Goal: Task Accomplishment & Management: Complete application form

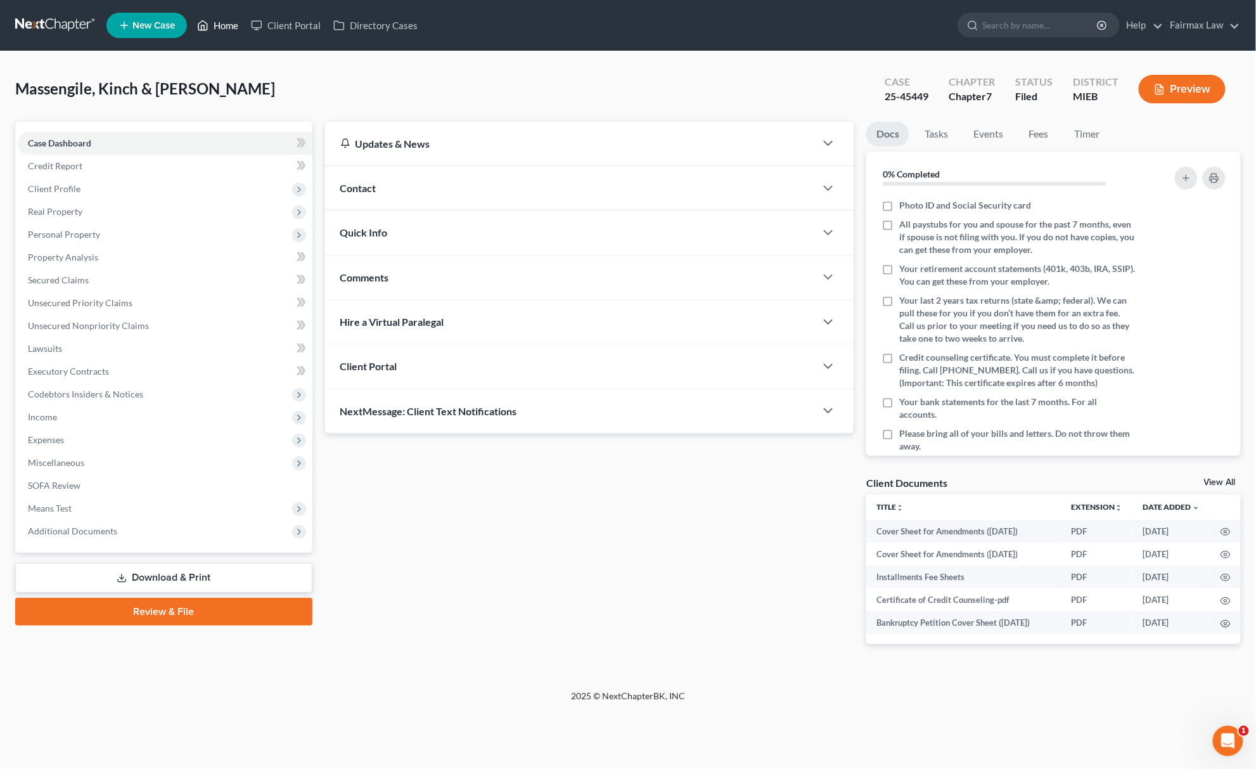
click at [219, 29] on link "Home" at bounding box center [218, 25] width 54 height 23
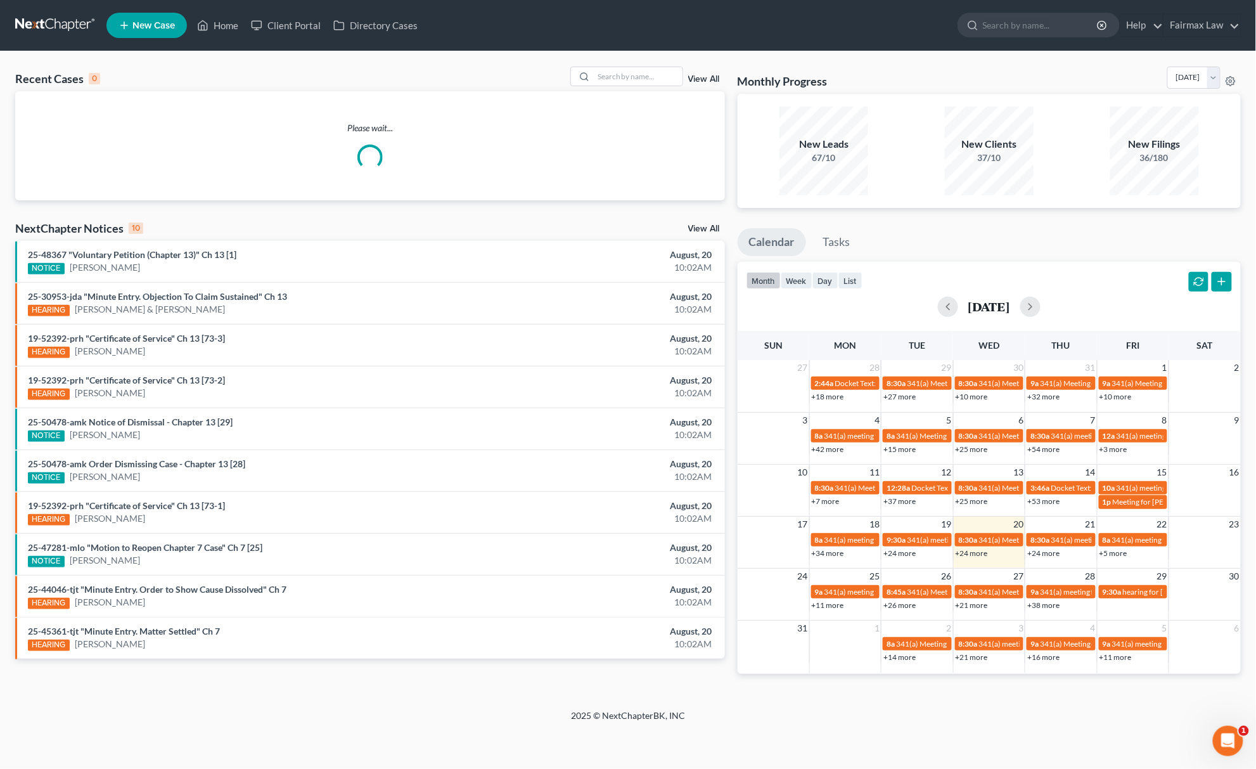
click at [141, 30] on link "New Case" at bounding box center [146, 25] width 80 height 25
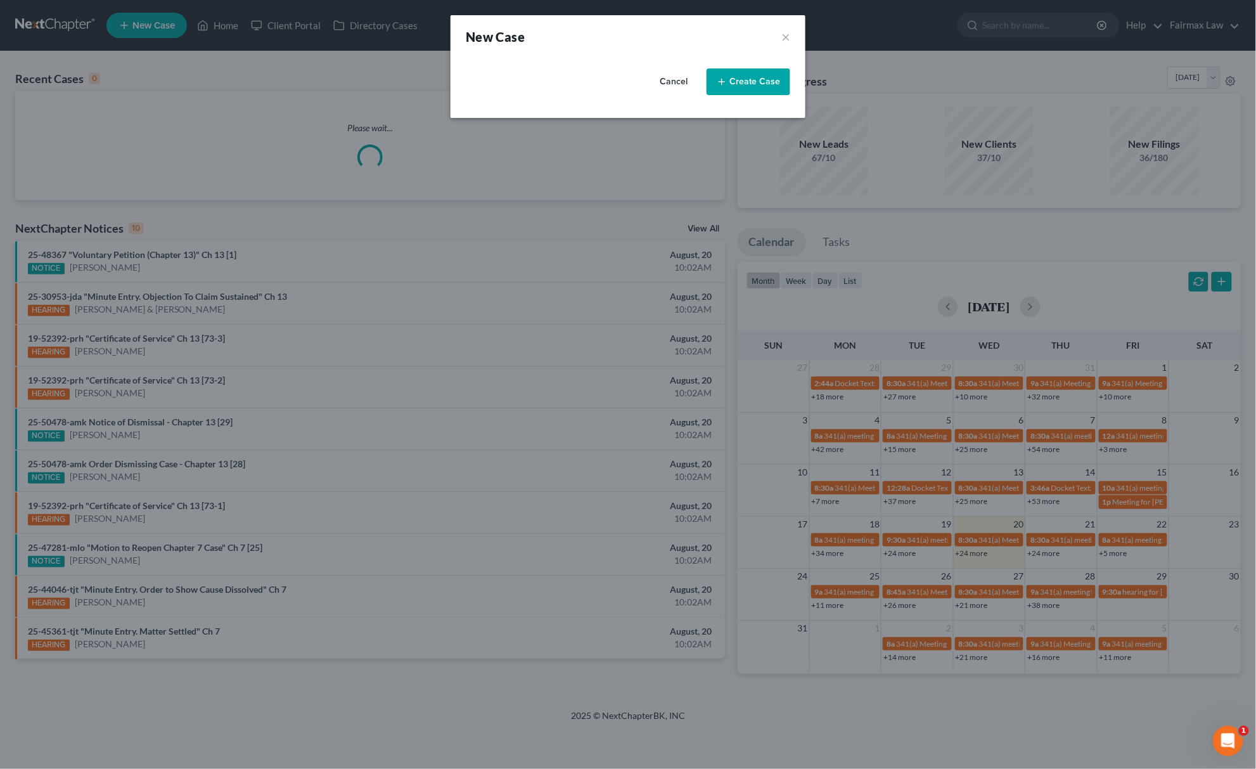
select select "40"
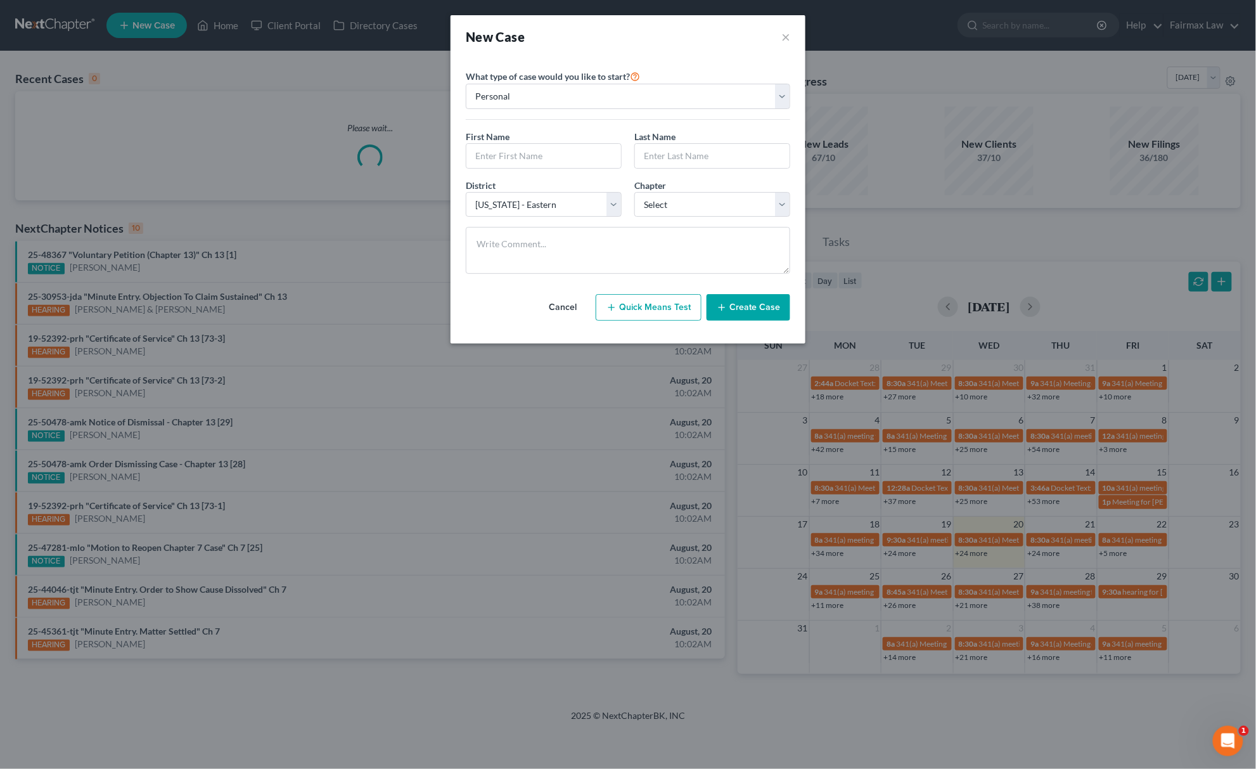
click at [545, 143] on div "First Name *" at bounding box center [543, 149] width 169 height 39
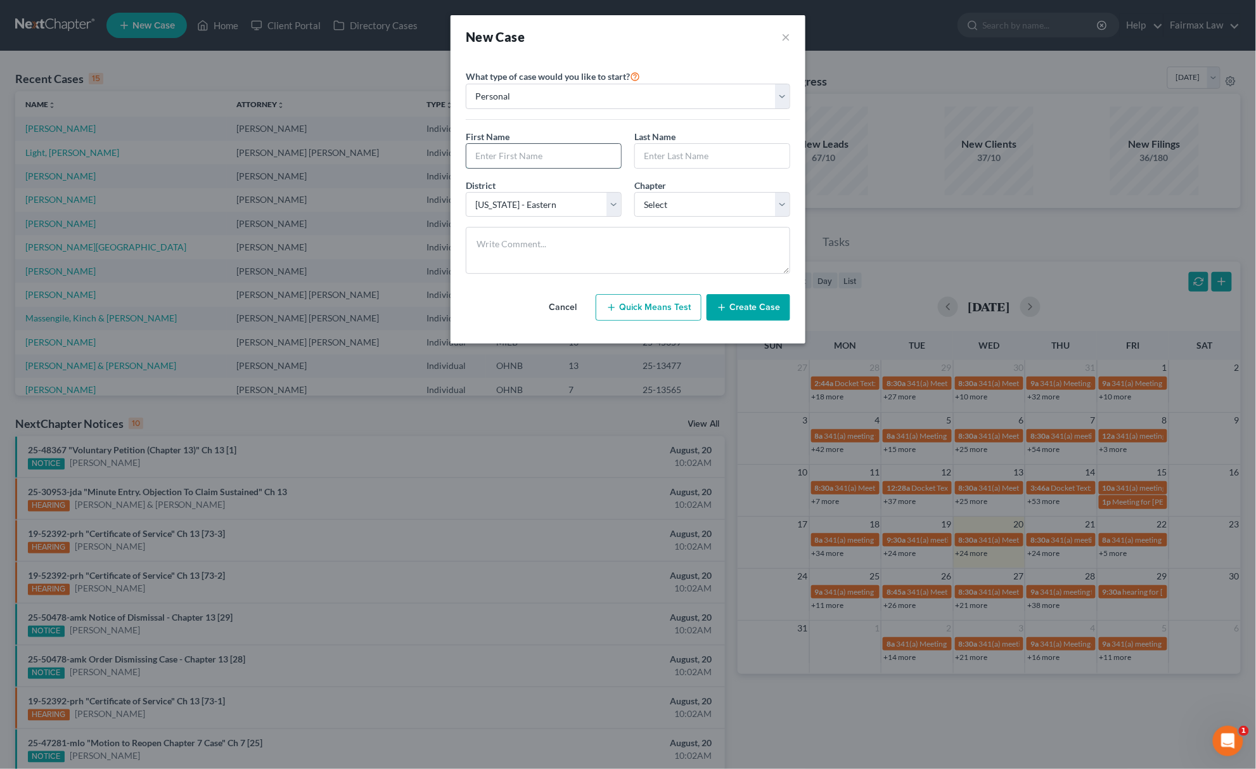
click at [535, 163] on input "text" at bounding box center [543, 156] width 155 height 24
type input "Donaze"
click at [700, 162] on input "text" at bounding box center [712, 156] width 155 height 24
type input "Melvin"
click at [718, 193] on select "Select 7 11 12 13" at bounding box center [712, 204] width 156 height 25
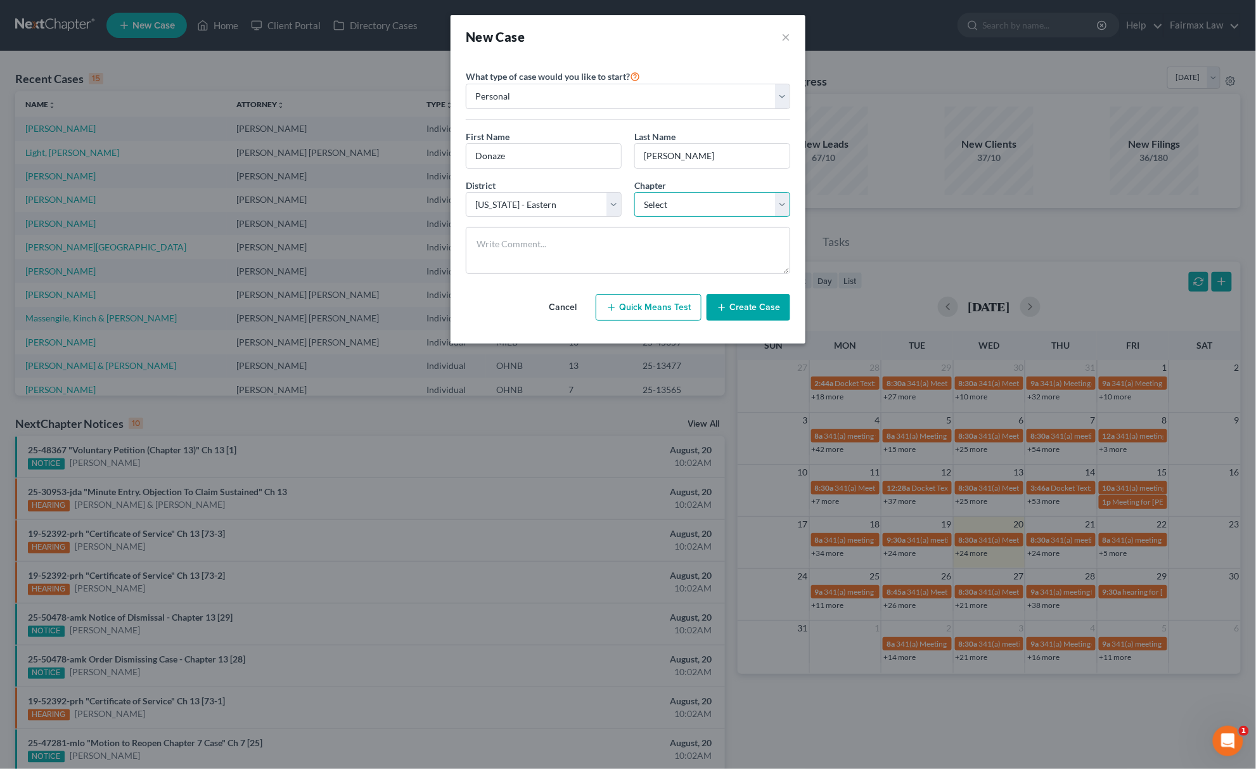
select select "0"
click at [634, 193] on select "Select 7 11 12 13" at bounding box center [712, 204] width 156 height 25
click at [536, 201] on select "Select Alabama - Middle Alabama - Northern Alabama - Southern Alaska Arizona Ar…" at bounding box center [544, 204] width 156 height 25
select select "62"
click at [466, 193] on select "Select Alabama - Middle Alabama - Northern Alabama - Southern Alaska Arizona Ar…" at bounding box center [544, 204] width 156 height 25
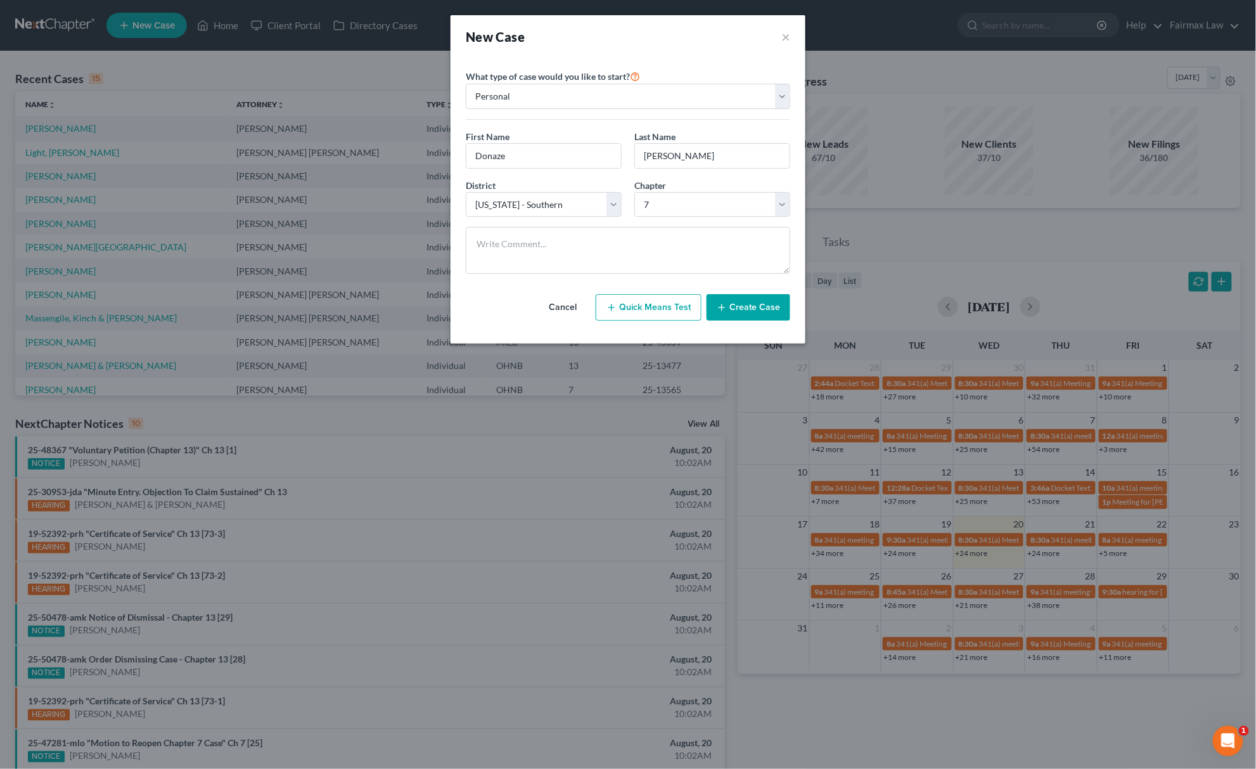
click at [786, 312] on button "Create Case" at bounding box center [748, 307] width 84 height 27
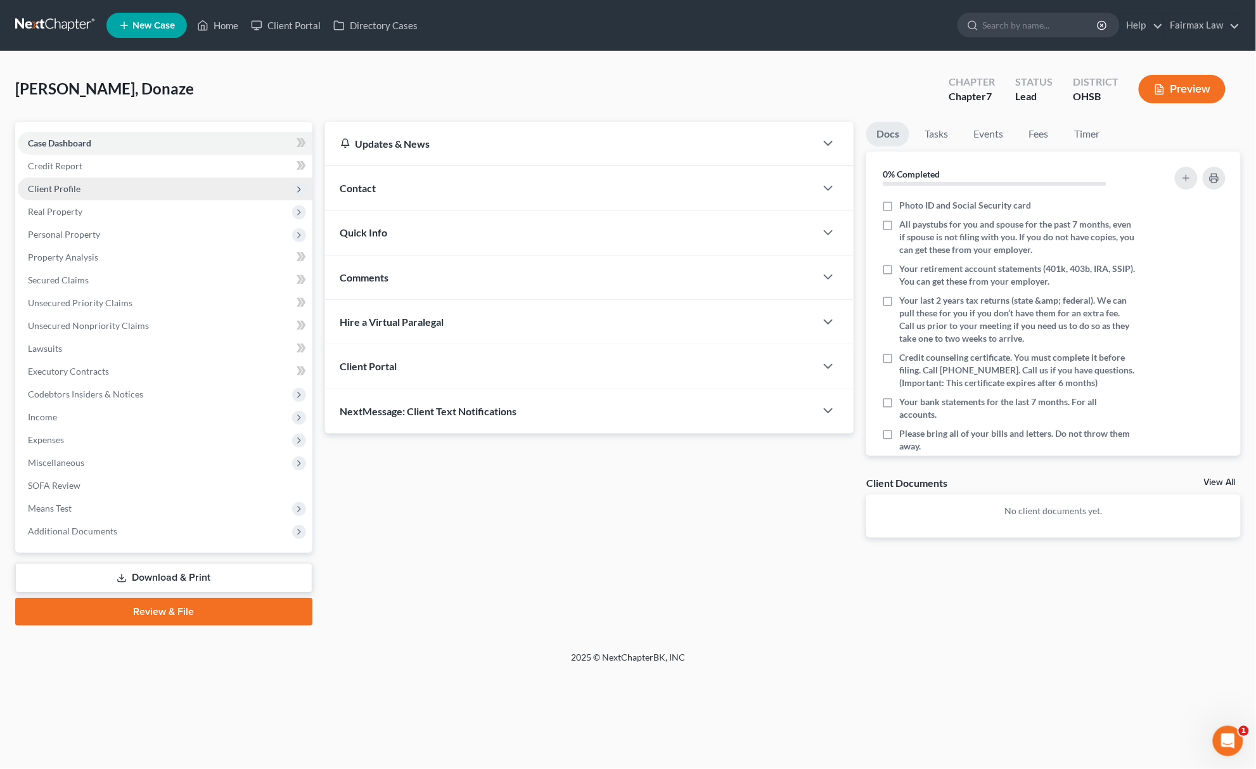
click at [82, 179] on span "Client Profile" at bounding box center [165, 188] width 295 height 23
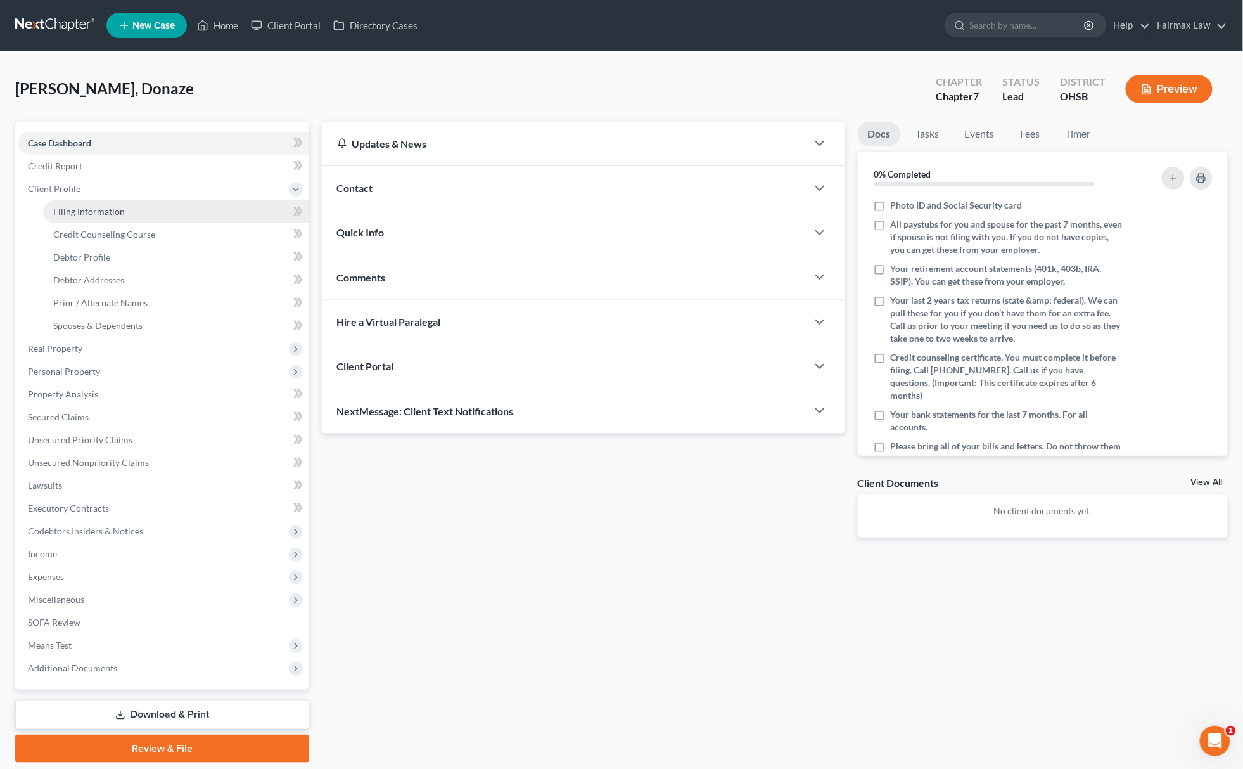
click at [117, 206] on span "Filing Information" at bounding box center [89, 211] width 72 height 11
select select "1"
select select "0"
select select "62"
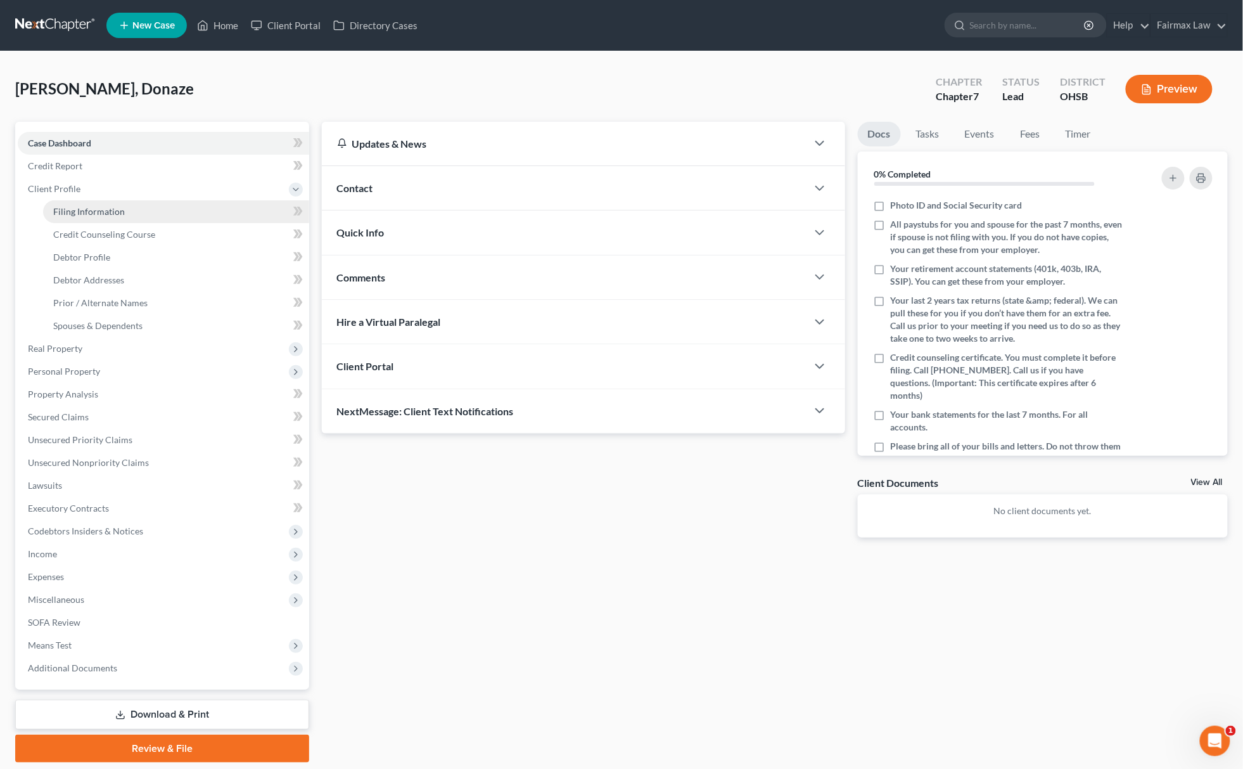
select select "36"
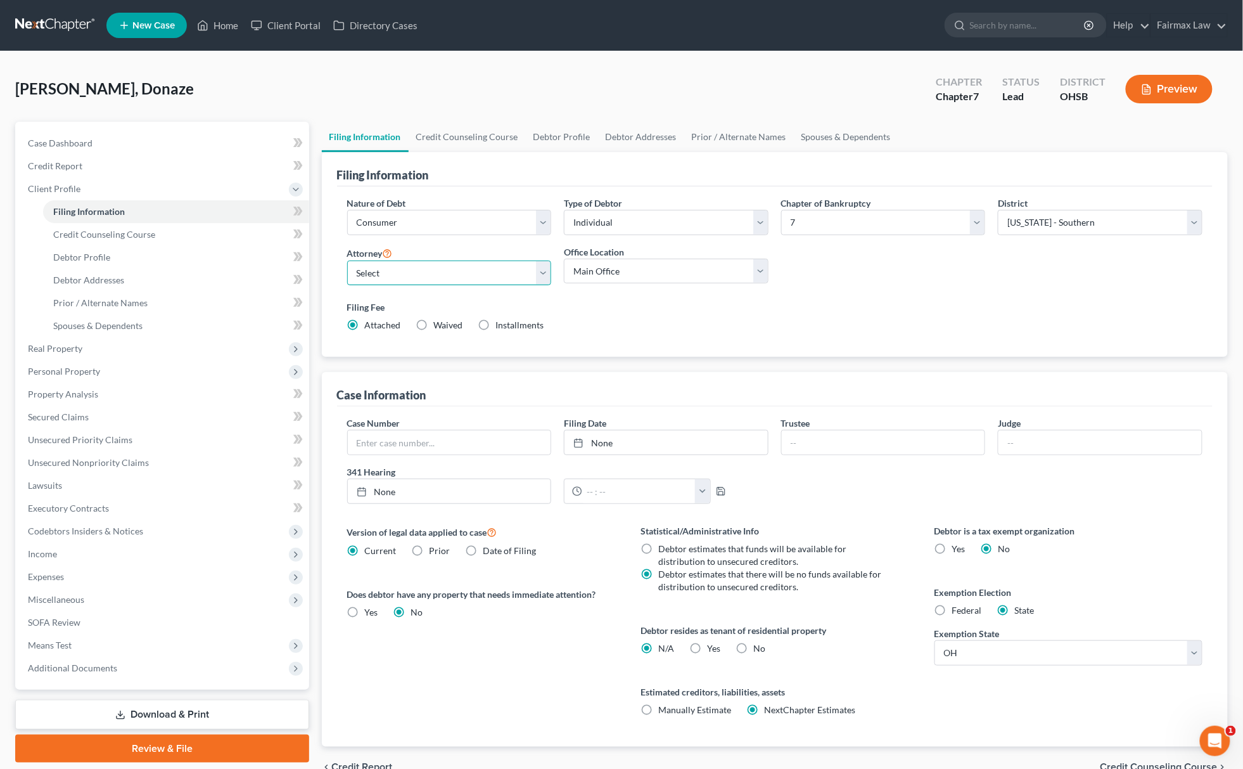
click at [422, 267] on select "Select [PERSON_NAME] [PERSON_NAME] - MIEB [PERSON_NAME] [PERSON_NAME] - OHNB [P…" at bounding box center [449, 272] width 205 height 25
select select "16"
click at [347, 260] on select "Select [PERSON_NAME] [PERSON_NAME] - MIEB [PERSON_NAME] [PERSON_NAME] - OHNB [P…" at bounding box center [449, 272] width 205 height 25
click at [632, 261] on select "Main Office Ohio Office North Muskegon Office" at bounding box center [666, 271] width 205 height 25
select select "0"
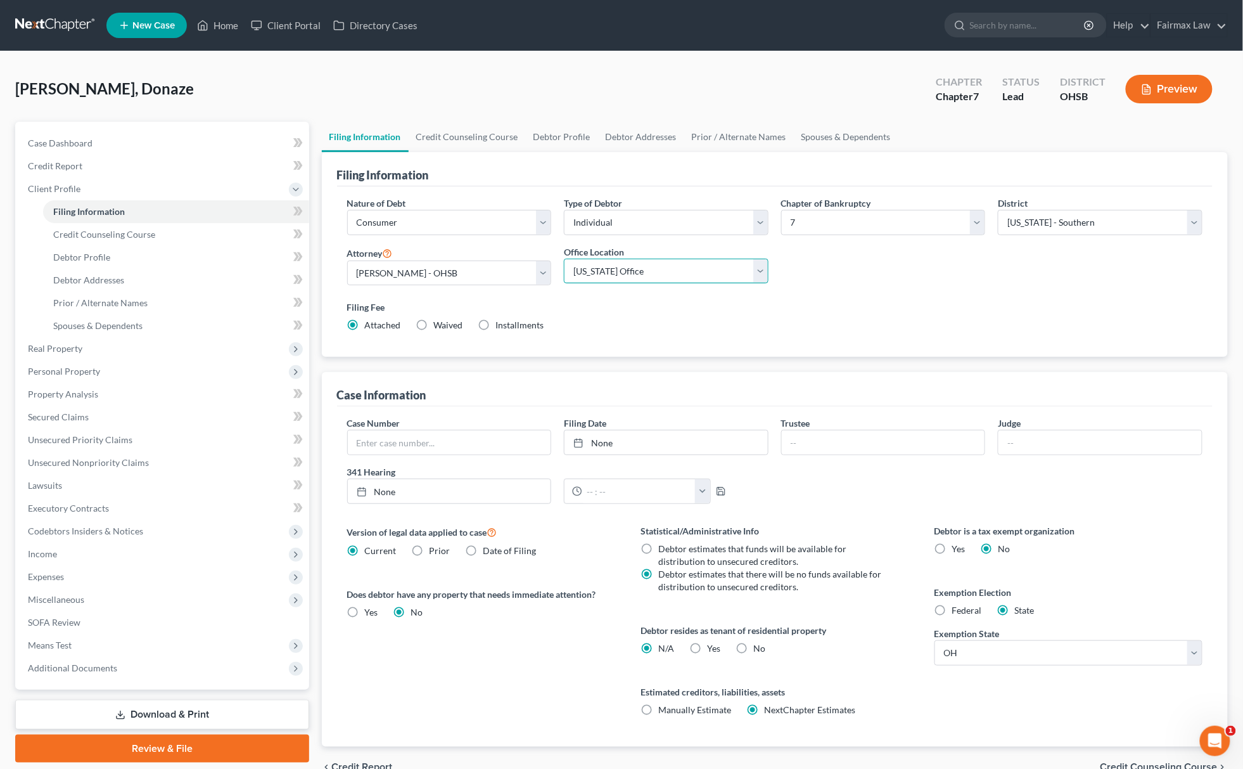
click at [564, 259] on select "Main Office Ohio Office North Muskegon Office" at bounding box center [666, 271] width 205 height 25
click at [707, 642] on label "Yes Yes" at bounding box center [713, 648] width 13 height 13
click at [712, 642] on input "Yes Yes" at bounding box center [716, 646] width 8 height 8
radio input "true"
radio input "false"
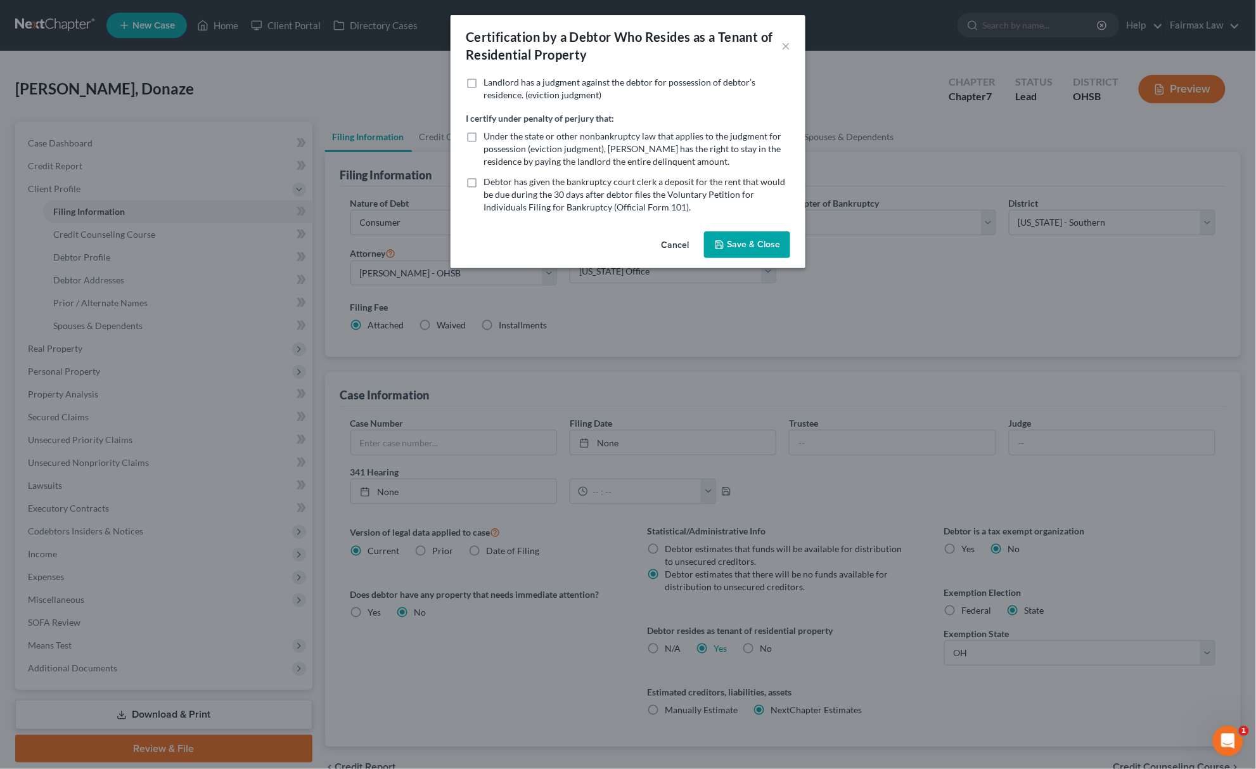
click at [749, 228] on div "Cancel Save & Close" at bounding box center [627, 247] width 355 height 42
click at [751, 264] on div "Cancel Save & Close" at bounding box center [627, 247] width 355 height 42
click at [757, 245] on button "Save & Close" at bounding box center [747, 244] width 86 height 27
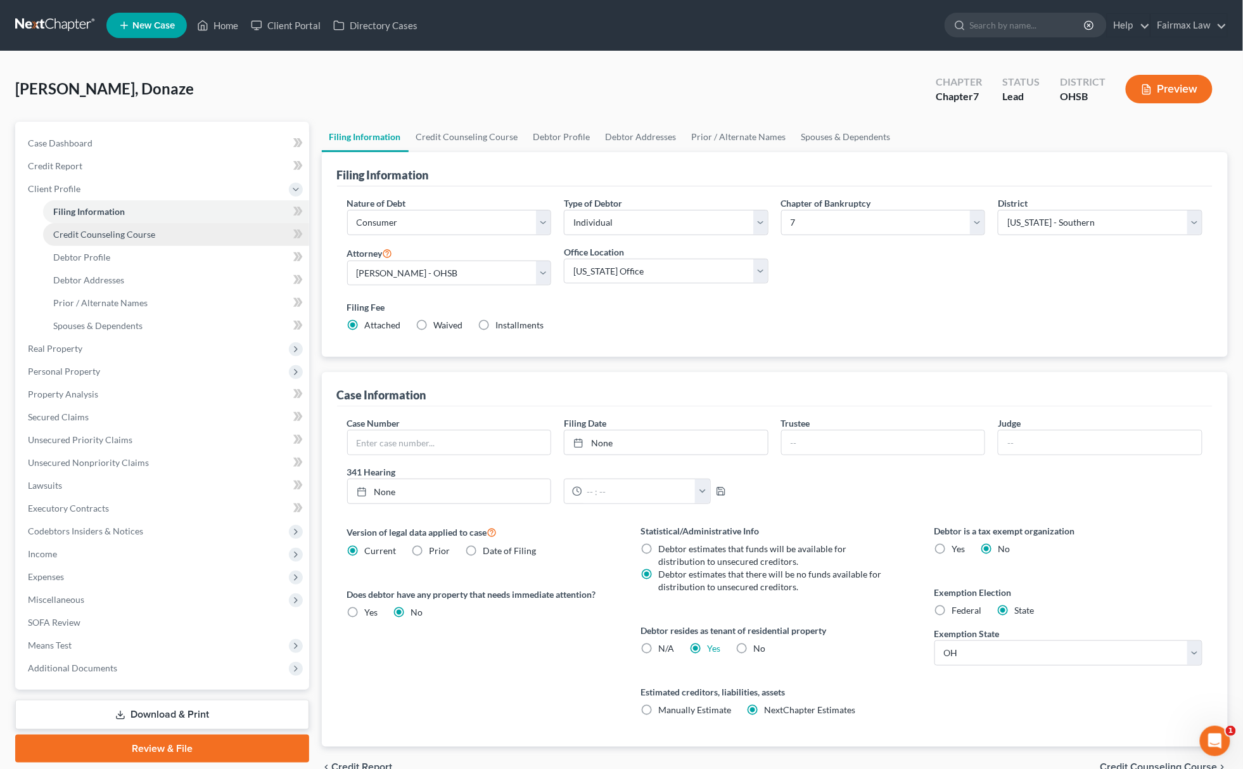
click at [105, 229] on span "Credit Counseling Course" at bounding box center [104, 234] width 102 height 11
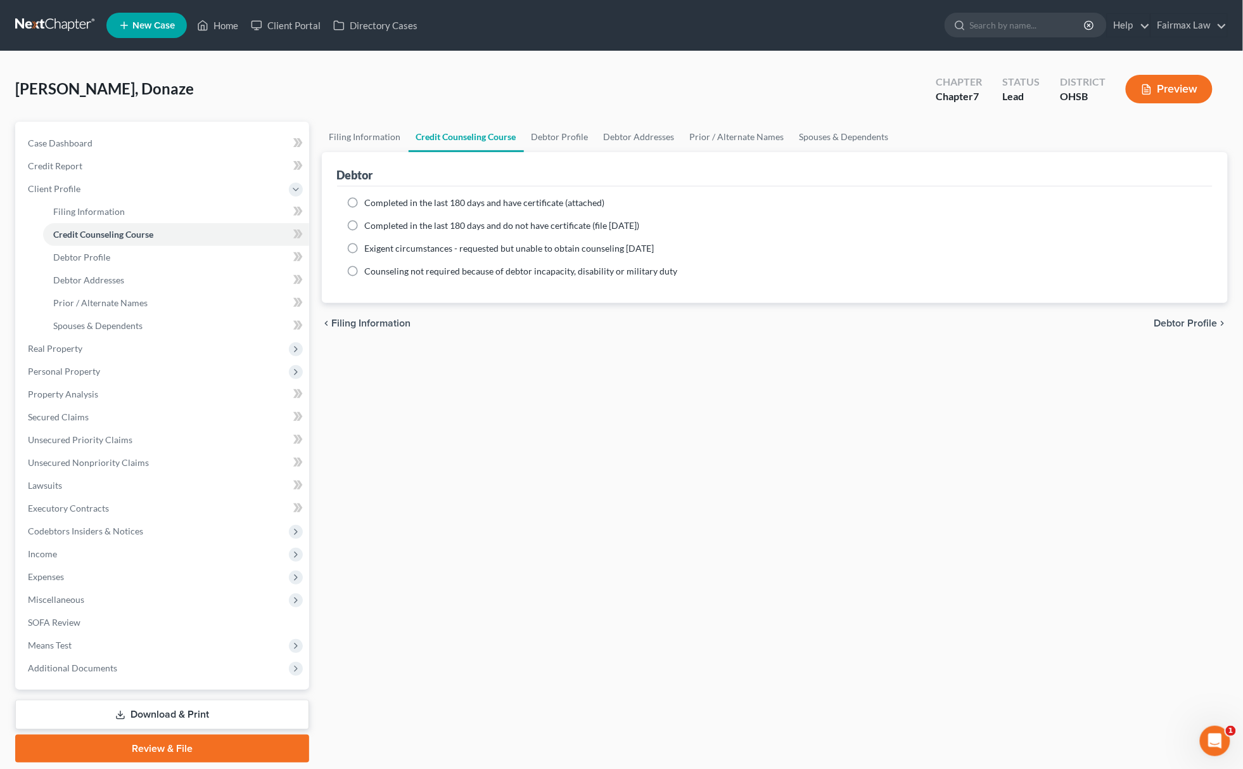
click at [365, 196] on label "Completed in the last 180 days and have certificate (attached)" at bounding box center [485, 202] width 240 height 13
click at [370, 196] on input "Completed in the last 180 days and have certificate (attached)" at bounding box center [374, 200] width 8 height 8
radio input "true"
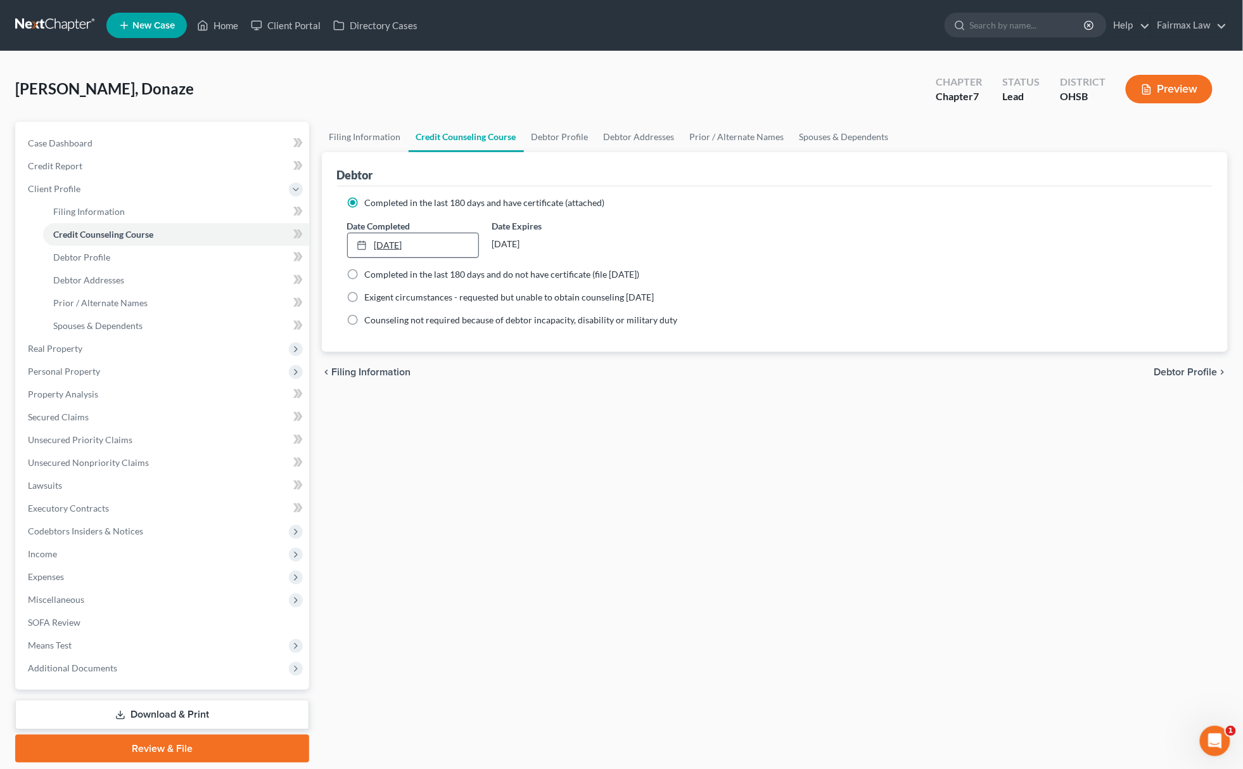
click at [376, 245] on link "8/20/2025" at bounding box center [413, 245] width 131 height 24
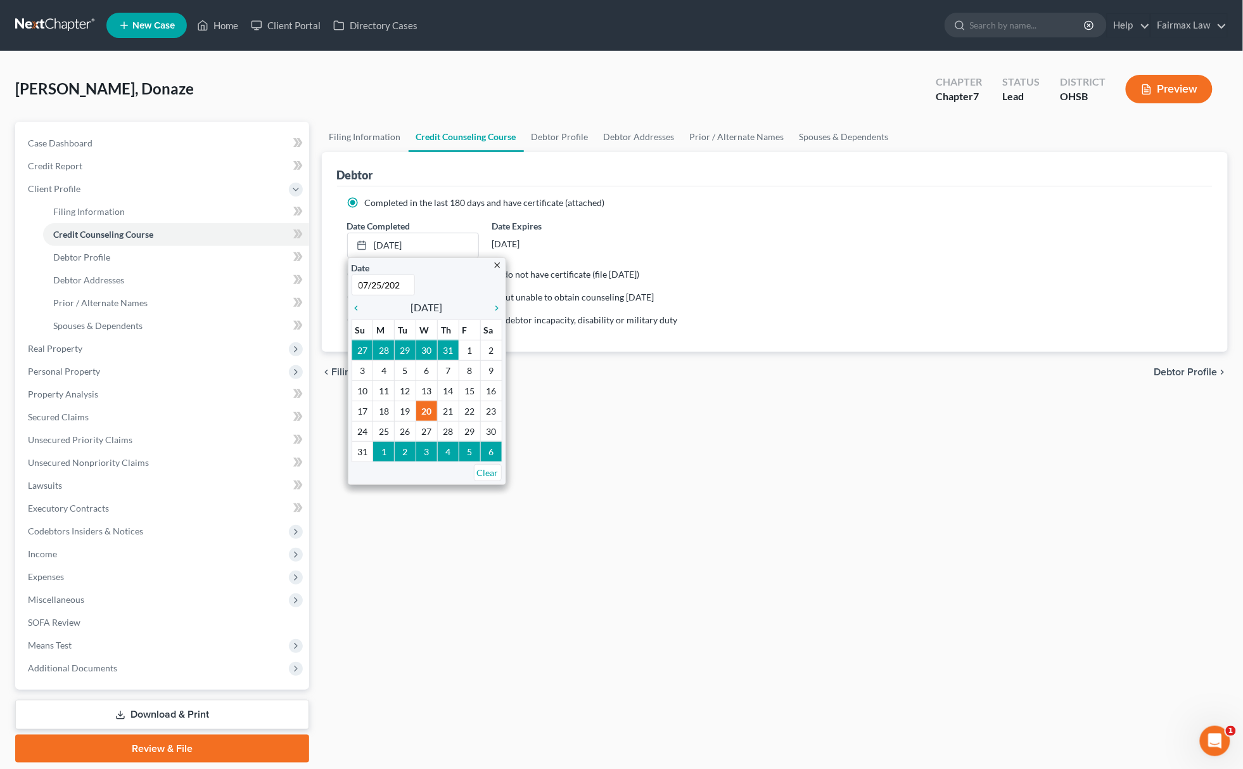
type input "07/25/2025"
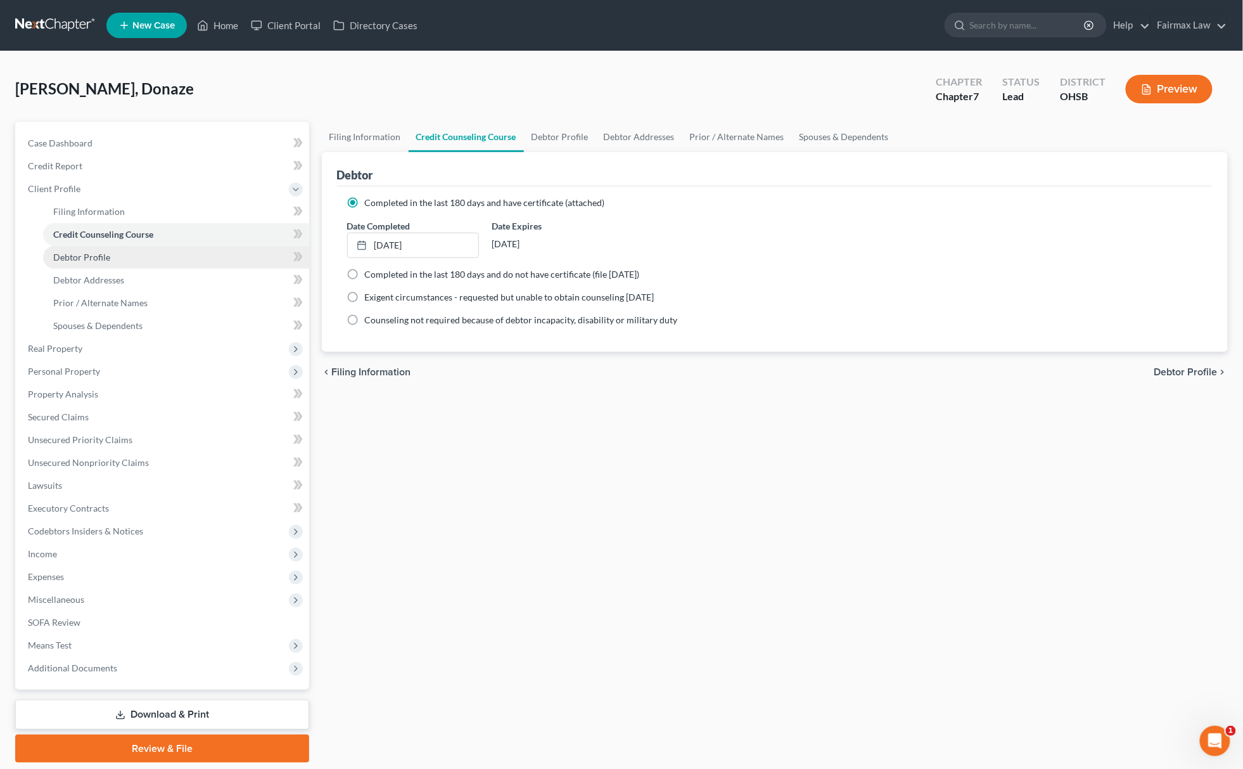
click at [106, 248] on link "Debtor Profile" at bounding box center [176, 257] width 266 height 23
select select "0"
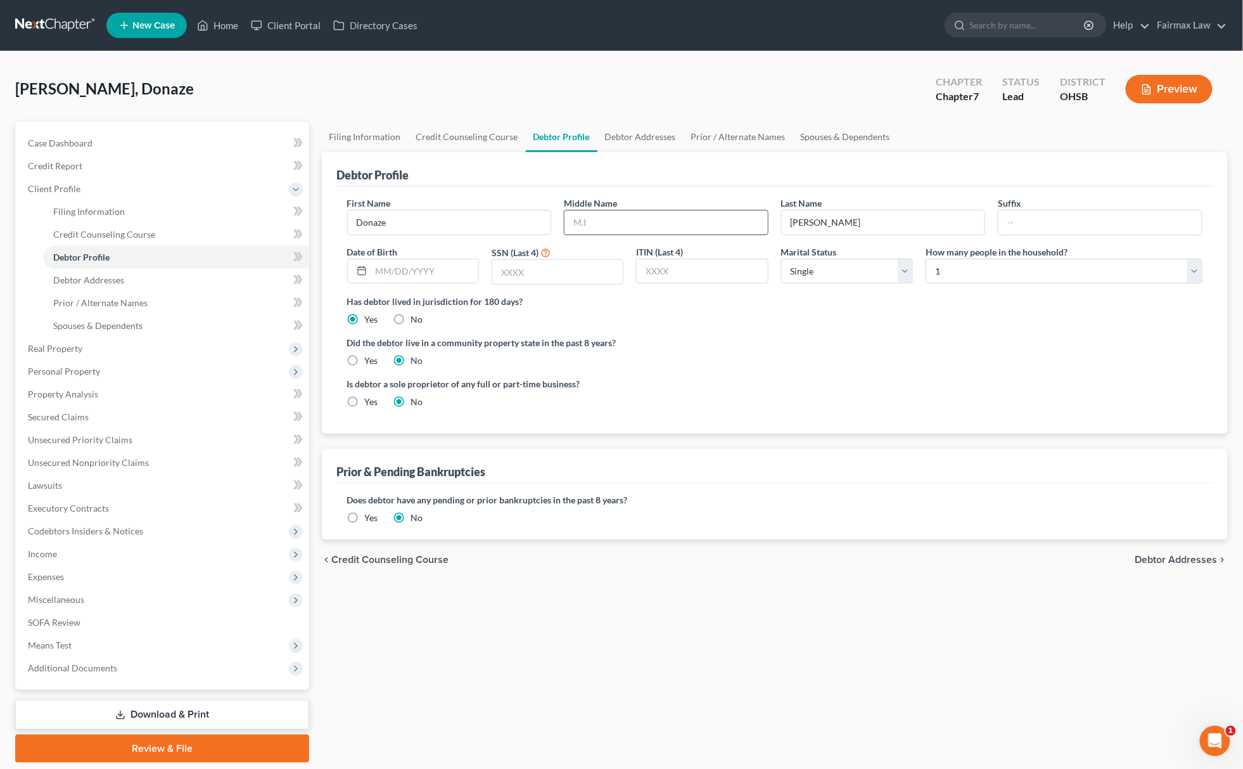
click at [634, 233] on input "text" at bounding box center [666, 222] width 203 height 24
type input "F."
click at [850, 224] on input "Melvin" at bounding box center [883, 222] width 203 height 24
type input "Melvin III"
click at [416, 267] on input "text" at bounding box center [424, 271] width 107 height 24
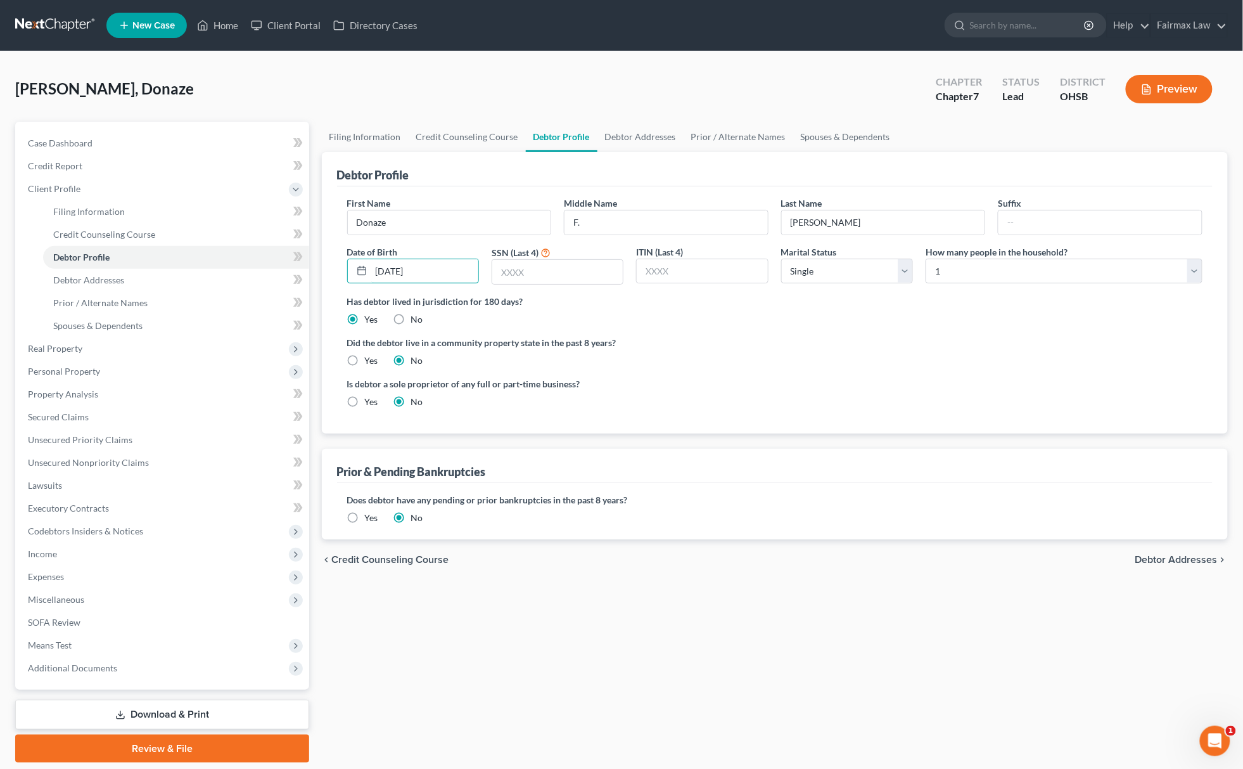
type input "05/29/2000"
click at [525, 272] on input "text" at bounding box center [557, 272] width 131 height 24
paste input "0684"
type input "0684"
click at [120, 284] on link "Debtor Addresses" at bounding box center [176, 280] width 266 height 23
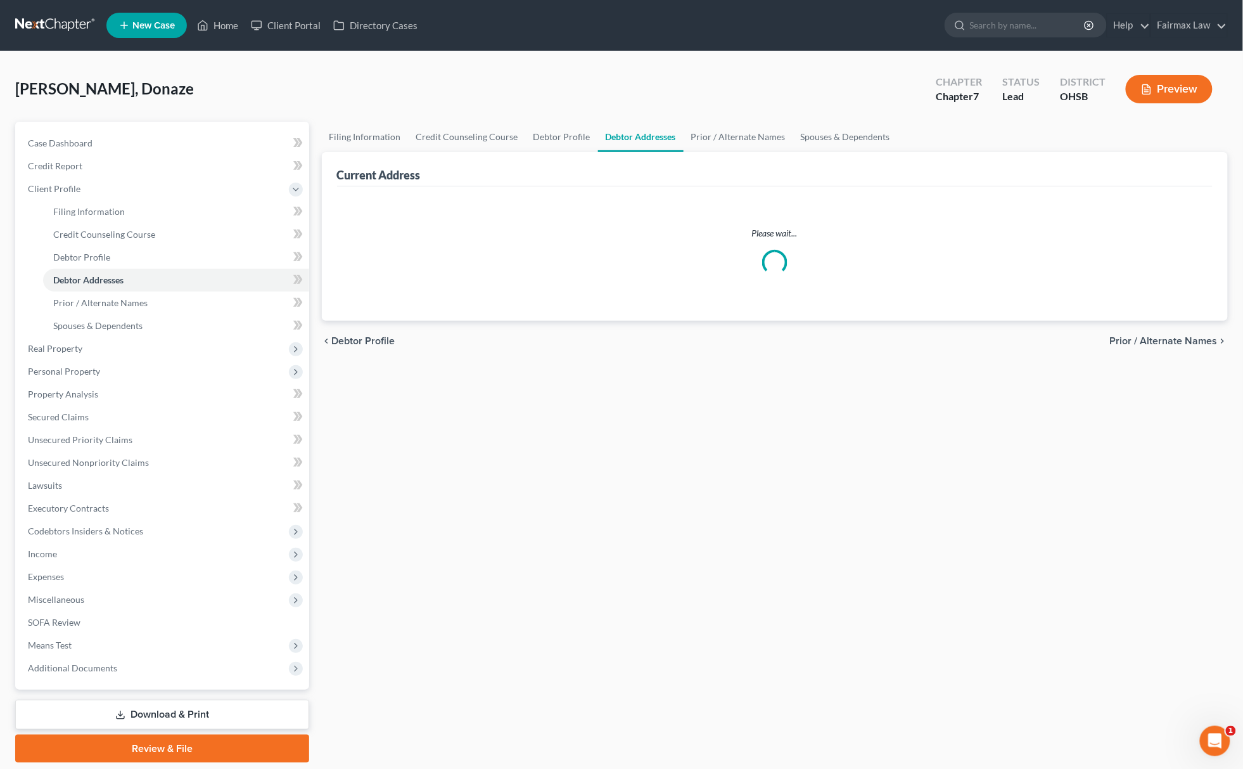
select select "0"
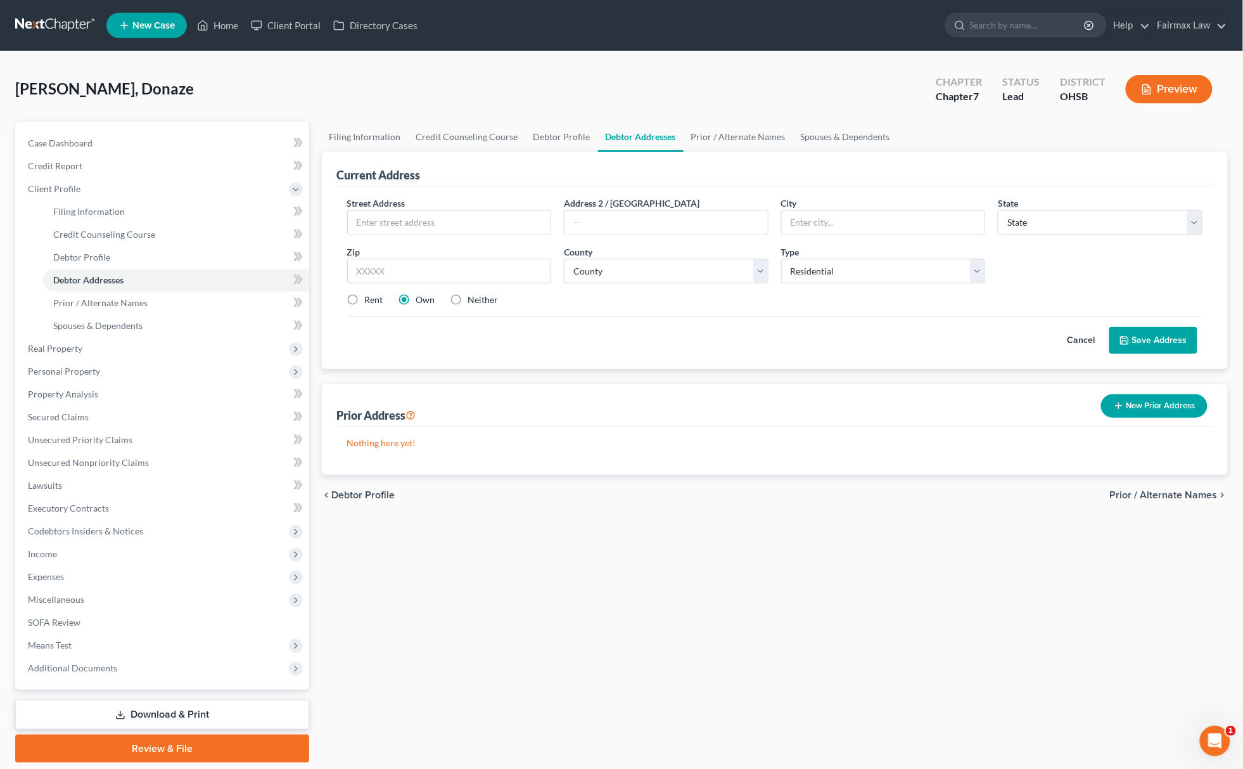
click at [371, 295] on label "Rent" at bounding box center [374, 299] width 18 height 13
click at [371, 295] on input "Rent" at bounding box center [374, 297] width 8 height 8
radio input "true"
click at [411, 266] on input "text" at bounding box center [449, 271] width 205 height 25
paste input "Columbus, OH 43220"
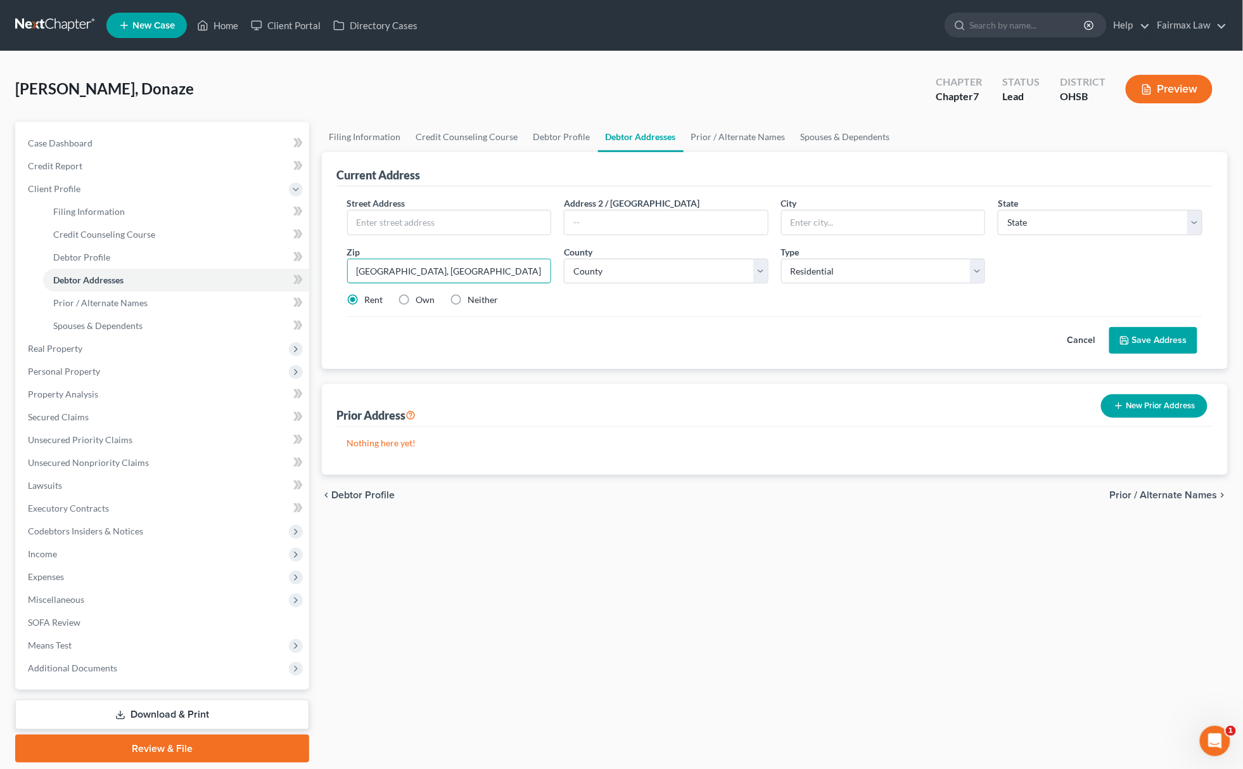
drag, startPoint x: 414, startPoint y: 264, endPoint x: 291, endPoint y: 284, distance: 124.5
click at [291, 284] on div "Petition Navigation Case Dashboard Payments Invoices Payments Payments Credit R…" at bounding box center [621, 442] width 1225 height 641
type input "43220"
type input "Columbus"
select select "36"
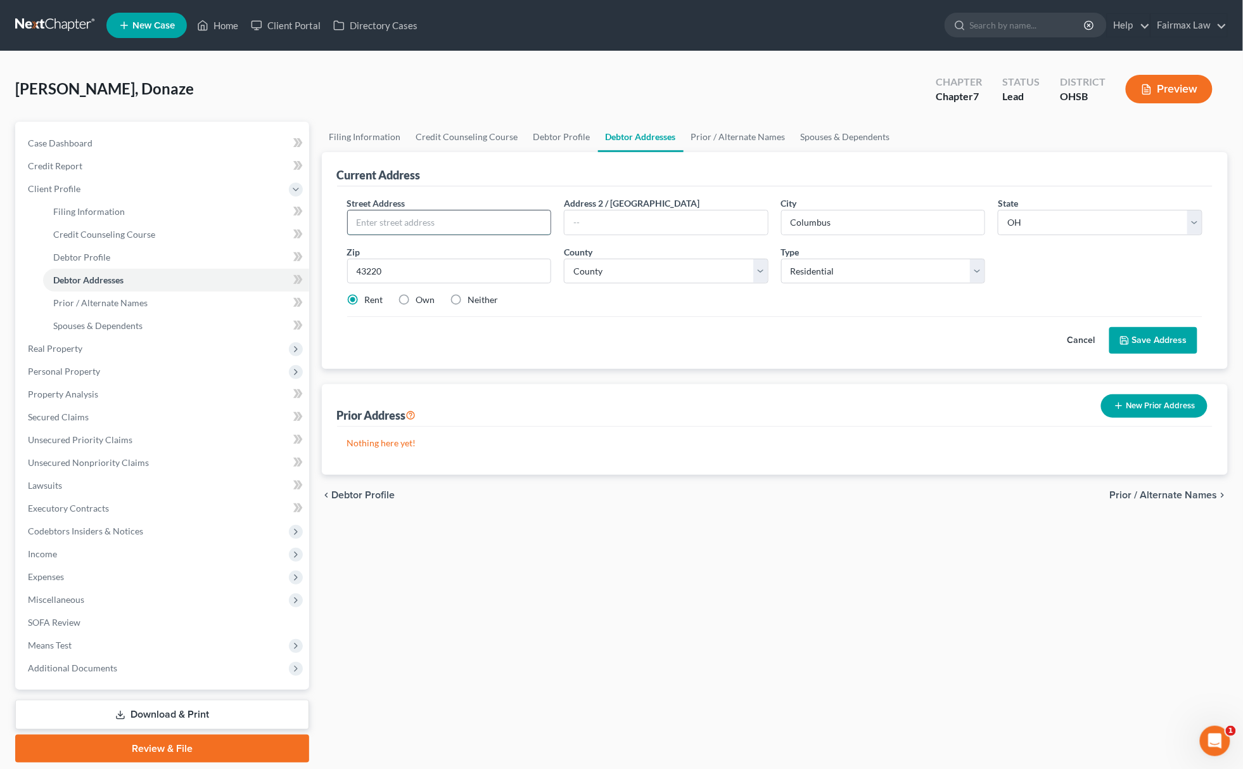
click at [435, 228] on input "text" at bounding box center [449, 222] width 203 height 24
paste input "4779 Weybridge Rd E D"
type input "4779 Weybridge Rd E D"
drag, startPoint x: 399, startPoint y: 266, endPoint x: 276, endPoint y: 294, distance: 126.0
click at [271, 300] on div "Petition Navigation Case Dashboard Payments Invoices Payments Payments Credit R…" at bounding box center [621, 442] width 1225 height 641
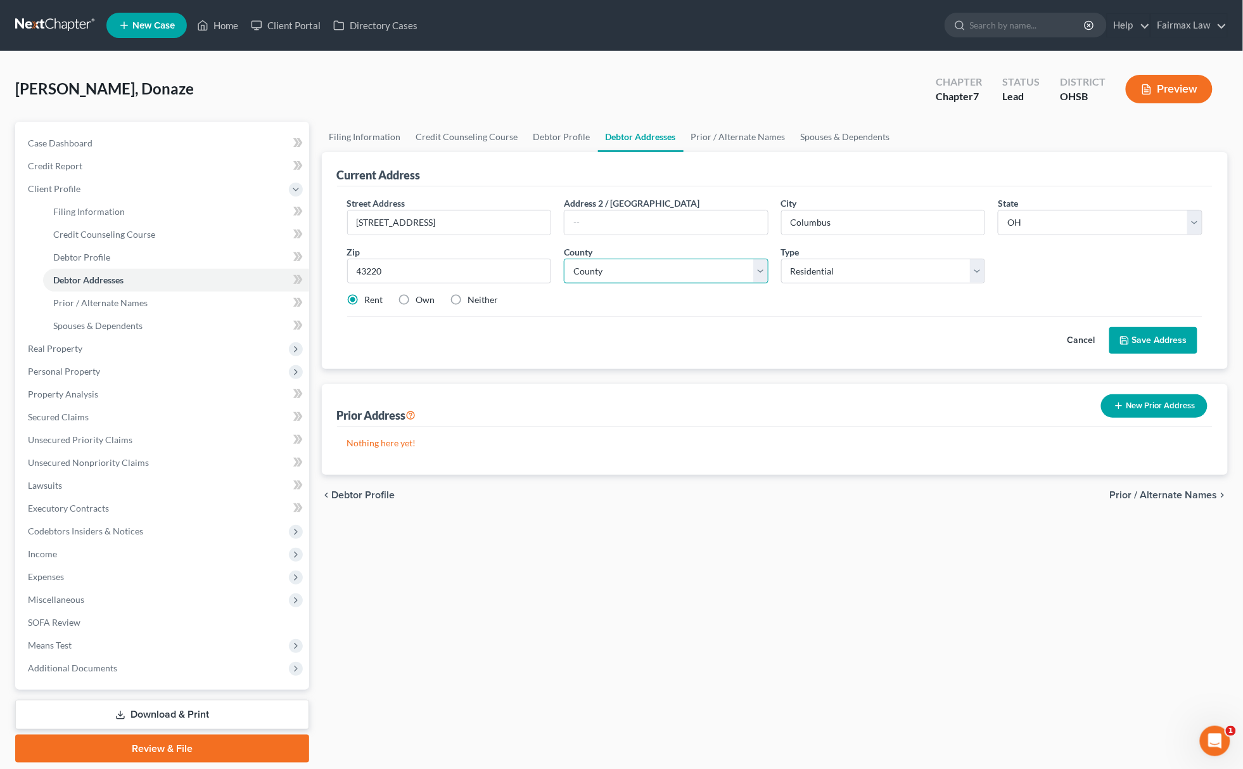
click at [617, 281] on select "County Adams County Allen County Ashland County Ashtabula County Athens County …" at bounding box center [666, 271] width 205 height 25
select select "24"
click at [564, 259] on select "County Adams County Allen County Ashland County Ashtabula County Athens County …" at bounding box center [666, 271] width 205 height 25
click at [1177, 335] on button "Save Address" at bounding box center [1153, 340] width 88 height 27
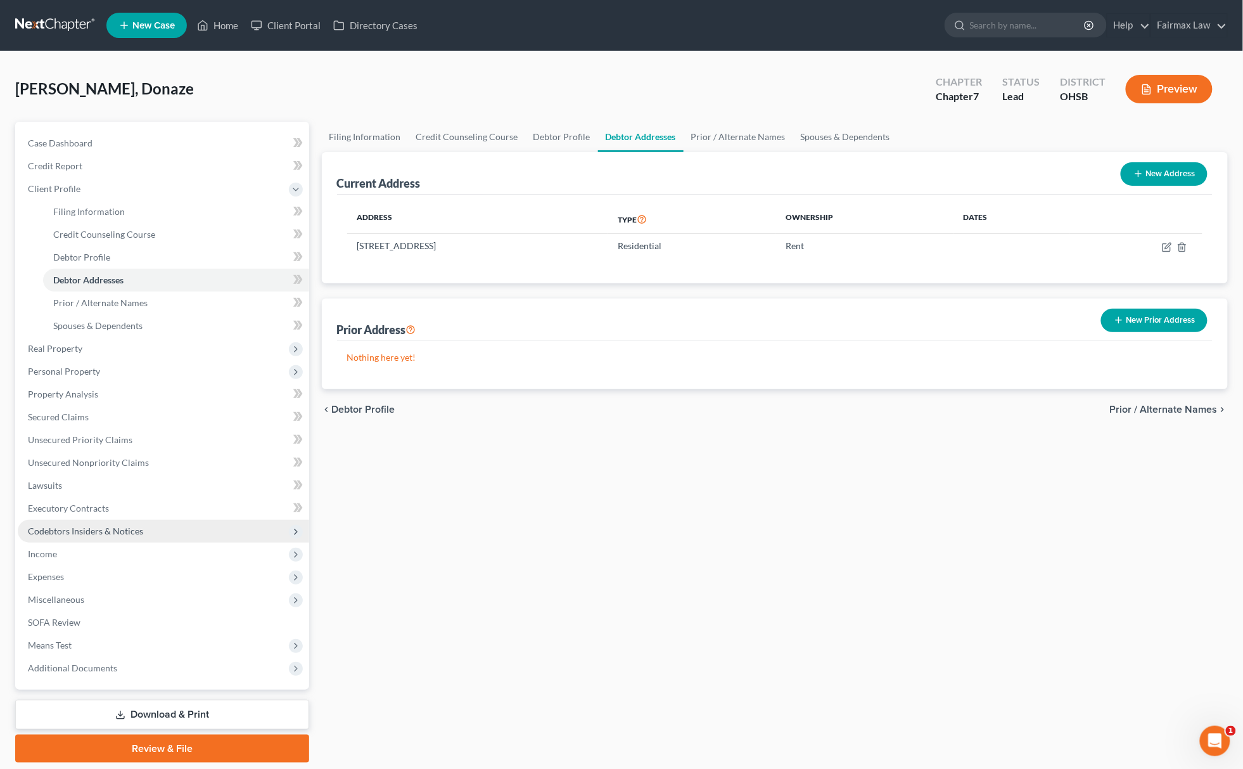
click at [82, 539] on span "Codebtors Insiders & Notices" at bounding box center [163, 531] width 291 height 23
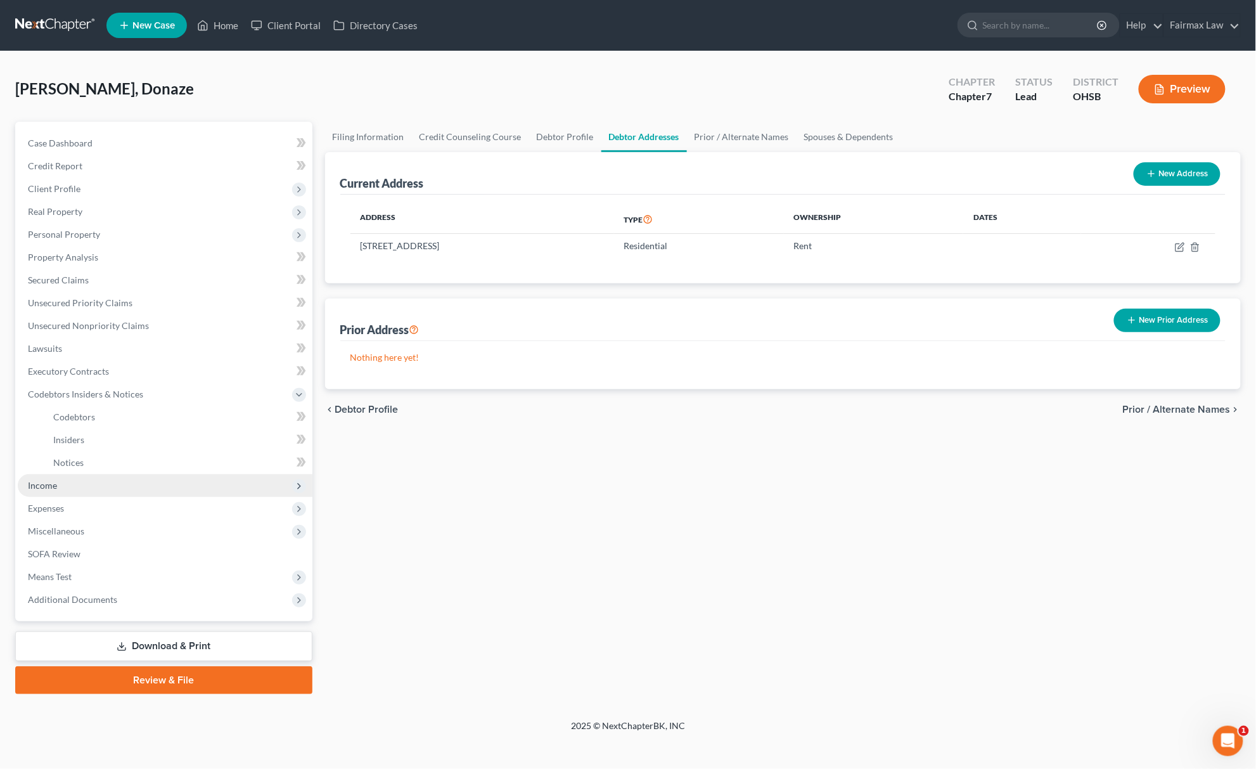
click at [95, 487] on span "Income" at bounding box center [165, 485] width 295 height 23
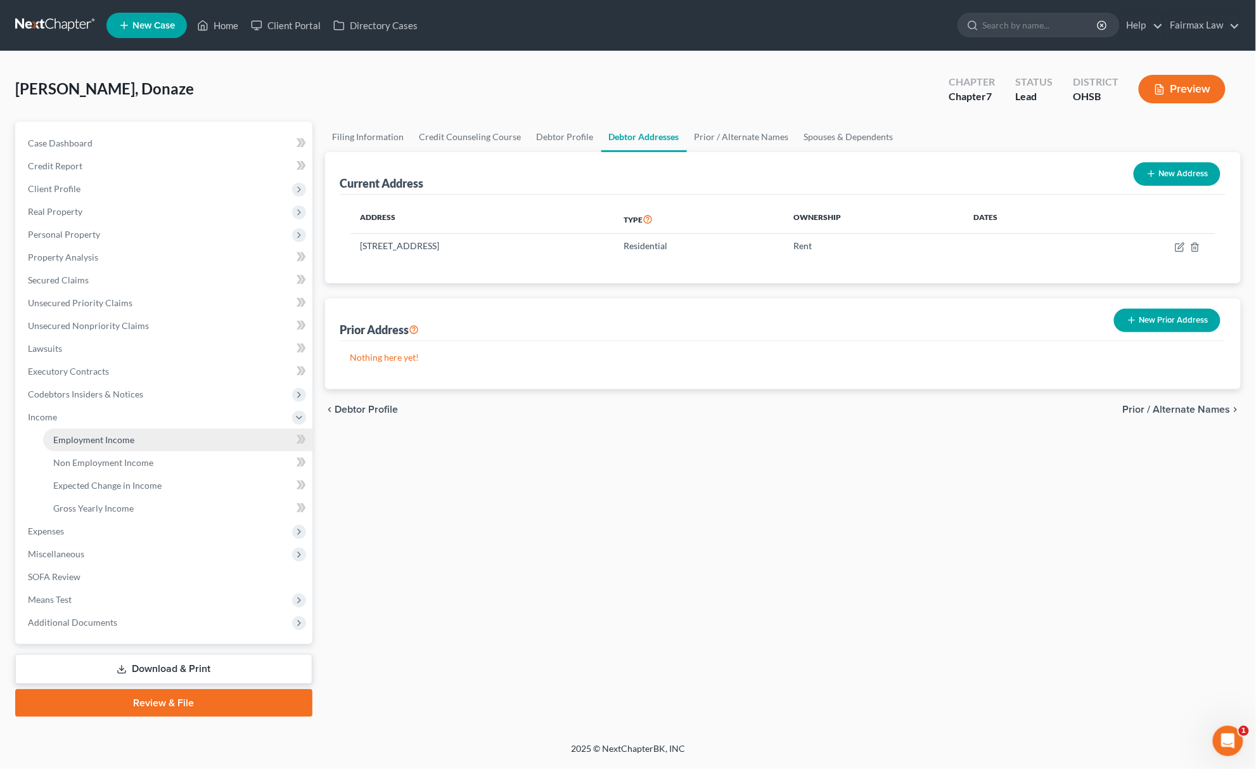
click at [138, 437] on link "Employment Income" at bounding box center [177, 439] width 269 height 23
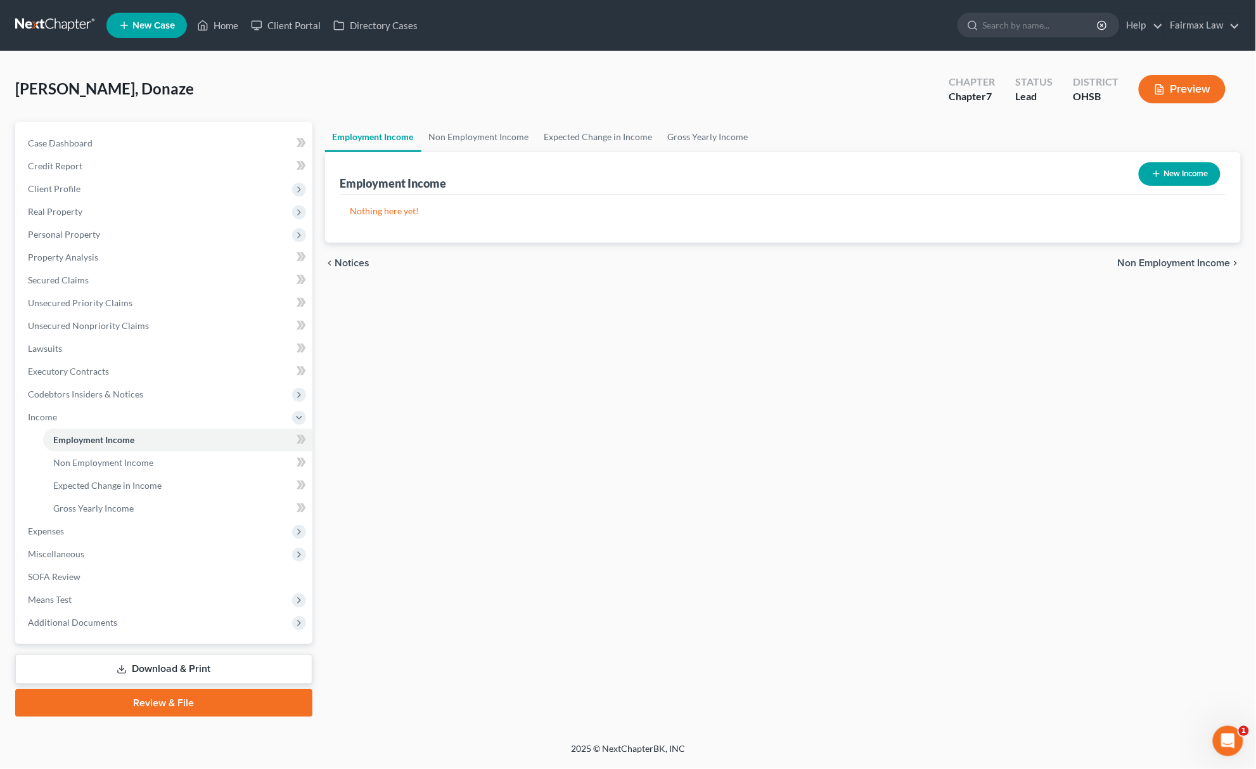
click at [653, 484] on div "Employment Income Non Employment Income Expected Change in Income Gross Yearly …" at bounding box center [783, 419] width 929 height 595
click at [100, 233] on span "Personal Property" at bounding box center [165, 234] width 295 height 23
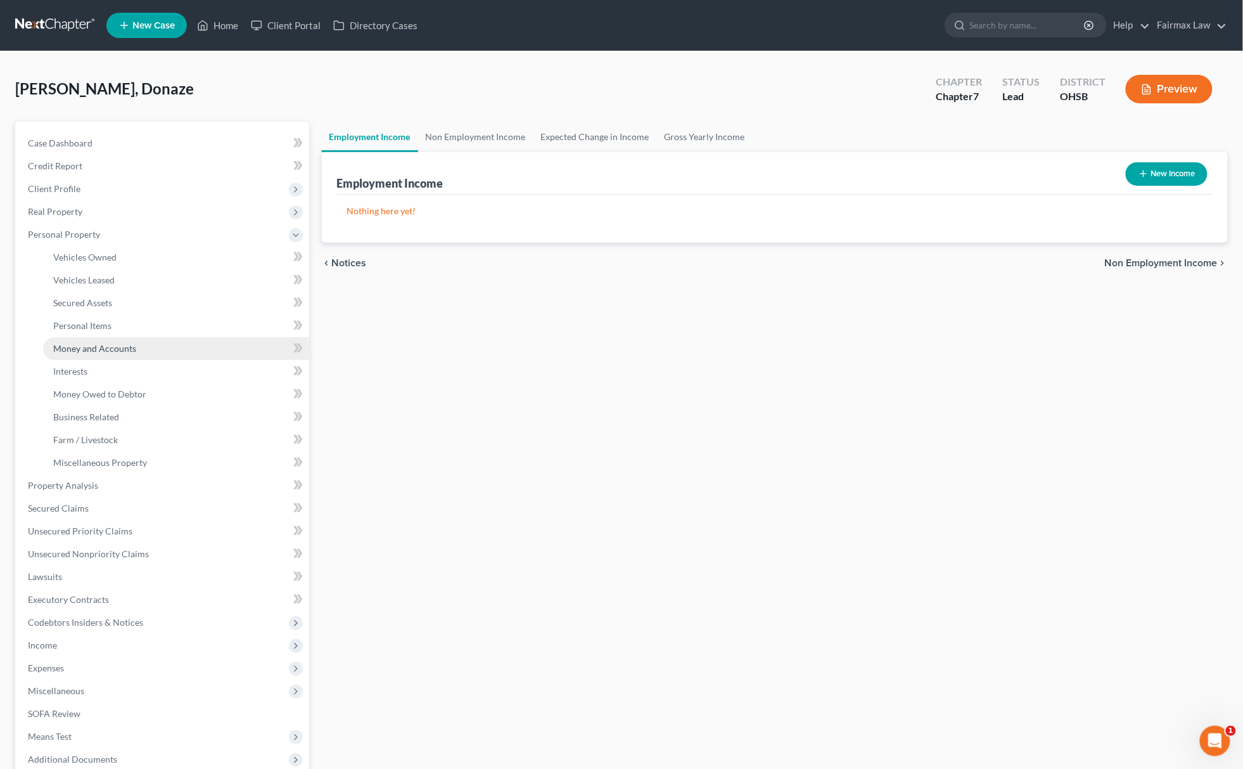
click at [150, 351] on link "Money and Accounts" at bounding box center [176, 348] width 266 height 23
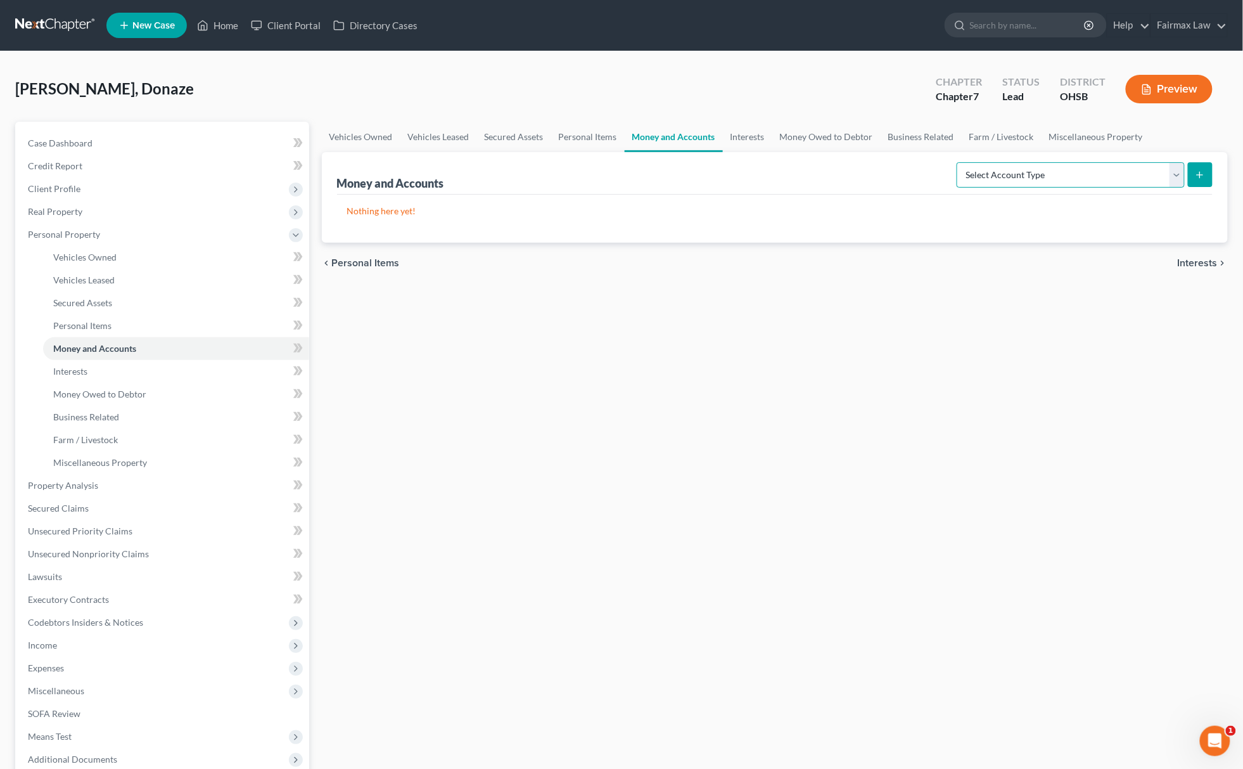
click at [1044, 162] on select "Select Account Type Brokerage Cash on Hand Certificates of Deposit Checking Acc…" at bounding box center [1071, 174] width 228 height 25
select select "other"
click at [959, 162] on select "Select Account Type Brokerage Cash on Hand Certificates of Deposit Checking Acc…" at bounding box center [1071, 174] width 228 height 25
click at [1208, 175] on button "submit" at bounding box center [1200, 174] width 25 height 25
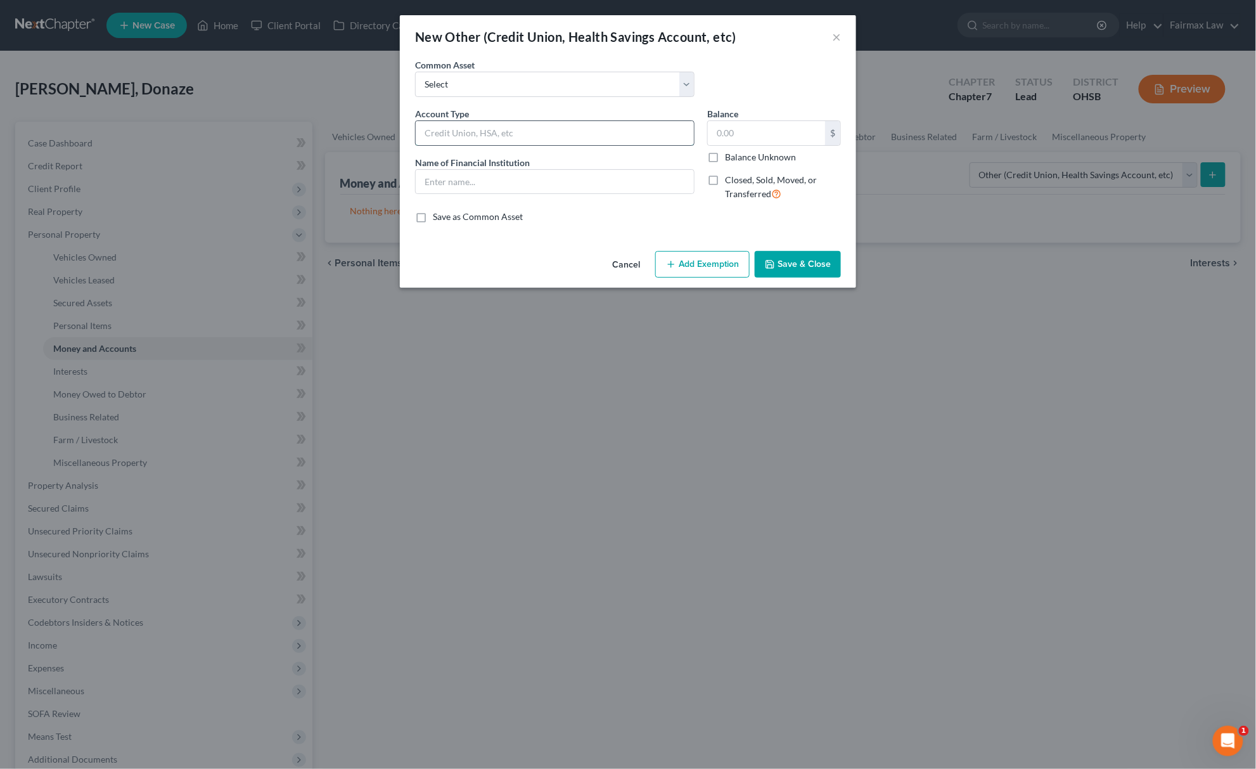
click at [522, 130] on input "text" at bounding box center [555, 133] width 278 height 24
type input "Venmo"
drag, startPoint x: 282, startPoint y: 137, endPoint x: 297, endPoint y: 155, distance: 22.5
click at [269, 139] on div "New Other (Credit Union, Health Savings Account, etc) × An exemption set must f…" at bounding box center [628, 384] width 1256 height 769
click at [435, 183] on input "text" at bounding box center [555, 182] width 278 height 24
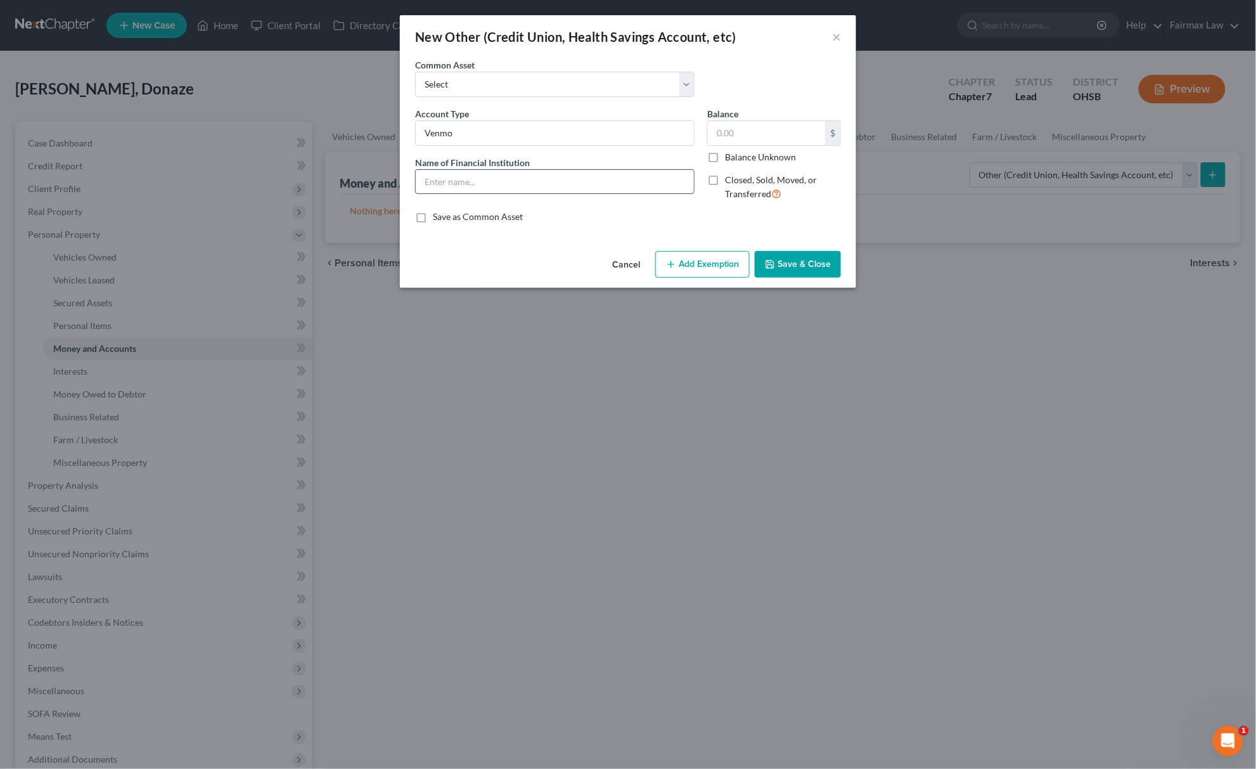
paste input "Venmo"
type input "Venmo"
click at [765, 133] on input "text" at bounding box center [766, 133] width 117 height 24
type input "0.00"
click at [781, 264] on button "Save & Close" at bounding box center [798, 264] width 86 height 27
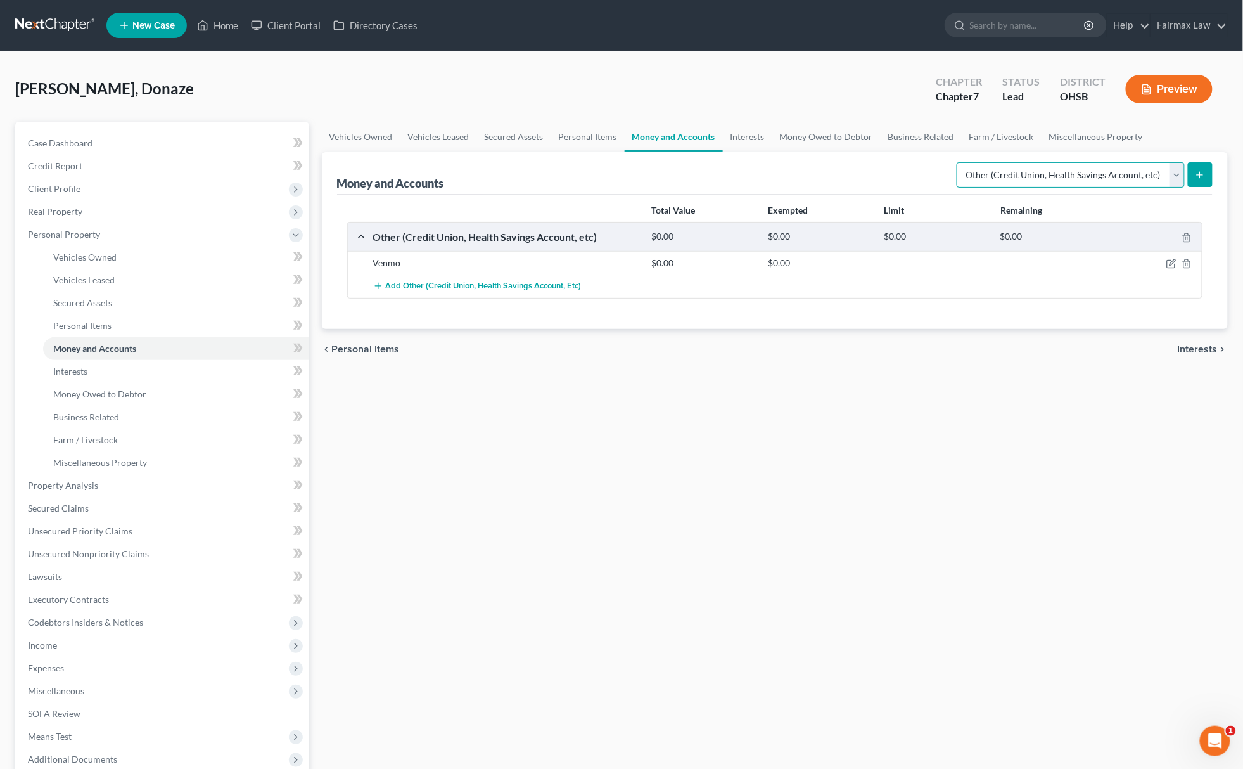
click at [1056, 177] on select "Select Account Type Brokerage Cash on Hand Certificates of Deposit Checking Acc…" at bounding box center [1071, 174] width 228 height 25
click at [1108, 168] on select "Select Account Type Brokerage Cash on Hand Certificates of Deposit Checking Acc…" at bounding box center [1071, 174] width 228 height 25
select select "checking"
click at [959, 162] on select "Select Account Type Brokerage Cash on Hand Certificates of Deposit Checking Acc…" at bounding box center [1071, 174] width 228 height 25
click at [1205, 170] on icon "submit" at bounding box center [1200, 175] width 10 height 10
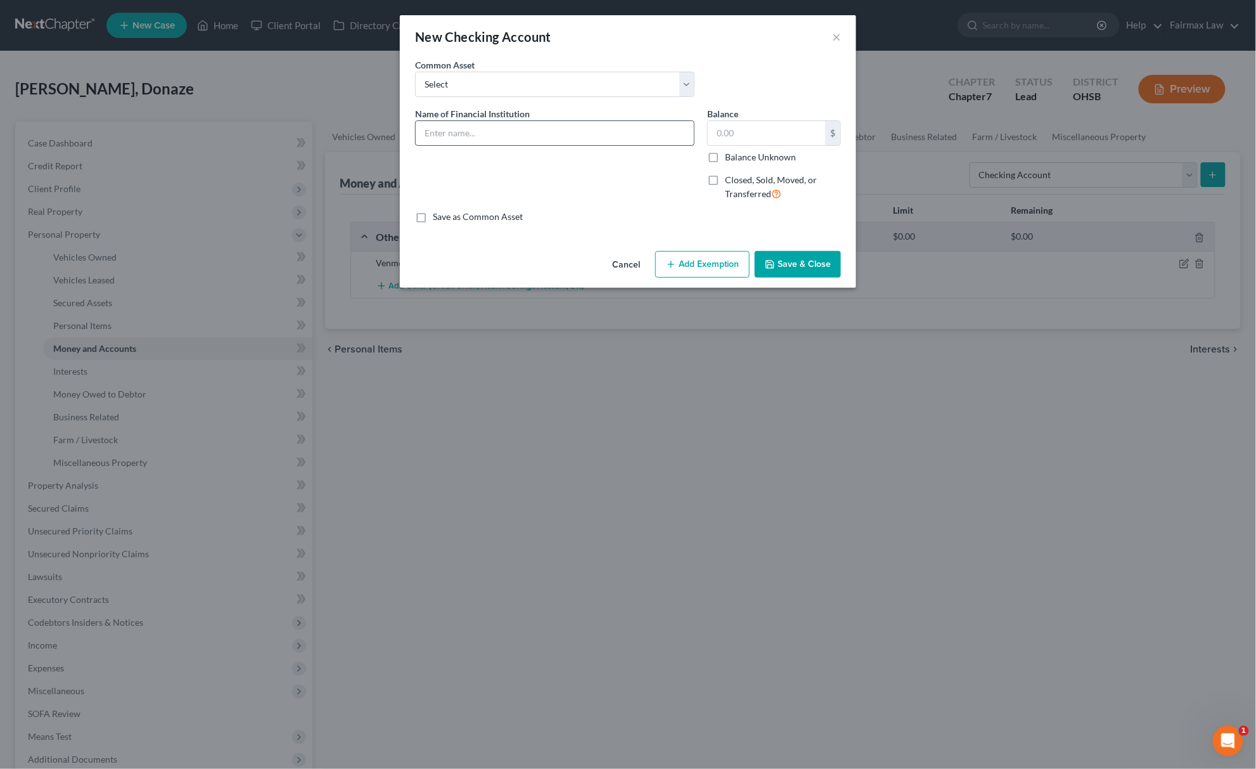
click at [520, 140] on input "text" at bounding box center [555, 133] width 278 height 24
type input "C"
type input "v"
type input "Varo Bank"
click at [789, 127] on input "text" at bounding box center [766, 133] width 117 height 24
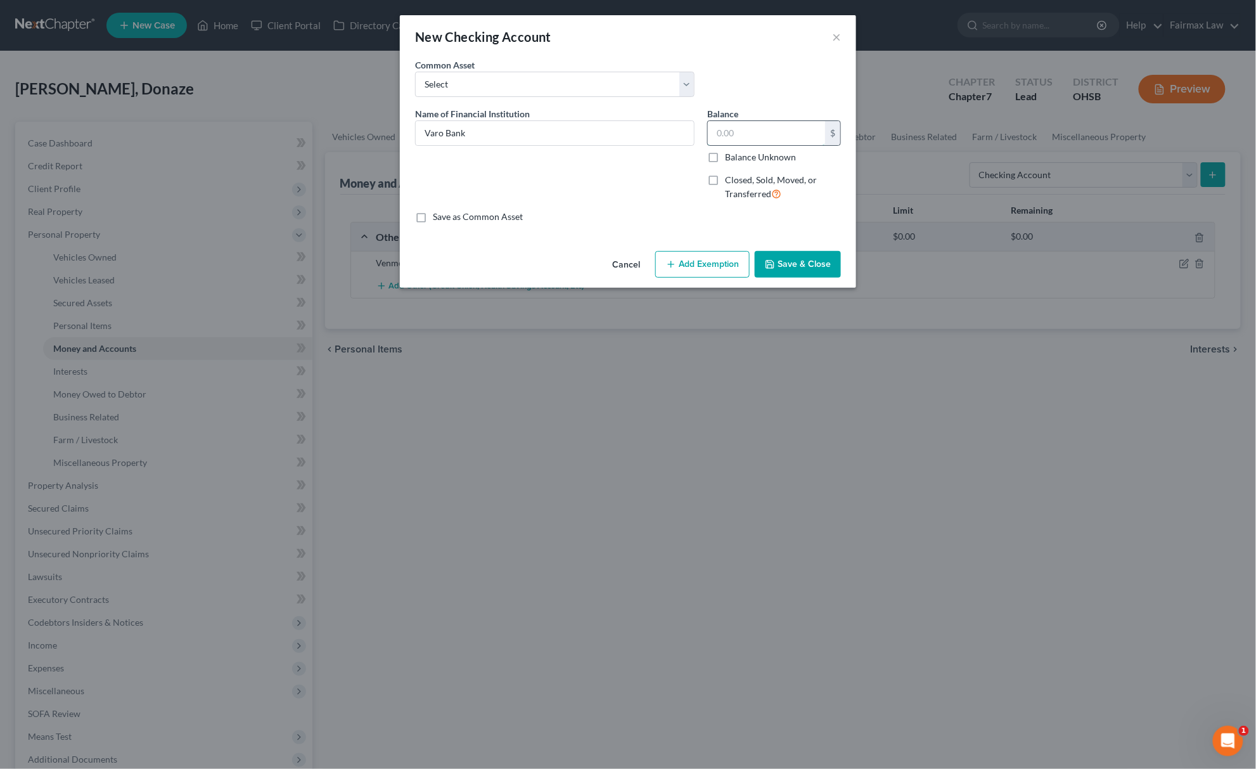
click at [784, 139] on input "text" at bounding box center [766, 133] width 117 height 24
type input "4.00"
click at [723, 260] on button "Add Exemption" at bounding box center [702, 264] width 94 height 27
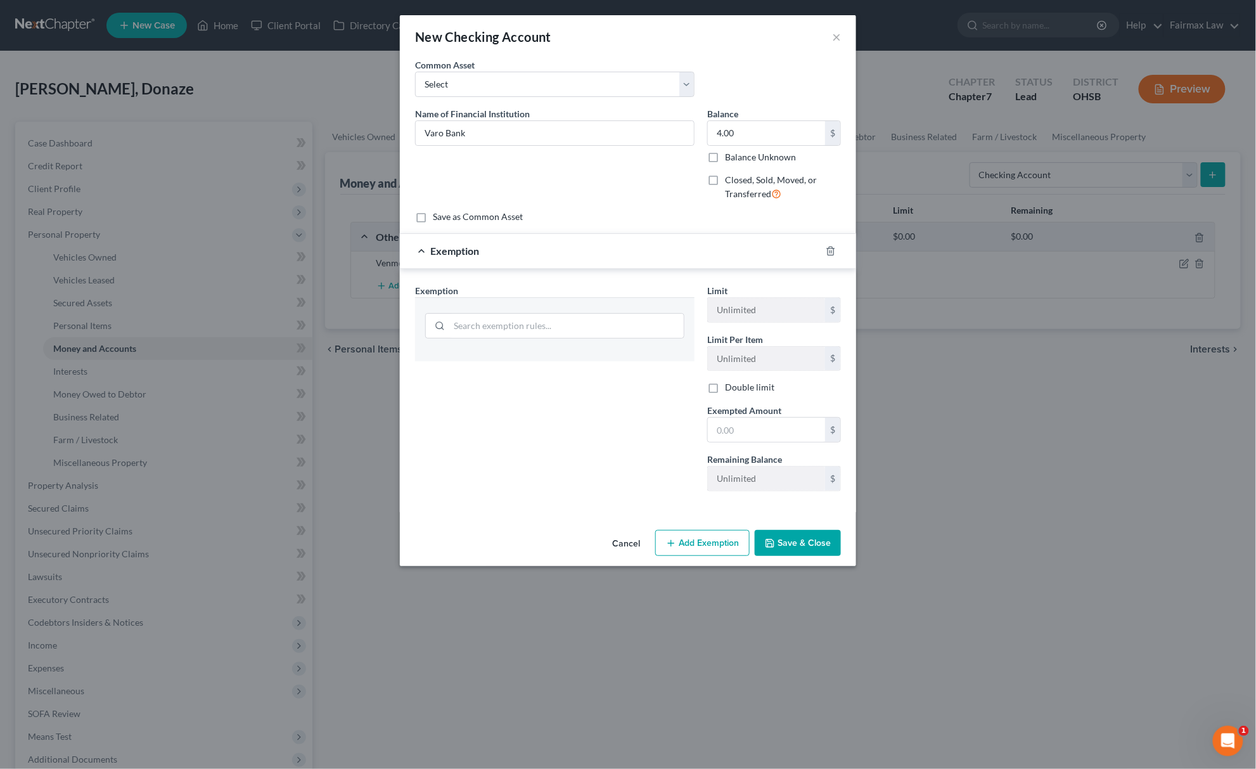
click at [596, 310] on div at bounding box center [554, 324] width 259 height 33
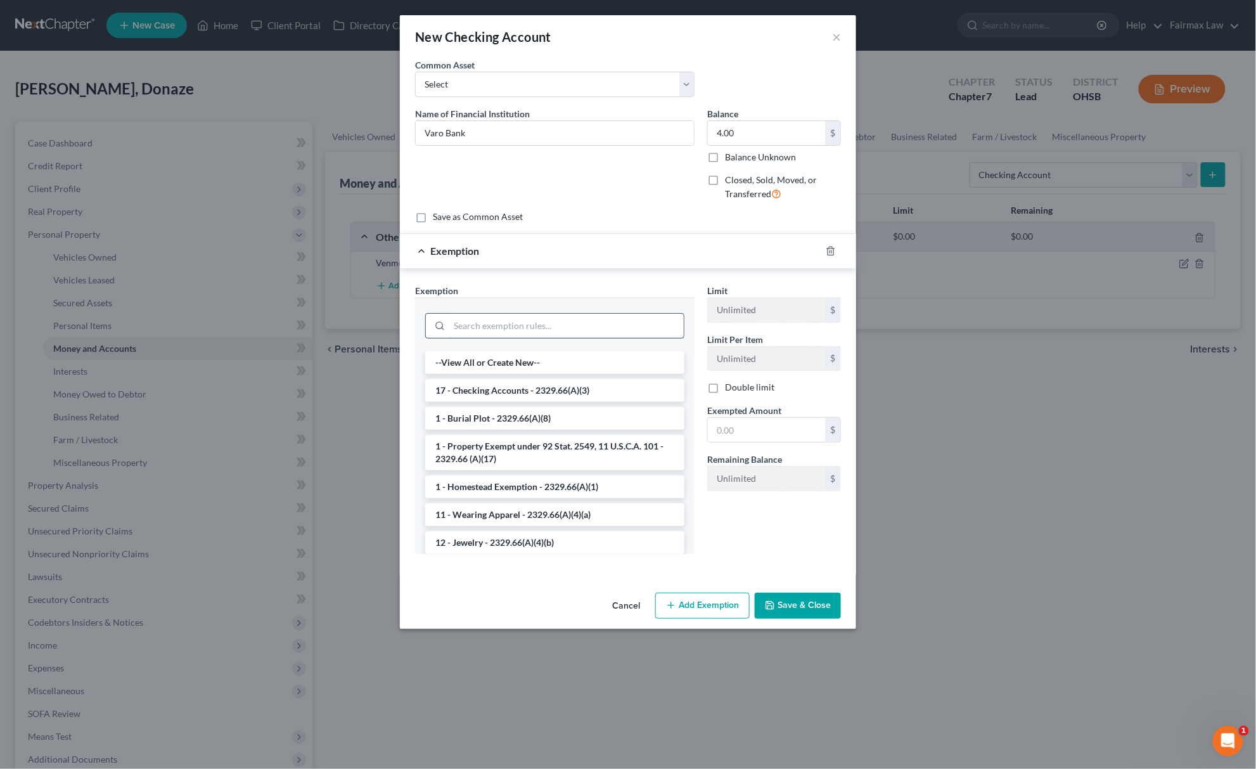
click at [627, 320] on input "search" at bounding box center [566, 326] width 234 height 24
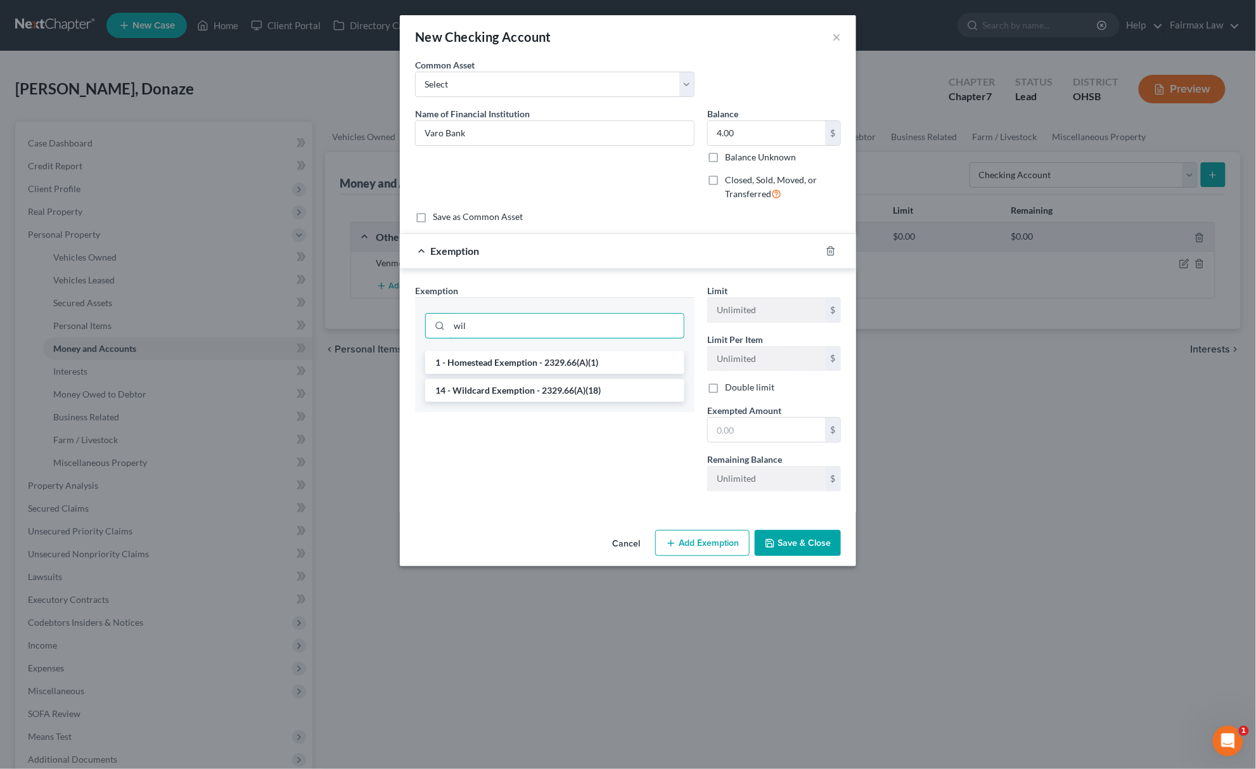
type input "wil"
click at [606, 536] on button "Cancel" at bounding box center [626, 543] width 48 height 25
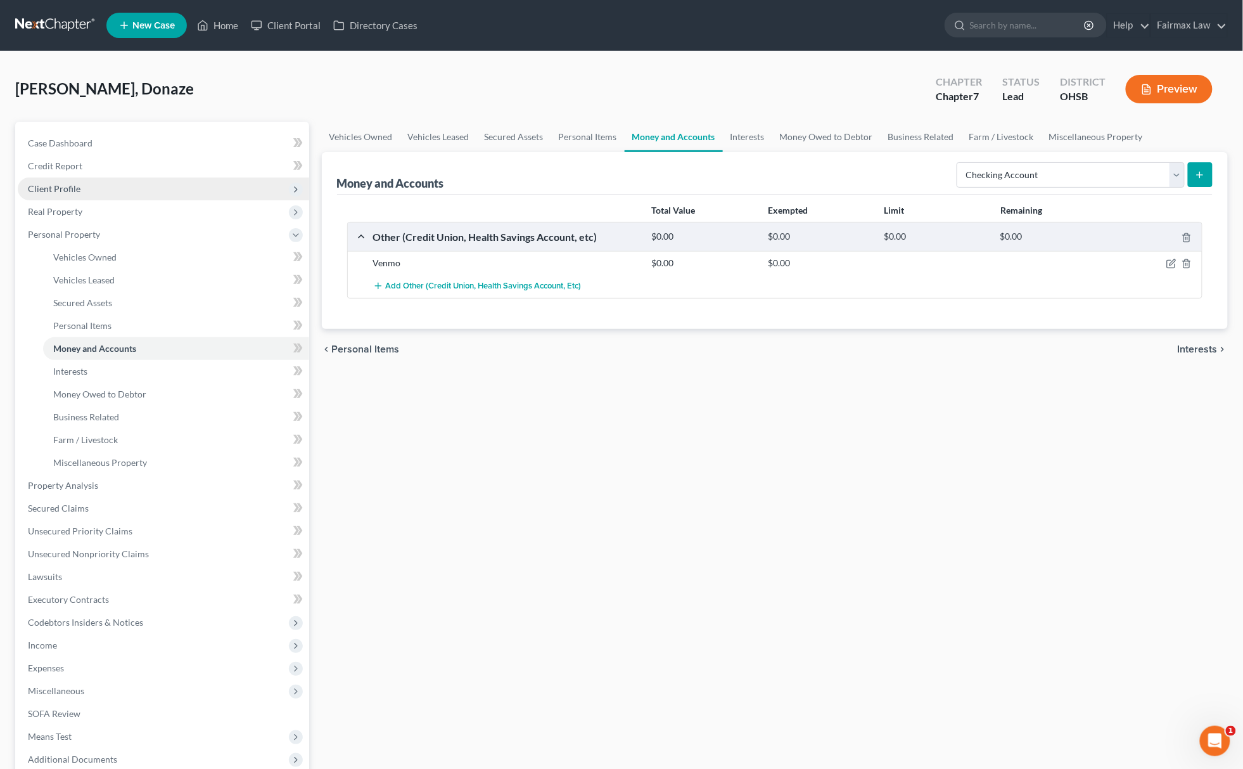
click at [181, 191] on span "Client Profile" at bounding box center [163, 188] width 291 height 23
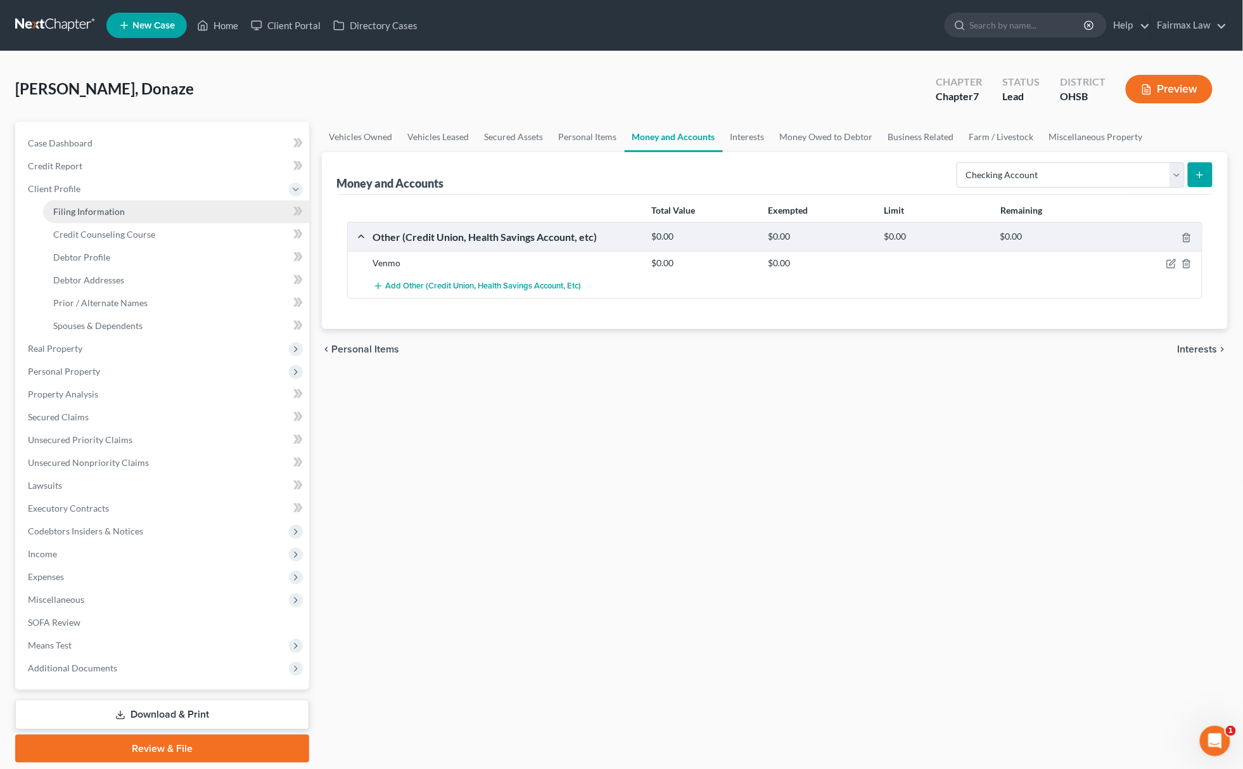
click at [178, 217] on link "Filing Information" at bounding box center [176, 211] width 266 height 23
select select "1"
select select "0"
select select "62"
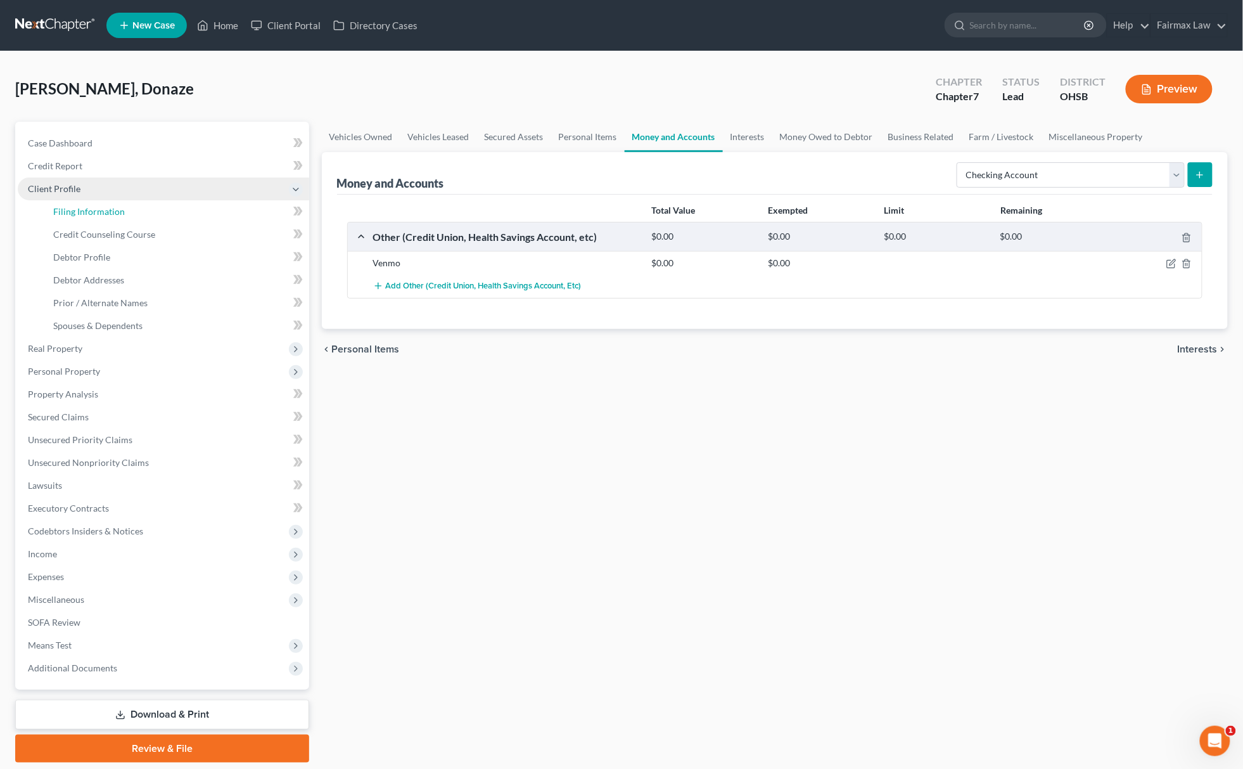
select select "16"
select select "0"
select select "36"
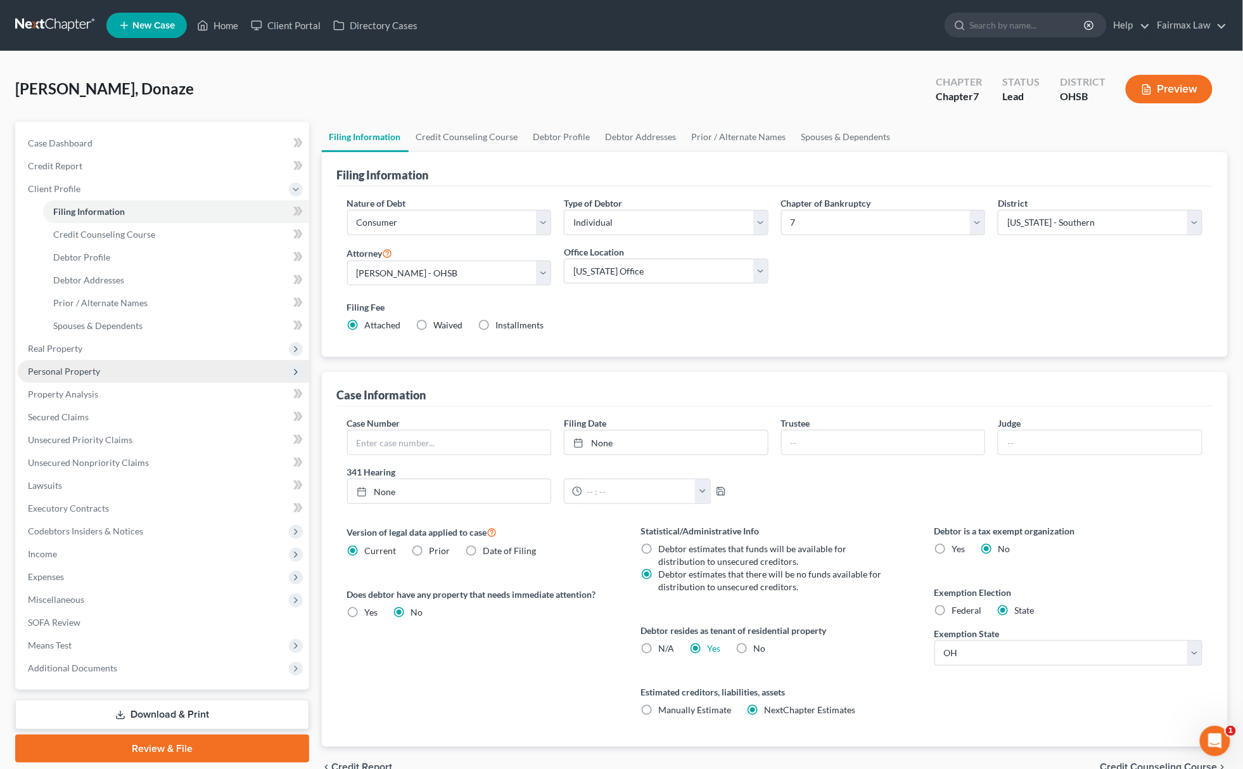
click at [107, 368] on span "Personal Property" at bounding box center [163, 371] width 291 height 23
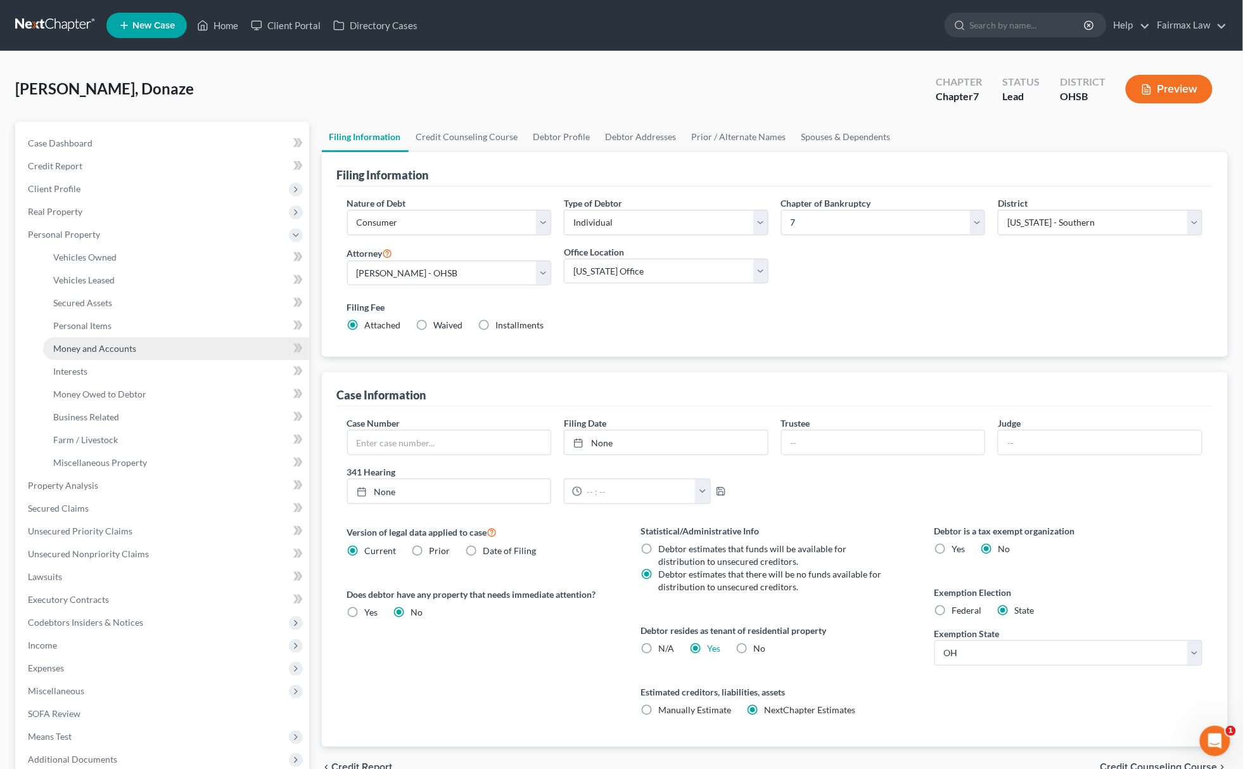
click at [117, 350] on span "Money and Accounts" at bounding box center [94, 348] width 83 height 11
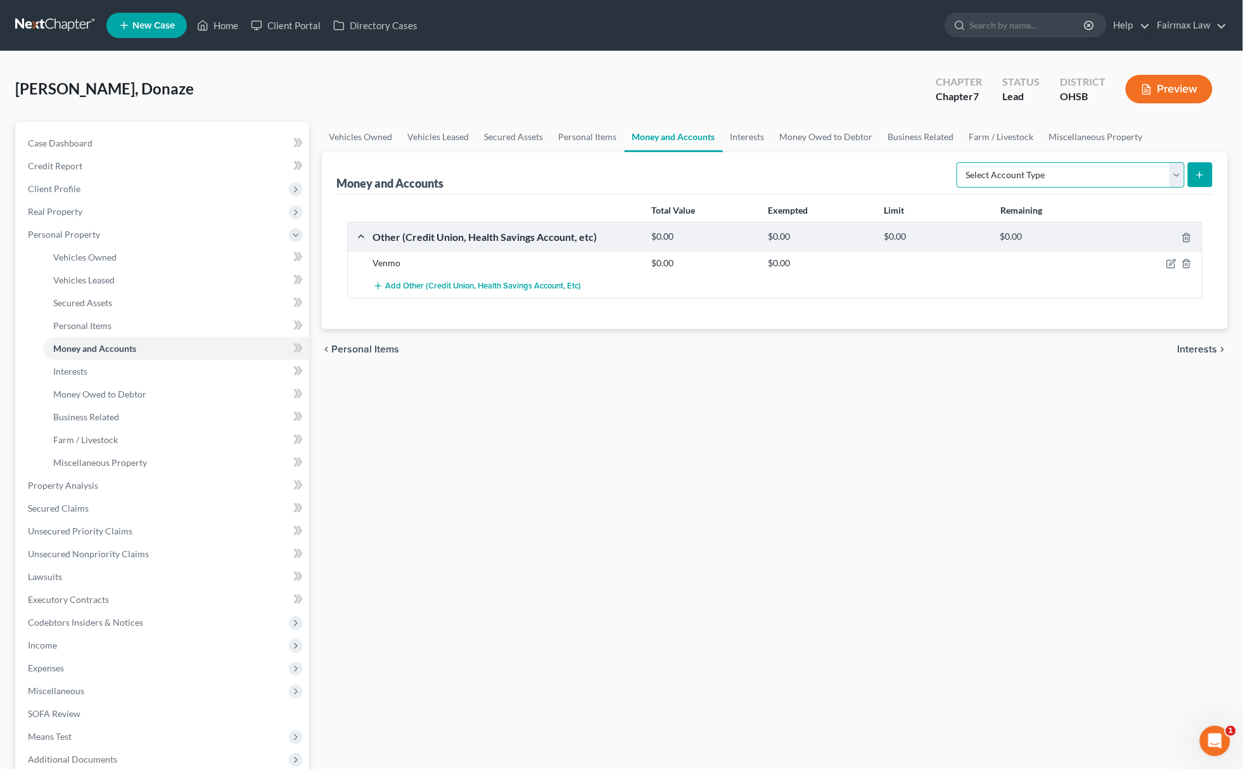
click at [964, 169] on select "Select Account Type Brokerage Cash on Hand Certificates of Deposit Checking Acc…" at bounding box center [1071, 174] width 228 height 25
select select "checking"
click at [959, 162] on select "Select Account Type Brokerage Cash on Hand Certificates of Deposit Checking Acc…" at bounding box center [1071, 174] width 228 height 25
click at [1199, 176] on icon "submit" at bounding box center [1200, 175] width 10 height 10
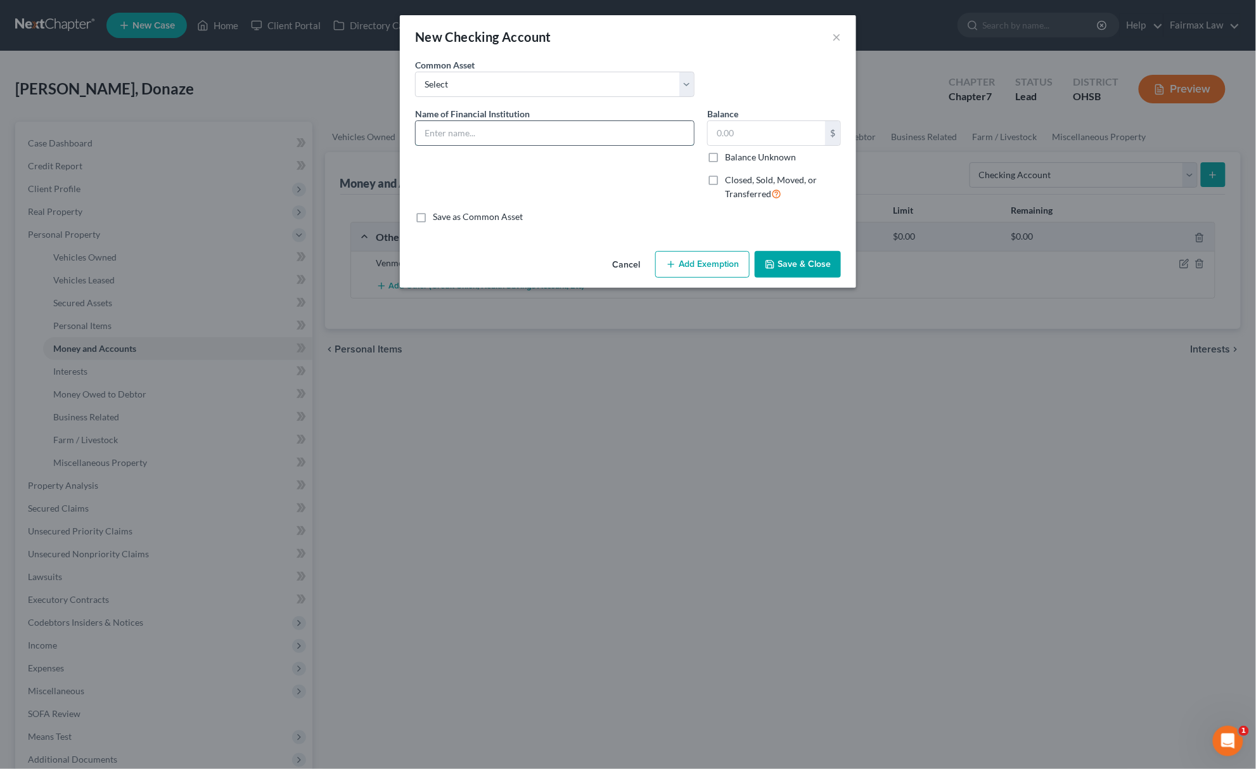
click at [516, 140] on input "text" at bounding box center [555, 133] width 278 height 24
type input "Varo Bank"
click at [725, 125] on input "text" at bounding box center [766, 133] width 117 height 24
type input "4.00"
click at [700, 261] on button "Add Exemption" at bounding box center [702, 264] width 94 height 27
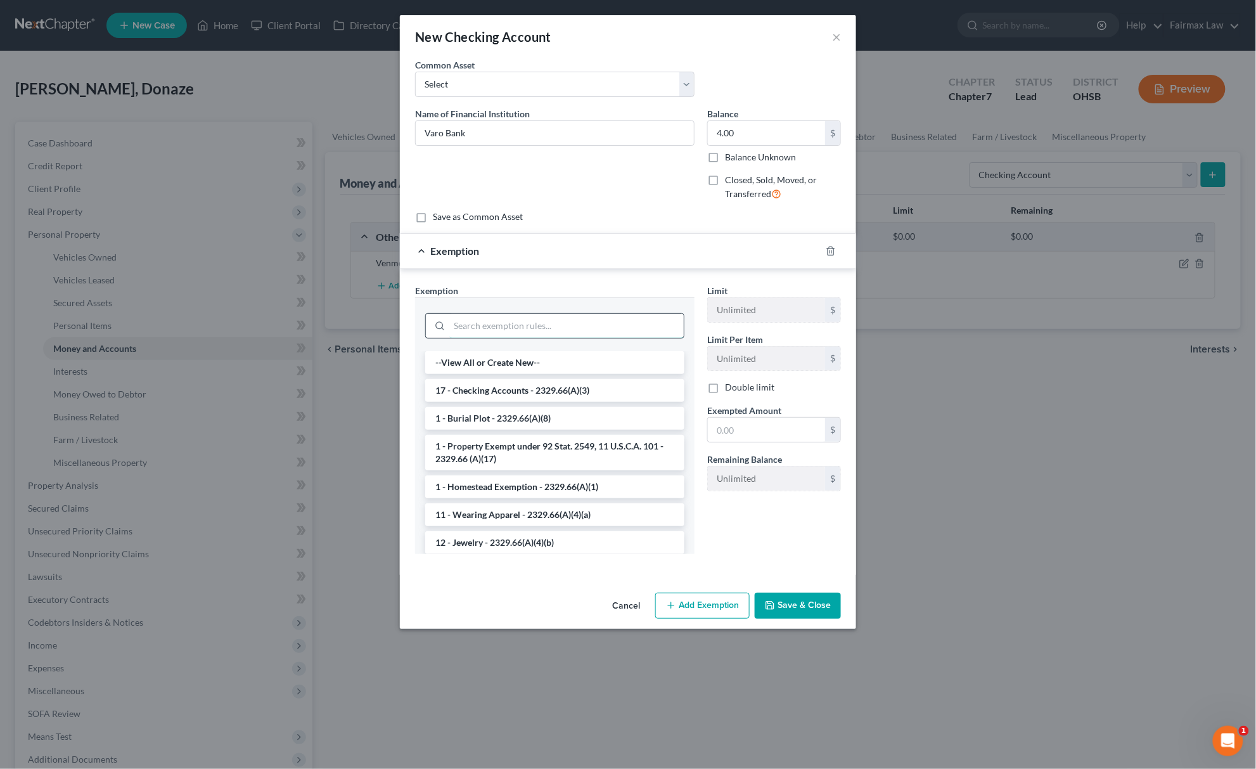
click at [528, 329] on input "search" at bounding box center [566, 326] width 234 height 24
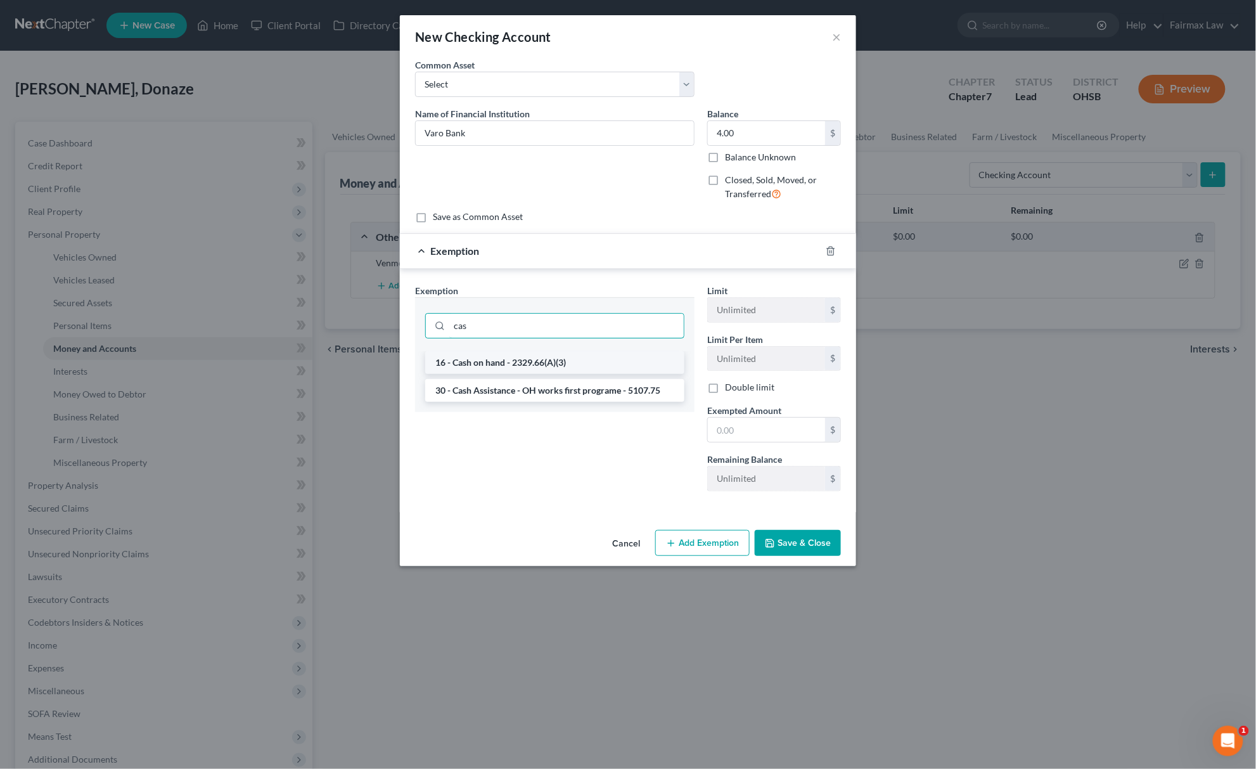
type input "cas"
click at [506, 364] on li "16 - Cash on hand - 2329.66(A)(3)" at bounding box center [554, 362] width 259 height 23
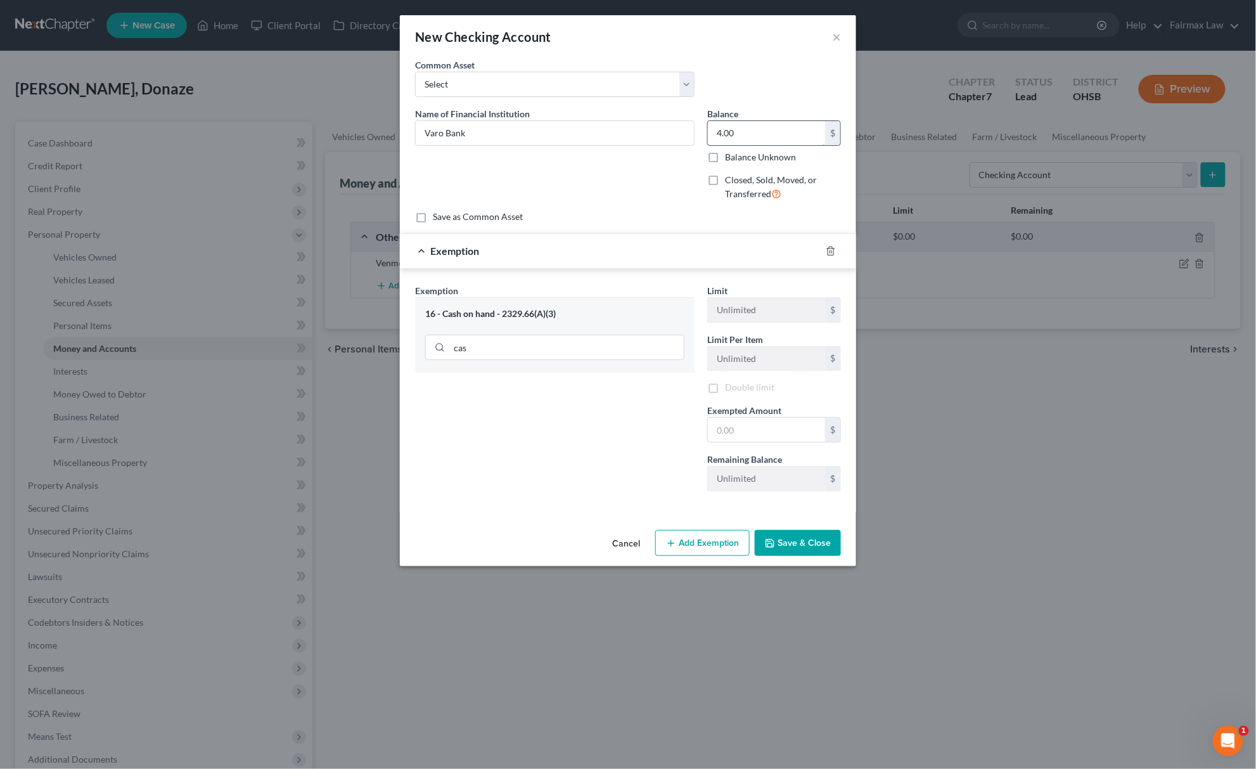
click at [758, 125] on input "4.00" at bounding box center [766, 133] width 117 height 24
click at [730, 422] on input "text" at bounding box center [766, 431] width 117 height 24
paste input "4.00"
type input "4.00"
drag, startPoint x: 640, startPoint y: 431, endPoint x: 647, endPoint y: 444, distance: 15.0
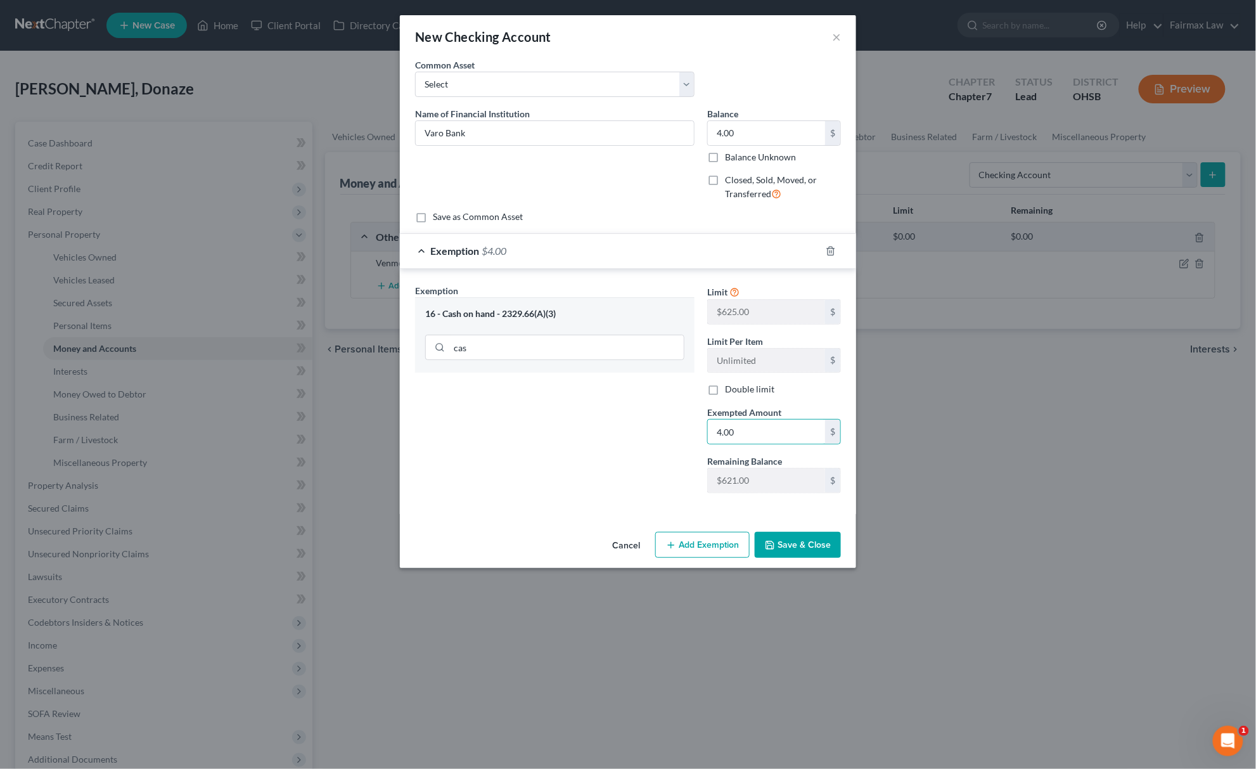
click at [640, 431] on div "Exemption Set must be selected for CA. Exemption * 16 - Cash on hand - 2329.66(…" at bounding box center [555, 393] width 292 height 219
click at [786, 542] on button "Save & Close" at bounding box center [798, 545] width 86 height 27
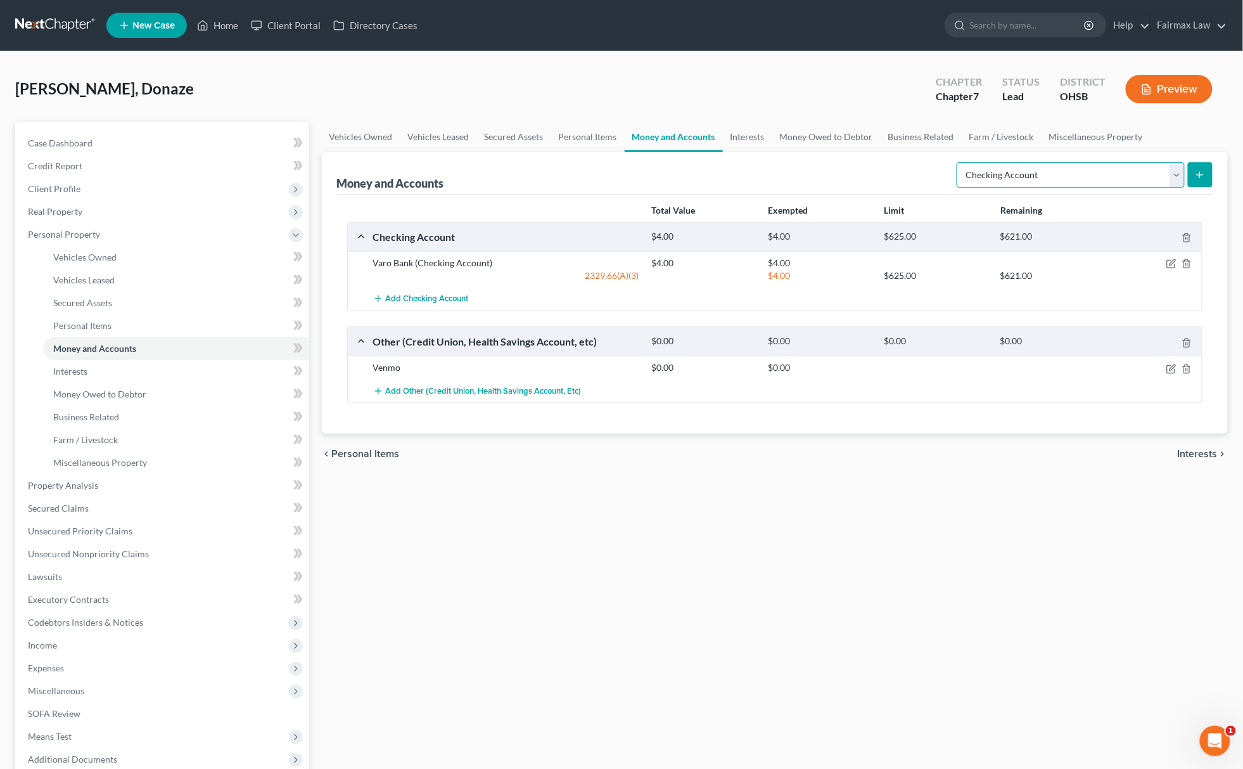
click at [1070, 163] on select "Select Account Type Brokerage Cash on Hand Certificates of Deposit Checking Acc…" at bounding box center [1071, 174] width 228 height 25
select select "cash_on_hand"
click at [959, 162] on select "Select Account Type Brokerage Cash on Hand Certificates of Deposit Checking Acc…" at bounding box center [1071, 174] width 228 height 25
click at [1204, 171] on icon "submit" at bounding box center [1200, 175] width 10 height 10
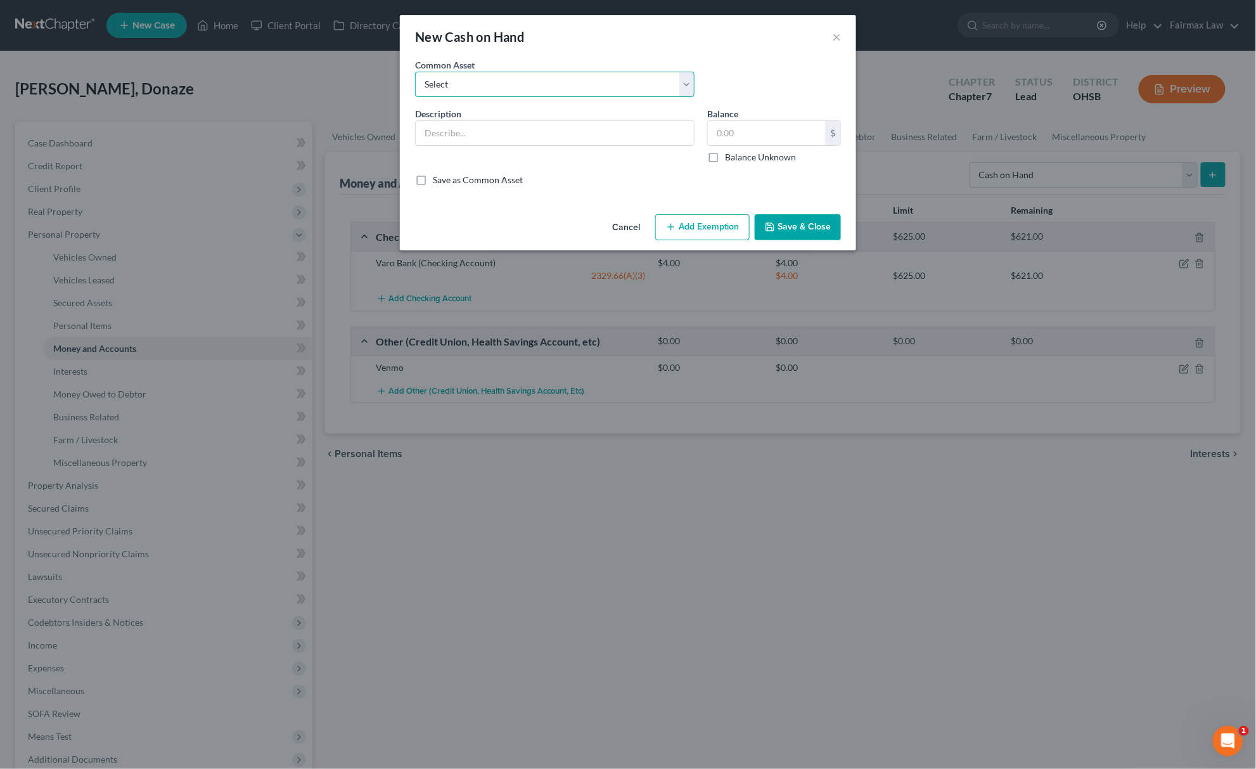
click at [516, 84] on select "Select Cash on Hand Cash Cash on hand on date of filing Cash on Hand" at bounding box center [554, 84] width 279 height 25
select select "0"
click at [415, 72] on select "Select Cash on Hand Cash Cash on hand on date of filing Cash on Hand" at bounding box center [554, 84] width 279 height 25
type input "Cash on Hand"
click at [764, 136] on input "10.00" at bounding box center [766, 133] width 117 height 24
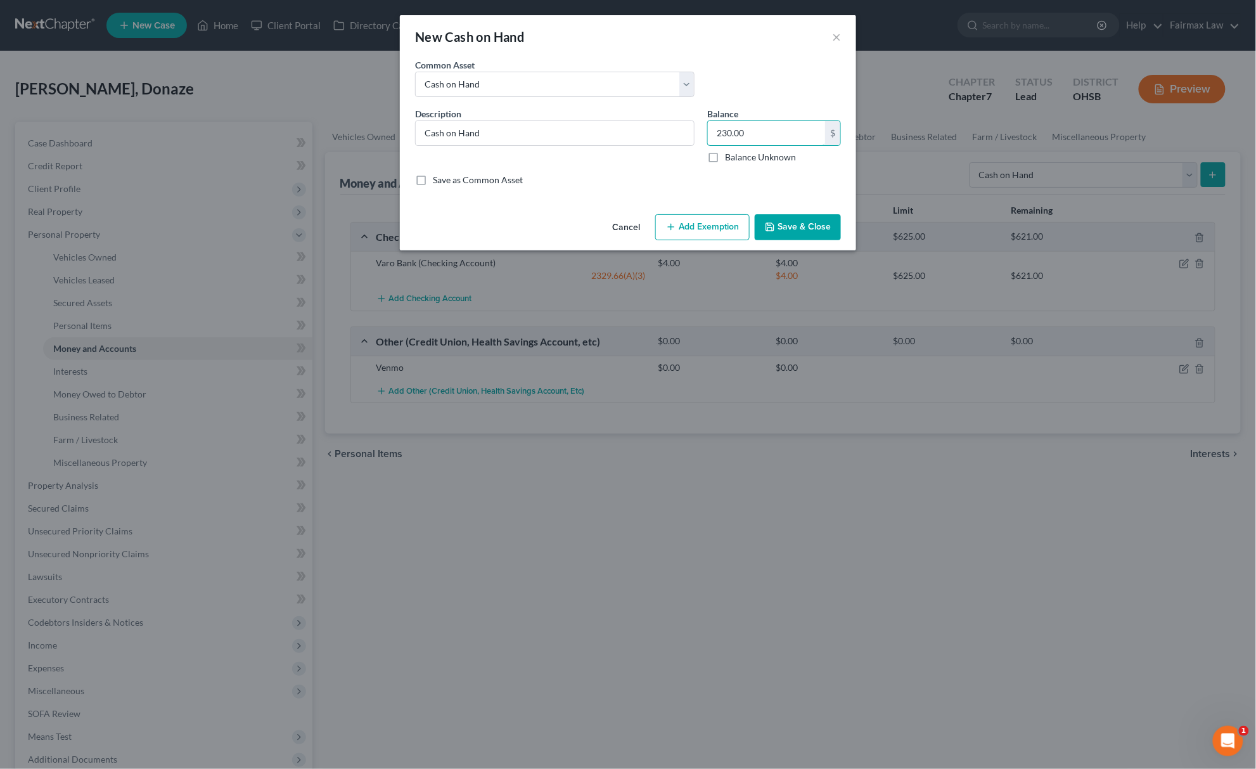
type input "230.00"
click at [705, 229] on button "Add Exemption" at bounding box center [702, 227] width 94 height 27
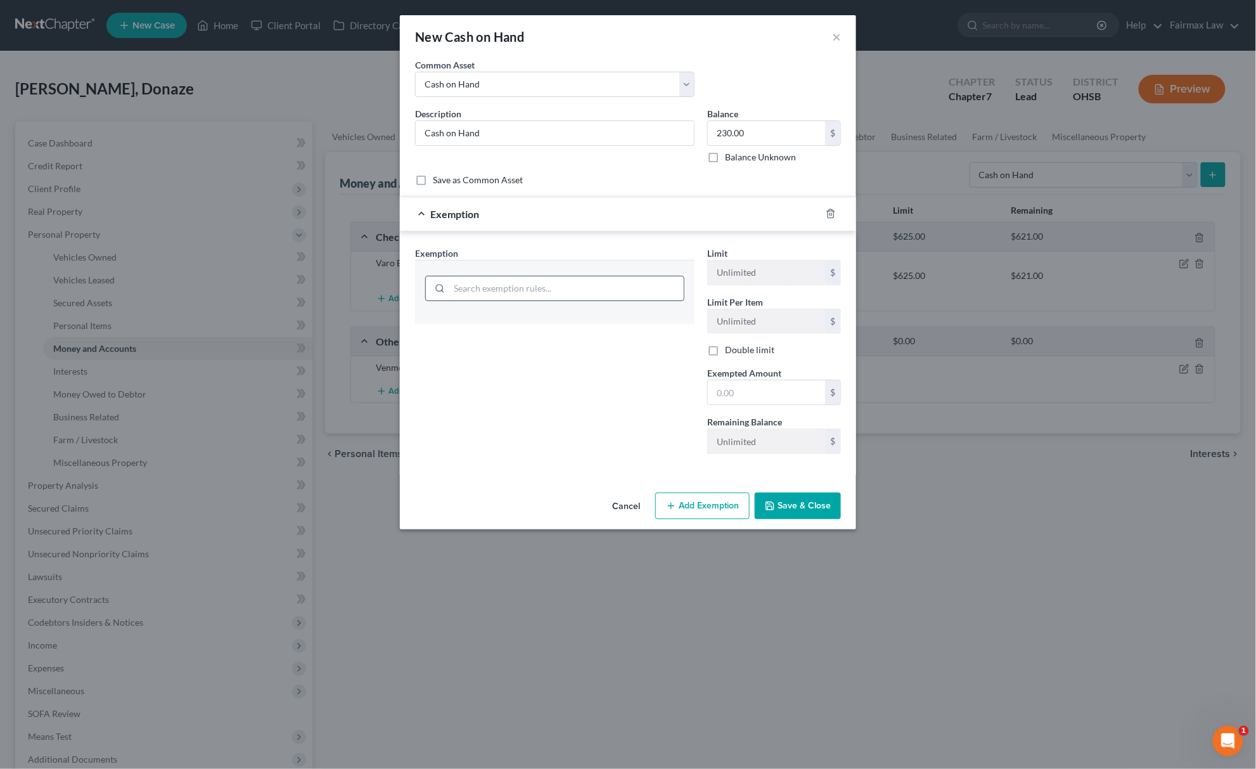
click at [583, 285] on input "search" at bounding box center [566, 288] width 234 height 24
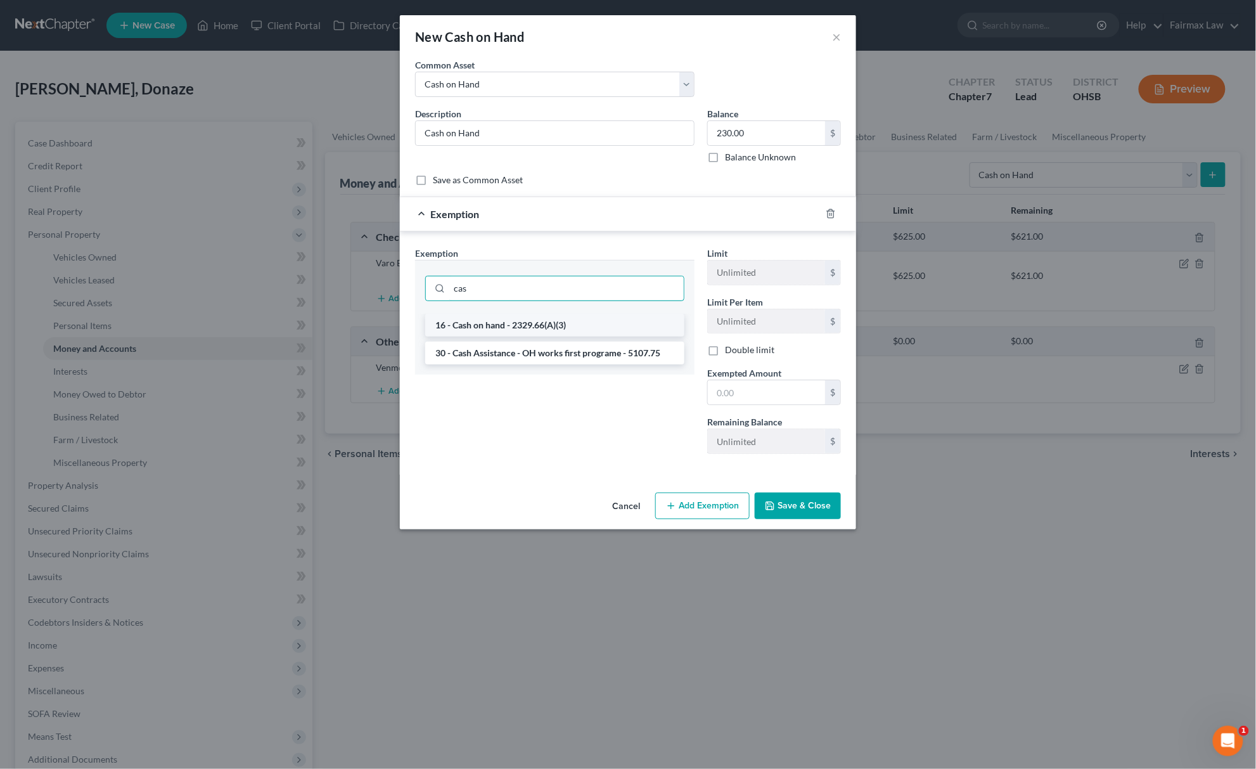
type input "cas"
click at [558, 328] on li "16 - Cash on hand - 2329.66(A)(3)" at bounding box center [554, 325] width 259 height 23
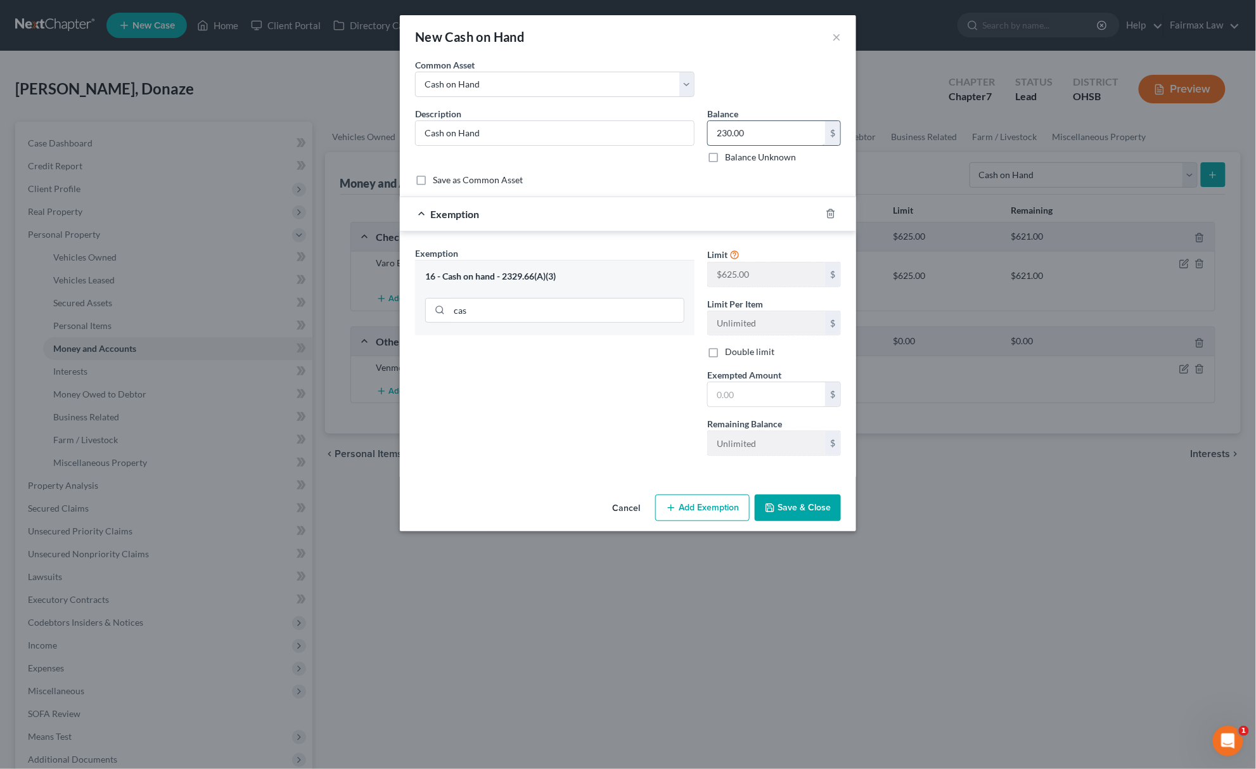
click at [753, 137] on input "230.00" at bounding box center [766, 133] width 117 height 24
click at [751, 401] on input "text" at bounding box center [766, 394] width 117 height 24
paste input "230.00"
type input "230.00"
drag, startPoint x: 700, startPoint y: 396, endPoint x: 705, endPoint y: 403, distance: 8.3
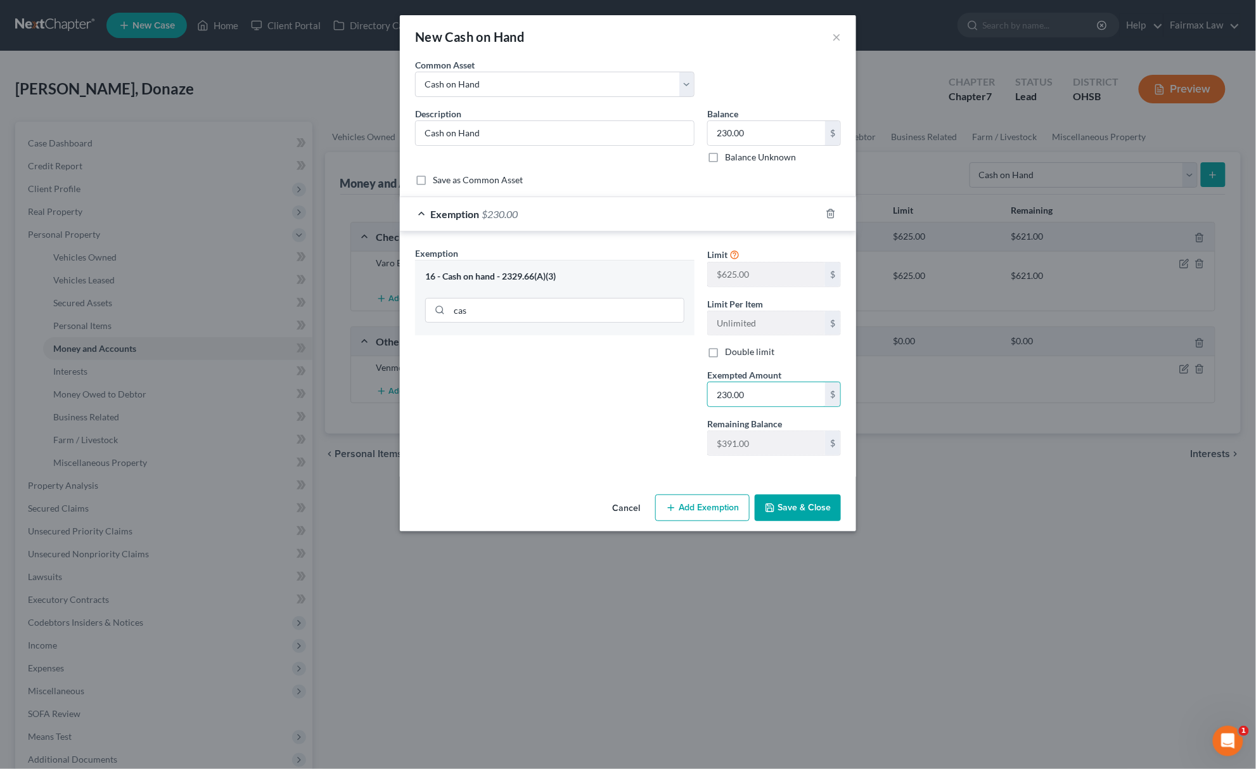
click at [700, 396] on div "Exemption Set must be selected for CA. Exemption * 16 - Cash on hand - 2329.66(…" at bounding box center [555, 355] width 292 height 219
click at [778, 513] on button "Save & Close" at bounding box center [798, 507] width 86 height 27
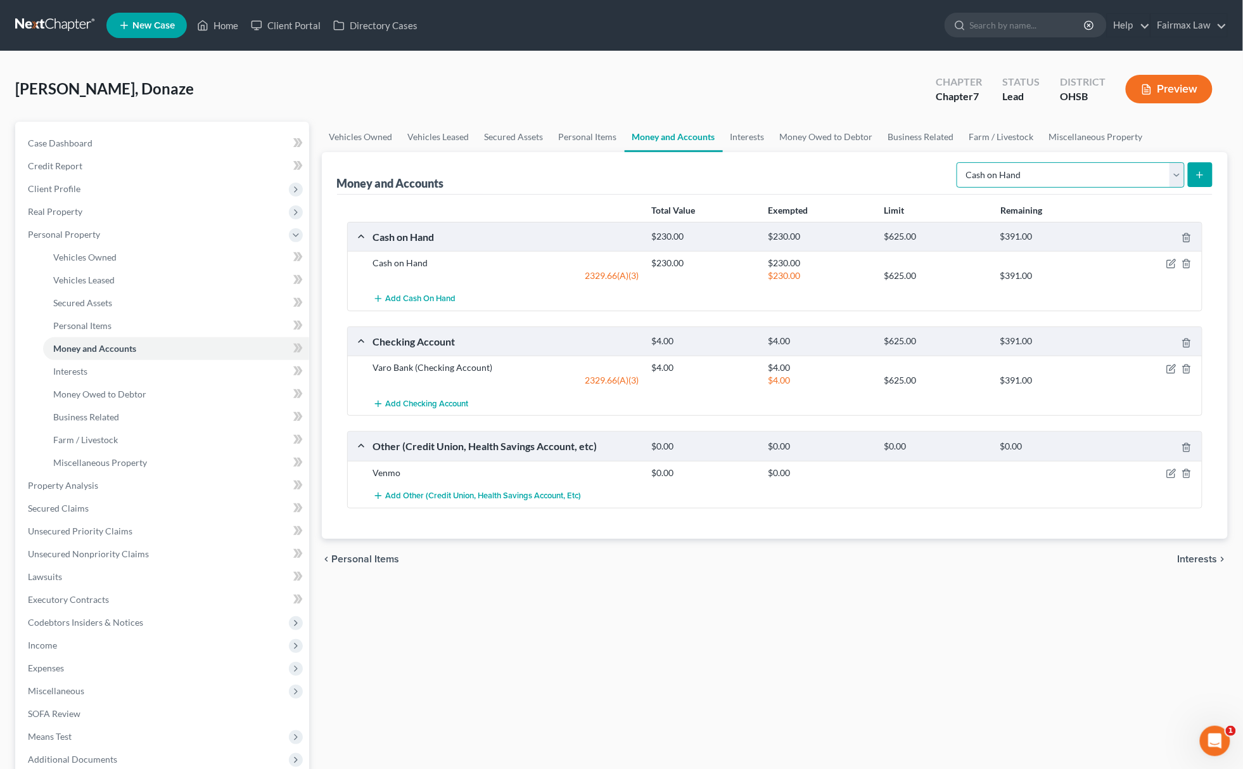
click at [1030, 165] on select "Select Account Type Brokerage Cash on Hand Certificates of Deposit Checking Acc…" at bounding box center [1071, 174] width 228 height 25
select select "checking"
click at [959, 162] on select "Select Account Type Brokerage Cash on Hand Certificates of Deposit Checking Acc…" at bounding box center [1071, 174] width 228 height 25
click at [1204, 172] on icon "submit" at bounding box center [1200, 175] width 10 height 10
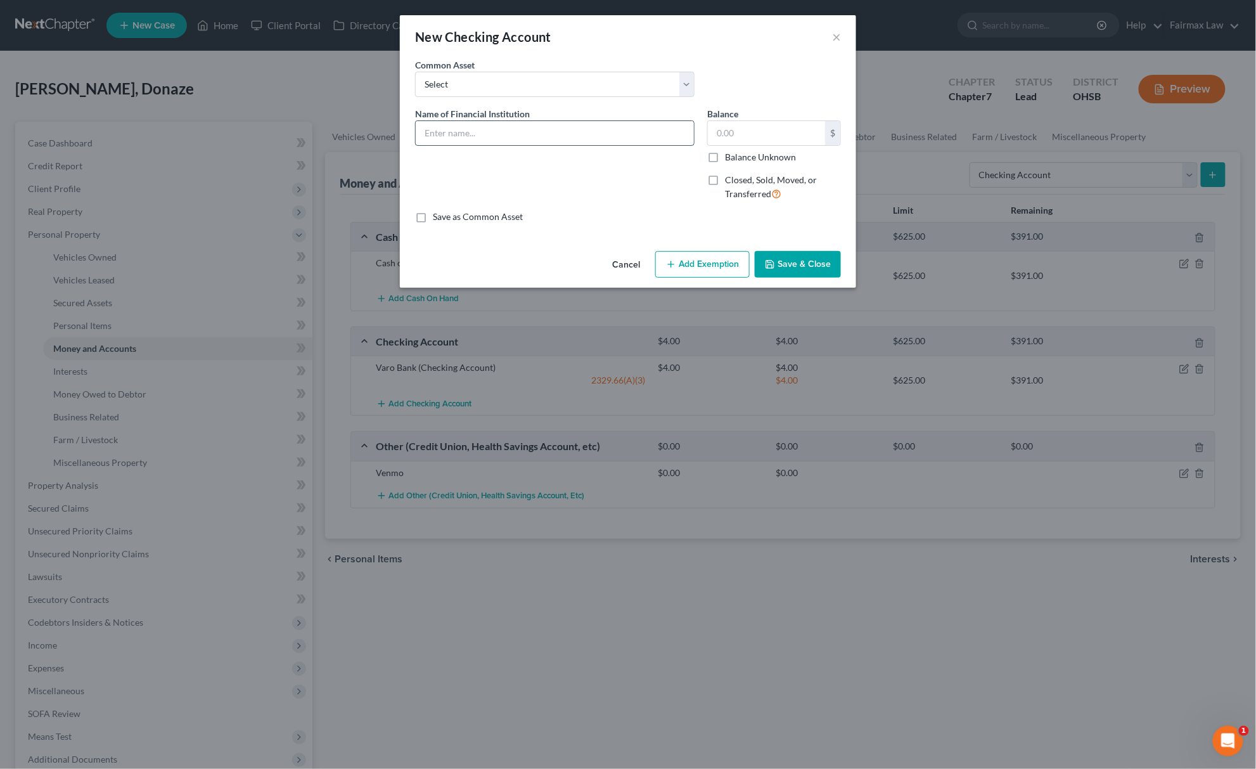
click at [515, 141] on input "text" at bounding box center [555, 133] width 278 height 24
type input "KeyBank"
click at [748, 125] on input "text" at bounding box center [766, 133] width 117 height 24
type input "120.00"
click at [702, 269] on button "Add Exemption" at bounding box center [702, 264] width 94 height 27
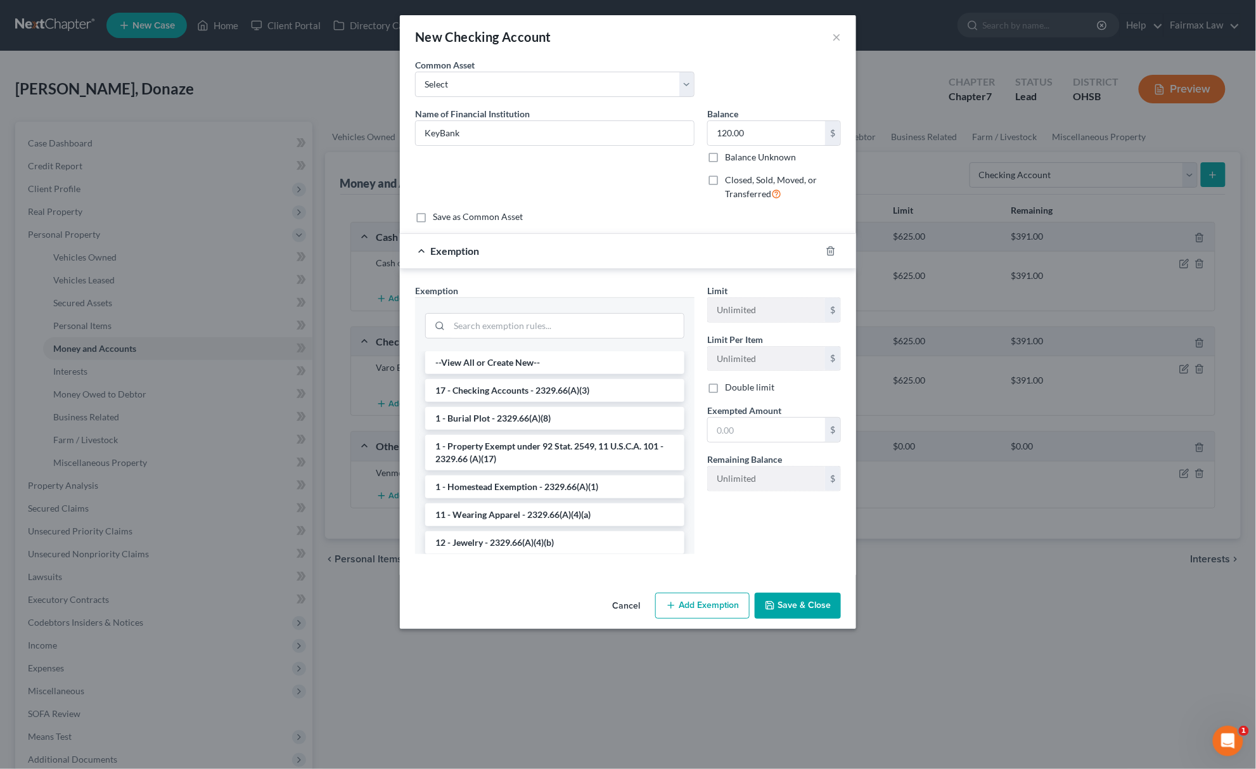
click at [578, 309] on div at bounding box center [554, 324] width 259 height 33
click at [558, 332] on input "search" at bounding box center [566, 326] width 234 height 24
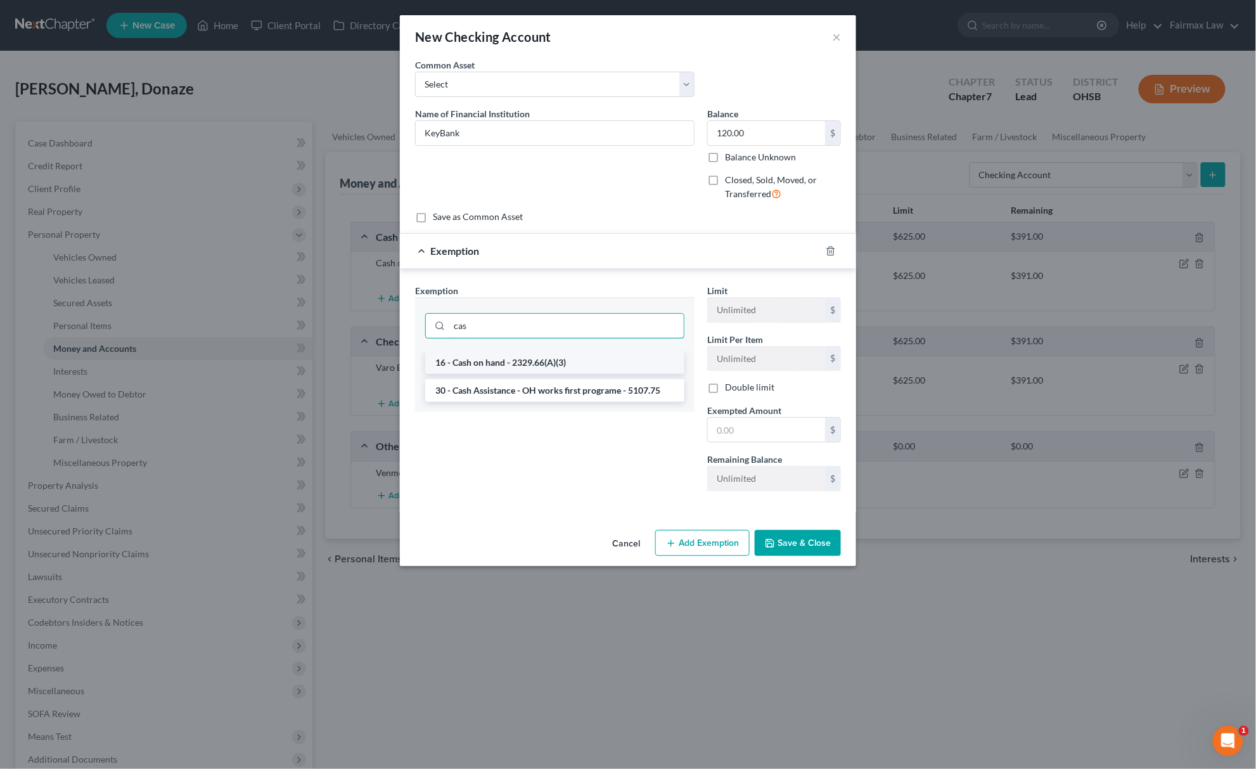
type input "cas"
click at [489, 358] on li "16 - Cash on hand - 2329.66(A)(3)" at bounding box center [554, 362] width 259 height 23
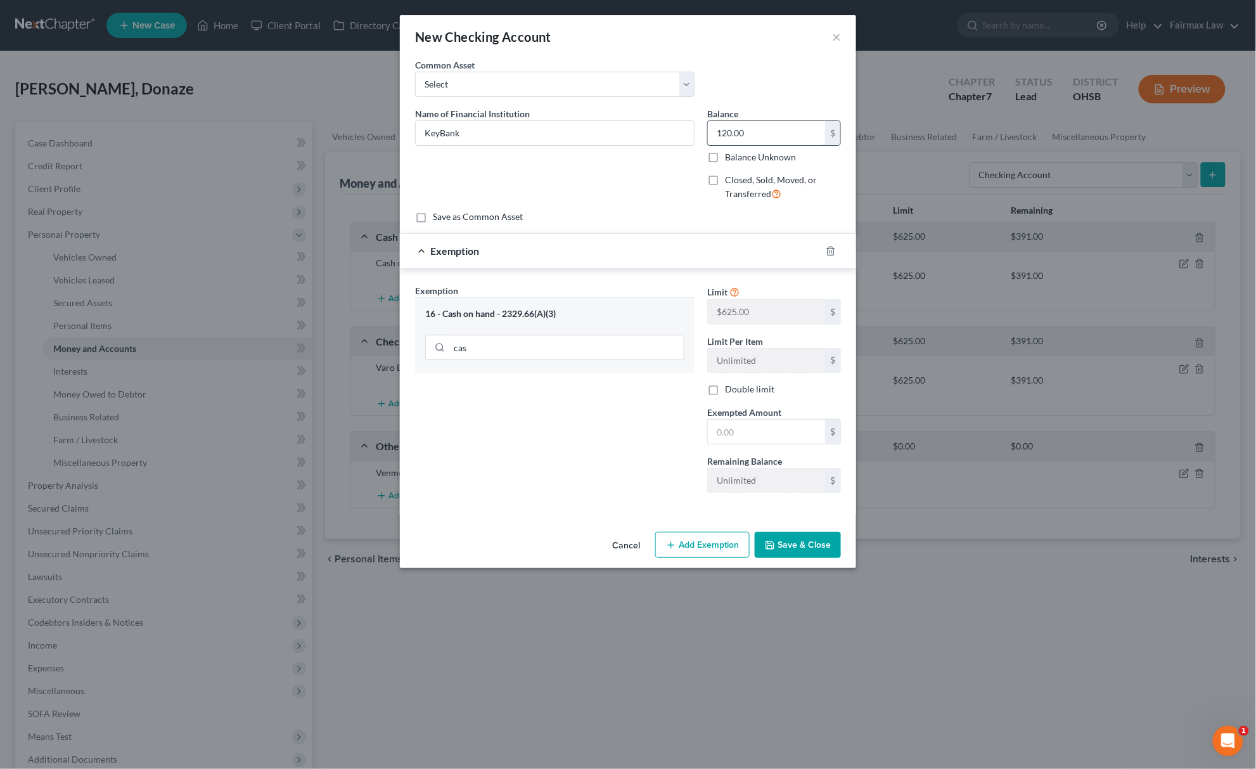
drag, startPoint x: 795, startPoint y: 123, endPoint x: 789, endPoint y: 137, distance: 15.1
click at [794, 123] on input "120.00" at bounding box center [766, 133] width 117 height 24
click at [751, 427] on input "text" at bounding box center [766, 431] width 117 height 24
paste input "120.00"
type input "120.00"
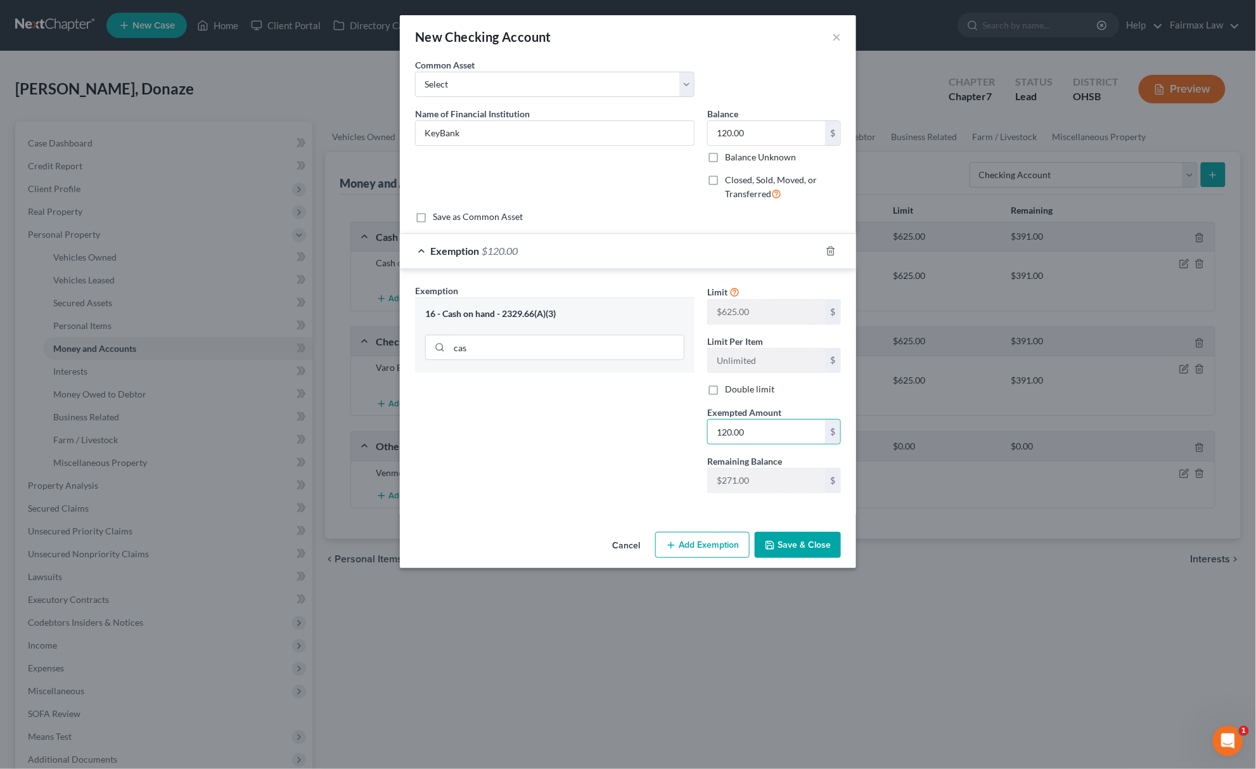
click at [604, 431] on div "Exemption Set must be selected for CA. Exemption * 16 - Cash on hand - 2329.66(…" at bounding box center [555, 393] width 292 height 219
click at [802, 551] on button "Save & Close" at bounding box center [798, 545] width 86 height 27
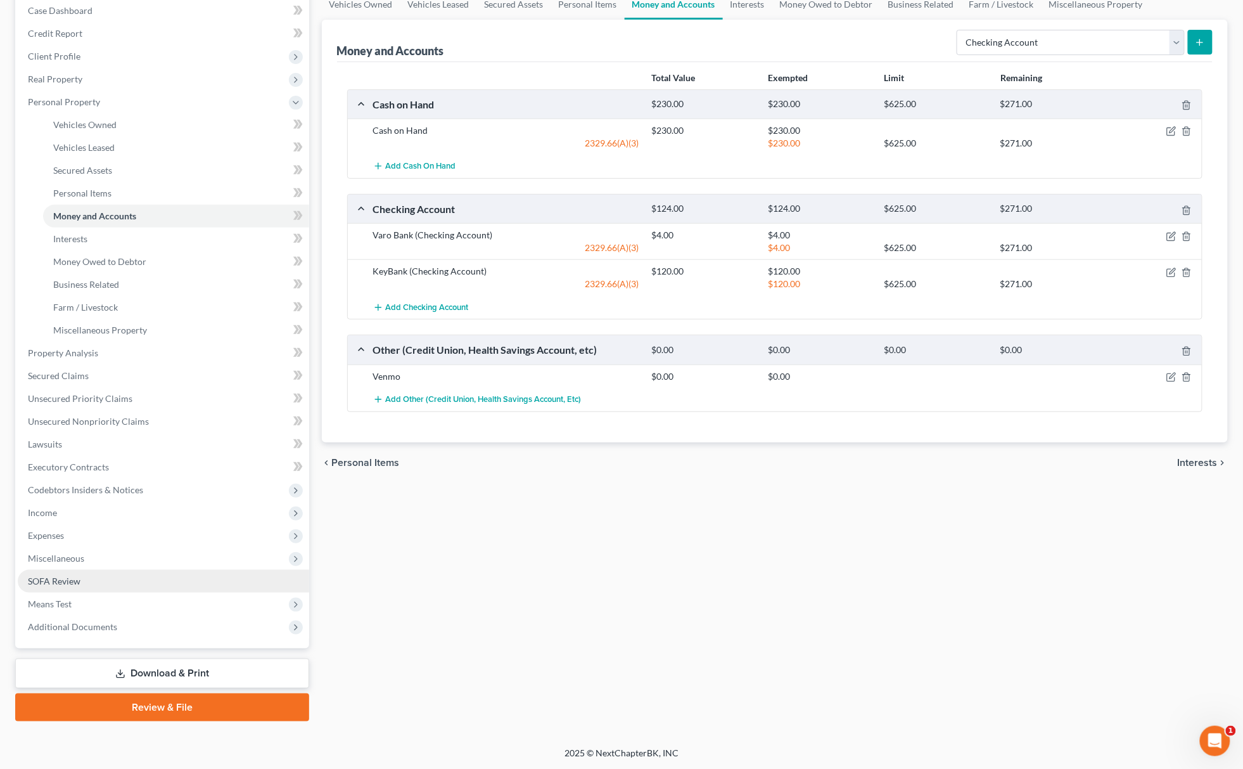
scroll to position [48, 0]
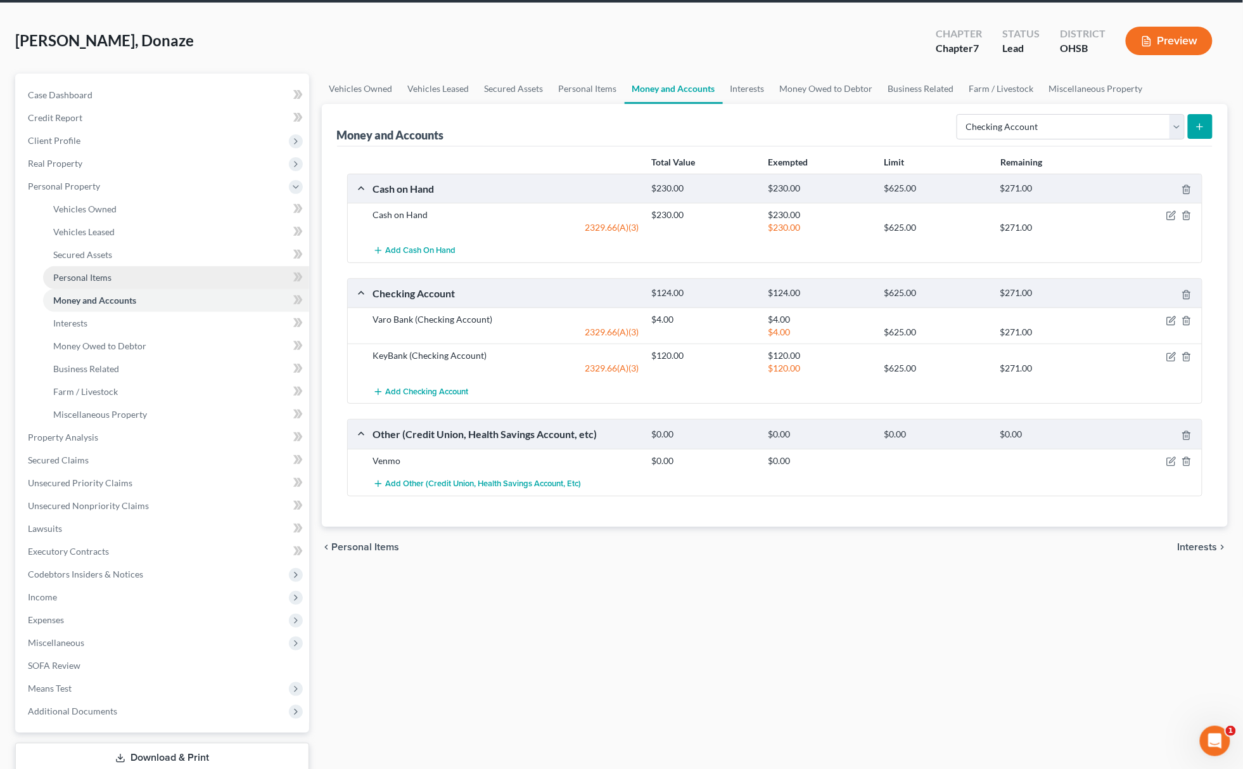
click at [106, 277] on span "Personal Items" at bounding box center [82, 277] width 58 height 11
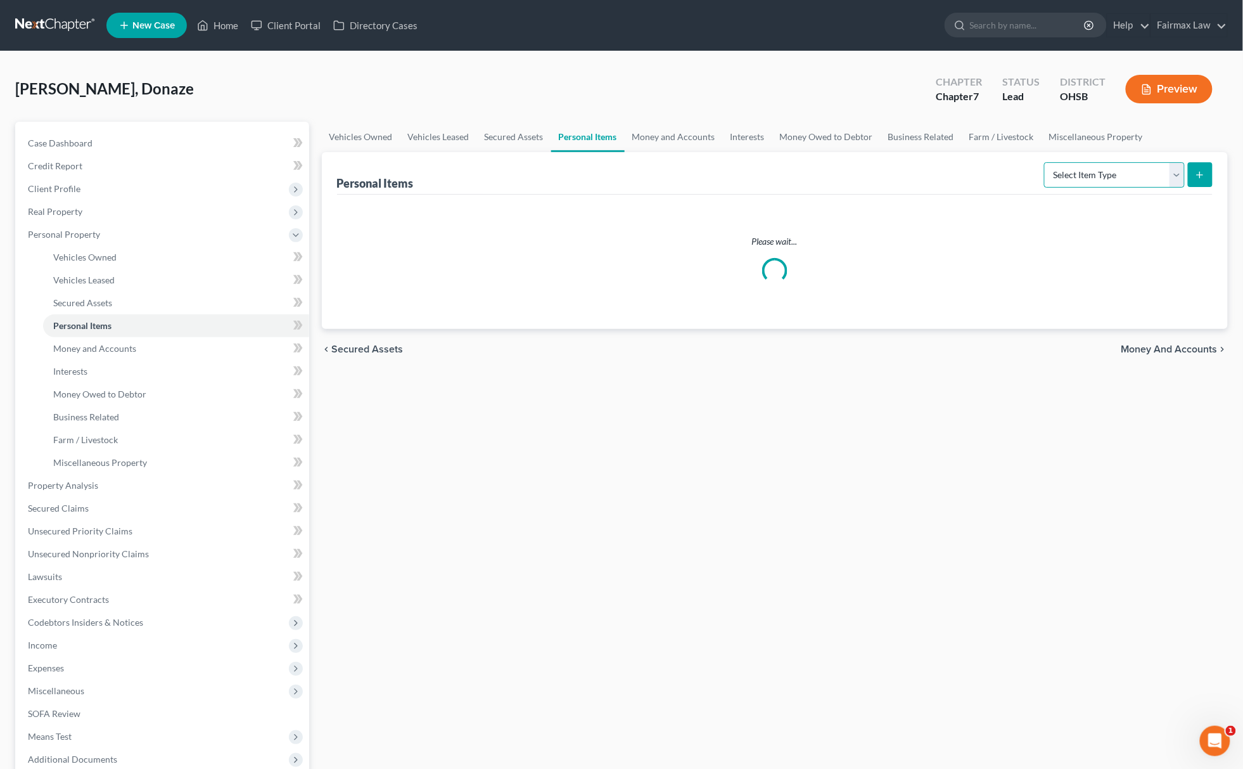
click at [1109, 179] on select "Select Item Type Clothing Collectibles Of Value Electronics Firearms Household …" at bounding box center [1114, 174] width 141 height 25
select select "household_goods"
click at [1045, 162] on select "Select Item Type Clothing Collectibles Of Value Electronics Firearms Household …" at bounding box center [1114, 174] width 141 height 25
click at [1203, 186] on form "Select Item Type Clothing Collectibles Of Value Electronics Firearms Household …" at bounding box center [1128, 175] width 169 height 26
click at [1204, 172] on icon "submit" at bounding box center [1200, 175] width 10 height 10
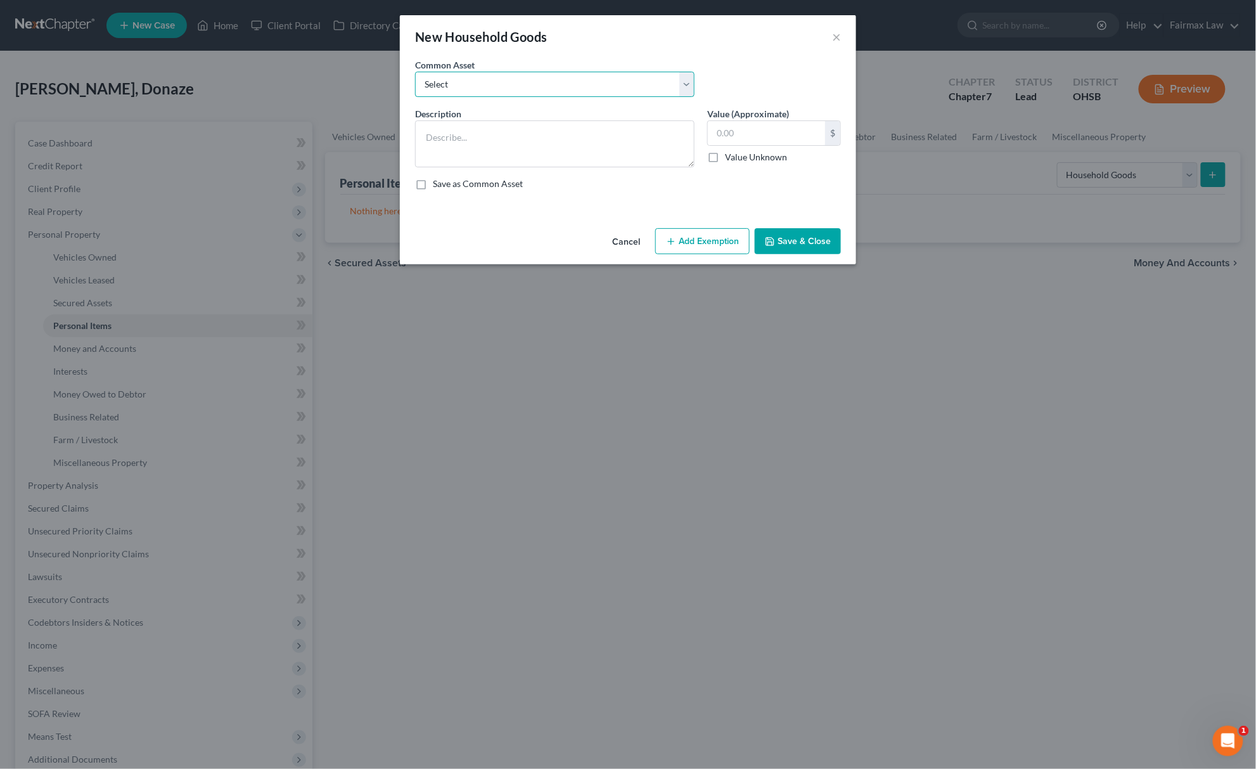
click at [512, 86] on select "Select Common household furnishings, appliances, and decor Normal household fur…" at bounding box center [554, 84] width 279 height 25
select select "11"
click at [415, 72] on select "Select Common household furnishings, appliances, and decor Normal household fur…" at bounding box center [554, 84] width 279 height 25
type textarea "Household Goods"
click at [784, 132] on input "1,000.00" at bounding box center [766, 133] width 117 height 24
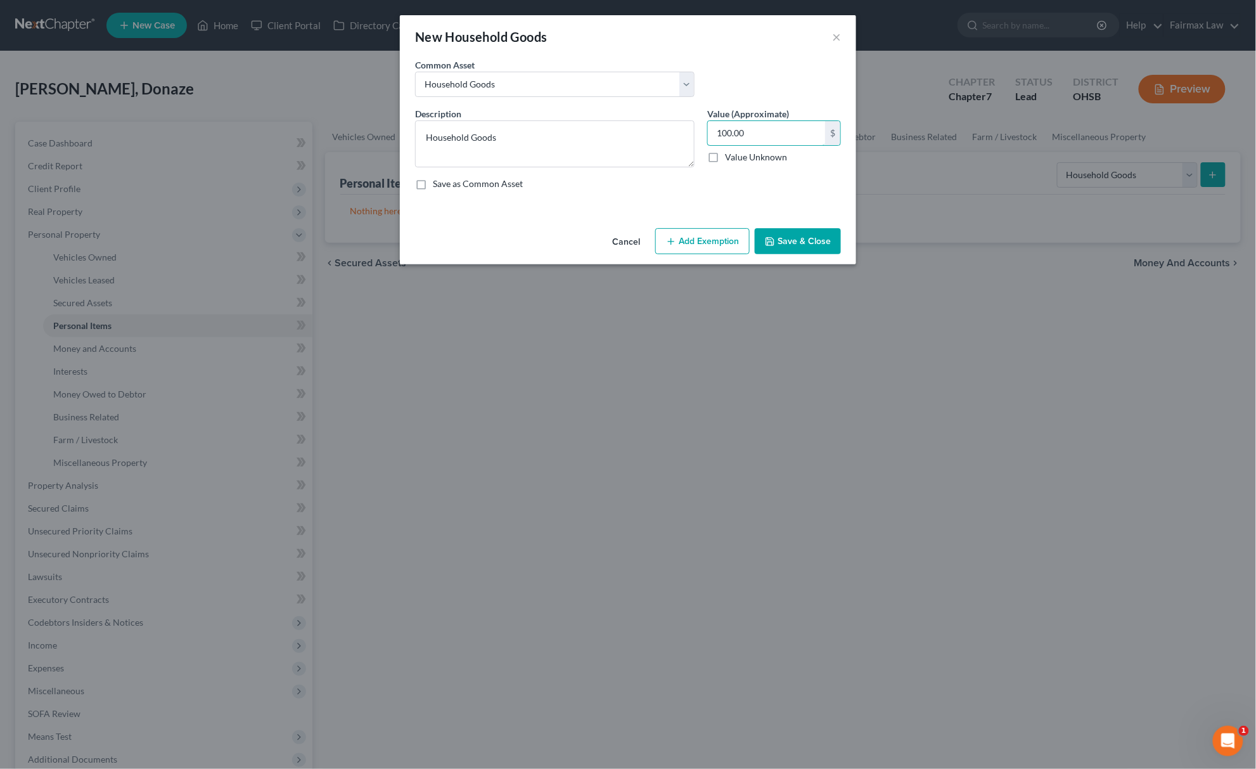
type input "100.00"
click at [721, 249] on button "Add Exemption" at bounding box center [702, 241] width 94 height 27
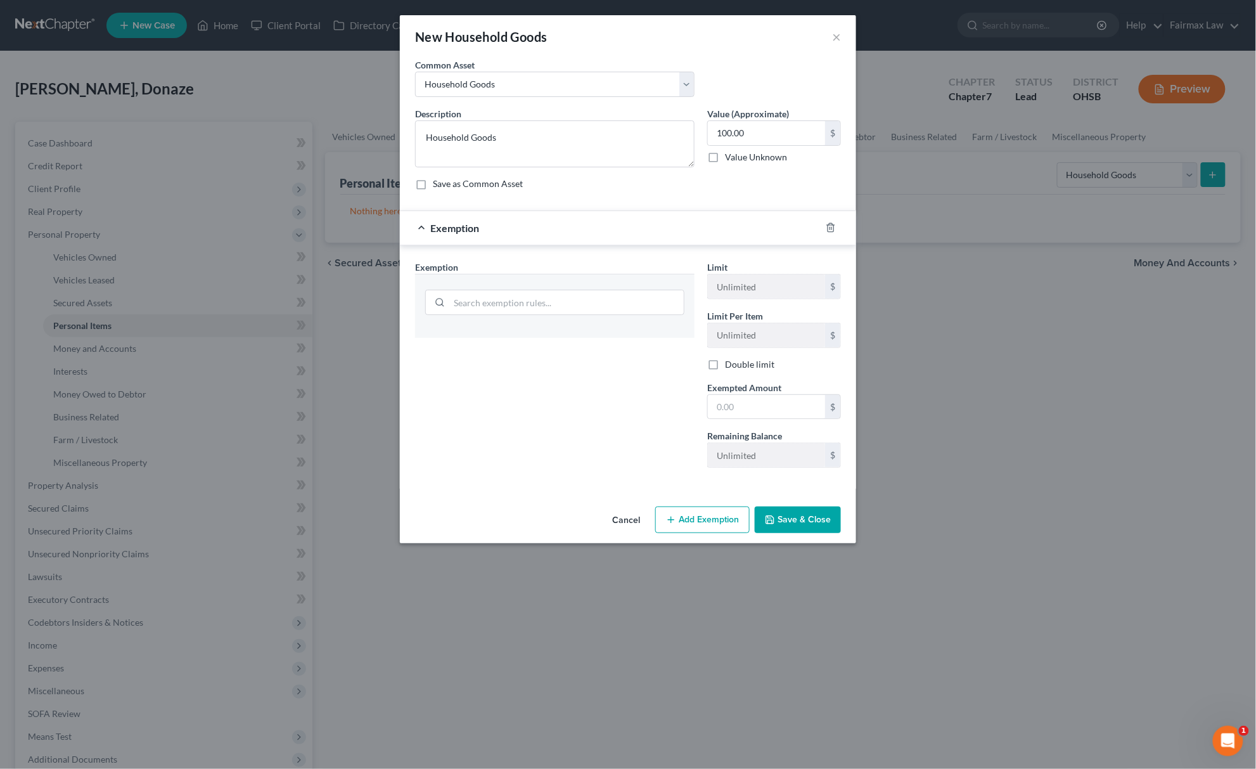
click at [543, 287] on div at bounding box center [554, 300] width 259 height 33
click at [549, 305] on input "search" at bounding box center [566, 302] width 234 height 24
type input "household"
click at [543, 338] on li "6 - Household Goods & Furnishings - 2329.66(A)(4)(a)" at bounding box center [554, 339] width 259 height 23
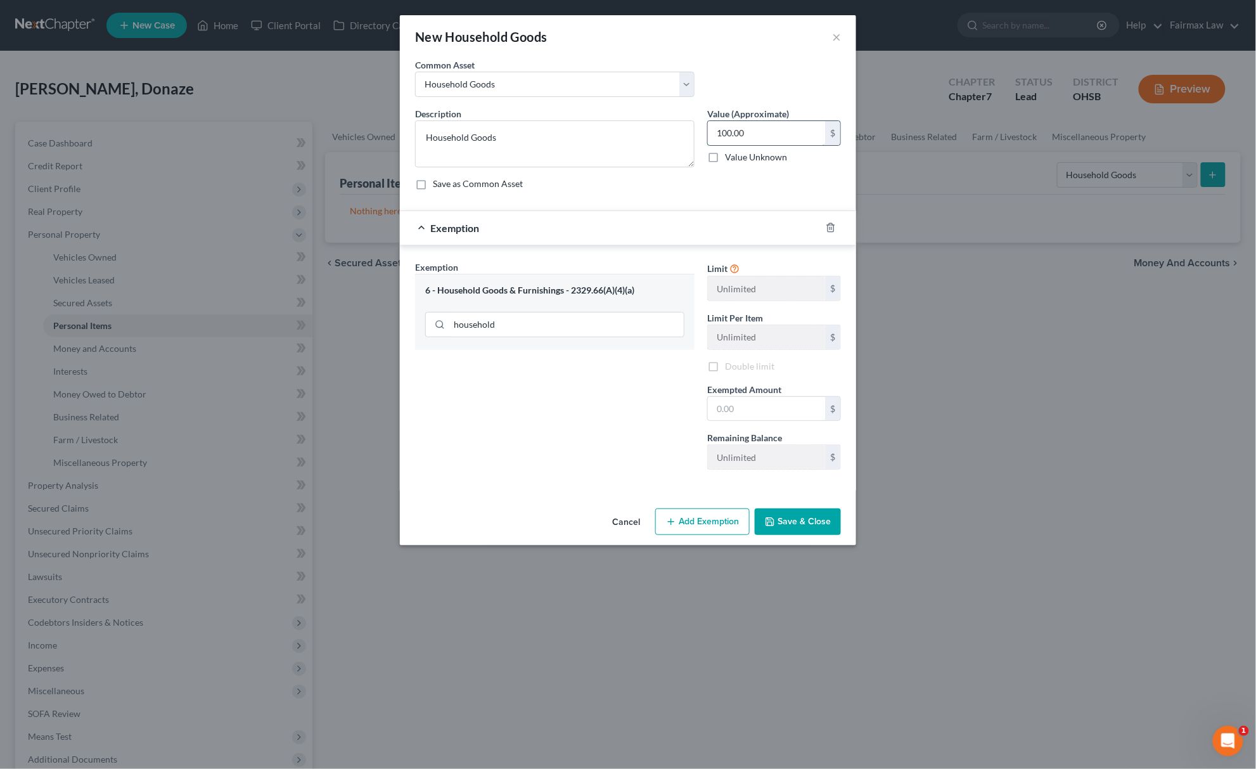
click at [764, 132] on input "100.00" at bounding box center [766, 133] width 117 height 24
click at [771, 413] on input "text" at bounding box center [766, 409] width 117 height 24
paste input "100.00"
type input "100.00"
drag, startPoint x: 611, startPoint y: 407, endPoint x: 622, endPoint y: 421, distance: 17.6
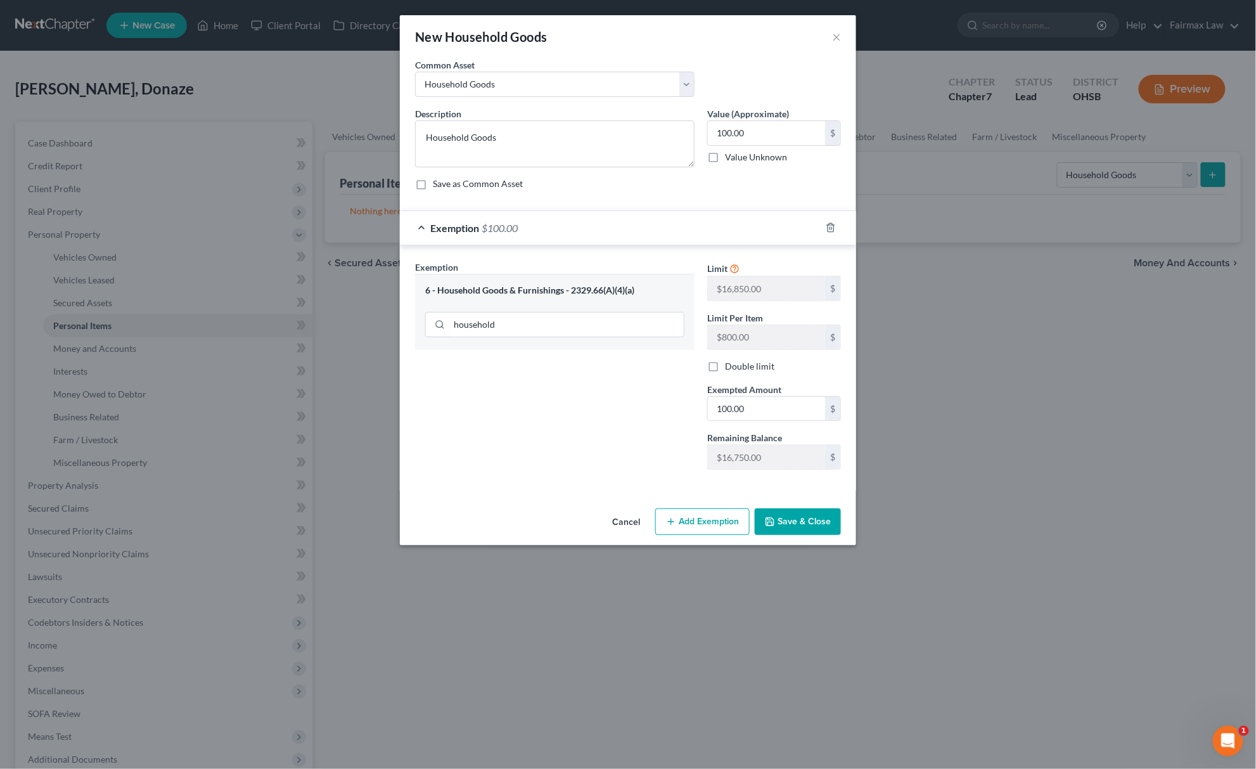
click at [611, 407] on div "Exemption Set must be selected for CA. Exemption * 6 - Household Goods & Furnis…" at bounding box center [555, 369] width 292 height 219
click at [779, 523] on button "Save & Close" at bounding box center [798, 521] width 86 height 27
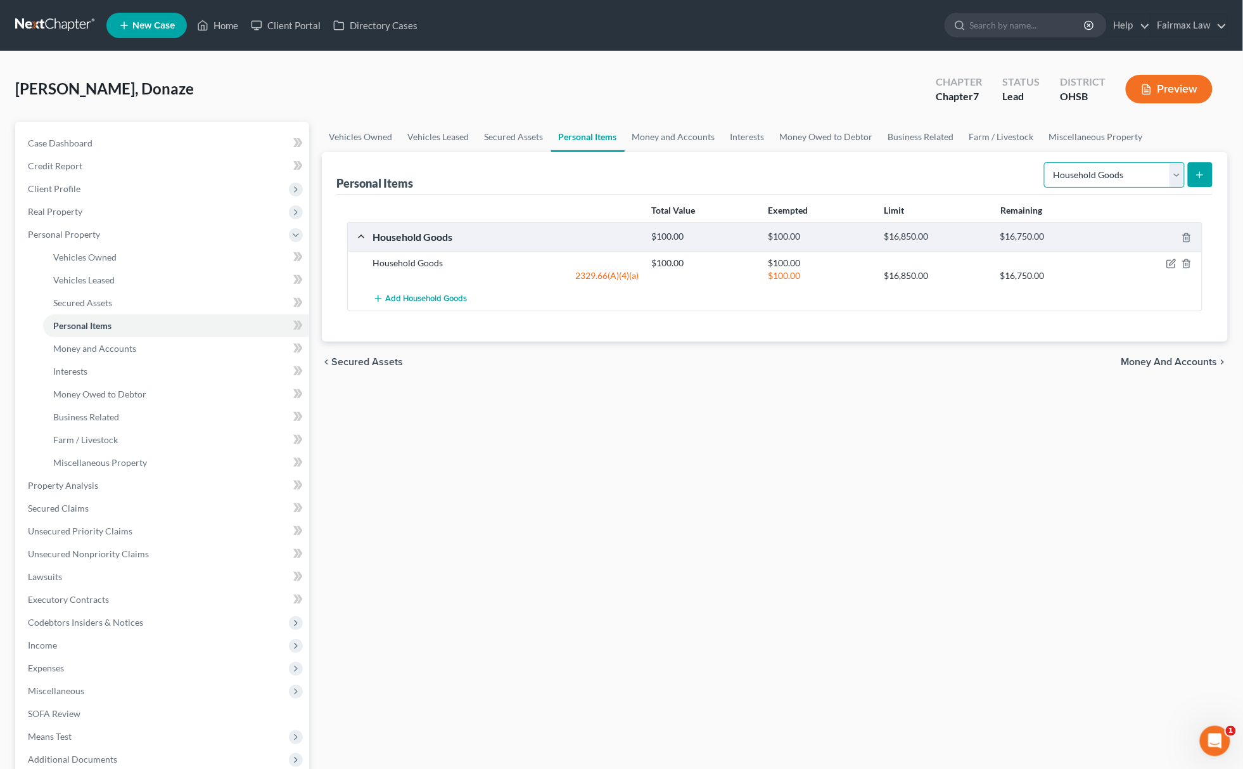
click at [1094, 162] on select "Select Item Type Clothing Collectibles Of Value Electronics Firearms Household …" at bounding box center [1114, 174] width 141 height 25
select select "electronics"
click at [1045, 162] on select "Select Item Type Clothing Collectibles Of Value Electronics Firearms Household …" at bounding box center [1114, 174] width 141 height 25
click at [1218, 174] on div "Personal Items Select Item Type Clothing Collectibles Of Value Electronics Fire…" at bounding box center [775, 246] width 907 height 189
click at [1202, 170] on icon "submit" at bounding box center [1200, 175] width 10 height 10
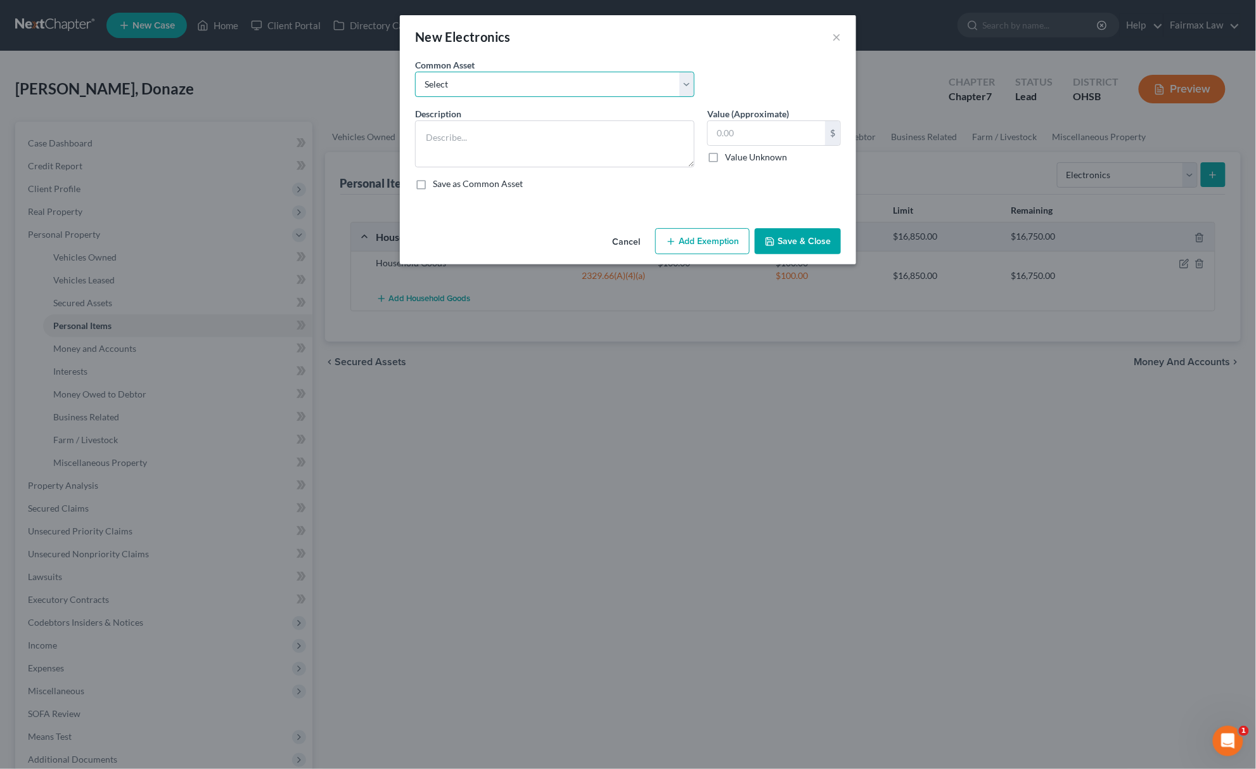
click at [485, 79] on select "Select 1 smart phone TV, computer, mobile phone One TV, one smart phone 1 TV TV…" at bounding box center [554, 84] width 279 height 25
select select "7"
click at [415, 72] on select "Select 1 smart phone TV, computer, mobile phone One TV, one smart phone 1 TV TV…" at bounding box center [554, 84] width 279 height 25
type textarea "Household Electronics"
click at [756, 136] on input "500.00" at bounding box center [766, 133] width 117 height 24
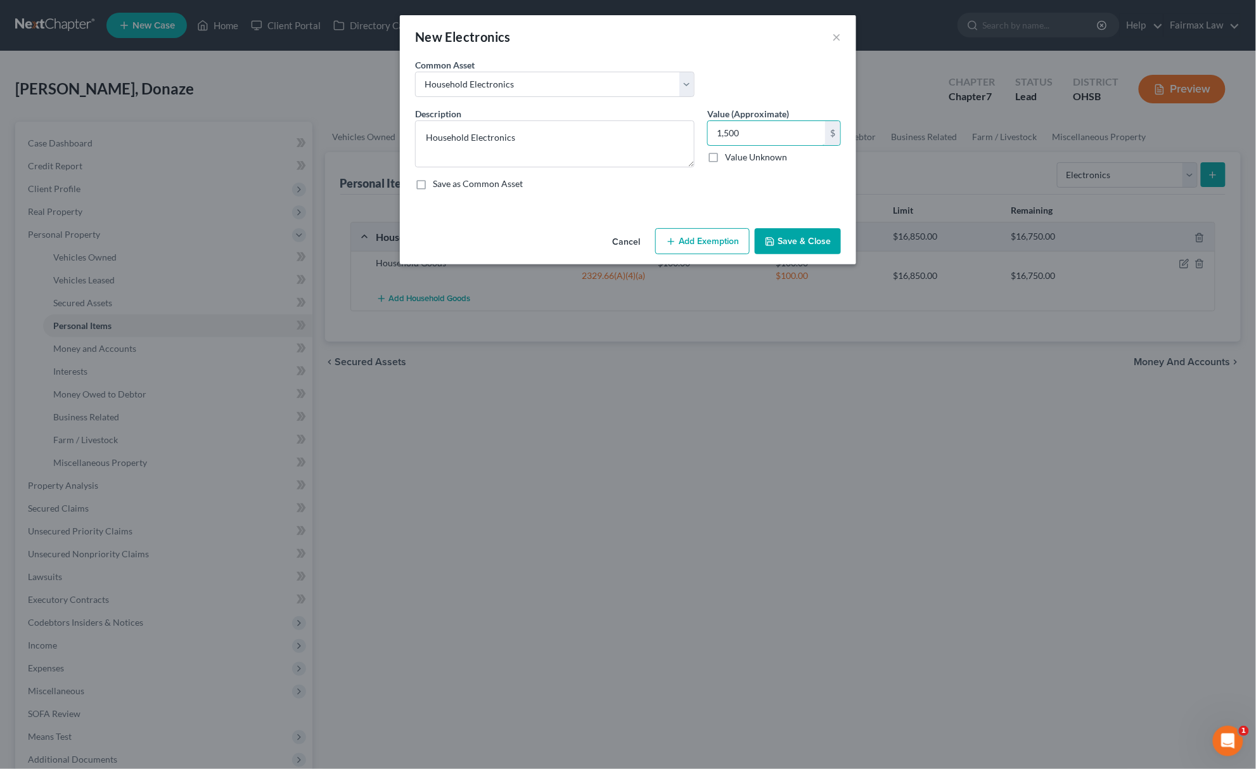
type input "1,500"
click at [680, 257] on div "Cancel Add Exemption Save & Close" at bounding box center [628, 244] width 456 height 42
click at [684, 234] on button "Add Exemption" at bounding box center [702, 241] width 94 height 27
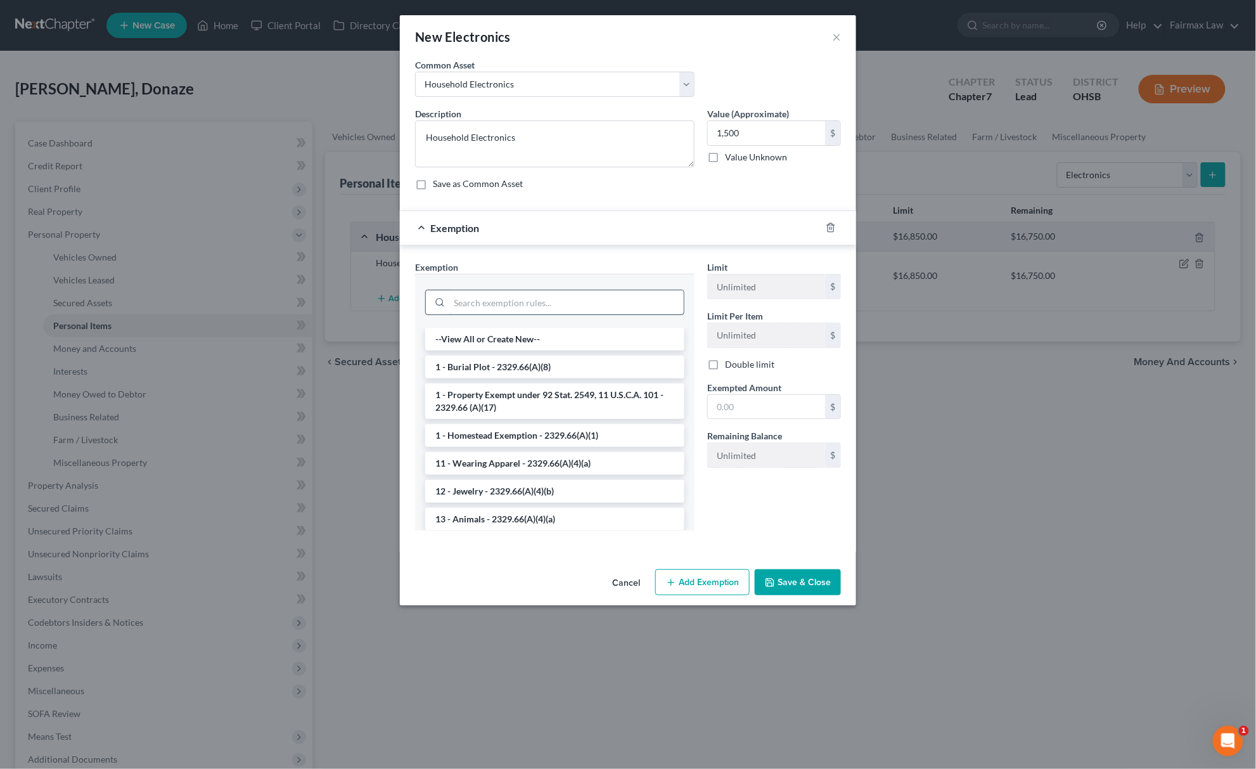
click at [584, 297] on input "search" at bounding box center [566, 302] width 234 height 24
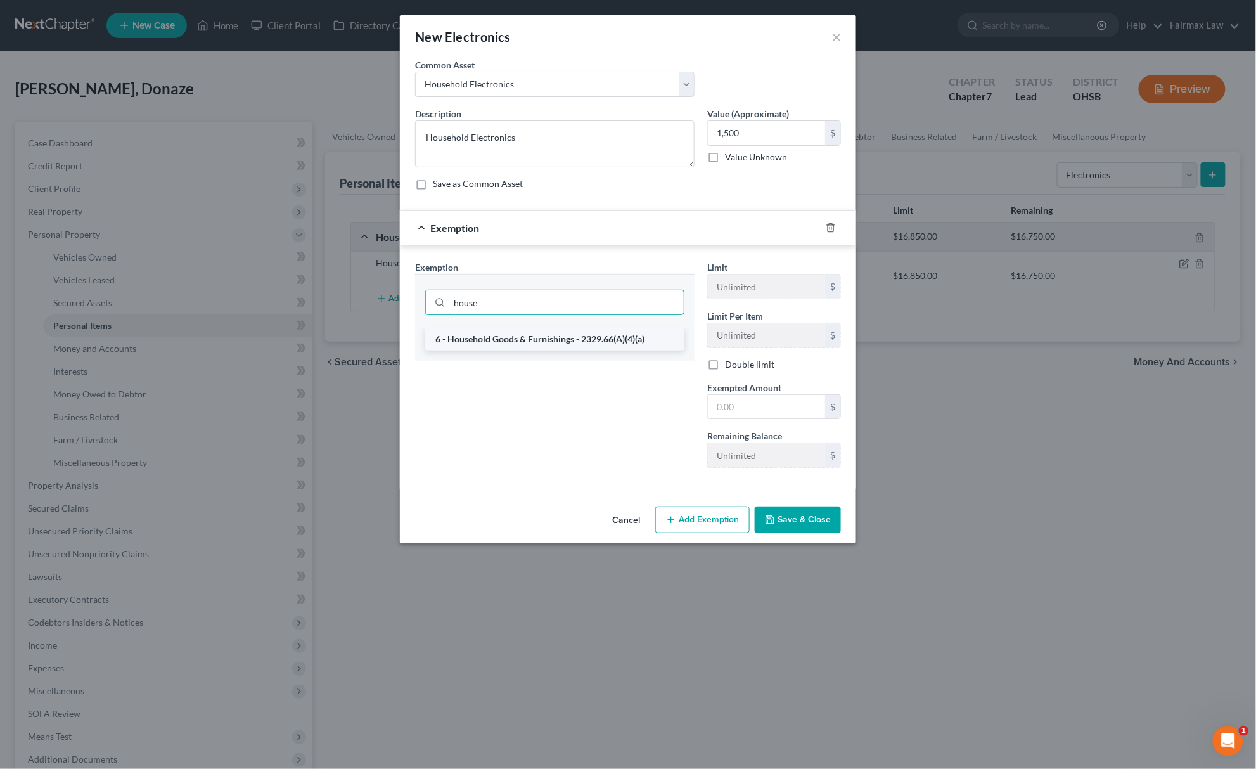
type input "house"
click at [545, 337] on li "6 - Household Goods & Furnishings - 2329.66(A)(4)(a)" at bounding box center [554, 339] width 259 height 23
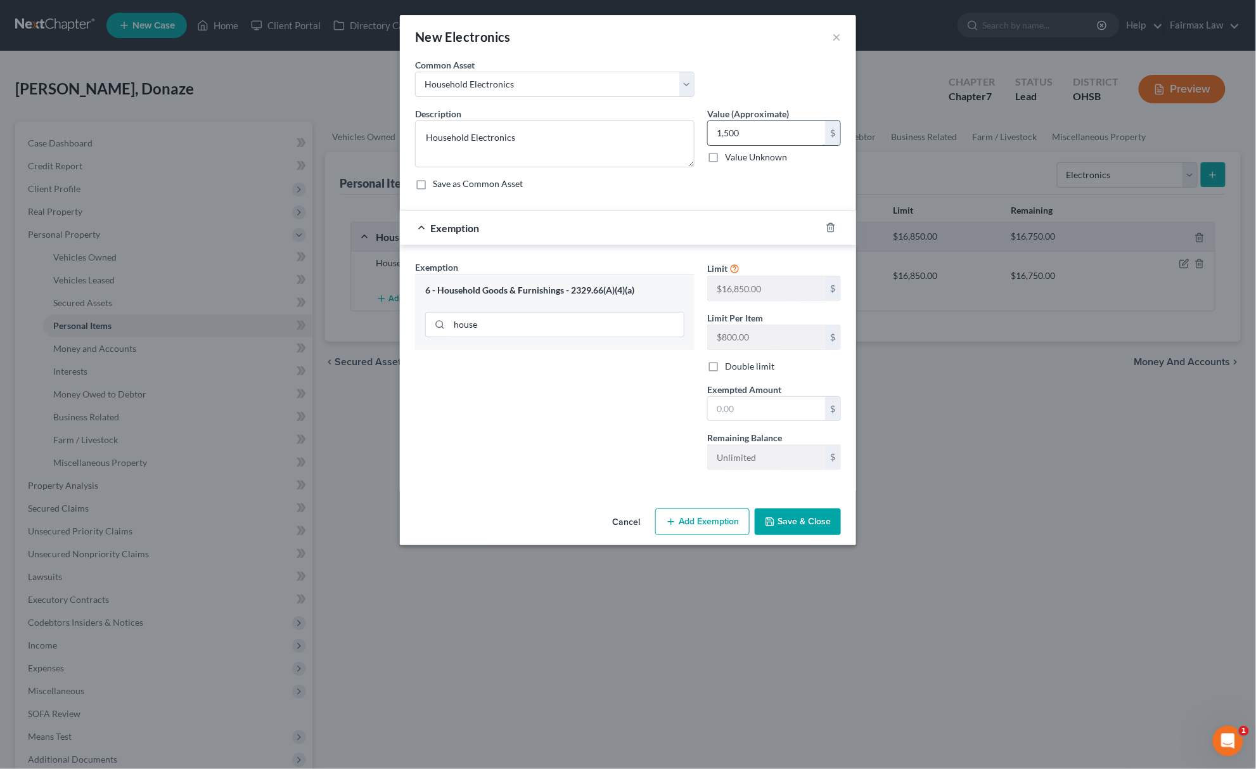
click at [751, 134] on input "1,500" at bounding box center [766, 133] width 117 height 24
click at [751, 419] on input "text" at bounding box center [766, 409] width 117 height 24
paste input "1,500"
type input "1,500"
click at [654, 422] on div "Exemption Set must be selected for CA. Exemption * 6 - Household Goods & Furnis…" at bounding box center [555, 369] width 292 height 219
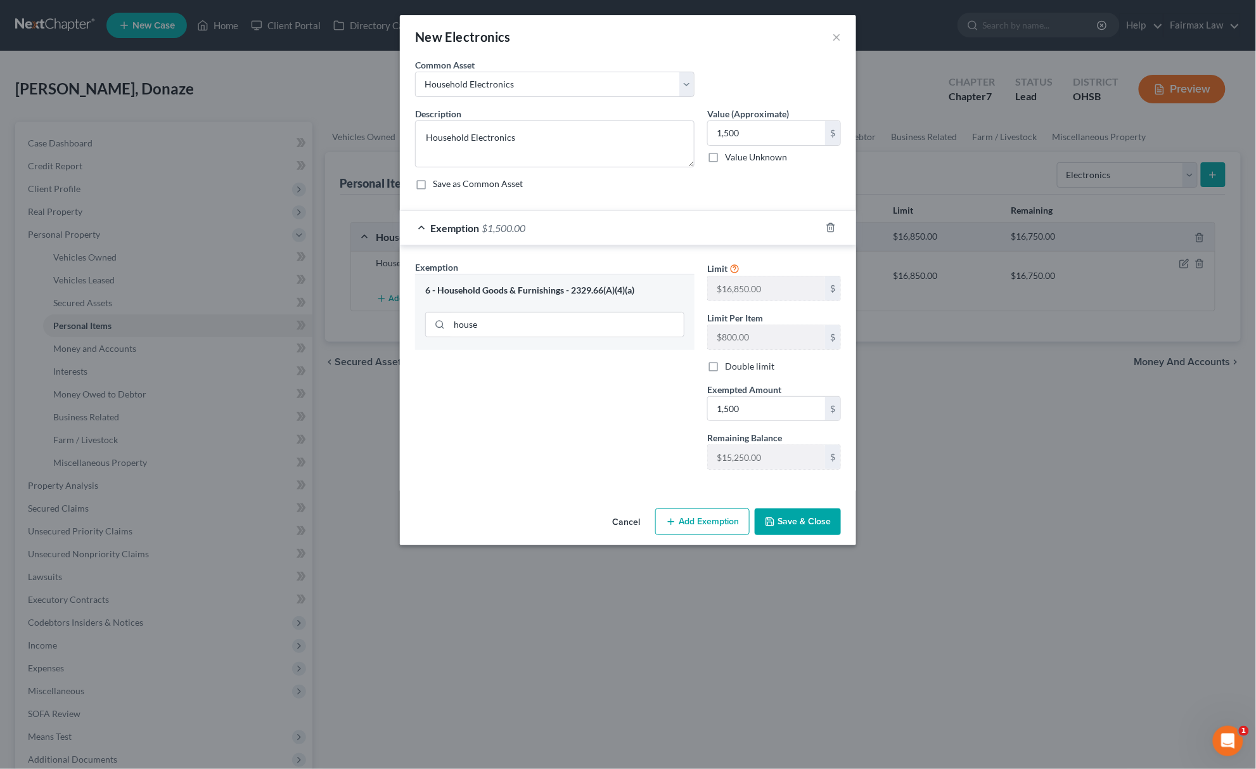
click at [784, 531] on button "Save & Close" at bounding box center [798, 521] width 86 height 27
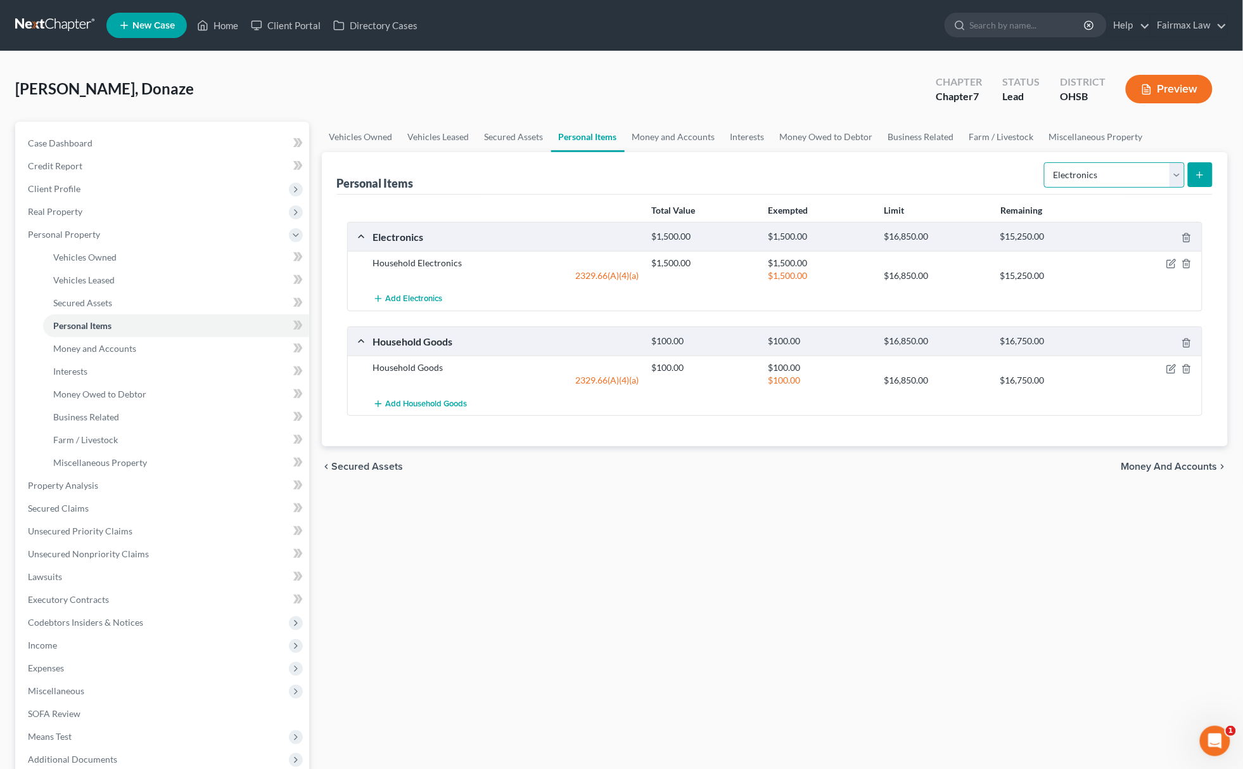
click at [1099, 173] on select "Select Item Type Clothing Collectibles Of Value Electronics Firearms Household …" at bounding box center [1114, 174] width 141 height 25
select select "clothing"
click at [1045, 162] on select "Select Item Type Clothing Collectibles Of Value Electronics Firearms Household …" at bounding box center [1114, 174] width 141 height 25
click at [1195, 170] on icon "submit" at bounding box center [1200, 175] width 10 height 10
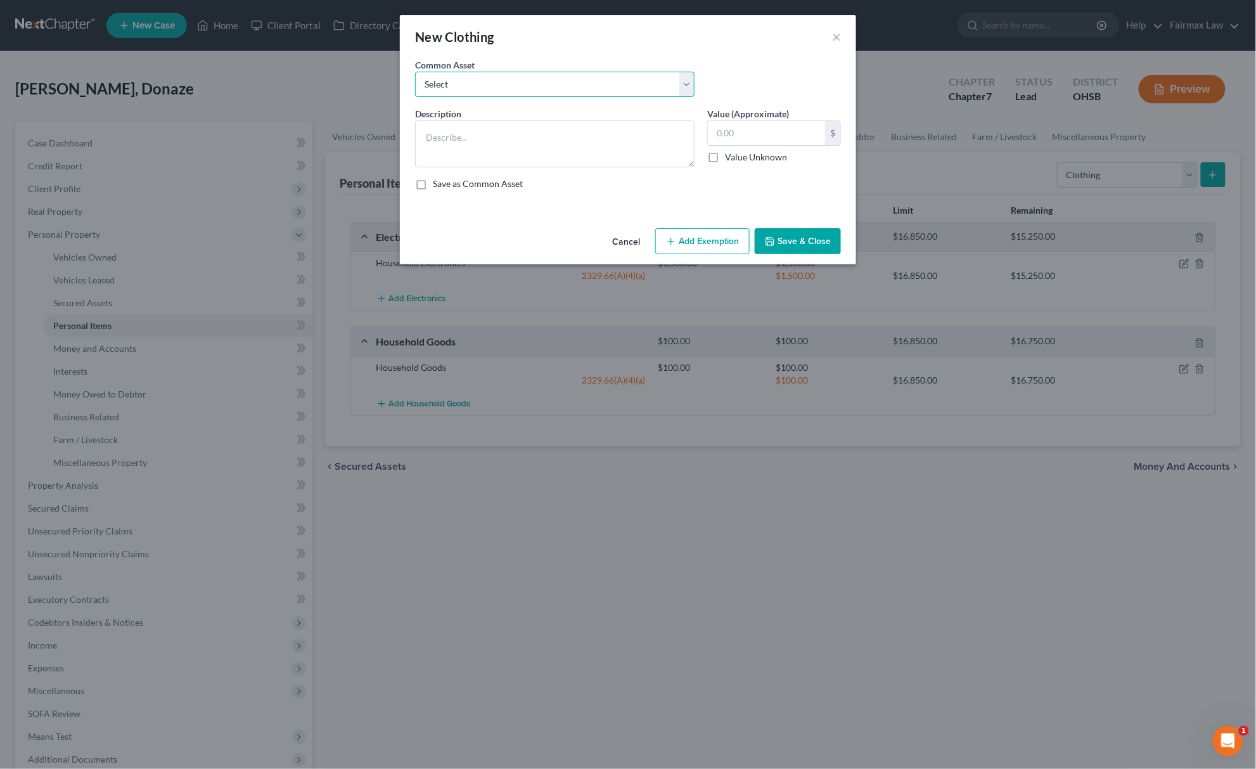
click at [573, 82] on select "Select Everyday clothing Professional Men's wear. Everyday wearing apparel Comm…" at bounding box center [554, 84] width 279 height 25
select select "0"
click at [415, 72] on select "Select Everyday clothing Professional Men's wear. Everyday wearing apparel Comm…" at bounding box center [554, 84] width 279 height 25
type textarea "Everyday clothing"
click at [754, 130] on input "400.00" at bounding box center [766, 133] width 117 height 24
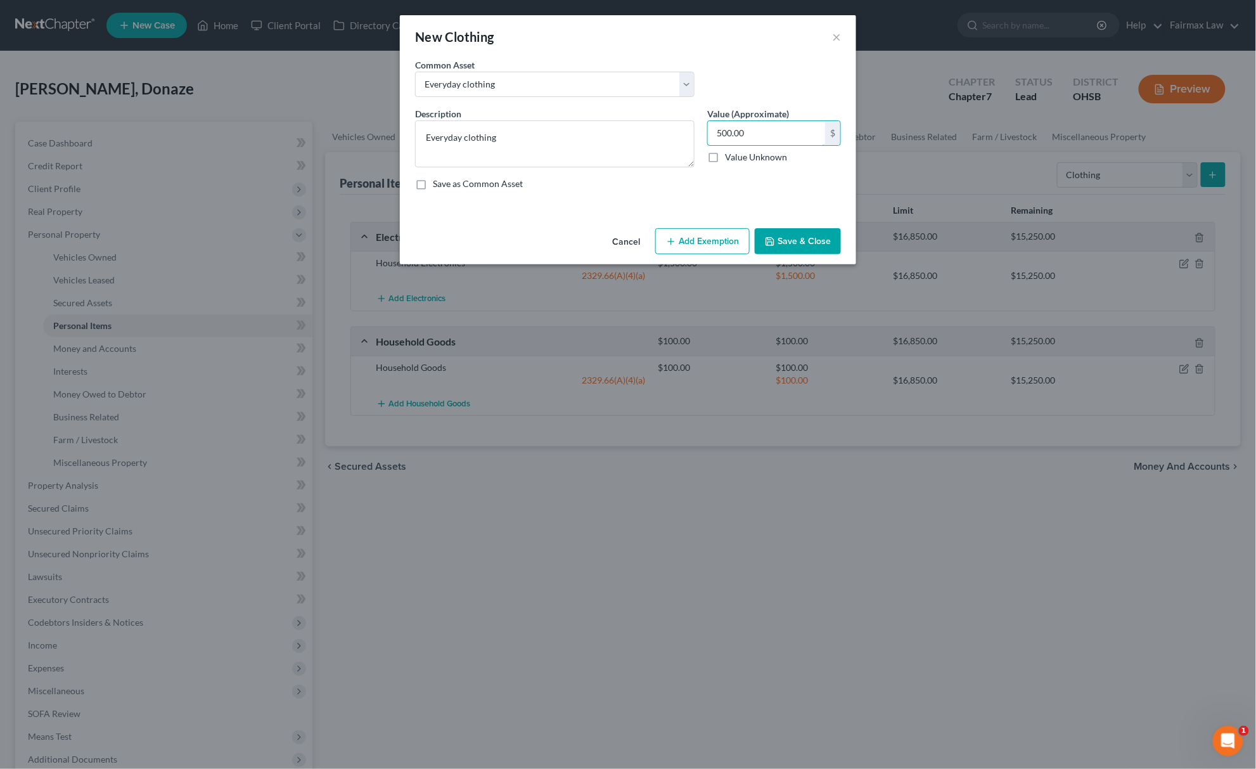
type input "500.00"
click at [708, 246] on button "Add Exemption" at bounding box center [702, 241] width 94 height 27
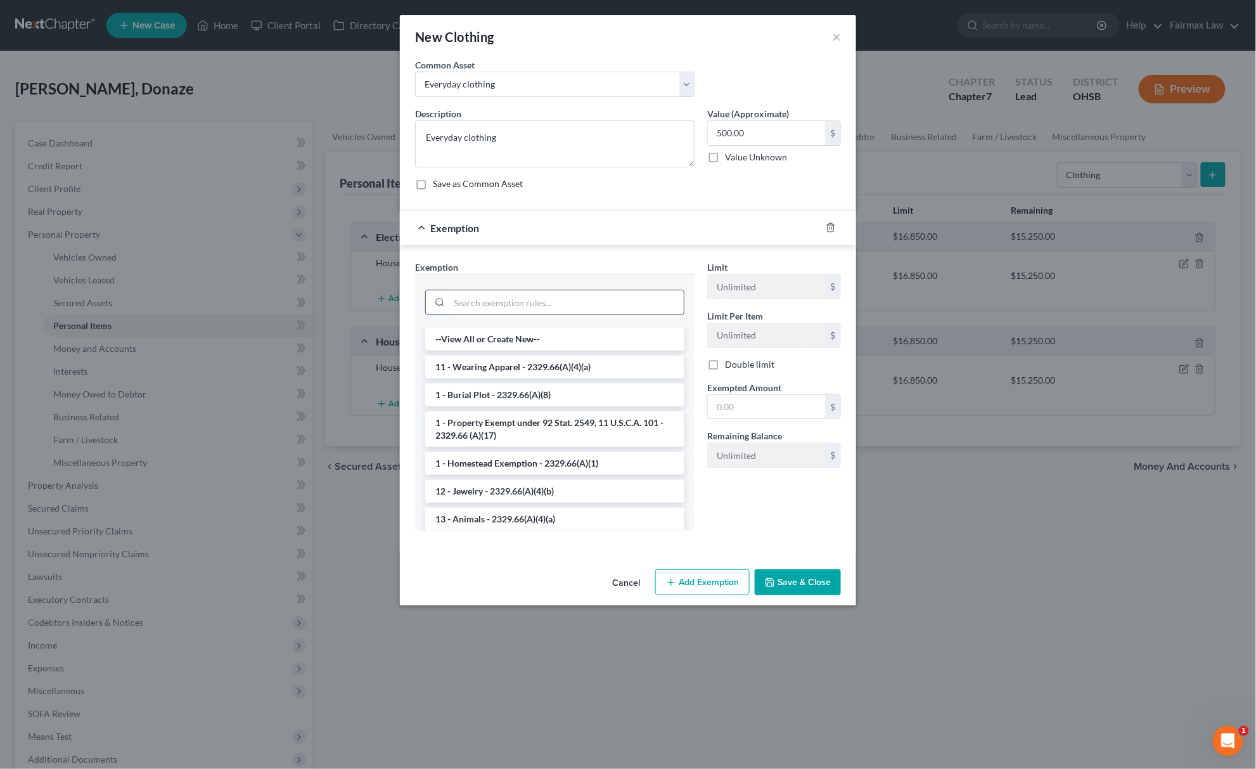
click at [554, 290] on div at bounding box center [554, 302] width 259 height 25
click at [546, 304] on input "search" at bounding box center [566, 302] width 234 height 24
click at [515, 370] on li "11 - Wearing Apparel - 2329.66(A)(4)(a)" at bounding box center [554, 366] width 259 height 23
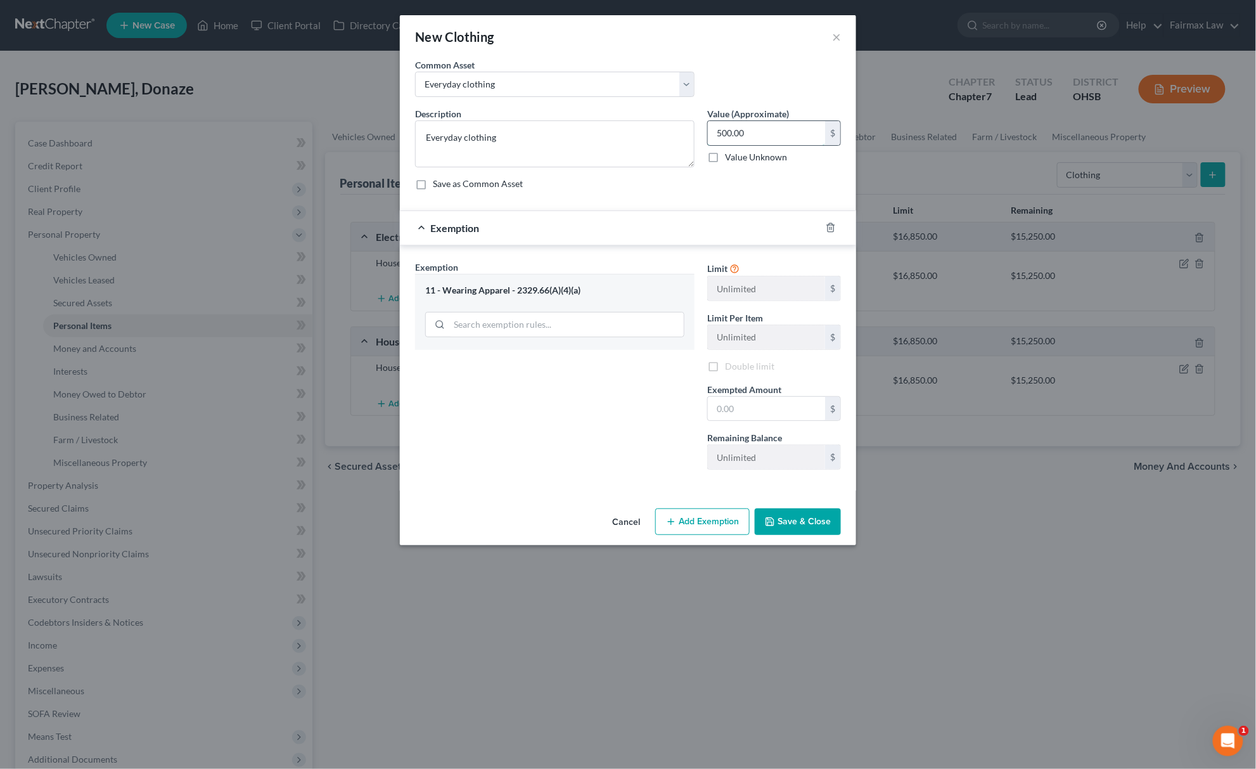
click at [744, 125] on input "500.00" at bounding box center [766, 133] width 117 height 24
drag, startPoint x: 732, startPoint y: 412, endPoint x: 726, endPoint y: 414, distance: 6.8
click at [732, 412] on input "text" at bounding box center [766, 409] width 117 height 24
paste input "500.00"
type input "500.00"
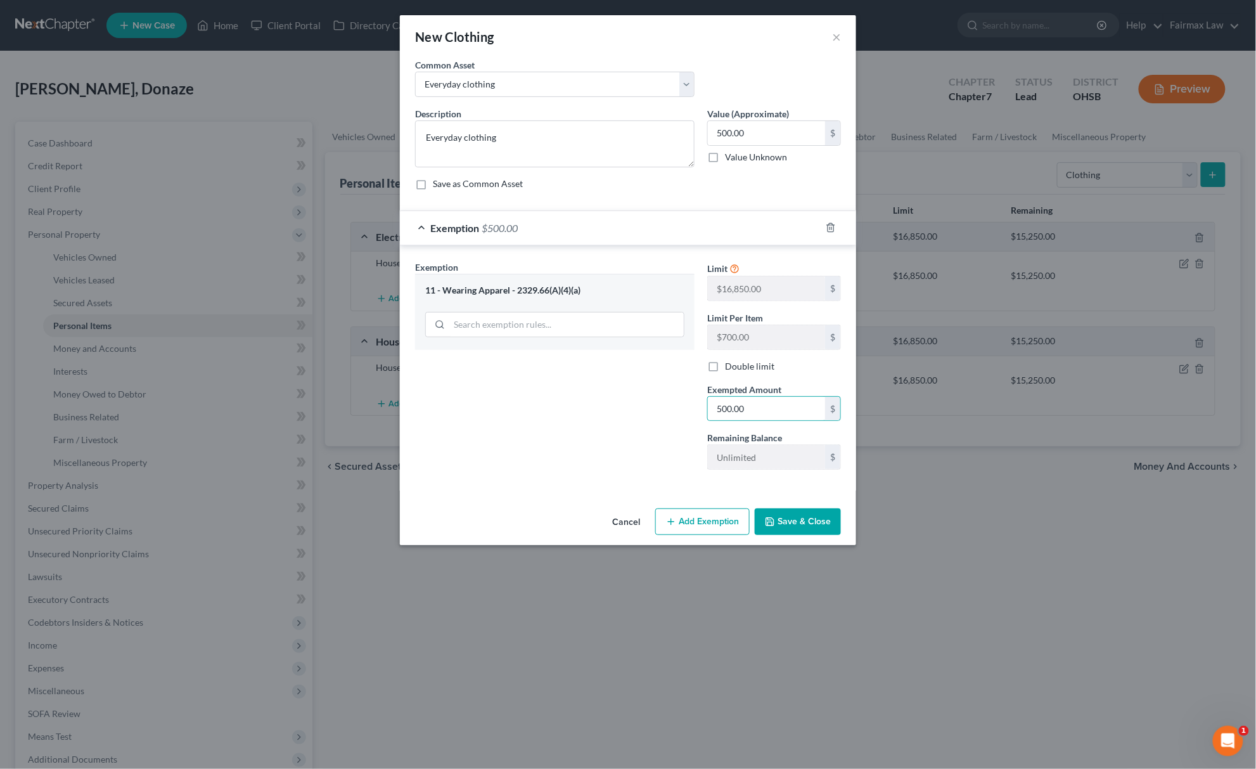
drag, startPoint x: 581, startPoint y: 416, endPoint x: 615, endPoint y: 442, distance: 42.1
click at [581, 416] on div "Exemption Set must be selected for CA. Exemption * 11 - Wearing Apparel - 2329.…" at bounding box center [555, 369] width 292 height 219
click at [774, 525] on icon "button" at bounding box center [770, 522] width 8 height 8
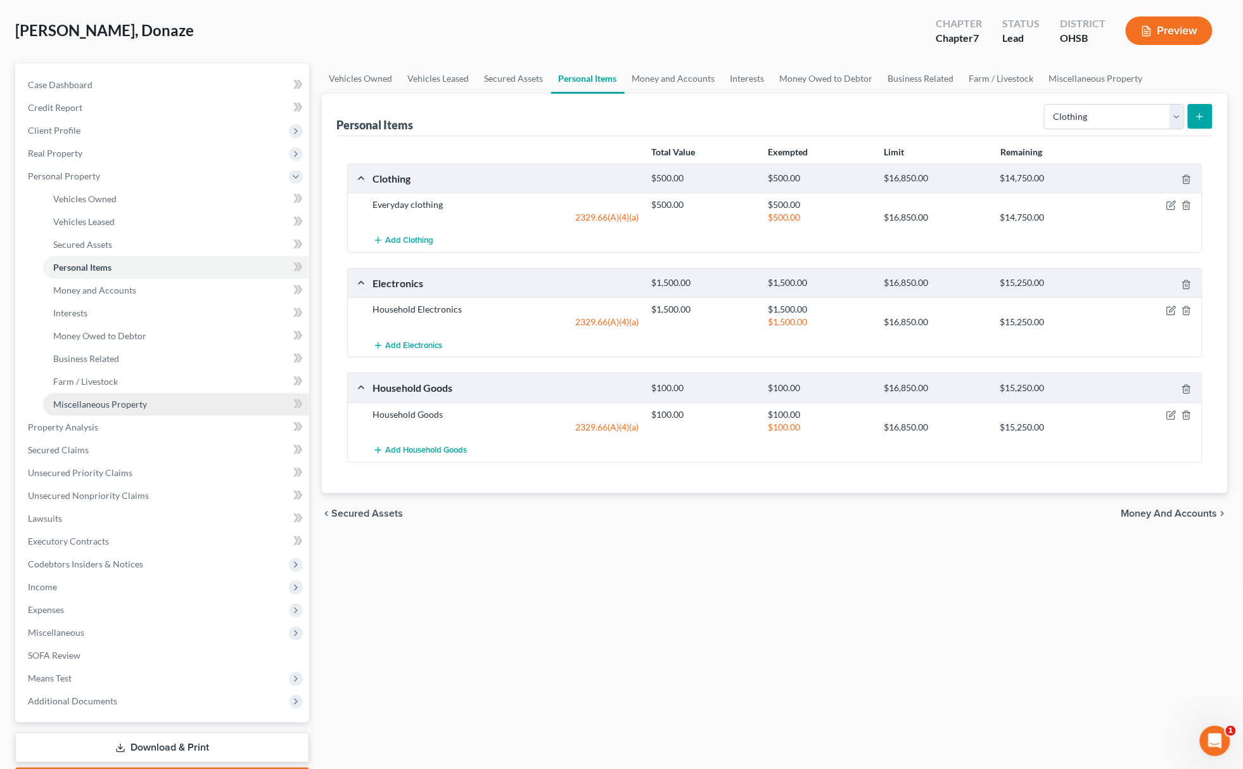
scroll to position [132, 0]
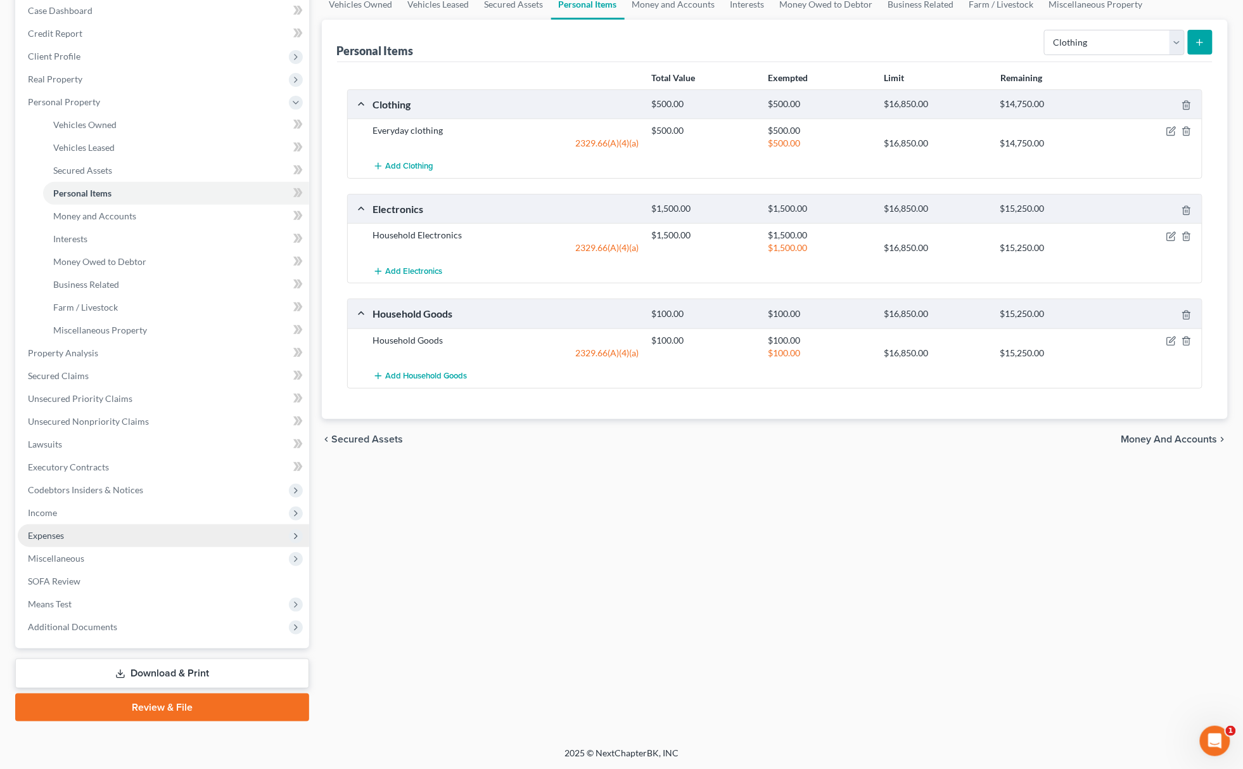
click at [63, 530] on span "Expenses" at bounding box center [46, 535] width 36 height 11
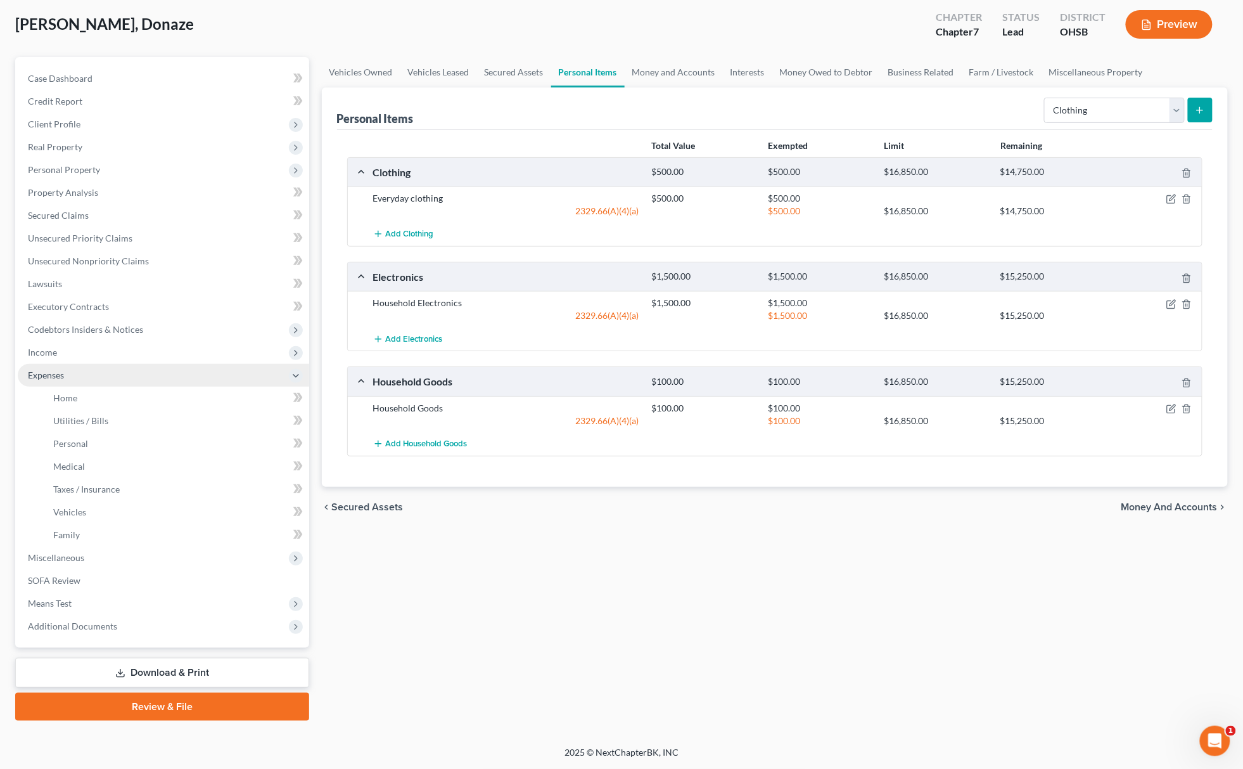
scroll to position [64, 0]
click at [85, 387] on link "Home" at bounding box center [176, 398] width 266 height 23
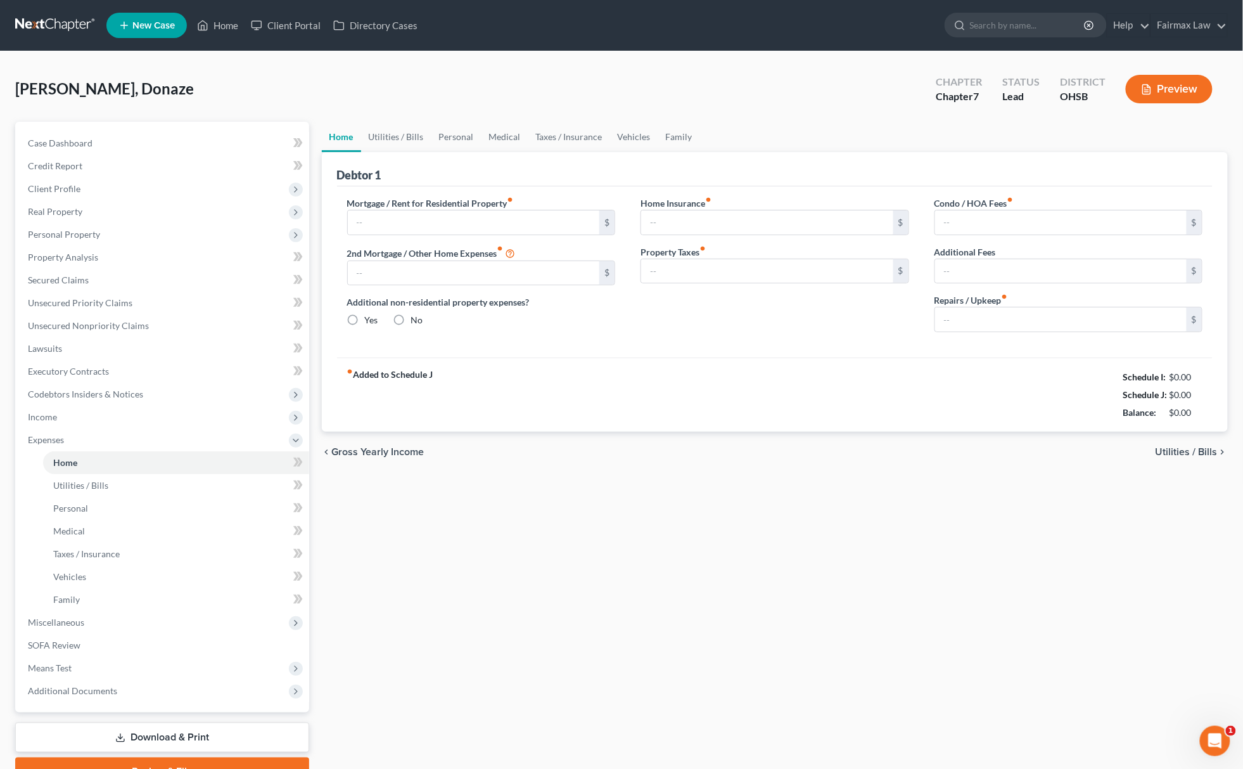
type input "0.00"
radio input "true"
type input "0.00"
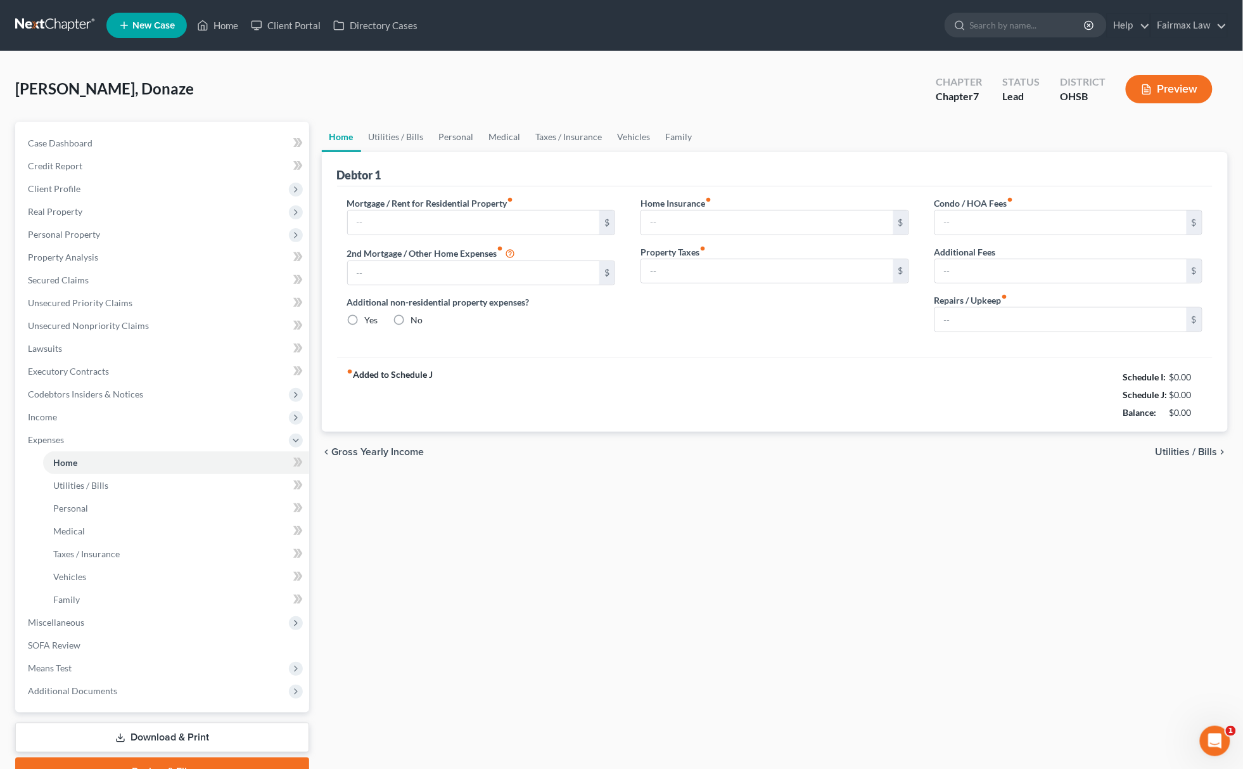
type input "0.00"
click at [475, 231] on input "text" at bounding box center [474, 222] width 252 height 24
paste input "1500.00"
type input "1,500.00"
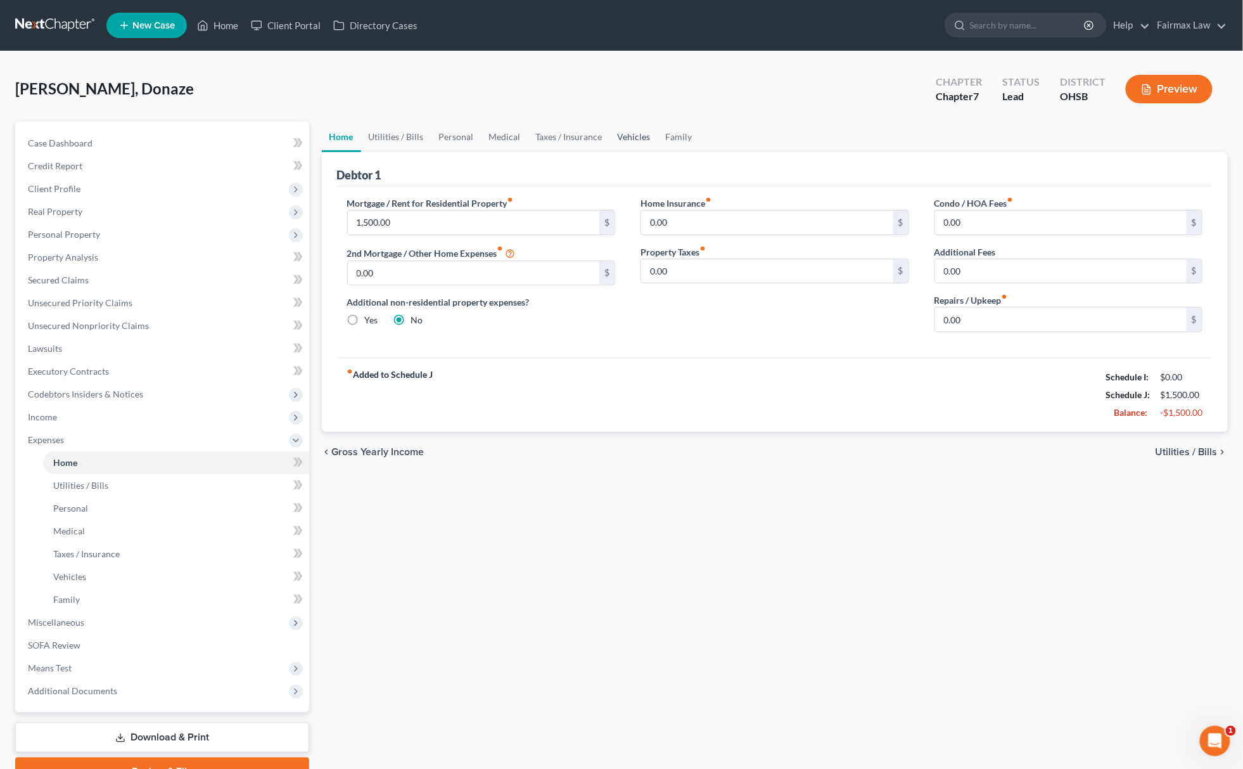
click at [637, 137] on link "Vehicles" at bounding box center [634, 137] width 48 height 30
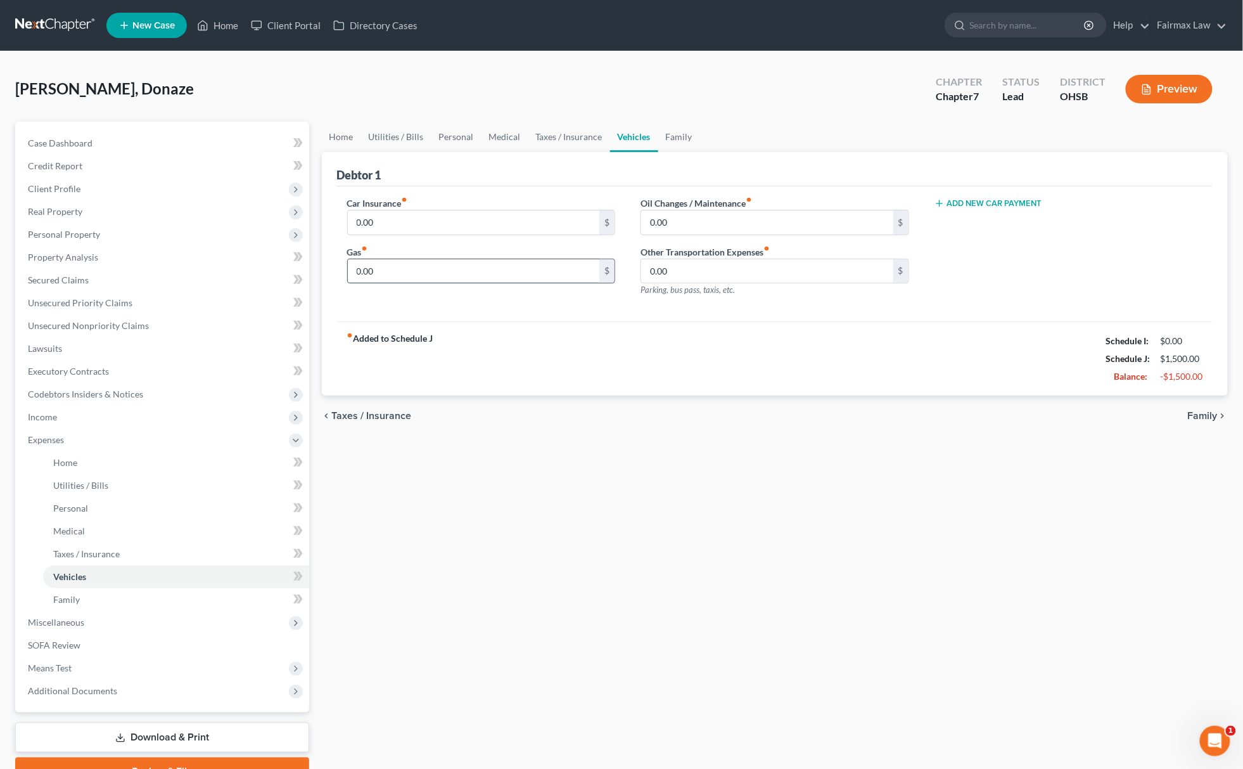
click at [369, 267] on input "0.00" at bounding box center [474, 271] width 252 height 24
paste input "20"
type input "200.00"
click at [444, 132] on link "Personal" at bounding box center [456, 137] width 50 height 30
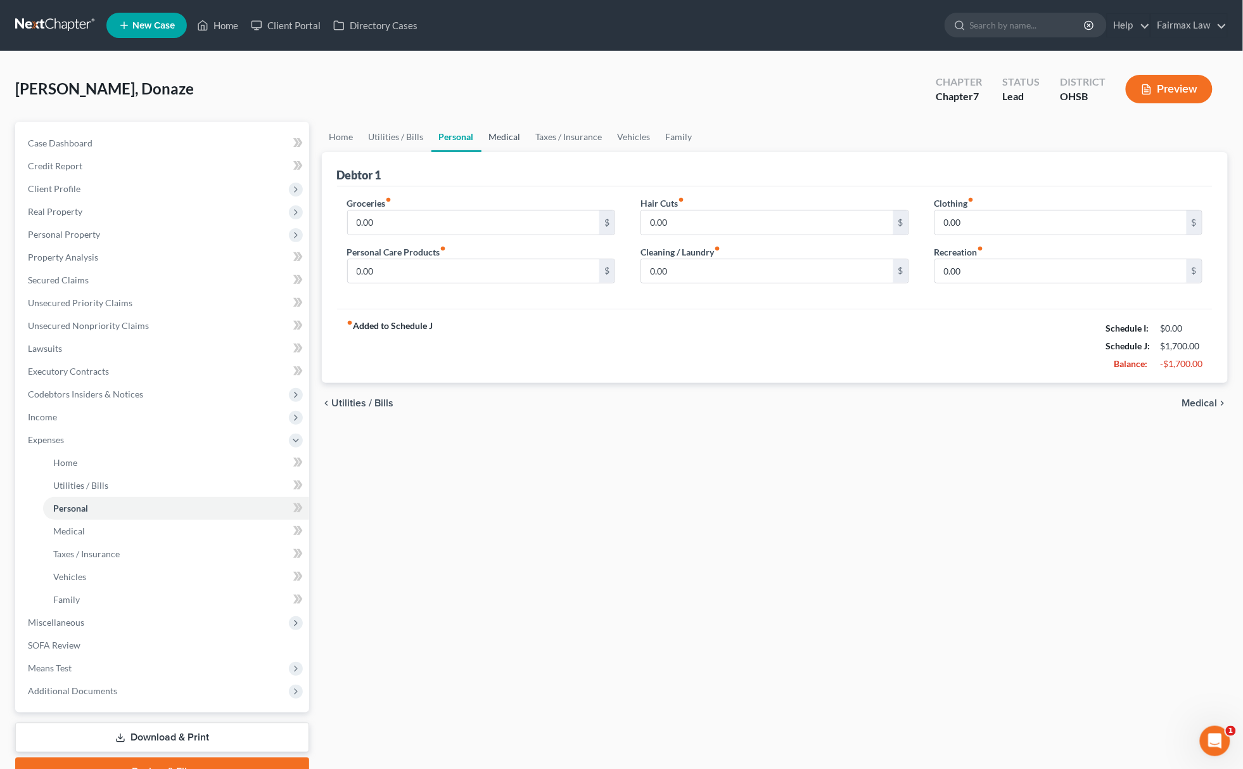
click at [488, 138] on link "Medical" at bounding box center [505, 137] width 47 height 30
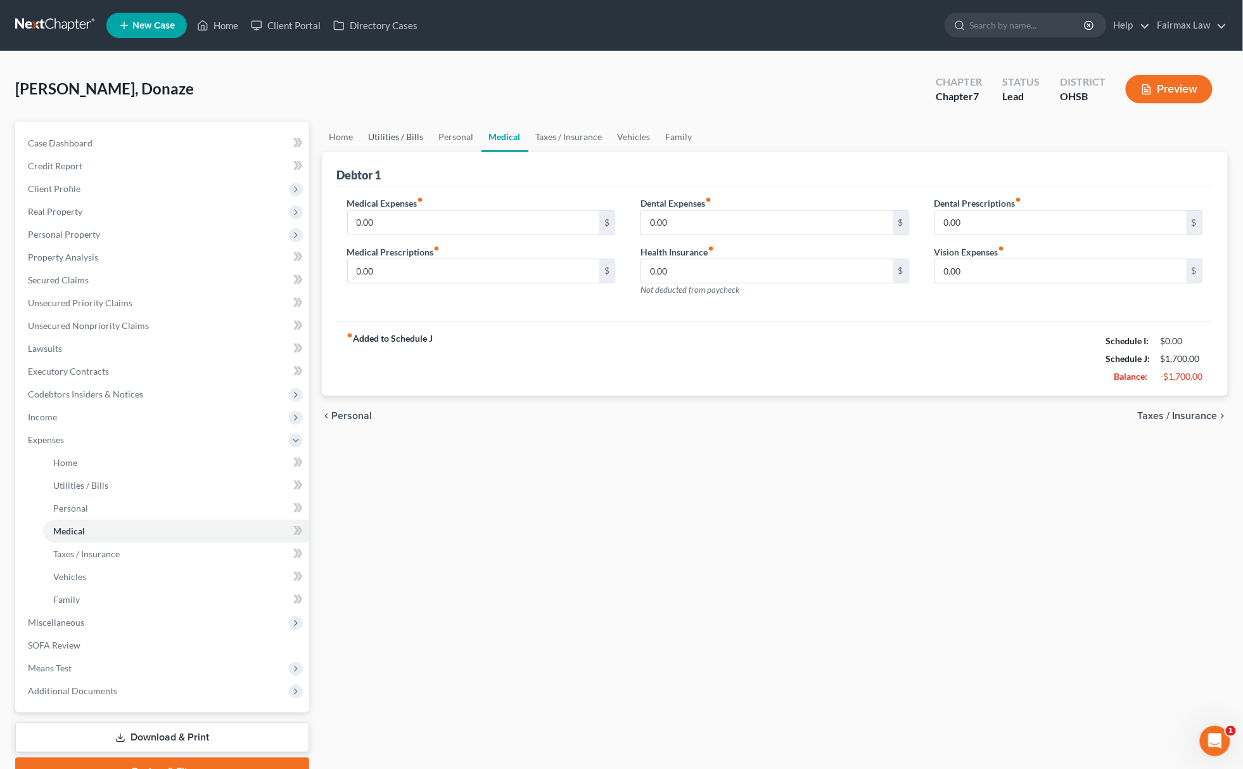
click at [400, 133] on link "Utilities / Bills" at bounding box center [396, 137] width 70 height 30
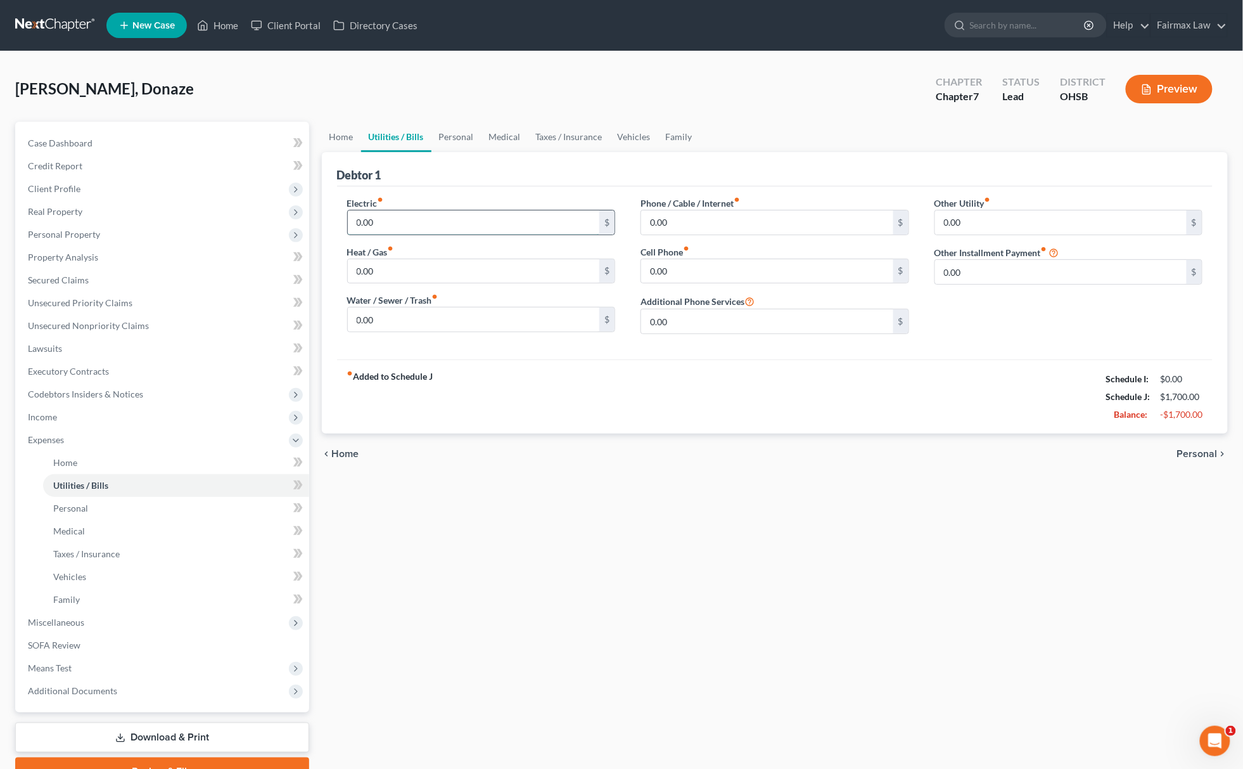
click at [393, 218] on input "0.00" at bounding box center [474, 222] width 252 height 24
drag, startPoint x: 385, startPoint y: 226, endPoint x: 336, endPoint y: 233, distance: 50.0
click at [336, 233] on div "Electric fiber_manual_record 100.00 $ Heat / Gas fiber_manual_record 0.00 $ Wat…" at bounding box center [482, 270] width 294 height 148
type input "100.00"
click at [418, 275] on input "0.00" at bounding box center [474, 271] width 252 height 24
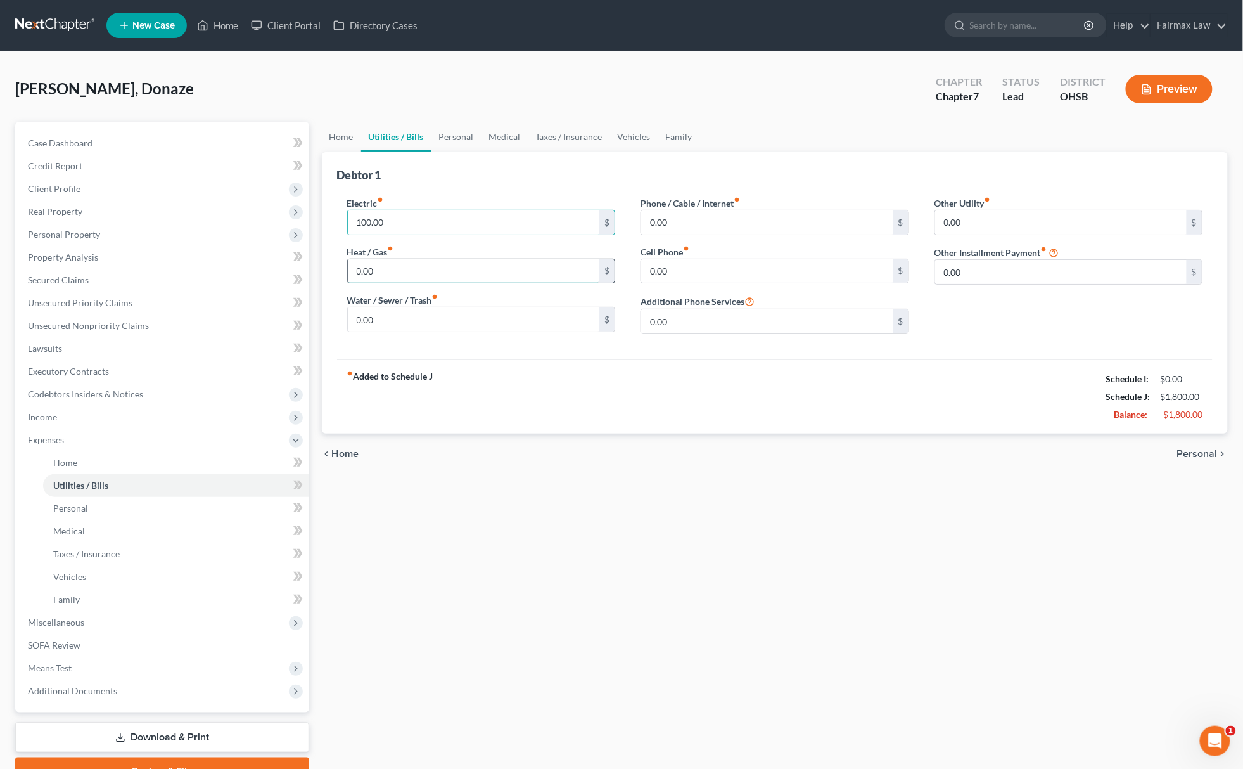
paste input "10"
type input "100.00"
click at [738, 279] on input "0.00" at bounding box center [767, 271] width 252 height 24
paste input "15"
type input "150.00"
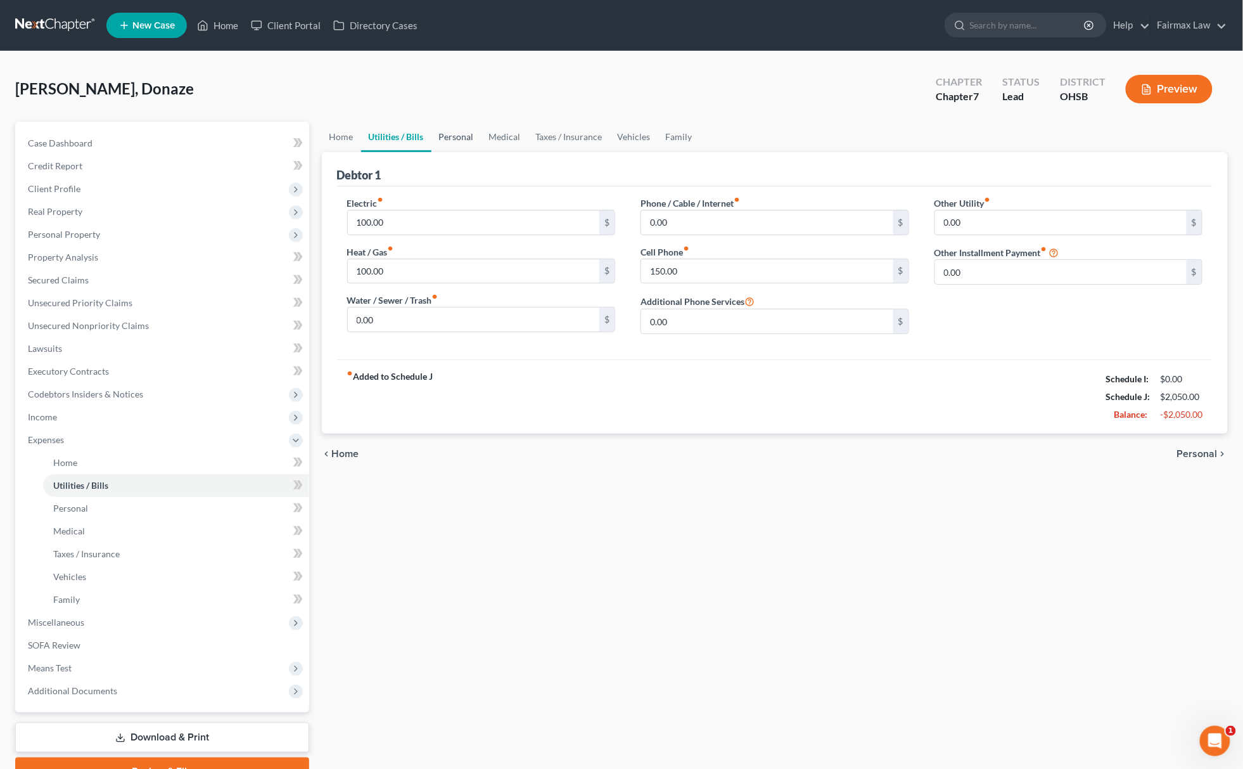
click at [445, 142] on link "Personal" at bounding box center [456, 137] width 50 height 30
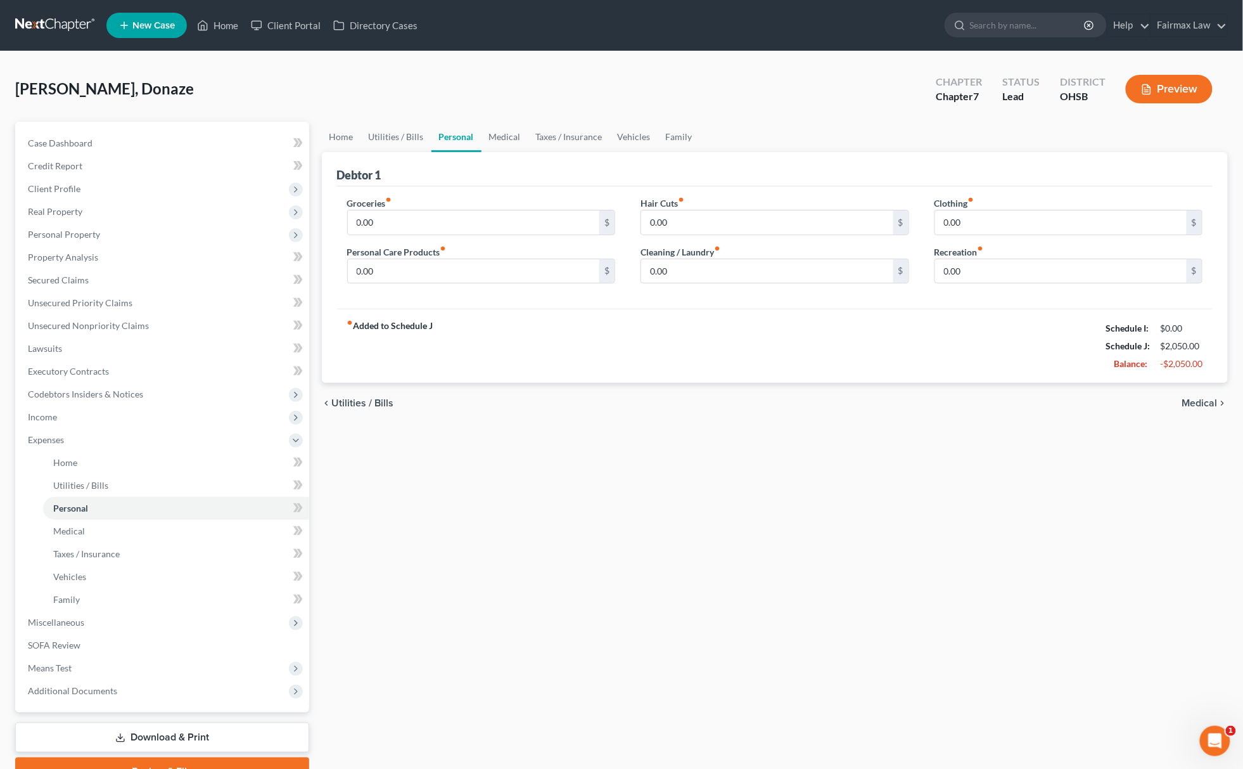
click at [475, 144] on link "Personal" at bounding box center [456, 137] width 50 height 30
click at [512, 137] on link "Medical" at bounding box center [505, 137] width 47 height 30
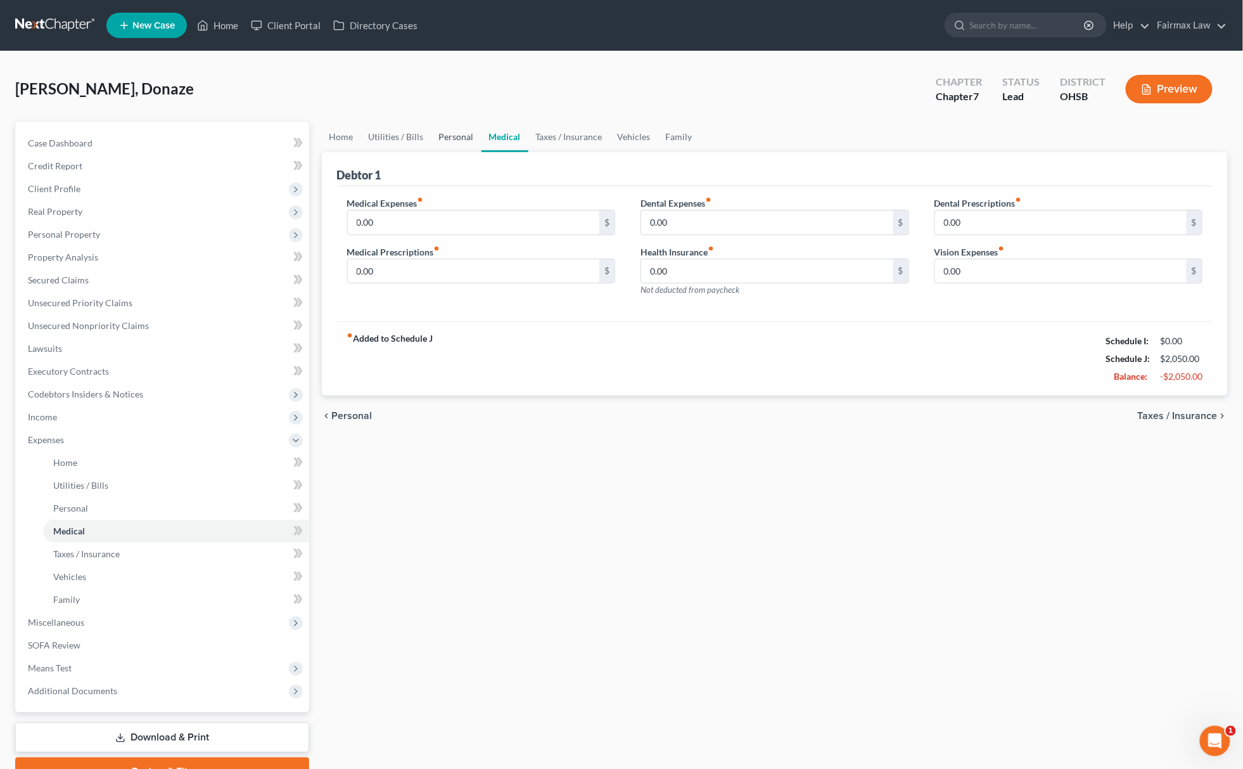
click at [435, 138] on link "Personal" at bounding box center [456, 137] width 50 height 30
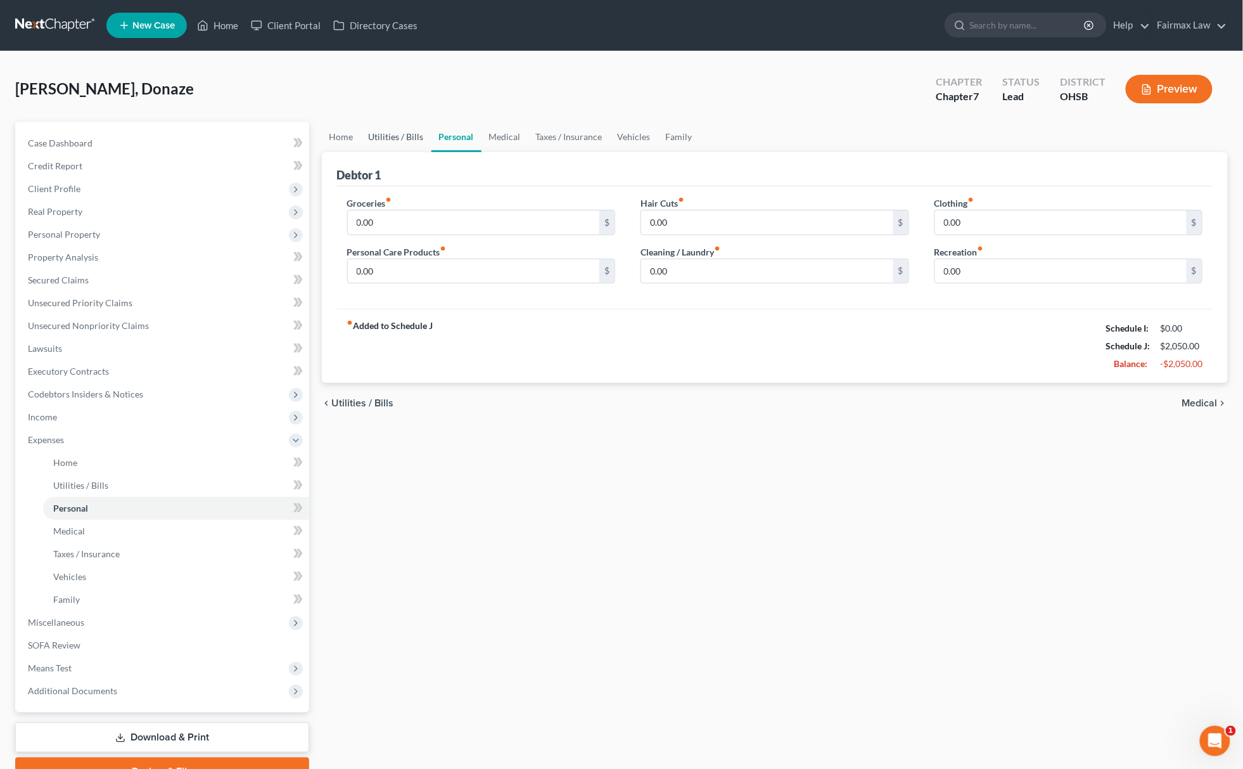
click at [387, 128] on link "Utilities / Bills" at bounding box center [396, 137] width 70 height 30
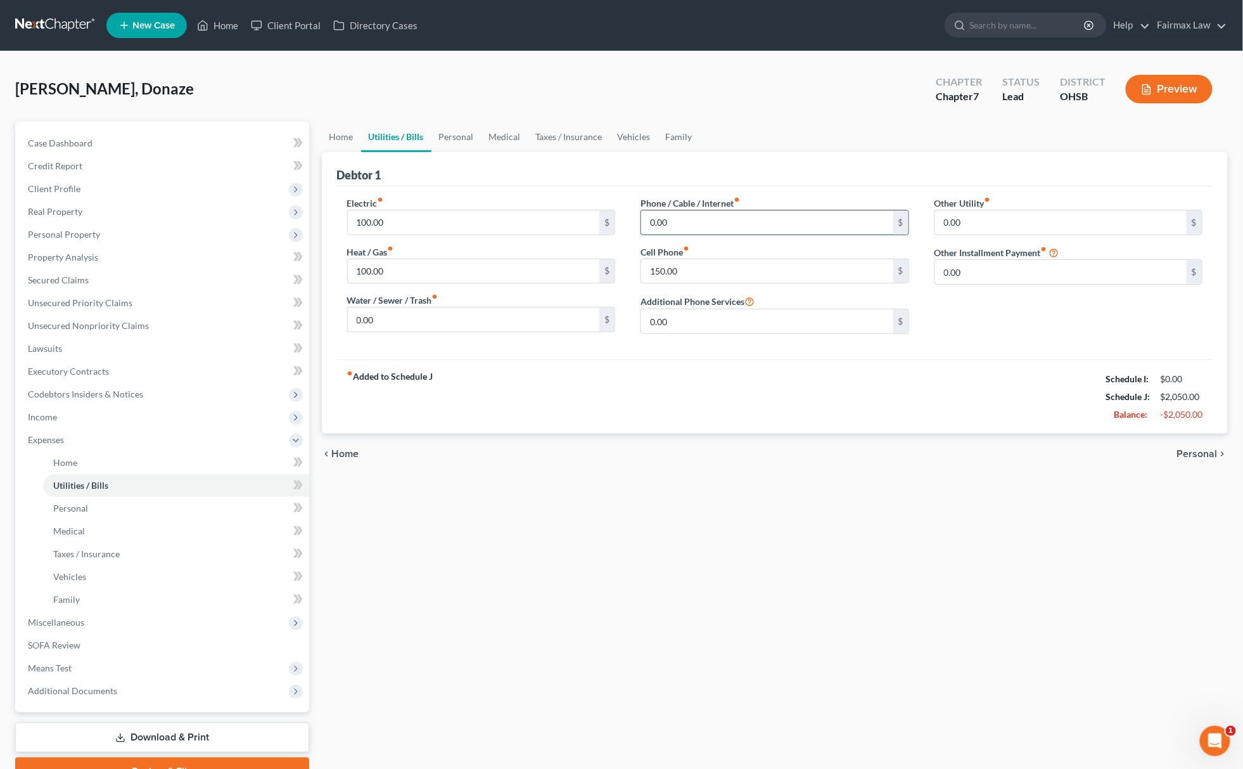
click at [672, 228] on input "0.00" at bounding box center [767, 222] width 252 height 24
paste input "4"
type input "40.00"
click at [500, 134] on link "Medical" at bounding box center [505, 137] width 47 height 30
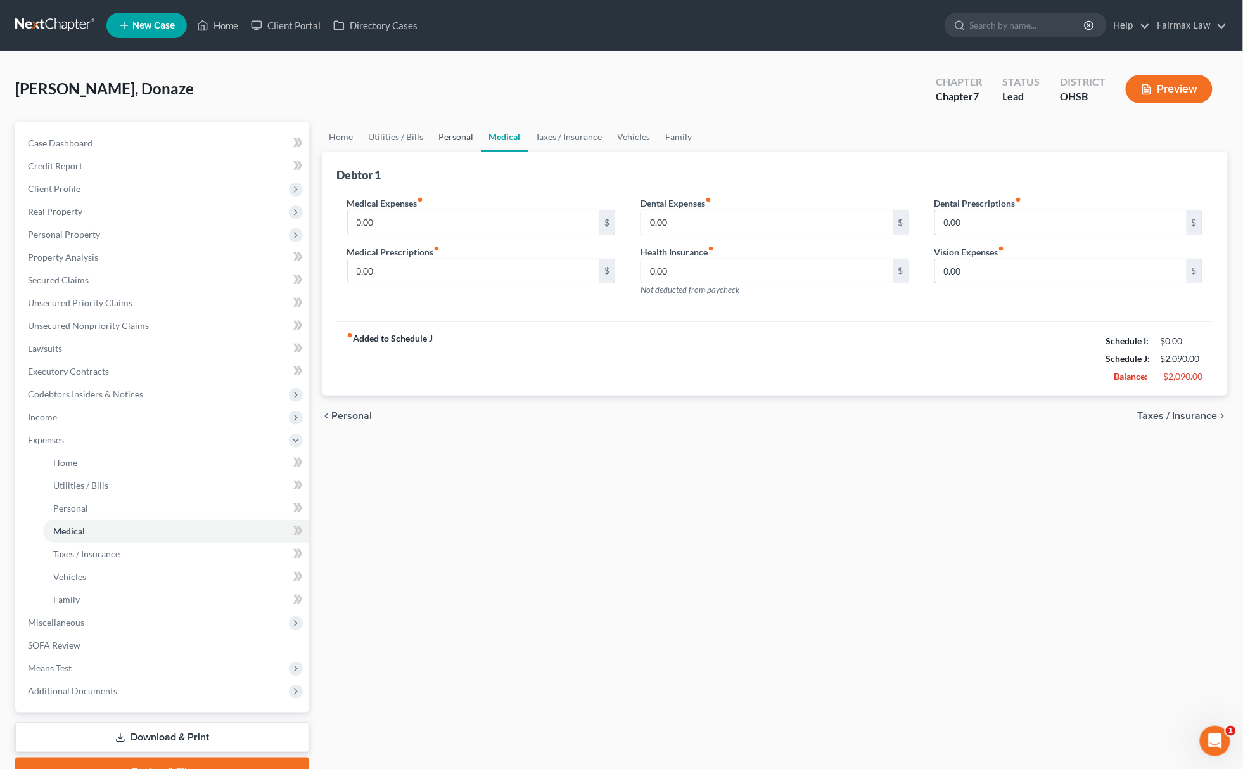
click at [444, 132] on link "Personal" at bounding box center [456, 137] width 50 height 30
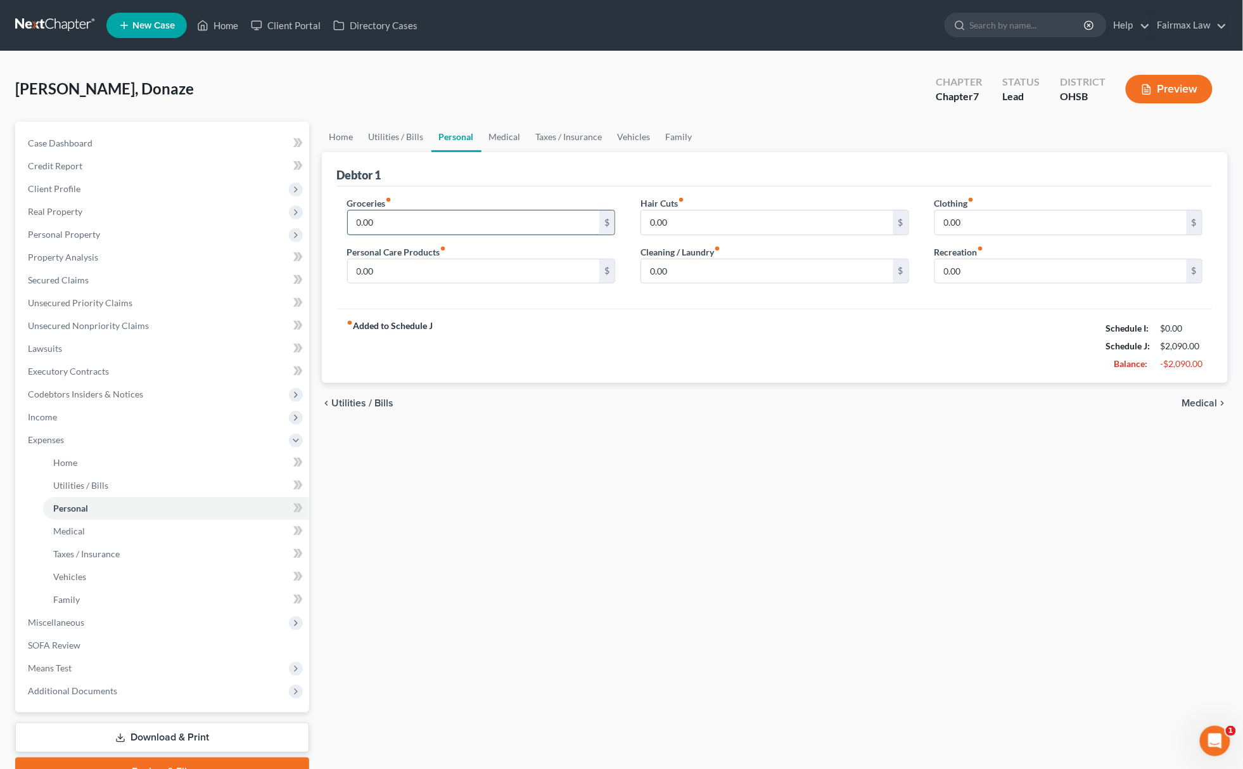
click at [393, 224] on input "0.00" at bounding box center [474, 222] width 252 height 24
type input "200.00"
click at [824, 274] on input "0.00" at bounding box center [767, 271] width 252 height 24
paste input "5"
type input "50.00"
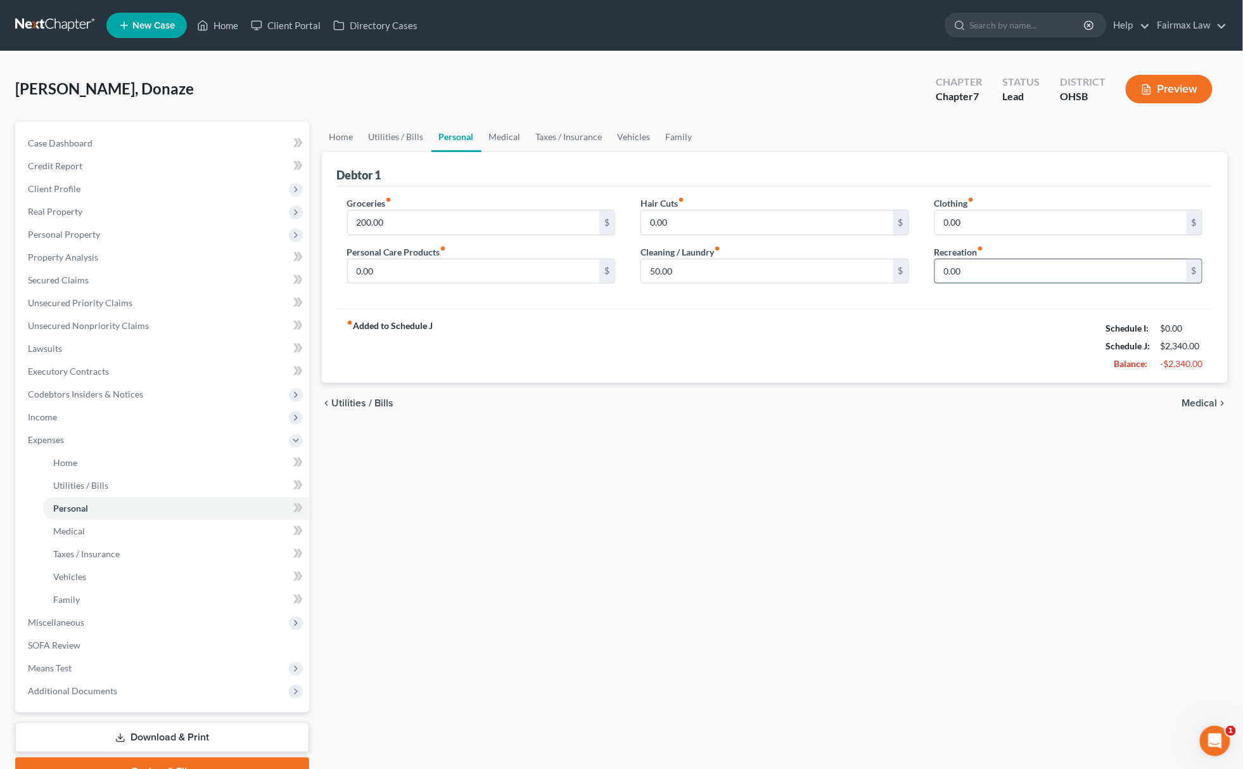
click at [1057, 279] on input "0.00" at bounding box center [1061, 271] width 252 height 24
paste input "8"
type input "80.00"
click at [1010, 218] on input "0.00" at bounding box center [1061, 222] width 252 height 24
type input "100.00"
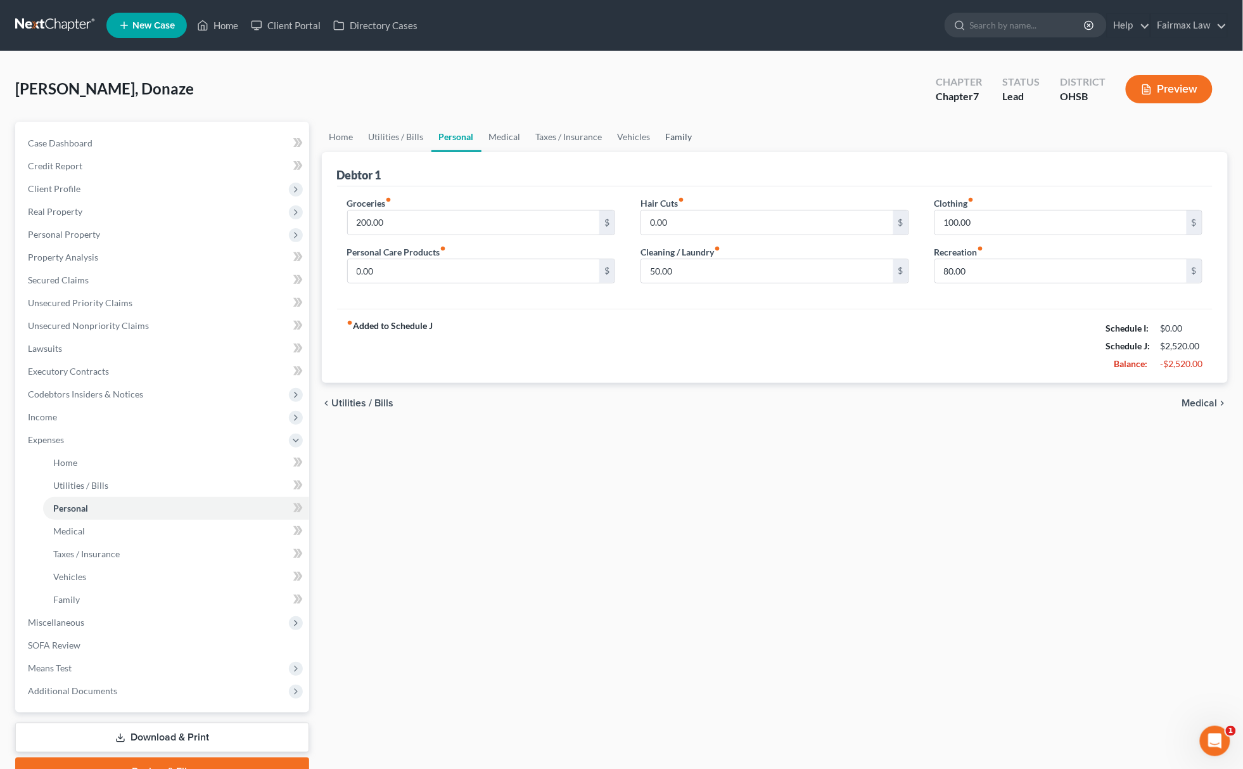
drag, startPoint x: 672, startPoint y: 142, endPoint x: 679, endPoint y: 132, distance: 11.8
click at [675, 140] on link "Family" at bounding box center [679, 137] width 42 height 30
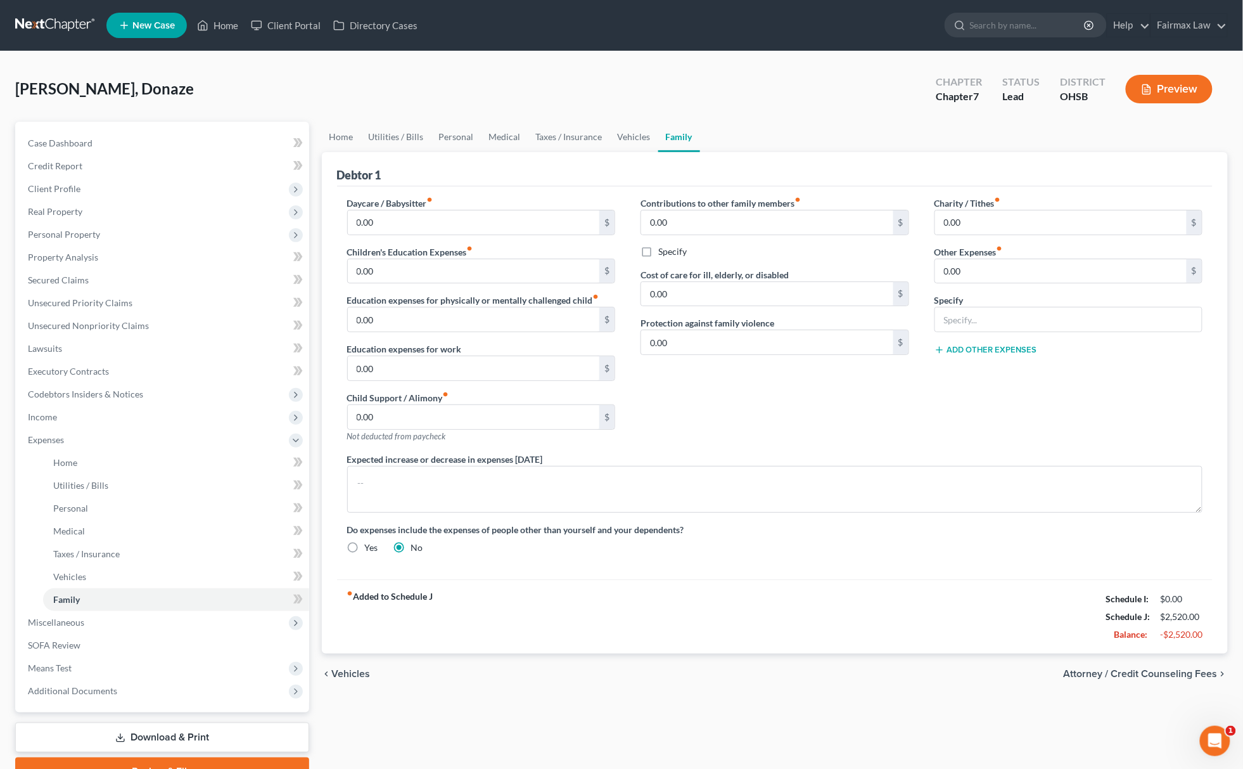
click at [977, 333] on div "Charity / Tithes fiber_manual_record 0.00 $ Other Expenses fiber_manual_record …" at bounding box center [1069, 324] width 294 height 256
click at [977, 313] on input "text" at bounding box center [1068, 319] width 267 height 24
type input "Attorney Bankruptcy Fee"
click at [1025, 274] on input "0.00" at bounding box center [1061, 271] width 252 height 24
type input "180.00"
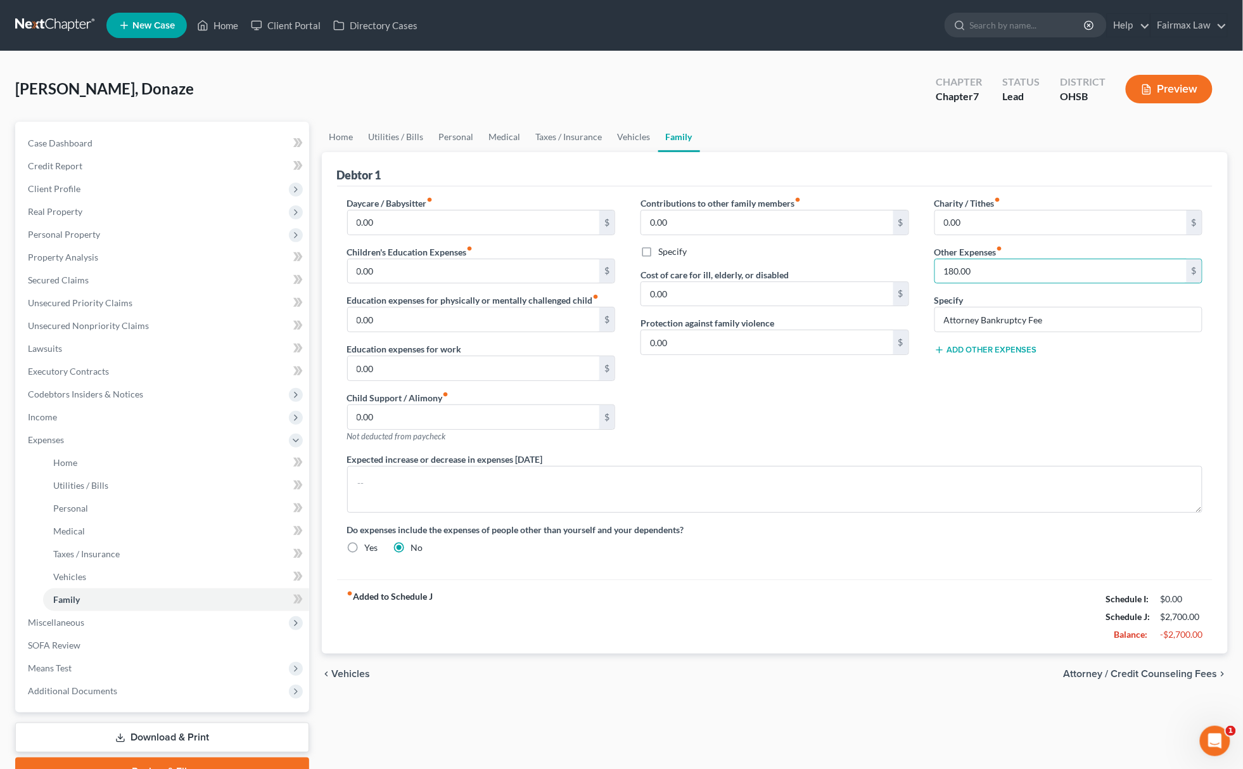
click at [983, 343] on div "Add Other Expenses" at bounding box center [1069, 348] width 269 height 13
click at [983, 348] on button "Add Other Expenses" at bounding box center [986, 350] width 103 height 10
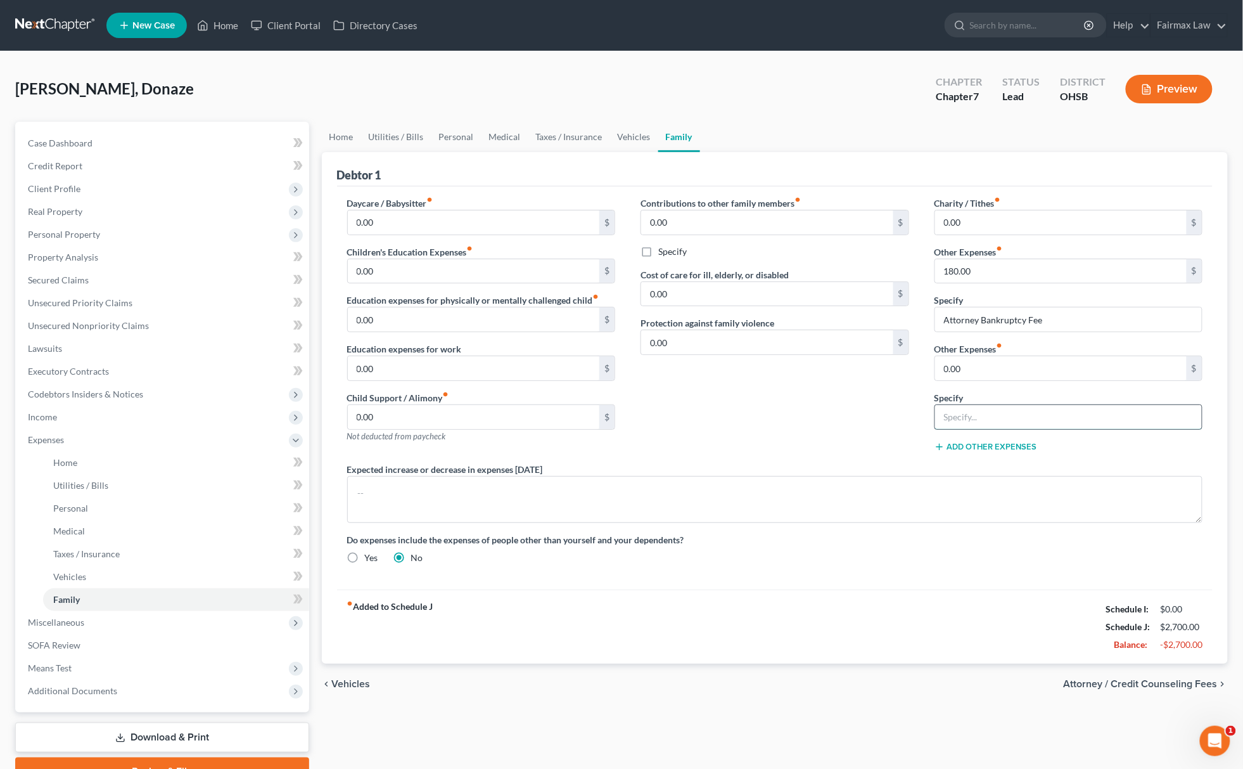
click at [1000, 411] on input "text" at bounding box center [1068, 417] width 267 height 24
type input "Pets"
click at [1018, 371] on input "0.00" at bounding box center [1061, 368] width 252 height 24
type input "149.00"
click at [467, 132] on link "Personal" at bounding box center [456, 137] width 50 height 30
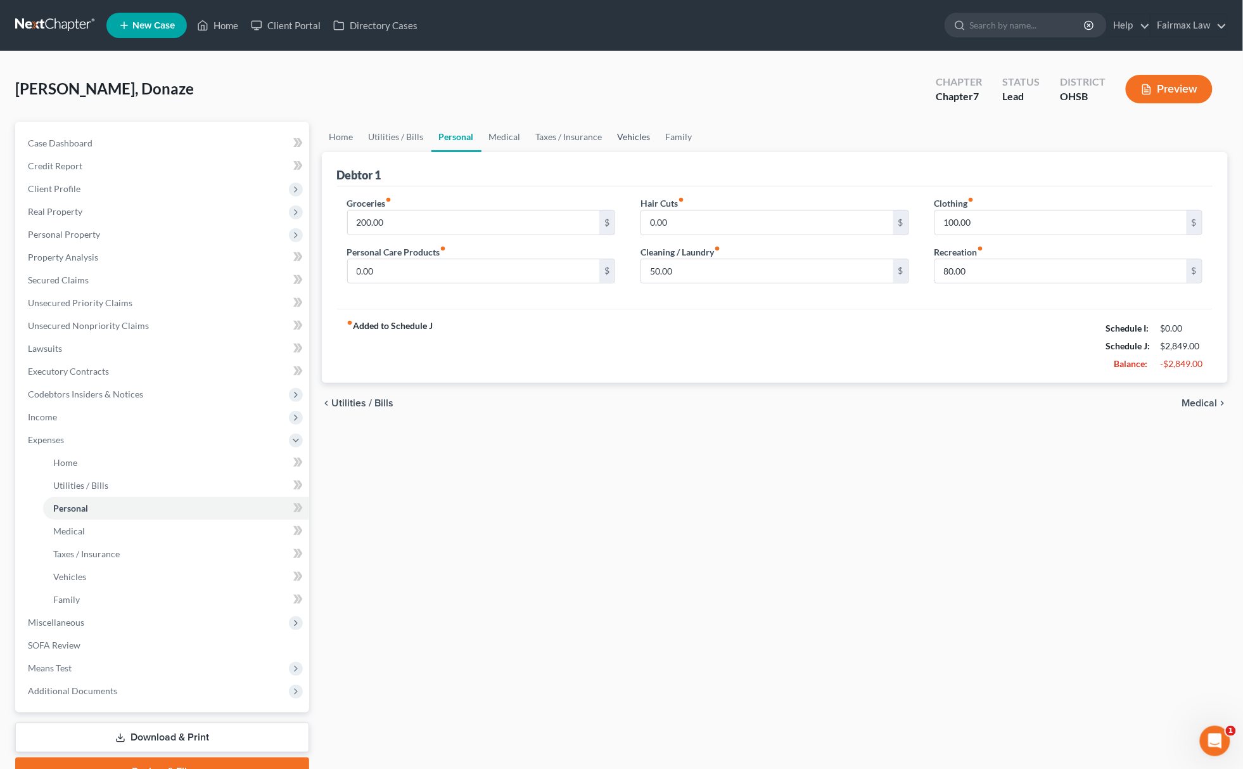
click at [641, 135] on link "Vehicles" at bounding box center [634, 137] width 48 height 30
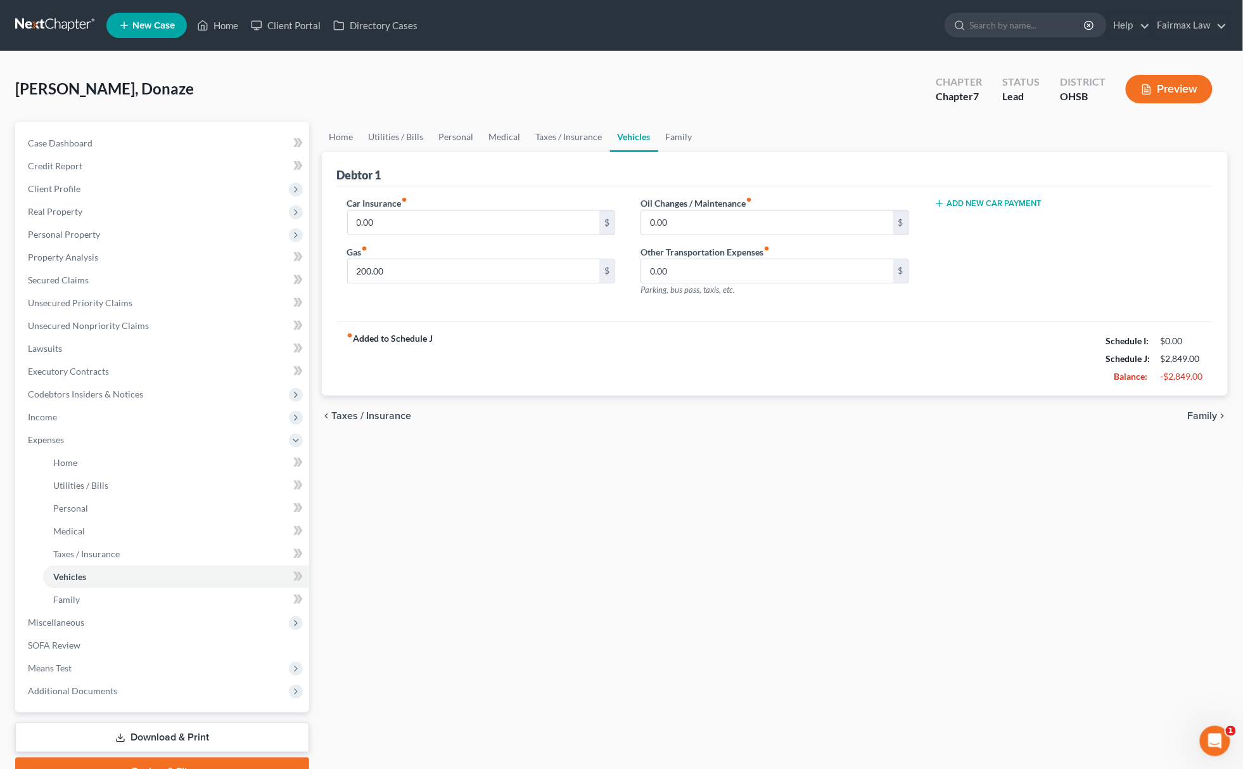
click at [433, 254] on div "Gas fiber_manual_record 200.00 $" at bounding box center [481, 264] width 269 height 39
click at [435, 188] on div "Car Insurance fiber_manual_record 0.00 $ Gas fiber_manual_record 200.00 $ Oil C…" at bounding box center [775, 254] width 876 height 136
click at [422, 217] on input "0.00" at bounding box center [474, 222] width 252 height 24
paste input "- 12"
type input "120.00"
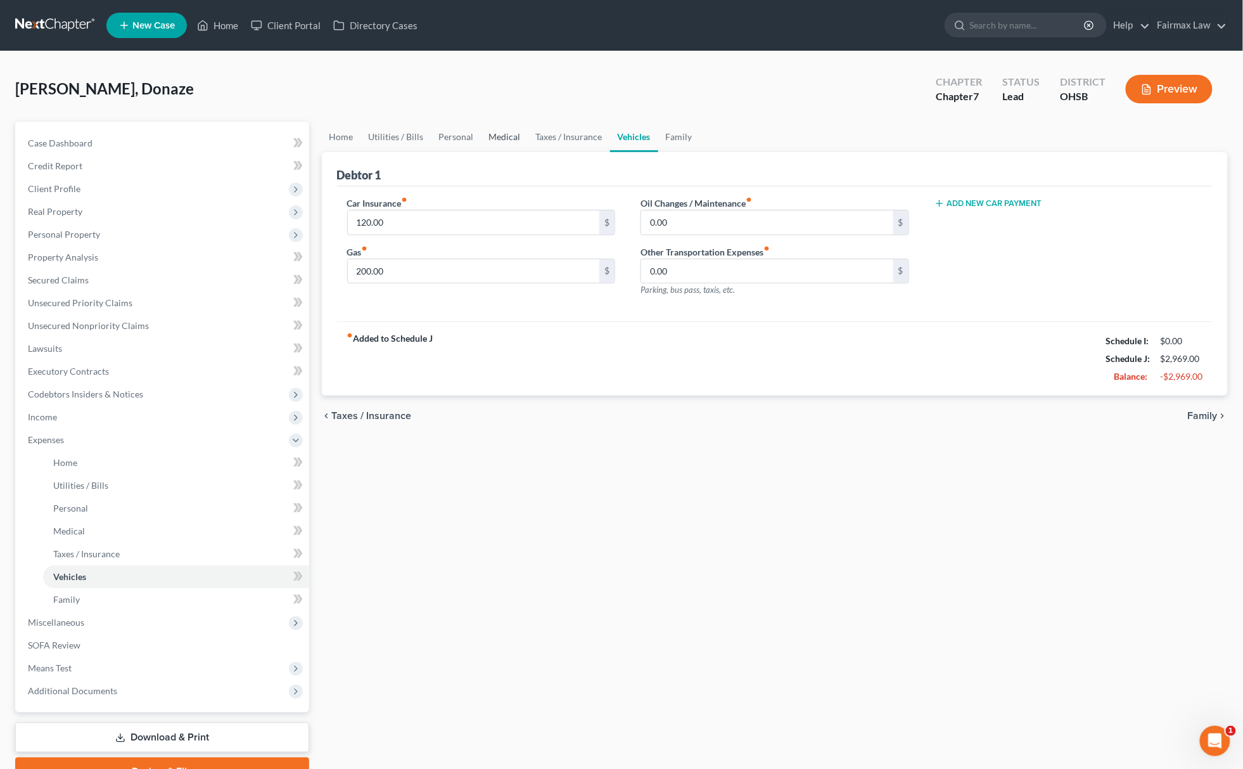
click at [506, 135] on link "Medical" at bounding box center [505, 137] width 47 height 30
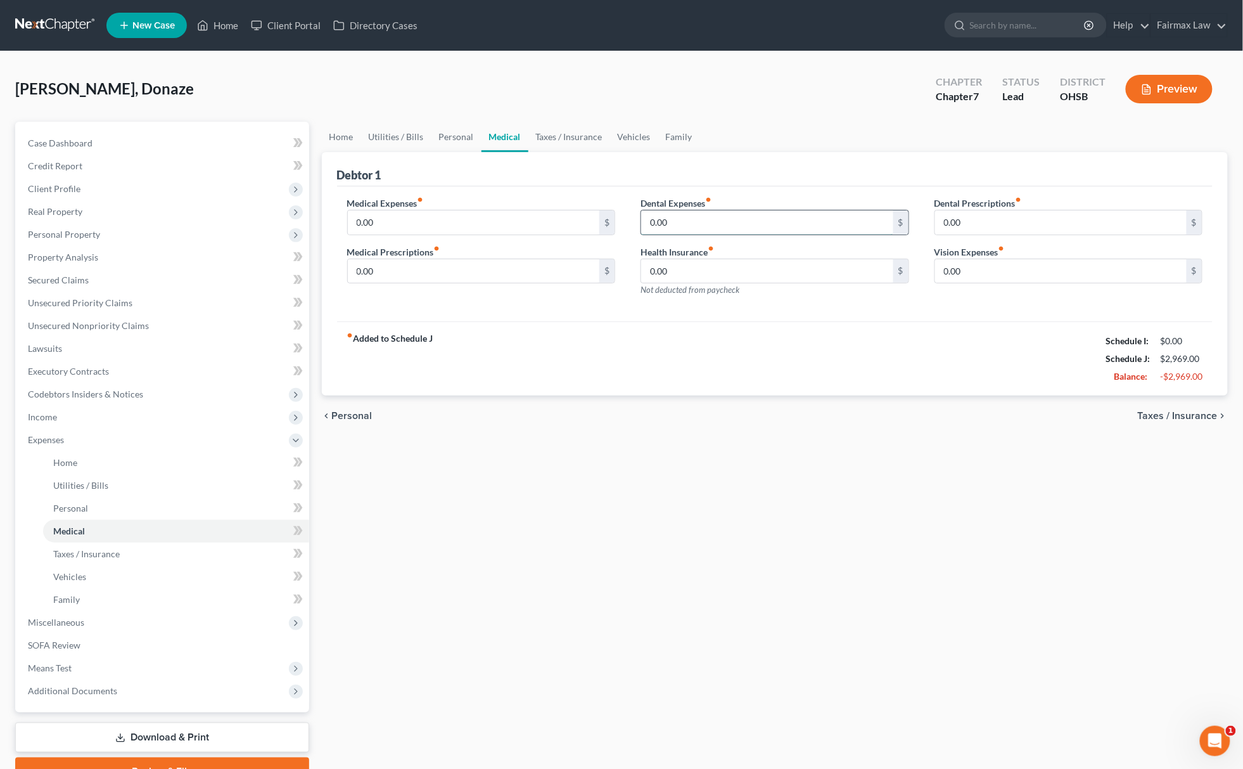
click at [675, 218] on input "0.00" at bounding box center [767, 222] width 252 height 24
paste input "- 5"
type input "5.00"
click at [659, 132] on link "Family" at bounding box center [679, 137] width 42 height 30
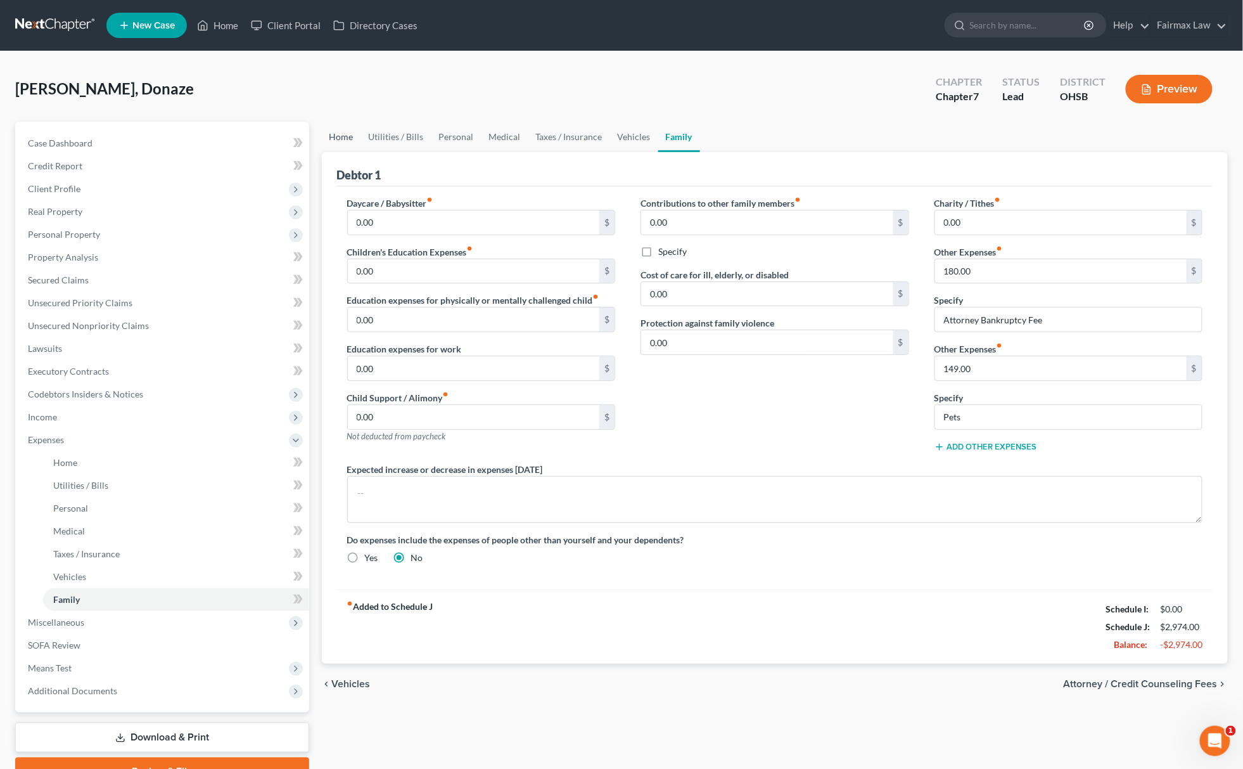
click at [348, 135] on link "Home" at bounding box center [341, 137] width 39 height 30
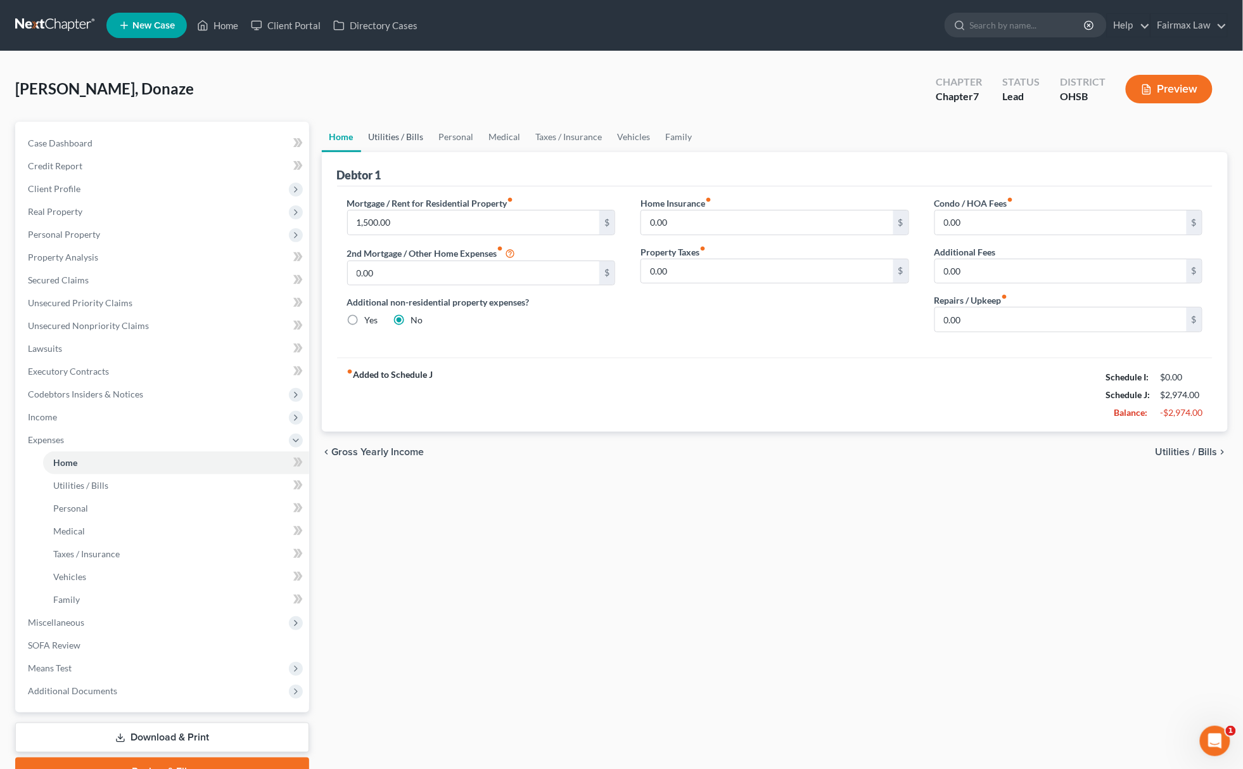
click at [404, 133] on link "Utilities / Bills" at bounding box center [396, 137] width 70 height 30
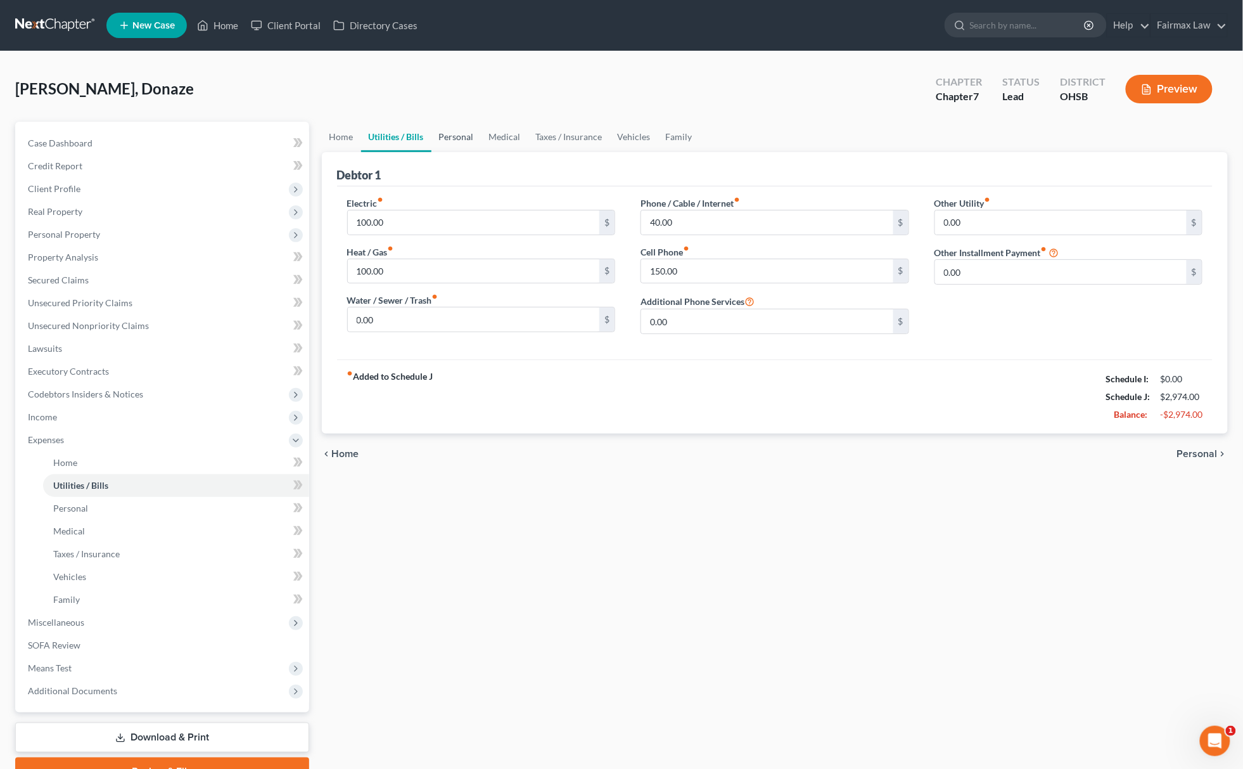
click at [465, 129] on link "Personal" at bounding box center [456, 137] width 50 height 30
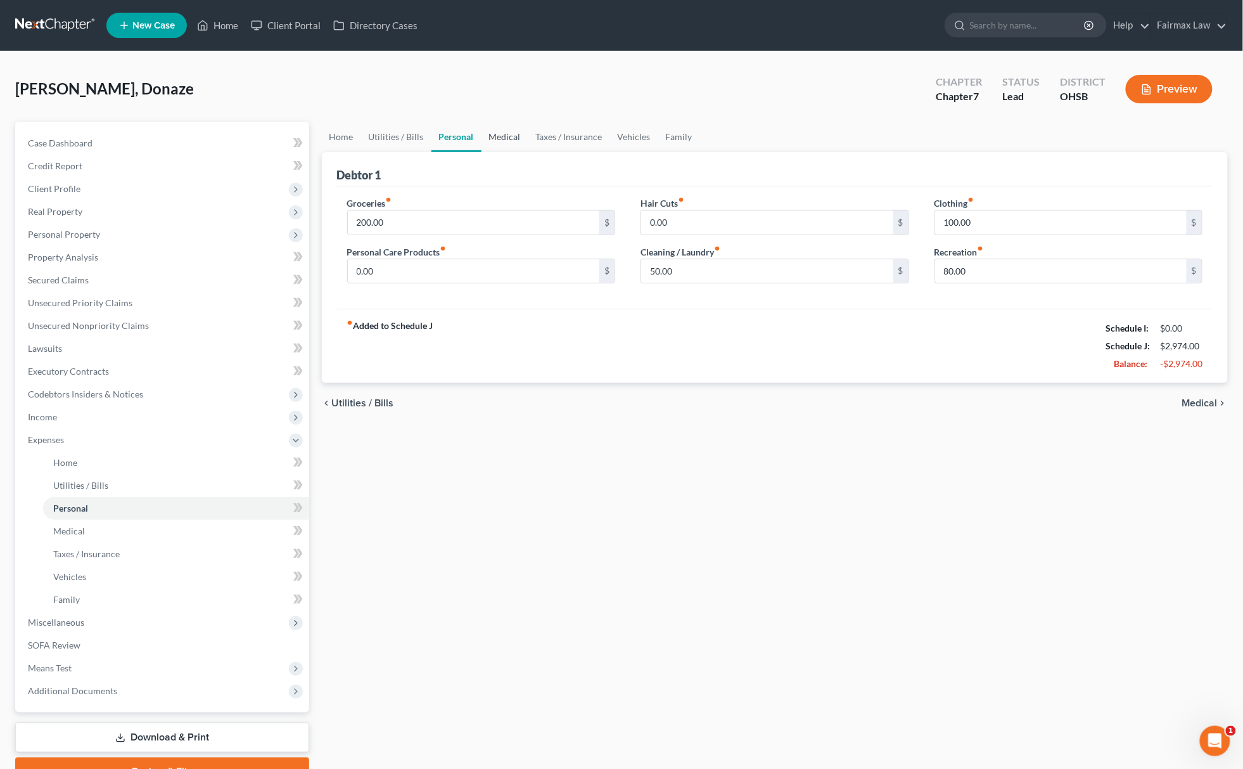
click at [508, 133] on link "Medical" at bounding box center [505, 137] width 47 height 30
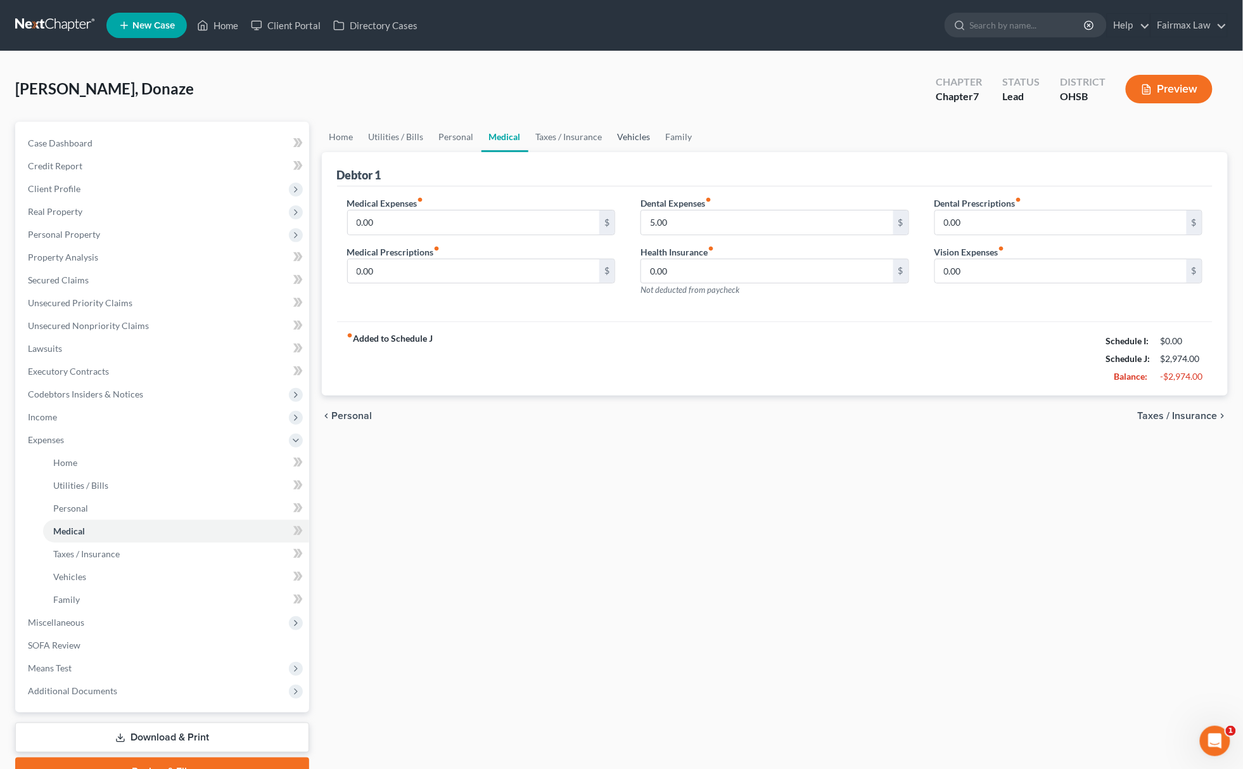
click at [630, 132] on link "Vehicles" at bounding box center [634, 137] width 48 height 30
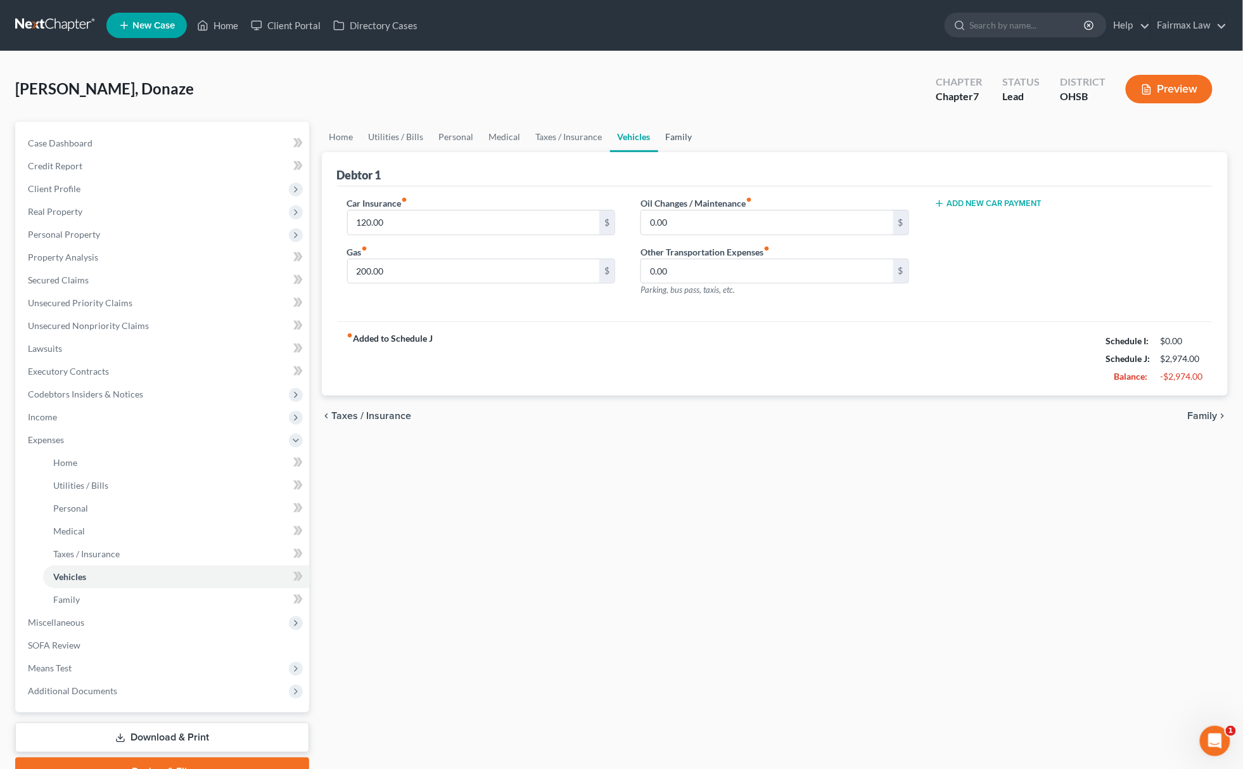
click at [680, 137] on link "Family" at bounding box center [679, 137] width 42 height 30
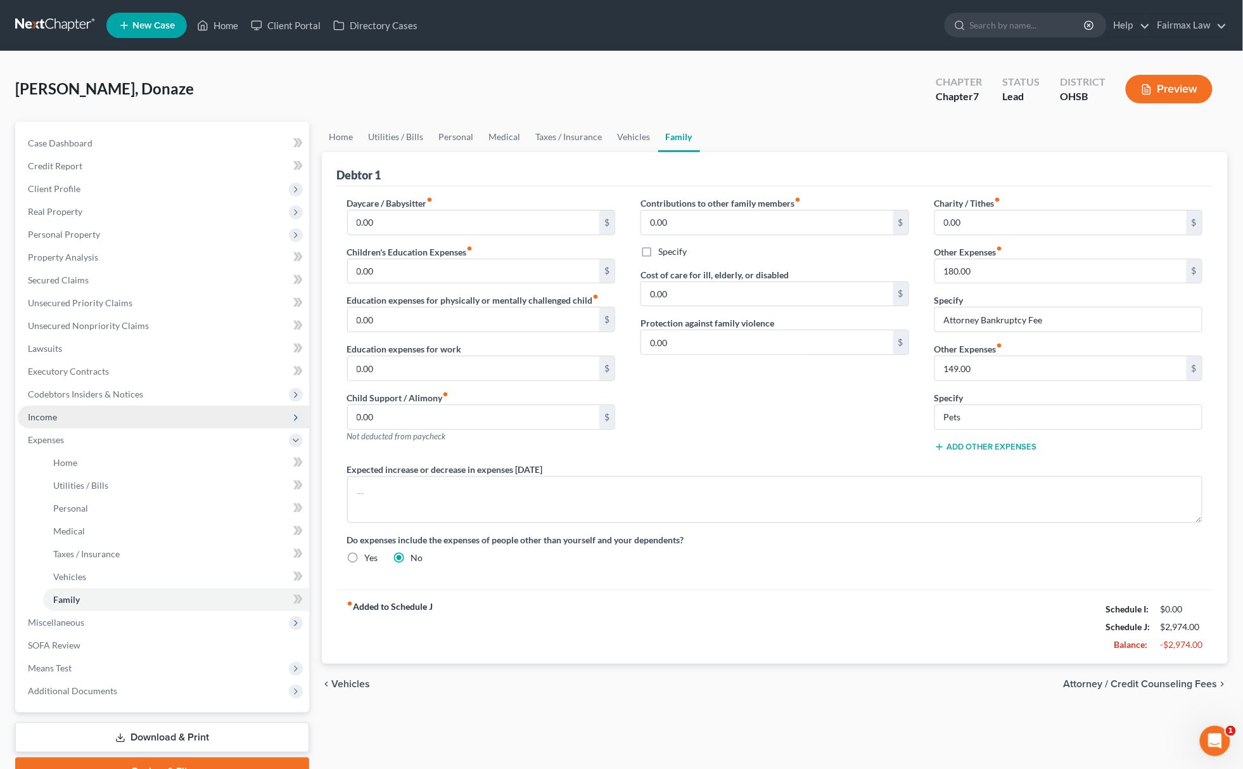
click at [99, 414] on span "Income" at bounding box center [163, 417] width 291 height 23
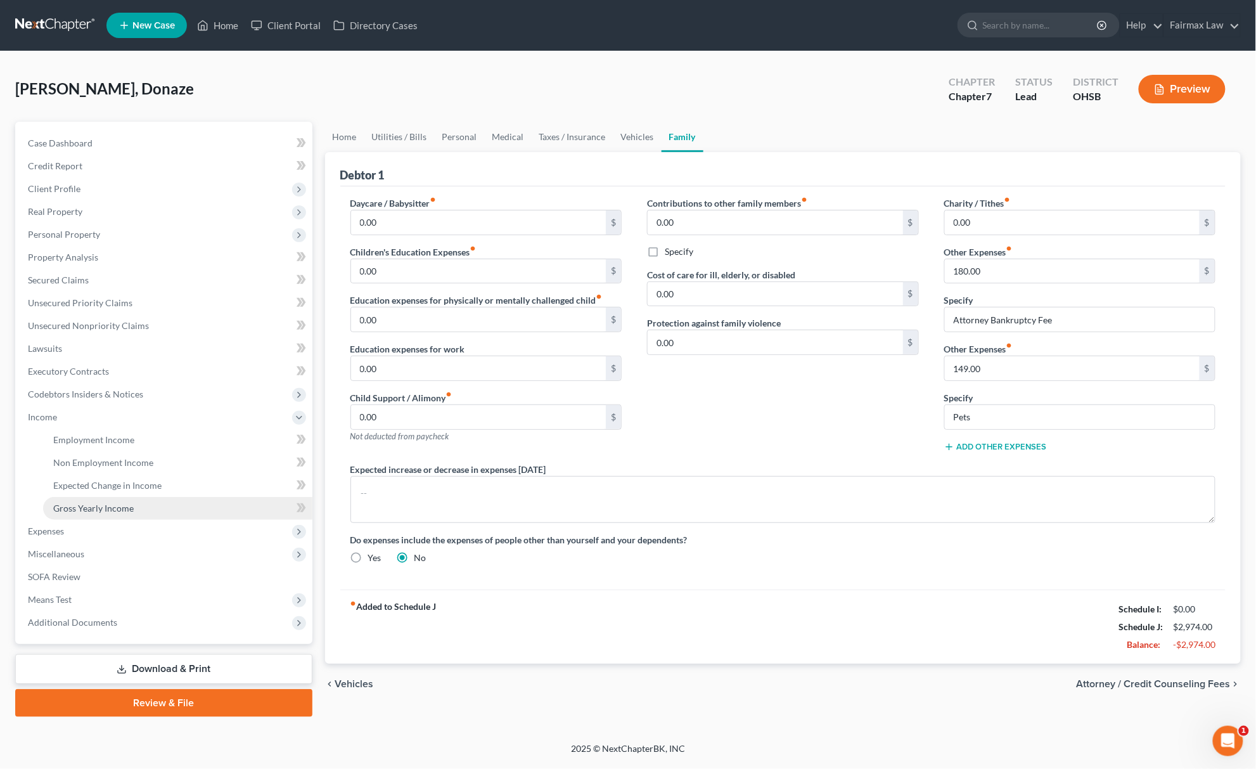
click at [102, 502] on span "Gross Yearly Income" at bounding box center [93, 507] width 80 height 11
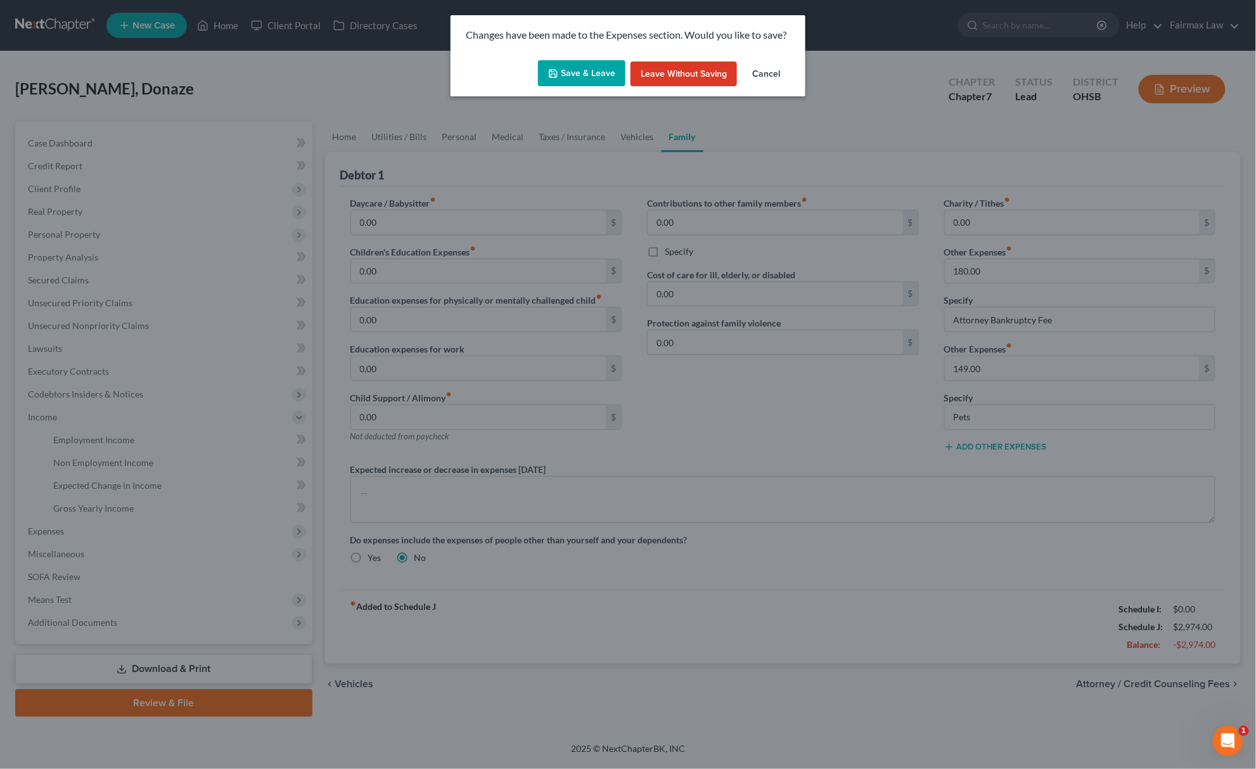
click at [568, 85] on button "Save & Leave" at bounding box center [581, 73] width 87 height 27
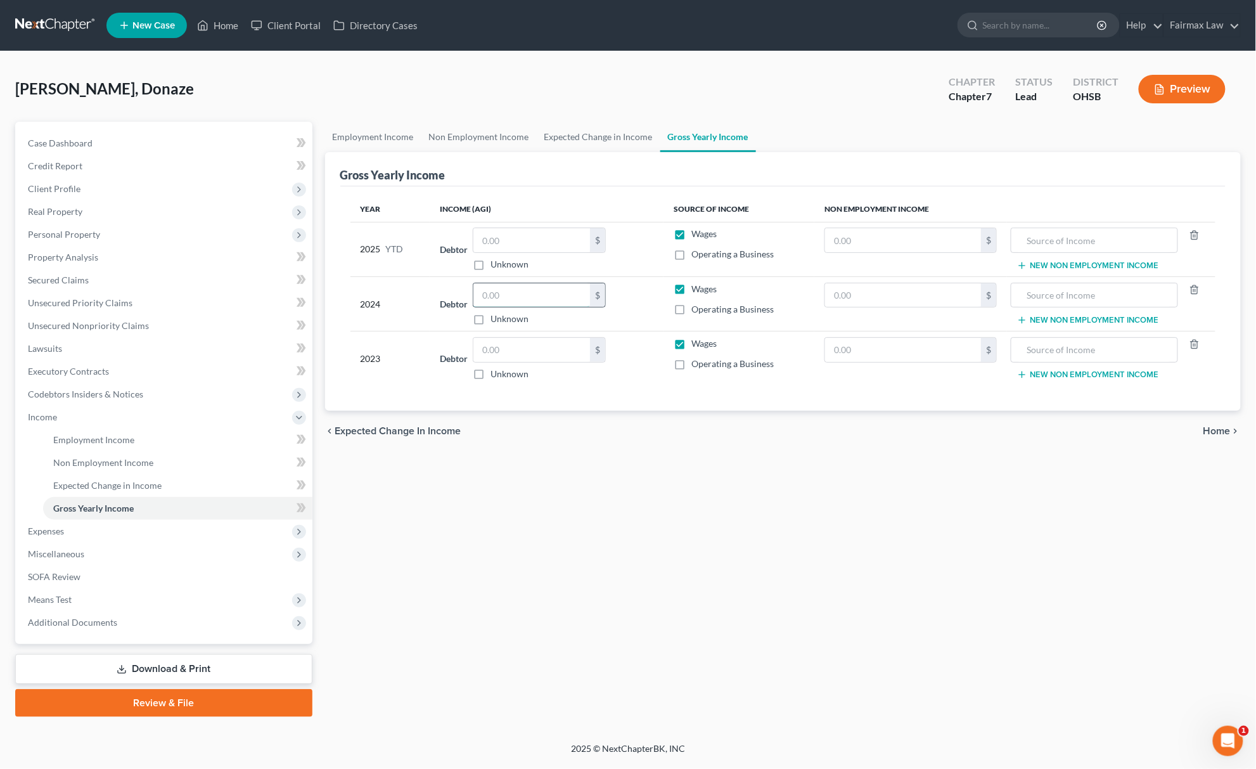
click at [502, 302] on input "text" at bounding box center [531, 295] width 117 height 24
type input "54,749.00"
click at [110, 226] on span "Personal Property" at bounding box center [165, 234] width 295 height 23
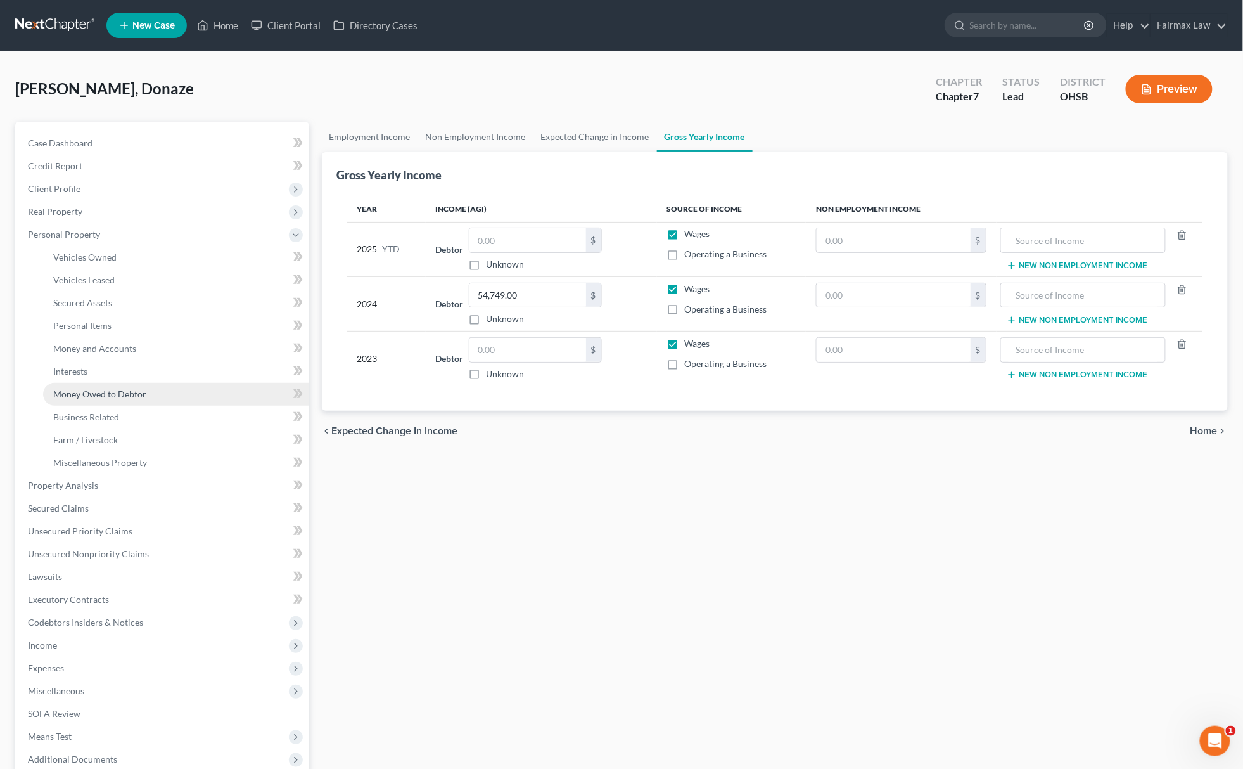
click at [127, 393] on span "Money Owed to Debtor" at bounding box center [99, 393] width 93 height 11
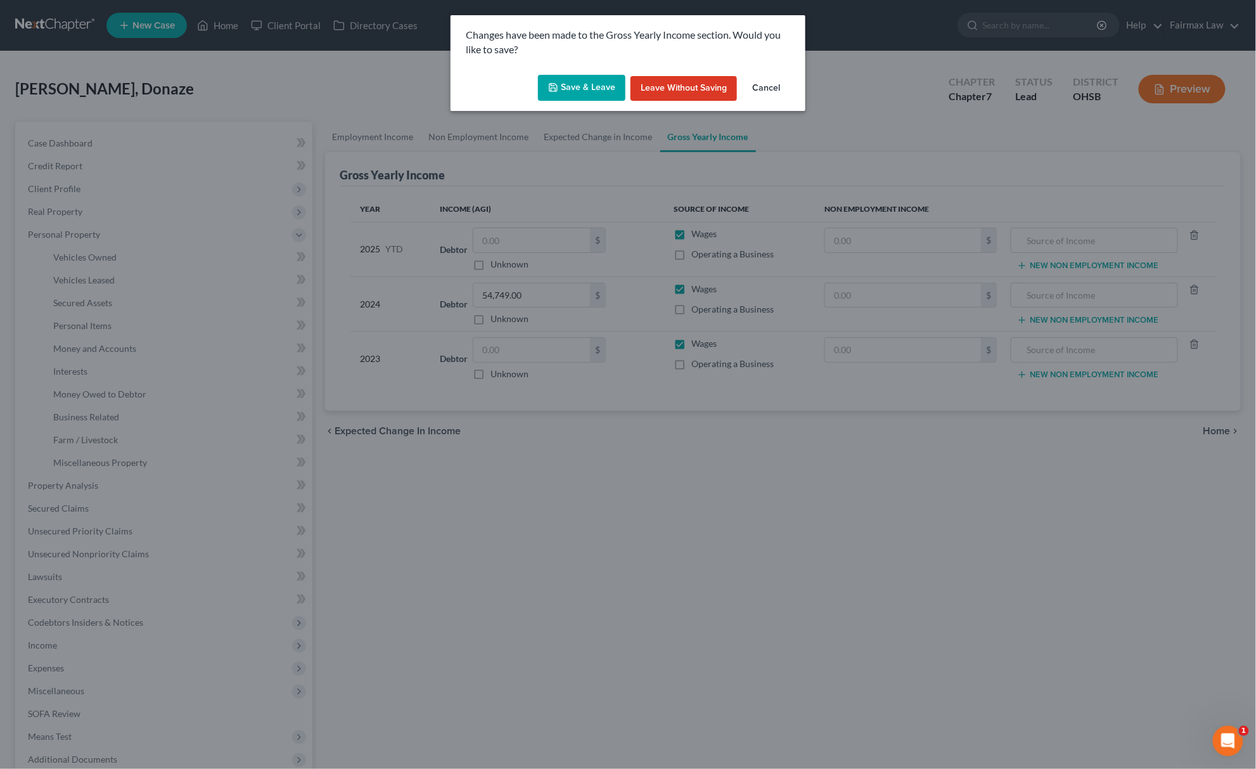
click at [588, 82] on button "Save & Leave" at bounding box center [581, 88] width 87 height 27
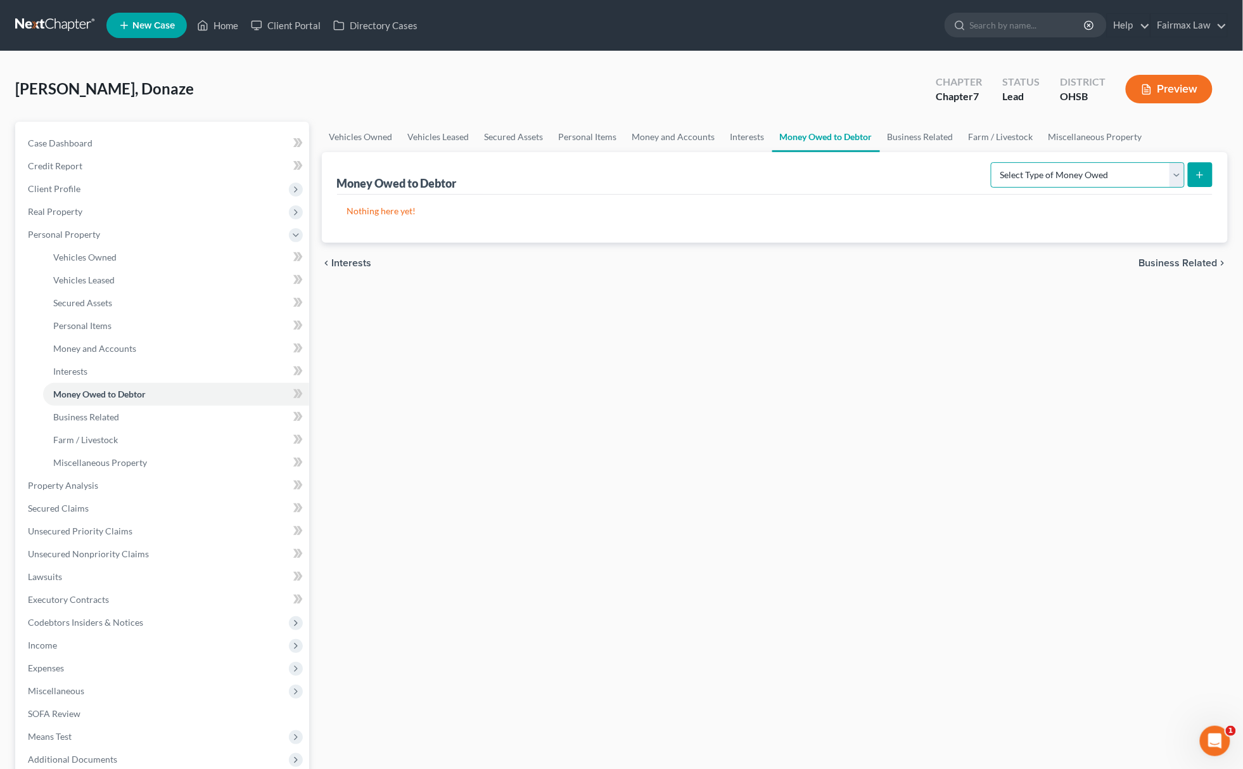
click at [1064, 162] on select "Select Type of Money Owed Accounts Receivable Alimony Child Support Claims Agai…" at bounding box center [1088, 174] width 194 height 25
select select "expected_tax_refund"
click at [993, 162] on select "Select Type of Money Owed Accounts Receivable Alimony Child Support Claims Agai…" at bounding box center [1088, 174] width 194 height 25
click at [1189, 163] on button "submit" at bounding box center [1200, 174] width 25 height 25
select select "0"
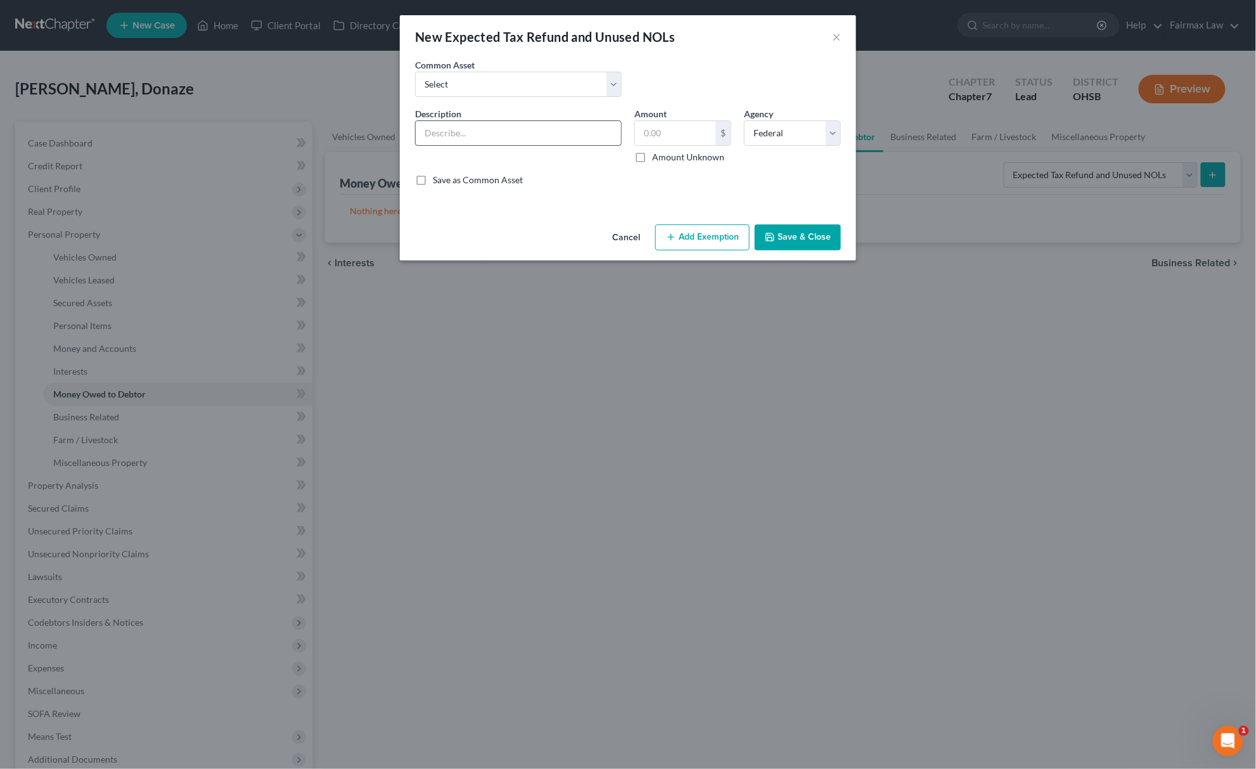
click at [487, 143] on input "text" at bounding box center [518, 133] width 205 height 24
type input "2025 Potential Tax refund for Aug"
click at [641, 125] on input "text" at bounding box center [675, 133] width 80 height 24
type input "252.00"
click at [702, 228] on button "Add Exemption" at bounding box center [702, 237] width 94 height 27
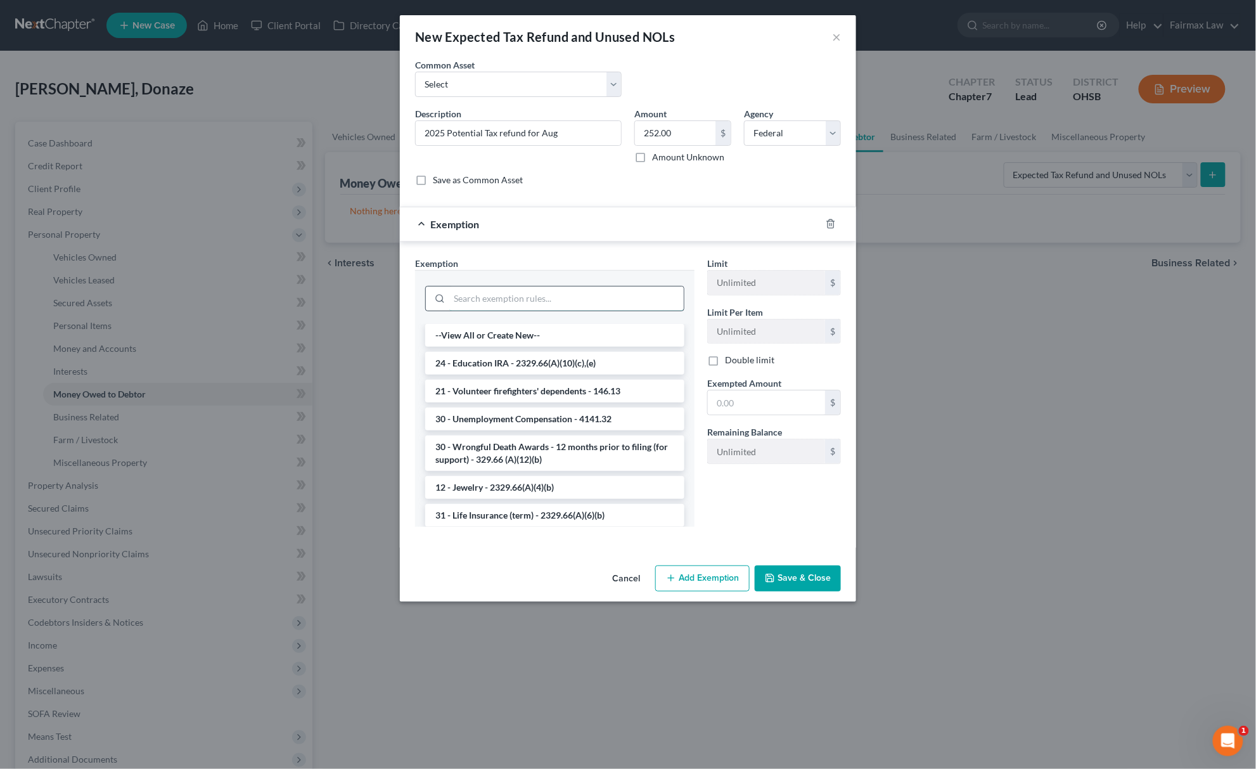
click at [535, 305] on input "search" at bounding box center [566, 298] width 234 height 24
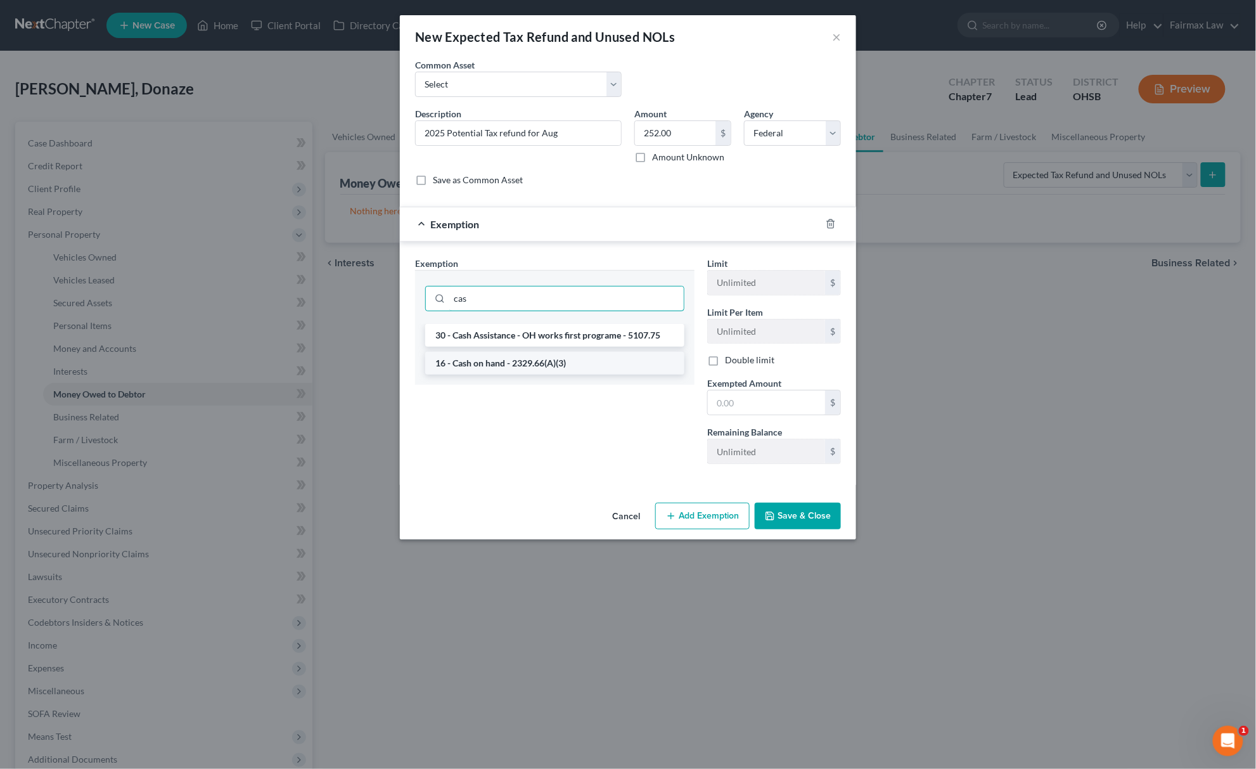
type input "cas"
click at [499, 364] on li "16 - Cash on hand - 2329.66(A)(3)" at bounding box center [554, 363] width 259 height 23
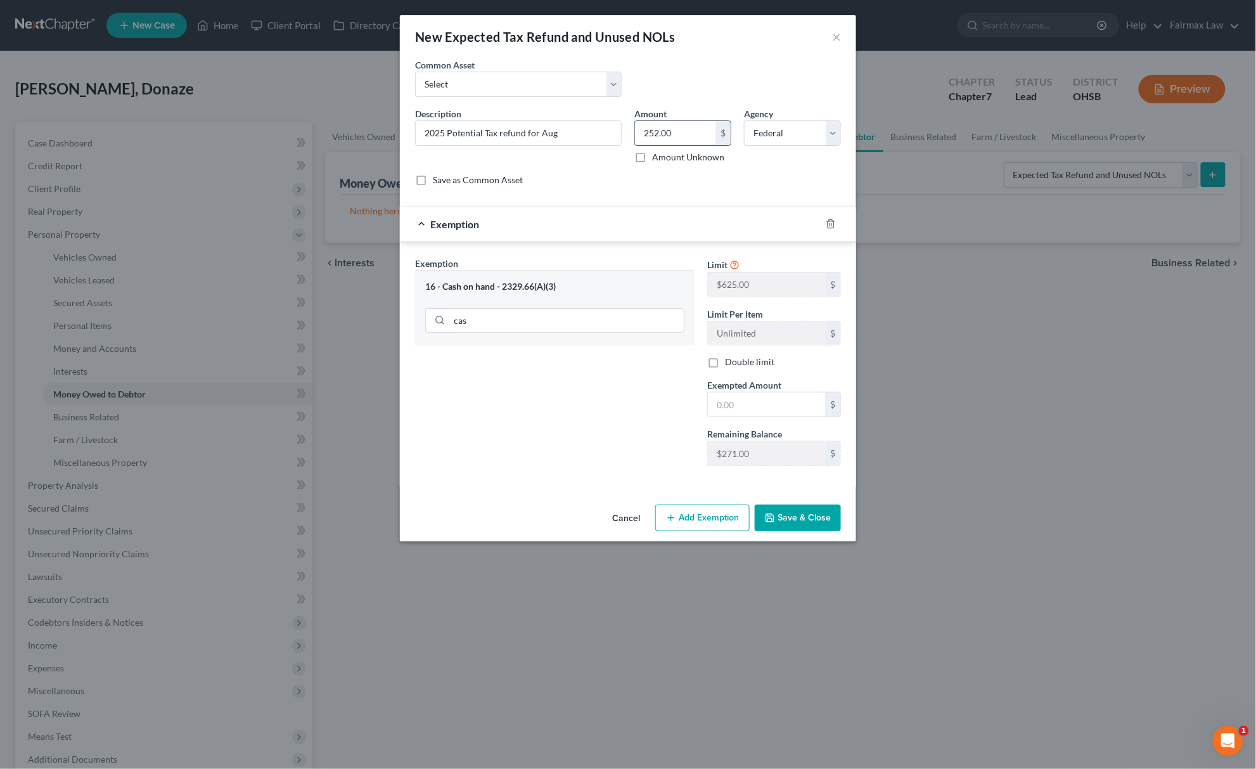
click at [663, 137] on input "252.00" at bounding box center [675, 133] width 80 height 24
click at [751, 417] on div "$" at bounding box center [774, 404] width 134 height 25
click at [749, 402] on input "text" at bounding box center [766, 404] width 117 height 24
paste input "252.00"
type input "252.00"
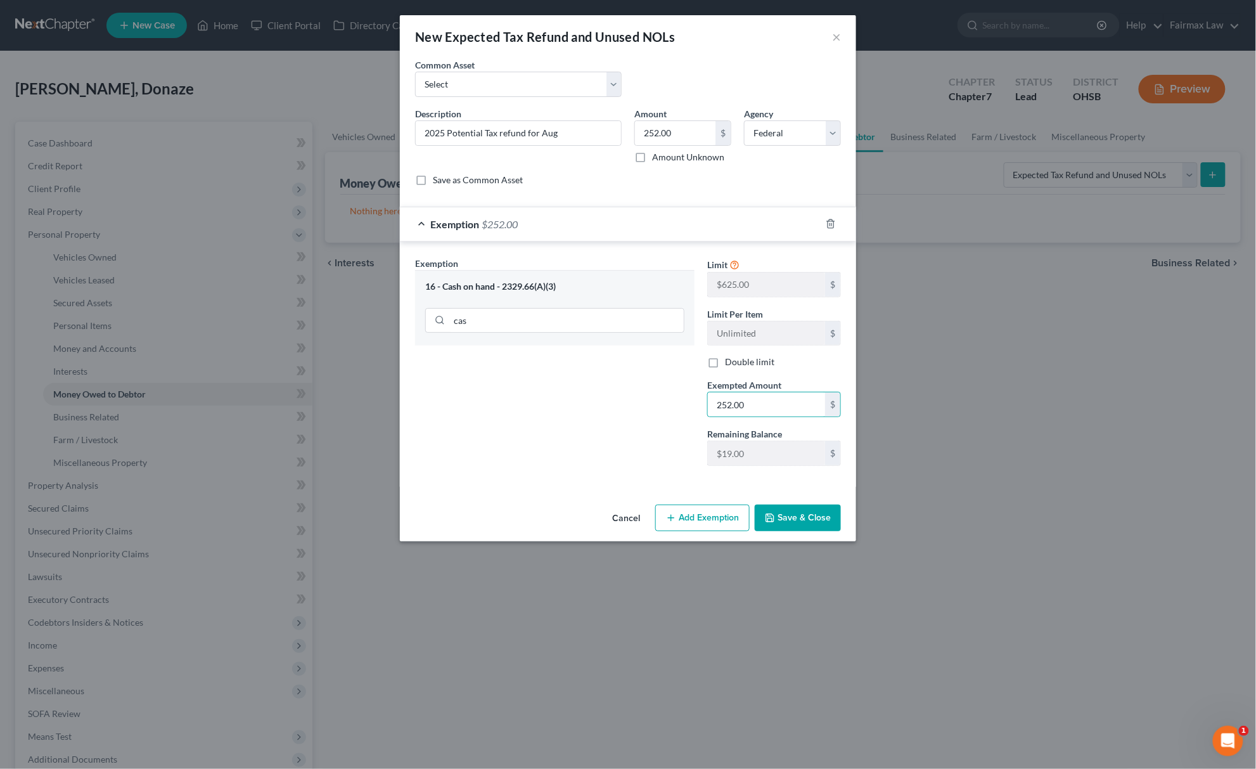
click at [613, 406] on div "Exemption Set must be selected for CA. Exemption * 16 - Cash on hand - 2329.66(…" at bounding box center [555, 366] width 292 height 219
click at [803, 523] on button "Save & Close" at bounding box center [798, 517] width 86 height 27
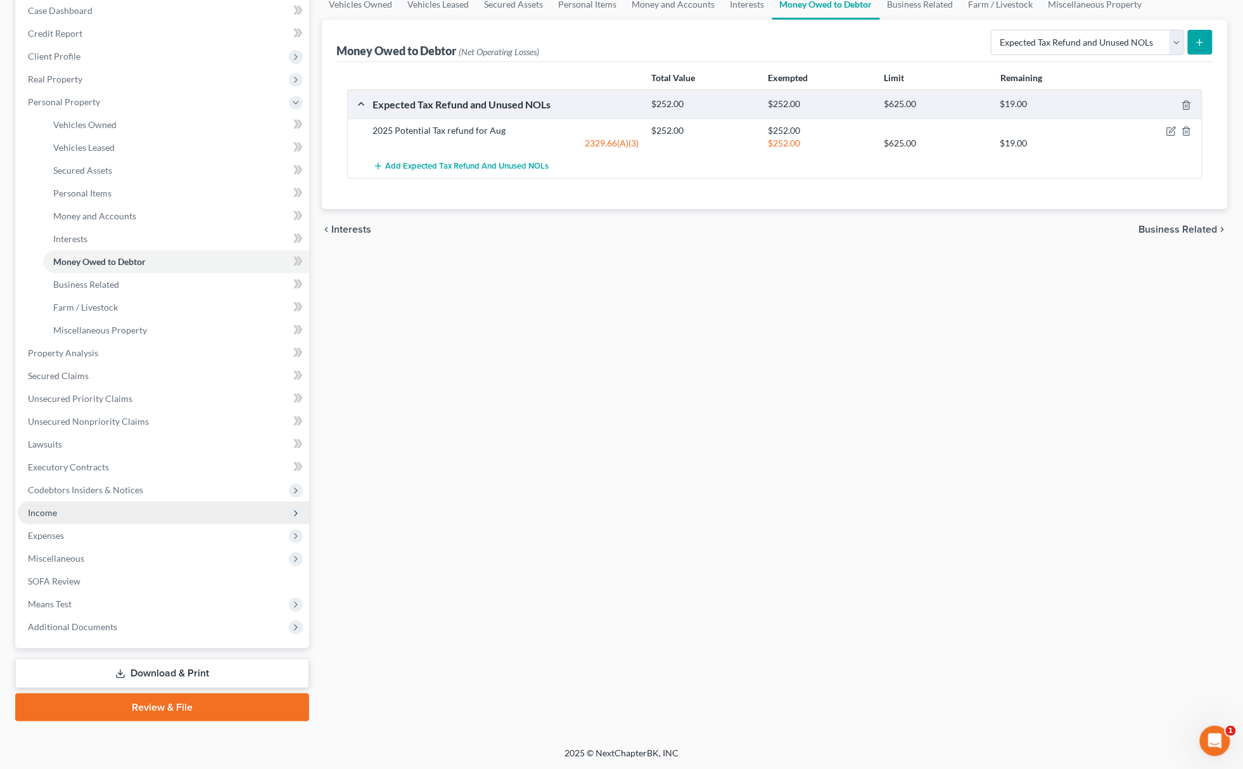
click at [68, 502] on span "Income" at bounding box center [163, 512] width 291 height 23
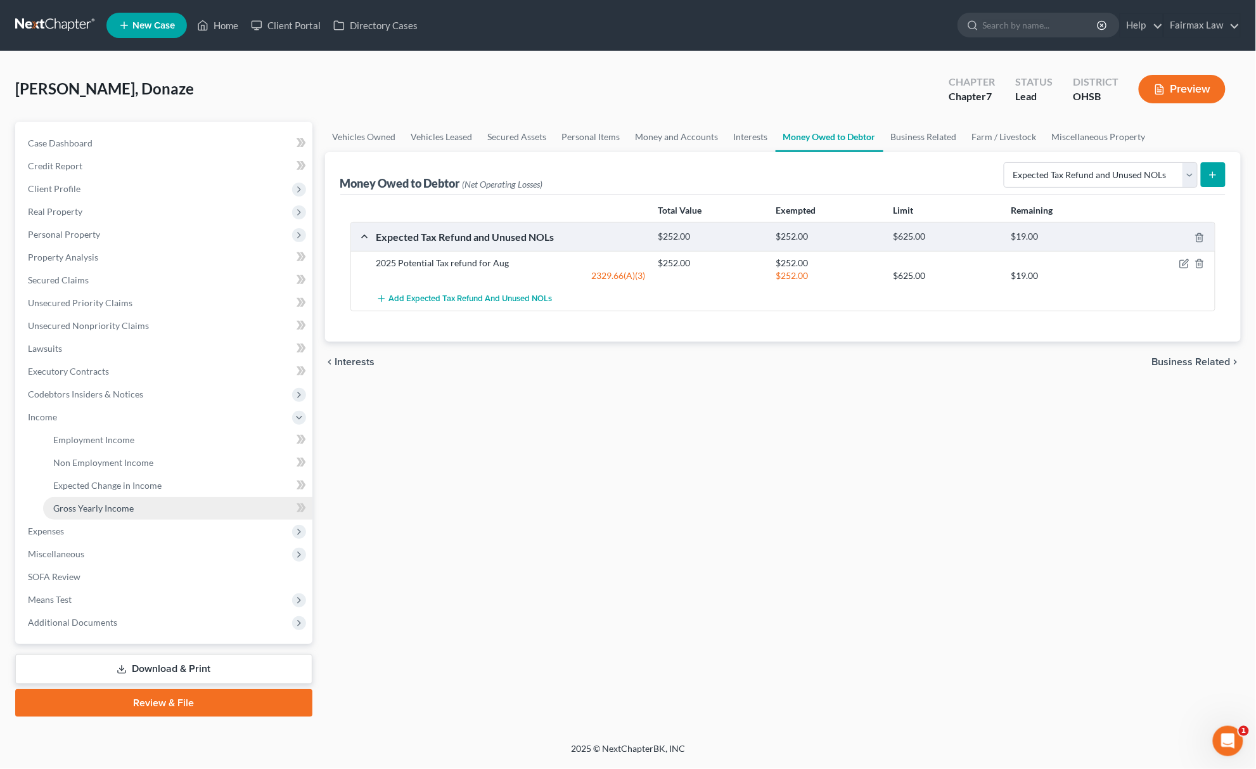
click at [117, 512] on link "Gross Yearly Income" at bounding box center [177, 508] width 269 height 23
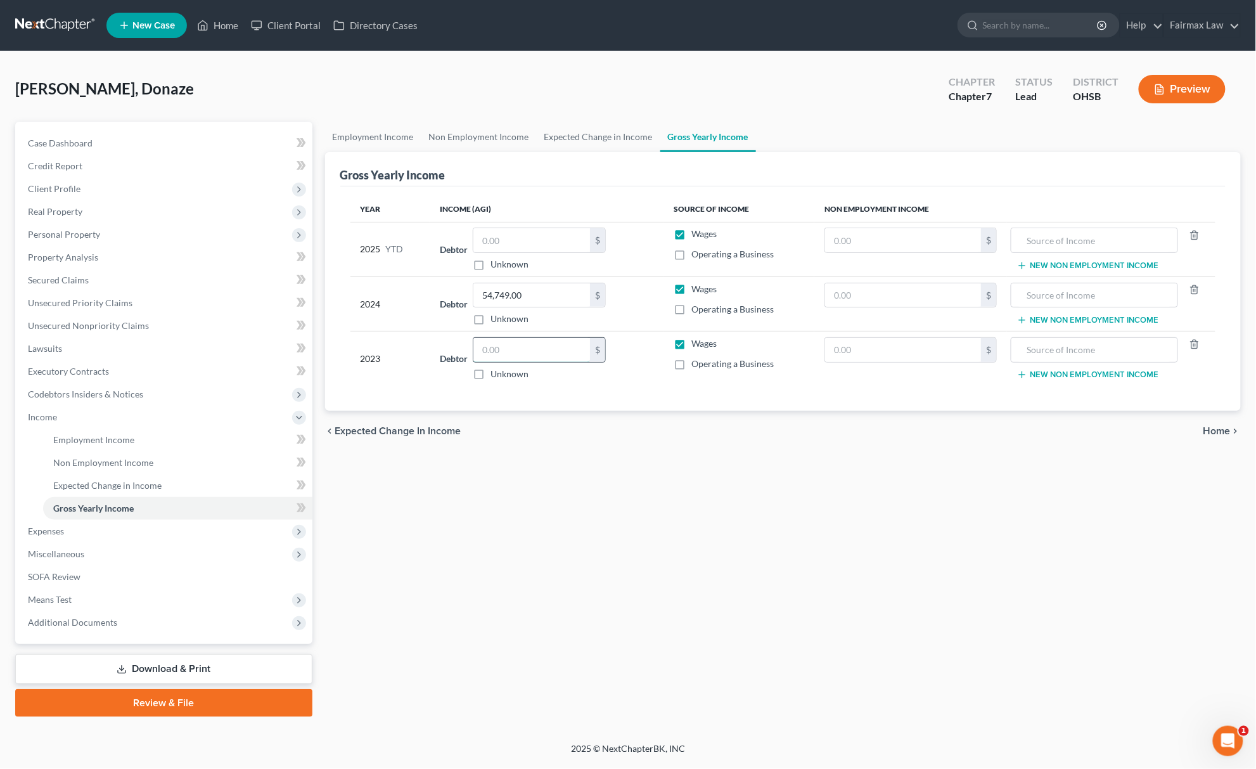
click at [495, 348] on input "text" at bounding box center [531, 350] width 117 height 24
paste input "40,424."
type input "40,424.00"
drag, startPoint x: 80, startPoint y: 550, endPoint x: 94, endPoint y: 547, distance: 14.2
click at [80, 550] on span "Miscellaneous" at bounding box center [56, 553] width 56 height 11
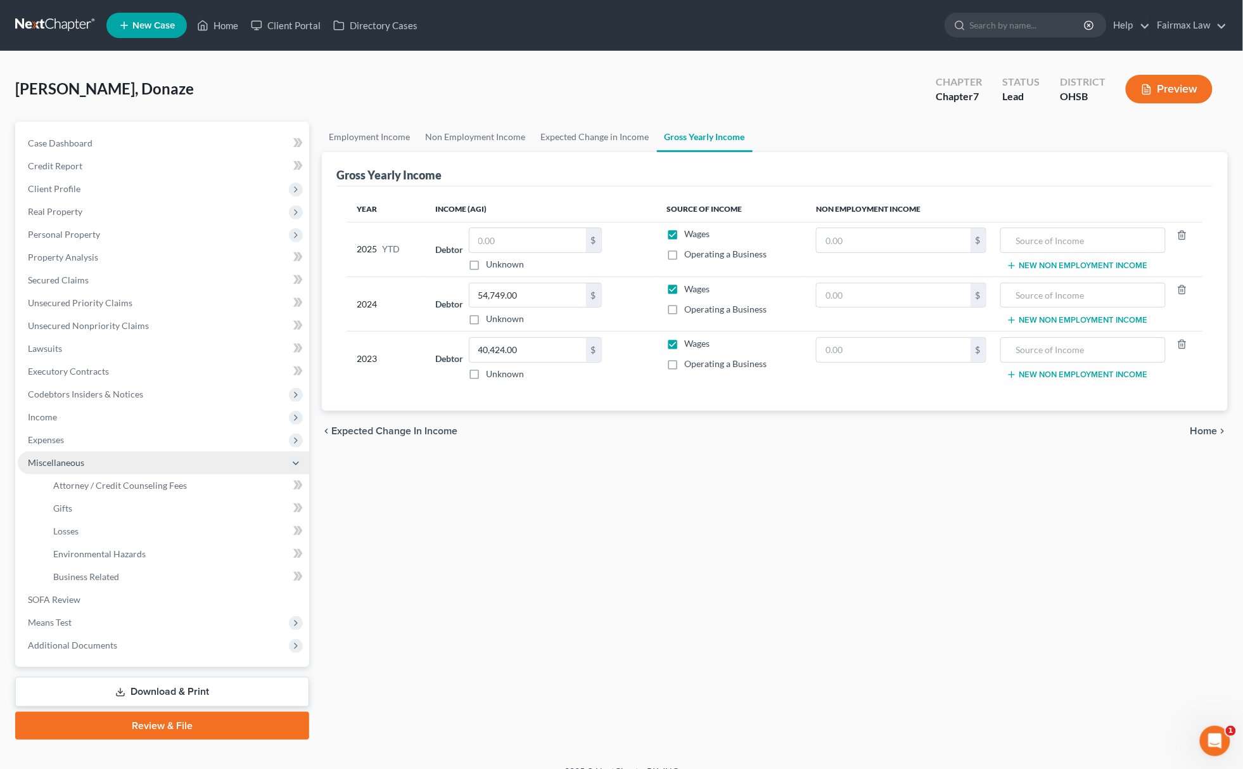
click at [139, 471] on span "Miscellaneous" at bounding box center [163, 462] width 291 height 23
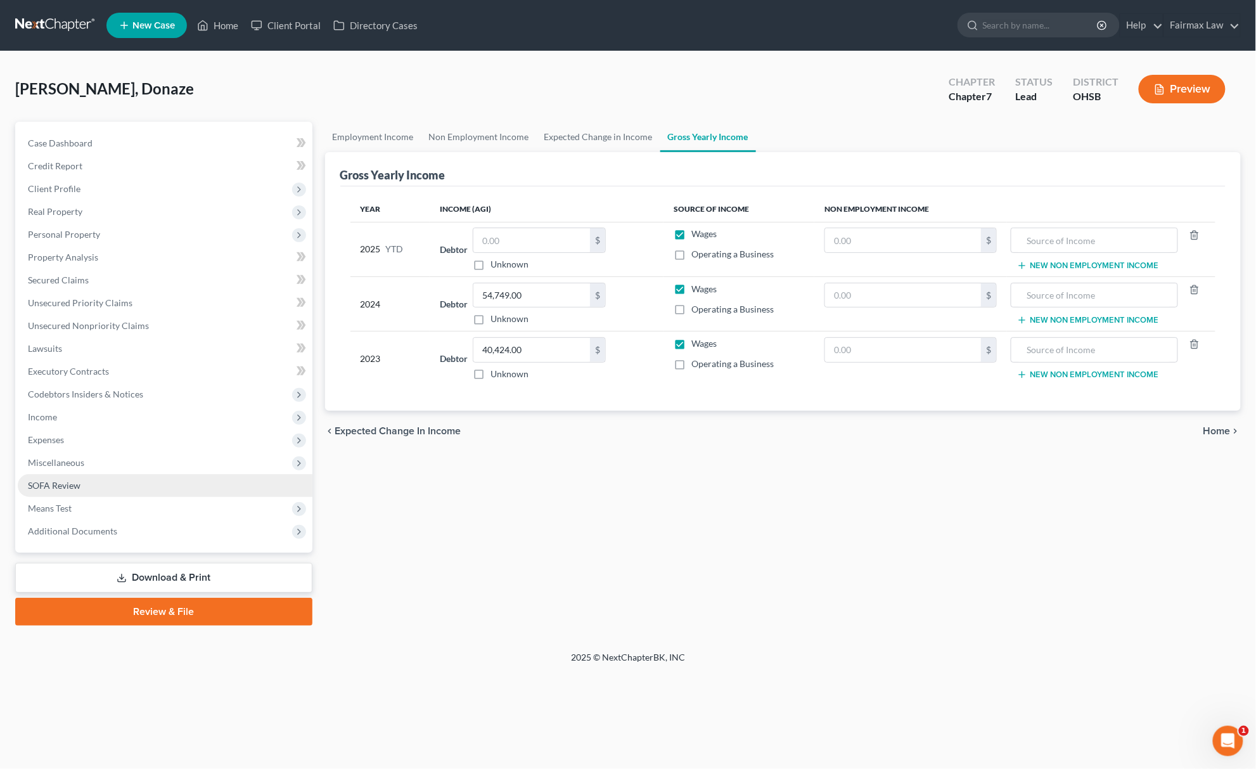
click at [150, 474] on link "SOFA Review" at bounding box center [165, 485] width 295 height 23
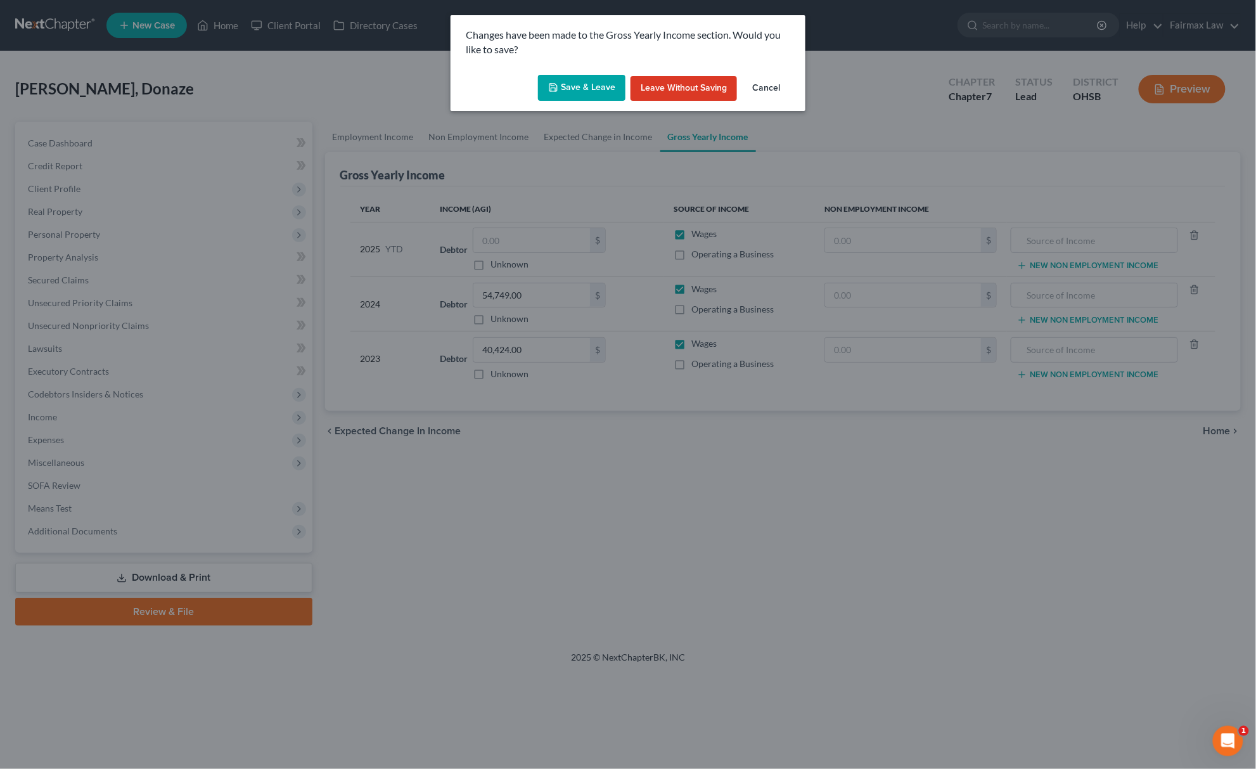
click at [575, 79] on button "Save & Leave" at bounding box center [581, 88] width 87 height 27
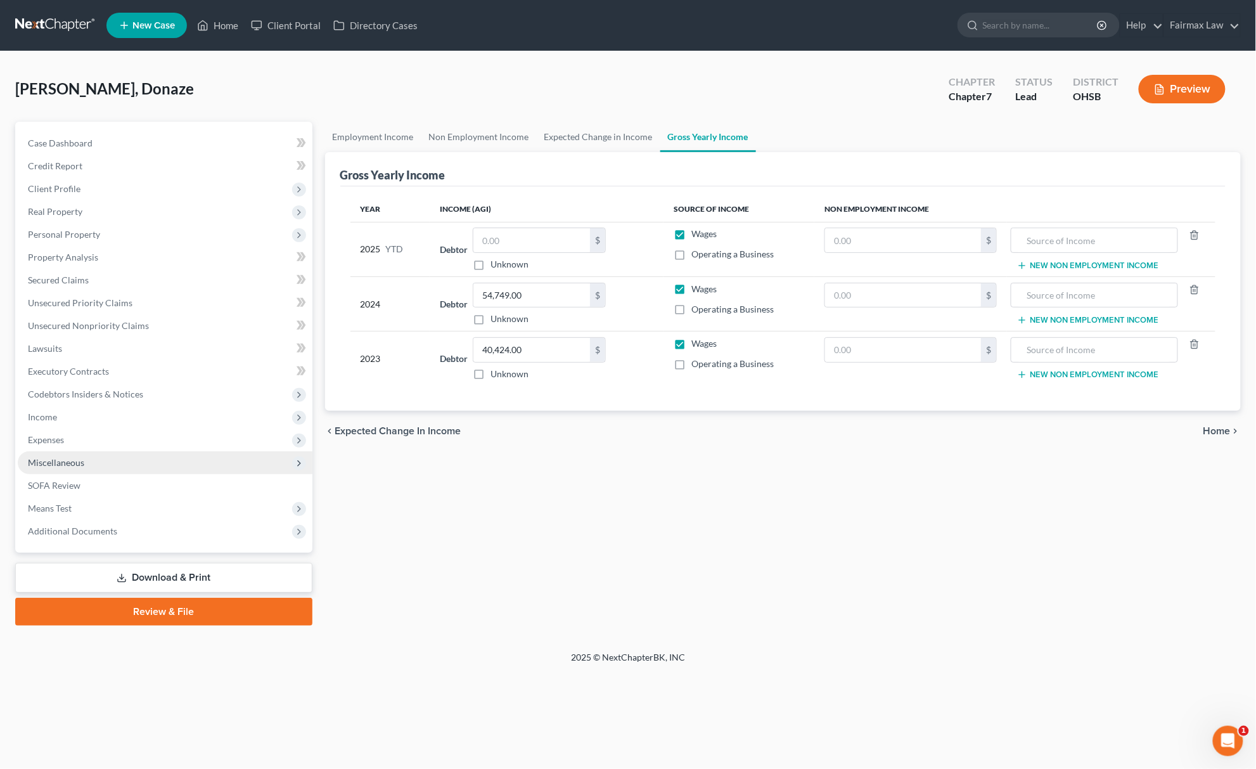
click at [92, 452] on span "Miscellaneous" at bounding box center [165, 462] width 295 height 23
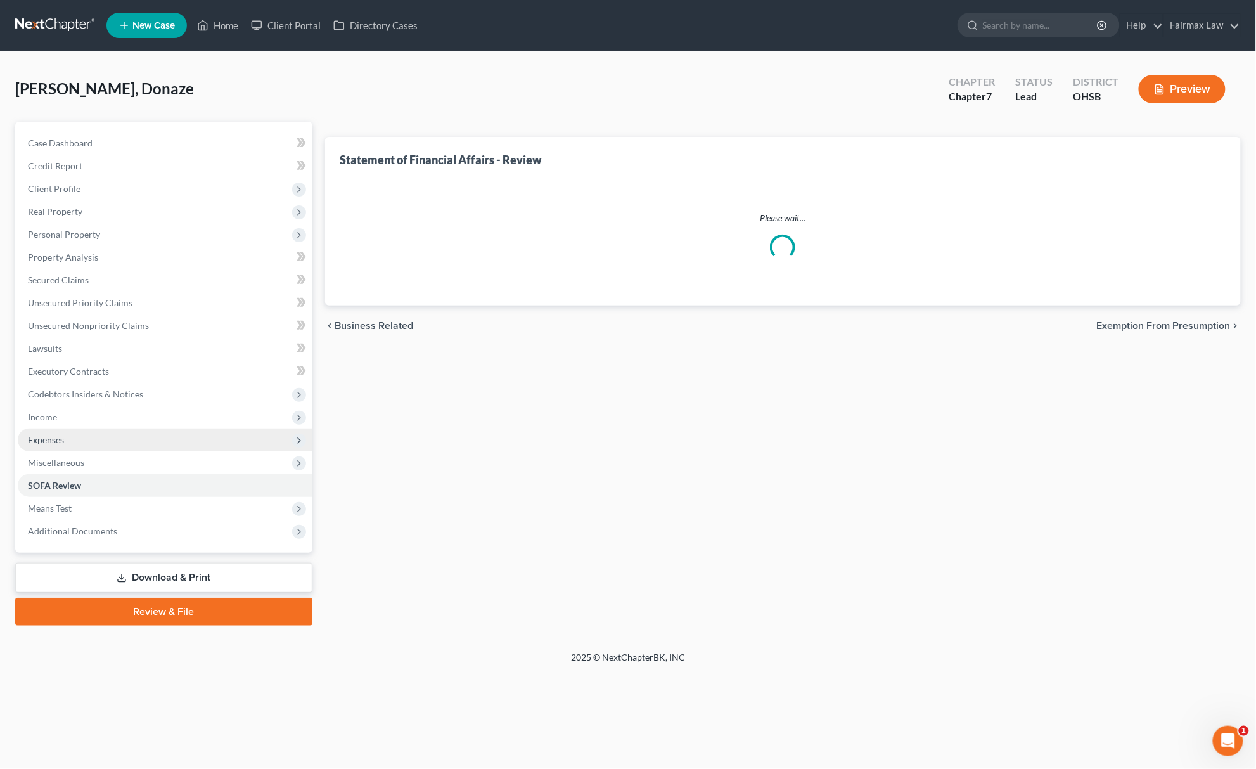
click at [146, 447] on span "Expenses" at bounding box center [165, 439] width 295 height 23
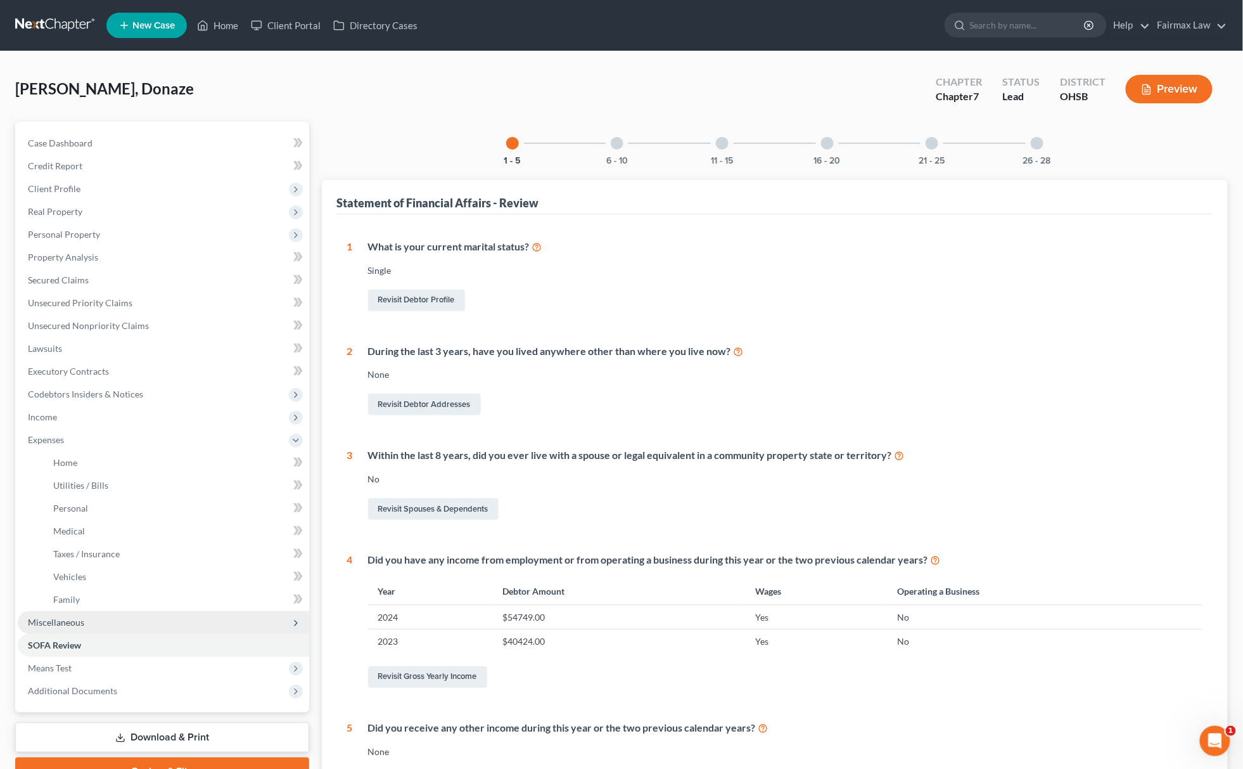
click at [105, 611] on span "Miscellaneous" at bounding box center [163, 622] width 291 height 23
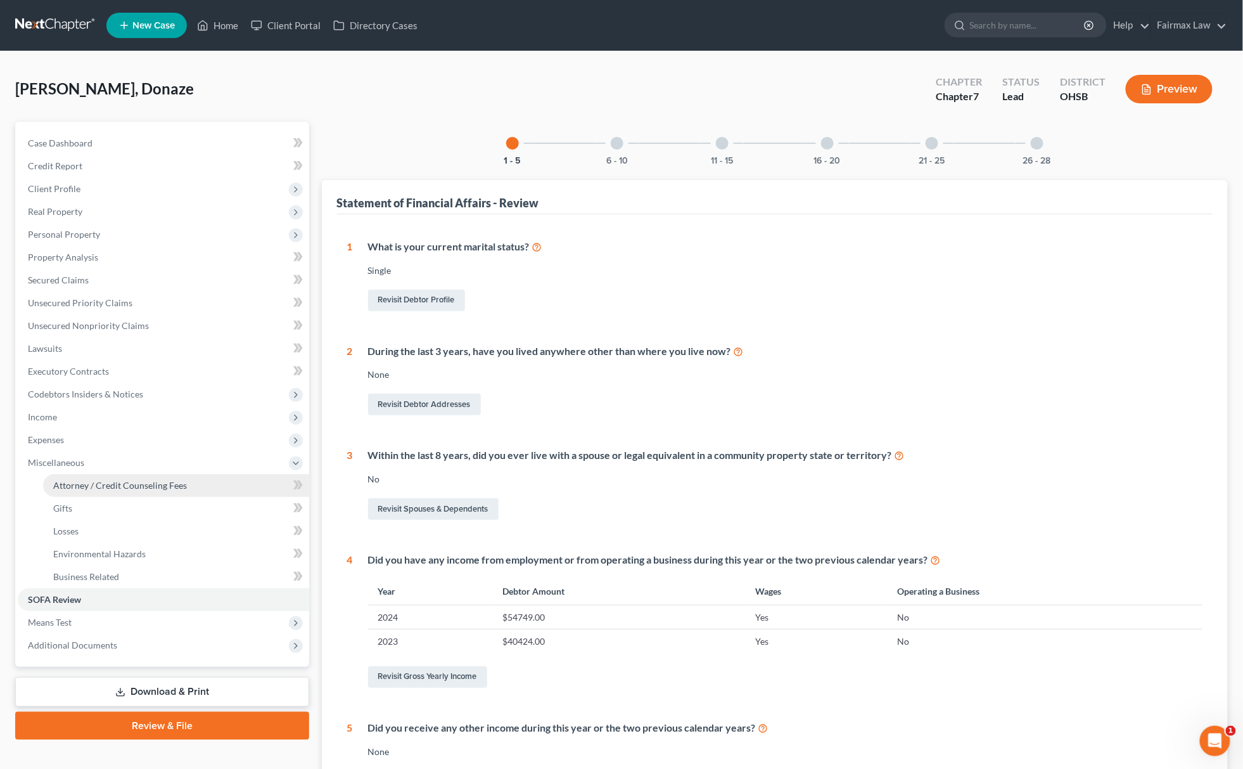
click at [186, 480] on link "Attorney / Credit Counseling Fees" at bounding box center [176, 485] width 266 height 23
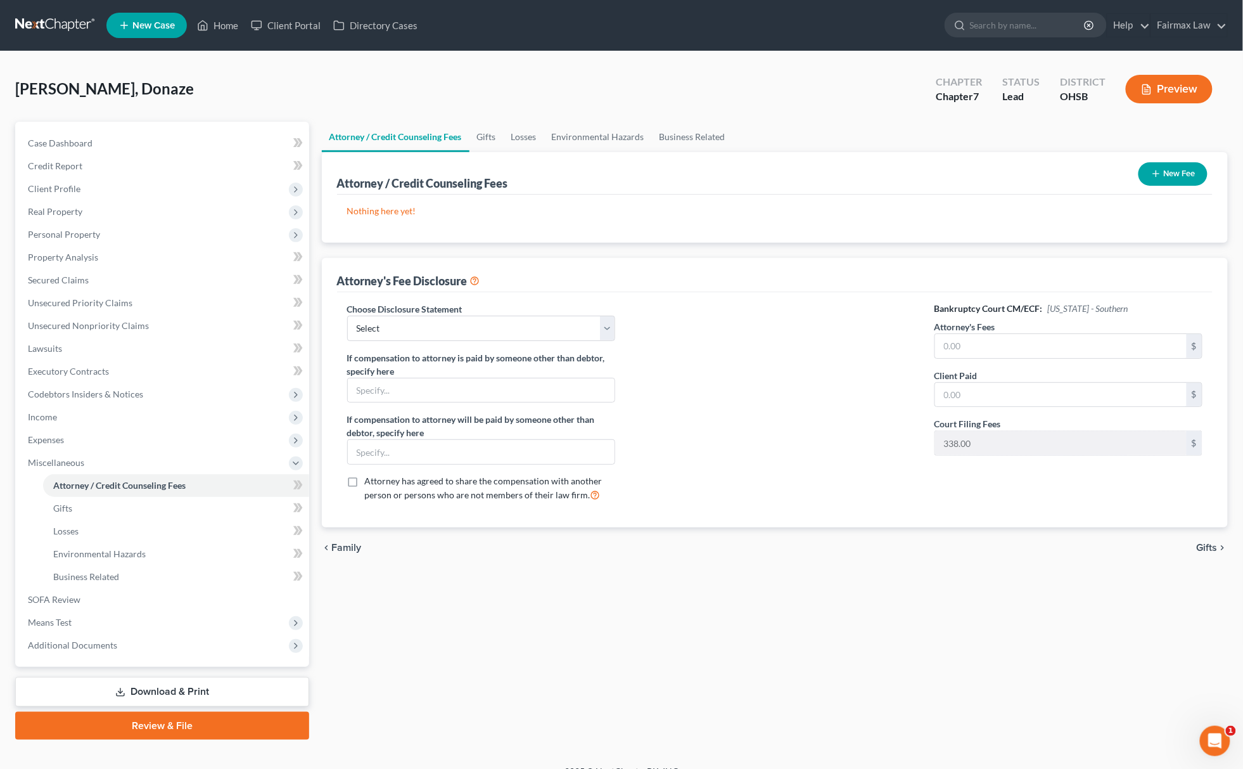
click at [1153, 169] on icon "button" at bounding box center [1156, 174] width 10 height 10
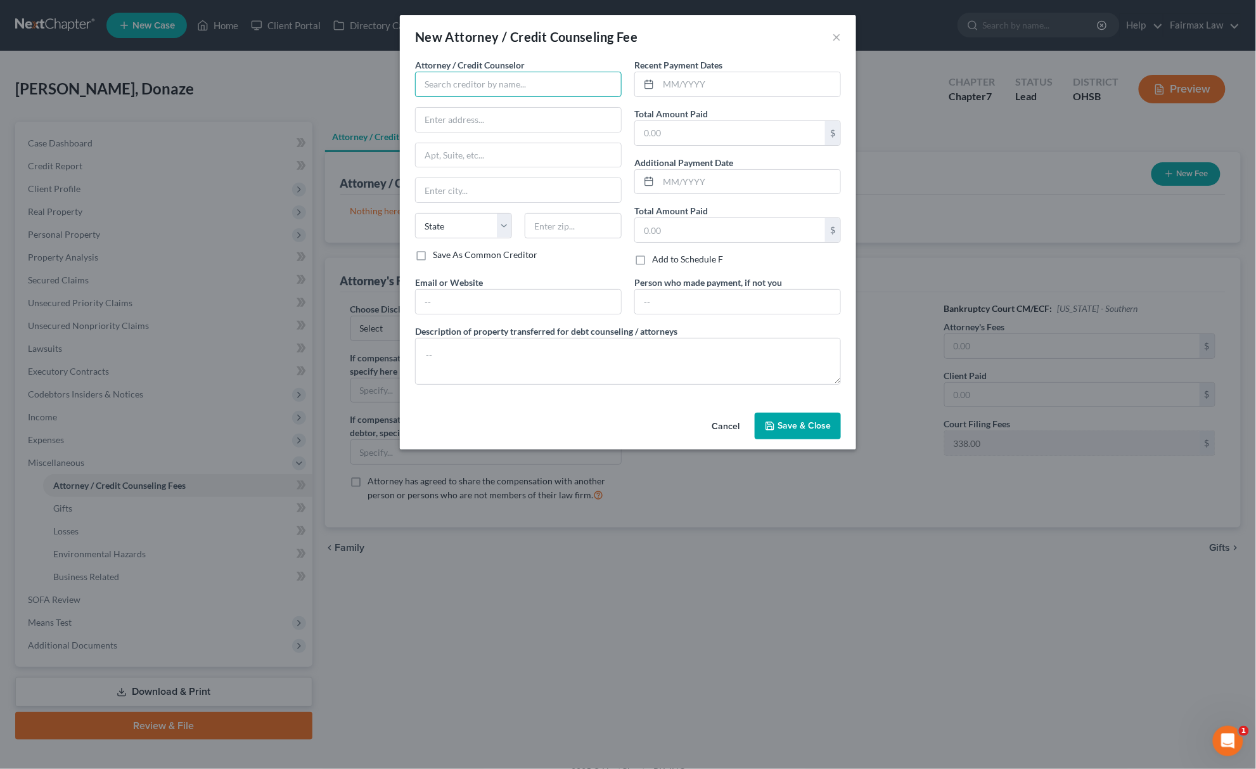
click at [462, 87] on input "text" at bounding box center [518, 84] width 207 height 25
type input "Summit Financial Education"
click at [482, 105] on div "Summit Financial Education" at bounding box center [491, 106] width 132 height 13
type input "Attn: Customer Service"
type input "4800 E Flower St"
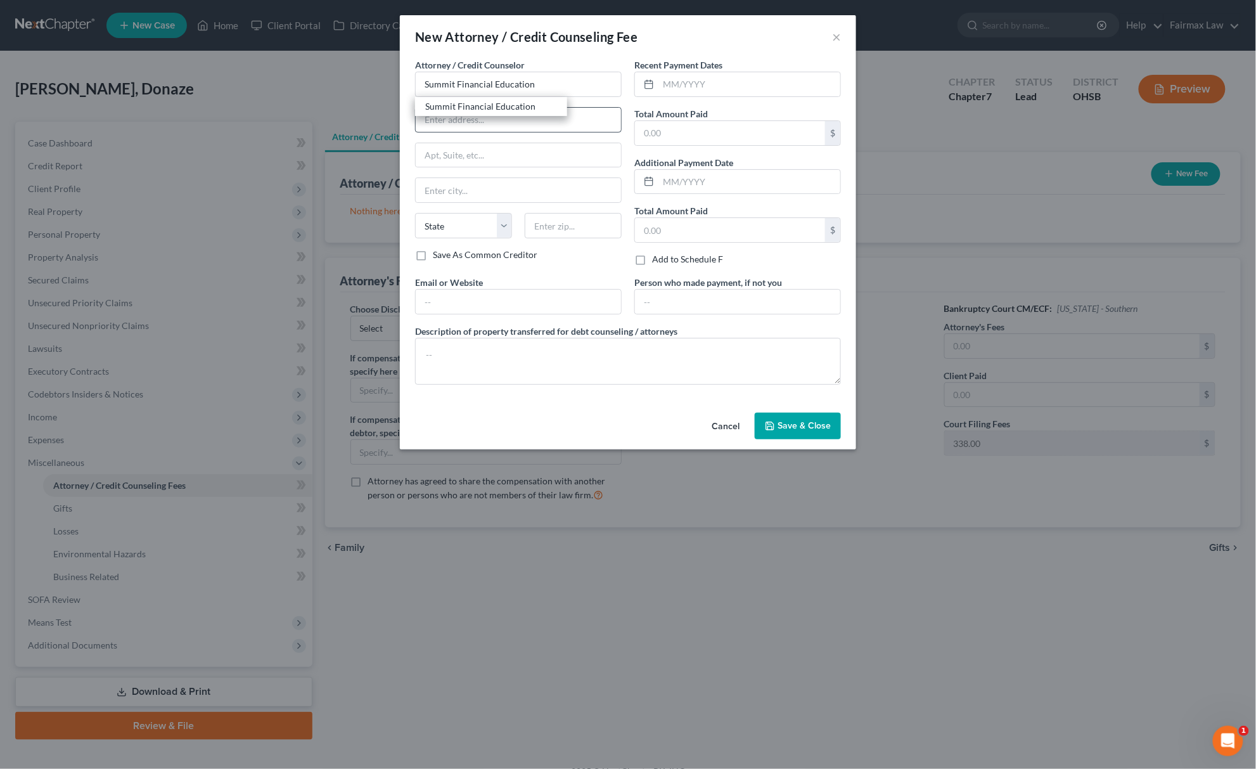
type input "Tucson"
select select "3"
type input "85712"
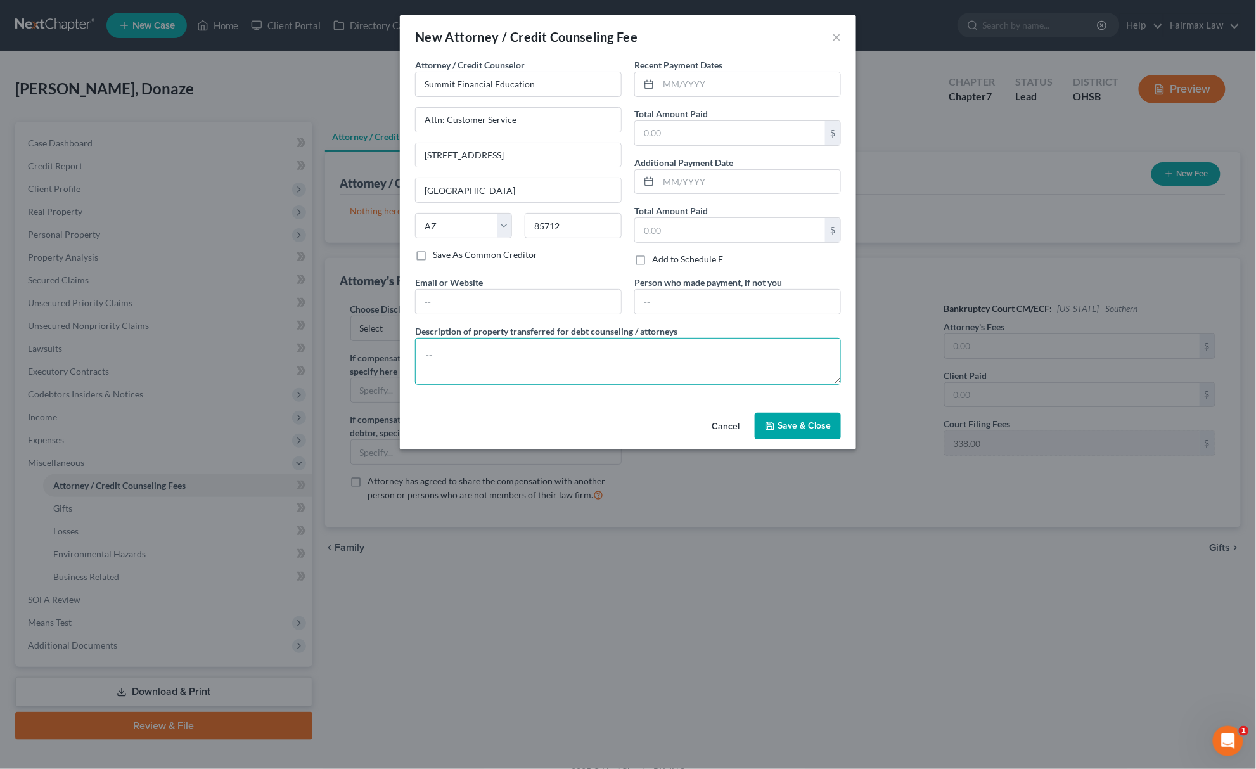
click at [517, 343] on textarea at bounding box center [628, 361] width 426 height 47
type textarea "Certificate of Credit Counseling"
click at [779, 87] on input "text" at bounding box center [749, 84] width 182 height 24
type input "07/2025"
click at [710, 125] on input "text" at bounding box center [730, 133] width 190 height 24
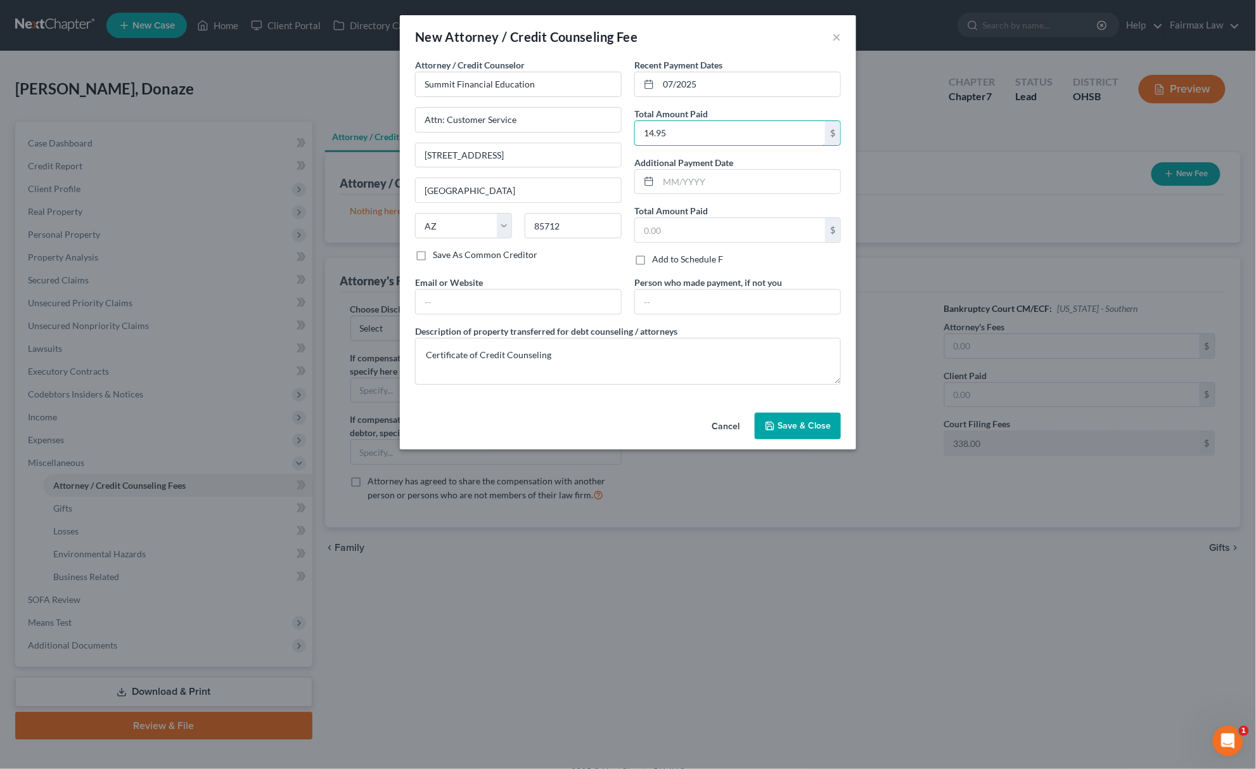
type input "14.95"
click at [796, 424] on span "Save & Close" at bounding box center [803, 425] width 53 height 11
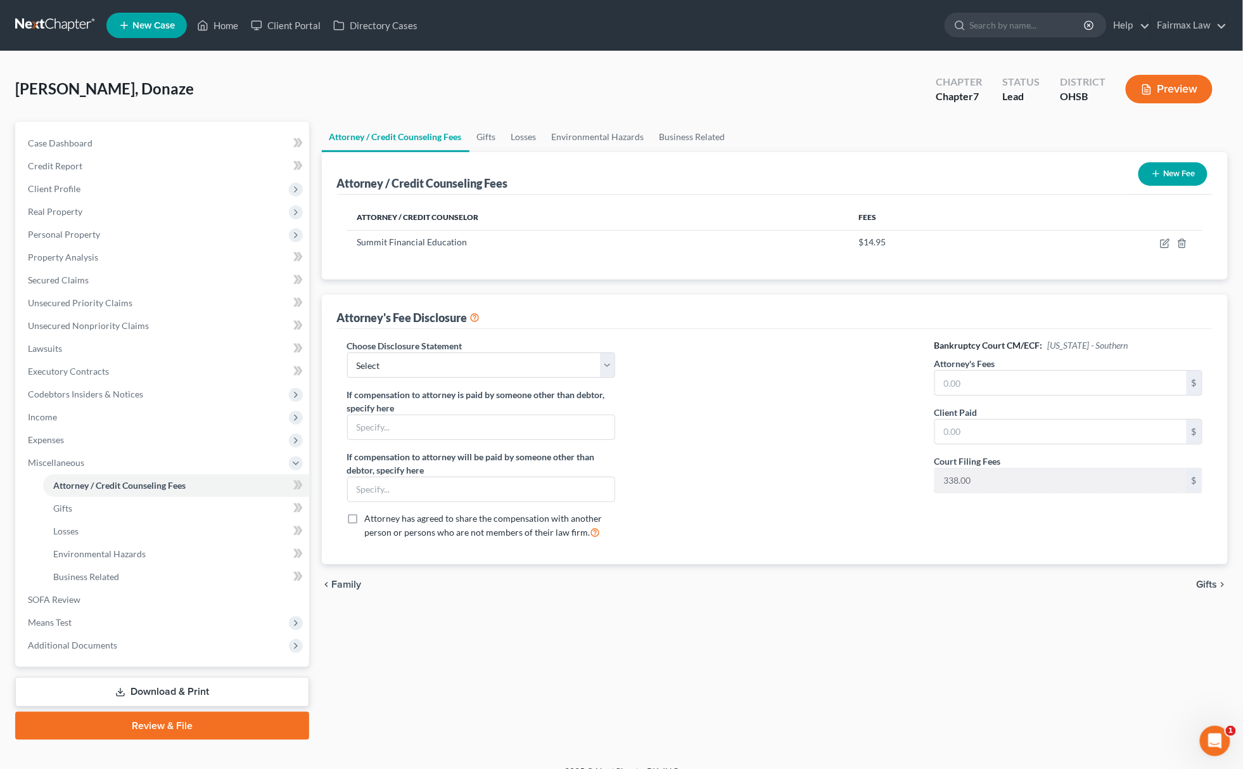
click at [1156, 174] on line "button" at bounding box center [1156, 174] width 6 height 0
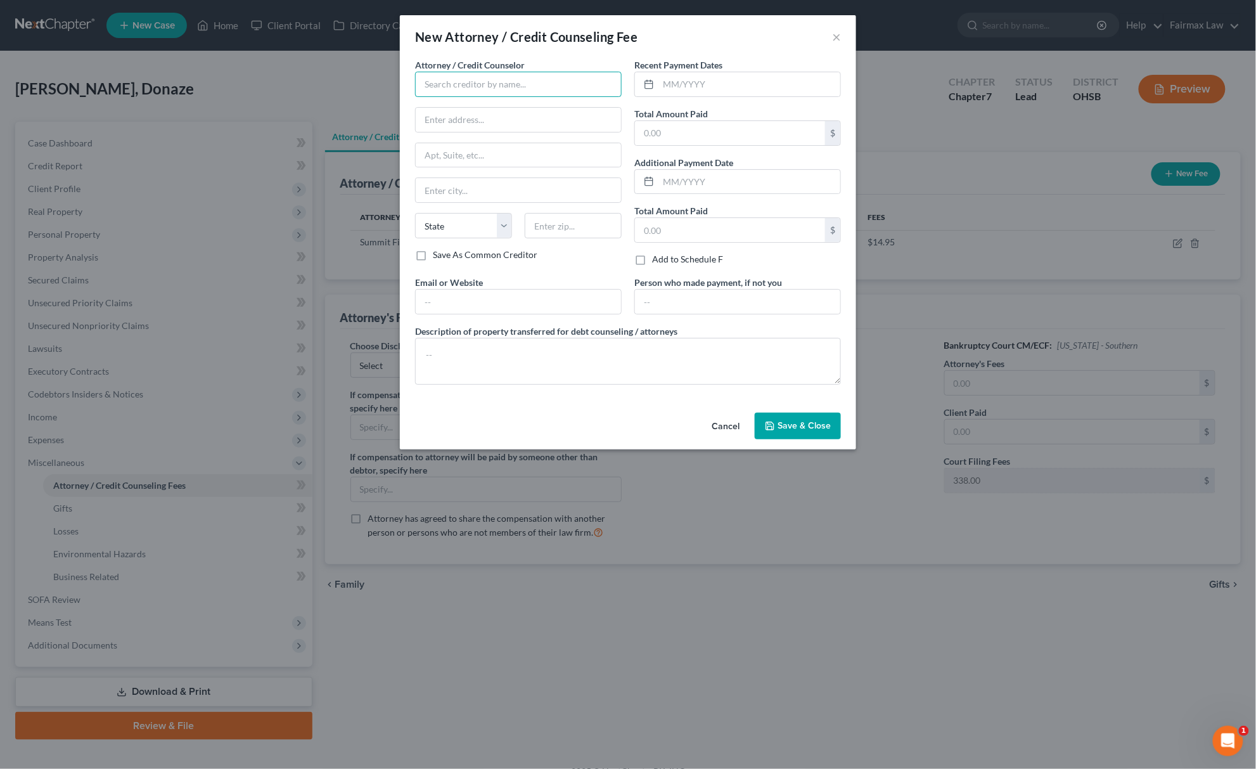
click at [464, 72] on input "text" at bounding box center [518, 84] width 207 height 25
type input "Fairmax Law PLLC"
click at [462, 110] on div "Fairmax Law PLLC" at bounding box center [491, 106] width 132 height 13
type input "15000 Madison Ave"
type input "Lakewood"
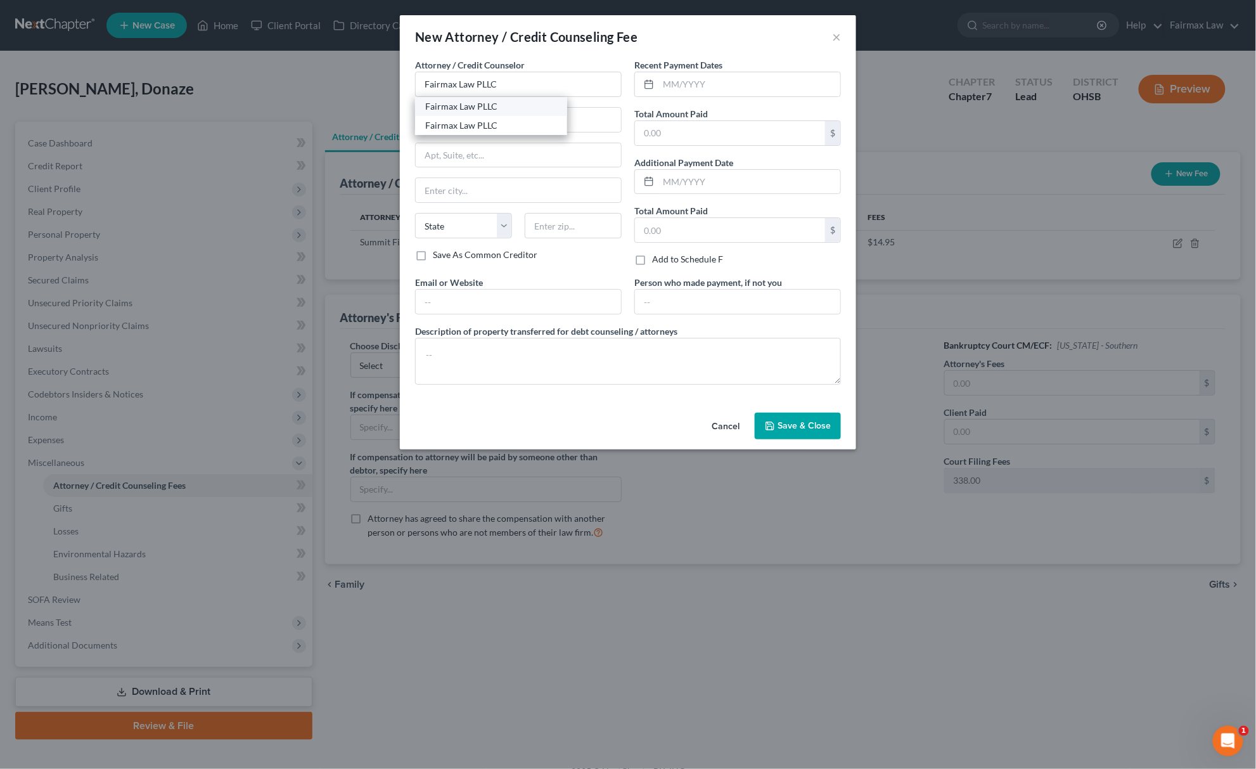
select select "36"
type input "44107"
click at [708, 130] on input "text" at bounding box center [730, 133] width 190 height 24
type input "0.00"
click at [706, 364] on textarea at bounding box center [628, 361] width 426 height 47
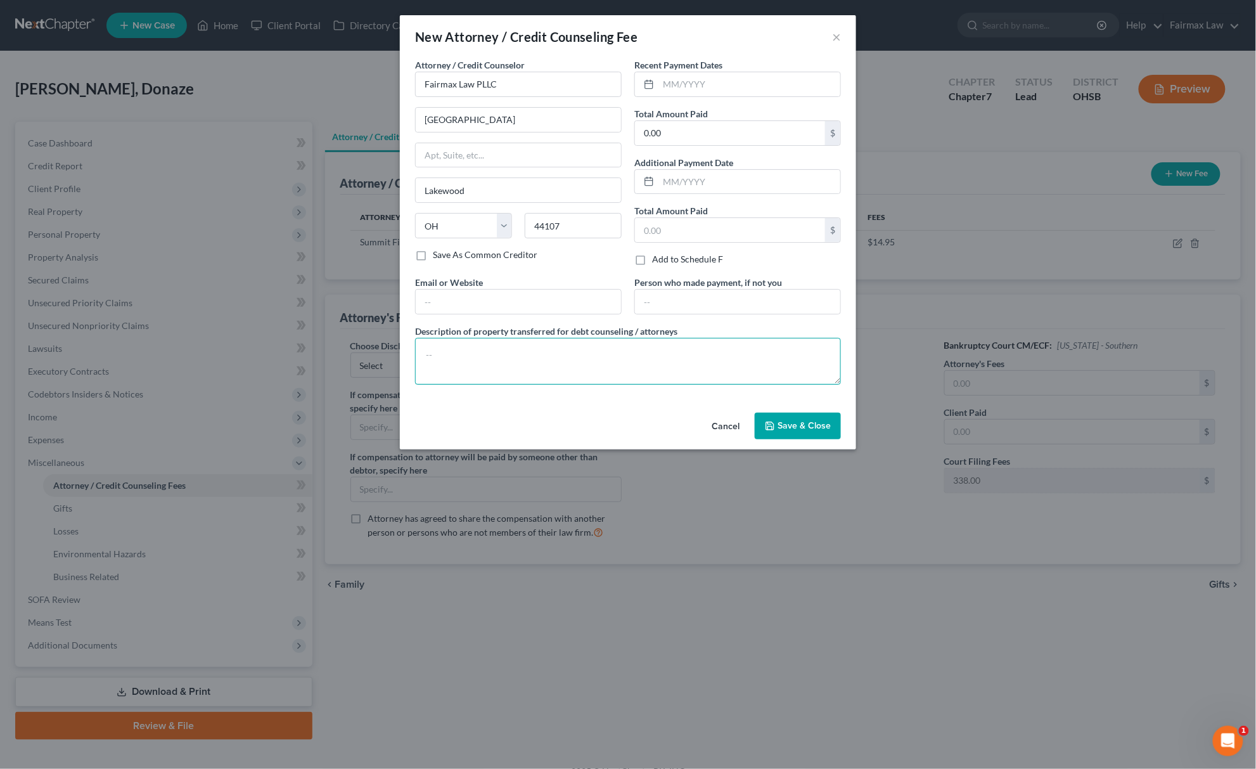
paste textarea "Due to the debtor’s limited monthly budget surplus, they are unable to reasonab…"
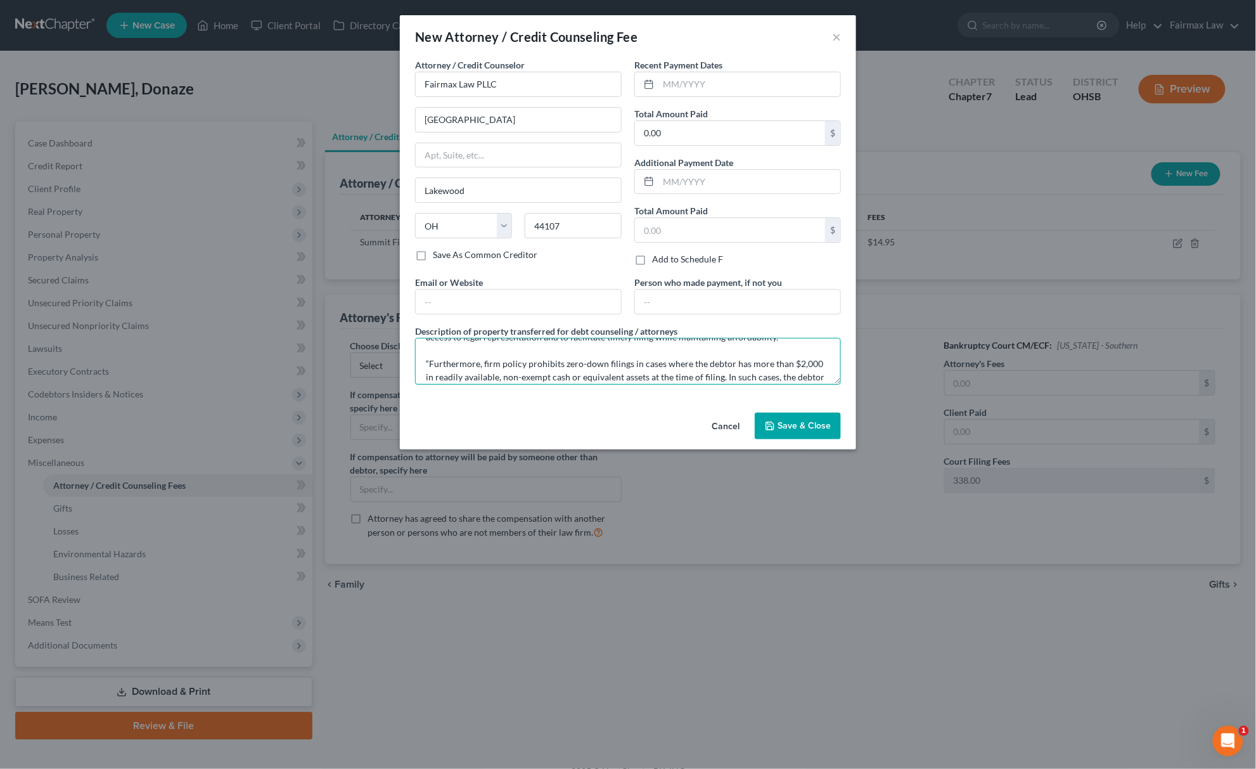
scroll to position [67, 0]
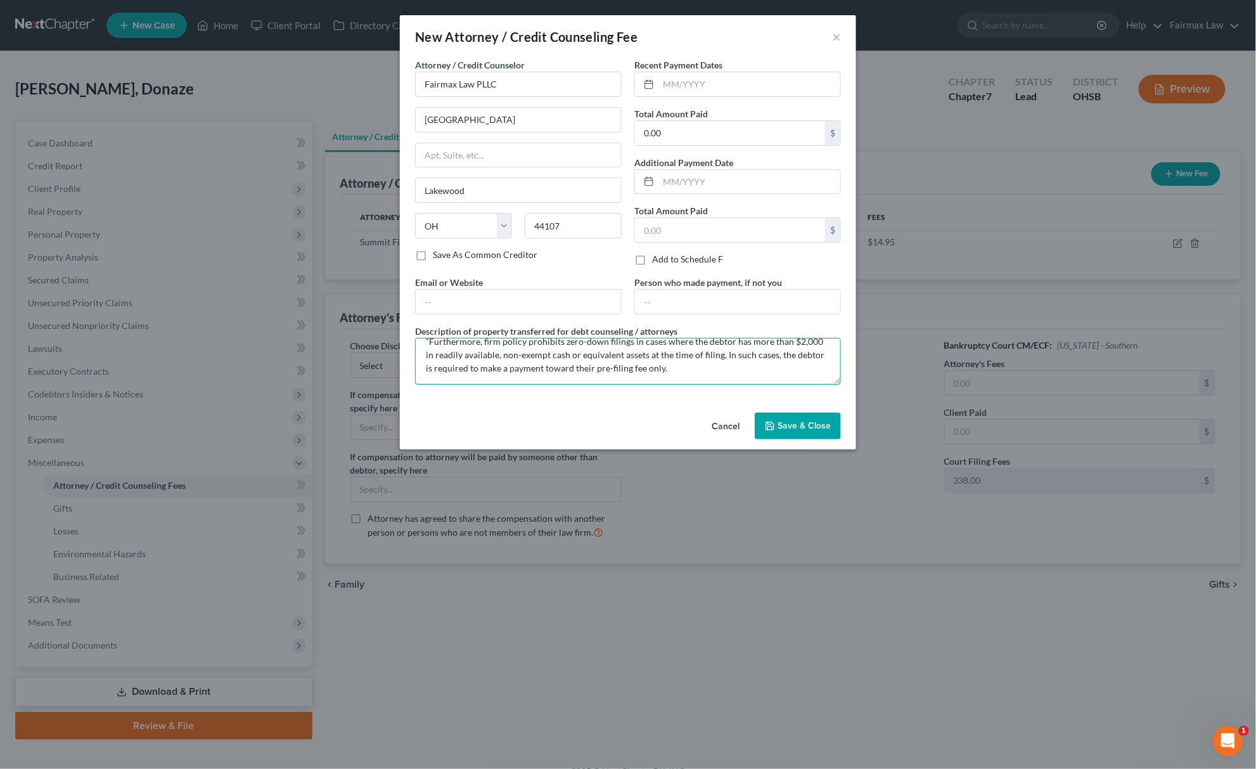
type textarea "Due to the debtor’s limited monthly budget surplus, they are unable to reasonab…"
click at [799, 427] on span "Save & Close" at bounding box center [803, 425] width 53 height 11
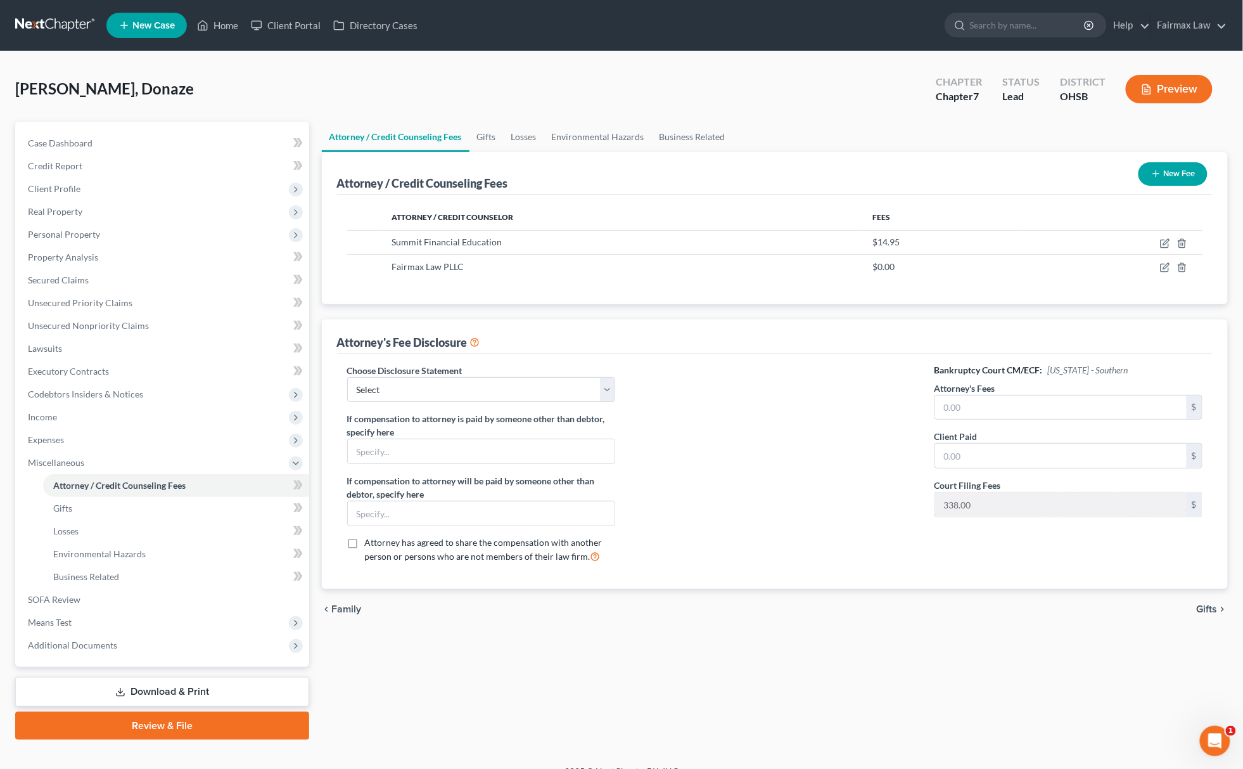
click at [799, 386] on div at bounding box center [775, 469] width 294 height 210
click at [954, 401] on input "text" at bounding box center [1061, 407] width 252 height 24
type input "1,922"
click at [956, 452] on input "text" at bounding box center [1061, 456] width 252 height 24
type input "0"
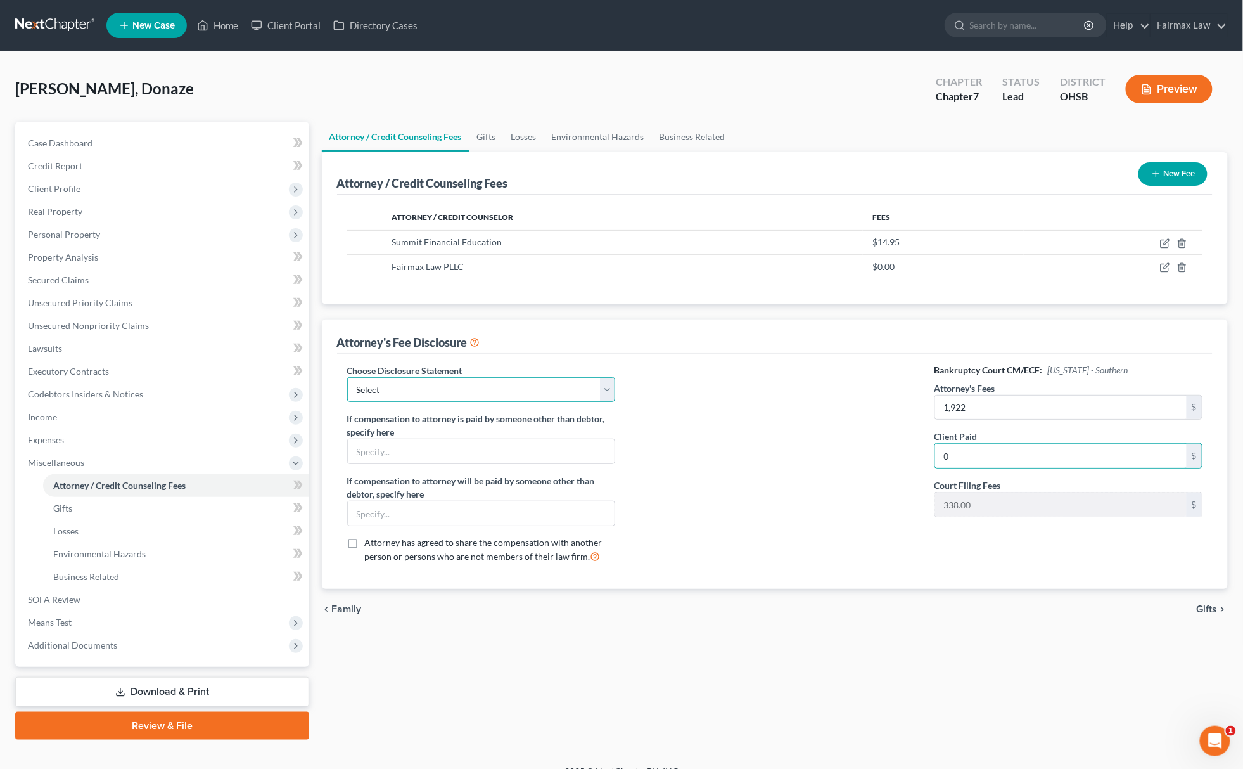
click at [485, 392] on select "Select WDMI - Chapter 13 - Disclosure of Attorney Compensation OHNB & MIWB Disc…" at bounding box center [481, 389] width 269 height 25
select select "5"
click at [347, 377] on select "Select WDMI - Chapter 13 - Disclosure of Attorney Compensation OHNB & MIWB Disc…" at bounding box center [481, 389] width 269 height 25
click at [72, 607] on link "SOFA Review" at bounding box center [163, 599] width 291 height 23
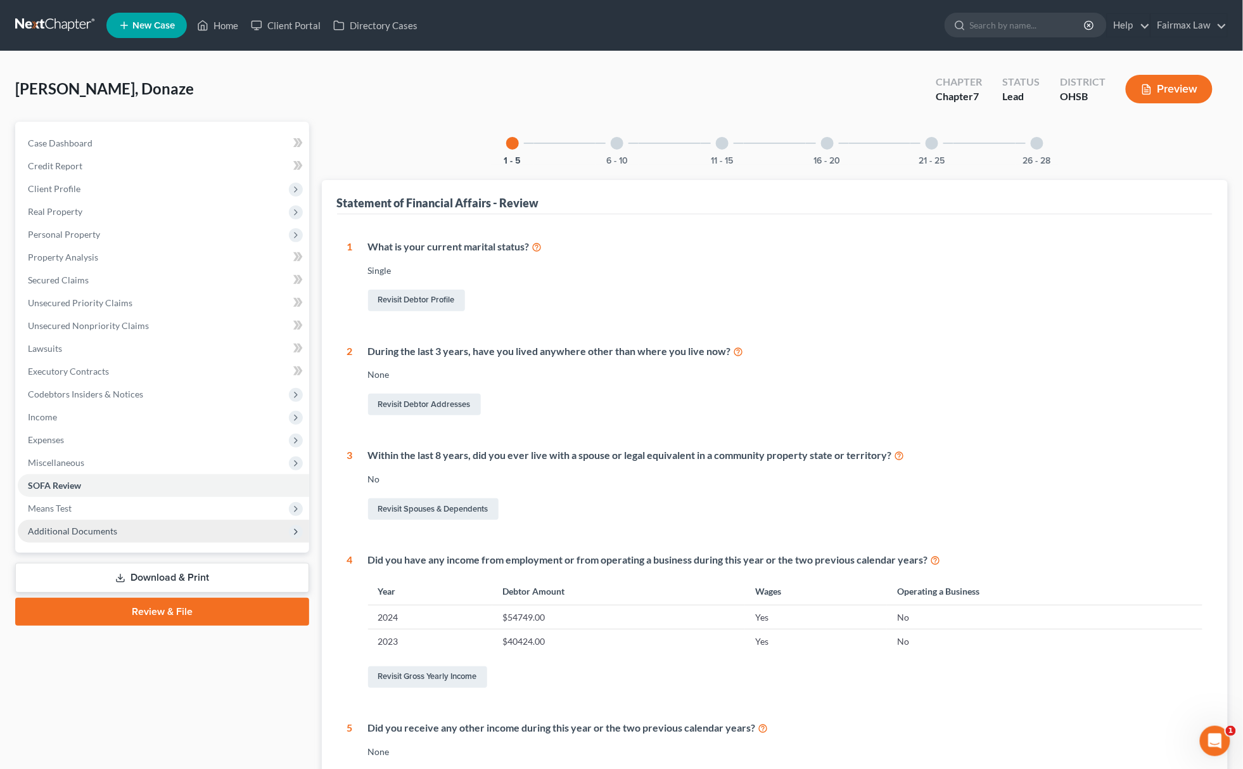
click at [102, 530] on span "Additional Documents" at bounding box center [72, 530] width 89 height 11
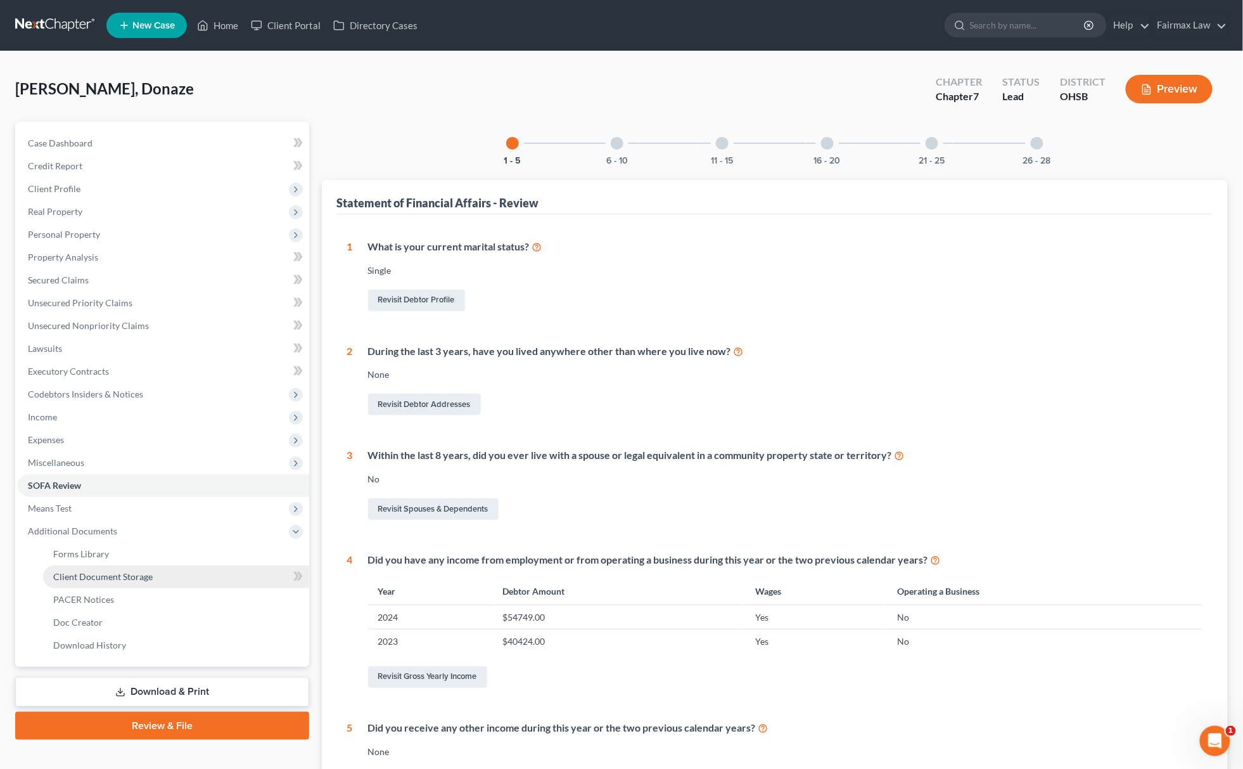
click at [123, 574] on span "Client Document Storage" at bounding box center [102, 576] width 99 height 11
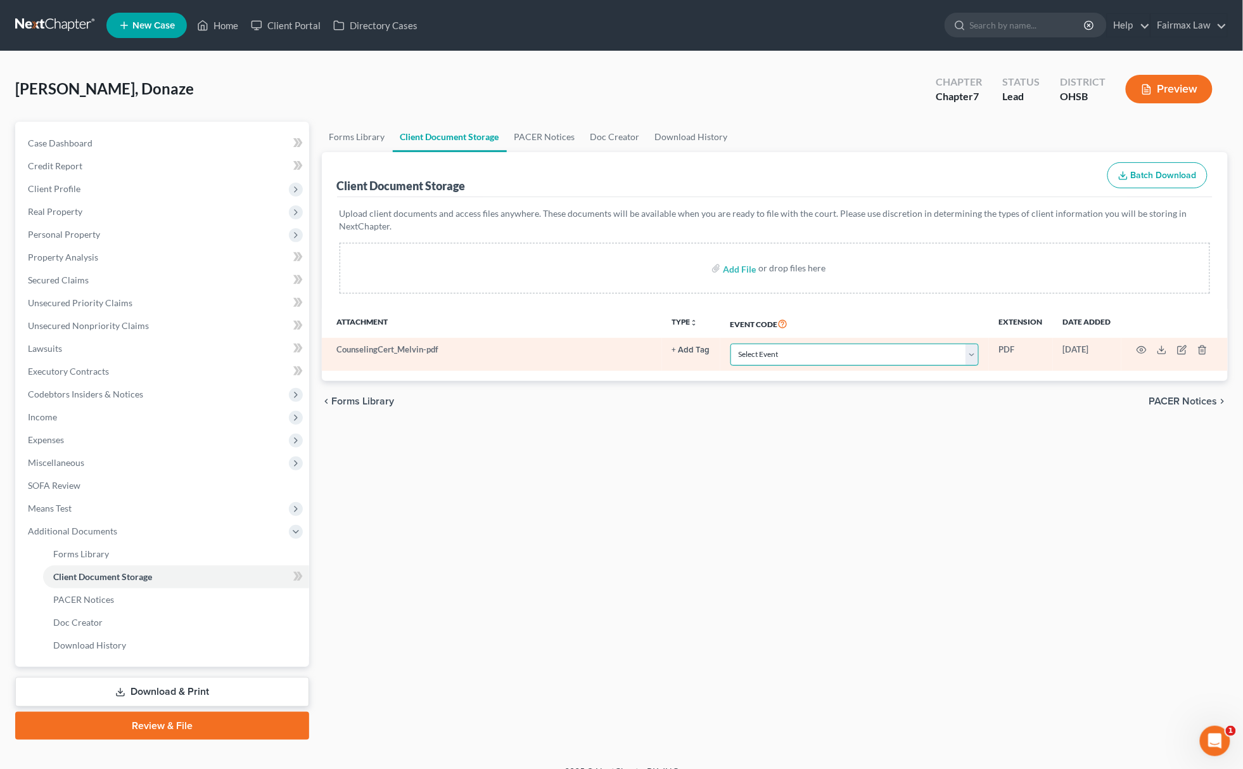
click at [836, 360] on select "Select Event 20 Largest Unsecured Creditors Amended Document Amended List of Cr…" at bounding box center [855, 354] width 248 height 22
select select "7"
click at [731, 343] on select "Select Event 20 Largest Unsecured Creditors Amended Document Amended List of Cr…" at bounding box center [855, 354] width 248 height 22
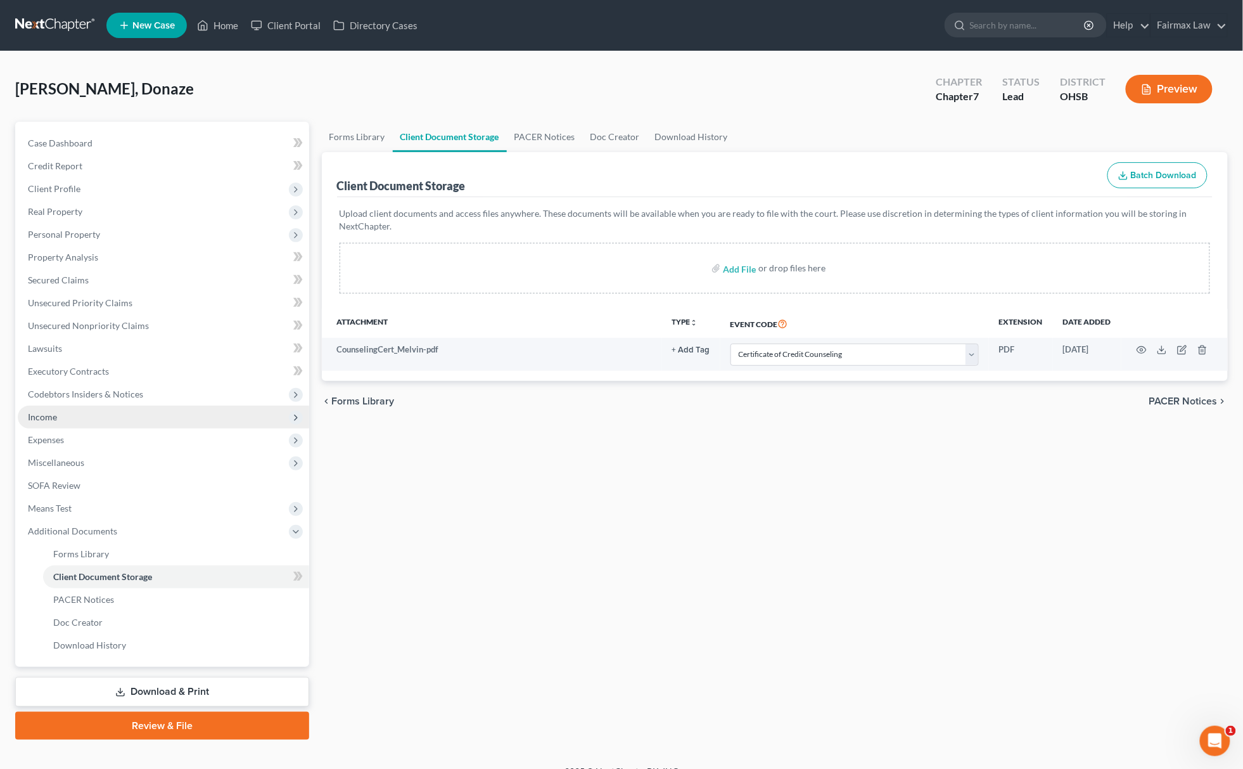
click at [89, 406] on span "Income" at bounding box center [163, 417] width 291 height 23
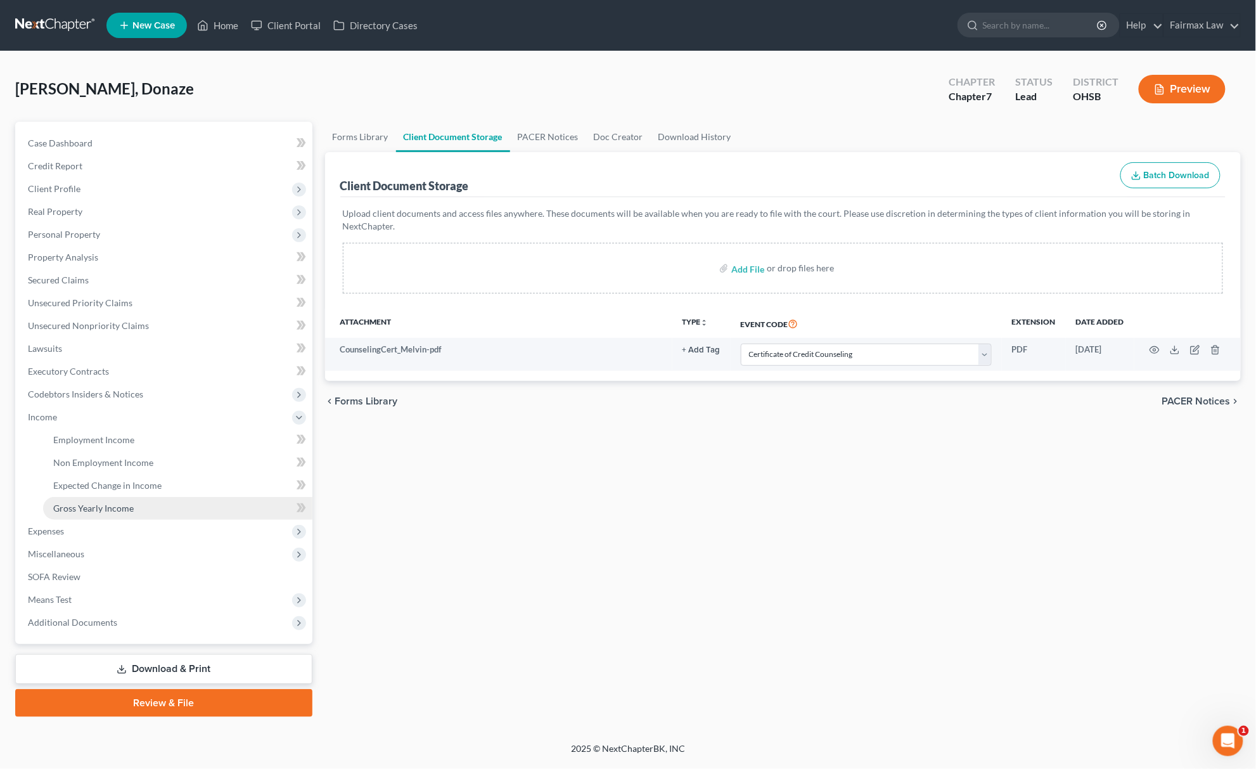
click at [97, 508] on span "Gross Yearly Income" at bounding box center [93, 507] width 80 height 11
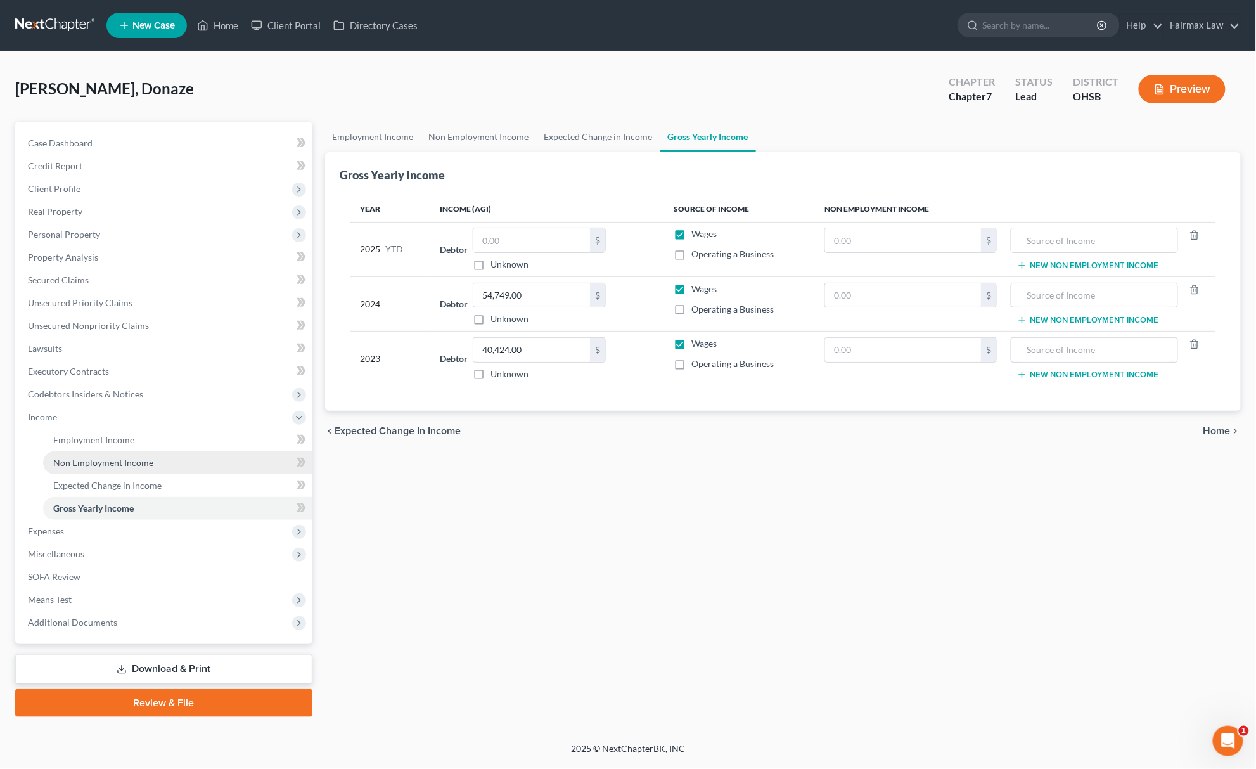
drag, startPoint x: 122, startPoint y: 454, endPoint x: 138, endPoint y: 454, distance: 16.5
click at [122, 454] on link "Non Employment Income" at bounding box center [177, 462] width 269 height 23
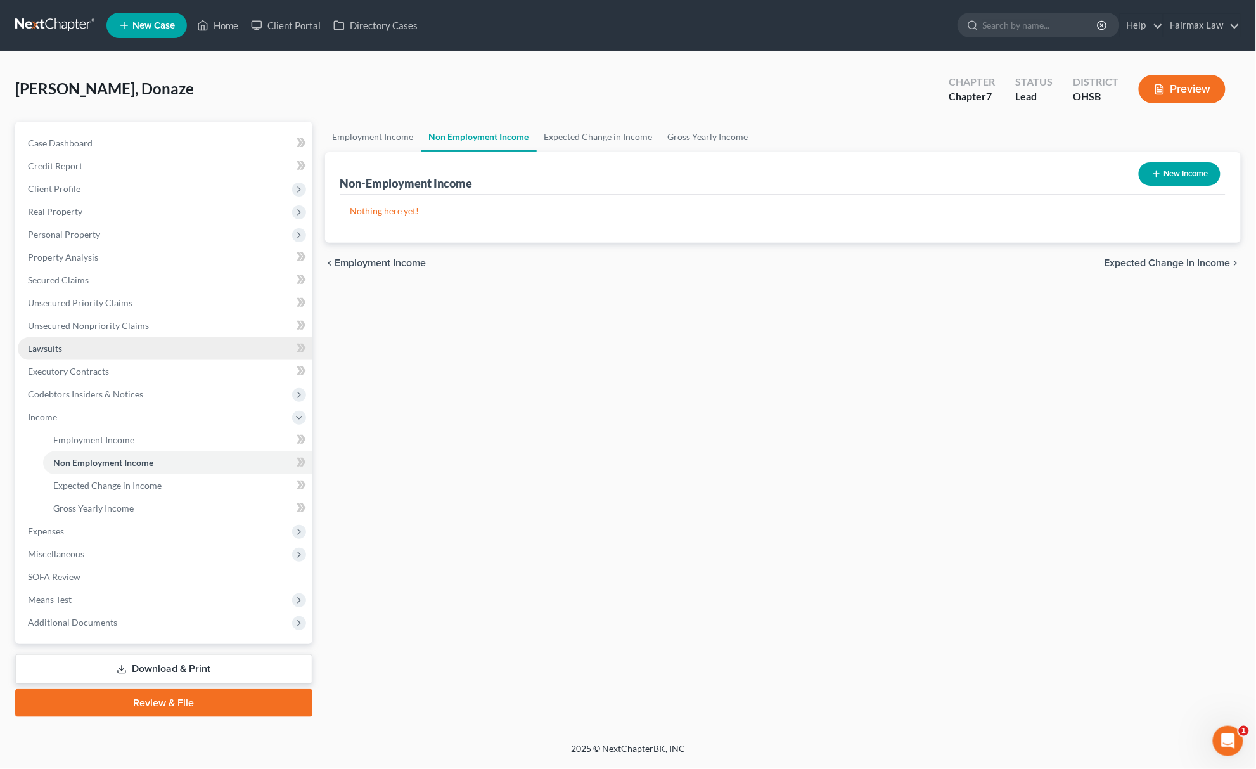
click at [117, 337] on link "Lawsuits" at bounding box center [165, 348] width 295 height 23
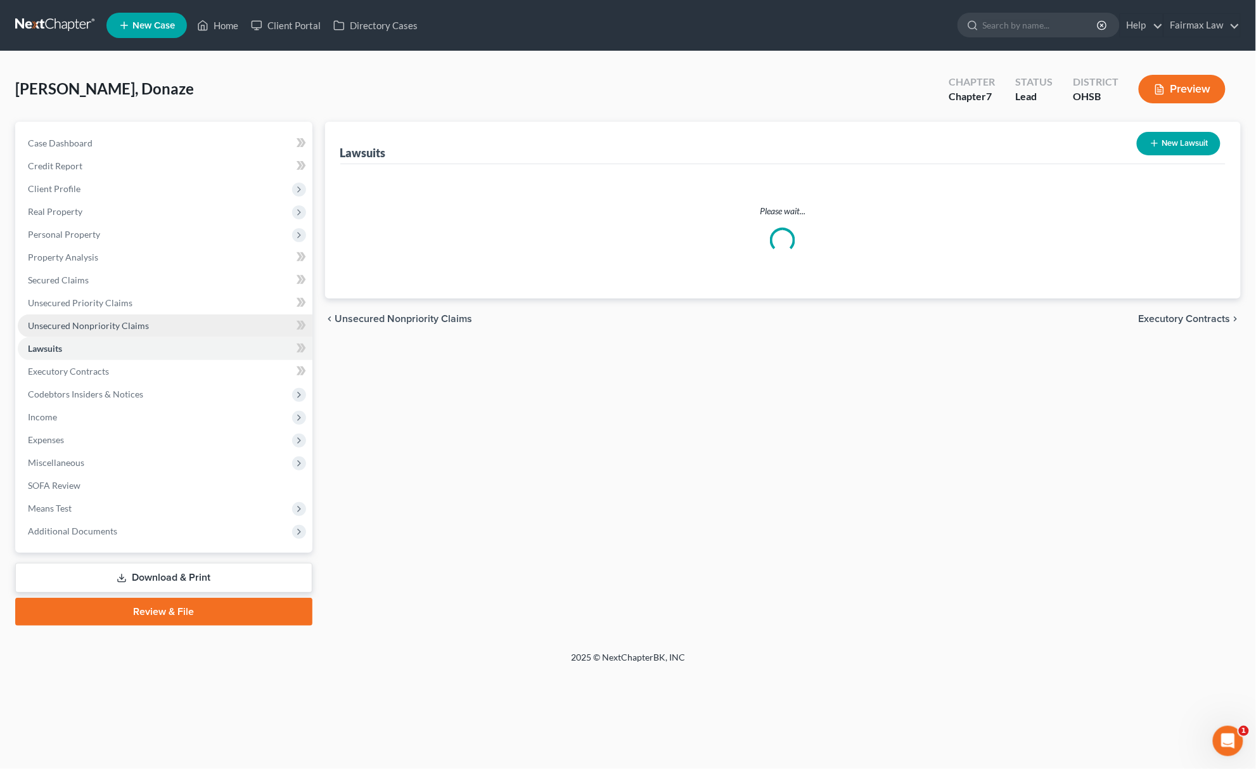
click at [135, 324] on span "Unsecured Nonpriority Claims" at bounding box center [88, 325] width 121 height 11
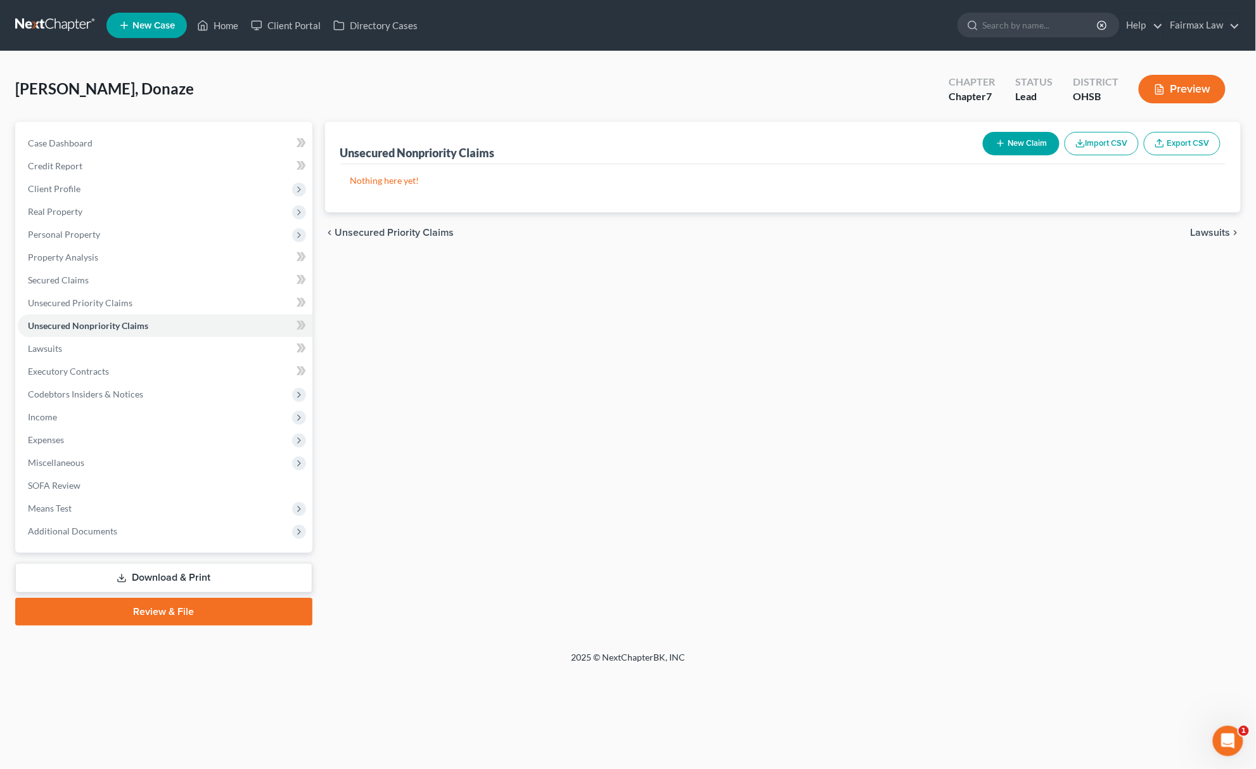
click at [1121, 139] on button "Import CSV" at bounding box center [1101, 143] width 74 height 23
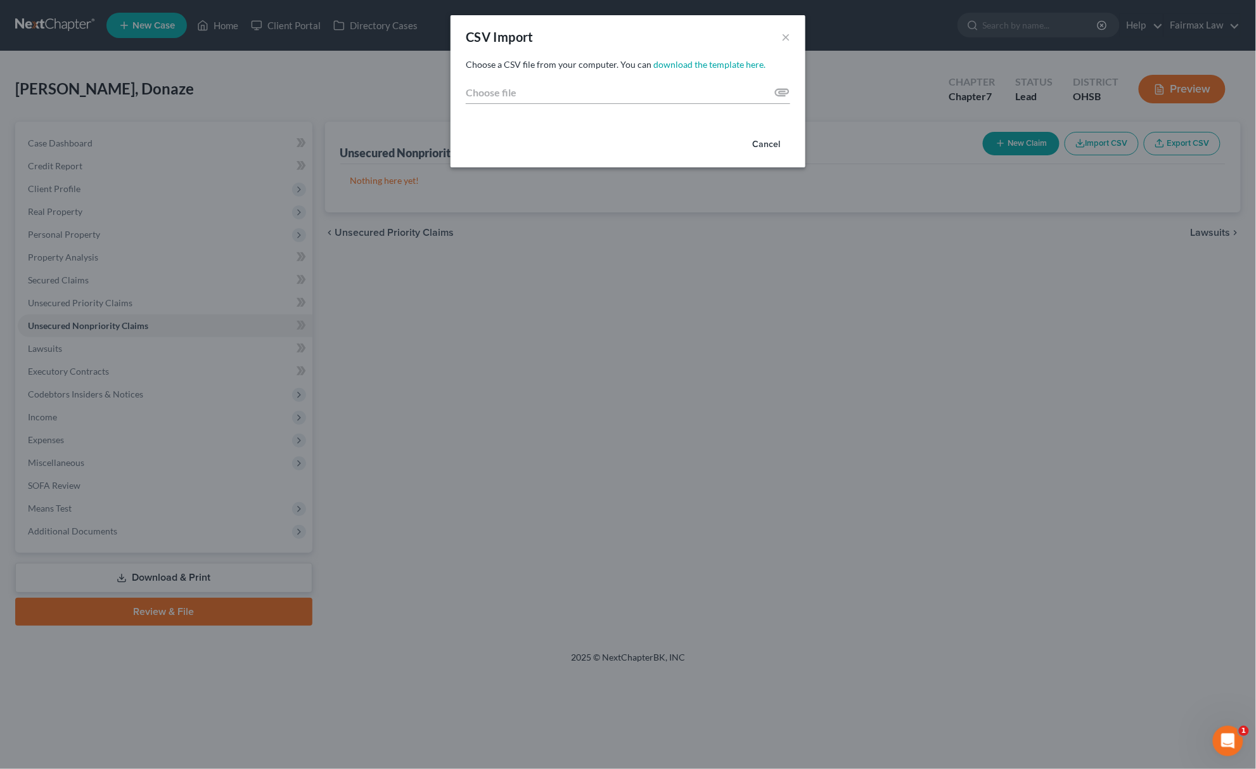
type input "C:\fakepath\2025 - 2025-08-20T104252.547.csv"
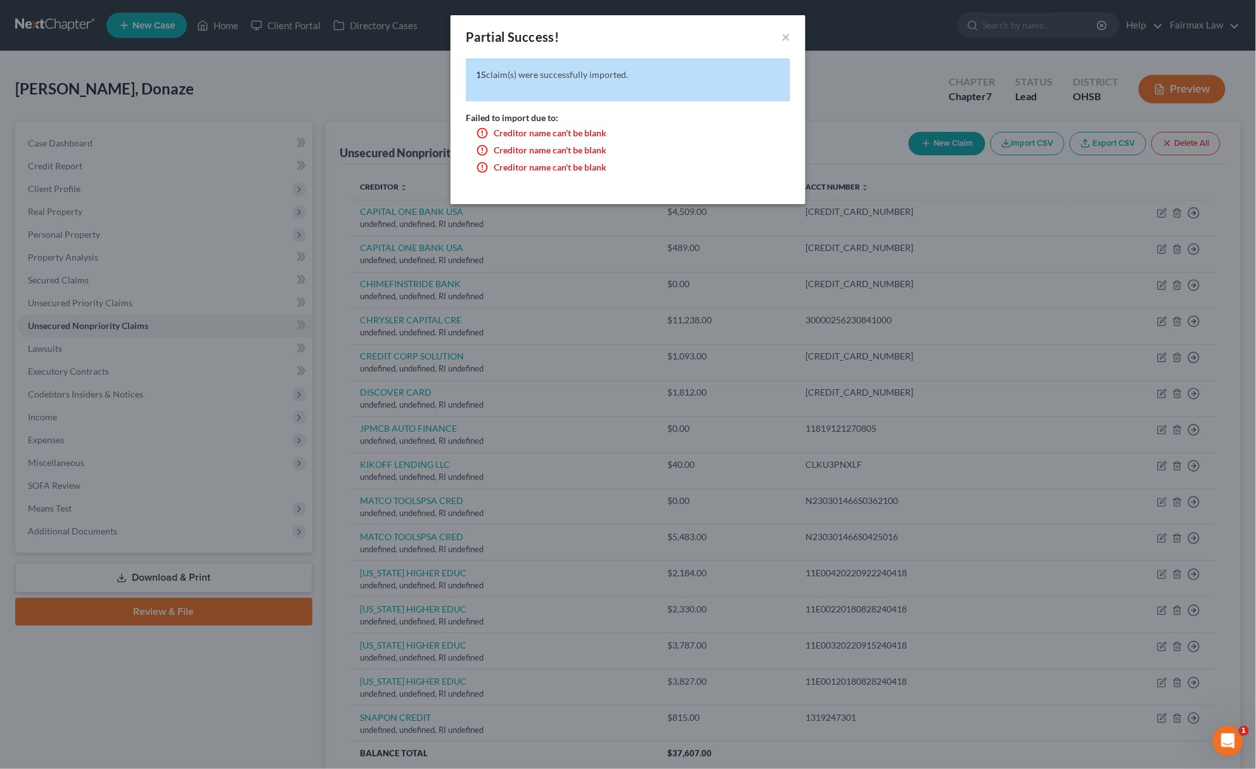
click at [791, 34] on div "Partial Success! ×" at bounding box center [627, 36] width 355 height 43
click at [787, 42] on button "×" at bounding box center [785, 36] width 9 height 15
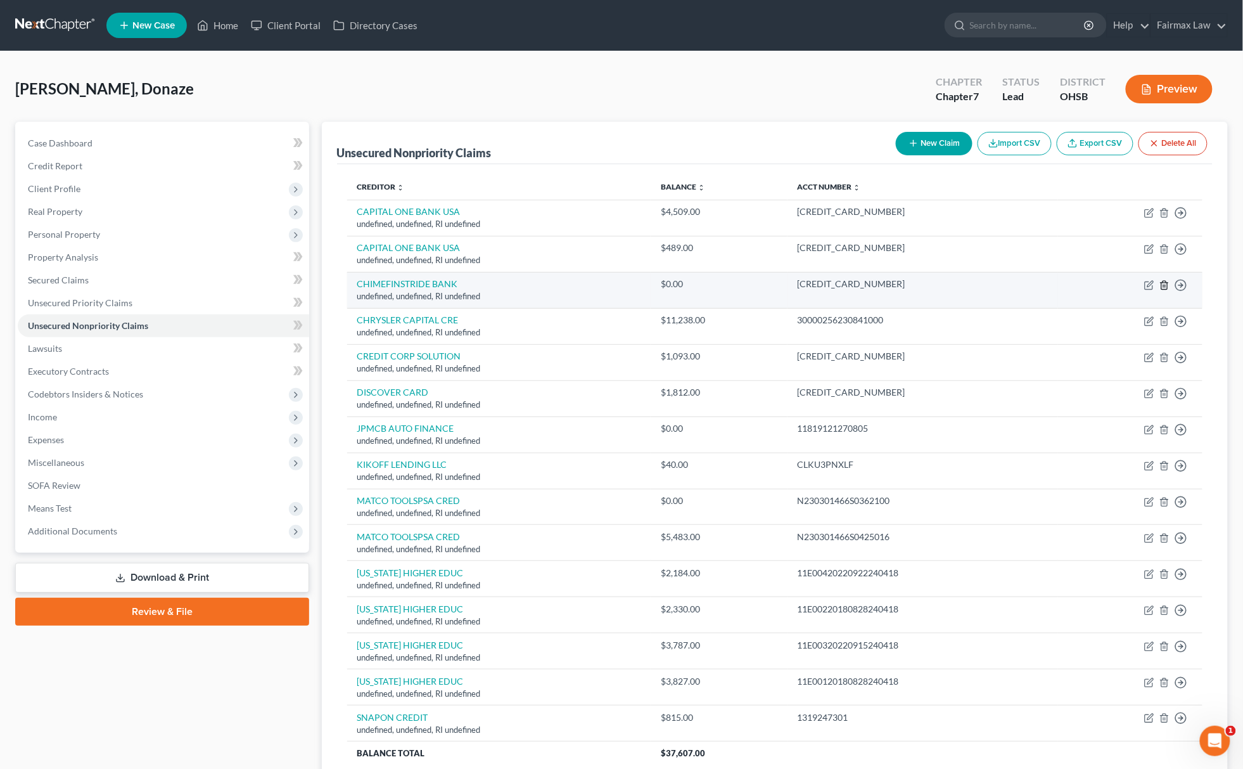
click at [1164, 288] on icon "button" at bounding box center [1165, 285] width 10 height 10
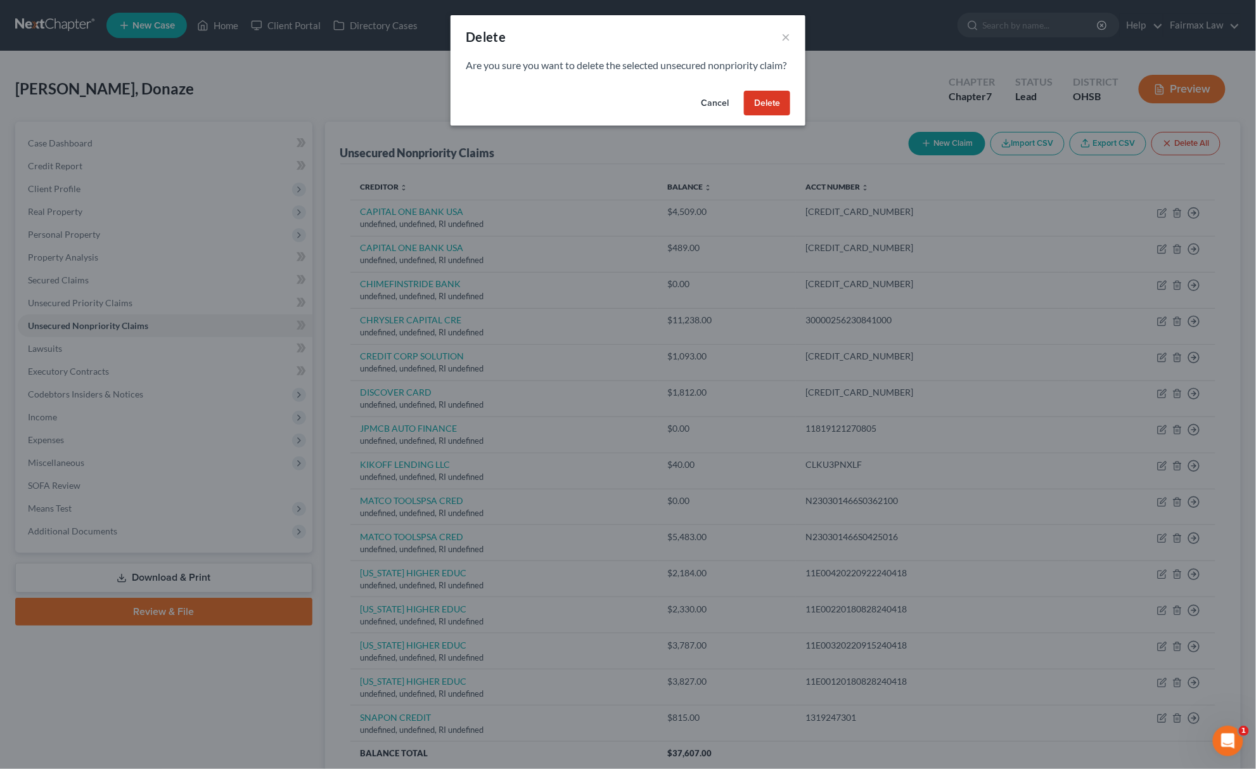
click at [766, 114] on button "Delete" at bounding box center [767, 103] width 46 height 25
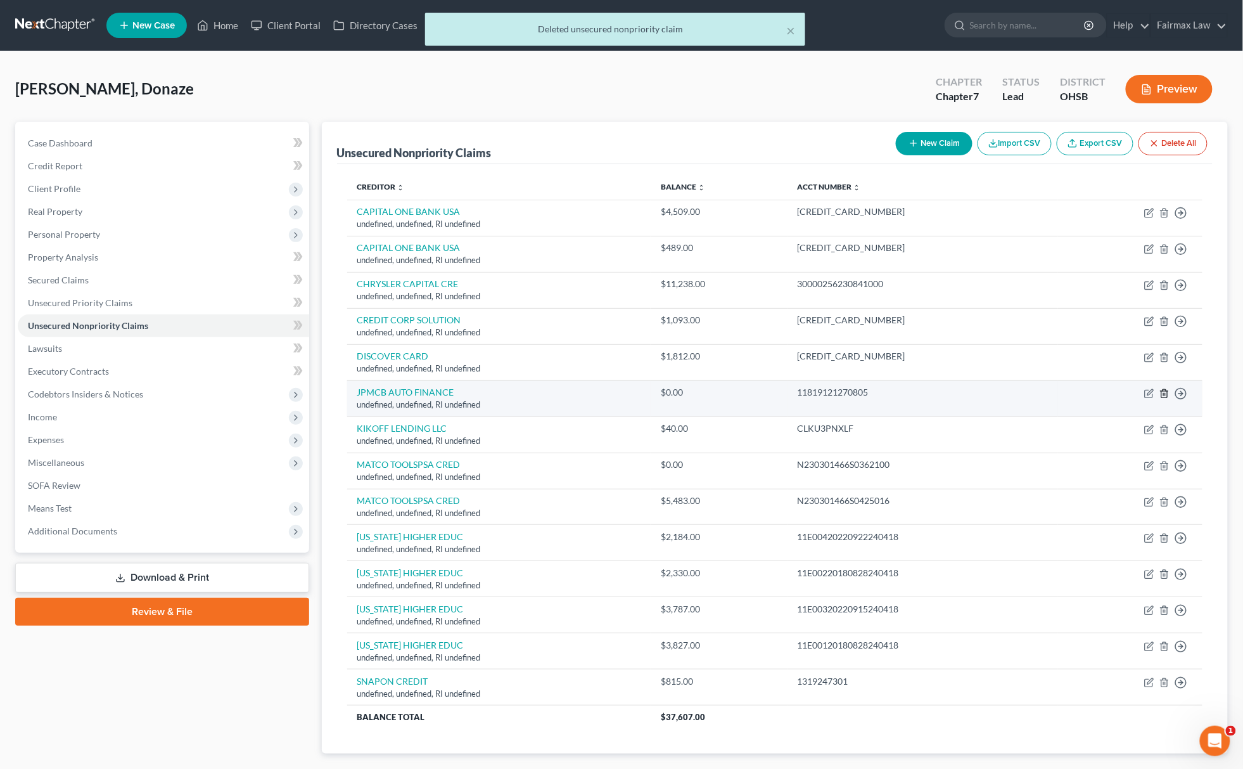
click at [1165, 393] on icon "button" at bounding box center [1165, 393] width 10 height 10
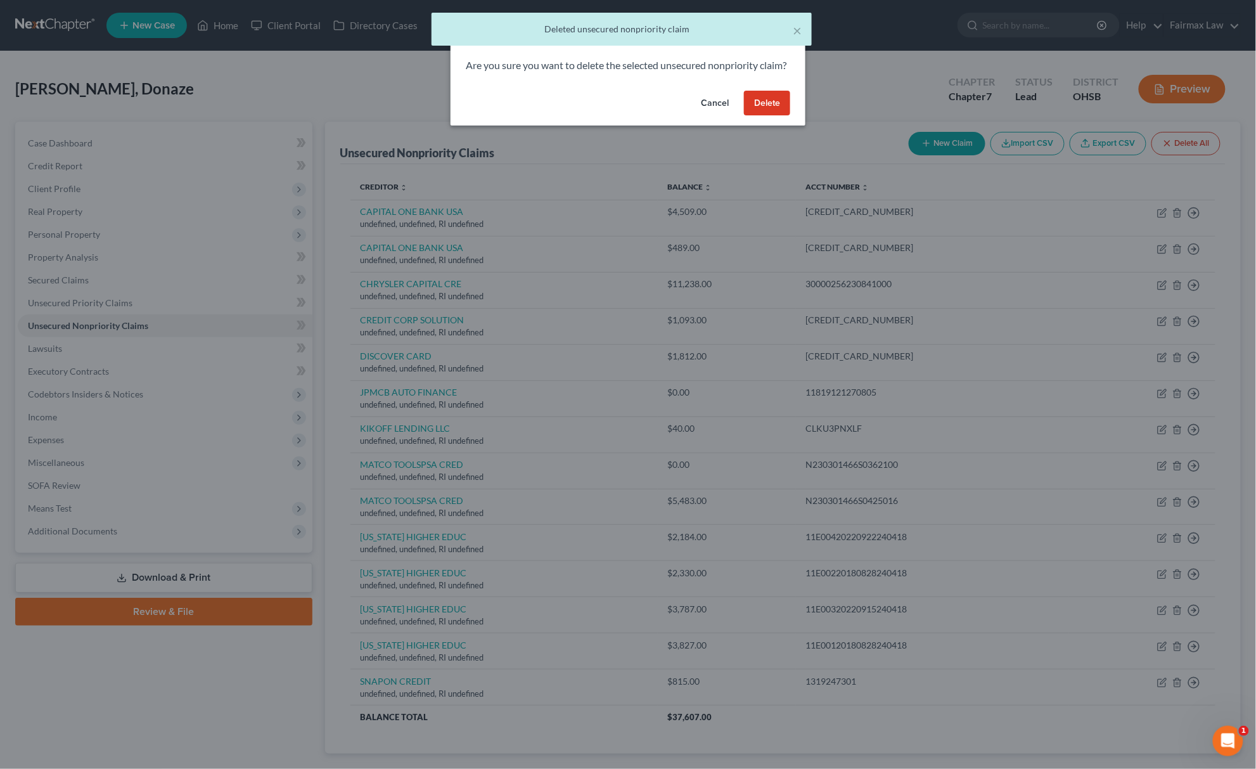
click at [769, 110] on button "Delete" at bounding box center [767, 103] width 46 height 25
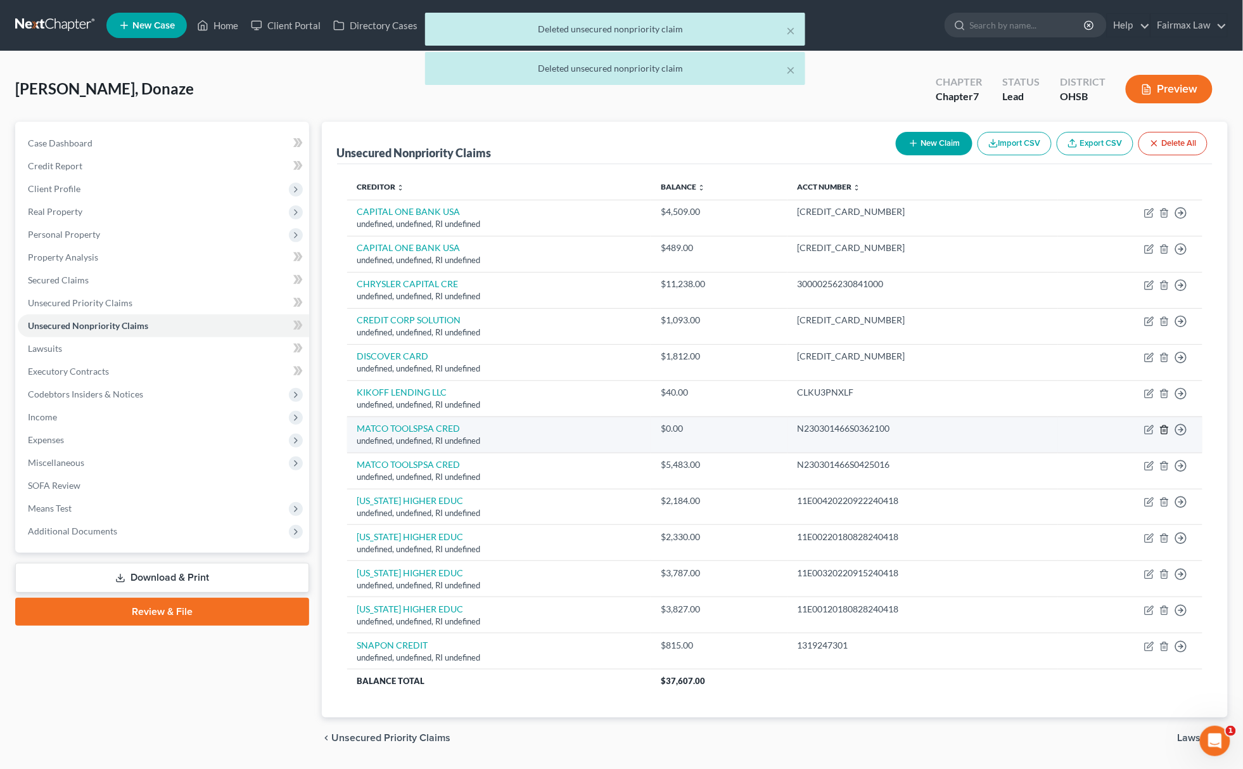
click at [1168, 427] on icon "button" at bounding box center [1165, 430] width 10 height 10
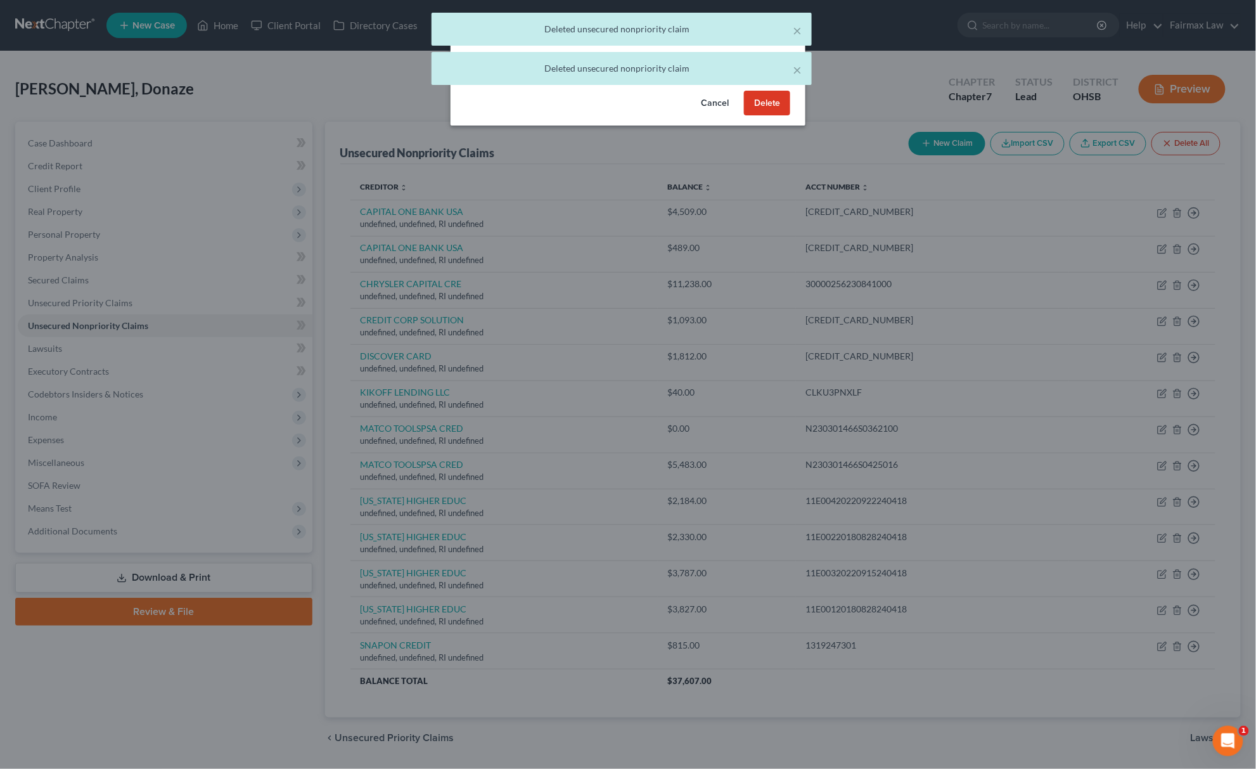
click at [769, 114] on button "Delete" at bounding box center [767, 103] width 46 height 25
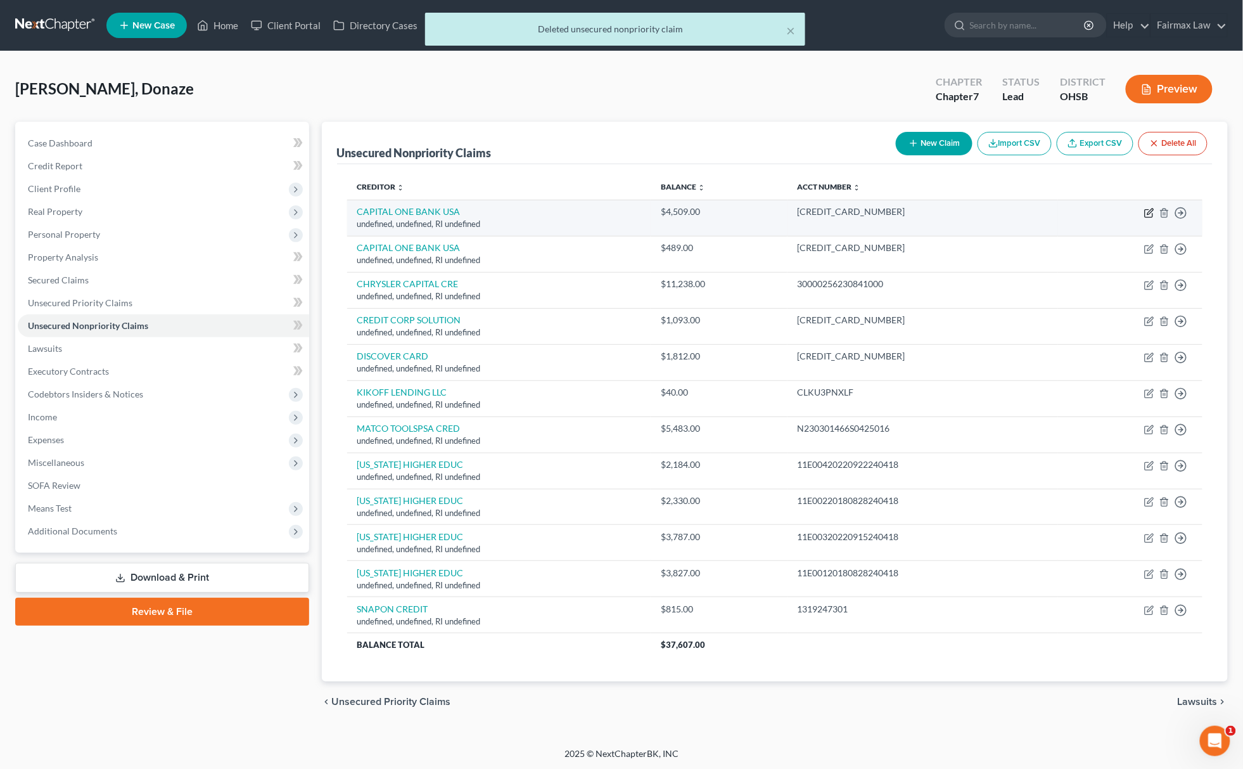
click at [1146, 210] on icon "button" at bounding box center [1149, 213] width 10 height 10
select select "41"
select select "14"
select select "0"
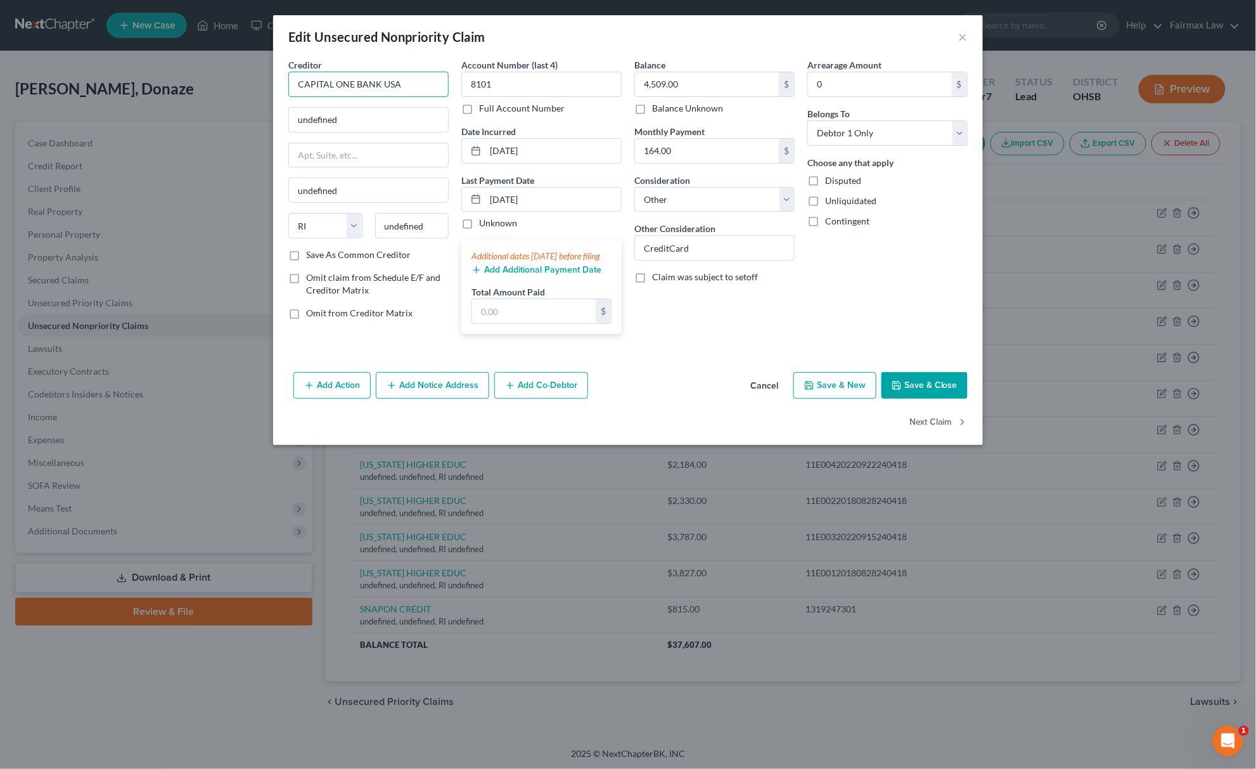
drag, startPoint x: 409, startPoint y: 84, endPoint x: -5, endPoint y: 32, distance: 417.7
click at [0, 32] on html "Home New Case Client Portal Directory Cases Fairmax Law paralegal2@fairmaxlaw.c…" at bounding box center [628, 385] width 1256 height 770
type input "CAPITAL ONE BANK USA"
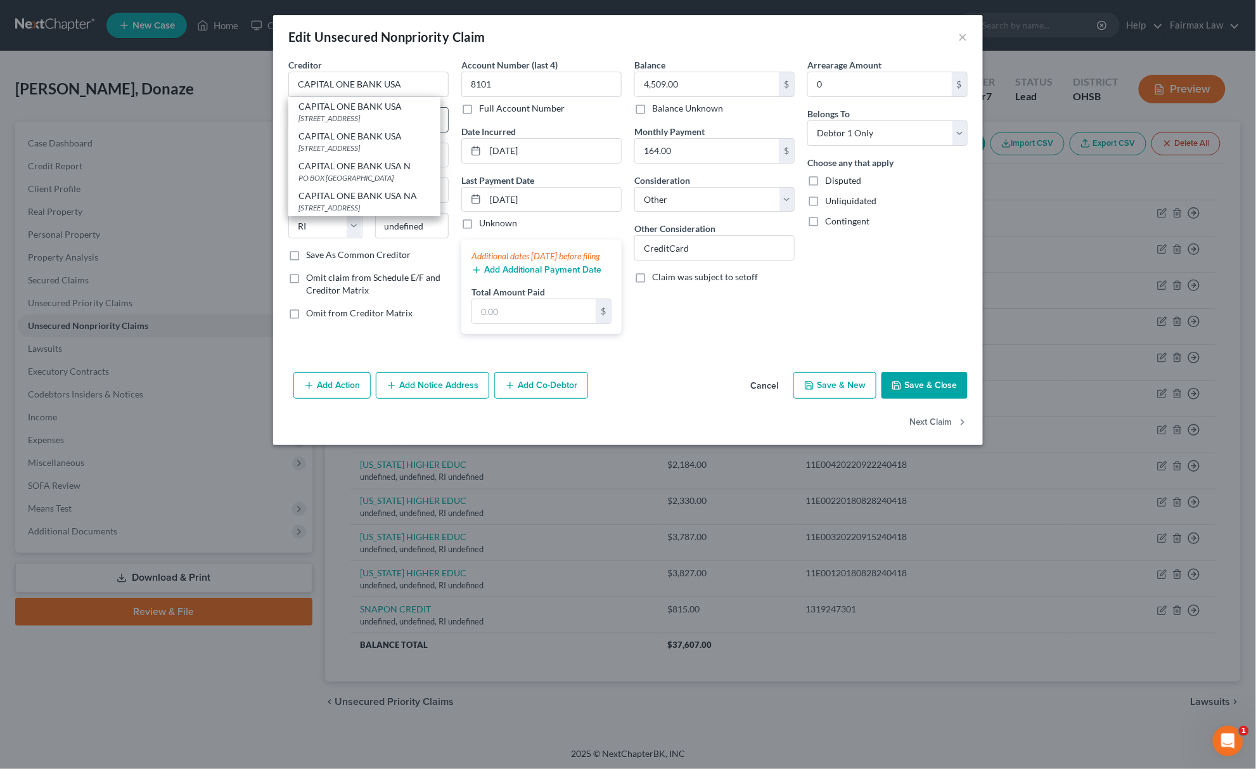
click at [354, 114] on div "PO BOX 31293, Salt Lake City, UT 84131" at bounding box center [364, 118] width 132 height 11
type input "PO BOX 31293"
type input "Salt Lake City"
select select "46"
type input "84131"
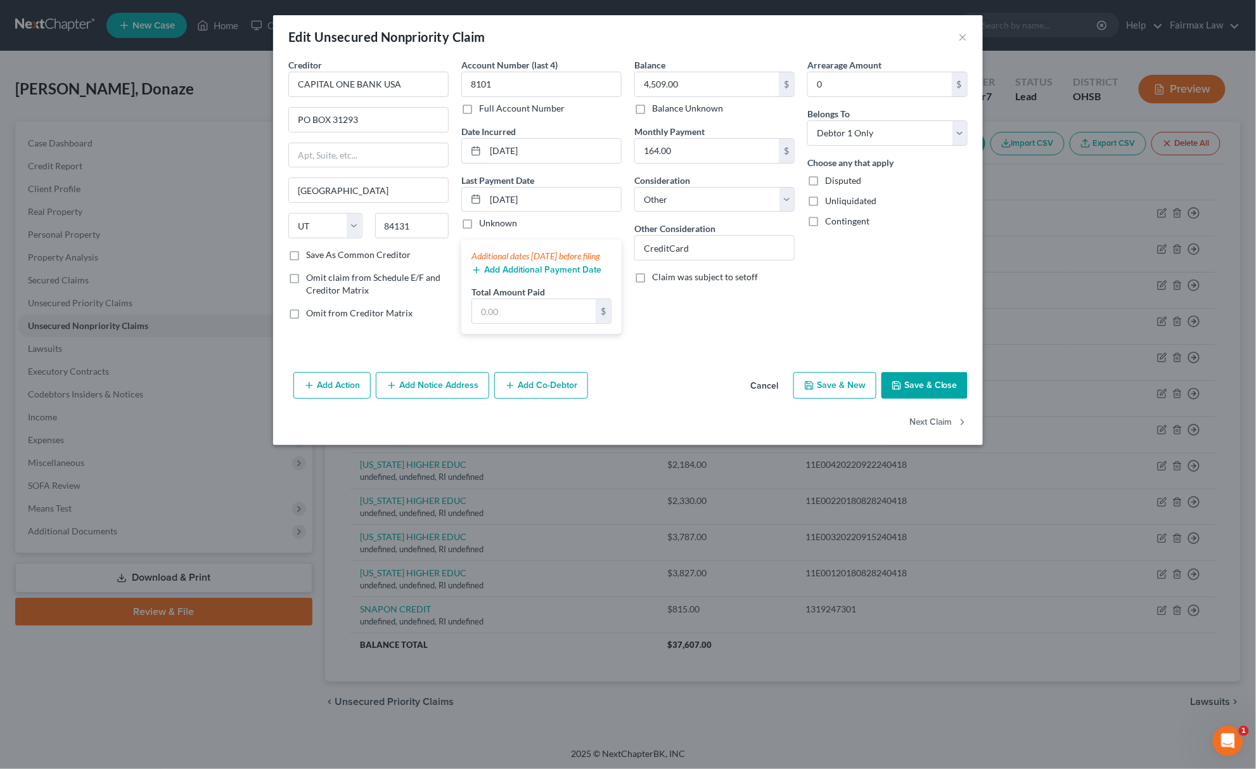
click at [943, 399] on button "Save & Close" at bounding box center [924, 385] width 86 height 27
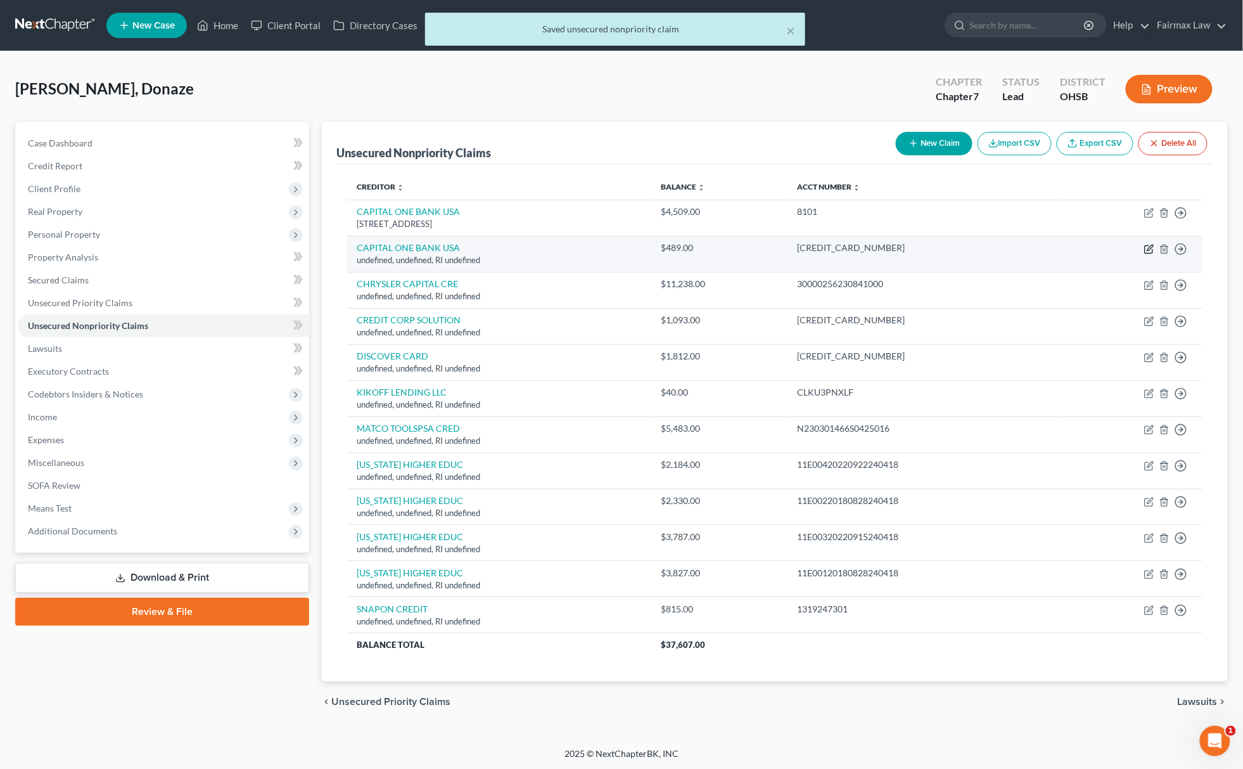
click at [1152, 249] on icon "button" at bounding box center [1149, 249] width 10 height 10
select select "41"
select select "14"
select select "0"
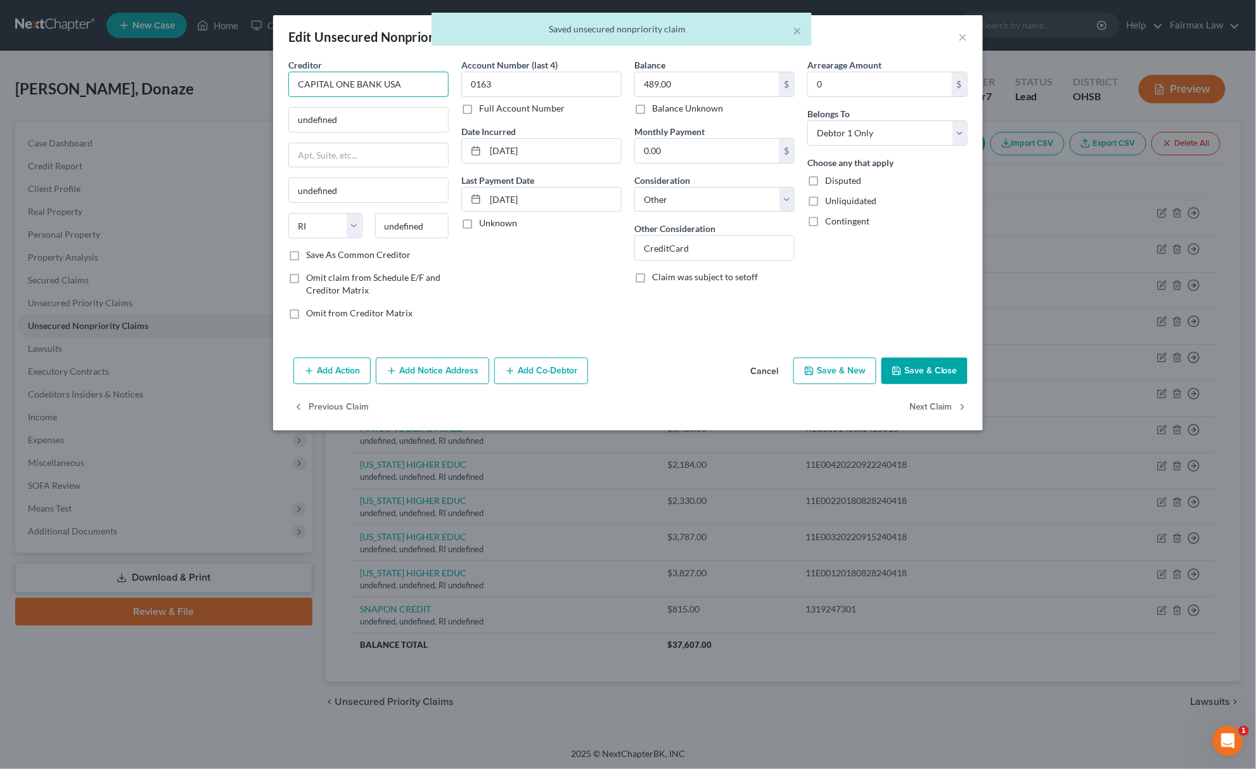
drag, startPoint x: 437, startPoint y: 81, endPoint x: 255, endPoint y: 81, distance: 181.8
click at [255, 81] on div "Edit Unsecured Nonpriority Claim × Creditor * CAPITAL ONE BANK USA undefined un…" at bounding box center [628, 384] width 1256 height 769
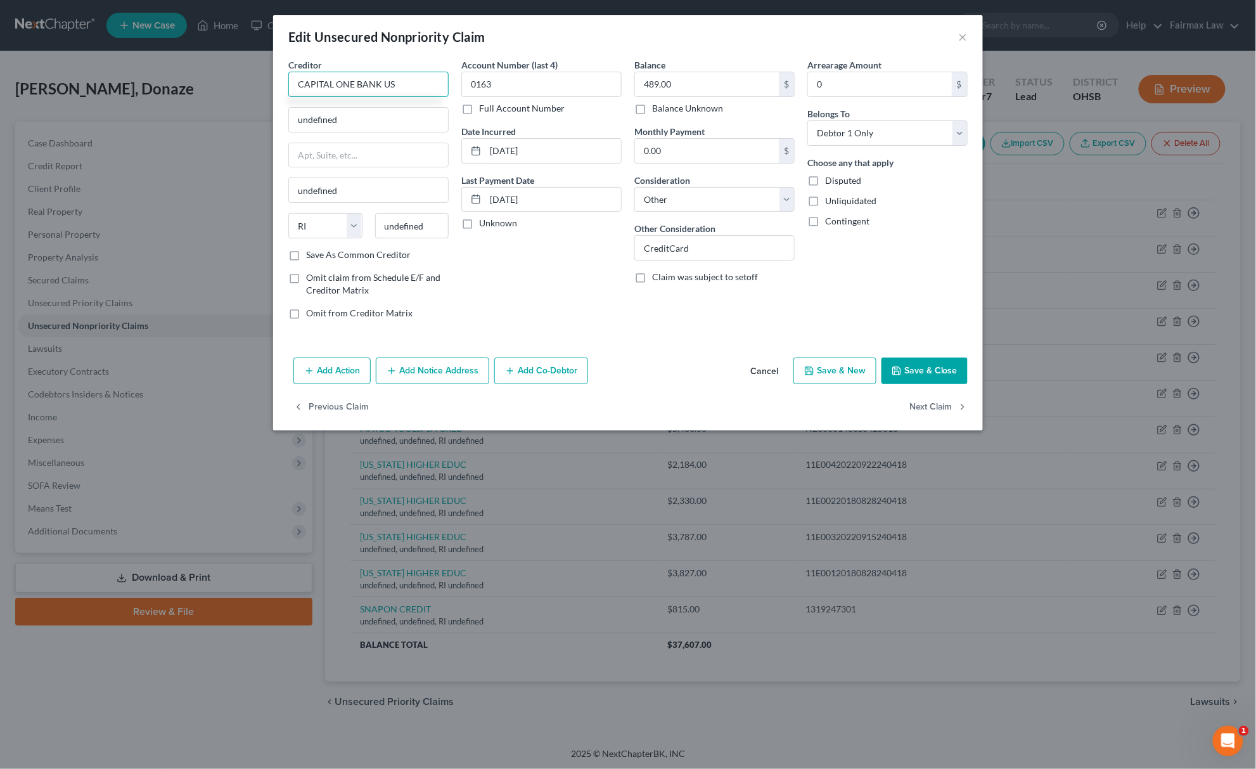
type input "CAPITAL ONE BANK USA"
click at [924, 374] on button "Save & Close" at bounding box center [924, 370] width 86 height 27
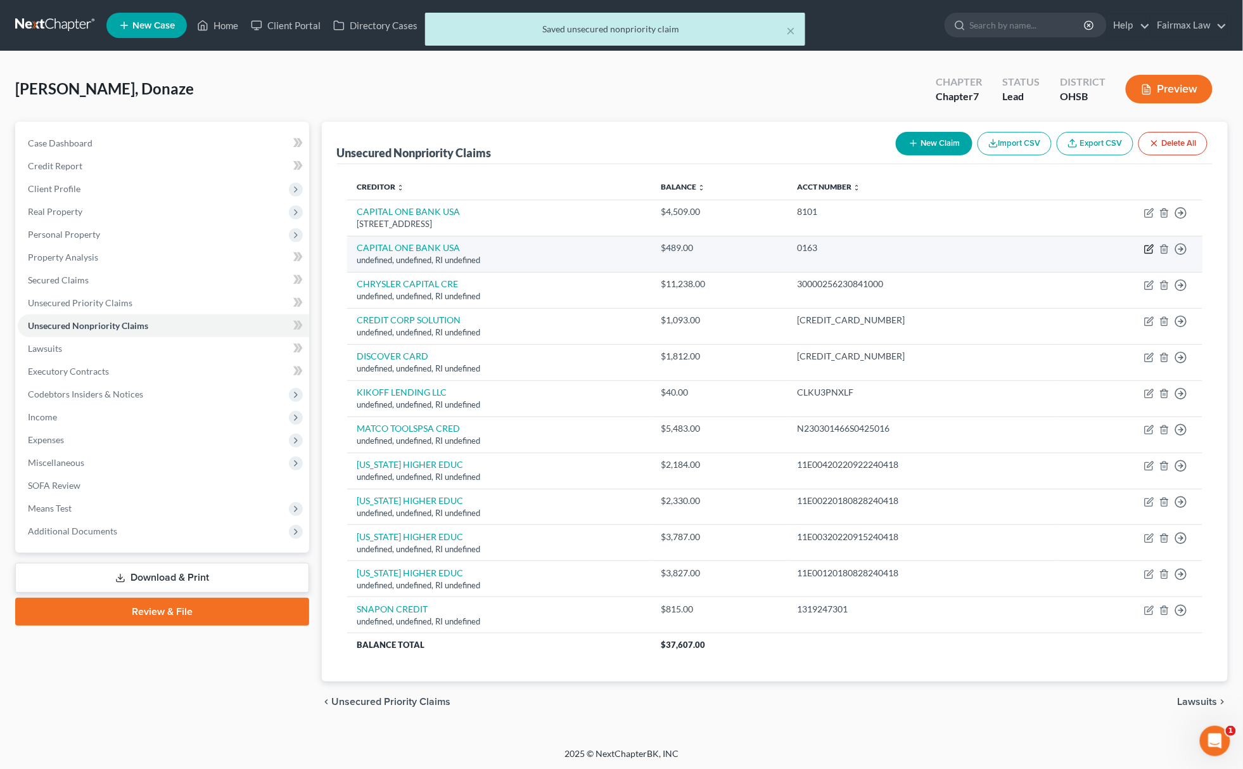
click at [1149, 246] on icon "button" at bounding box center [1149, 249] width 10 height 10
select select "41"
select select "14"
select select "0"
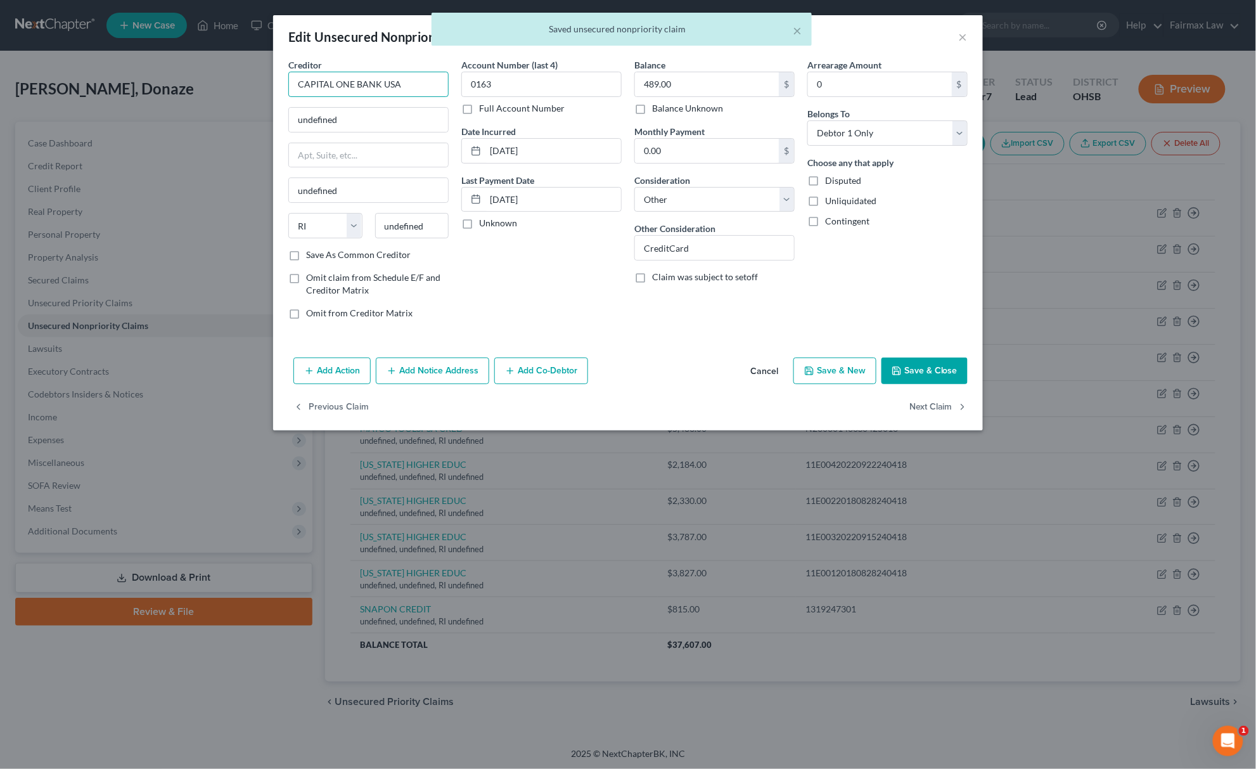
drag, startPoint x: 404, startPoint y: 84, endPoint x: 208, endPoint y: 82, distance: 195.8
click at [208, 82] on div "Edit Unsecured Nonpriority Claim × Creditor * CAPITAL ONE BANK USA undefined un…" at bounding box center [628, 384] width 1256 height 769
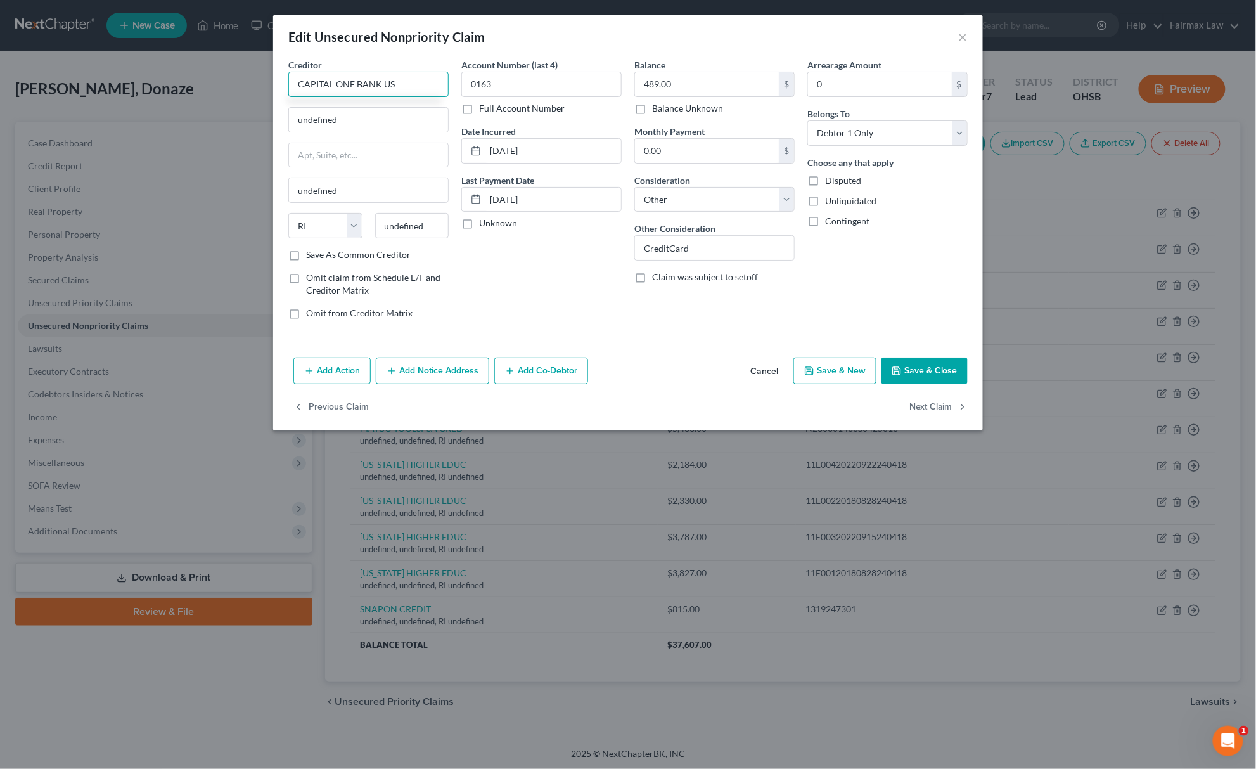
type input "CAPITAL ONE BANK USA"
click at [957, 374] on button "Save & Close" at bounding box center [924, 370] width 86 height 27
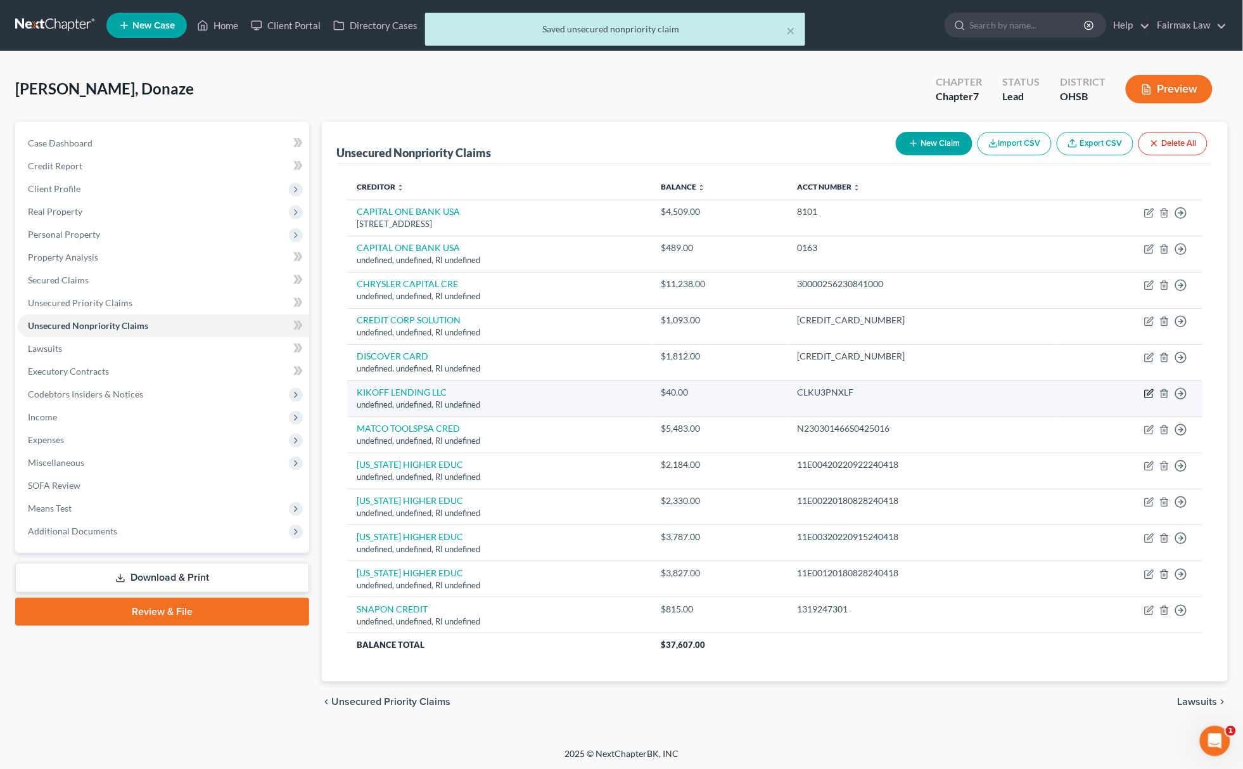
click at [1151, 392] on icon "button" at bounding box center [1149, 393] width 10 height 10
select select "41"
select select "14"
select select "0"
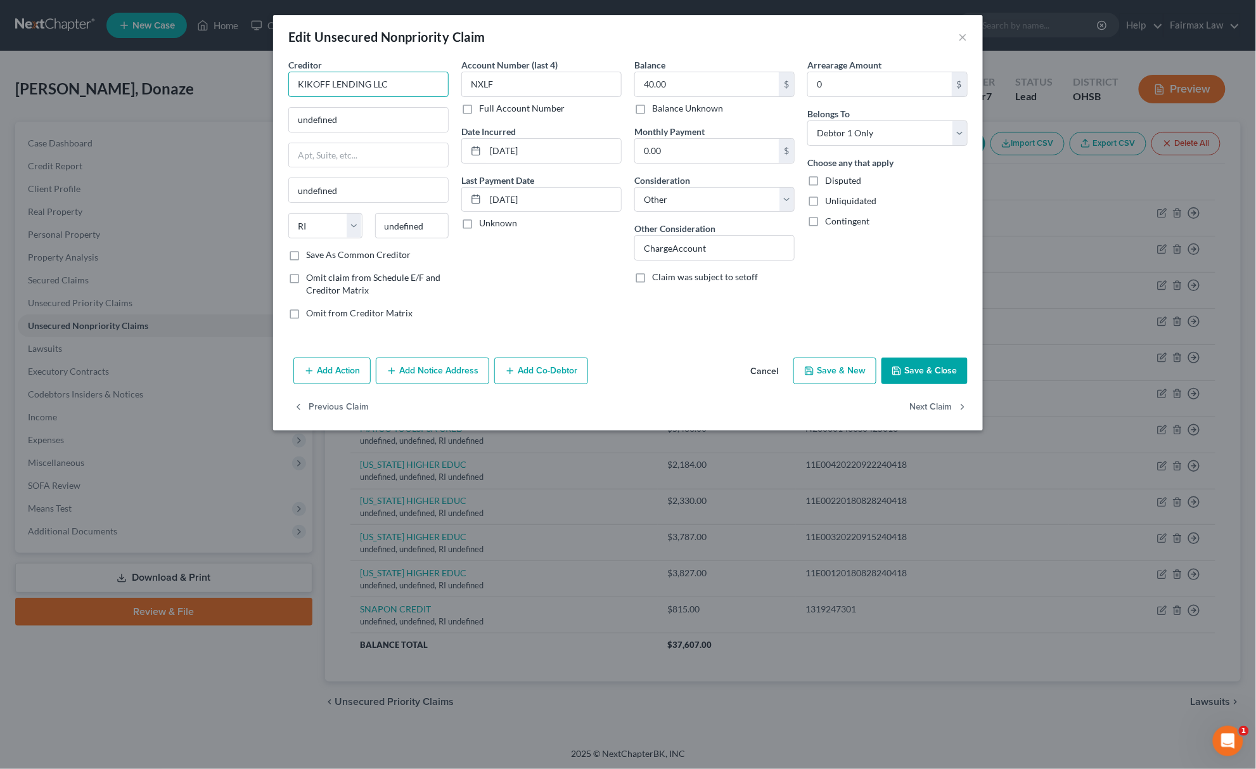
click at [426, 84] on input "KIKOFF LENDING LLC" at bounding box center [368, 84] width 160 height 25
type input "KIKOFF LENDING LLC"
click at [360, 118] on div "200 SOUTH VIRGINIA AVE, Reno, NV 89501" at bounding box center [364, 118] width 132 height 11
type input "200 SOUTH VIRGINIA AVE"
type input "Reno"
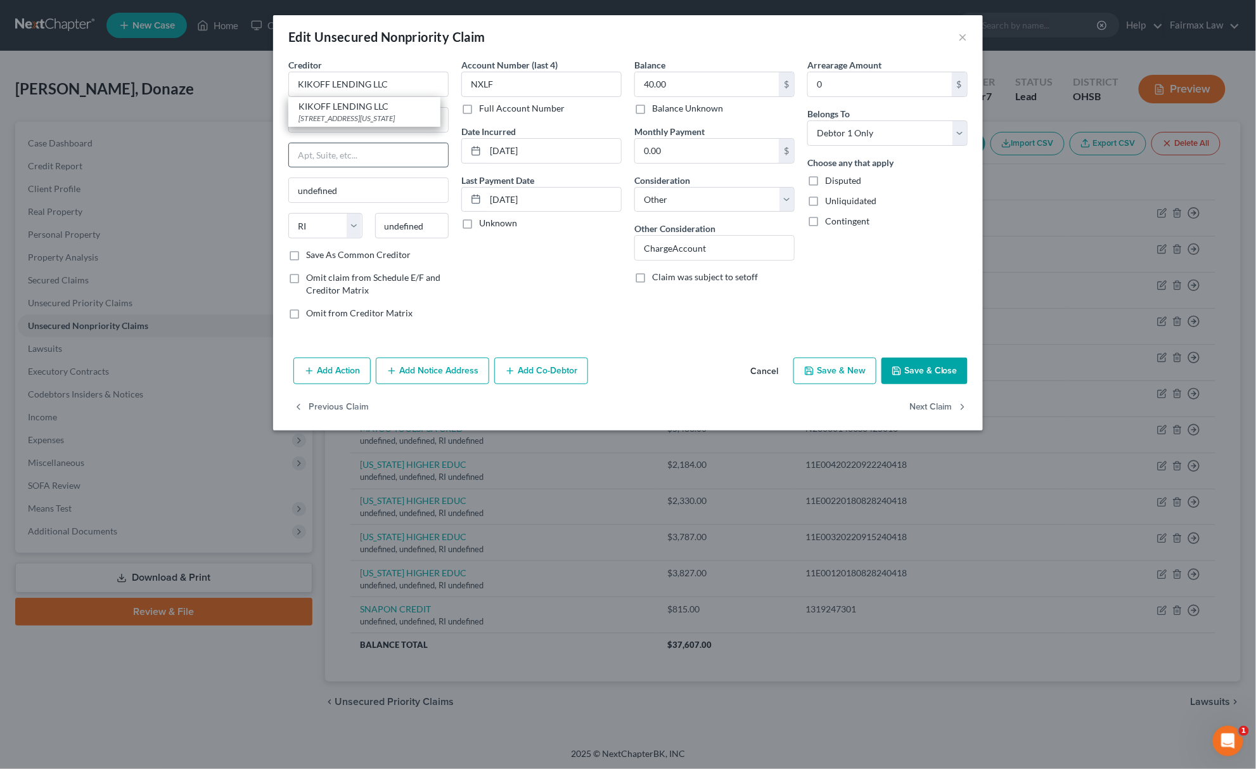
select select "31"
type input "89501"
click at [912, 366] on button "Save & Close" at bounding box center [924, 370] width 86 height 27
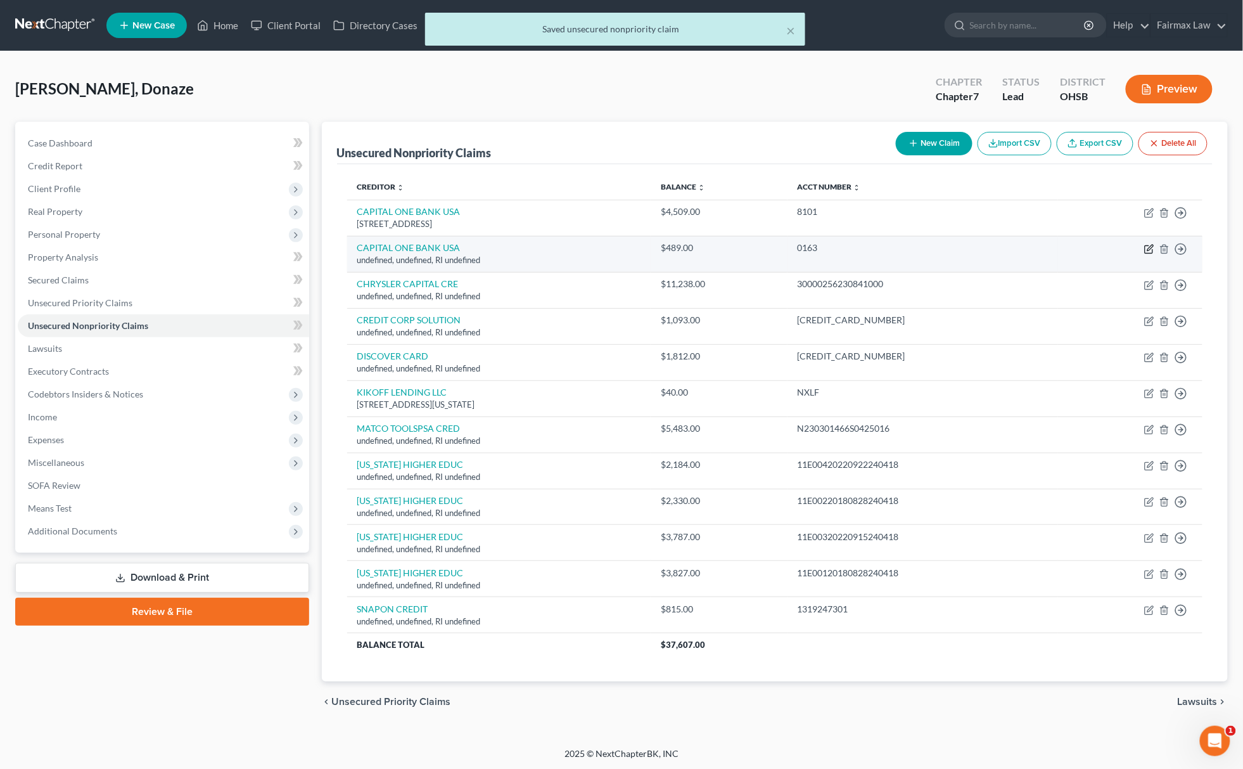
click at [1153, 249] on icon "button" at bounding box center [1149, 250] width 8 height 8
select select "41"
select select "14"
select select "0"
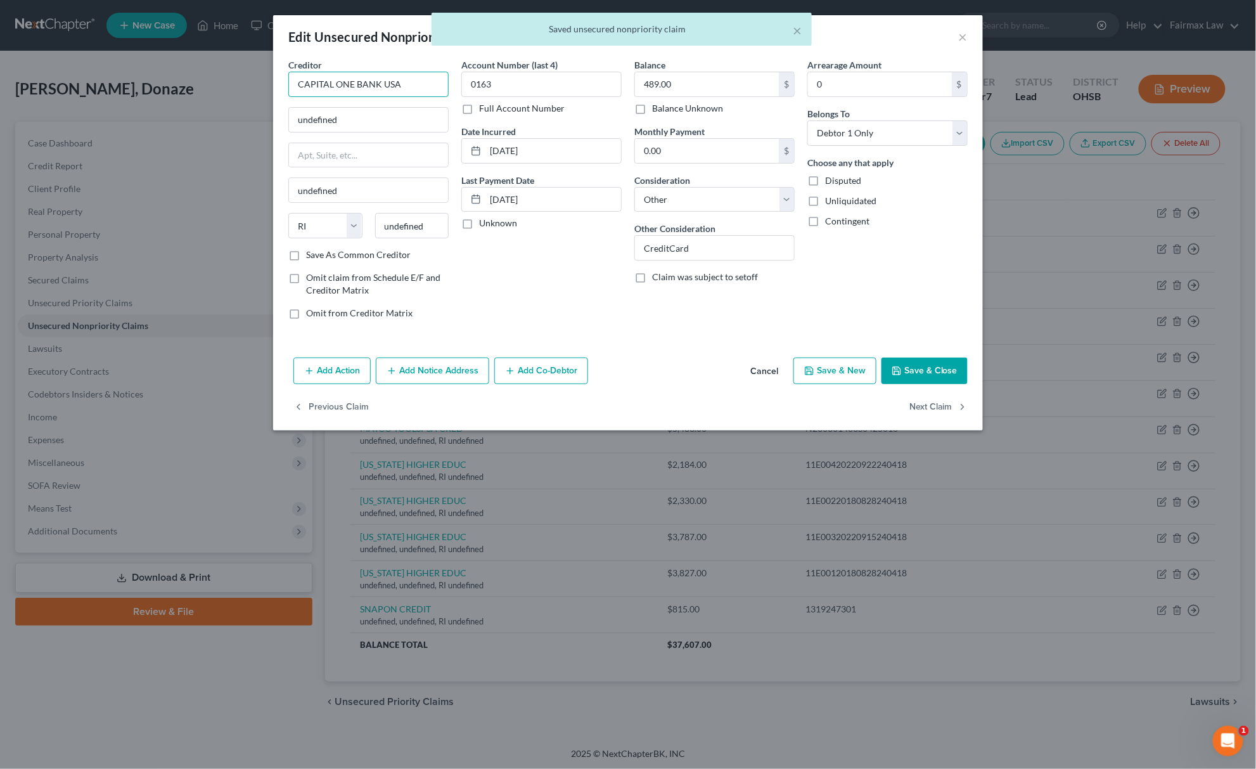
drag, startPoint x: 388, startPoint y: 86, endPoint x: 23, endPoint y: 54, distance: 366.4
click at [142, 72] on div "Edit Unsecured Nonpriority Claim × Creditor * CAPITAL ONE BANK USA undefined un…" at bounding box center [628, 384] width 1256 height 769
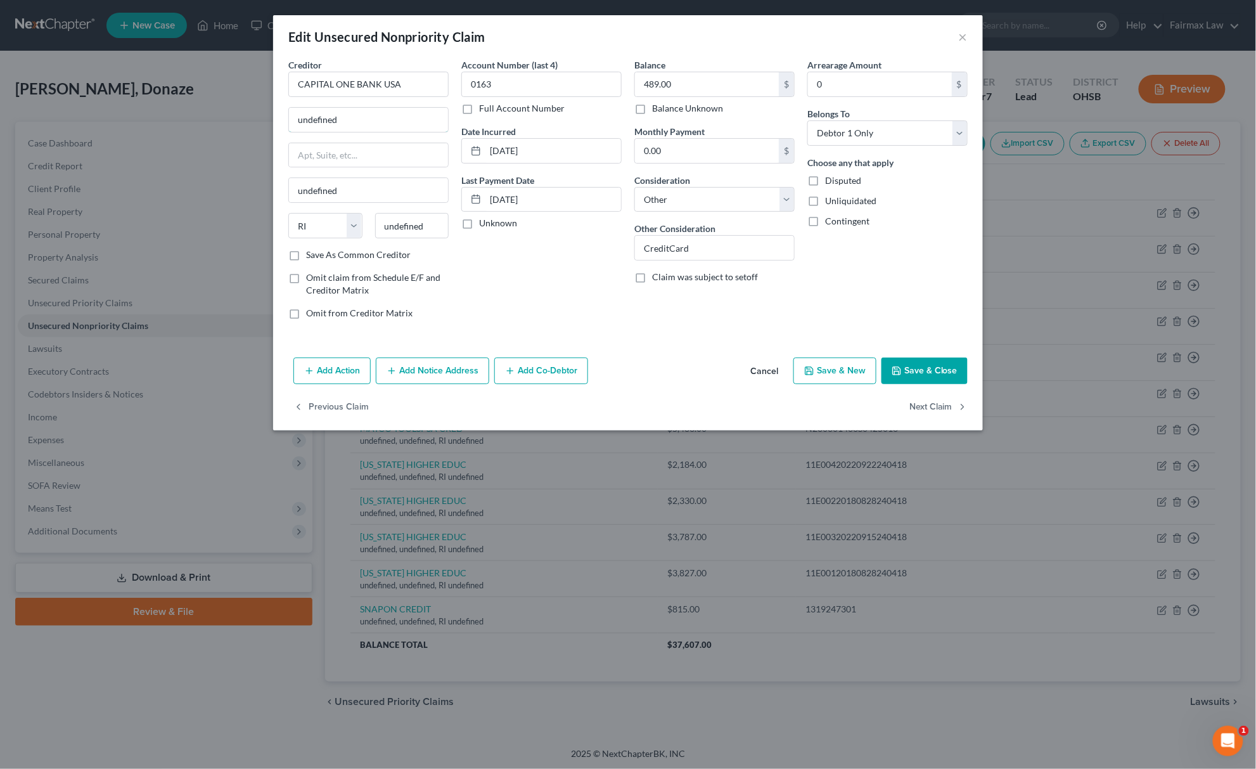
drag, startPoint x: 312, startPoint y: 127, endPoint x: 94, endPoint y: 120, distance: 218.7
click at [132, 127] on div "Edit Unsecured Nonpriority Claim × Creditor * CAPITAL ONE BANK USA undefined un…" at bounding box center [628, 384] width 1256 height 769
paste input "PO Box 71087, Charlotte, NC 28272-1087"
drag, startPoint x: 388, startPoint y: 115, endPoint x: 417, endPoint y: 112, distance: 29.3
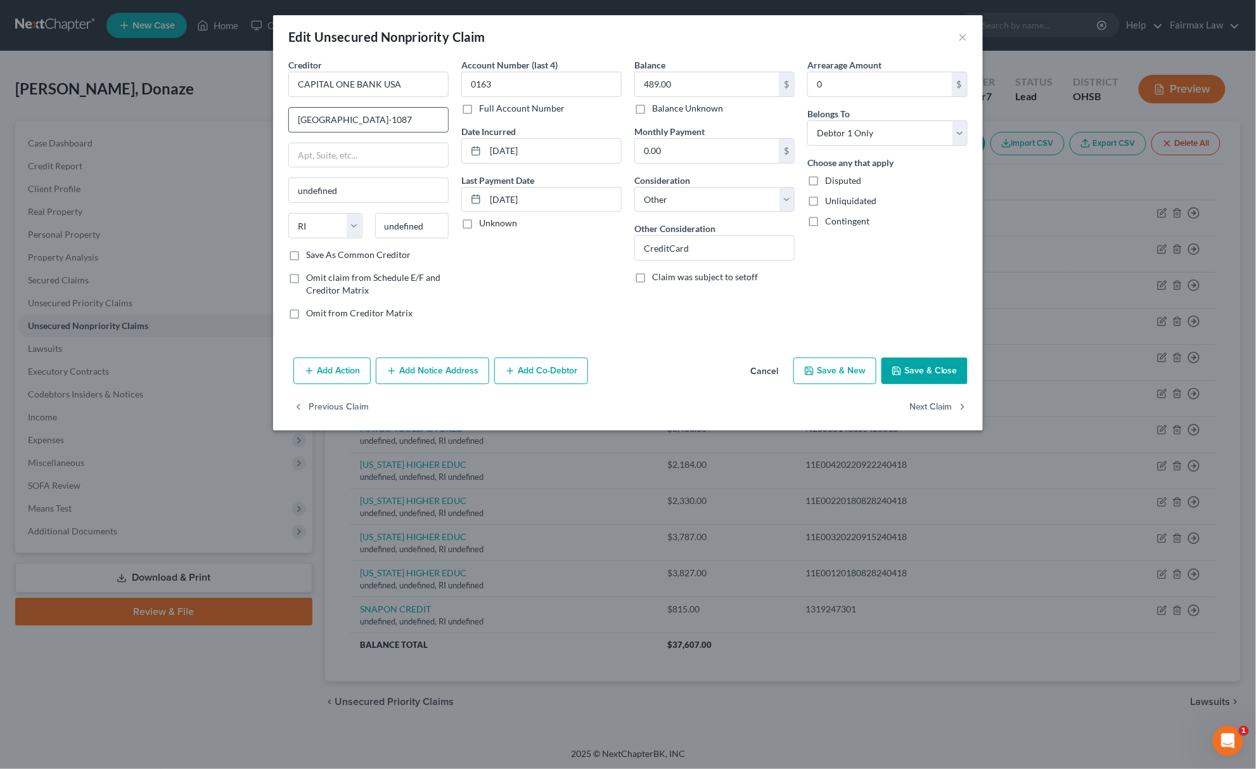
click at [417, 112] on input "PO Box 71087, Charlotte, NC 28272-1087" at bounding box center [368, 120] width 159 height 24
type input "PO Box 71087, Charlotte, NC 28272-1087"
drag, startPoint x: 434, startPoint y: 224, endPoint x: 307, endPoint y: 231, distance: 126.9
click at [307, 231] on div "State AL AK AR AZ CA CO CT DE DC FL GA GU HI ID IL IN IA KS KY LA ME MD MA MI M…" at bounding box center [368, 230] width 173 height 35
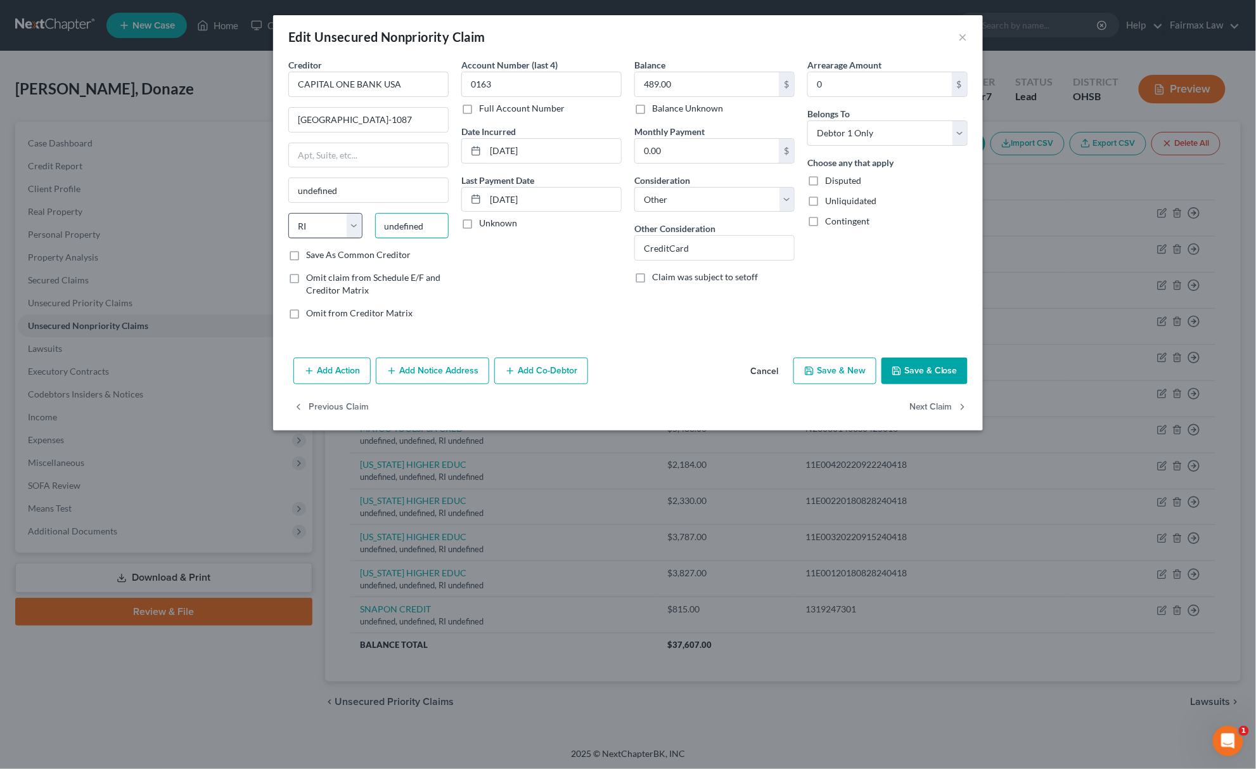
paste input "28272"
type input "28272"
click at [320, 234] on select "State AL AK AR AZ CA CO CT DE DC FL GA GU HI ID IL IN IA KS KY LA ME MD MA MI M…" at bounding box center [325, 225] width 74 height 25
type input "Charlotte"
select select "28"
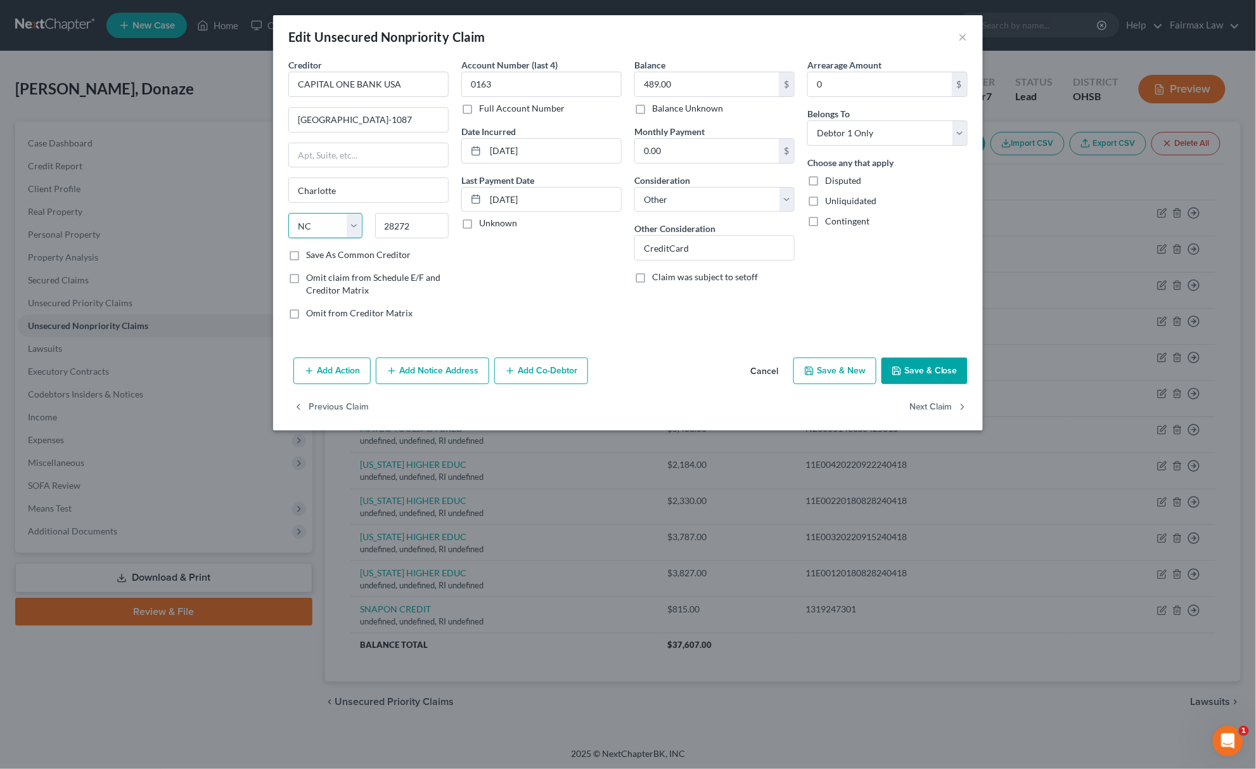
click at [288, 214] on select "State AL AK AR AZ CA CO CT DE DC FL GA GU HI ID IL IN IA KS KY LA ME MD MA MI M…" at bounding box center [325, 225] width 74 height 25
drag, startPoint x: 356, startPoint y: 110, endPoint x: 535, endPoint y: 108, distance: 178.7
click at [535, 108] on div "Creditor * CAPITAL ONE BANK USA PO Box 71087, Charlotte, NC 28272-1087 Charlott…" at bounding box center [628, 193] width 692 height 271
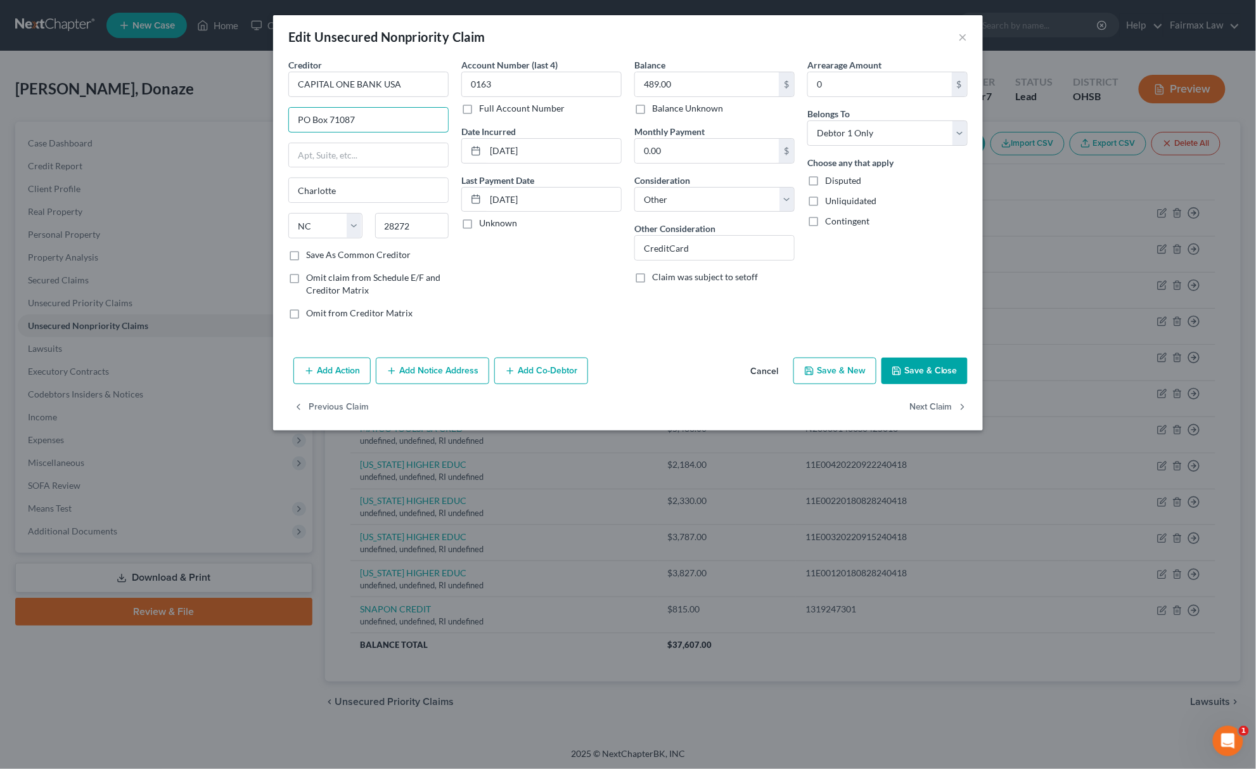
type input "PO Box 71087"
click at [938, 373] on button "Save & Close" at bounding box center [924, 370] width 86 height 27
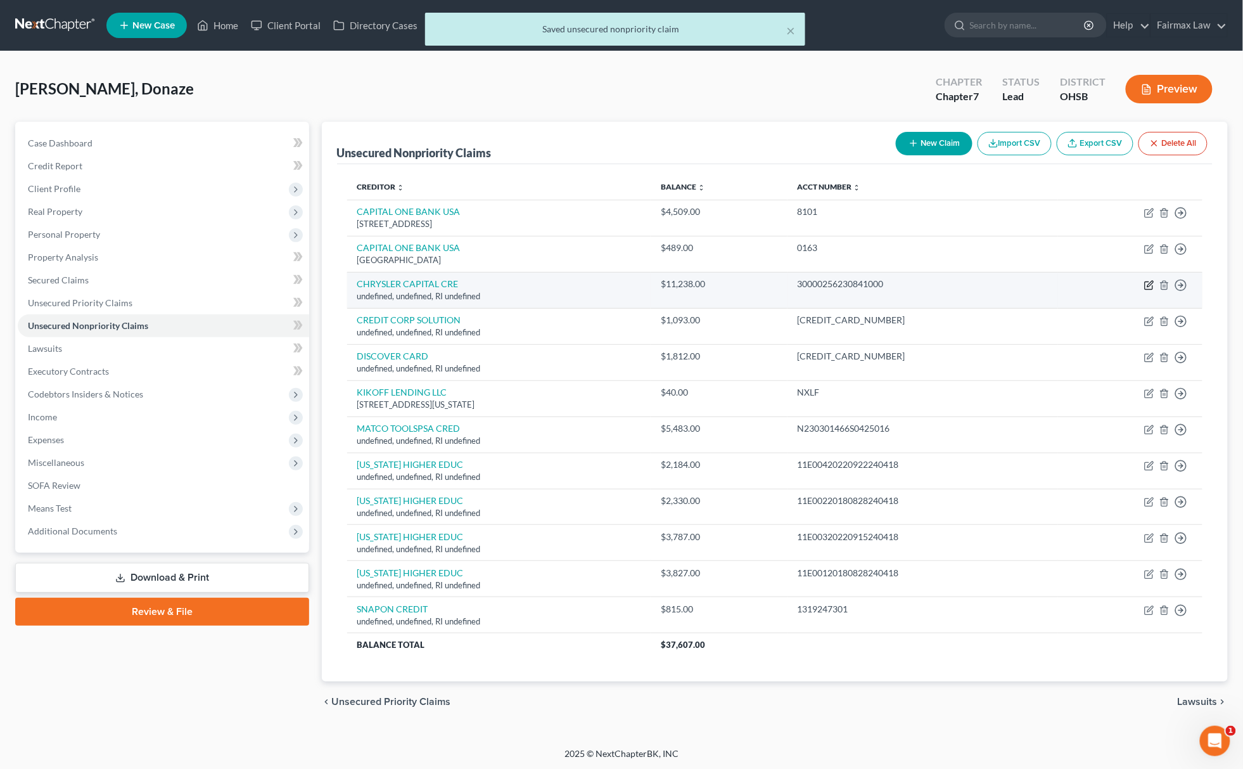
click at [1151, 280] on icon "button" at bounding box center [1149, 285] width 10 height 10
select select "41"
select select "14"
select select "0"
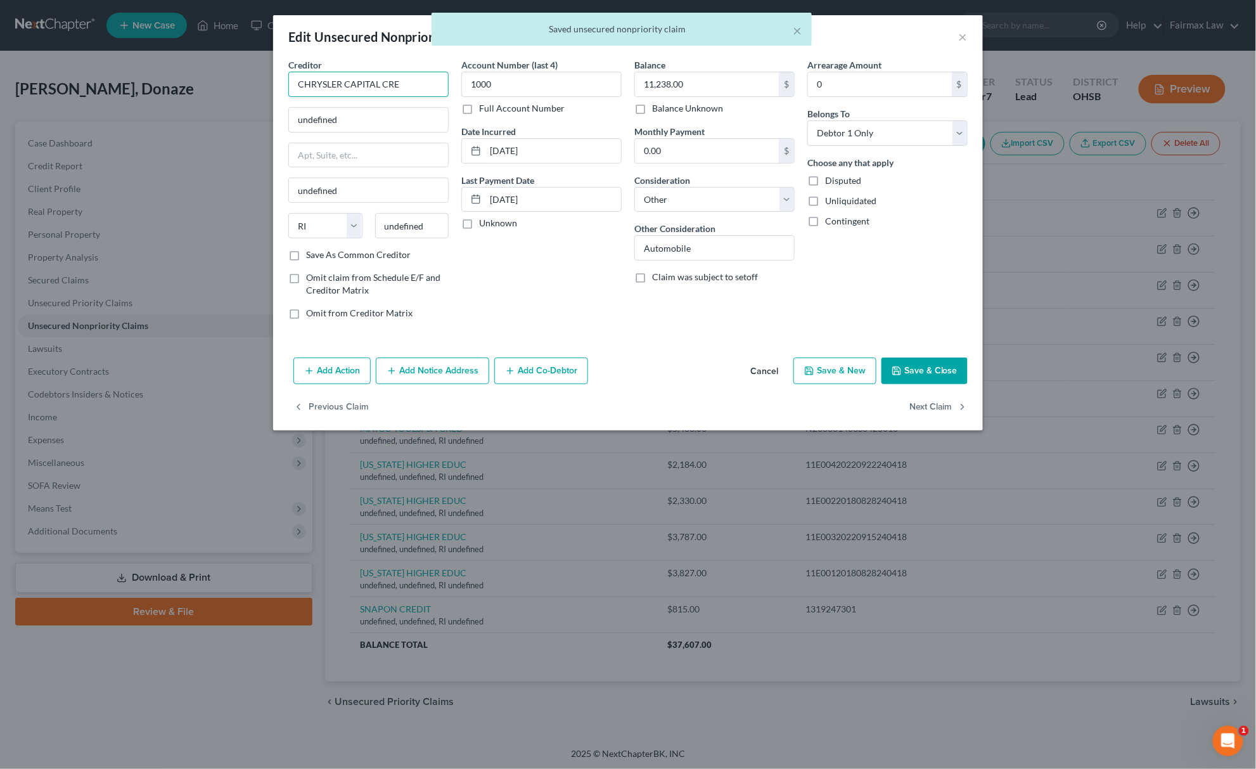
click at [422, 85] on input "CHRYSLER CAPITAL CRE" at bounding box center [368, 84] width 160 height 25
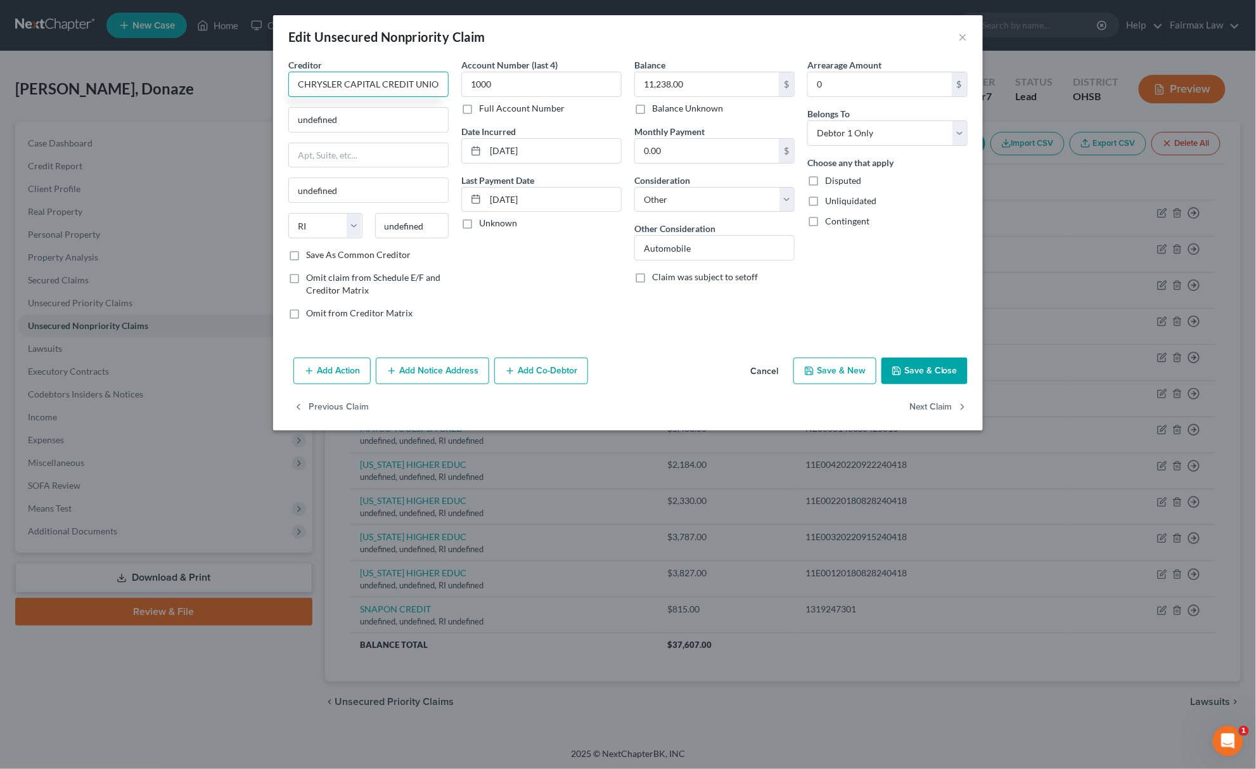
drag, startPoint x: 440, startPoint y: 79, endPoint x: 113, endPoint y: 87, distance: 327.0
click at [104, 82] on div "Edit Unsecured Nonpriority Claim × Creditor * CHRYSLER CAPITAL CREDIT UNION und…" at bounding box center [628, 384] width 1256 height 769
type input "CHRYSLER CAPITAL CREDIT UNION"
drag, startPoint x: 373, startPoint y: 134, endPoint x: 127, endPoint y: 135, distance: 245.8
click at [140, 137] on div "Edit Unsecured Nonpriority Claim × Creditor * CHRYSLER CAPITAL CREDIT UNION und…" at bounding box center [628, 384] width 1256 height 769
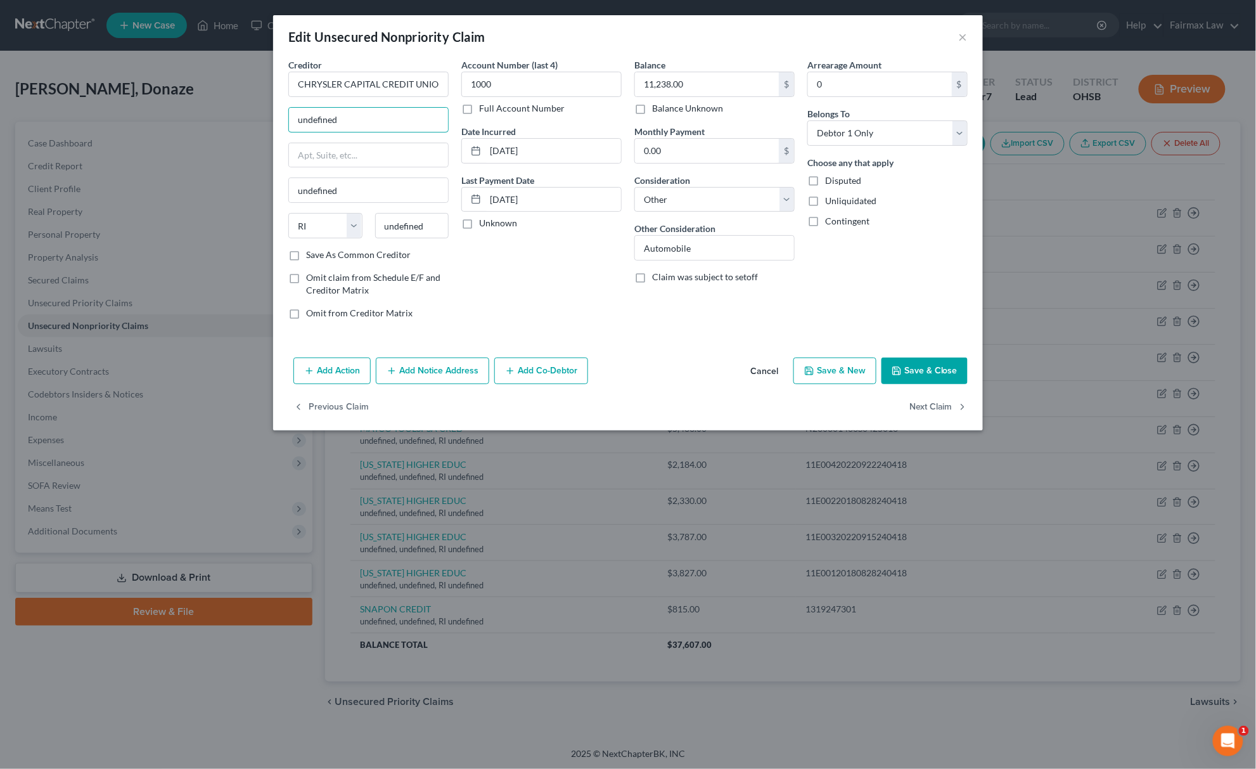
drag, startPoint x: 336, startPoint y: 117, endPoint x: 189, endPoint y: 117, distance: 147.0
click at [189, 117] on div "Edit Unsecured Nonpriority Claim × Creditor * CHRYSLER CAPITAL CREDIT UNION und…" at bounding box center [628, 384] width 1256 height 769
paste input "P.O. Box 961275. Fort Worth, TX 76161"
drag, startPoint x: 414, startPoint y: 117, endPoint x: 472, endPoint y: 125, distance: 58.8
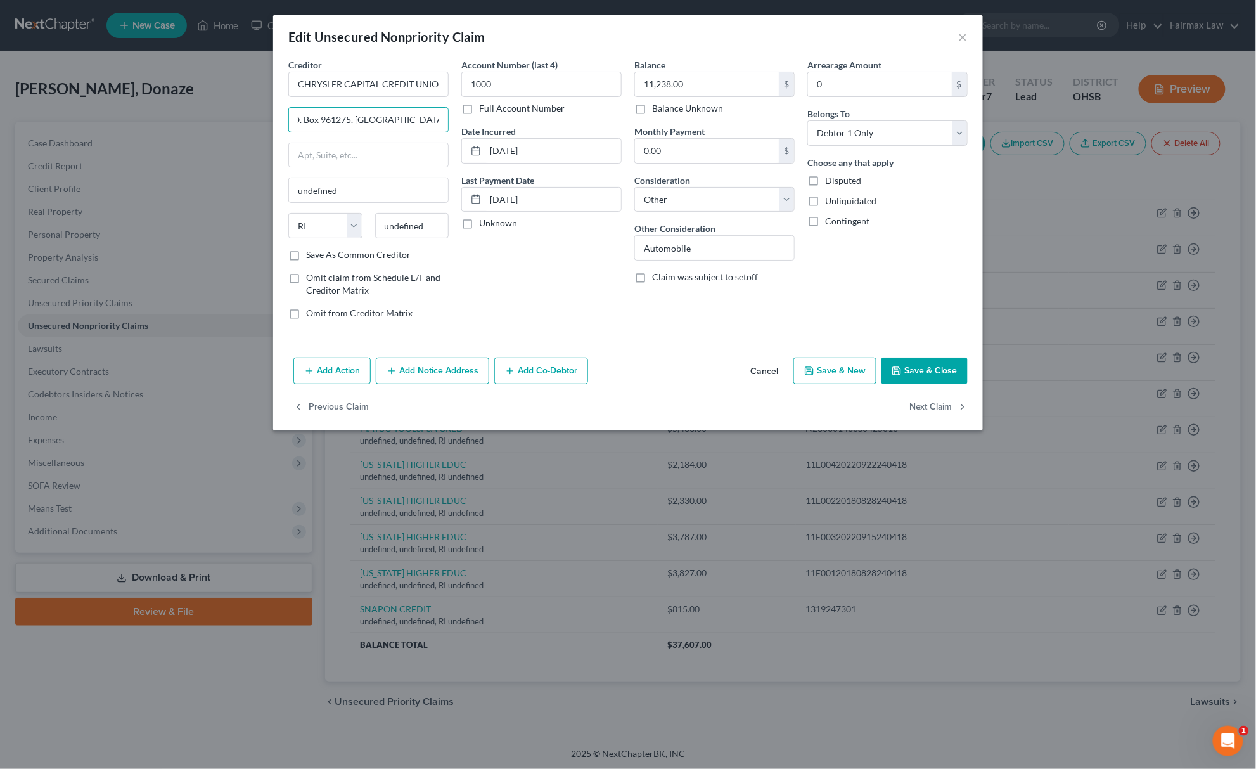
click at [472, 125] on div "Creditor * CHRYSLER CAPITAL CREDIT UNION P.O. Box 961275. Fort Worth, TX 76161 …" at bounding box center [628, 193] width 692 height 271
type input "P.O. Box 961275. Fort Worth, TX 76161"
drag, startPoint x: 433, startPoint y: 221, endPoint x: 279, endPoint y: 222, distance: 154.0
click at [279, 222] on div "Creditor * CHRYSLER CAPITAL CREDIT UNION P.O. Box 961275. Fort Worth, TX 76161 …" at bounding box center [628, 205] width 710 height 294
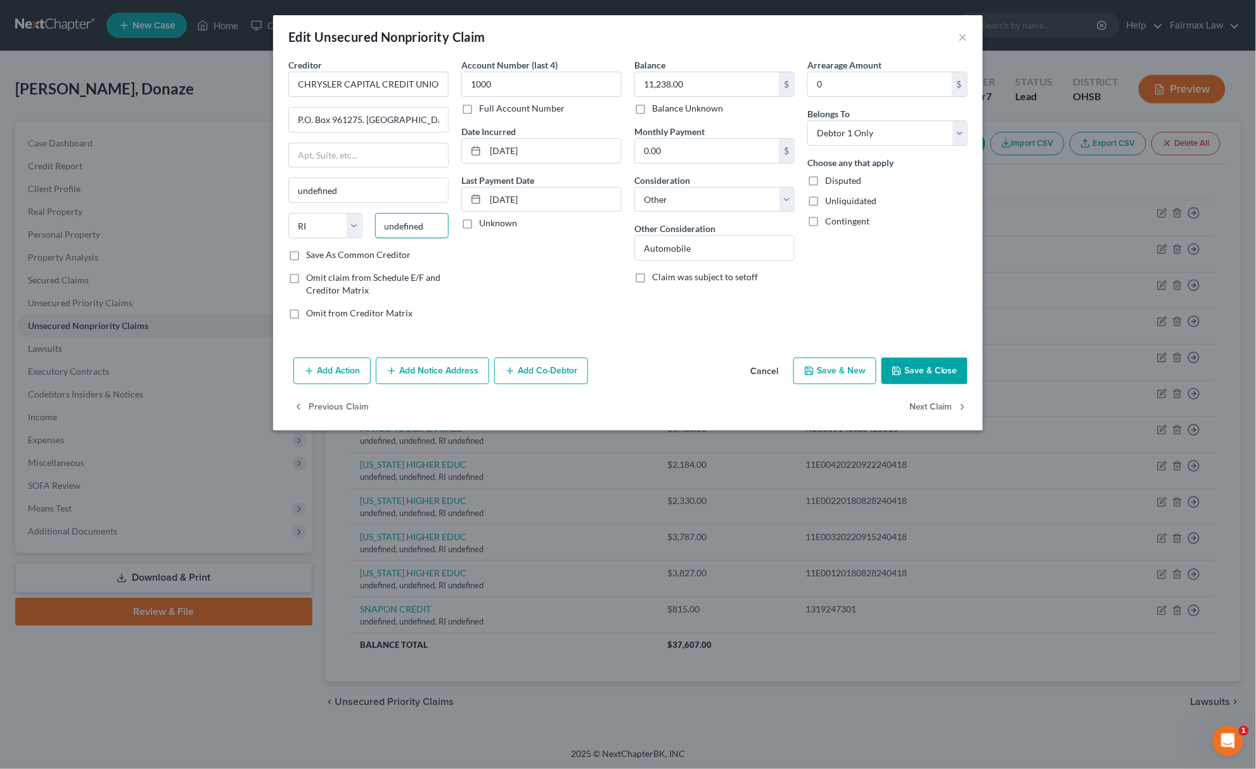
paste input "76161"
type input "76161"
click at [333, 234] on select "State AL AK AR AZ CA CO CT DE DC FL GA GU HI ID IL IN IA KS KY LA ME MD MA MI M…" at bounding box center [325, 225] width 74 height 25
type input "Fort Worth"
select select "45"
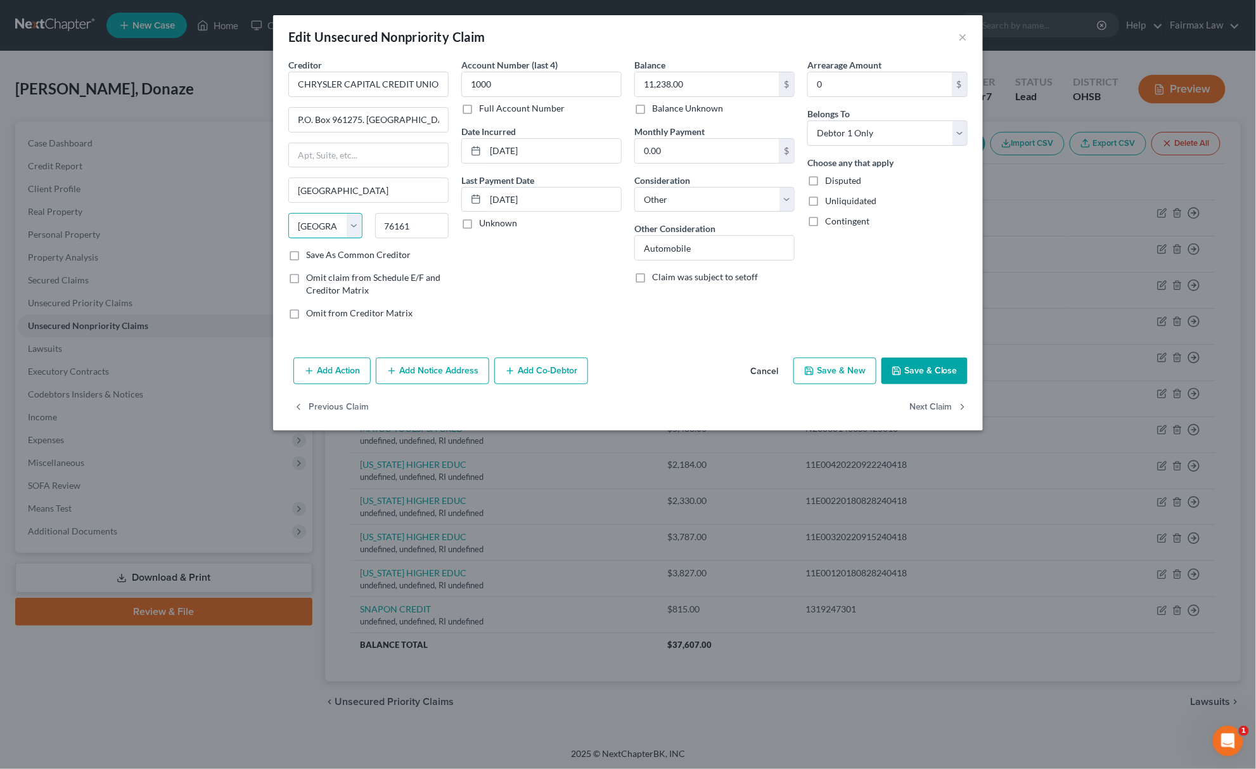
click at [288, 214] on select "State AL AK AR AZ CA CO CT DE DC FL GA GU HI ID IL IN IA KS KY LA ME MD MA MI M…" at bounding box center [325, 225] width 74 height 25
drag, startPoint x: 364, startPoint y: 115, endPoint x: 487, endPoint y: 123, distance: 123.2
click at [487, 123] on div "Creditor * CHRYSLER CAPITAL CREDIT UNION P.O. Box 961275. Fort Worth, TX 76161 …" at bounding box center [628, 193] width 692 height 271
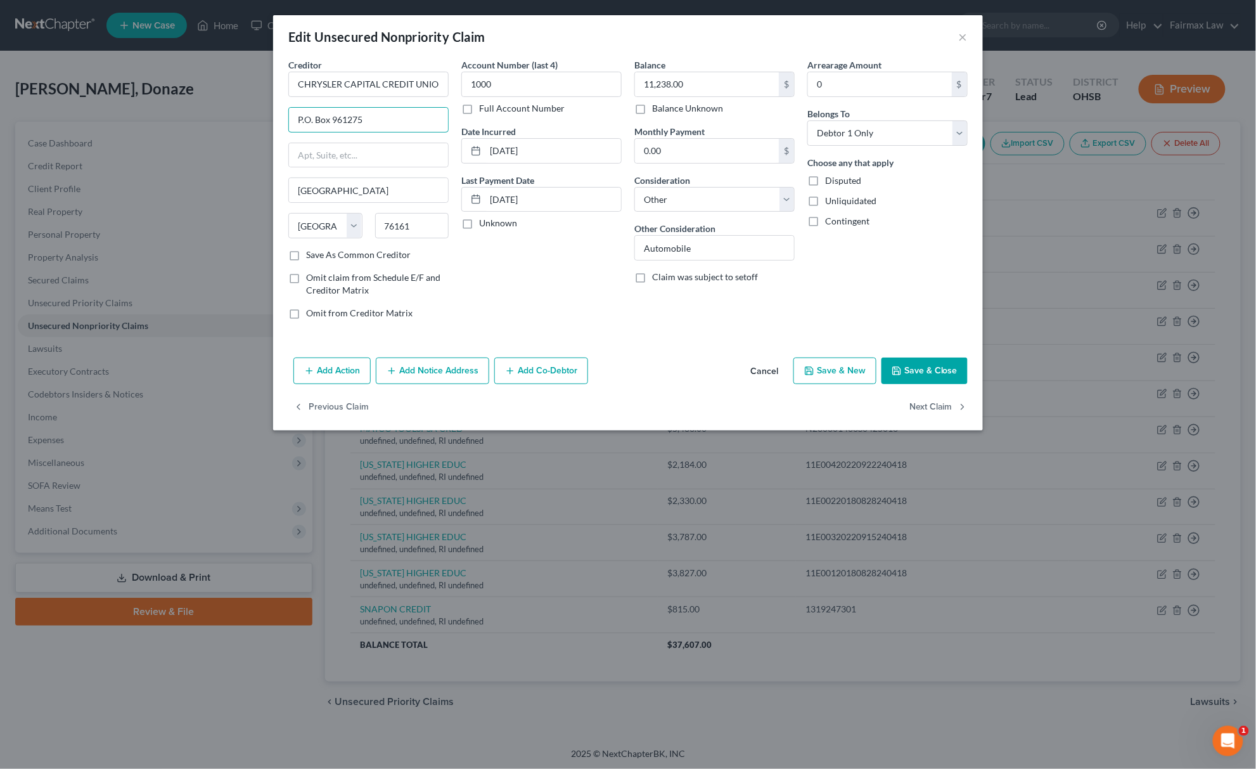
type input "P.O. Box 961275"
click at [945, 369] on button "Save & Close" at bounding box center [924, 370] width 86 height 27
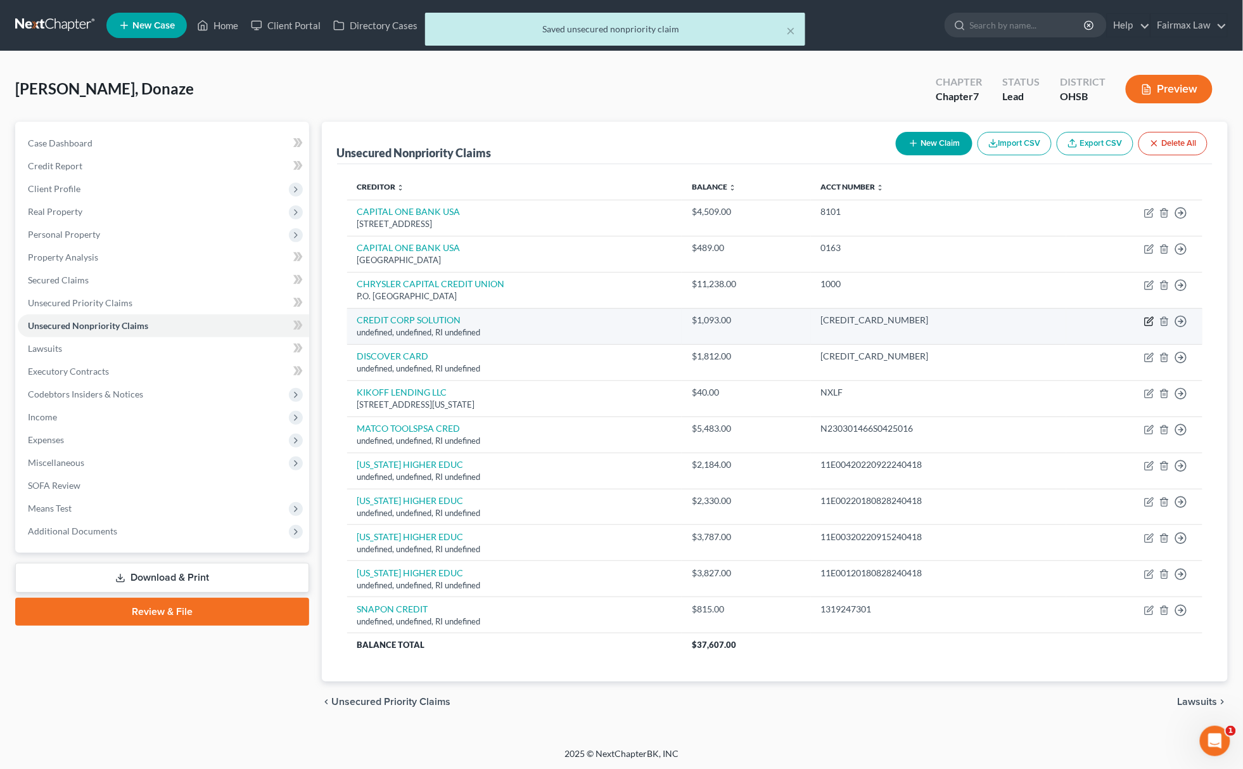
click at [1148, 321] on icon "button" at bounding box center [1149, 321] width 10 height 10
select select "41"
select select "14"
select select "0"
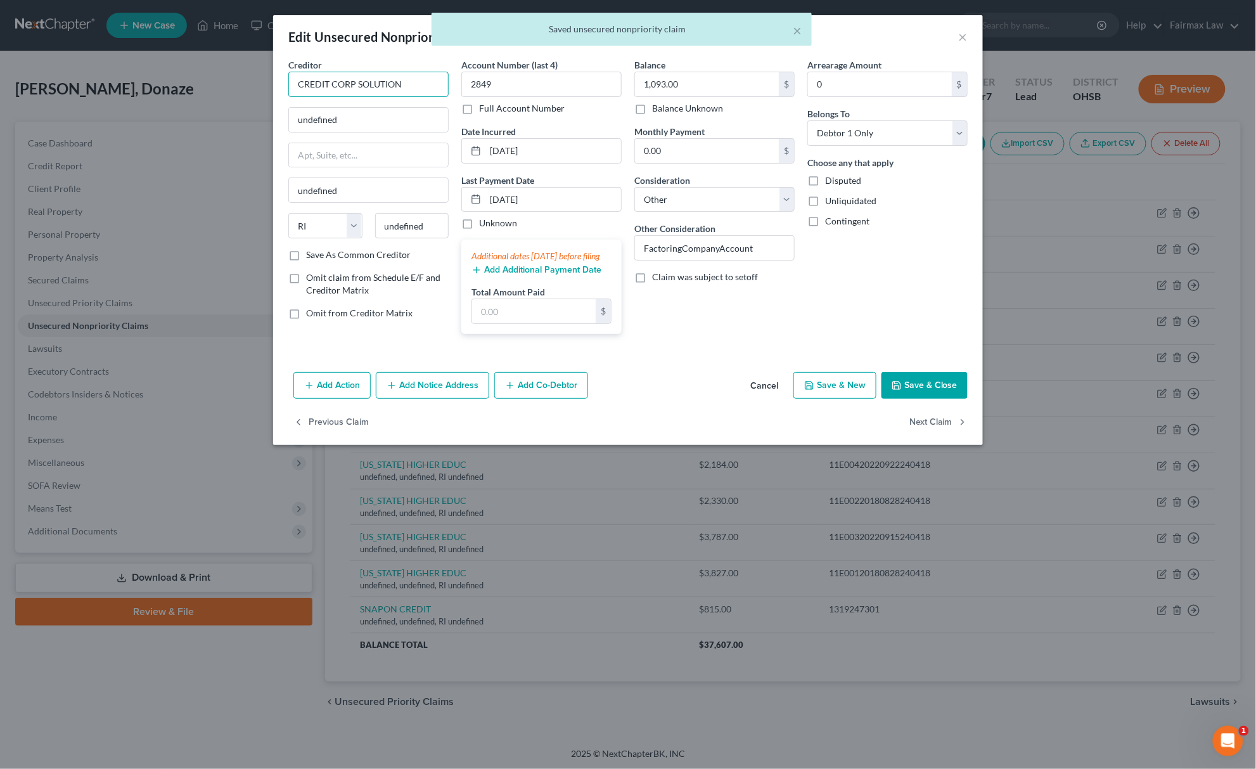
click at [424, 87] on input "CREDIT CORP SOLUTION" at bounding box center [368, 84] width 160 height 25
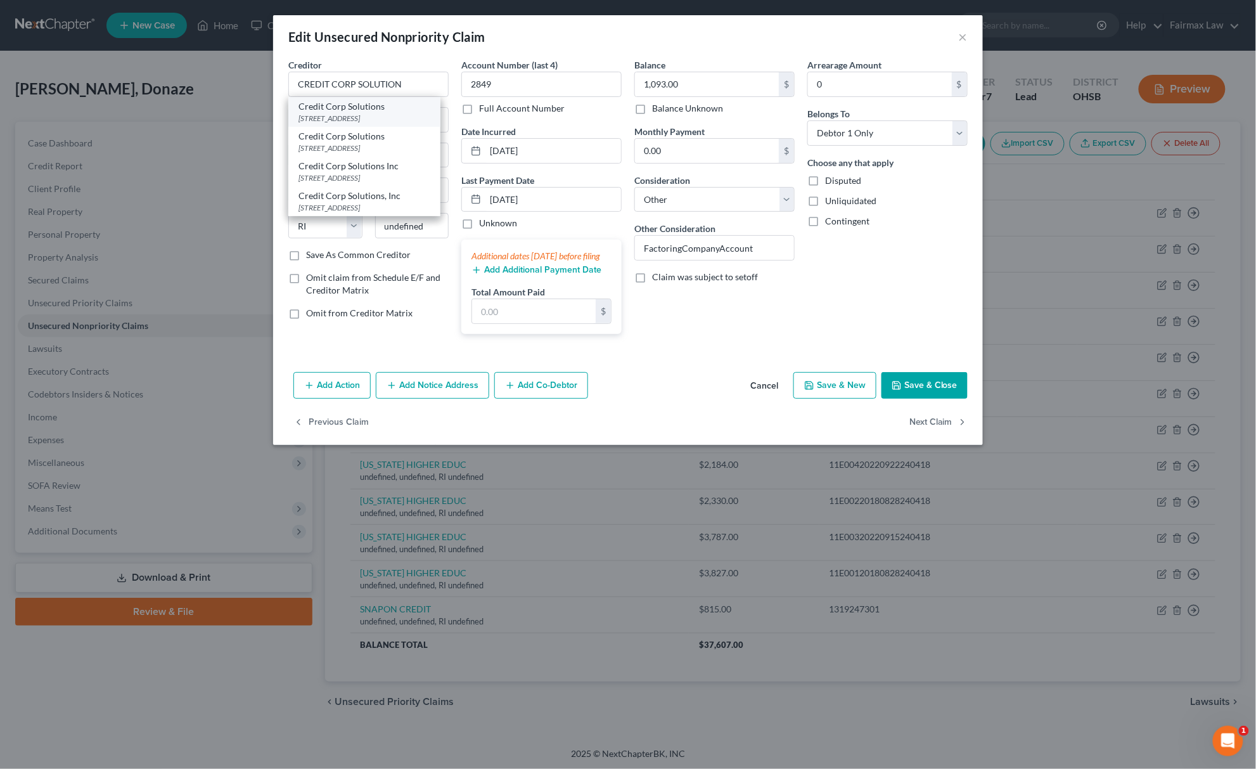
click at [352, 110] on div "Credit Corp Solutions" at bounding box center [364, 106] width 132 height 13
type input "Credit Corp Solutions"
type input "PO Box 2305"
type input "Mount Clemens"
select select "23"
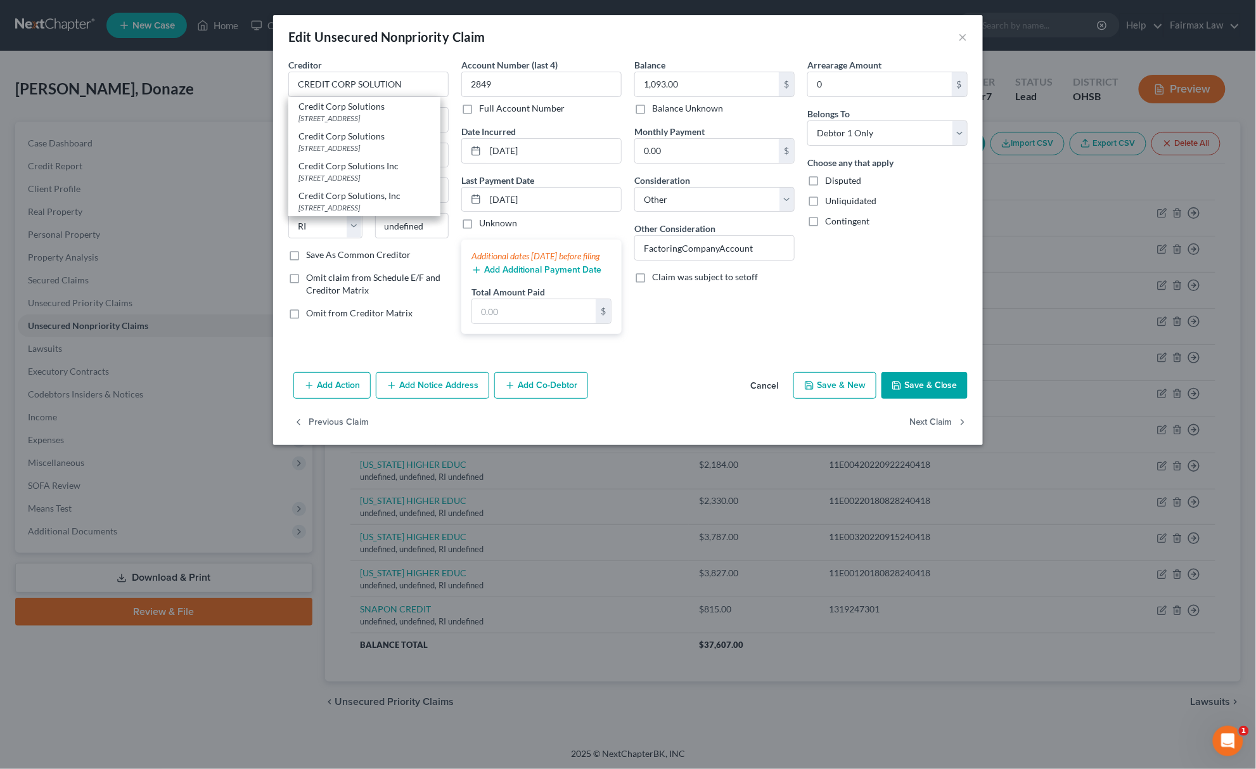
type input "48046"
drag, startPoint x: 302, startPoint y: 86, endPoint x: 96, endPoint y: 79, distance: 205.4
click at [97, 80] on div "Edit Unsecured Nonpriority Claim × Creditor * Credit Corp Solutions Credit Corp…" at bounding box center [628, 384] width 1256 height 769
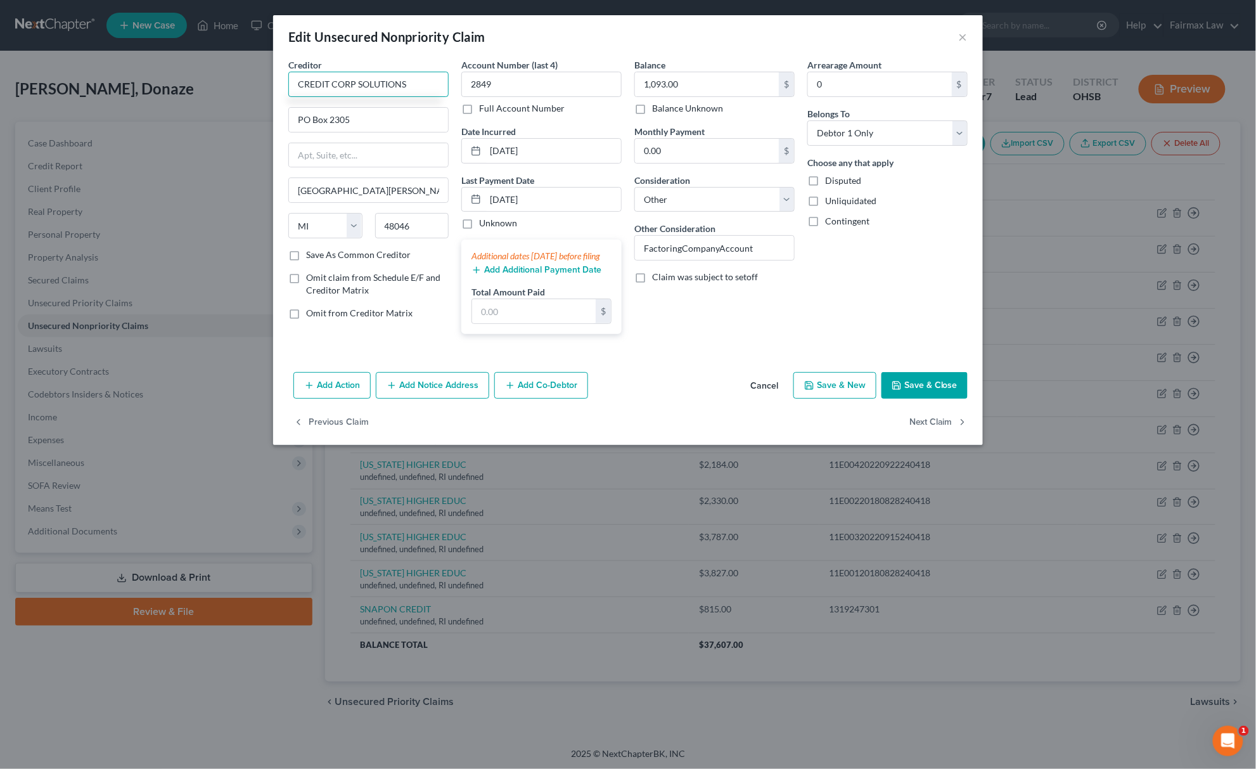
type input "CREDIT CORP SOLUTIONS"
click at [895, 391] on button "Save & Close" at bounding box center [924, 385] width 86 height 27
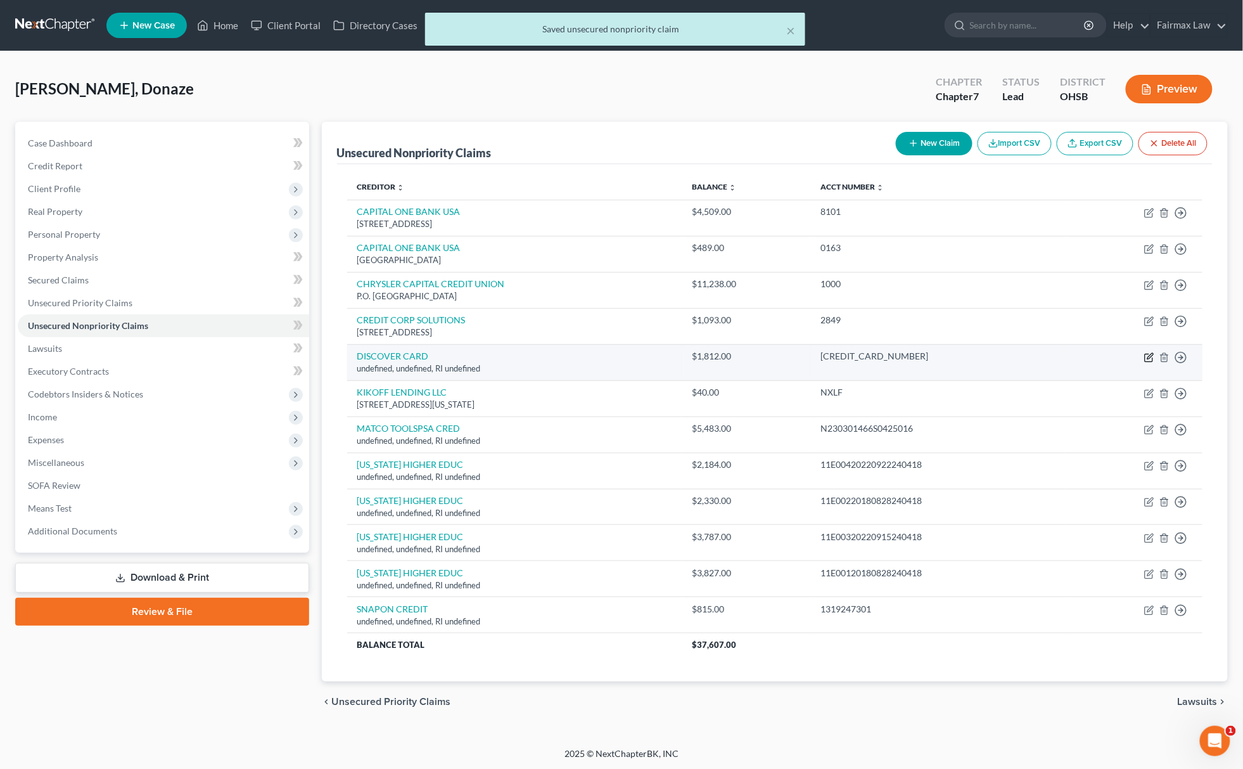
click at [1149, 357] on icon "button" at bounding box center [1149, 357] width 10 height 10
select select "41"
select select "14"
select select "0"
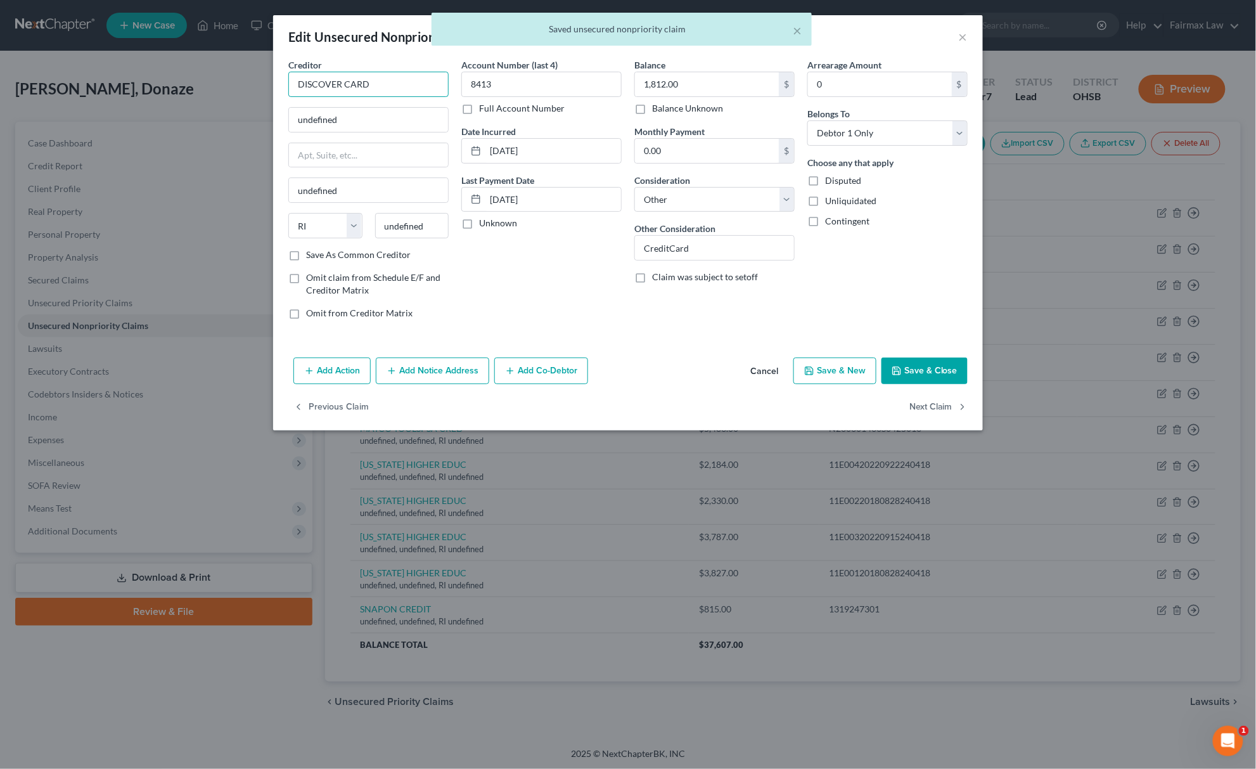
click at [411, 87] on input "DISCOVER CARD" at bounding box center [368, 84] width 160 height 25
type input "DISCOVER CARD"
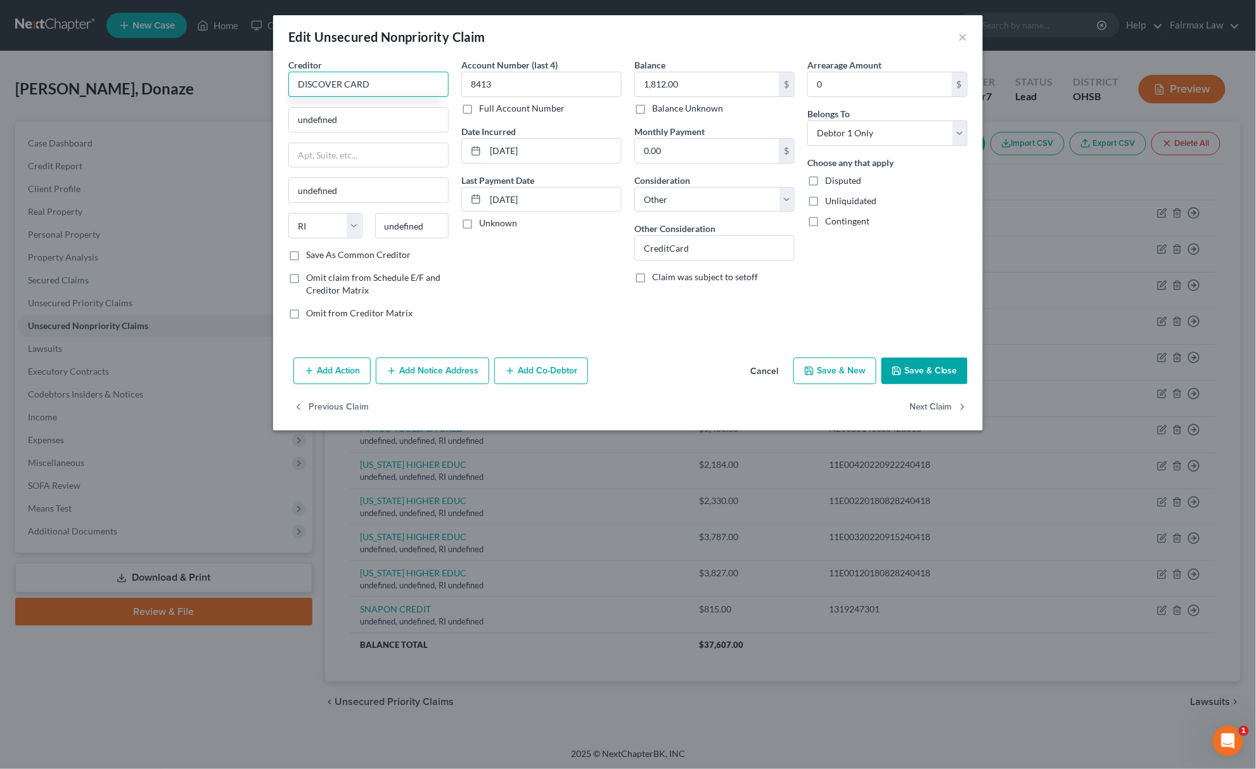
drag, startPoint x: 381, startPoint y: 84, endPoint x: 85, endPoint y: 61, distance: 296.8
click at [91, 60] on div "Edit Unsecured Nonpriority Claim × Creditor * DISCOVER CARD undefined undefined…" at bounding box center [628, 384] width 1256 height 769
drag, startPoint x: 395, startPoint y: 115, endPoint x: 160, endPoint y: 80, distance: 238.4
click at [0, 92] on html "Home New Case Client Portal Directory Cases Fairmax Law paralegal2@fairmaxlaw.c…" at bounding box center [628, 385] width 1256 height 770
paste input "P.O. Box 6103, Carol Stream, IL 60197"
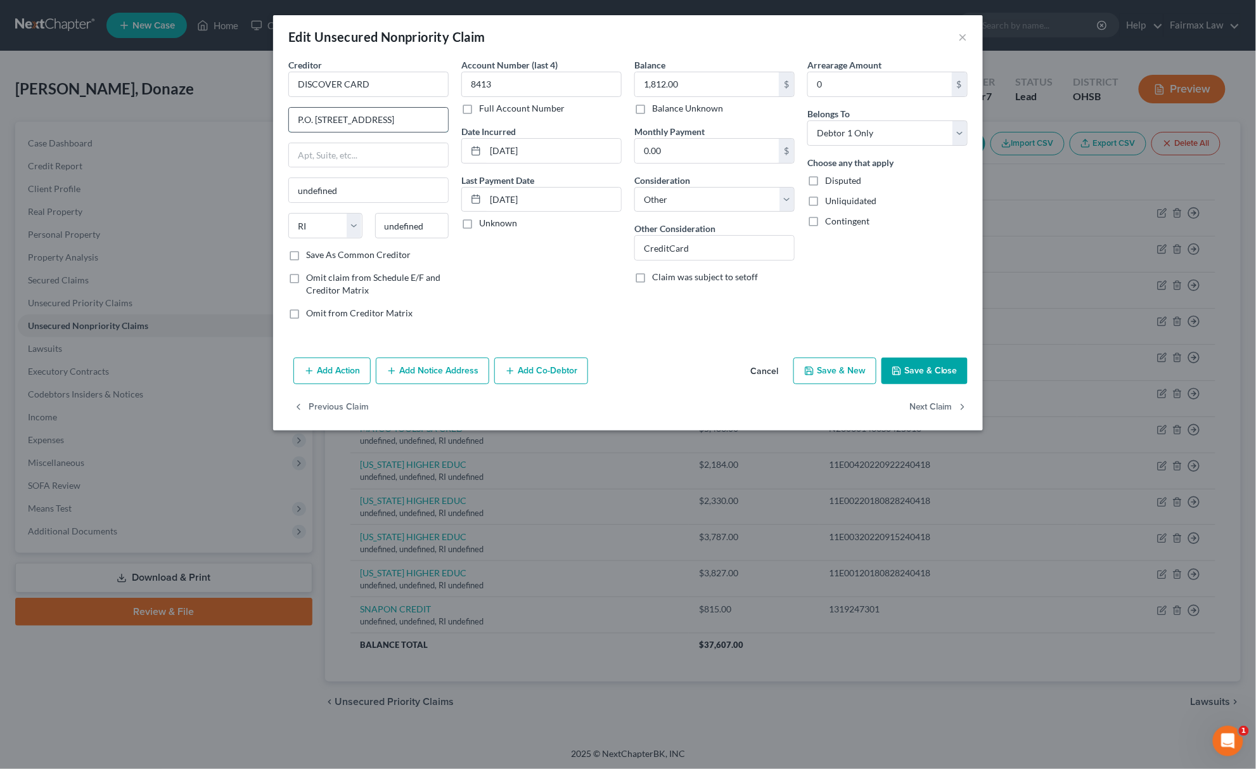
scroll to position [0, 5]
drag, startPoint x: 414, startPoint y: 119, endPoint x: 478, endPoint y: 120, distance: 63.4
click at [471, 118] on div "Creditor * DISCOVER CARD P.O. Box 6103, Carol Stream, IL 60197 undefined State …" at bounding box center [628, 193] width 692 height 271
type input "P.O. Box 6103, Carol Stream, IL 60197"
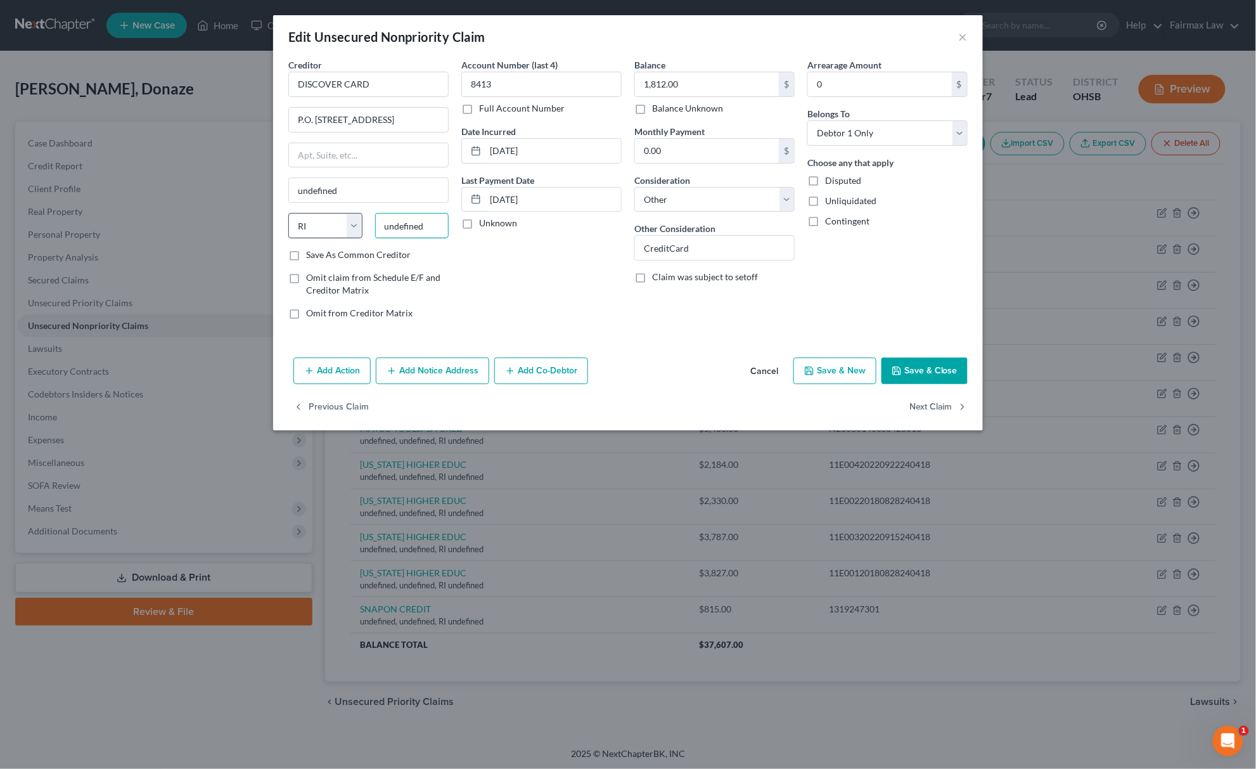
drag, startPoint x: 429, startPoint y: 220, endPoint x: 327, endPoint y: 215, distance: 102.1
click at [321, 212] on div "Creditor * DISCOVER CARD P.O. Box 6103, Carol Stream, IL 60197 undefined State …" at bounding box center [368, 153] width 160 height 190
paste input "60197"
type input "60197"
click at [325, 219] on select "State AL AK AR AZ CA CO CT DE DC FL GA GU HI ID IL IN IA KS KY LA ME MD MA MI M…" at bounding box center [325, 225] width 74 height 25
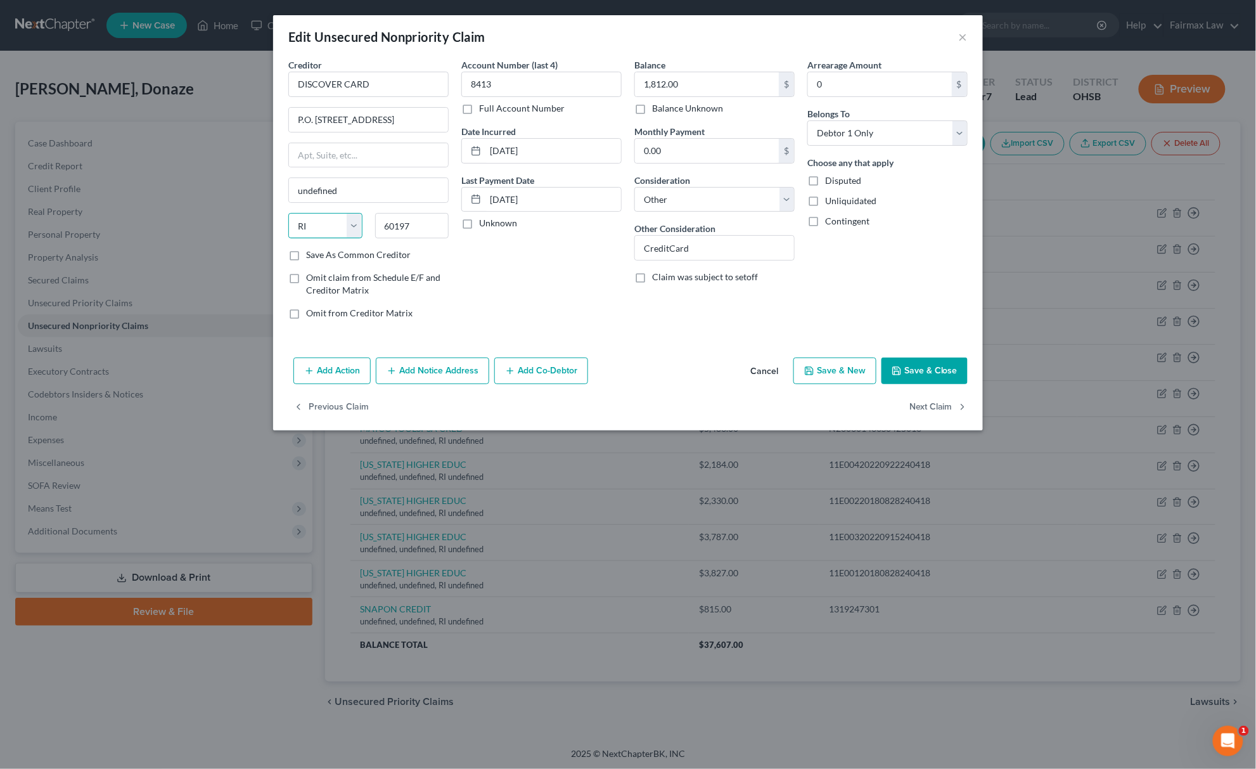
type input "Carol Stream"
select select "14"
click at [288, 214] on select "State AL AK AR AZ CA CO CT DE DC FL GA GU HI ID IL IN IA KS KY LA ME MD MA MI M…" at bounding box center [325, 225] width 74 height 25
drag, startPoint x: 356, startPoint y: 115, endPoint x: 480, endPoint y: 114, distance: 124.2
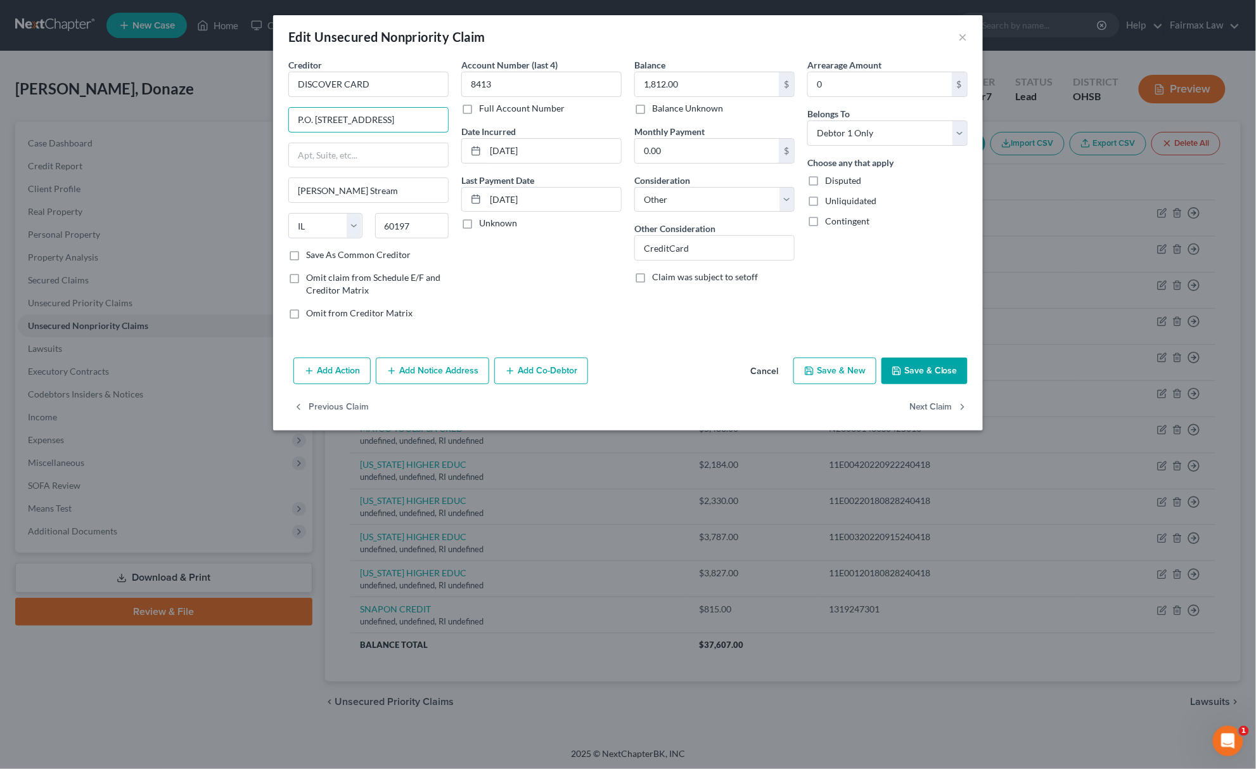
click at [480, 114] on div "Creditor * DISCOVER CARD P.O. Box 6103, Carol Stream, IL 60197 Carol Stream Sta…" at bounding box center [628, 193] width 692 height 271
type input "P.O. Box 6103"
click at [944, 368] on button "Save & Close" at bounding box center [924, 370] width 86 height 27
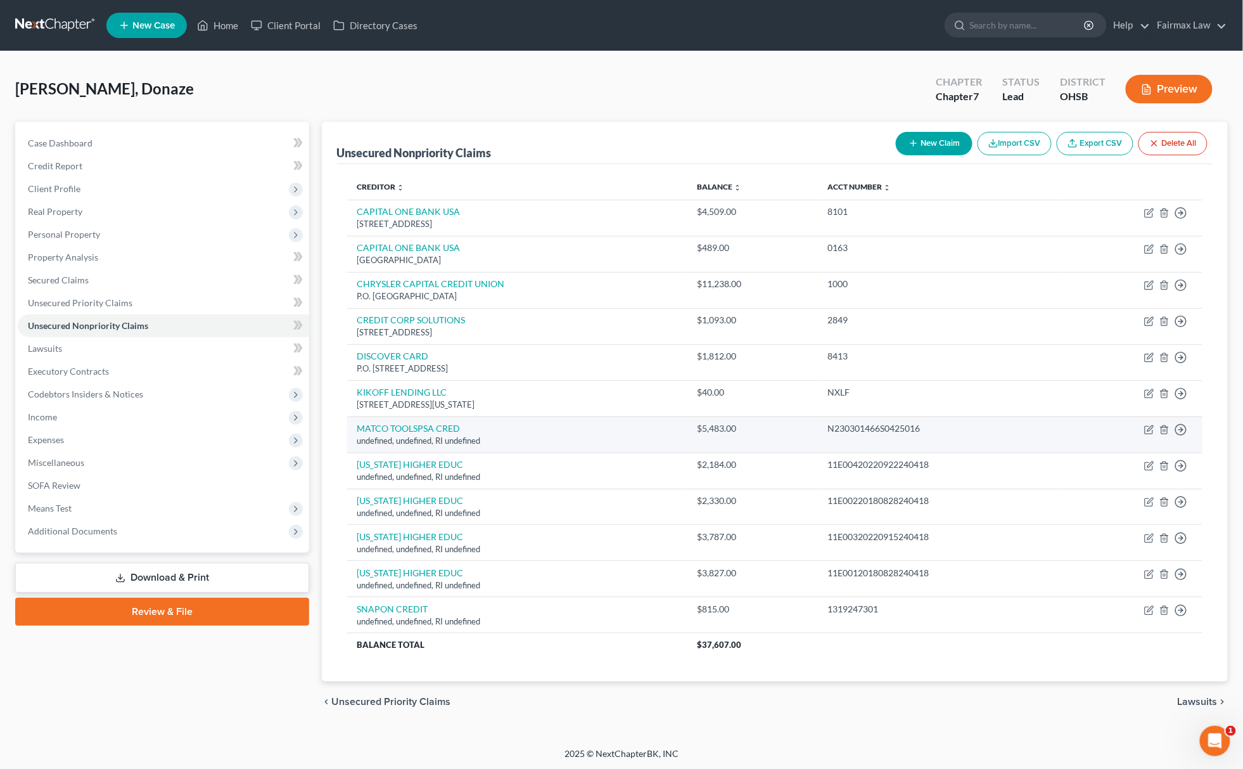
click at [1154, 432] on td "Move to D Move to E Move to G Move to Notice Only" at bounding box center [1133, 434] width 139 height 36
click at [1148, 431] on icon "button" at bounding box center [1150, 428] width 6 height 6
select select "41"
select select "14"
select select "0"
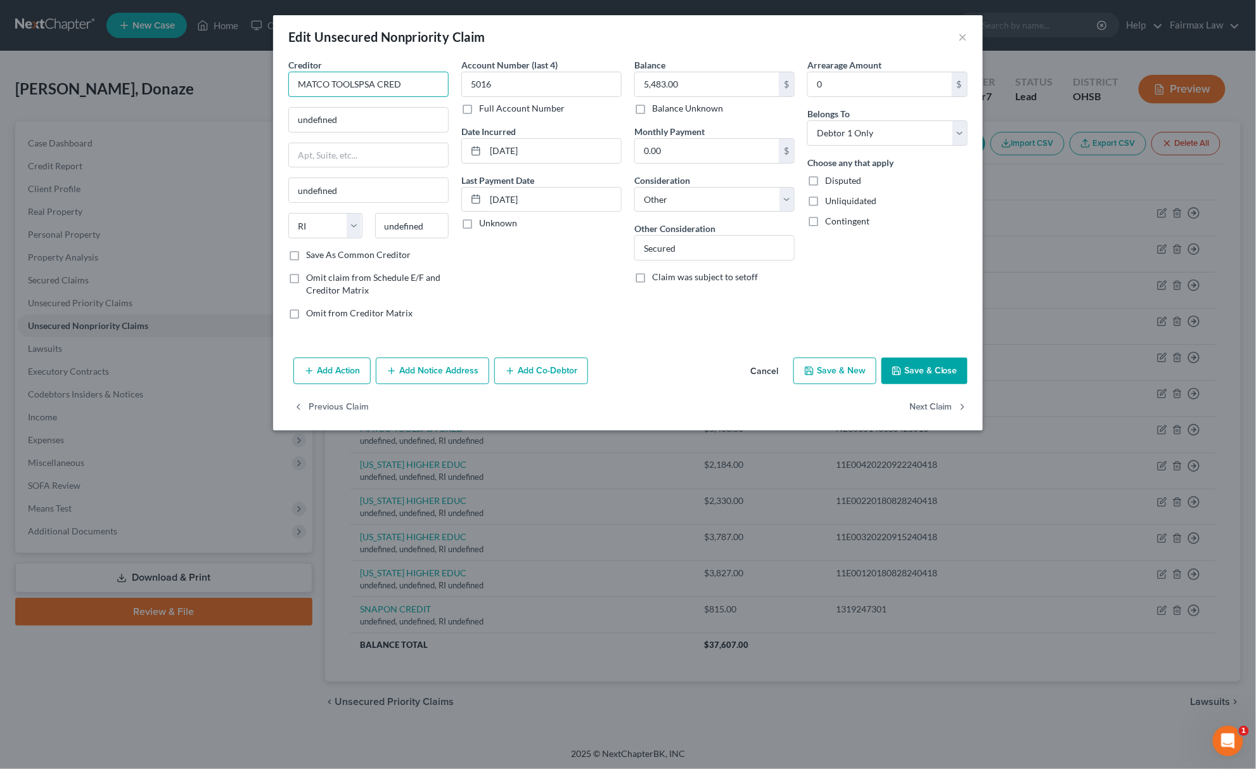
drag, startPoint x: 427, startPoint y: 77, endPoint x: 33, endPoint y: 59, distance: 394.5
click at [82, 67] on div "Edit Unsecured Nonpriority Claim × Creditor * MATCO TOOLSPSA CRED undefined und…" at bounding box center [628, 384] width 1256 height 769
drag, startPoint x: 404, startPoint y: 119, endPoint x: 182, endPoint y: 120, distance: 221.1
click at [191, 120] on div "Edit Unsecured Nonpriority Claim × Creditor * MATCO TOOLSPSA CRED undefined und…" at bounding box center [628, 384] width 1256 height 769
paste input "P.O. Box 6180 Newport Beach, CA 92658"
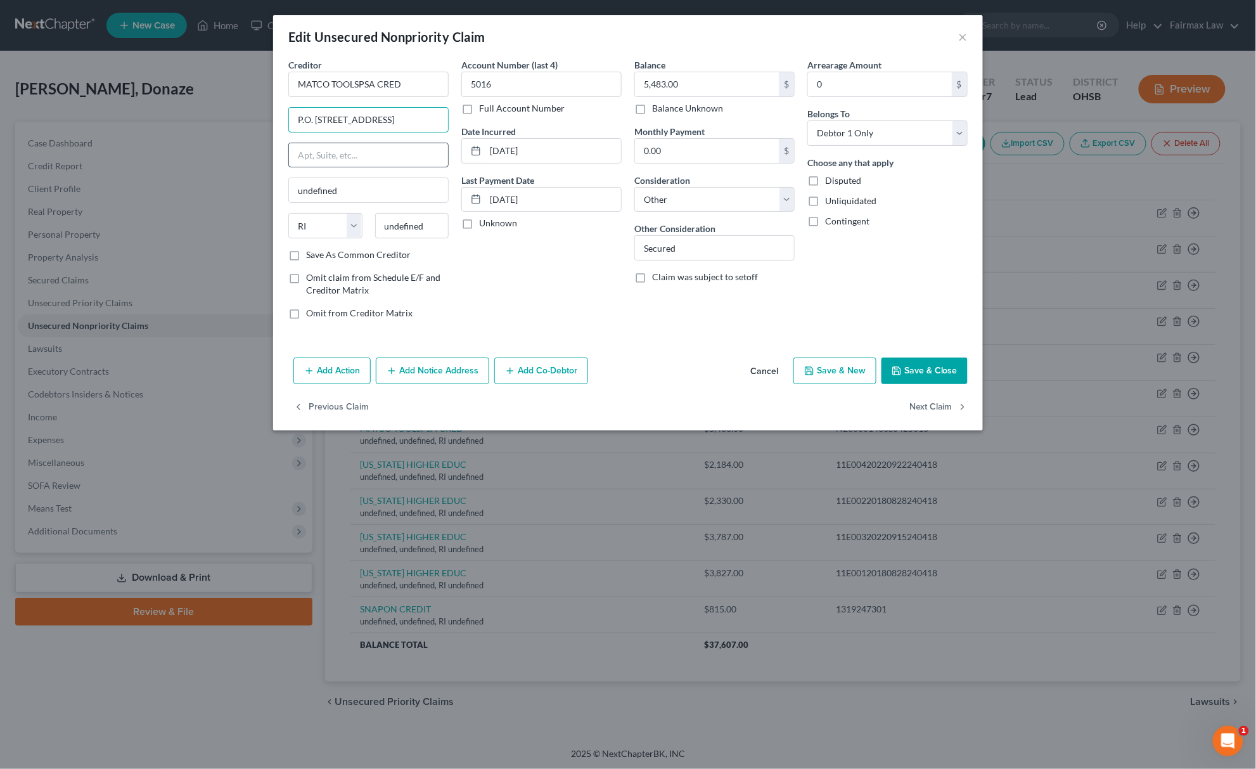
scroll to position [0, 18]
click at [417, 118] on input "P.O. Box 6180 Newport Beach, CA 92658" at bounding box center [368, 120] width 159 height 24
drag, startPoint x: 409, startPoint y: 120, endPoint x: 459, endPoint y: 130, distance: 51.1
click at [459, 130] on div "Creditor * MATCO TOOLSPSA CRED P.O. Box 6180 Newport Beach, CA 92658 undefined …" at bounding box center [628, 193] width 692 height 271
click at [418, 117] on input "P.O. Box 6180 Newport Beach, CA 92658" at bounding box center [368, 120] width 159 height 24
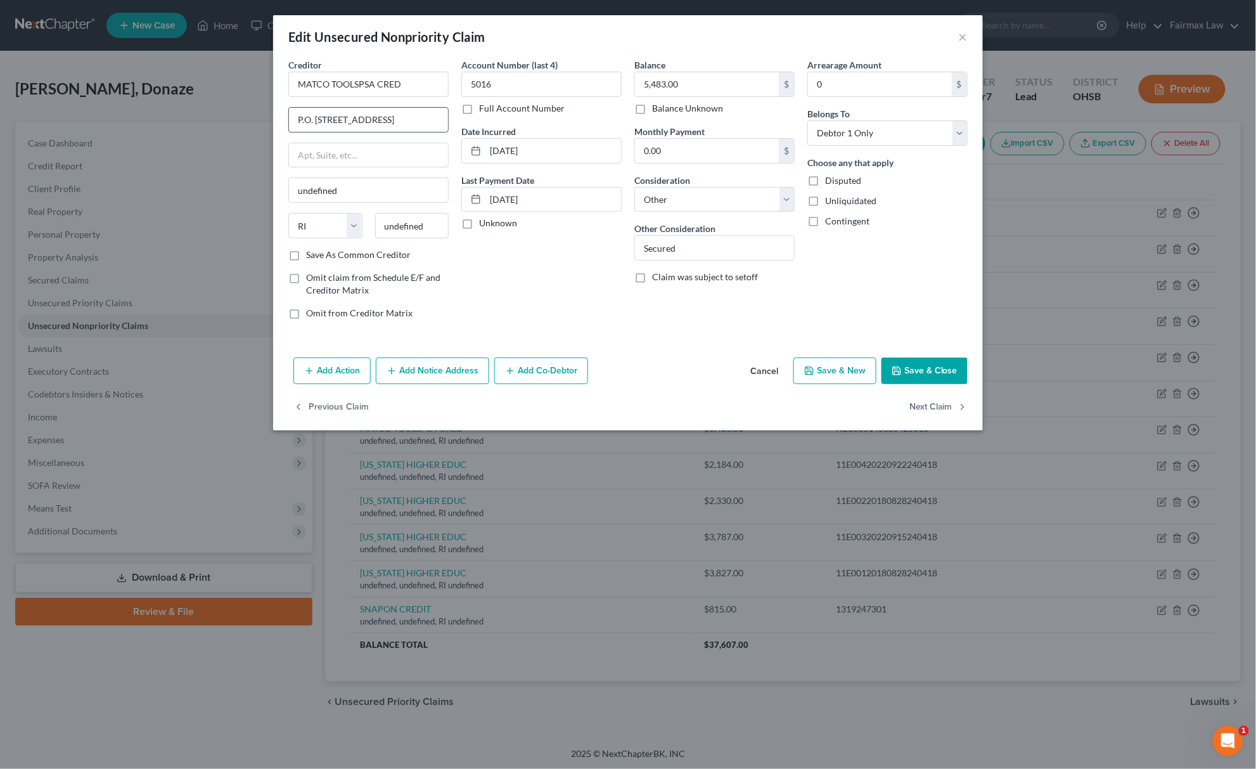
click at [416, 117] on input "P.O. Box 6180 Newport Beach, CA 92658" at bounding box center [368, 120] width 159 height 24
drag, startPoint x: 413, startPoint y: 117, endPoint x: 446, endPoint y: 117, distance: 33.0
click at [446, 117] on input "P.O. Box 6180 Newport Beach, CA 92658" at bounding box center [368, 120] width 159 height 24
type input "P.O. Box 6180 Newport Beach, CA 92658"
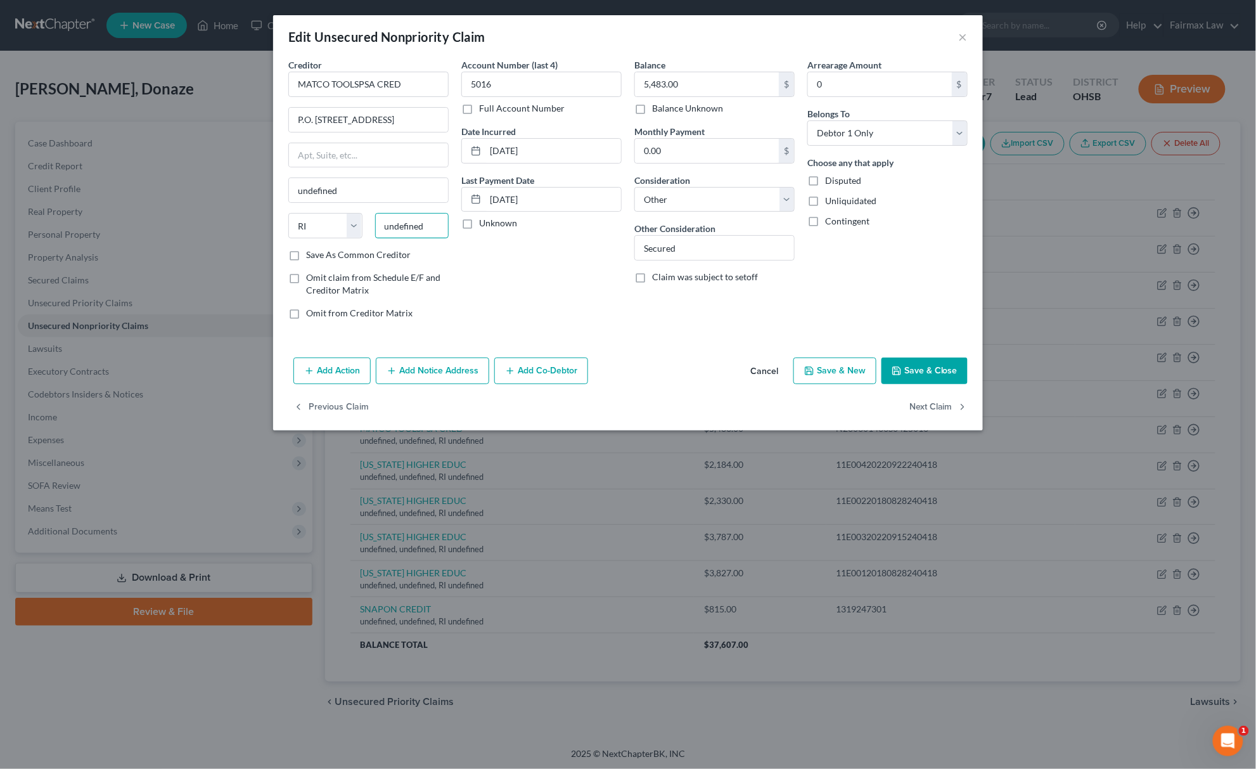
paste input "92658"
drag, startPoint x: 429, startPoint y: 216, endPoint x: 380, endPoint y: 219, distance: 48.9
click at [380, 219] on input "92658" at bounding box center [412, 225] width 74 height 25
type input "92658"
click at [325, 227] on select "State AL AK AR AZ CA CO CT DE DC FL GA GU HI ID IL IN IA KS KY LA ME MD MA MI M…" at bounding box center [325, 225] width 74 height 25
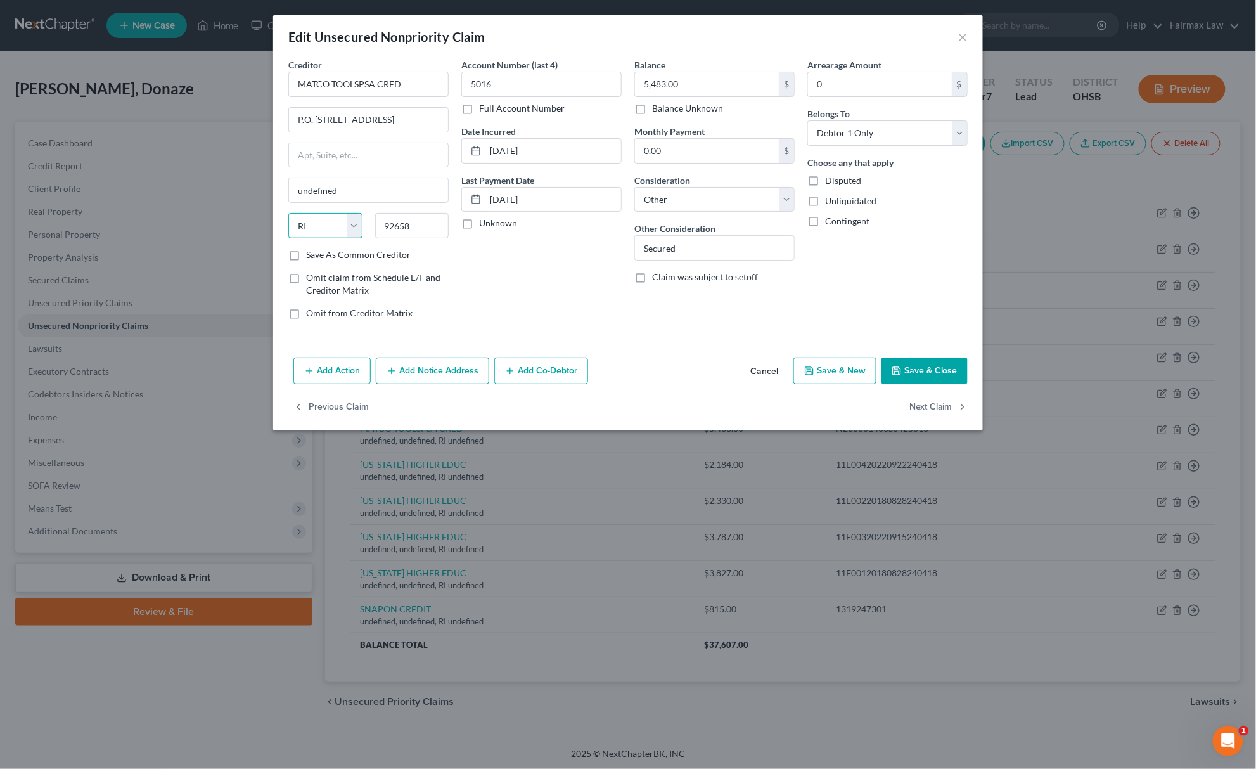
type input "Newport Beach"
select select "4"
click at [288, 214] on select "State AL AK AR AZ CA CO CT DE DC FL GA GU HI ID IL IN IA KS KY LA ME MD MA MI M…" at bounding box center [325, 225] width 74 height 25
drag, startPoint x: 416, startPoint y: 119, endPoint x: 478, endPoint y: 117, distance: 62.1
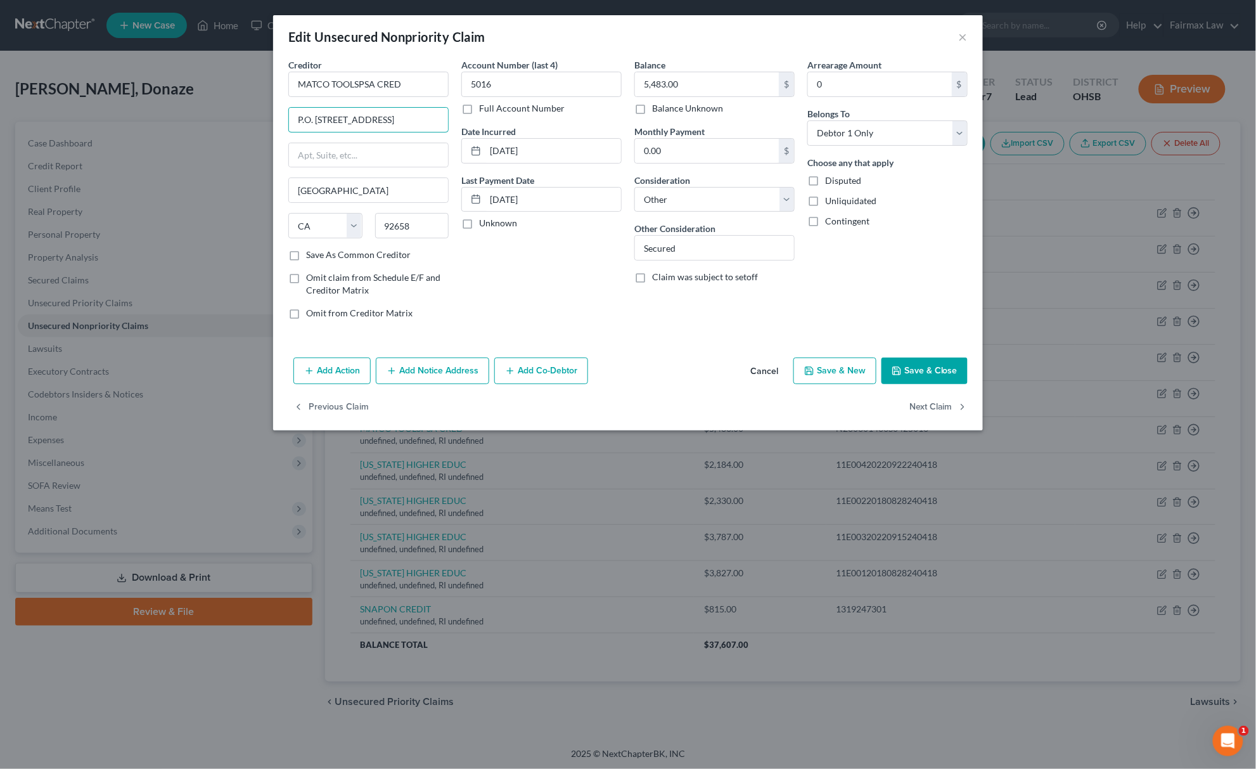
click at [478, 117] on div "Creditor * MATCO TOOLSPSA CRED P.O. Box 6180 Newport Beach, CA 92658 Newport Be…" at bounding box center [628, 193] width 692 height 271
type input "P.O. Box 6180"
click at [892, 364] on button "Save & Close" at bounding box center [924, 370] width 86 height 27
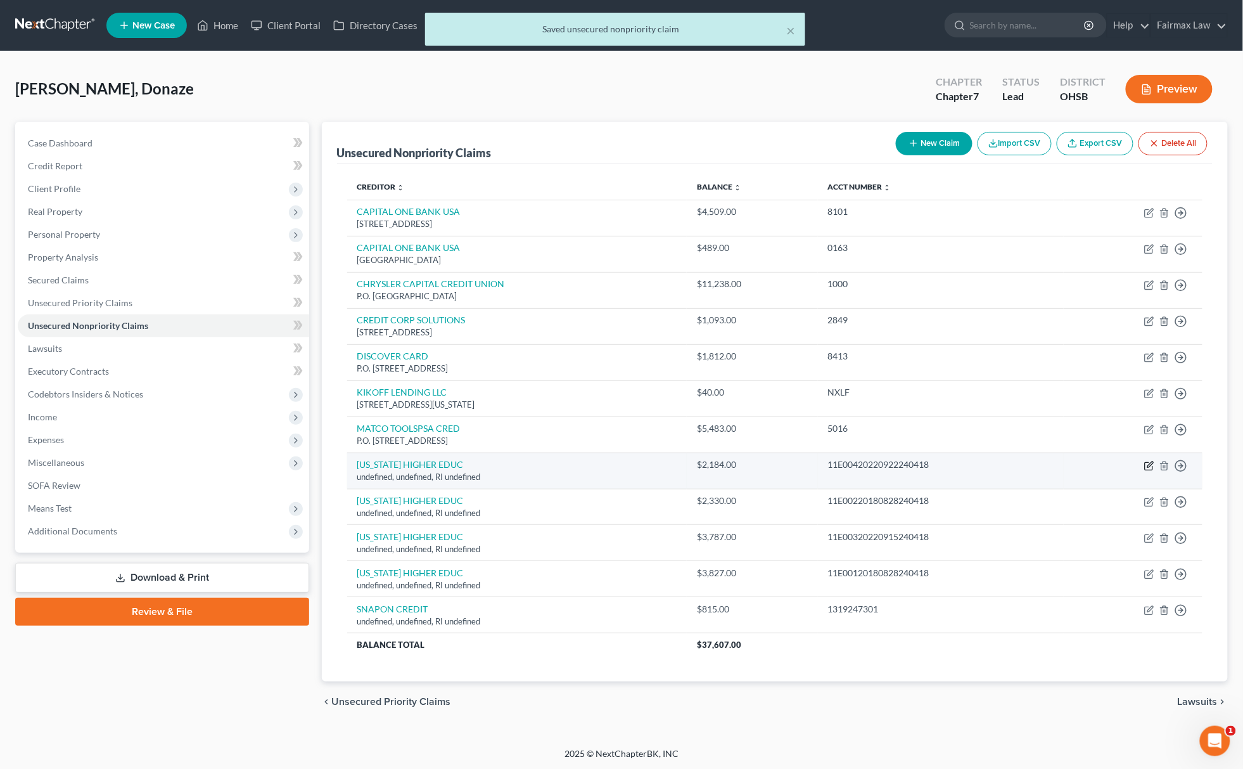
click at [1153, 462] on icon "button" at bounding box center [1150, 464] width 6 height 6
select select "41"
select select "14"
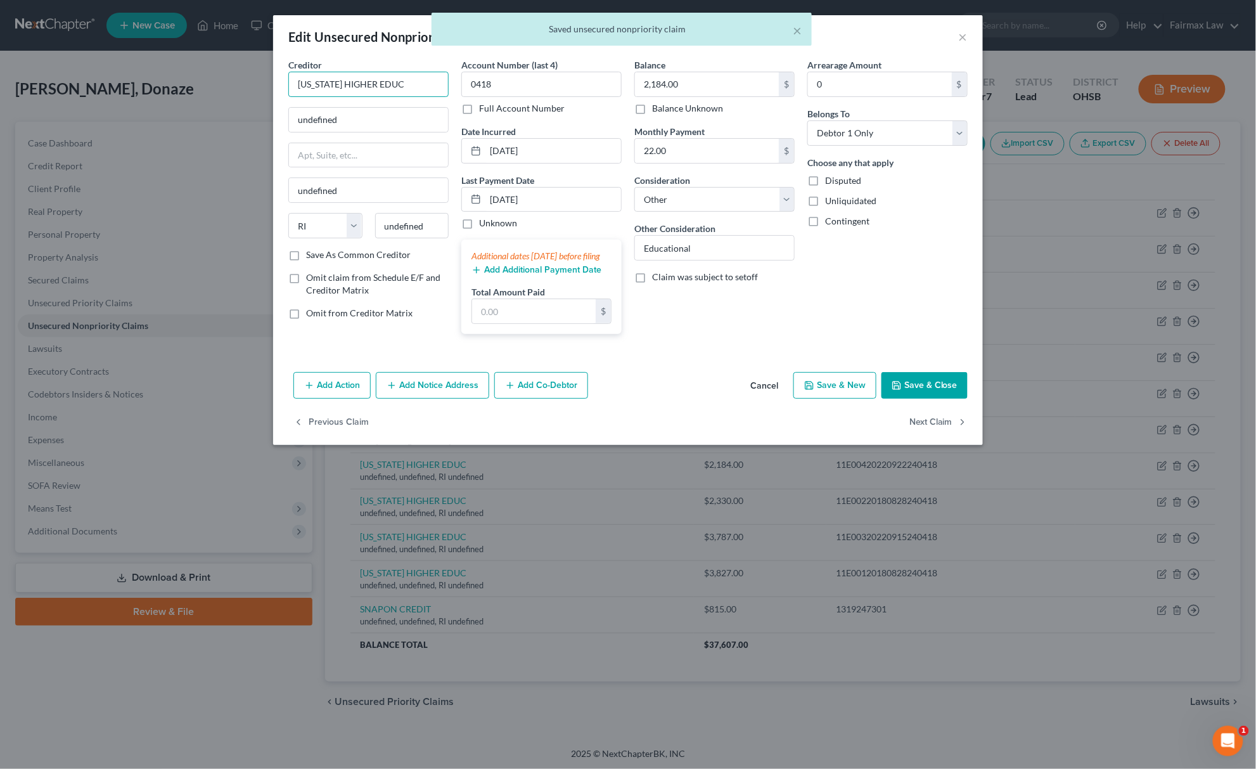
click at [419, 79] on input "MISSOURI HIGHER EDUC" at bounding box center [368, 84] width 160 height 25
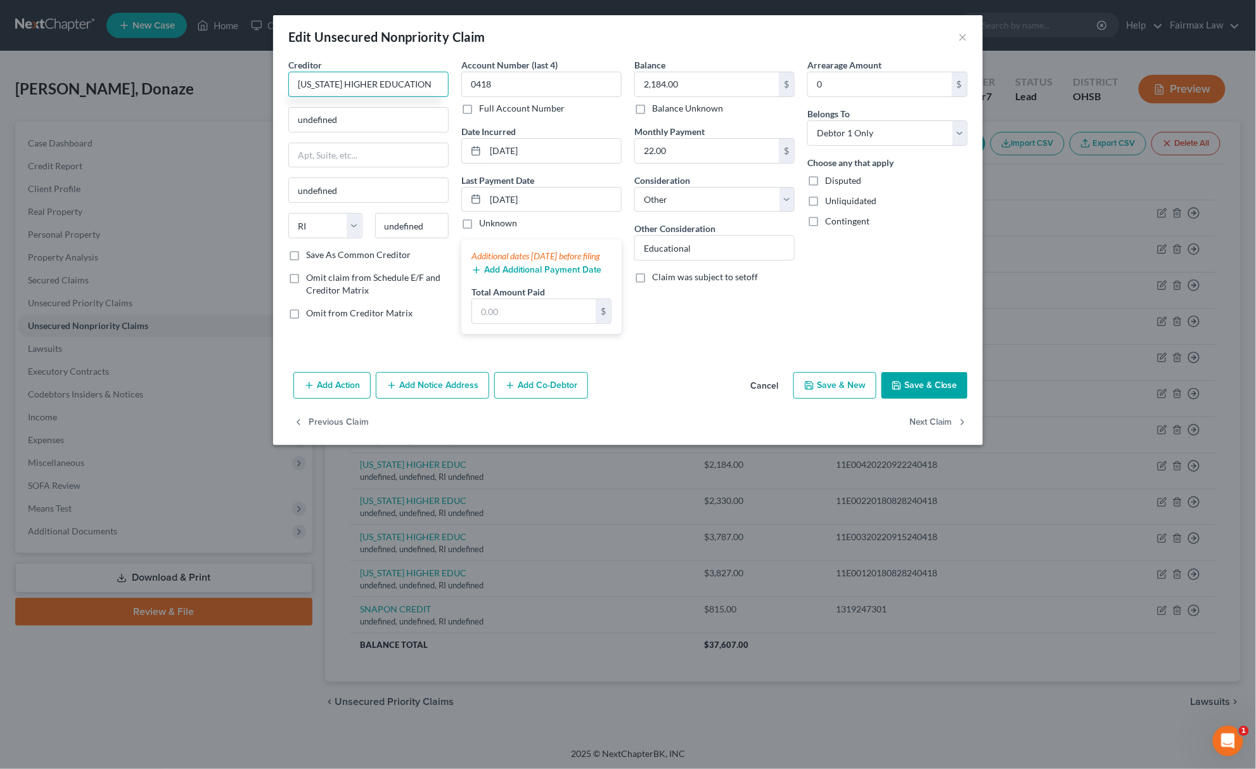
drag, startPoint x: 434, startPoint y: 82, endPoint x: 226, endPoint y: 68, distance: 208.3
click at [224, 82] on div "Edit Unsecured Nonpriority Claim × Creditor * MISSOURI HIGHER EDUCATION undefin…" at bounding box center [628, 384] width 1256 height 769
drag, startPoint x: 376, startPoint y: 130, endPoint x: 136, endPoint y: 132, distance: 240.8
click at [193, 131] on div "Edit Unsecured Nonpriority Claim × Creditor * MISSOURI HIGHER EDUCATION undefin…" at bounding box center [628, 384] width 1256 height 769
paste input "P.O. Box 1469. Jefferson City, MO 65102"
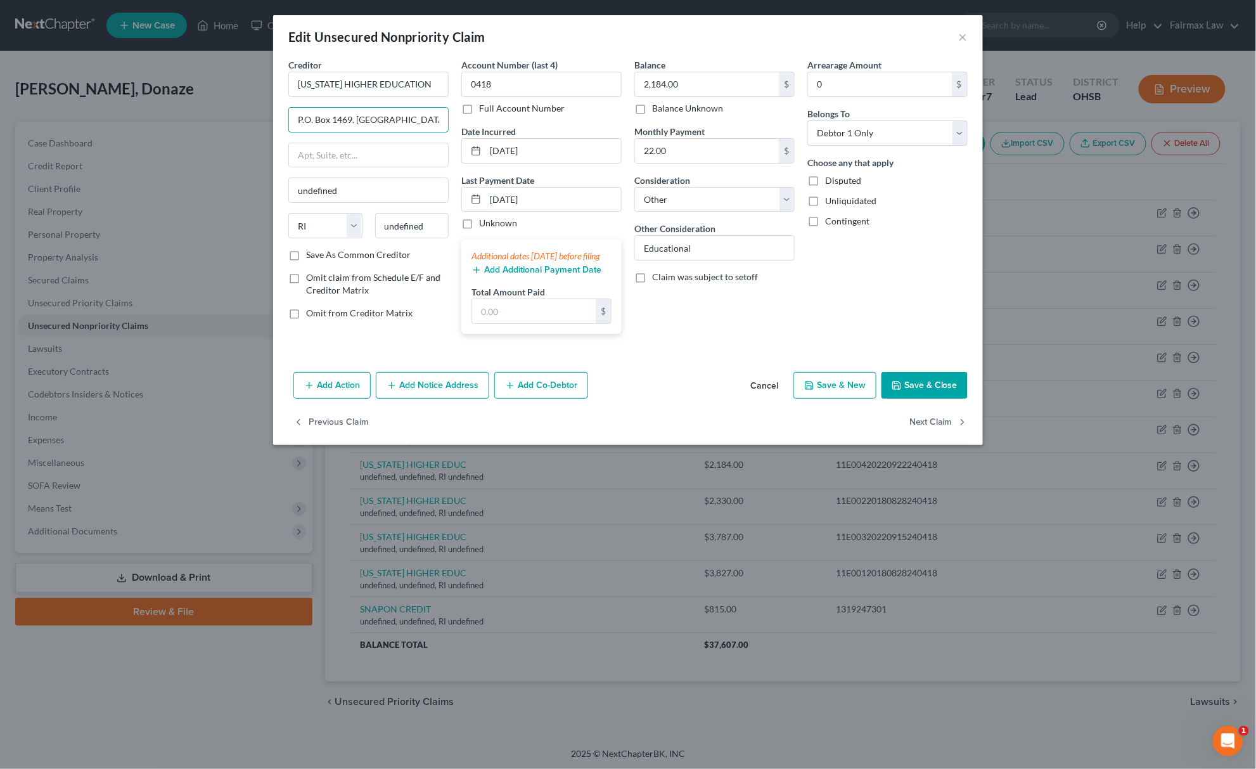
scroll to position [0, 16]
drag, startPoint x: 414, startPoint y: 115, endPoint x: 483, endPoint y: 115, distance: 69.1
click at [483, 115] on div "Creditor * MISSOURI HIGHER EDUCATION P.O. Box 1469. Jefferson City, MO 65102 un…" at bounding box center [628, 201] width 692 height 286
drag, startPoint x: 433, startPoint y: 222, endPoint x: 307, endPoint y: 223, distance: 126.7
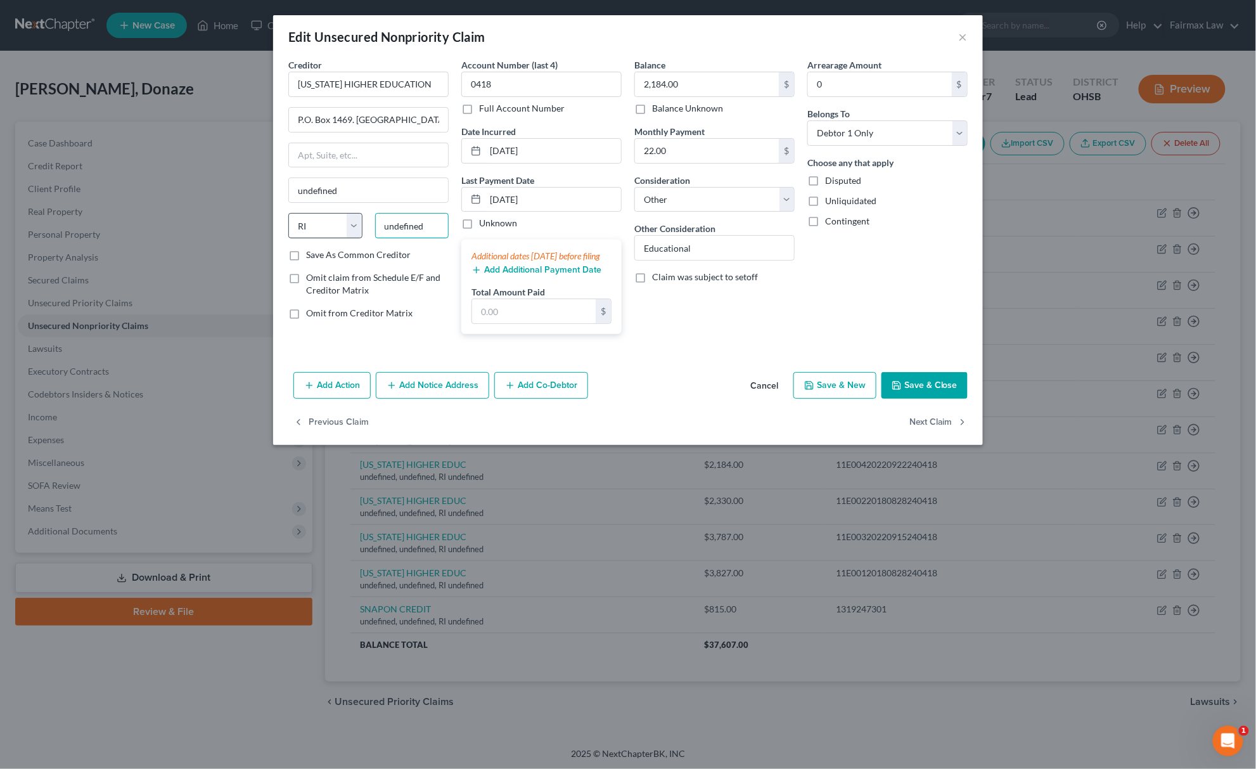
click at [315, 223] on div "State AL AK AR AZ CA CO CT DE DC FL GA GU HI ID IL IN IA KS KY LA ME MD MA MI M…" at bounding box center [368, 230] width 173 height 35
paste input "65102"
drag, startPoint x: 424, startPoint y: 119, endPoint x: 455, endPoint y: 119, distance: 31.0
click at [455, 119] on div "Creditor * MISSOURI HIGHER EDUCATION P.O. Box 1469. Jefferson City, MO 65102 un…" at bounding box center [628, 201] width 692 height 286
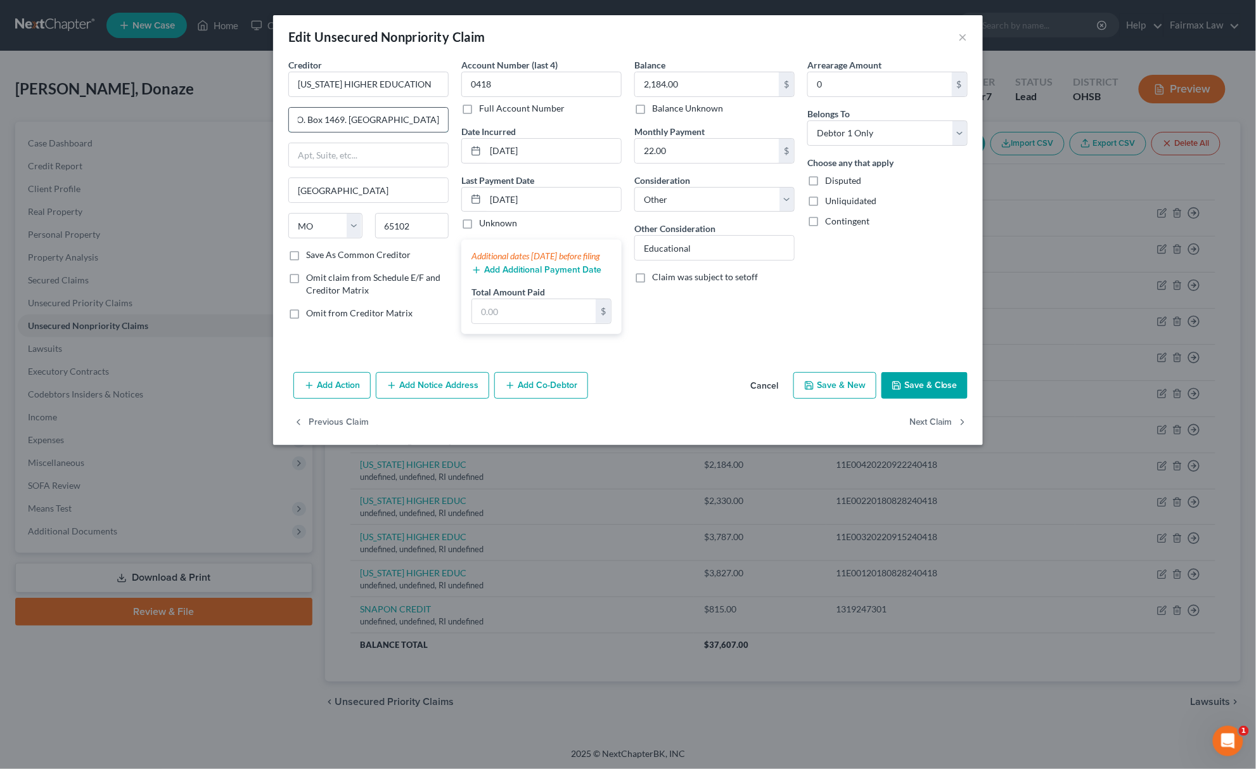
click at [393, 122] on input "P.O. Box 1469. Jefferson City, MO 65102" at bounding box center [368, 120] width 159 height 24
drag, startPoint x: 335, startPoint y: 119, endPoint x: 502, endPoint y: 120, distance: 166.6
click at [502, 120] on div "Creditor * MISSOURI HIGHER EDUCATION P.O. Box 1469. Jefferson City, MO 65102 Je…" at bounding box center [628, 201] width 692 height 286
click at [925, 391] on button "Save & Close" at bounding box center [924, 385] width 86 height 27
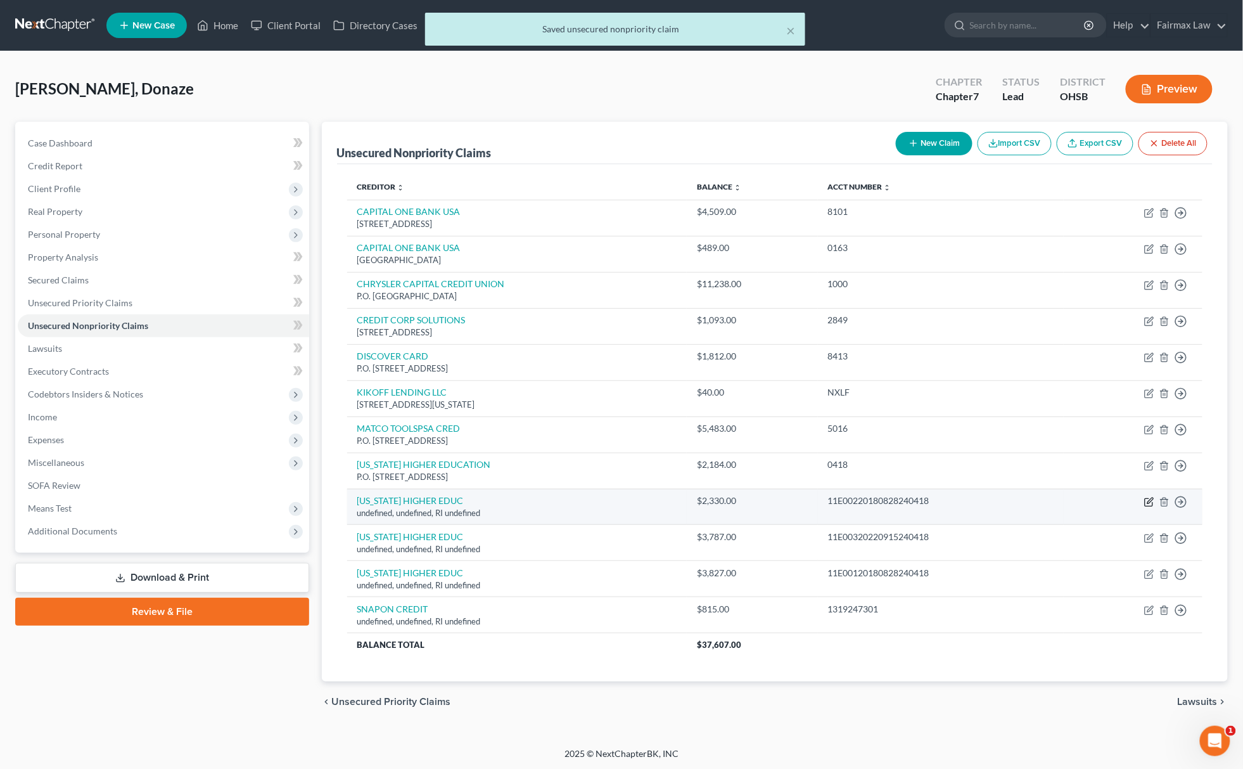
click at [1149, 499] on icon "button" at bounding box center [1149, 502] width 10 height 10
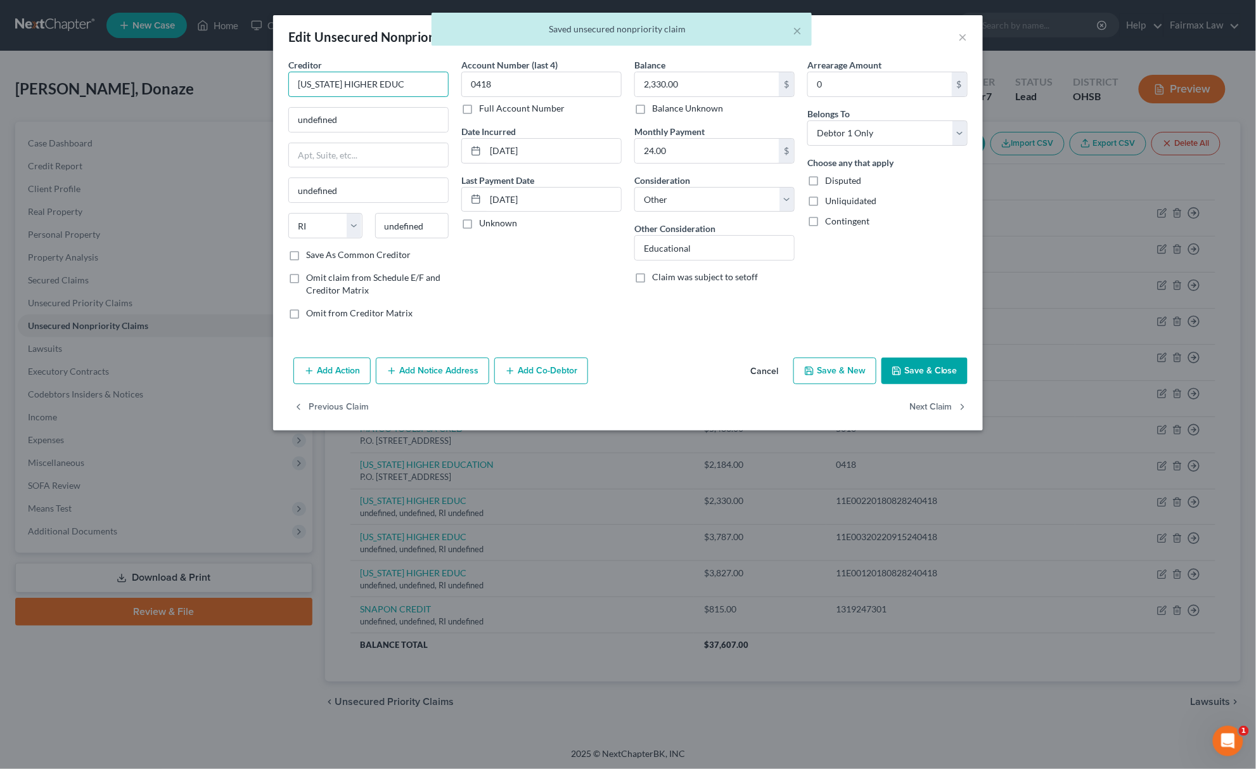
click at [413, 85] on input "MISSOURI HIGHER EDUC" at bounding box center [368, 84] width 160 height 25
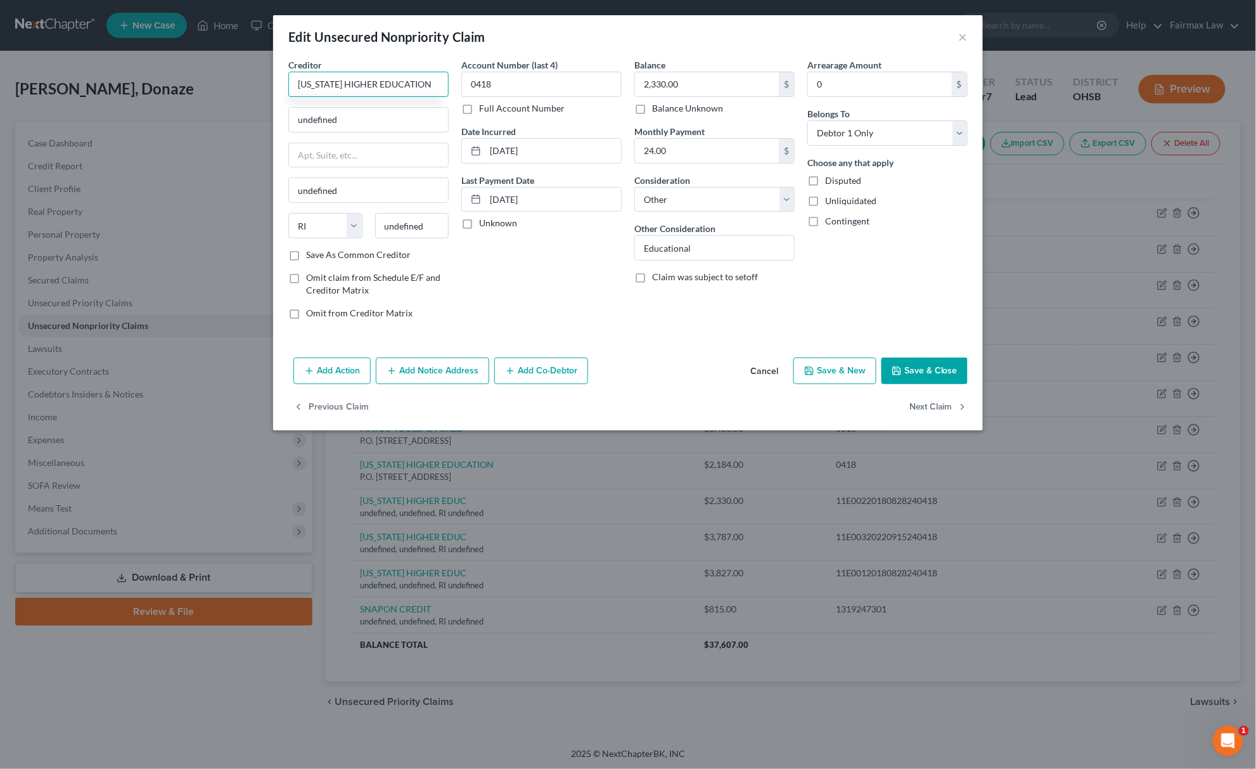
drag, startPoint x: 431, startPoint y: 79, endPoint x: 113, endPoint y: 44, distance: 320.7
click at [302, 70] on div "Creditor * MISSOURI HIGHER EDUCATION" at bounding box center [368, 77] width 160 height 39
drag, startPoint x: 304, startPoint y: 128, endPoint x: 151, endPoint y: 128, distance: 153.3
click at [153, 128] on div "Edit Unsecured Nonpriority Claim × Creditor * MISSOURI HIGHER EDUCATION undefin…" at bounding box center [628, 384] width 1256 height 769
paste input "P.O. Box 1469. Jefferson City, MO 65102"
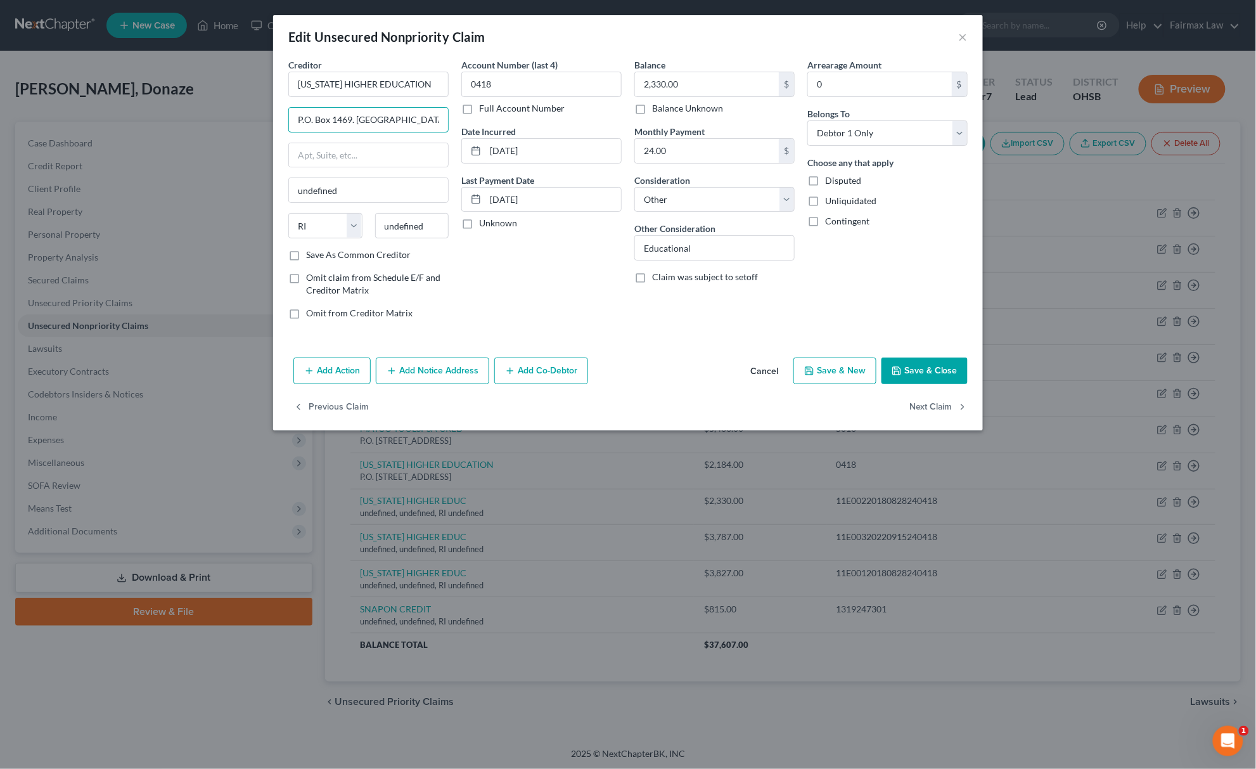
scroll to position [0, 16]
click at [416, 120] on input "P.O. Box 1469. Jefferson City, MO 65102" at bounding box center [368, 120] width 159 height 24
drag, startPoint x: 412, startPoint y: 118, endPoint x: 449, endPoint y: 118, distance: 37.4
click at [449, 118] on div "Creditor * MISSOURI HIGHER EDUCATION P.O. Box 1469. Jefferson City, MO 65102 un…" at bounding box center [368, 193] width 173 height 271
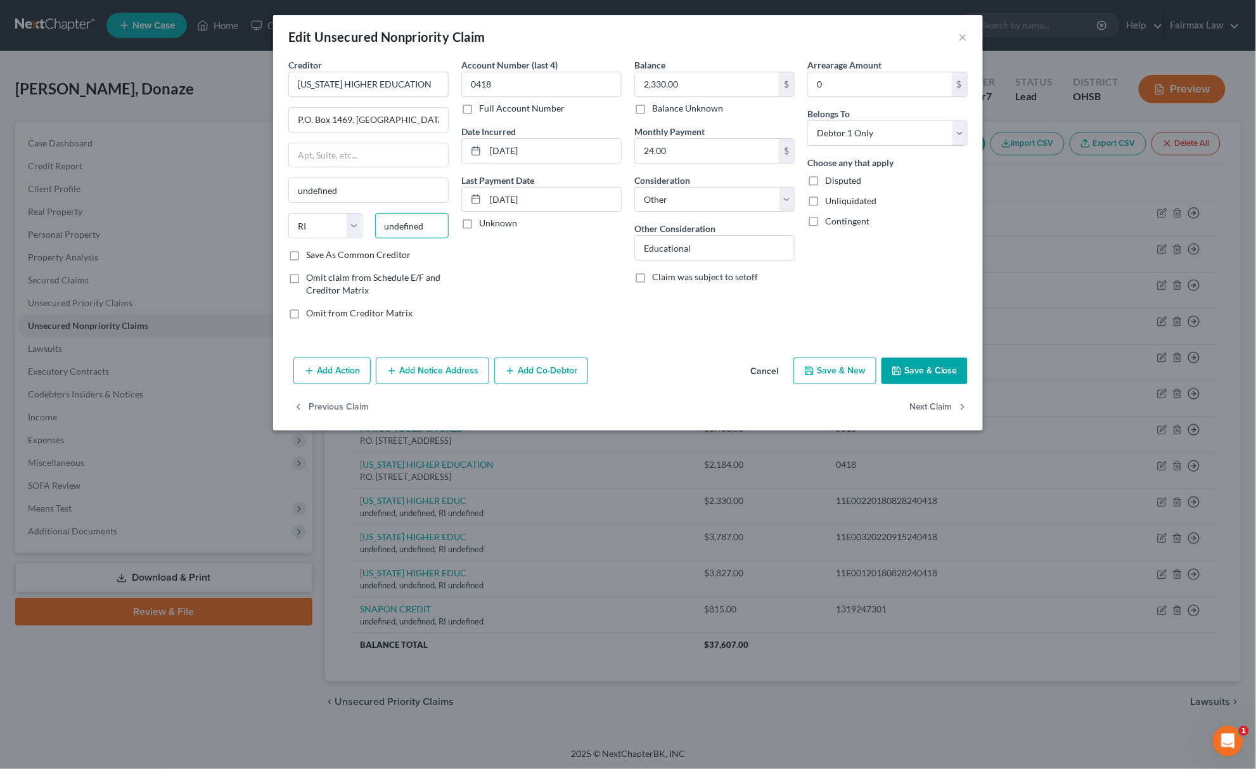
drag, startPoint x: 427, startPoint y: 231, endPoint x: 319, endPoint y: 244, distance: 108.5
click at [340, 241] on div "State AL AK AR AZ CA CO CT DE DC FL GA GU HI ID IL IN IA KS KY LA ME MD MA MI M…" at bounding box center [368, 230] width 173 height 35
paste input "65102"
click at [307, 234] on select "State AL AK AR AZ CA CO CT DE DC FL GA GU HI ID IL IN IA KS KY LA ME MD MA MI M…" at bounding box center [325, 225] width 74 height 25
click at [288, 214] on select "State AL AK AR AZ CA CO CT DE DC FL GA GU HI ID IL IN IA KS KY LA ME MD MA MI M…" at bounding box center [325, 225] width 74 height 25
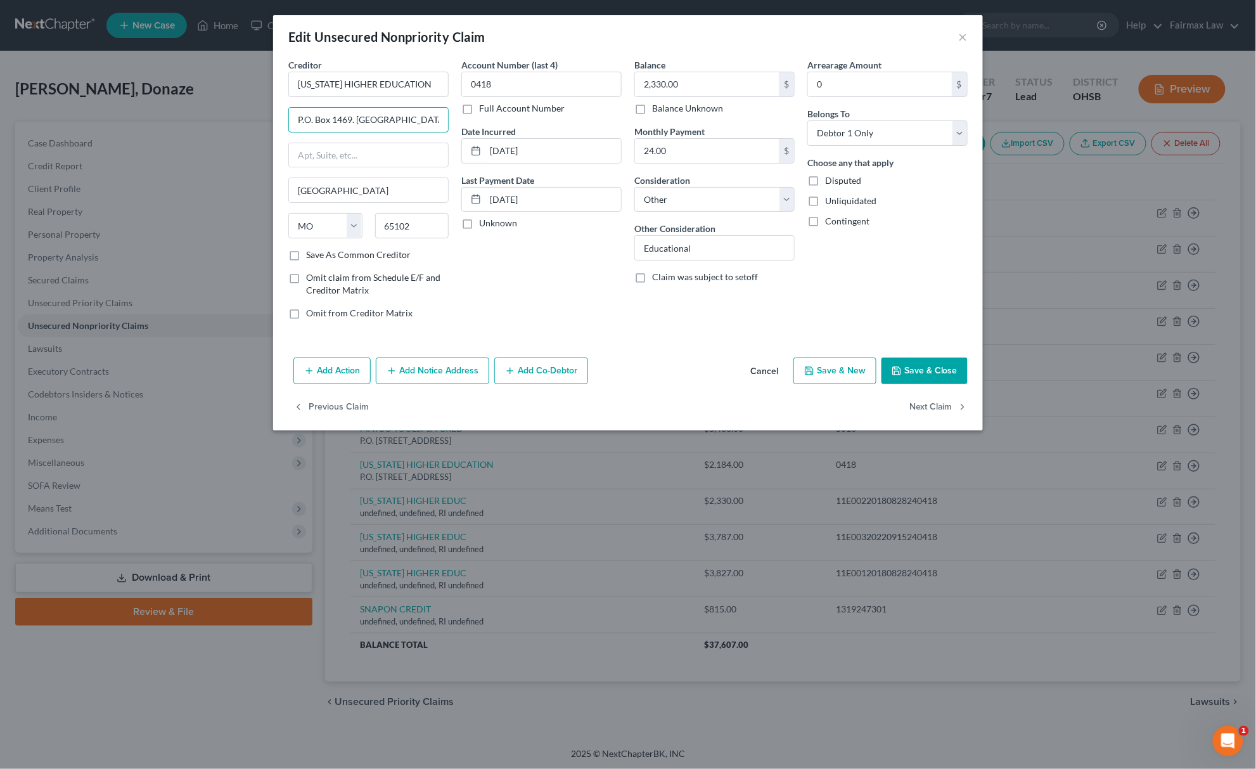
scroll to position [0, 16]
drag, startPoint x: 350, startPoint y: 115, endPoint x: 508, endPoint y: 120, distance: 157.2
click at [508, 120] on div "Creditor * MISSOURI HIGHER EDUCATION P.O. Box 1469. Jefferson City, MO 65102 Je…" at bounding box center [628, 193] width 692 height 271
click at [938, 371] on button "Save & Close" at bounding box center [924, 370] width 86 height 27
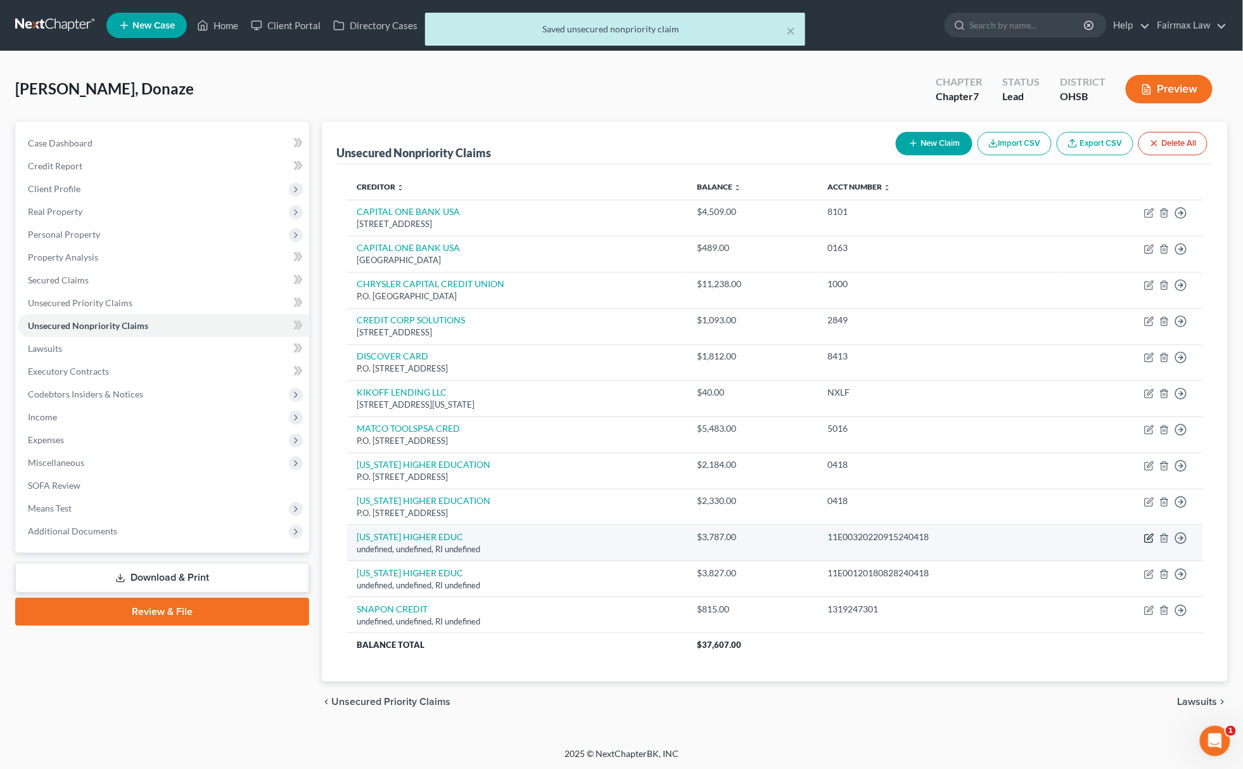
click at [1148, 542] on icon "button" at bounding box center [1149, 538] width 10 height 10
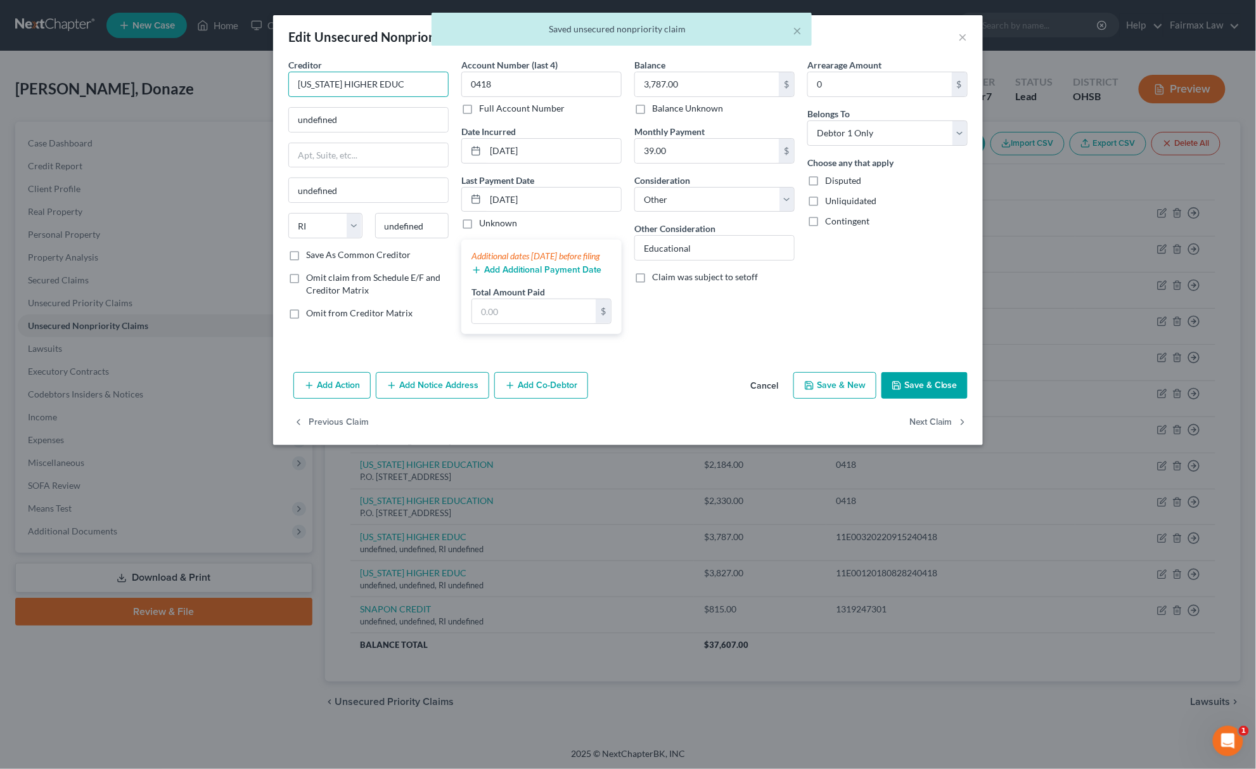
click at [407, 75] on input "MISSOURI HIGHER EDUC" at bounding box center [368, 84] width 160 height 25
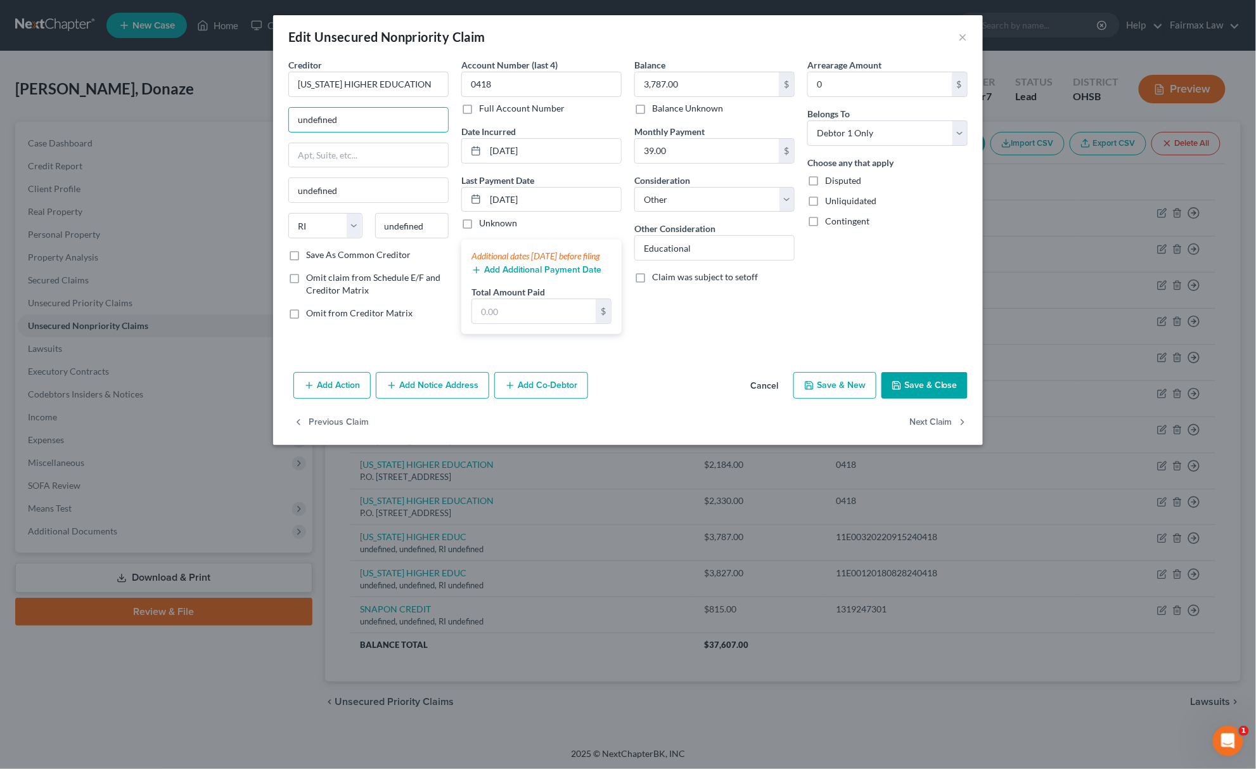
drag, startPoint x: 343, startPoint y: 119, endPoint x: 122, endPoint y: 106, distance: 221.5
click at [122, 106] on div "Edit Unsecured Nonpriority Claim × Creditor * MISSOURI HIGHER EDUCATION undefin…" at bounding box center [628, 384] width 1256 height 769
paste input "65102"
drag, startPoint x: 381, startPoint y: 123, endPoint x: 205, endPoint y: 131, distance: 175.7
click at [206, 124] on div "Edit Unsecured Nonpriority Claim × Creditor * MISSOURI HIGHER EDUCATION 65102 u…" at bounding box center [628, 384] width 1256 height 769
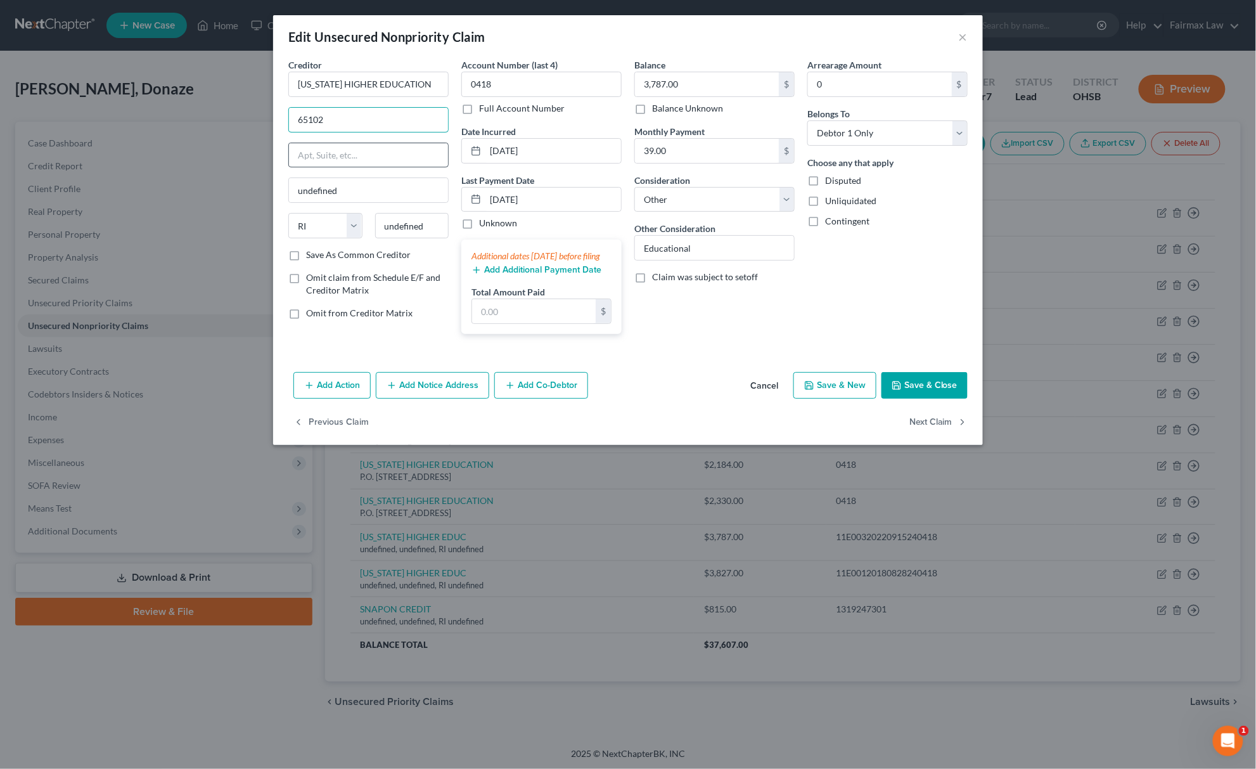
paste input "P.O. Box 1469 Jefferson City, MO"
drag, startPoint x: 416, startPoint y: 115, endPoint x: 437, endPoint y: 139, distance: 32.0
click at [449, 115] on div "P.O. Box 1469 Jefferson City, MO 65102" at bounding box center [368, 119] width 160 height 25
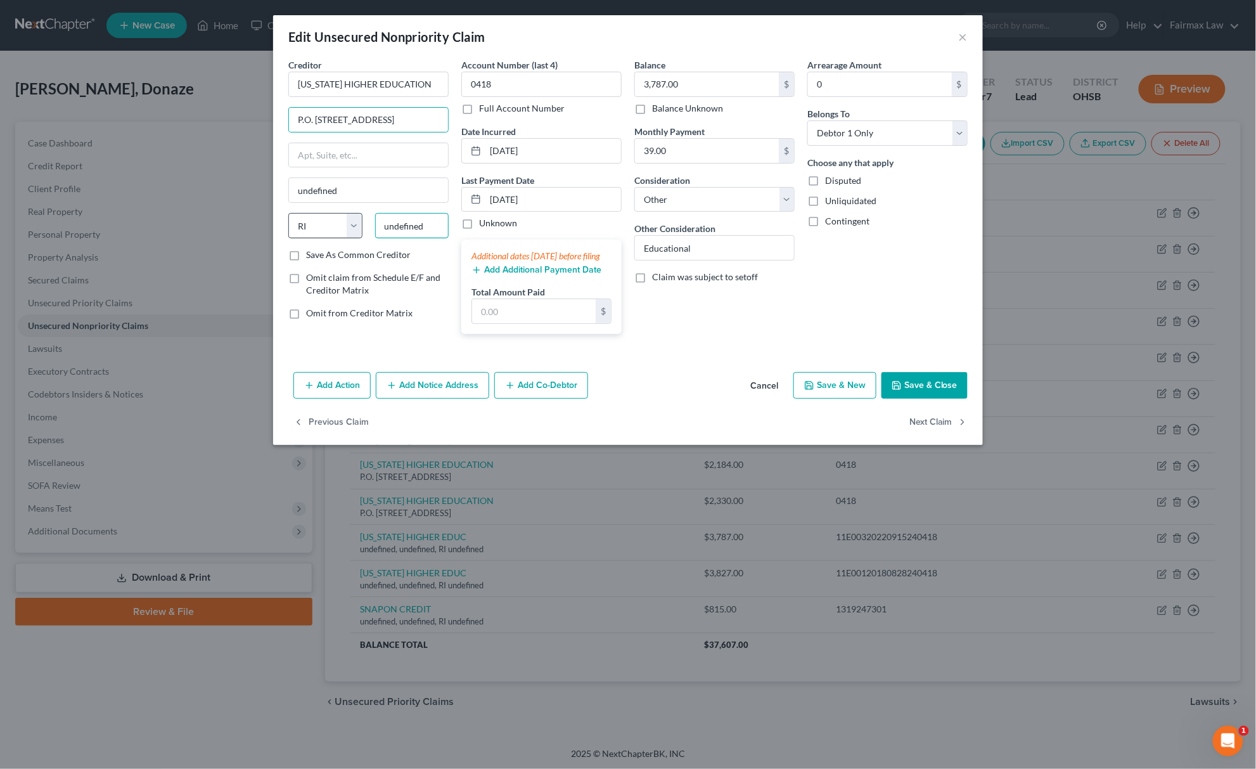
drag, startPoint x: 335, startPoint y: 228, endPoint x: 325, endPoint y: 229, distance: 10.2
click at [325, 229] on div "State AL AK AR AZ CA CO CT DE DC FL GA GU HI ID IL IN IA KS KY LA ME MD MA MI M…" at bounding box center [368, 230] width 173 height 35
paste input "65102"
click at [316, 234] on select "State AL AK AR AZ CA CO CT DE DC FL GA GU HI ID IL IN IA KS KY LA ME MD MA MI M…" at bounding box center [325, 225] width 74 height 25
click at [288, 214] on select "State AL AK AR AZ CA CO CT DE DC FL GA GU HI ID IL IN IA KS KY LA ME MD MA MI M…" at bounding box center [325, 225] width 74 height 25
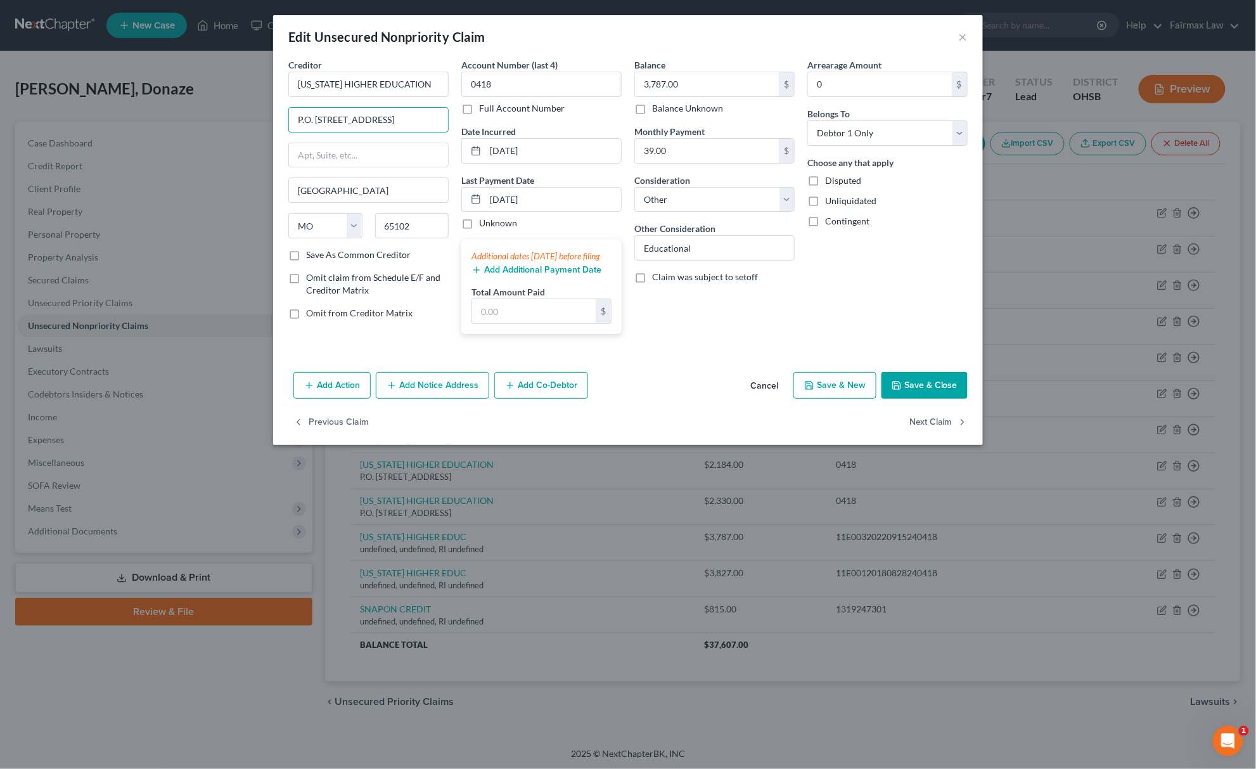
scroll to position [0, 14]
drag, startPoint x: 353, startPoint y: 120, endPoint x: 483, endPoint y: 125, distance: 130.0
click at [483, 125] on div "Creditor * MISSOURI HIGHER EDUCATION P.O. Box 1469 Jefferson City, MO 65102 Jef…" at bounding box center [628, 201] width 692 height 286
click at [949, 399] on button "Save & Close" at bounding box center [924, 385] width 86 height 27
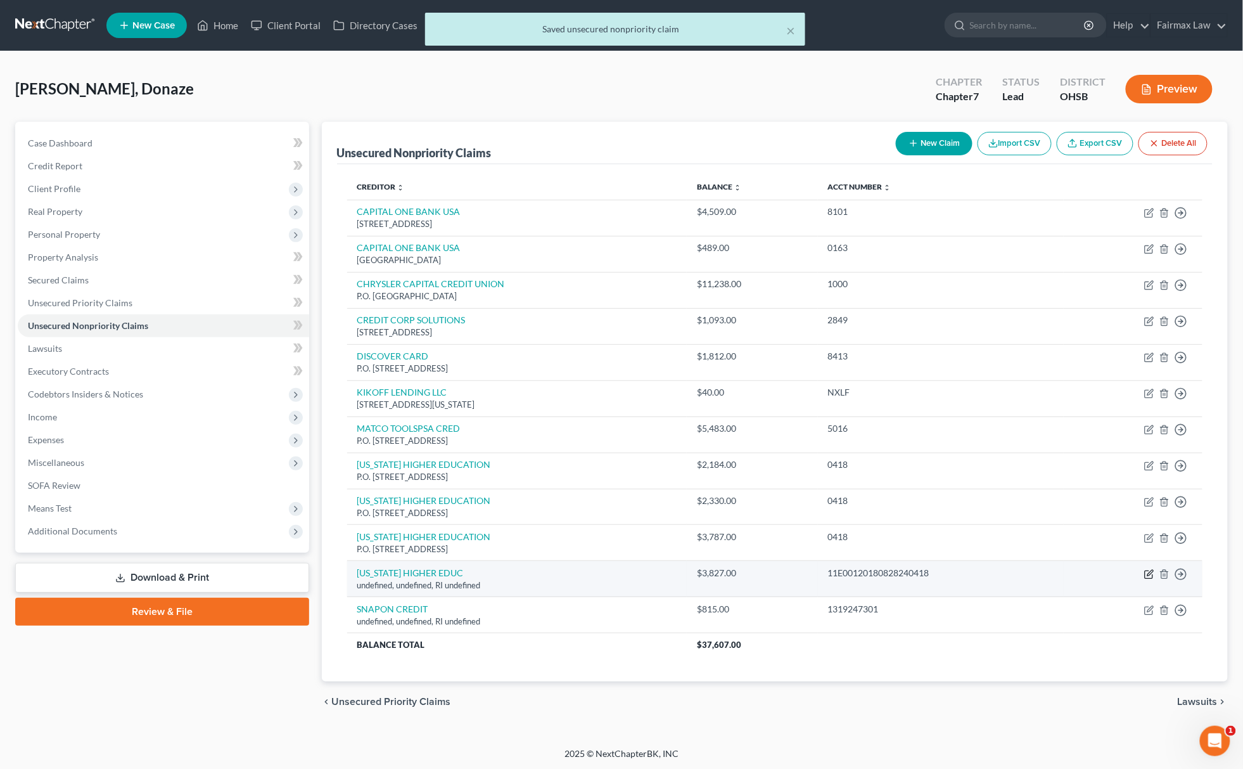
click at [1146, 575] on icon "button" at bounding box center [1149, 574] width 10 height 10
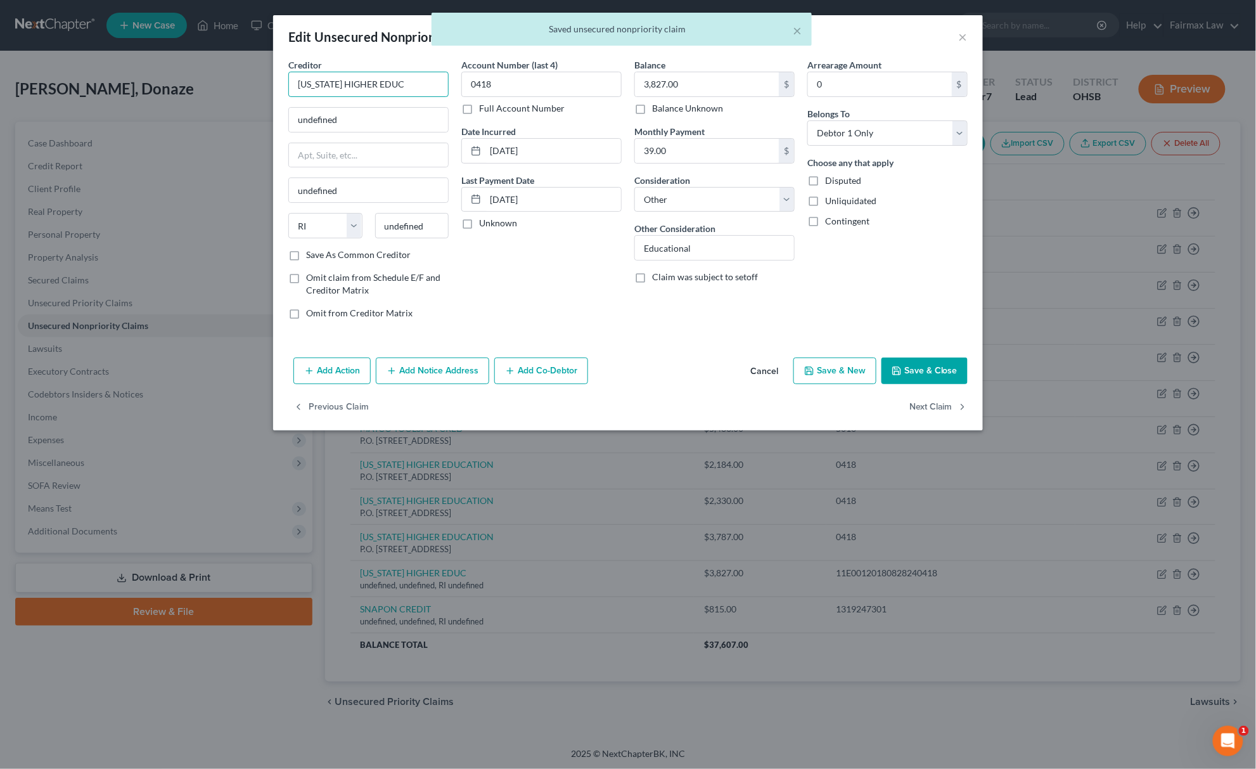
drag, startPoint x: 427, startPoint y: 79, endPoint x: 379, endPoint y: 90, distance: 49.5
click at [425, 77] on input "MISSOURI HIGHER EDUC" at bounding box center [368, 84] width 160 height 25
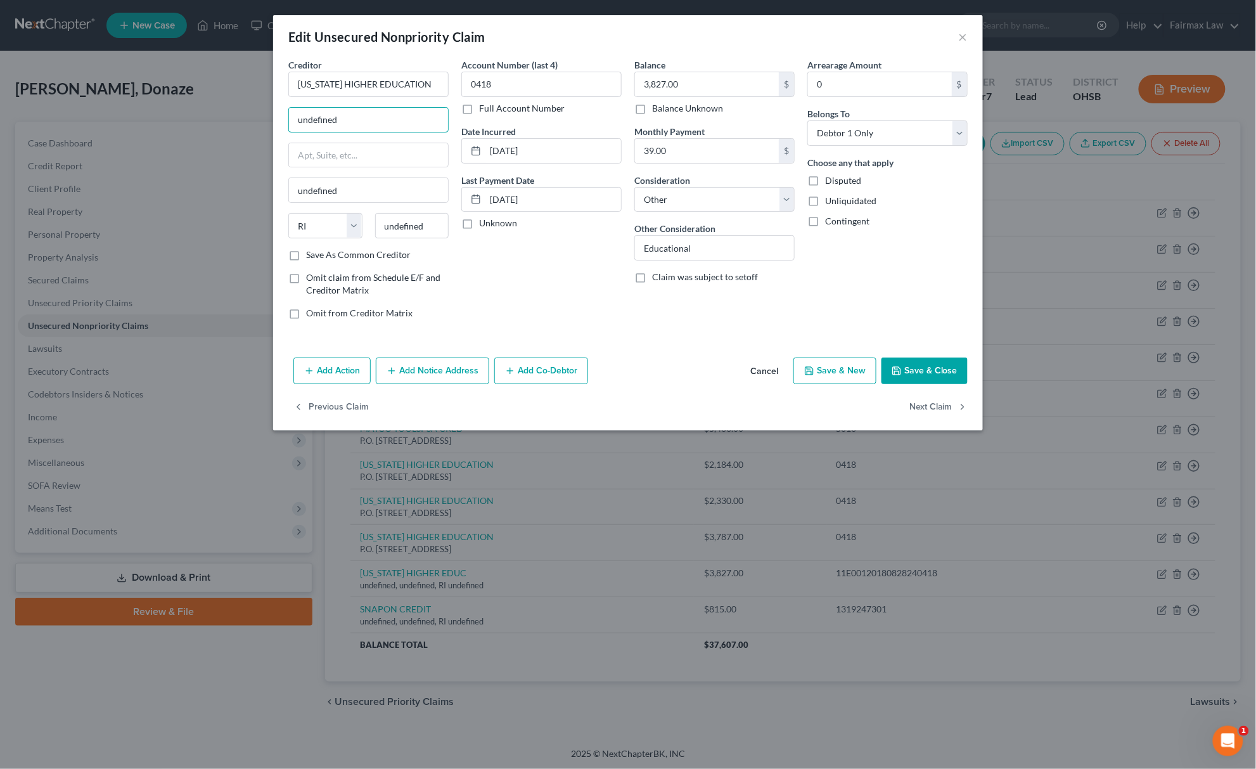
drag, startPoint x: 353, startPoint y: 122, endPoint x: 148, endPoint y: 86, distance: 207.7
click at [199, 99] on div "Edit Unsecured Nonpriority Claim × Creditor * MISSOURI HIGHER EDUCATION undefin…" at bounding box center [628, 384] width 1256 height 769
paste input "65102"
drag, startPoint x: 384, startPoint y: 122, endPoint x: 211, endPoint y: 125, distance: 173.0
click at [222, 122] on div "Edit Unsecured Nonpriority Claim × Creditor * MISSOURI HIGHER EDUCATION 65102 u…" at bounding box center [628, 384] width 1256 height 769
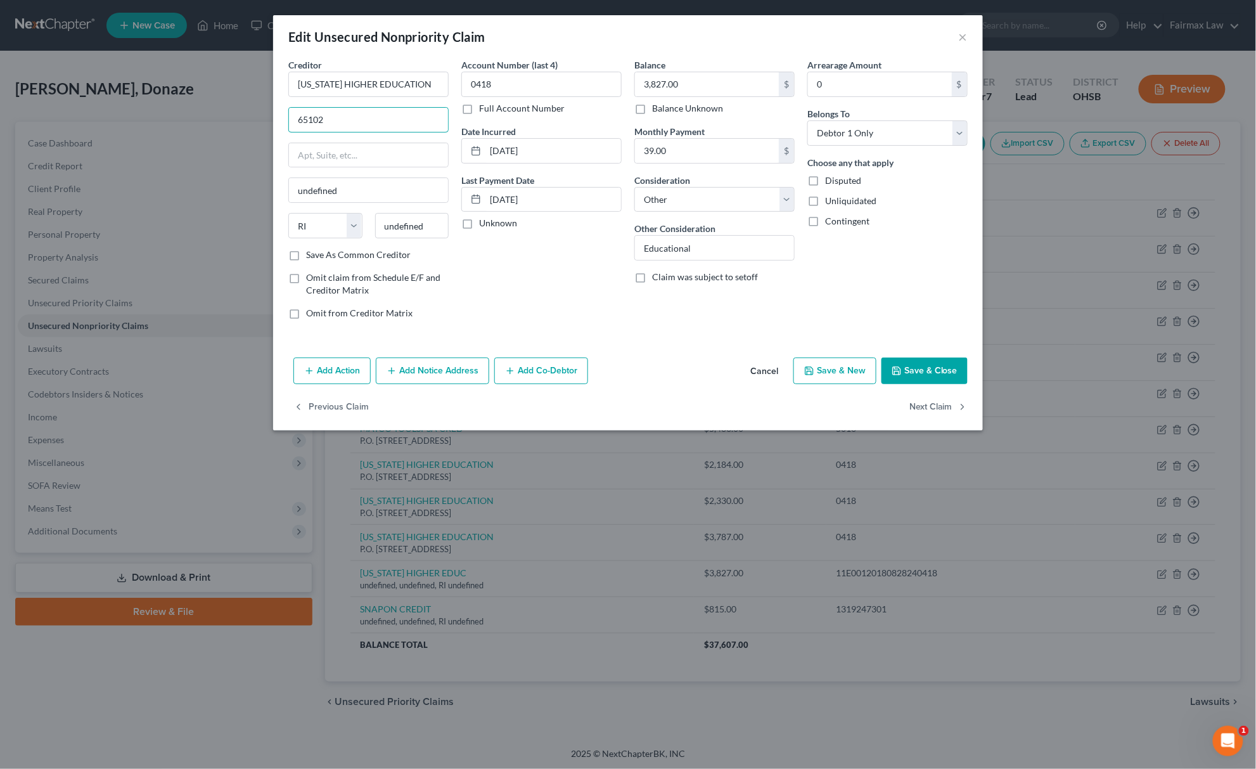
paste input "P.O. Box 1469 Jefferson City, MO"
drag, startPoint x: 416, startPoint y: 110, endPoint x: 461, endPoint y: 127, distance: 48.1
click at [467, 115] on div "Creditor * MISSOURI HIGHER EDUCATION P.O. Box 1469 Jefferson City, MO 65102 und…" at bounding box center [628, 193] width 692 height 271
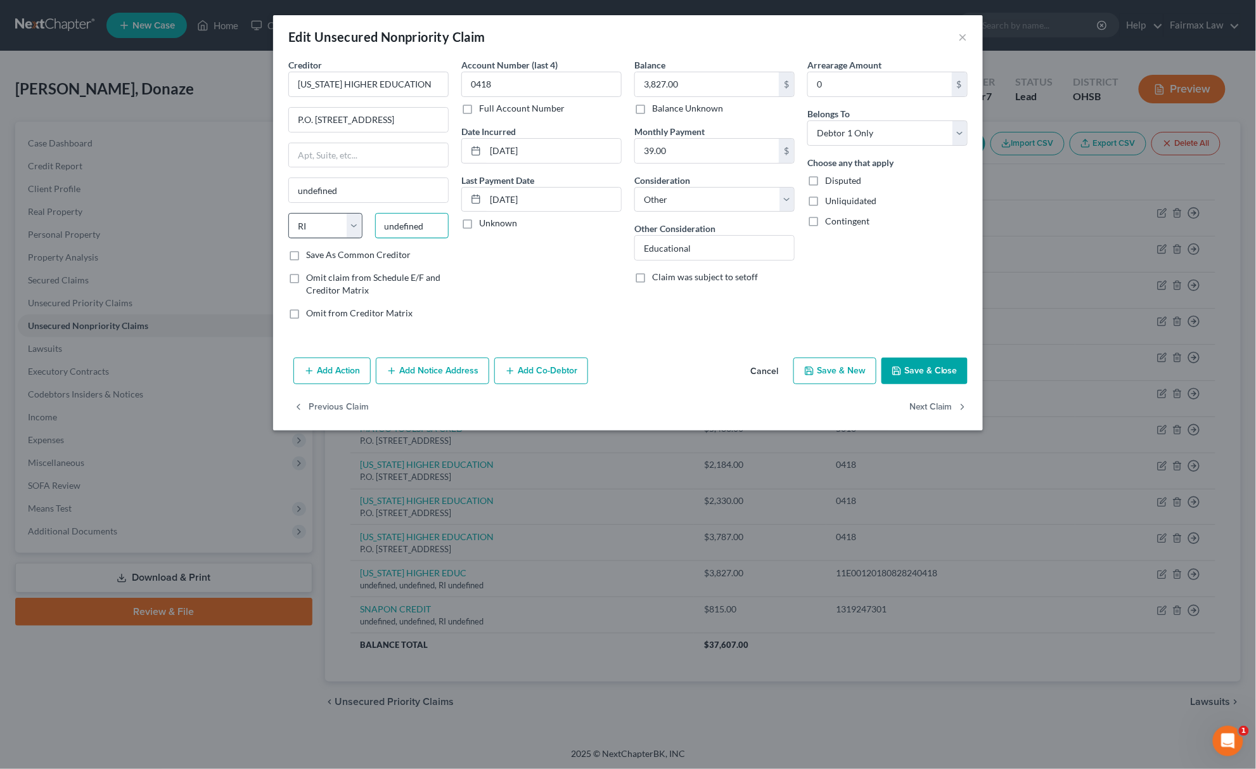
drag, startPoint x: 433, startPoint y: 229, endPoint x: 335, endPoint y: 231, distance: 98.9
click at [335, 231] on div "State AL AK AR AZ CA CO CT DE DC FL GA GU HI ID IL IN IA KS KY LA ME MD MA MI M…" at bounding box center [368, 230] width 173 height 35
paste input "65102"
click at [323, 229] on select "State AL AK AR AZ CA CO CT DE DC FL GA GU HI ID IL IN IA KS KY LA ME MD MA MI M…" at bounding box center [325, 225] width 74 height 25
click at [288, 214] on select "State AL AK AR AZ CA CO CT DE DC FL GA GU HI ID IL IN IA KS KY LA ME MD MA MI M…" at bounding box center [325, 225] width 74 height 25
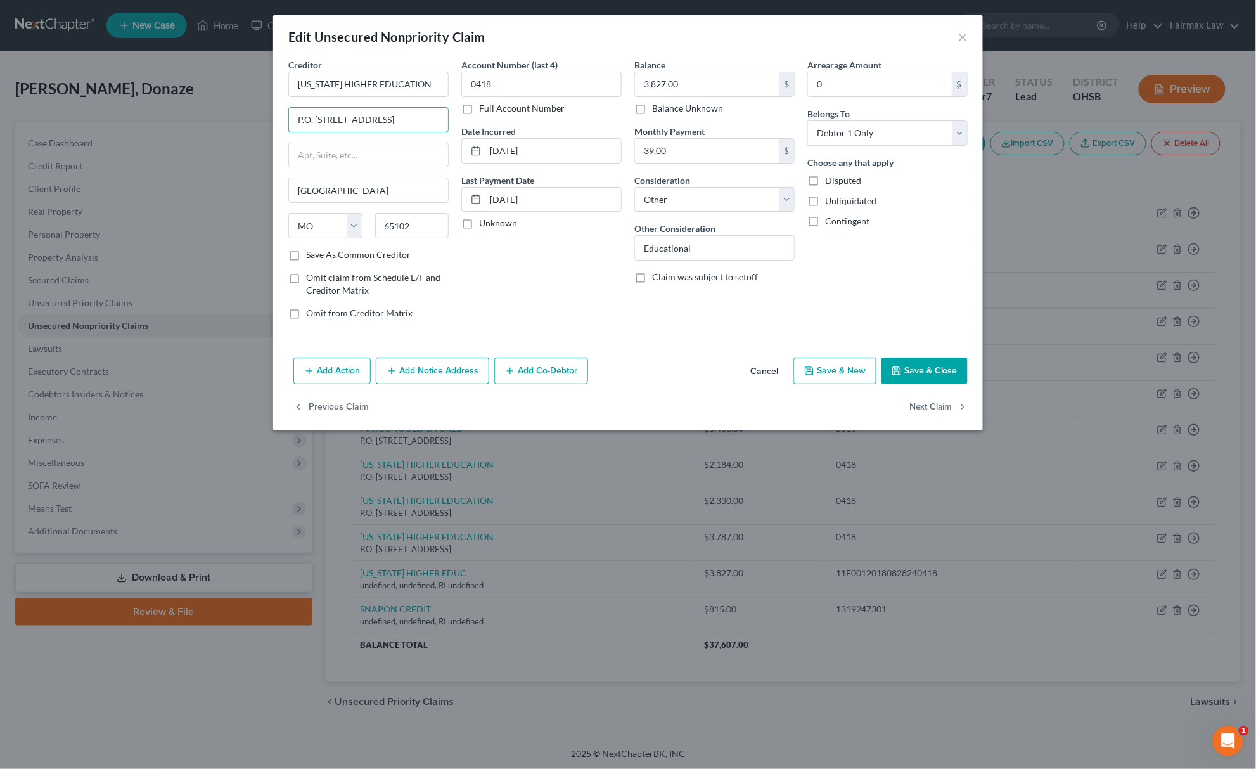
scroll to position [0, 14]
drag, startPoint x: 353, startPoint y: 115, endPoint x: 501, endPoint y: 115, distance: 147.6
click at [501, 115] on div "Creditor * MISSOURI HIGHER EDUCATION P.O. Box 1469 Jefferson City, MO 65102 Jef…" at bounding box center [628, 193] width 692 height 271
click at [919, 371] on button "Save & Close" at bounding box center [924, 370] width 86 height 27
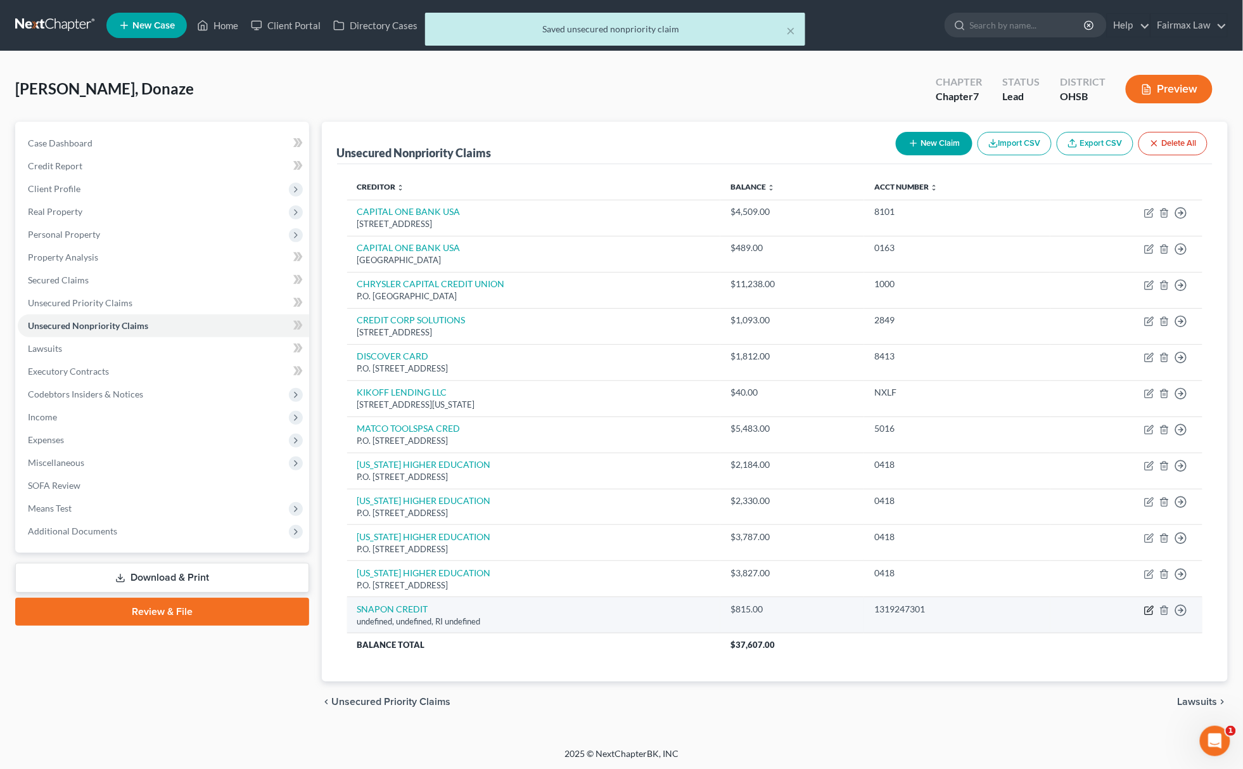
click at [1151, 611] on icon "button" at bounding box center [1149, 610] width 10 height 10
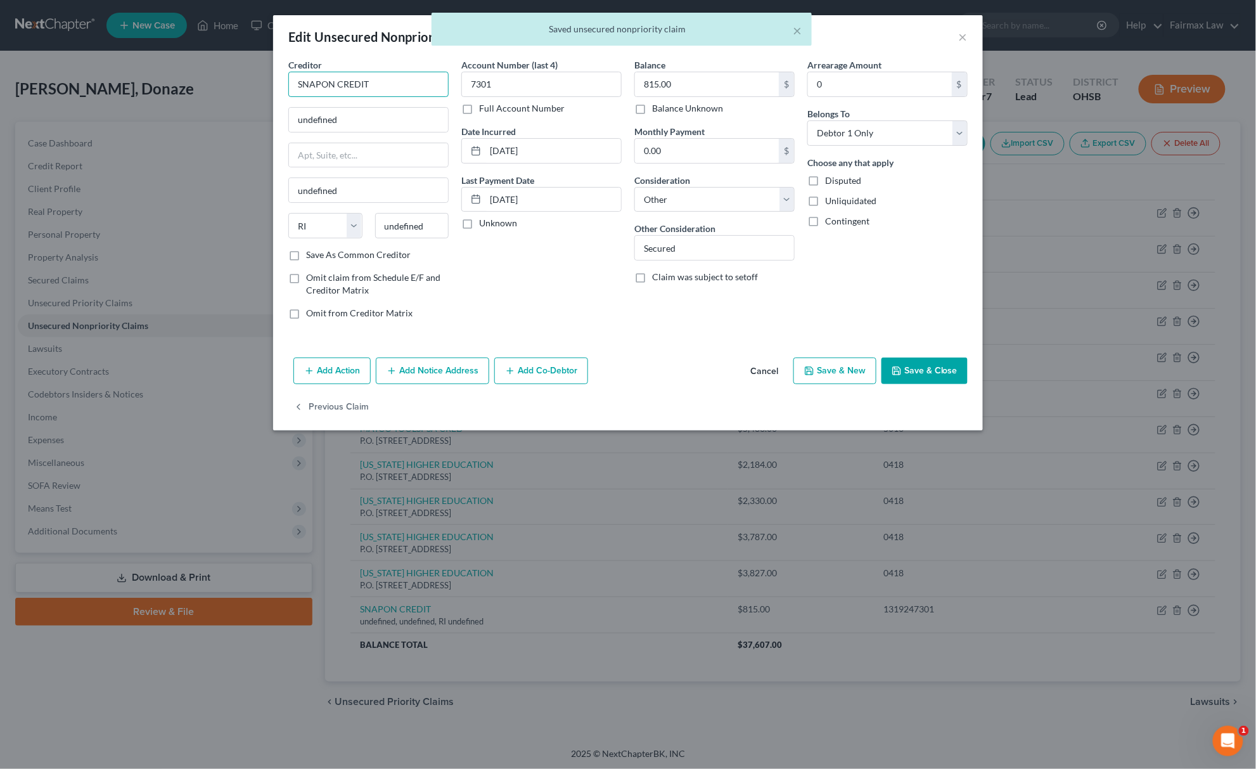
drag, startPoint x: 398, startPoint y: 85, endPoint x: 102, endPoint y: 75, distance: 296.1
click at [261, 86] on div "Edit Unsecured Nonpriority Claim × Creditor * SNAPON CREDIT undefined undefined…" at bounding box center [628, 384] width 1256 height 769
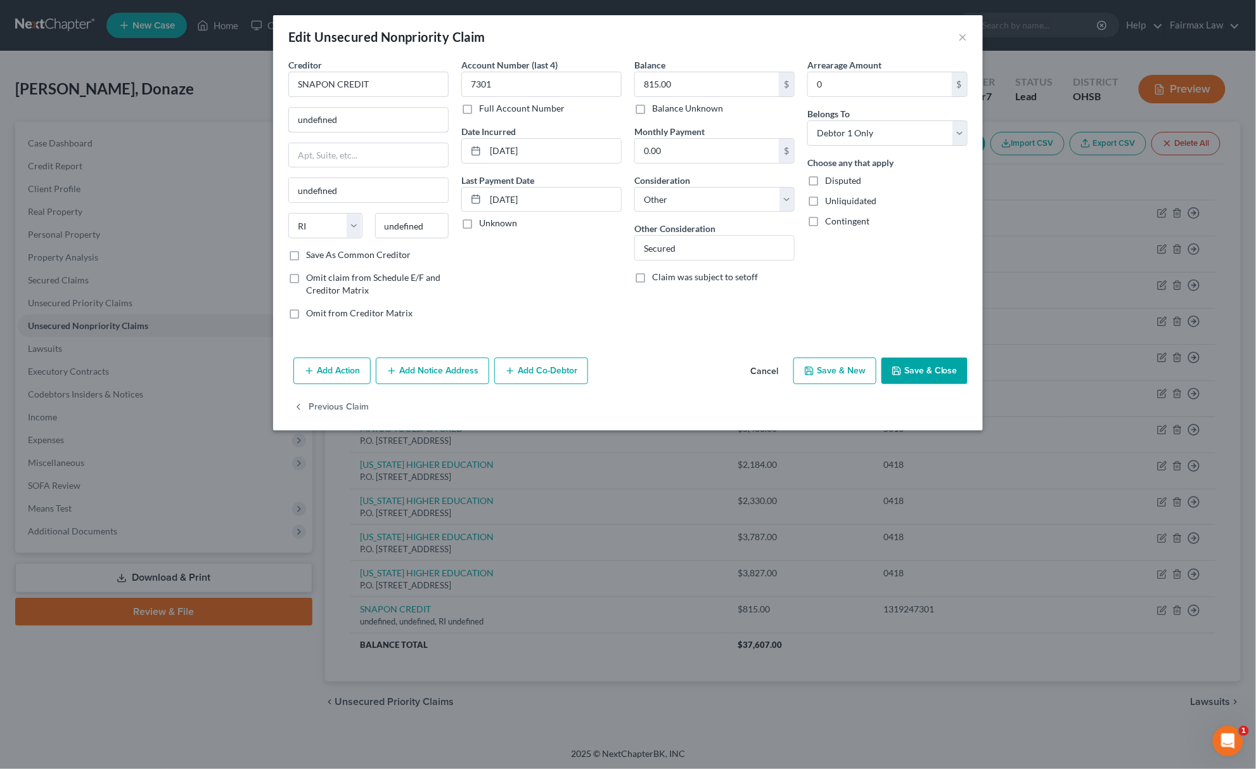
drag, startPoint x: 360, startPoint y: 120, endPoint x: 94, endPoint y: 120, distance: 266.1
click at [176, 120] on div "Edit Unsecured Nonpriority Claim × Creditor * SNAPON CREDIT undefined undefined…" at bounding box center [628, 384] width 1256 height 769
paste input "950 Technology Way STE 301 Libertyville, IL 60048"
drag, startPoint x: 413, startPoint y: 114, endPoint x: 452, endPoint y: 117, distance: 39.4
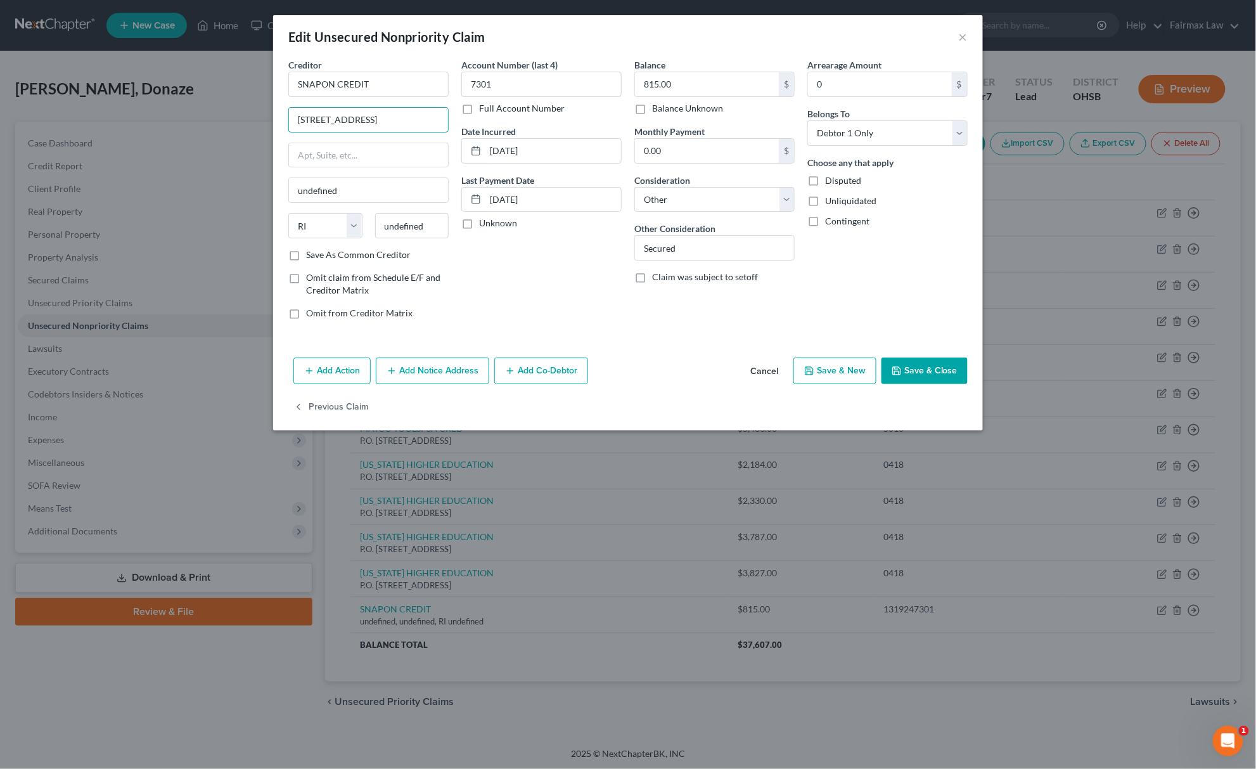
click at [452, 115] on div "Creditor * SNAPON CREDIT 950 Technology Way STE 301 Libertyville, IL 60048 unde…" at bounding box center [368, 193] width 173 height 271
drag, startPoint x: 436, startPoint y: 224, endPoint x: 380, endPoint y: 229, distance: 55.9
click at [380, 229] on input "undefined" at bounding box center [412, 225] width 74 height 25
paste input "60048"
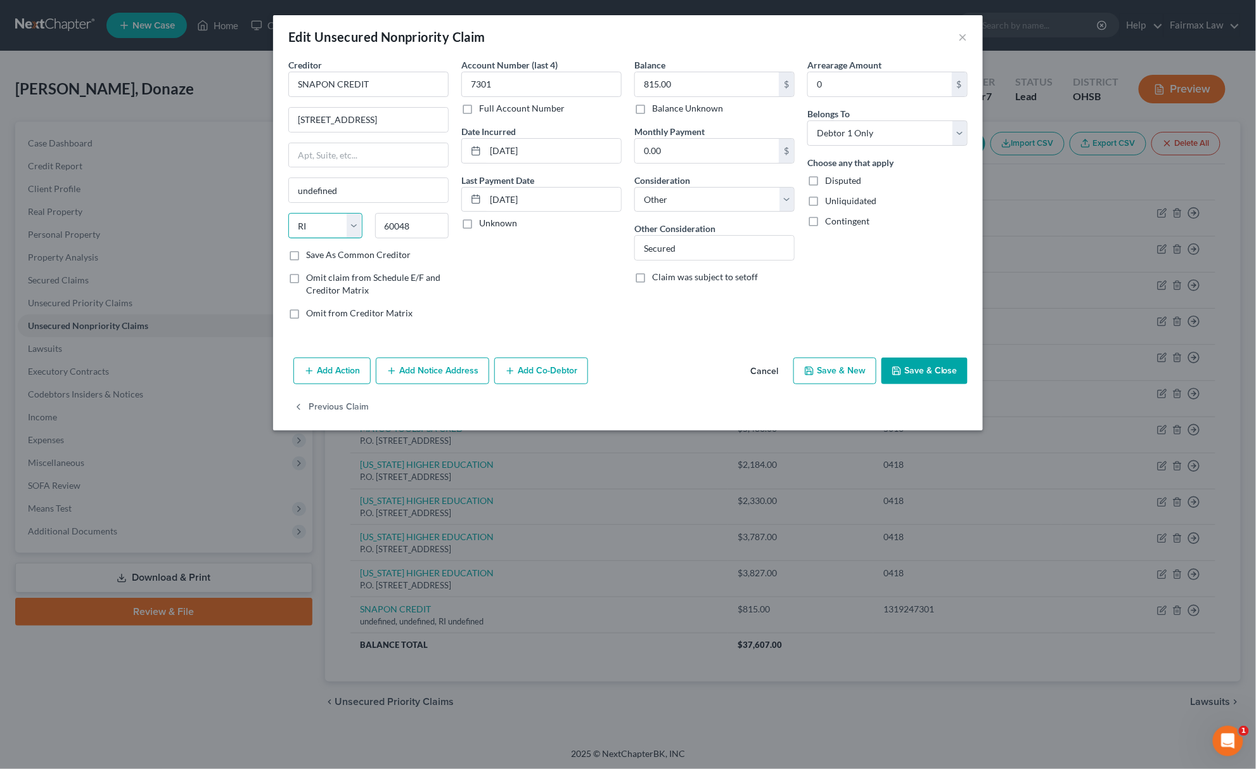
click at [332, 229] on select "State AL AK AR AZ CA CO CT DE DC FL GA GU HI ID IL IN IA KS KY LA ME MD MA MI M…" at bounding box center [325, 225] width 74 height 25
click at [288, 214] on select "State AL AK AR AZ CA CO CT DE DC FL GA GU HI ID IL IN IA KS KY LA ME MD MA MI M…" at bounding box center [325, 225] width 74 height 25
drag, startPoint x: 414, startPoint y: 115, endPoint x: 508, endPoint y: 105, distance: 94.3
click at [508, 105] on div "Creditor * SNAPON CREDIT 950 Technology Way STE 301 Libertyville, IL 60048 Libe…" at bounding box center [628, 193] width 692 height 271
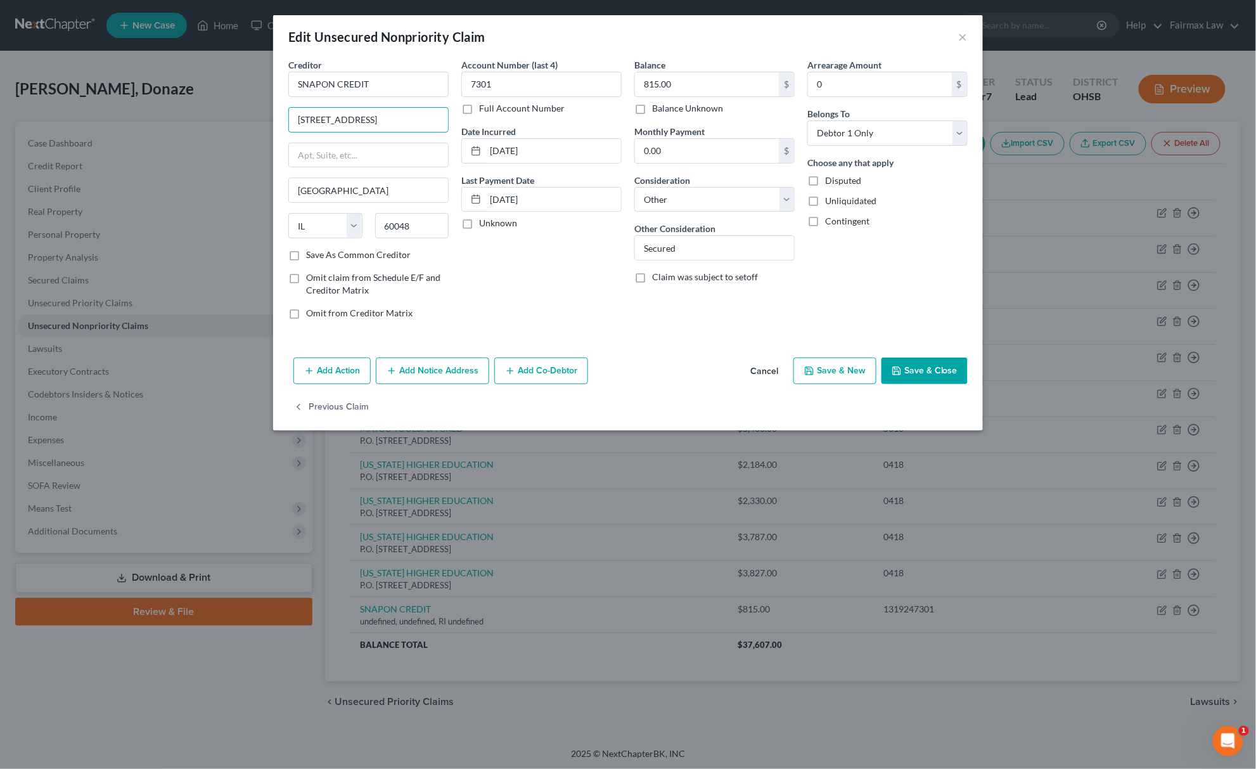
scroll to position [0, 0]
click at [907, 356] on div "Add Action Add Notice Address Add Co-Debtor Cancel Save & New Save & Close" at bounding box center [628, 373] width 710 height 42
click at [921, 371] on button "Save & Close" at bounding box center [924, 370] width 86 height 27
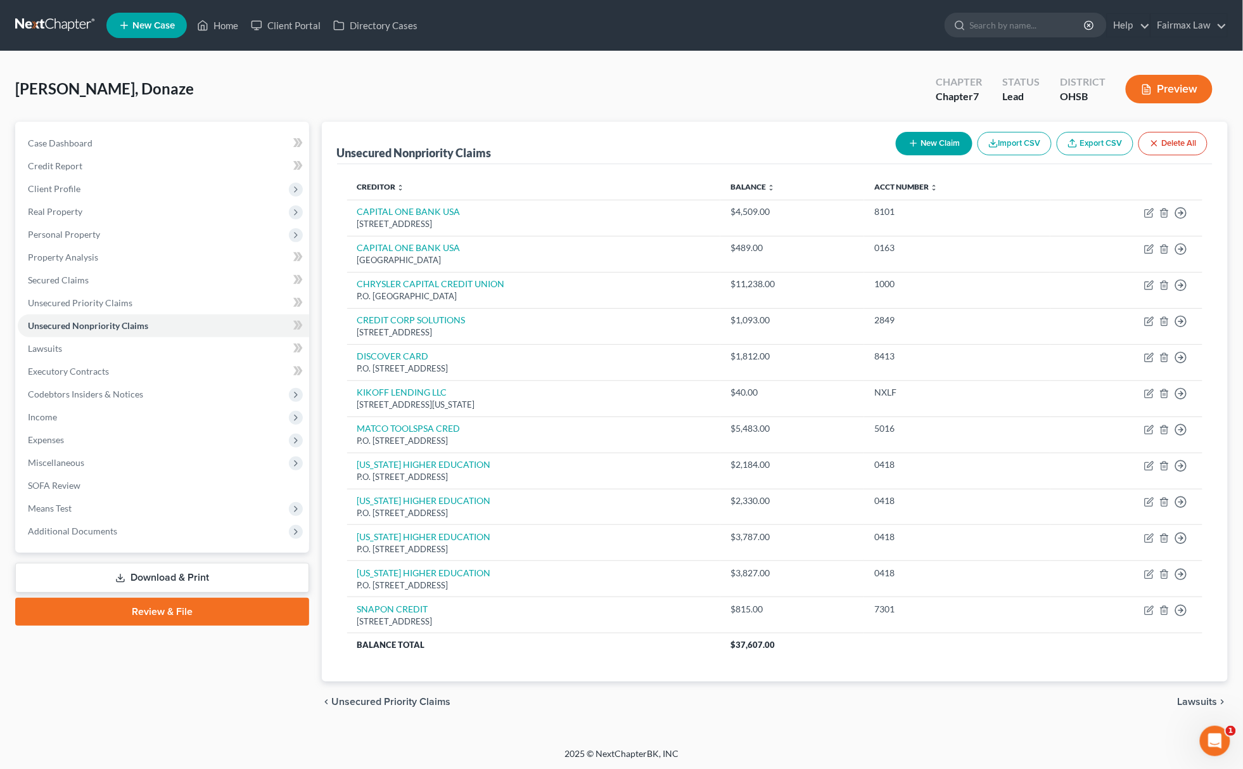
click at [914, 148] on button "New Claim" at bounding box center [934, 143] width 77 height 23
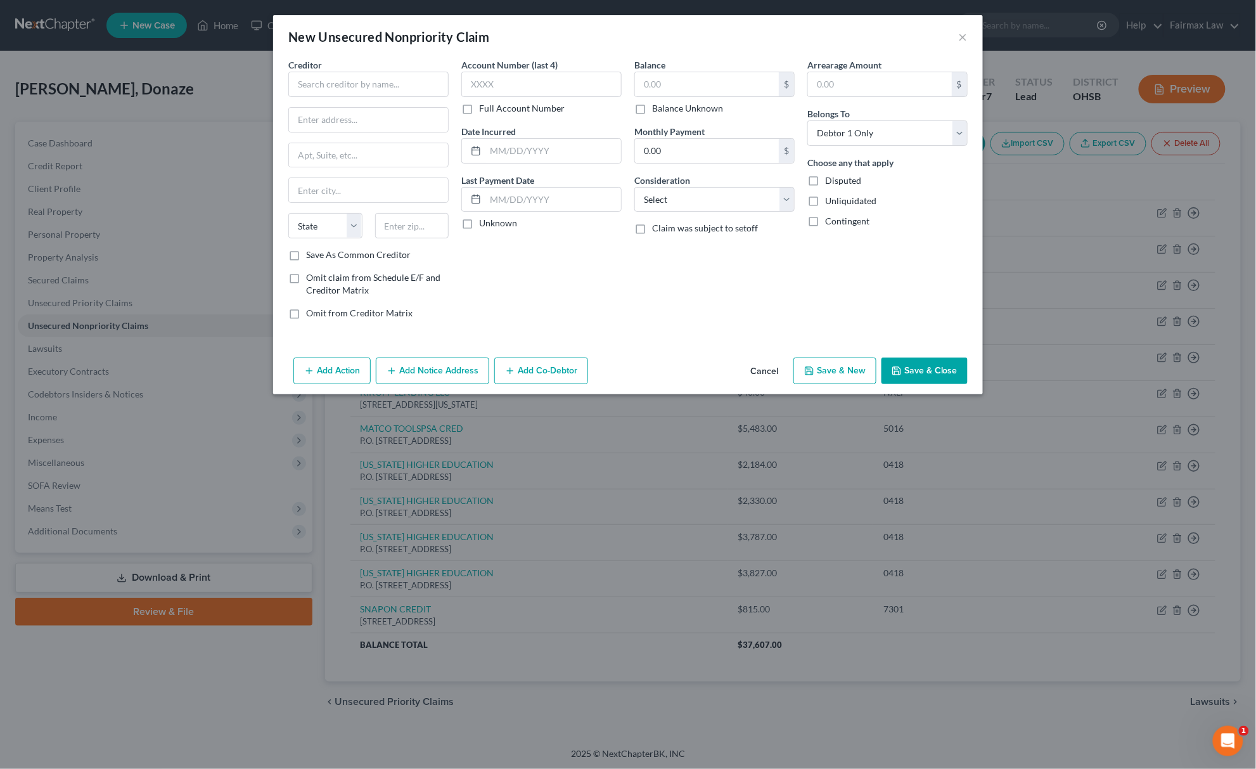
click at [328, 70] on div "Creditor *" at bounding box center [368, 77] width 160 height 39
click at [331, 87] on input "text" at bounding box center [368, 84] width 160 height 25
click at [368, 107] on div "MATCO TOOLS" at bounding box center [364, 106] width 132 height 13
click at [716, 207] on select "Select Cable / Satellite Services Collection Agency Credit Card Debt Debt Couns…" at bounding box center [714, 199] width 160 height 25
click at [634, 187] on select "Select Cable / Satellite Services Collection Agency Credit Card Debt Debt Couns…" at bounding box center [714, 199] width 160 height 25
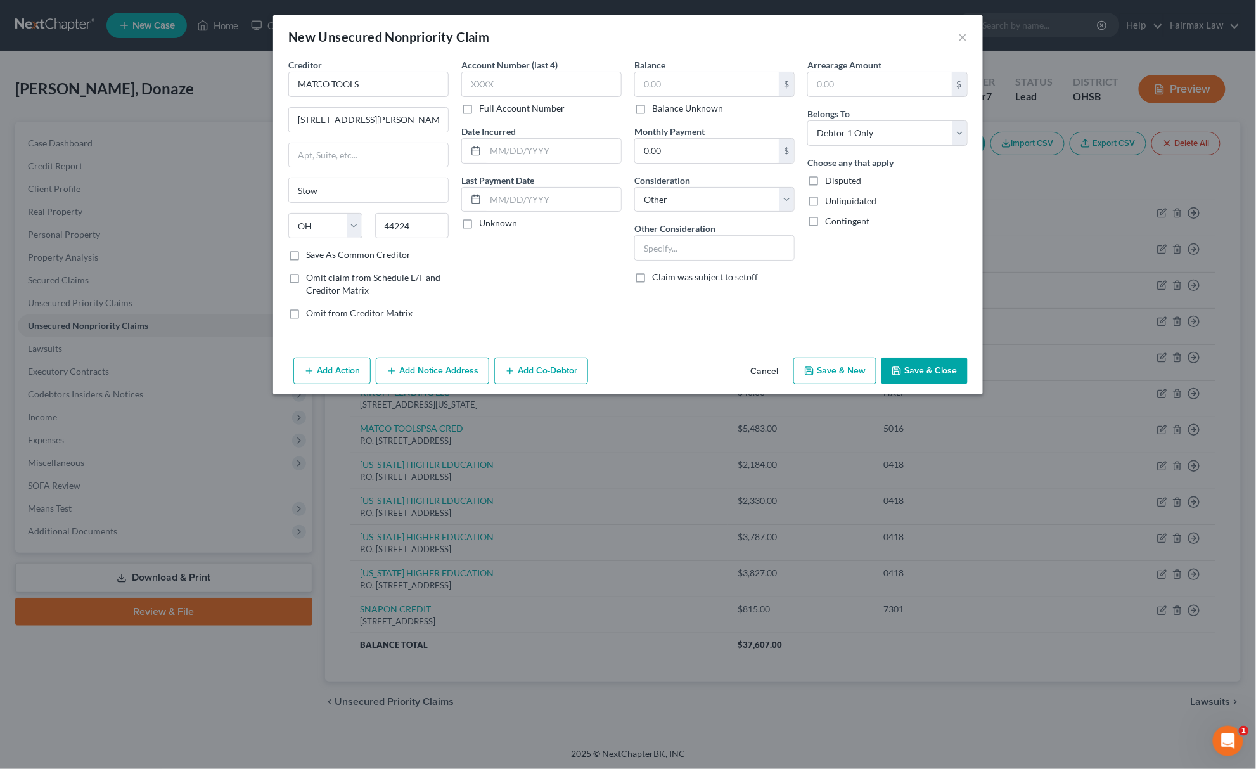
click at [743, 264] on div "Balance $ Balance Unknown Balance Undetermined $ Balance Unknown Monthly Paymen…" at bounding box center [714, 193] width 173 height 271
click at [743, 243] on input "text" at bounding box center [714, 248] width 159 height 24
click at [652, 107] on label "Balance Unknown" at bounding box center [687, 108] width 71 height 13
click at [657, 107] on input "Balance Unknown" at bounding box center [661, 106] width 8 height 8
click at [326, 361] on button "Add Action" at bounding box center [331, 370] width 77 height 27
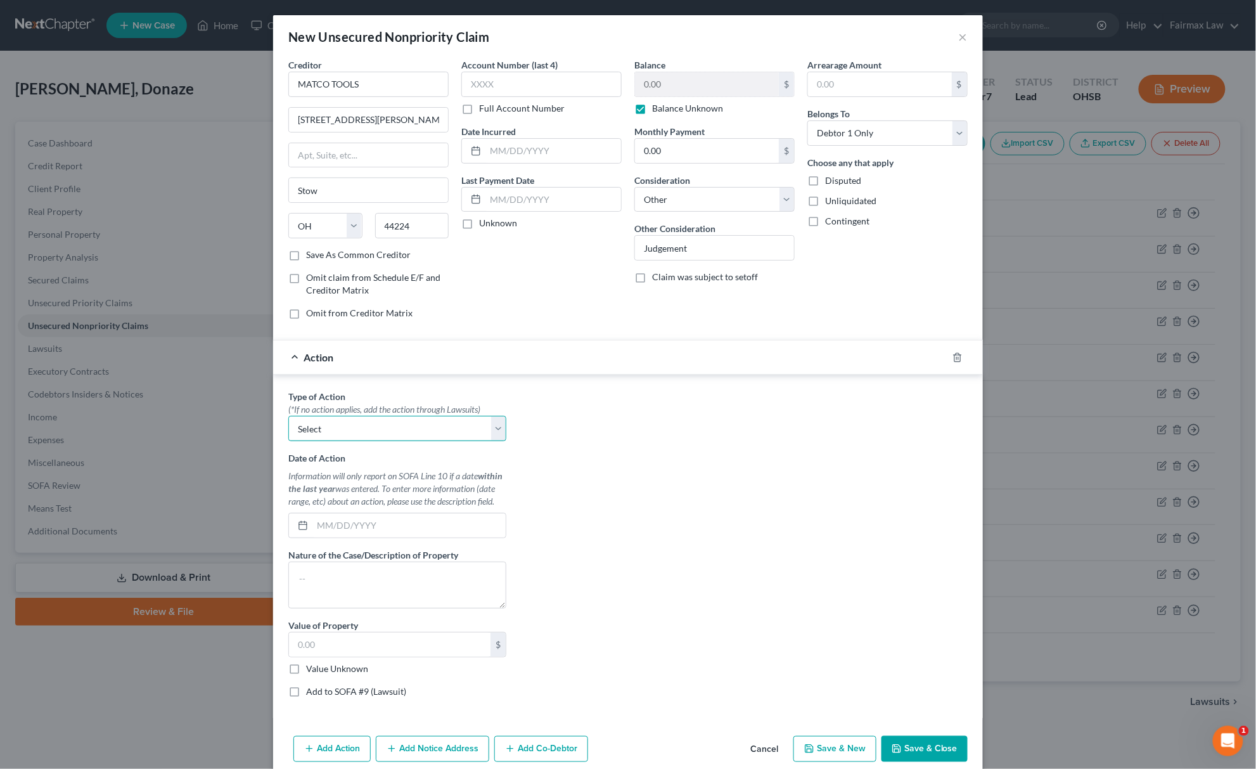
click at [401, 438] on select "Select Repossession Garnishment Foreclosure Personal Injury Attached, Seized, O…" at bounding box center [397, 428] width 218 height 25
click at [288, 418] on select "Select Repossession Garnishment Foreclosure Personal Injury Attached, Seized, O…" at bounding box center [397, 428] width 218 height 25
click at [306, 670] on label "Value Unknown" at bounding box center [337, 668] width 62 height 13
click at [311, 670] on input "Value Unknown" at bounding box center [315, 666] width 8 height 8
click at [306, 698] on label "Add to SOFA #9 (Lawsuit)" at bounding box center [356, 691] width 100 height 13
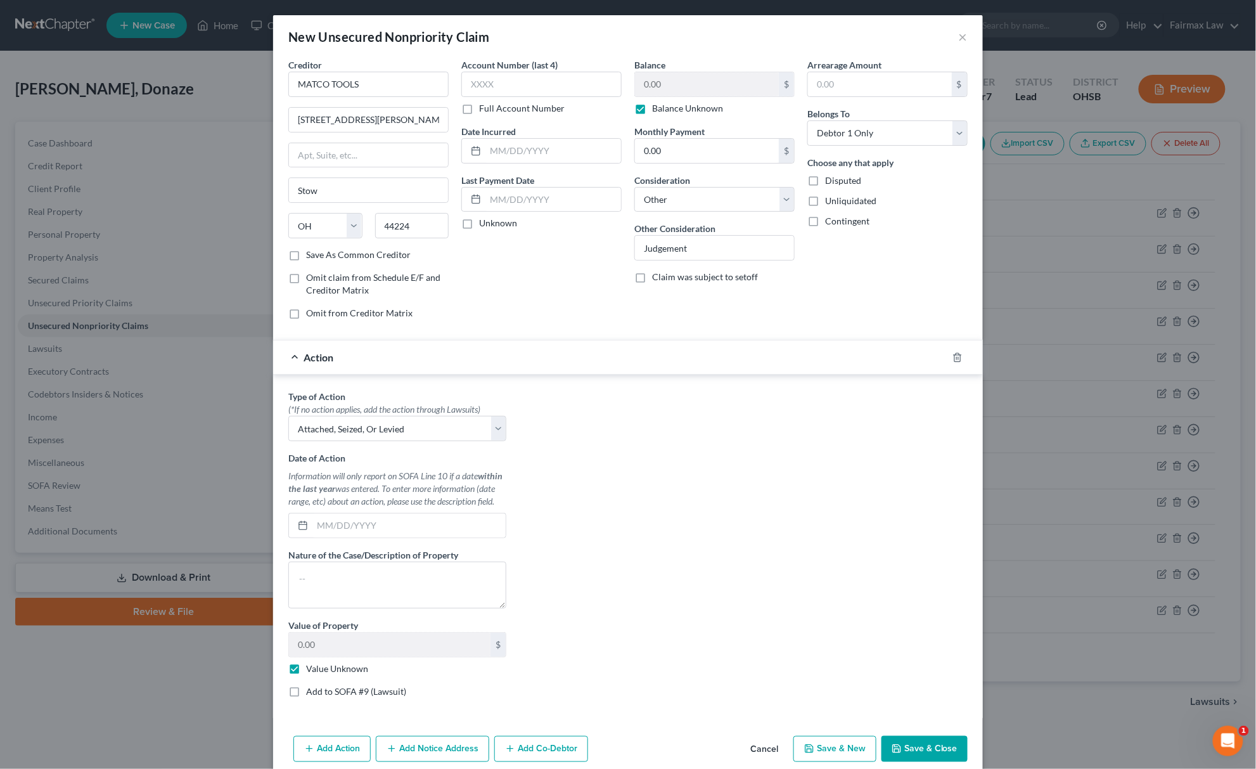
click at [311, 693] on input "Add to SOFA #9 (Lawsuit)" at bounding box center [315, 689] width 8 height 8
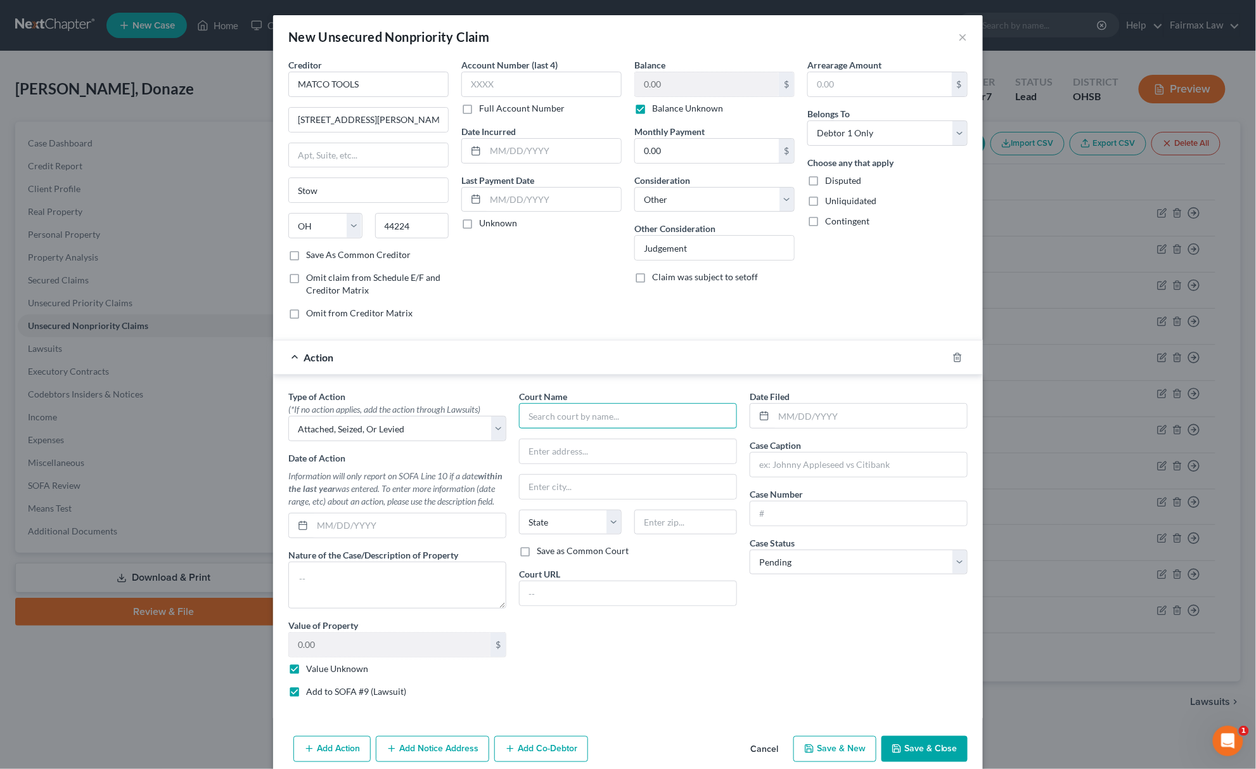
click at [577, 426] on input "text" at bounding box center [628, 415] width 218 height 25
click at [568, 432] on div "Stow Municipal Court" at bounding box center [595, 437] width 152 height 19
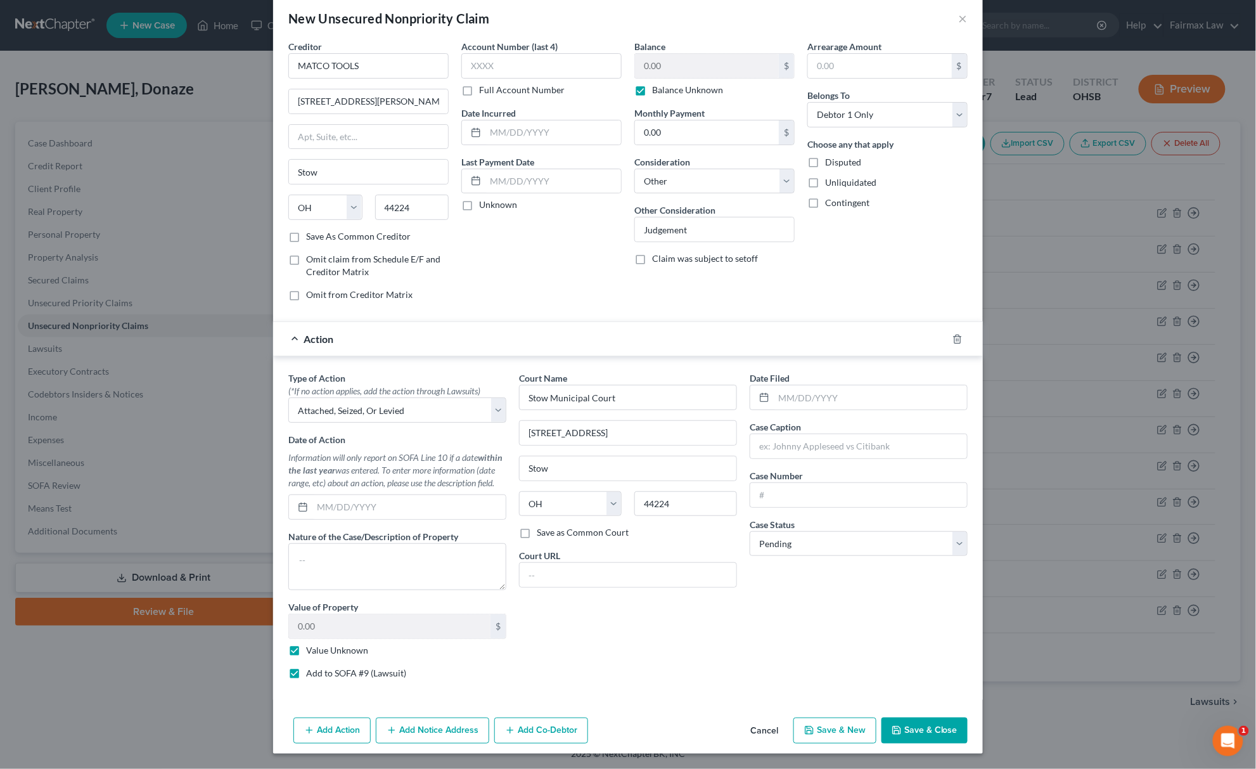
click at [437, 728] on button "Add Notice Address" at bounding box center [432, 730] width 113 height 27
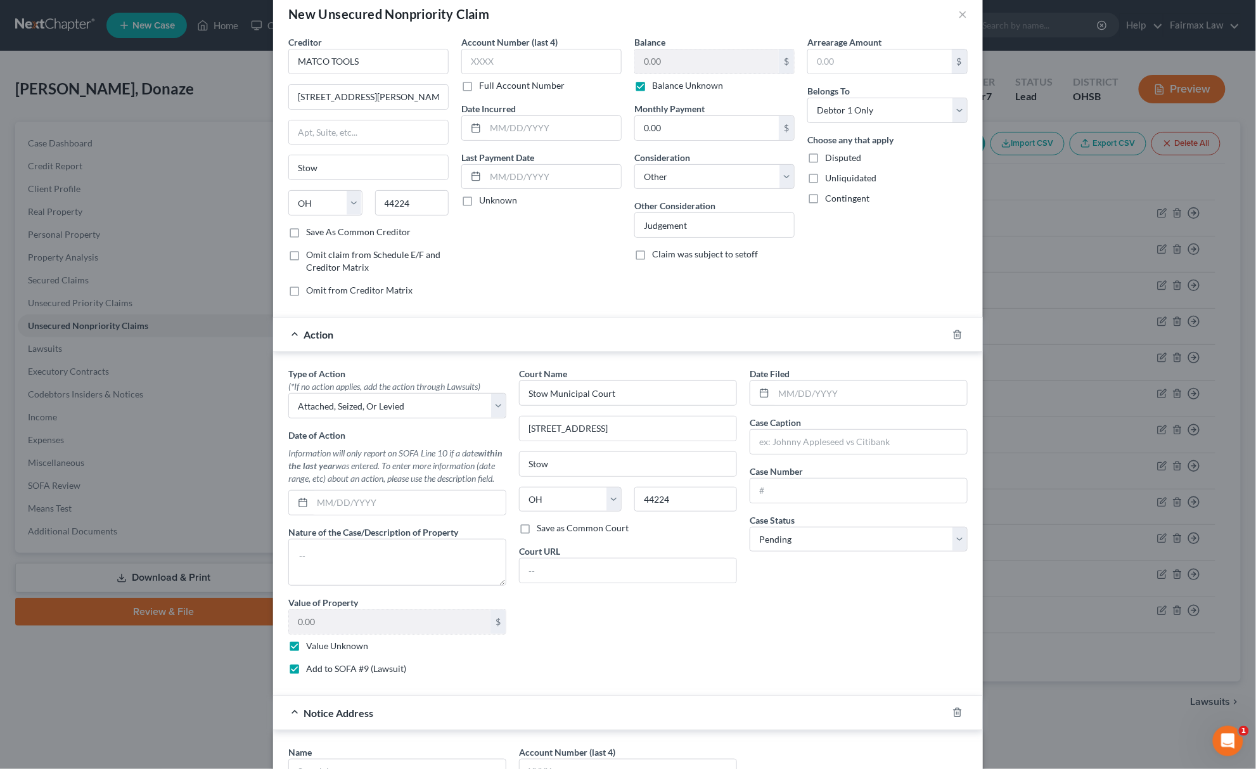
scroll to position [299, 0]
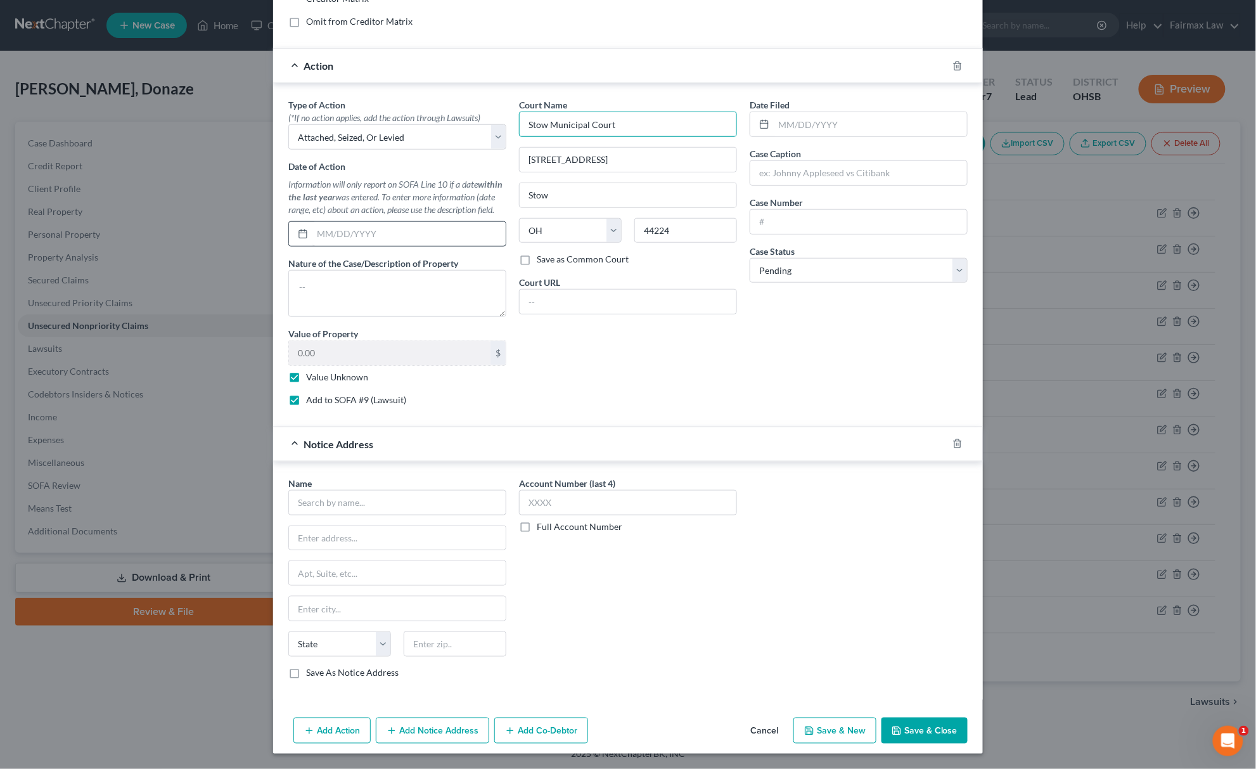
drag, startPoint x: 626, startPoint y: 118, endPoint x: 307, endPoint y: 234, distance: 339.4
click at [317, 151] on div "Type of Action * (*If no action applies, add the action through Lawsuits) Selec…" at bounding box center [628, 256] width 692 height 317
click at [358, 497] on input "text" at bounding box center [397, 502] width 218 height 25
paste input "Stow Municipal Court"
drag, startPoint x: 644, startPoint y: 150, endPoint x: 228, endPoint y: 252, distance: 428.6
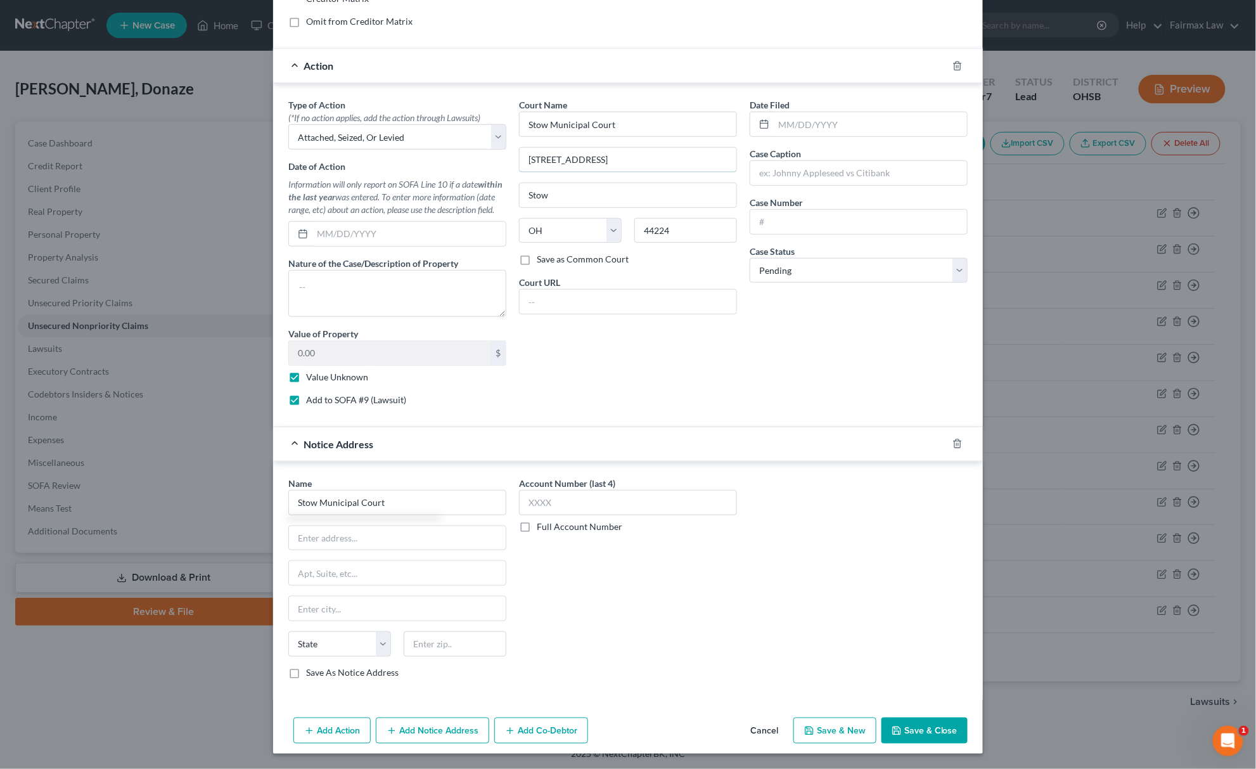
click at [513, 185] on div "Court Name * Stow Municipal Court 4400 Courthouse Blvd Stow State AL AK AR AZ C…" at bounding box center [628, 256] width 231 height 317
click at [351, 540] on input "text" at bounding box center [397, 538] width 217 height 24
paste input "4400 Courthouse Blvd"
drag, startPoint x: 629, startPoint y: 201, endPoint x: 9, endPoint y: 351, distance: 638.2
click at [214, 267] on div "New Unsecured Nonpriority Claim × Creditor * MATCO TOOLS 4403 ALLEN RD Stow Sta…" at bounding box center [628, 384] width 1256 height 769
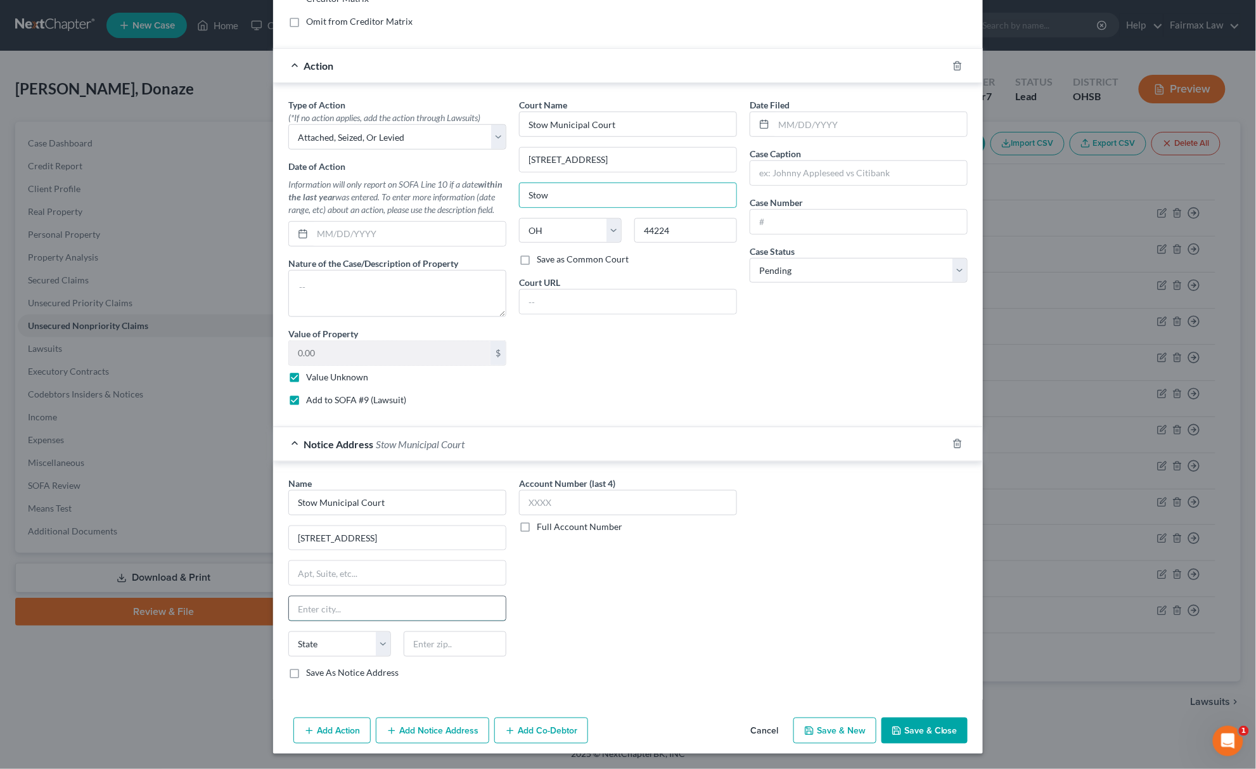
drag, startPoint x: 302, startPoint y: 606, endPoint x: 317, endPoint y: 617, distance: 19.2
click at [302, 606] on input "text" at bounding box center [397, 608] width 217 height 24
paste input "Stow"
click at [336, 632] on select "State AL AK AR AZ CA CO CT DE DC FL GA GU HI ID IL IN IA KS KY LA ME MD MA MI M…" at bounding box center [339, 643] width 103 height 25
click at [288, 631] on select "State AL AK AR AZ CA CO CT DE DC FL GA GU HI ID IL IN IA KS KY LA ME MD MA MI M…" at bounding box center [339, 643] width 103 height 25
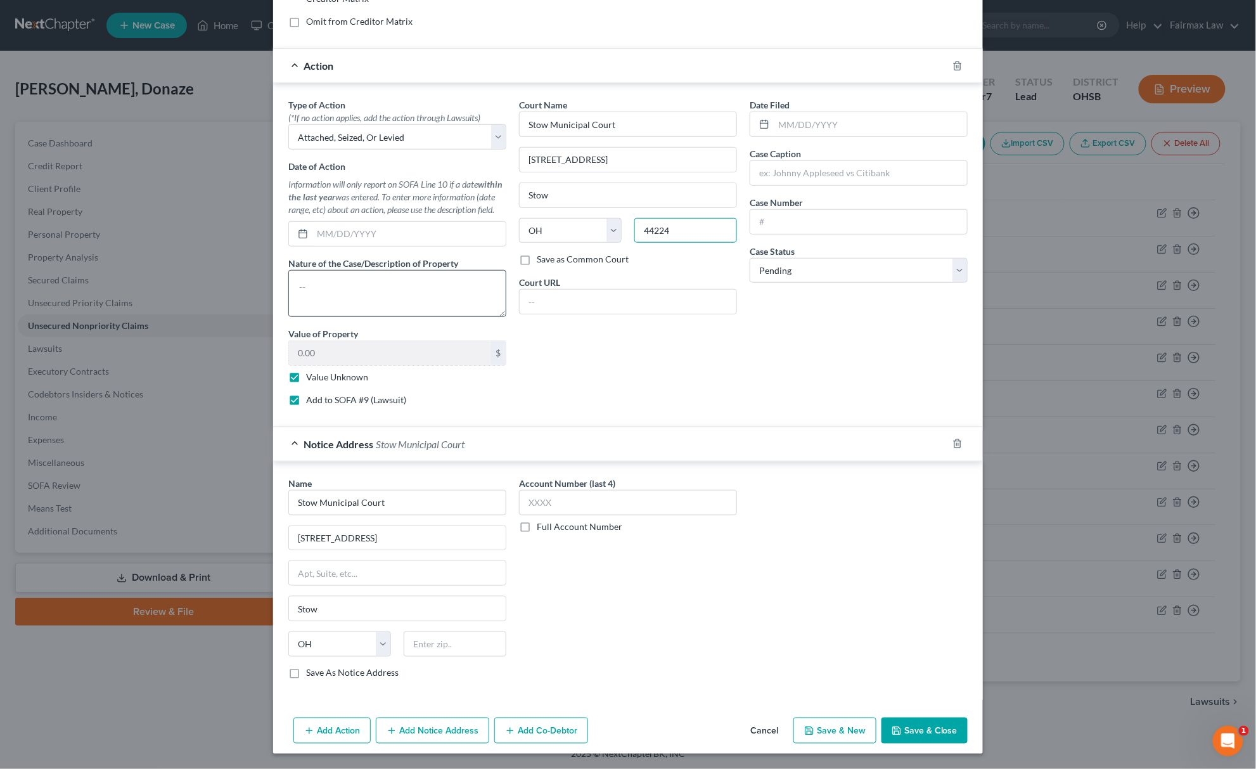
drag, startPoint x: 670, startPoint y: 226, endPoint x: 375, endPoint y: 291, distance: 302.4
click at [381, 270] on div "Type of Action * (*If no action applies, add the action through Lawsuits) Selec…" at bounding box center [628, 256] width 692 height 317
click at [444, 655] on div "State AL AK AR AZ CA CO CT DE DC FL GA GU HI ID IL IN IA KS KY LA ME MD MA MI M…" at bounding box center [397, 648] width 231 height 35
click at [442, 644] on input "text" at bounding box center [455, 643] width 103 height 25
paste input "44224"
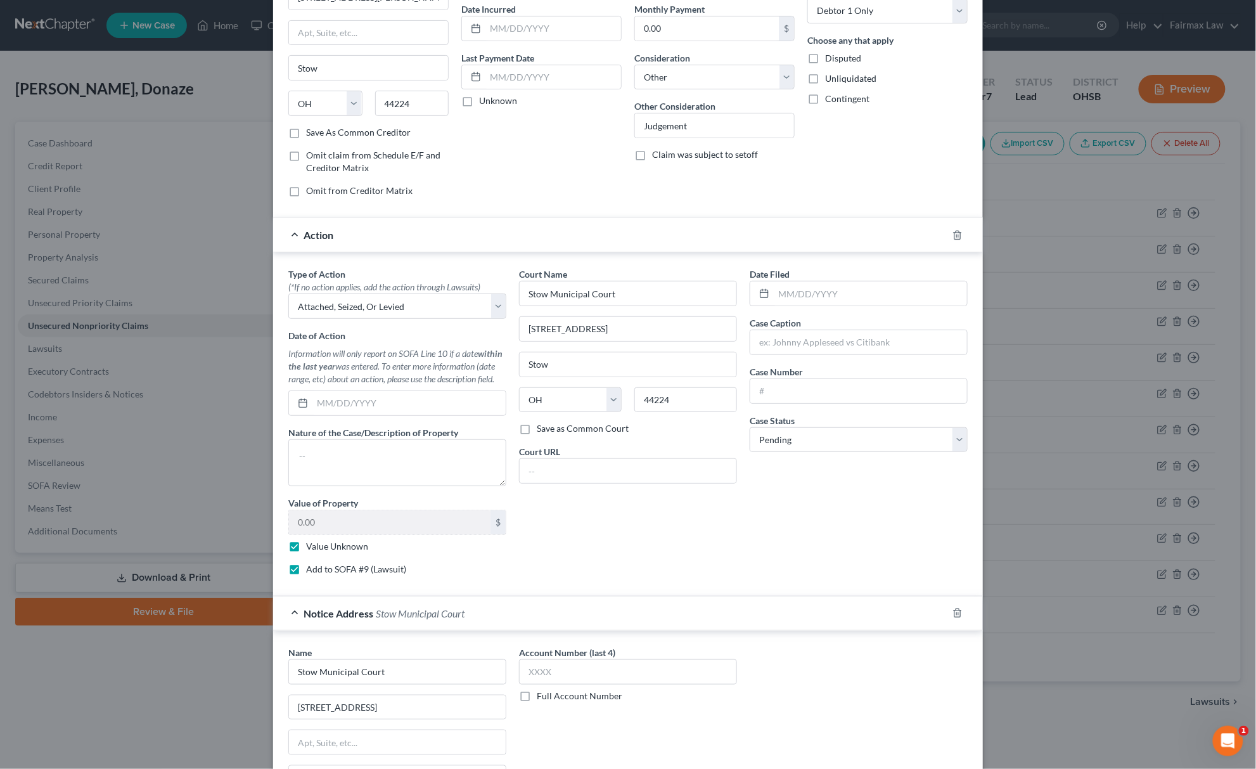
scroll to position [0, 0]
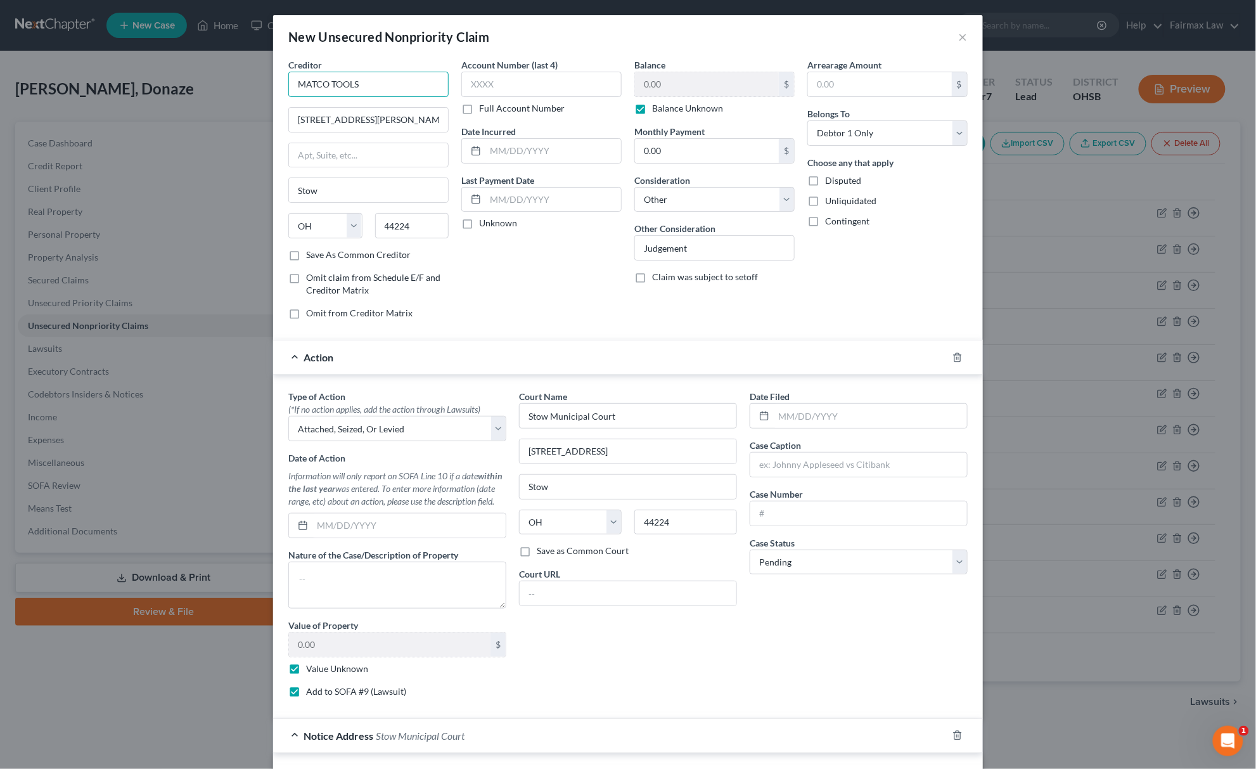
drag, startPoint x: 386, startPoint y: 94, endPoint x: 182, endPoint y: 157, distance: 213.0
click at [165, 94] on div "New Unsecured Nonpriority Claim × Creditor * MATCO TOOLS 4403 ALLEN RD Stow Sta…" at bounding box center [628, 384] width 1256 height 769
click at [761, 471] on input "text" at bounding box center [858, 464] width 217 height 24
paste input "MATCO TOOLS"
click at [769, 512] on input "text" at bounding box center [858, 513] width 217 height 24
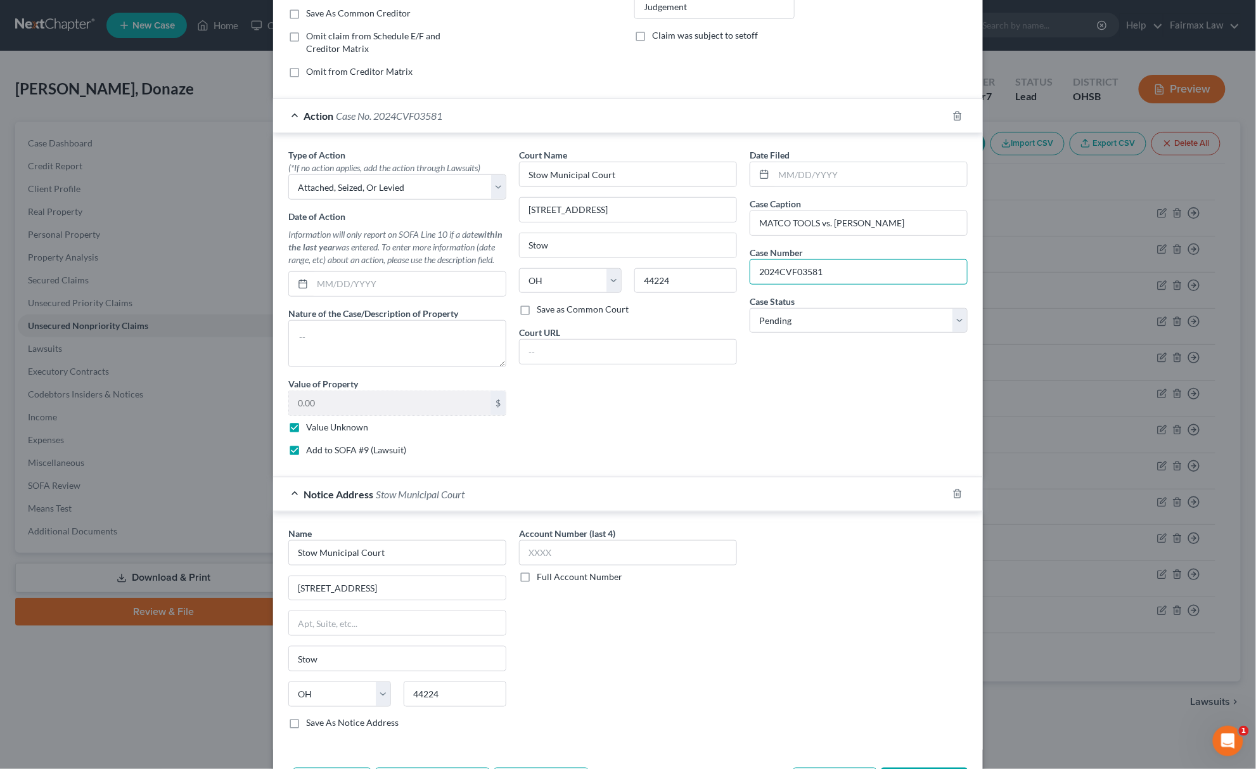
scroll to position [299, 0]
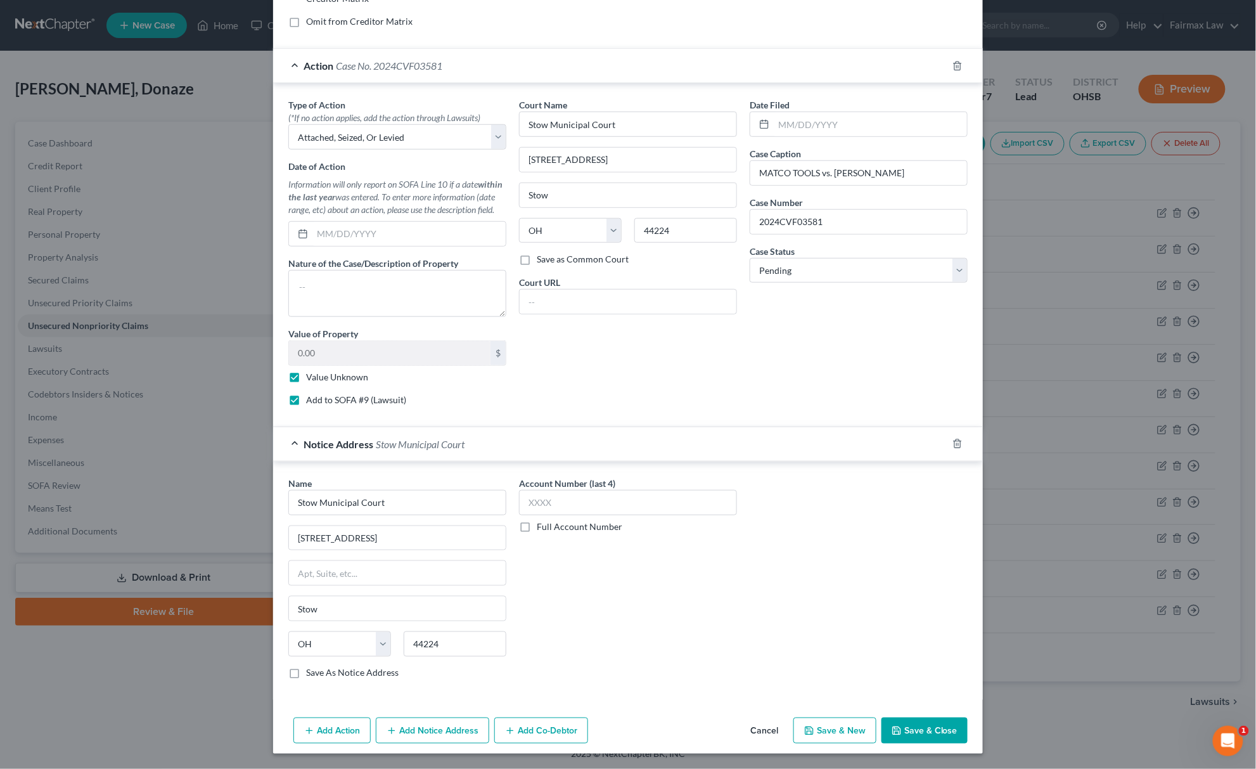
click at [928, 730] on button "Save & Close" at bounding box center [924, 730] width 86 height 27
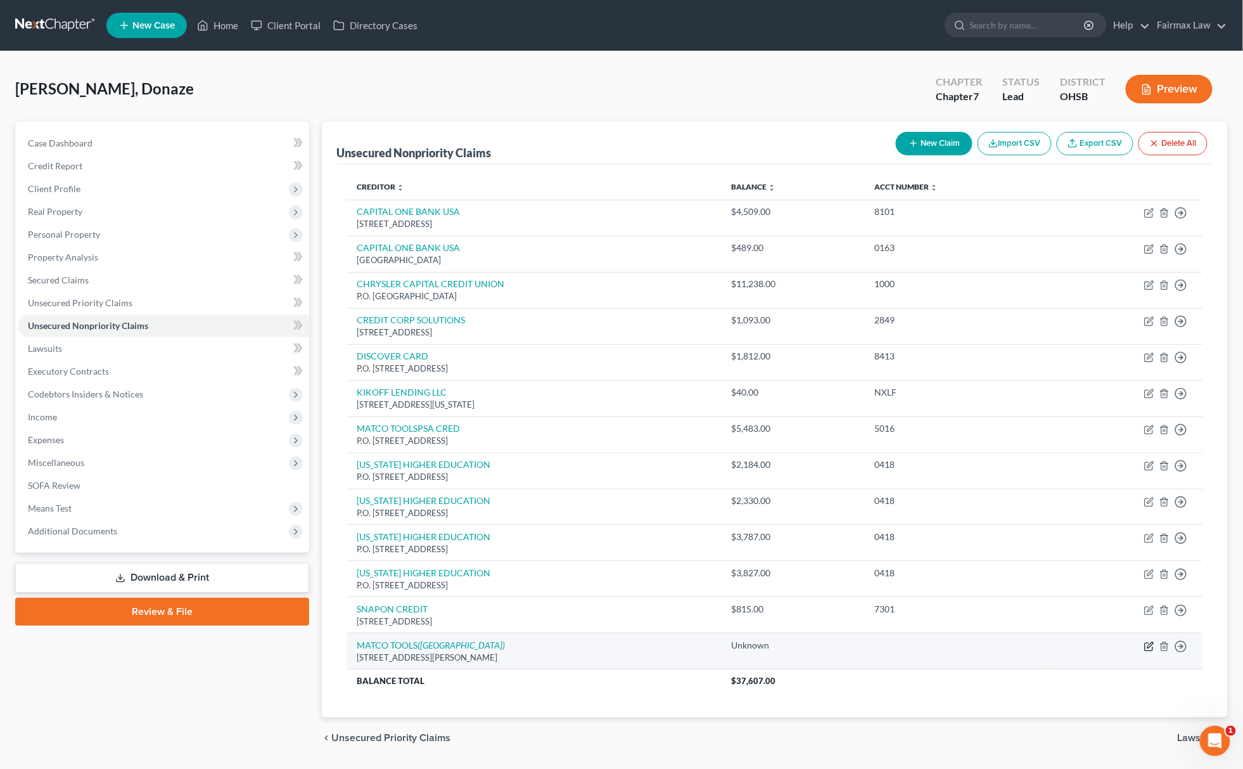
click at [1149, 645] on icon "button" at bounding box center [1149, 646] width 10 height 10
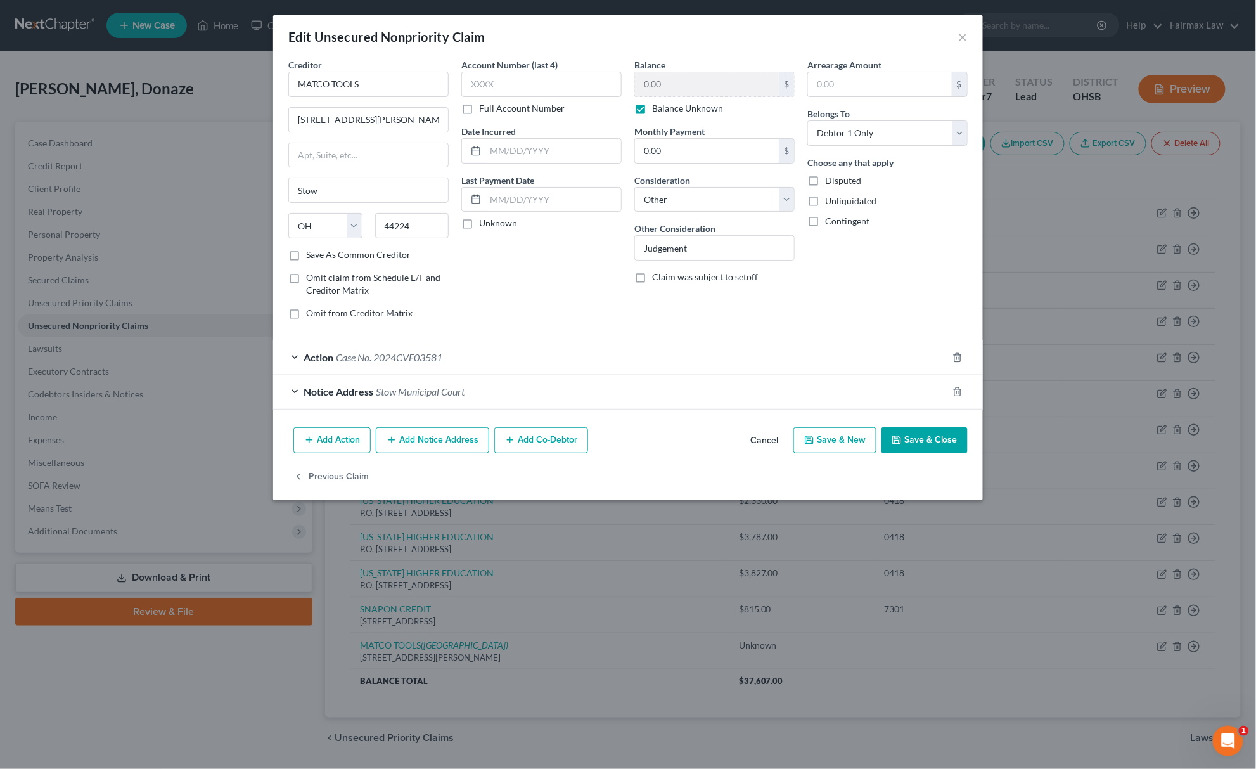
click at [442, 437] on button "Add Notice Address" at bounding box center [432, 440] width 113 height 27
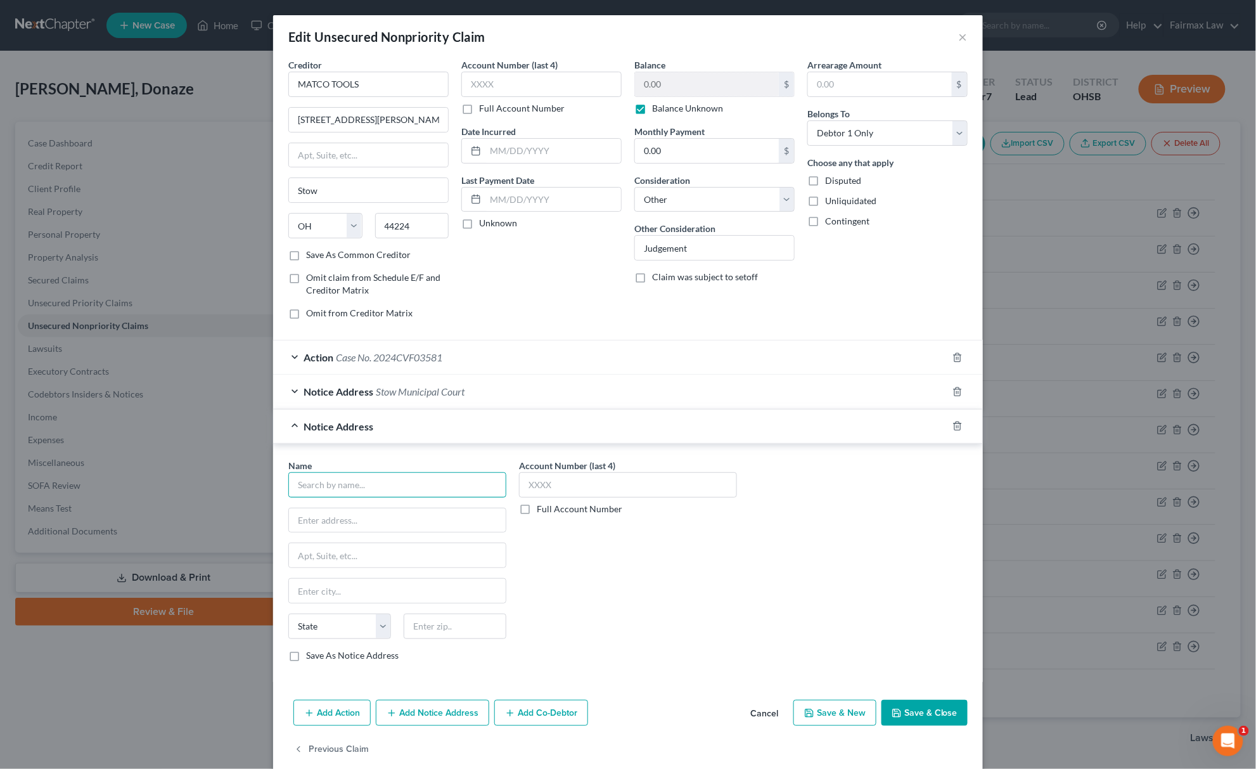
click at [388, 480] on input "text" at bounding box center [397, 484] width 218 height 25
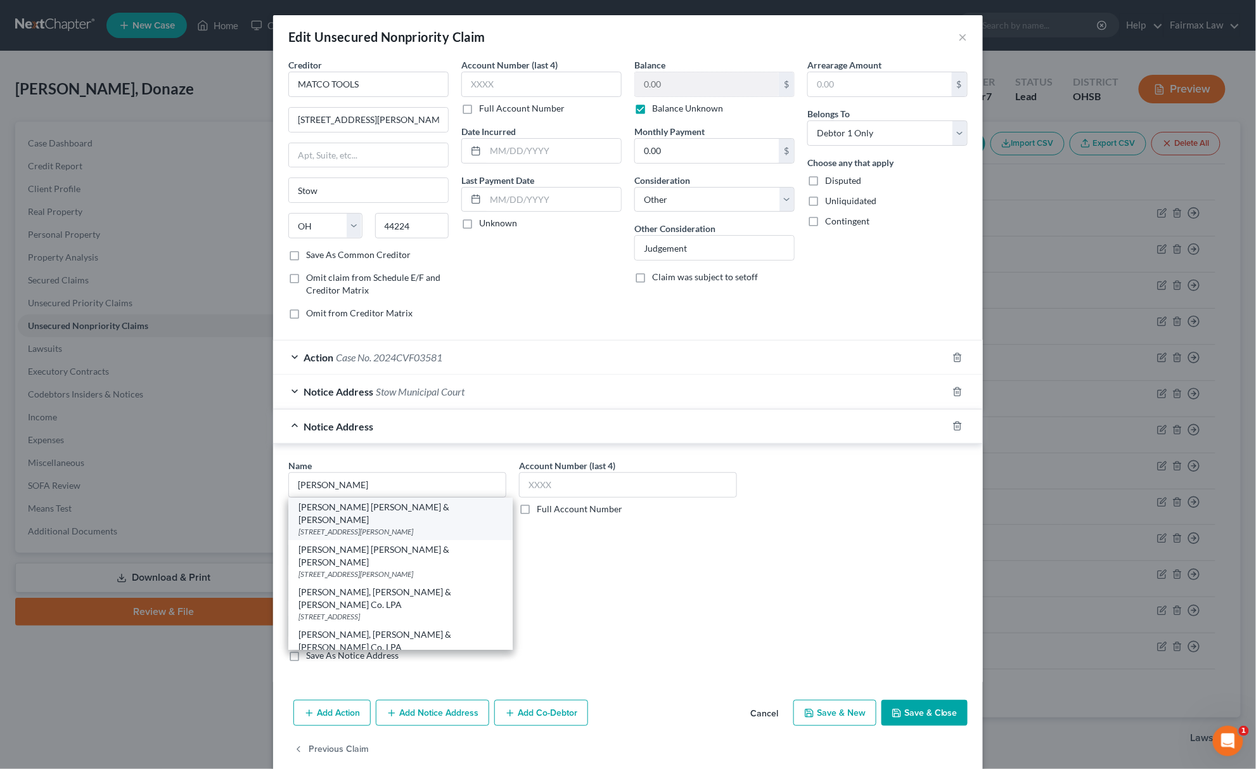
click at [378, 526] on div "2155 Butterfield Dr Suite 200-S, Troy, MI 48084" at bounding box center [400, 531] width 204 height 11
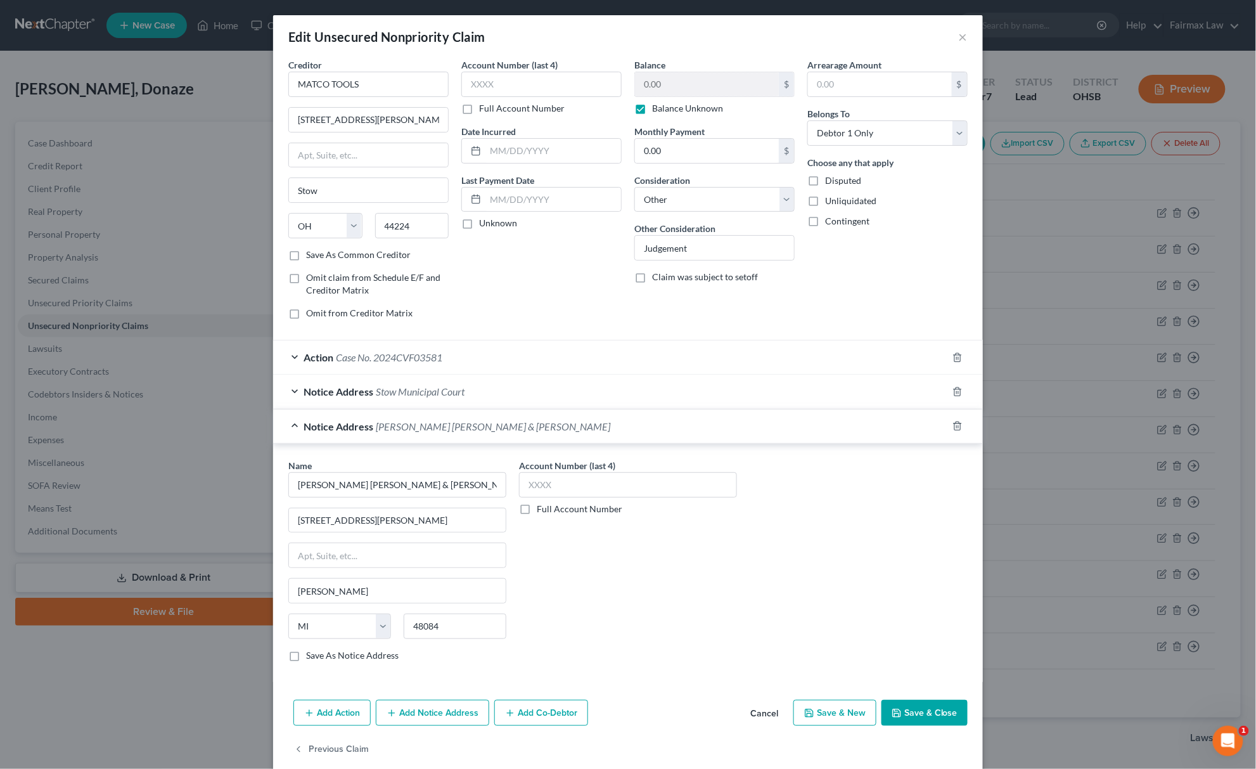
click at [925, 719] on button "Save & Close" at bounding box center [924, 713] width 86 height 27
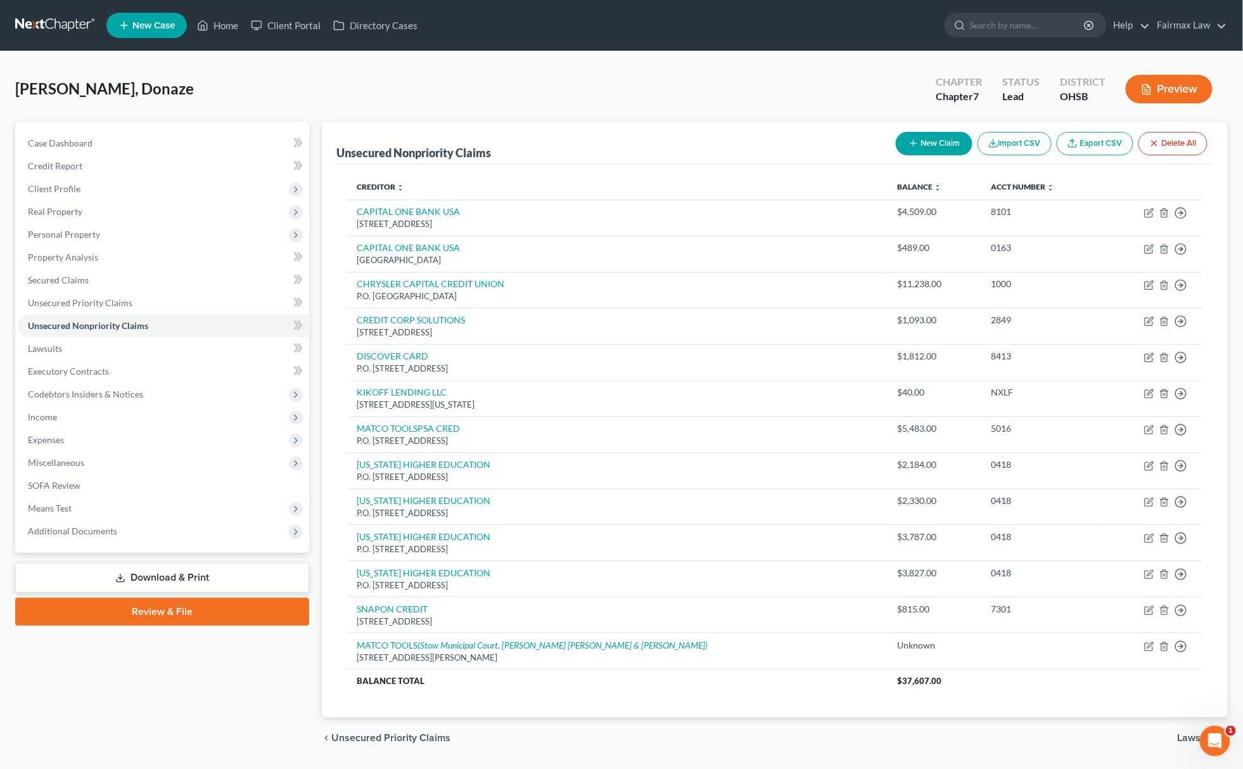
click at [513, 136] on div "Unsecured Nonpriority Claims New Claim Import CSV Export CSV Delete All" at bounding box center [775, 143] width 876 height 42
click at [569, 131] on div "Unsecured Nonpriority Claims New Claim Import CSV Export CSV Delete All" at bounding box center [775, 143] width 876 height 42
drag, startPoint x: 588, startPoint y: 106, endPoint x: 594, endPoint y: 100, distance: 8.5
click at [594, 101] on div "Melvin III, Donaze Upgraded Chapter Chapter 7 Status Lead District OHSB Preview" at bounding box center [621, 94] width 1213 height 55
click at [933, 143] on button "New Claim" at bounding box center [934, 143] width 77 height 23
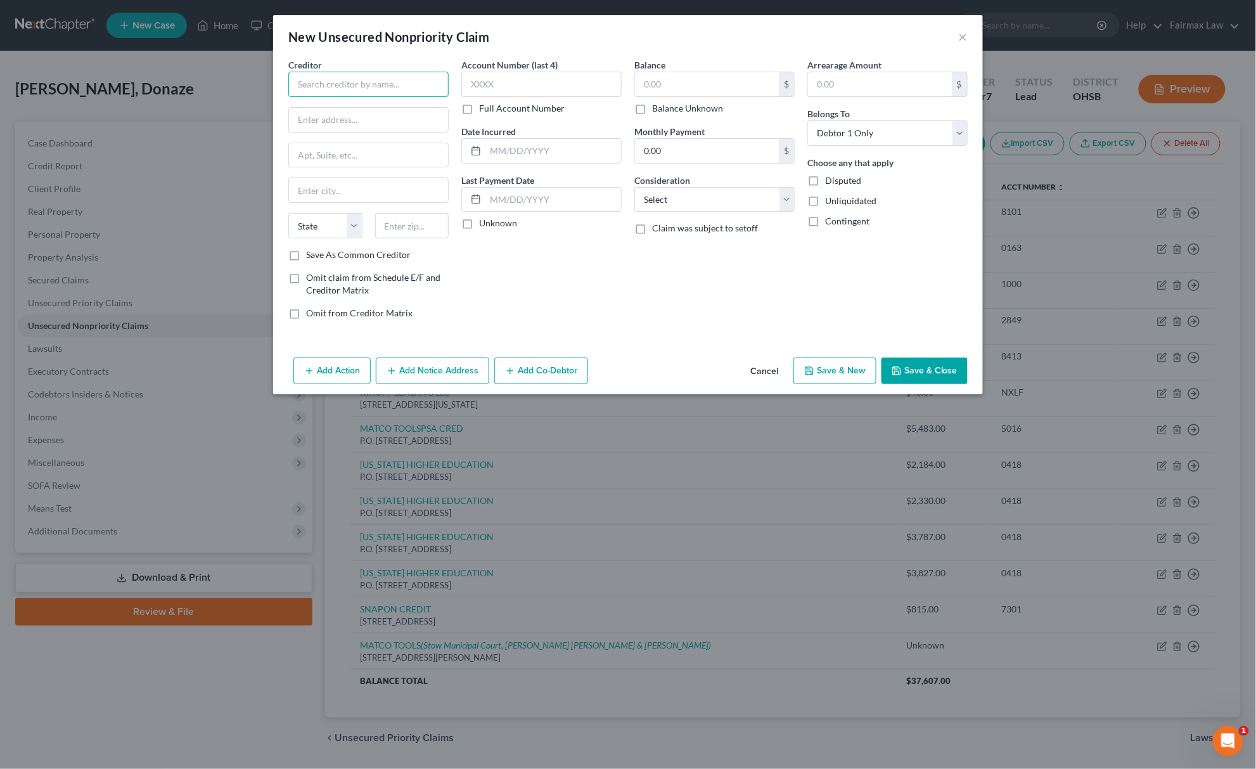
click at [347, 89] on input "text" at bounding box center [368, 84] width 160 height 25
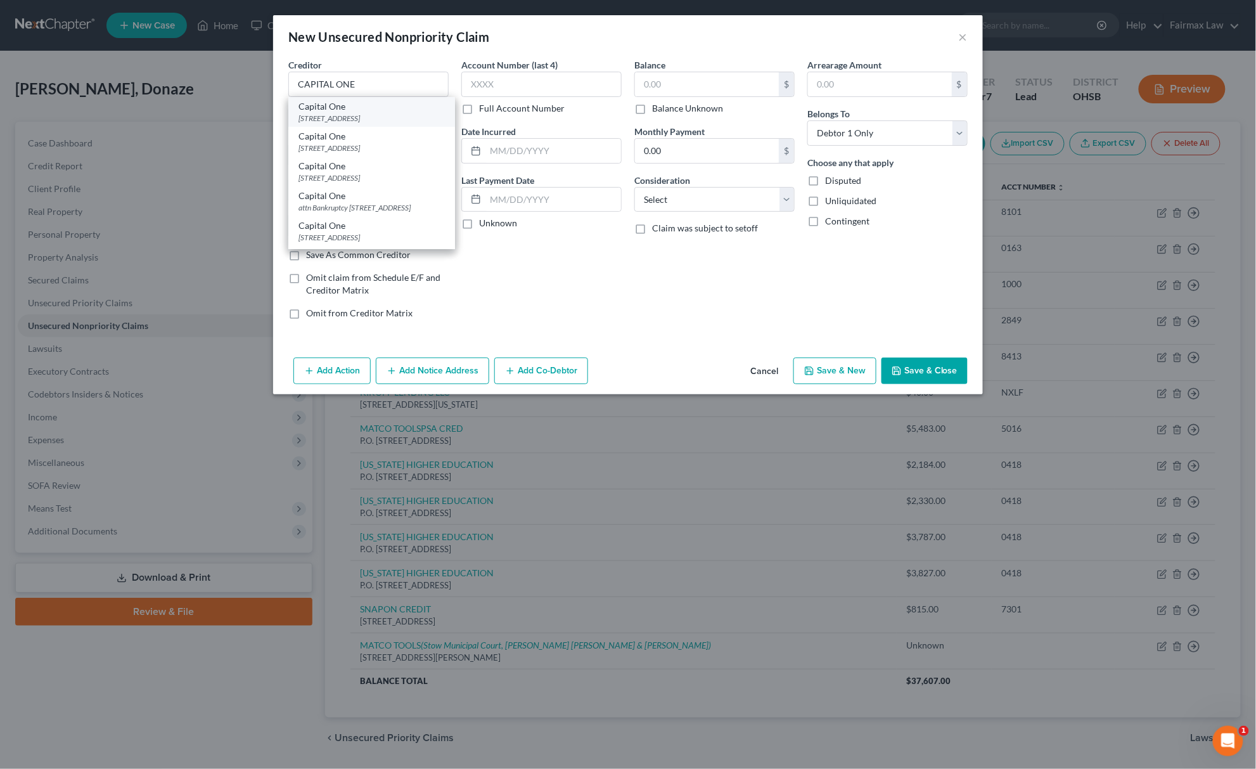
click at [327, 108] on div "Capital One" at bounding box center [371, 106] width 146 height 13
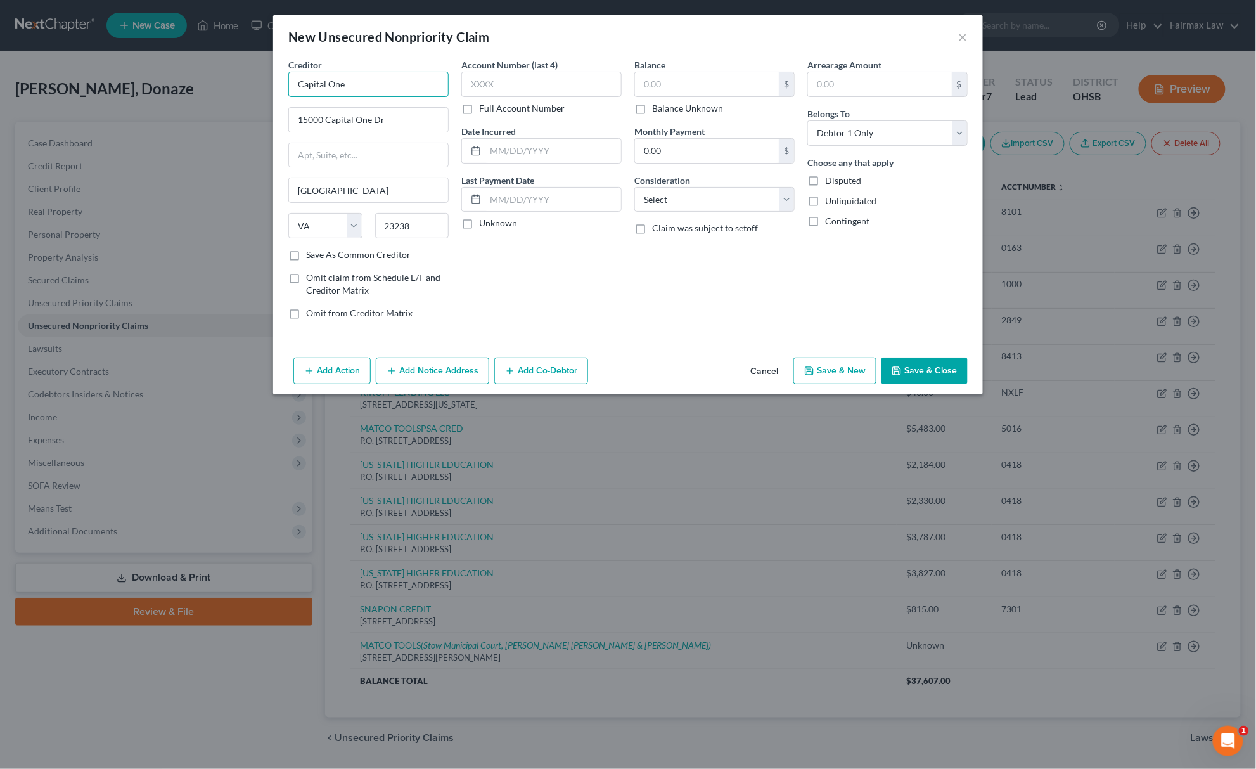
drag, startPoint x: 388, startPoint y: 84, endPoint x: 96, endPoint y: 79, distance: 291.5
click at [101, 80] on div "New Unsecured Nonpriority Claim × Creditor * Capital One 15000 Capital One Dr R…" at bounding box center [628, 384] width 1256 height 769
click at [716, 205] on select "Select Cable / Satellite Services Collection Agency Credit Card Debt Debt Couns…" at bounding box center [714, 199] width 160 height 25
click at [634, 187] on select "Select Cable / Satellite Services Collection Agency Credit Card Debt Debt Couns…" at bounding box center [714, 199] width 160 height 25
click at [710, 255] on input "text" at bounding box center [714, 248] width 159 height 24
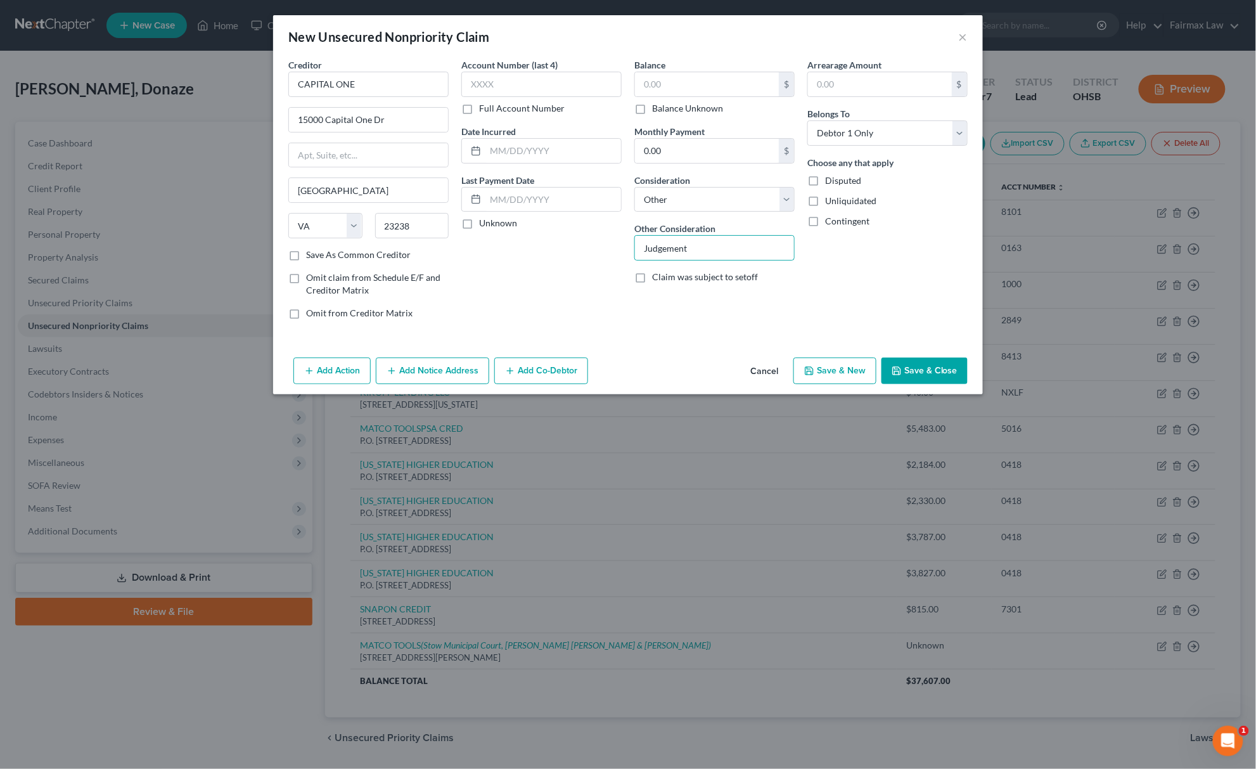
click at [626, 105] on div "Account Number (last 4) Full Account Number Date Incurred Last Payment Date Unk…" at bounding box center [541, 193] width 173 height 271
click at [652, 105] on label "Balance Unknown" at bounding box center [687, 108] width 71 height 13
click at [657, 105] on input "Balance Unknown" at bounding box center [661, 106] width 8 height 8
click at [343, 352] on div "Creditor * CAPITAL ONE 15000 Capital One Dr Richmond State AL AK AR AZ CA CO CT…" at bounding box center [628, 205] width 710 height 294
click at [337, 362] on button "Add Action" at bounding box center [331, 370] width 77 height 27
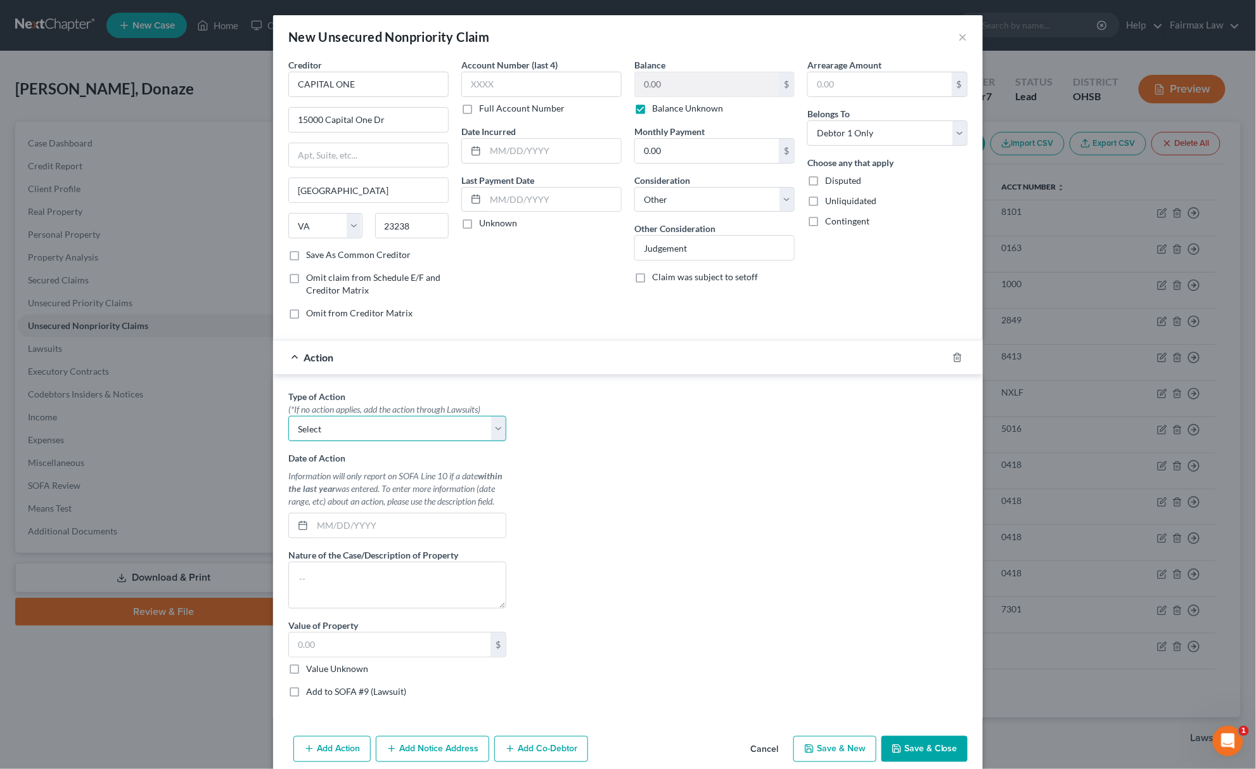
click at [360, 437] on select "Select Repossession Garnishment Foreclosure Personal Injury Attached, Seized, O…" at bounding box center [397, 428] width 218 height 25
click at [288, 418] on select "Select Repossession Garnishment Foreclosure Personal Injury Attached, Seized, O…" at bounding box center [397, 428] width 218 height 25
click at [306, 675] on label "Value Unknown" at bounding box center [337, 668] width 62 height 13
click at [311, 670] on input "Value Unknown" at bounding box center [315, 666] width 8 height 8
click at [306, 690] on label "Add to SOFA #9 (Lawsuit)" at bounding box center [356, 691] width 100 height 13
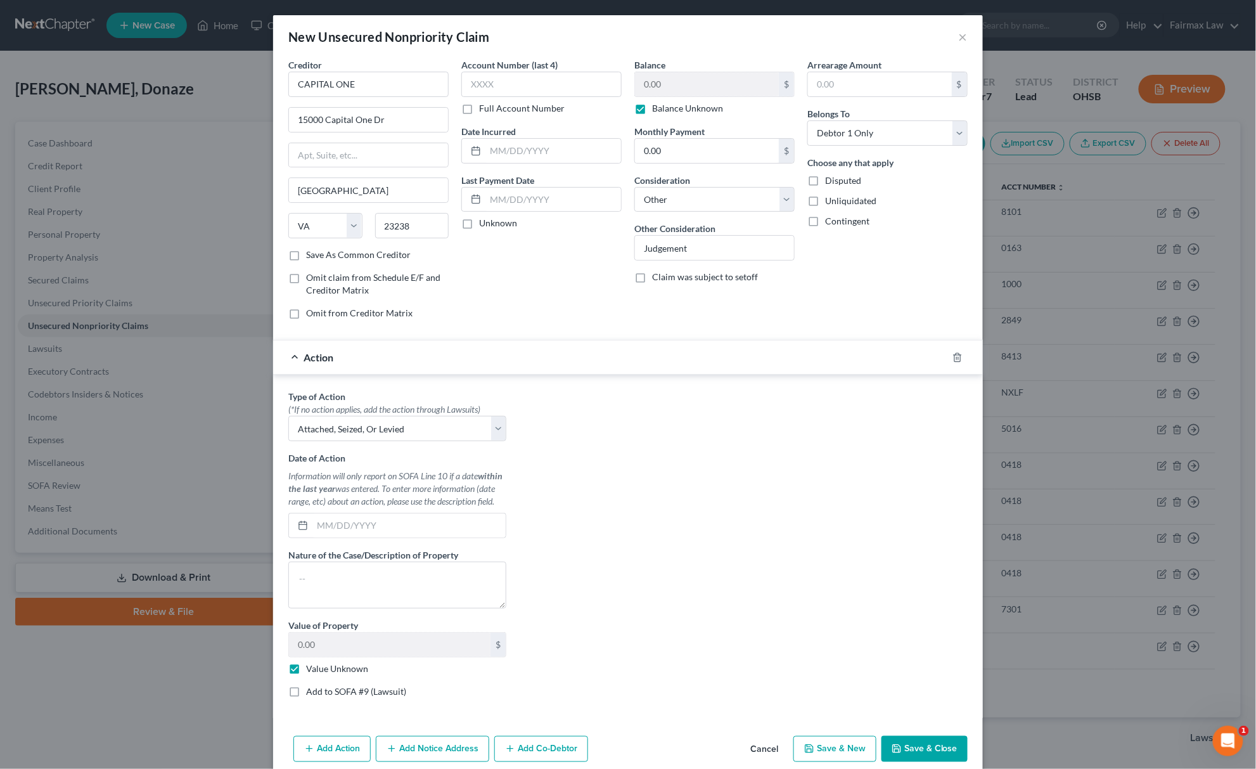
click at [311, 690] on input "Add to SOFA #9 (Lawsuit)" at bounding box center [315, 689] width 8 height 8
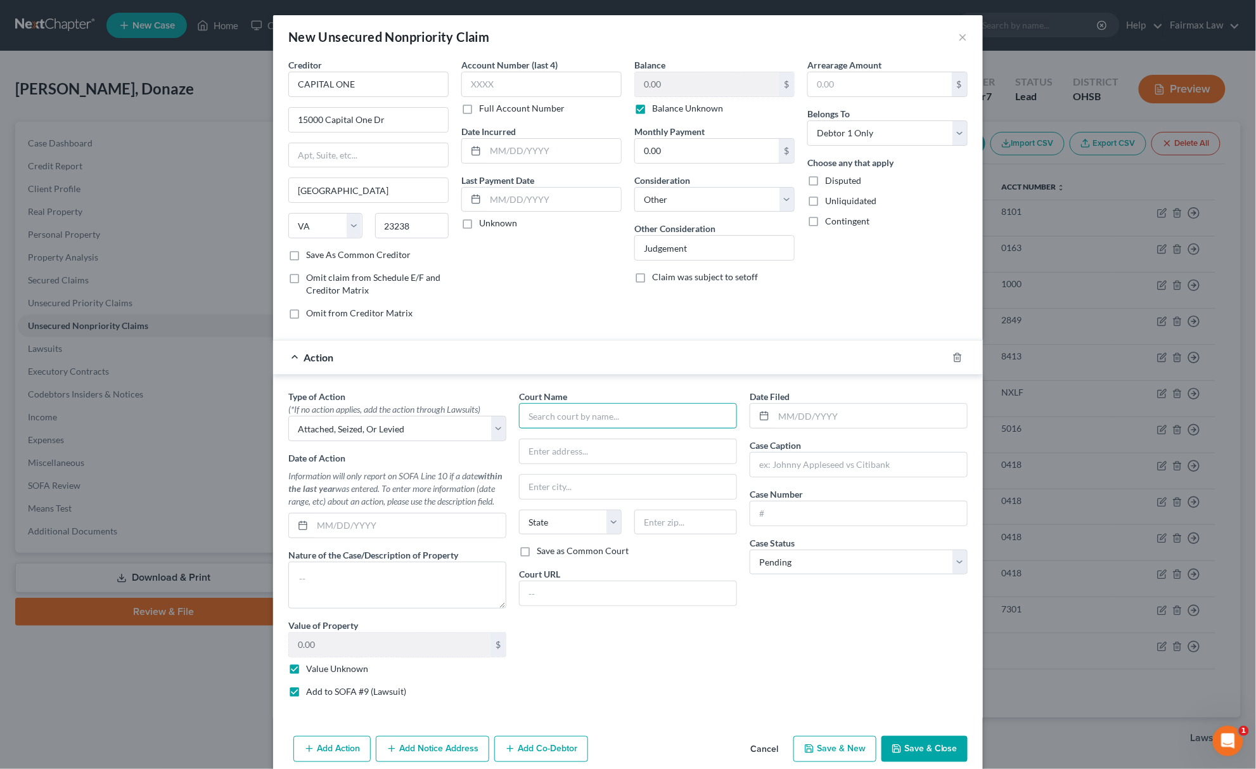
click at [585, 413] on input "text" at bounding box center [628, 415] width 218 height 25
click at [584, 444] on div "Cuyahoga County Common Pleas Court" at bounding box center [607, 437] width 157 height 13
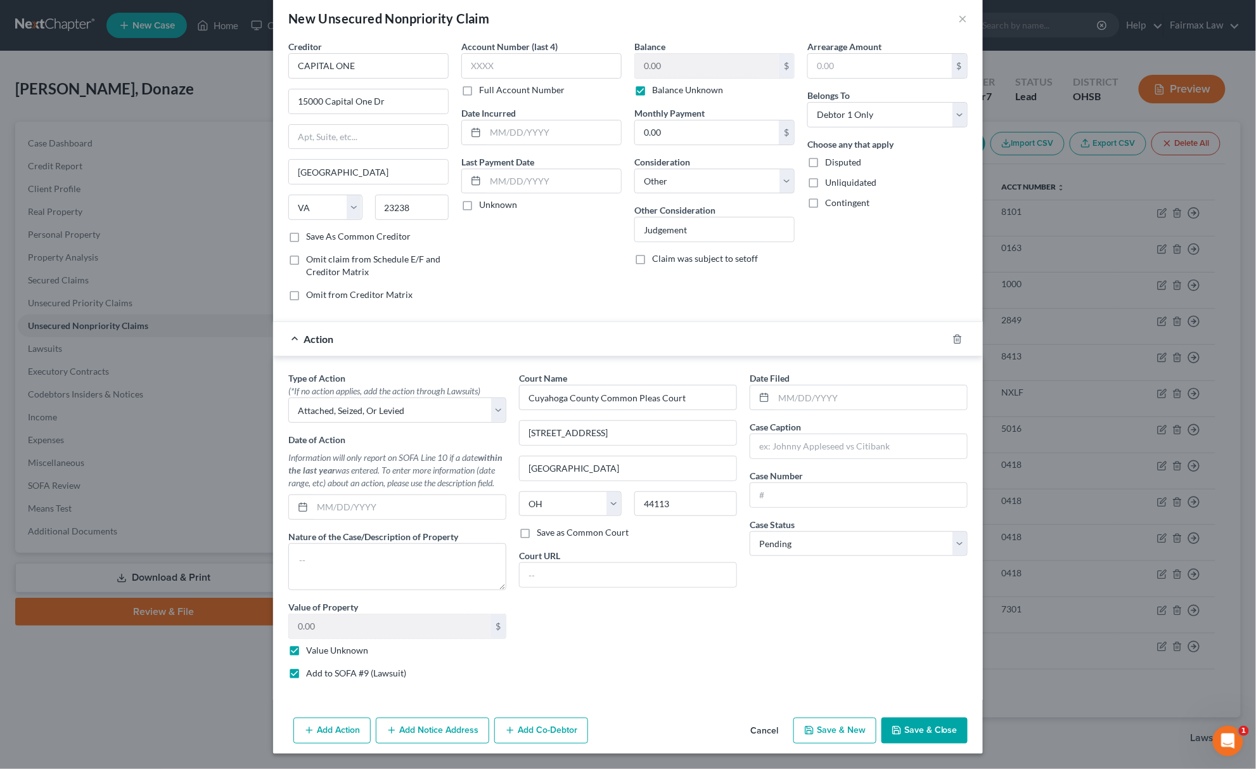
click at [427, 736] on button "Add Notice Address" at bounding box center [432, 730] width 113 height 27
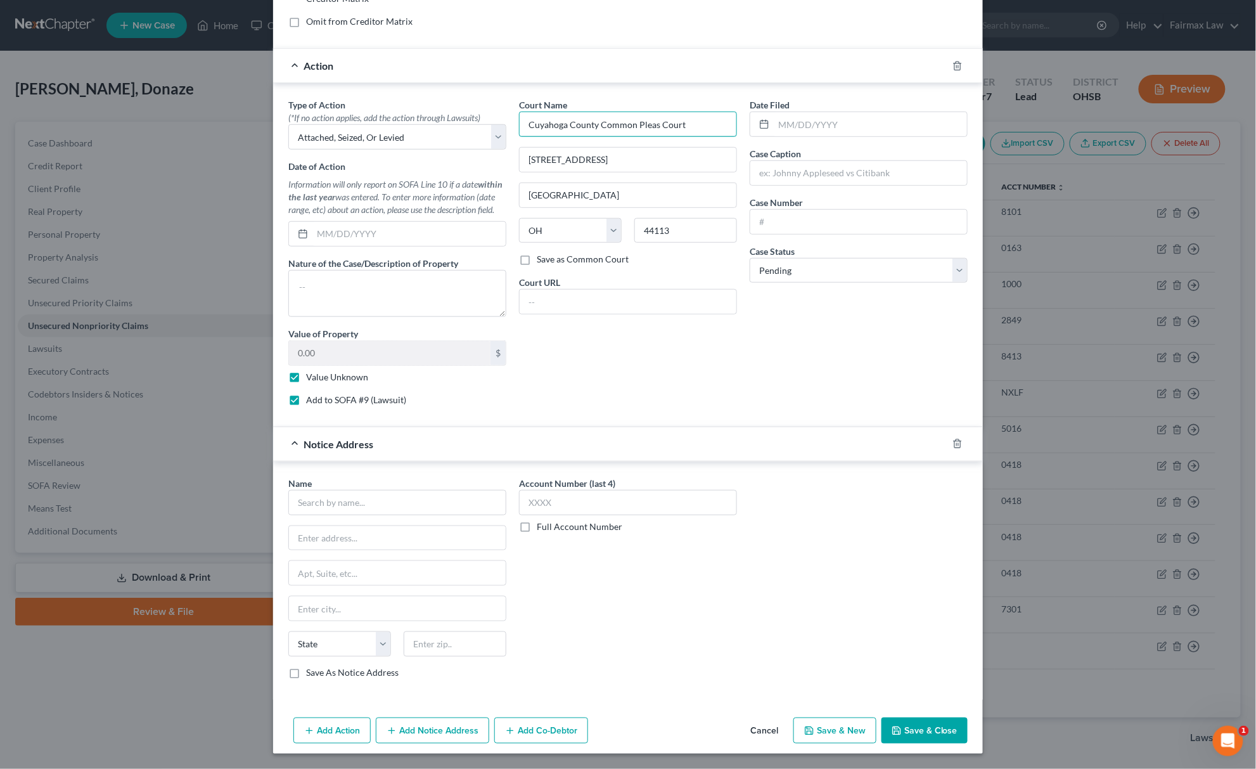
drag, startPoint x: 684, startPoint y: 118, endPoint x: 322, endPoint y: 196, distance: 370.8
click at [476, 160] on div "Type of Action * (*If no action applies, add the action through Lawsuits) Selec…" at bounding box center [628, 256] width 692 height 317
click at [369, 499] on input "text" at bounding box center [397, 502] width 218 height 25
paste input "Cuyahoga County Common Pleas Court"
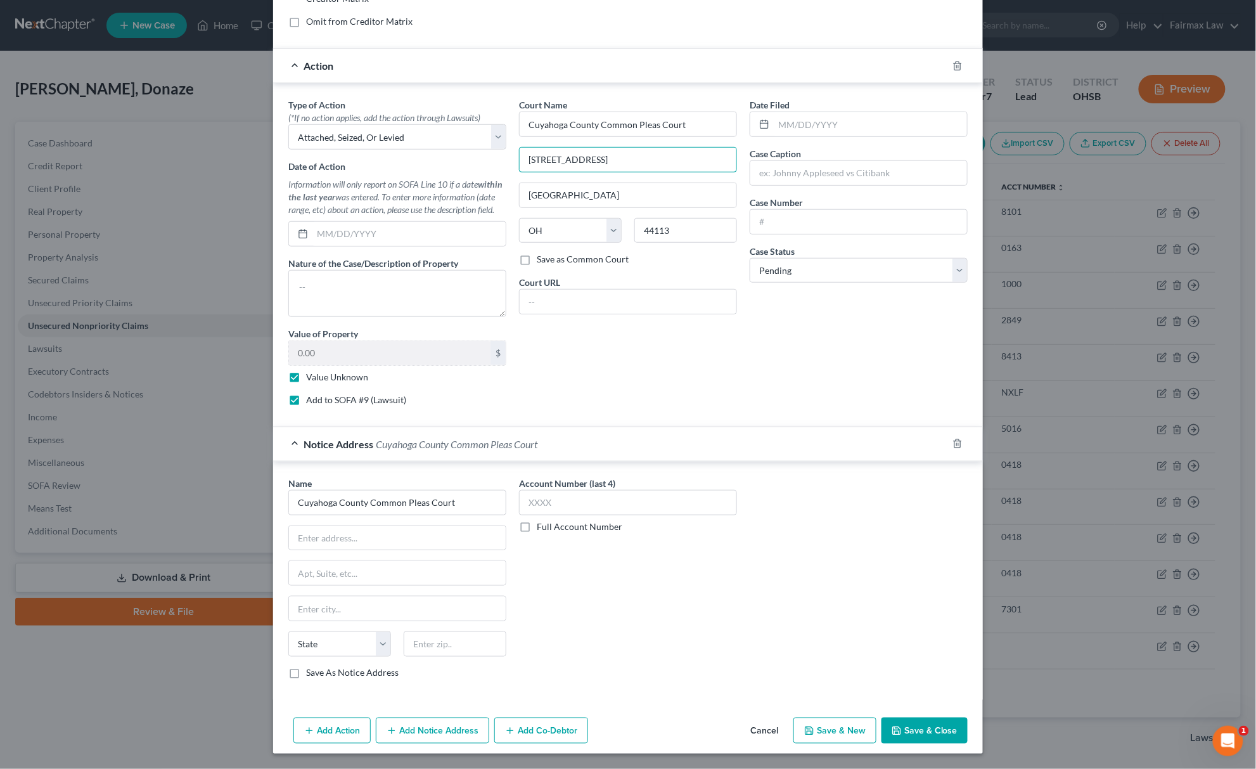
drag, startPoint x: 665, startPoint y: 147, endPoint x: 168, endPoint y: 260, distance: 510.0
click at [309, 193] on div "Type of Action * (*If no action applies, add the action through Lawsuits) Selec…" at bounding box center [628, 256] width 692 height 317
click at [335, 540] on input "text" at bounding box center [397, 538] width 217 height 24
paste input "1200 Ontario St., F 12"
drag, startPoint x: 599, startPoint y: 190, endPoint x: 165, endPoint y: 400, distance: 481.7
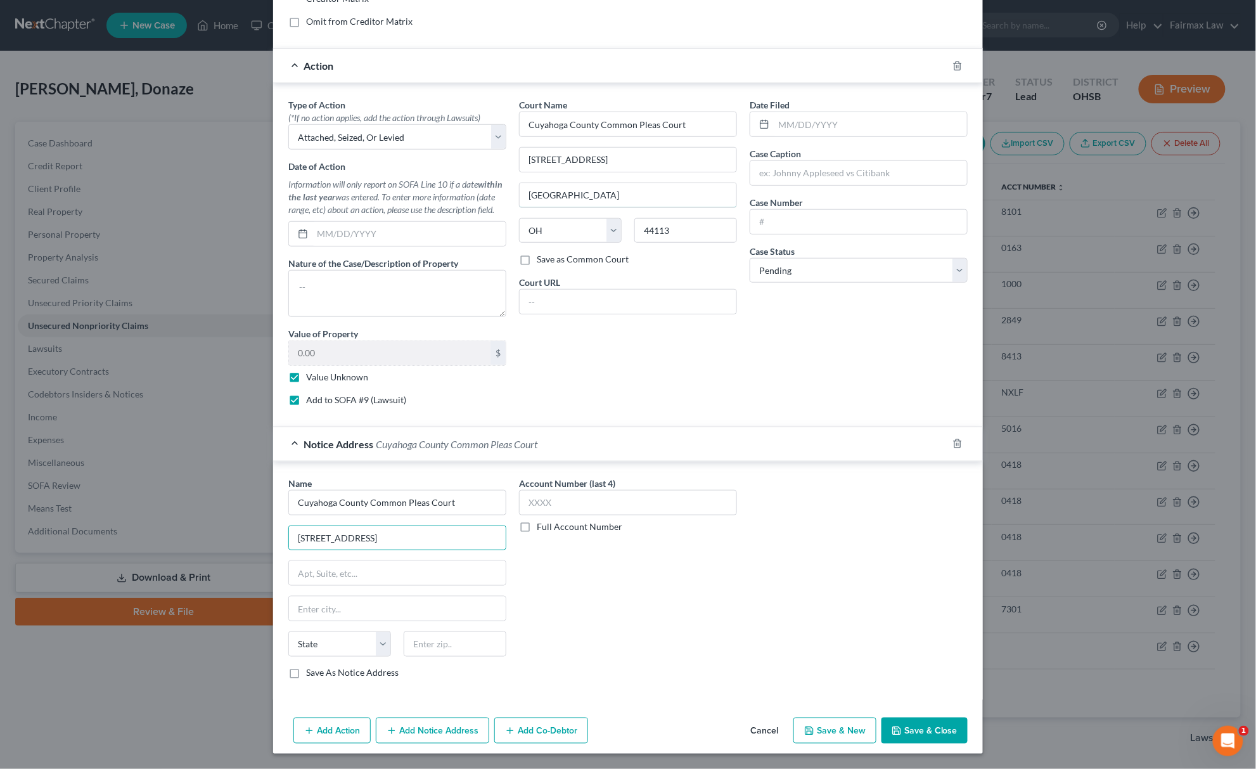
click at [265, 249] on div "New Unsecured Nonpriority Claim × Creditor * CAPITAL ONE 15000 Capital One Dr R…" at bounding box center [628, 384] width 1256 height 769
drag, startPoint x: 342, startPoint y: 597, endPoint x: 333, endPoint y: 615, distance: 19.8
click at [342, 597] on input "text" at bounding box center [397, 608] width 217 height 24
paste input "Cleveland"
click at [304, 655] on select "State AL AK AR AZ CA CO CT DE DC FL GA GU HI ID IL IN IA KS KY LA ME MD MA MI M…" at bounding box center [339, 643] width 103 height 25
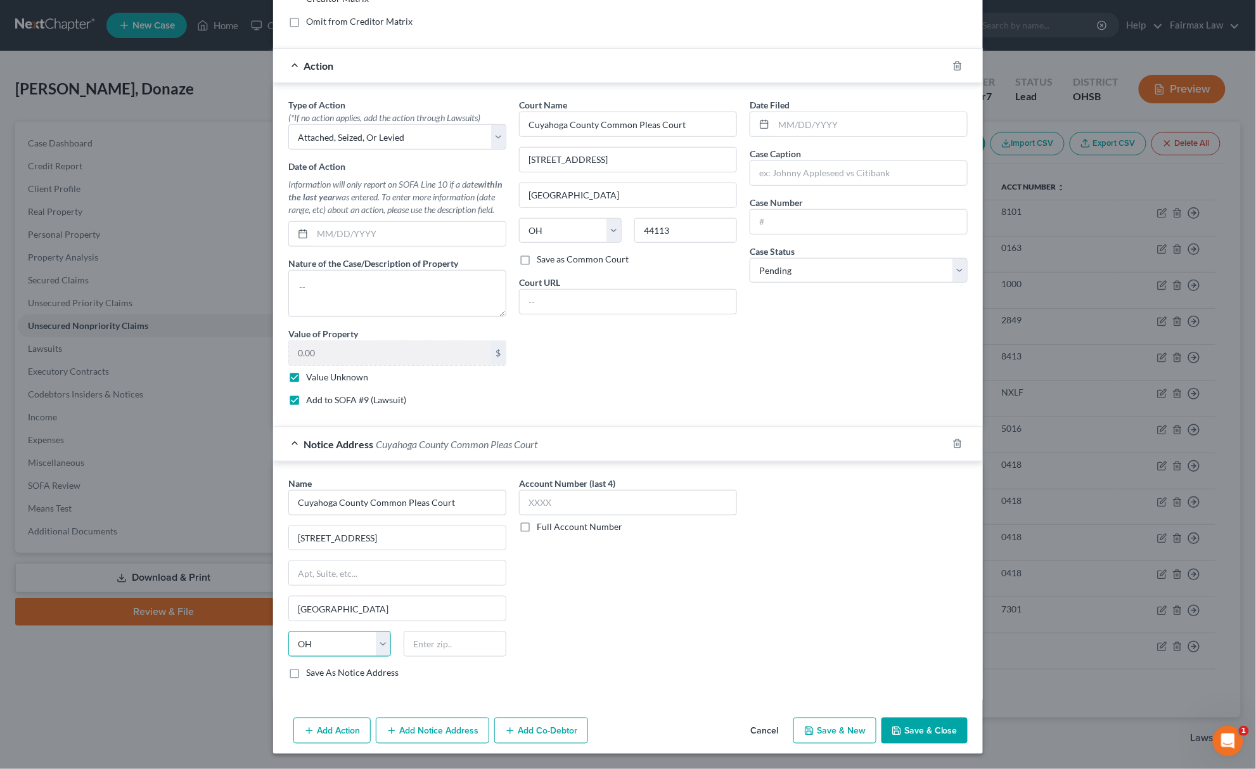
click at [288, 631] on select "State AL AK AR AZ CA CO CT DE DC FL GA GU HI ID IL IN IA KS KY LA ME MD MA MI M…" at bounding box center [339, 643] width 103 height 25
drag, startPoint x: 662, startPoint y: 221, endPoint x: 560, endPoint y: 253, distance: 107.0
click at [563, 238] on div "State AL AK AR AZ CA CO CT DE DC FL GA GU HI ID IL IN IA KS KY LA ME MD MA MI M…" at bounding box center [628, 235] width 231 height 35
click at [426, 639] on input "text" at bounding box center [455, 643] width 103 height 25
paste input "44113"
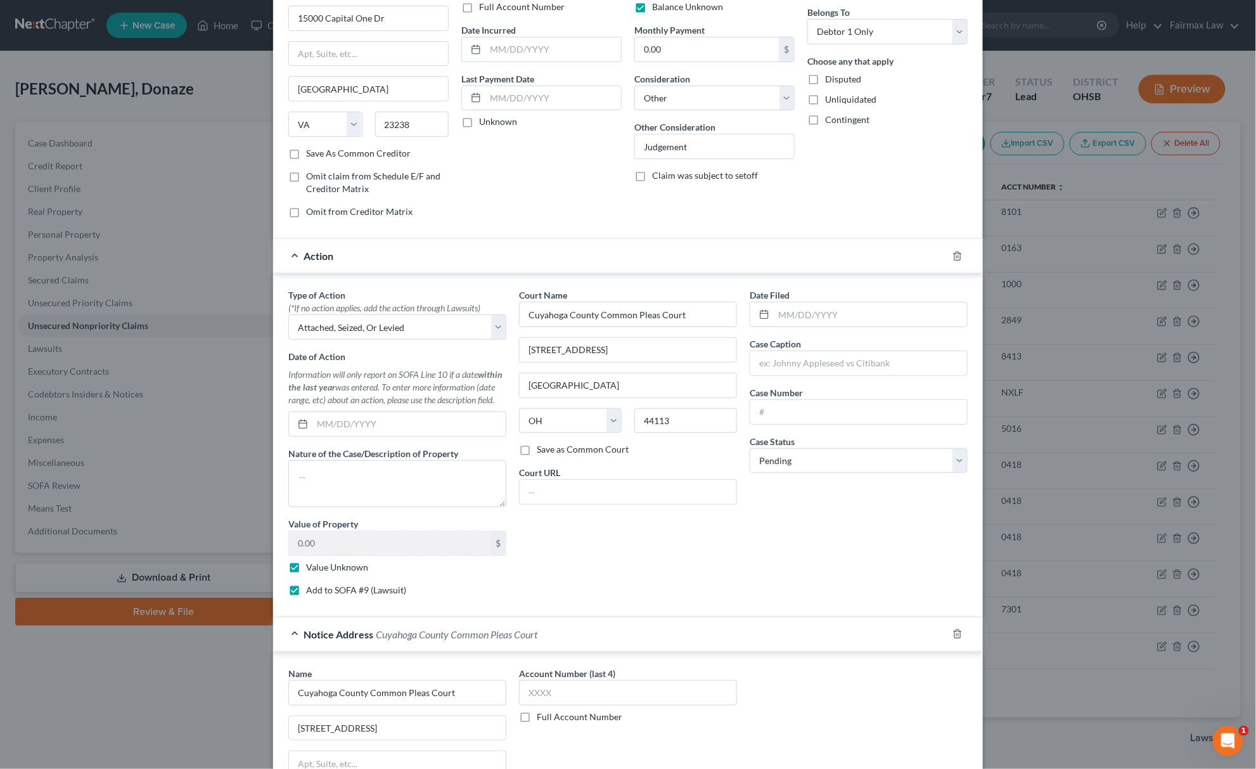
scroll to position [0, 0]
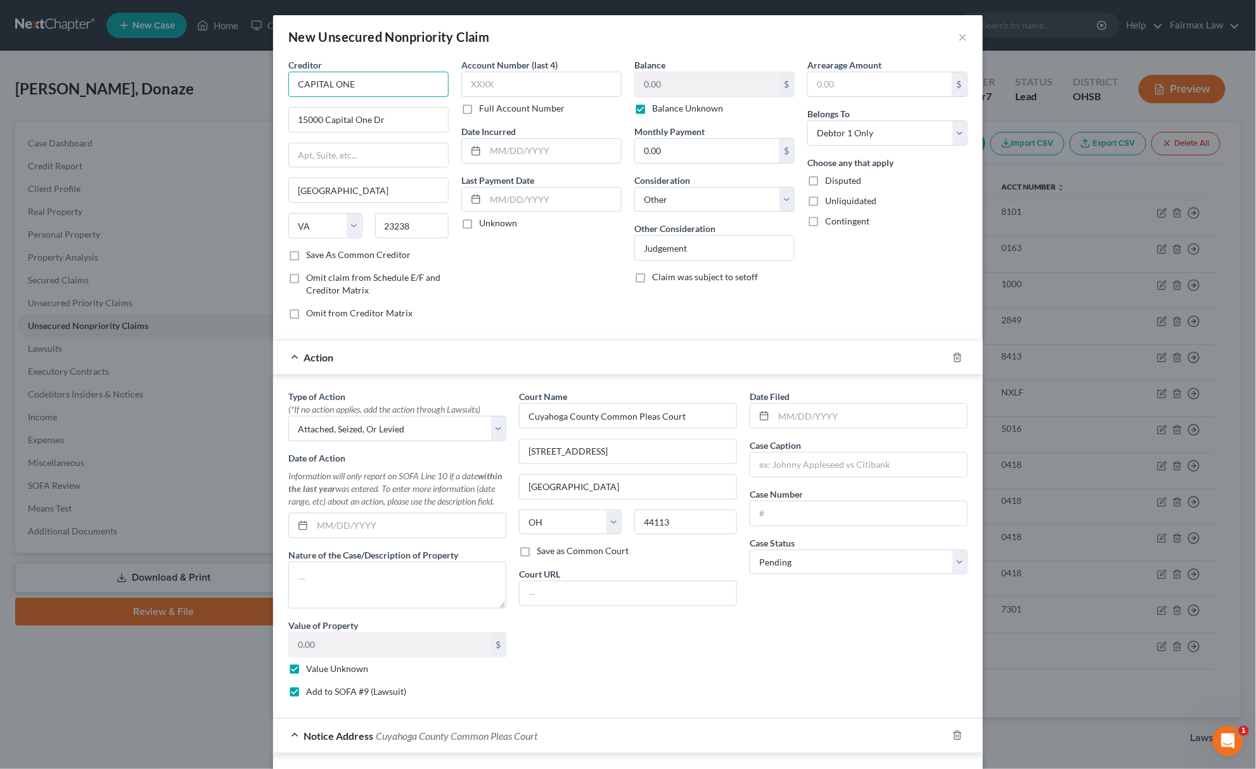
drag, startPoint x: 107, startPoint y: 118, endPoint x: 35, endPoint y: 166, distance: 86.3
click at [16, 125] on div "New Unsecured Nonpriority Claim × Creditor * CAPITAL ONE 15000 Capital One Dr R…" at bounding box center [628, 384] width 1256 height 769
click at [806, 475] on input "text" at bounding box center [858, 464] width 217 height 24
paste input "CAPITAL ONE"
click at [799, 523] on input "text" at bounding box center [858, 513] width 217 height 24
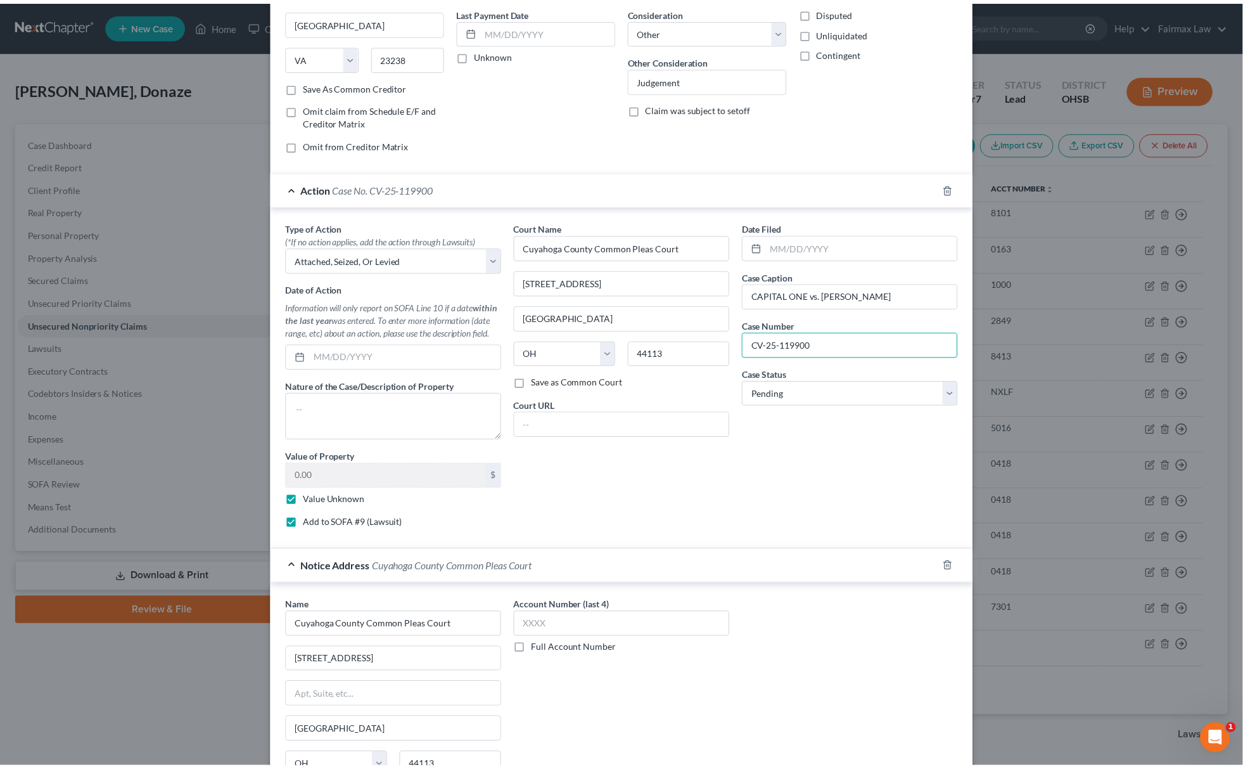
scroll to position [299, 0]
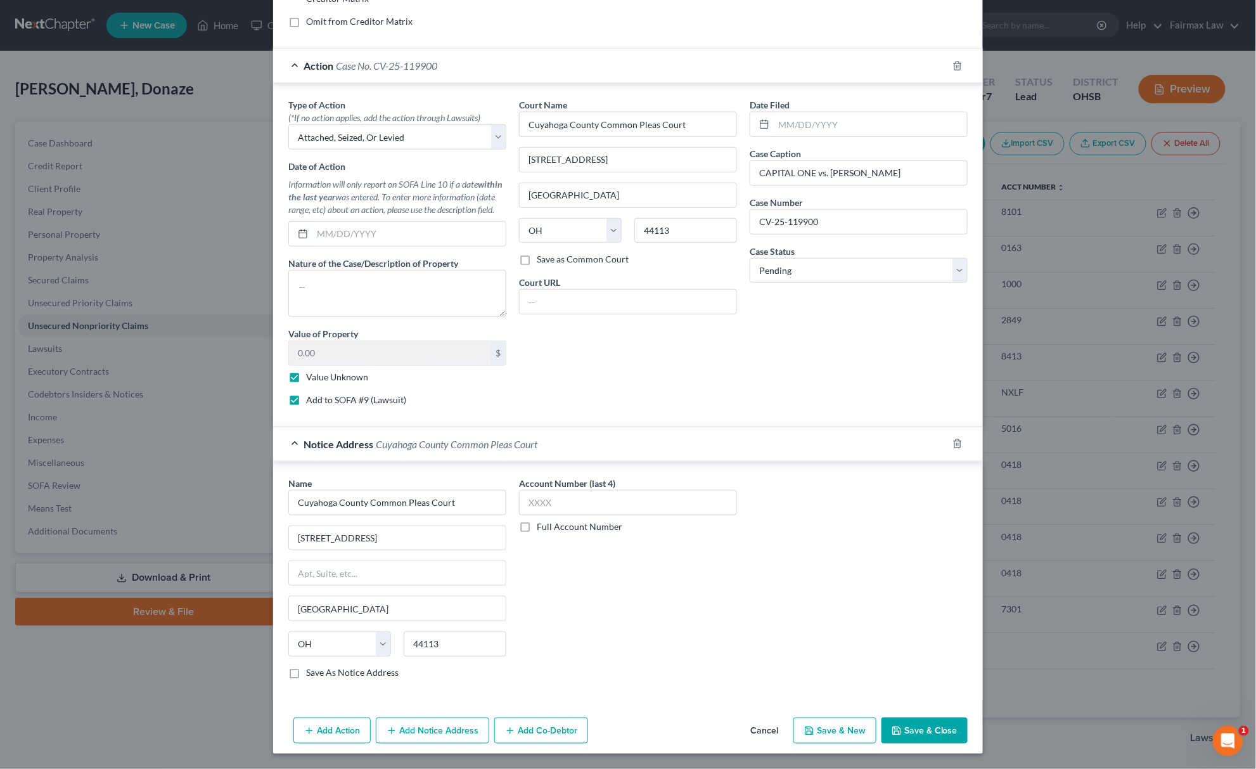
click at [938, 727] on button "Save & Close" at bounding box center [924, 730] width 86 height 27
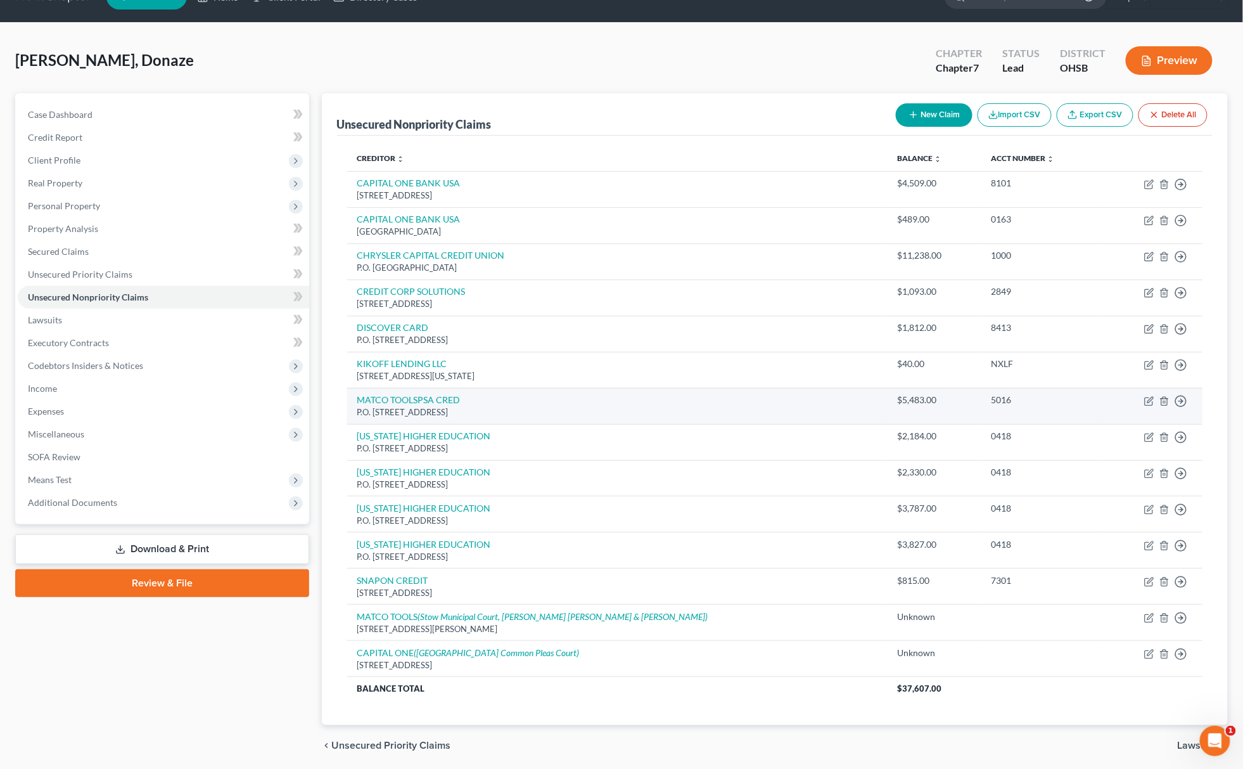
scroll to position [77, 0]
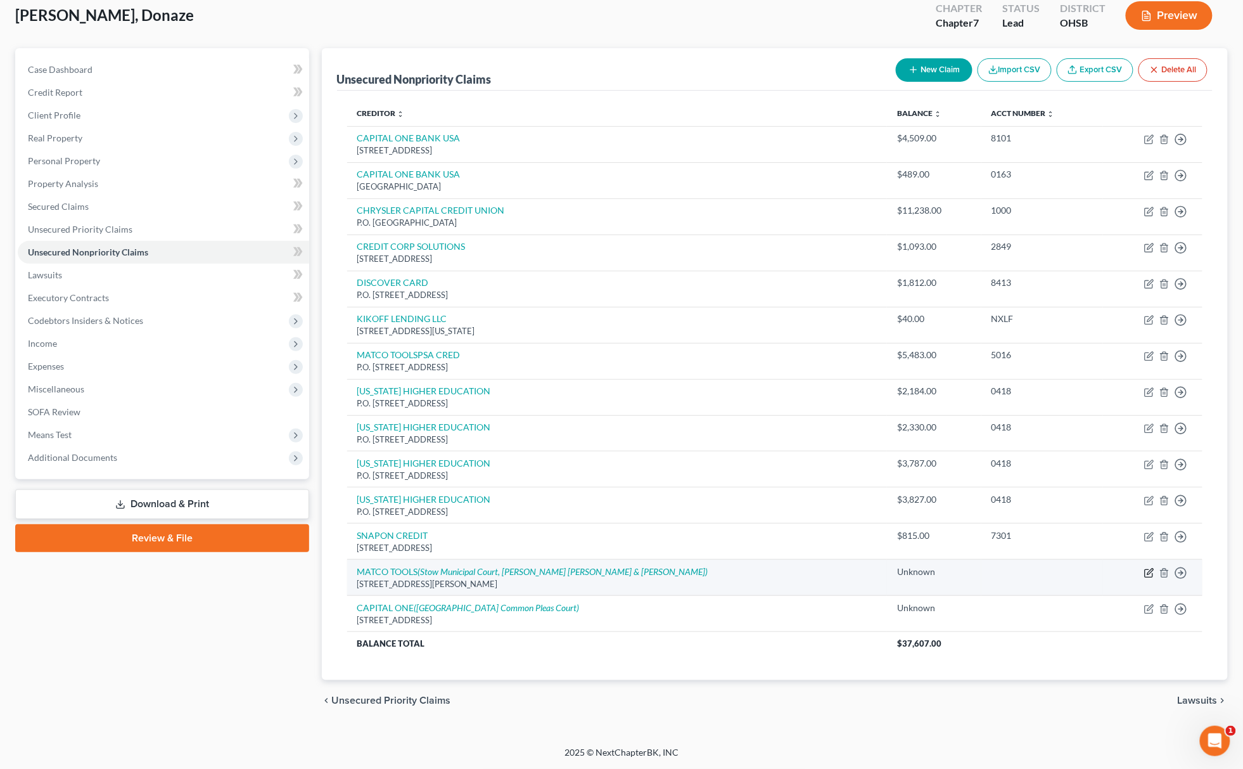
click at [1153, 568] on icon "button" at bounding box center [1150, 571] width 6 height 6
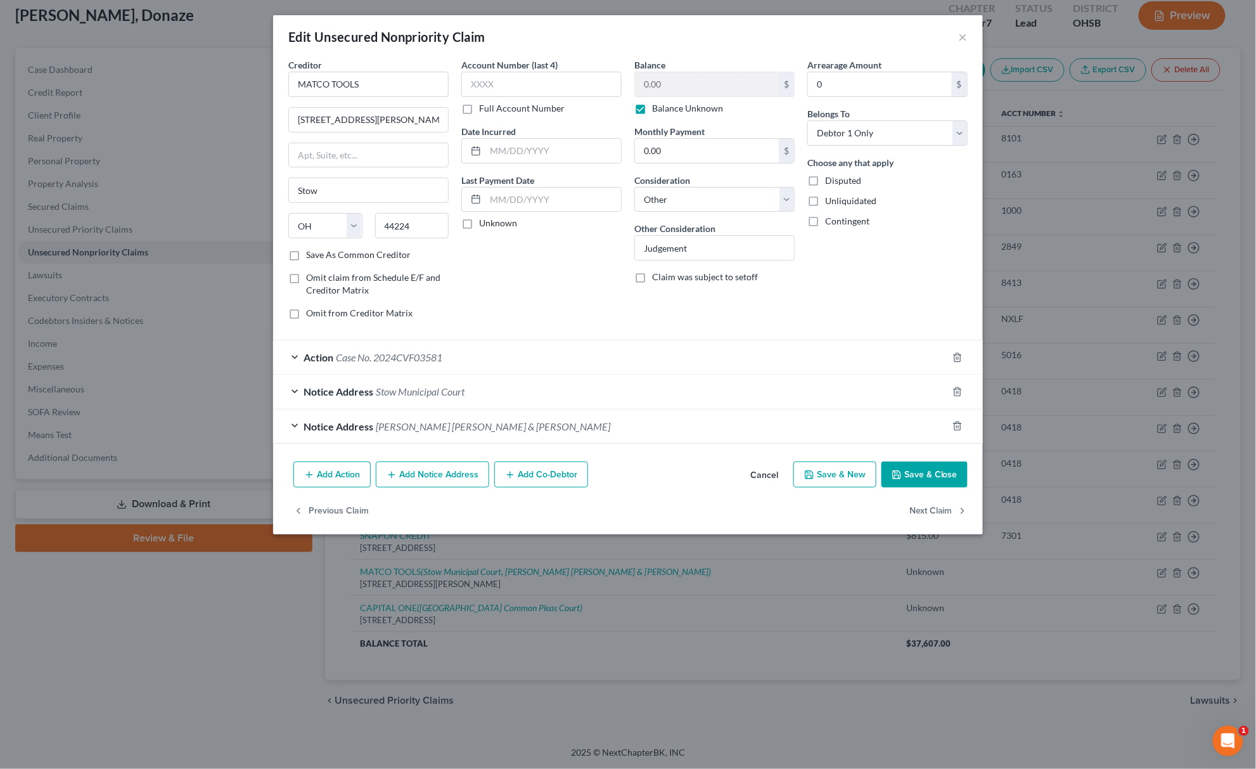
click at [652, 102] on label "Balance Unknown" at bounding box center [687, 108] width 71 height 13
click at [657, 102] on input "Balance Unknown" at bounding box center [661, 106] width 8 height 8
click at [652, 110] on label "Balance Unknown" at bounding box center [687, 108] width 71 height 13
click at [657, 110] on input "Balance Unknown" at bounding box center [661, 106] width 8 height 8
click at [652, 112] on label "Balance Unknown" at bounding box center [687, 108] width 71 height 13
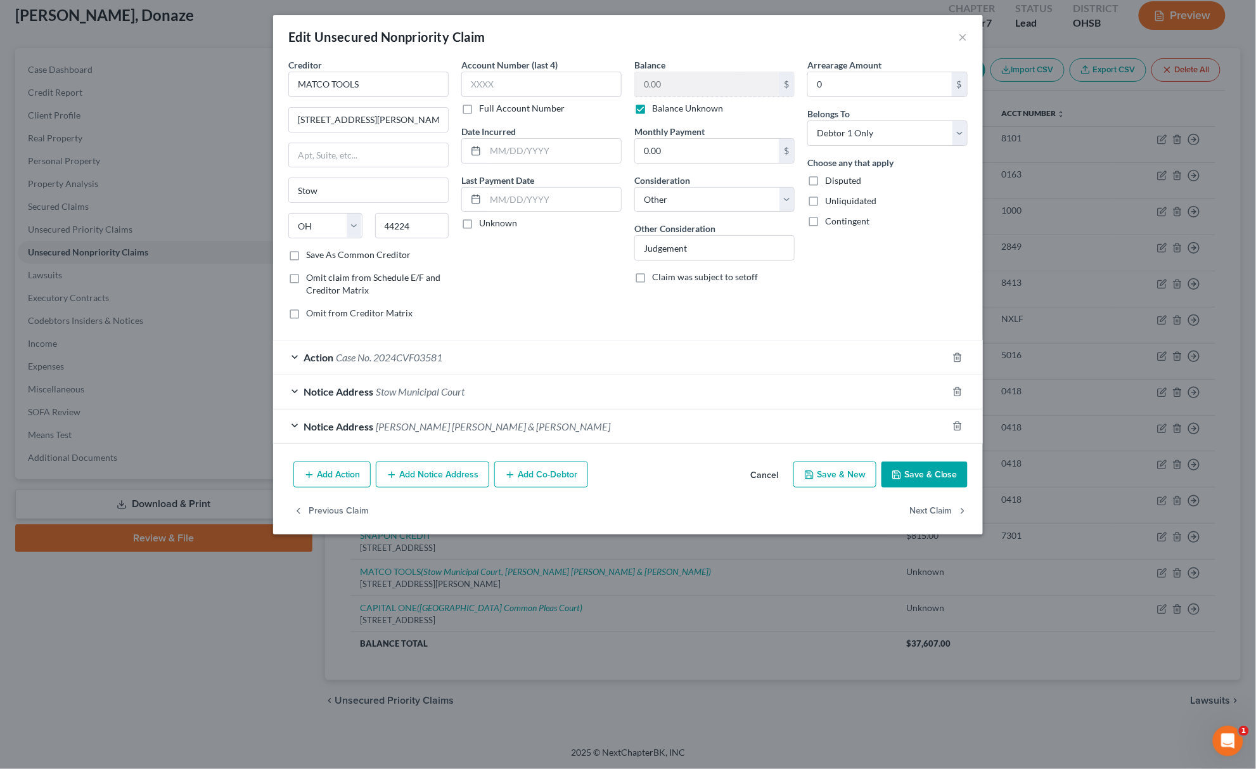
click at [657, 110] on input "Balance Unknown" at bounding box center [661, 106] width 8 height 8
click at [682, 85] on input "0.00" at bounding box center [707, 84] width 144 height 24
paste input "140"
click at [912, 488] on button "Save & Close" at bounding box center [924, 474] width 86 height 27
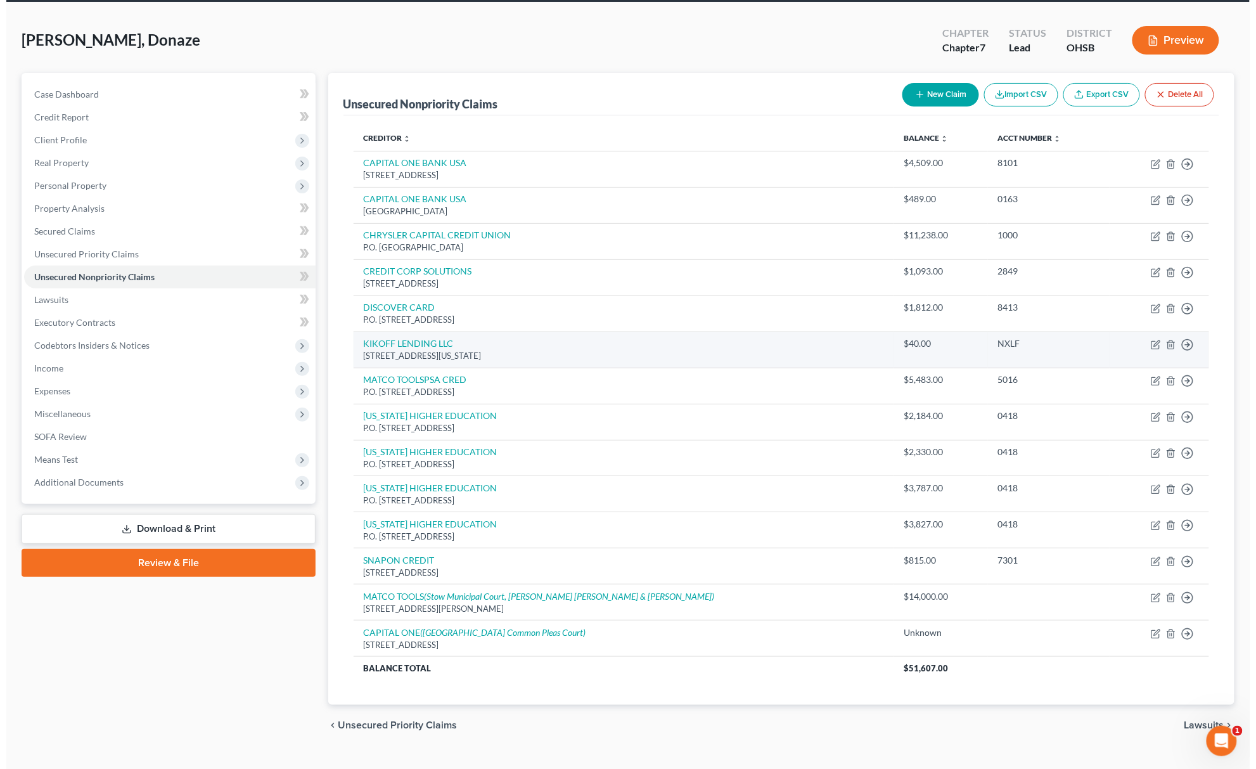
scroll to position [0, 0]
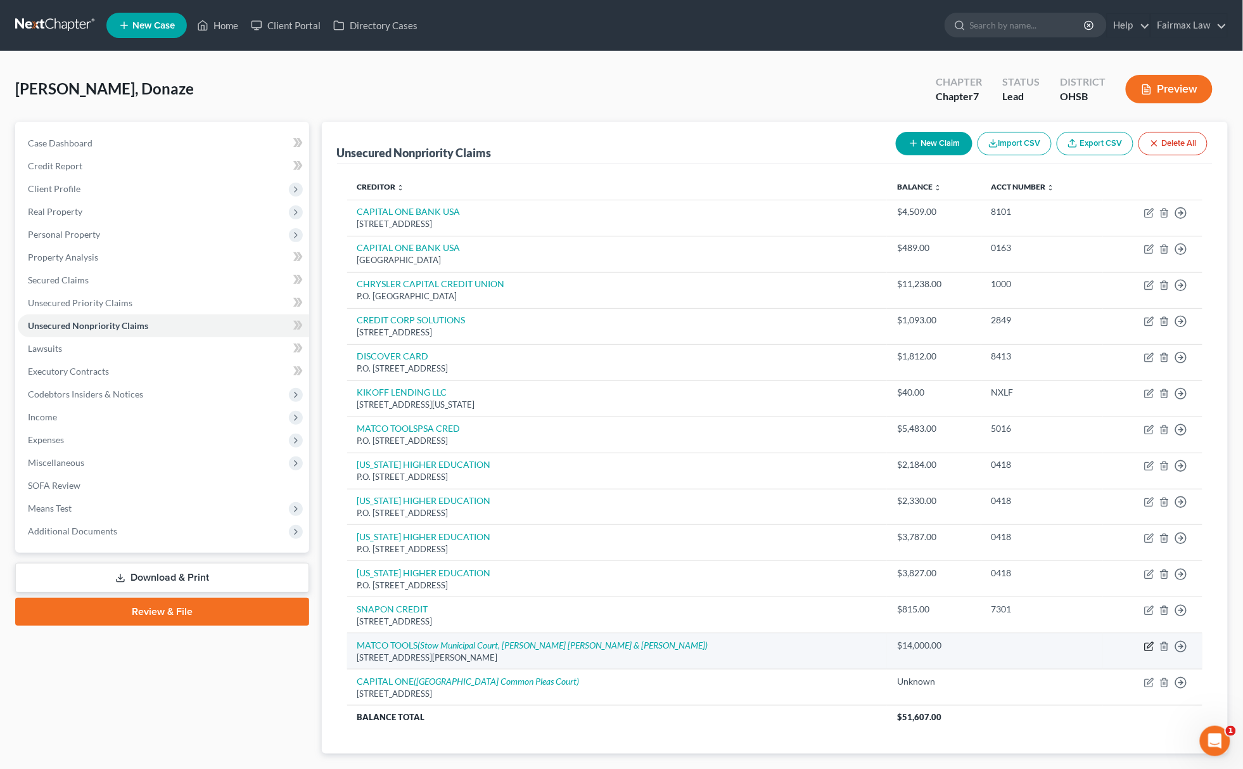
click at [1146, 650] on icon "button" at bounding box center [1149, 646] width 8 height 8
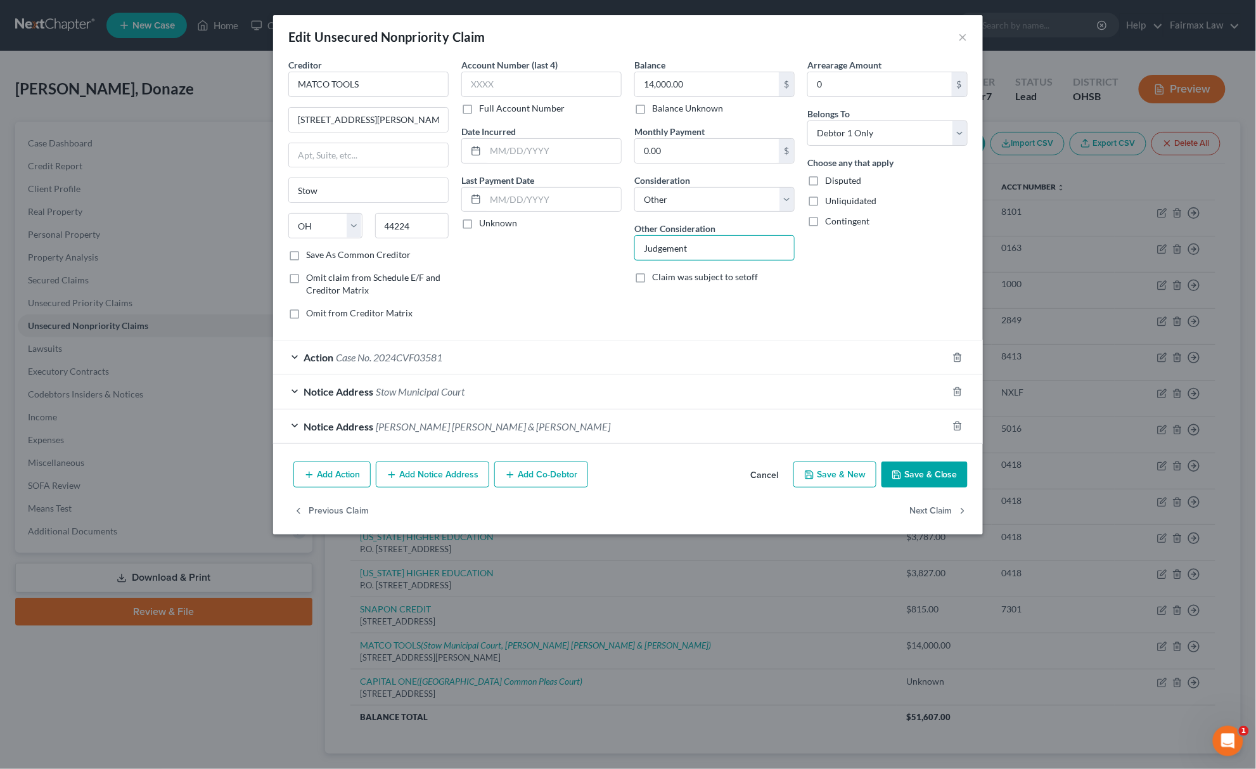
drag, startPoint x: 757, startPoint y: 257, endPoint x: 568, endPoint y: 277, distance: 189.2
click at [568, 277] on div "Creditor * MATCO TOOLS 4403 ALLEN RD Stow State AL AK AR AZ CA CO CT DE DC FL G…" at bounding box center [628, 193] width 692 height 271
click at [493, 350] on div "Action Case No. 2024CVF03581" at bounding box center [610, 357] width 674 height 34
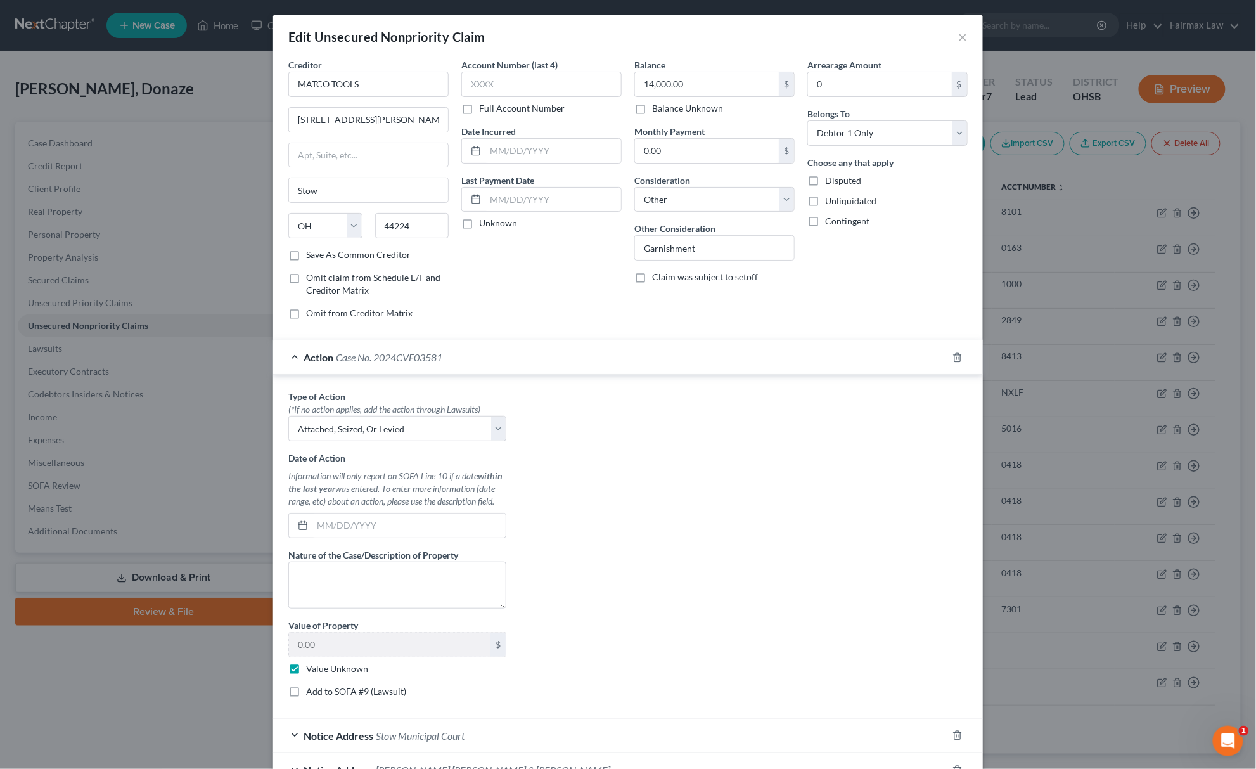
click at [306, 698] on label "Add to SOFA #9 (Lawsuit)" at bounding box center [356, 691] width 100 height 13
click at [311, 693] on input "Add to SOFA #9 (Lawsuit)" at bounding box center [315, 689] width 8 height 8
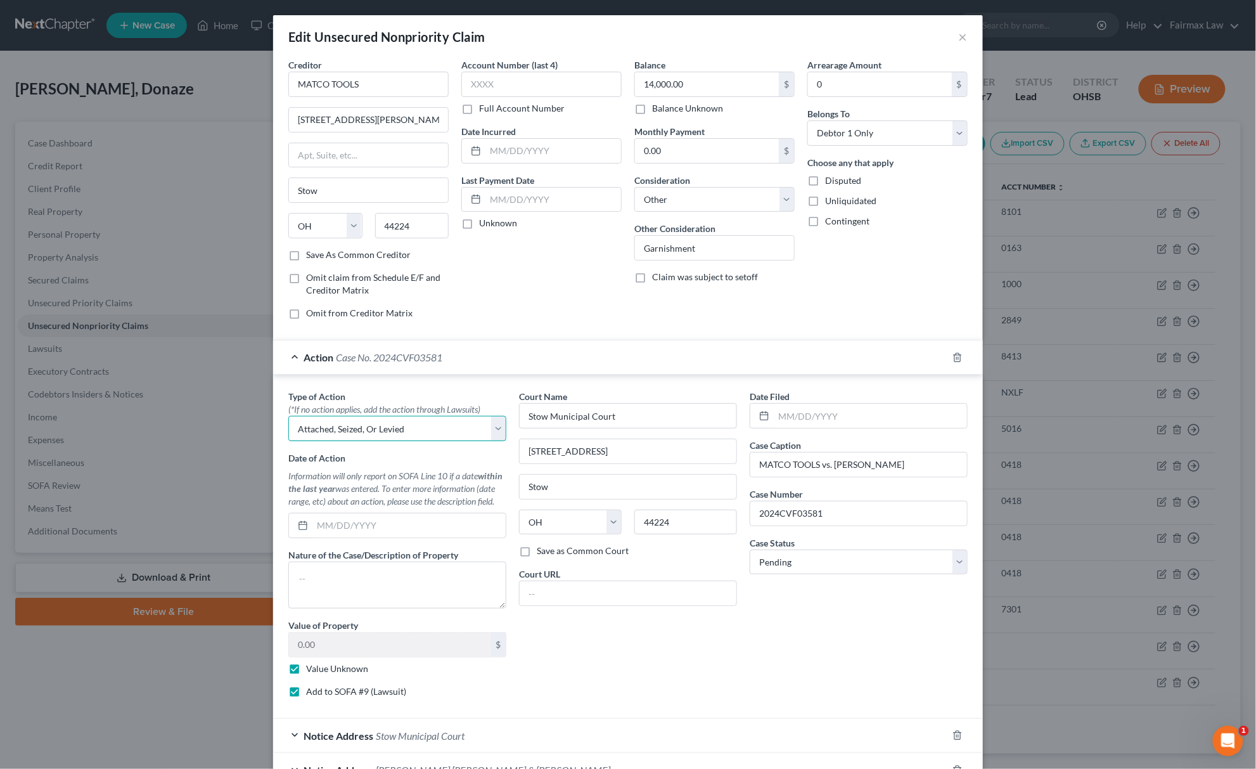
click at [409, 431] on select "Select Repossession Garnishment Foreclosure Personal Injury Attached, Seized, O…" at bounding box center [397, 428] width 218 height 25
click at [288, 418] on select "Select Repossession Garnishment Foreclosure Personal Injury Attached, Seized, O…" at bounding box center [397, 428] width 218 height 25
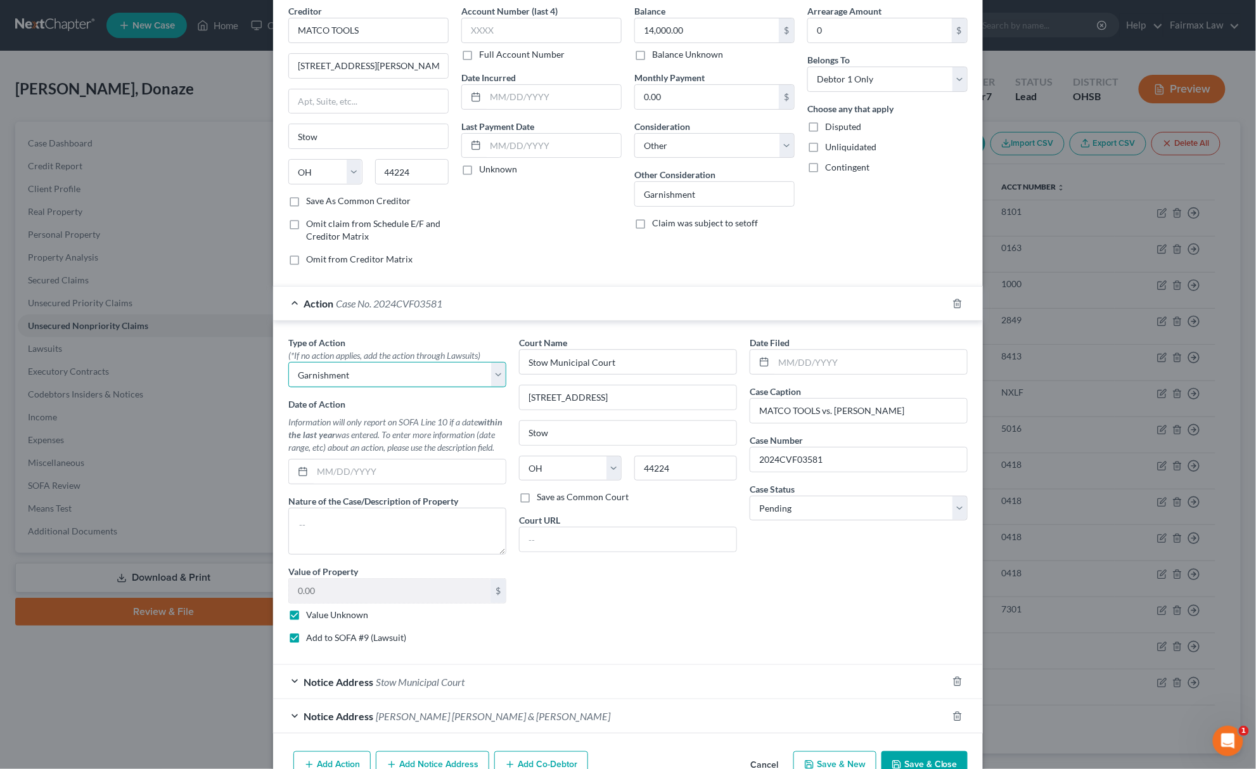
scroll to position [129, 0]
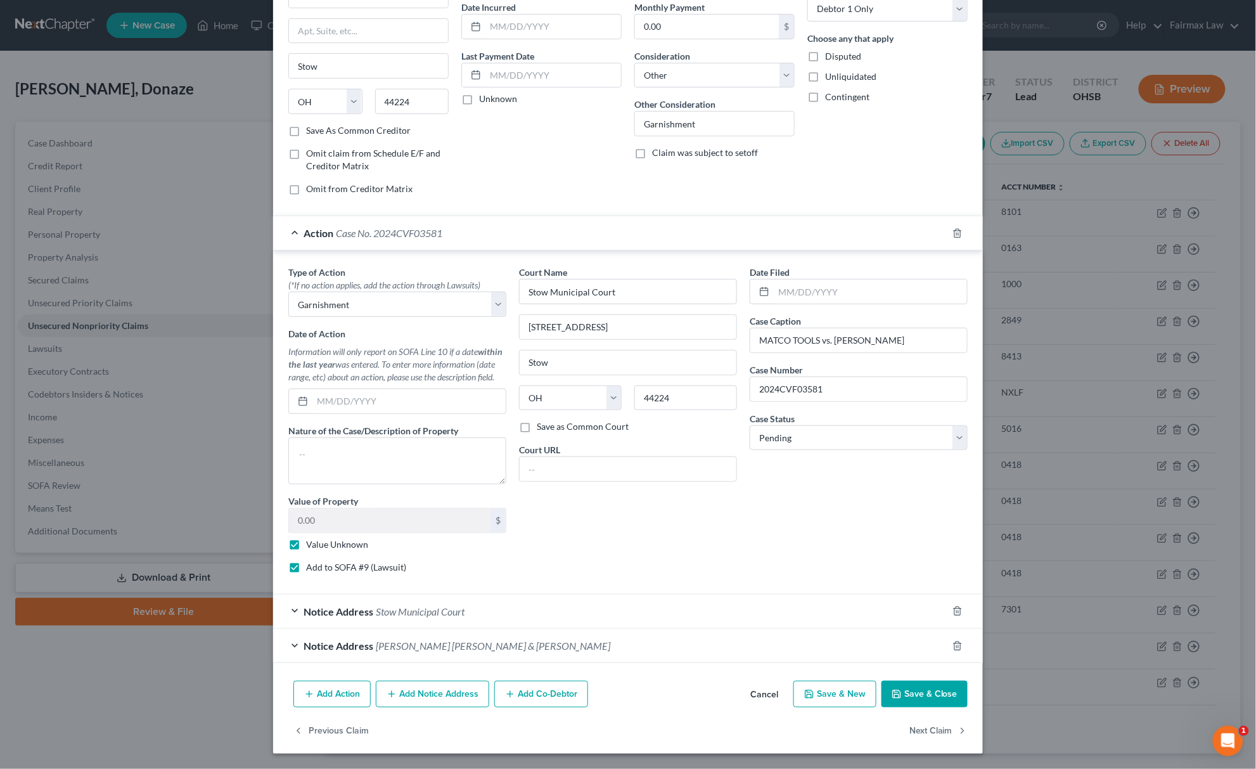
click at [967, 702] on div "Add Action Add Notice Address Add Co-Debtor Cancel Save & New Save & Close" at bounding box center [628, 696] width 710 height 42
click at [941, 696] on button "Save & Close" at bounding box center [924, 693] width 86 height 27
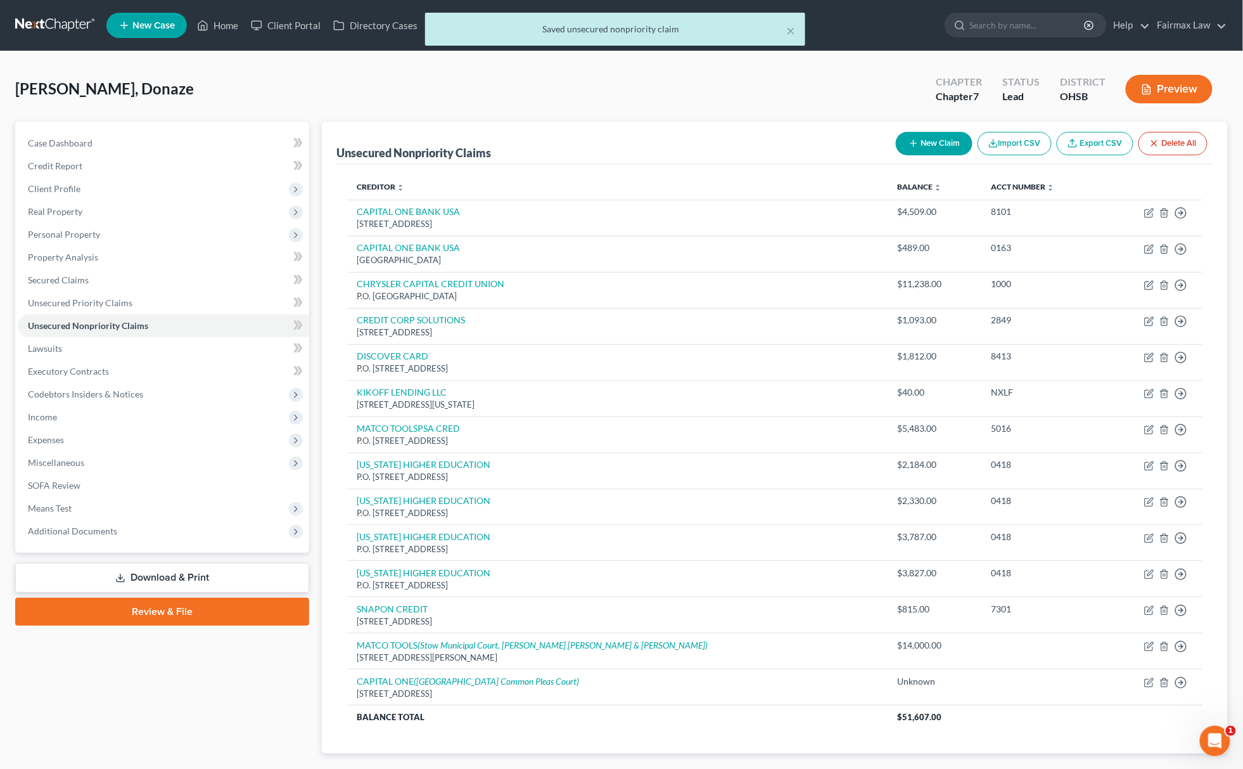
click at [964, 136] on button "New Claim" at bounding box center [934, 143] width 77 height 23
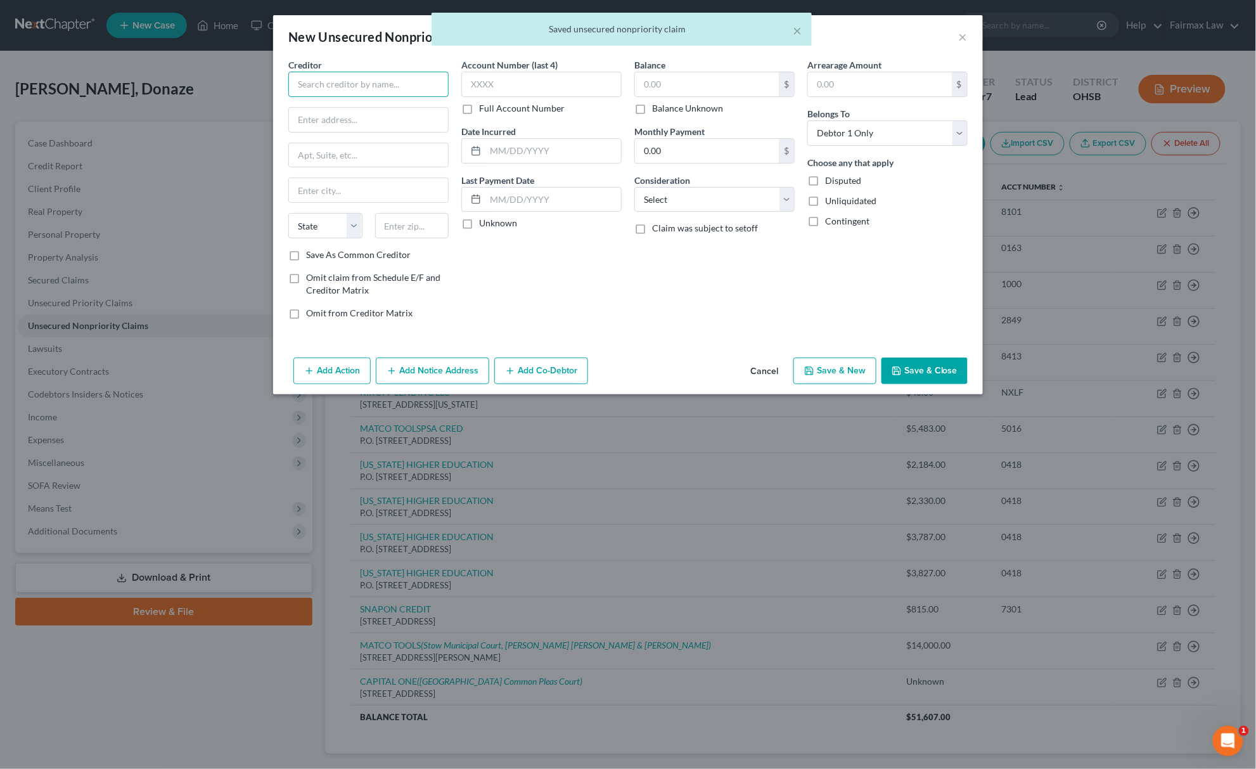
click at [335, 84] on input "text" at bounding box center [368, 84] width 160 height 25
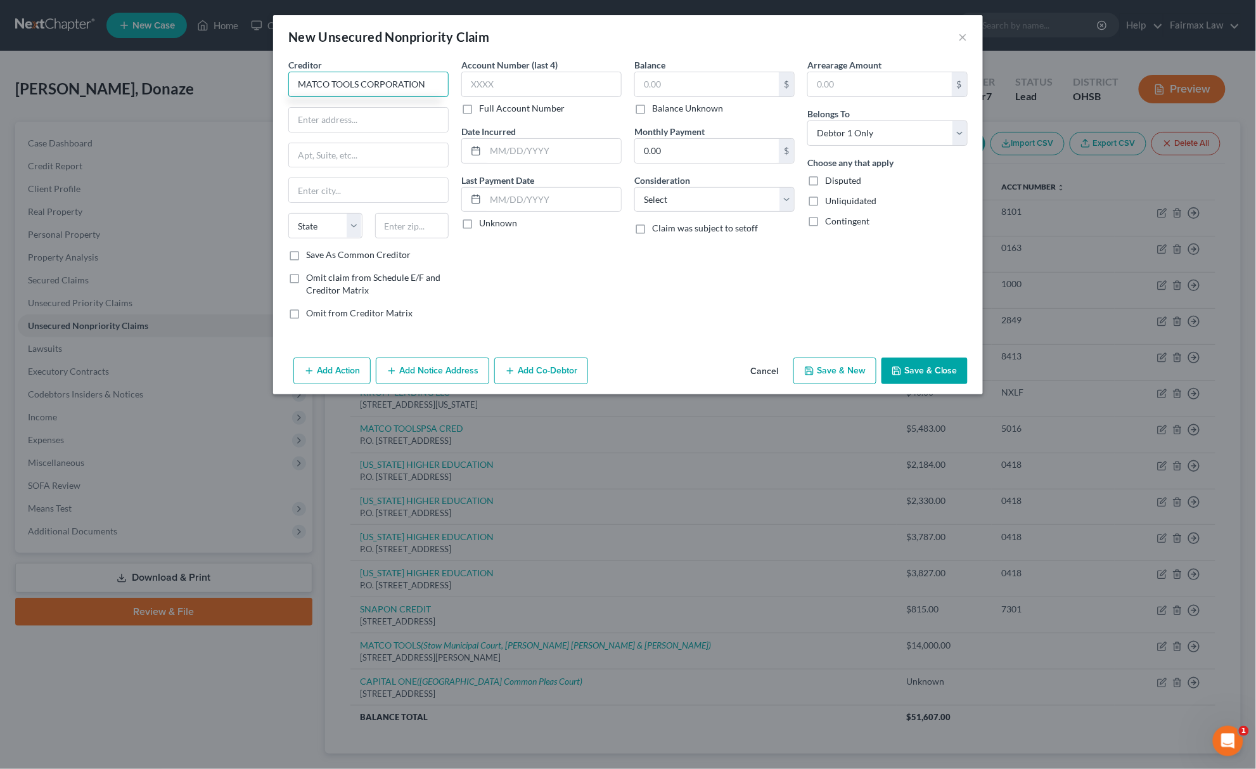
drag, startPoint x: 436, startPoint y: 79, endPoint x: 124, endPoint y: 79, distance: 311.7
click at [124, 79] on div "New Unsecured Nonpriority Claim × Creditor * MATCO TOOLS CORPORATION State AL A…" at bounding box center [628, 384] width 1256 height 769
click at [386, 114] on input "text" at bounding box center [368, 120] width 159 height 24
paste input "4403 Allen Rd, Stow, Ohio 44224,"
drag, startPoint x: 403, startPoint y: 115, endPoint x: 454, endPoint y: 113, distance: 50.7
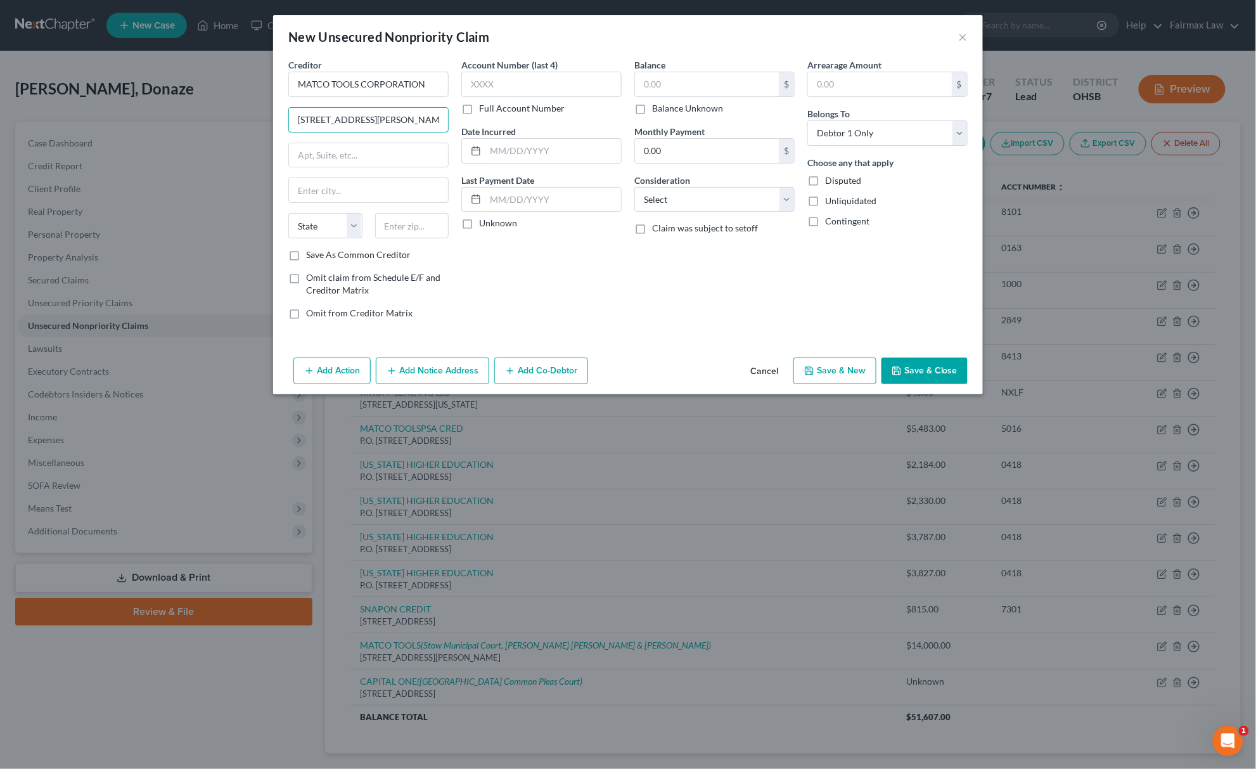
click at [454, 113] on div "Creditor * MATCO TOOLS CORPORATION 4403 Allen Rd, Stow, Ohio 44224, State AL AK…" at bounding box center [368, 193] width 173 height 271
click at [416, 229] on input "text" at bounding box center [412, 225] width 74 height 25
paste input "44224,"
click at [304, 226] on select "State AL AK AR AZ CA CO CT DE DC FL GA GU HI ID IL IN IA KS KY LA ME MD MA MI M…" at bounding box center [325, 225] width 74 height 25
click at [288, 214] on select "State AL AK AR AZ CA CO CT DE DC FL GA GU HI ID IL IN IA KS KY LA ME MD MA MI M…" at bounding box center [325, 225] width 74 height 25
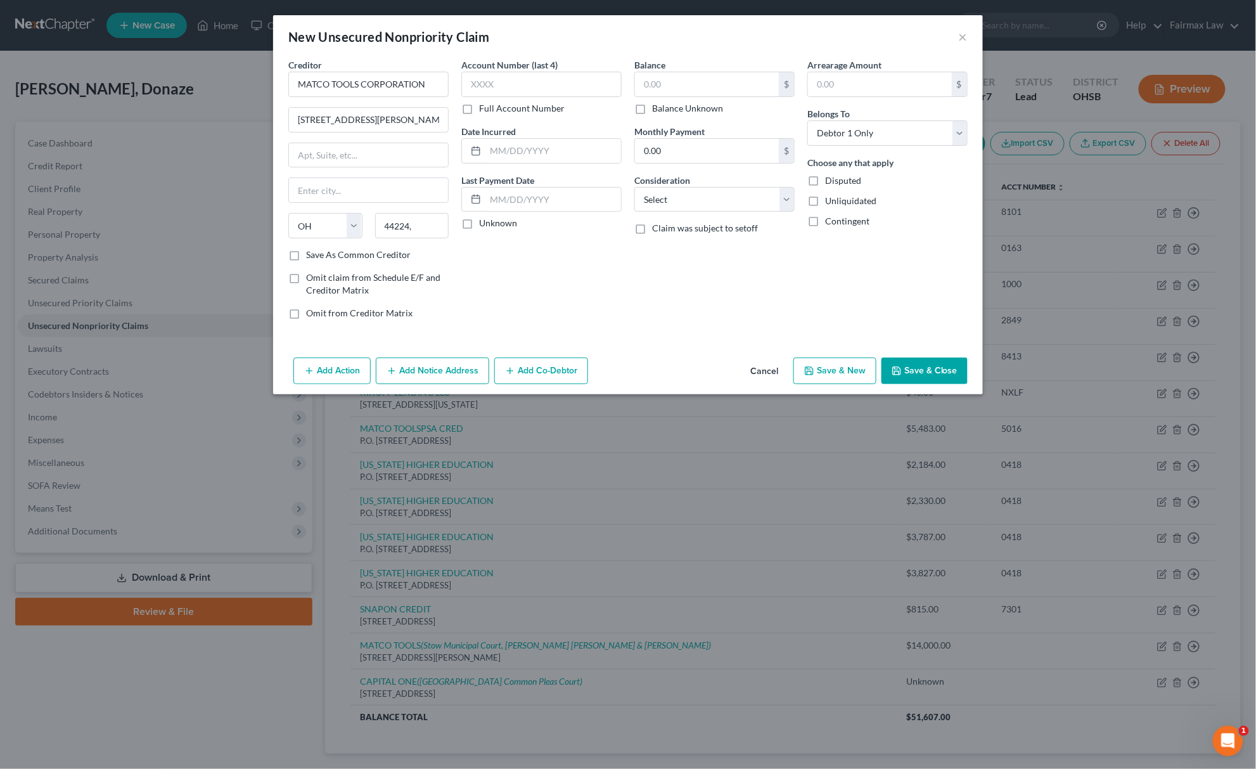
click at [449, 231] on div "44224," at bounding box center [412, 225] width 87 height 25
click at [417, 220] on input "44224," at bounding box center [412, 225] width 74 height 25
drag, startPoint x: 378, startPoint y: 112, endPoint x: 444, endPoint y: 104, distance: 65.7
click at [444, 104] on div "Creditor * MATCO TOOLS CORPORATION 4403 Allen Rd, Stow, Ohio 44224, State AL AK…" at bounding box center [368, 153] width 160 height 190
drag, startPoint x: 355, startPoint y: 115, endPoint x: 390, endPoint y: 115, distance: 34.8
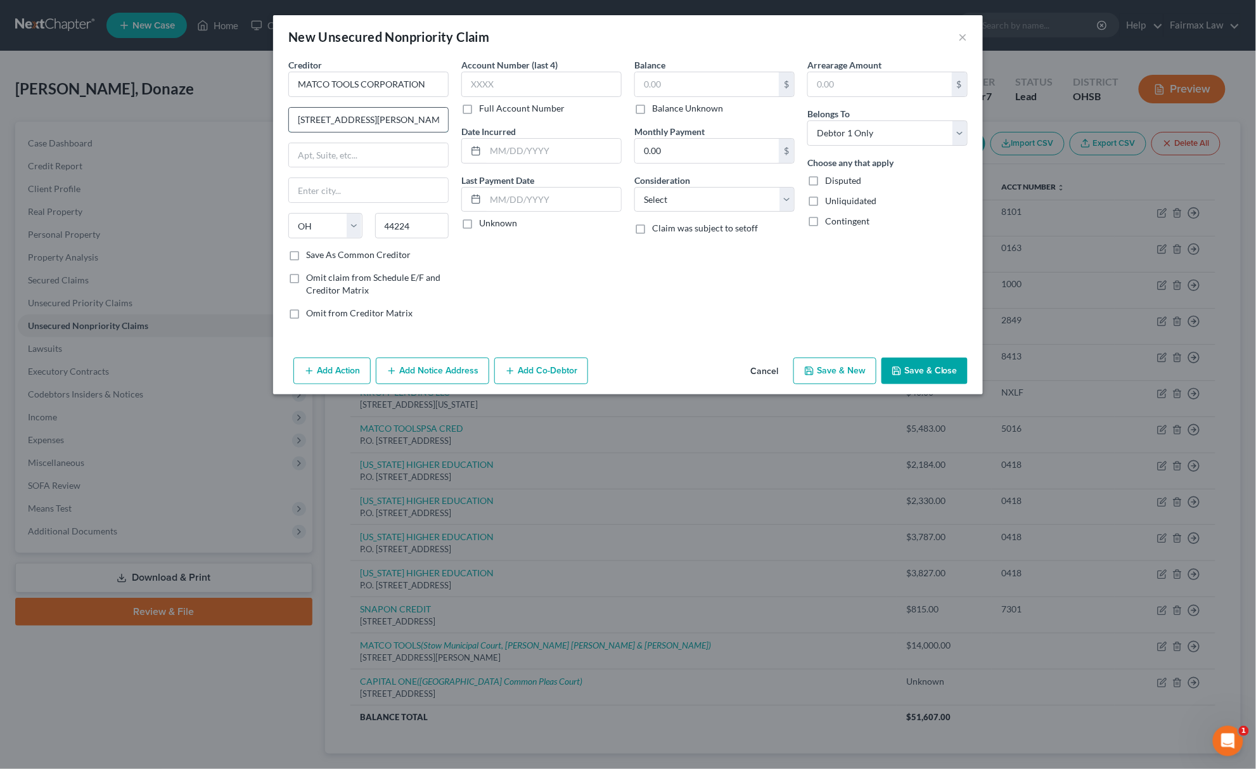
click at [390, 115] on input "4403 Allen Rd, Stow" at bounding box center [368, 120] width 159 height 24
click at [346, 191] on input "Stow" at bounding box center [368, 190] width 159 height 24
paste input ","
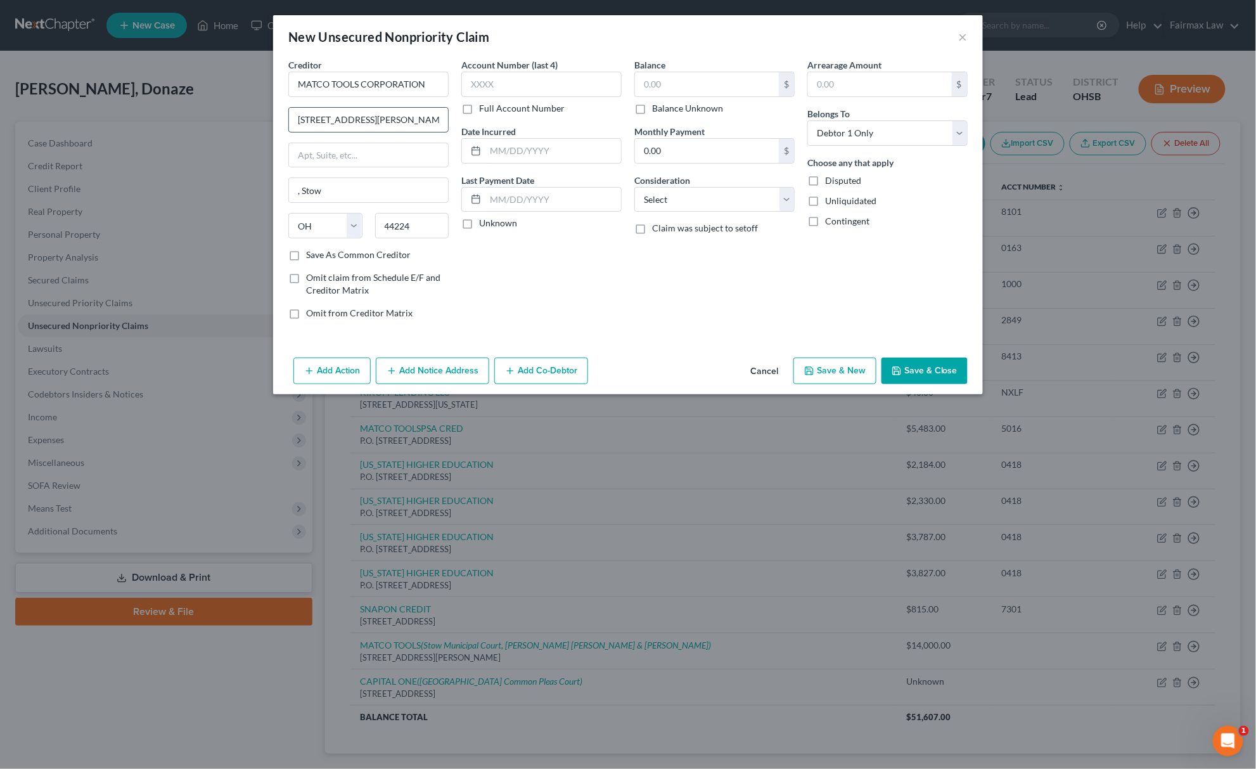
drag, startPoint x: 359, startPoint y: 120, endPoint x: 411, endPoint y: 115, distance: 52.8
click at [411, 115] on input "4403 Allen Rd, Stow" at bounding box center [368, 120] width 159 height 24
click at [302, 190] on input ", Stow" at bounding box center [368, 190] width 159 height 24
click at [689, 208] on select "Select Cable / Satellite Services Collection Agency Credit Card Debt Debt Couns…" at bounding box center [714, 199] width 160 height 25
click at [634, 187] on select "Select Cable / Satellite Services Collection Agency Credit Card Debt Debt Couns…" at bounding box center [714, 199] width 160 height 25
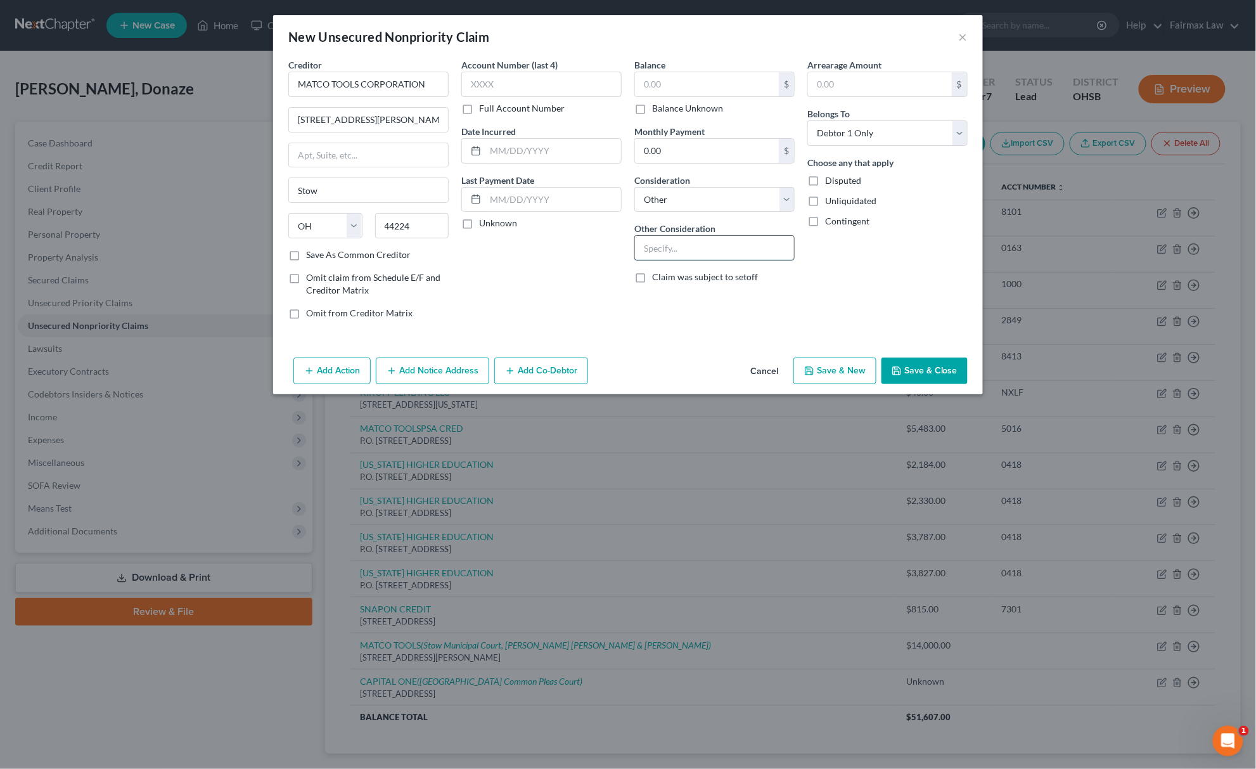
click at [665, 247] on input "text" at bounding box center [714, 248] width 159 height 24
click at [705, 72] on div "$" at bounding box center [714, 84] width 160 height 25
click at [700, 80] on input "text" at bounding box center [707, 84] width 144 height 24
paste input "7629"
click at [312, 363] on button "Add Action" at bounding box center [331, 370] width 77 height 27
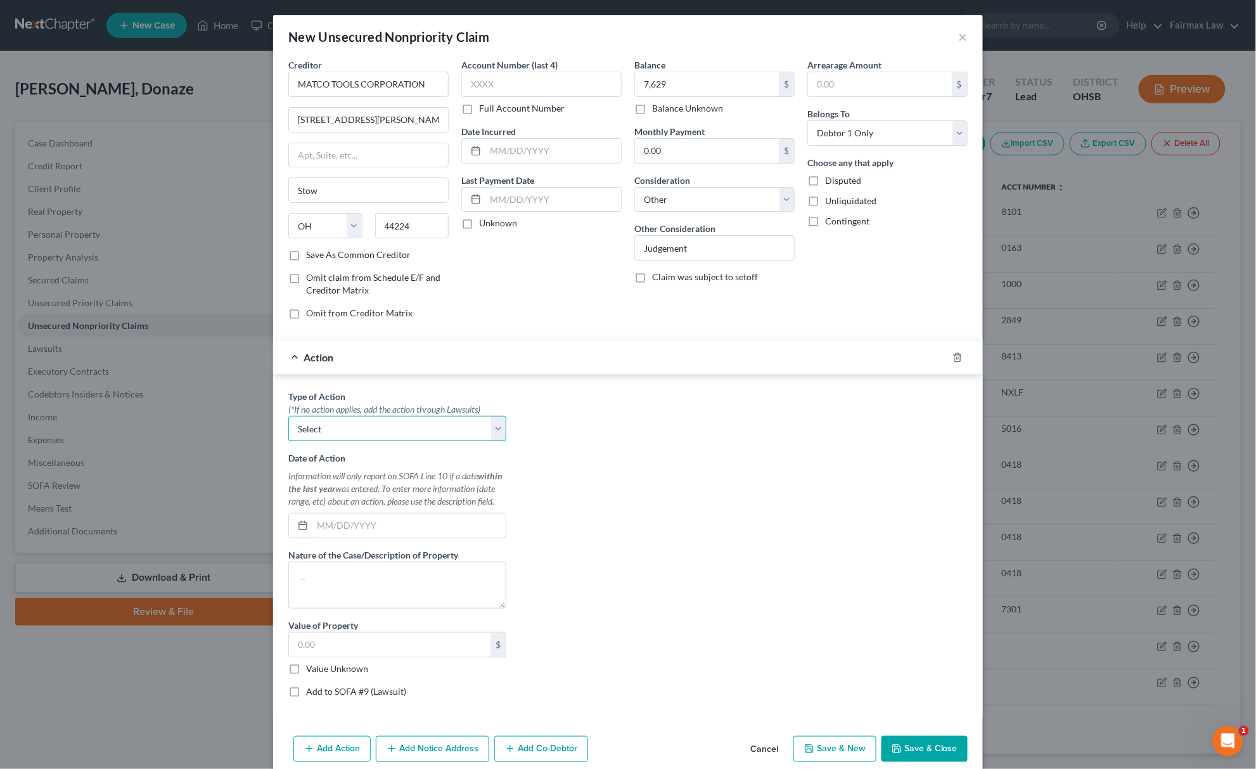
click at [373, 437] on select "Select Repossession Garnishment Foreclosure Personal Injury Attached, Seized, O…" at bounding box center [397, 428] width 218 height 25
click at [288, 418] on select "Select Repossession Garnishment Foreclosure Personal Injury Attached, Seized, O…" at bounding box center [397, 428] width 218 height 25
click at [328, 416] on div "(*If no action applies, add the action through Lawsuits)" at bounding box center [397, 409] width 218 height 13
drag, startPoint x: 332, startPoint y: 422, endPoint x: 333, endPoint y: 437, distance: 15.3
click at [332, 422] on select "Select Repossession Garnishment Foreclosure Personal Injury Attached, Seized, O…" at bounding box center [397, 428] width 218 height 25
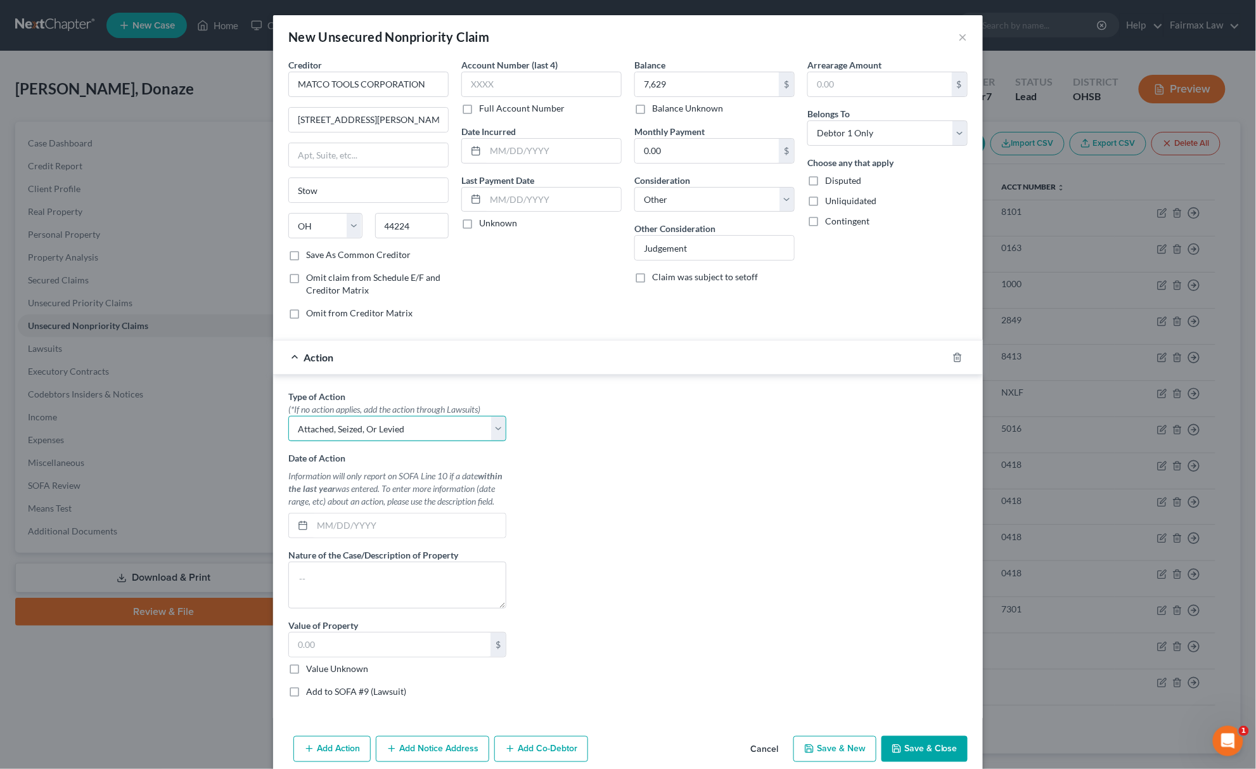
click at [288, 418] on select "Select Repossession Garnishment Foreclosure Personal Injury Attached, Seized, O…" at bounding box center [397, 428] width 218 height 25
click at [306, 667] on label "Value Unknown" at bounding box center [337, 668] width 62 height 13
click at [311, 667] on input "Value Unknown" at bounding box center [315, 666] width 8 height 8
click at [306, 693] on label "Add to SOFA #9 (Lawsuit)" at bounding box center [356, 691] width 100 height 13
click at [311, 693] on input "Add to SOFA #9 (Lawsuit)" at bounding box center [315, 689] width 8 height 8
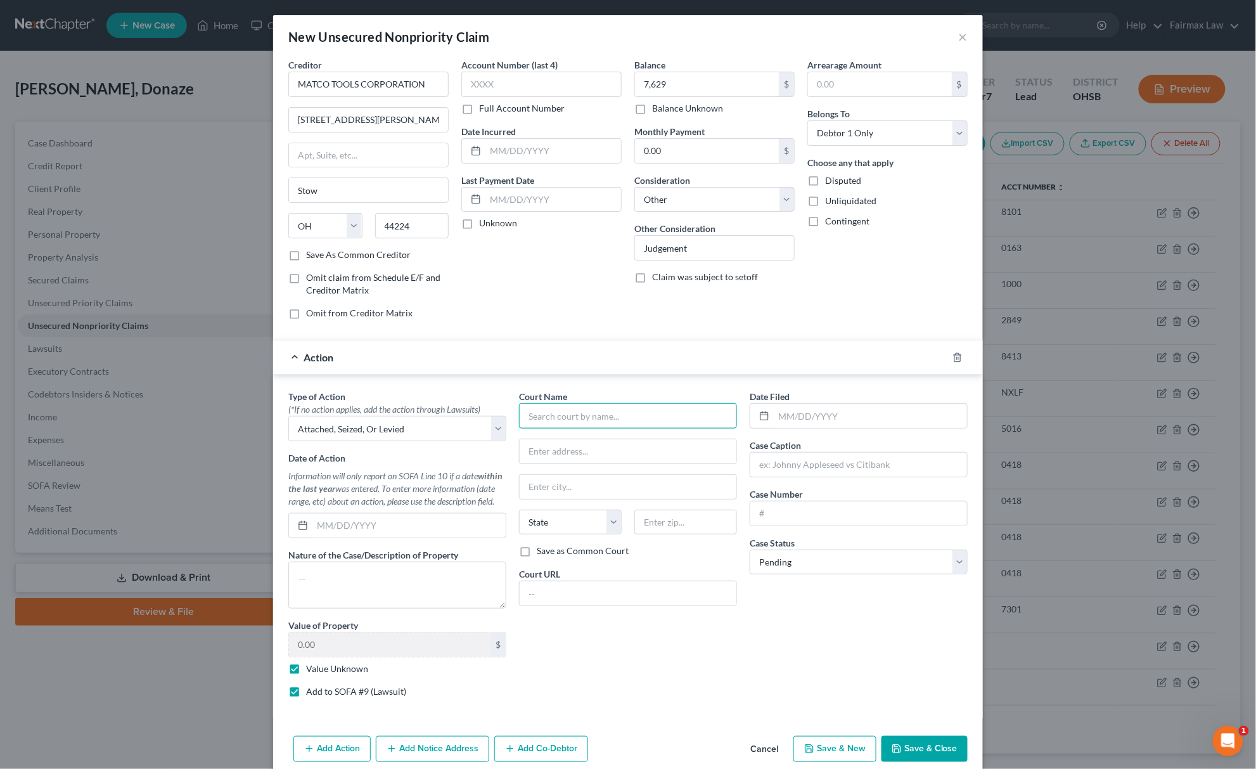
click at [594, 411] on input "text" at bounding box center [628, 415] width 218 height 25
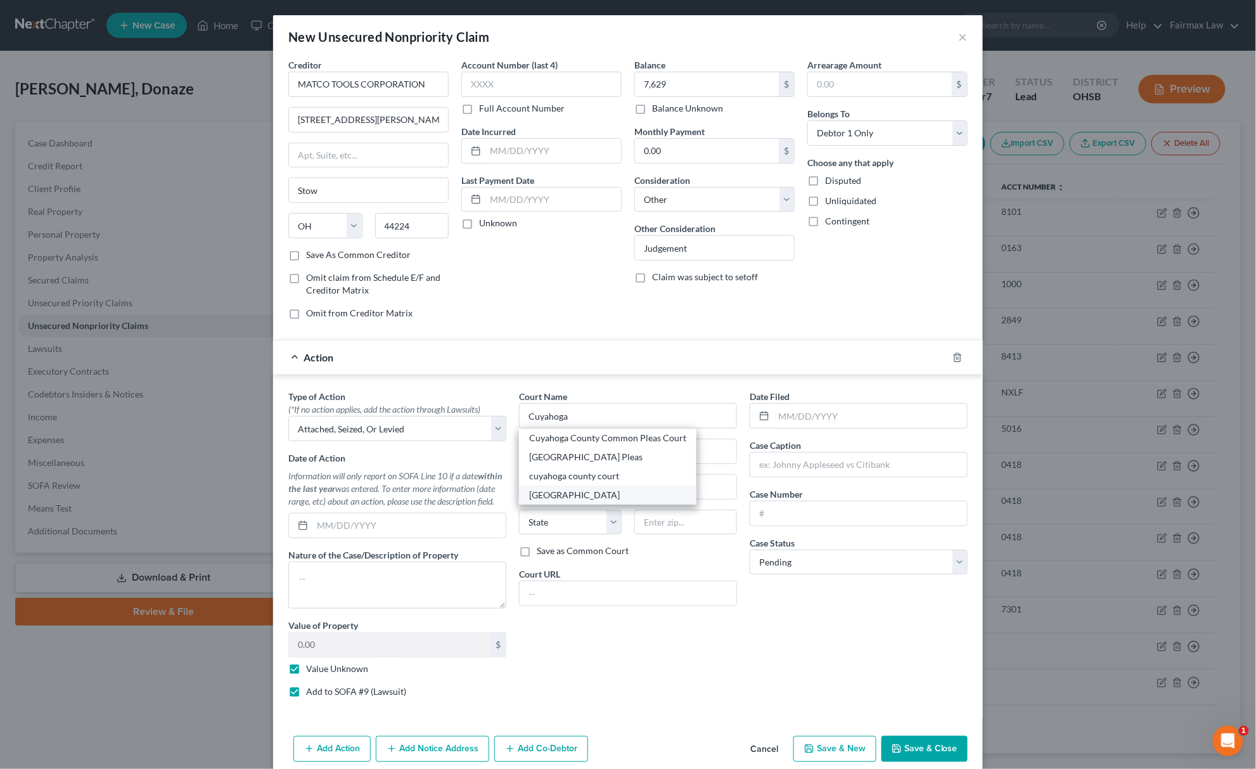
click at [584, 500] on div "Cuyahoga Falls Municipal" at bounding box center [607, 495] width 157 height 13
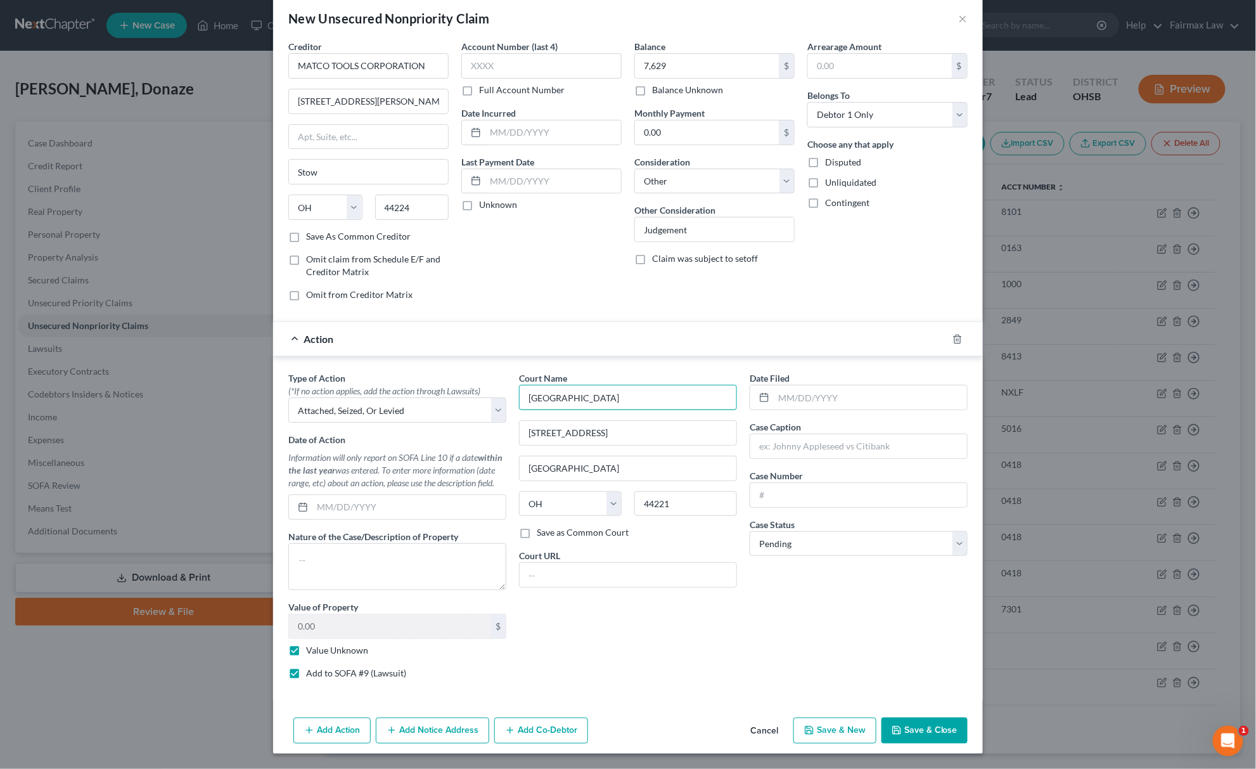
click at [669, 389] on input "Cuyahoga Falls Municipal" at bounding box center [628, 397] width 218 height 25
click at [418, 744] on div "Add Action Add Notice Address Add Co-Debtor Cancel Save & New Save & Close" at bounding box center [628, 733] width 710 height 42
click at [430, 726] on button "Add Notice Address" at bounding box center [432, 730] width 113 height 27
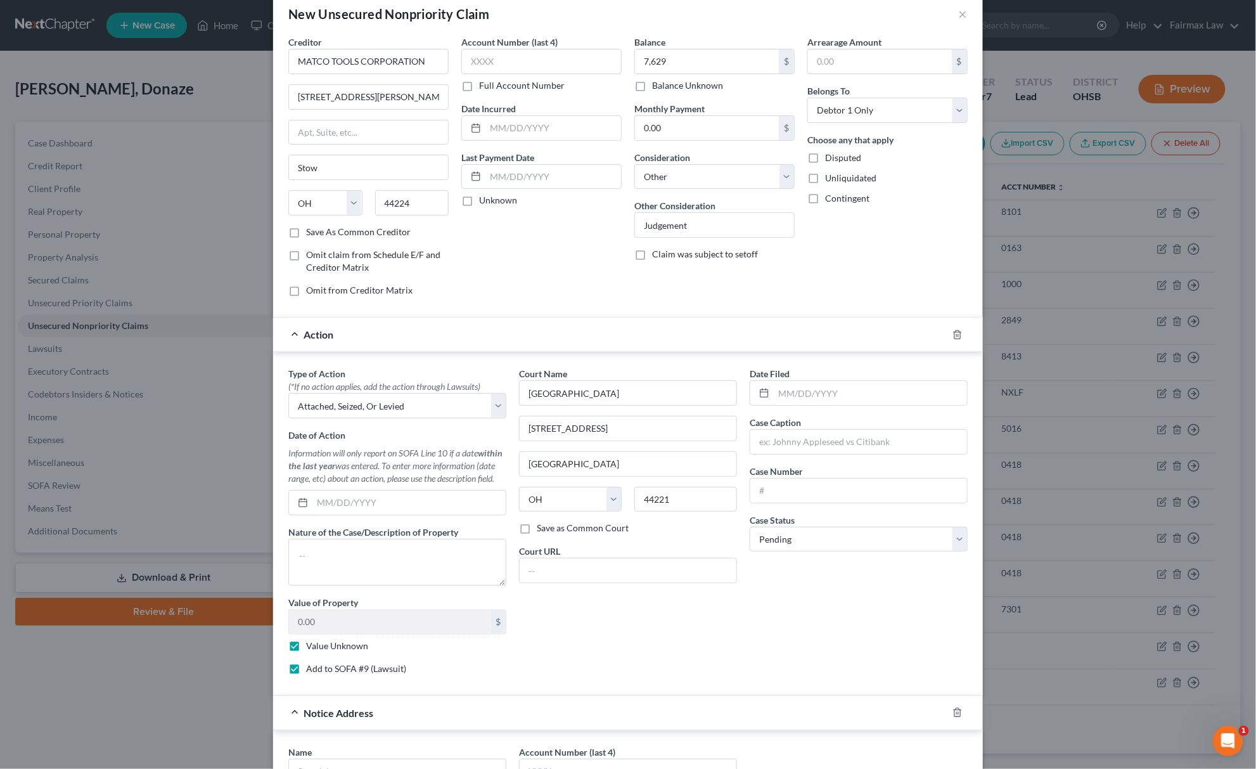
scroll to position [299, 0]
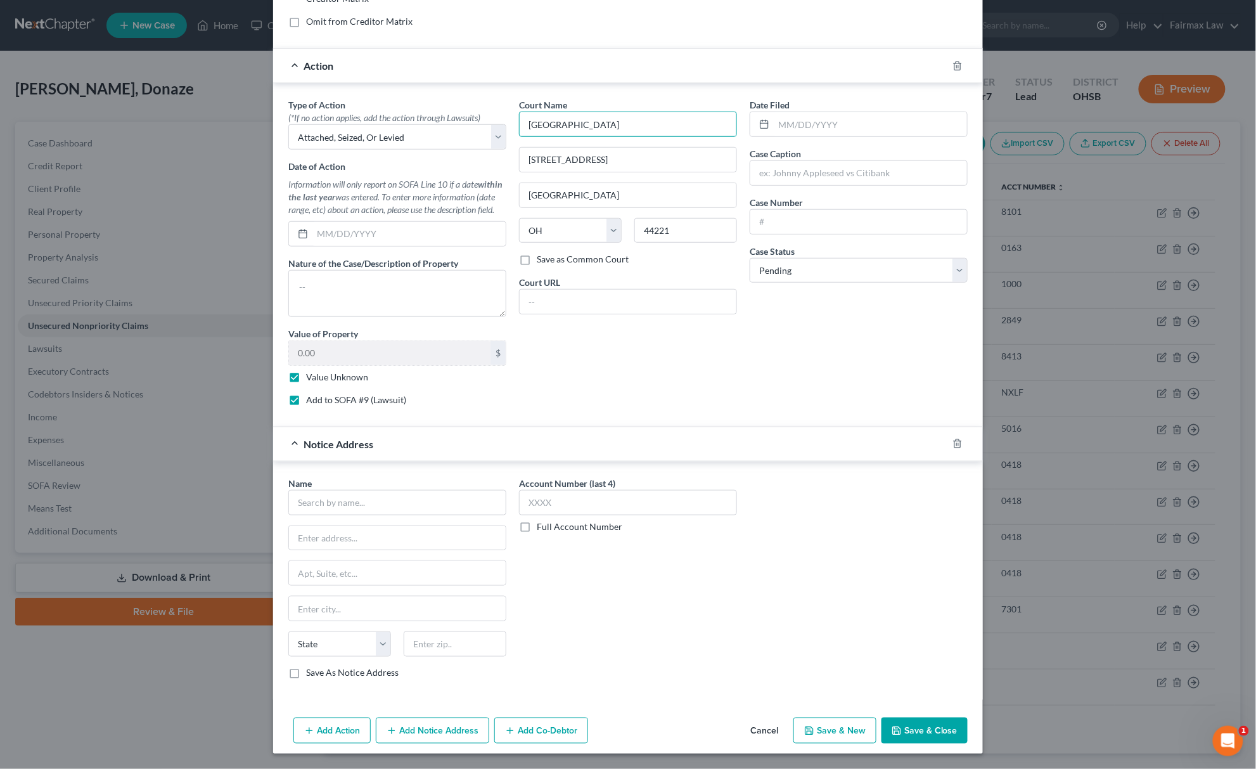
drag, startPoint x: 673, startPoint y: 107, endPoint x: 497, endPoint y: 199, distance: 198.7
click at [545, 150] on div "Court Name * Cuyahoga Falls Municipal Court 2310 2nd St Cuyahoga Falls State AL…" at bounding box center [628, 256] width 231 height 317
click at [700, 118] on input "Cuyahoga Falls Municipal Court" at bounding box center [628, 124] width 218 height 25
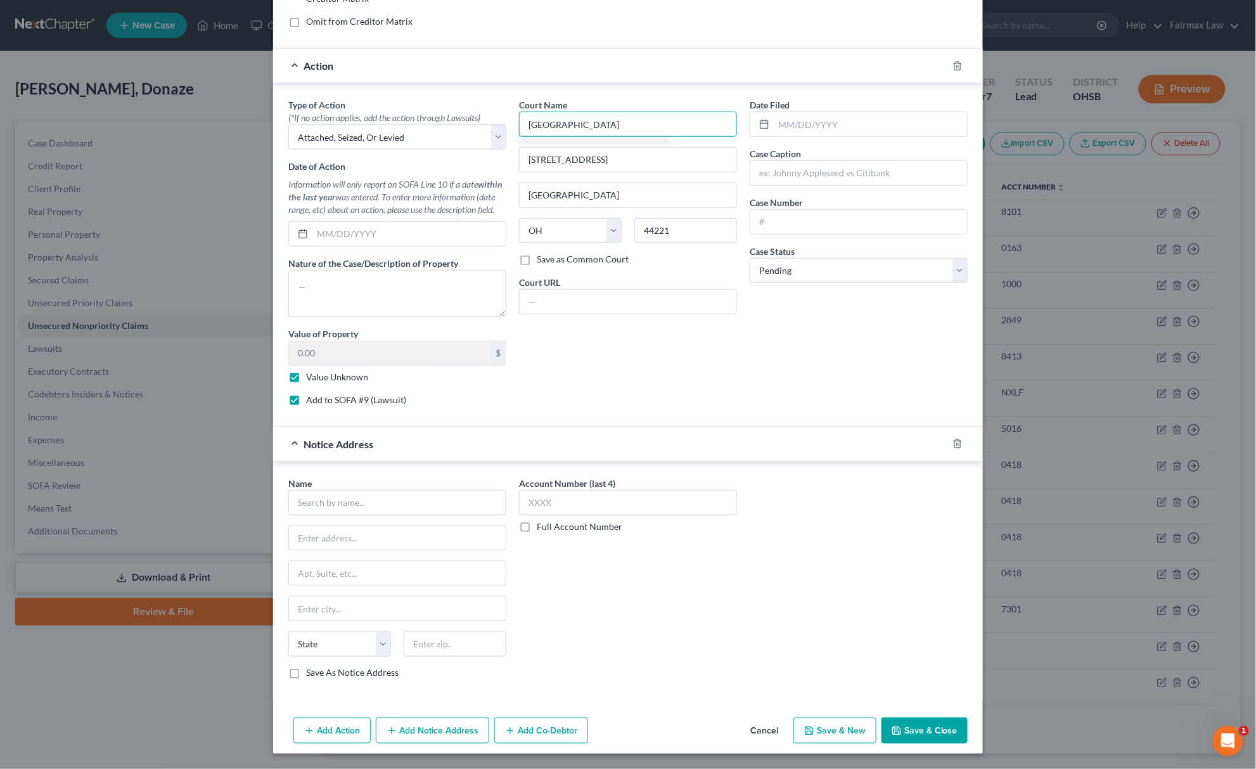
click at [700, 118] on input "Cuyahoga Falls Municipal Court" at bounding box center [628, 124] width 218 height 25
click at [416, 498] on input "text" at bounding box center [397, 502] width 218 height 25
paste input "Cuyahoga Falls Municipal Court"
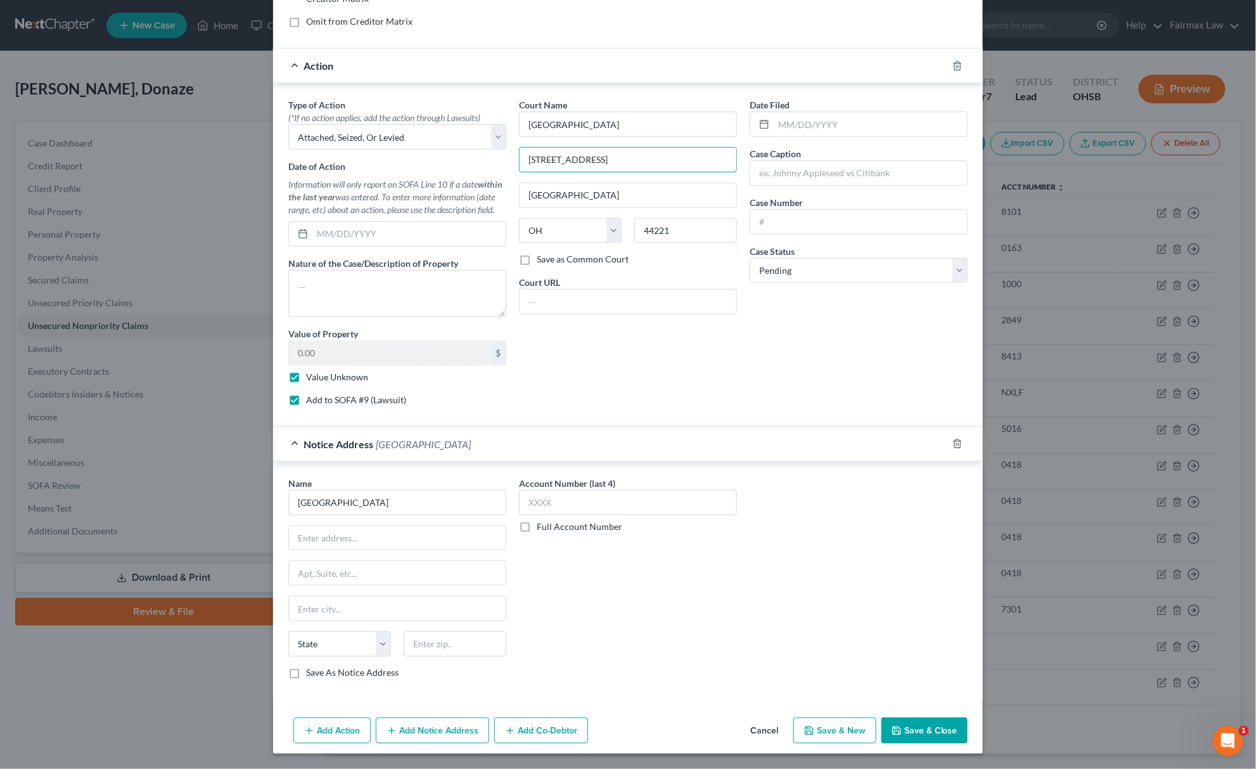
drag, startPoint x: 612, startPoint y: 155, endPoint x: 429, endPoint y: 166, distance: 183.5
click at [500, 157] on div "Type of Action * (*If no action applies, add the action through Lawsuits) Selec…" at bounding box center [628, 256] width 692 height 317
click at [385, 528] on input "text" at bounding box center [397, 538] width 217 height 24
paste input "2310 2nd St"
drag, startPoint x: 611, startPoint y: 181, endPoint x: 406, endPoint y: 240, distance: 213.4
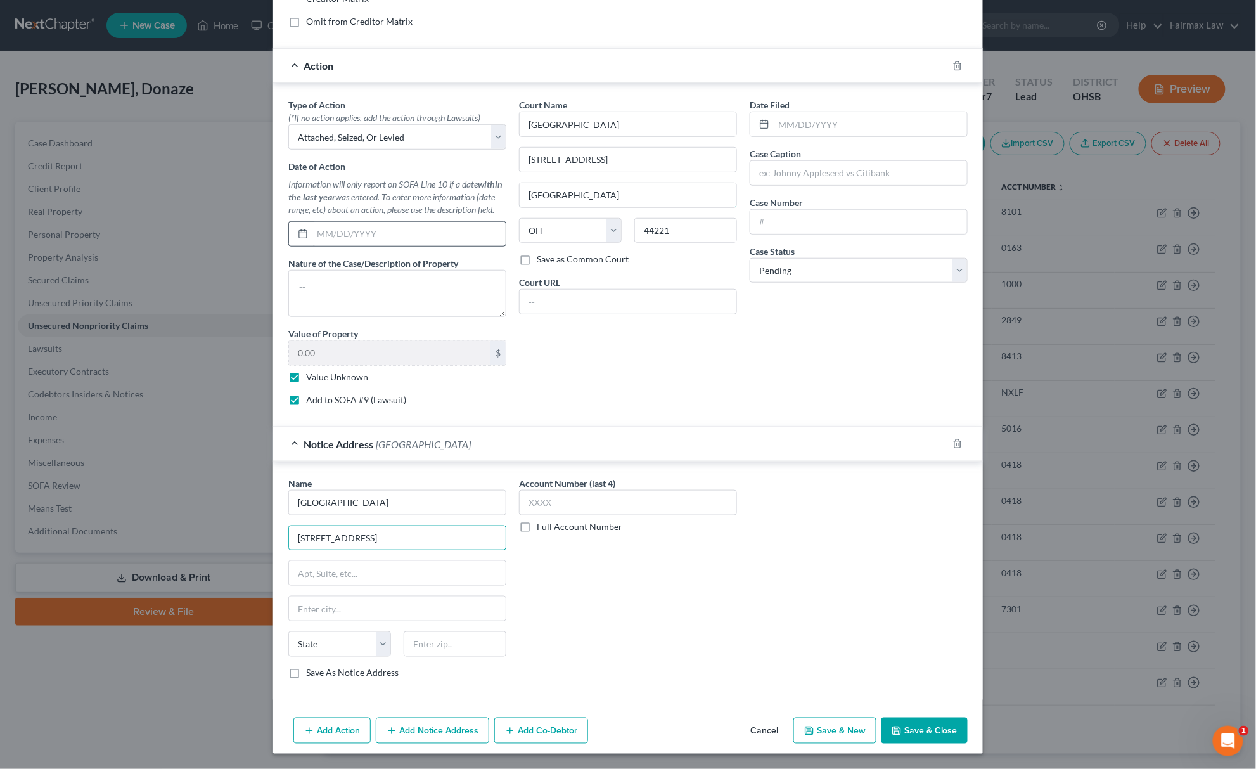
click at [534, 199] on input "Cuyahoga Falls" at bounding box center [628, 195] width 217 height 24
click at [587, 201] on input "Cuyahoga Falls" at bounding box center [628, 195] width 217 height 24
click at [587, 195] on input "Cuyahoga Falls" at bounding box center [628, 195] width 217 height 24
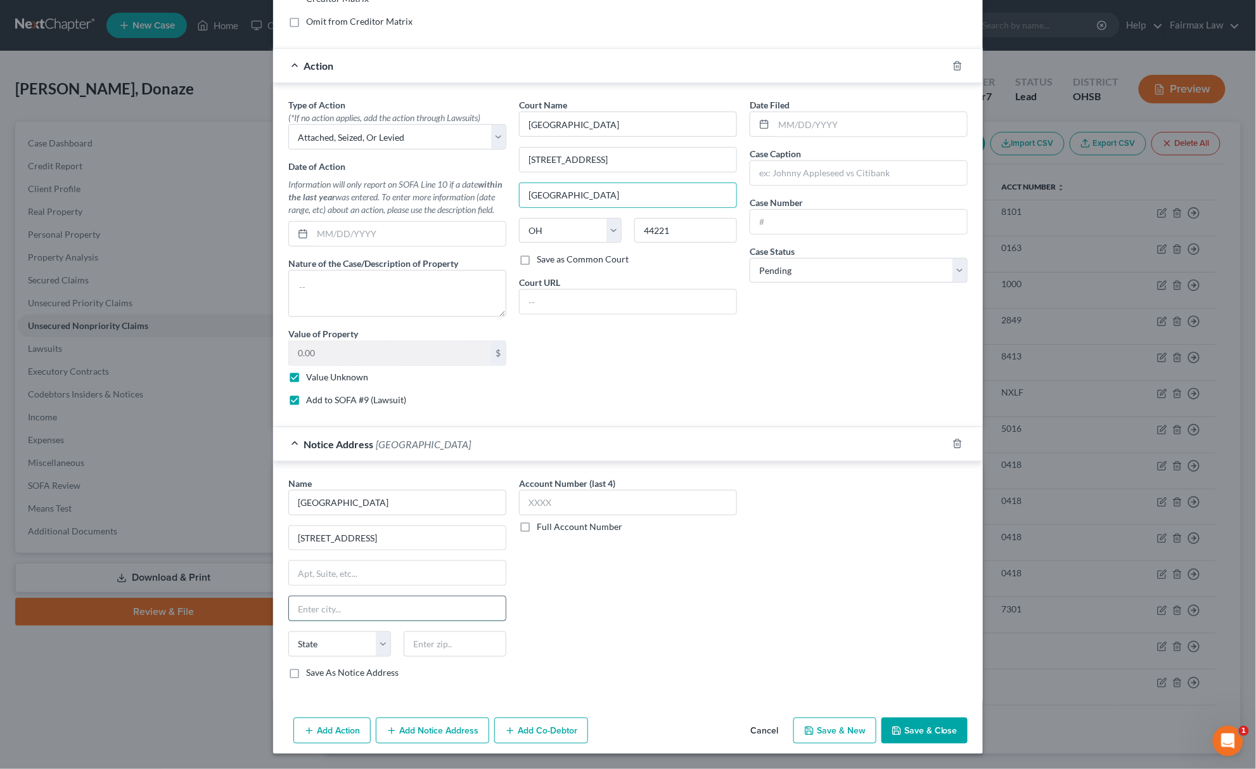
click at [333, 604] on input "text" at bounding box center [397, 608] width 217 height 24
paste input "Cuyahoga Falls"
click at [323, 632] on select "State AL AK AR AZ CA CO CT DE DC FL GA GU HI ID IL IN IA KS KY LA ME MD MA MI M…" at bounding box center [339, 643] width 103 height 25
click at [288, 631] on select "State AL AK AR AZ CA CO CT DE DC FL GA GU HI ID IL IN IA KS KY LA ME MD MA MI M…" at bounding box center [339, 643] width 103 height 25
drag, startPoint x: 691, startPoint y: 226, endPoint x: 428, endPoint y: 297, distance: 271.7
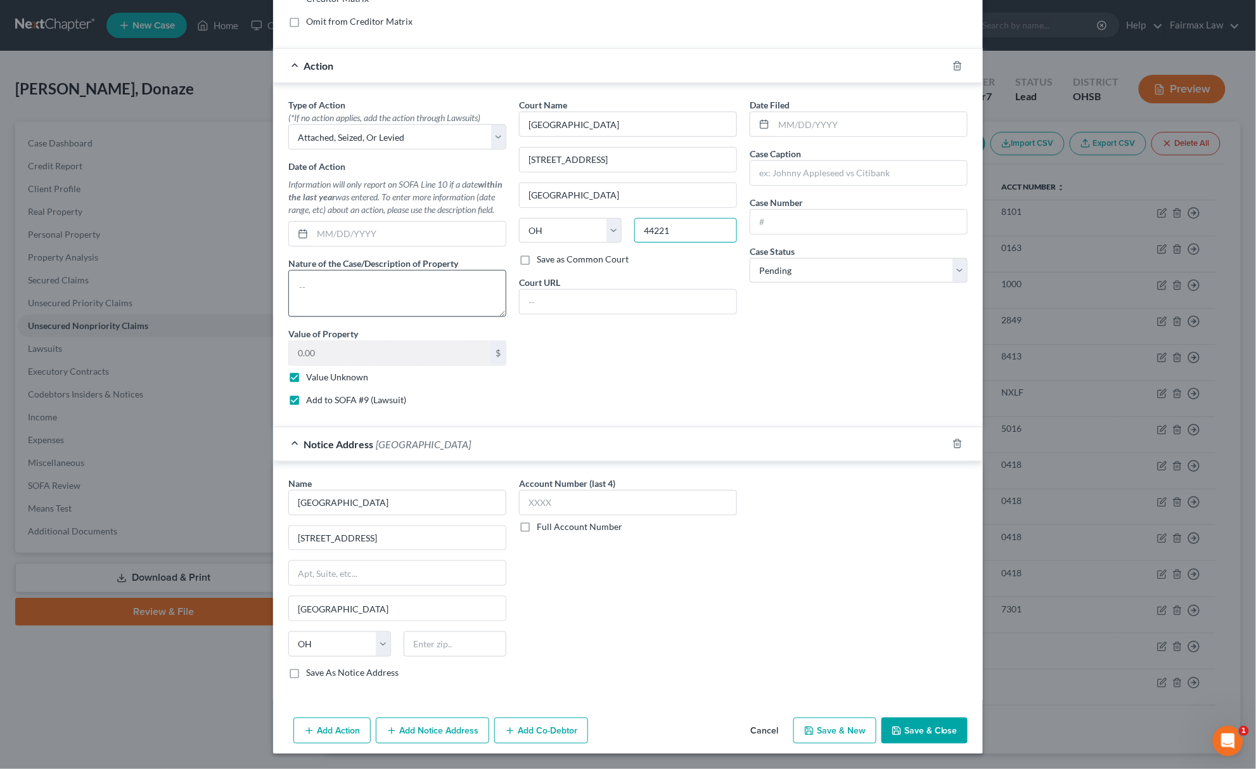
click at [464, 261] on div "Type of Action * (*If no action applies, add the action through Lawsuits) Selec…" at bounding box center [628, 256] width 692 height 317
click at [434, 650] on input "text" at bounding box center [455, 643] width 103 height 25
paste input "44221"
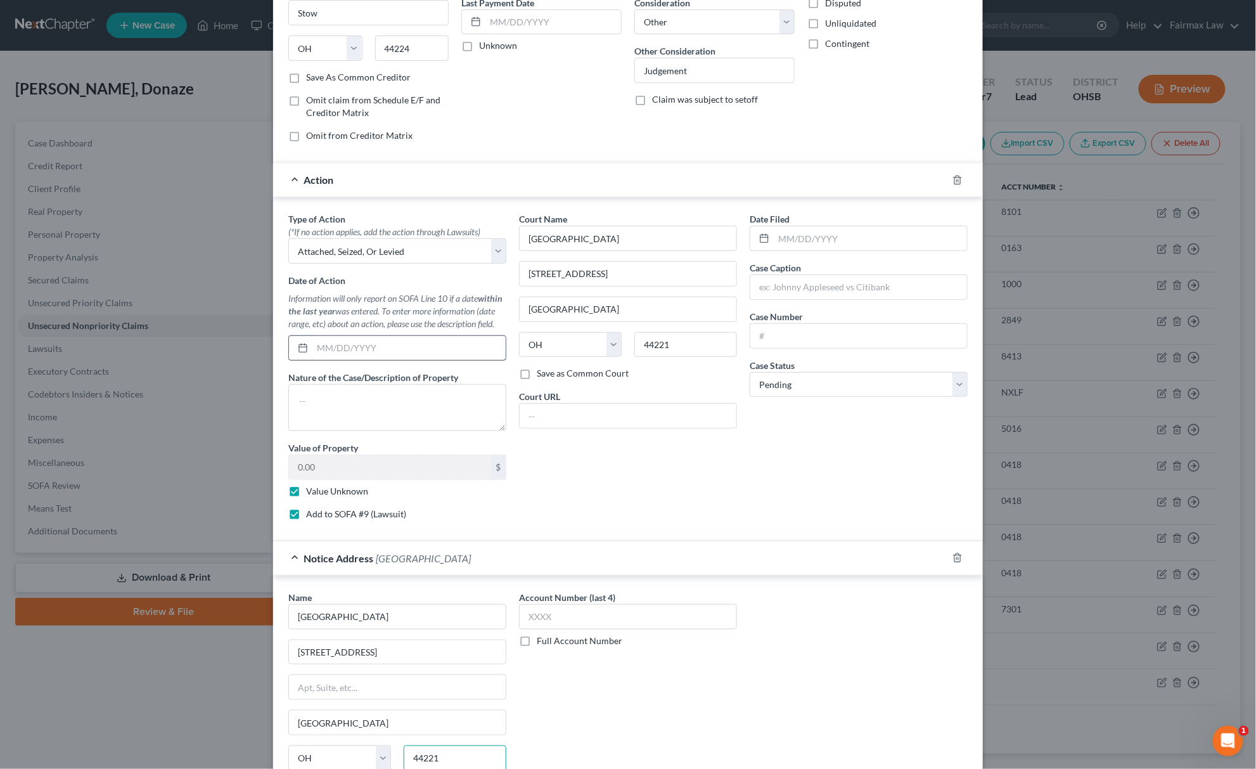
scroll to position [0, 0]
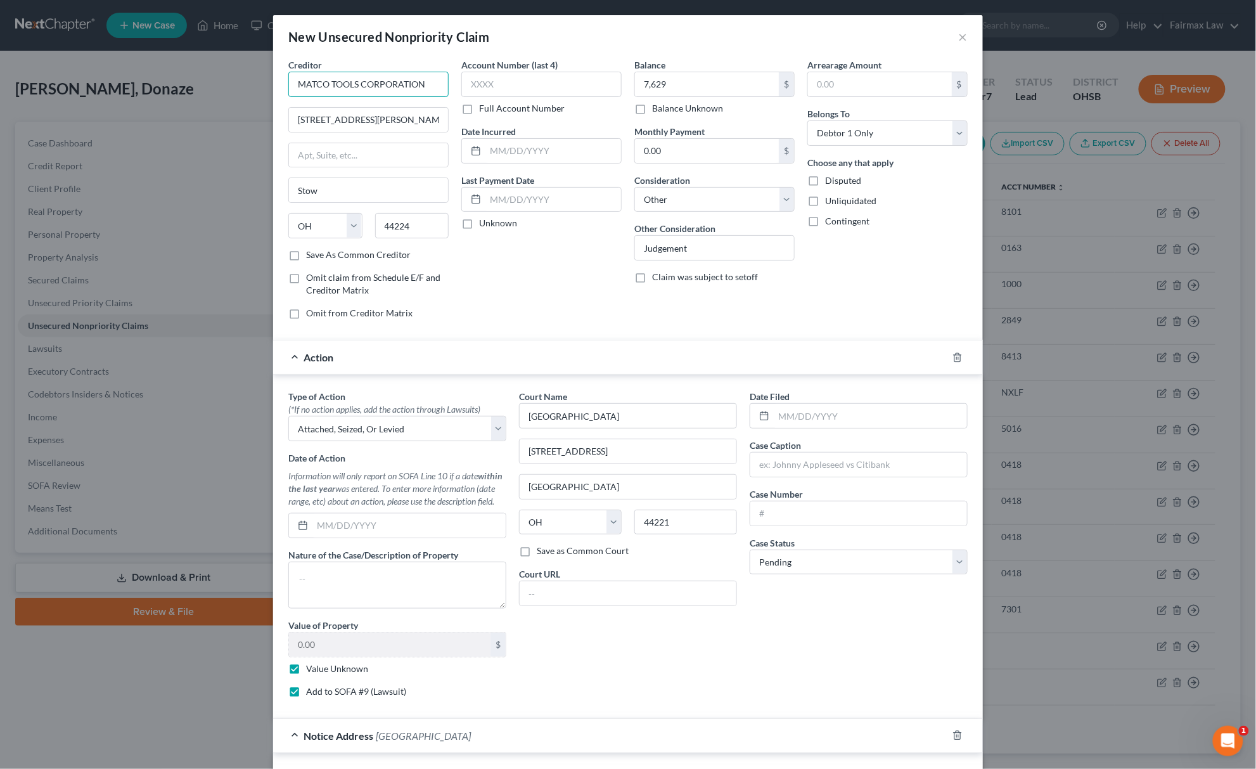
click at [378, 82] on input "MATCO TOOLS CORPORATION" at bounding box center [368, 84] width 160 height 25
click at [797, 472] on input "text" at bounding box center [858, 464] width 217 height 24
paste input "MATCO TOOLS CORPORATION"
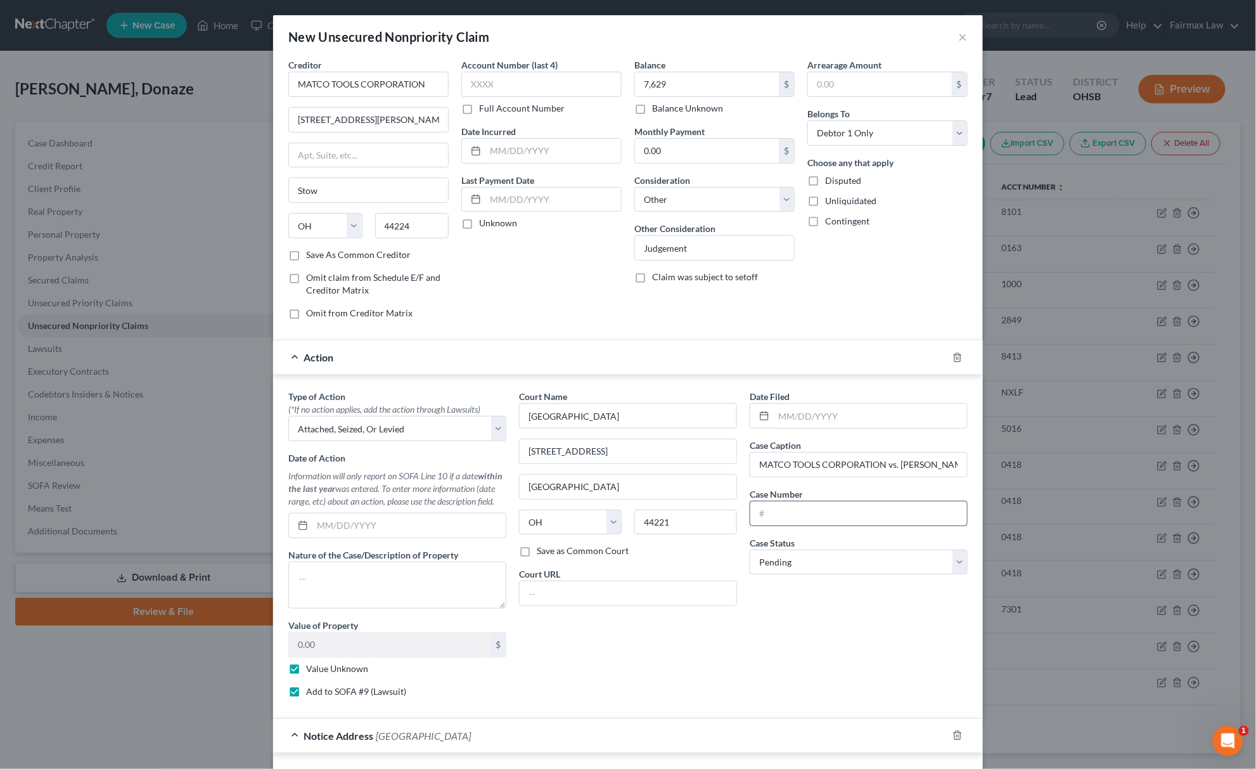
click at [781, 509] on input "text" at bounding box center [858, 513] width 217 height 24
paste input "2024CVF03581"
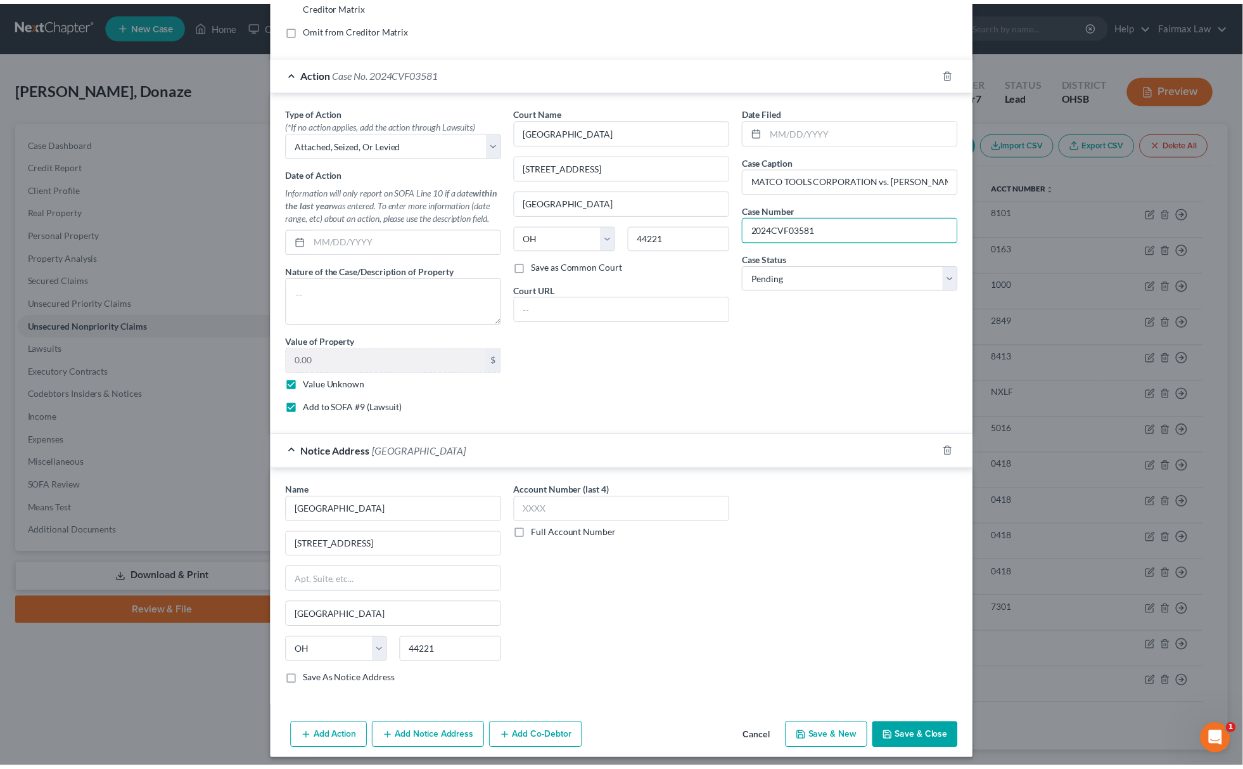
scroll to position [299, 0]
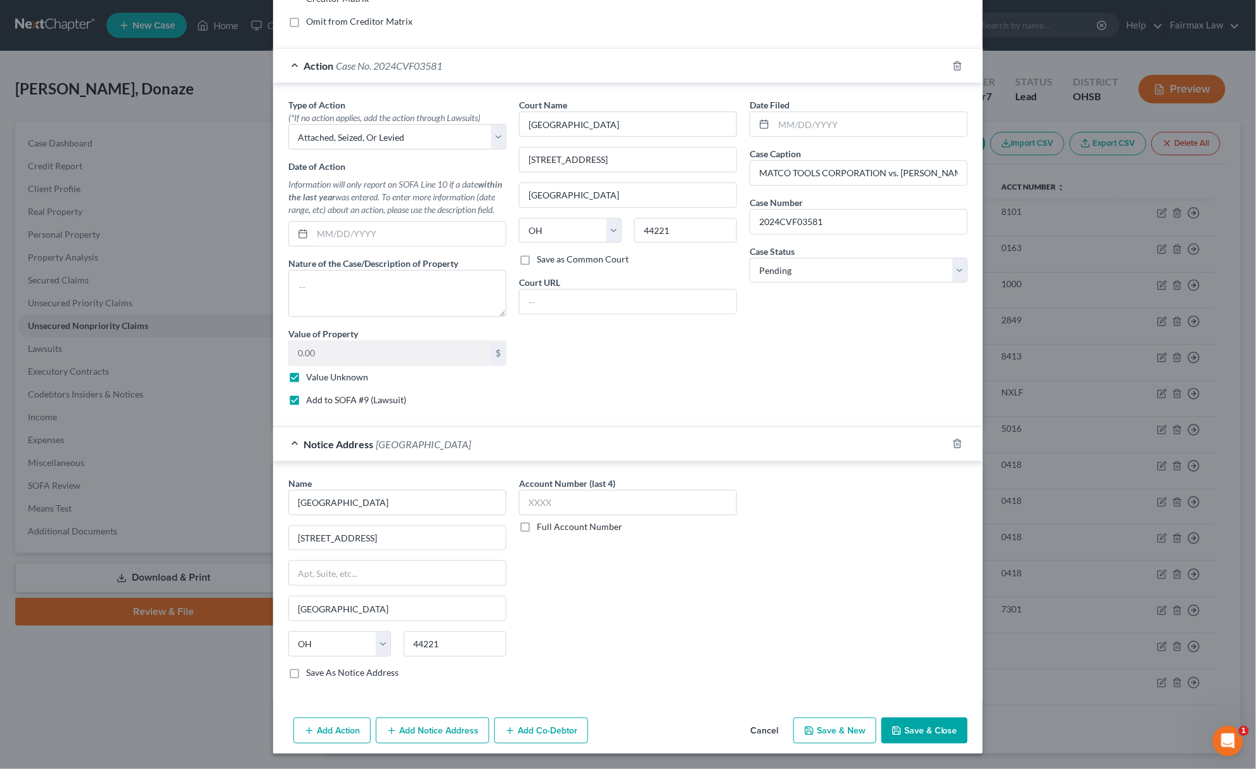
click at [911, 736] on button "Save & Close" at bounding box center [924, 730] width 86 height 27
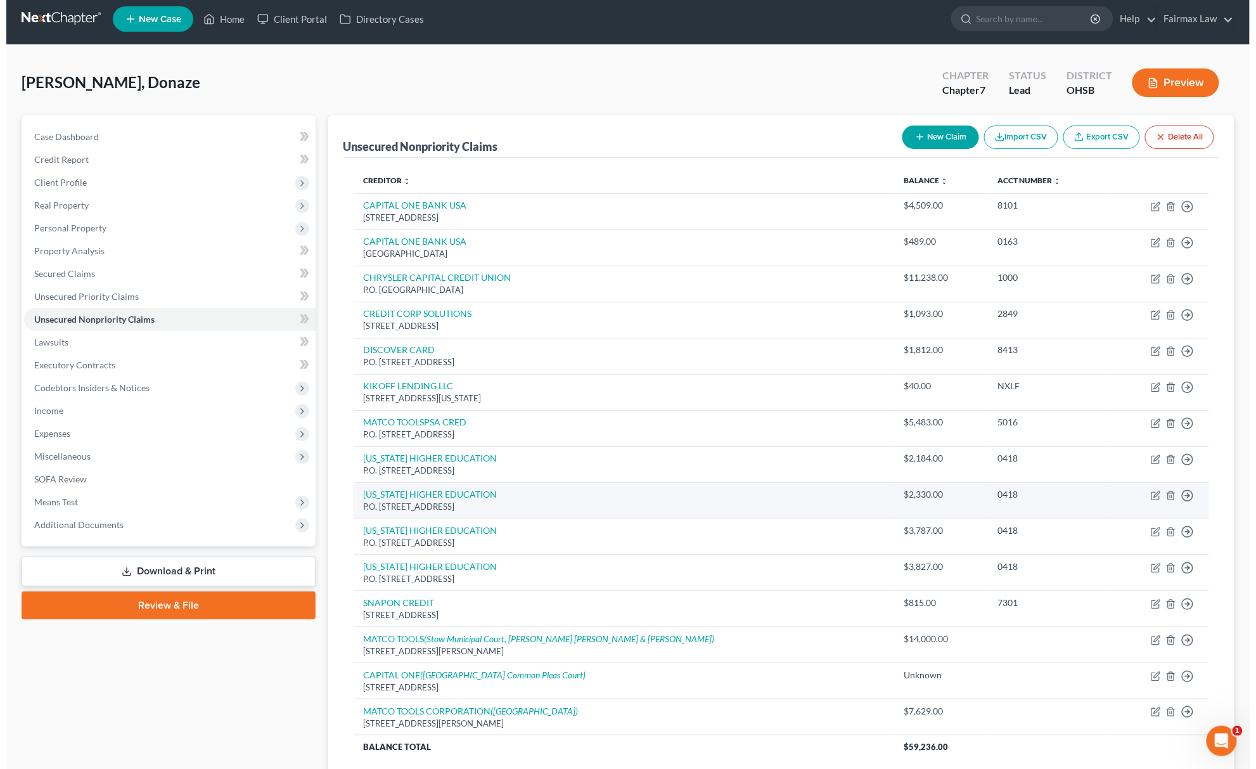
scroll to position [0, 0]
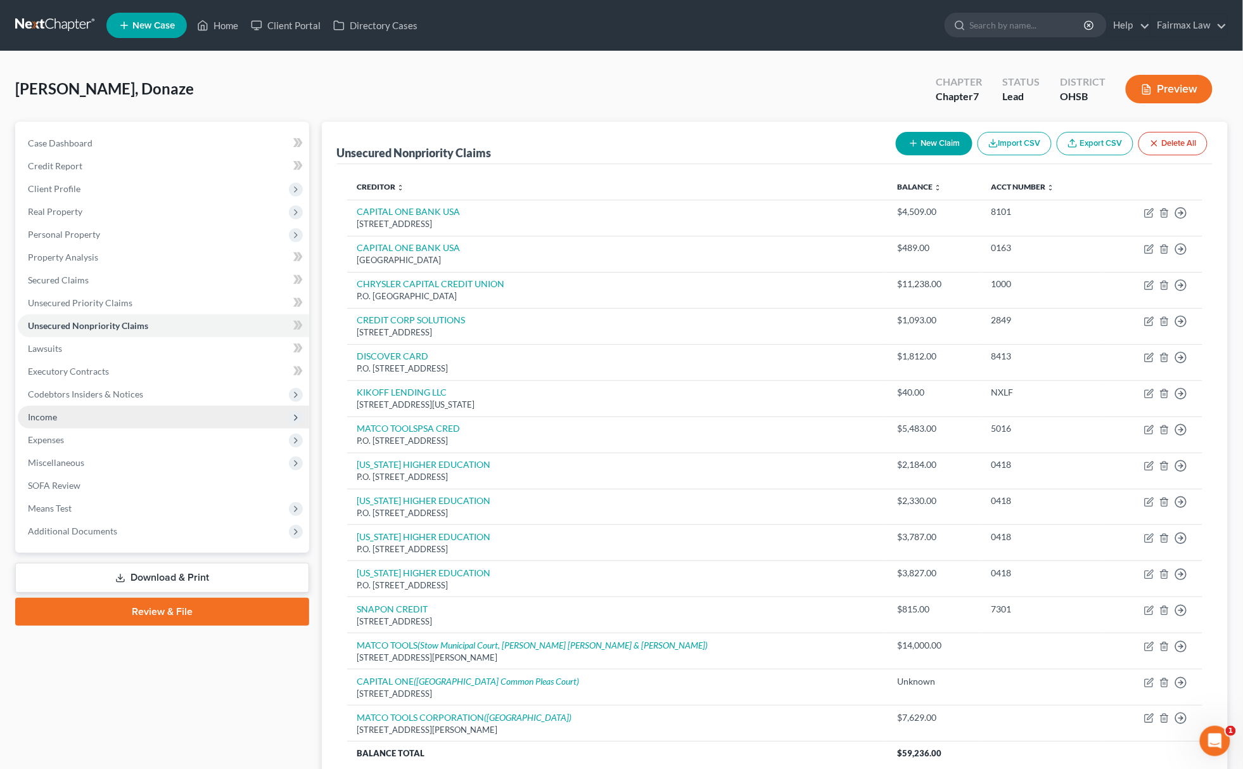
click at [133, 423] on span "Income" at bounding box center [163, 417] width 291 height 23
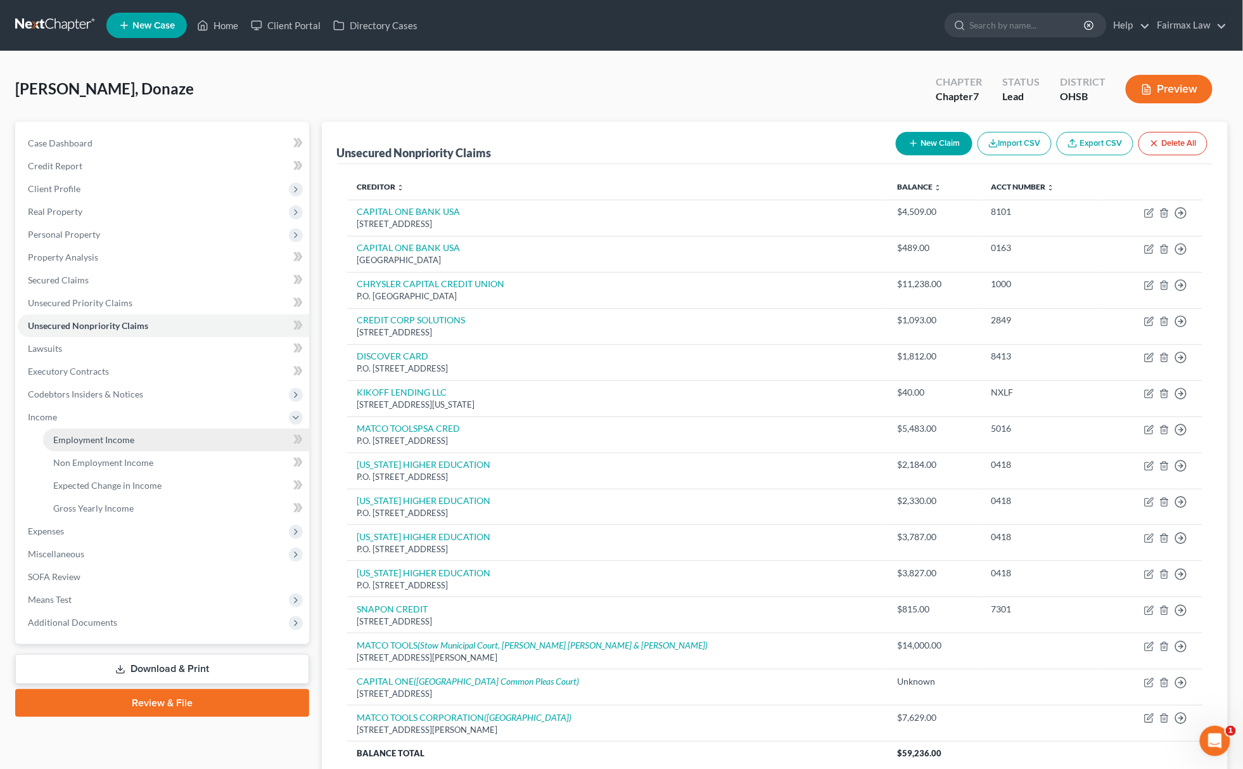
click at [127, 431] on link "Employment Income" at bounding box center [176, 439] width 266 height 23
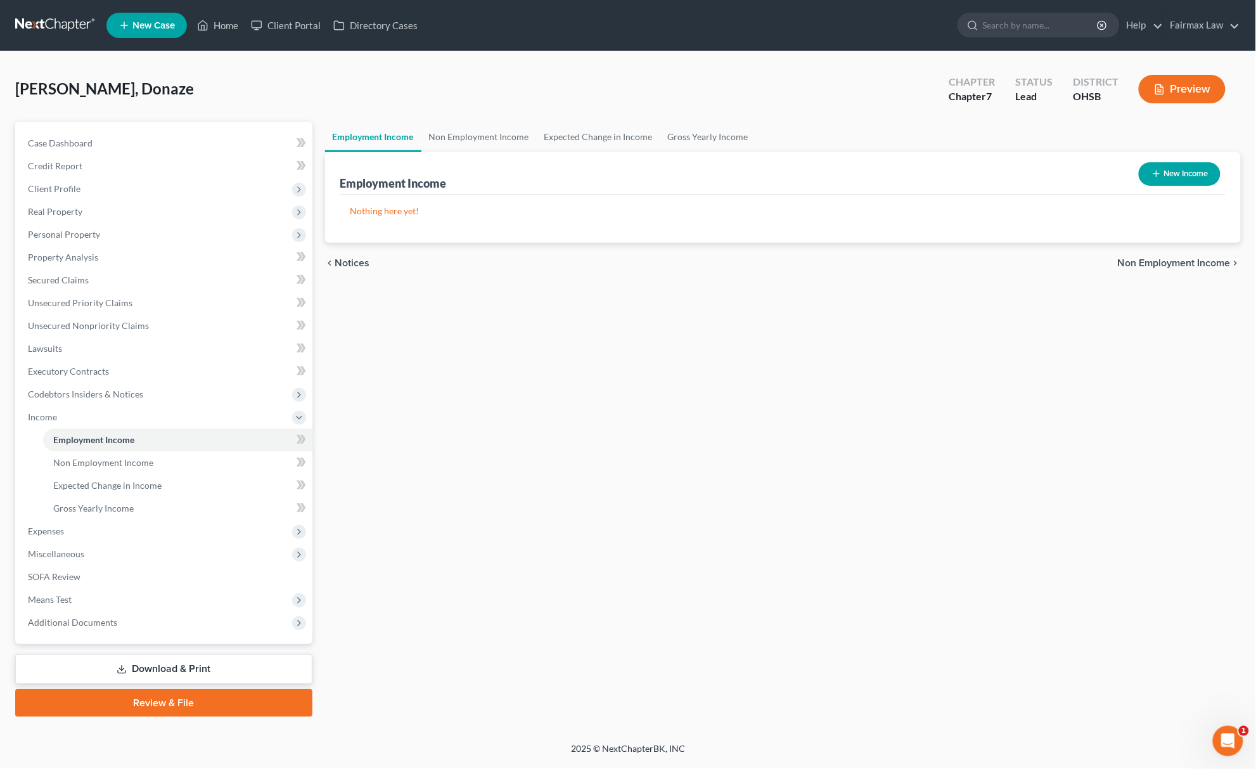
click at [1169, 173] on button "New Income" at bounding box center [1180, 173] width 82 height 23
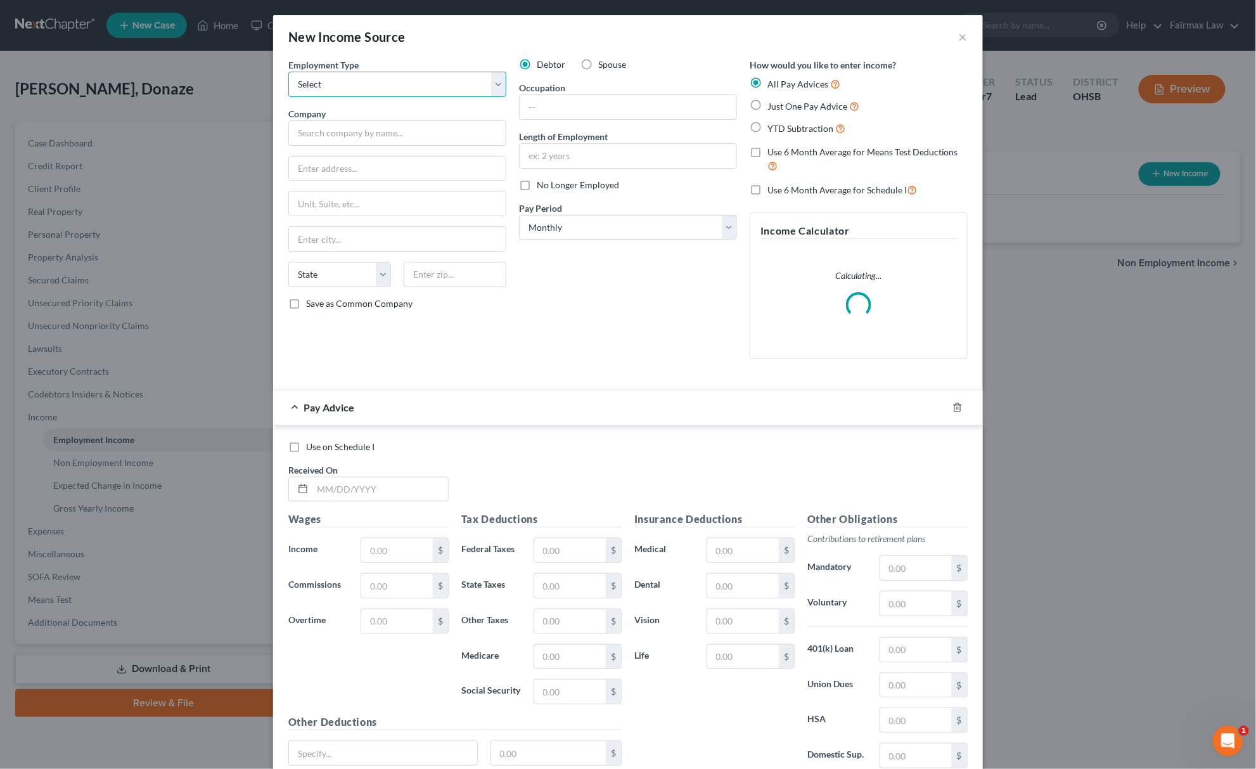
click at [402, 87] on select "Select Full or Part Time Employment Self Employment" at bounding box center [397, 84] width 218 height 25
click at [288, 72] on select "Select Full or Part Time Employment Self Employment" at bounding box center [397, 84] width 218 height 25
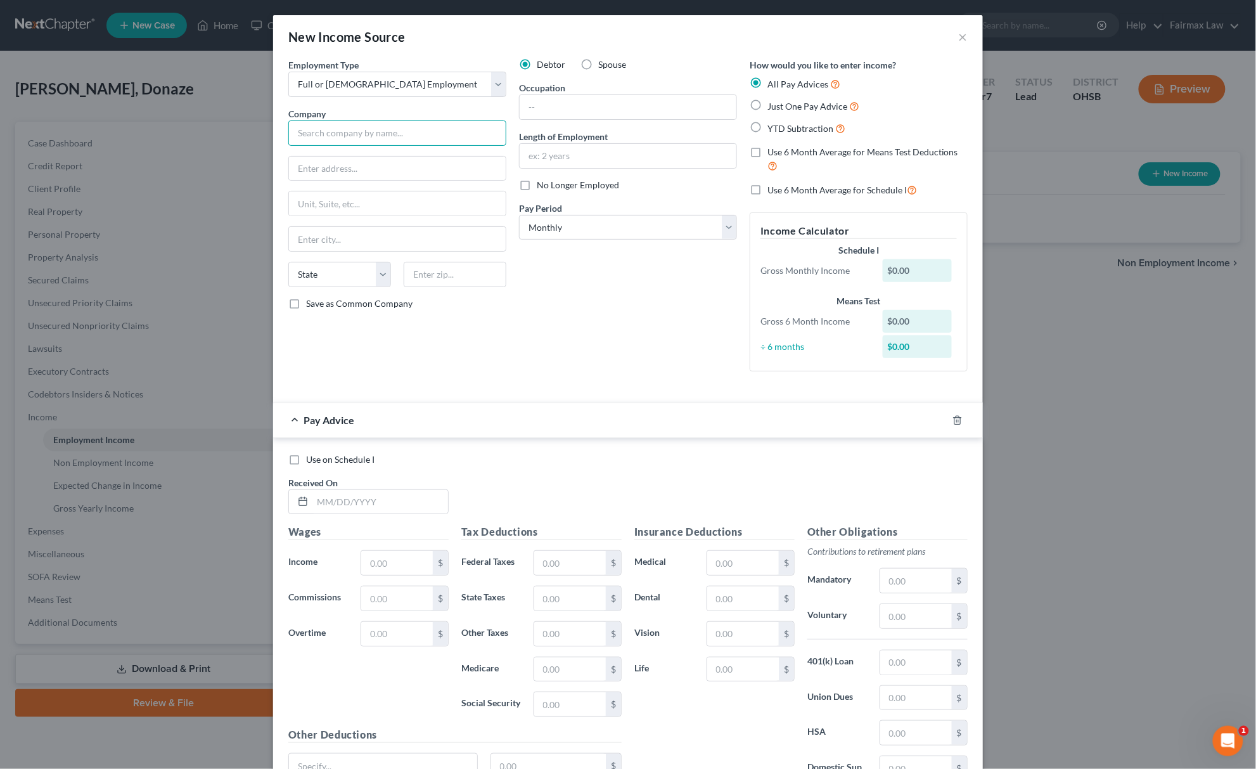
click at [317, 128] on input "text" at bounding box center [397, 132] width 218 height 25
click at [327, 133] on input "Crown C" at bounding box center [397, 132] width 218 height 25
click at [592, 108] on input "text" at bounding box center [628, 107] width 217 height 24
paste input "Since 06/09/2025"
click at [767, 125] on label "YTD Subtraction" at bounding box center [806, 128] width 78 height 15
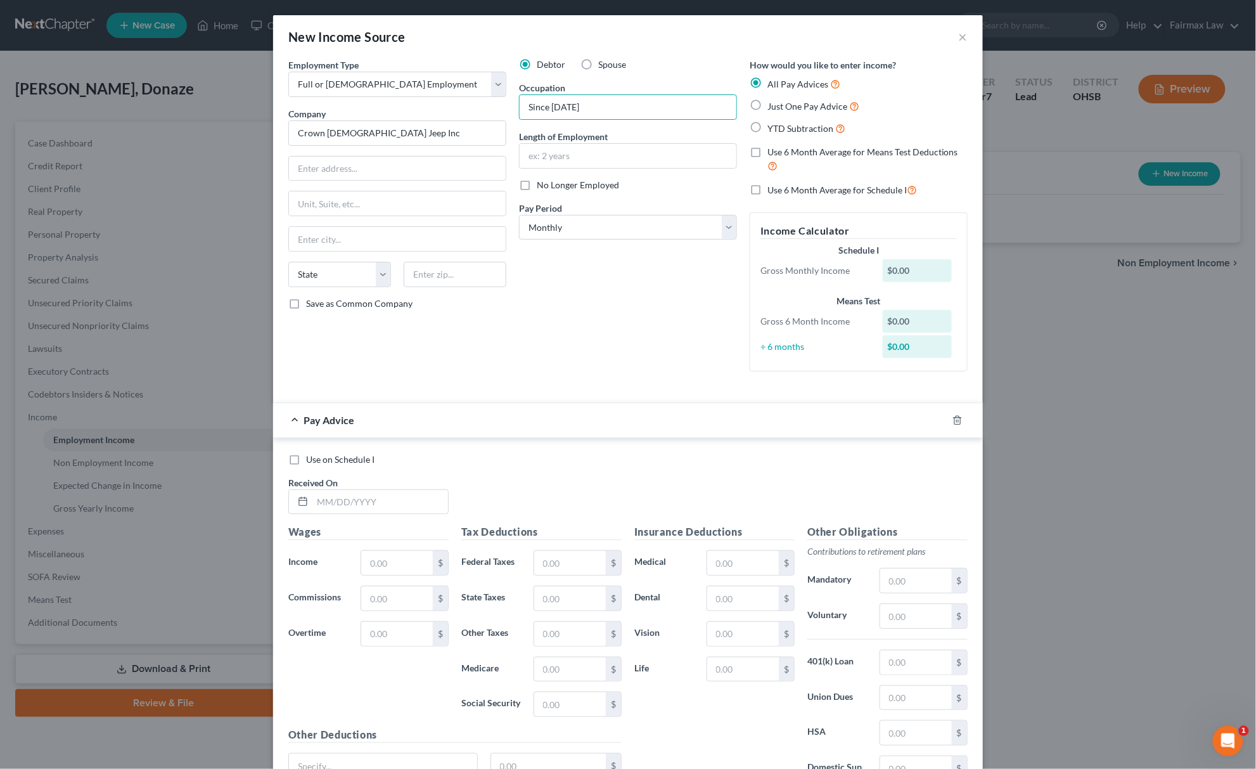
click at [772, 125] on input "YTD Subtraction" at bounding box center [776, 125] width 8 height 8
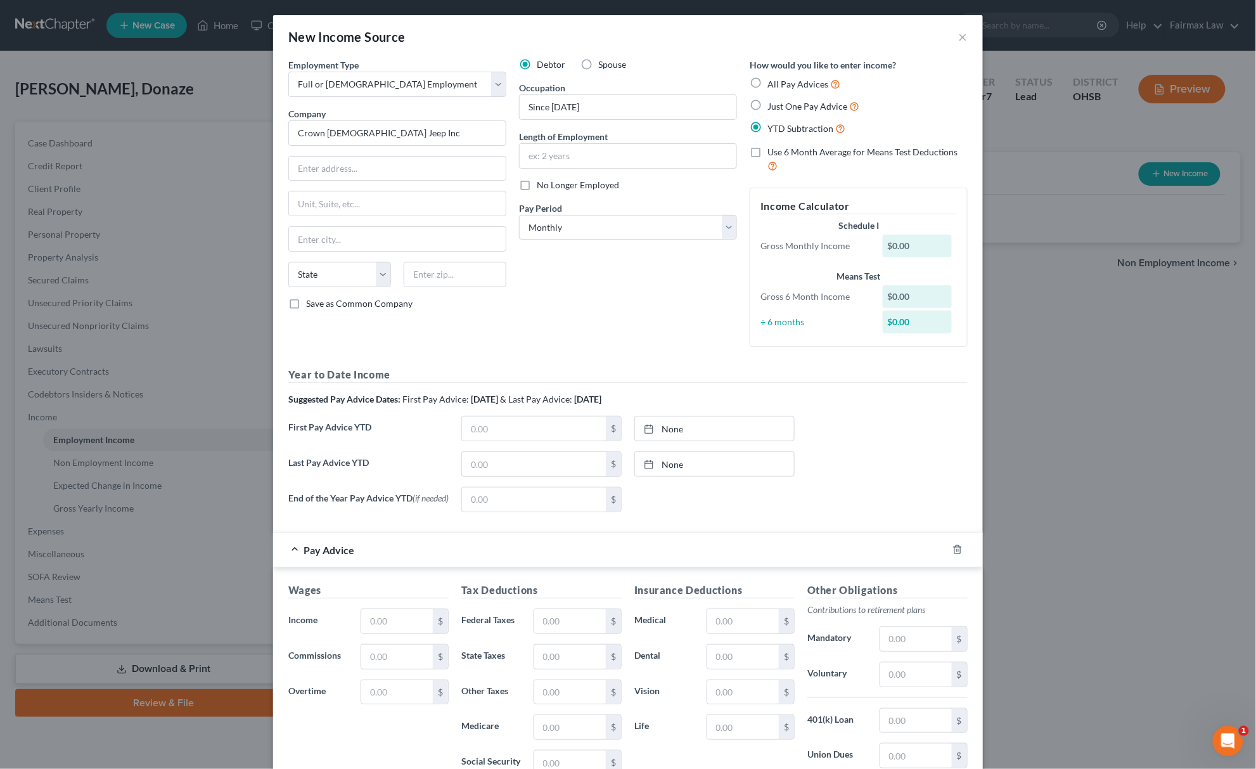
click at [767, 125] on label "YTD Subtraction" at bounding box center [806, 128] width 78 height 15
click at [772, 125] on input "YTD Subtraction" at bounding box center [776, 125] width 8 height 8
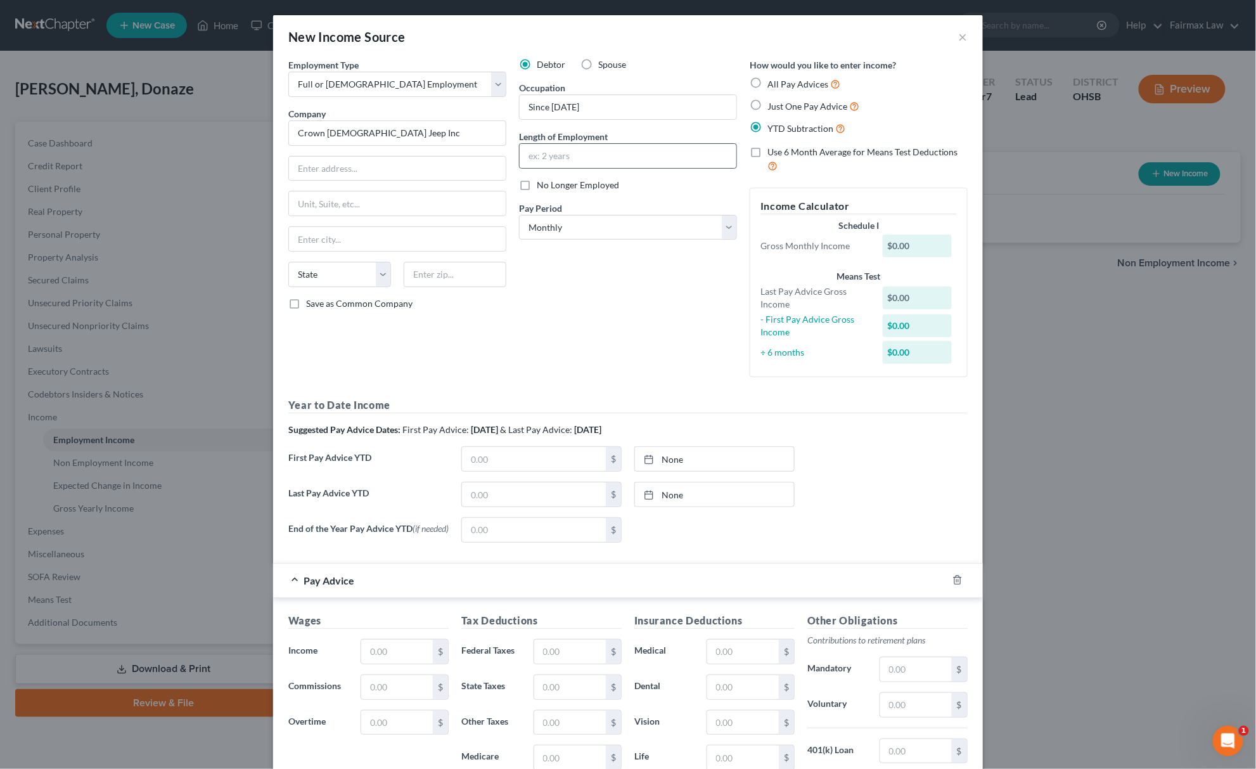
click at [588, 169] on div at bounding box center [628, 155] width 218 height 25
click at [599, 156] on input "text" at bounding box center [628, 156] width 217 height 24
paste input "Automotive technician"
click at [637, 220] on select "Select Monthly Twice Monthly Every Other Week Weekly" at bounding box center [628, 227] width 218 height 25
click at [519, 215] on select "Select Monthly Twice Monthly Every Other Week Weekly" at bounding box center [628, 227] width 218 height 25
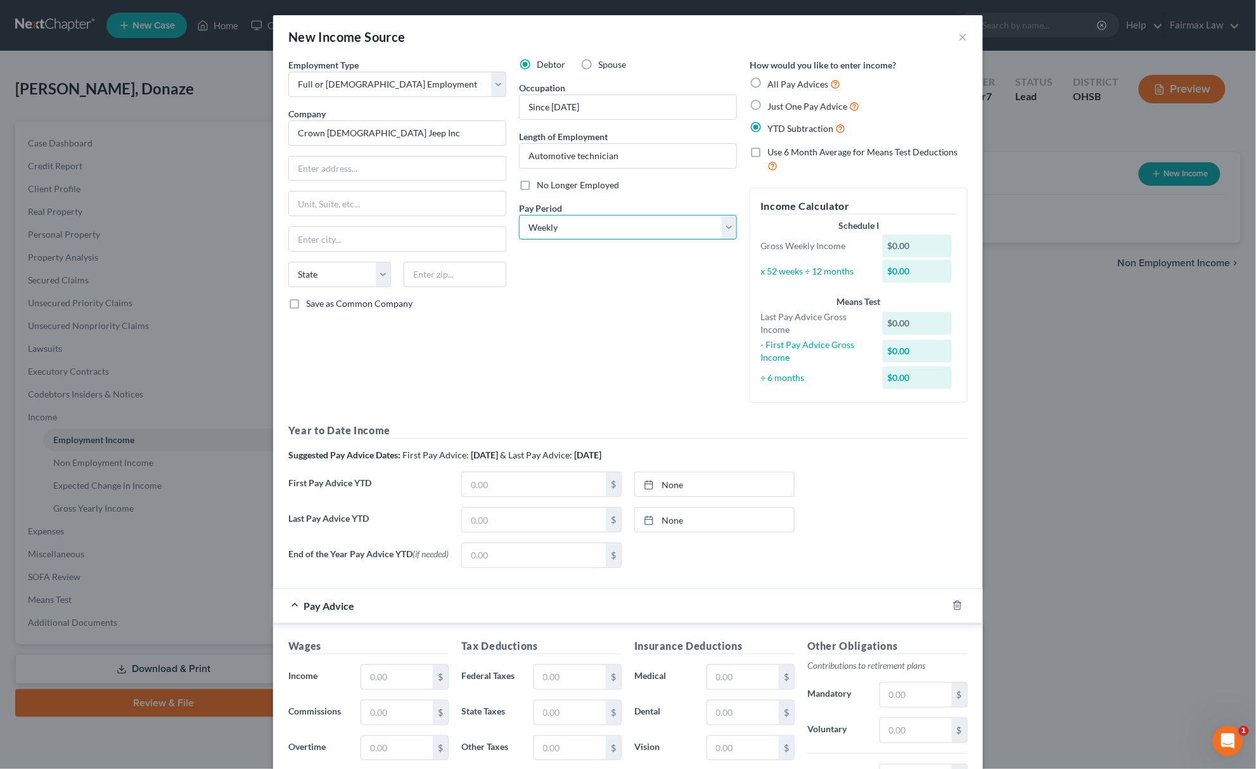
scroll to position [241, 0]
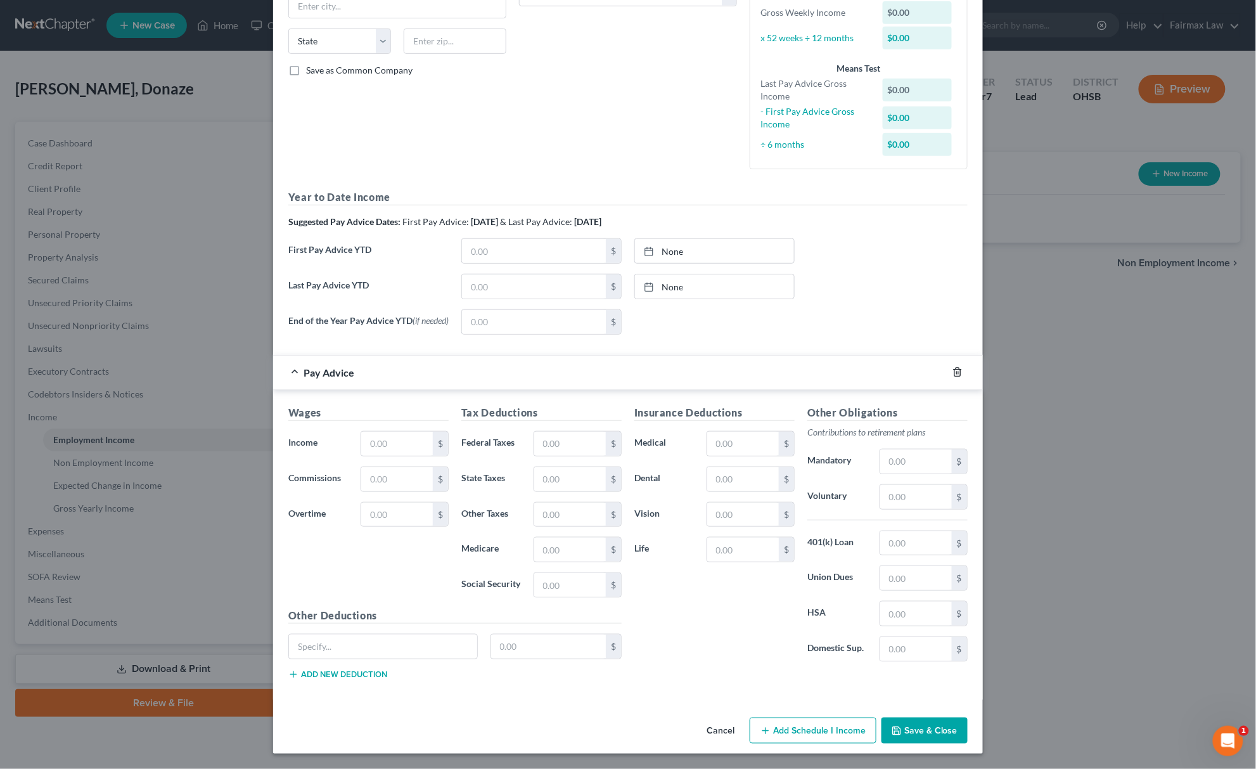
click at [955, 367] on icon "button" at bounding box center [957, 372] width 10 height 10
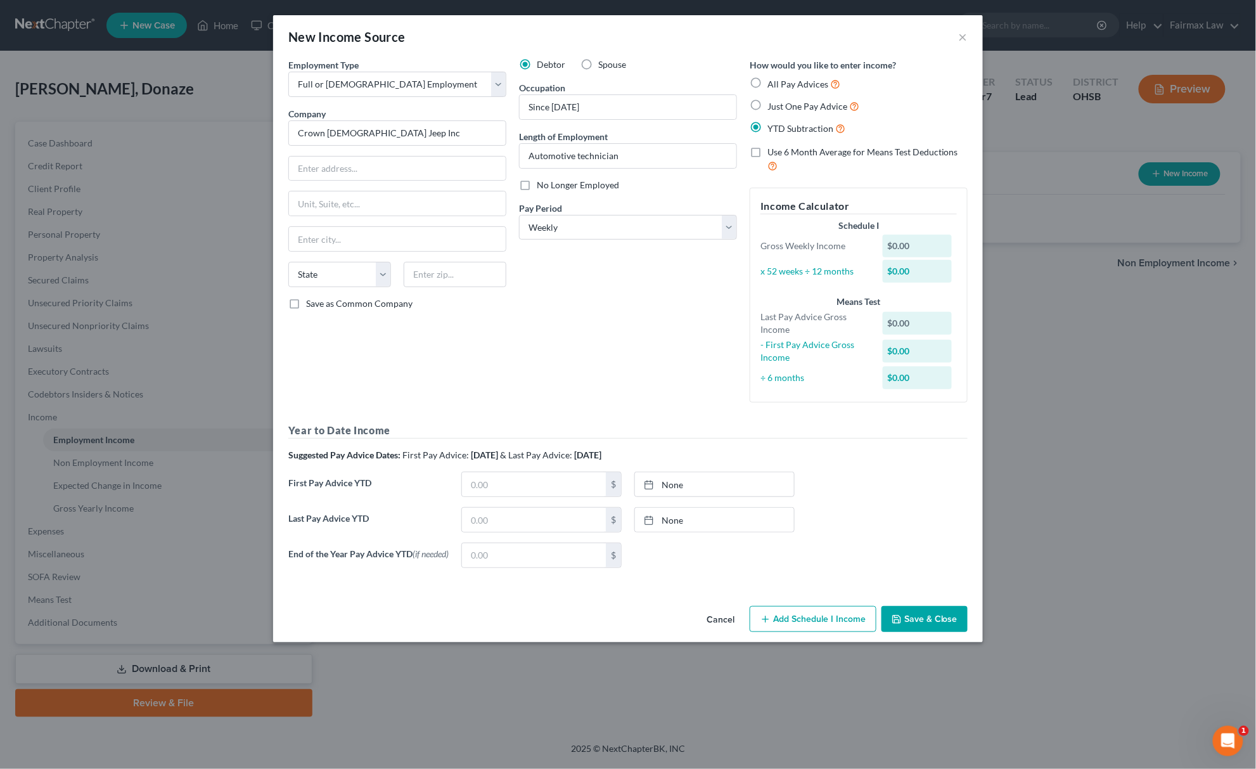
scroll to position [0, 0]
drag, startPoint x: 435, startPoint y: 143, endPoint x: 120, endPoint y: 118, distance: 315.9
click at [120, 118] on div "New Income Source × Employment Type * Select Full or Part Time Employment Self …" at bounding box center [628, 384] width 1256 height 769
click at [376, 170] on input "text" at bounding box center [397, 169] width 217 height 24
paste input "6350 Perimeter Loop Rd, Dublin, OH 43017"
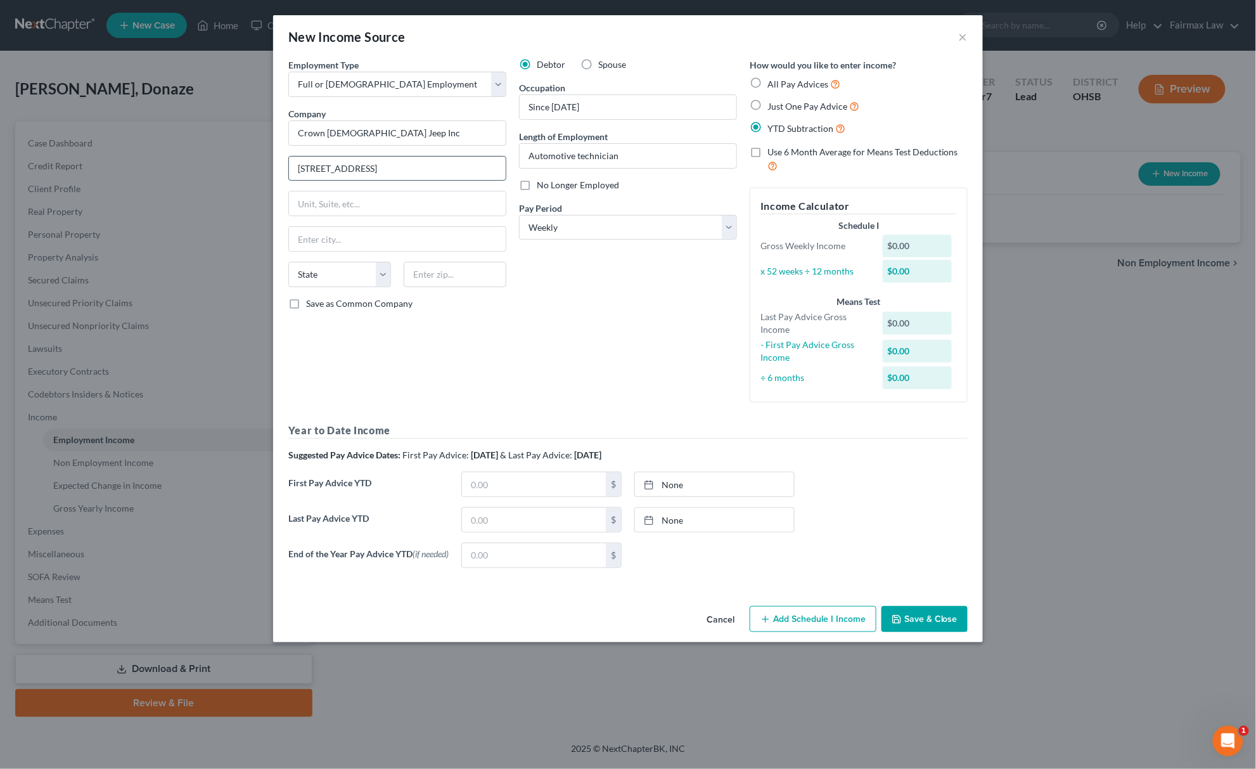
drag, startPoint x: 441, startPoint y: 169, endPoint x: 501, endPoint y: 165, distance: 59.6
click at [501, 165] on input "6350 Perimeter Loop Rd, Dublin, OH 43017" at bounding box center [397, 169] width 217 height 24
click at [440, 281] on input "text" at bounding box center [455, 274] width 103 height 25
paste input "43017"
click at [335, 281] on select "State AL AK AR AZ CA CO CT DE DC FL GA GU HI ID IL IN IA KS KY LA ME MD MA MI M…" at bounding box center [339, 274] width 103 height 25
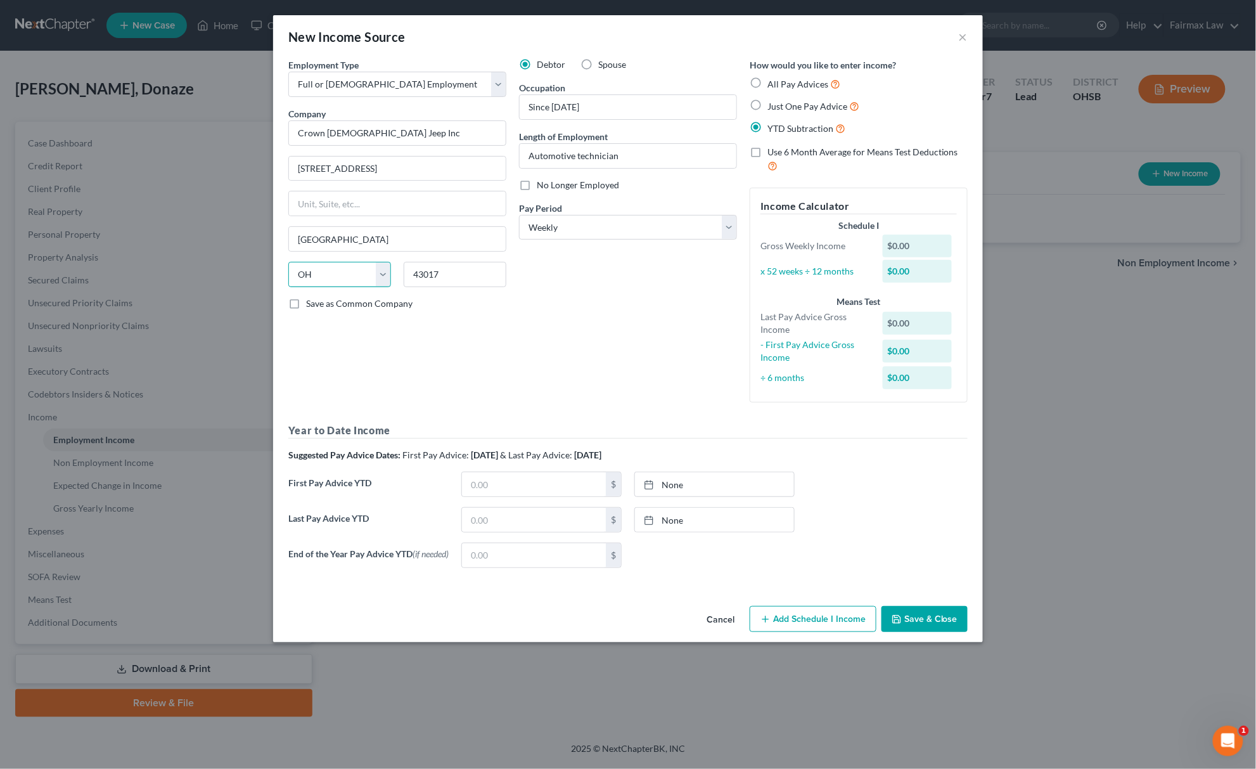
click at [288, 264] on select "State AL AK AR AZ CA CO CT DE DC FL GA GU HI ID IL IN IA KS KY LA ME MD MA MI M…" at bounding box center [339, 274] width 103 height 25
drag, startPoint x: 395, startPoint y: 166, endPoint x: 485, endPoint y: 166, distance: 90.0
click at [485, 166] on input "6350 Perimeter Loop Rd, Dublin, OH 43017" at bounding box center [397, 169] width 217 height 24
click at [900, 623] on icon "button" at bounding box center [897, 619] width 8 height 8
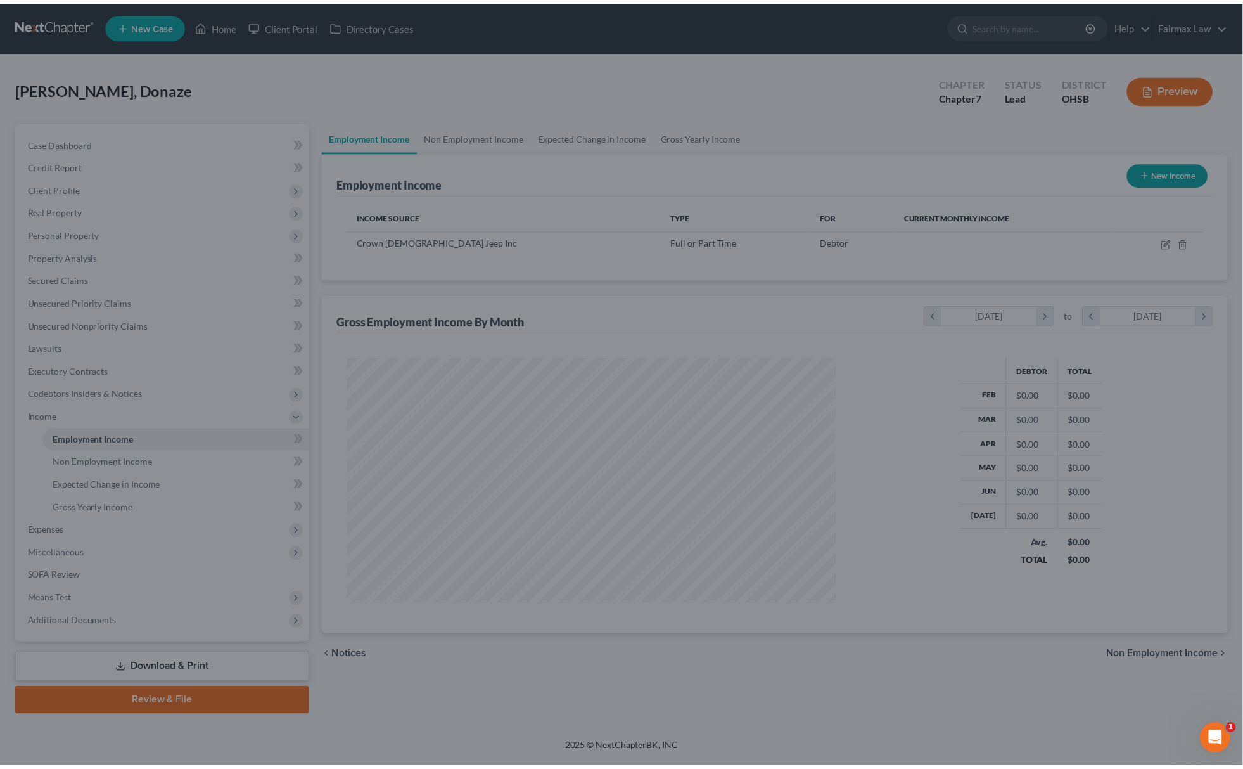
scroll to position [246, 520]
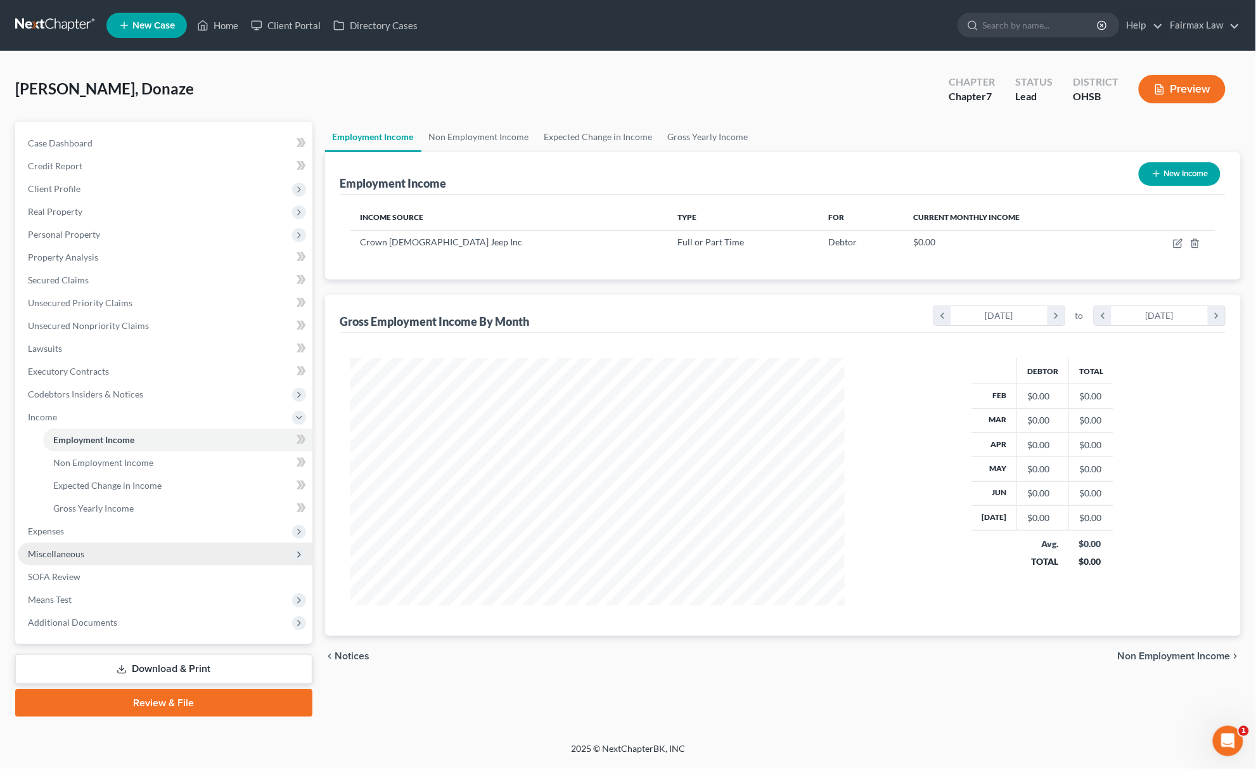
click at [94, 555] on span "Miscellaneous" at bounding box center [165, 553] width 295 height 23
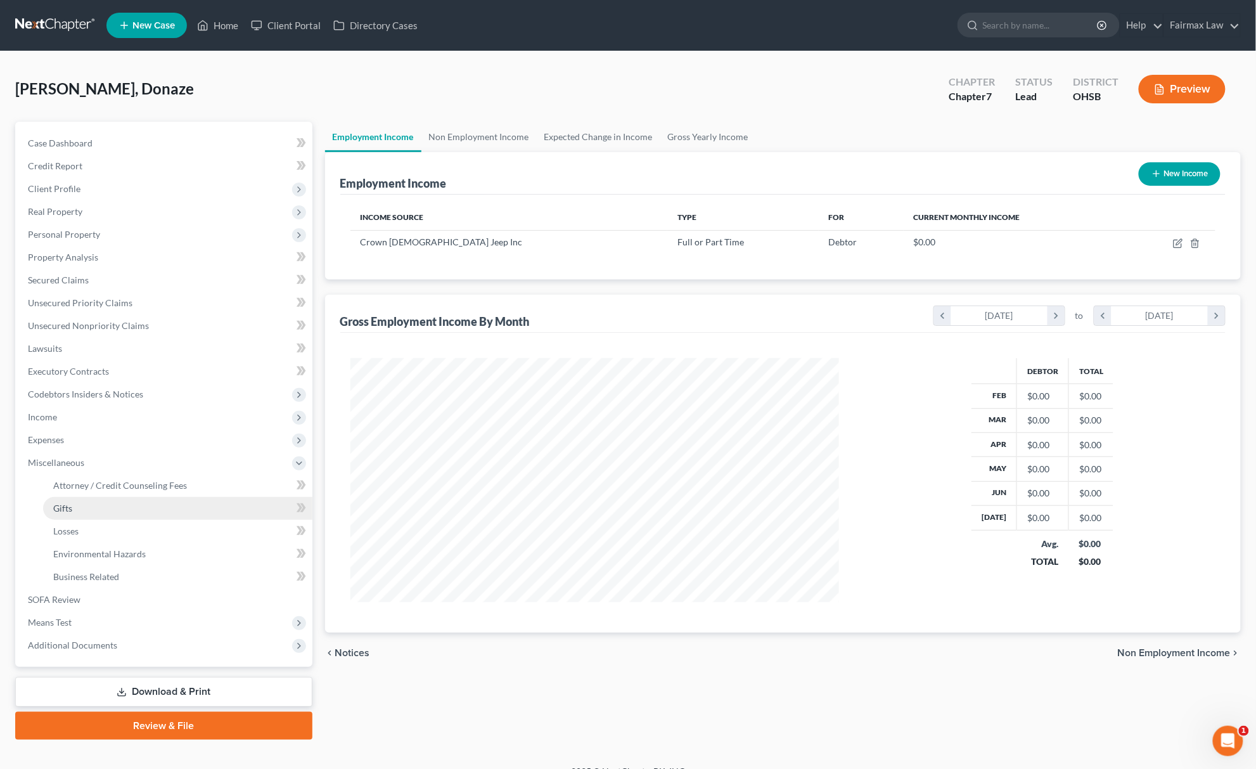
scroll to position [633368, 633098]
click at [165, 469] on span "Miscellaneous" at bounding box center [163, 462] width 291 height 23
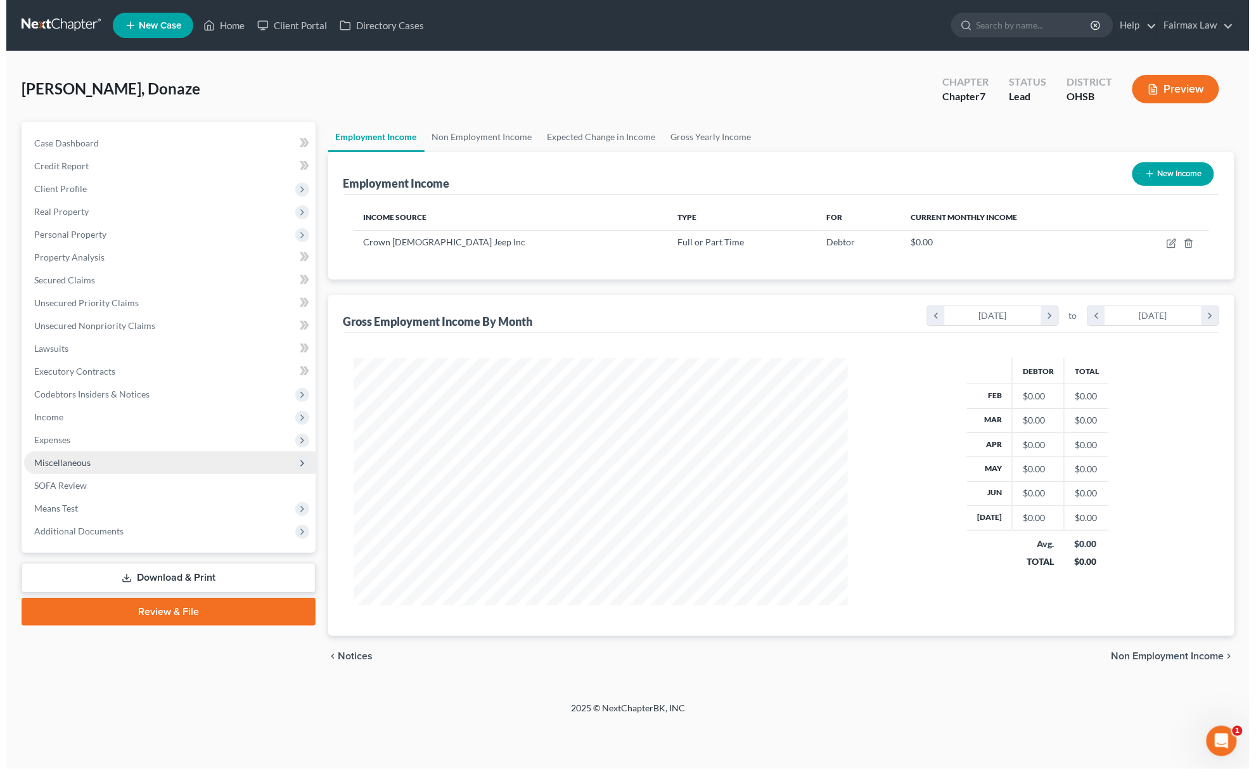
scroll to position [633365, 633093]
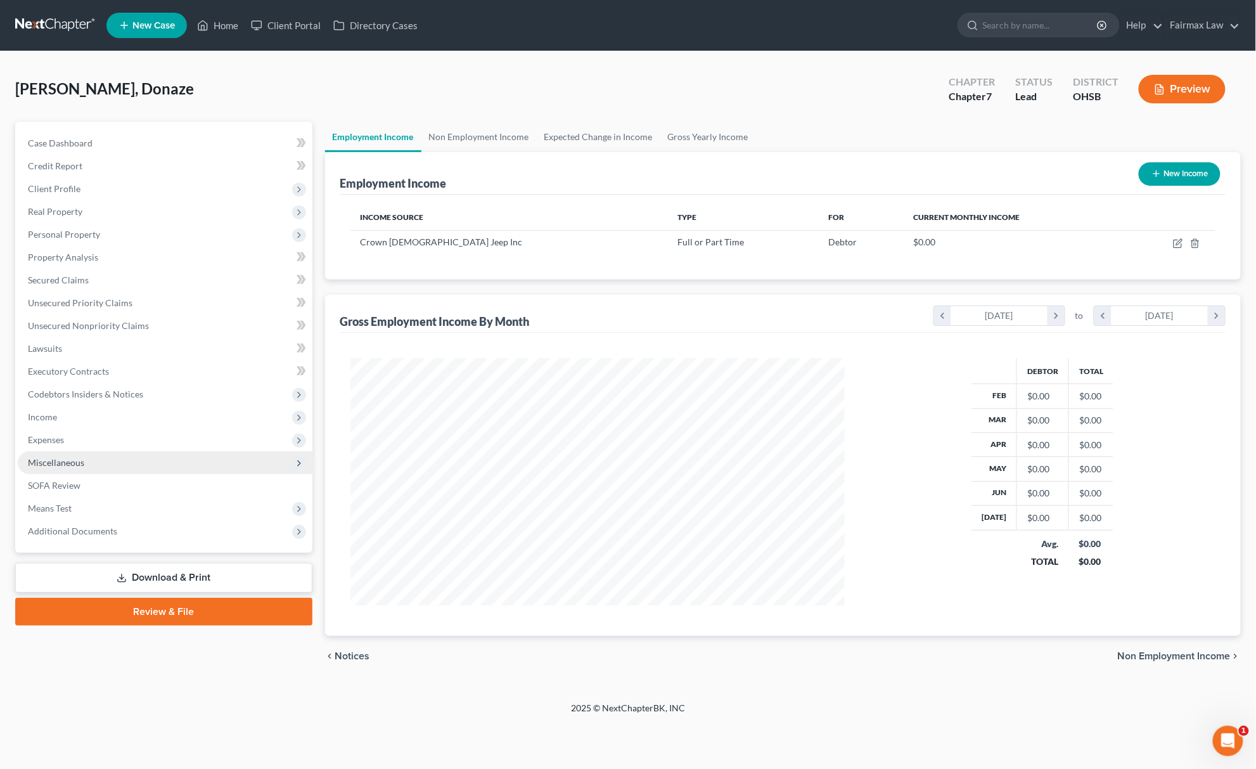
click at [162, 470] on span "Miscellaneous" at bounding box center [165, 462] width 295 height 23
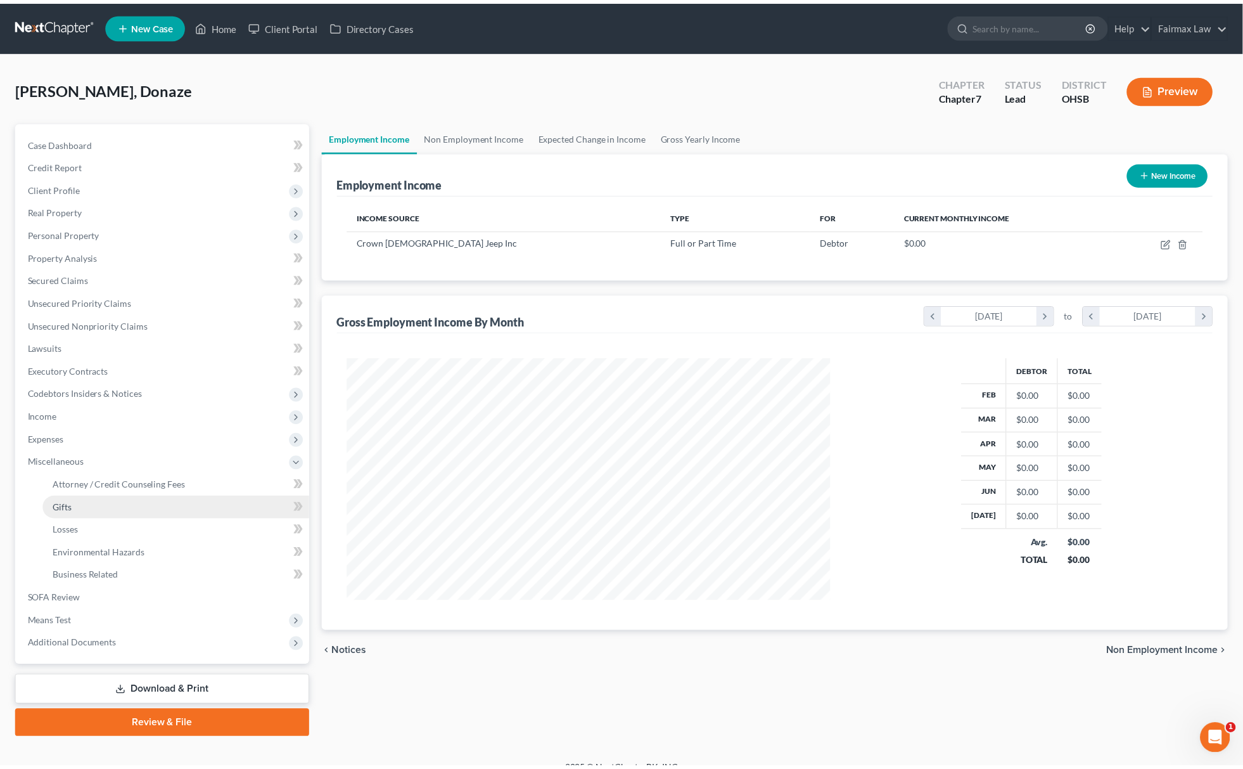
scroll to position [633368, 633098]
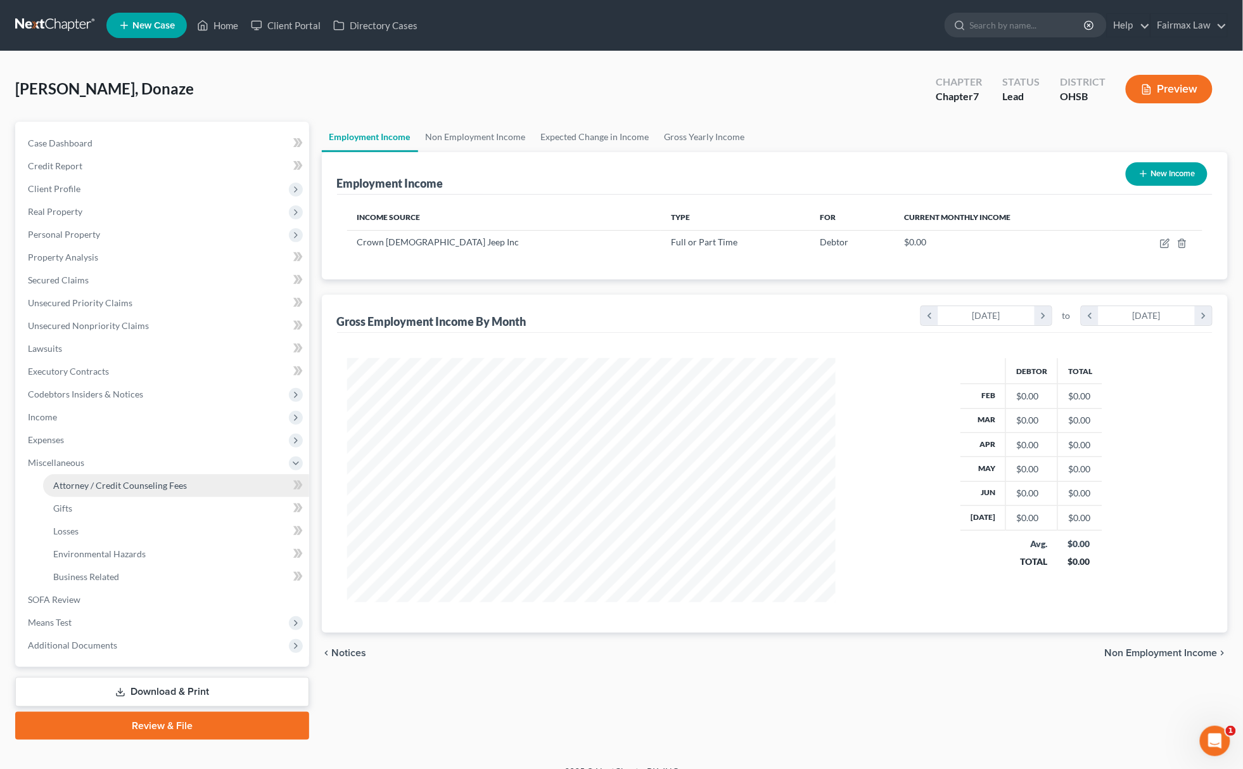
click at [155, 483] on span "Attorney / Credit Counseling Fees" at bounding box center [120, 485] width 134 height 11
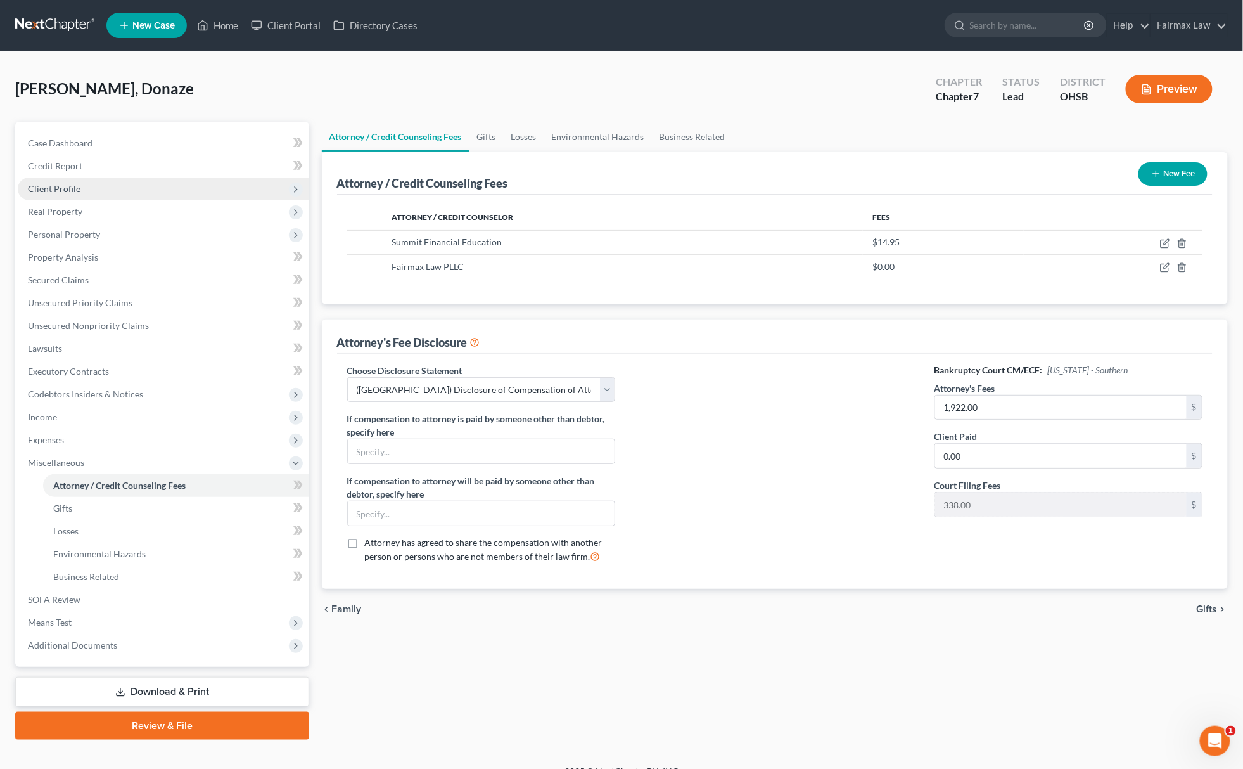
click at [131, 185] on span "Client Profile" at bounding box center [163, 188] width 291 height 23
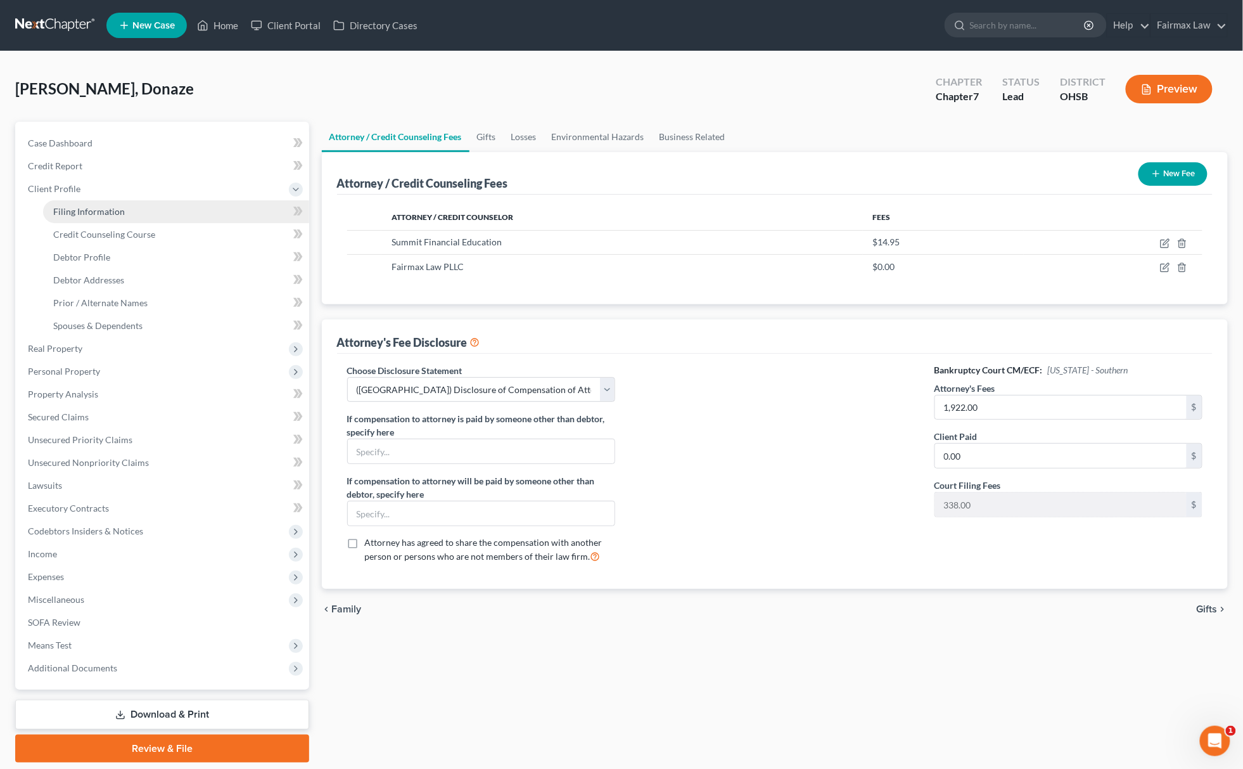
click at [125, 208] on link "Filing Information" at bounding box center [176, 211] width 266 height 23
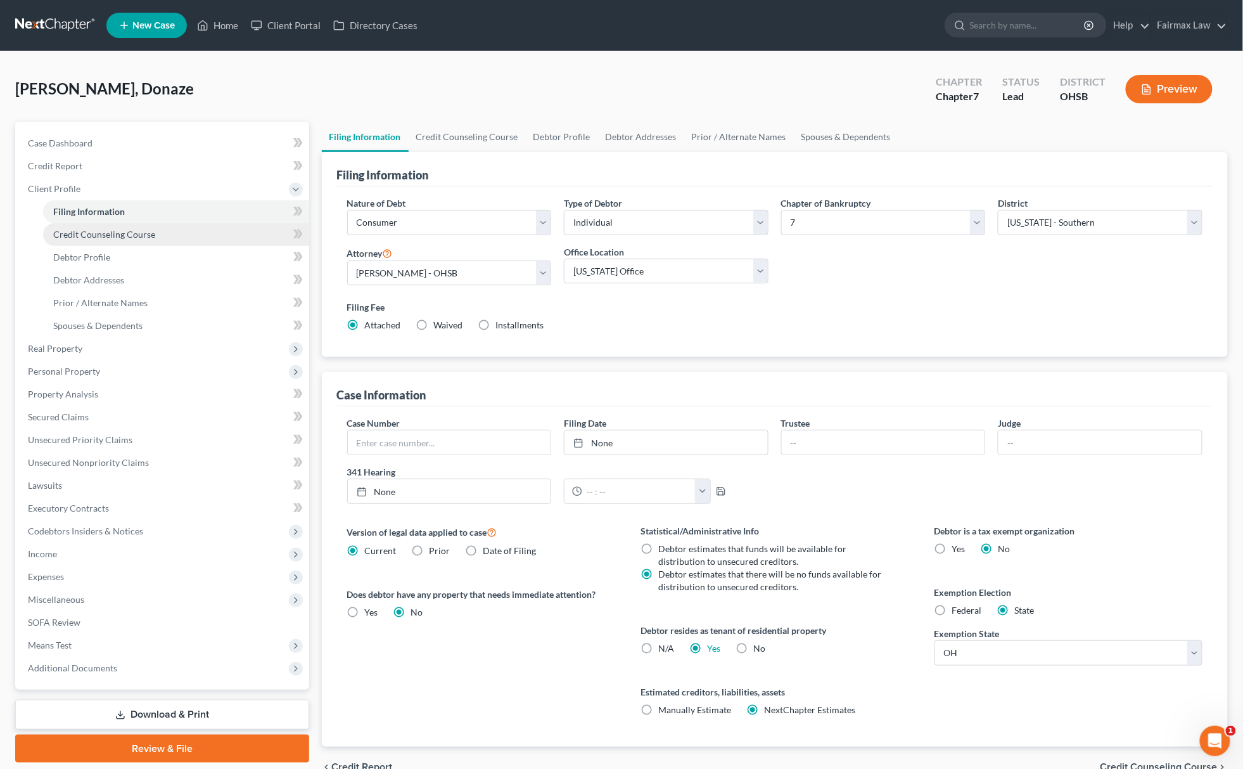
click at [129, 234] on span "Credit Counseling Course" at bounding box center [104, 234] width 102 height 11
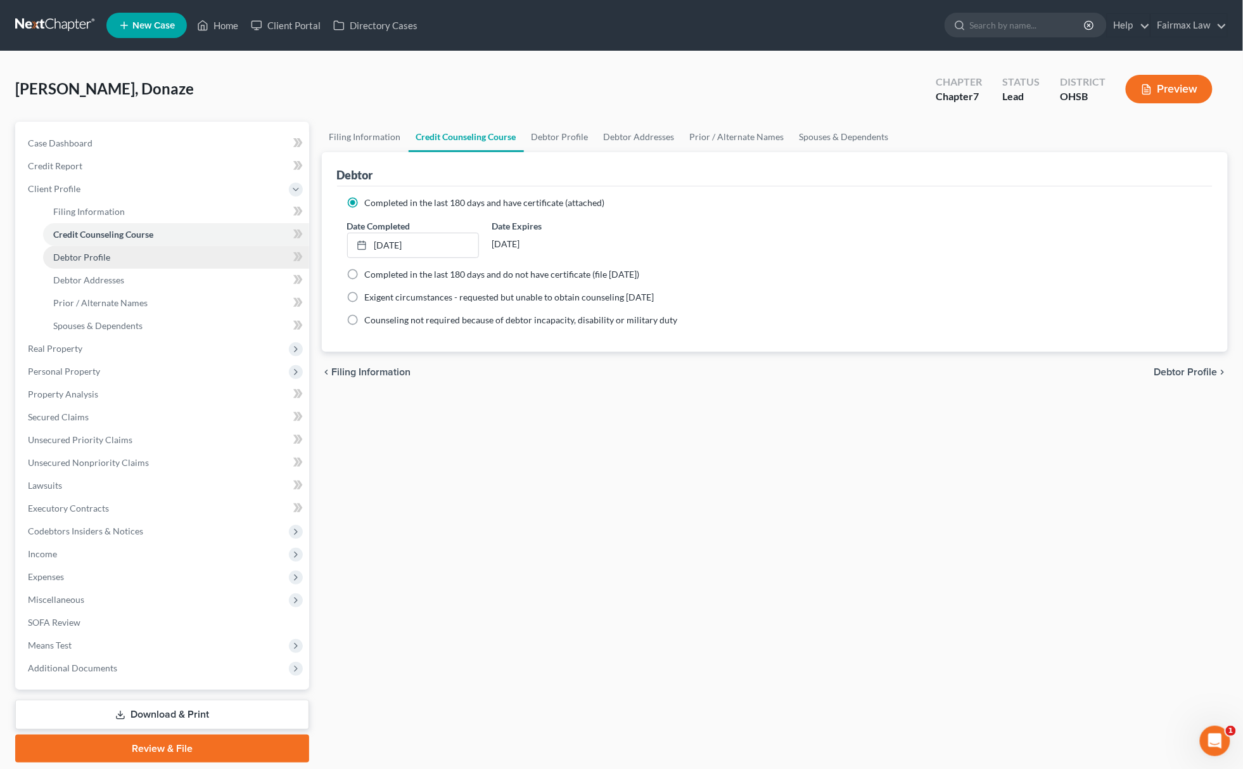
click at [110, 255] on link "Debtor Profile" at bounding box center [176, 257] width 266 height 23
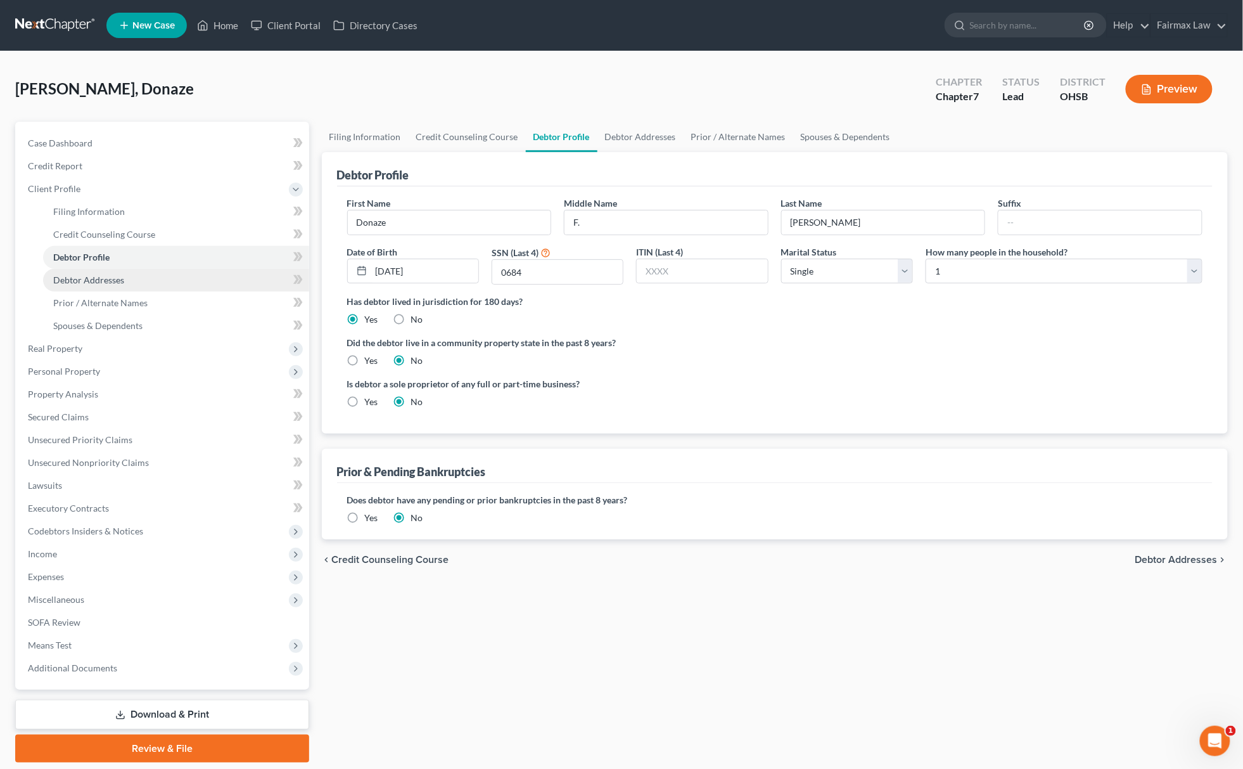
click at [101, 277] on span "Debtor Addresses" at bounding box center [88, 279] width 71 height 11
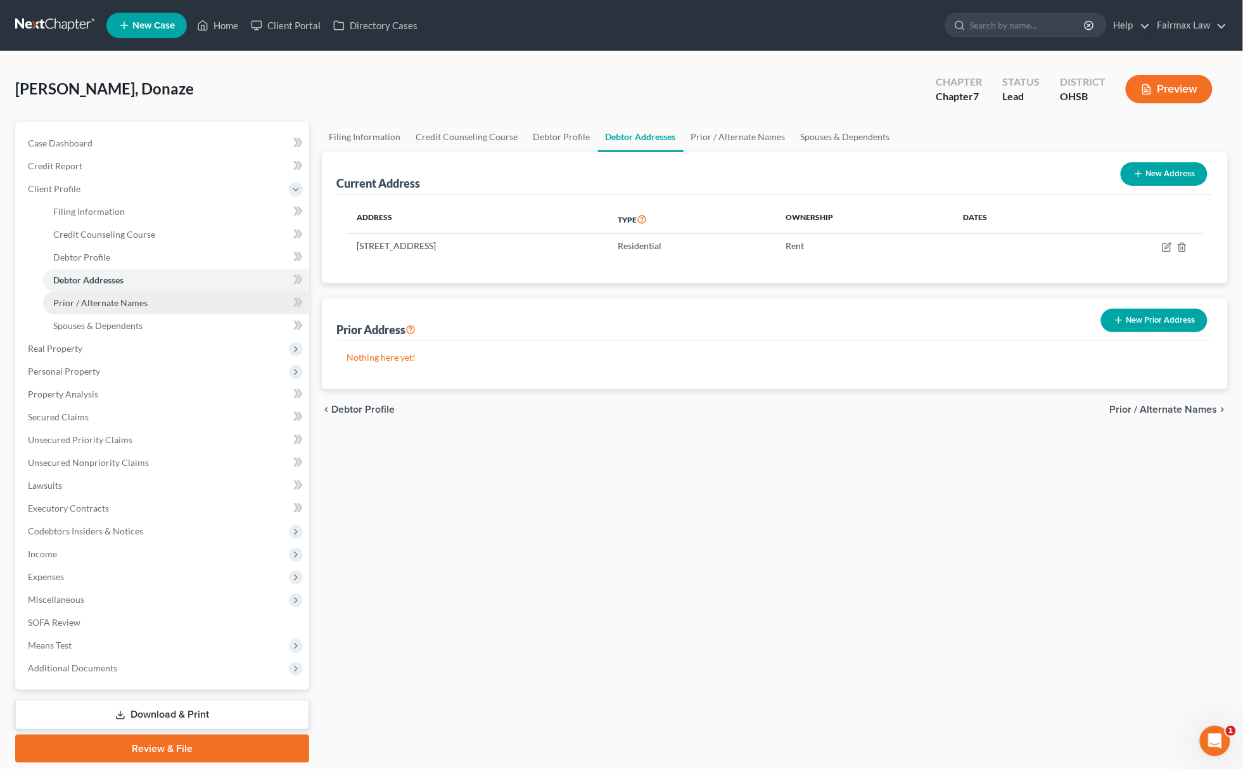
click at [100, 297] on span "Prior / Alternate Names" at bounding box center [100, 302] width 94 height 11
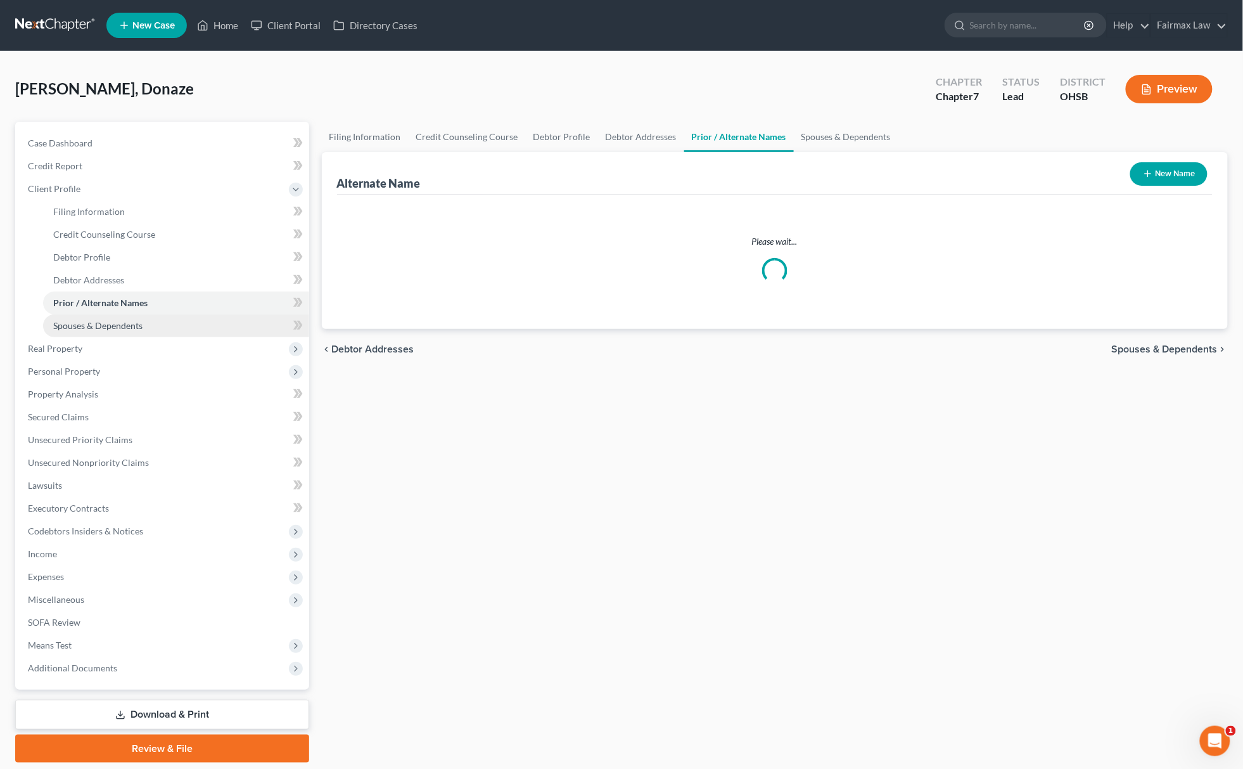
click at [109, 320] on span "Spouses & Dependents" at bounding box center [97, 325] width 89 height 11
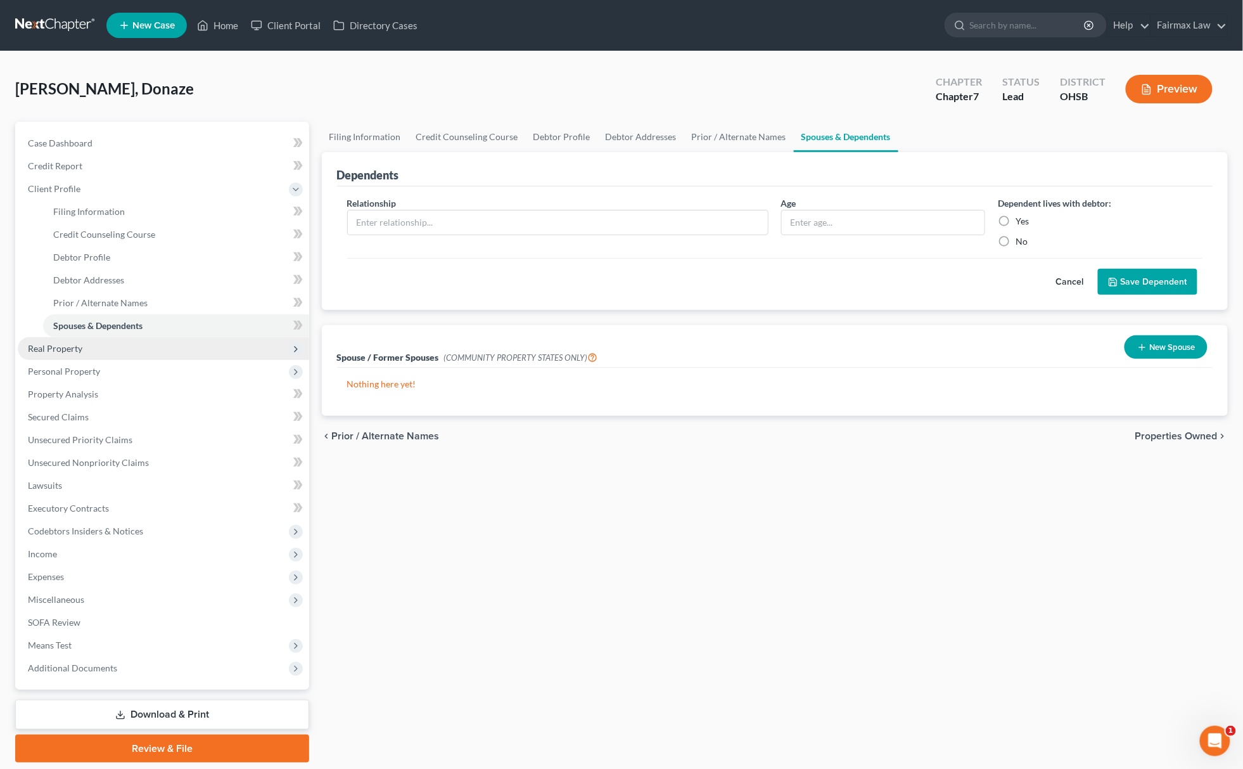
click at [100, 343] on span "Real Property" at bounding box center [163, 348] width 291 height 23
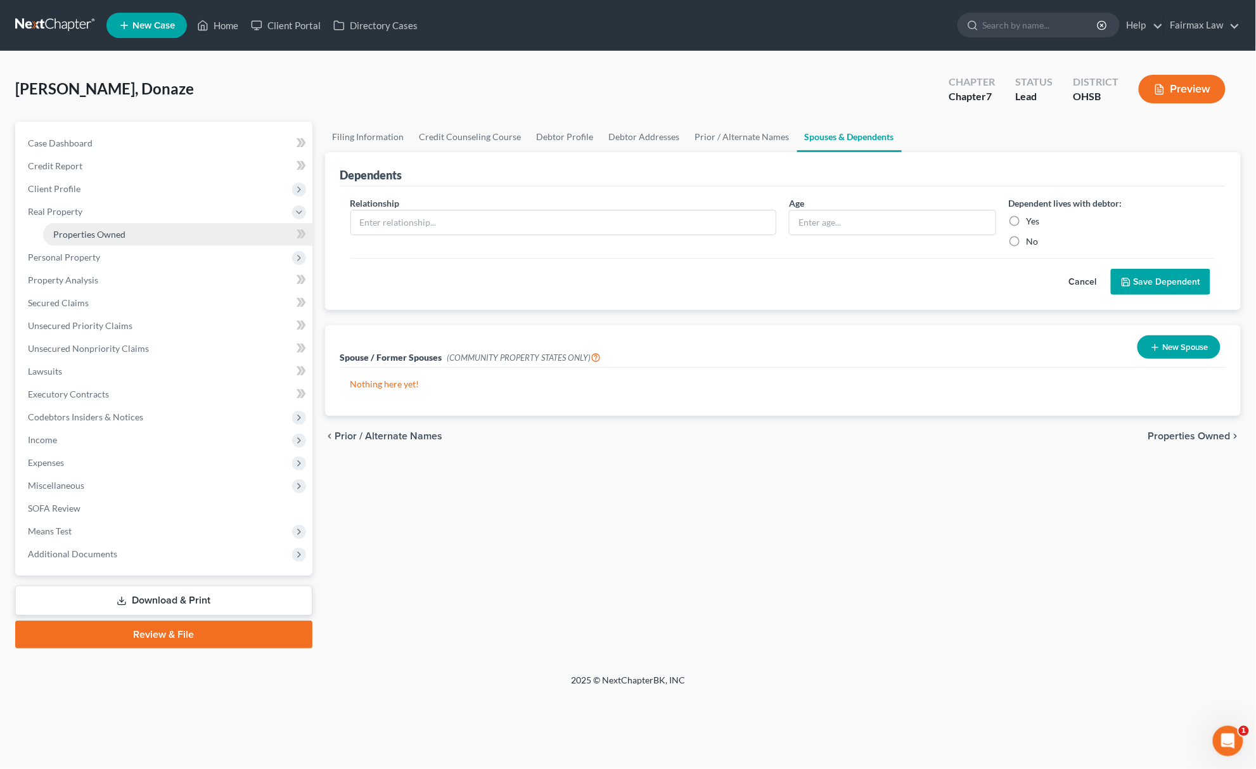
click at [153, 231] on link "Properties Owned" at bounding box center [177, 234] width 269 height 23
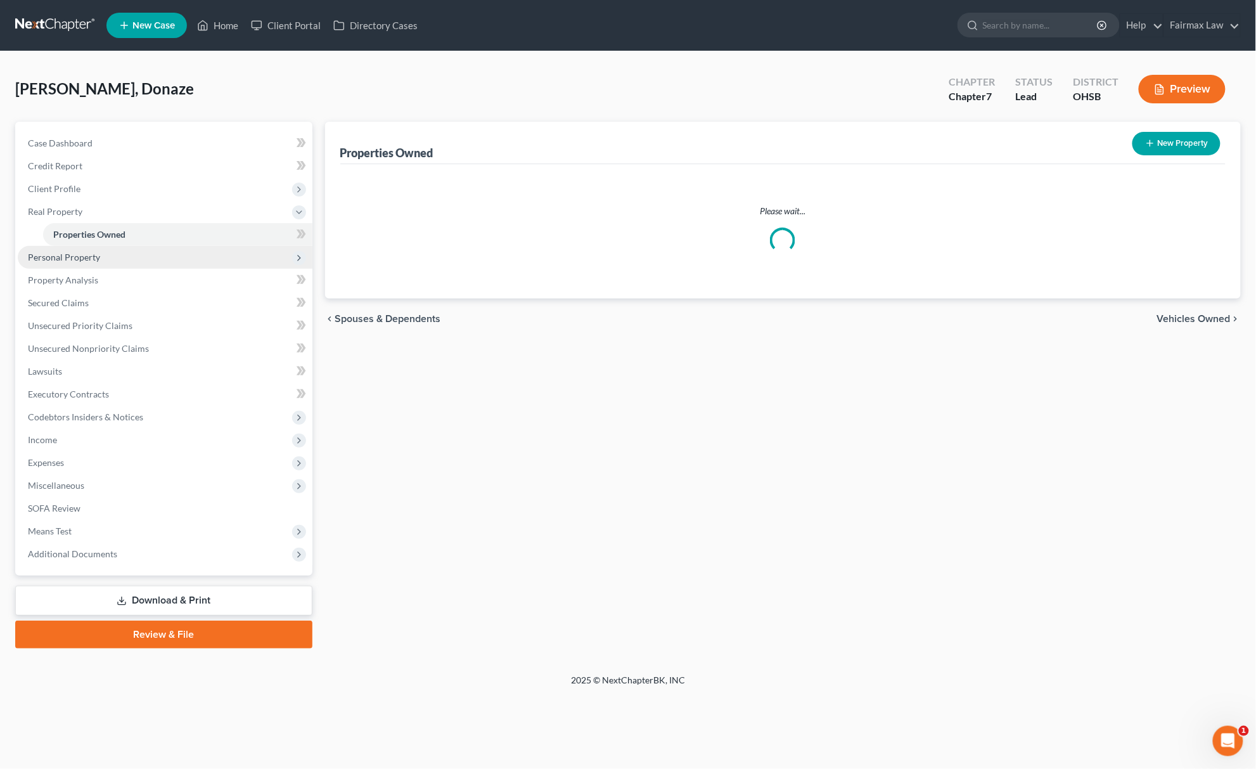
click at [117, 254] on span "Personal Property" at bounding box center [165, 257] width 295 height 23
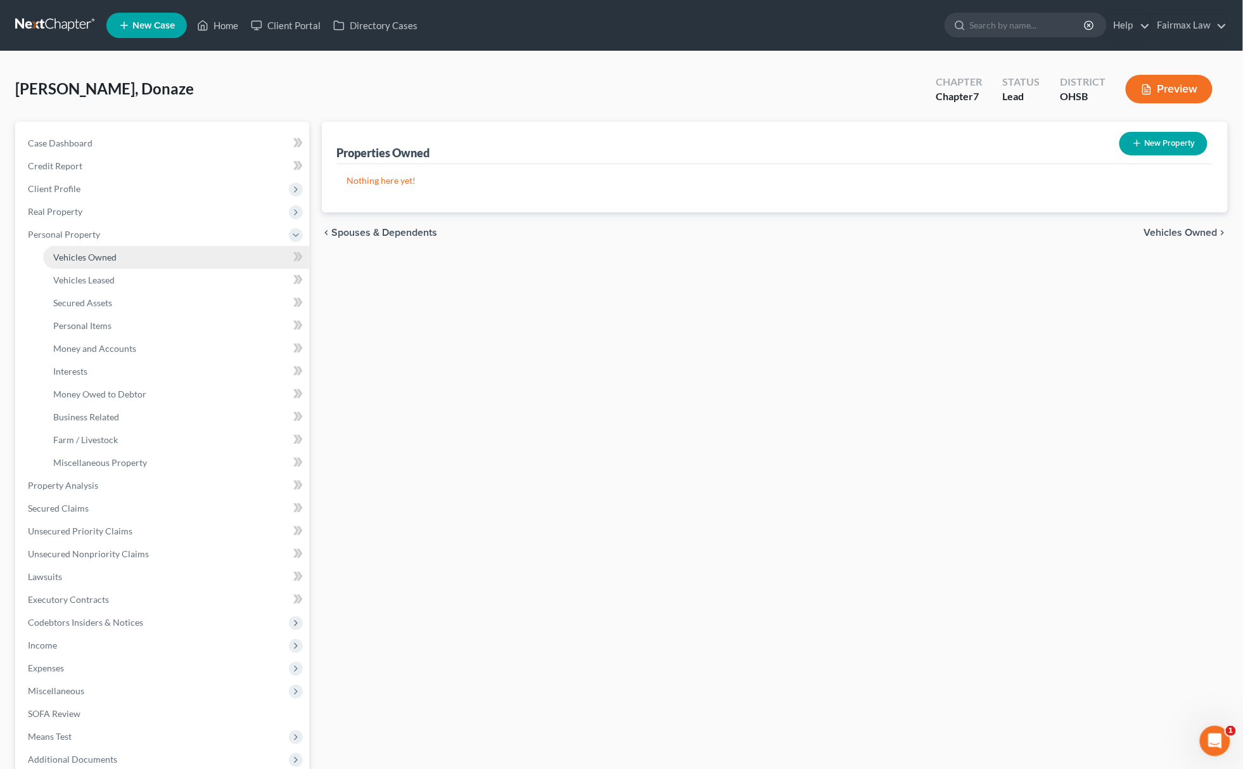
click at [117, 257] on link "Vehicles Owned" at bounding box center [176, 257] width 266 height 23
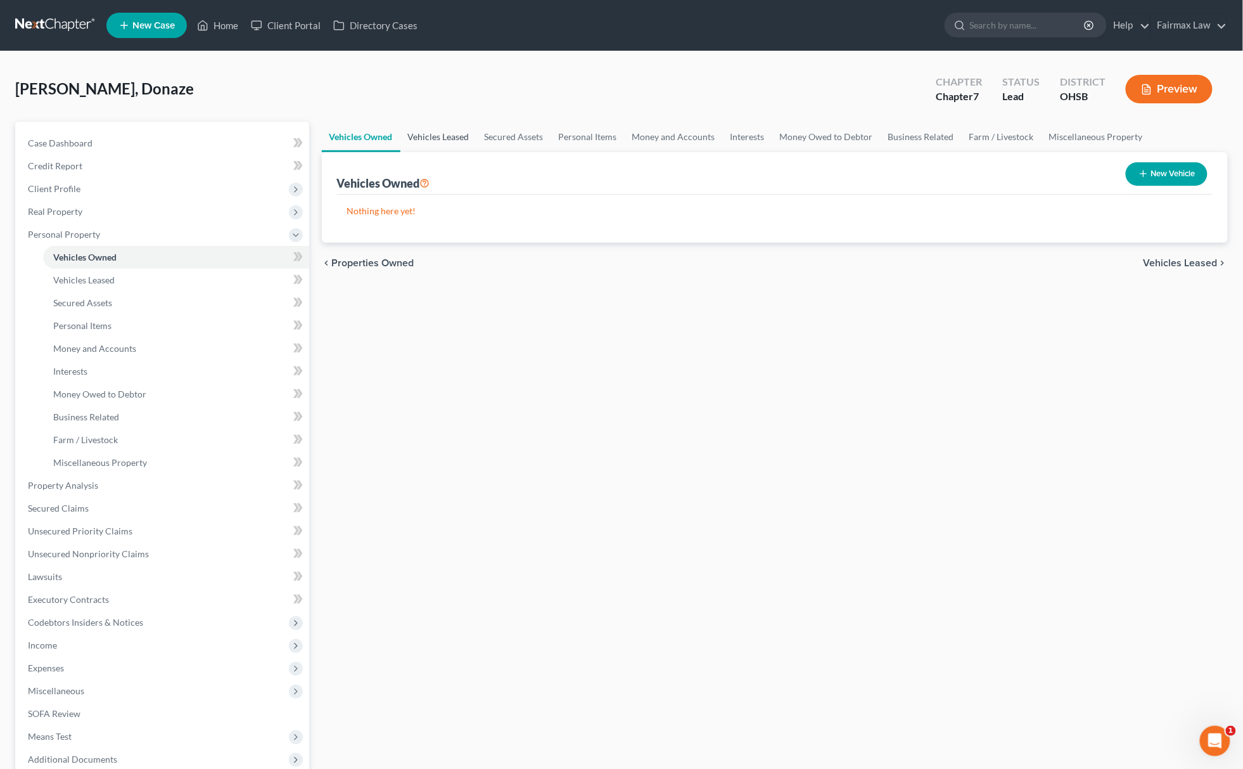
click at [456, 139] on link "Vehicles Leased" at bounding box center [438, 137] width 77 height 30
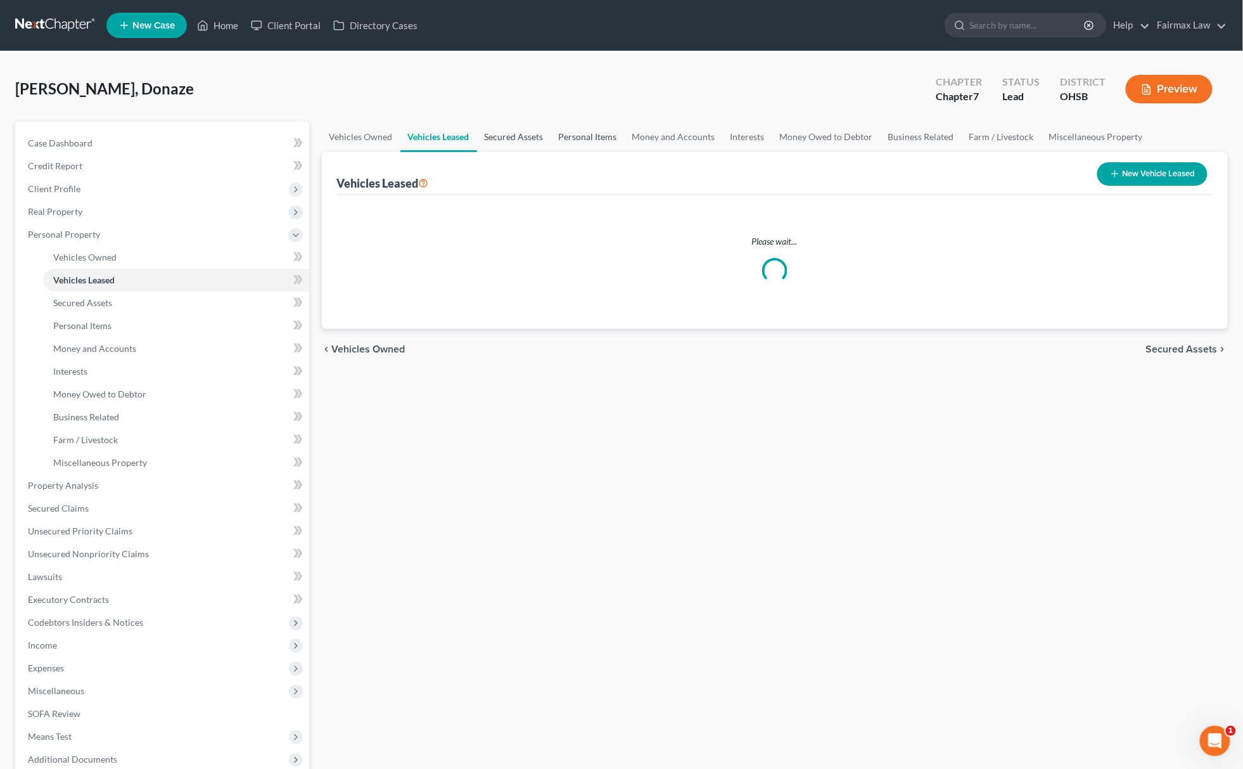
click at [513, 139] on link "Secured Assets" at bounding box center [514, 137] width 74 height 30
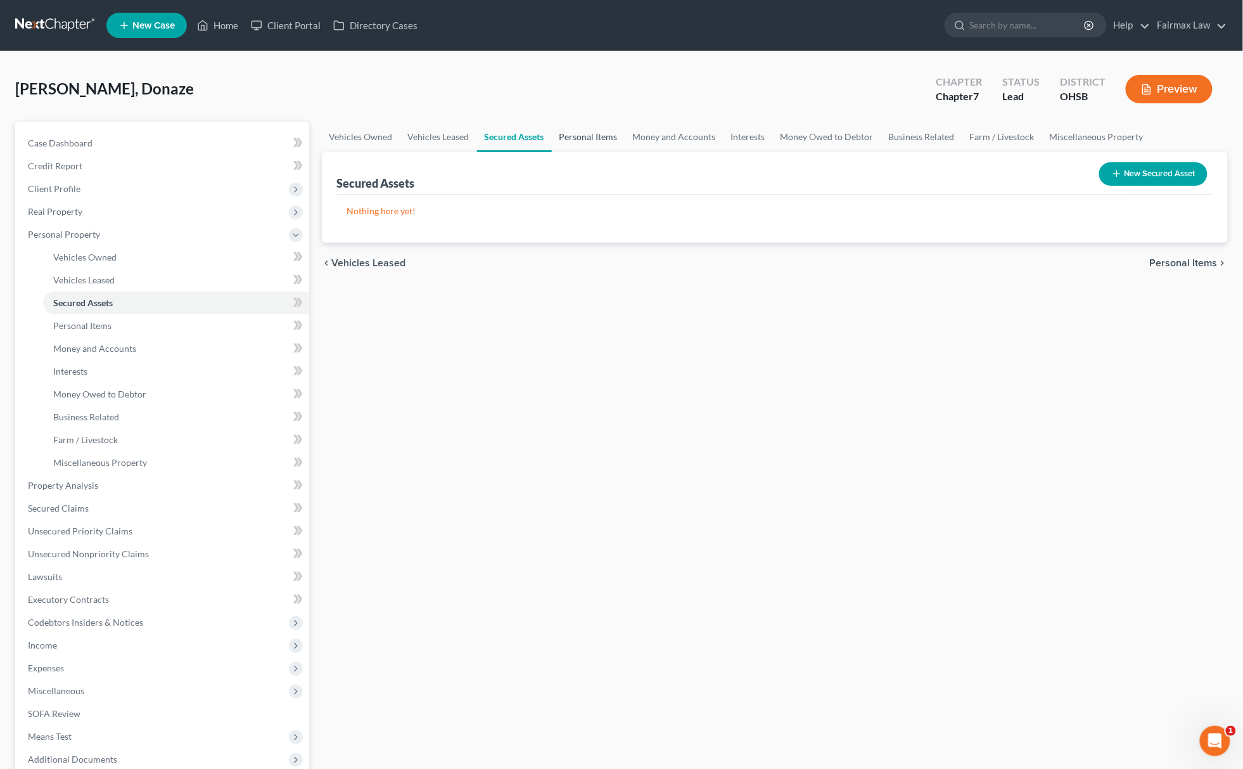
click at [596, 137] on link "Personal Items" at bounding box center [588, 137] width 73 height 30
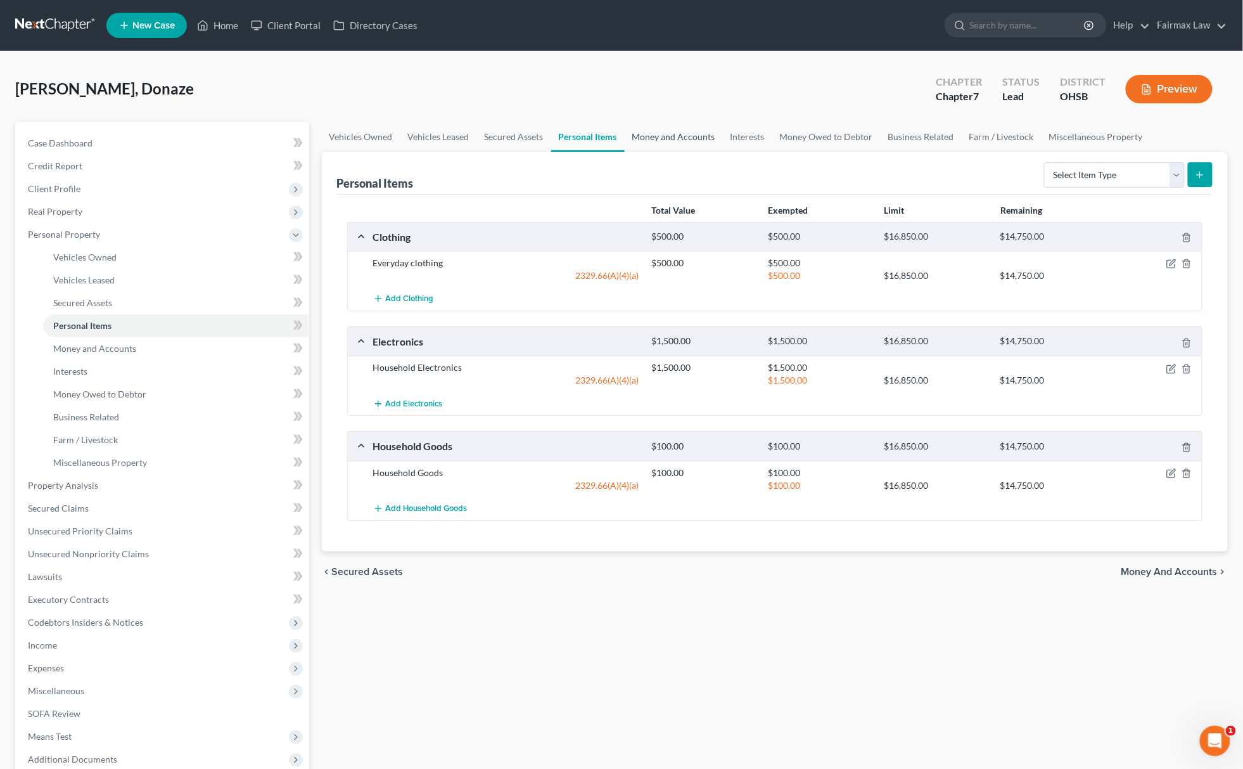
click at [660, 135] on link "Money and Accounts" at bounding box center [674, 137] width 98 height 30
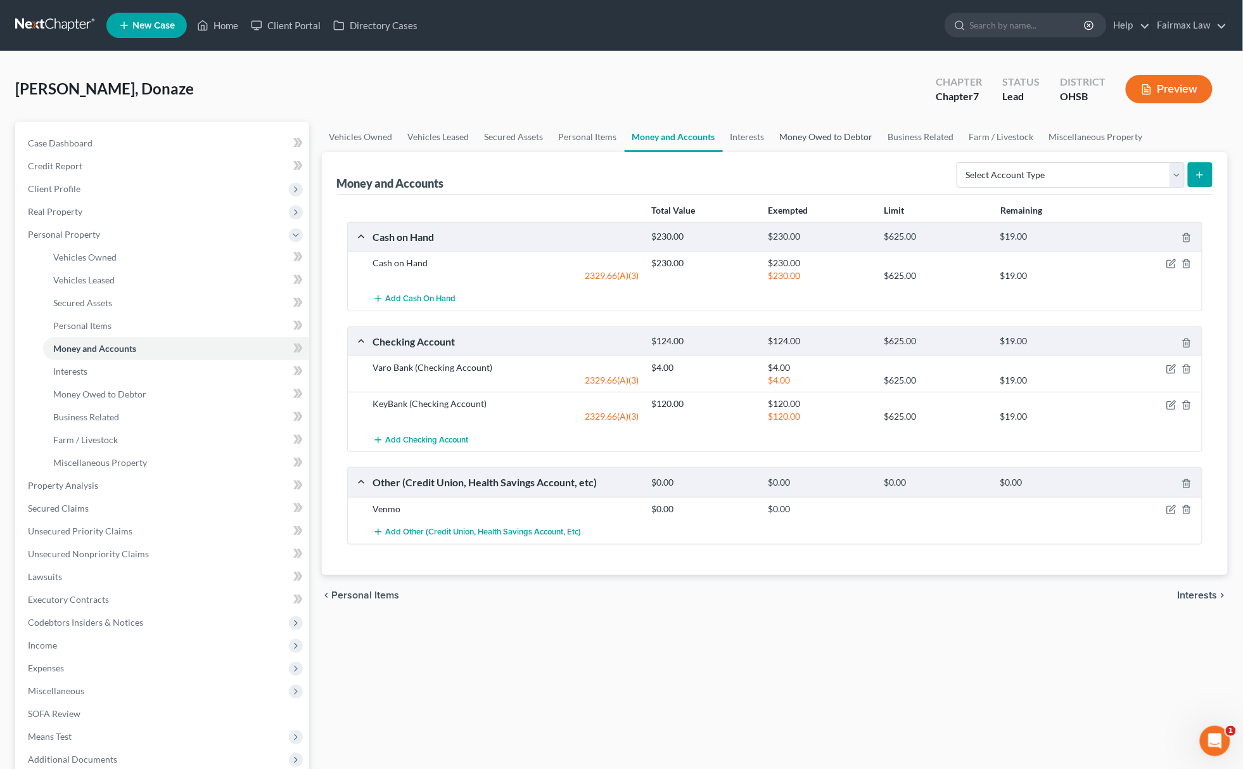
click at [814, 133] on link "Money Owed to Debtor" at bounding box center [826, 137] width 108 height 30
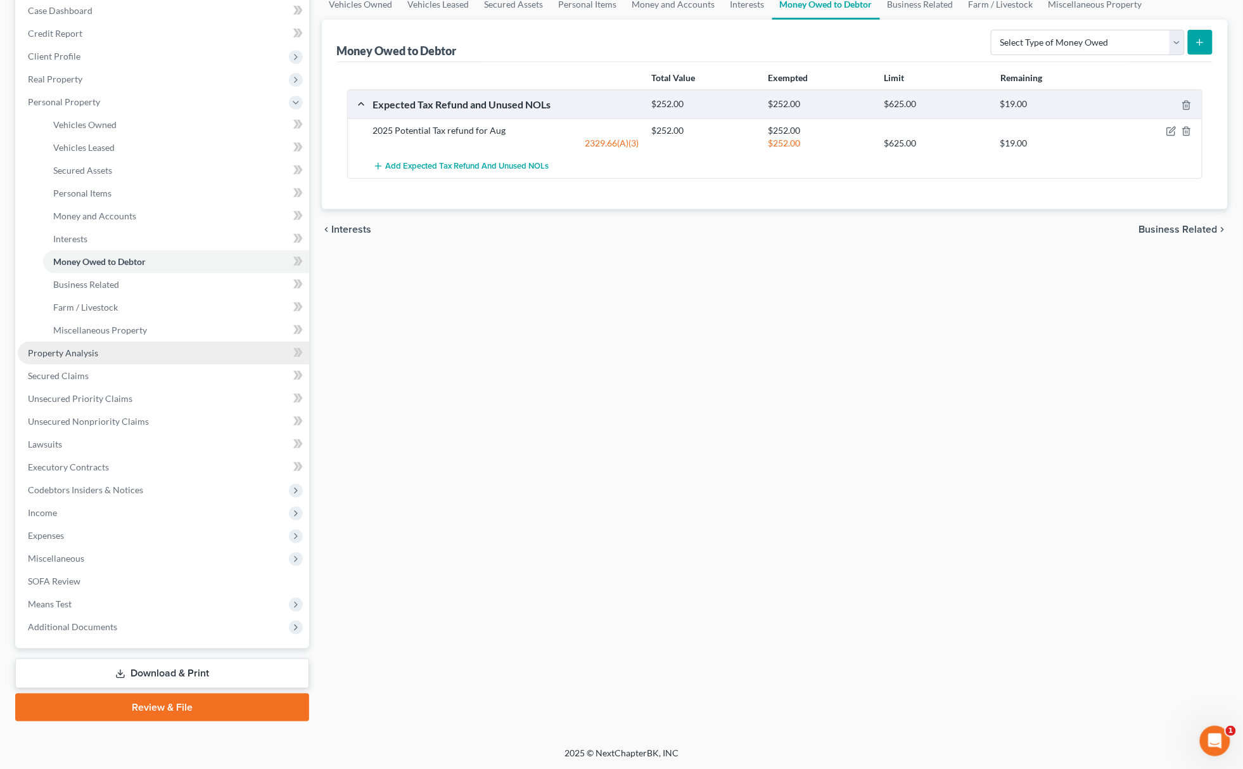
click at [123, 350] on link "Property Analysis" at bounding box center [163, 353] width 291 height 23
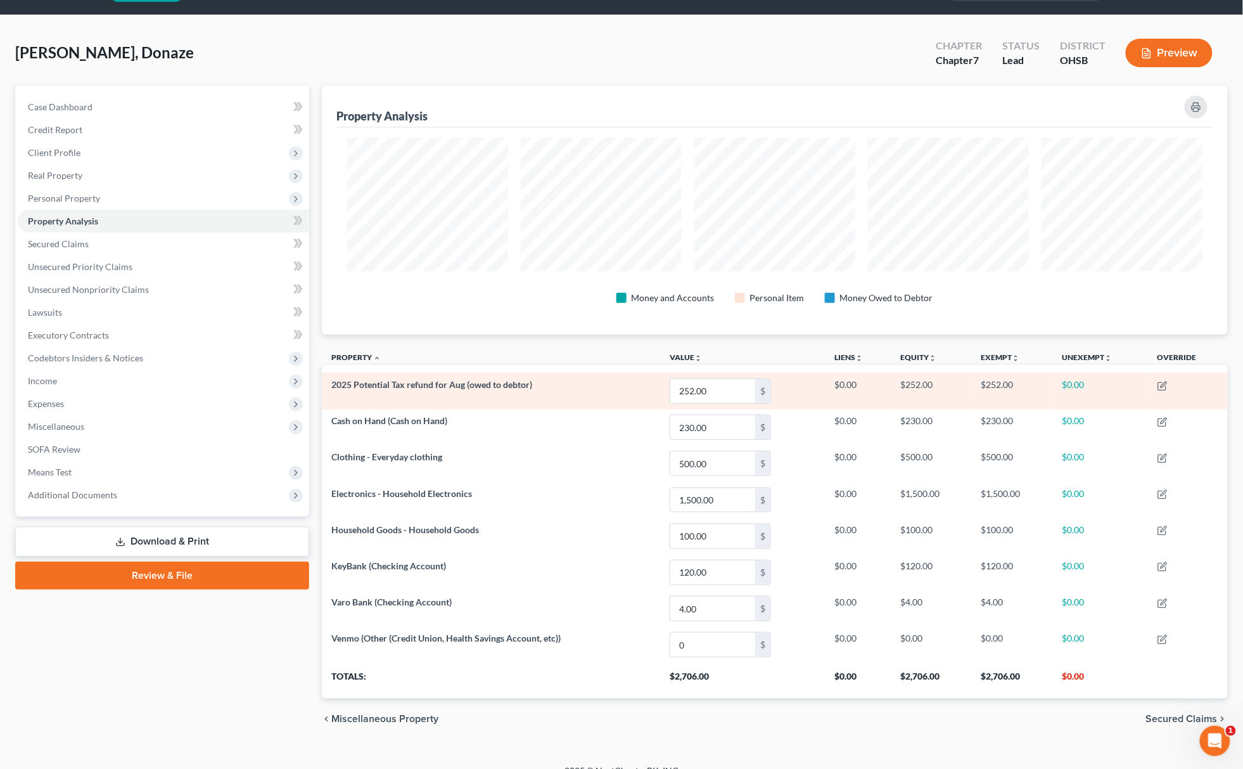
scroll to position [56, 0]
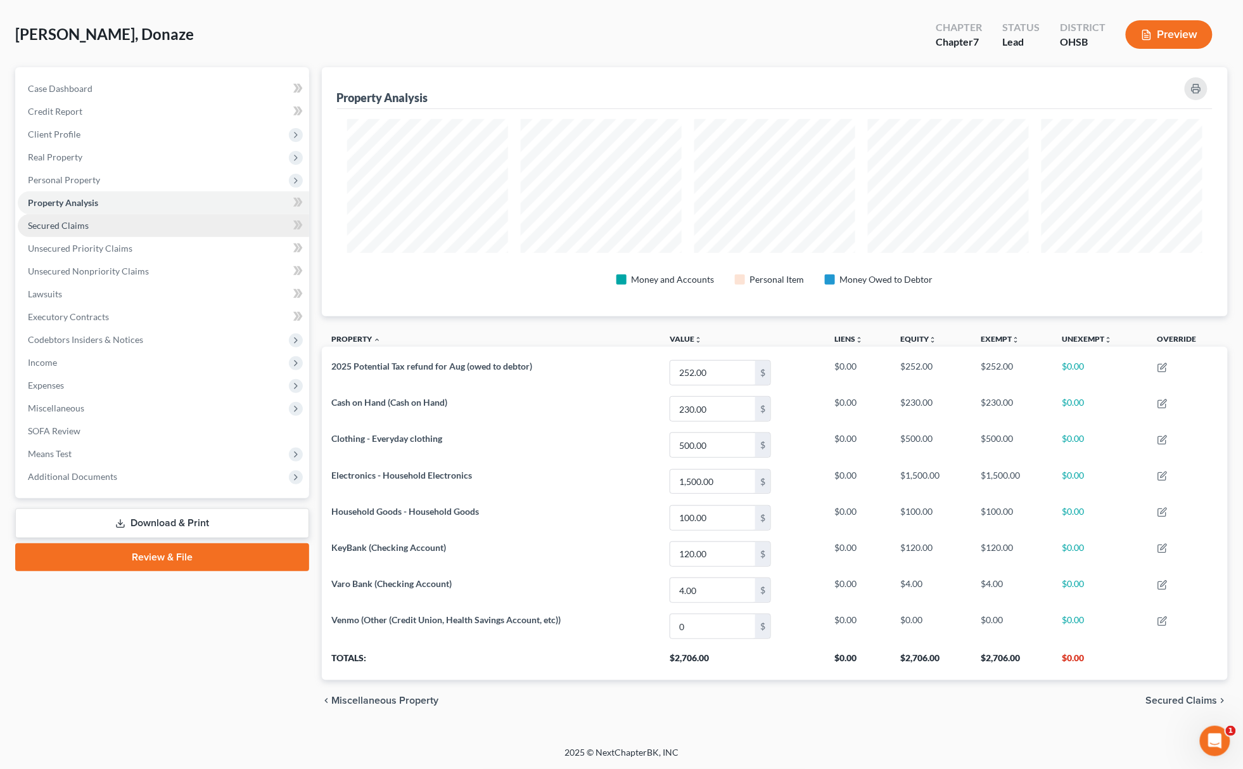
click at [89, 223] on link "Secured Claims" at bounding box center [163, 225] width 291 height 23
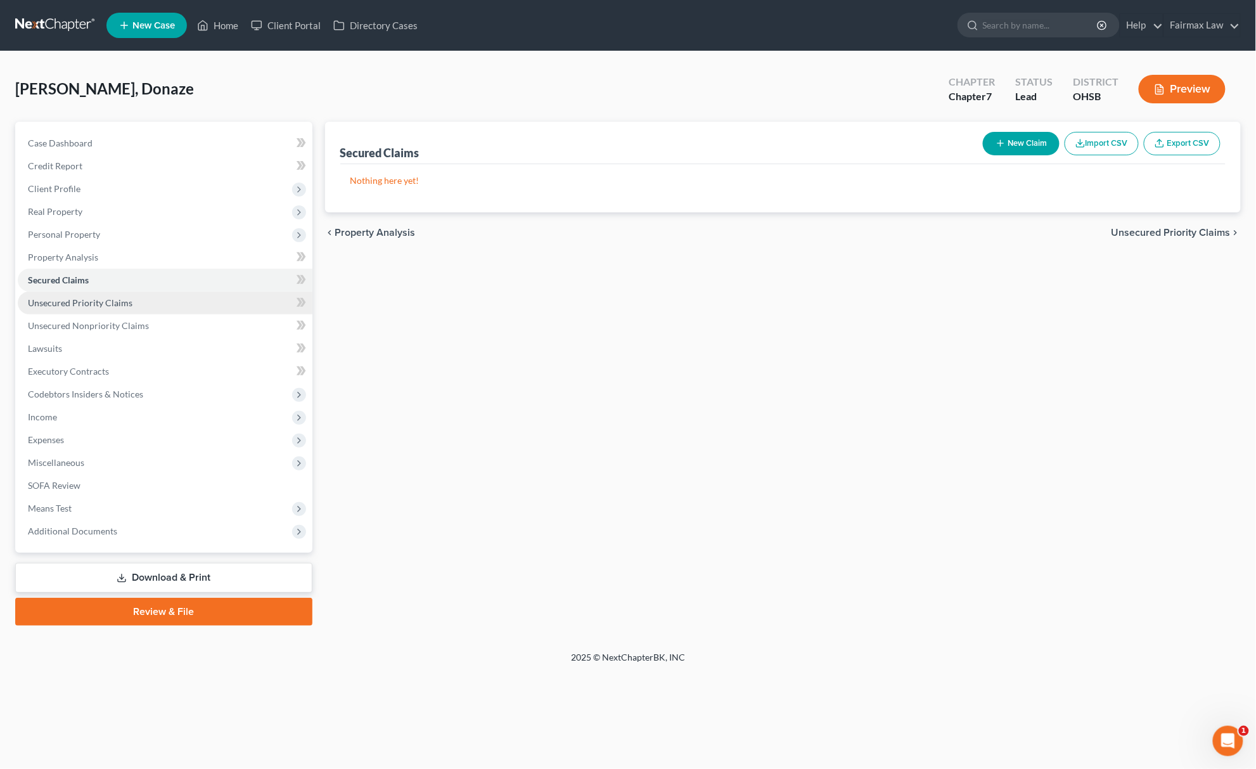
click at [99, 300] on span "Unsecured Priority Claims" at bounding box center [80, 302] width 105 height 11
click at [115, 326] on span "Unsecured Nonpriority Claims" at bounding box center [88, 325] width 121 height 11
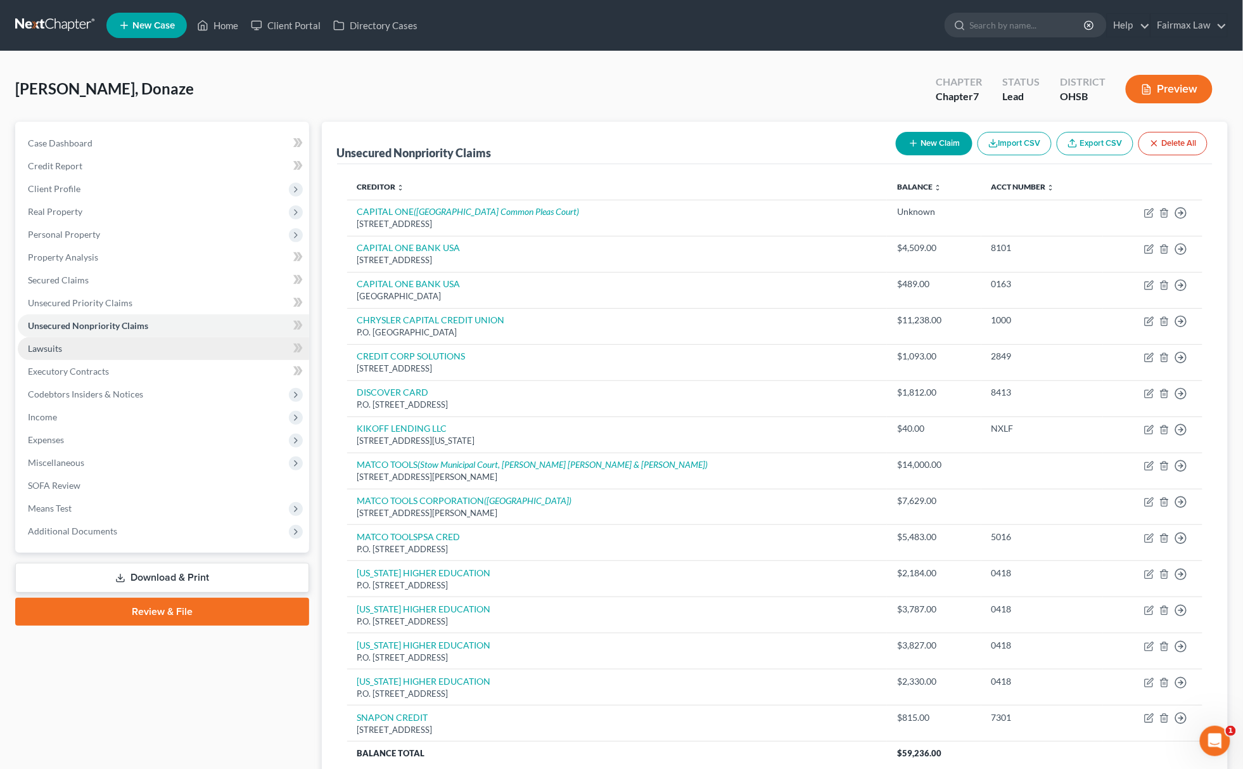
click at [56, 343] on span "Lawsuits" at bounding box center [45, 348] width 34 height 11
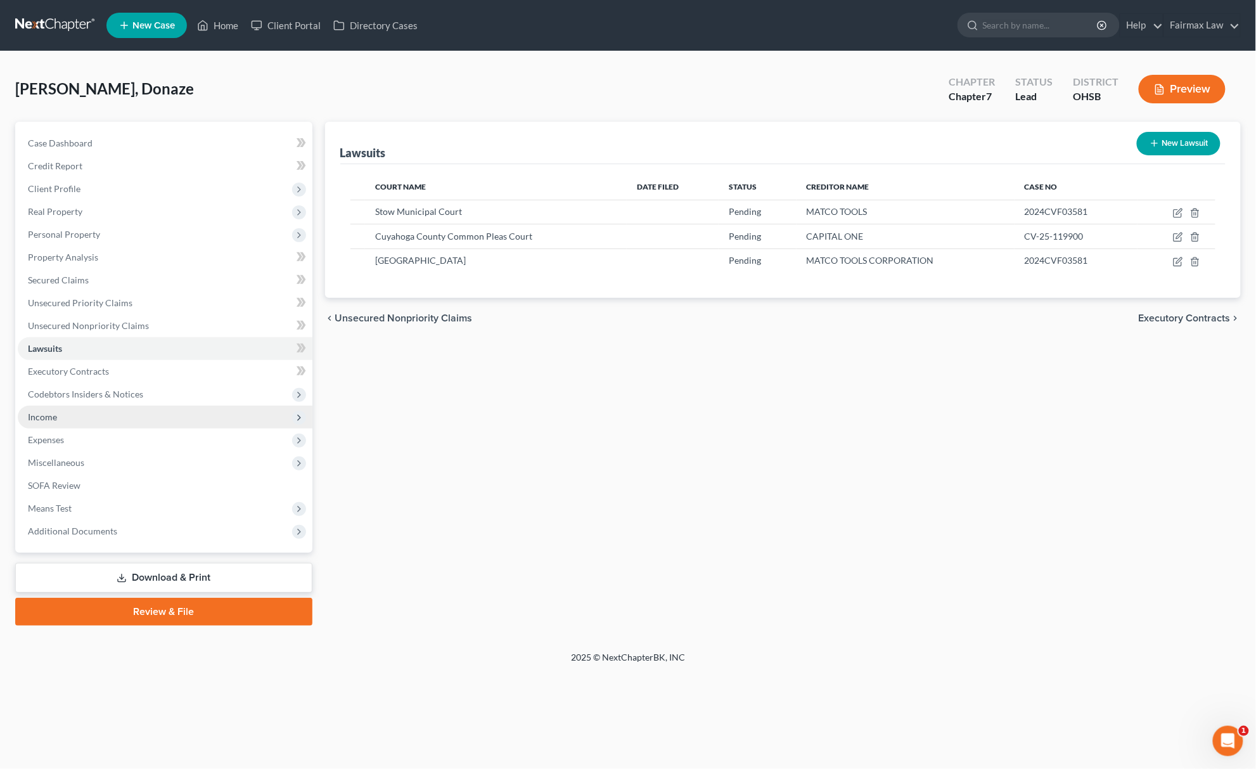
click at [68, 413] on span "Income" at bounding box center [165, 417] width 295 height 23
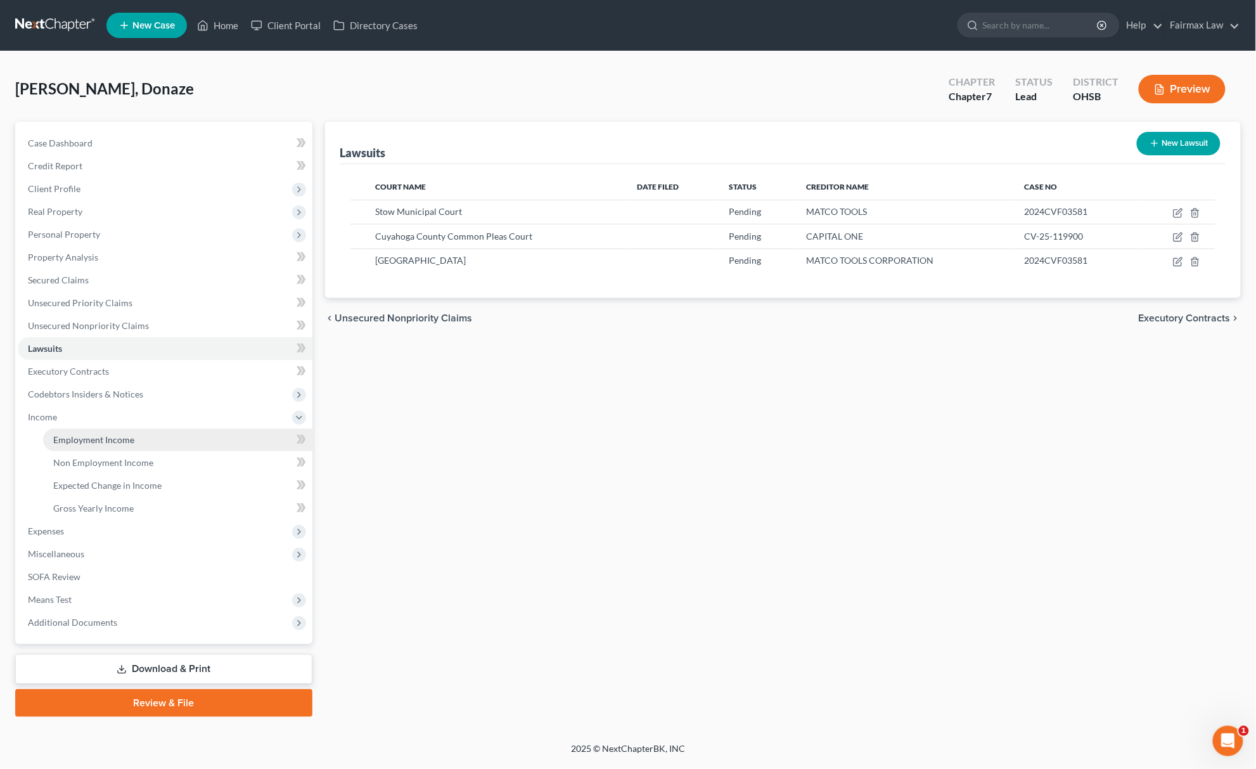
click at [84, 431] on link "Employment Income" at bounding box center [177, 439] width 269 height 23
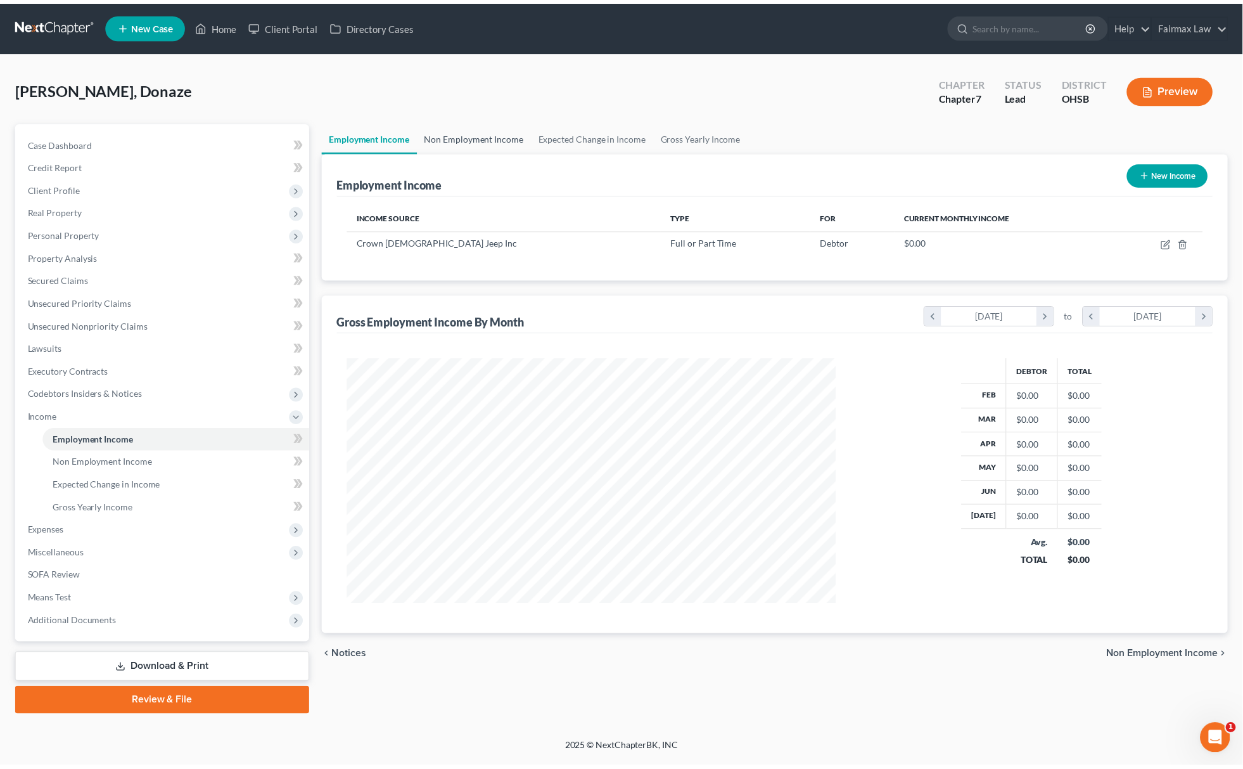
scroll to position [246, 520]
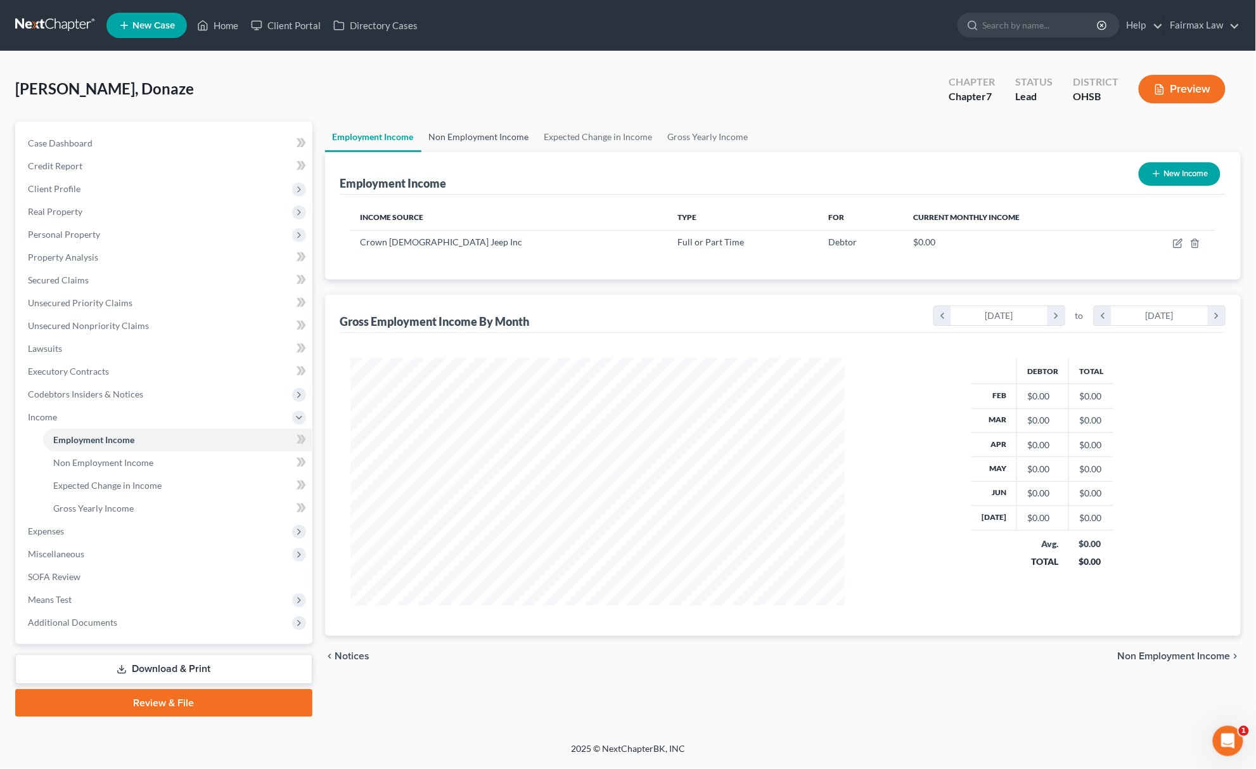
click at [500, 134] on link "Non Employment Income" at bounding box center [478, 137] width 115 height 30
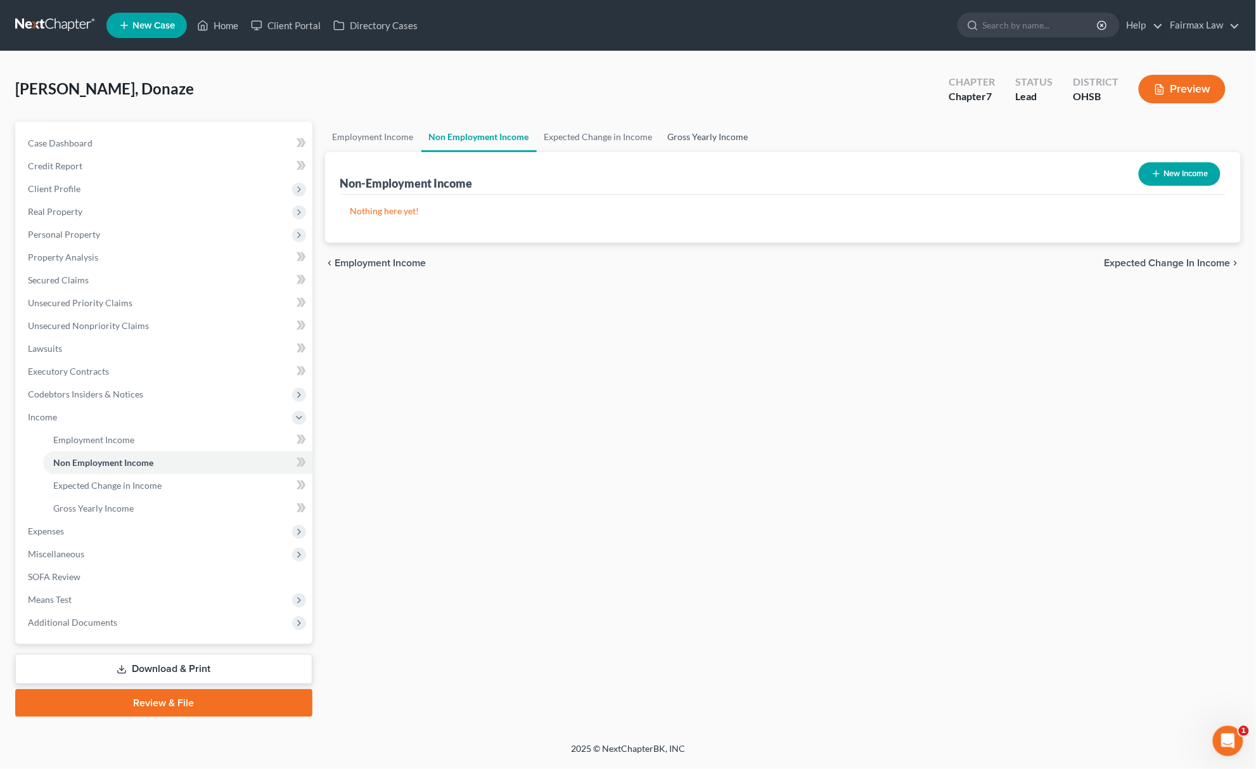
click at [703, 135] on link "Gross Yearly Income" at bounding box center [708, 137] width 96 height 30
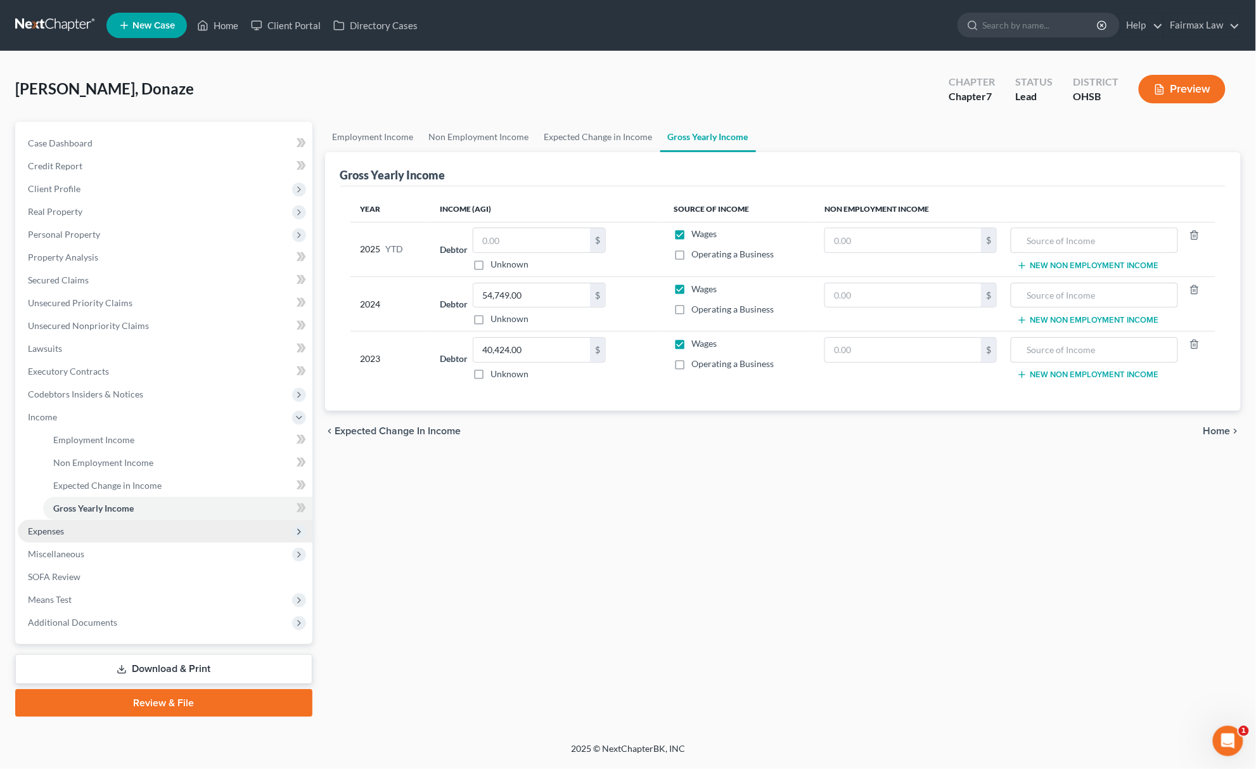
click at [75, 532] on span "Expenses" at bounding box center [165, 531] width 295 height 23
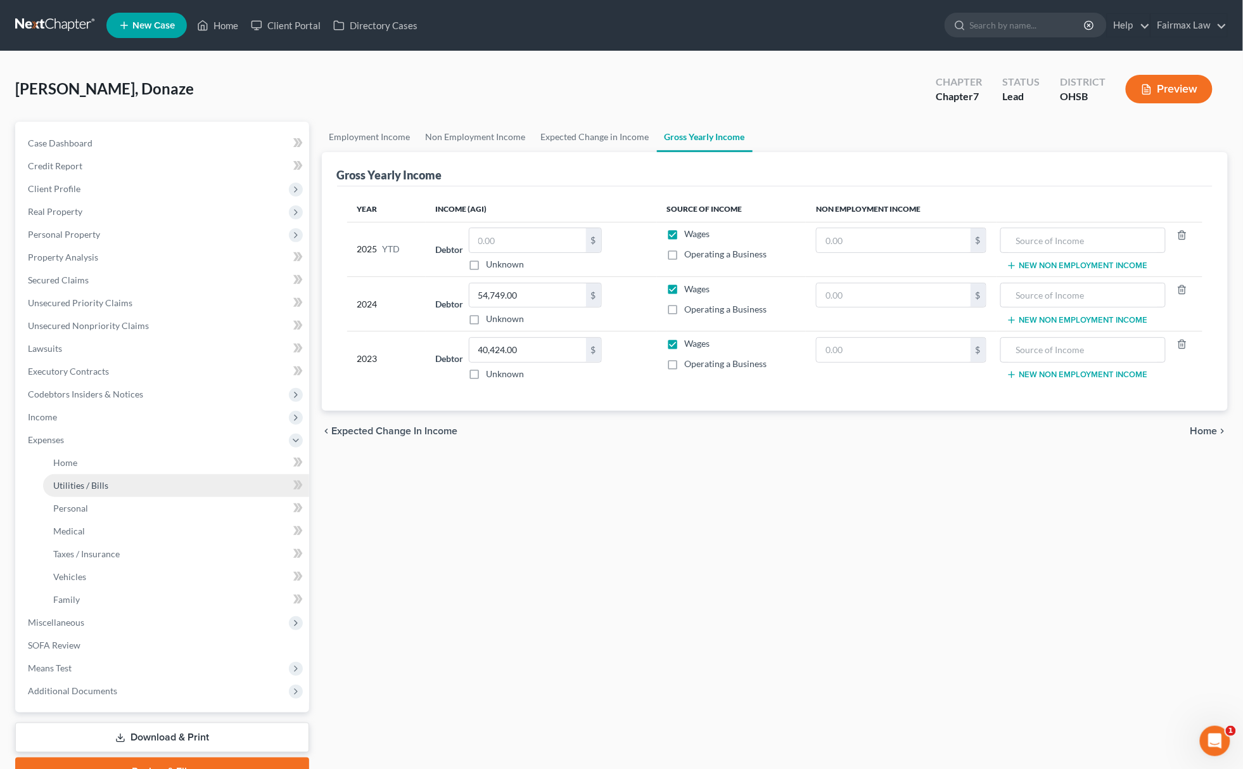
click at [95, 474] on link "Utilities / Bills" at bounding box center [176, 485] width 266 height 23
click at [96, 460] on link "Home" at bounding box center [176, 462] width 266 height 23
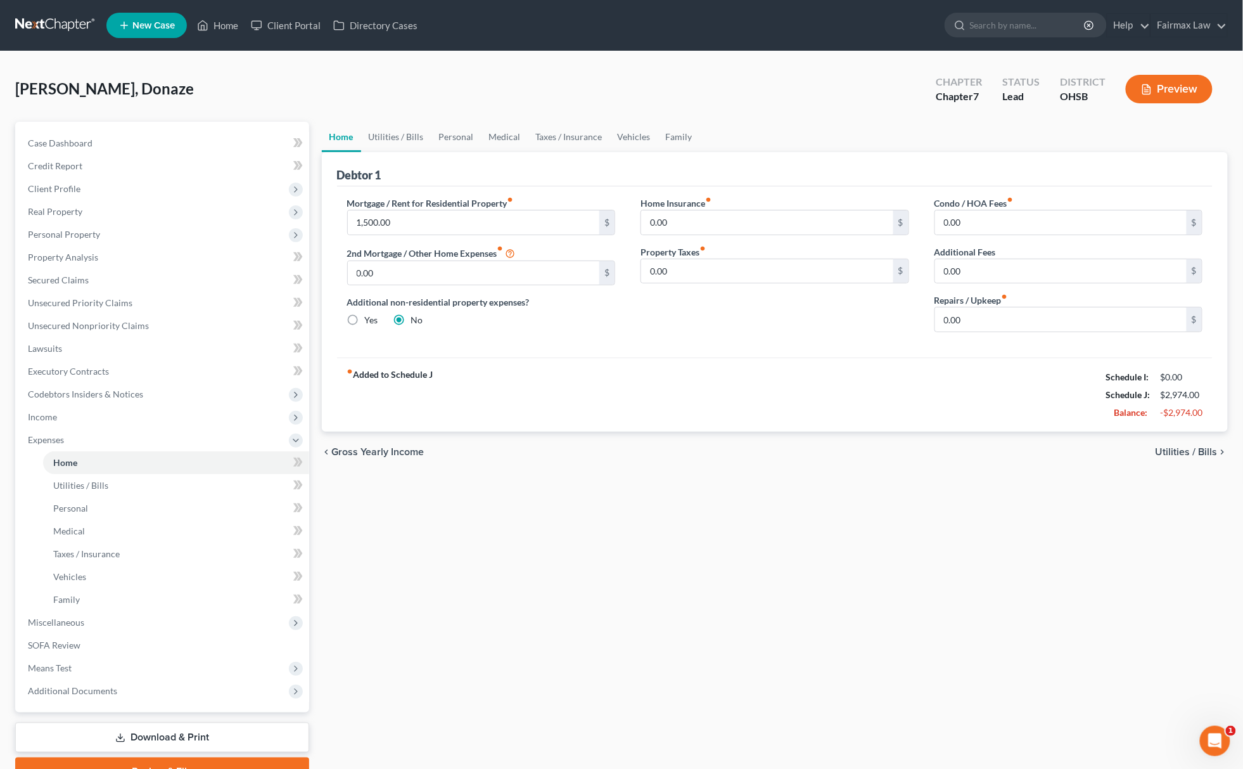
click at [388, 152] on div "Debtor 1" at bounding box center [775, 169] width 876 height 34
click at [424, 135] on link "Utilities / Bills" at bounding box center [396, 137] width 70 height 30
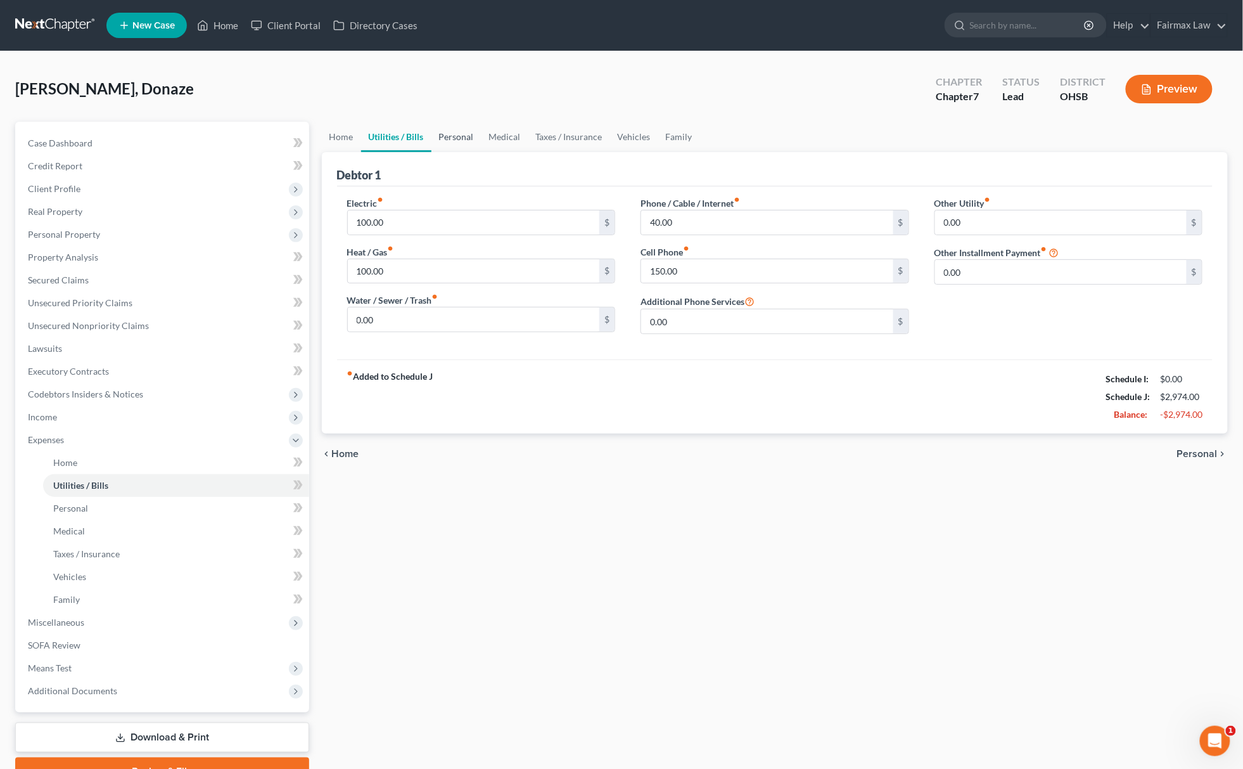
click at [464, 125] on link "Personal" at bounding box center [456, 137] width 50 height 30
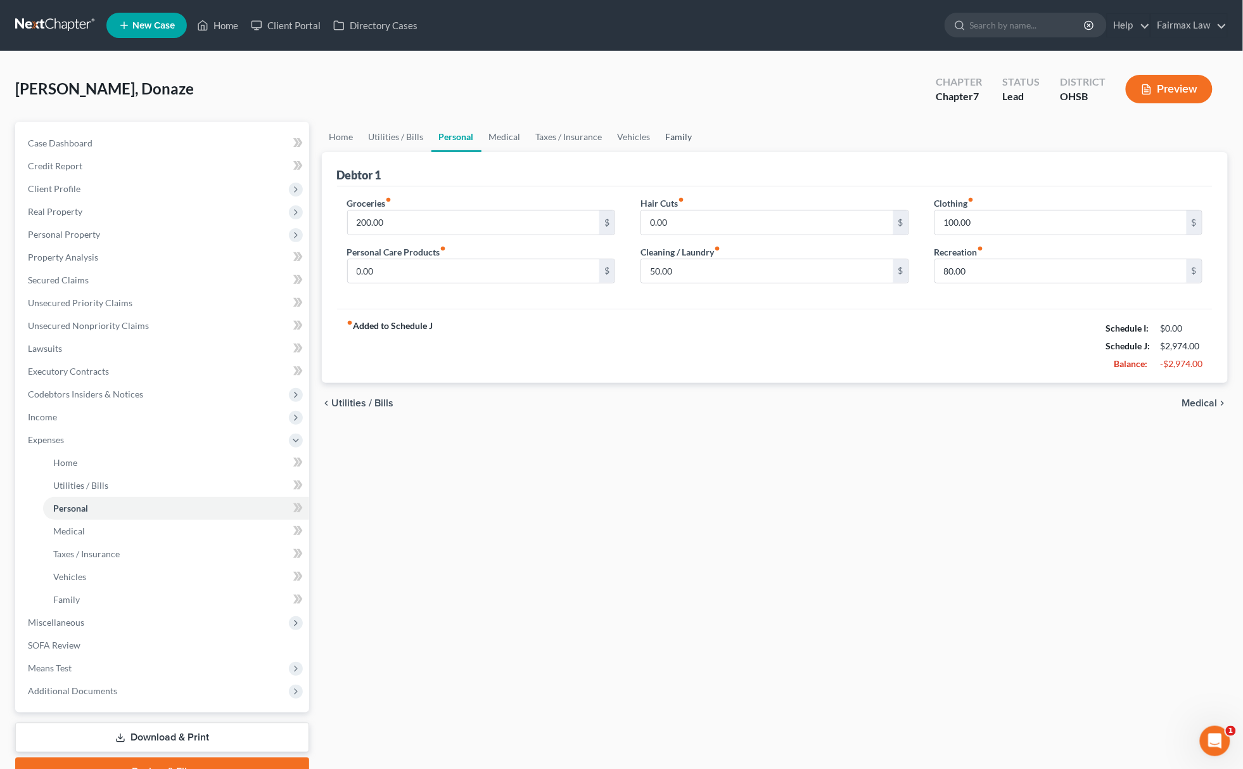
click at [670, 128] on link "Family" at bounding box center [679, 137] width 42 height 30
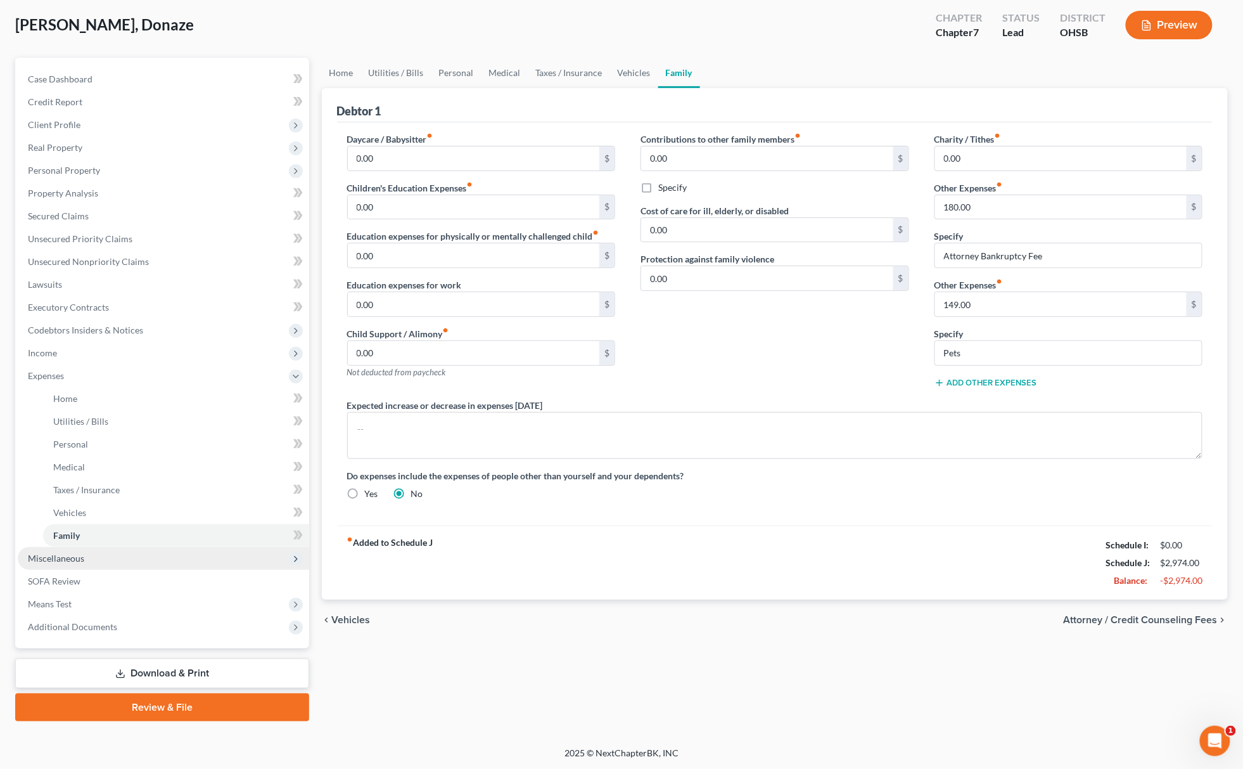
click at [82, 553] on span "Miscellaneous" at bounding box center [56, 558] width 56 height 11
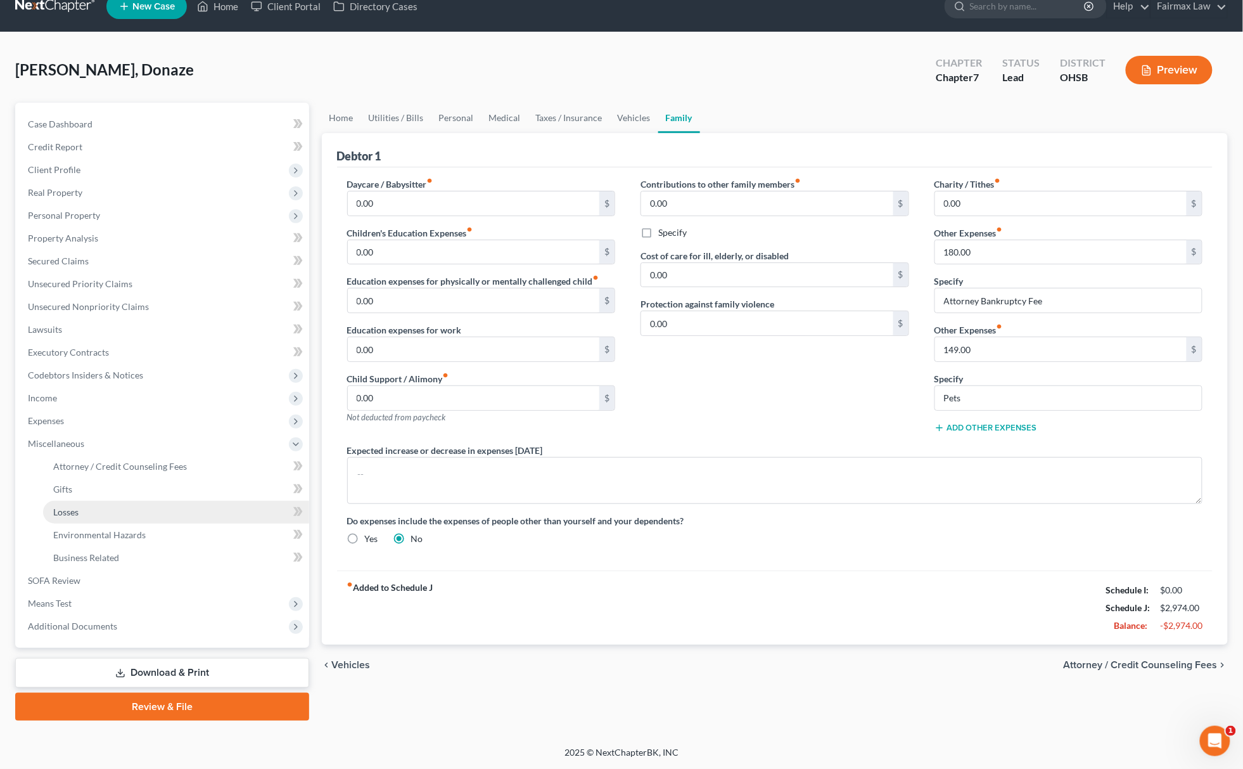
scroll to position [18, 0]
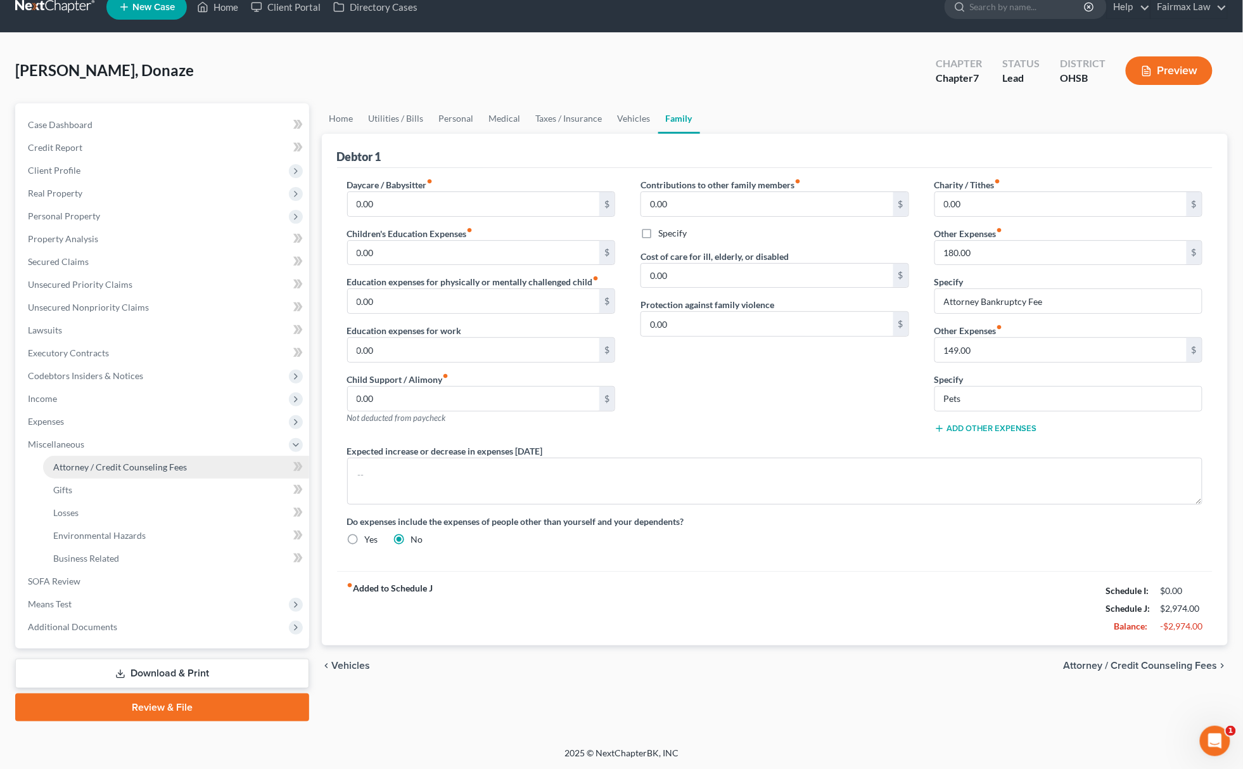
click at [136, 459] on link "Attorney / Credit Counseling Fees" at bounding box center [176, 467] width 266 height 23
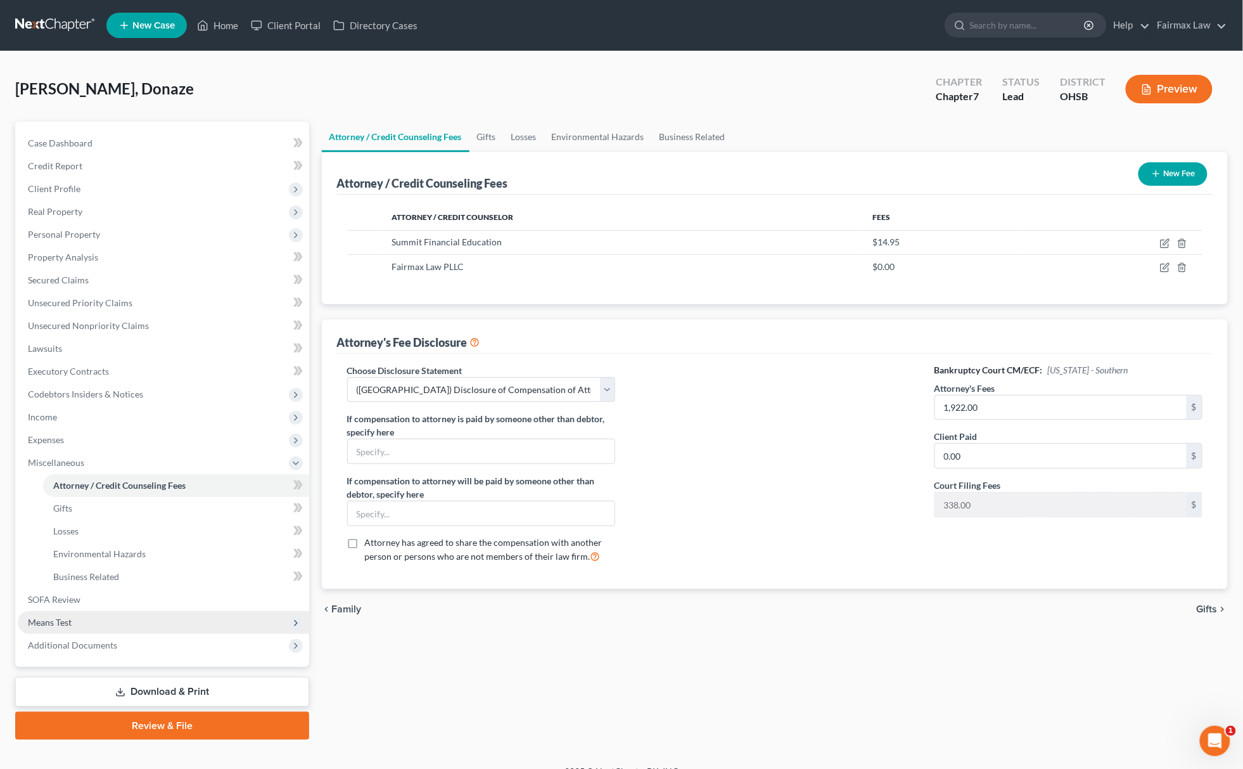
click at [89, 618] on span "Means Test" at bounding box center [163, 622] width 291 height 23
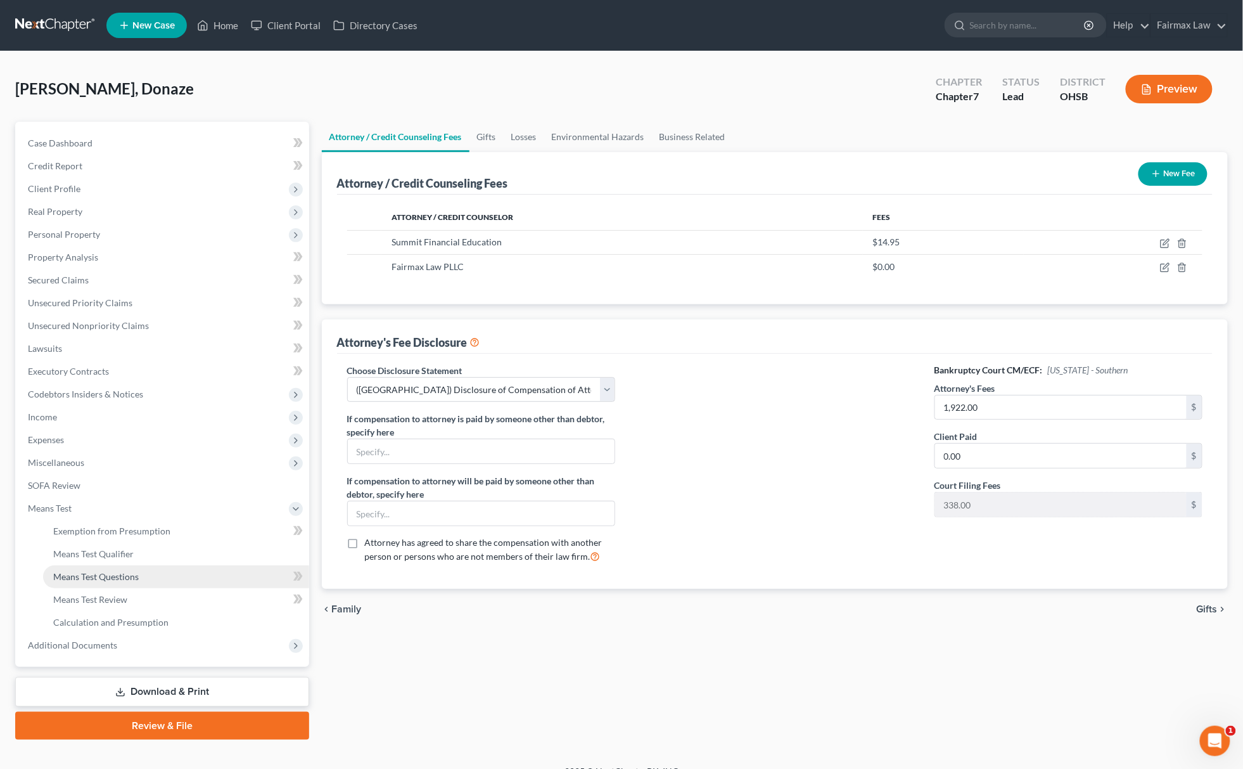
click at [109, 584] on link "Means Test Questions" at bounding box center [176, 576] width 266 height 23
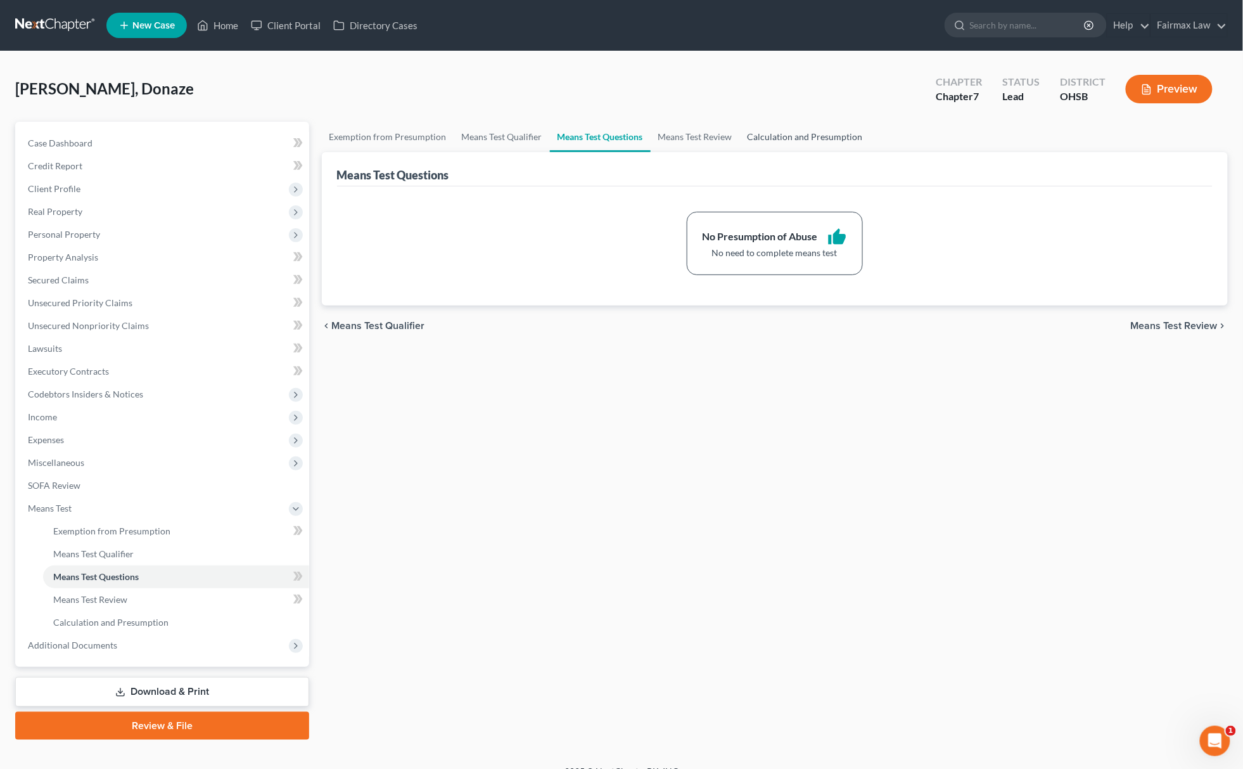
click at [824, 135] on link "Calculation and Presumption" at bounding box center [805, 137] width 131 height 30
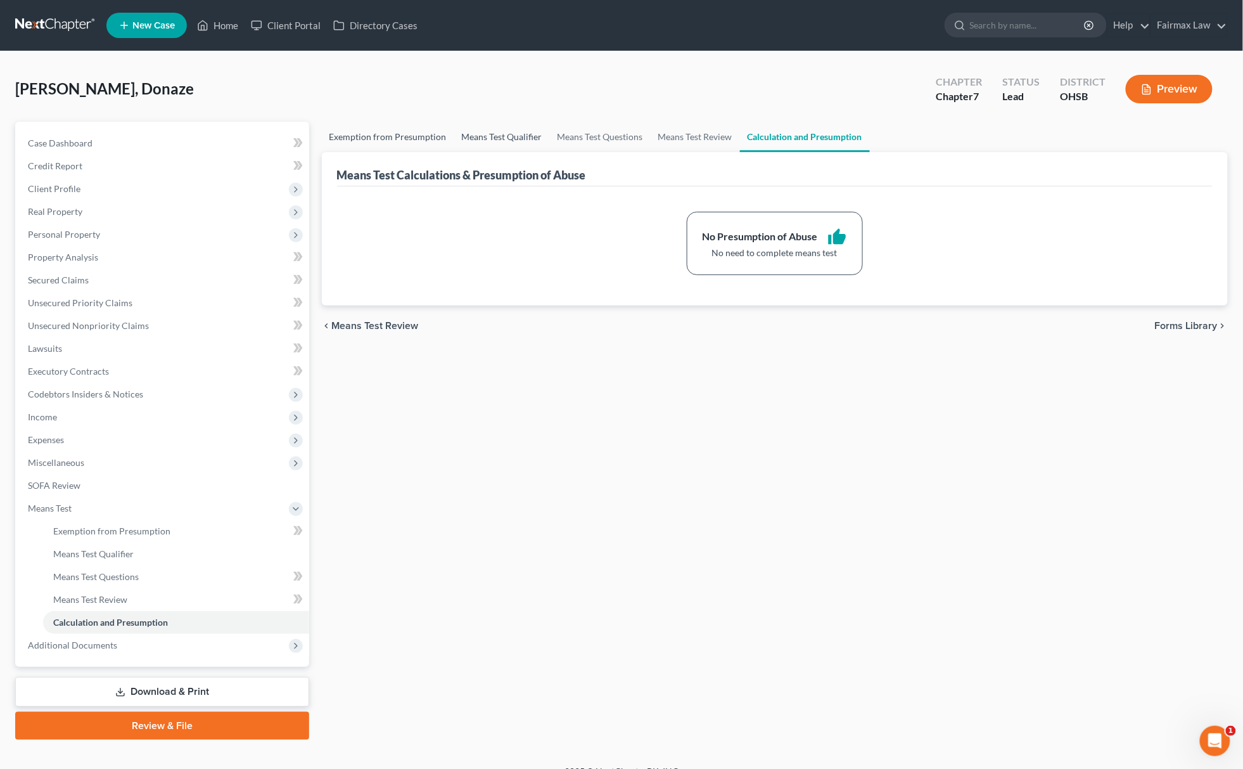
drag, startPoint x: 480, startPoint y: 137, endPoint x: 412, endPoint y: 138, distance: 67.8
click at [477, 137] on link "Means Test Qualifier" at bounding box center [502, 137] width 96 height 30
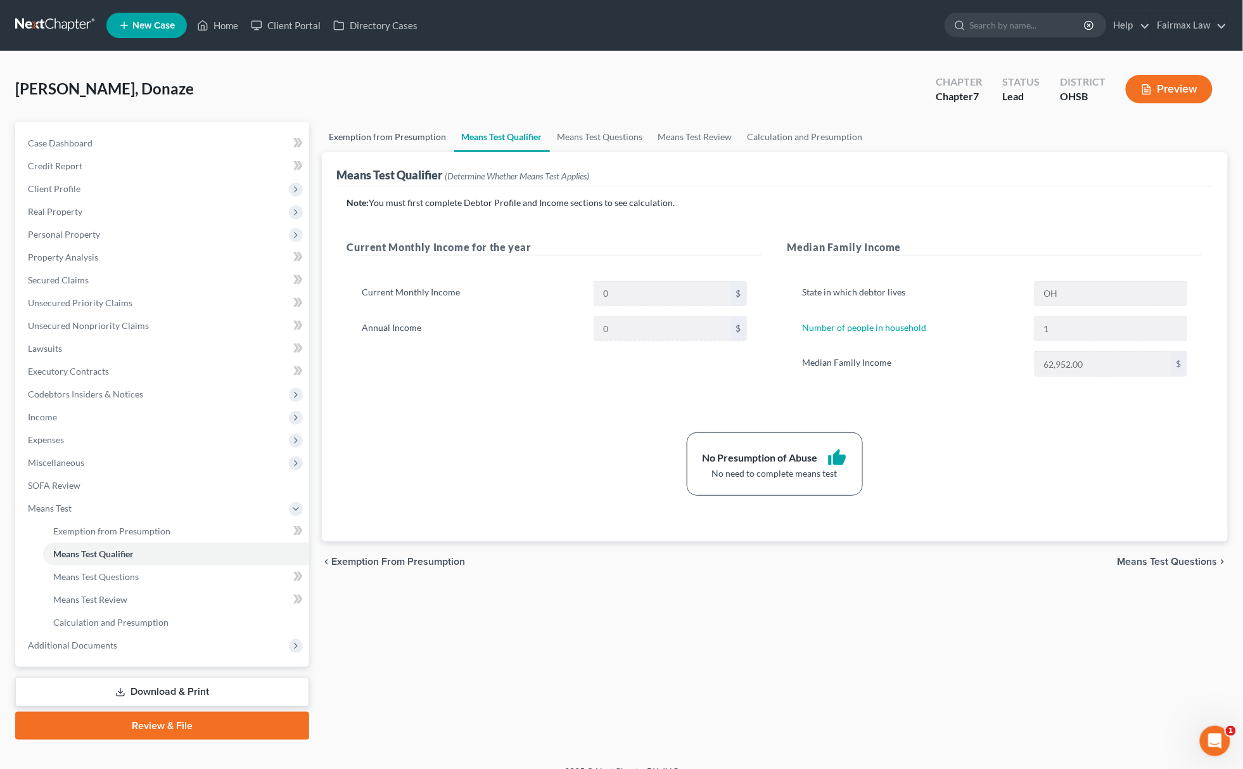
click at [409, 139] on link "Exemption from Presumption" at bounding box center [388, 137] width 132 height 30
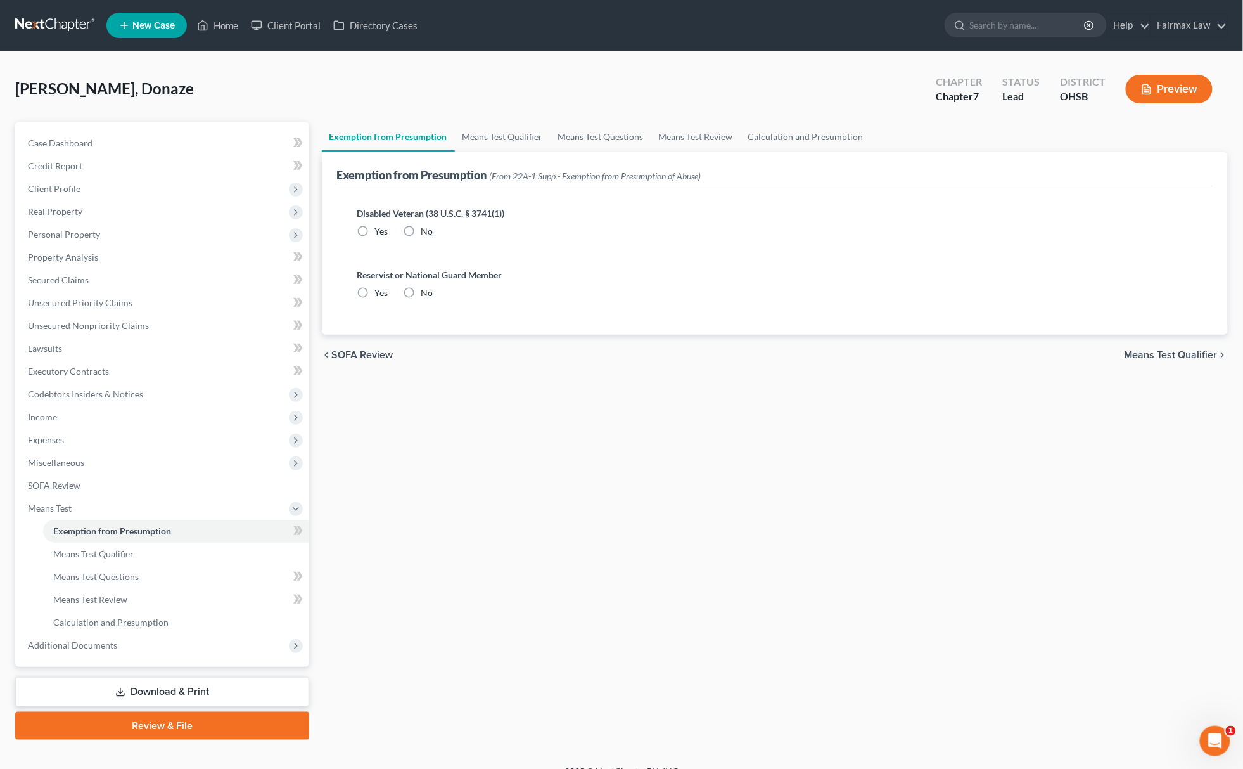
click at [421, 286] on label "No" at bounding box center [427, 292] width 12 height 13
click at [426, 286] on input "No" at bounding box center [430, 290] width 8 height 8
click at [414, 217] on label "Disabled Veteran (38 U.S.C. § 3741(1))" at bounding box center [775, 213] width 836 height 13
click at [421, 227] on label "No" at bounding box center [427, 231] width 12 height 13
click at [426, 227] on input "No" at bounding box center [430, 229] width 8 height 8
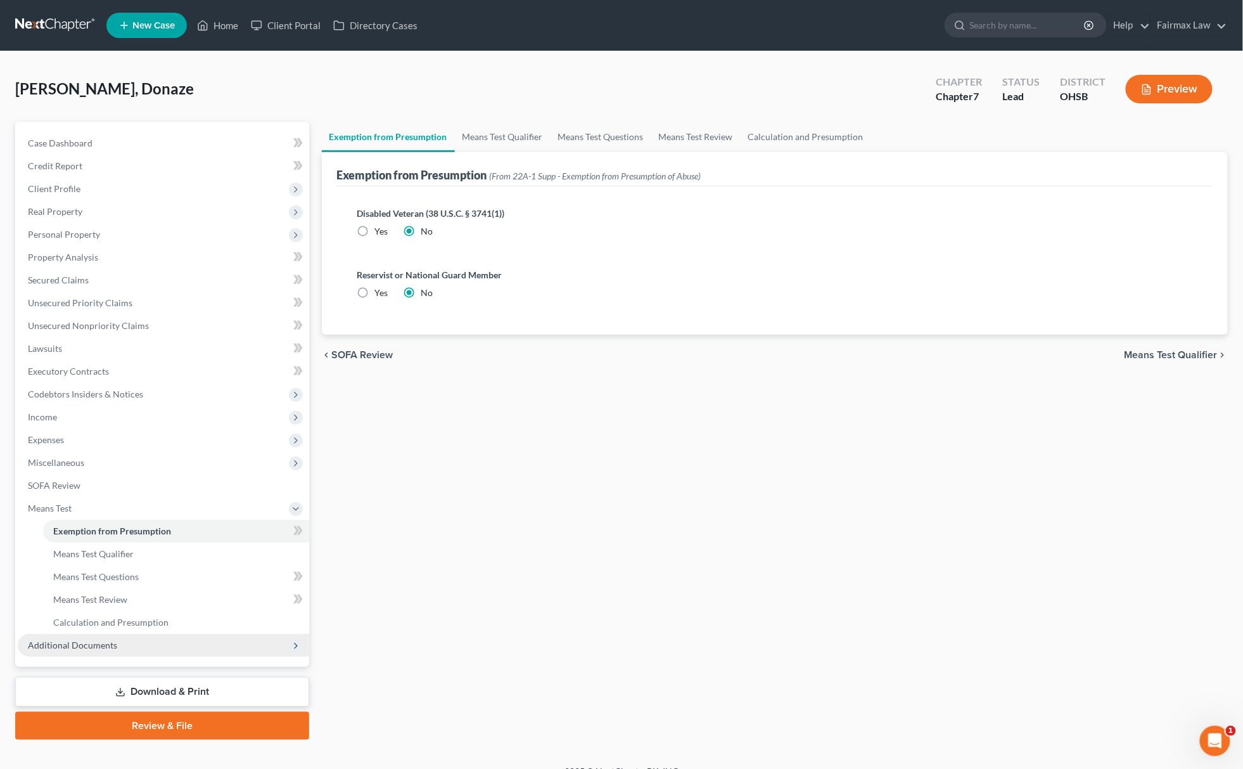
click at [134, 635] on span "Additional Documents" at bounding box center [163, 645] width 291 height 23
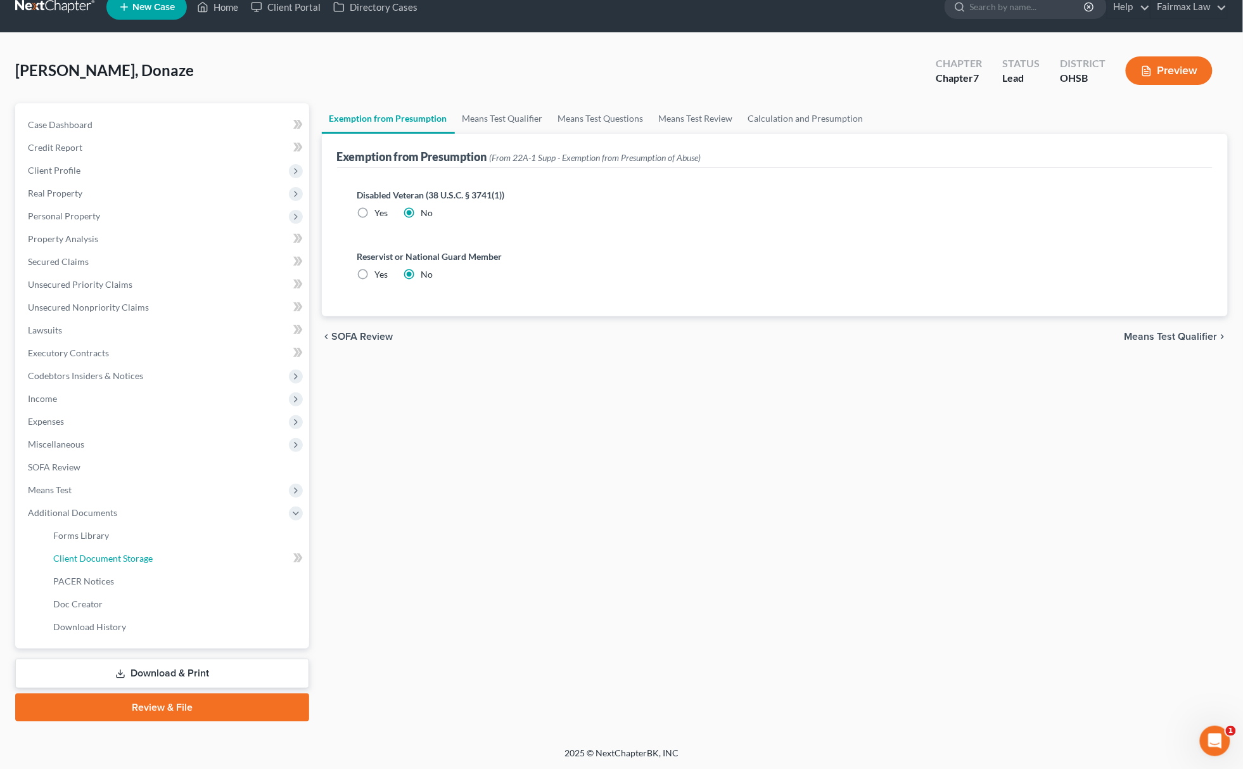
click at [163, 551] on link "Client Document Storage" at bounding box center [176, 558] width 266 height 23
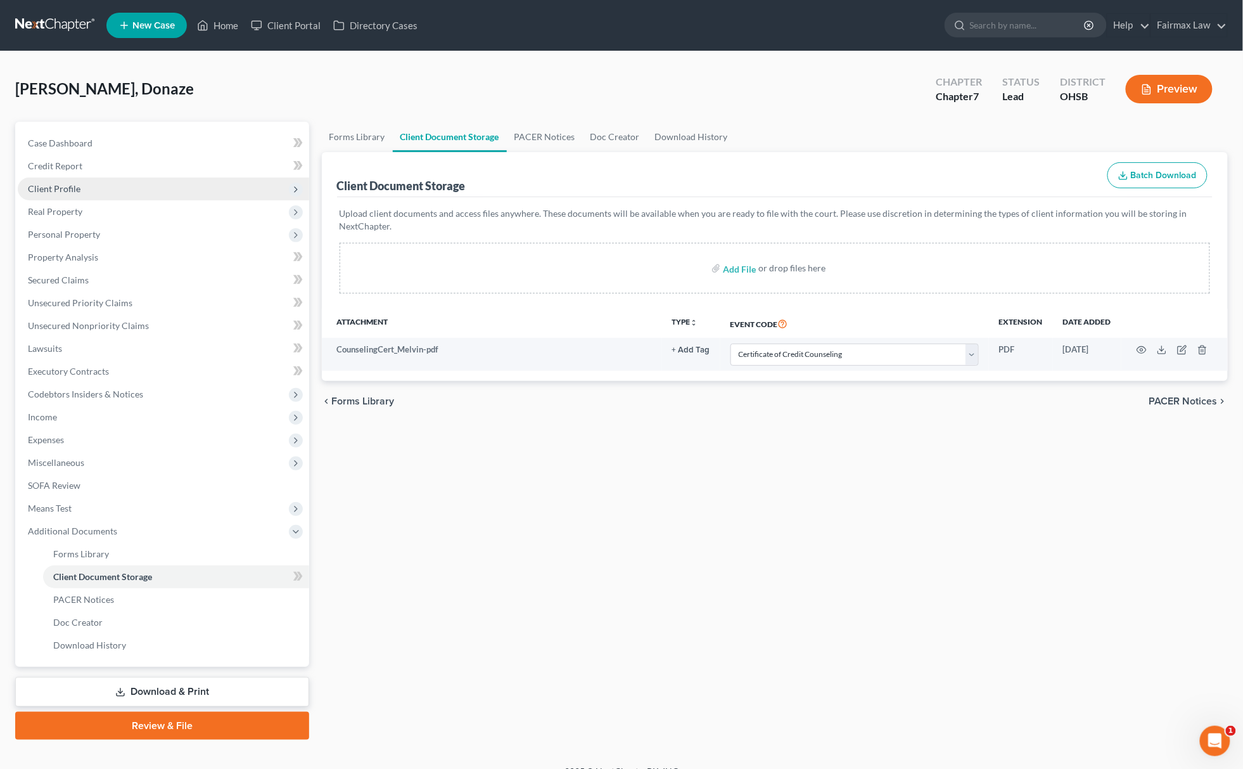
click at [82, 181] on span "Client Profile" at bounding box center [163, 188] width 291 height 23
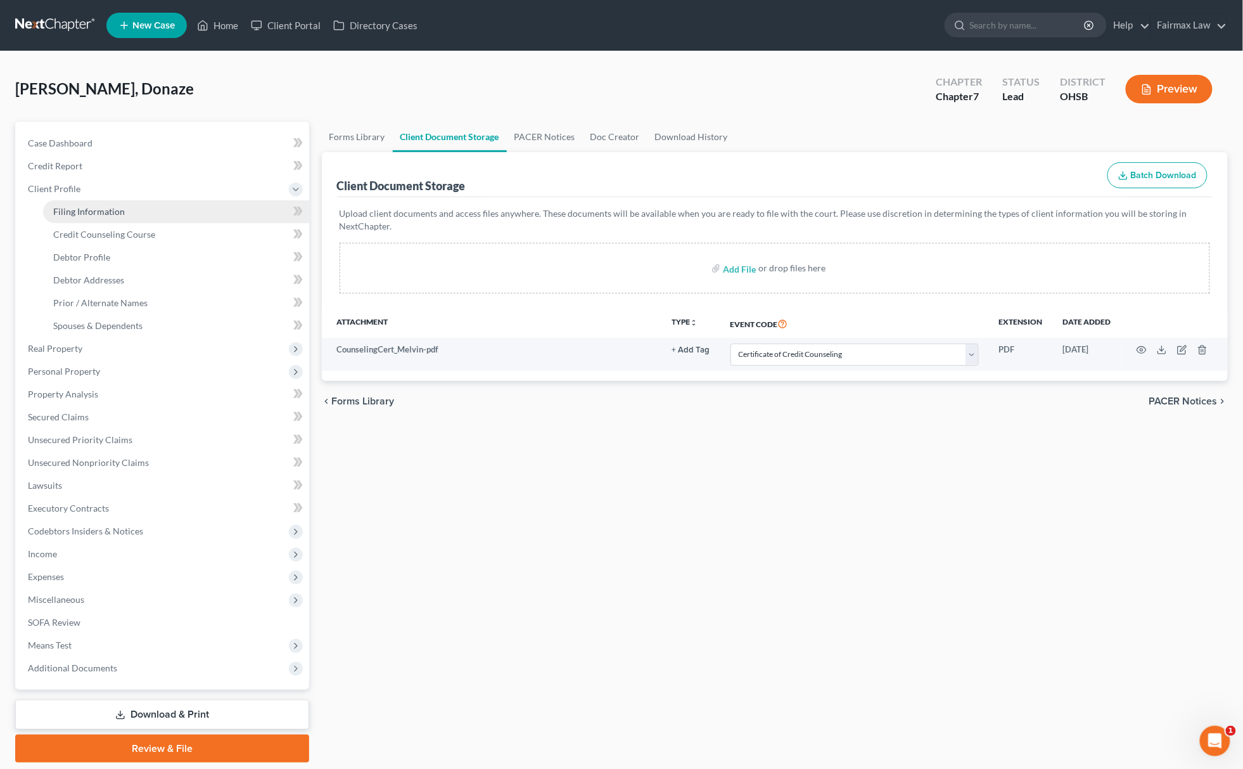
click at [84, 206] on span "Filing Information" at bounding box center [89, 211] width 72 height 11
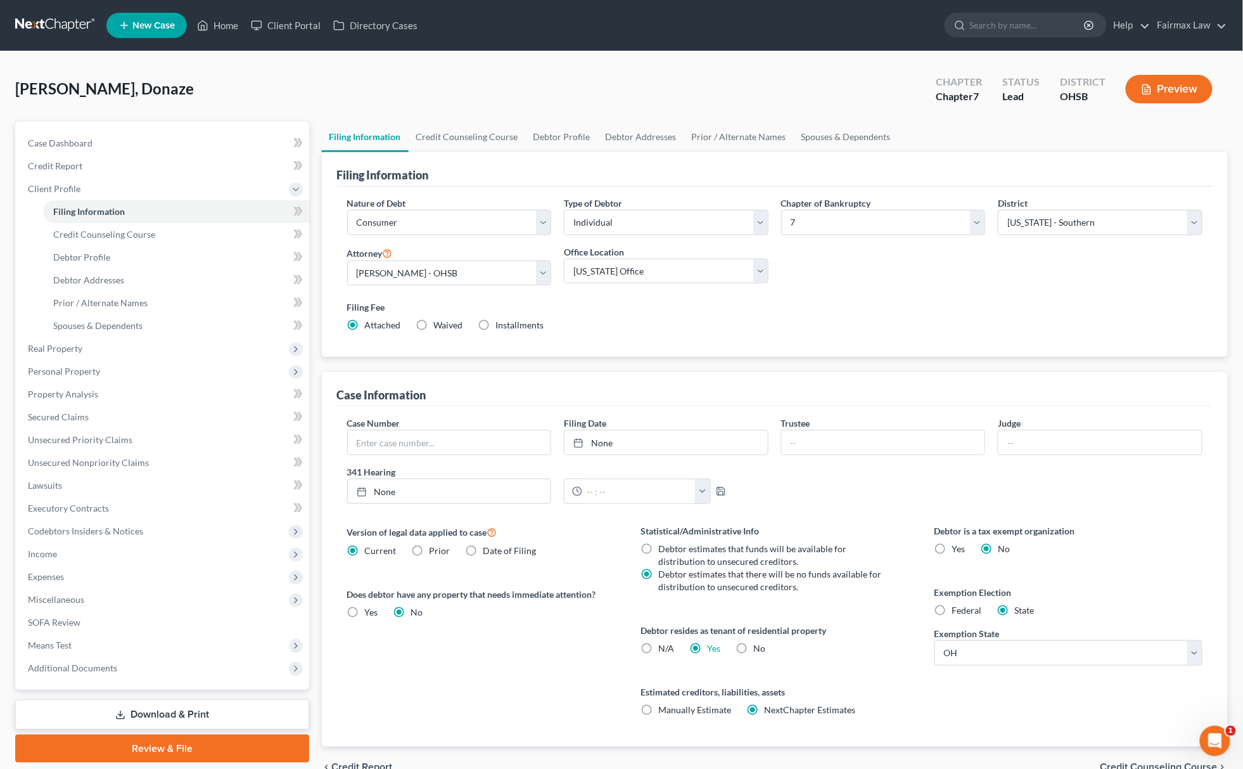
click at [496, 326] on label "Installments Installments" at bounding box center [520, 325] width 48 height 13
click at [501, 326] on input "Installments Installments" at bounding box center [505, 323] width 8 height 8
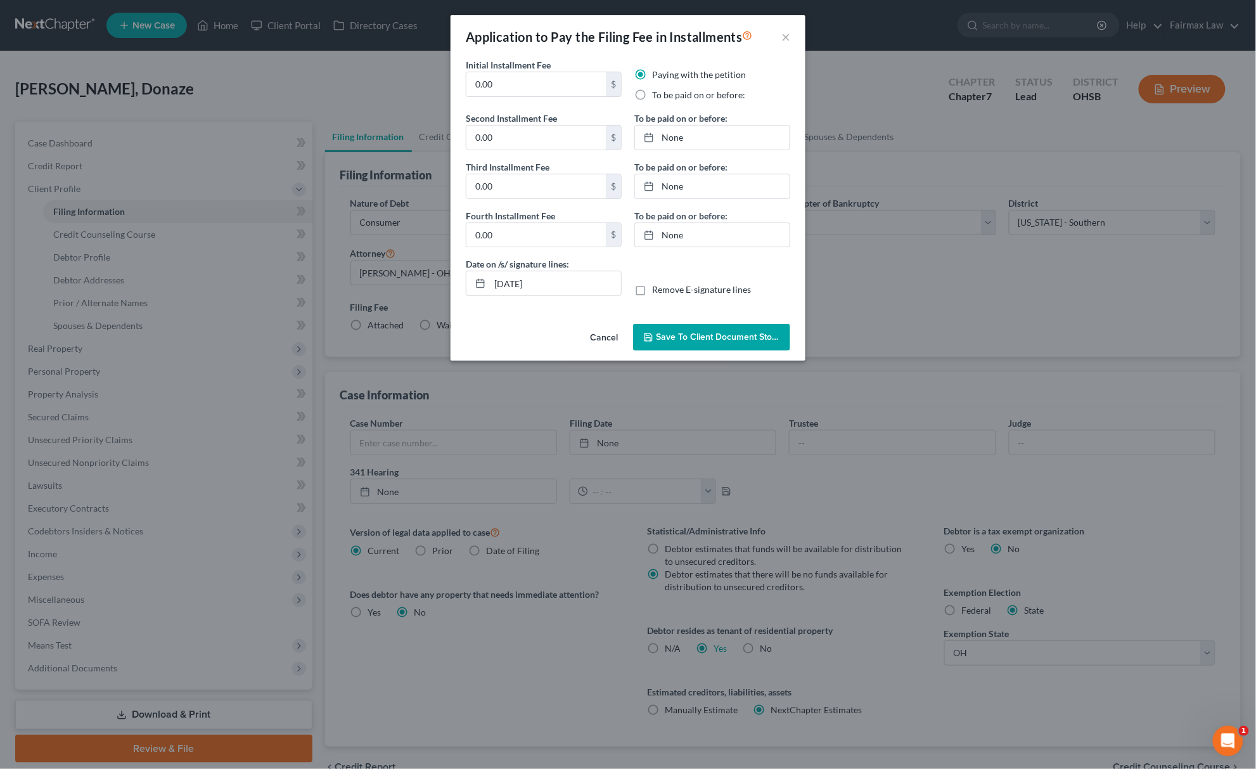
click at [652, 94] on label "To be paid on or before:" at bounding box center [698, 95] width 93 height 13
click at [657, 94] on input "To be paid on or before:" at bounding box center [661, 93] width 8 height 8
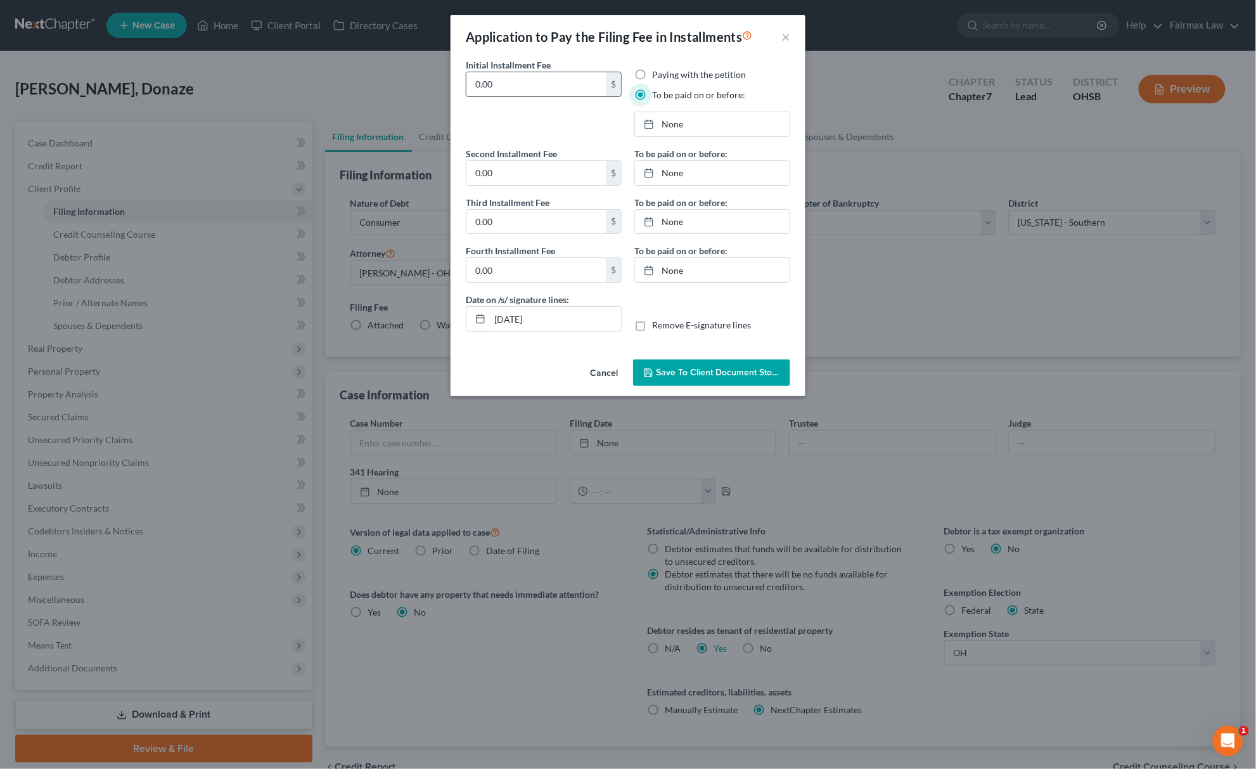
click at [525, 92] on input "0.00" at bounding box center [535, 84] width 139 height 24
drag, startPoint x: 510, startPoint y: 87, endPoint x: 484, endPoint y: 160, distance: 78.0
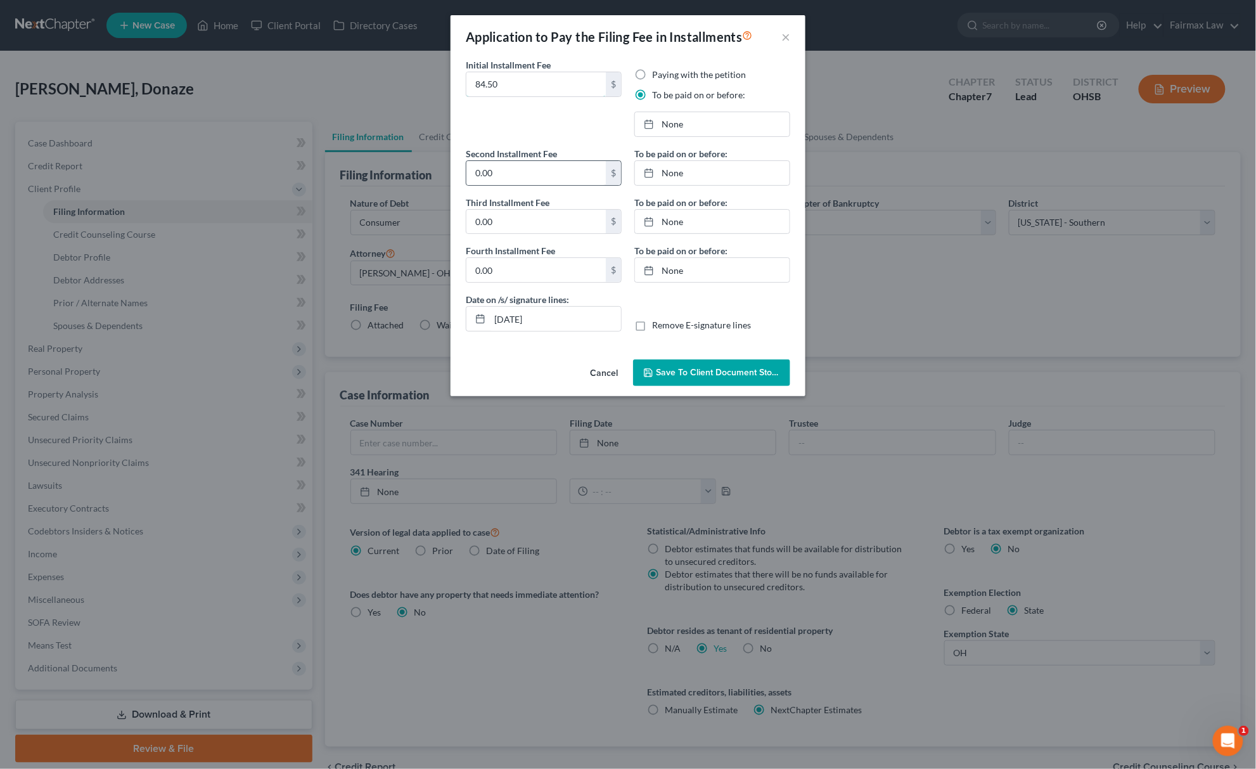
click at [388, 87] on div "Application to Pay the Filing Fee in Installments × Initial Installment Fee 84.…" at bounding box center [628, 384] width 1256 height 769
click at [533, 174] on input "0.00" at bounding box center [535, 173] width 139 height 24
paste input "84.5"
click at [518, 214] on input "0.00" at bounding box center [535, 222] width 139 height 24
paste input "84.5"
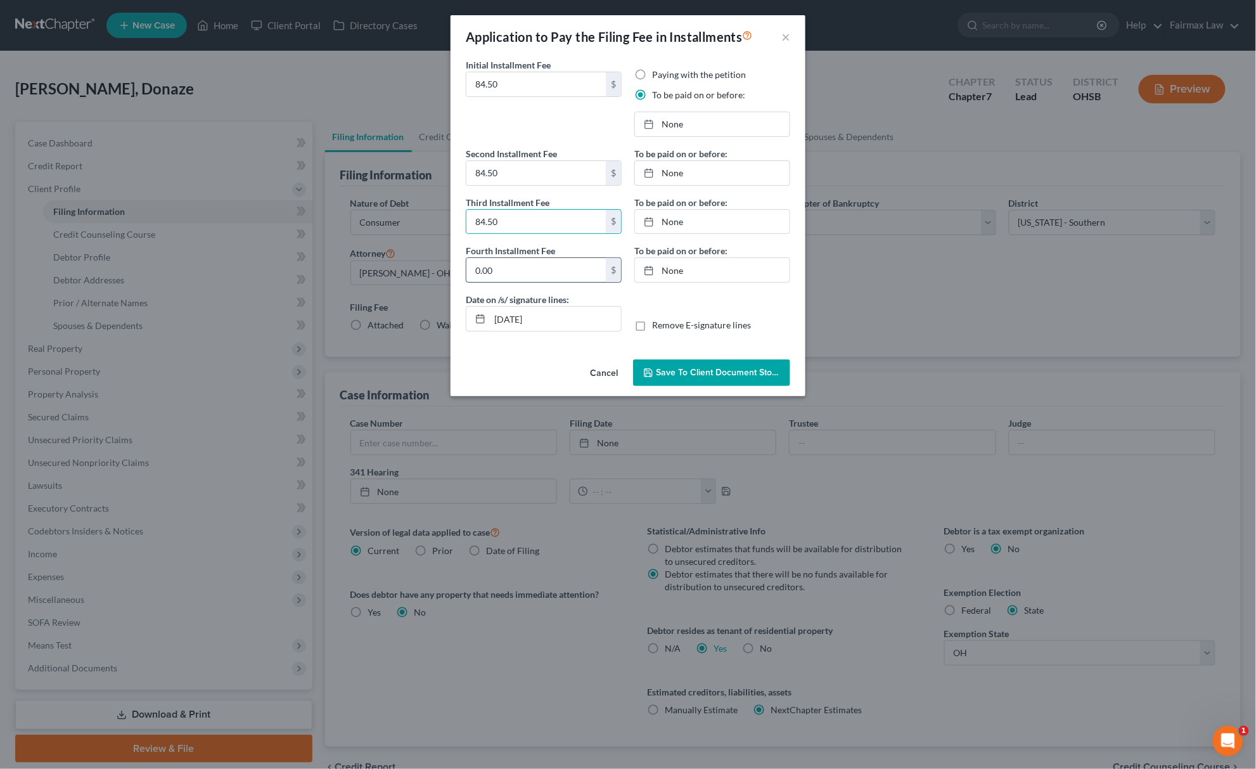
click at [511, 262] on input "0.00" at bounding box center [535, 270] width 139 height 24
paste input "84.5"
click at [720, 119] on link "8/20/2025" at bounding box center [712, 124] width 155 height 24
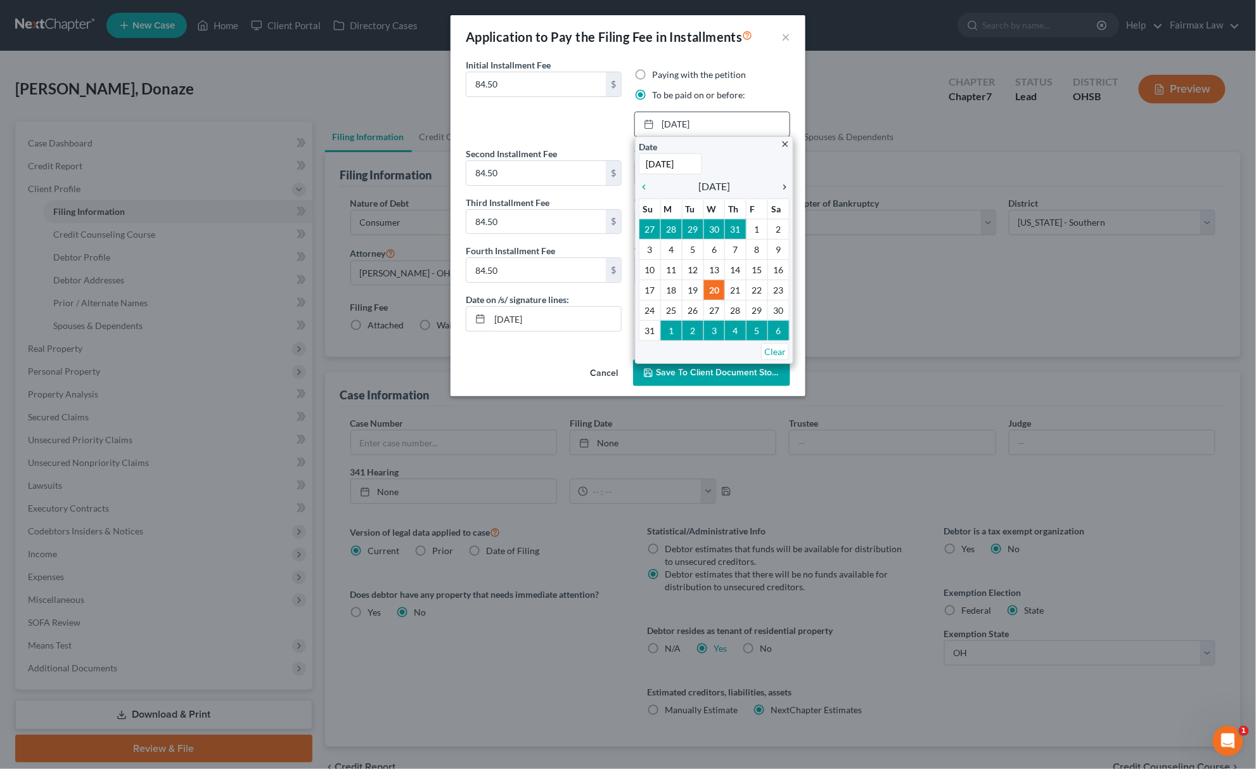
click at [786, 184] on icon "chevron_right" at bounding box center [781, 187] width 16 height 10
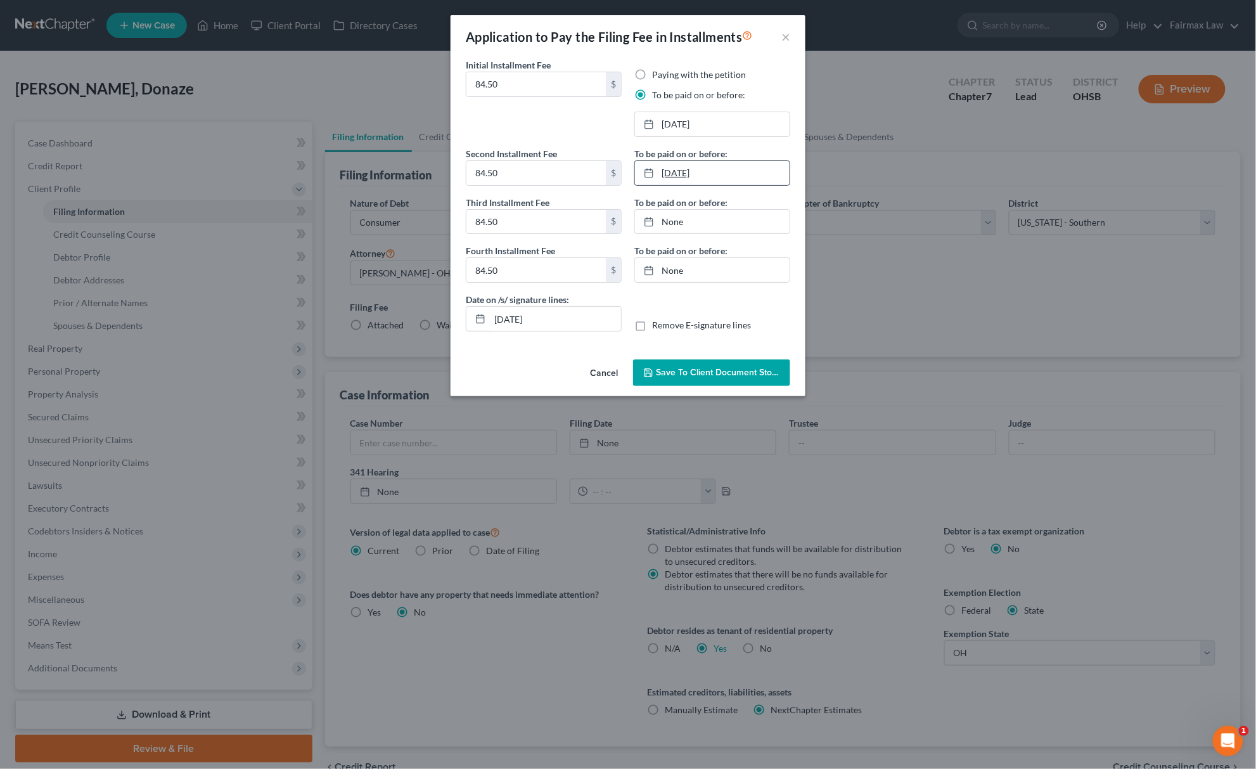
click at [736, 174] on link "8/20/2025" at bounding box center [712, 173] width 155 height 24
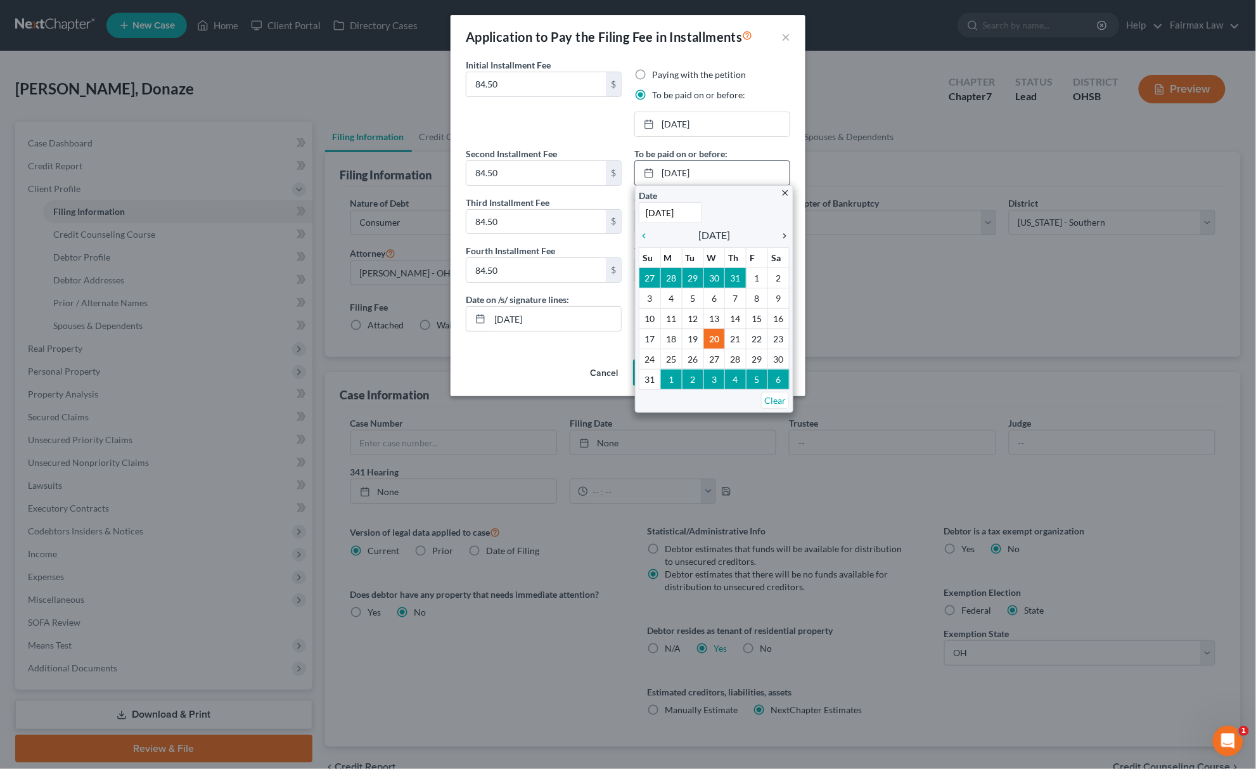
click at [781, 233] on icon "chevron_right" at bounding box center [781, 236] width 16 height 10
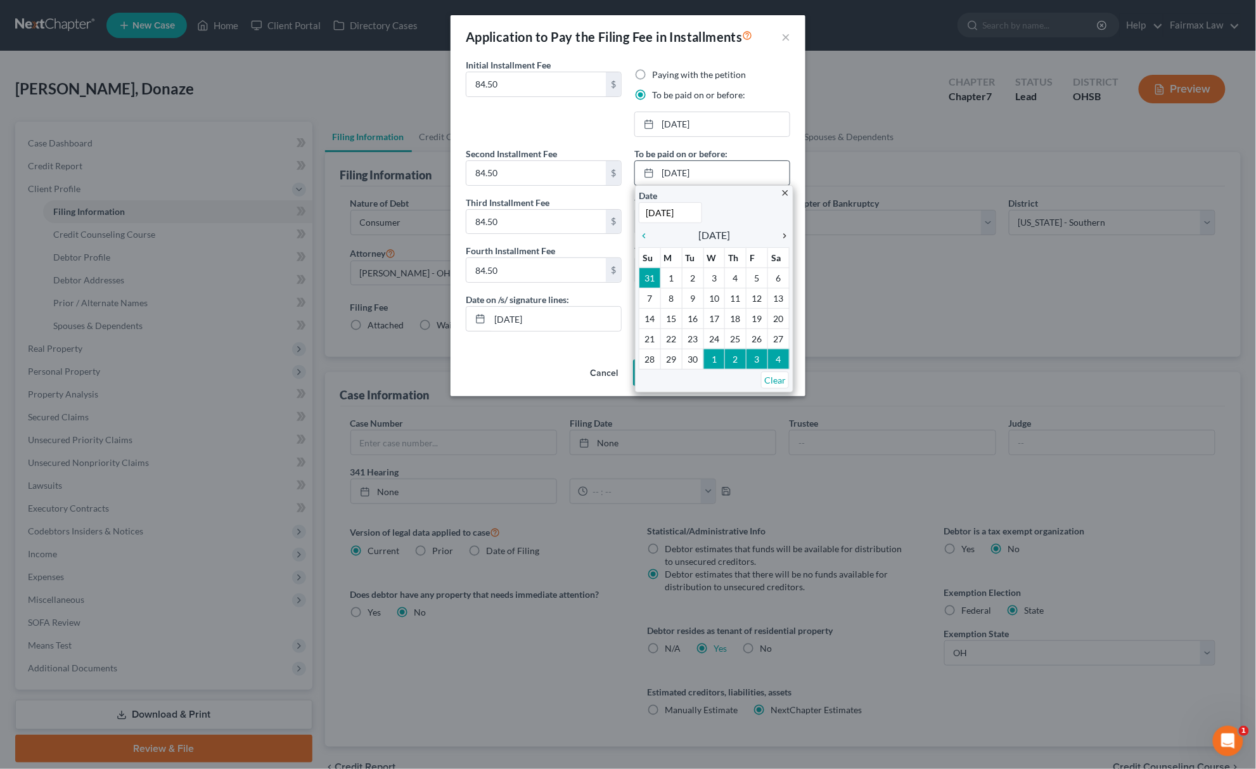
click at [781, 233] on icon "chevron_right" at bounding box center [781, 236] width 16 height 10
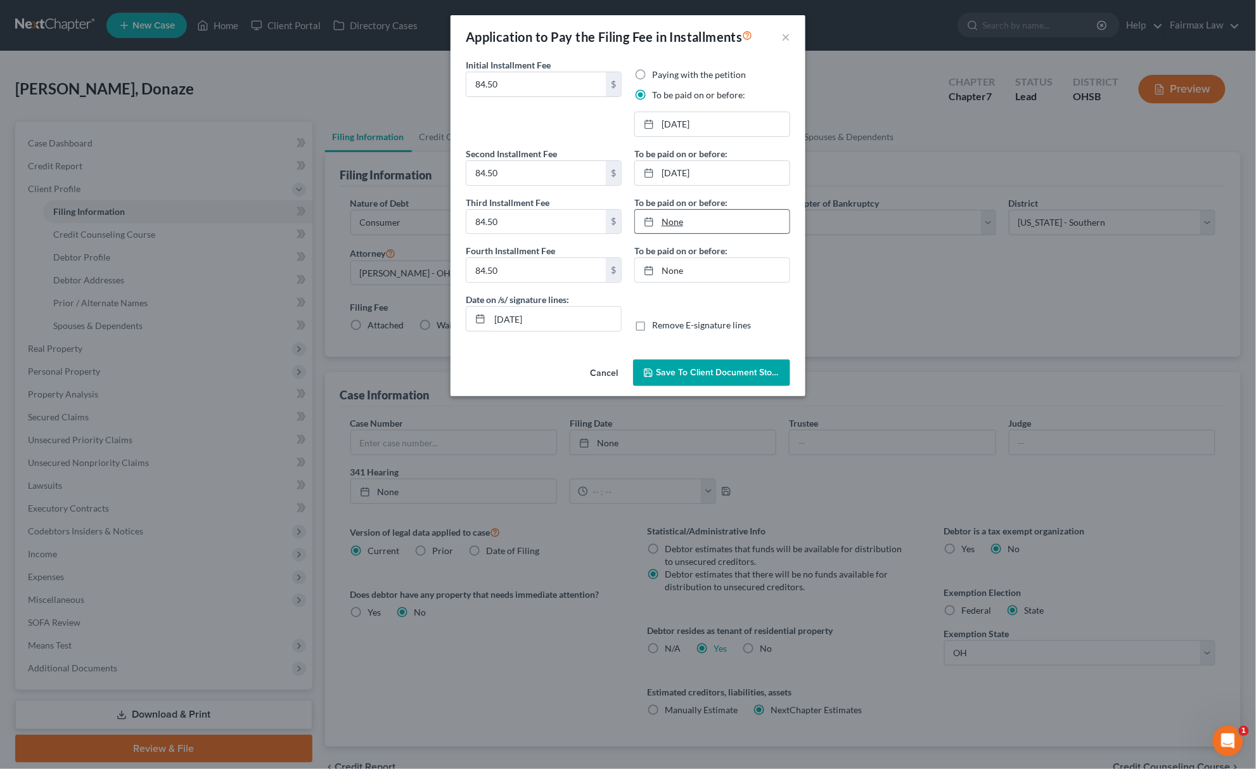
click at [692, 223] on link "None" at bounding box center [712, 222] width 155 height 24
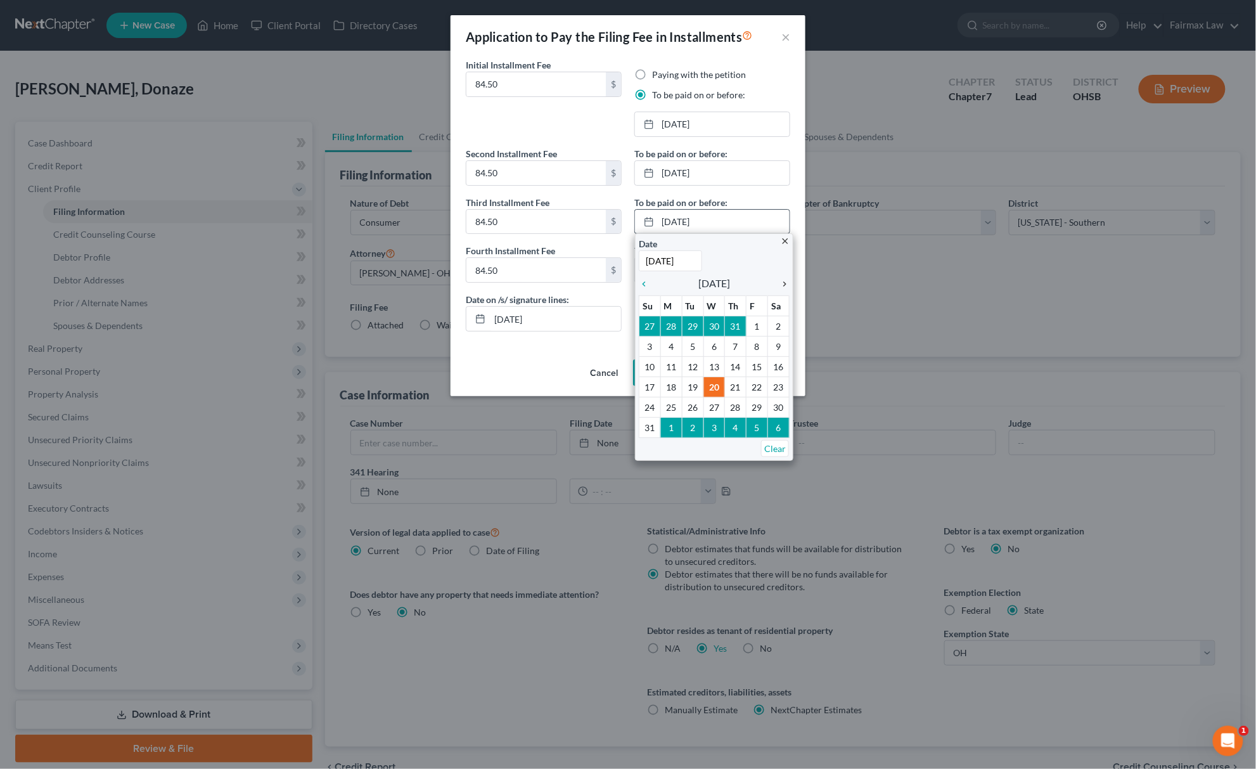
click at [782, 284] on icon "chevron_right" at bounding box center [781, 284] width 16 height 10
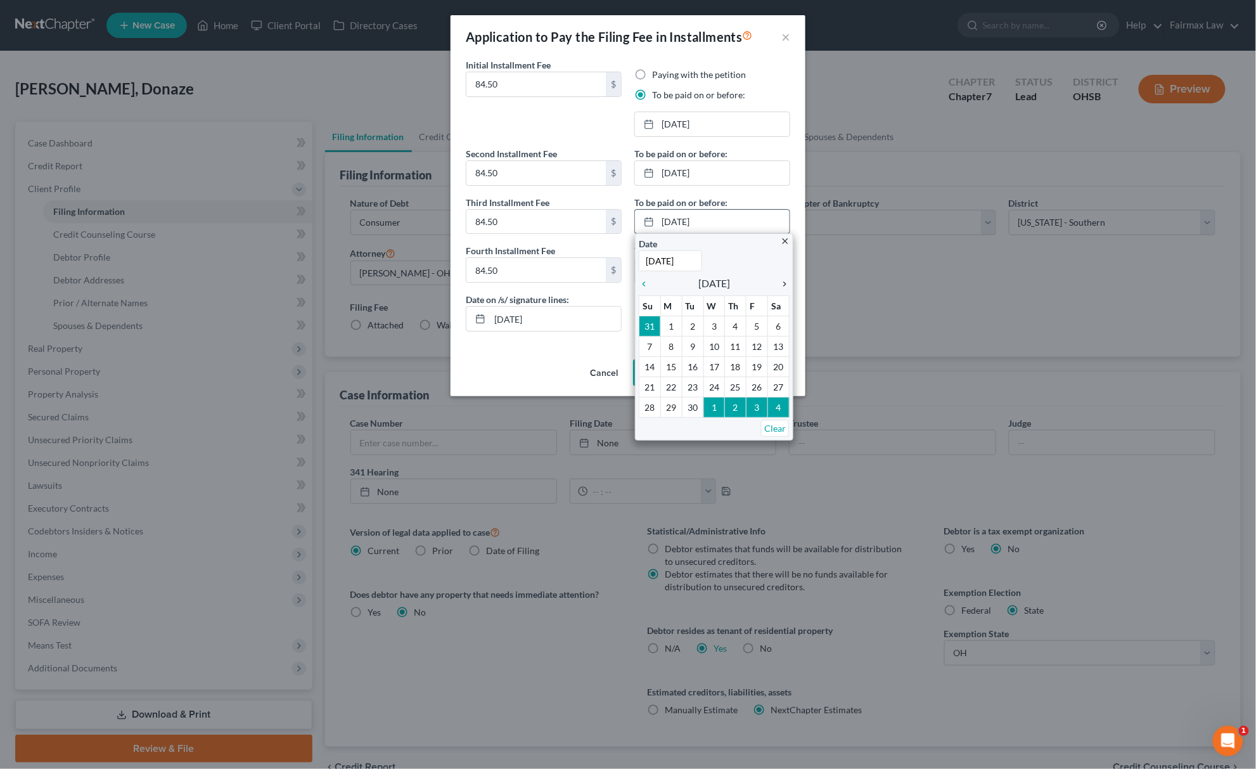
click at [782, 284] on icon "chevron_right" at bounding box center [781, 284] width 16 height 10
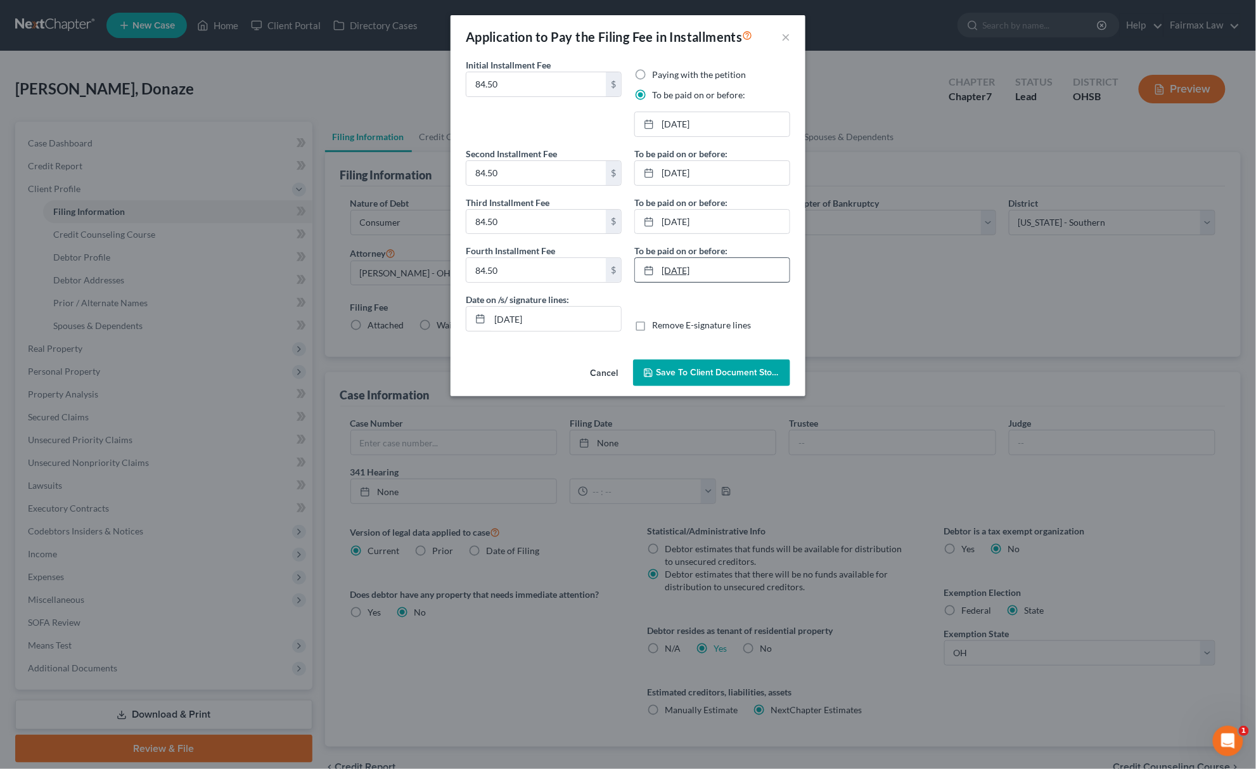
drag, startPoint x: 720, startPoint y: 281, endPoint x: 754, endPoint y: 295, distance: 36.9
click at [720, 281] on link "8/20/2025" at bounding box center [712, 270] width 155 height 24
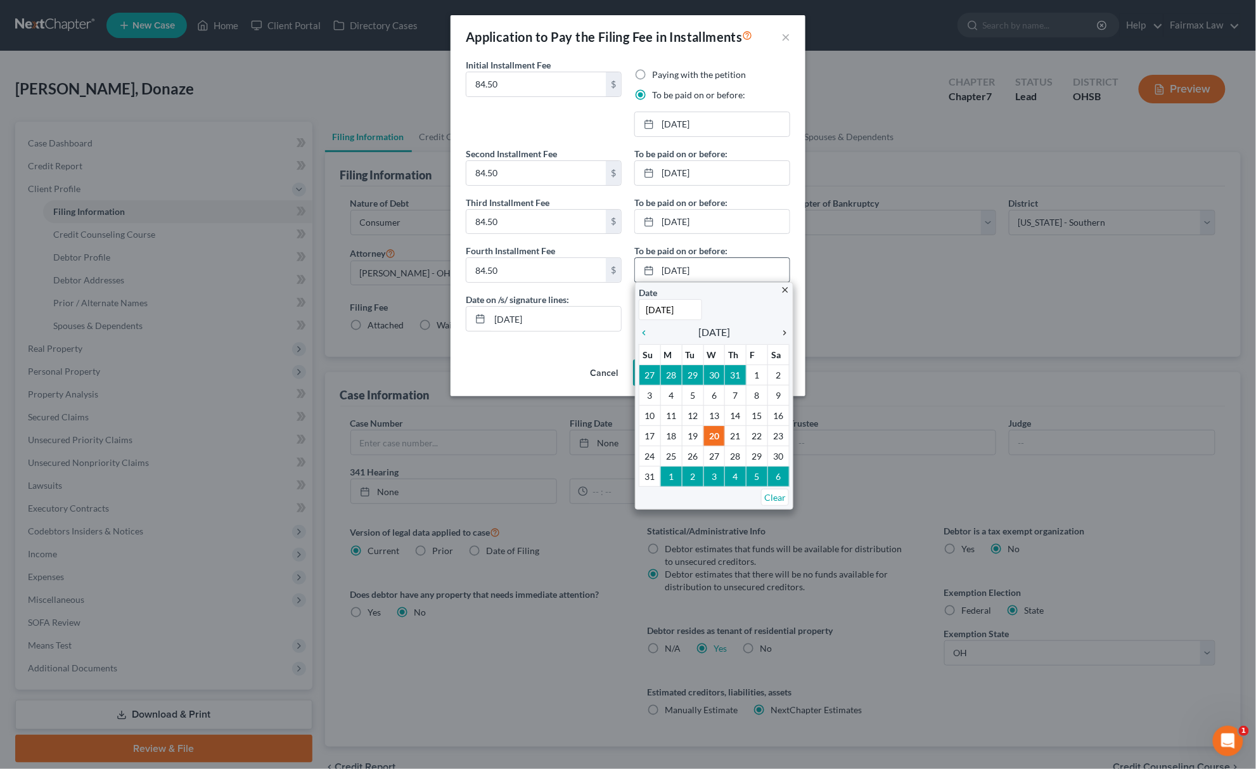
click at [782, 330] on icon "chevron_right" at bounding box center [781, 333] width 16 height 10
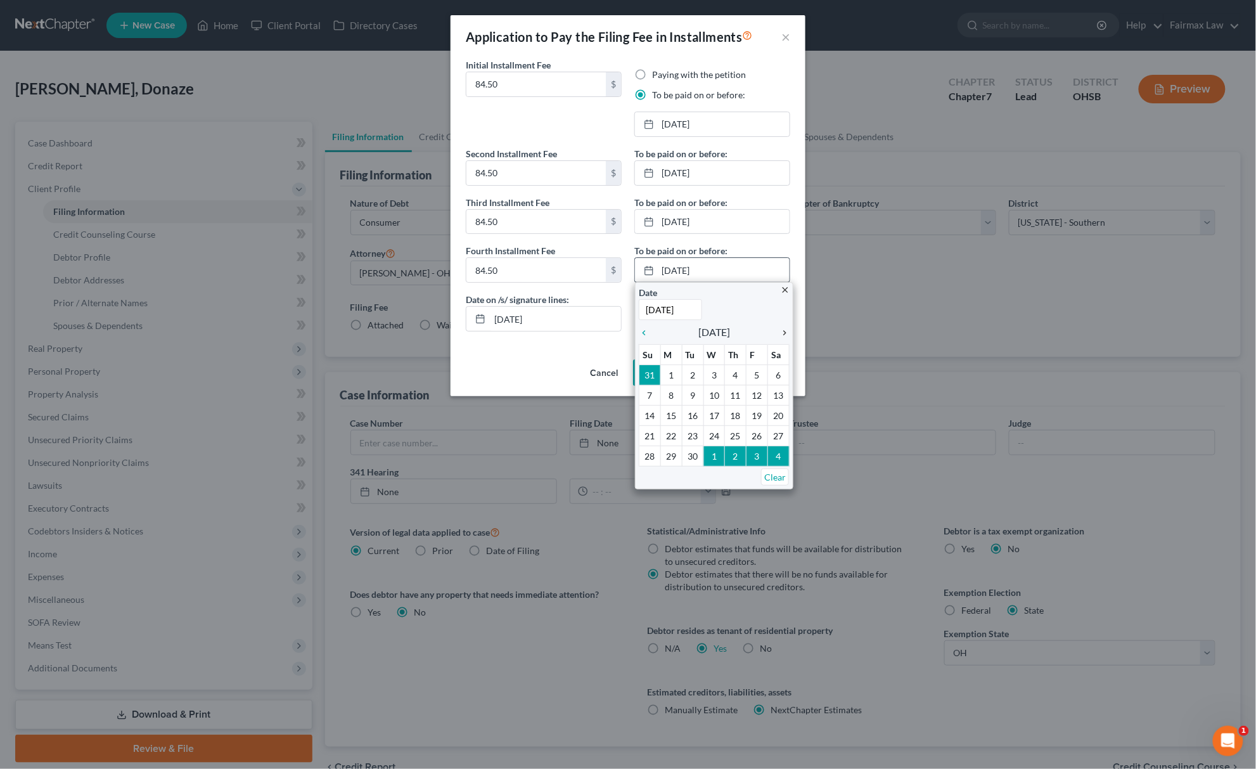
click at [782, 330] on icon "chevron_right" at bounding box center [781, 333] width 16 height 10
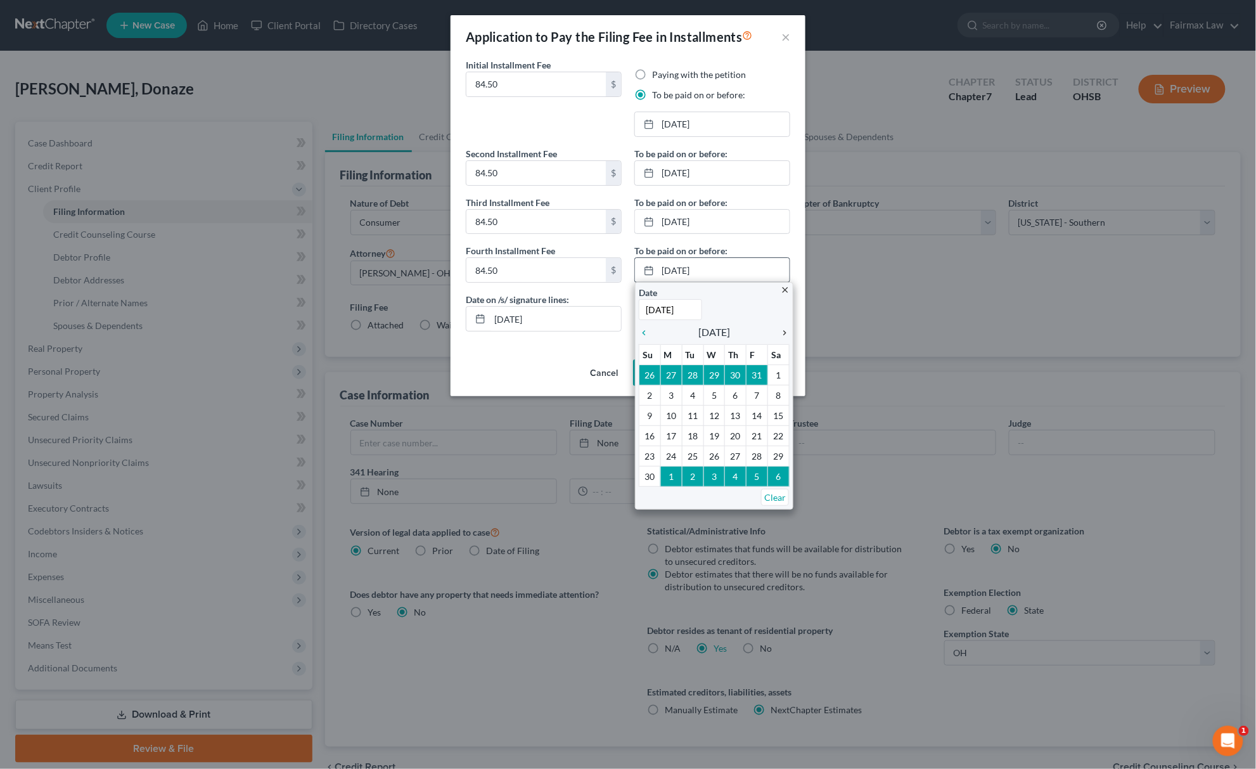
click at [782, 330] on icon "chevron_right" at bounding box center [781, 333] width 16 height 10
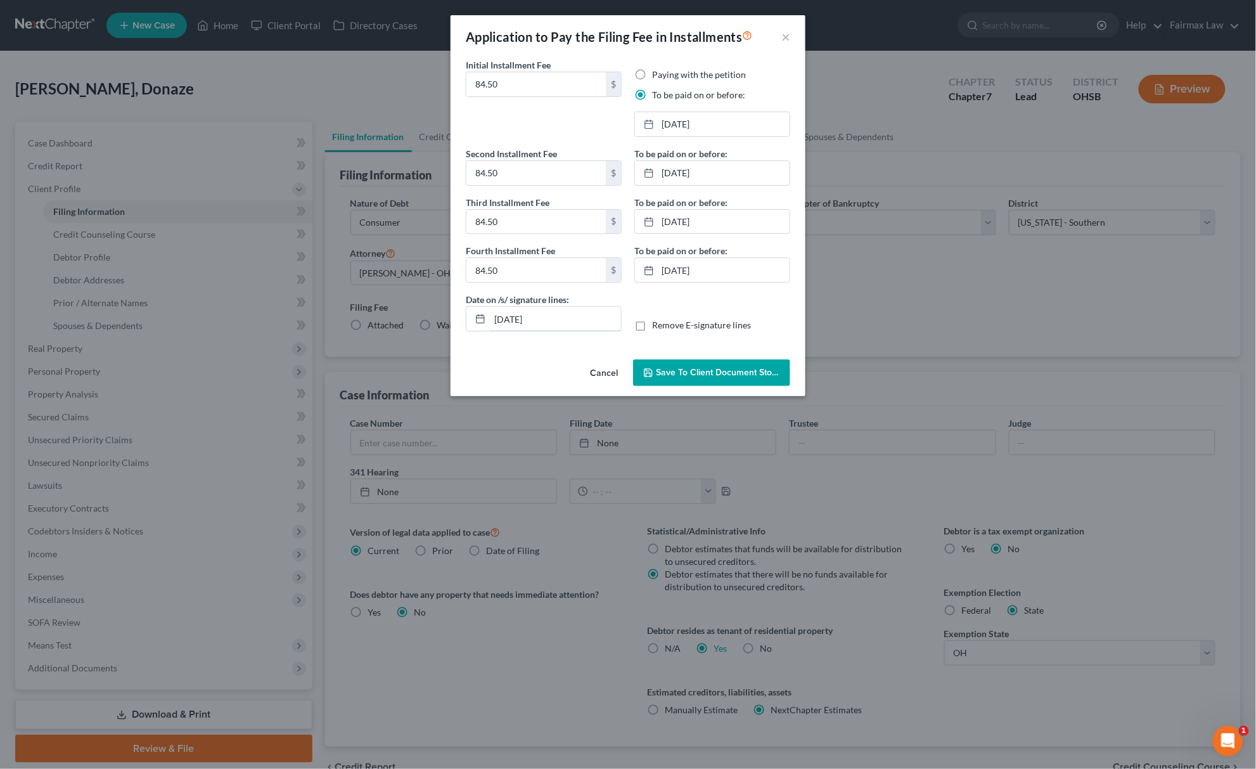
drag, startPoint x: 532, startPoint y: 319, endPoint x: 378, endPoint y: 303, distance: 154.8
click at [411, 303] on div "Application to Pay the Filing Fee in Installments × Initial Installment Fee 84.…" at bounding box center [628, 384] width 1256 height 769
click at [708, 373] on span "Save to Client Document Storage" at bounding box center [723, 372] width 134 height 11
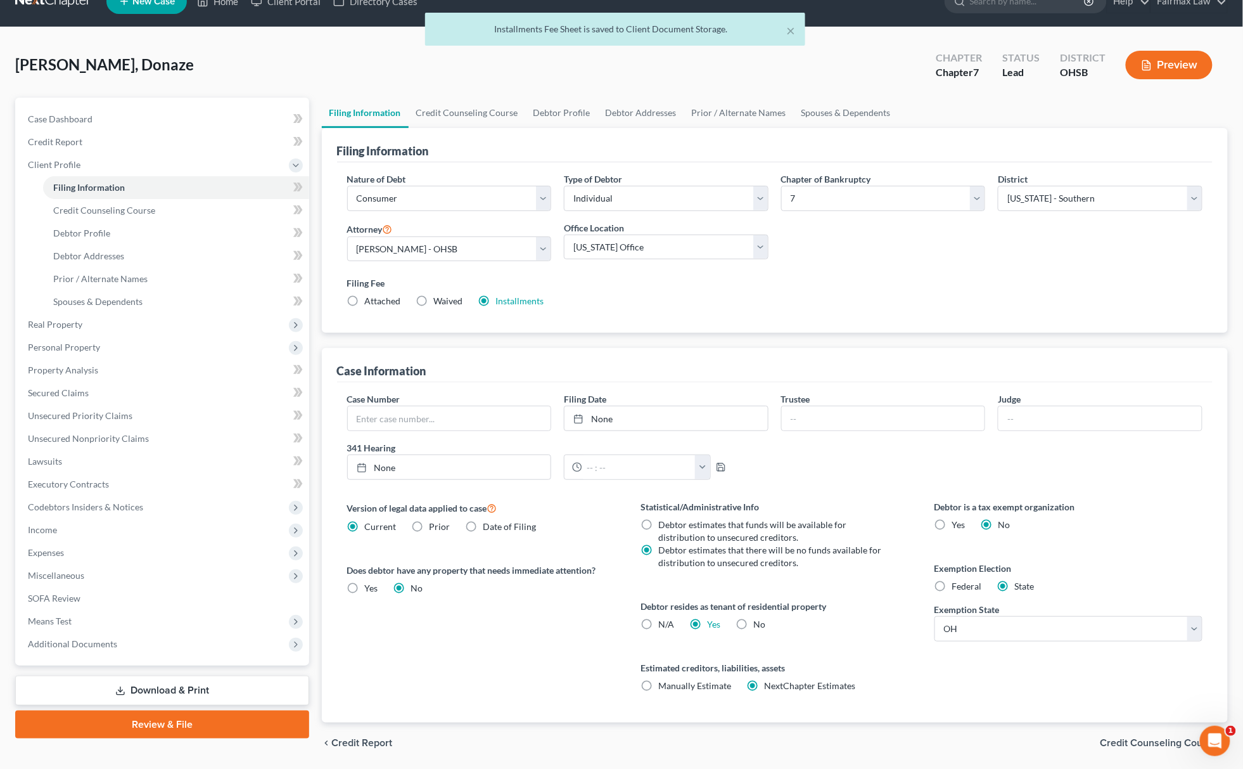
scroll to position [67, 0]
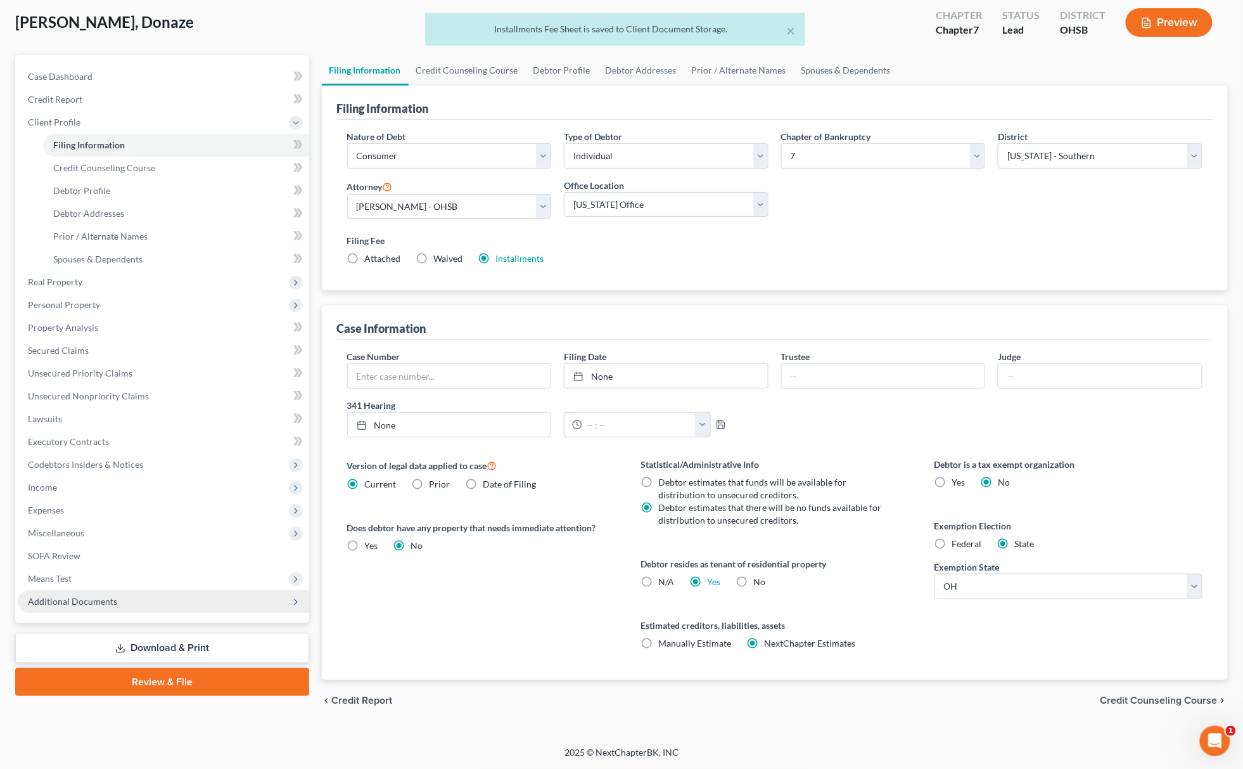
click at [100, 604] on span "Additional Documents" at bounding box center [163, 601] width 291 height 23
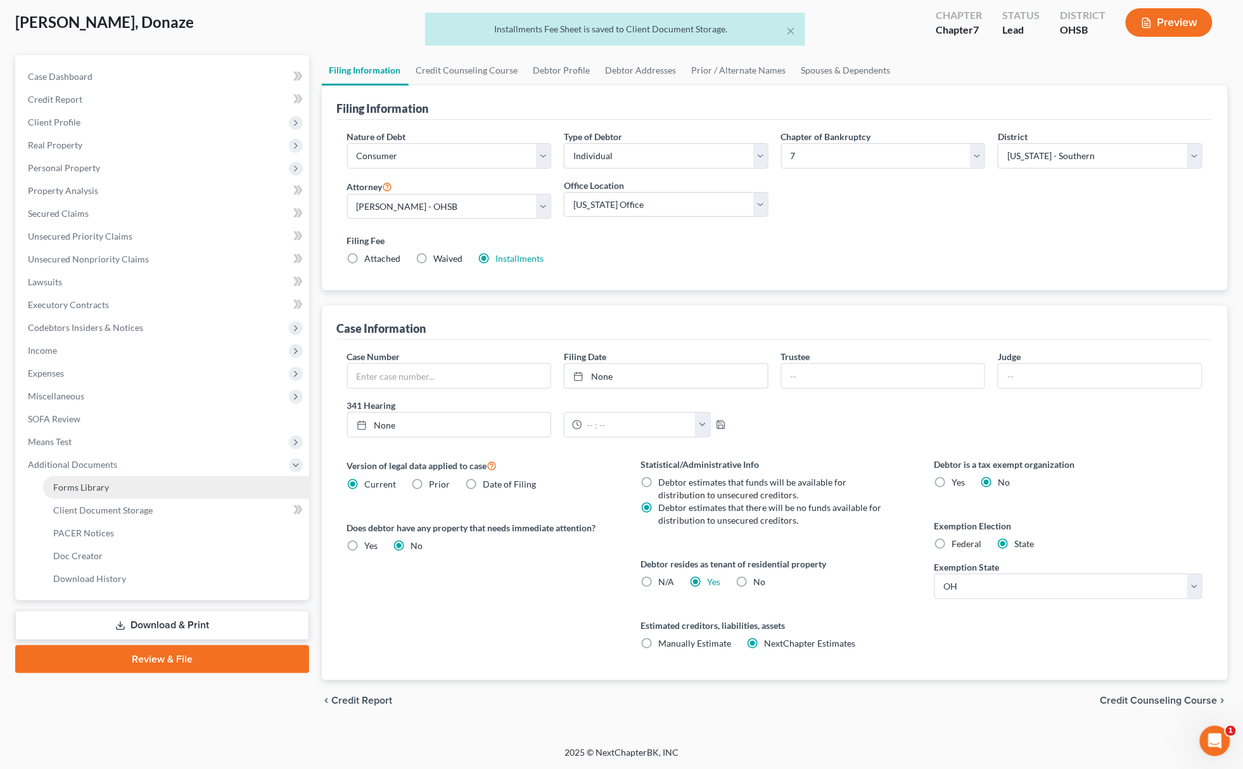
click at [171, 493] on link "Forms Library" at bounding box center [176, 487] width 266 height 23
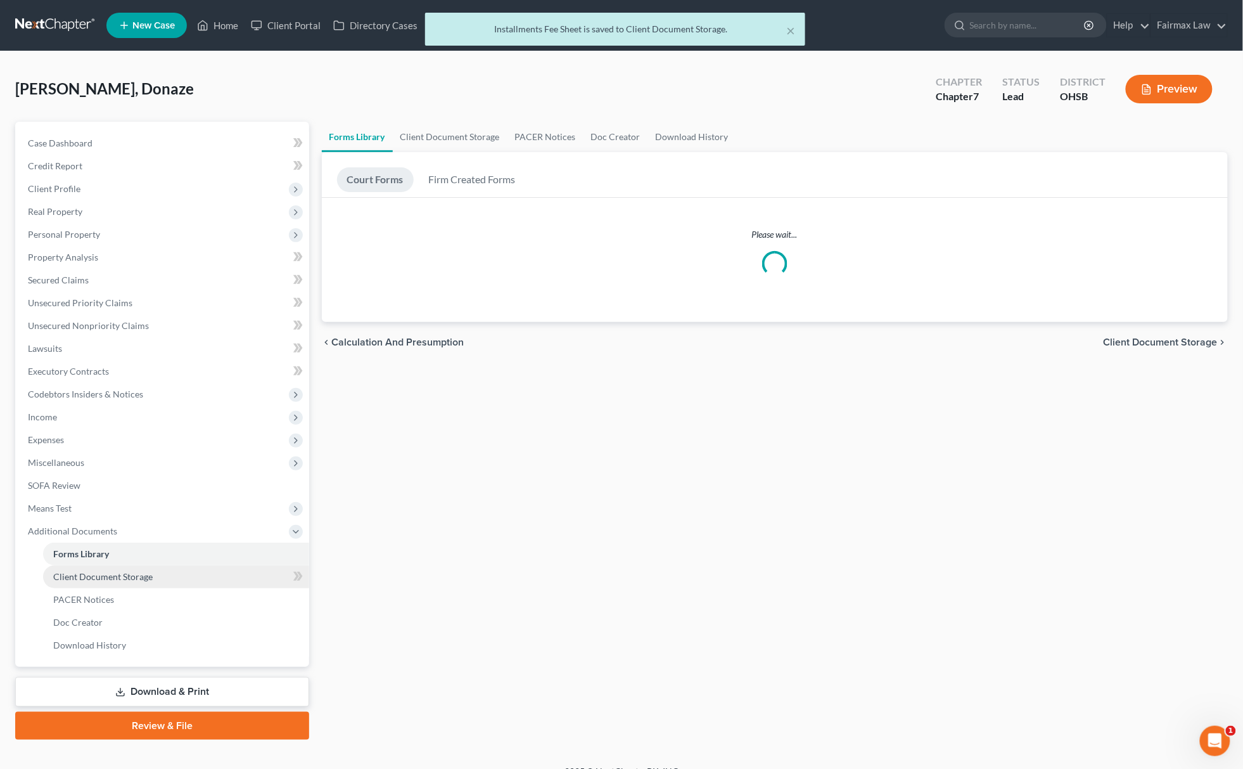
click at [135, 572] on span "Client Document Storage" at bounding box center [102, 576] width 99 height 11
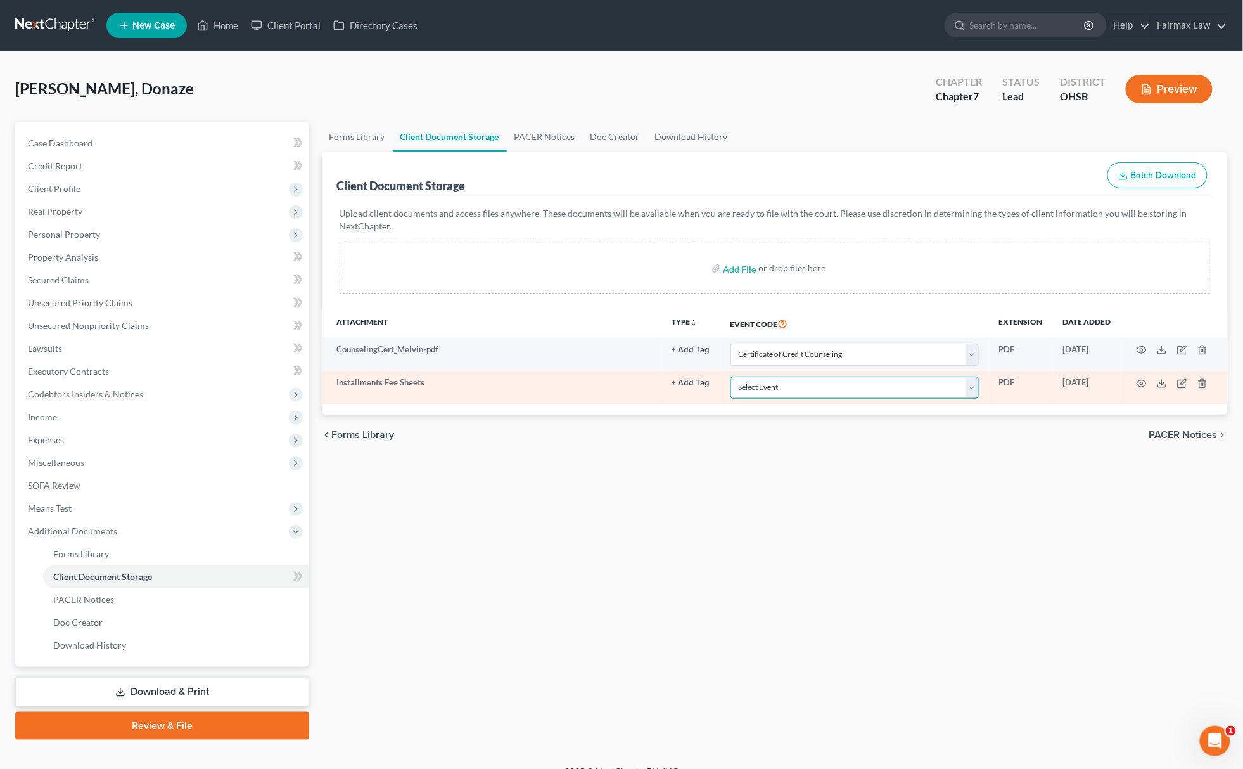
click at [772, 383] on select "Select Event 20 Largest Unsecured Creditors Amended Document Amended List of Cr…" at bounding box center [855, 387] width 248 height 22
click at [731, 376] on select "Select Event 20 Largest Unsecured Creditors Amended Document Amended List of Cr…" at bounding box center [855, 387] width 248 height 22
click at [1141, 378] on icon "button" at bounding box center [1142, 383] width 10 height 10
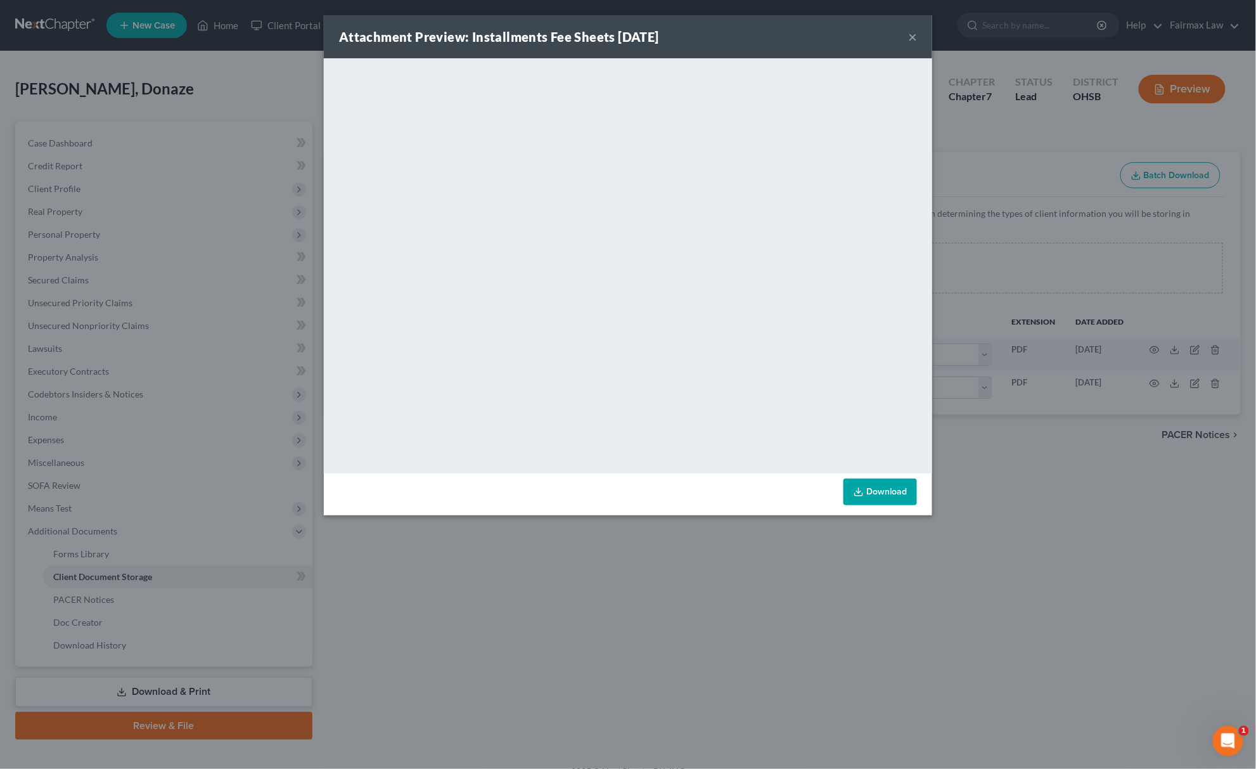
click at [530, 558] on div "Attachment Preview: Installments Fee Sheets 08/20/2025 × <object ng-attr-data='…" at bounding box center [628, 384] width 1256 height 769
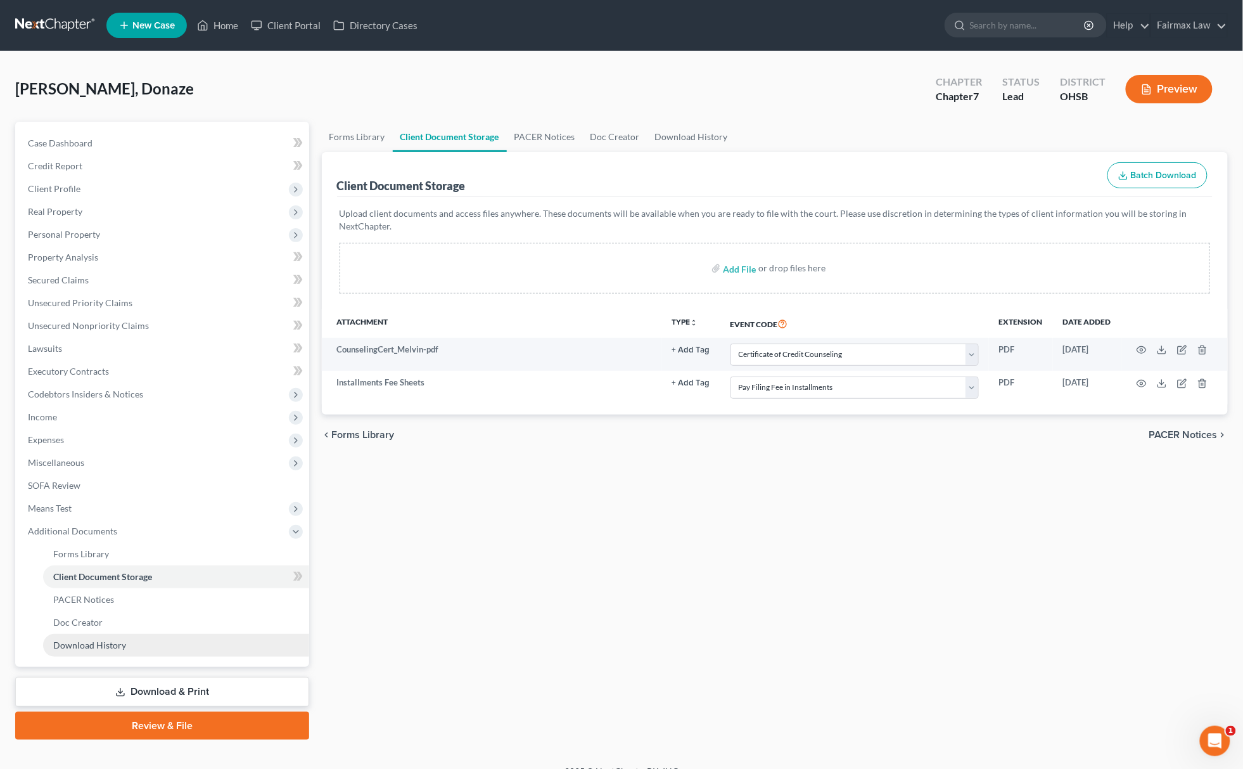
click at [132, 640] on link "Download History" at bounding box center [176, 645] width 266 height 23
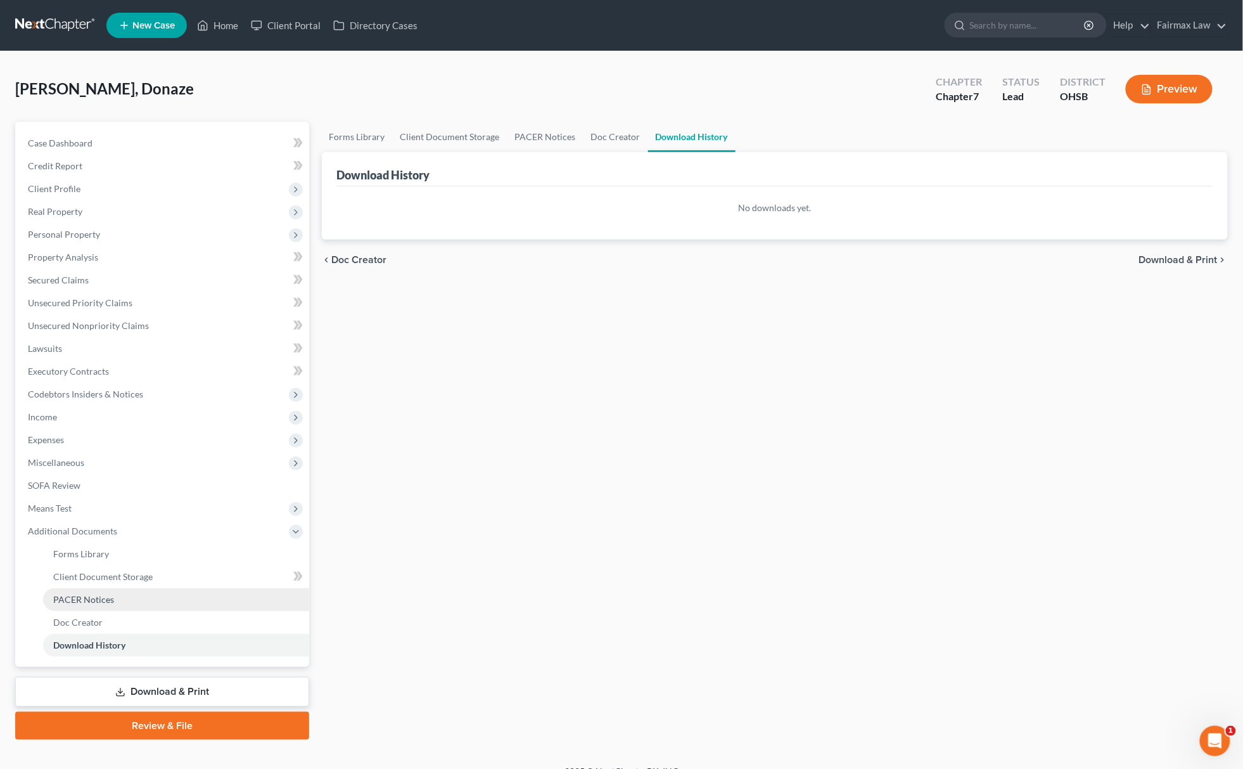
click at [110, 594] on span "PACER Notices" at bounding box center [83, 599] width 61 height 11
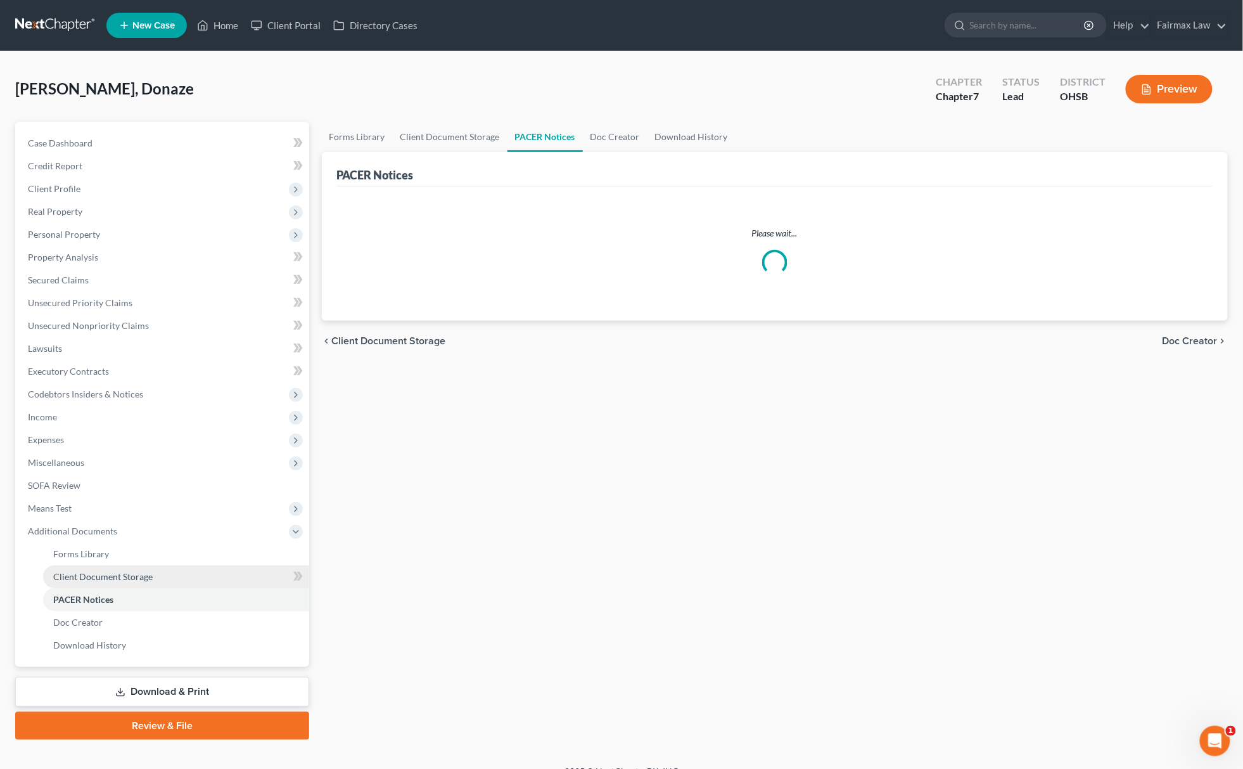
click at [127, 578] on span "Client Document Storage" at bounding box center [102, 576] width 99 height 11
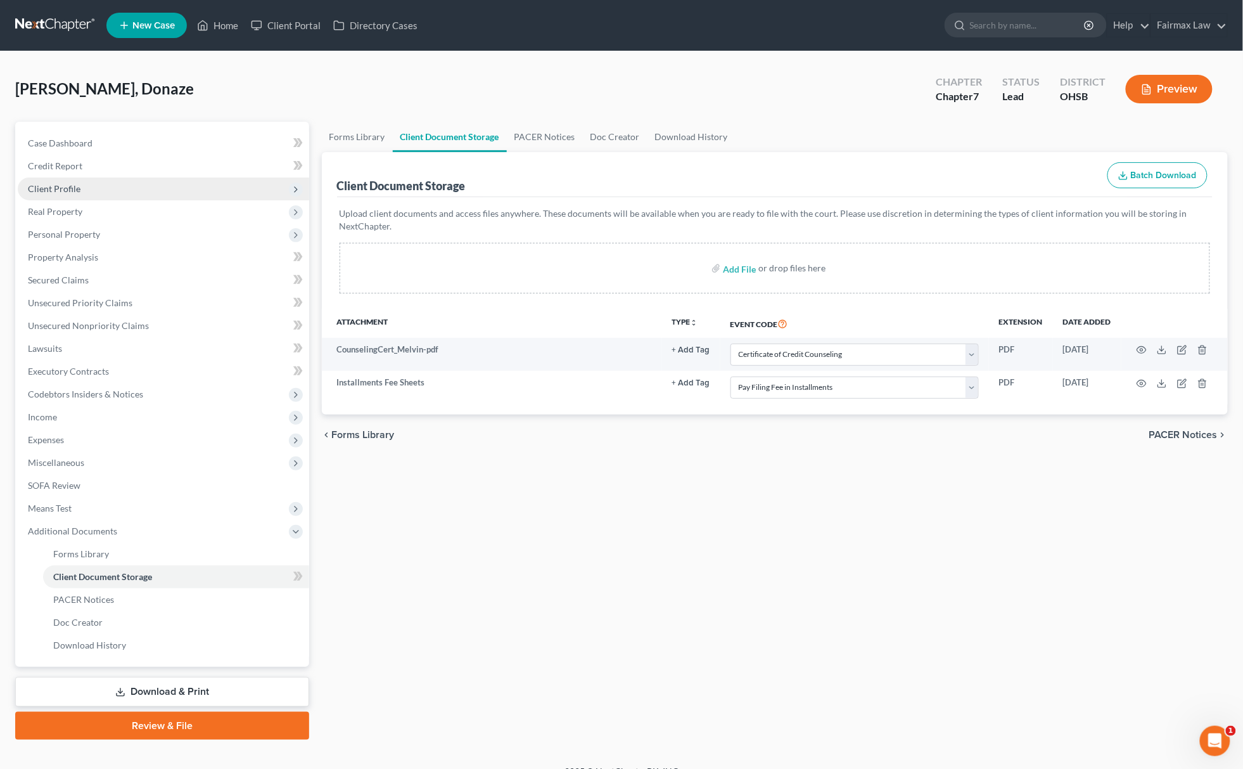
click at [94, 186] on span "Client Profile" at bounding box center [163, 188] width 291 height 23
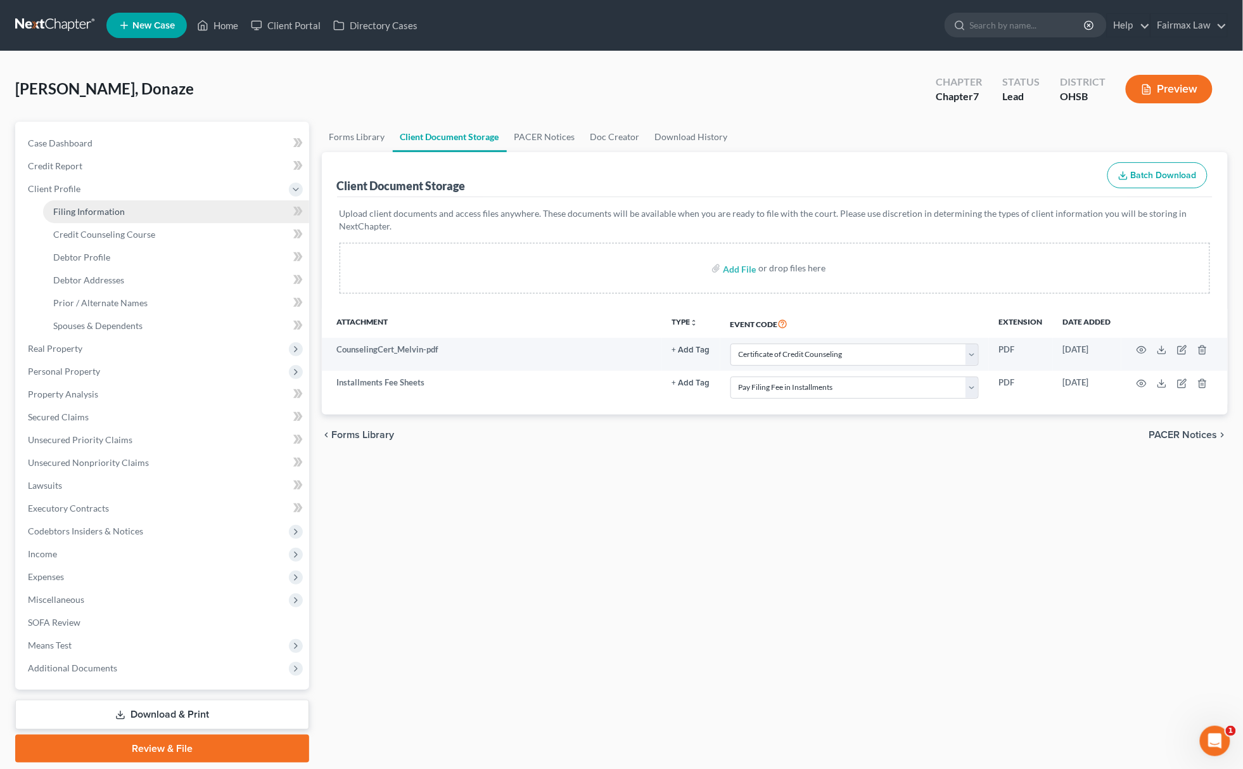
click at [92, 206] on span "Filing Information" at bounding box center [89, 211] width 72 height 11
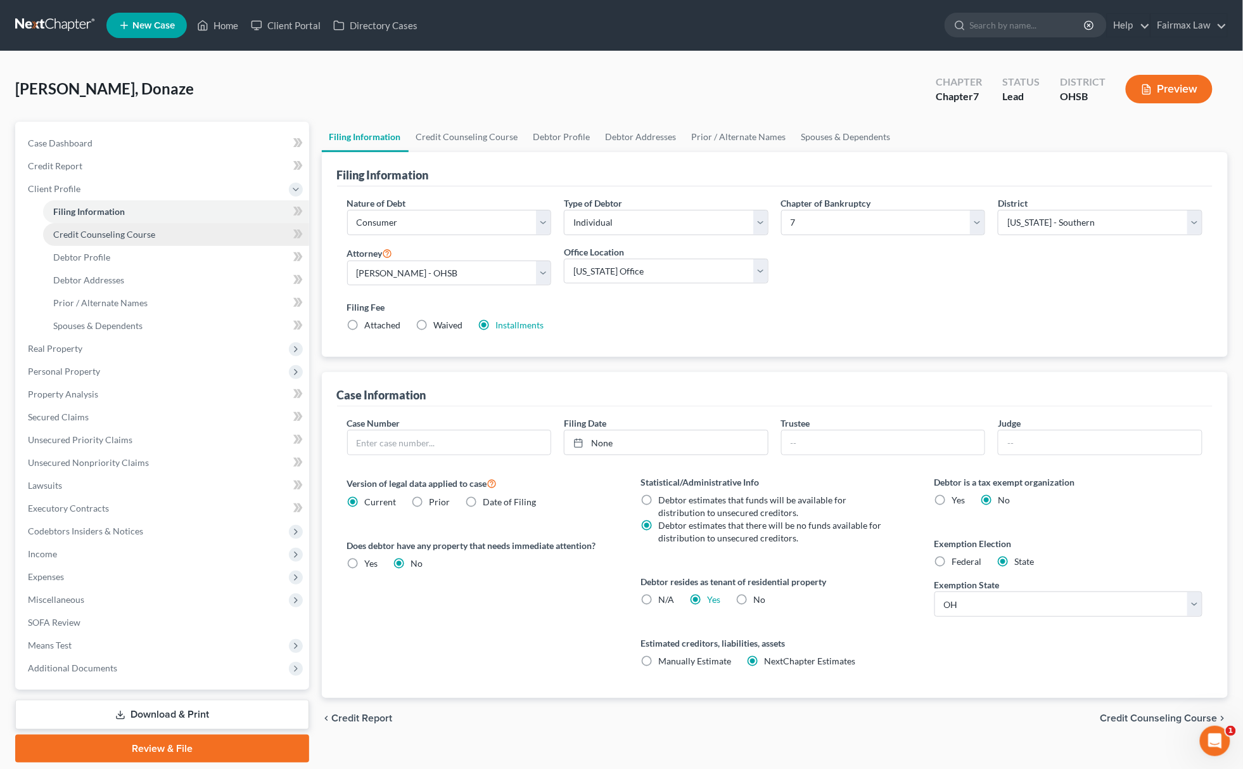
click at [124, 236] on span "Credit Counseling Course" at bounding box center [104, 234] width 102 height 11
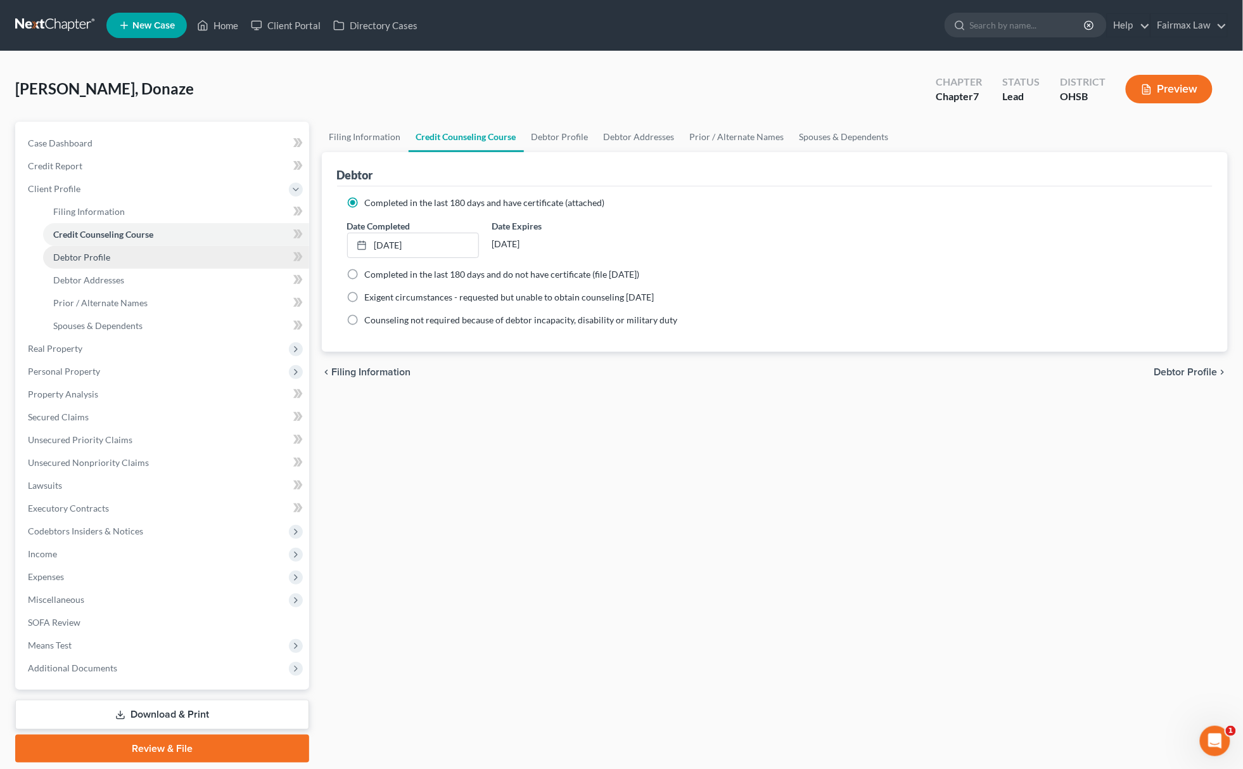
click at [114, 259] on link "Debtor Profile" at bounding box center [176, 257] width 266 height 23
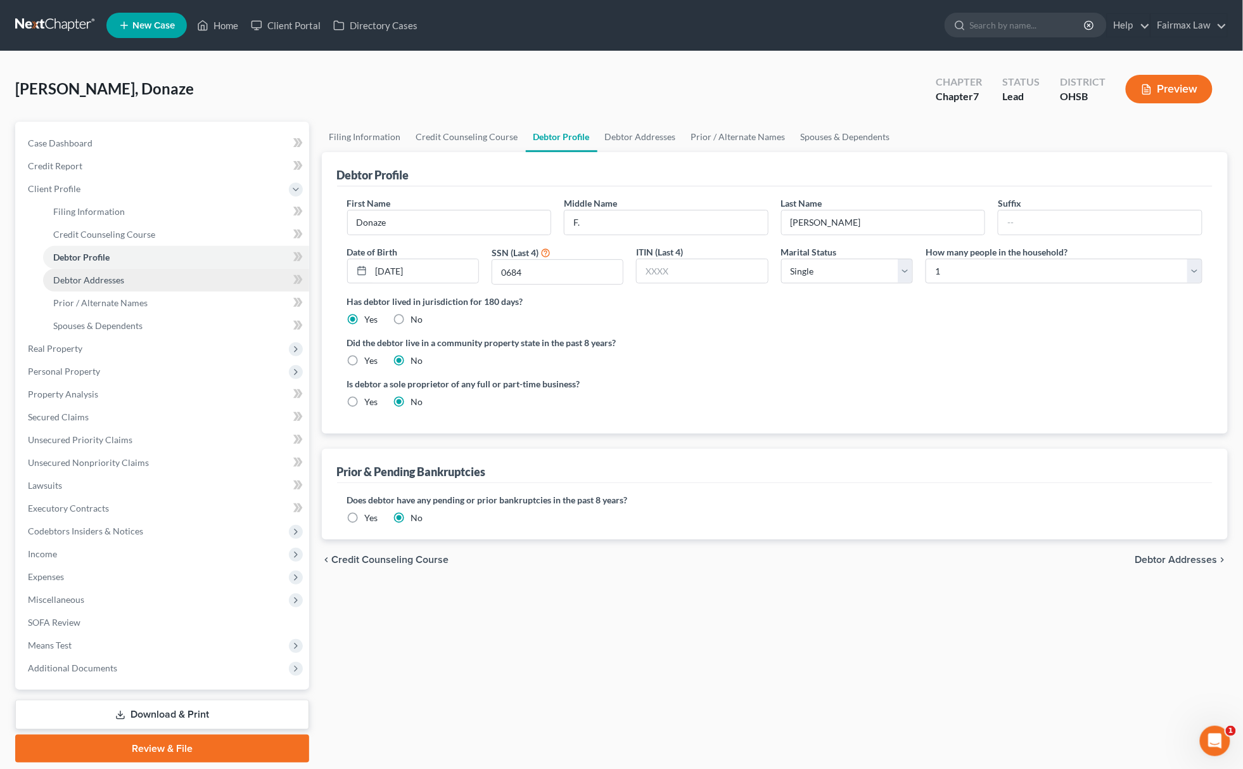
click at [108, 289] on link "Debtor Addresses" at bounding box center [176, 280] width 266 height 23
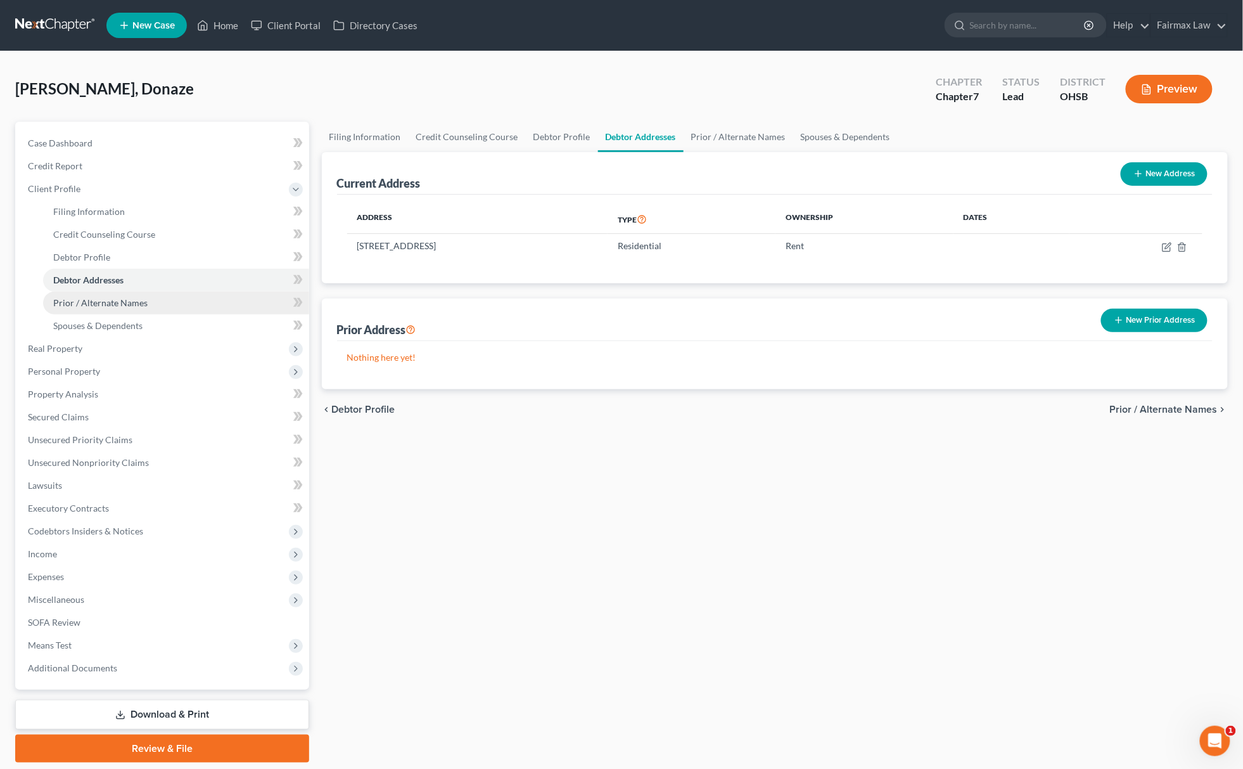
click at [109, 299] on span "Prior / Alternate Names" at bounding box center [100, 302] width 94 height 11
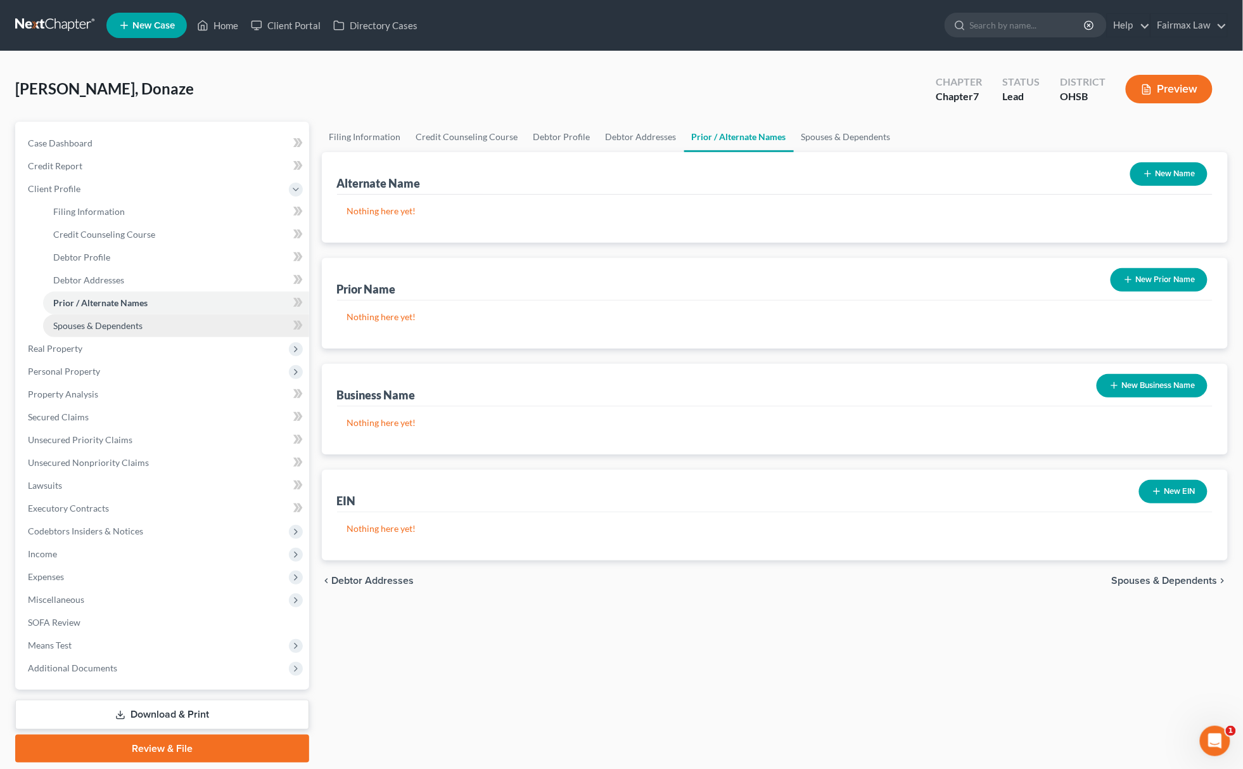
click at [115, 320] on span "Spouses & Dependents" at bounding box center [97, 325] width 89 height 11
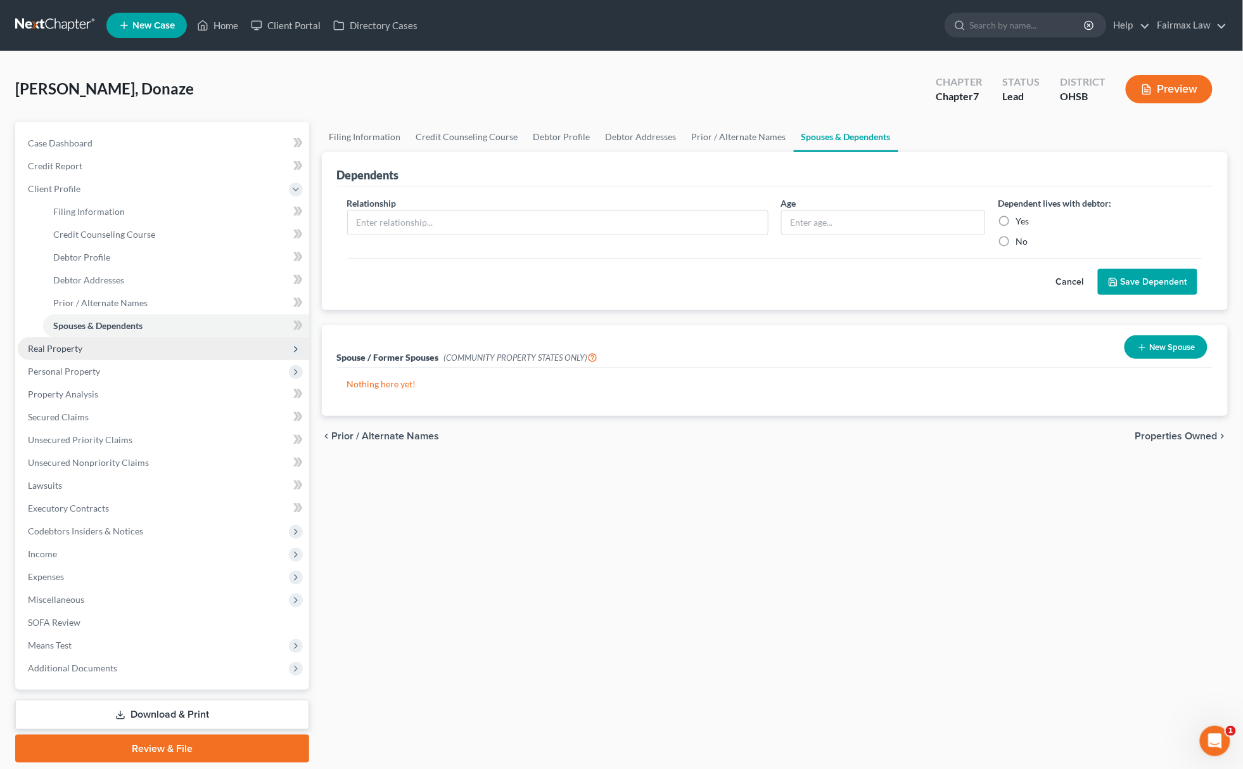
click at [99, 337] on span "Real Property" at bounding box center [163, 348] width 291 height 23
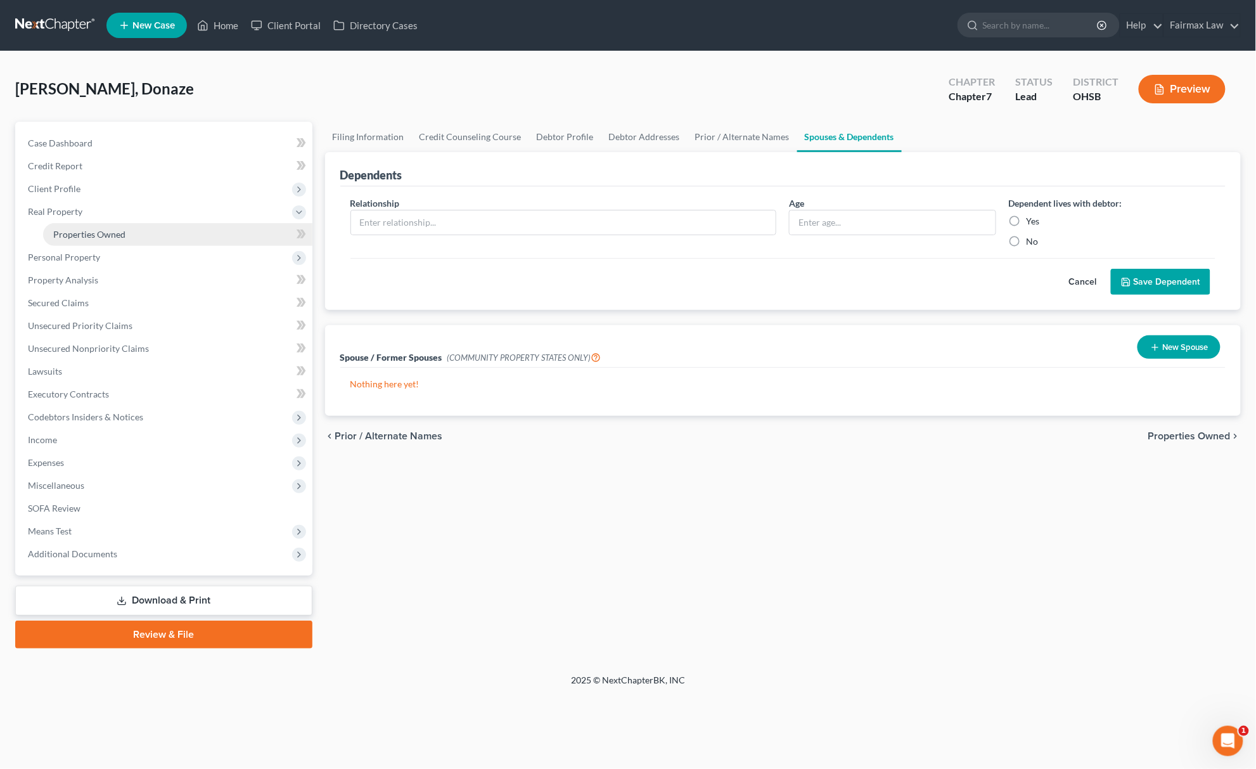
click at [122, 229] on span "Properties Owned" at bounding box center [89, 234] width 72 height 11
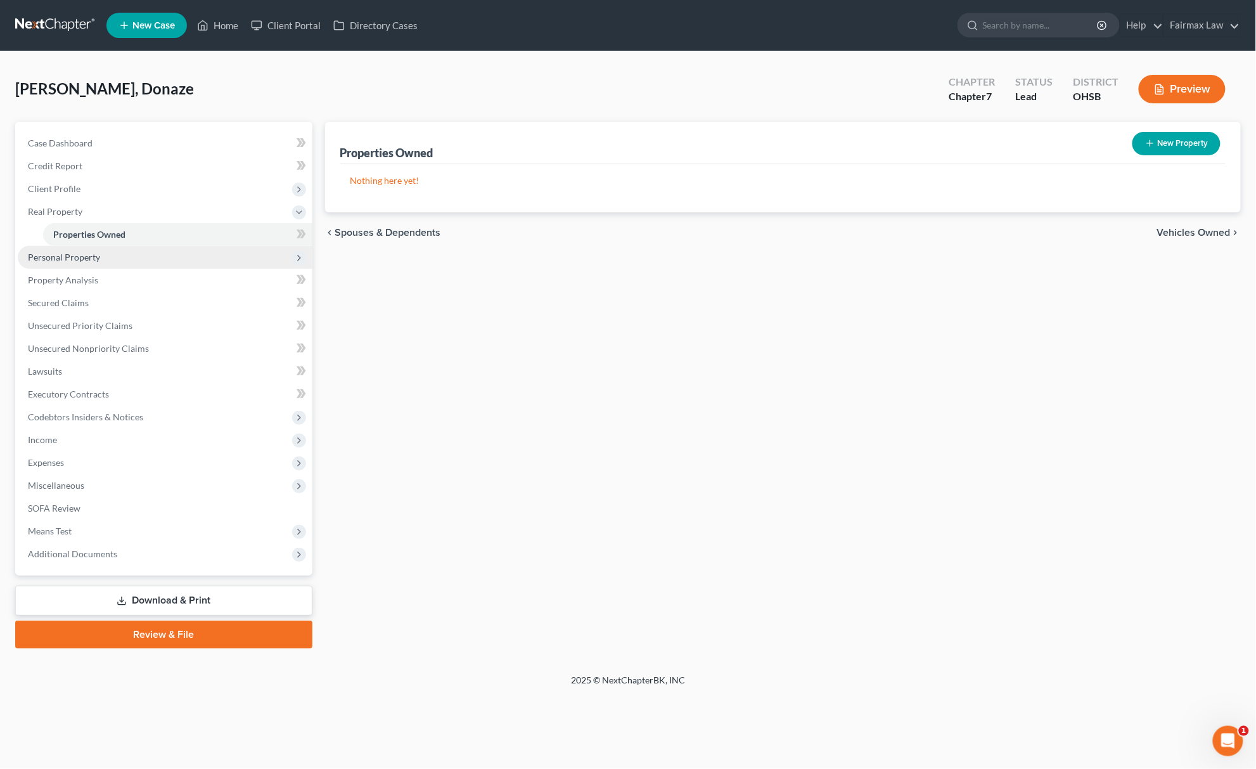
click at [100, 250] on span "Personal Property" at bounding box center [165, 257] width 295 height 23
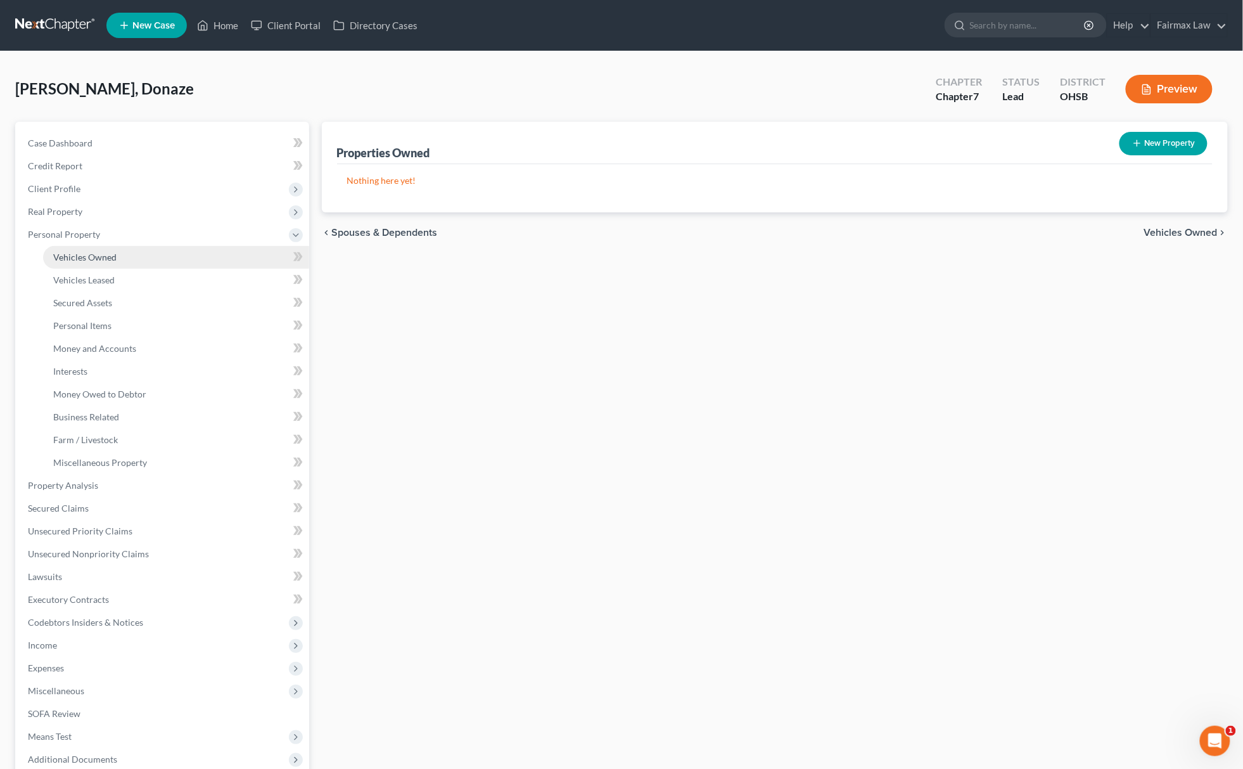
click at [108, 248] on link "Vehicles Owned" at bounding box center [176, 257] width 266 height 23
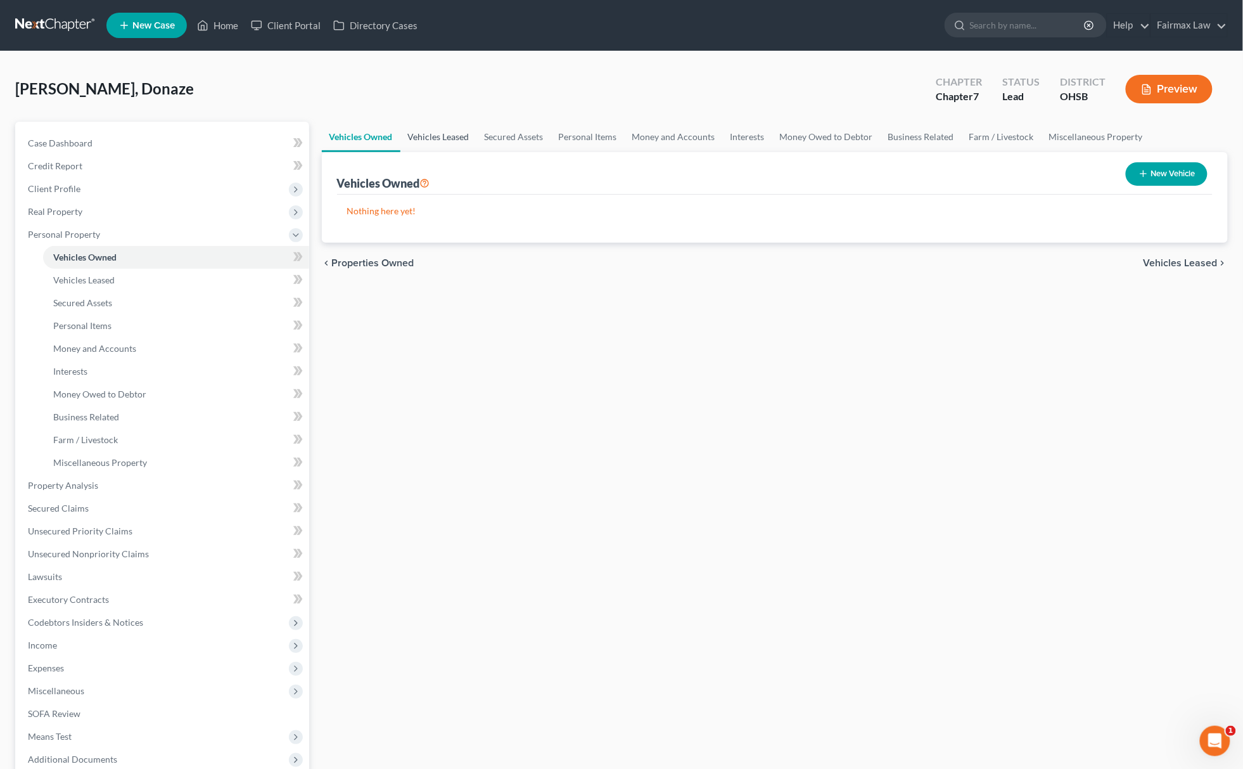
click at [447, 130] on link "Vehicles Leased" at bounding box center [438, 137] width 77 height 30
click at [517, 138] on link "Secured Assets" at bounding box center [514, 137] width 74 height 30
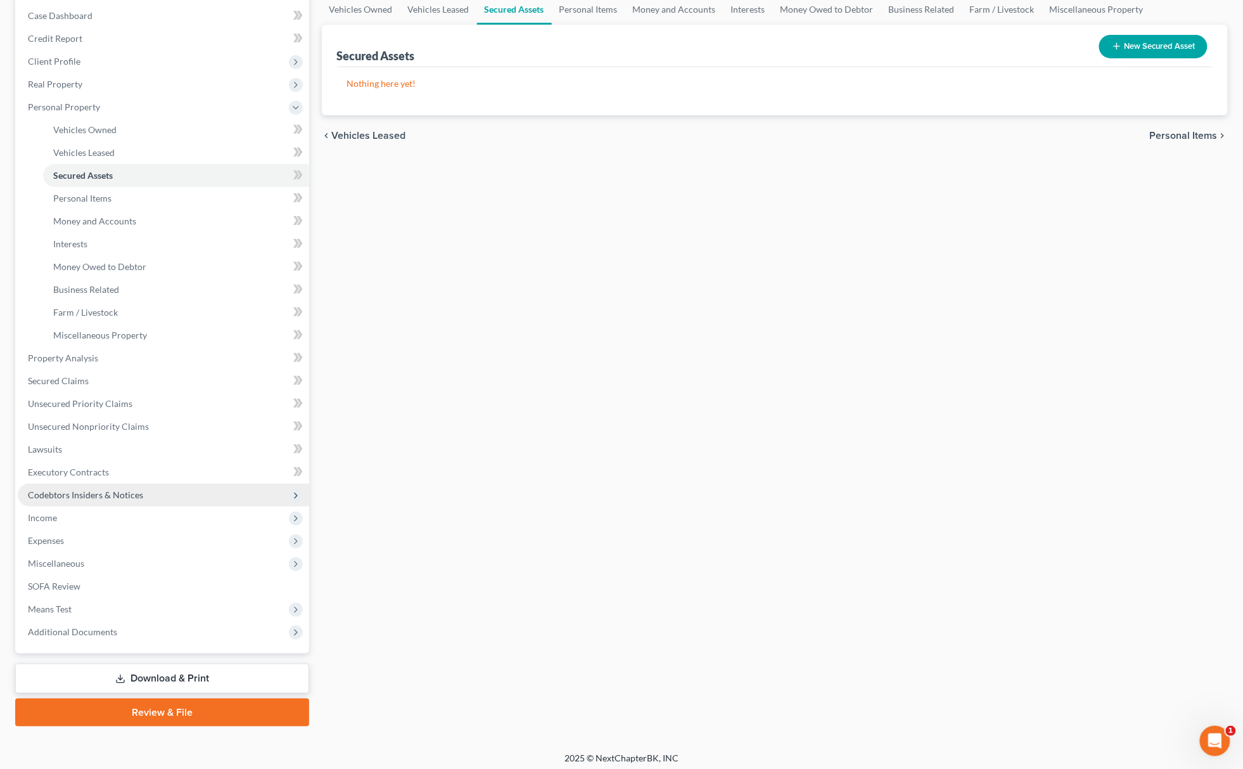
scroll to position [132, 0]
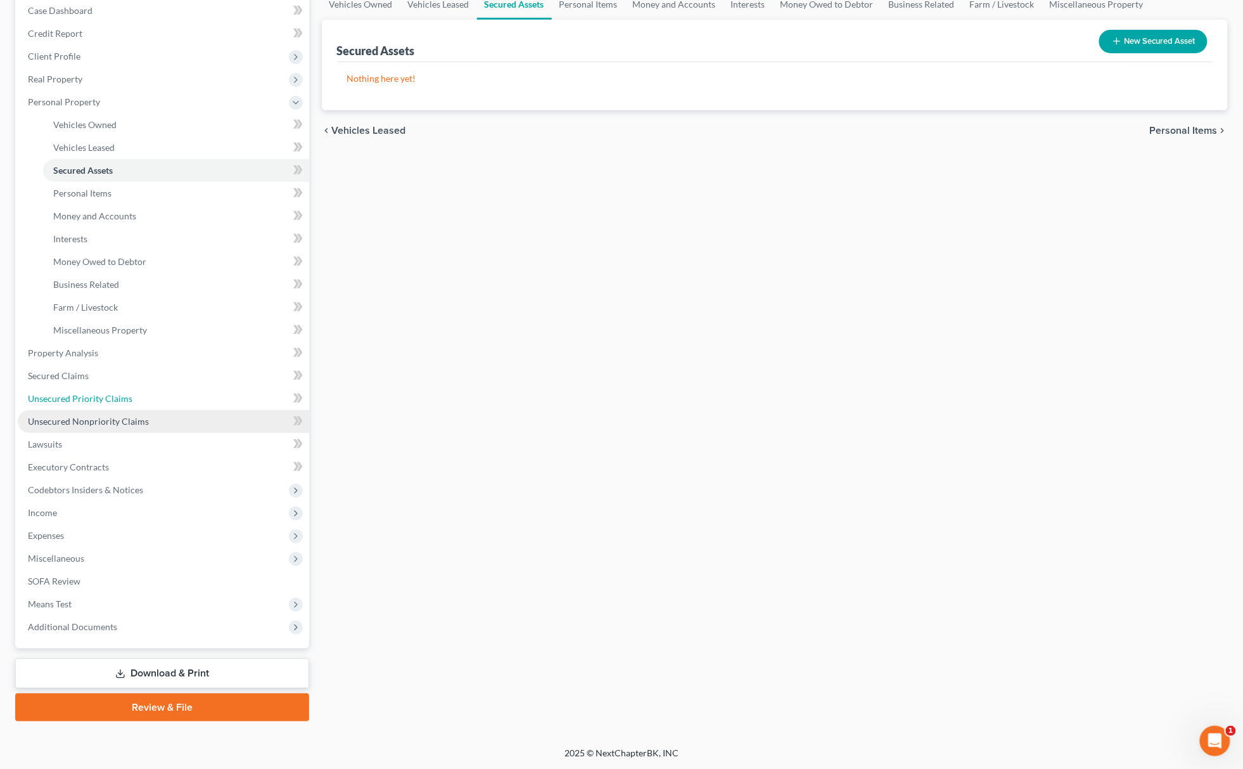
drag, startPoint x: 142, startPoint y: 401, endPoint x: 142, endPoint y: 409, distance: 7.6
click at [142, 401] on link "Unsecured Priority Claims" at bounding box center [163, 398] width 291 height 23
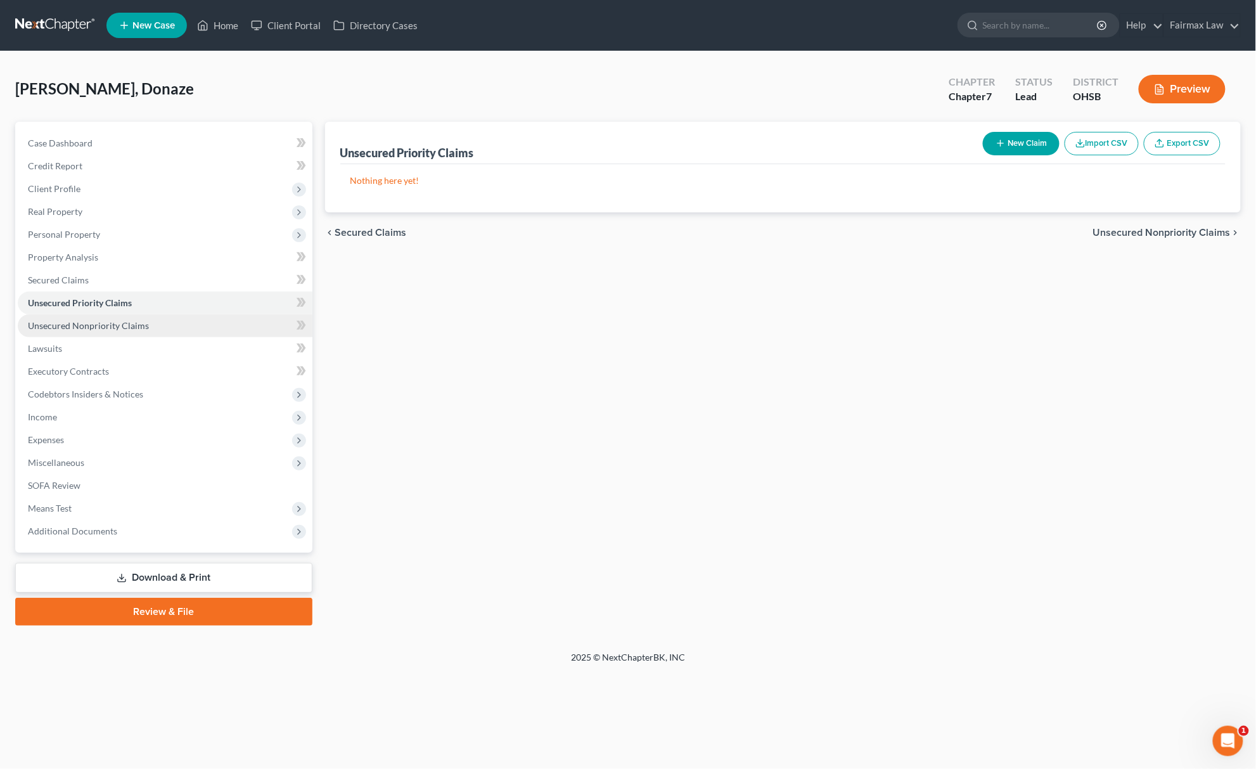
click at [127, 328] on span "Unsecured Nonpriority Claims" at bounding box center [88, 325] width 121 height 11
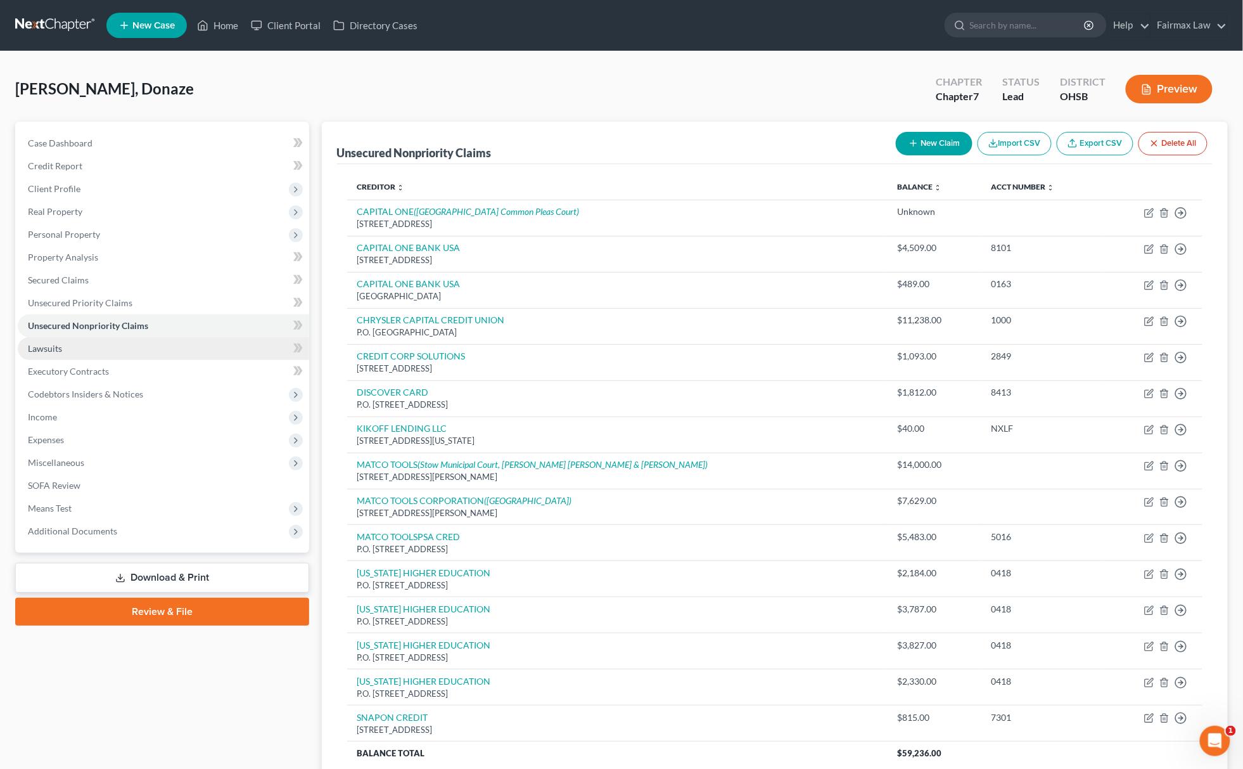
click at [114, 342] on link "Lawsuits" at bounding box center [163, 348] width 291 height 23
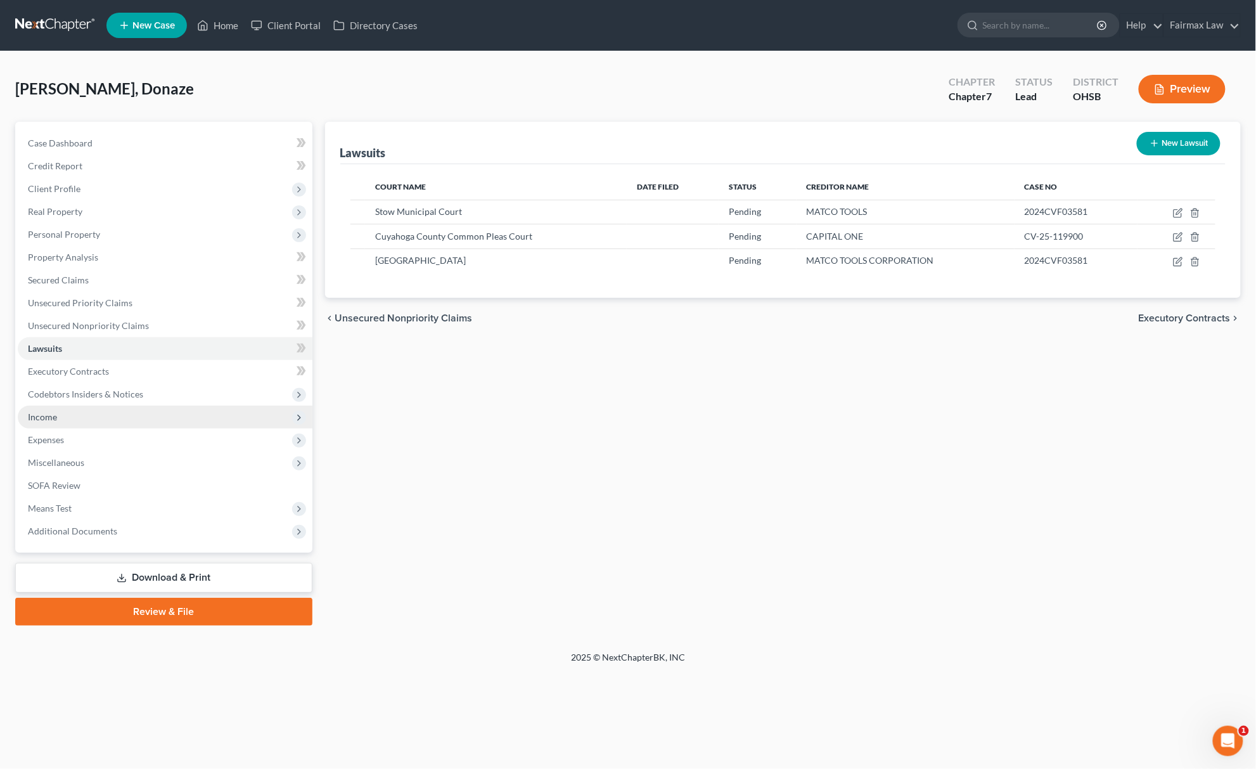
click at [70, 409] on span "Income" at bounding box center [165, 417] width 295 height 23
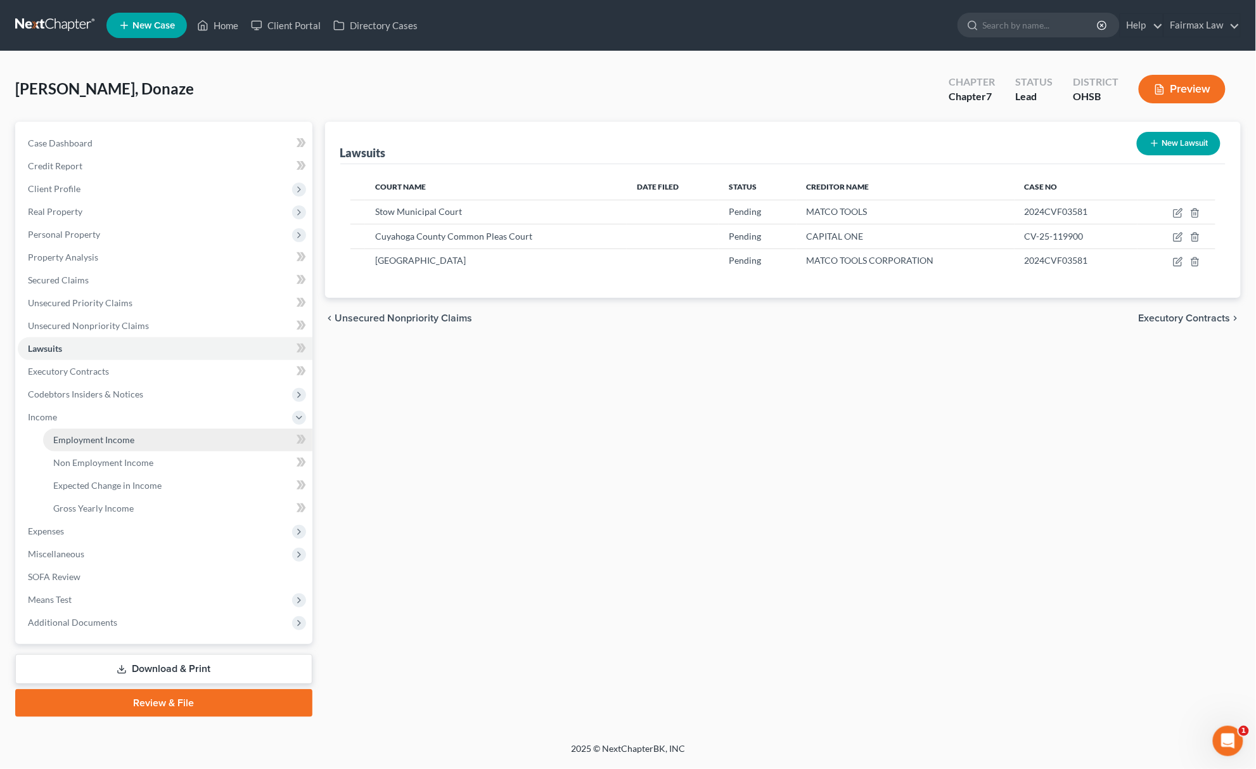
click at [102, 442] on span "Employment Income" at bounding box center [93, 439] width 81 height 11
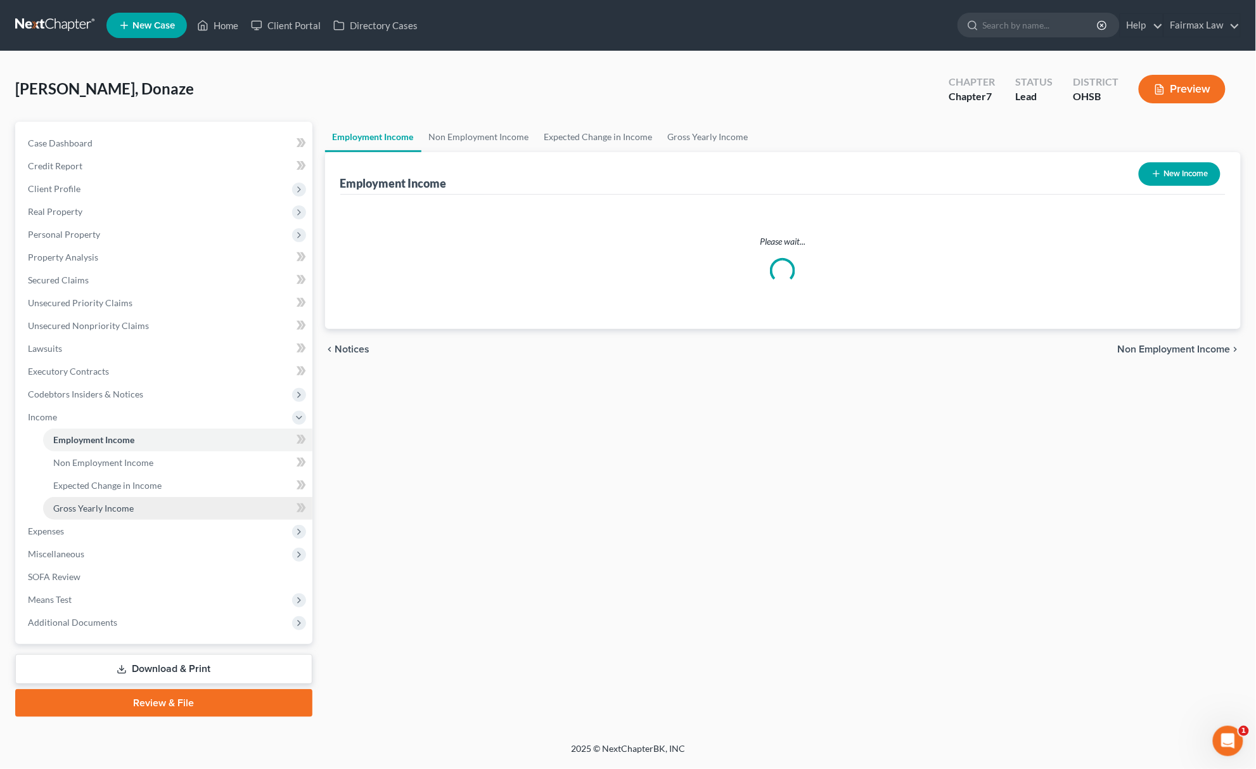
click at [138, 509] on link "Gross Yearly Income" at bounding box center [177, 508] width 269 height 23
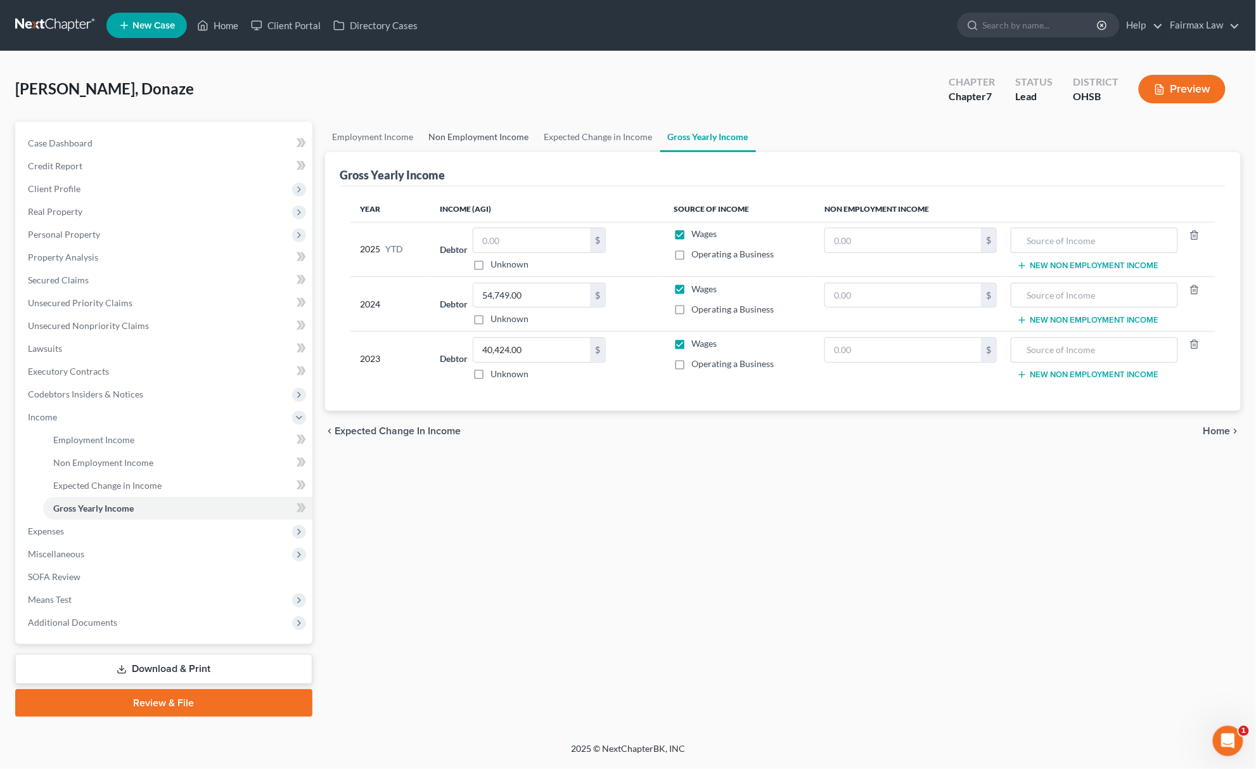
click at [509, 143] on link "Non Employment Income" at bounding box center [478, 137] width 115 height 30
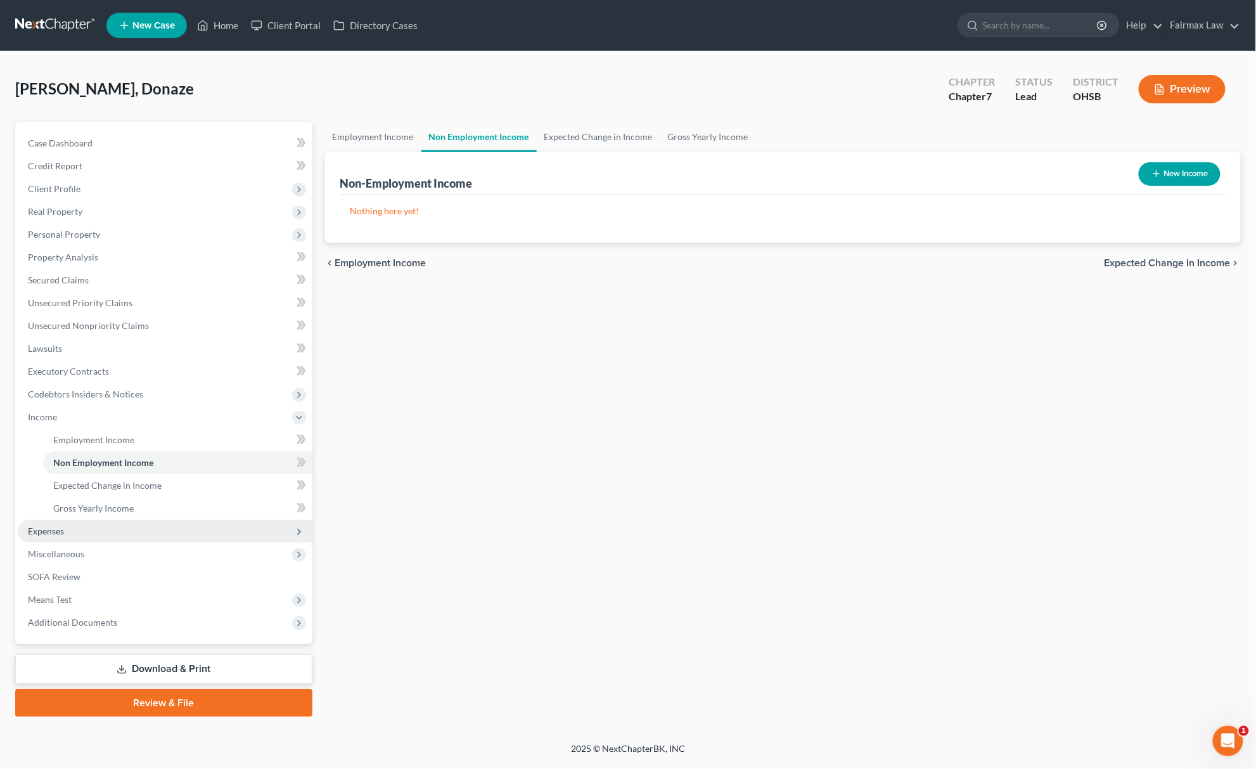
click at [80, 530] on span "Expenses" at bounding box center [165, 531] width 295 height 23
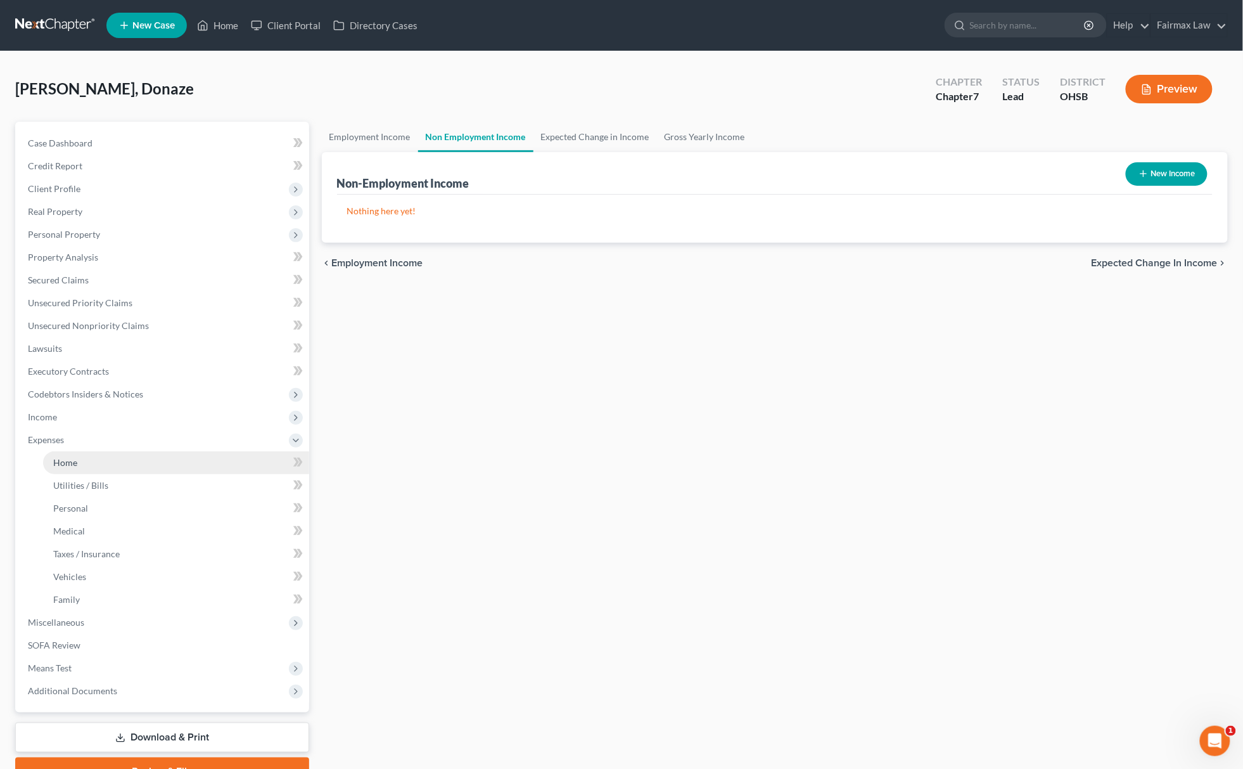
click at [127, 462] on link "Home" at bounding box center [176, 462] width 266 height 23
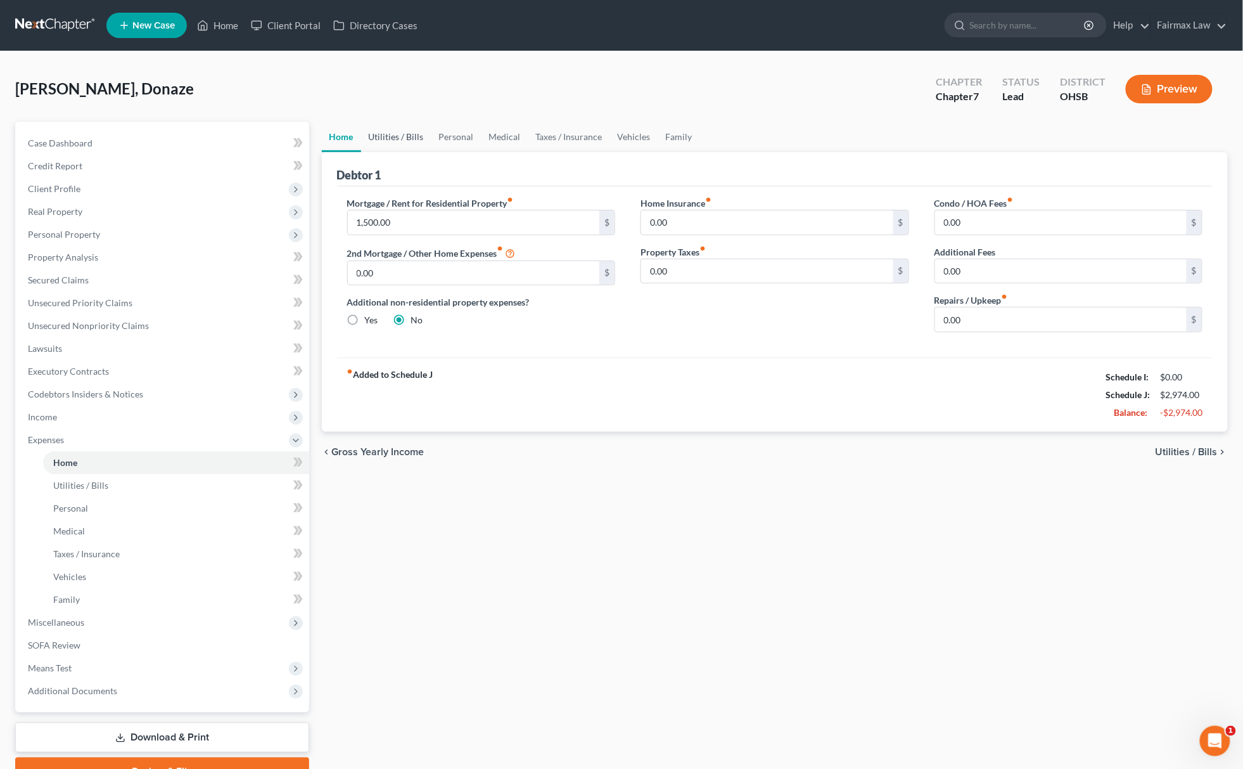
click at [395, 142] on link "Utilities / Bills" at bounding box center [396, 137] width 70 height 30
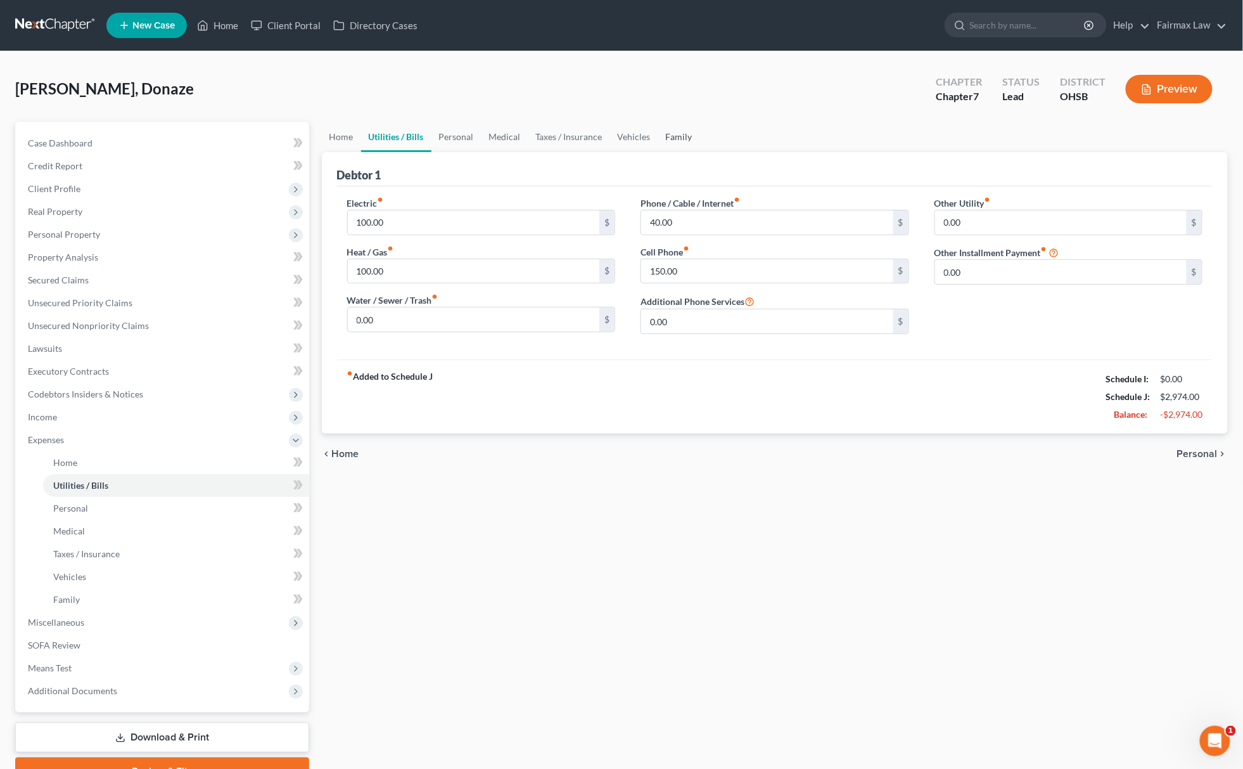
click at [677, 135] on link "Family" at bounding box center [679, 137] width 42 height 30
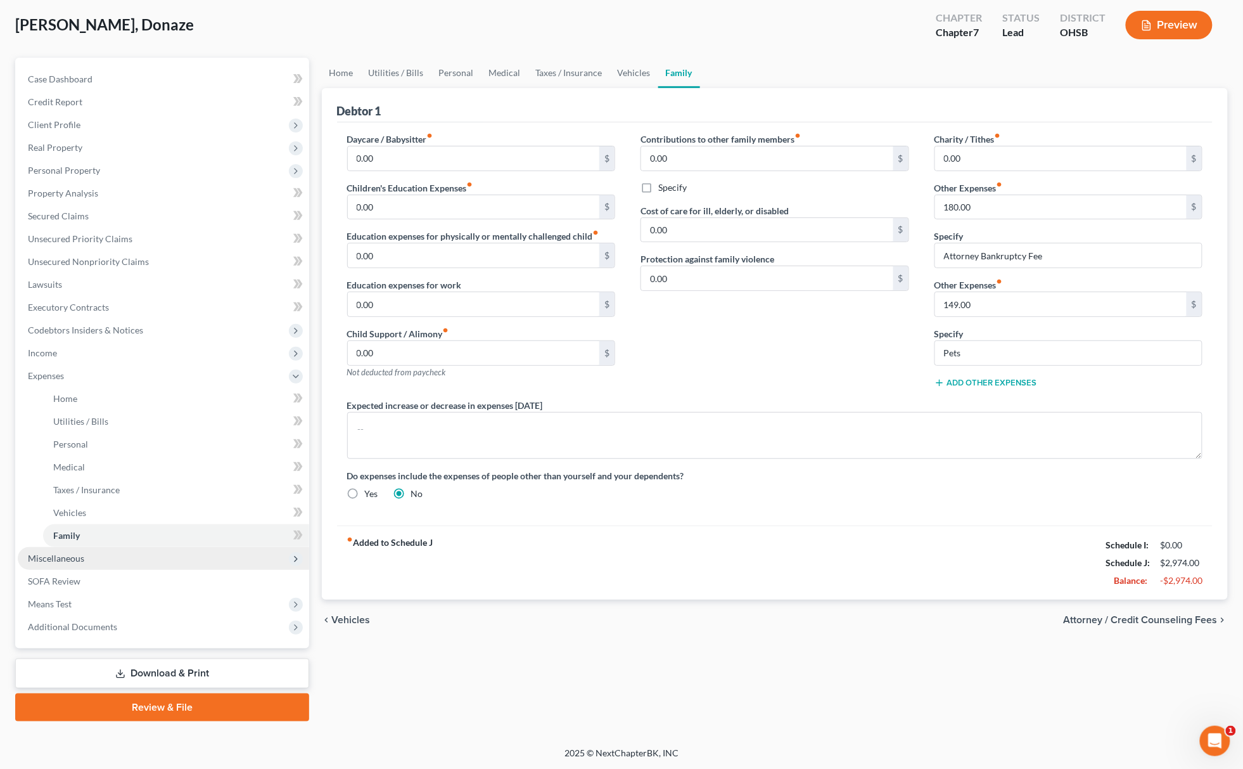
click at [72, 553] on span "Miscellaneous" at bounding box center [56, 558] width 56 height 11
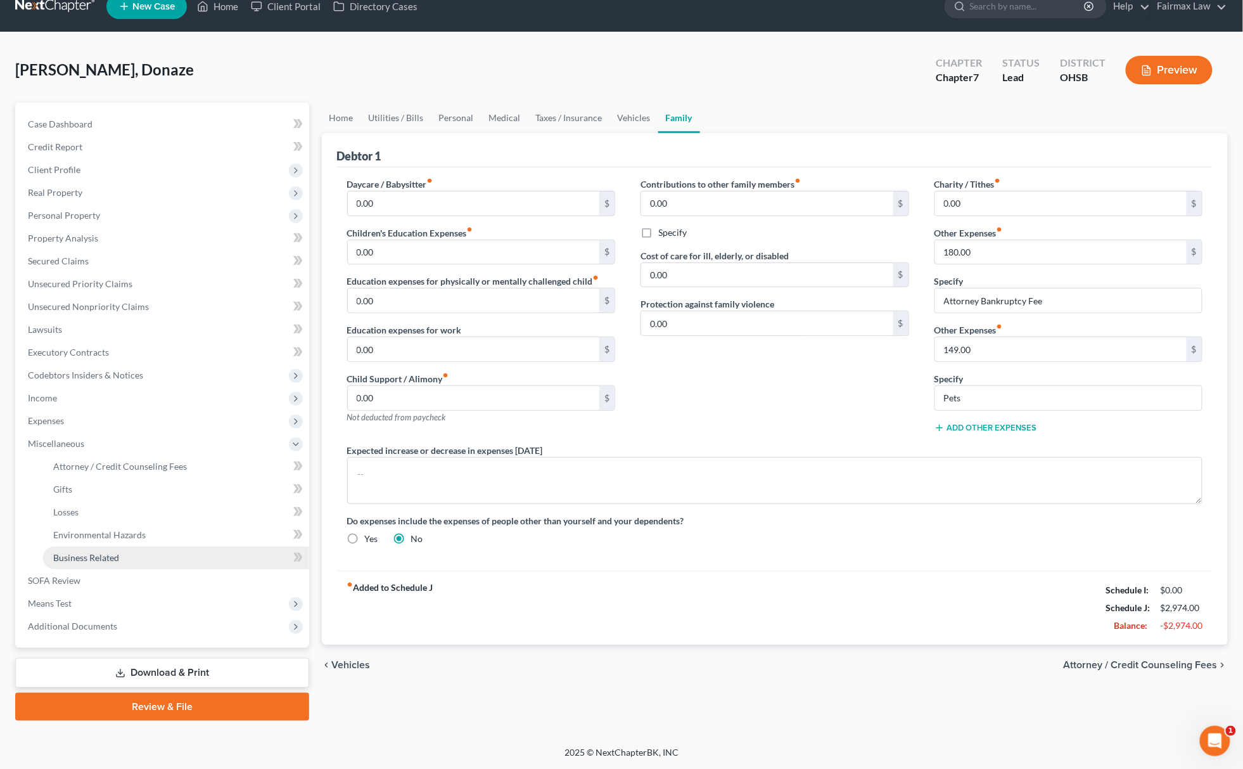
scroll to position [18, 0]
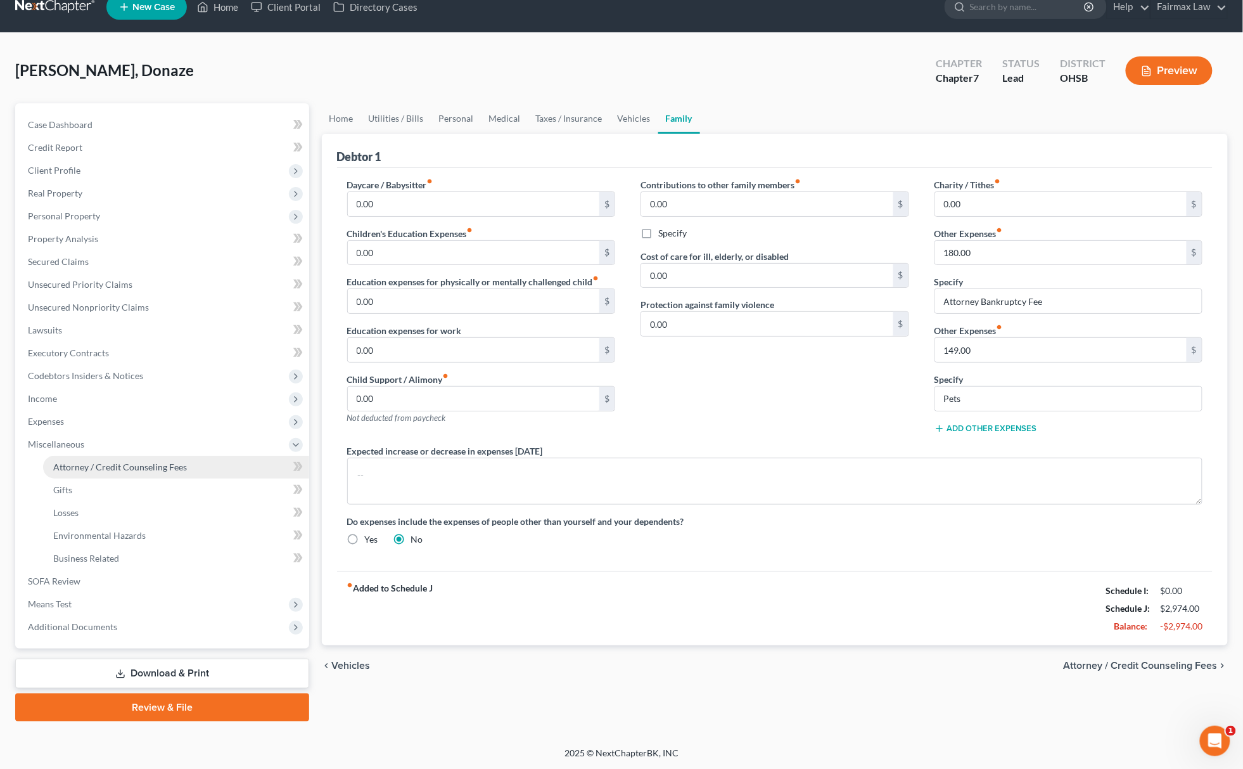
click at [174, 466] on span "Attorney / Credit Counseling Fees" at bounding box center [120, 466] width 134 height 11
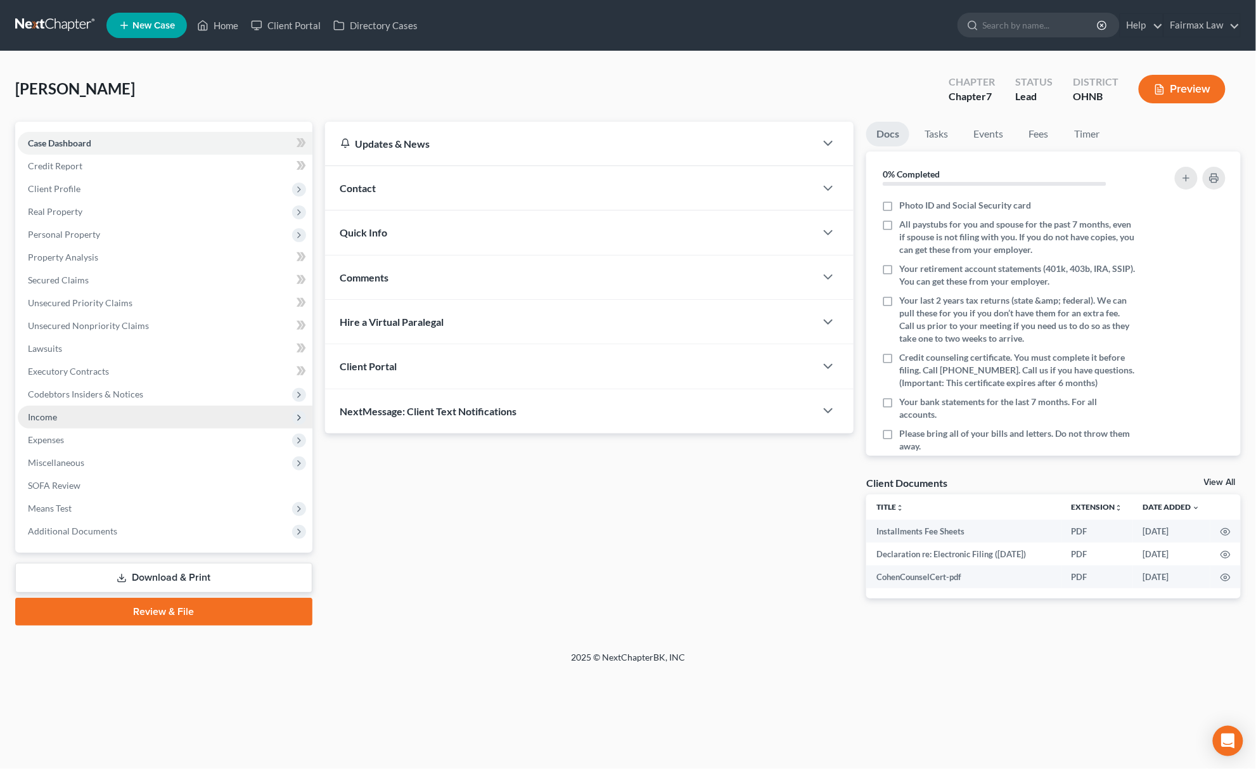
click at [57, 409] on span "Income" at bounding box center [165, 417] width 295 height 23
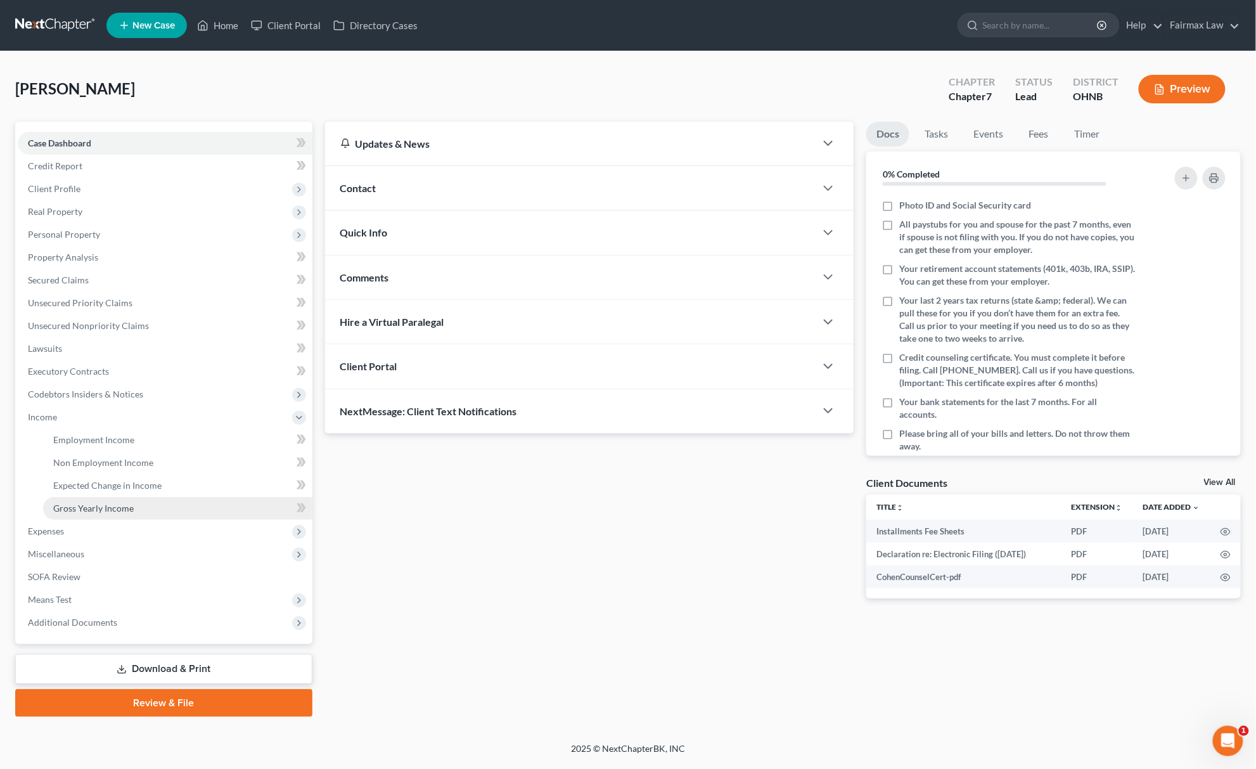
click at [127, 506] on span "Gross Yearly Income" at bounding box center [93, 507] width 80 height 11
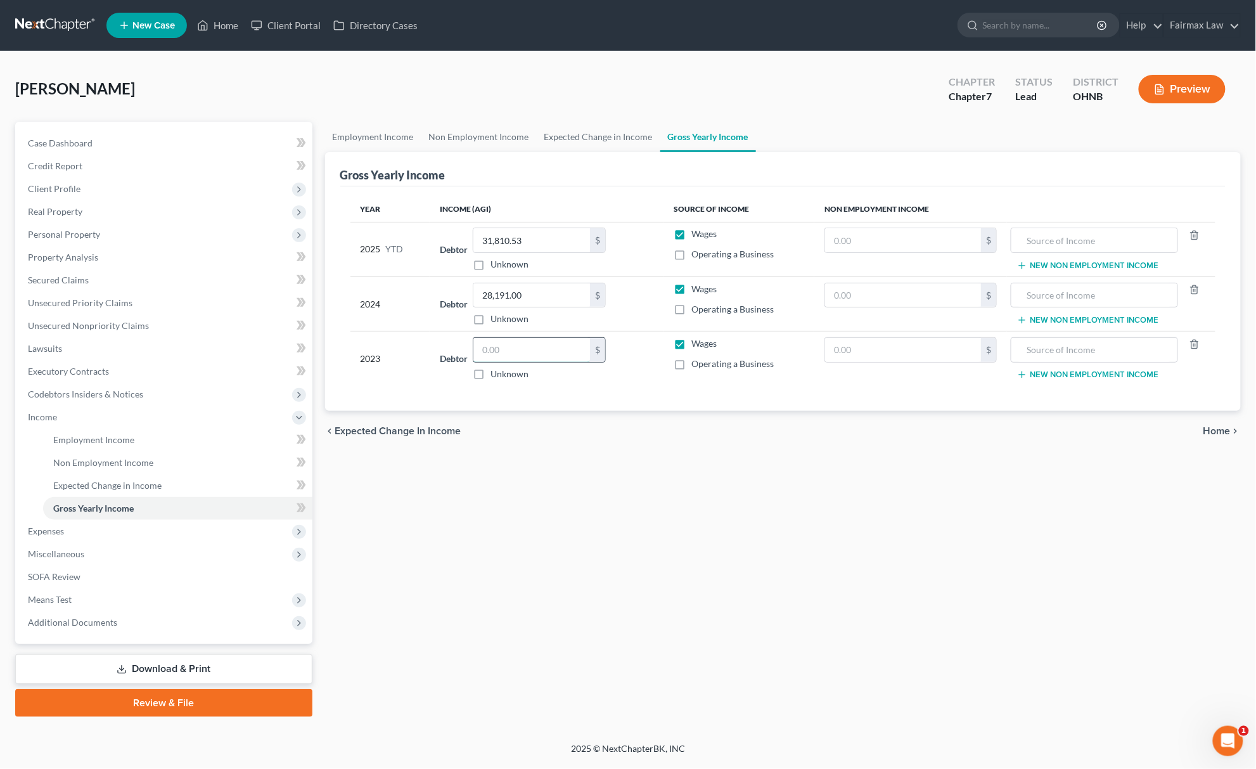
click at [515, 341] on input "text" at bounding box center [531, 350] width 117 height 24
paste input "44,984."
type input "44,984.00"
click at [110, 303] on span "Unsecured Priority Claims" at bounding box center [80, 302] width 105 height 11
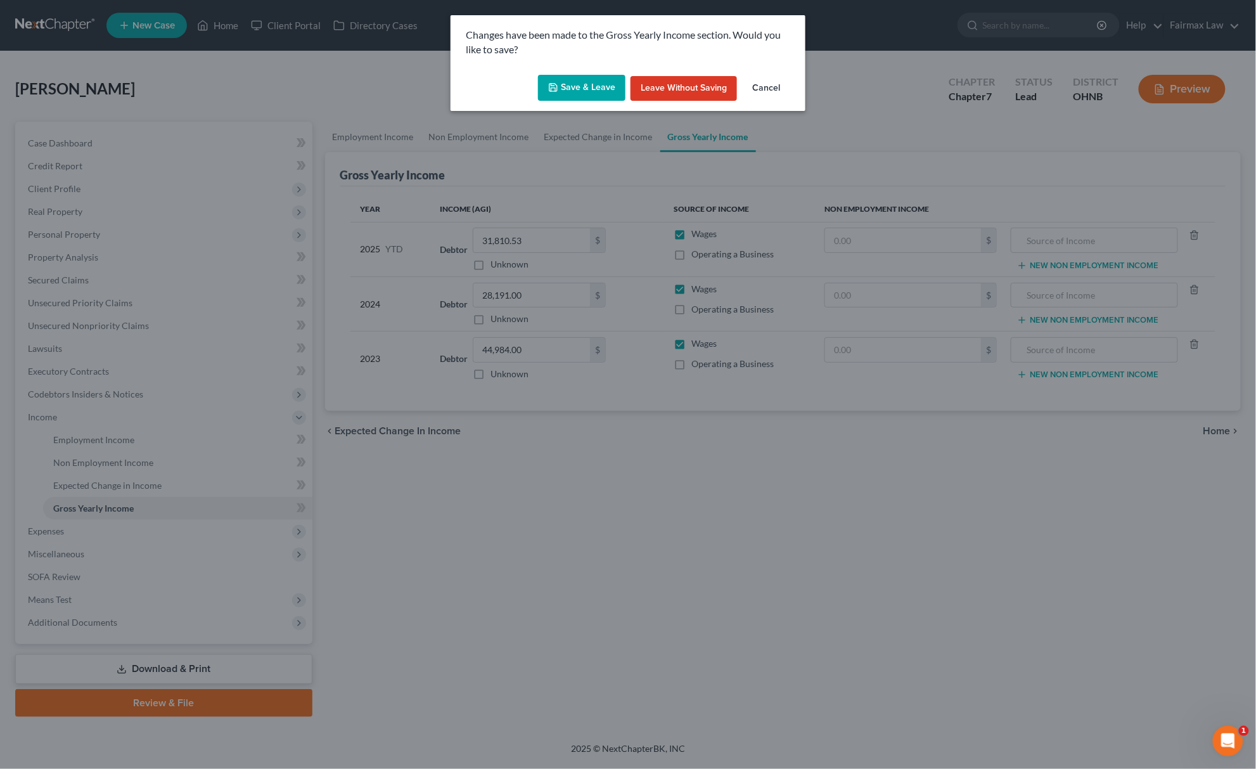
click at [596, 79] on button "Save & Leave" at bounding box center [581, 88] width 87 height 27
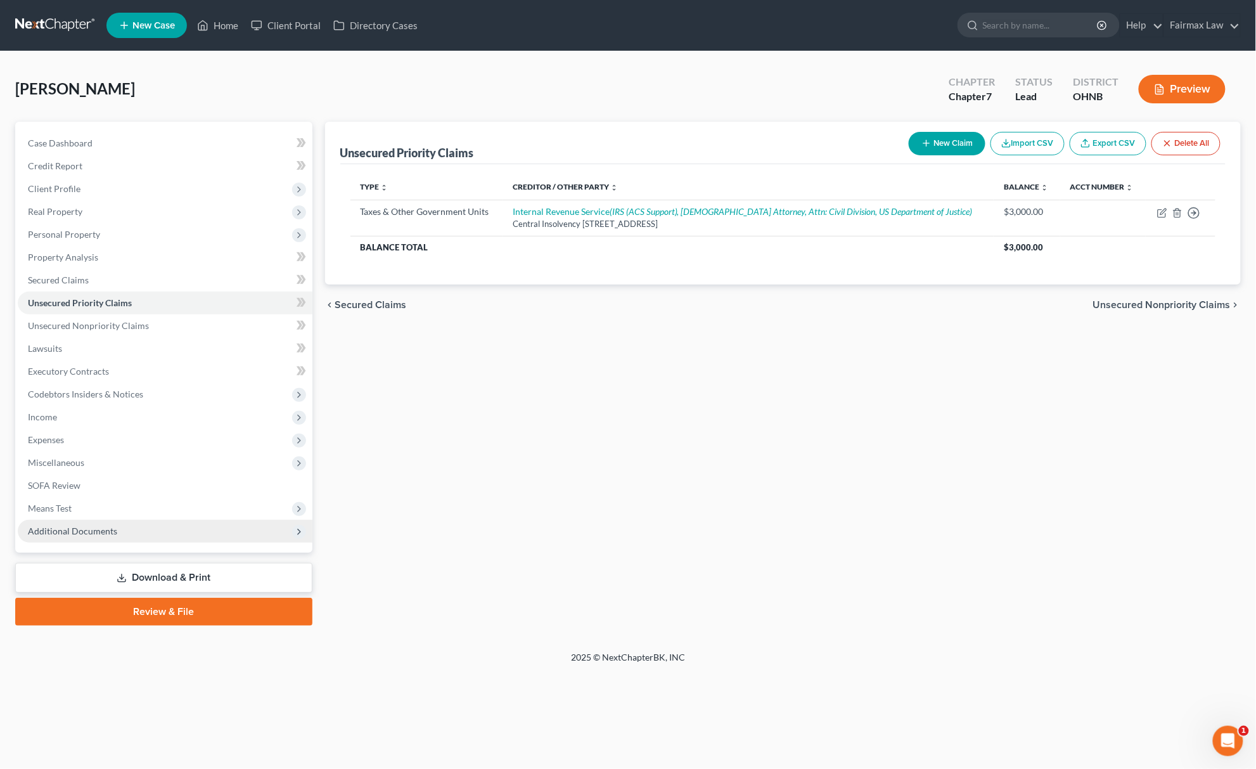
click at [80, 521] on span "Additional Documents" at bounding box center [165, 531] width 295 height 23
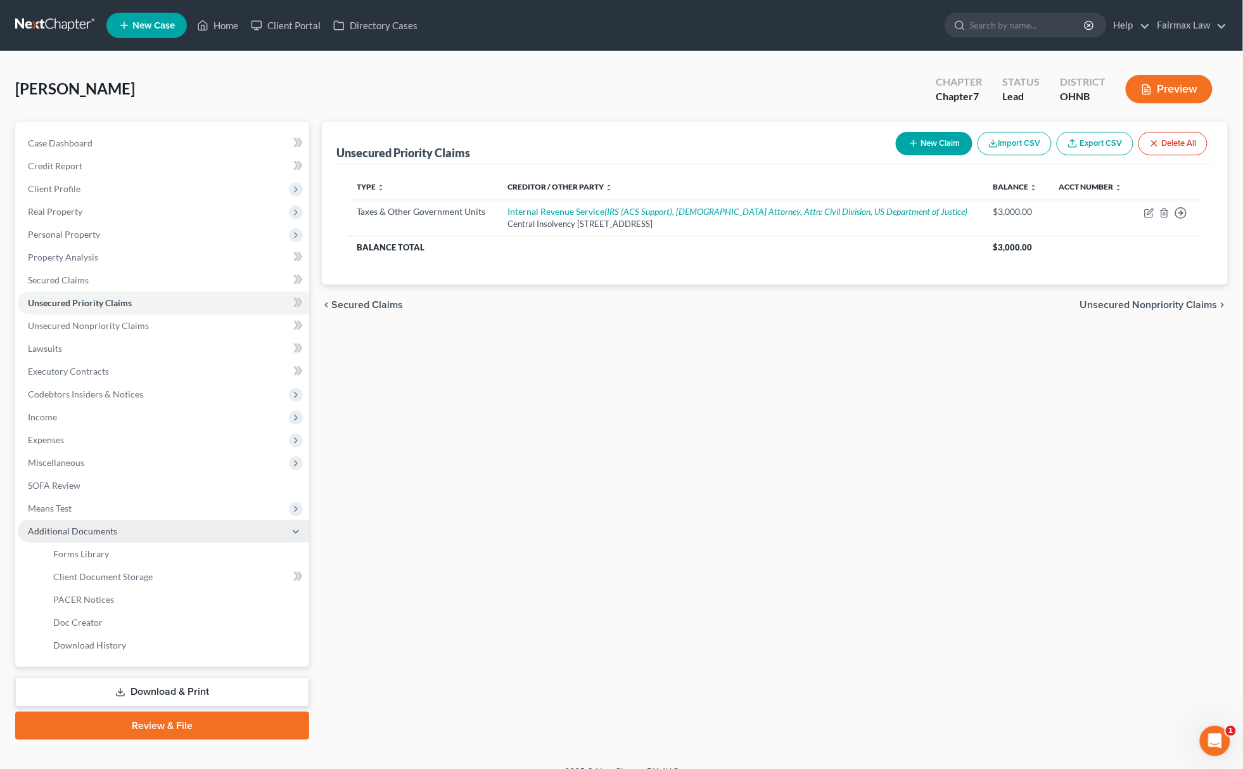
scroll to position [18, 0]
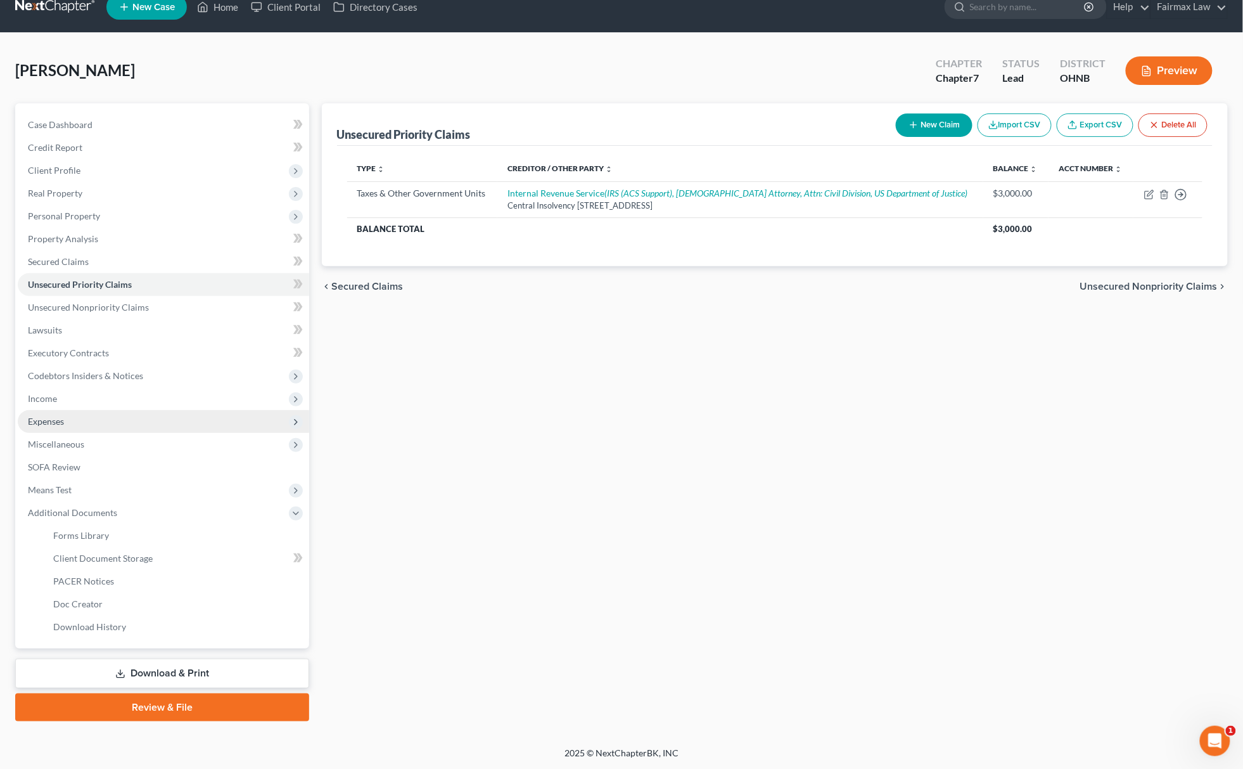
click at [108, 426] on span "Expenses" at bounding box center [163, 421] width 291 height 23
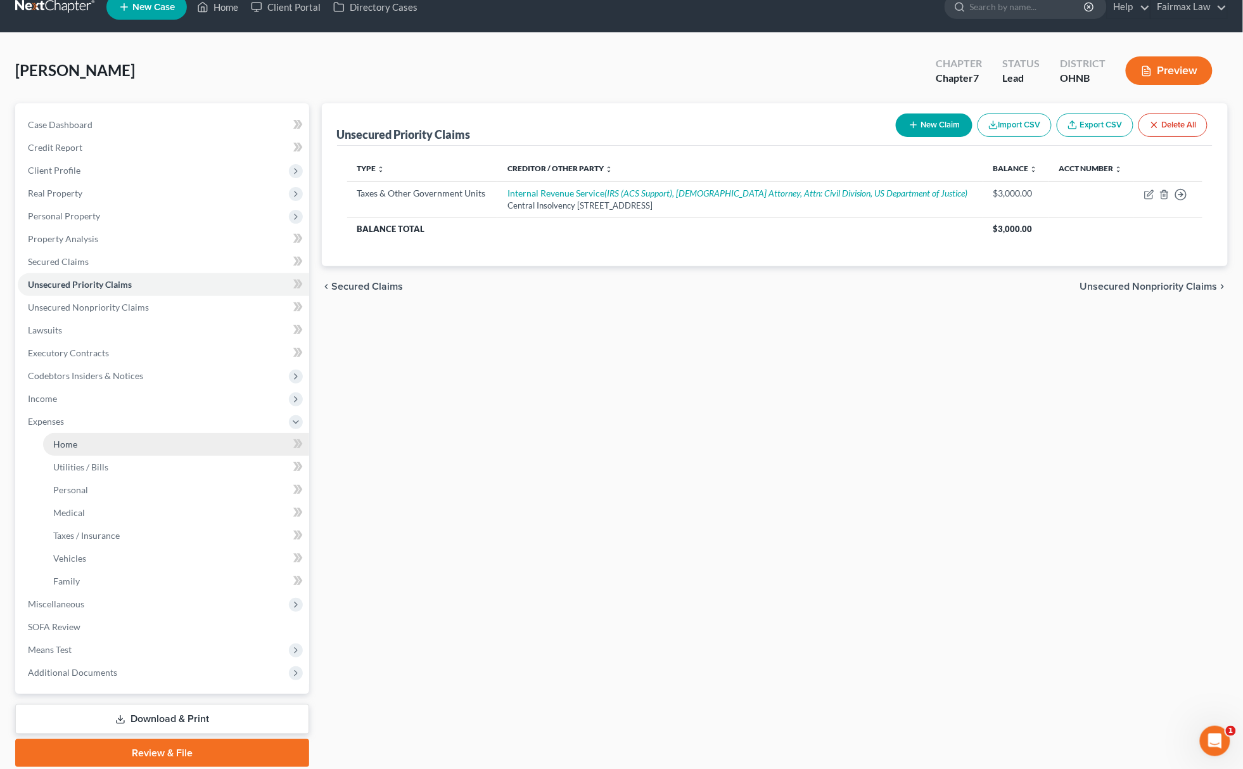
click at [86, 438] on link "Home" at bounding box center [176, 444] width 266 height 23
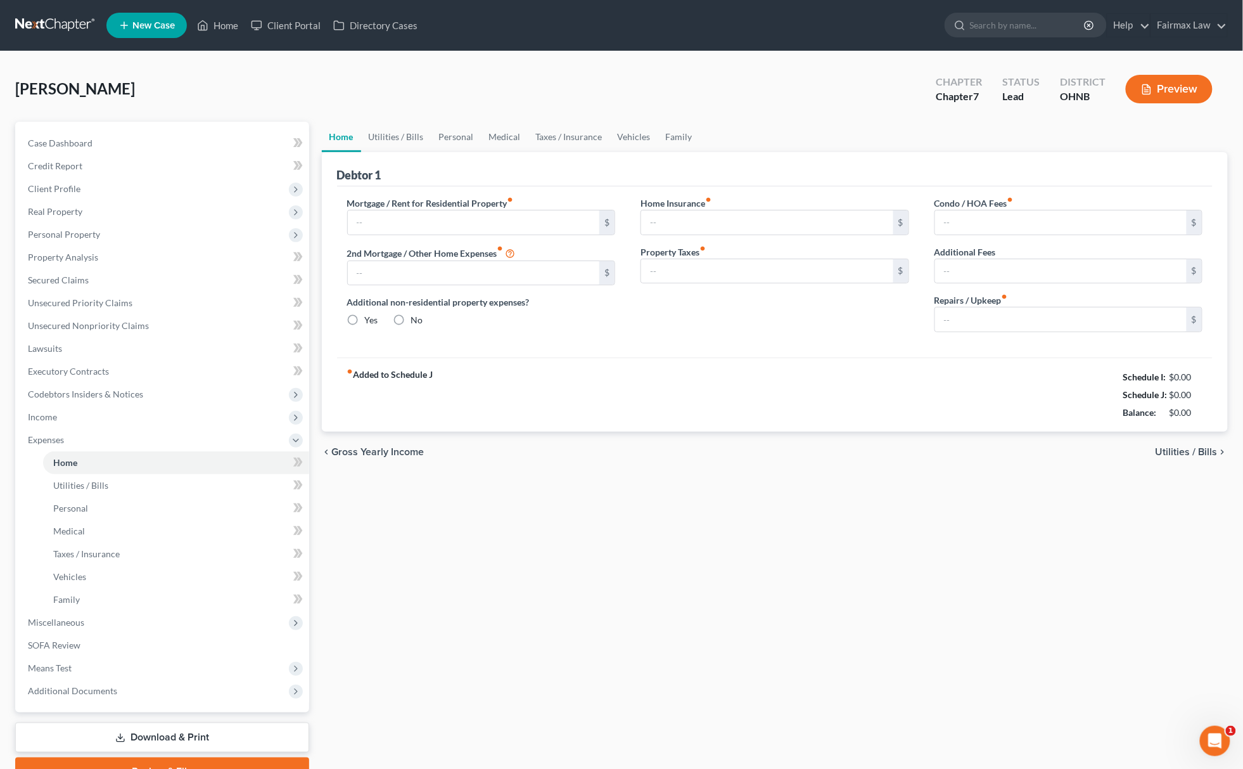
type input "1,101.00"
type input "0.00"
radio input "true"
type input "35.00"
type input "0.00"
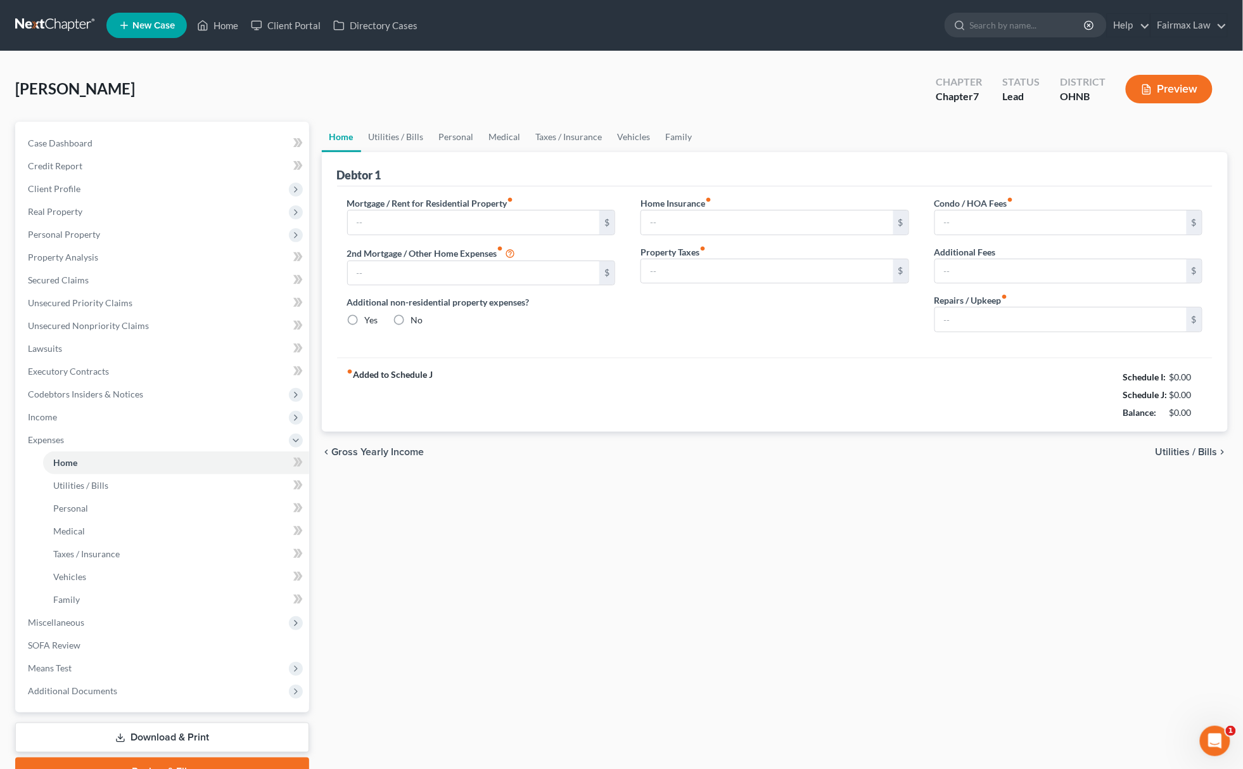
type input "0.00"
drag, startPoint x: 1108, startPoint y: 374, endPoint x: 1224, endPoint y: 414, distance: 123.4
click at [1224, 414] on div "Debtor 1 Mortgage / Rent for Residential Property fiber_manual_record 1,101.00 …" at bounding box center [775, 291] width 907 height 279
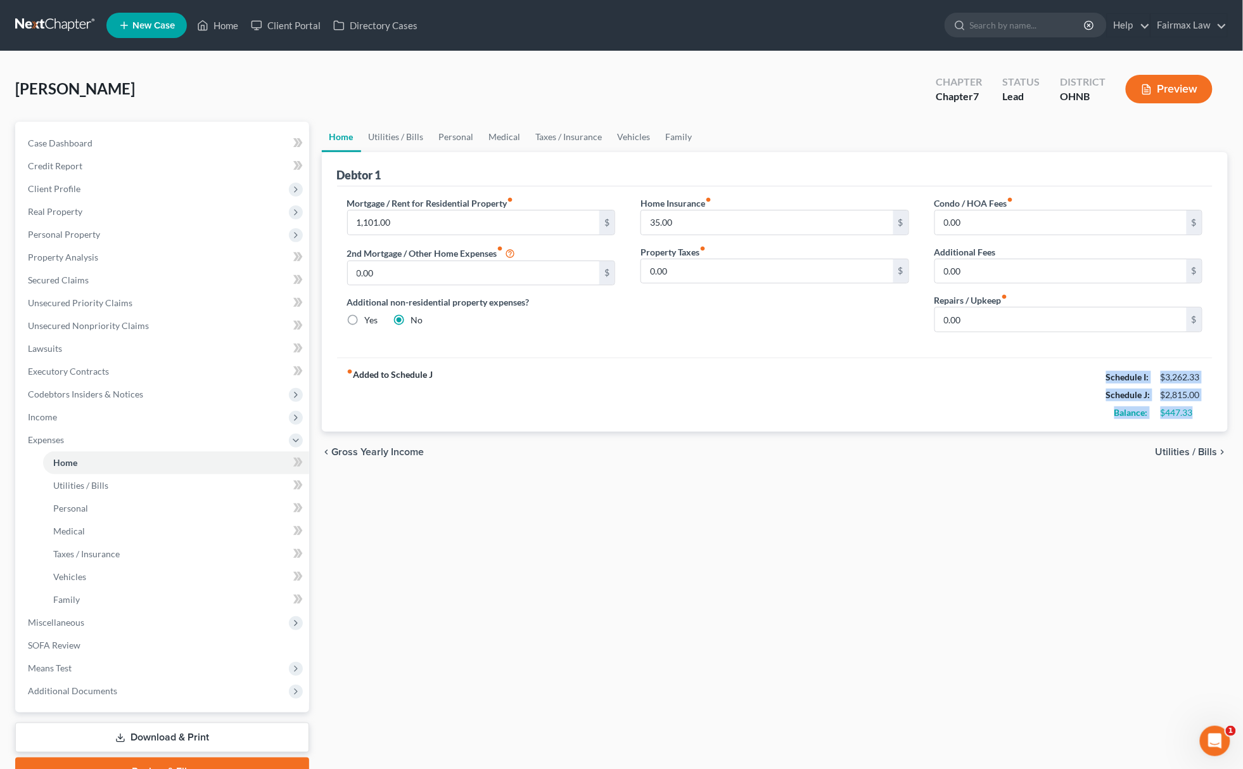
copy div "Schedule I: $3,262.33 Schedule J: $2,815.00 Balance: $447.33"
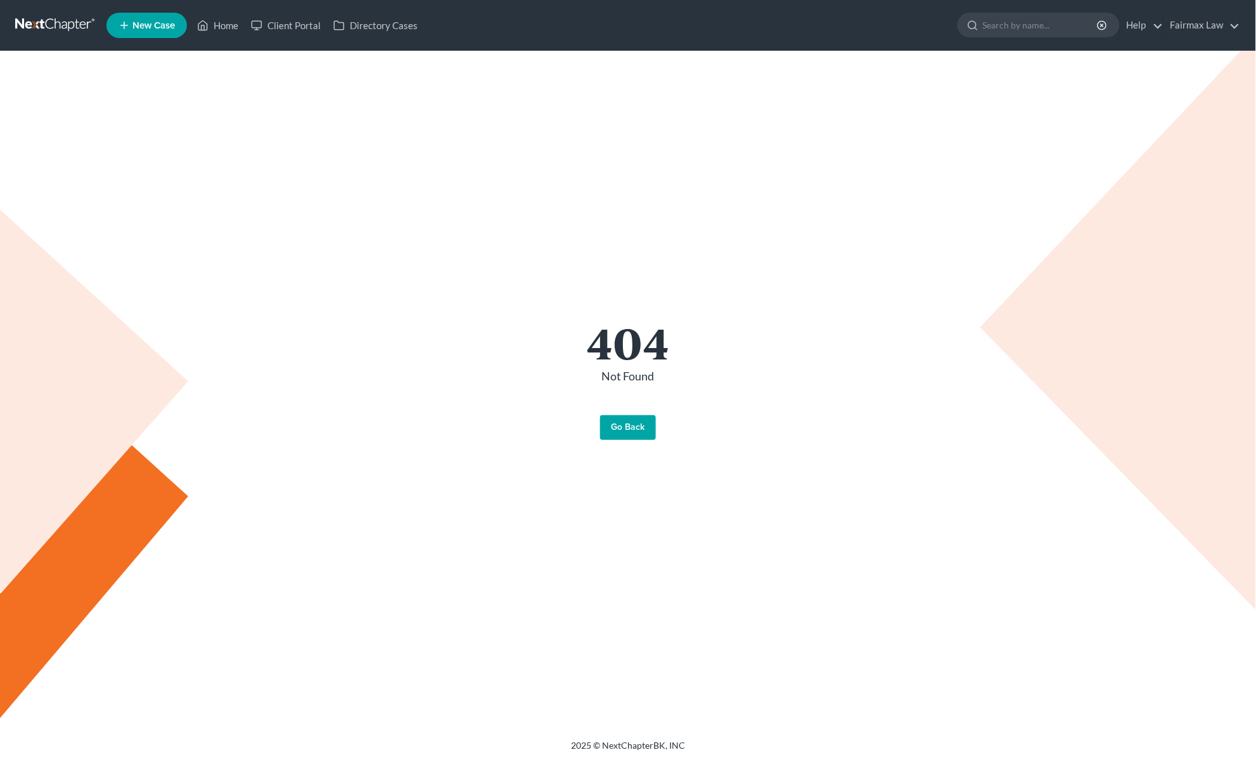
click at [623, 431] on link "Go Back" at bounding box center [628, 427] width 56 height 25
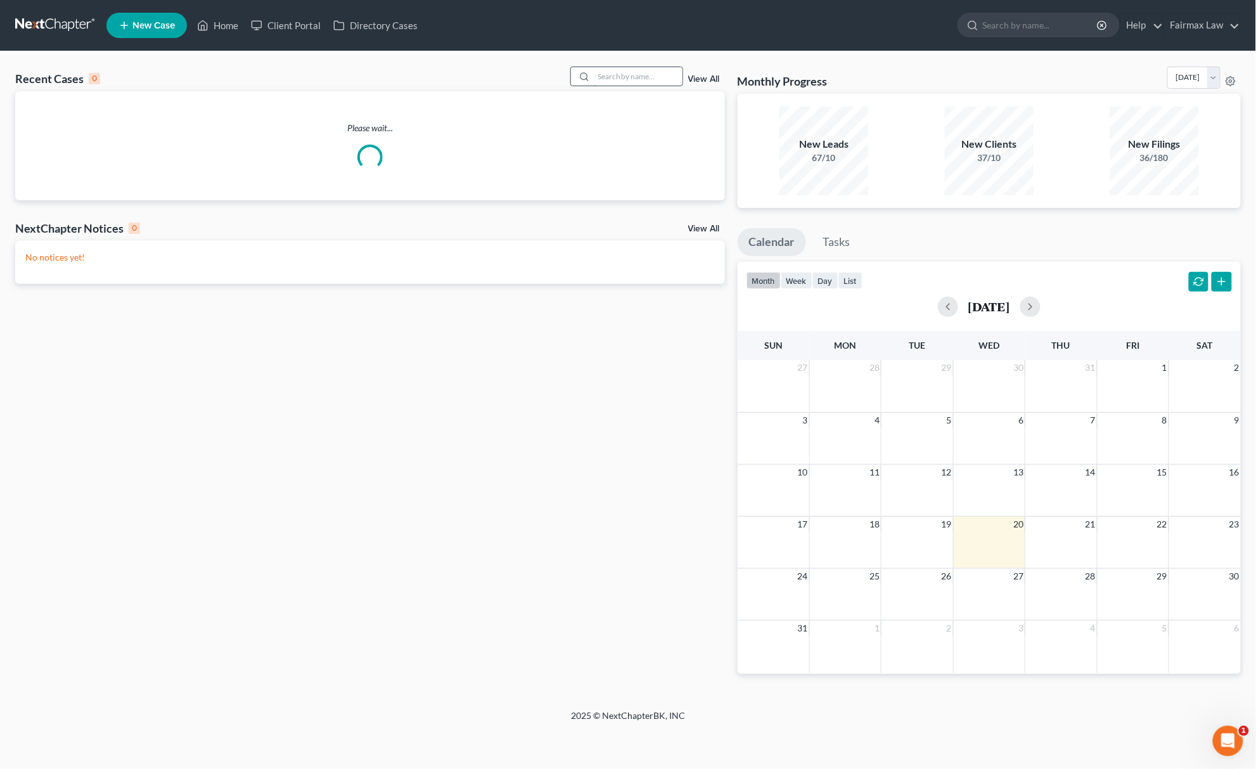
click at [655, 69] on input "search" at bounding box center [638, 76] width 89 height 18
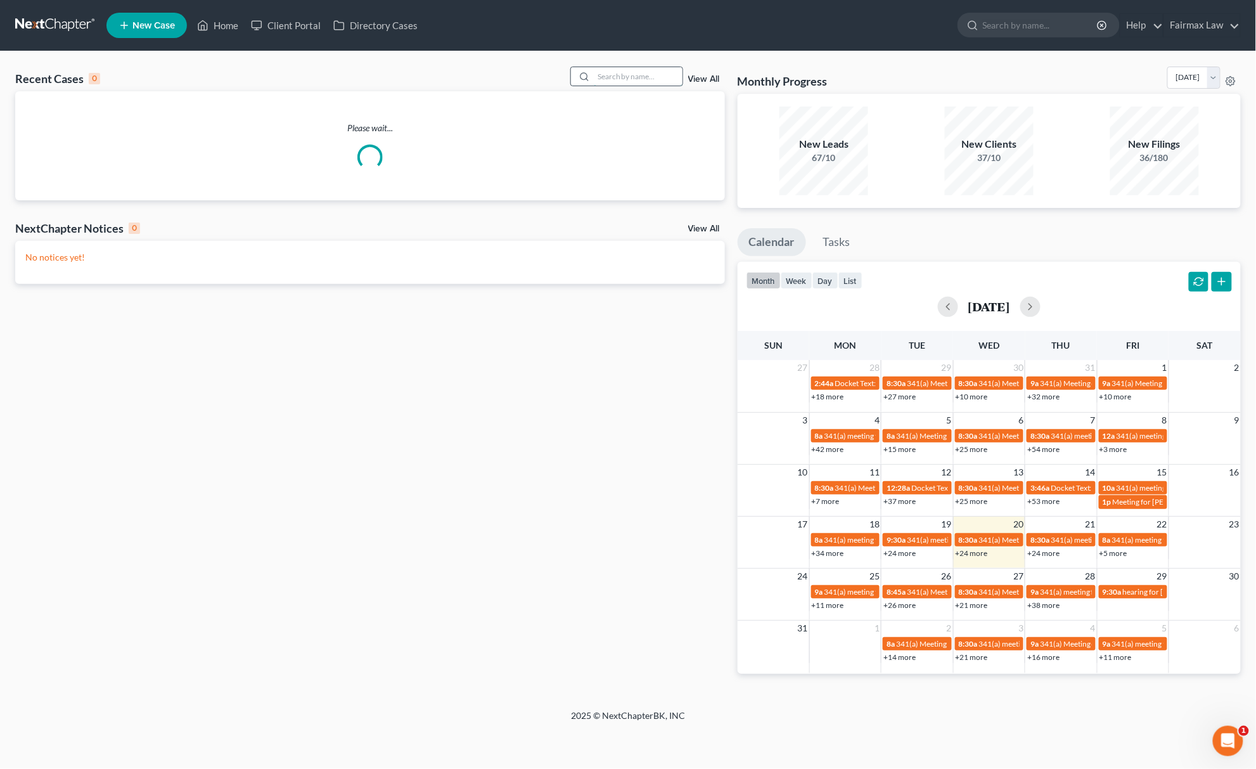
click at [642, 73] on input "search" at bounding box center [638, 76] width 89 height 18
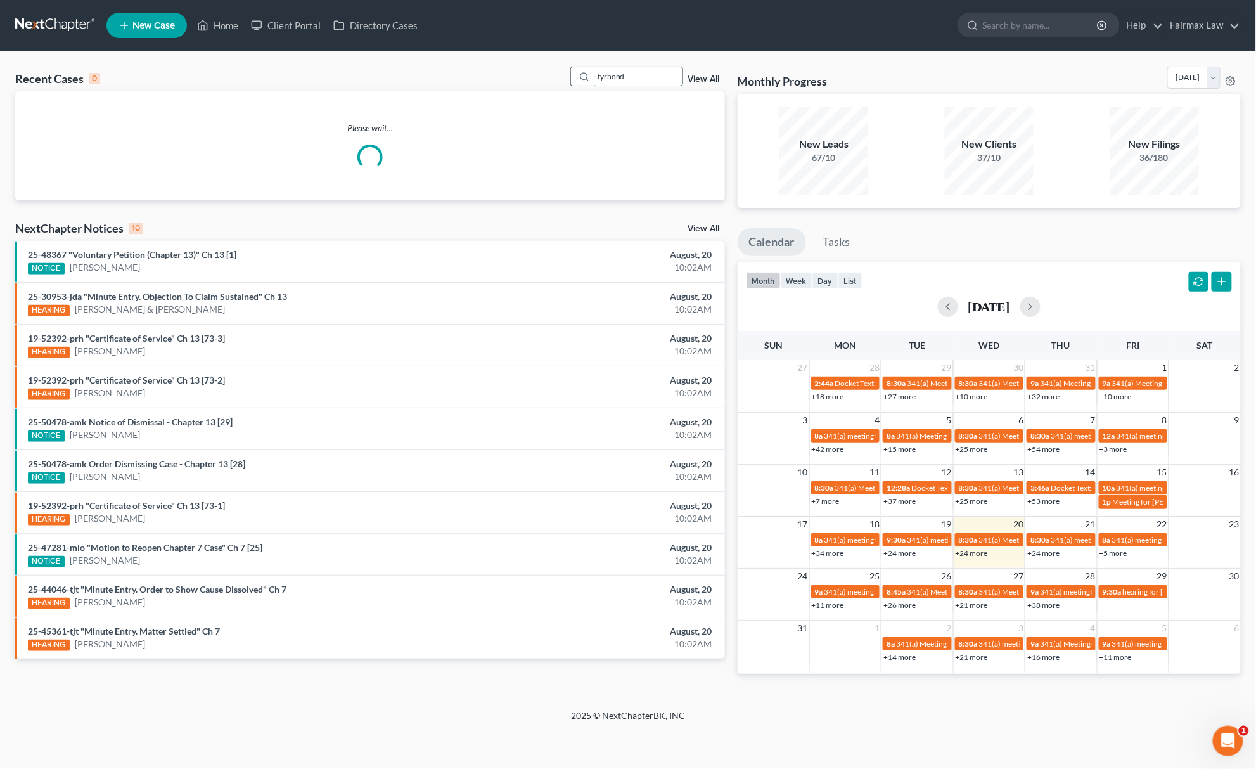
type input "tyrhonda"
drag, startPoint x: 642, startPoint y: 73, endPoint x: 375, endPoint y: 76, distance: 266.8
click at [375, 79] on div "Recent Cases 0 tyrhonda View All" at bounding box center [370, 79] width 710 height 25
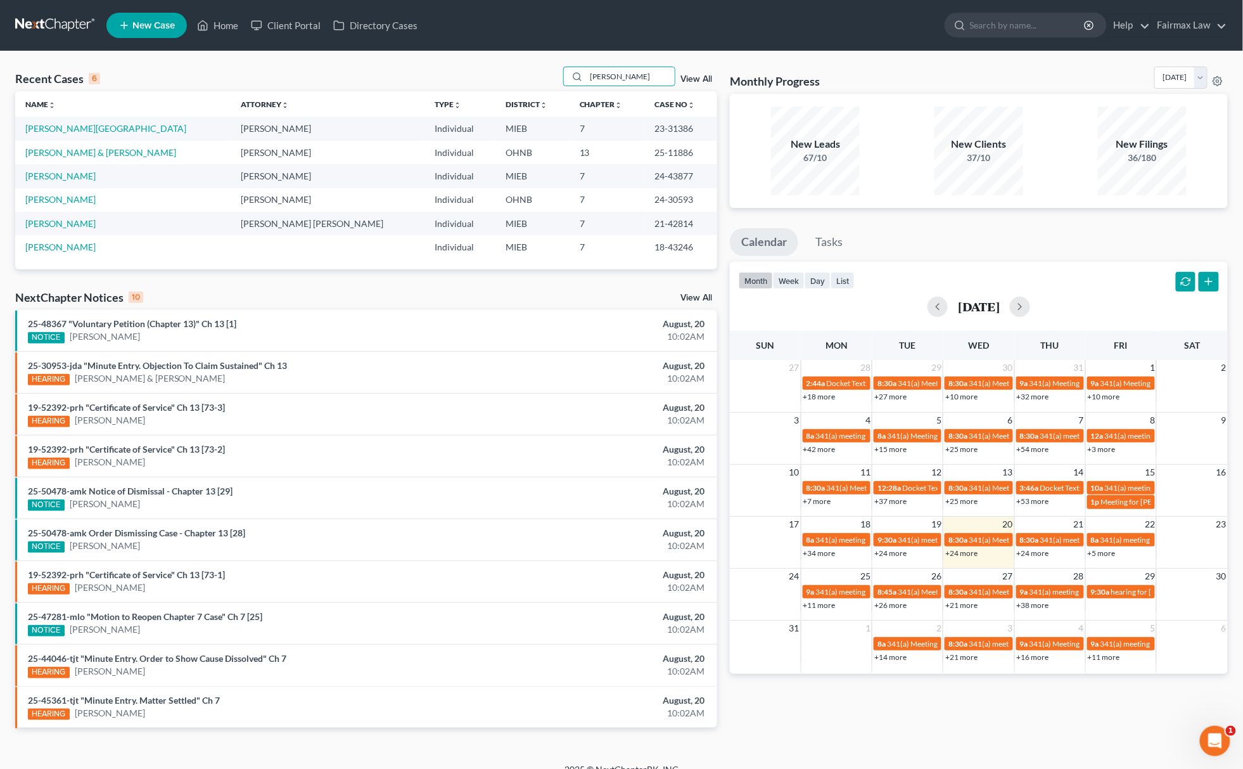
type input "goodman"
click at [81, 122] on td "Goodman, Tyrhonda" at bounding box center [122, 128] width 215 height 23
click at [81, 133] on link "Goodman, Tyrhonda" at bounding box center [105, 128] width 161 height 11
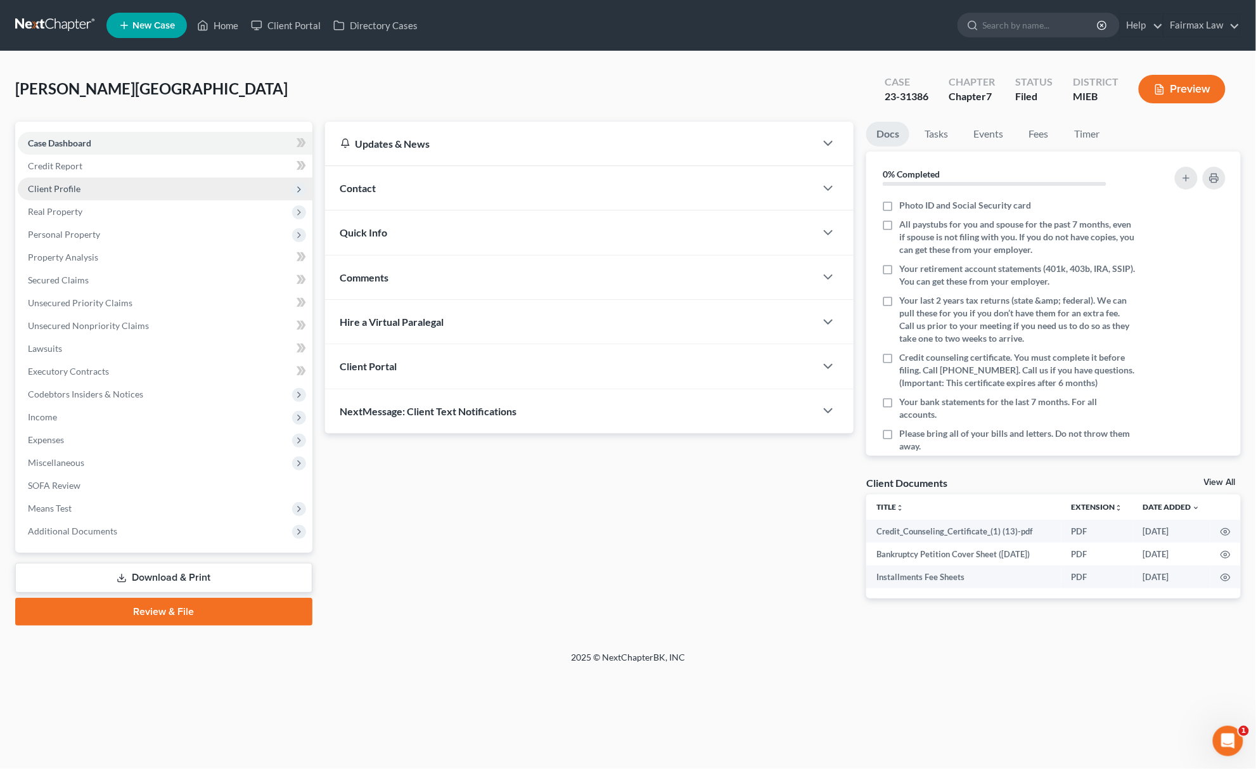
click at [57, 188] on span "Client Profile" at bounding box center [54, 188] width 53 height 11
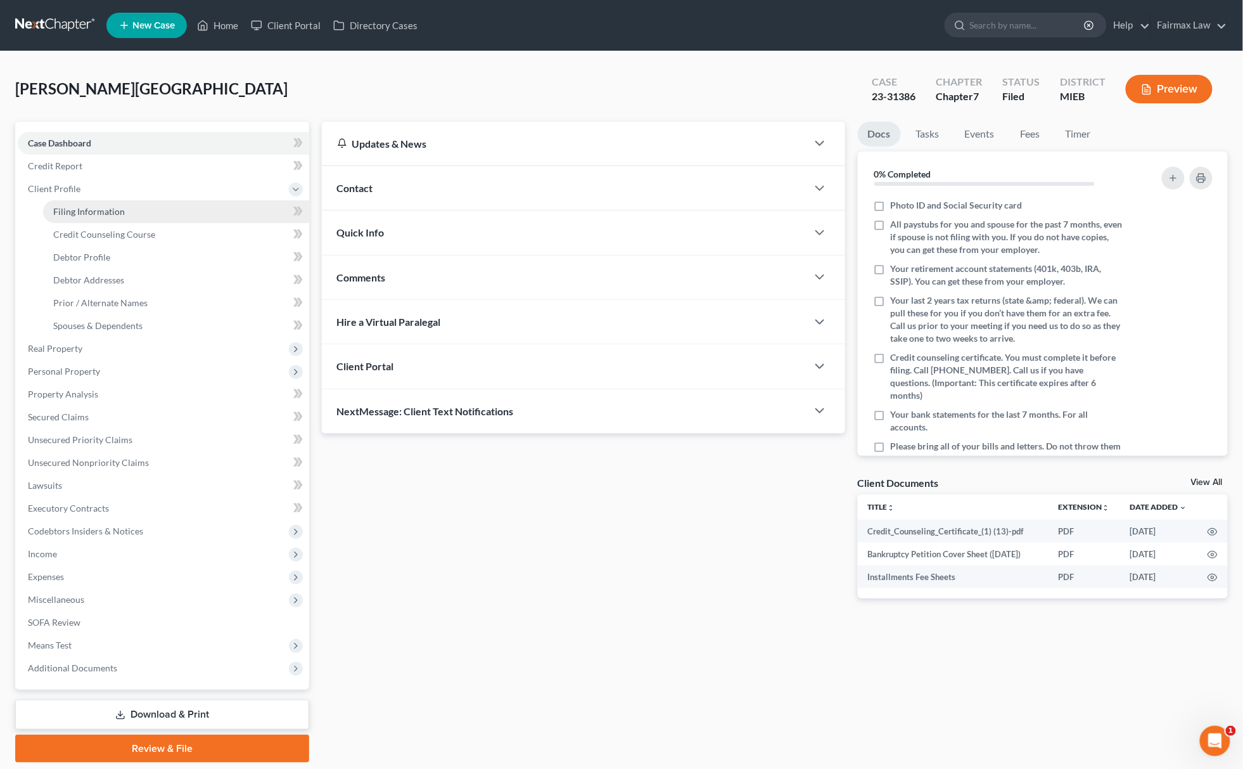
click at [57, 211] on span "Filing Information" at bounding box center [89, 211] width 72 height 11
select select "1"
select select "0"
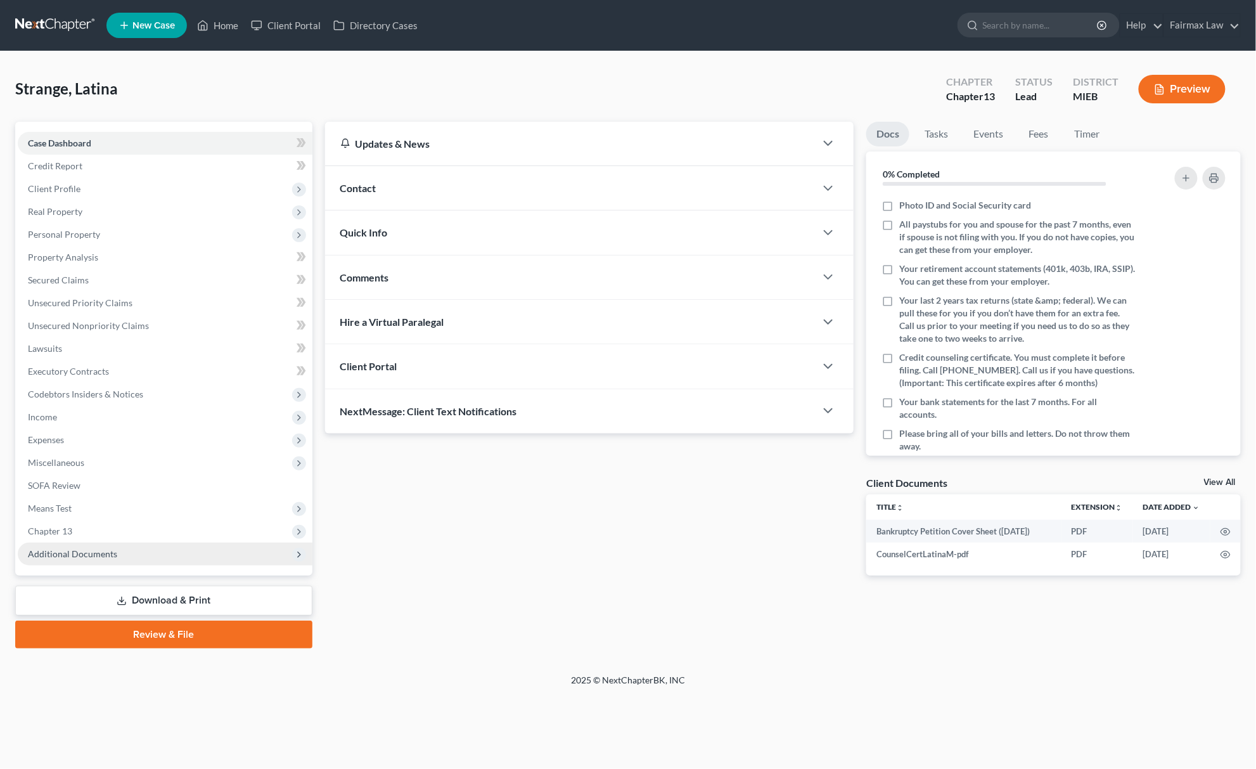
drag, startPoint x: 87, startPoint y: 564, endPoint x: 100, endPoint y: 559, distance: 13.6
click at [89, 564] on div "Case Dashboard Payments Invoices Payments Payments Credit Report Client Profile…" at bounding box center [163, 349] width 297 height 454
click at [109, 556] on span "Additional Documents" at bounding box center [72, 553] width 89 height 11
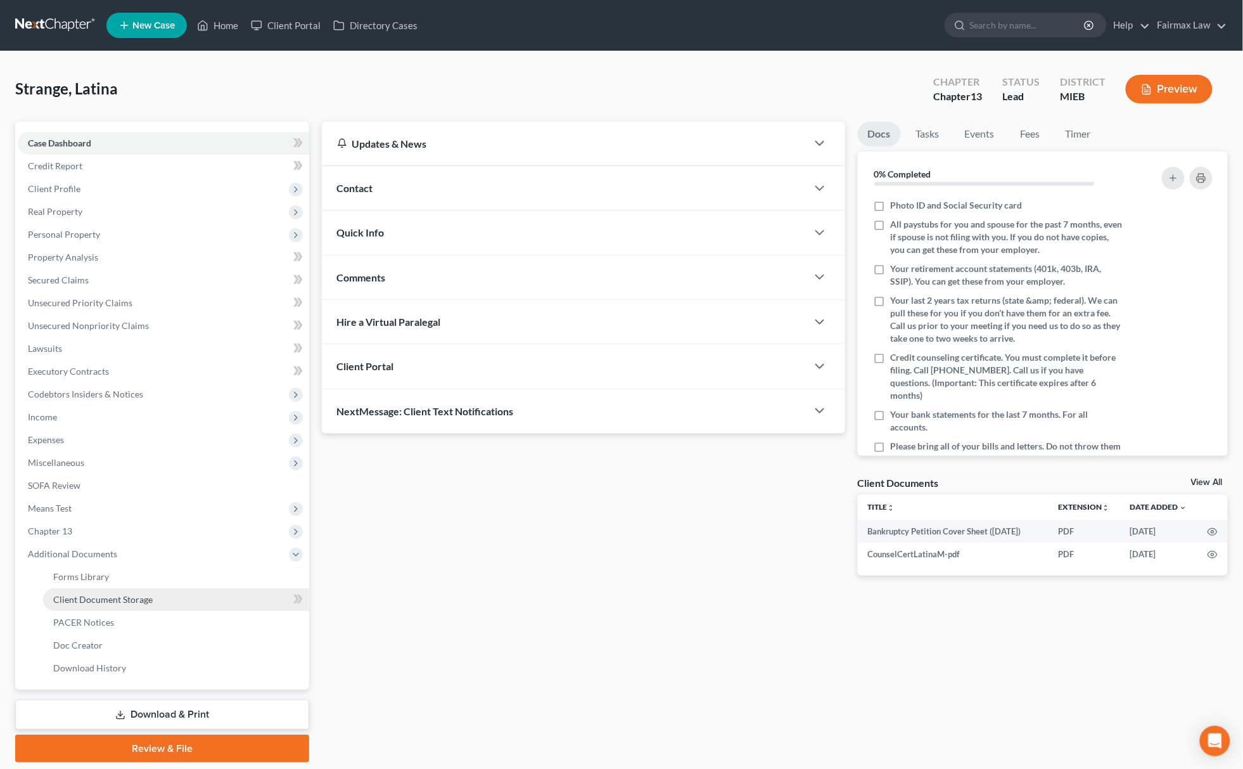
click at [155, 599] on link "Client Document Storage" at bounding box center [176, 599] width 266 height 23
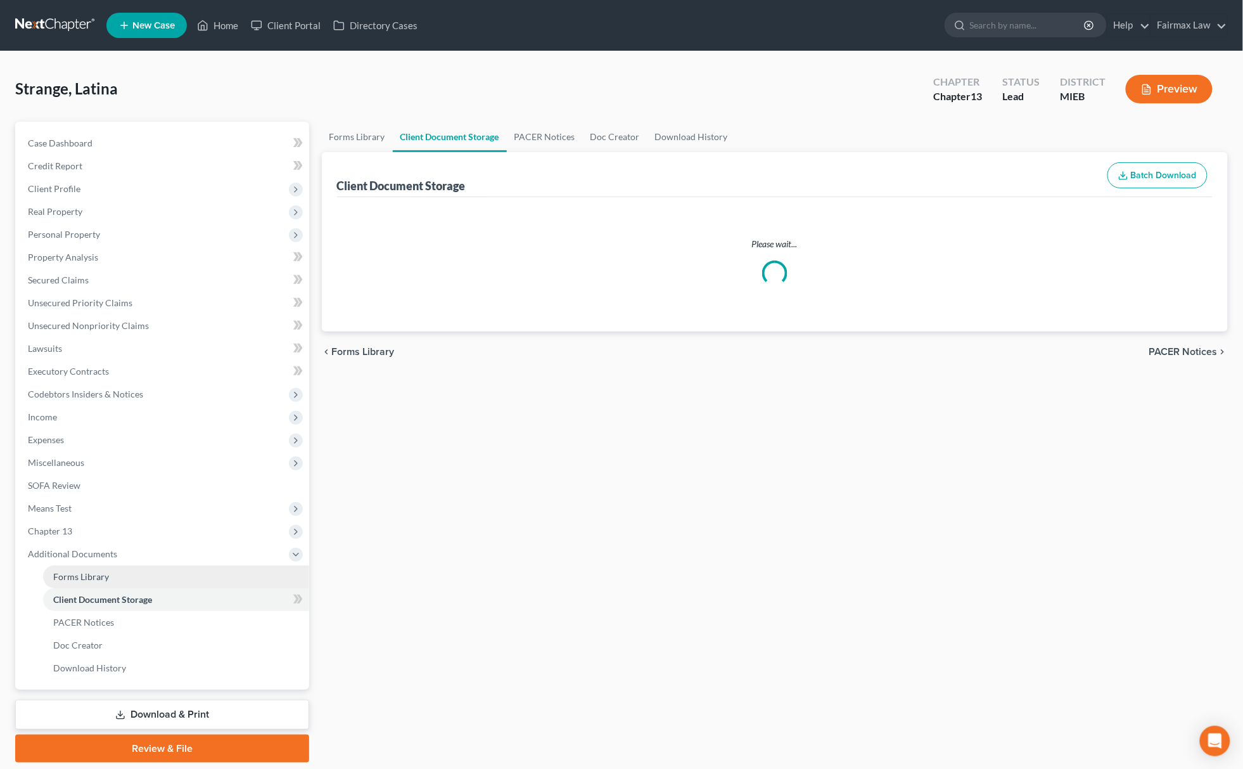
select select "7"
select select "6"
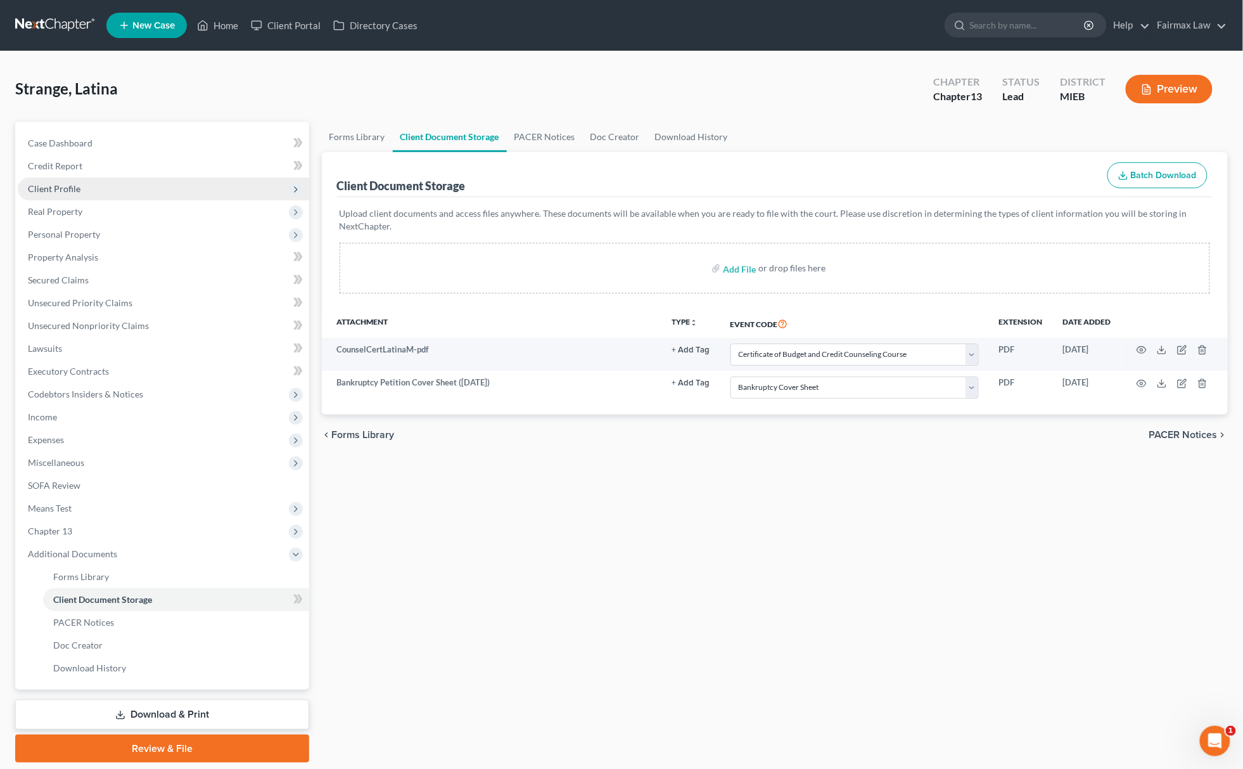
drag, startPoint x: 115, startPoint y: 186, endPoint x: 110, endPoint y: 193, distance: 8.6
click at [117, 186] on span "Client Profile" at bounding box center [163, 188] width 291 height 23
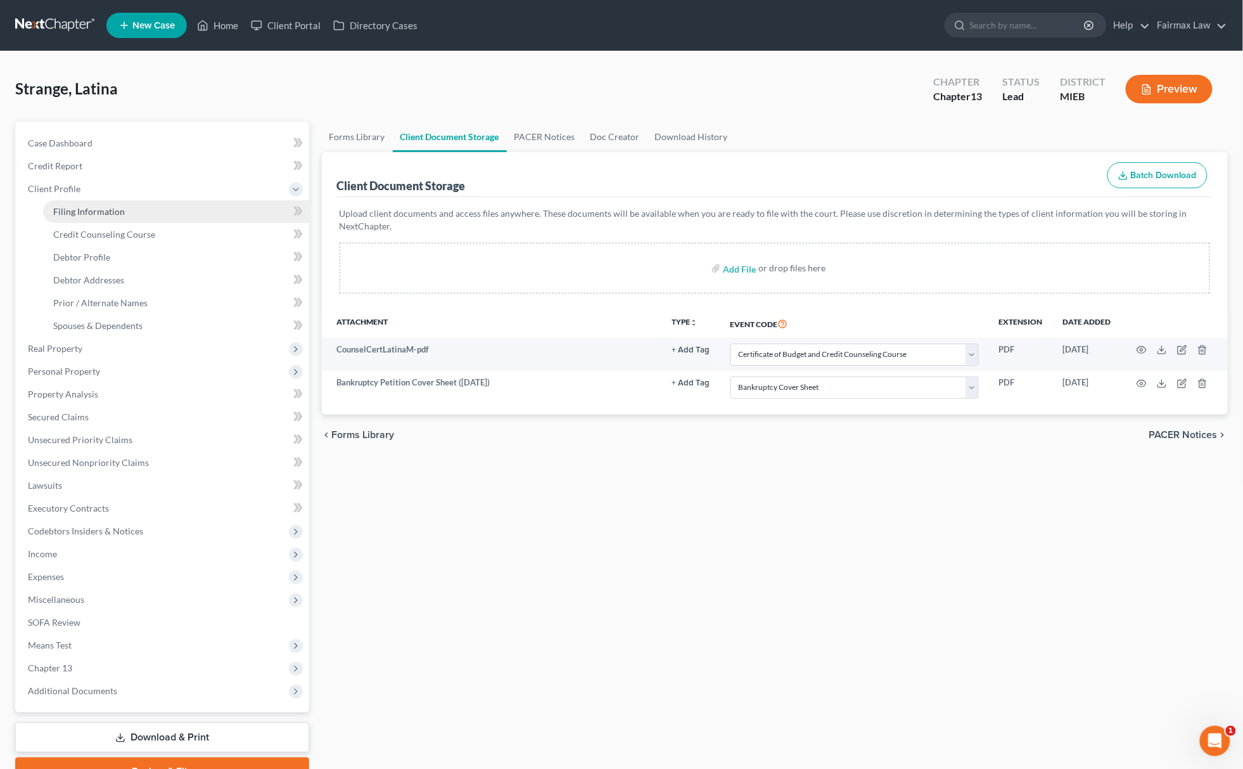
click at [101, 201] on link "Filing Information" at bounding box center [176, 211] width 266 height 23
select select "1"
select select "0"
select select "3"
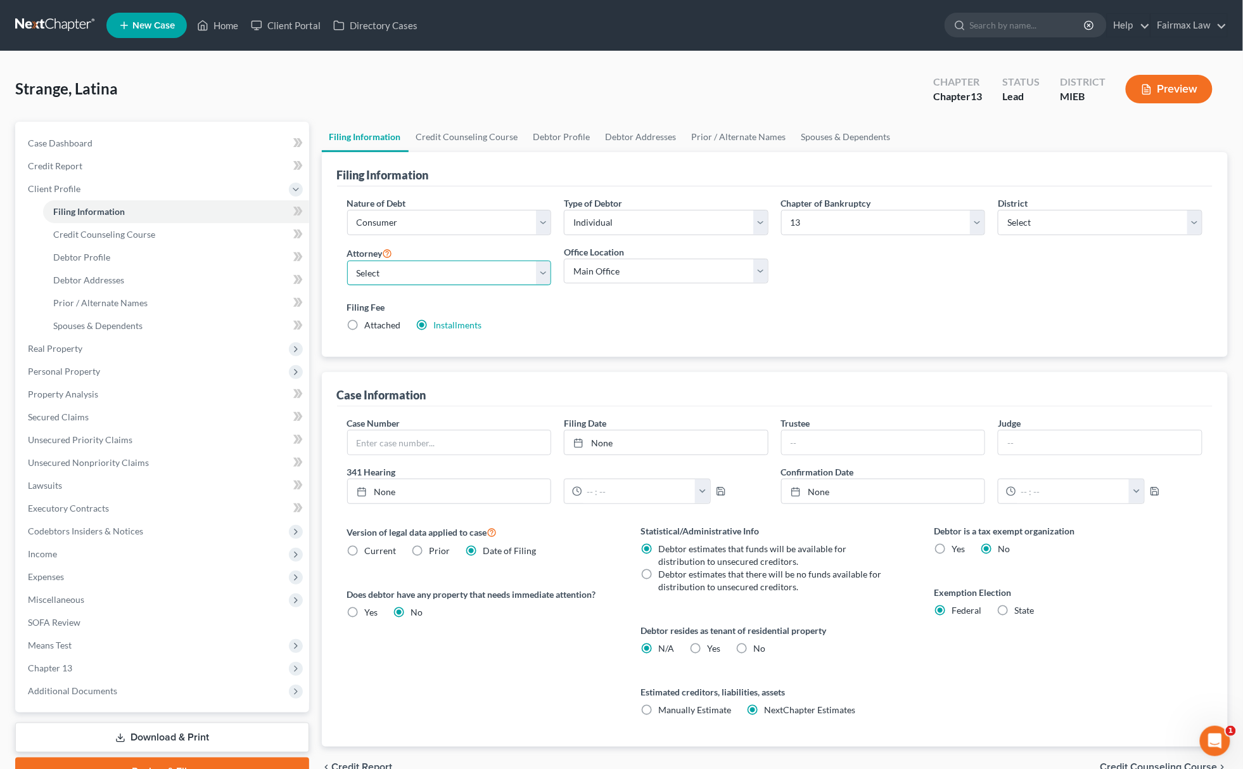
click at [409, 282] on select "Select" at bounding box center [449, 272] width 205 height 25
click at [409, 282] on select "Select [PERSON_NAME] [PERSON_NAME] - MIEB [PERSON_NAME] [PERSON_NAME] - OHNB [P…" at bounding box center [449, 272] width 205 height 25
click at [86, 254] on span "Debtor Profile" at bounding box center [81, 257] width 57 height 11
select select "0"
select select "2"
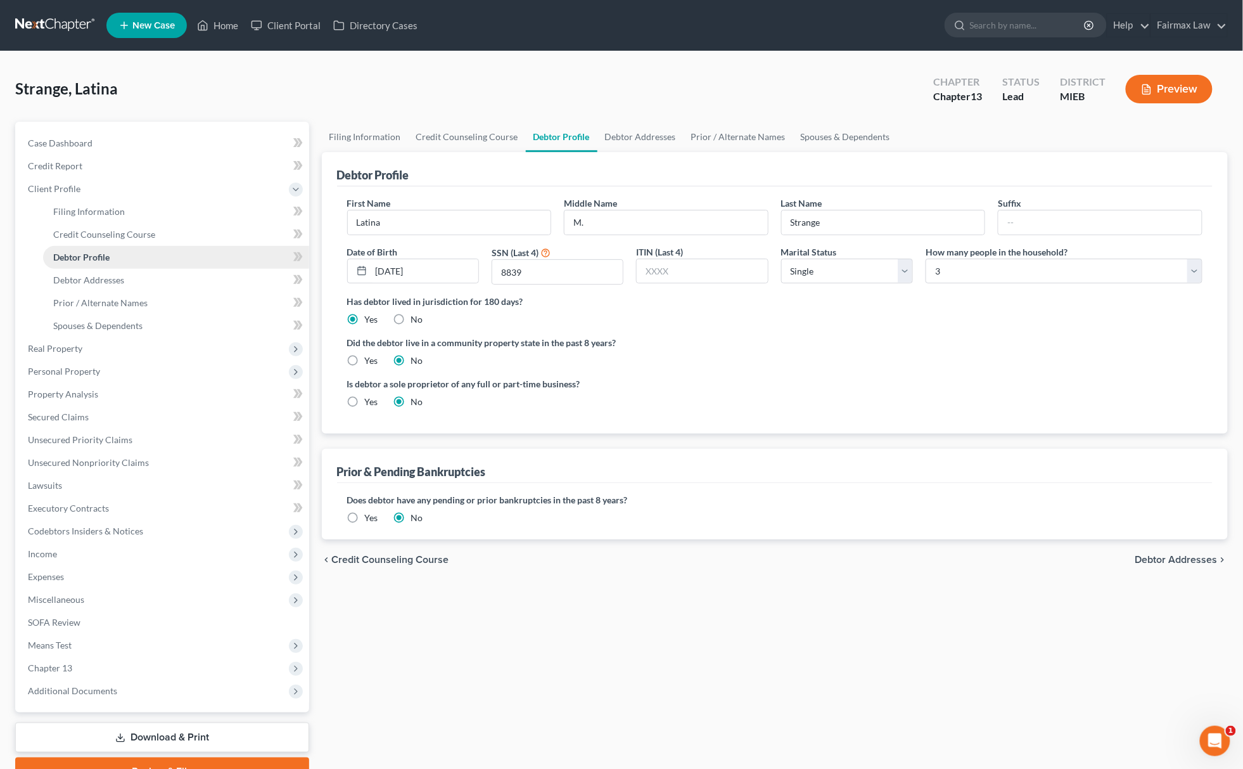
radio input "true"
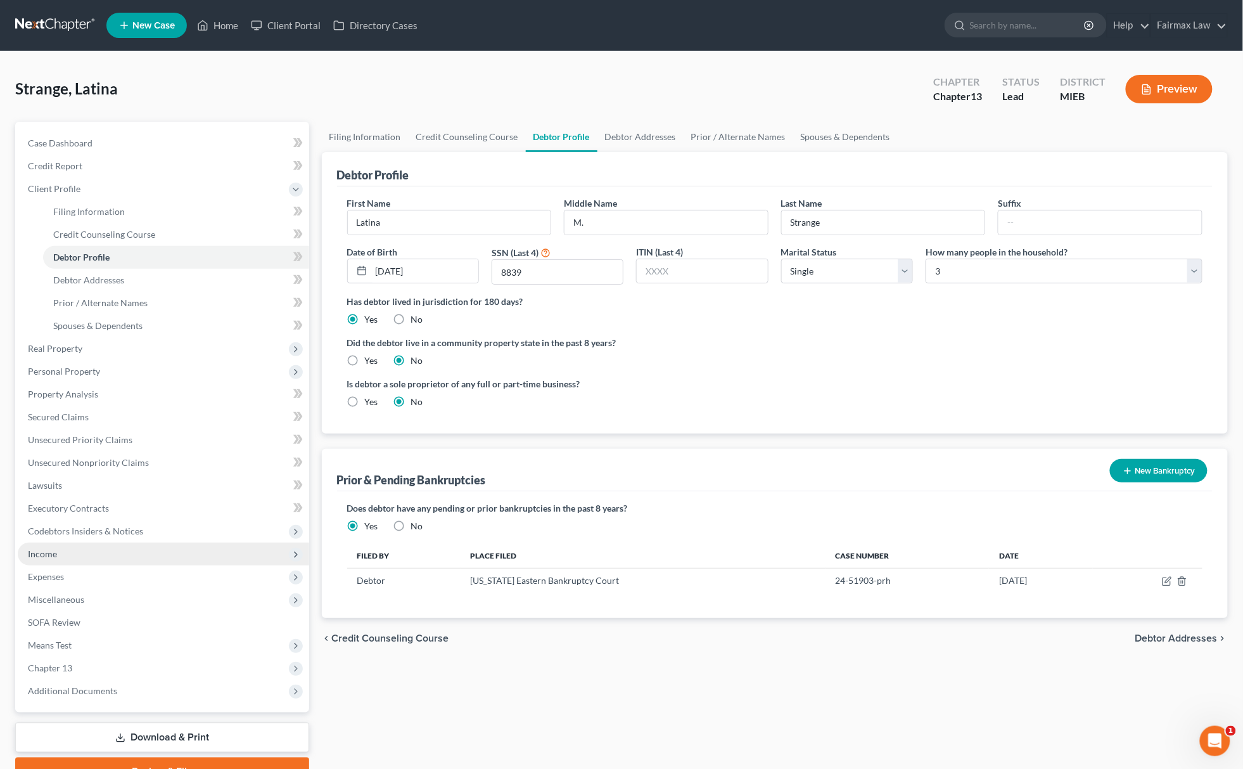
click at [66, 551] on span "Income" at bounding box center [163, 553] width 291 height 23
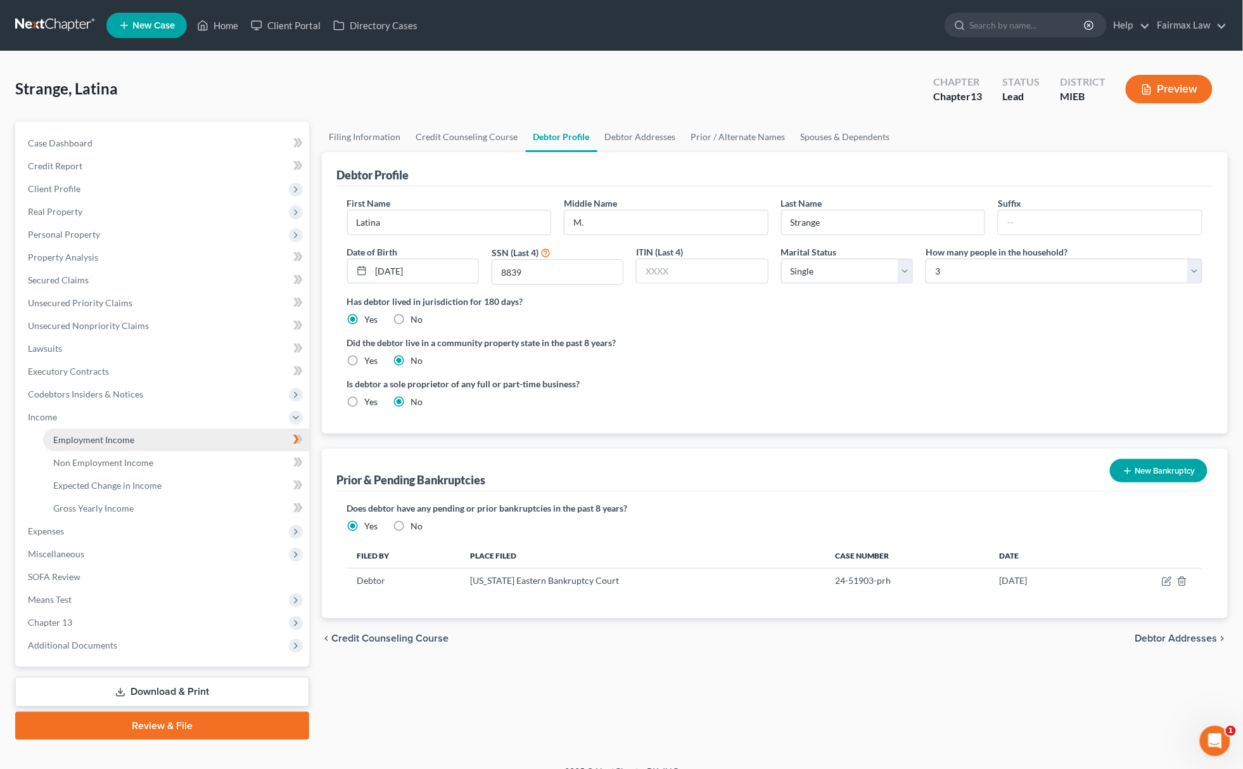
click at [94, 442] on span "Employment Income" at bounding box center [93, 439] width 81 height 11
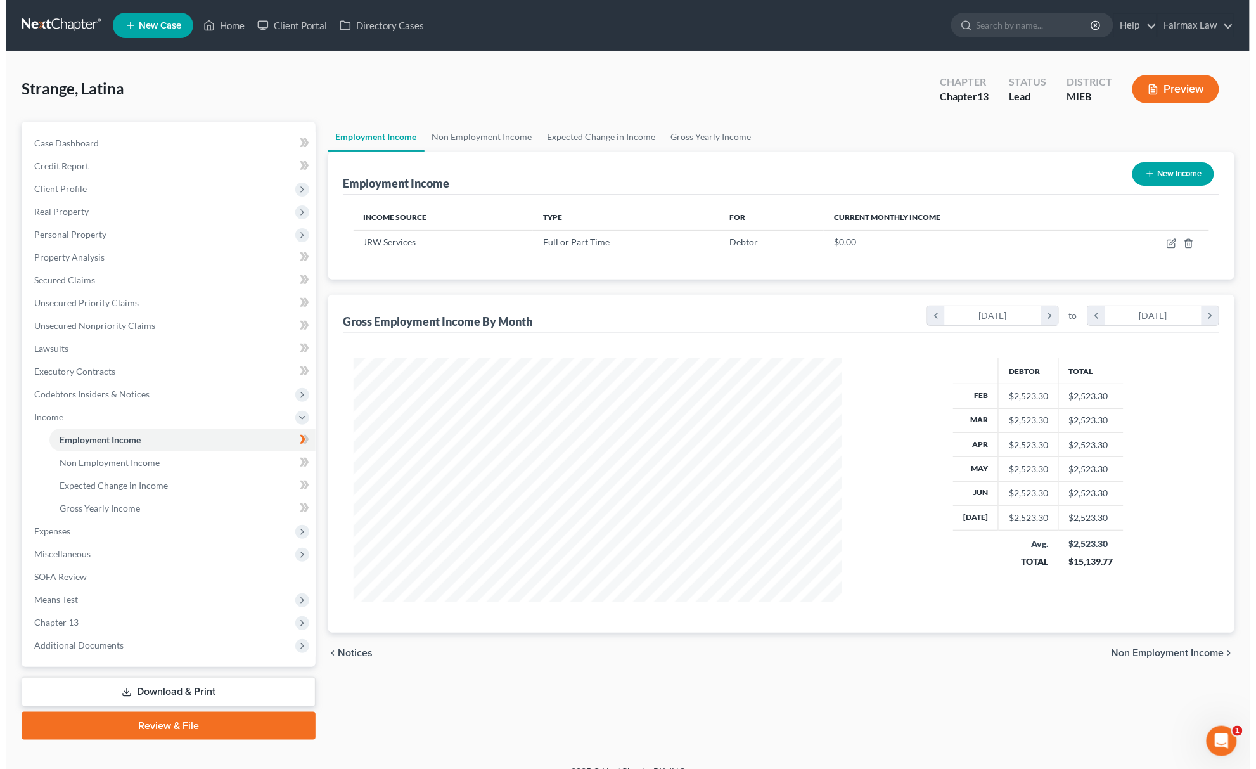
scroll to position [244, 513]
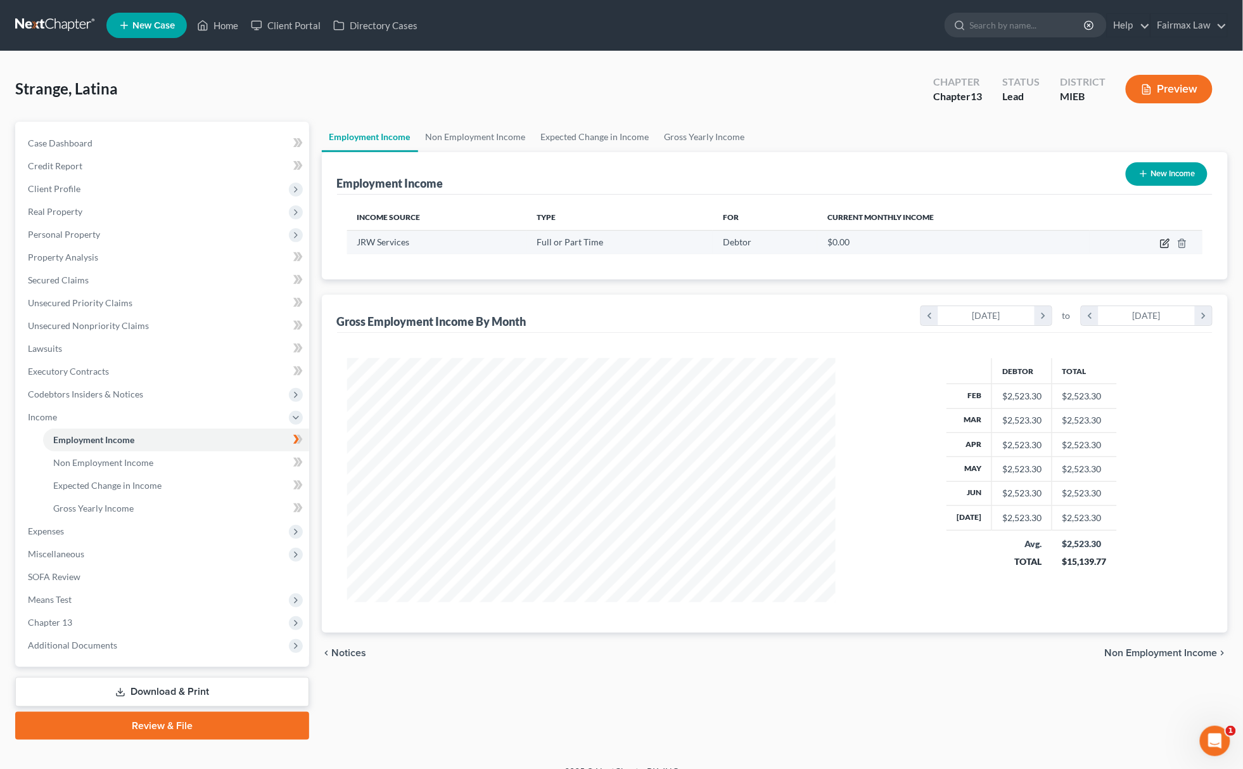
click at [1164, 242] on icon "button" at bounding box center [1166, 242] width 6 height 6
select select "0"
select select "23"
select select "3"
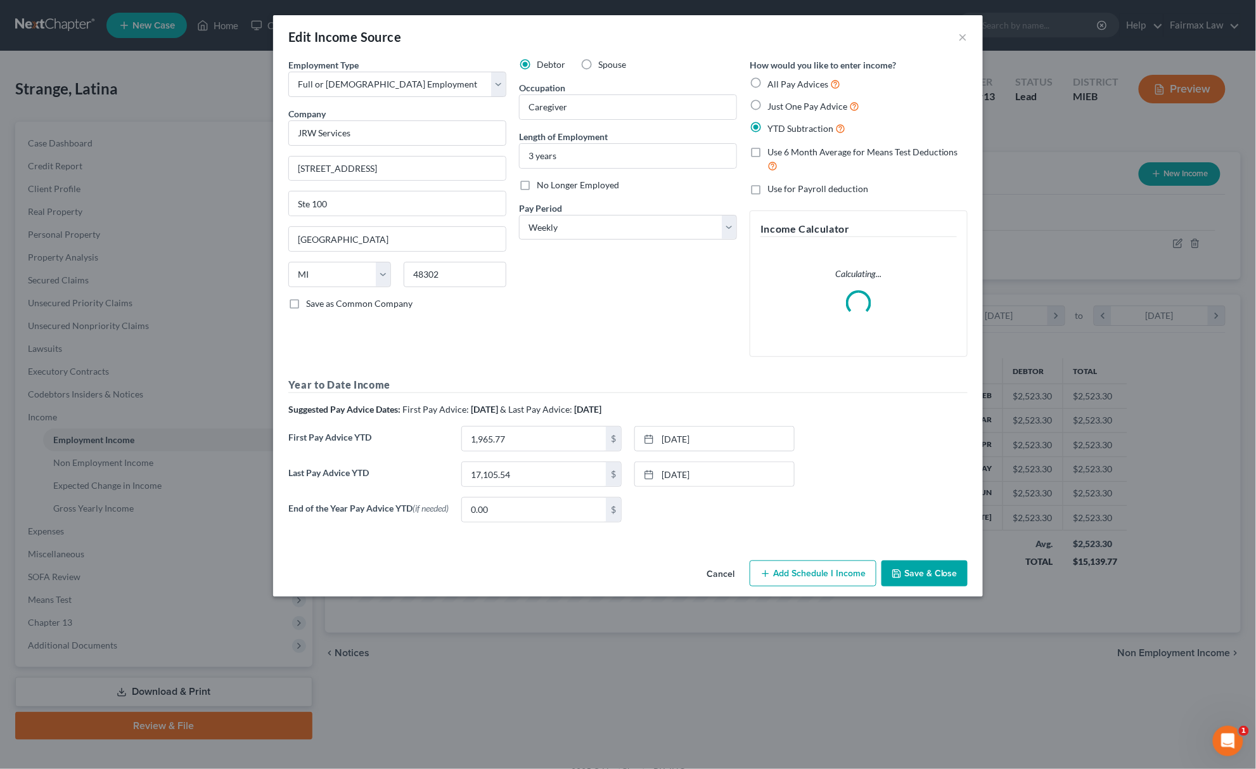
scroll to position [246, 520]
click at [739, 450] on link "[DATE]" at bounding box center [714, 438] width 159 height 24
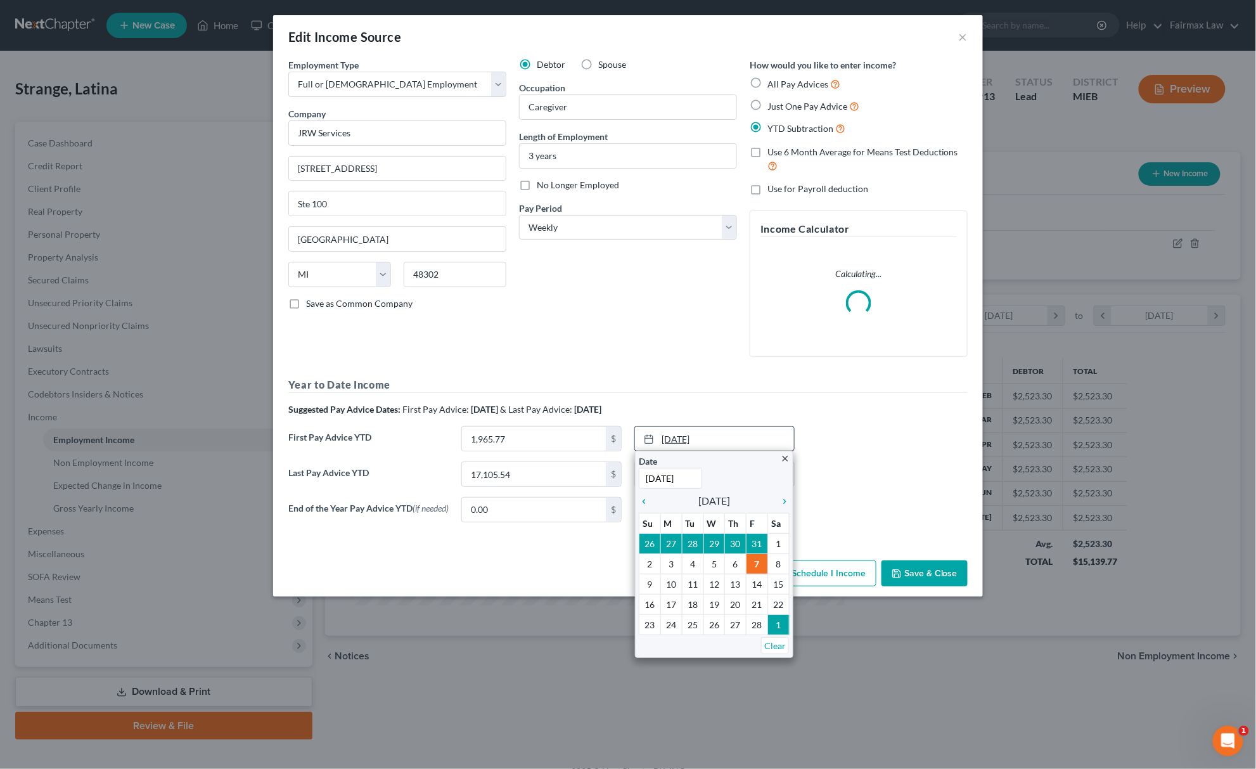
click at [739, 450] on link "[DATE]" at bounding box center [714, 438] width 159 height 24
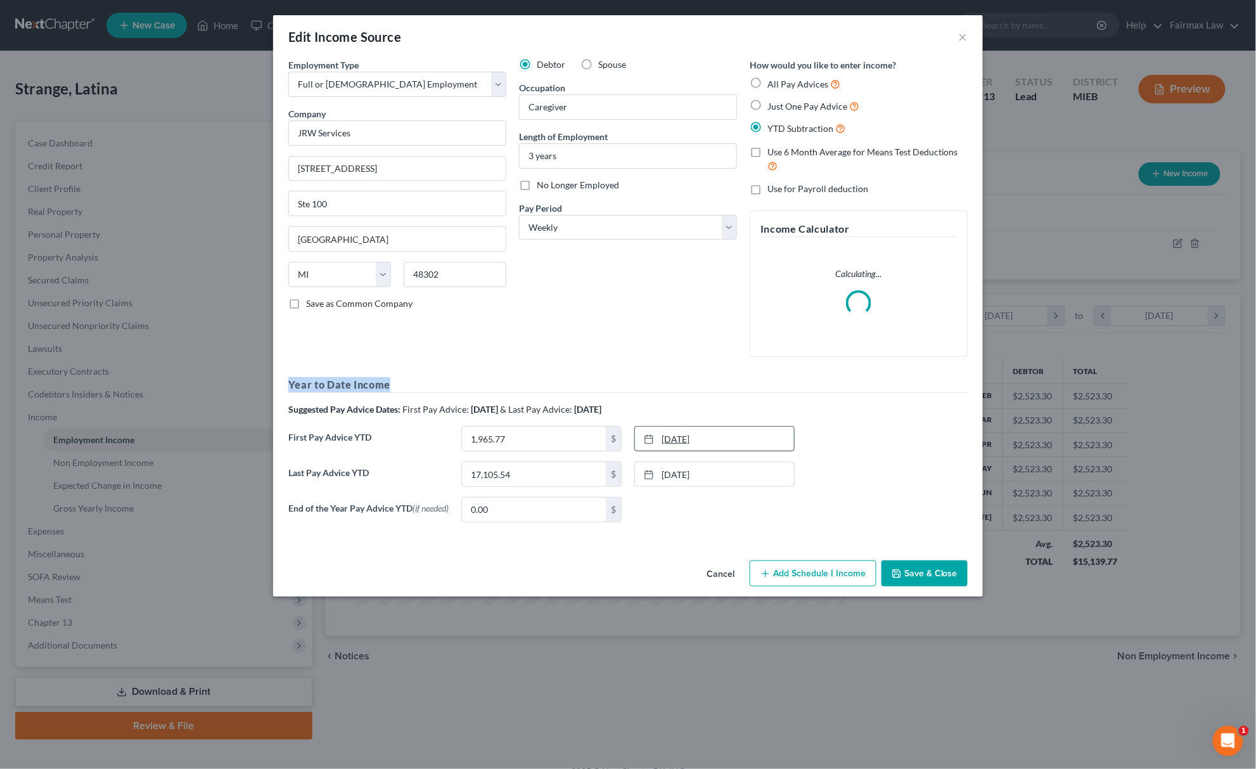
click at [739, 393] on h5 "Year to Date Income" at bounding box center [627, 385] width 679 height 16
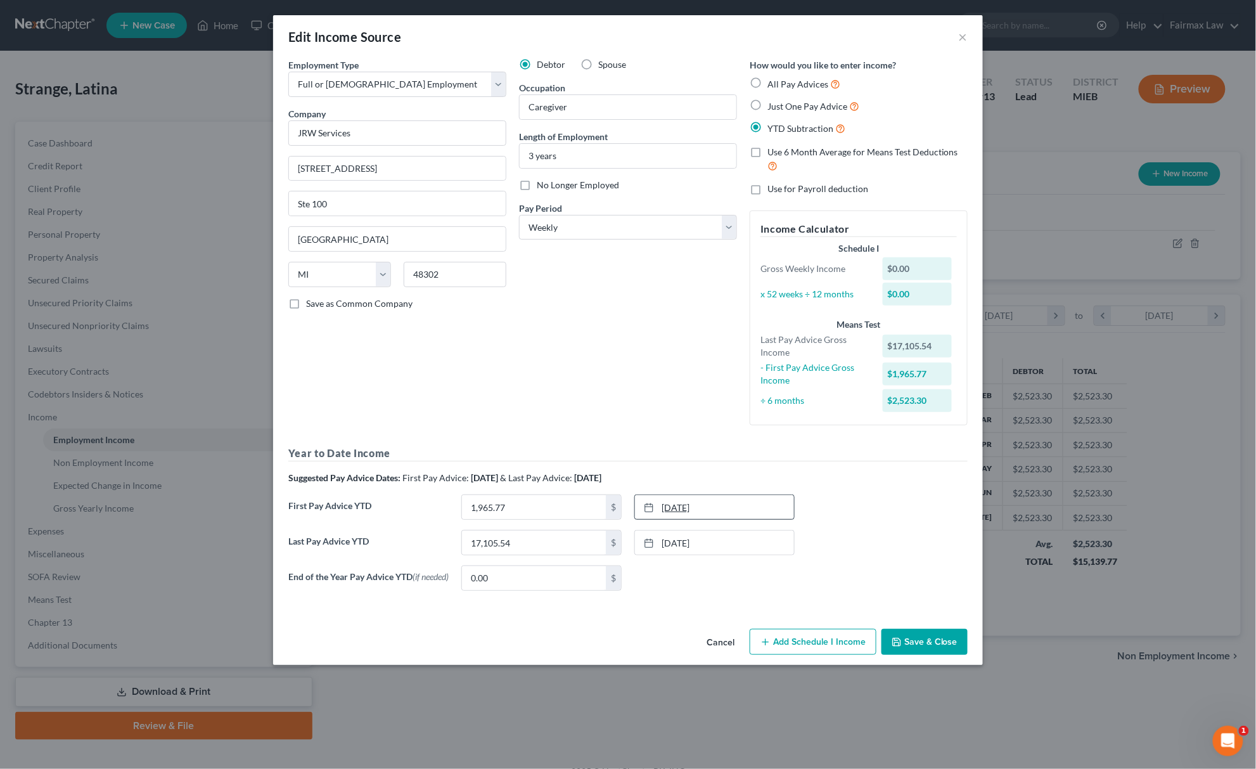
click at [713, 513] on link "[DATE]" at bounding box center [714, 507] width 159 height 24
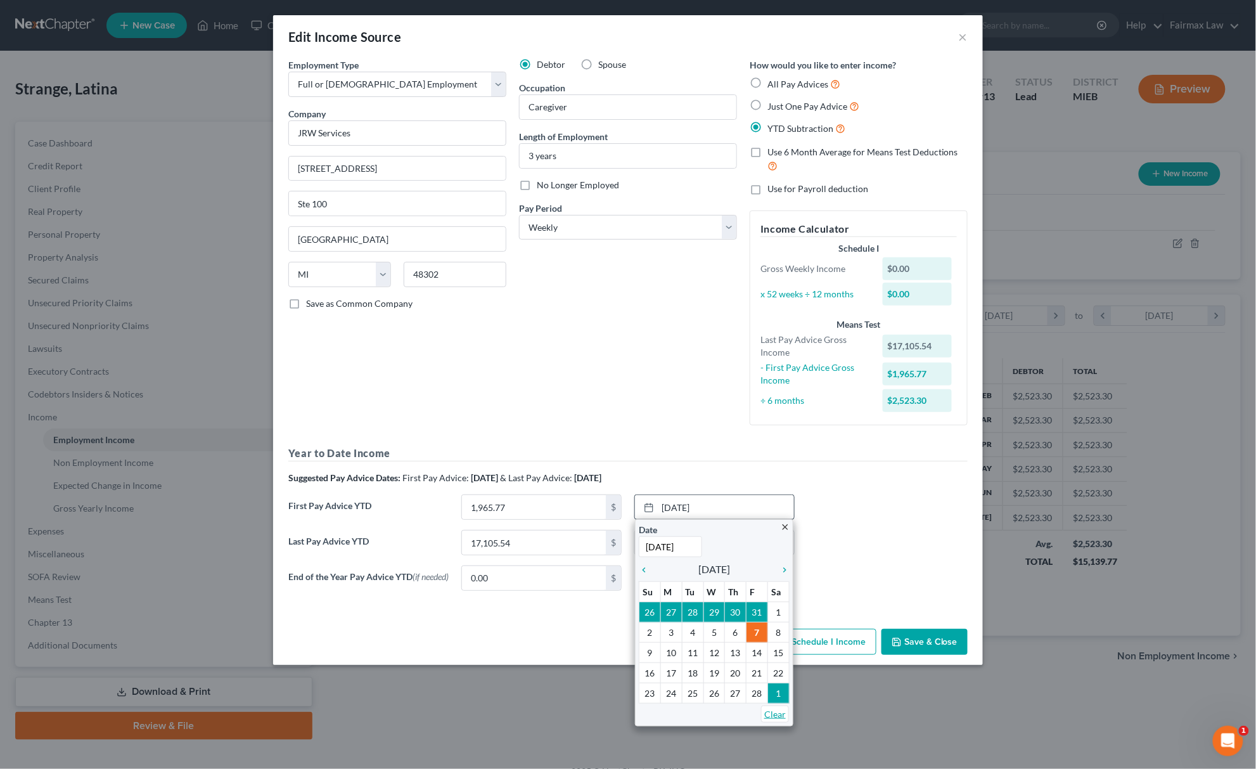
click at [779, 712] on link "Clear" at bounding box center [775, 713] width 28 height 17
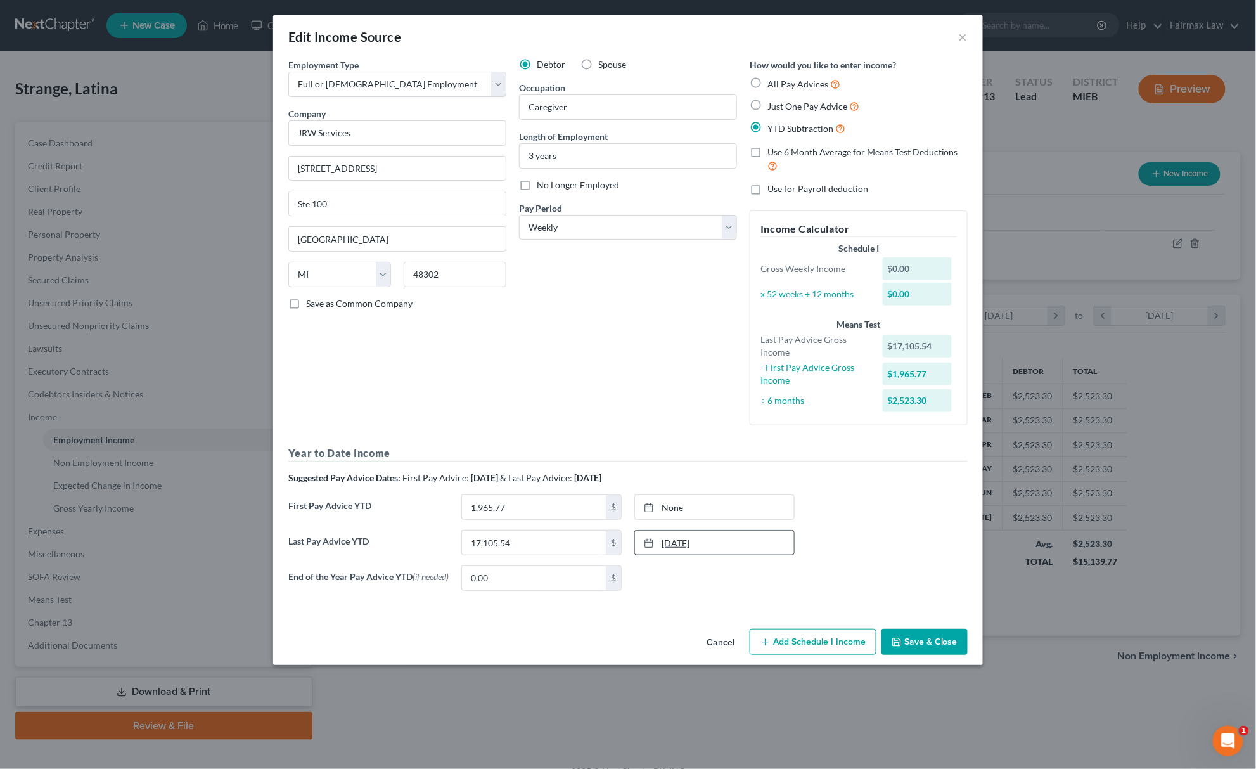
click at [716, 547] on link "[DATE]" at bounding box center [714, 542] width 159 height 24
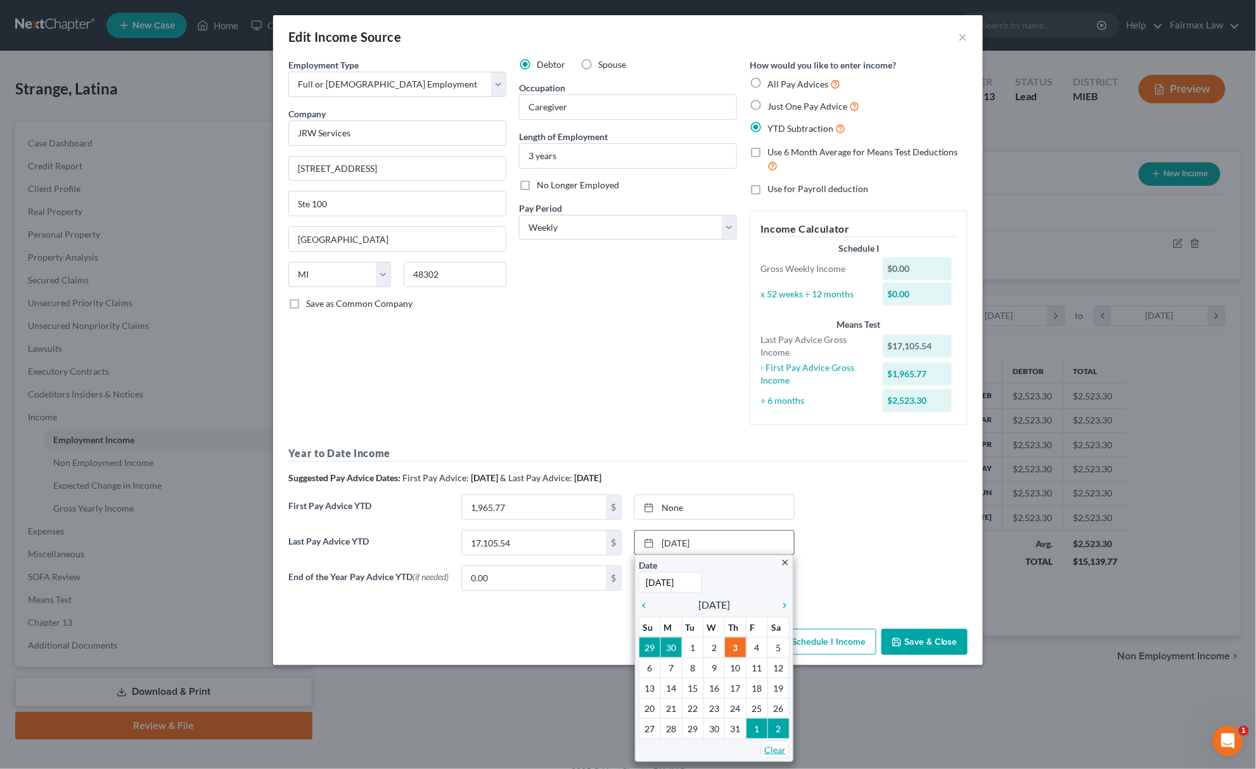
click at [770, 745] on link "Clear" at bounding box center [775, 749] width 28 height 17
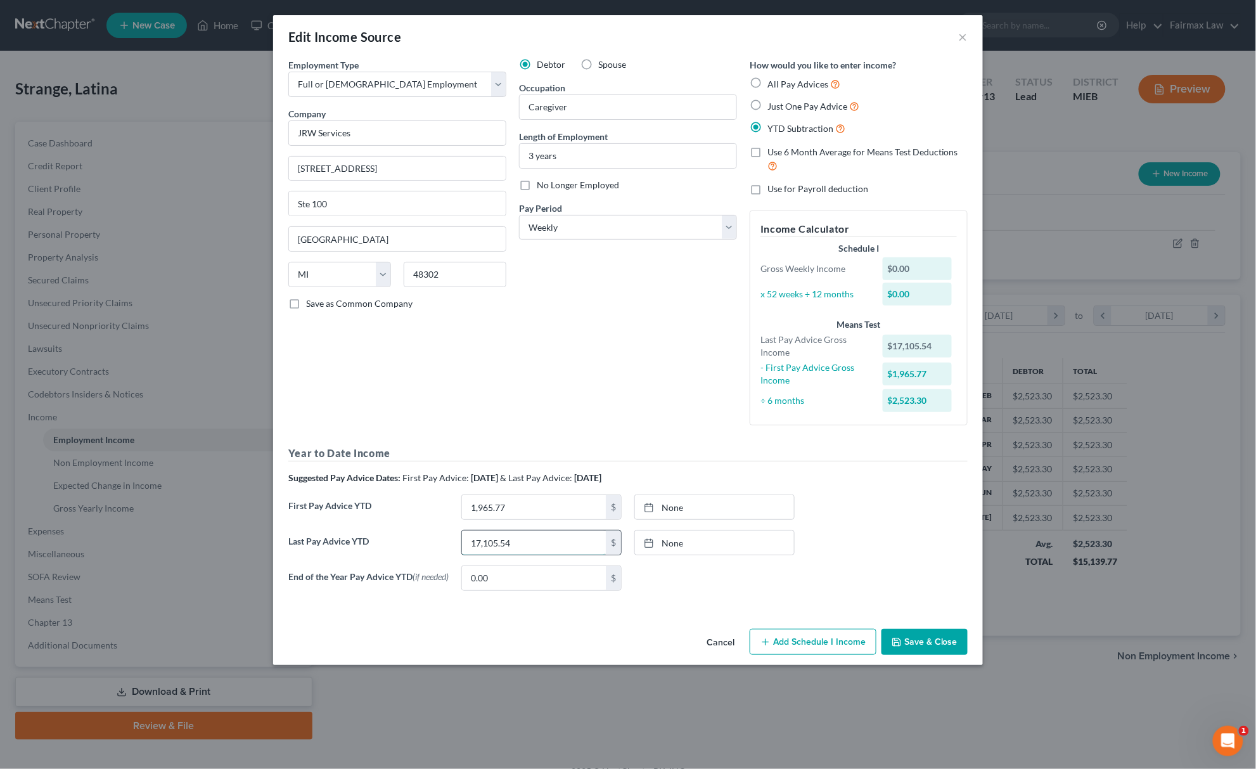
click at [589, 540] on input "17,105.54" at bounding box center [534, 542] width 144 height 24
click at [589, 513] on input "1,965.77" at bounding box center [534, 507] width 144 height 24
click at [767, 85] on label "All Pay Advices" at bounding box center [803, 84] width 73 height 15
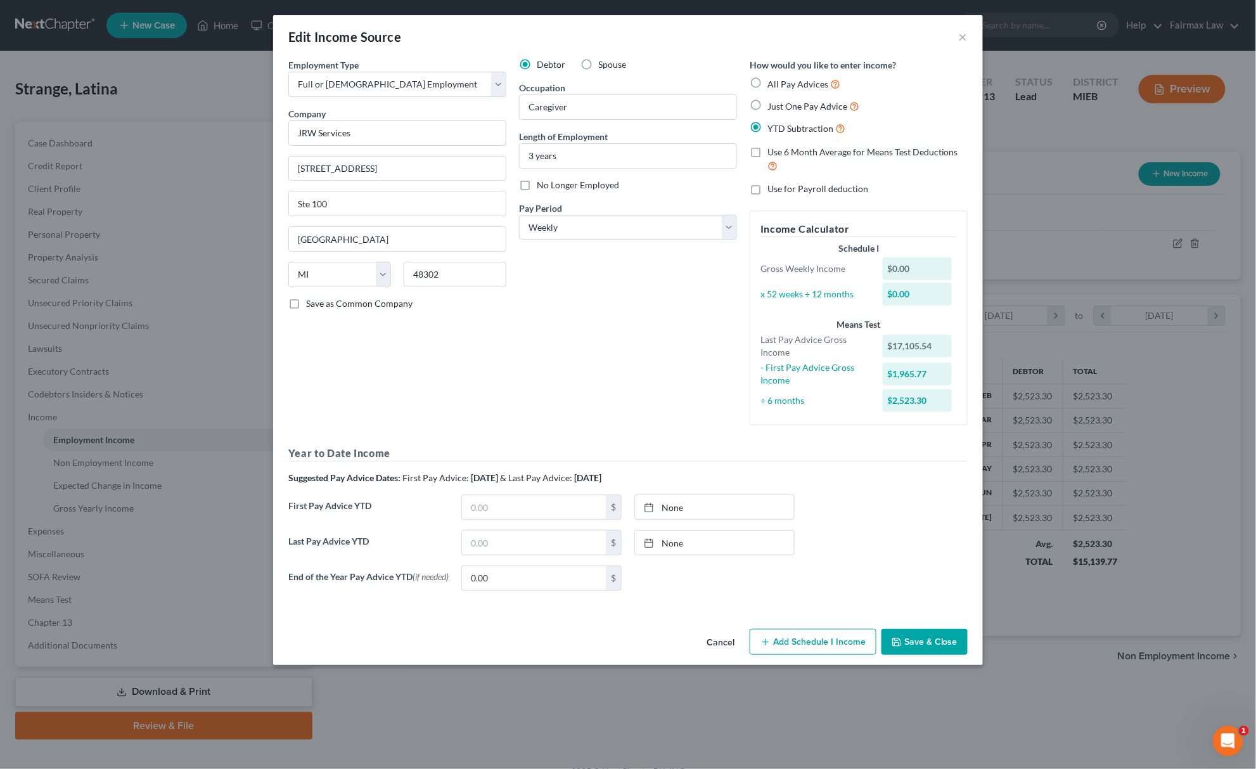
click at [772, 85] on input "All Pay Advices" at bounding box center [776, 81] width 8 height 8
radio input "true"
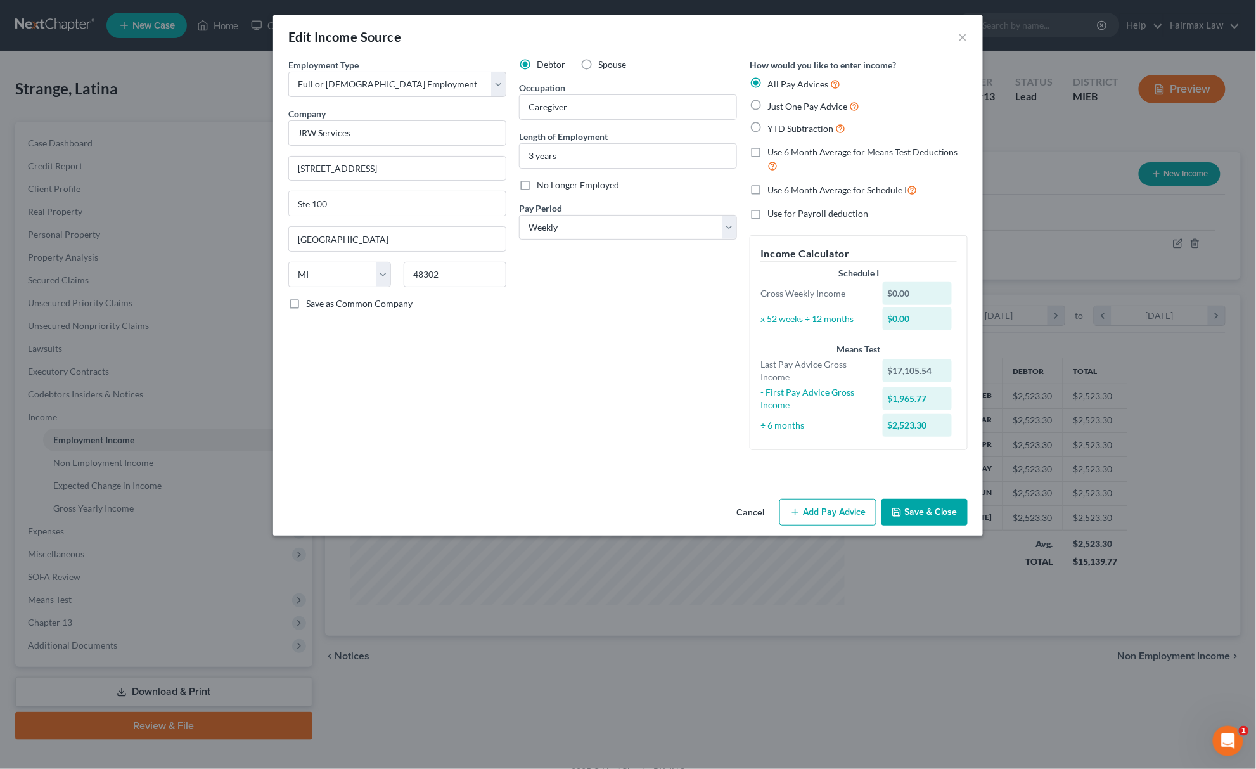
click at [814, 520] on button "Add Pay Advice" at bounding box center [827, 512] width 97 height 27
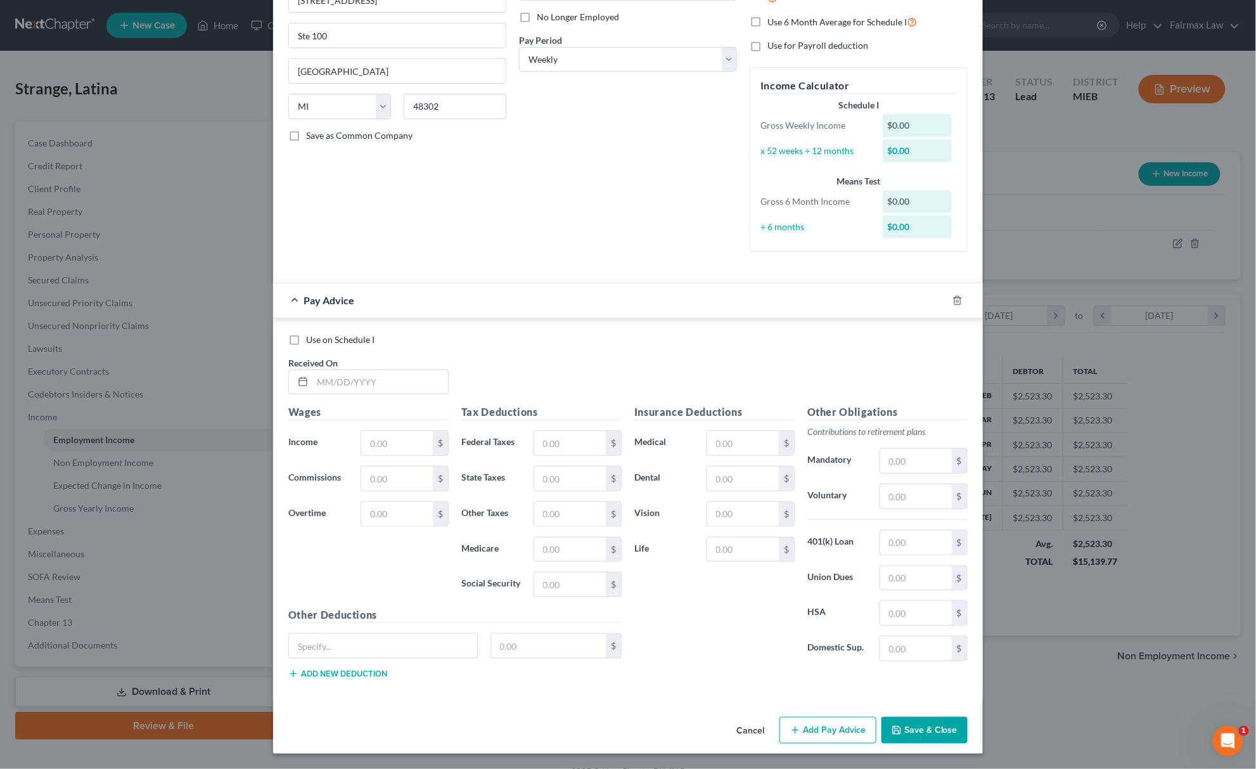
scroll to position [172, 0]
click at [376, 383] on input "text" at bounding box center [380, 382] width 136 height 24
type input "[DATE]"
click at [407, 452] on input "text" at bounding box center [397, 443] width 72 height 24
paste input "739.38"
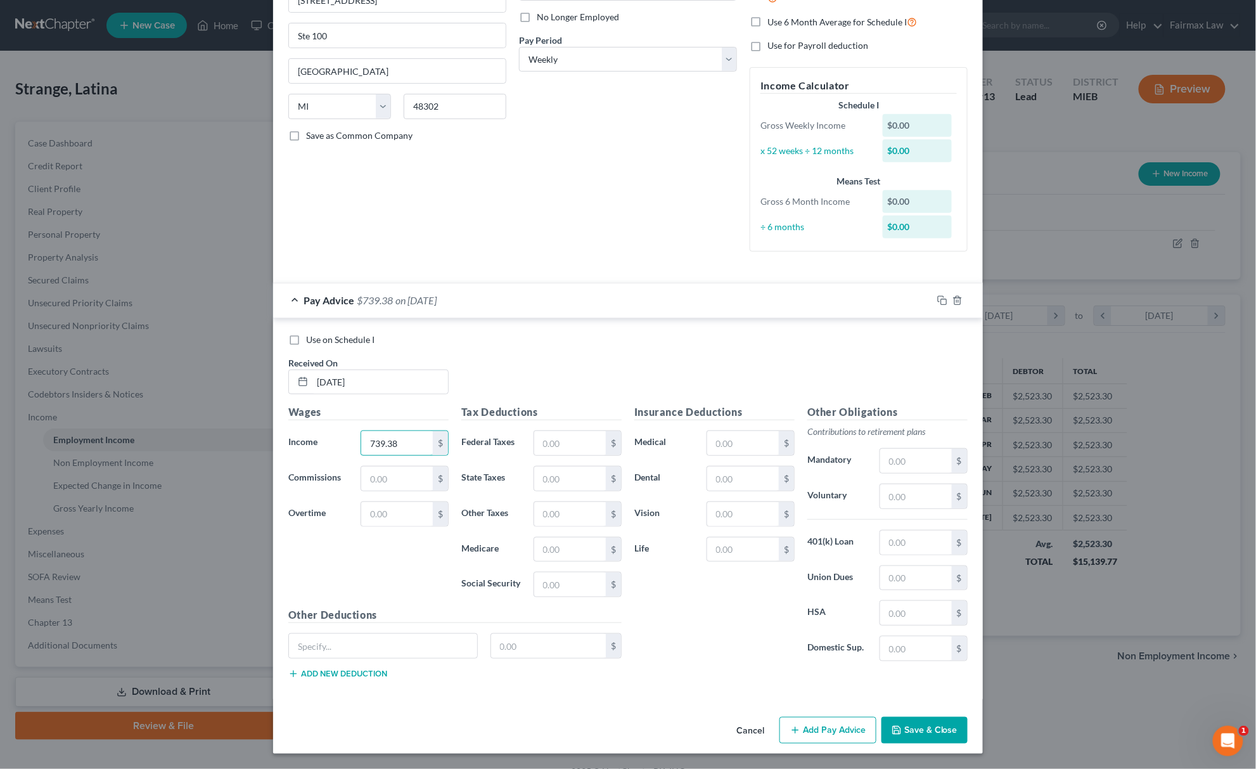
type input "739.38"
click at [575, 597] on div "Tax Deductions Federal Taxes $ State Taxes $ Other Taxes $ Medicare $ Social Se…" at bounding box center [541, 505] width 173 height 203
click at [583, 588] on input "text" at bounding box center [570, 584] width 72 height 24
paste input "45.84"
type input "45.84"
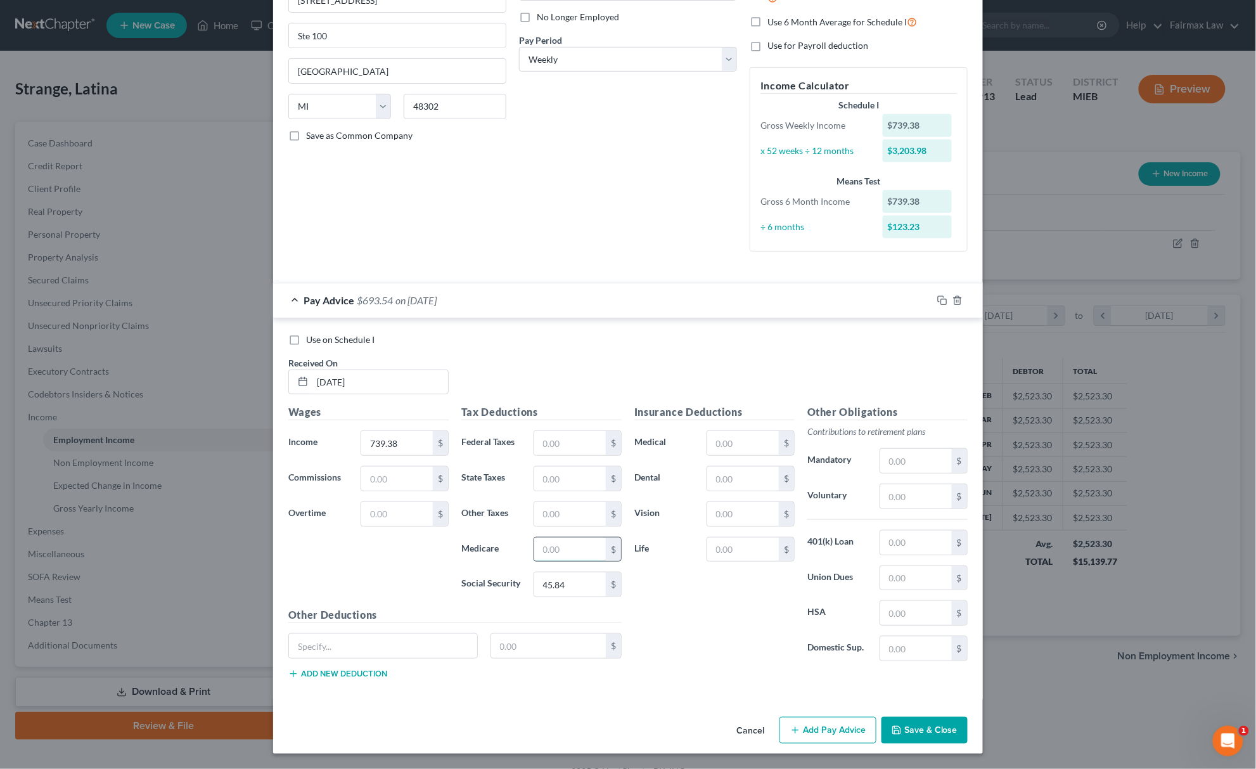
click at [564, 553] on input "text" at bounding box center [570, 549] width 72 height 24
paste input "10.72"
type input "10.72"
click at [559, 513] on input "text" at bounding box center [570, 514] width 72 height 24
paste input "17.75"
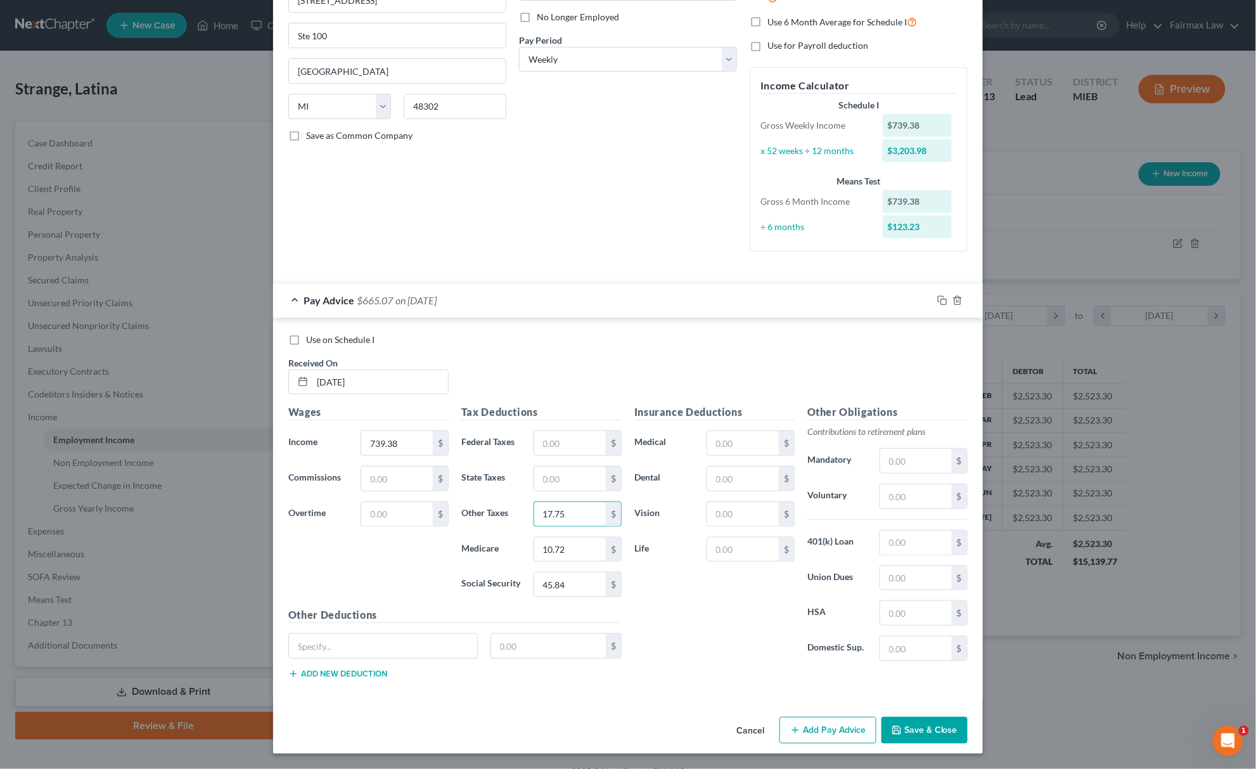
type input "17.75"
click at [842, 723] on button "Add Pay Advice" at bounding box center [827, 730] width 97 height 27
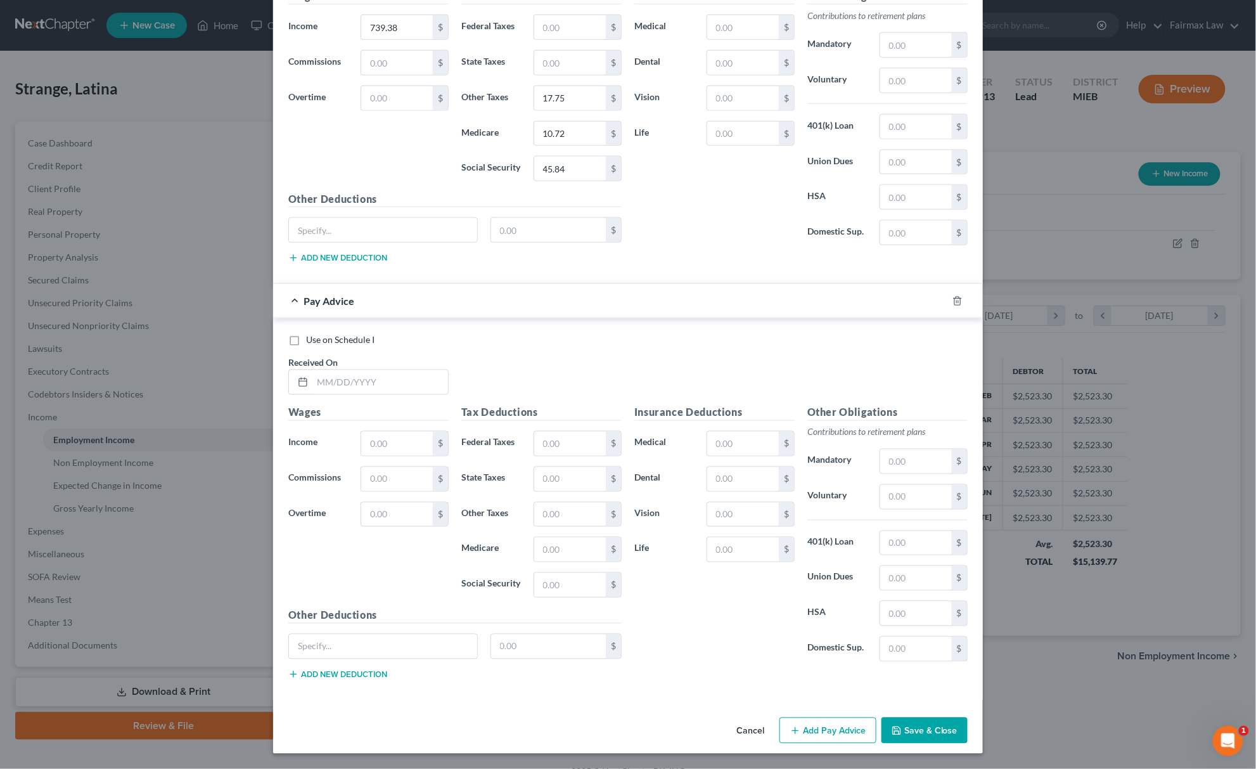
scroll to position [592, 0]
click at [433, 375] on input "text" at bounding box center [380, 382] width 136 height 24
type input "[DATE]"
click at [391, 447] on input "text" at bounding box center [397, 443] width 72 height 24
paste input "694.16"
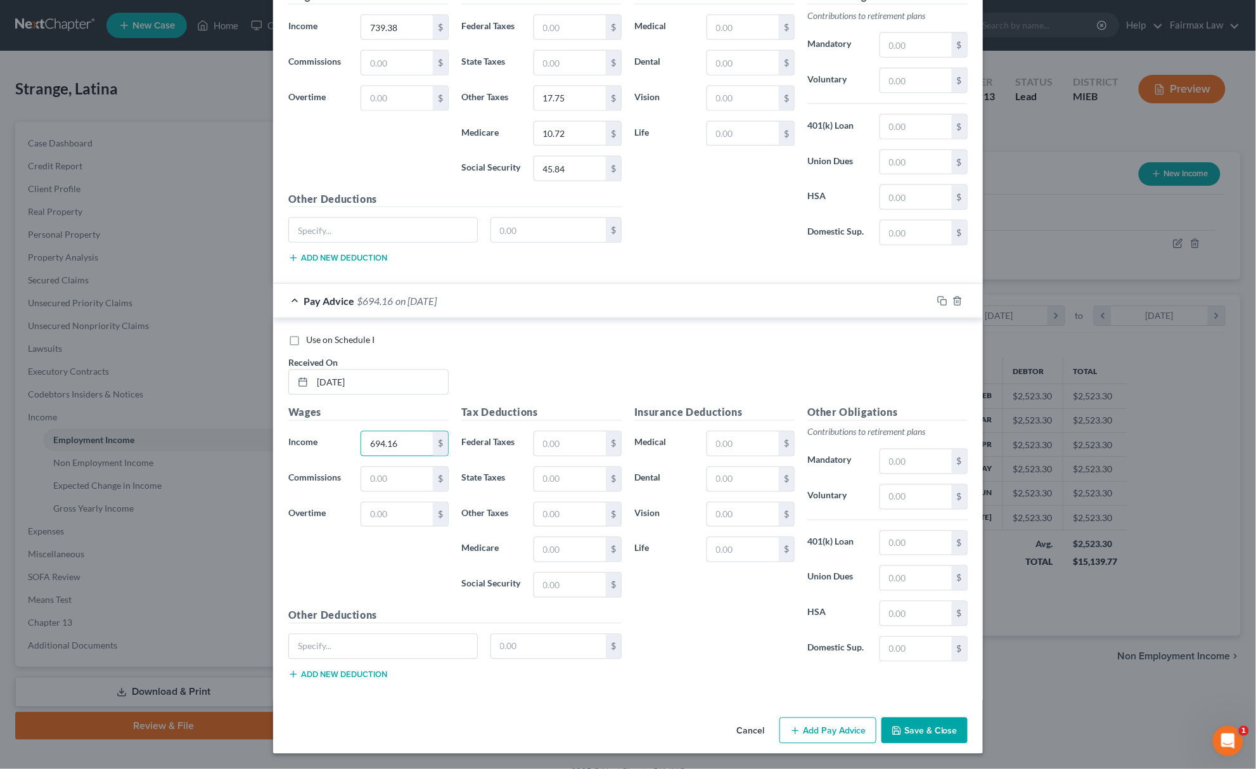
type input "694.16"
click at [558, 591] on input "text" at bounding box center [570, 585] width 72 height 24
paste input "43.04"
type input "43.04"
click at [539, 545] on input "text" at bounding box center [570, 549] width 72 height 24
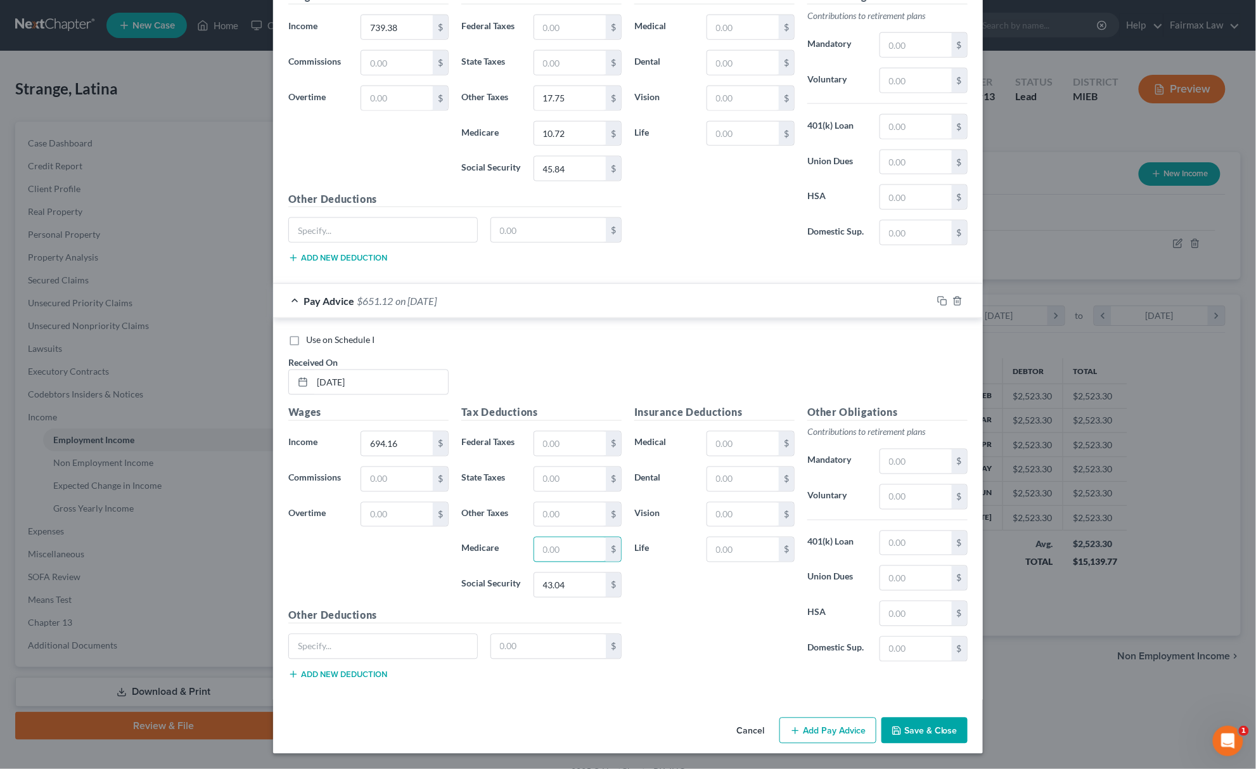
paste input "10.07"
type input "10.07"
click at [569, 521] on input "text" at bounding box center [570, 514] width 72 height 24
paste input "16.66"
type input "16.66"
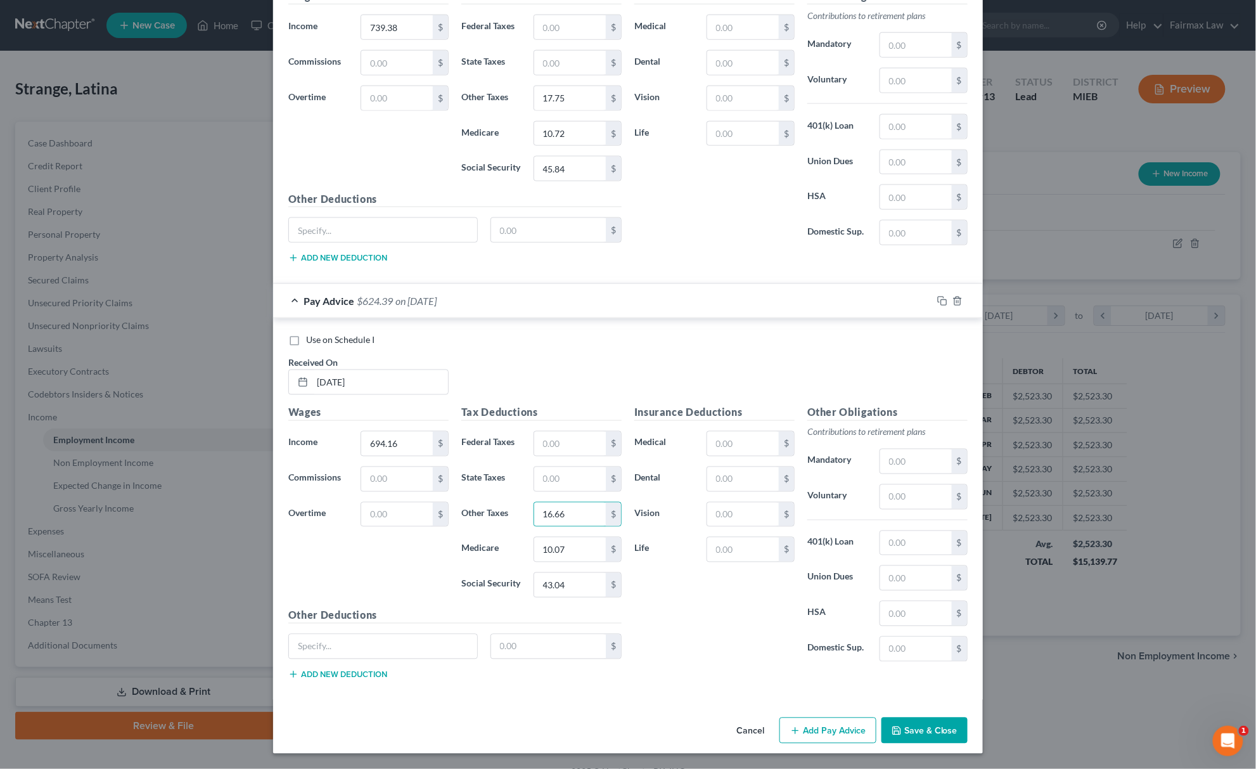
click at [794, 717] on button "Add Pay Advice" at bounding box center [827, 730] width 97 height 27
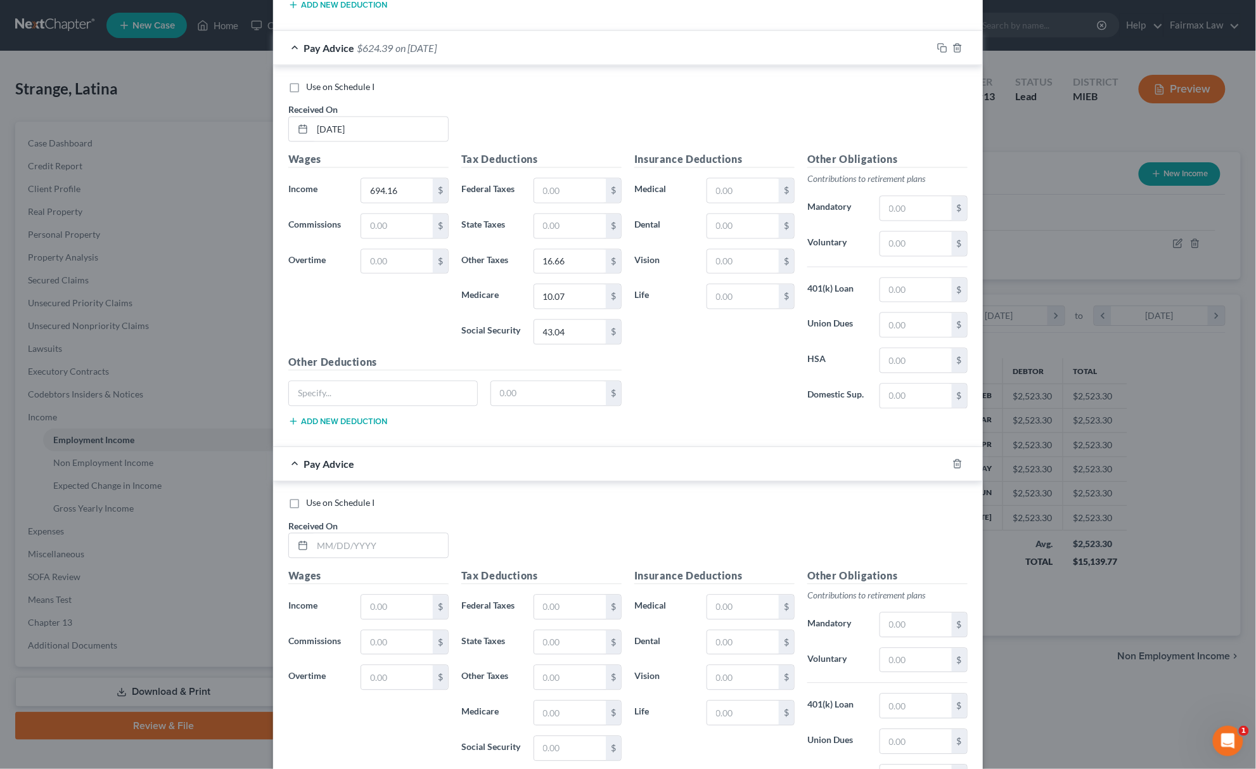
scroll to position [1012, 0]
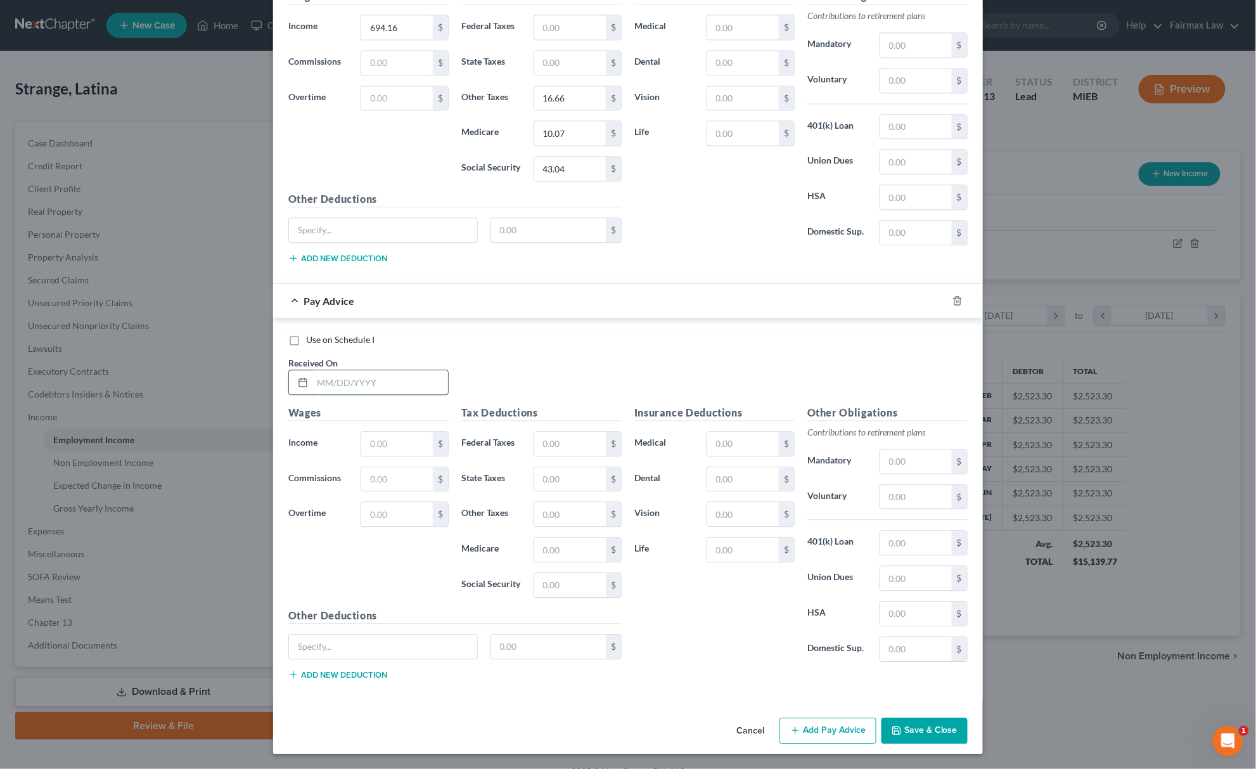
click at [384, 376] on input "text" at bounding box center [380, 382] width 136 height 24
type input "[DATE]"
click at [393, 447] on input "text" at bounding box center [397, 443] width 72 height 24
paste input "688.33"
type input "688.33"
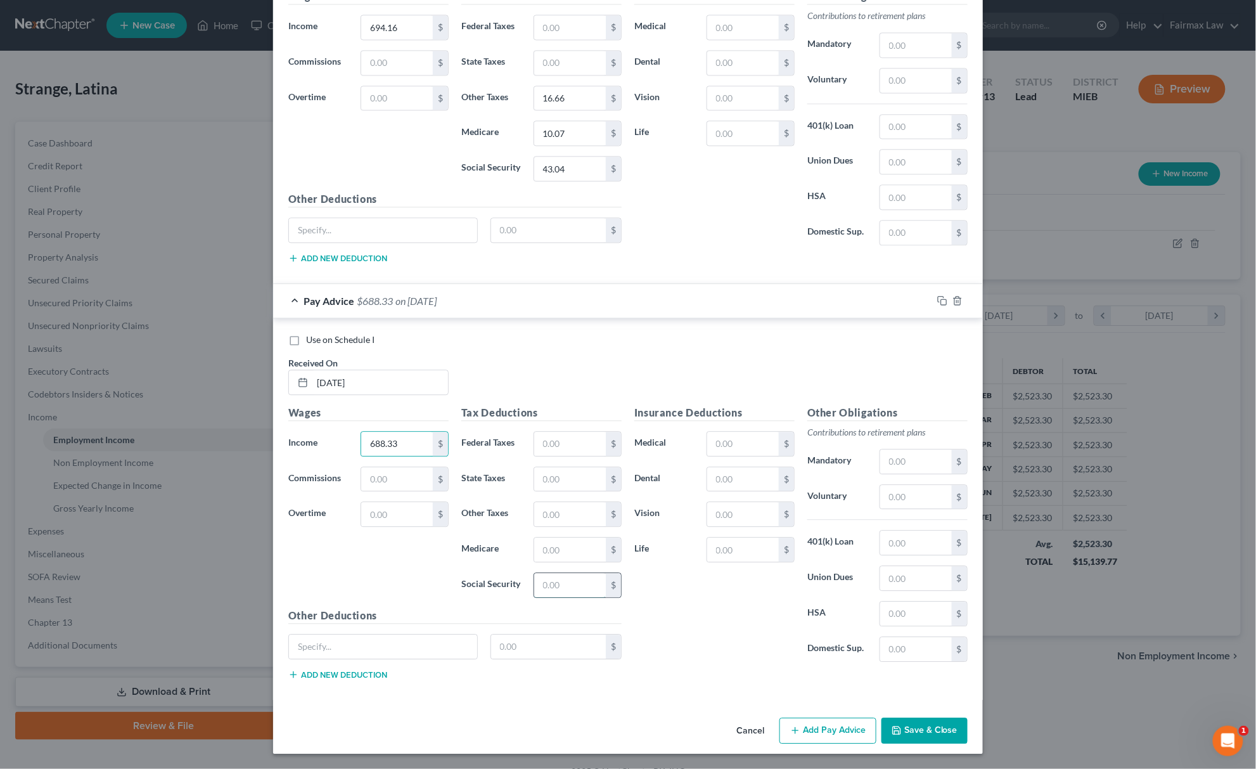
click at [561, 584] on input "text" at bounding box center [570, 585] width 72 height 24
paste input "42.68"
type input "42.68"
click at [549, 546] on input "text" at bounding box center [570, 549] width 72 height 24
paste input "9.98"
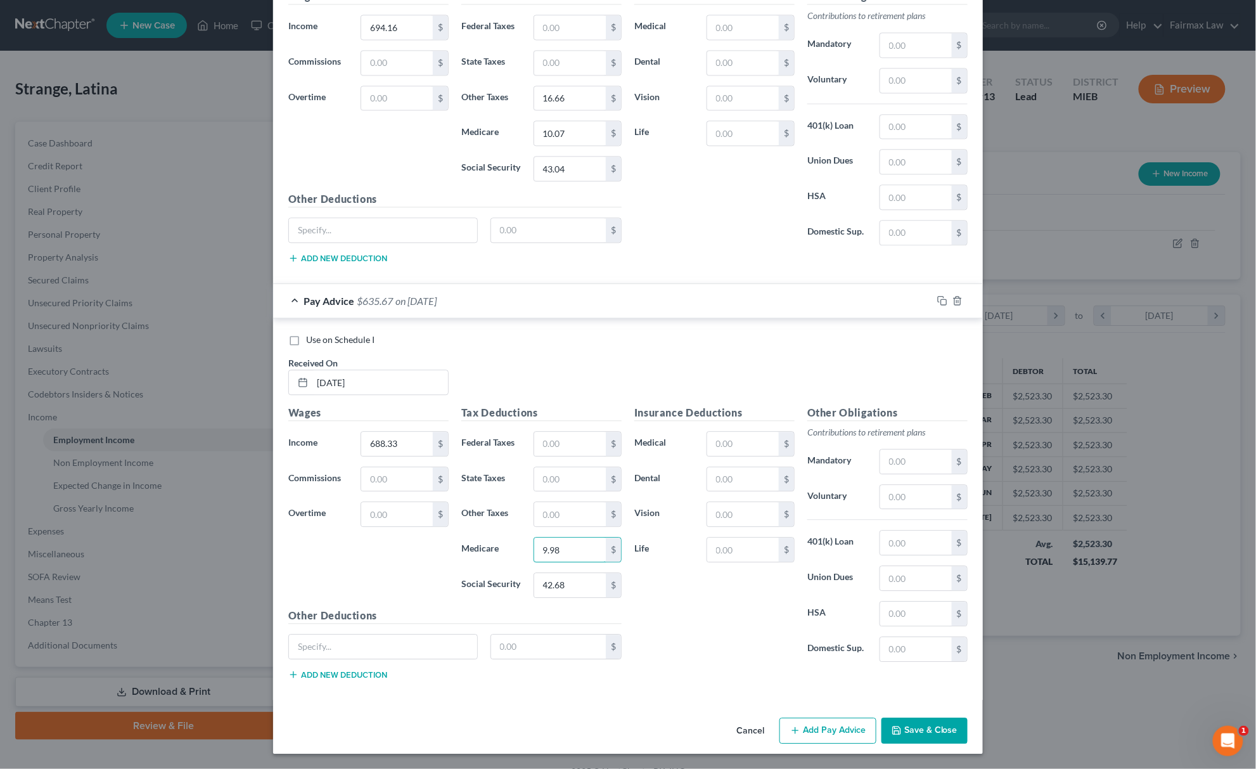
type input "9.98"
click at [561, 513] on input "text" at bounding box center [570, 514] width 72 height 24
paste input "16.52"
type input "16.52"
click at [832, 727] on button "Add Pay Advice" at bounding box center [827, 730] width 97 height 27
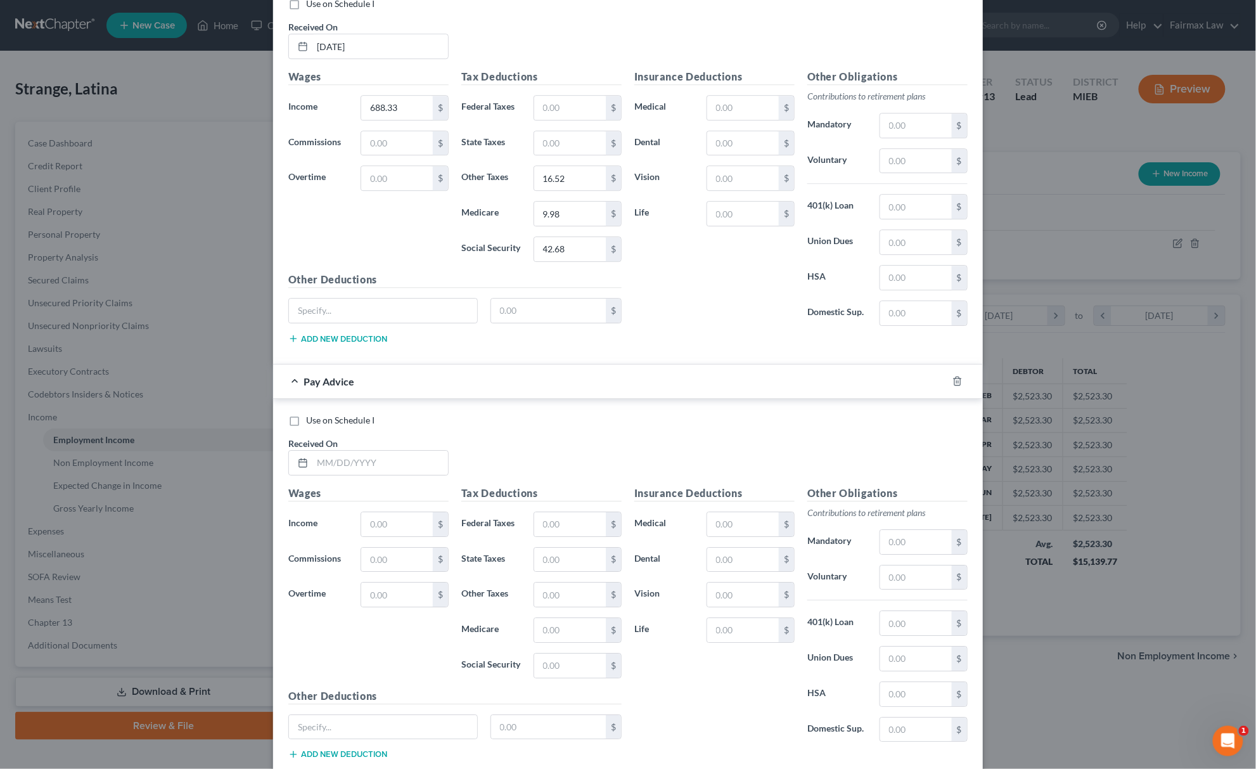
scroll to position [1433, 0]
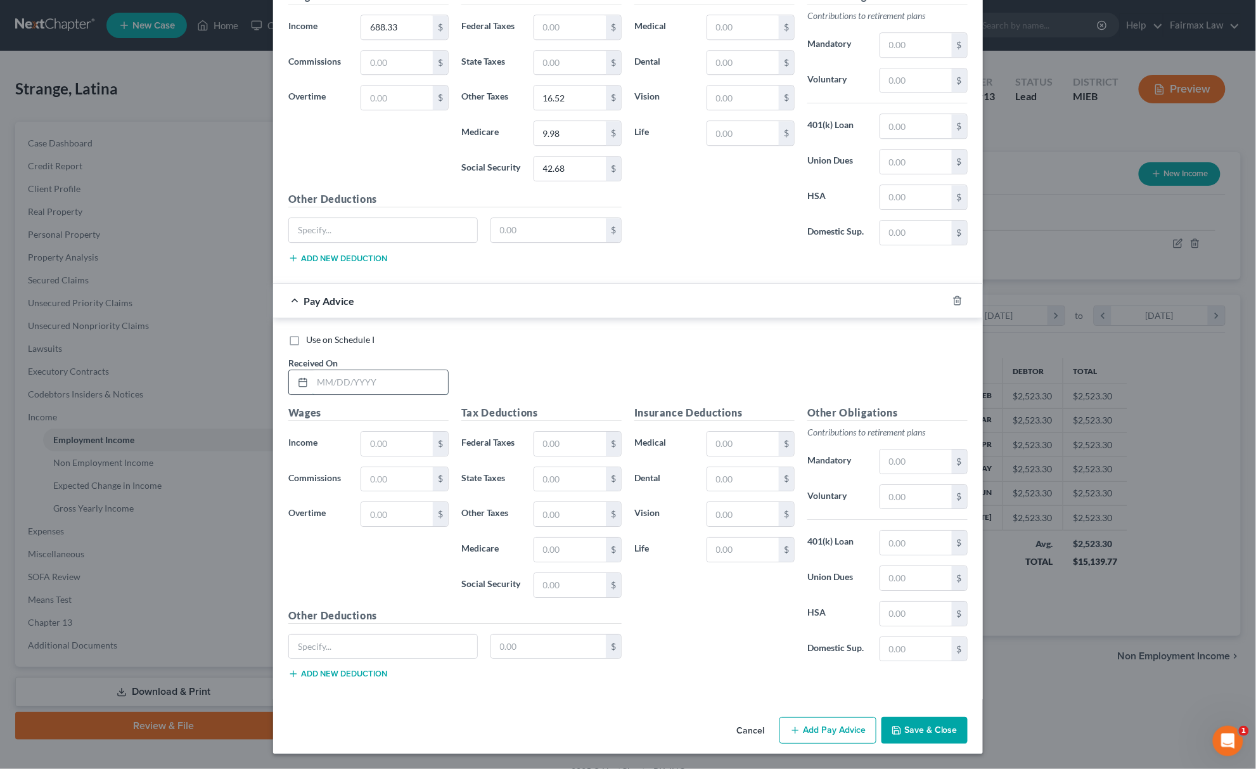
click at [351, 378] on input "text" at bounding box center [380, 382] width 136 height 24
type input "[DATE]"
click at [388, 450] on input "text" at bounding box center [397, 443] width 72 height 24
paste input "717.51"
type input "717.51"
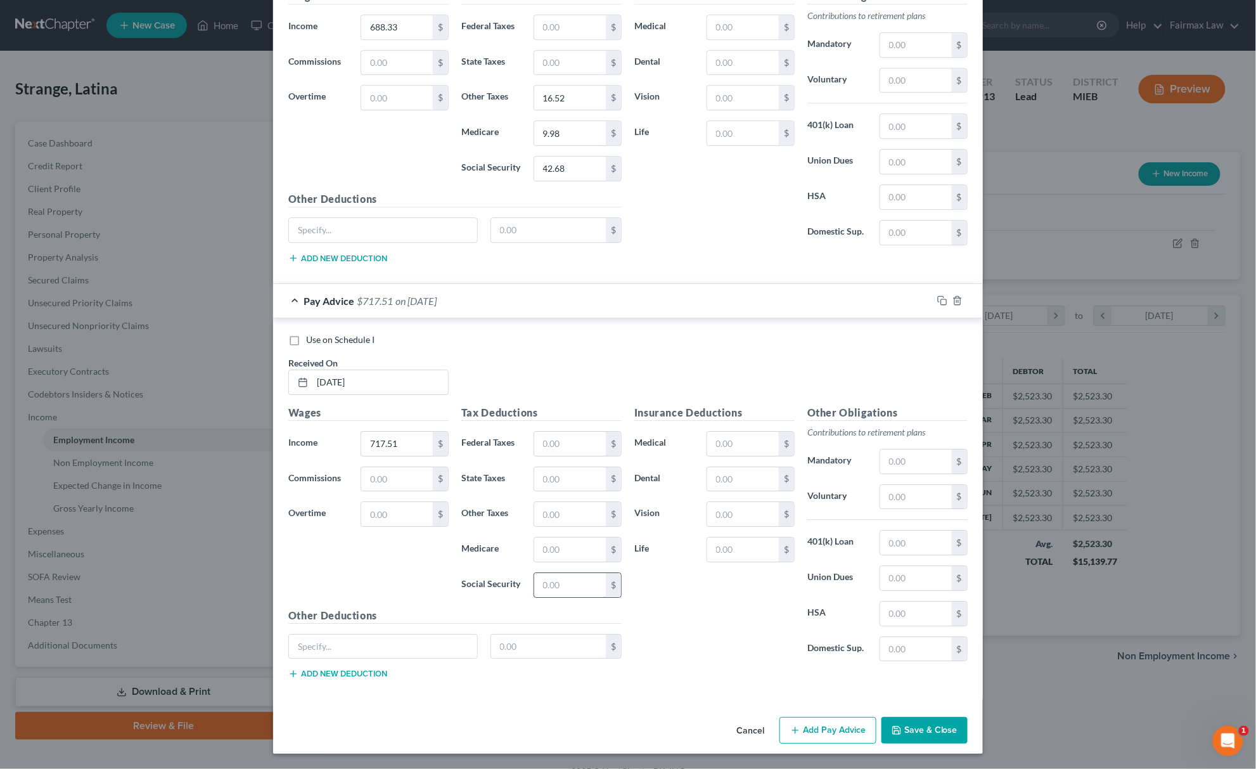
drag, startPoint x: 550, startPoint y: 585, endPoint x: 564, endPoint y: 585, distance: 13.9
click at [550, 585] on input "text" at bounding box center [570, 585] width 72 height 24
paste input "44.49"
type input "44.49"
click at [585, 540] on input "text" at bounding box center [570, 549] width 72 height 24
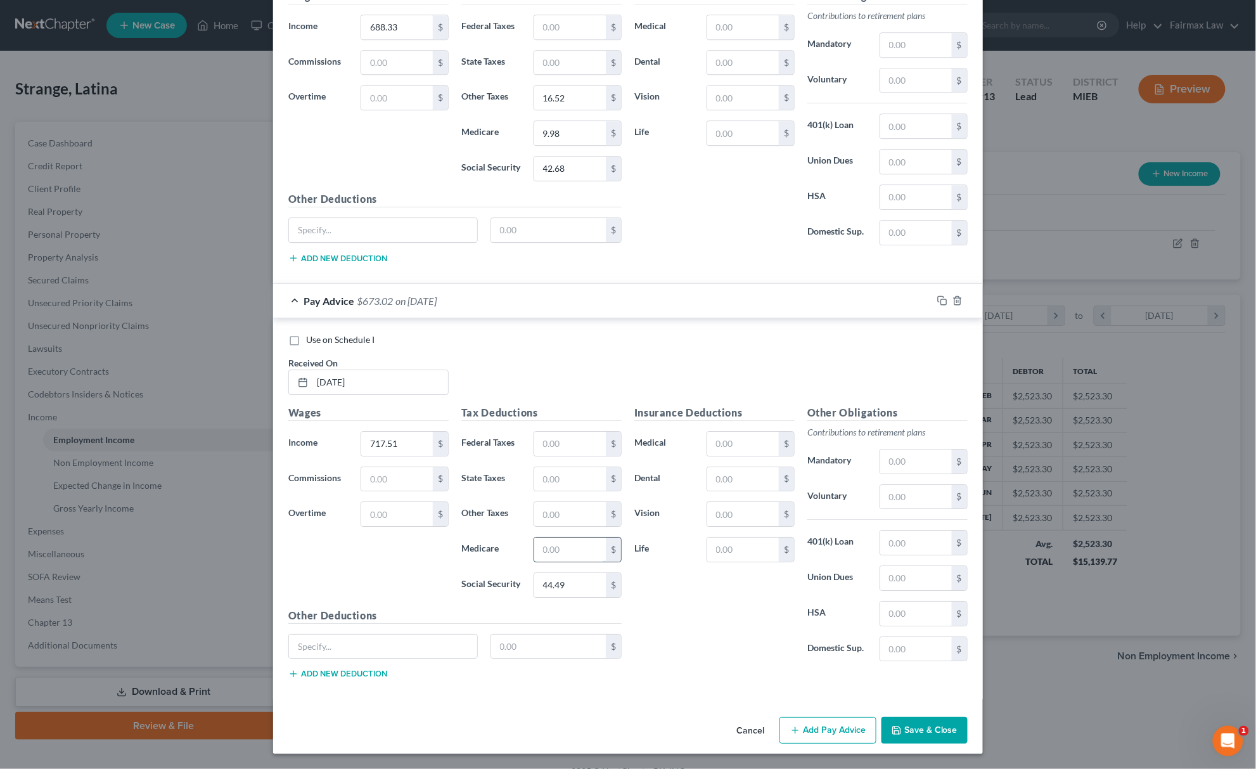
paste input "10.40"
type input "10.40"
click at [551, 502] on input "text" at bounding box center [570, 514] width 72 height 24
paste input "17.22"
type input "17.22"
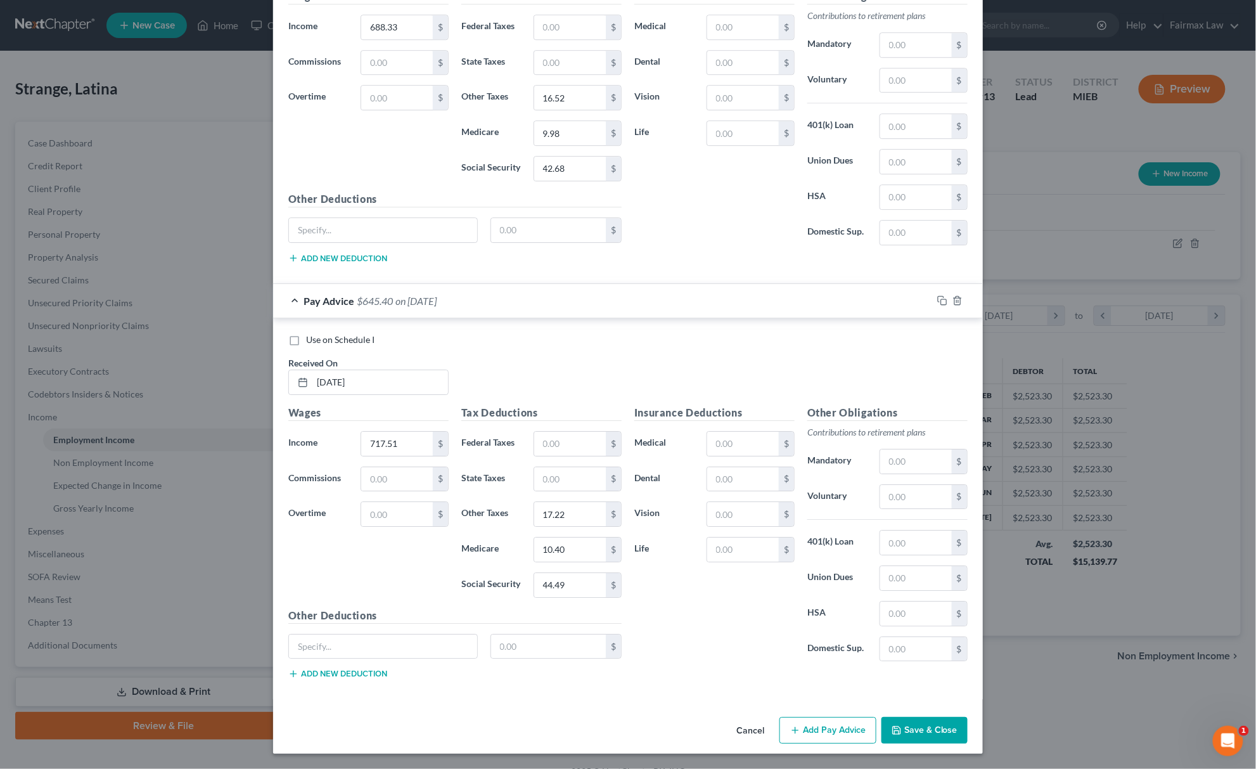
click at [829, 717] on button "Add Pay Advice" at bounding box center [827, 730] width 97 height 27
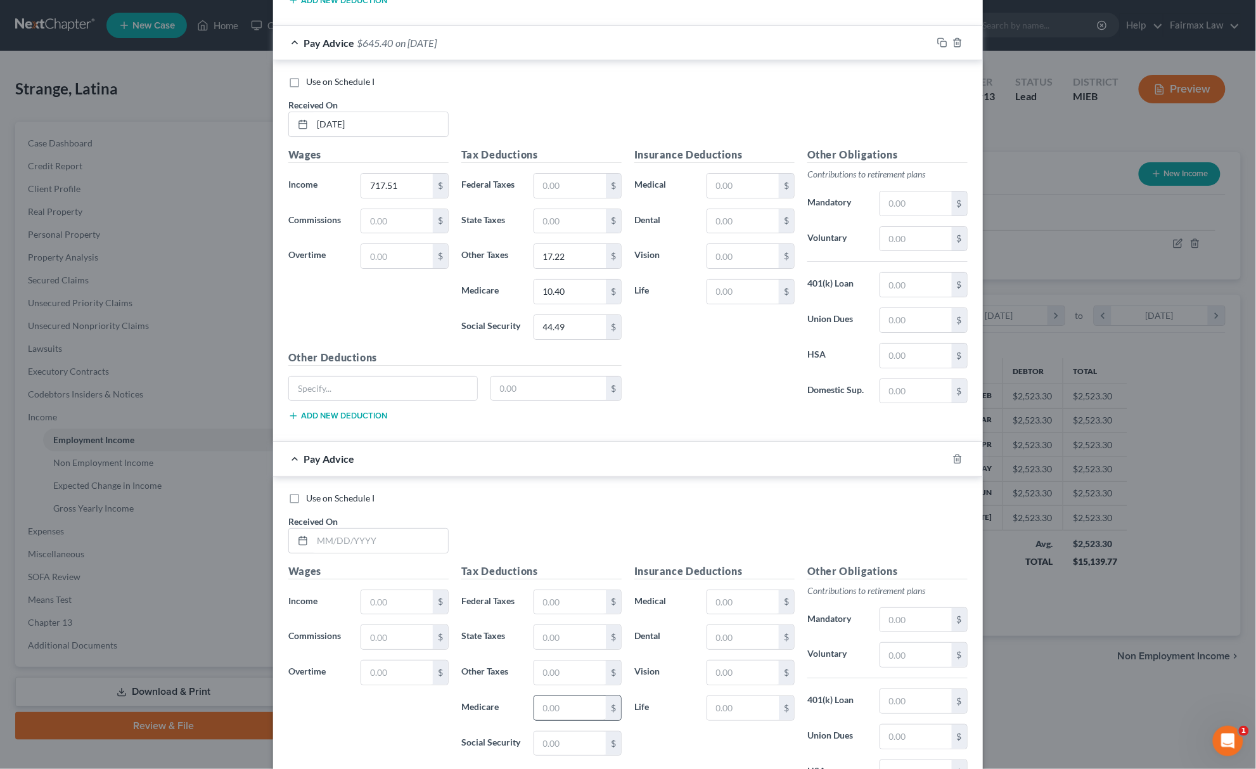
scroll to position [1853, 0]
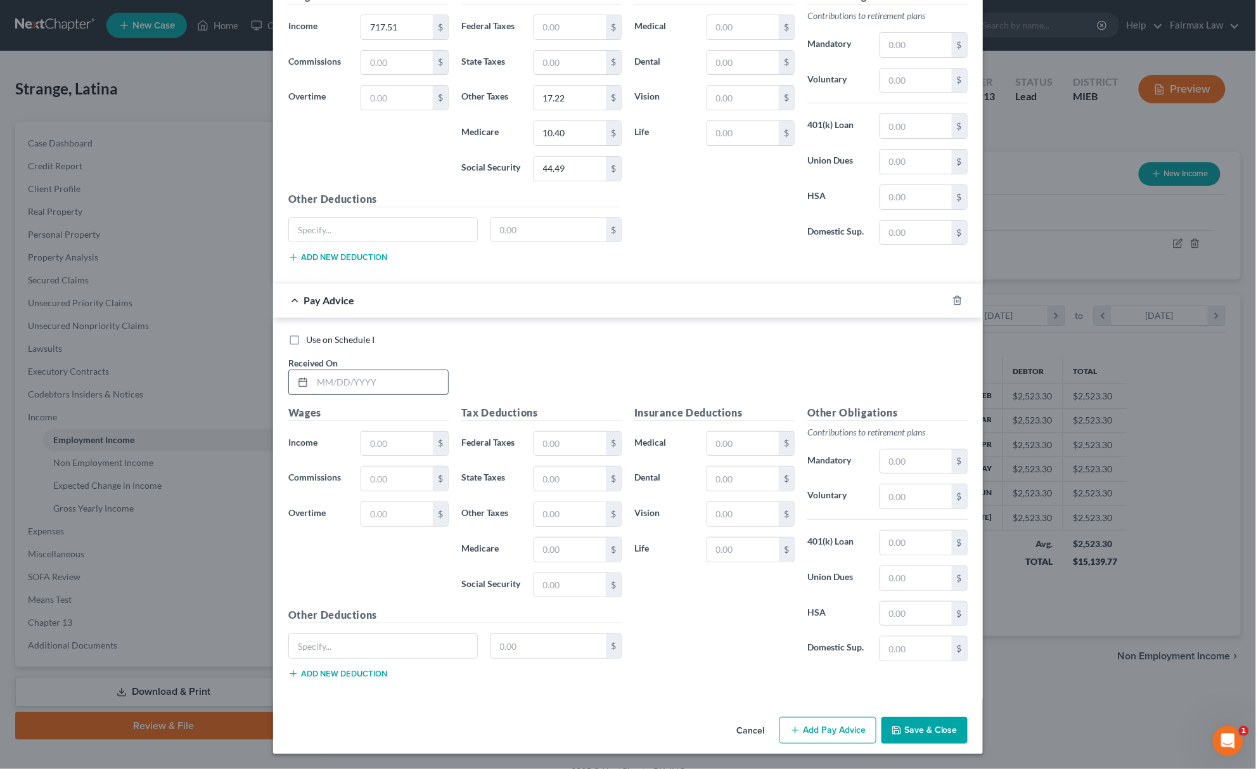
click at [374, 387] on input "text" at bounding box center [380, 382] width 136 height 24
type input "[DATE]"
click at [399, 435] on input "text" at bounding box center [397, 443] width 72 height 24
paste input "872.26"
type input "872.26"
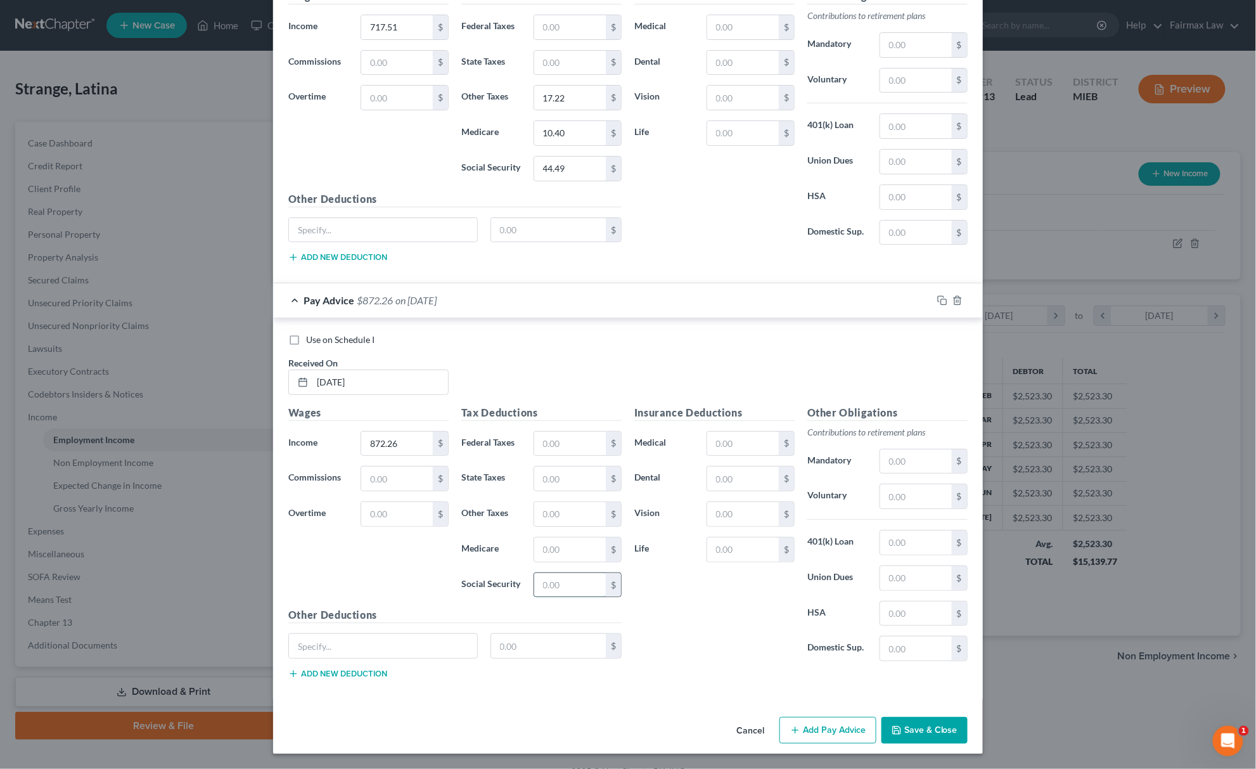
click at [558, 591] on input "text" at bounding box center [570, 585] width 72 height 24
paste input "54.08"
type input "54.08"
click at [584, 541] on input "text" at bounding box center [570, 549] width 72 height 24
paste input "12.65"
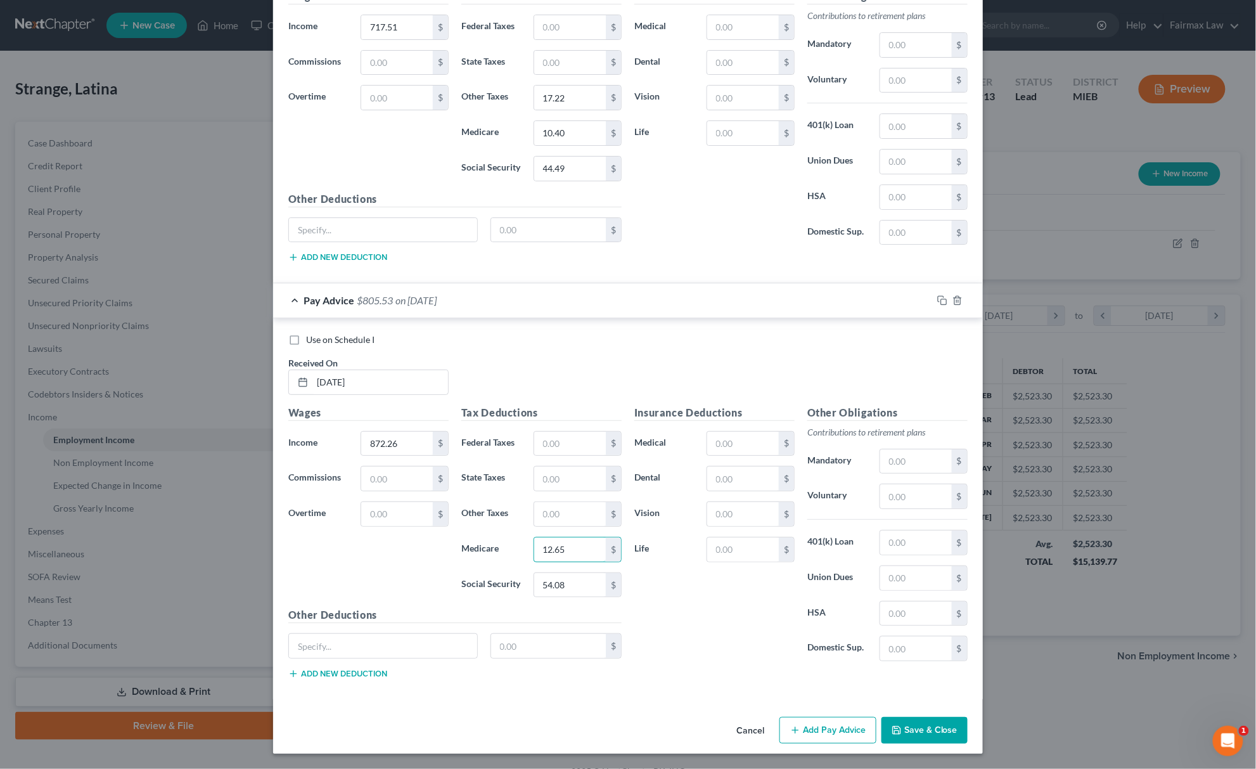
type input "12.65"
click at [553, 516] on input "text" at bounding box center [570, 514] width 72 height 24
paste input "20.93"
type input "20.93"
click at [825, 729] on button "Add Pay Advice" at bounding box center [827, 730] width 97 height 27
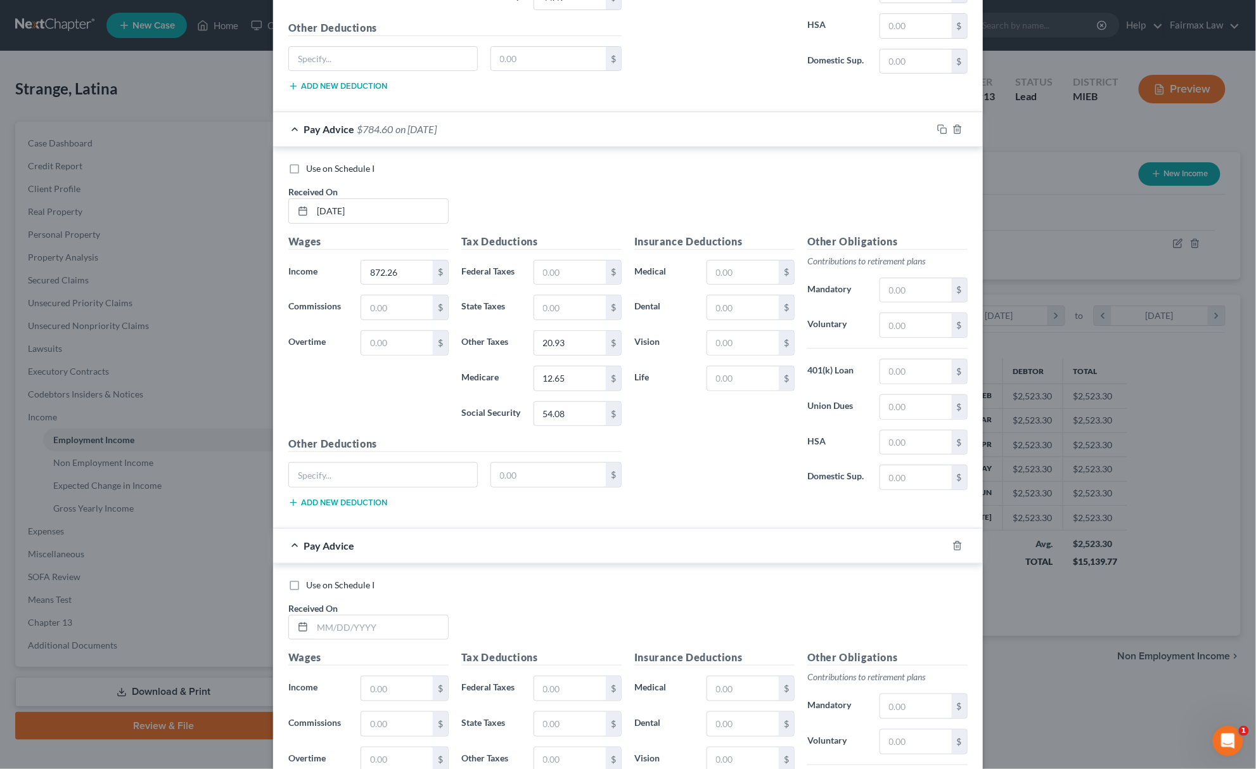
scroll to position [2249, 0]
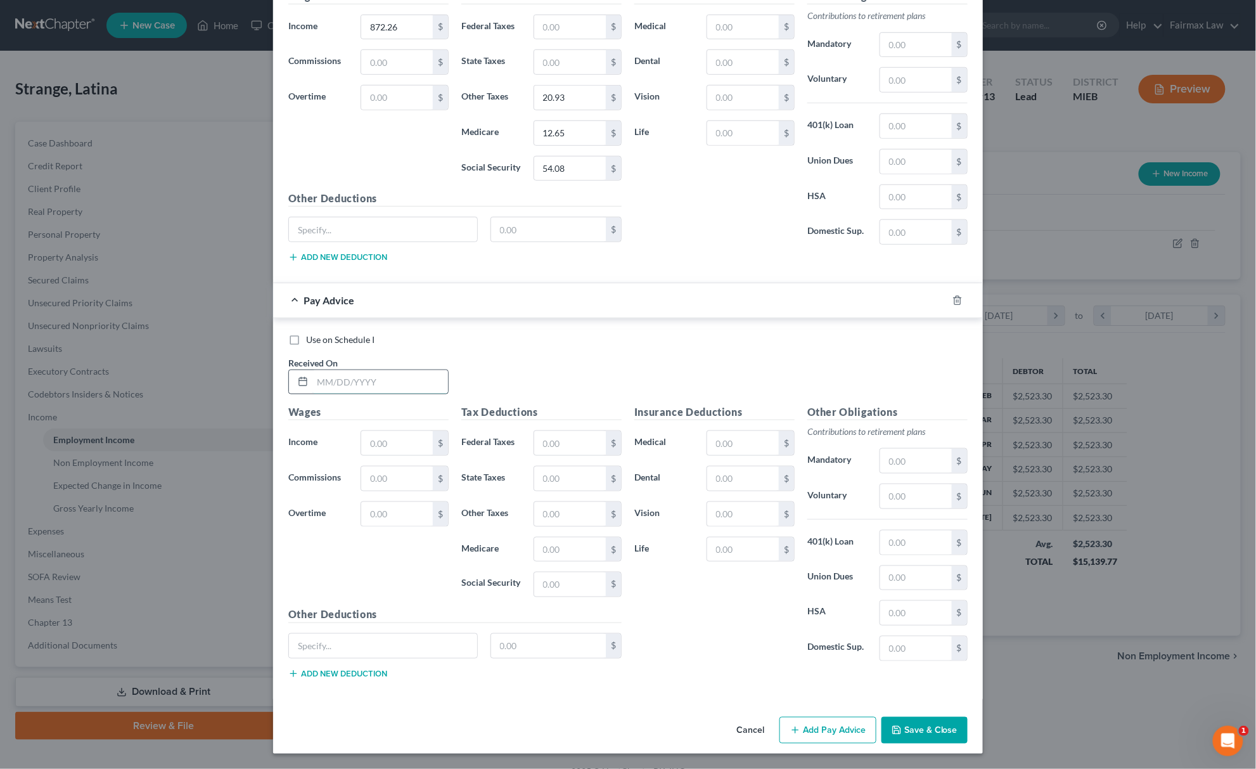
click at [322, 394] on input "text" at bounding box center [380, 382] width 136 height 24
type input "[DATE]"
click at [383, 455] on input "text" at bounding box center [397, 443] width 72 height 24
paste input "770.01"
type input "770.01"
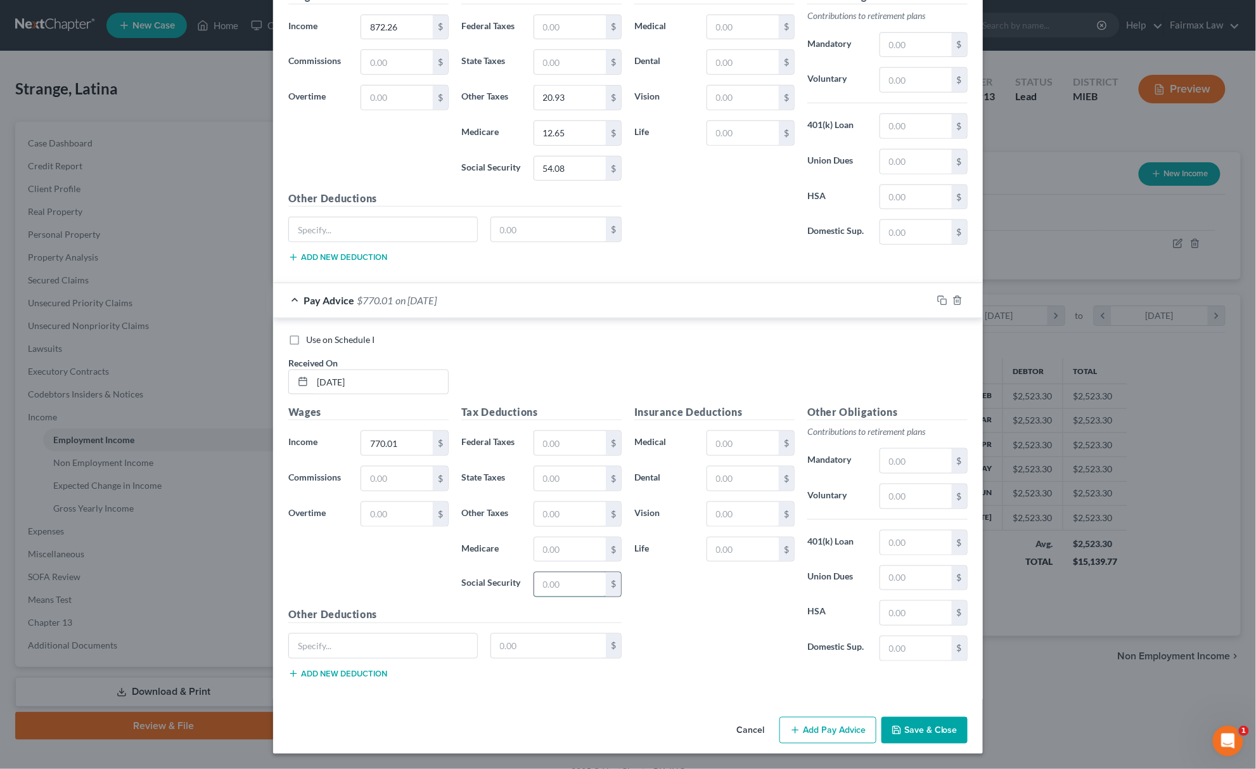
click at [559, 596] on input "text" at bounding box center [570, 584] width 72 height 24
paste input "47.74"
type input "47.74"
click at [573, 561] on input "text" at bounding box center [570, 549] width 72 height 24
paste input "11.17"
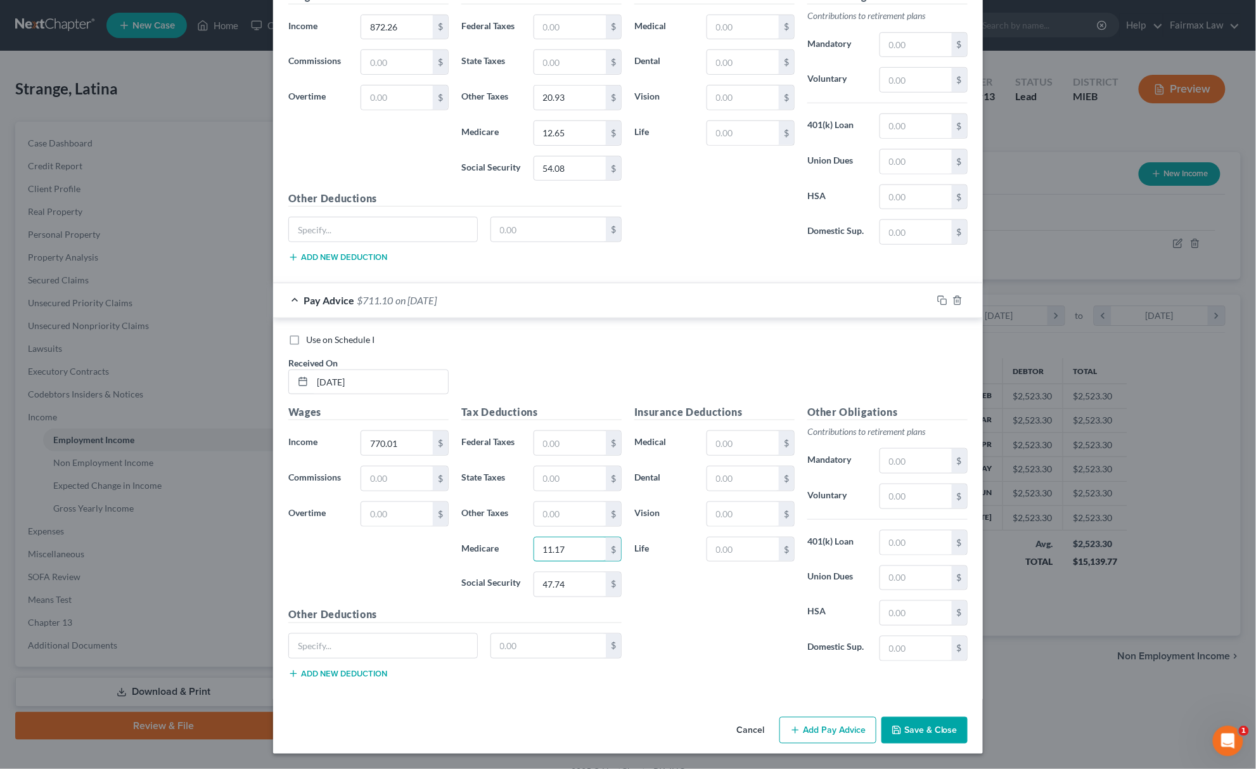
type input "11.17"
click at [553, 526] on input "text" at bounding box center [570, 514] width 72 height 24
paste input "18.48"
type input "18.48"
click at [825, 722] on button "Add Pay Advice" at bounding box center [827, 730] width 97 height 27
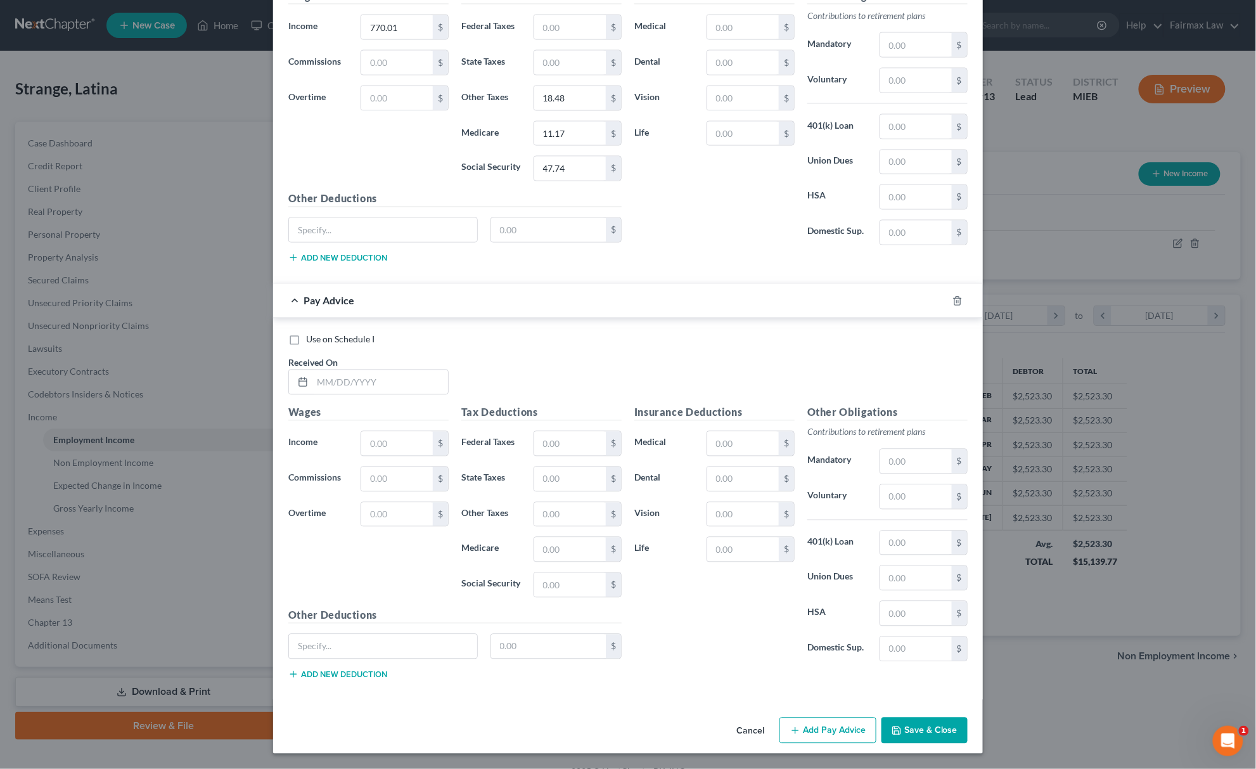
scroll to position [2692, 0]
click at [355, 385] on input "text" at bounding box center [380, 382] width 136 height 24
type input "[DATE]"
click at [395, 454] on div "Wages Income * $ Commissions $ Overtime $" at bounding box center [368, 506] width 173 height 203
click at [396, 440] on input "text" at bounding box center [397, 443] width 72 height 24
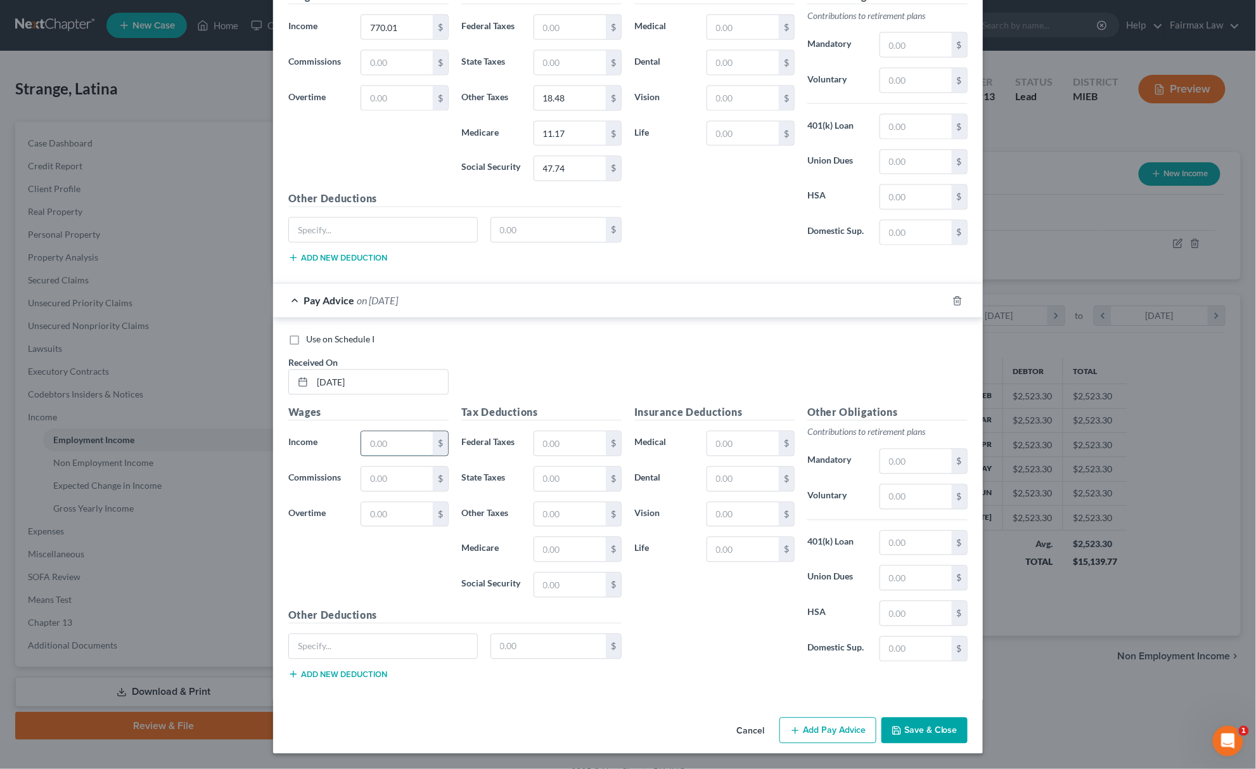
paste input "765.63"
type input "765.63"
click at [566, 587] on input "text" at bounding box center [570, 585] width 72 height 24
paste input "47.47"
type input "47.47"
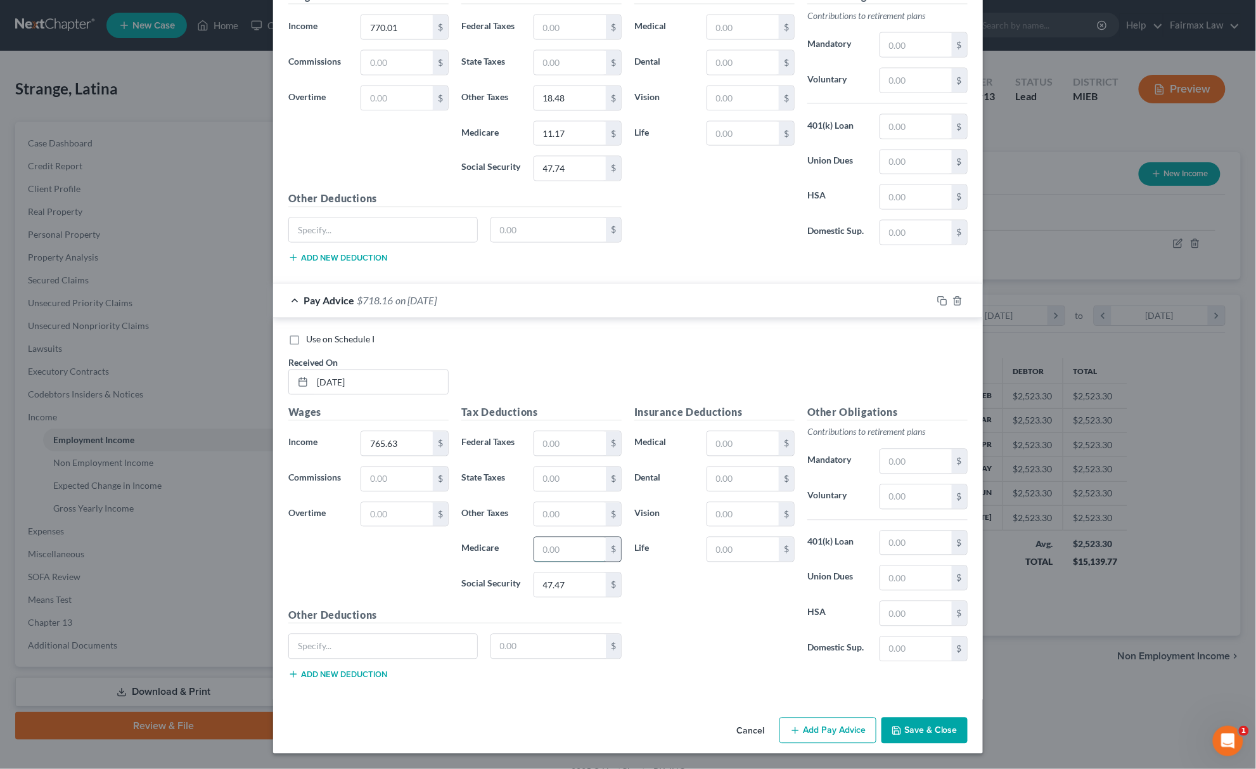
click at [563, 554] on input "text" at bounding box center [570, 549] width 72 height 24
paste input "11.10"
type input "11.10"
click at [568, 517] on input "text" at bounding box center [570, 514] width 72 height 24
paste input "18.38"
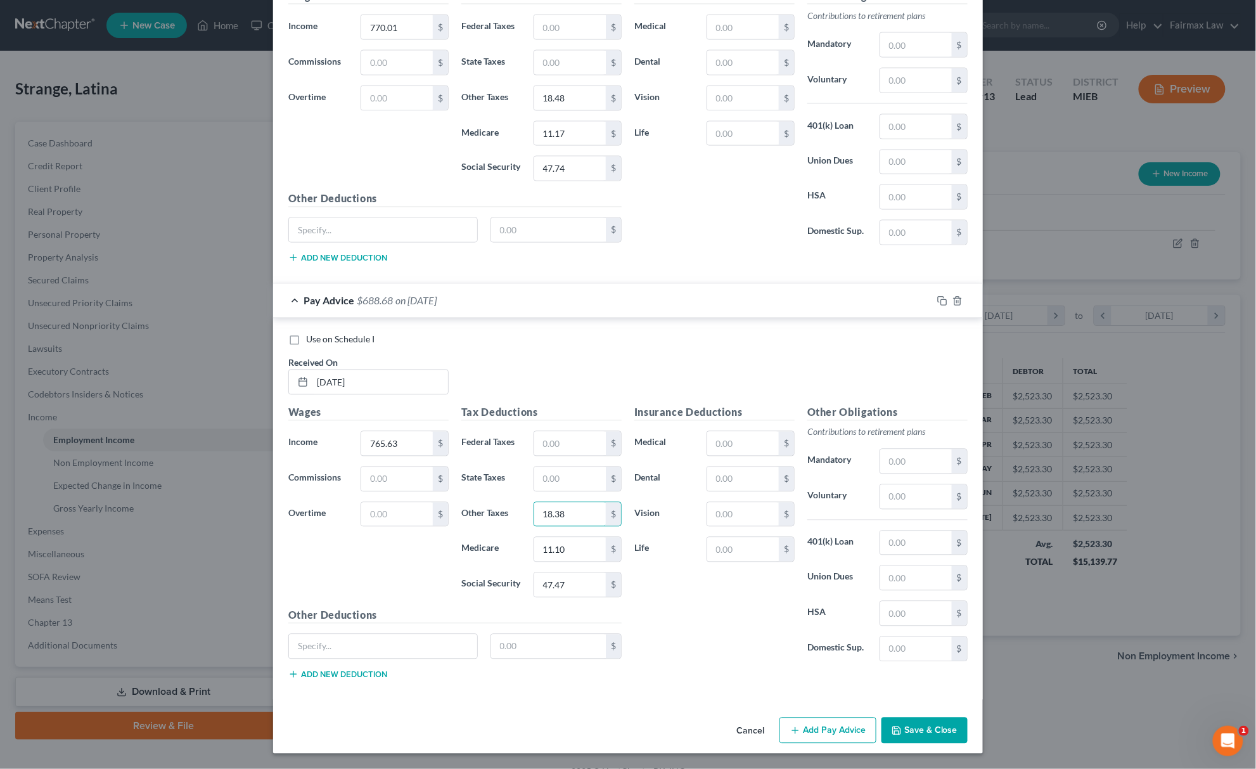
type input "18.38"
click at [802, 720] on button "Add Pay Advice" at bounding box center [827, 730] width 97 height 27
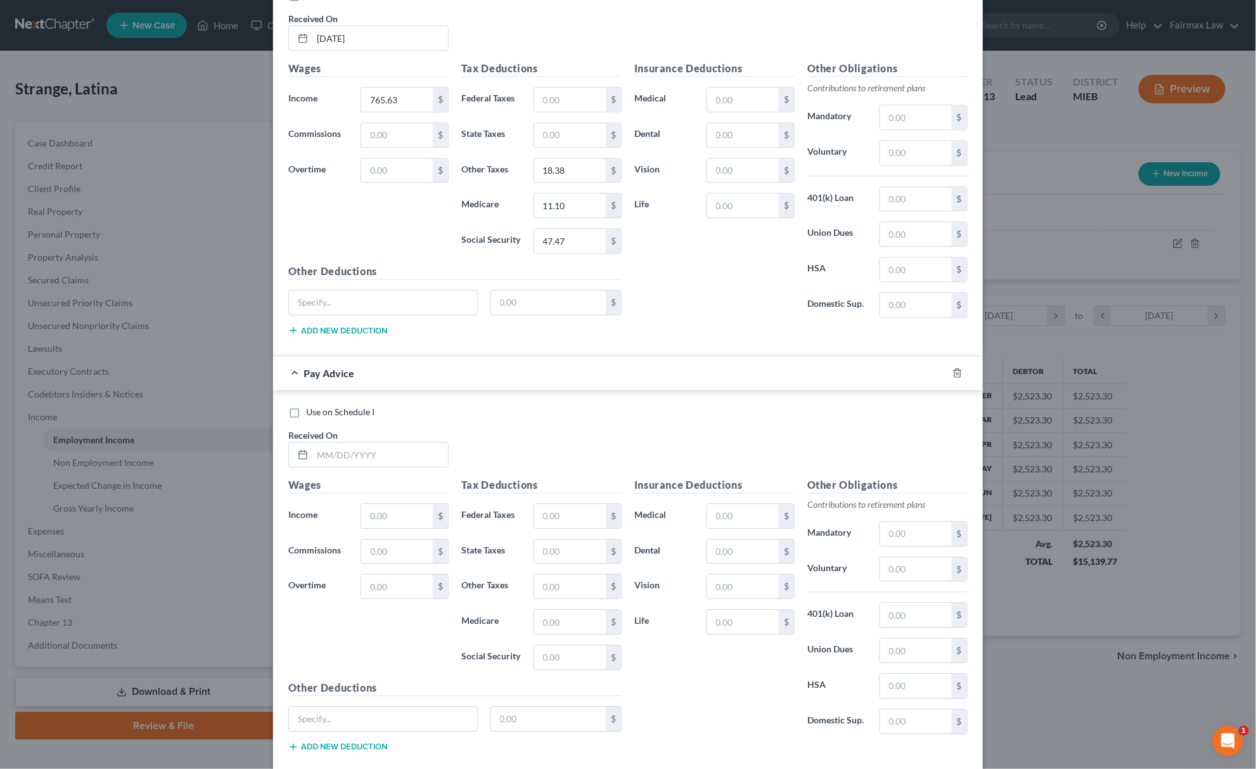
scroll to position [3112, 0]
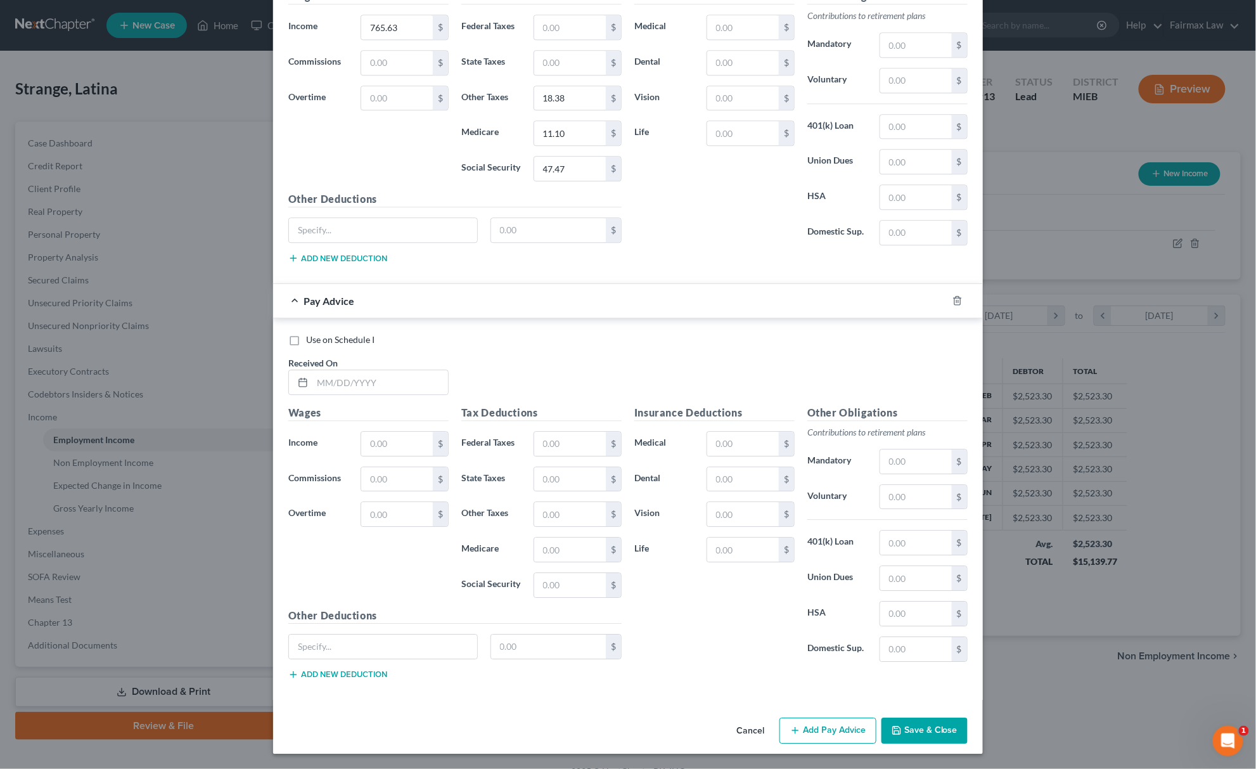
click at [375, 365] on div "Received On *" at bounding box center [368, 375] width 173 height 39
click at [375, 370] on input "text" at bounding box center [380, 382] width 136 height 24
type input "[DATE]"
click at [390, 431] on input "text" at bounding box center [397, 443] width 72 height 24
paste input "675.21"
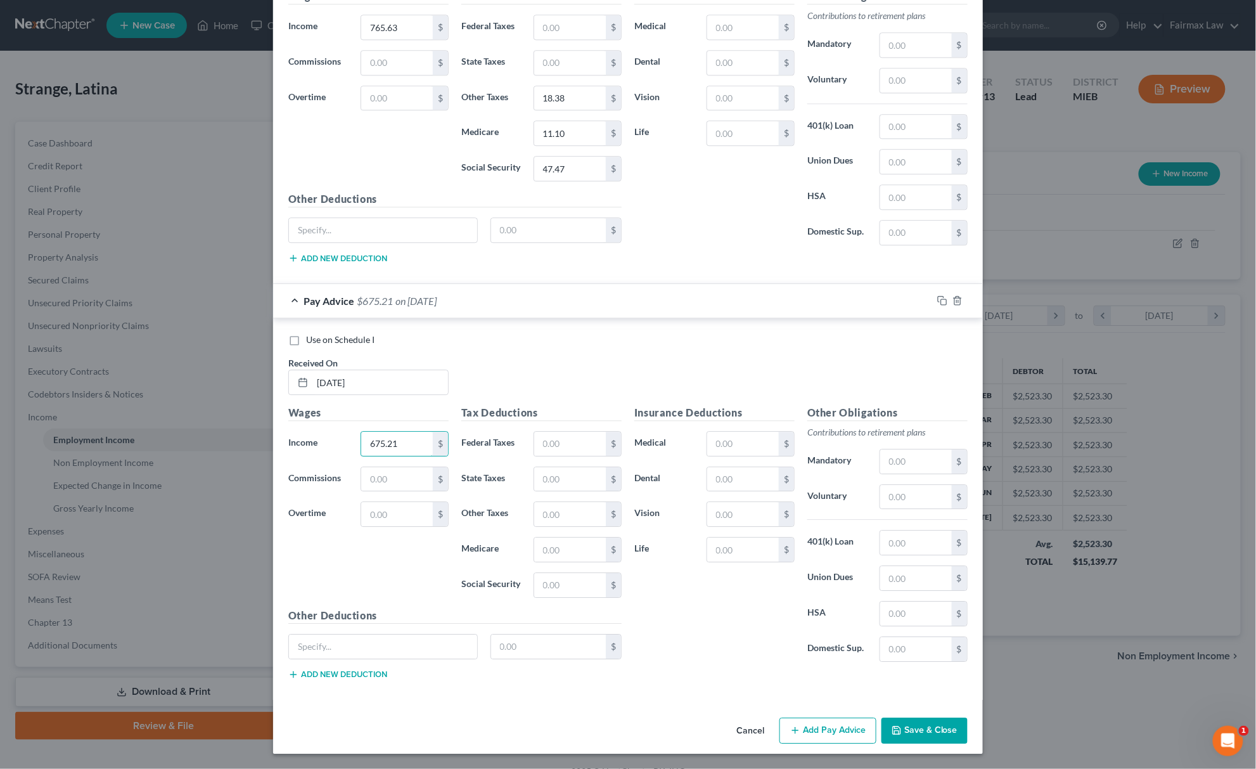
type input "675.21"
drag, startPoint x: 556, startPoint y: 591, endPoint x: 564, endPoint y: 588, distance: 8.0
click at [556, 591] on input "text" at bounding box center [570, 585] width 72 height 24
paste input "41.86"
type input "41.86"
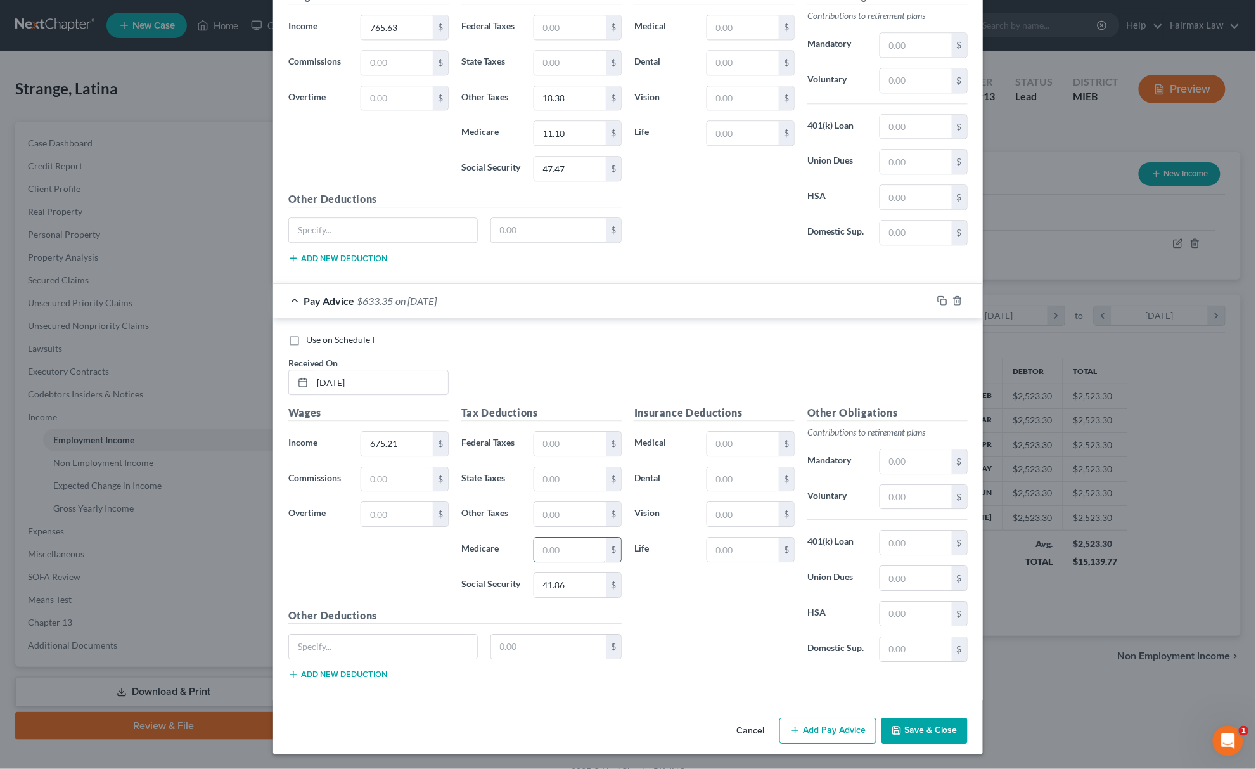
click at [565, 549] on input "text" at bounding box center [570, 549] width 72 height 24
paste input "9.79"
type input "9.79"
click at [594, 518] on input "text" at bounding box center [570, 514] width 72 height 24
paste input "16.21"
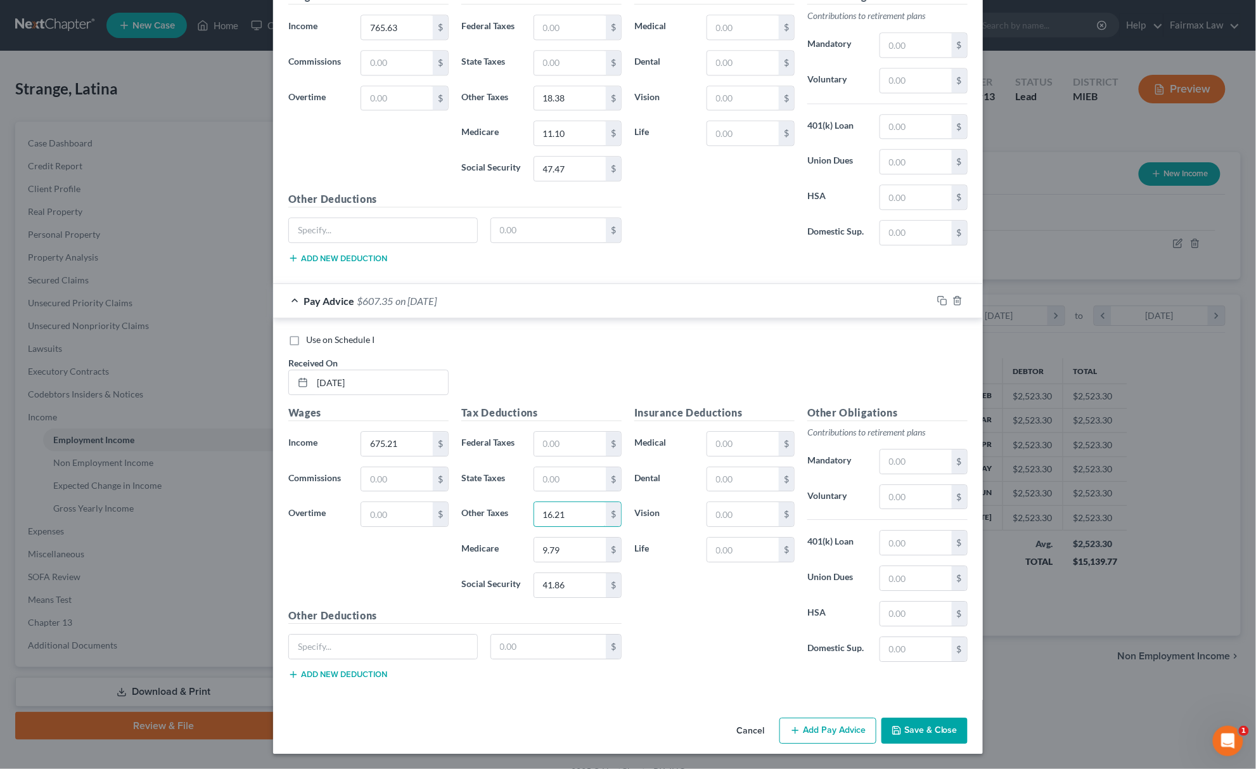
type input "16.21"
click at [809, 721] on button "Add Pay Advice" at bounding box center [827, 730] width 97 height 27
click at [399, 388] on input "text" at bounding box center [380, 382] width 136 height 24
type input "[DATE]"
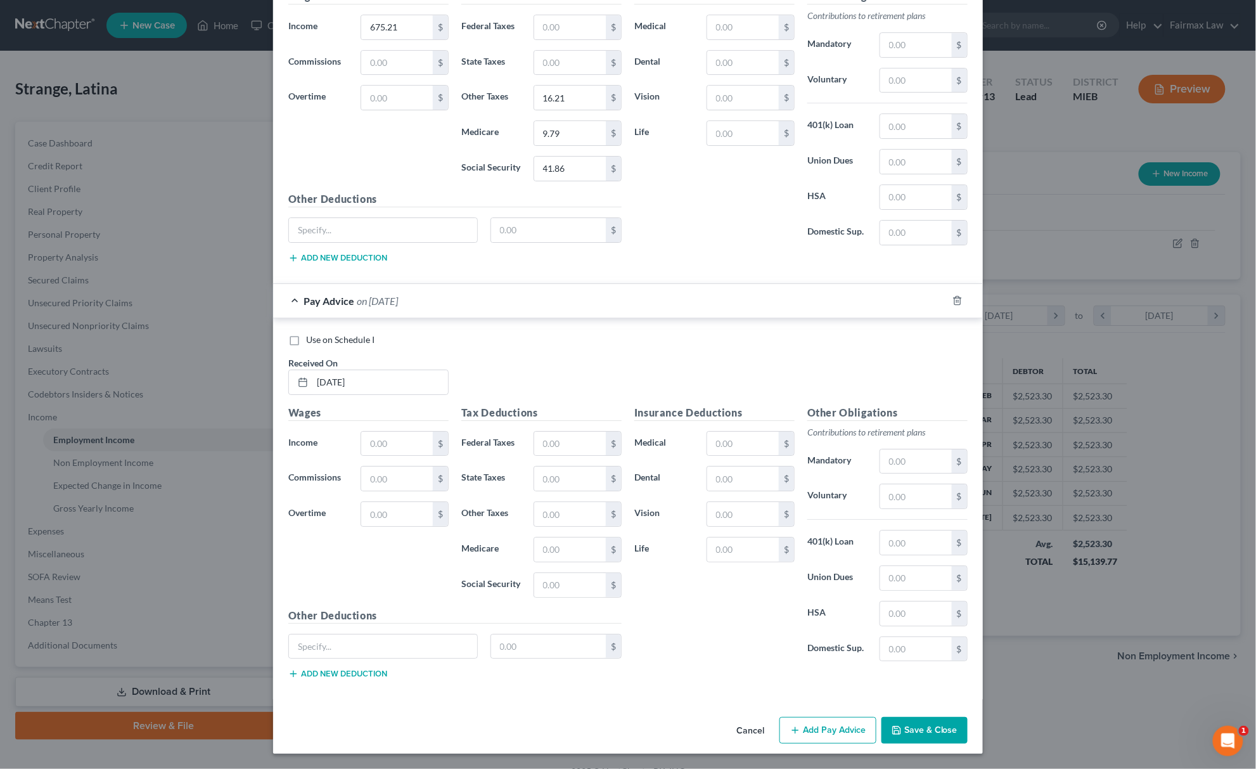
click at [399, 456] on div "Wages Income * $ Commissions $ Overtime $" at bounding box center [368, 506] width 173 height 203
click at [399, 449] on input "text" at bounding box center [397, 443] width 72 height 24
paste input "455.0"
type input "455.00"
click at [558, 582] on input "text" at bounding box center [570, 585] width 72 height 24
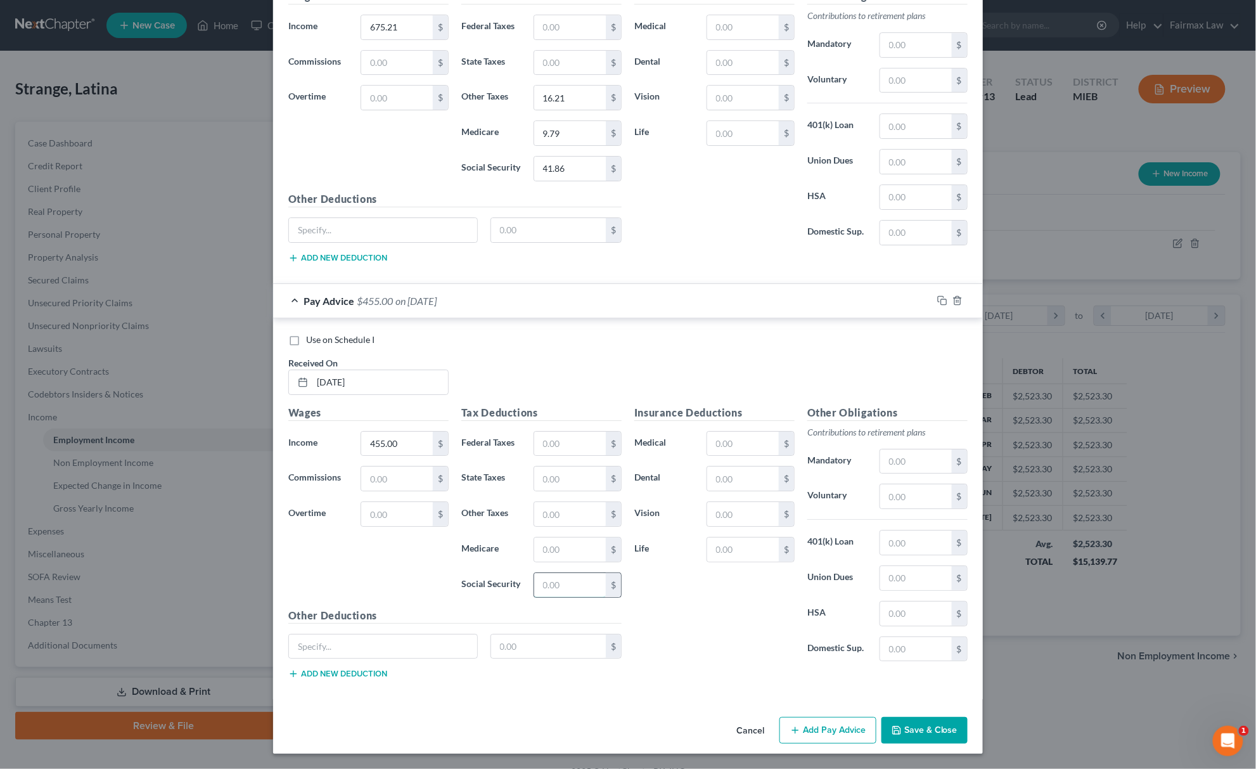
paste input "28.21"
type input "28.21"
click at [569, 561] on div "Tax Deductions Federal Taxes $ State Taxes $ Other Taxes $ Medicare $ Social Se…" at bounding box center [541, 506] width 173 height 203
click at [570, 553] on input "text" at bounding box center [570, 549] width 72 height 24
paste input "6.60"
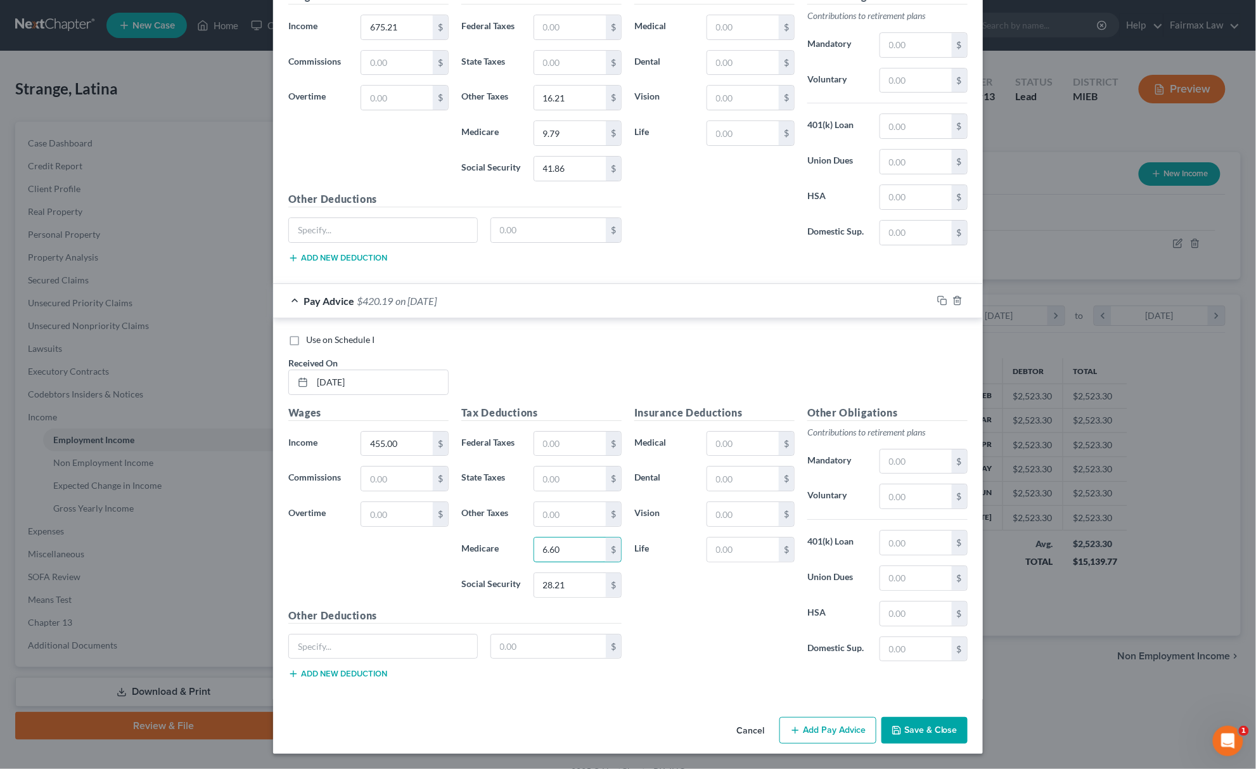
type input "6.60"
click at [534, 508] on input "text" at bounding box center [570, 514] width 72 height 24
paste input "10.92"
type input "10.92"
click at [809, 748] on div "Cancel Add Pay Advice Save & Close" at bounding box center [628, 733] width 710 height 42
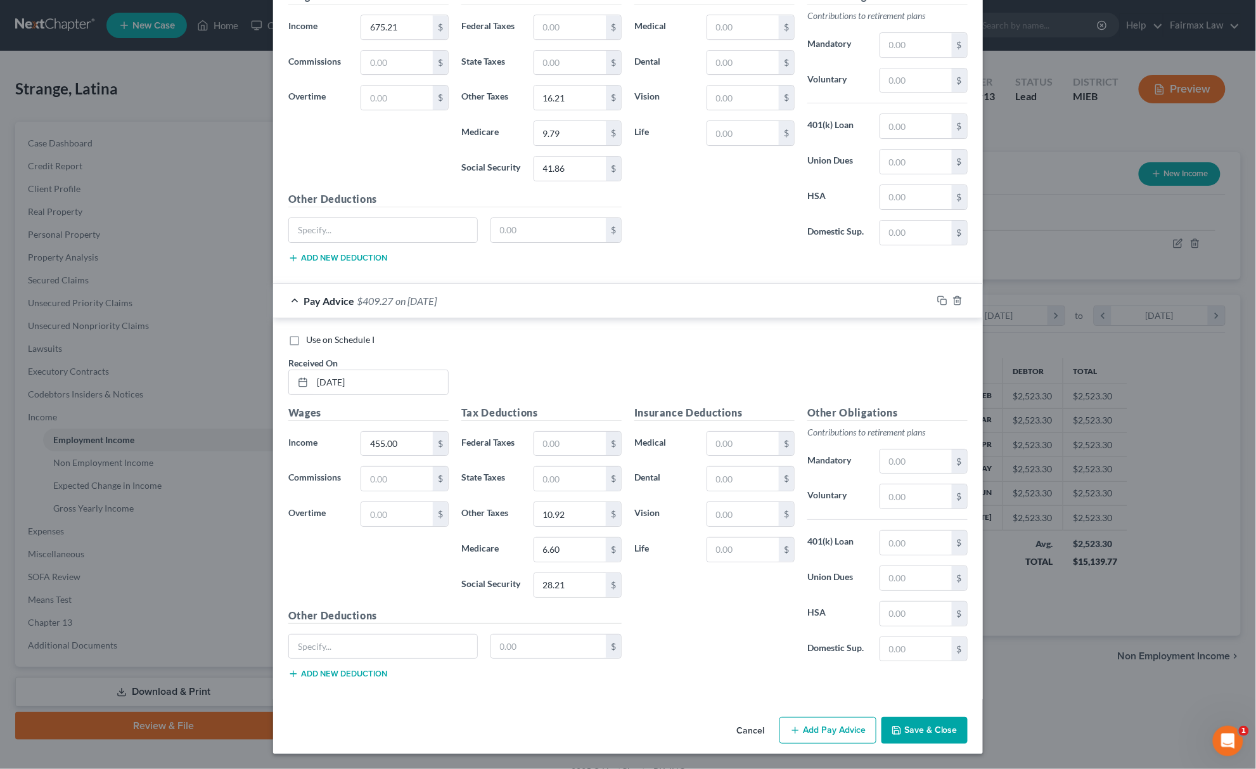
click at [819, 732] on button "Add Pay Advice" at bounding box center [827, 730] width 97 height 27
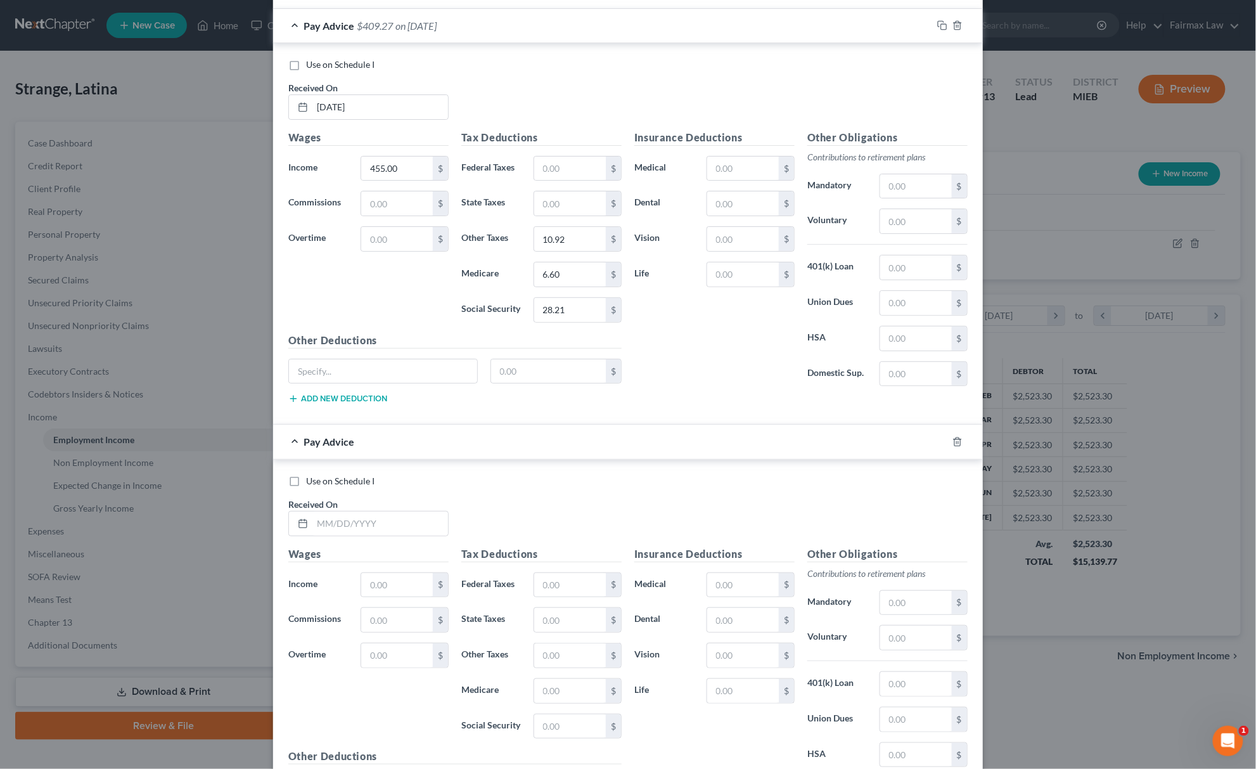
scroll to position [3929, 0]
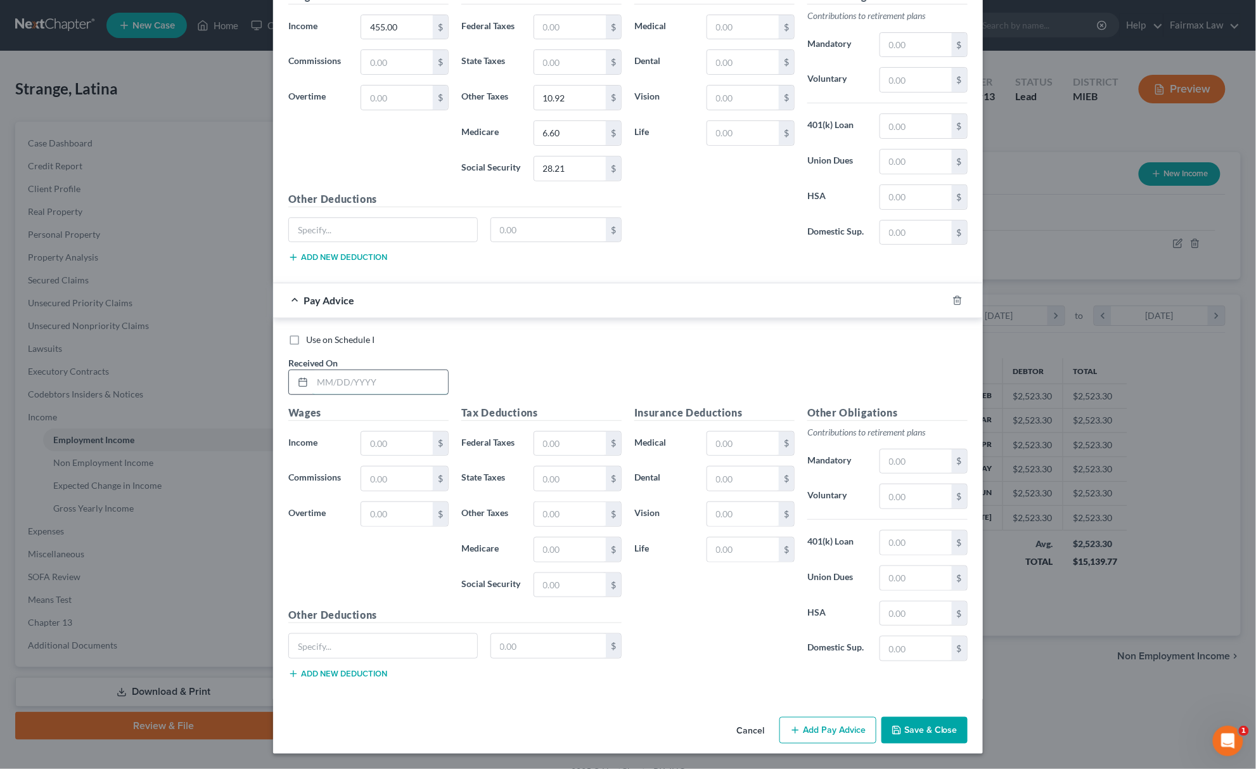
click at [370, 394] on input "text" at bounding box center [380, 382] width 136 height 24
type input "[DATE]"
click at [401, 452] on input "text" at bounding box center [397, 443] width 72 height 24
paste input "717.33"
type input "717.33"
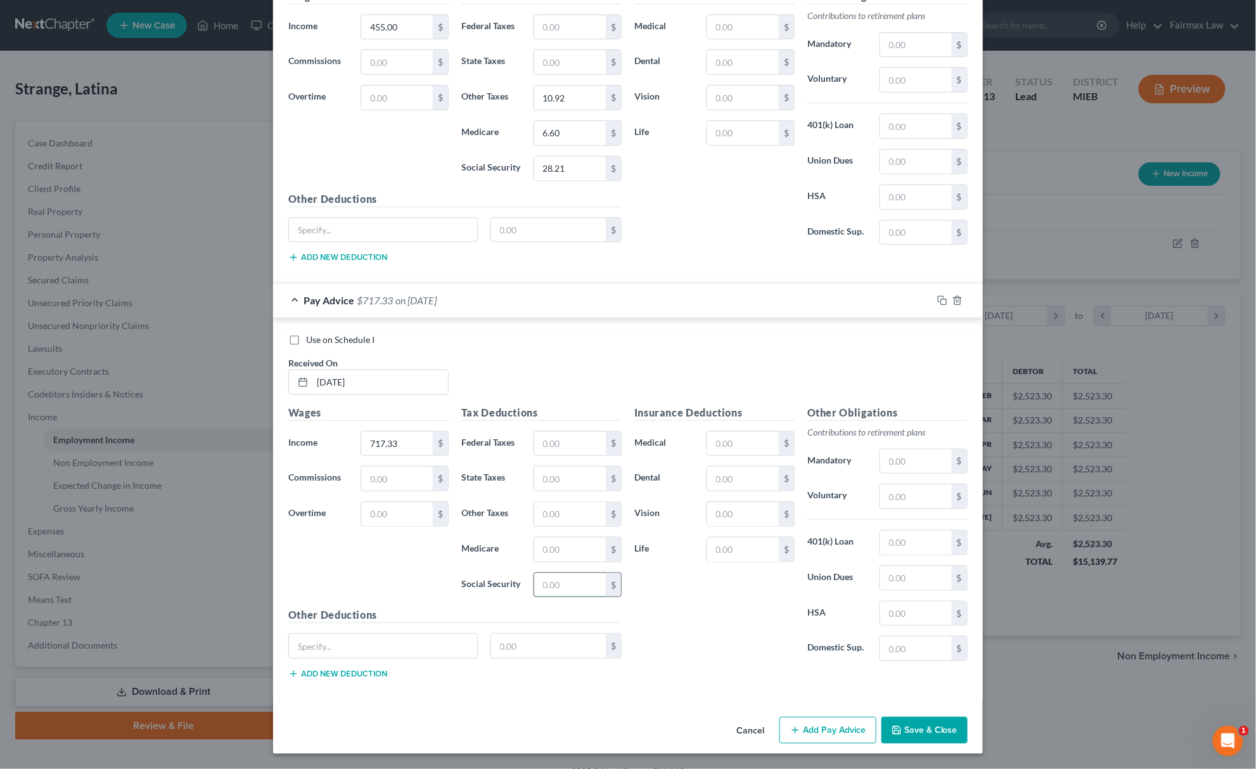
click at [584, 597] on input "text" at bounding box center [570, 585] width 72 height 24
paste input "44.47"
type input "44.47"
click at [561, 561] on input "text" at bounding box center [570, 549] width 72 height 24
paste input "10.40"
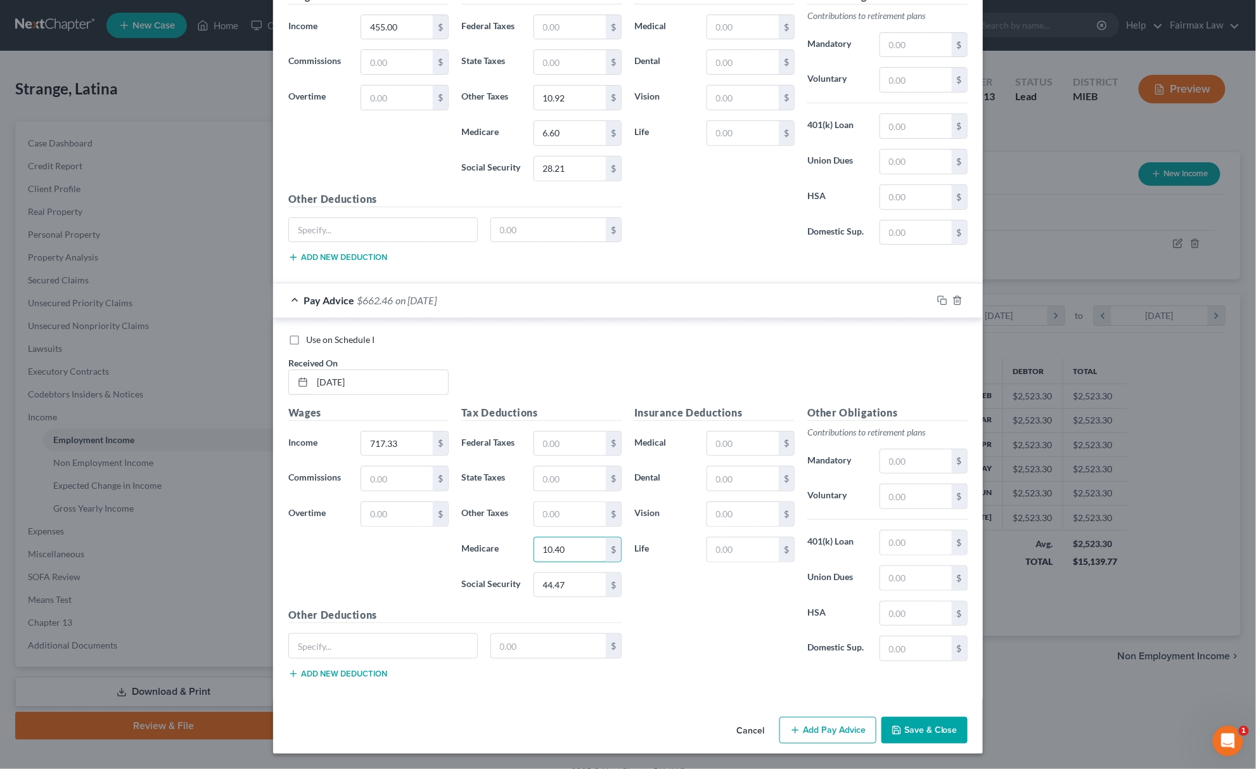
type input "10.40"
click at [561, 526] on input "text" at bounding box center [570, 514] width 72 height 24
paste input "17.22"
type input "17.22"
click at [906, 590] on input "text" at bounding box center [916, 578] width 72 height 24
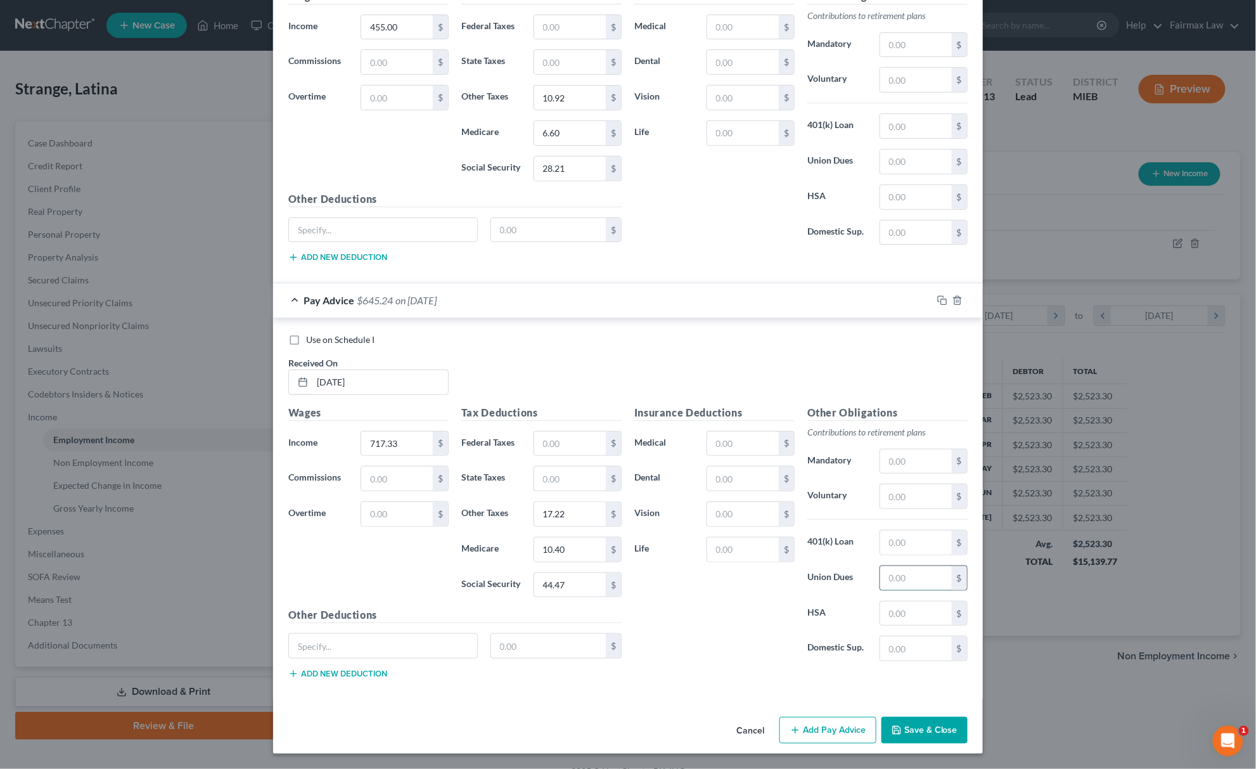
paste input "304.16"
click at [905, 590] on input "304.16" at bounding box center [916, 578] width 72 height 24
type input "304.16"
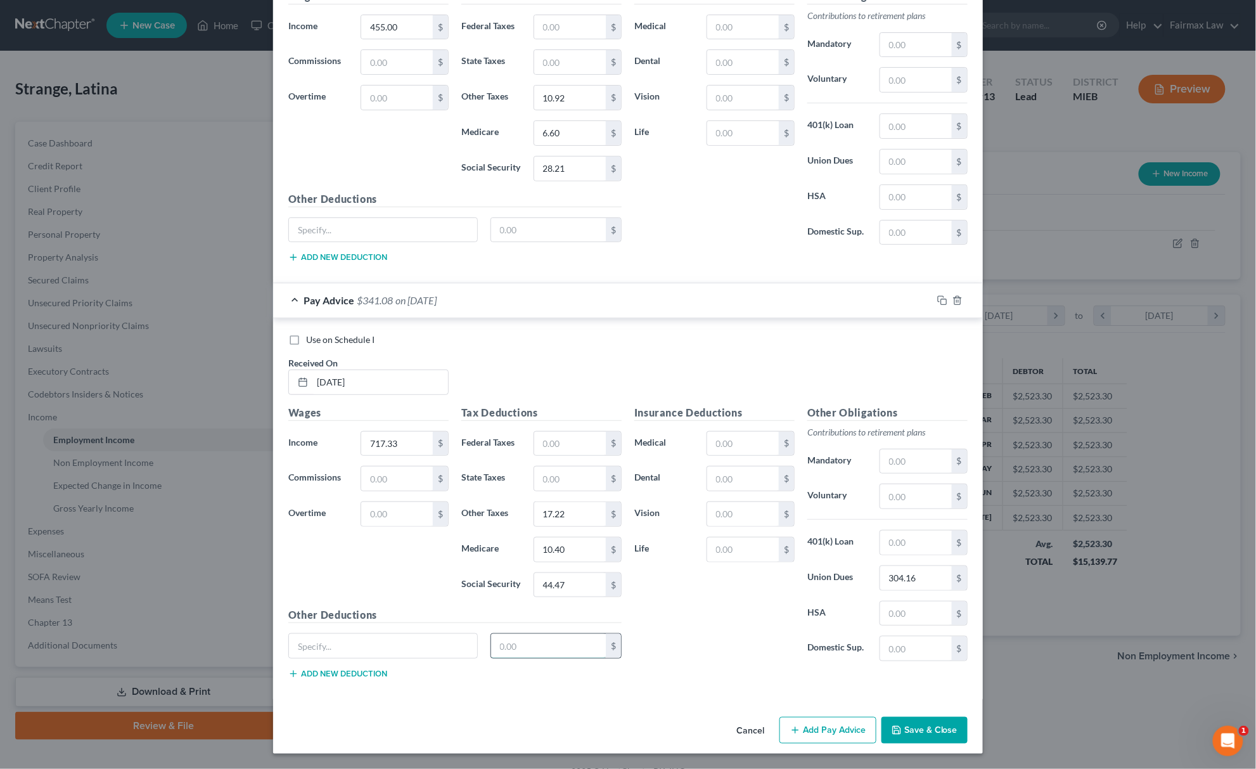
click at [530, 658] on input "text" at bounding box center [548, 646] width 115 height 24
paste input "304.16"
type input "304.16"
click at [437, 658] on input "text" at bounding box center [383, 646] width 188 height 24
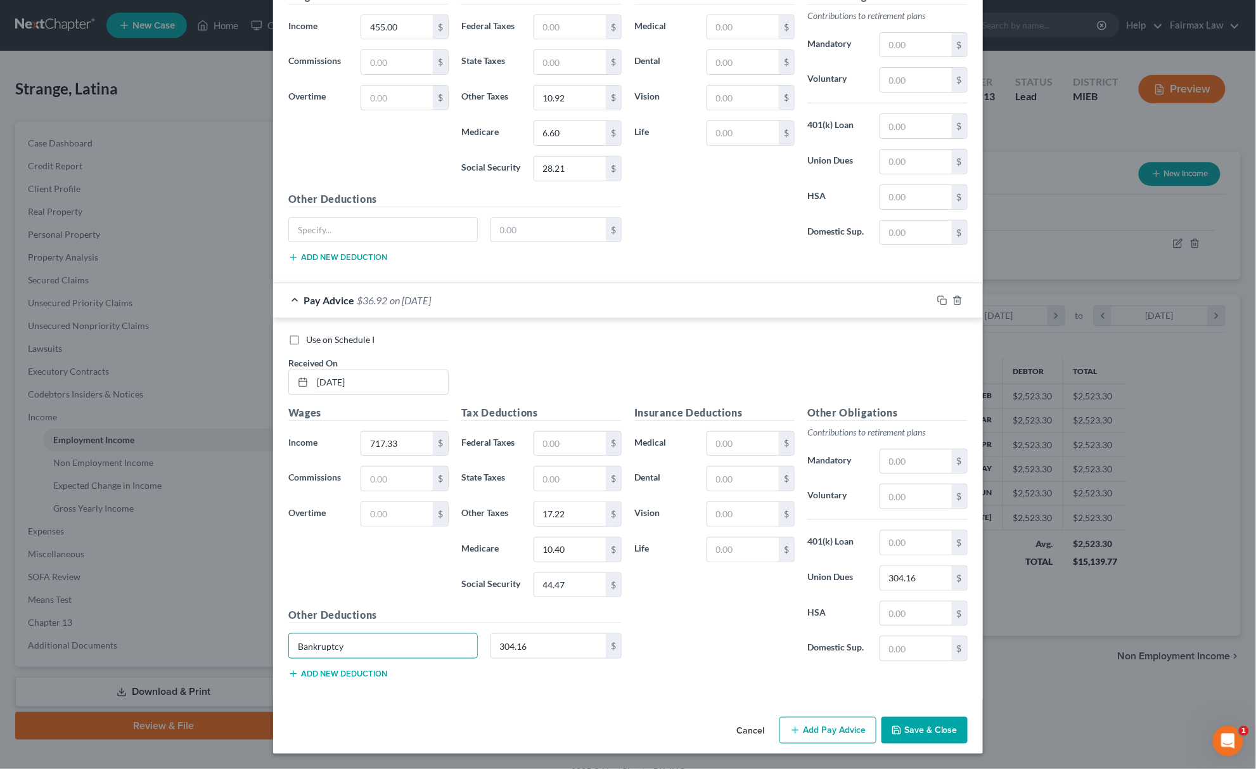
type input "Bankruptcy"
click at [808, 723] on button "Add Pay Advice" at bounding box center [827, 730] width 97 height 27
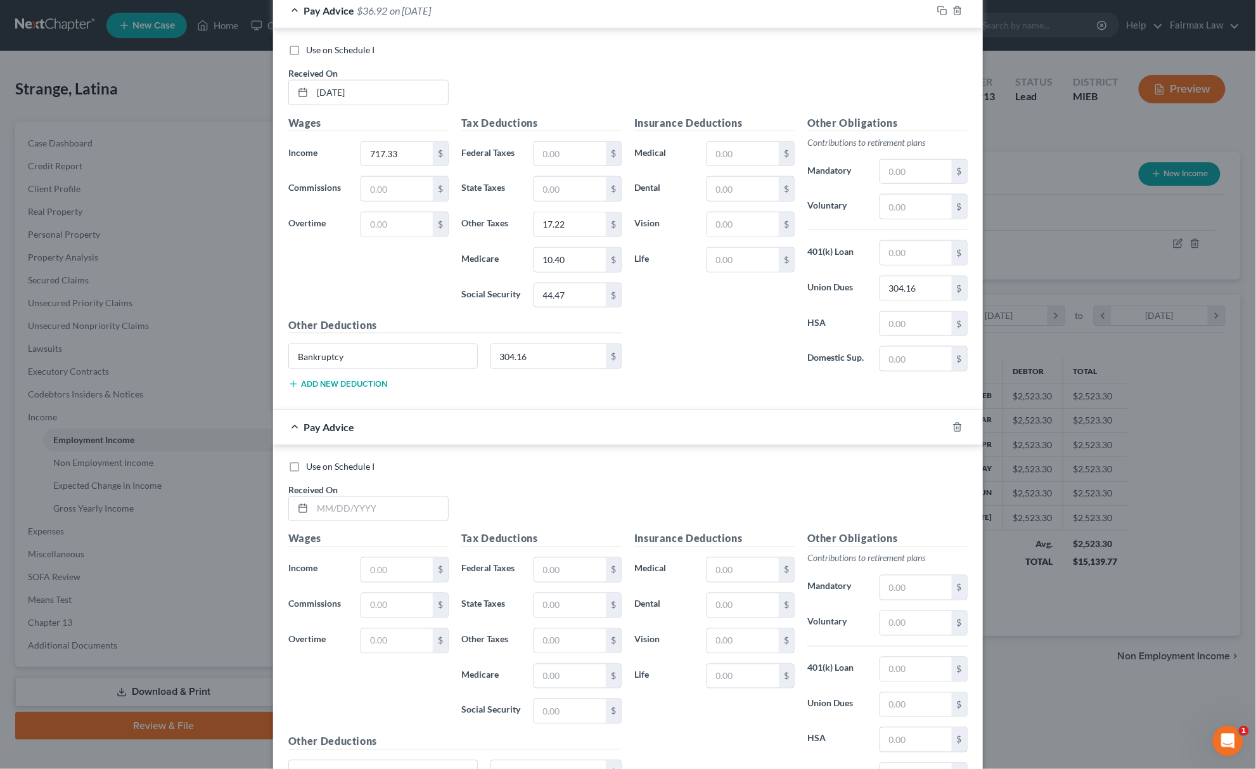
scroll to position [4373, 0]
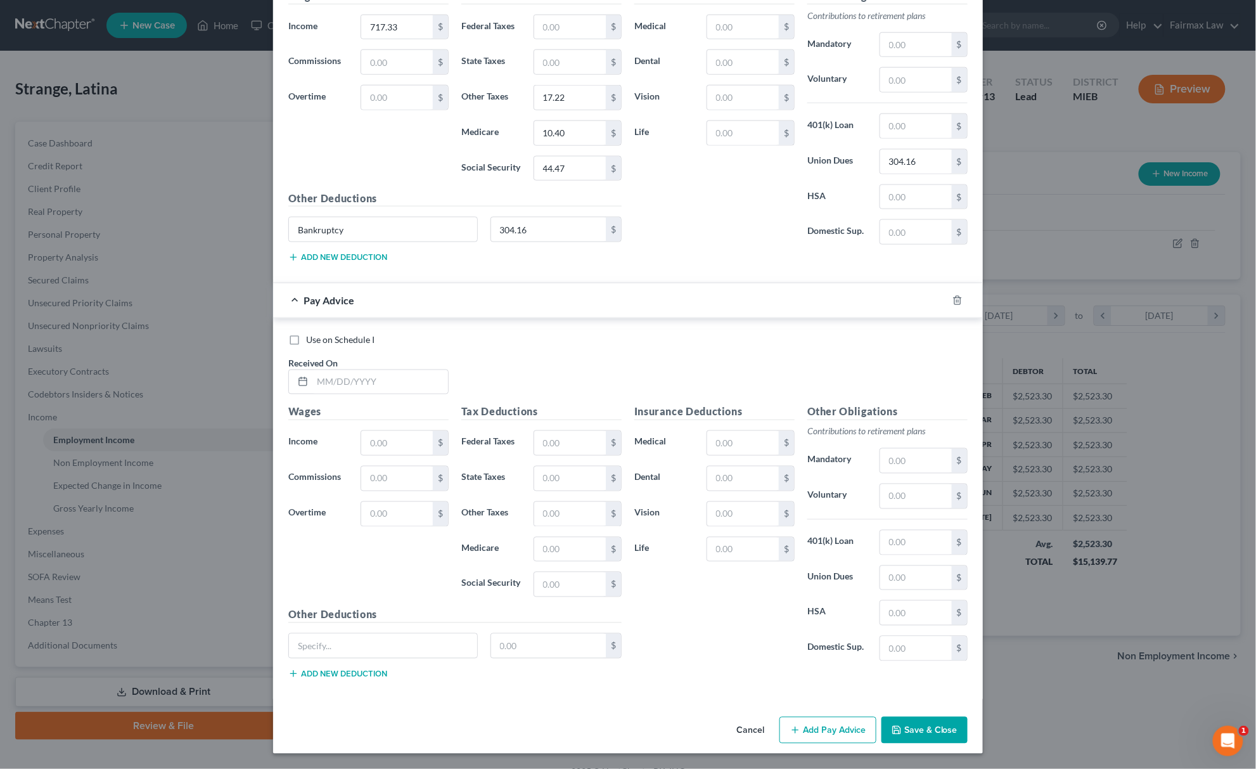
click at [371, 395] on div "Use on Schedule I Received On *" at bounding box center [628, 369] width 692 height 72
click at [374, 370] on input "text" at bounding box center [380, 382] width 136 height 24
type input "[DATE]"
drag, startPoint x: 374, startPoint y: 446, endPoint x: 367, endPoint y: 447, distance: 6.4
click at [367, 447] on input "text" at bounding box center [397, 443] width 72 height 24
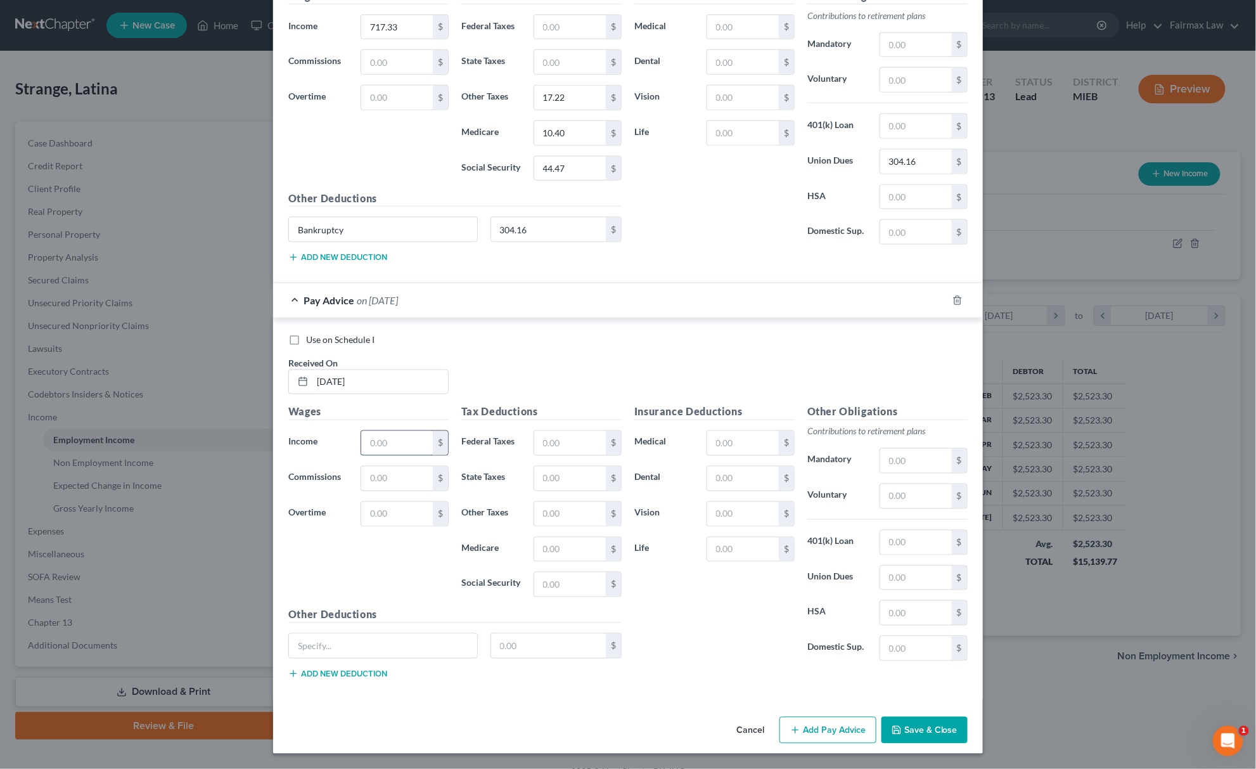
paste input "787.49"
type input "787.49"
click at [556, 598] on div "Tax Deductions Federal Taxes $ State Taxes $ Other Taxes $ Medicare $ Social Se…" at bounding box center [541, 505] width 173 height 203
click at [558, 596] on div "$" at bounding box center [578, 584] width 88 height 25
click at [563, 588] on input "text" at bounding box center [570, 584] width 72 height 24
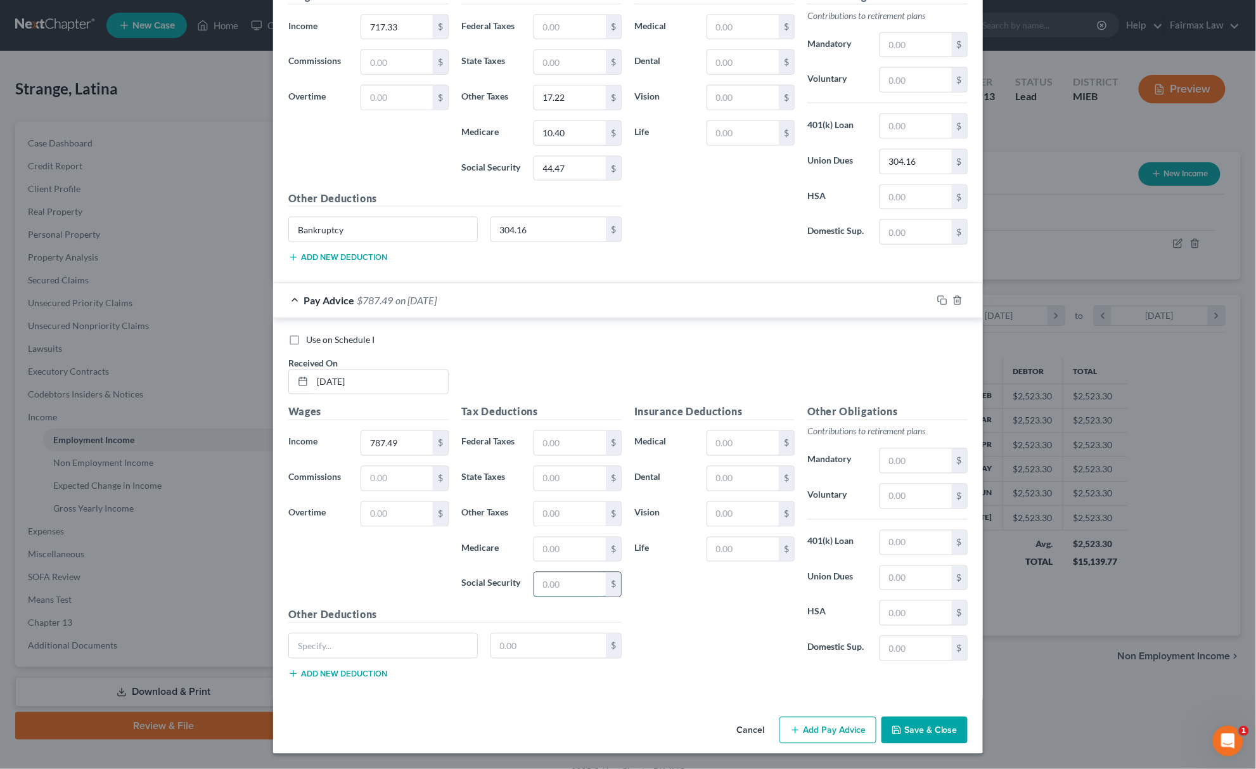
paste input "48.82"
type input "48.82"
click at [561, 540] on input "text" at bounding box center [570, 549] width 72 height 24
paste input "11.42"
type input "11.42"
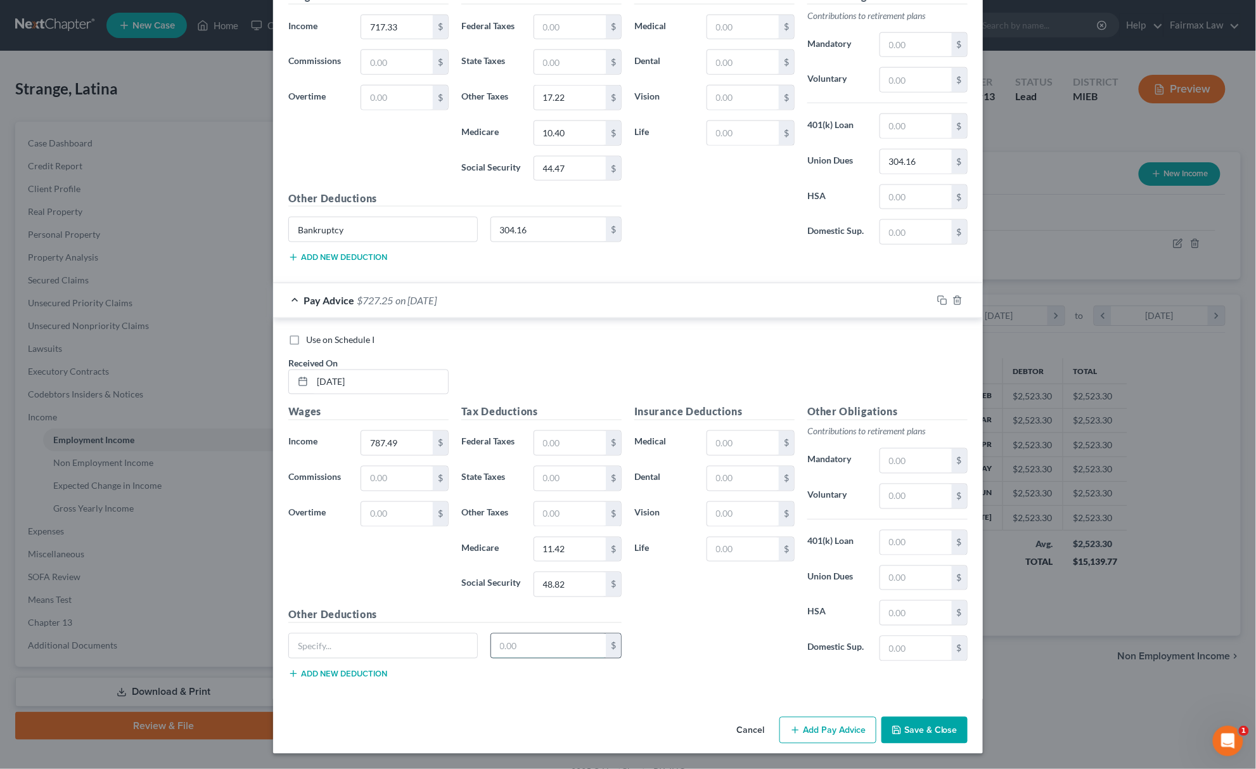
click at [528, 647] on input "text" at bounding box center [548, 646] width 115 height 24
paste input "304.16"
type input "304.16"
drag, startPoint x: 388, startPoint y: 218, endPoint x: 64, endPoint y: 218, distance: 324.4
click at [125, 208] on div "Edit Income Source × Employment Type * Select Full or [DEMOGRAPHIC_DATA] Employ…" at bounding box center [628, 384] width 1256 height 769
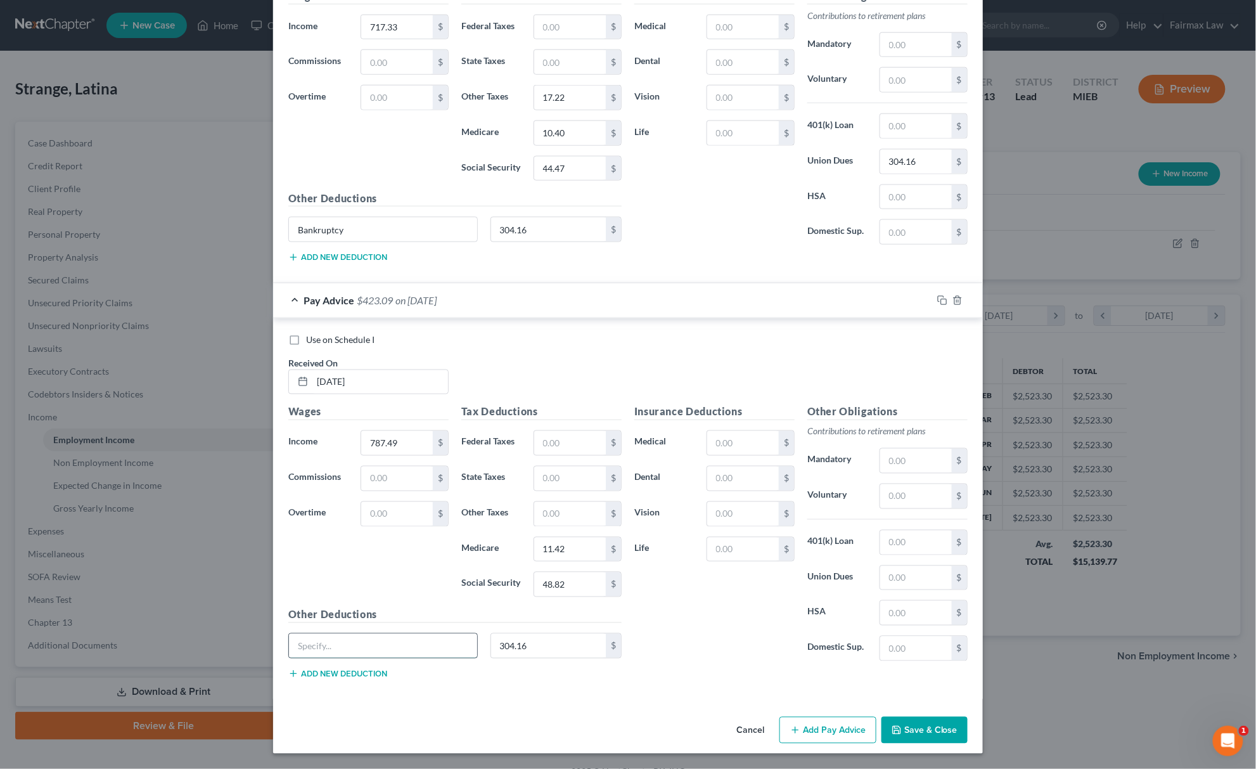
click at [393, 655] on input "text" at bounding box center [383, 646] width 188 height 24
paste input "Bankruptcy"
type input "Bankruptcy"
click at [585, 507] on input "text" at bounding box center [570, 514] width 72 height 24
paste input "18.90"
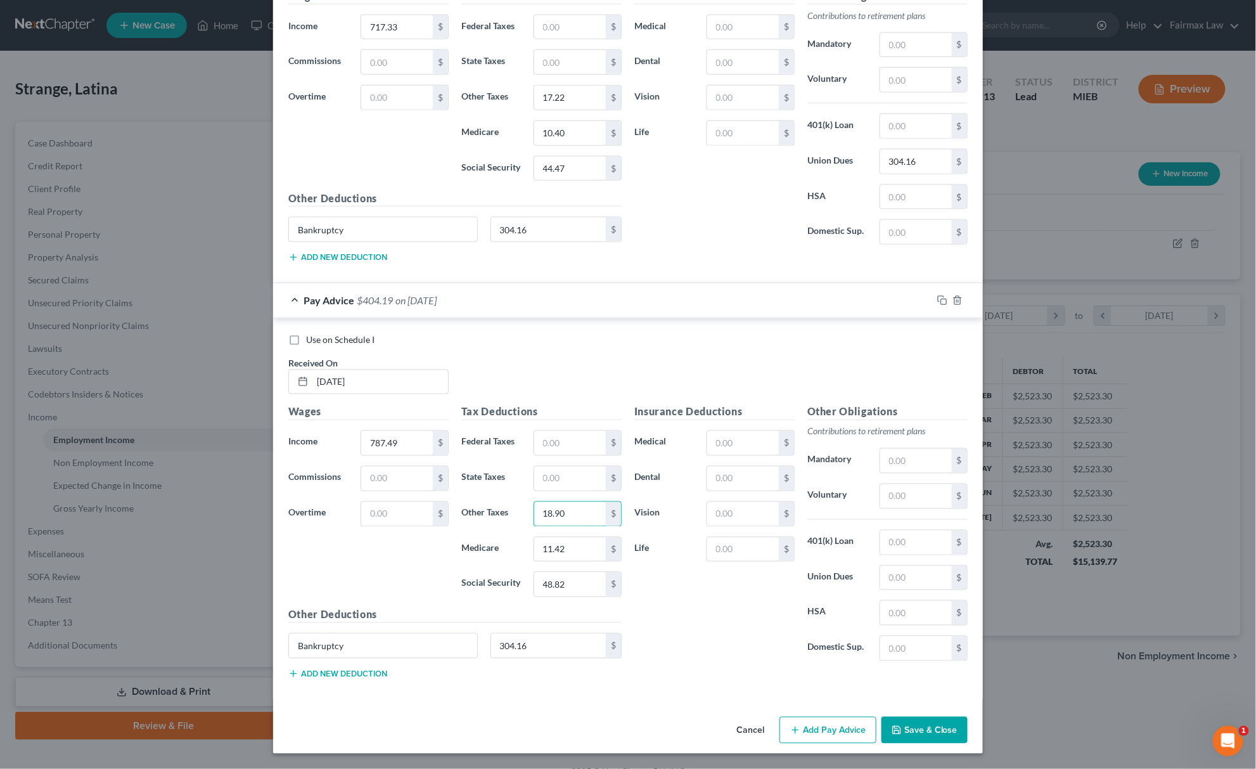
type input "18.90"
click at [827, 729] on button "Add Pay Advice" at bounding box center [827, 730] width 97 height 27
click at [365, 389] on input "text" at bounding box center [380, 382] width 136 height 24
type input "[DATE]"
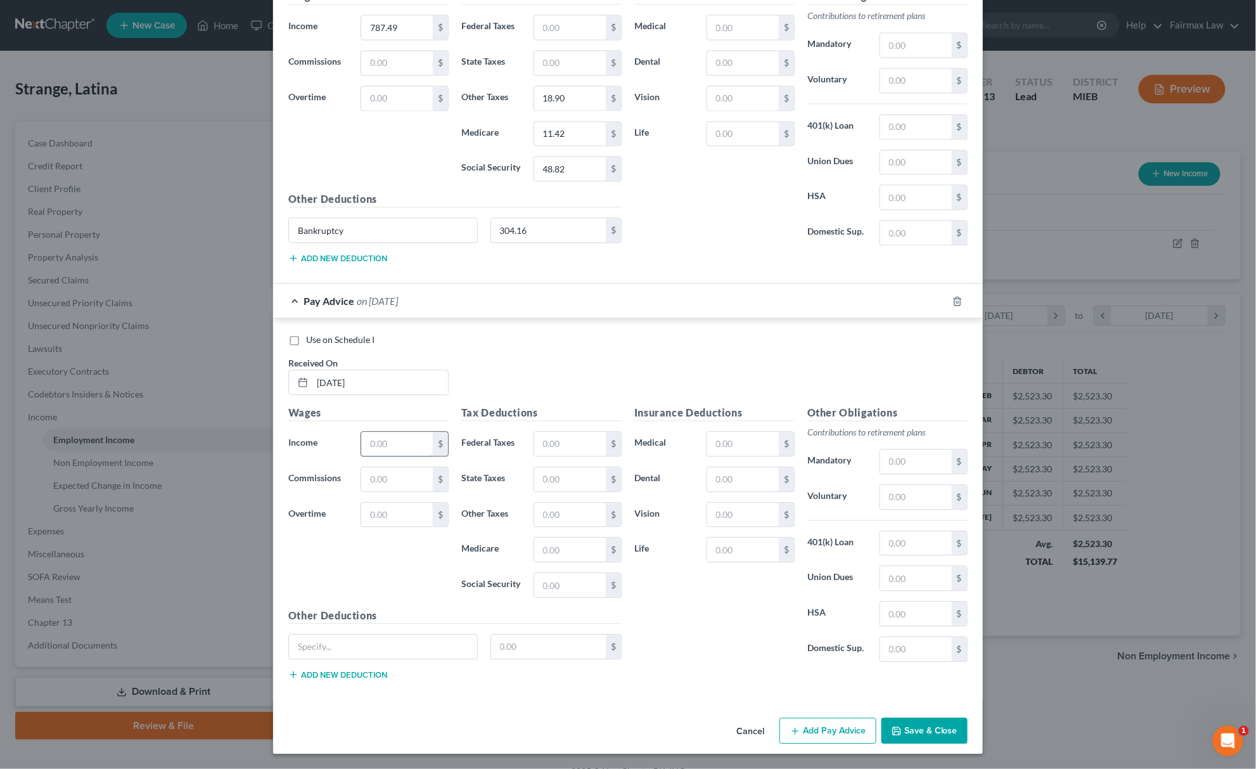
click at [396, 449] on input "text" at bounding box center [397, 443] width 72 height 24
paste input "781.16"
type input "781.16"
click at [569, 575] on input "text" at bounding box center [570, 585] width 72 height 24
paste input "48.43"
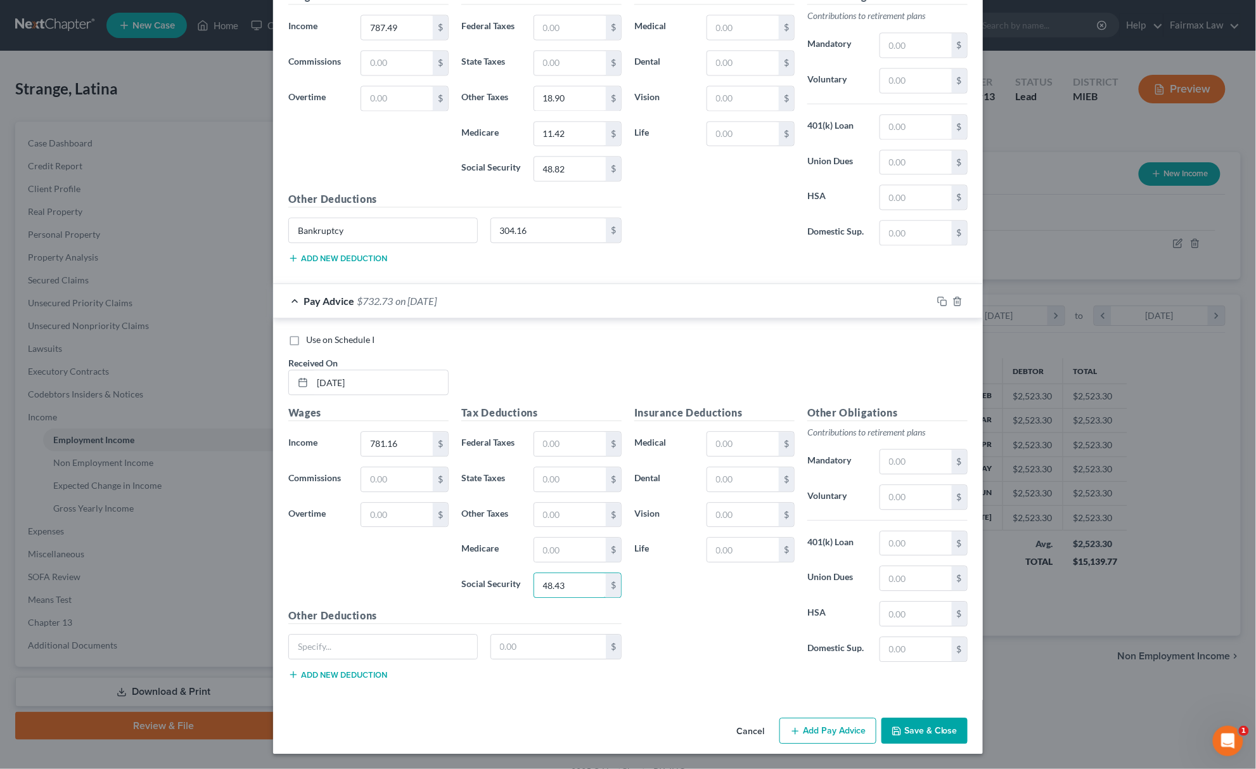
type input "48.43"
click at [551, 554] on input "text" at bounding box center [570, 549] width 72 height 24
paste input "11.33"
type input "11.33"
click at [565, 518] on input "text" at bounding box center [570, 514] width 72 height 24
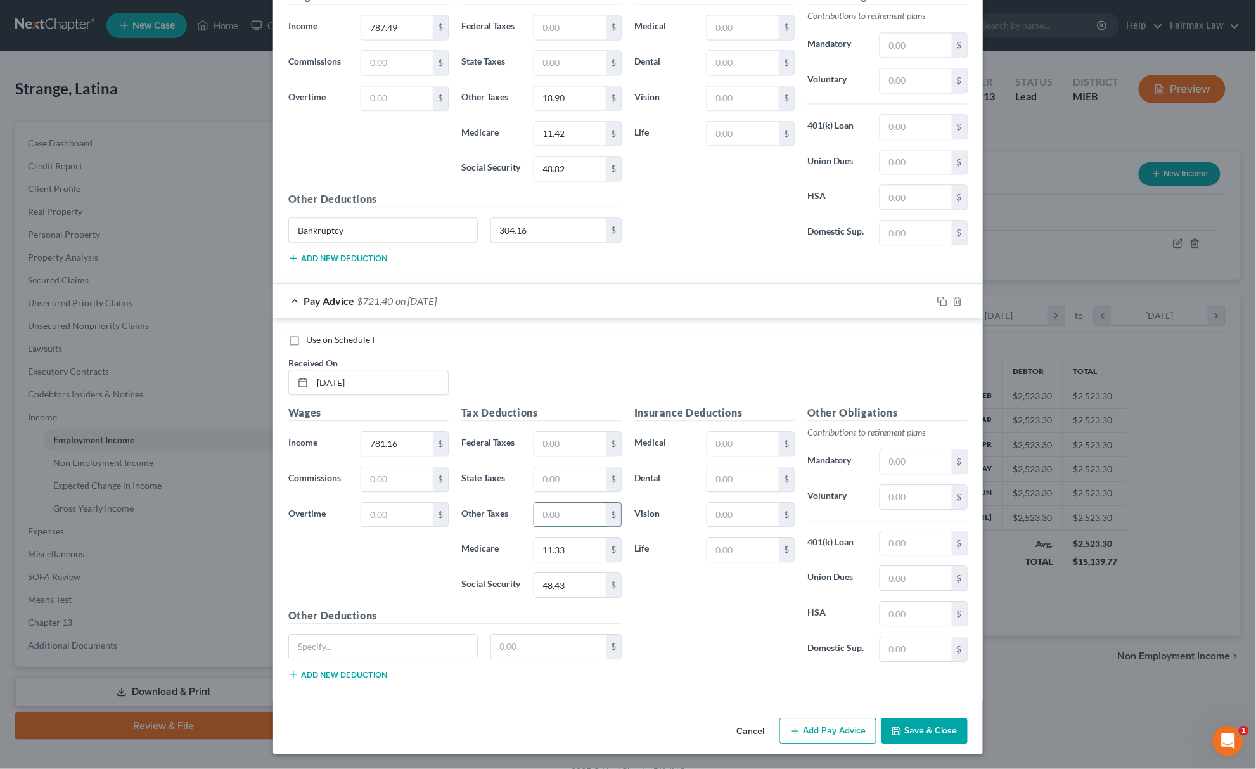
paste input "18.75"
type input "18.75"
click at [561, 635] on input "text" at bounding box center [548, 646] width 115 height 24
paste input "304.16"
type input "304.16"
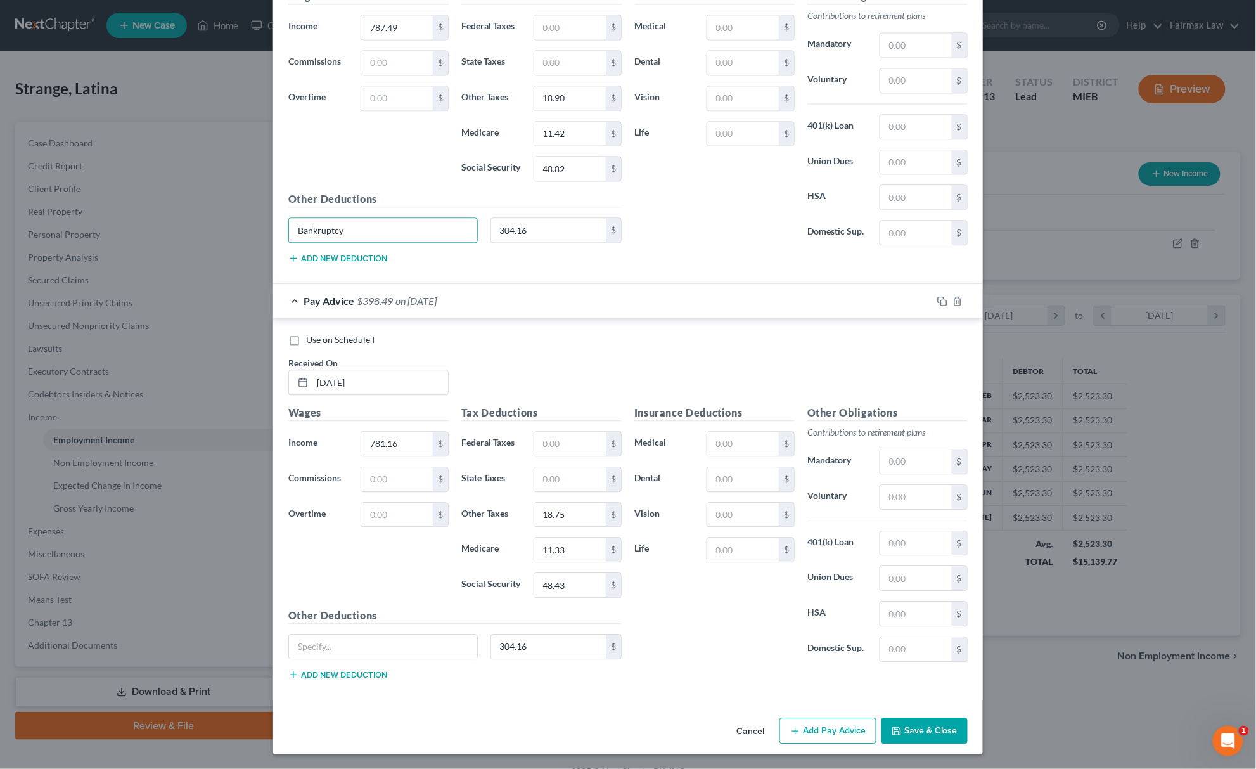
drag, startPoint x: 375, startPoint y: 222, endPoint x: 131, endPoint y: 298, distance: 256.1
click at [131, 298] on div "Edit Income Source × Employment Type * Select Full or [DEMOGRAPHIC_DATA] Employ…" at bounding box center [628, 384] width 1256 height 769
click at [366, 641] on input "text" at bounding box center [383, 646] width 188 height 24
paste input "Bankruptcy"
type input "Bankruptcy"
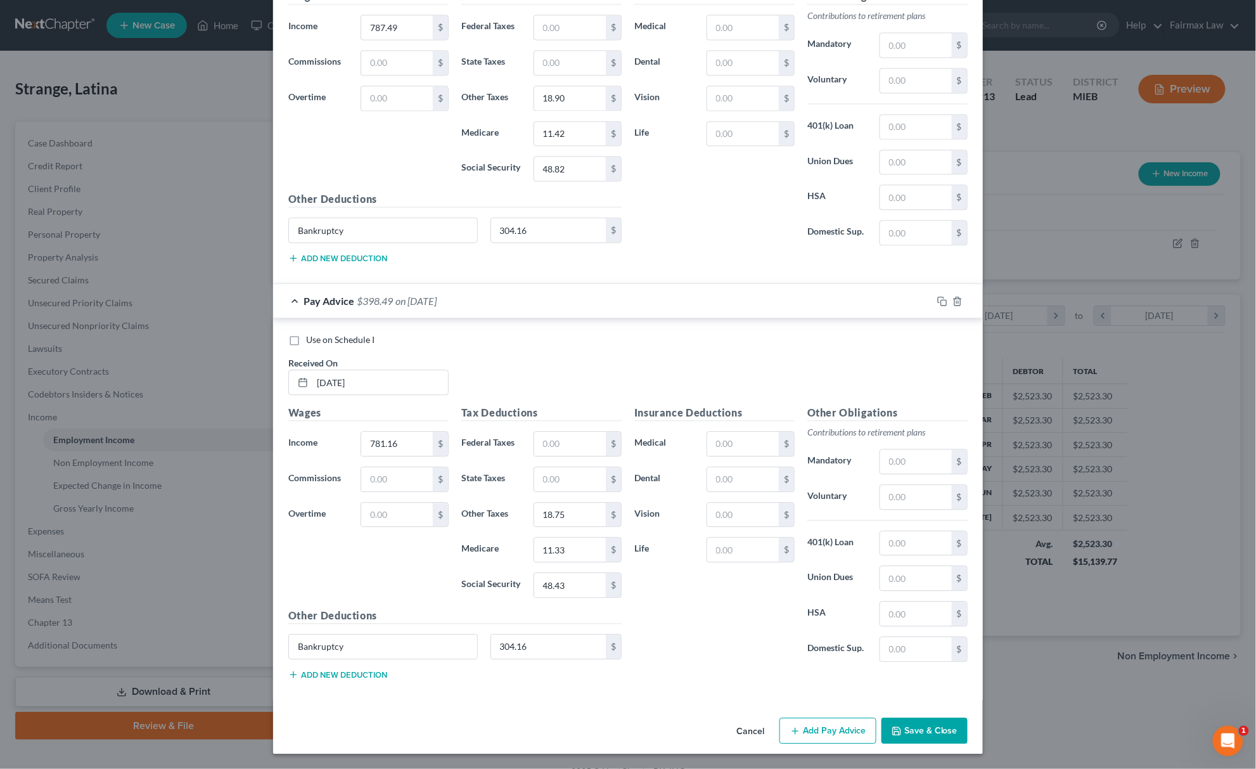
click at [824, 718] on button "Add Pay Advice" at bounding box center [827, 730] width 97 height 27
click at [419, 383] on input "text" at bounding box center [380, 382] width 136 height 24
type input "[DATE]"
click at [393, 437] on input "text" at bounding box center [397, 443] width 72 height 24
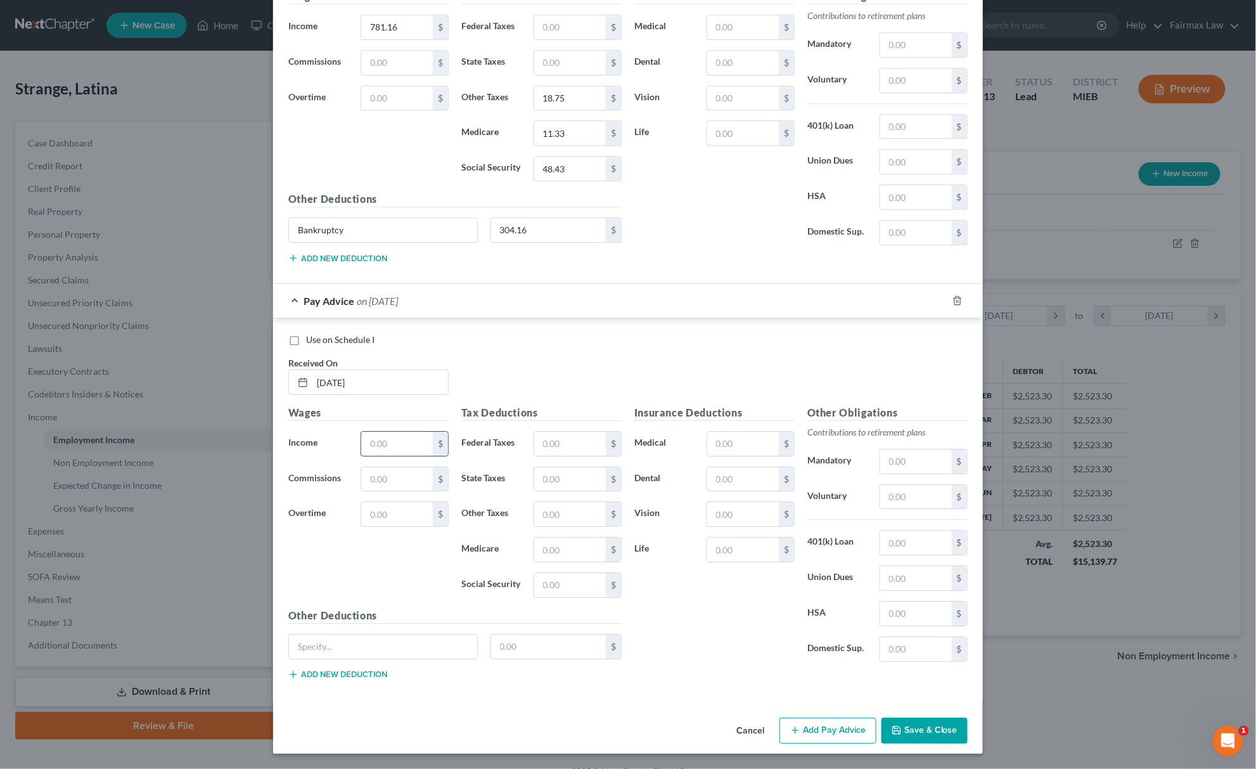
paste input "577.50"
type input "577.50"
drag, startPoint x: 530, startPoint y: 599, endPoint x: 556, endPoint y: 586, distance: 29.8
click at [556, 586] on div "Tax Deductions Federal Taxes $ State Taxes $ Other Taxes $ Medicare $ Social Se…" at bounding box center [541, 506] width 173 height 203
click at [558, 586] on input "text" at bounding box center [570, 585] width 72 height 24
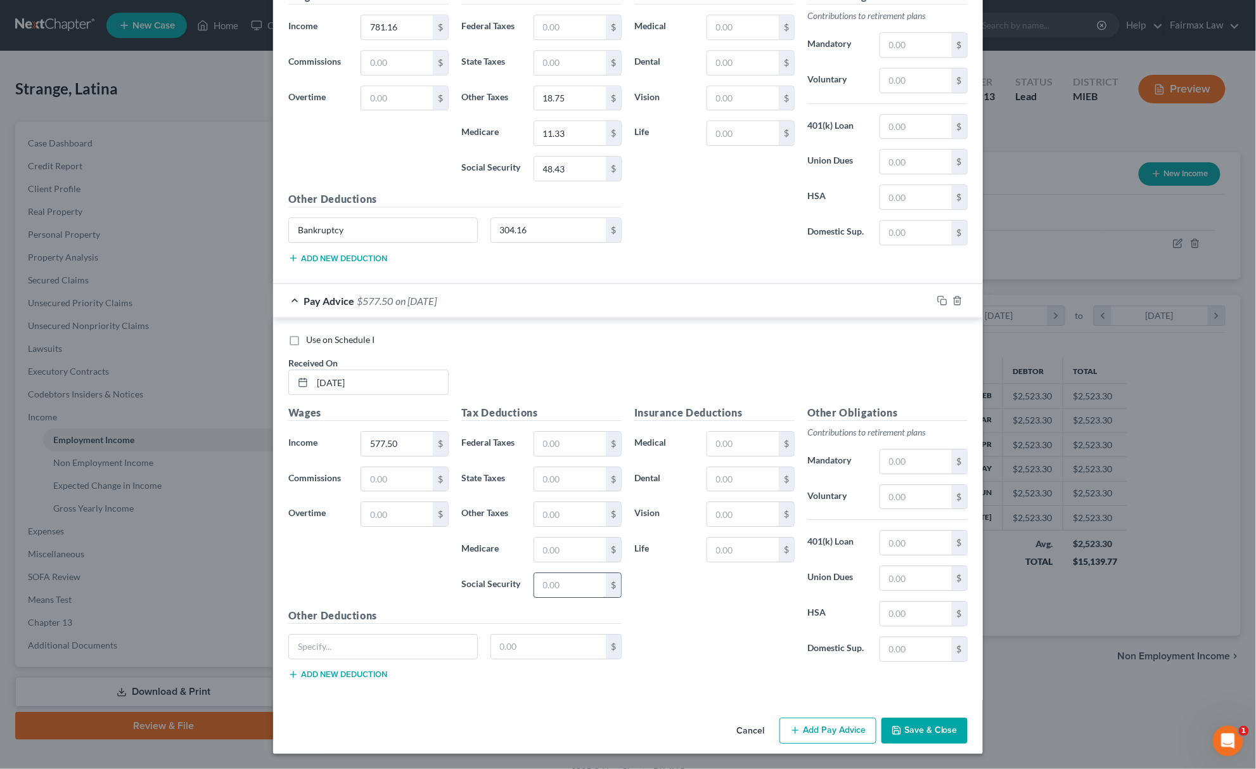
paste input "35.81"
type input "35.81"
click at [564, 540] on input "text" at bounding box center [570, 549] width 72 height 24
paste input "8.37"
type input "8.37"
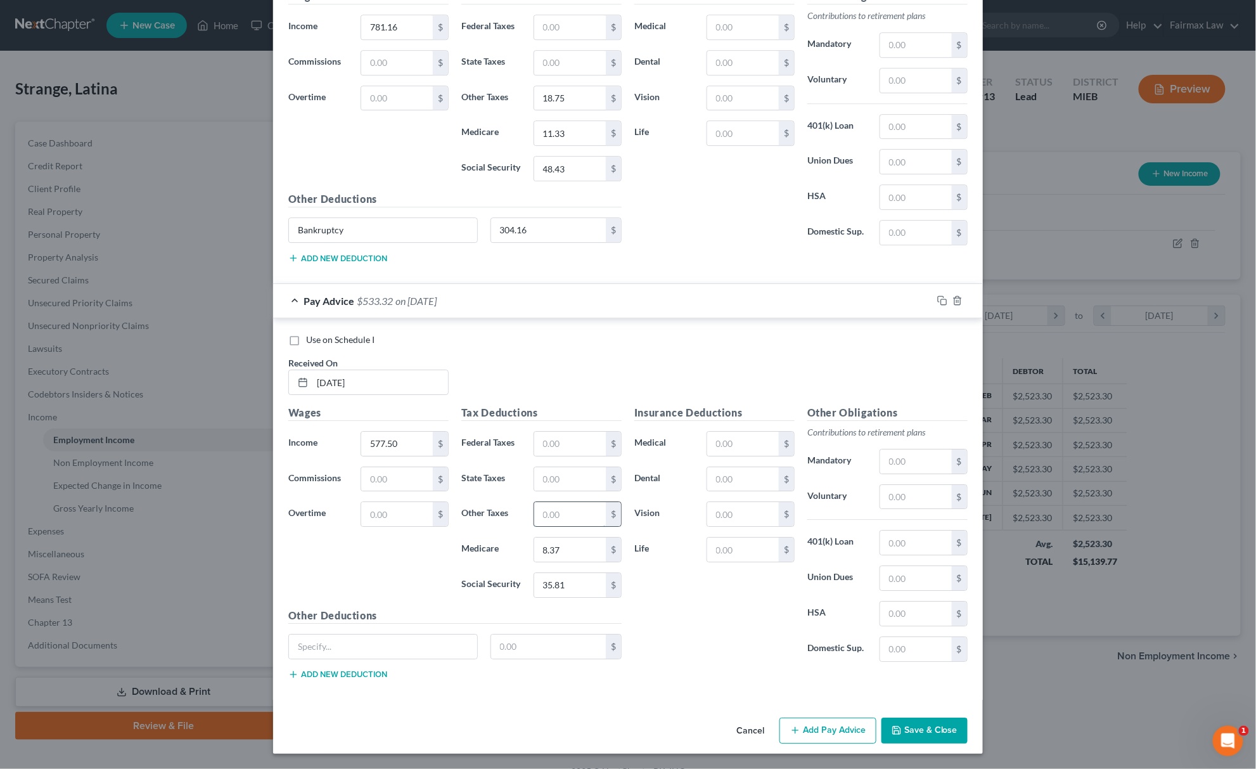
click at [556, 518] on input "text" at bounding box center [570, 514] width 72 height 24
paste input "13.86"
type input "13.86"
click at [528, 647] on input "text" at bounding box center [548, 646] width 115 height 24
paste input "304.16"
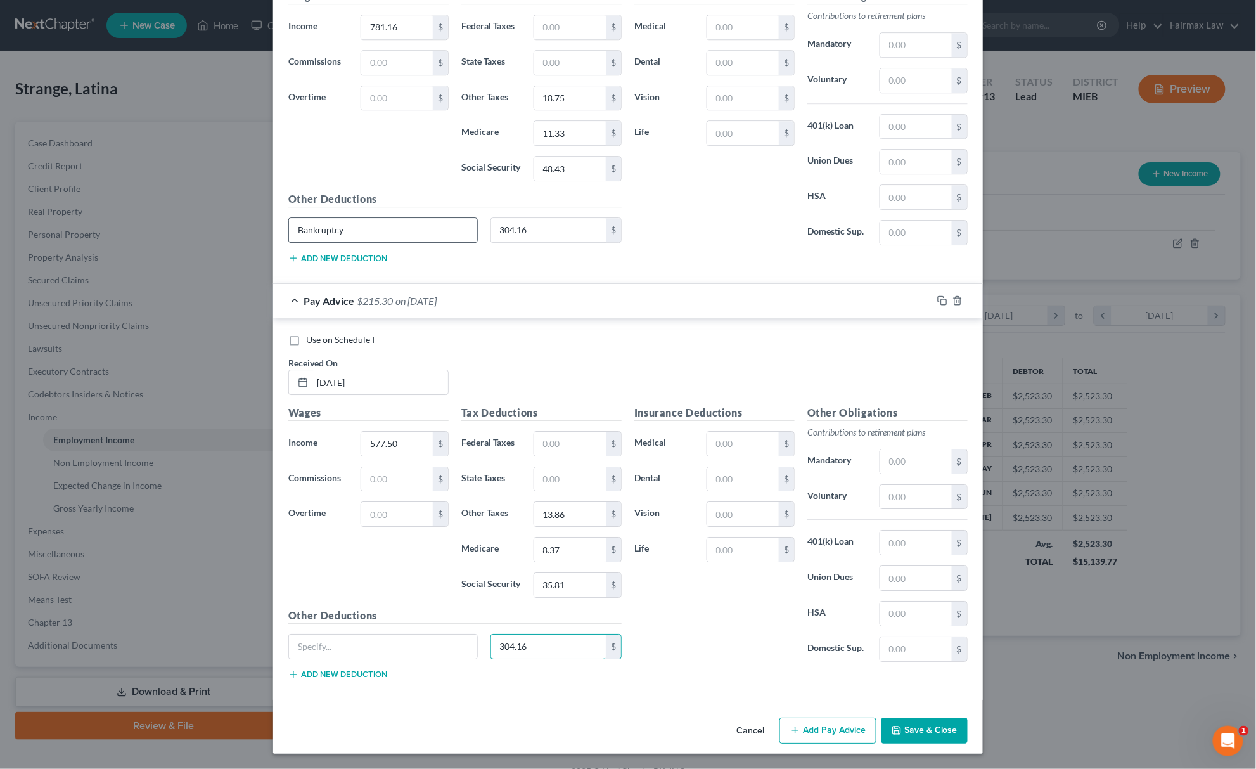
type input "304.16"
drag, startPoint x: 384, startPoint y: 226, endPoint x: 94, endPoint y: 241, distance: 290.0
click at [253, 234] on div "Edit Income Source × Employment Type * Select Full or [DEMOGRAPHIC_DATA] Employ…" at bounding box center [628, 384] width 1256 height 769
click at [388, 644] on input "text" at bounding box center [383, 646] width 188 height 24
paste input "Bankruptcy"
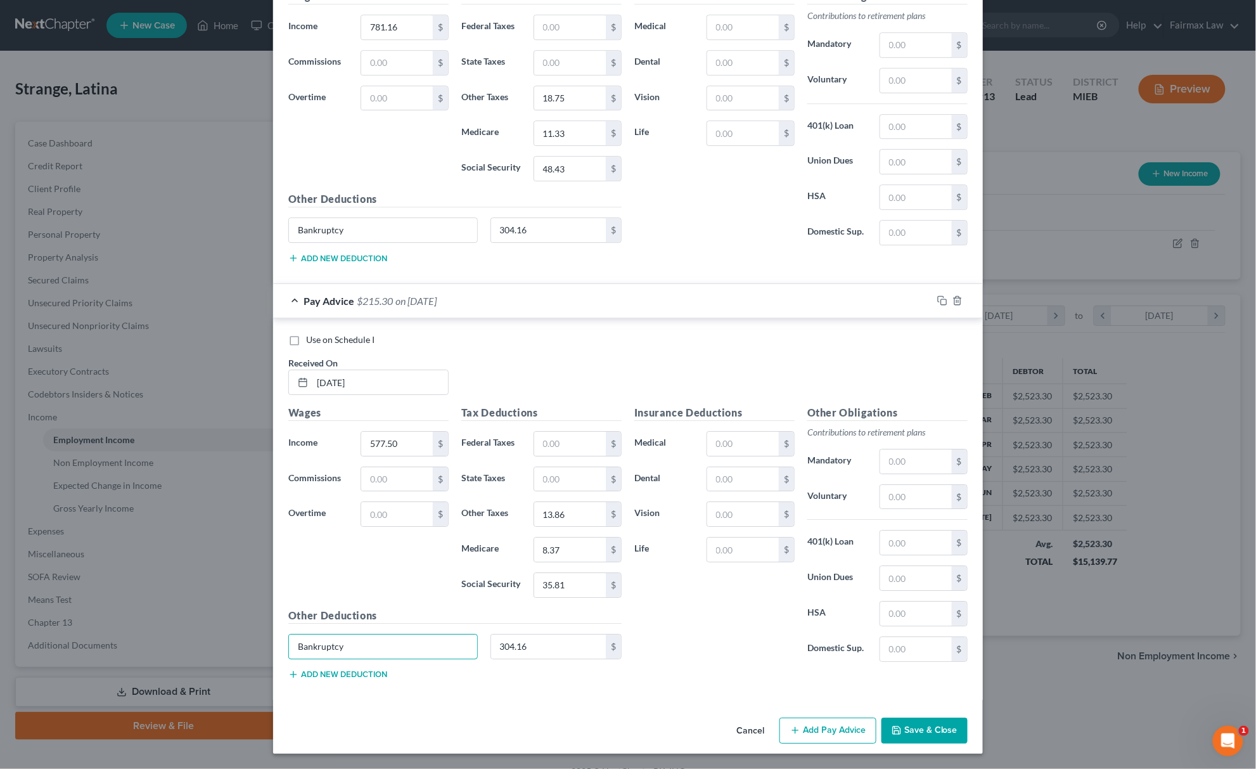
type input "Bankruptcy"
click at [827, 726] on button "Add Pay Advice" at bounding box center [827, 730] width 97 height 27
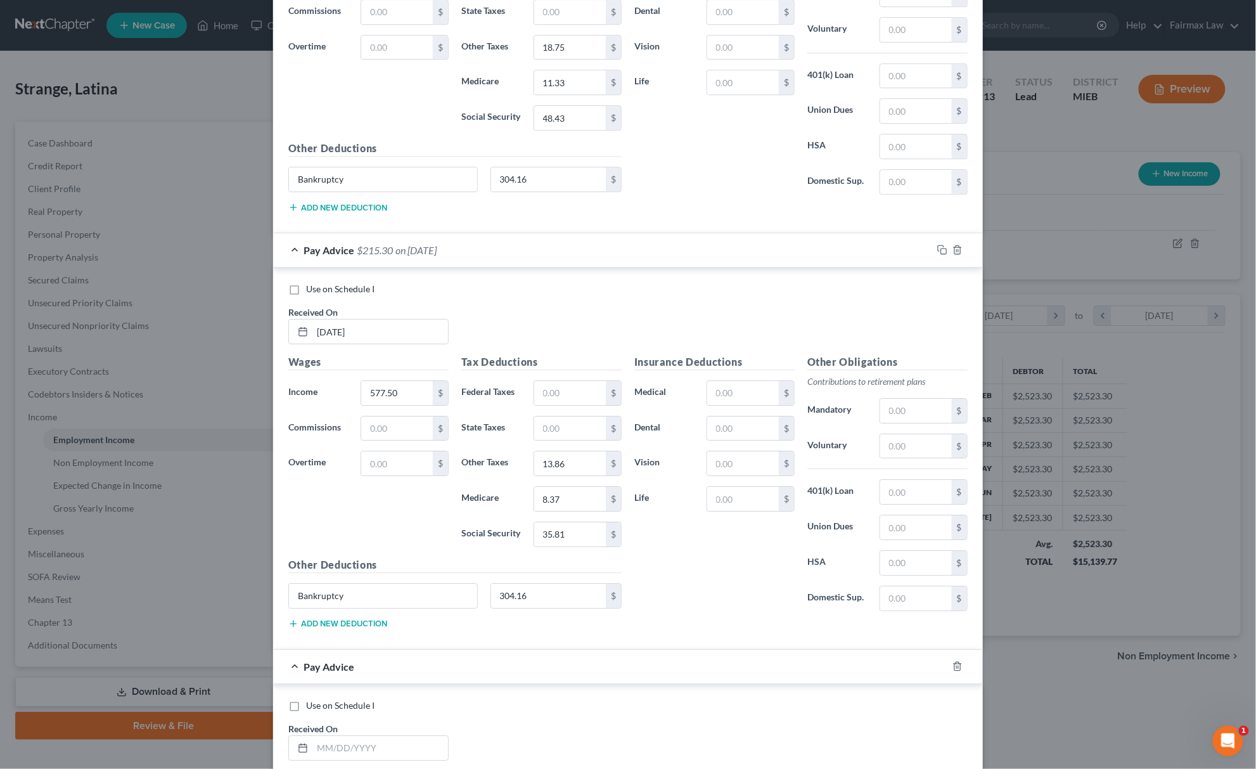
scroll to position [5632, 0]
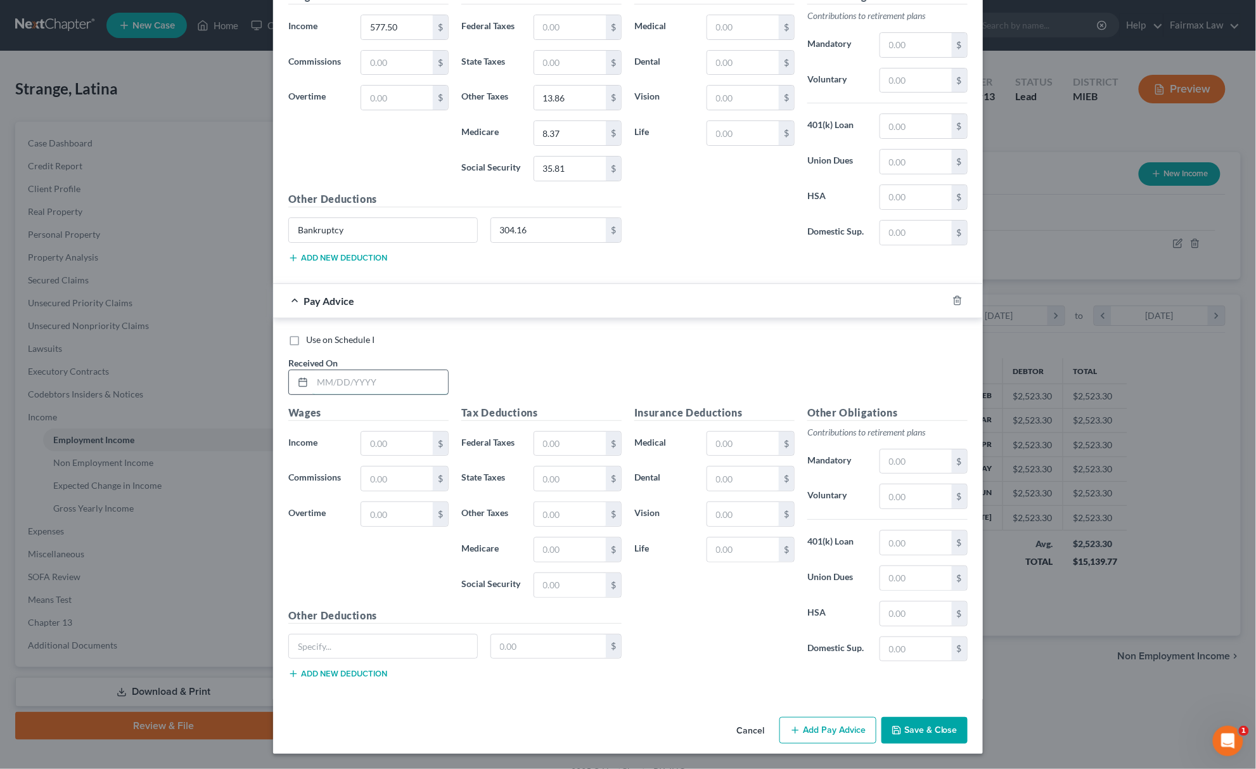
click at [383, 378] on input "text" at bounding box center [380, 382] width 136 height 24
type input "[DATE]"
click at [419, 446] on input "text" at bounding box center [397, 443] width 72 height 24
paste input "603.75"
type input "603.75"
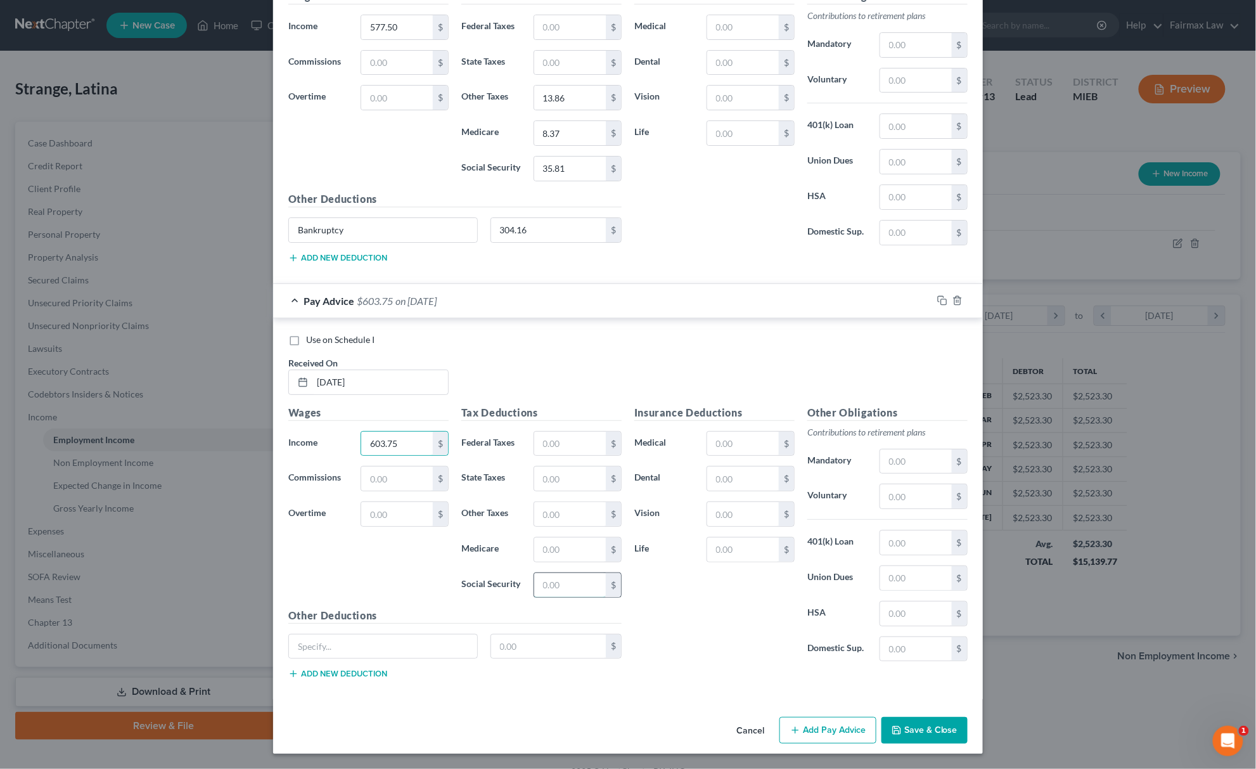
click at [574, 587] on input "text" at bounding box center [570, 585] width 72 height 24
paste input "37.43"
type input "37.43"
click at [585, 556] on input "text" at bounding box center [570, 549] width 72 height 24
paste input "8.75"
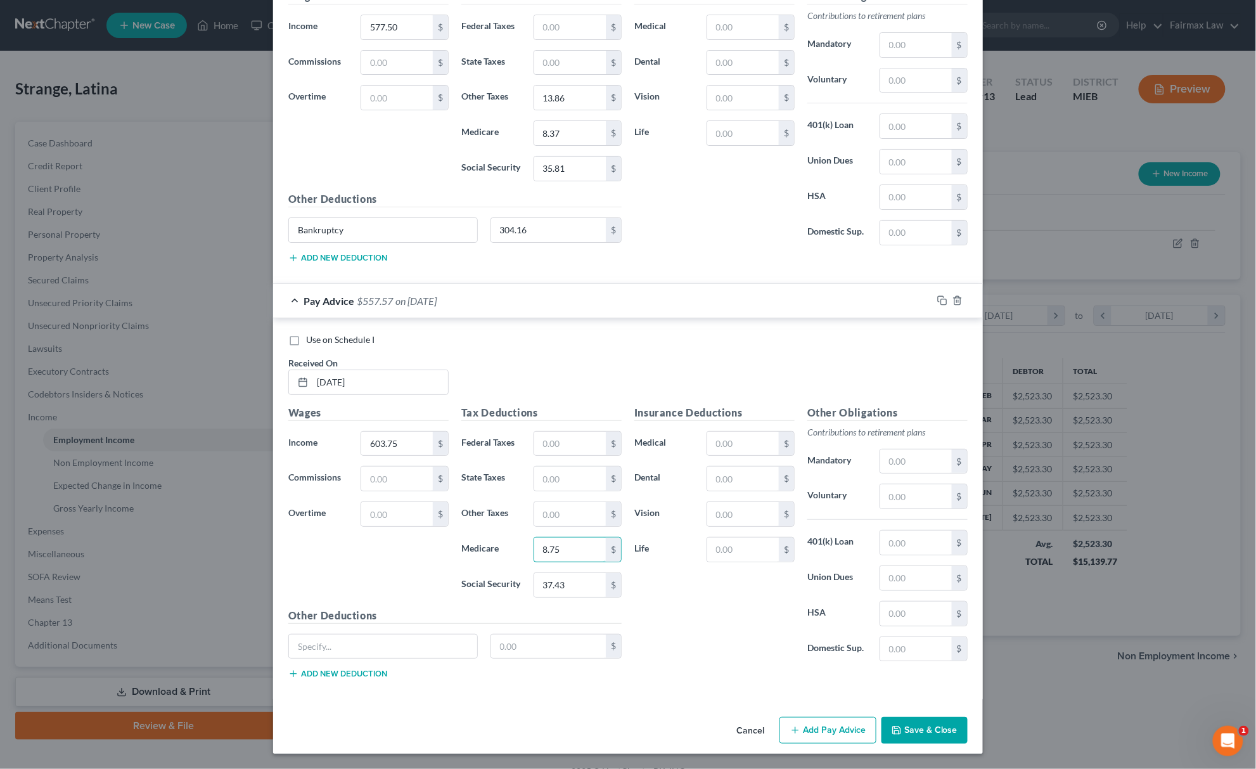
type input "8.75"
click at [572, 511] on input "text" at bounding box center [570, 514] width 72 height 24
paste input "14.49"
type input "14.49"
click at [824, 729] on button "Add Pay Advice" at bounding box center [827, 730] width 97 height 27
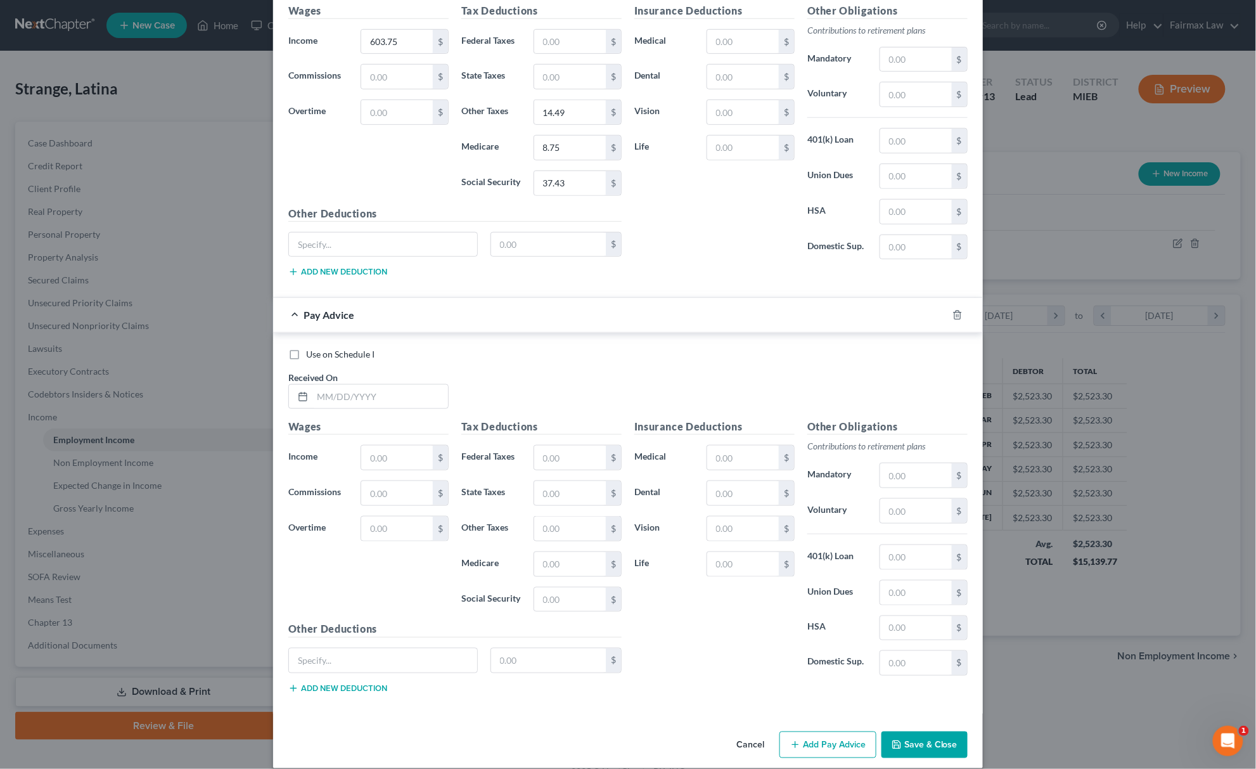
scroll to position [6052, 0]
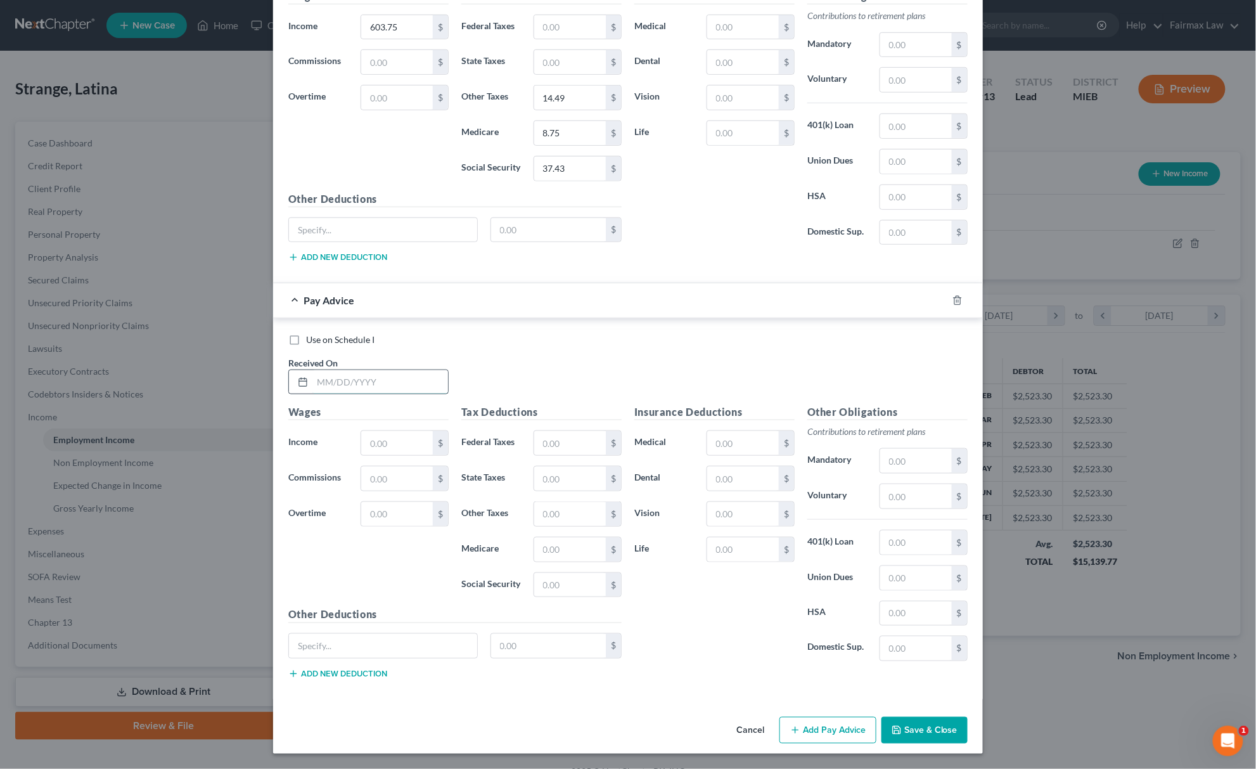
click at [407, 373] on input "text" at bounding box center [380, 382] width 136 height 24
type input "[DATE]"
click at [375, 434] on input "text" at bounding box center [397, 443] width 72 height 24
paste input "449.17"
type input "449.17"
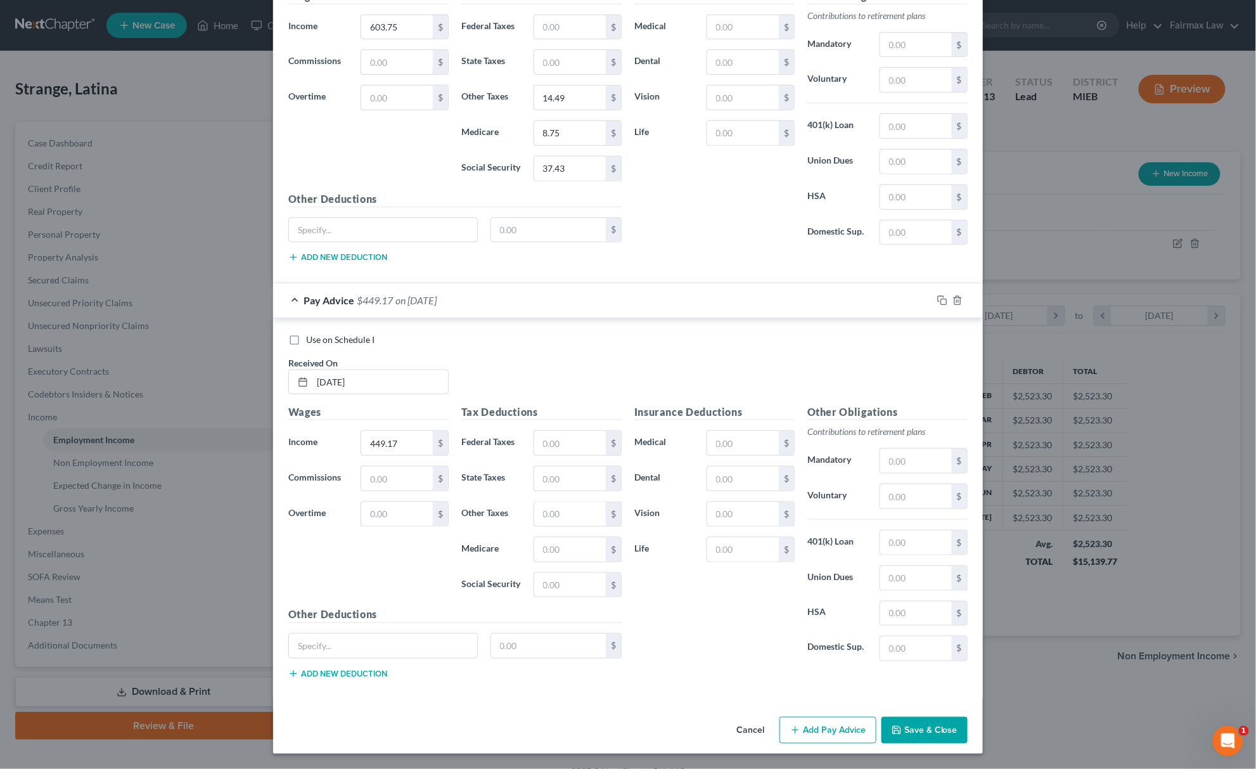
click at [553, 601] on div "Tax Deductions Federal Taxes $ State Taxes $ Other Taxes $ Medicare $ Social Se…" at bounding box center [541, 505] width 173 height 203
click at [564, 588] on input "text" at bounding box center [570, 585] width 72 height 24
paste input "27.85"
type input "27.85"
click at [558, 546] on input "text" at bounding box center [570, 549] width 72 height 24
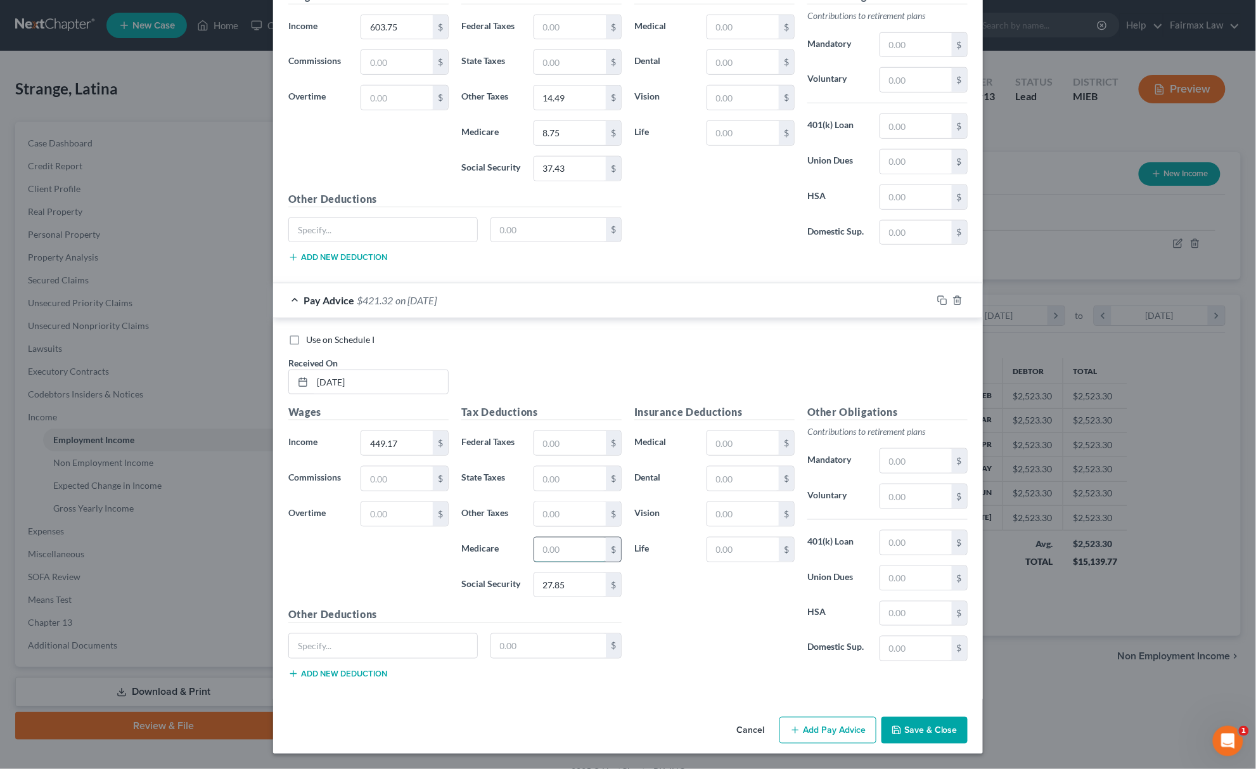
paste input "6.51"
type input "6.51"
click at [566, 517] on input "text" at bounding box center [570, 514] width 72 height 24
paste input "10.78"
type input "10.78"
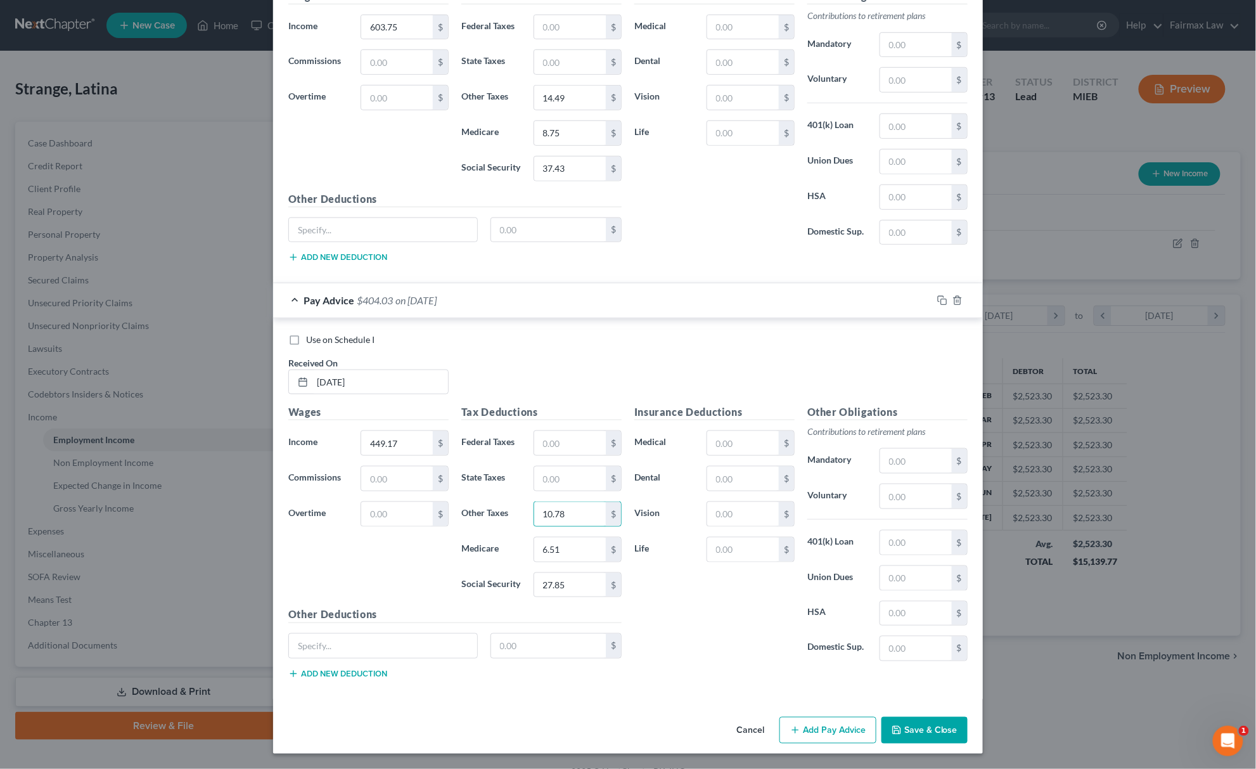
click at [842, 720] on button "Add Pay Advice" at bounding box center [827, 730] width 97 height 27
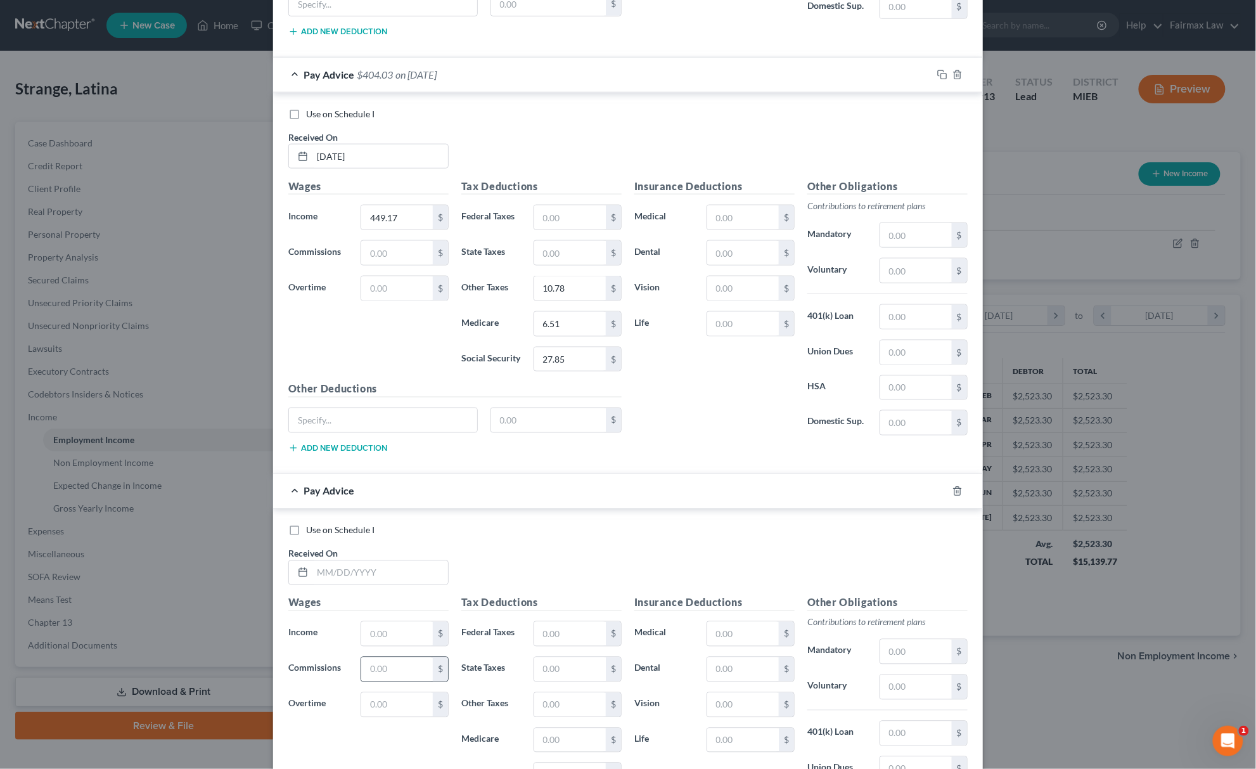
scroll to position [6472, 0]
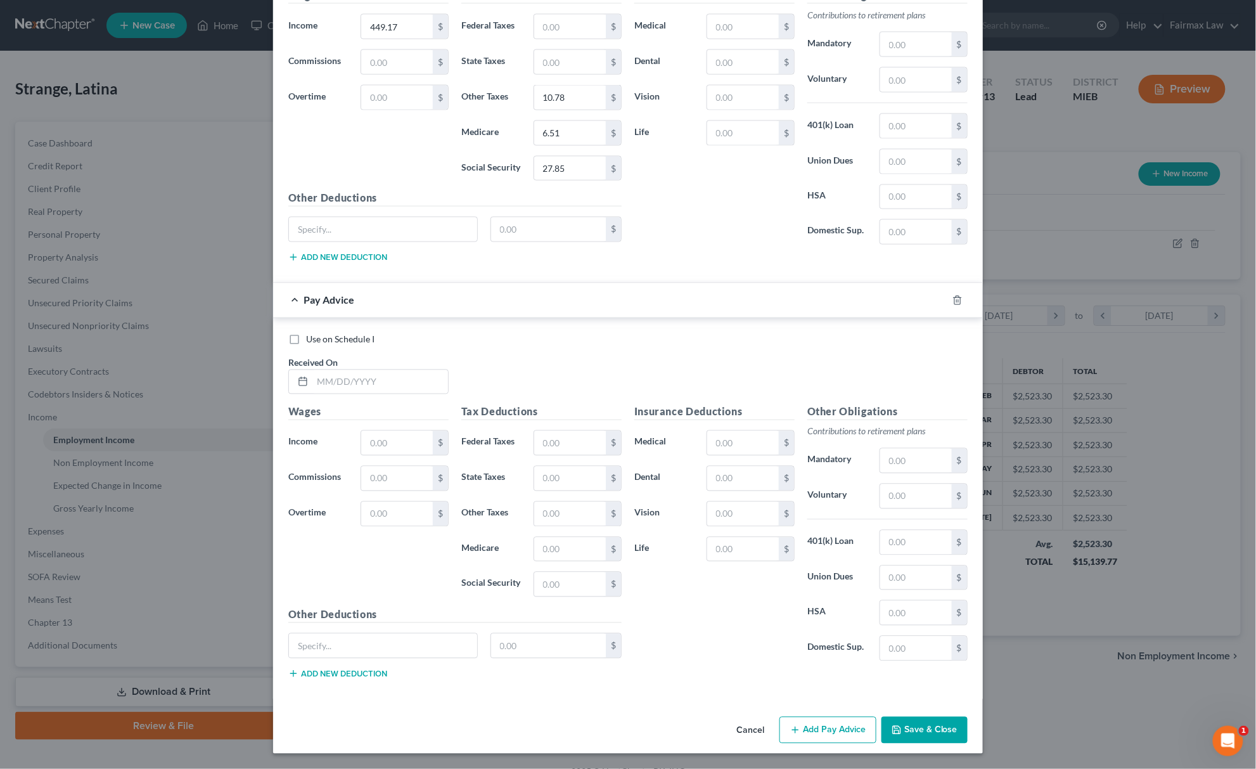
click at [350, 347] on div "Use on Schedule I Received On *" at bounding box center [628, 369] width 692 height 72
drag, startPoint x: 354, startPoint y: 363, endPoint x: 358, endPoint y: 369, distance: 7.2
click at [354, 366] on div "Received On *" at bounding box center [368, 375] width 173 height 39
click at [388, 394] on div "Use on Schedule I Received On *" at bounding box center [628, 369] width 692 height 72
click at [399, 383] on input "text" at bounding box center [380, 382] width 136 height 24
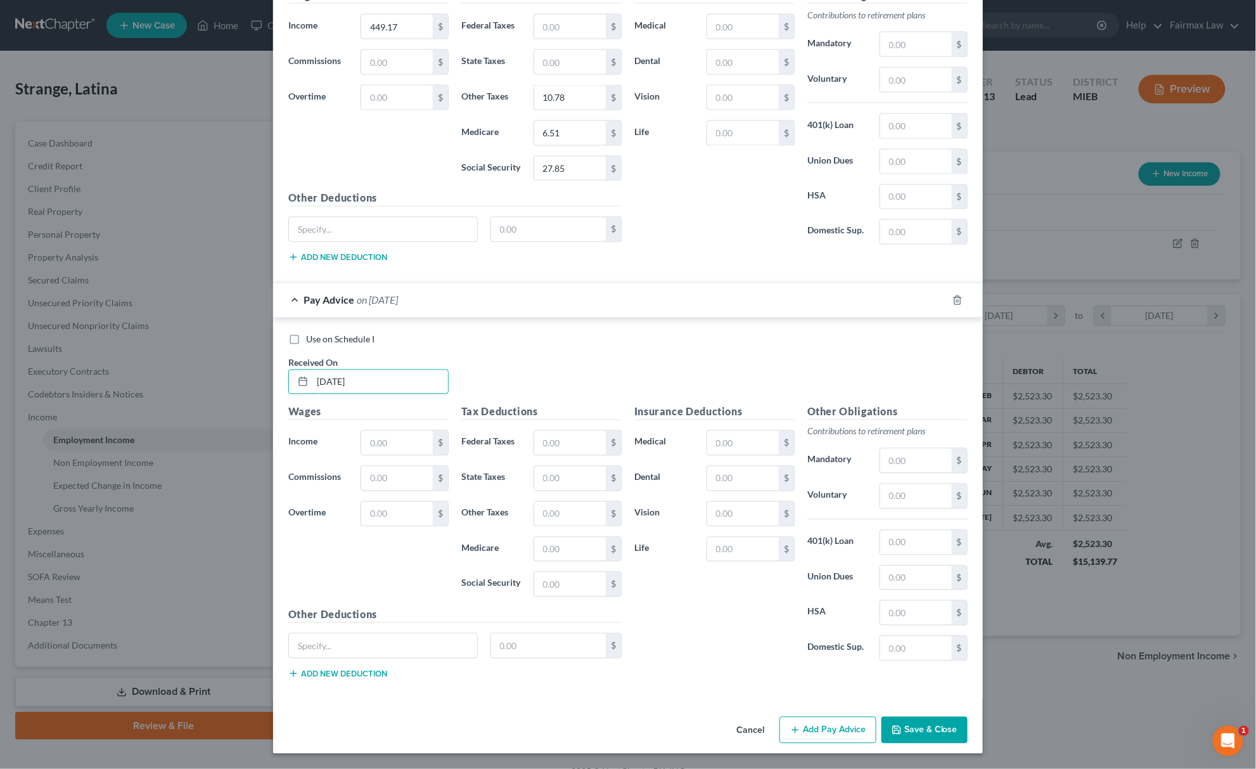
type input "[DATE]"
click at [385, 437] on input "text" at bounding box center [397, 443] width 72 height 24
paste input "586.09"
type input "586.09"
click at [568, 578] on input "text" at bounding box center [570, 584] width 72 height 24
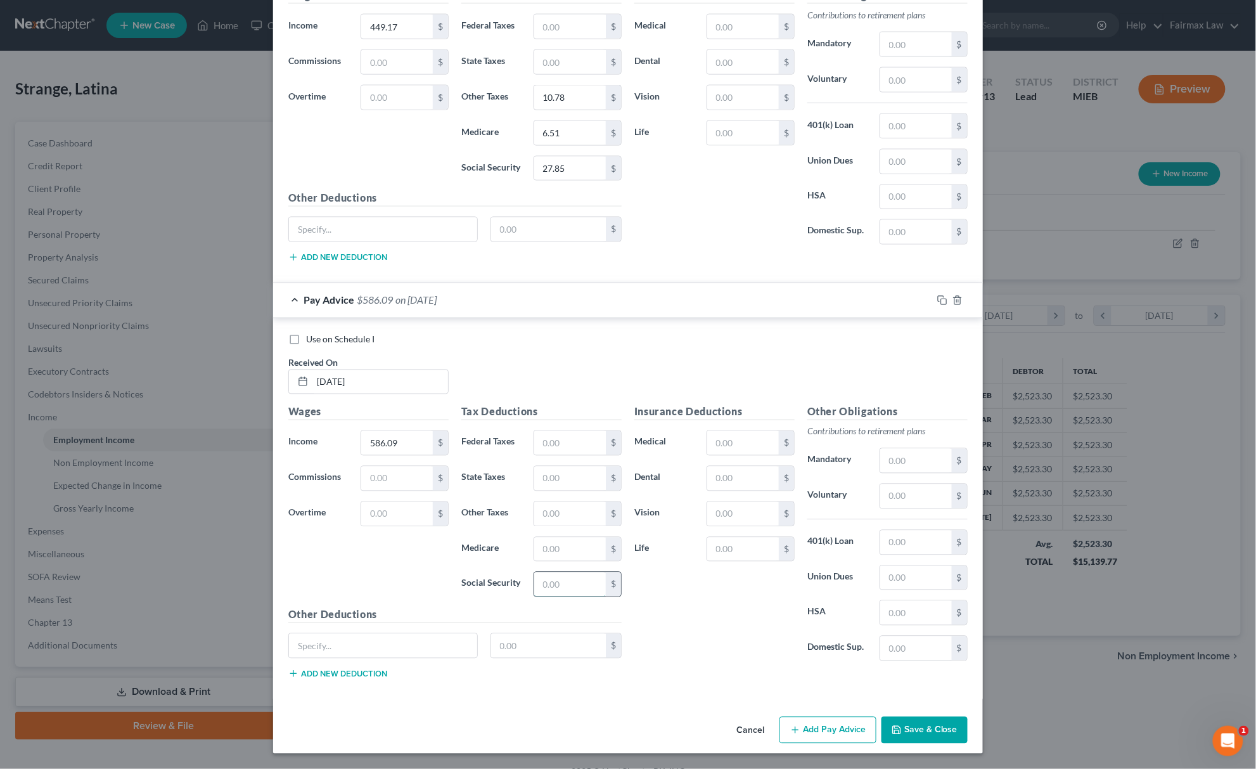
paste input "36.34"
type input "36.34"
click at [572, 556] on input "text" at bounding box center [570, 549] width 72 height 24
paste input "8.50"
type input "8.50"
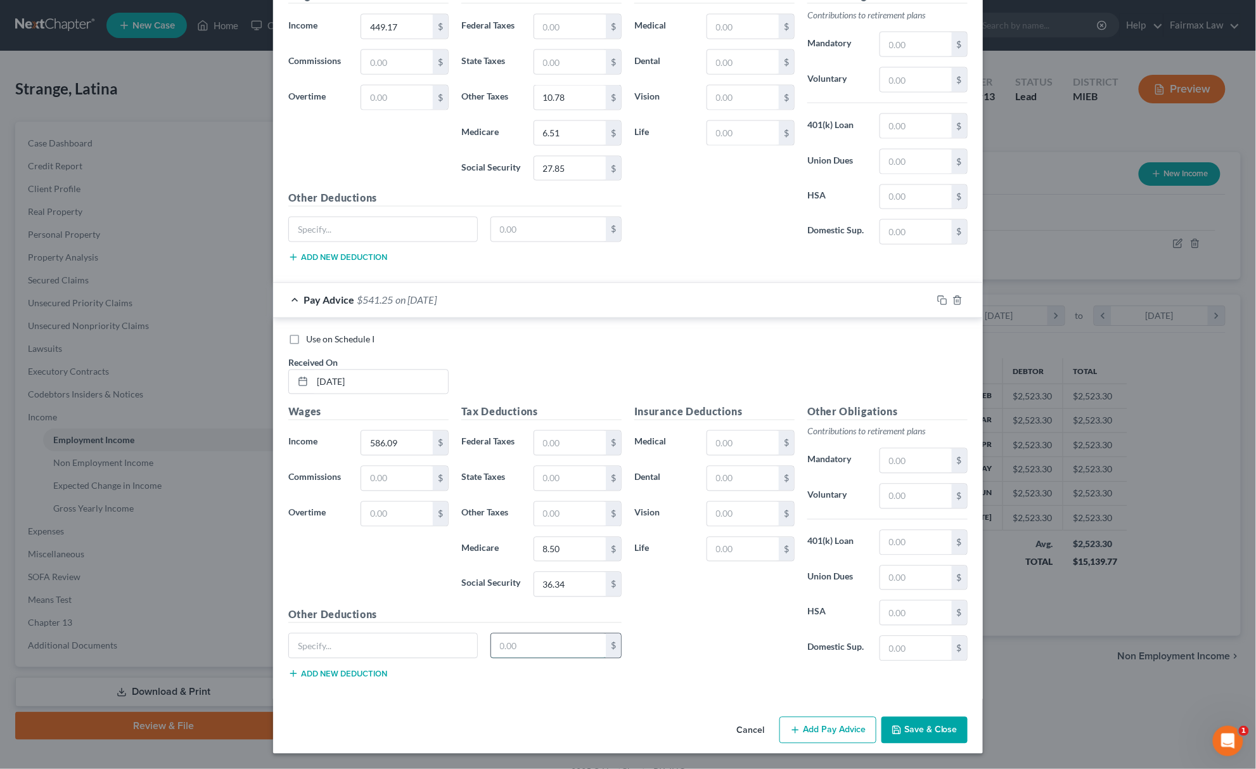
click at [518, 642] on input "text" at bounding box center [548, 646] width 115 height 24
paste input "304.16"
type input "304.16"
drag, startPoint x: 317, startPoint y: 645, endPoint x: 328, endPoint y: 645, distance: 10.8
click at [319, 645] on input "text" at bounding box center [383, 646] width 188 height 24
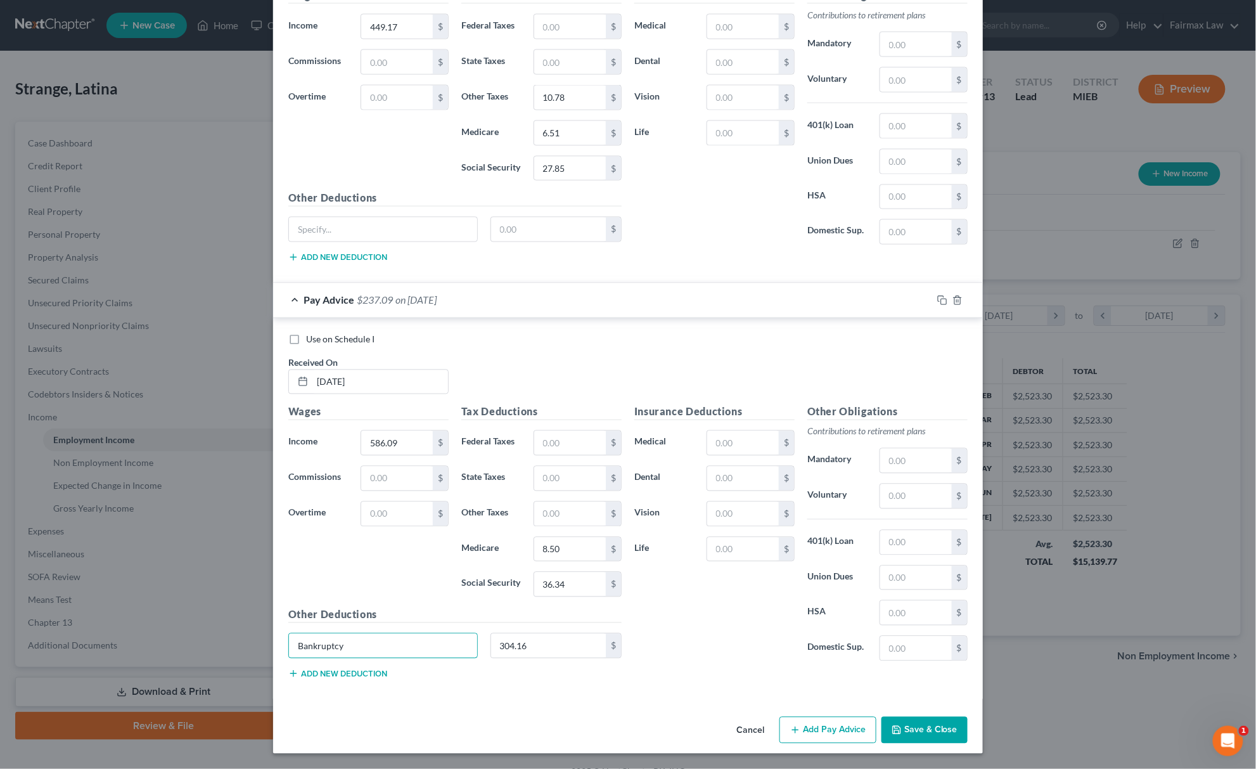
type input "Bankruptcy"
click at [573, 497] on div "Tax Deductions Federal Taxes $ State Taxes $ Other Taxes $ Medicare 8.50 $ Soci…" at bounding box center [541, 505] width 173 height 203
click at [566, 505] on input "text" at bounding box center [570, 514] width 72 height 24
paste input "14.07"
type input "14.07"
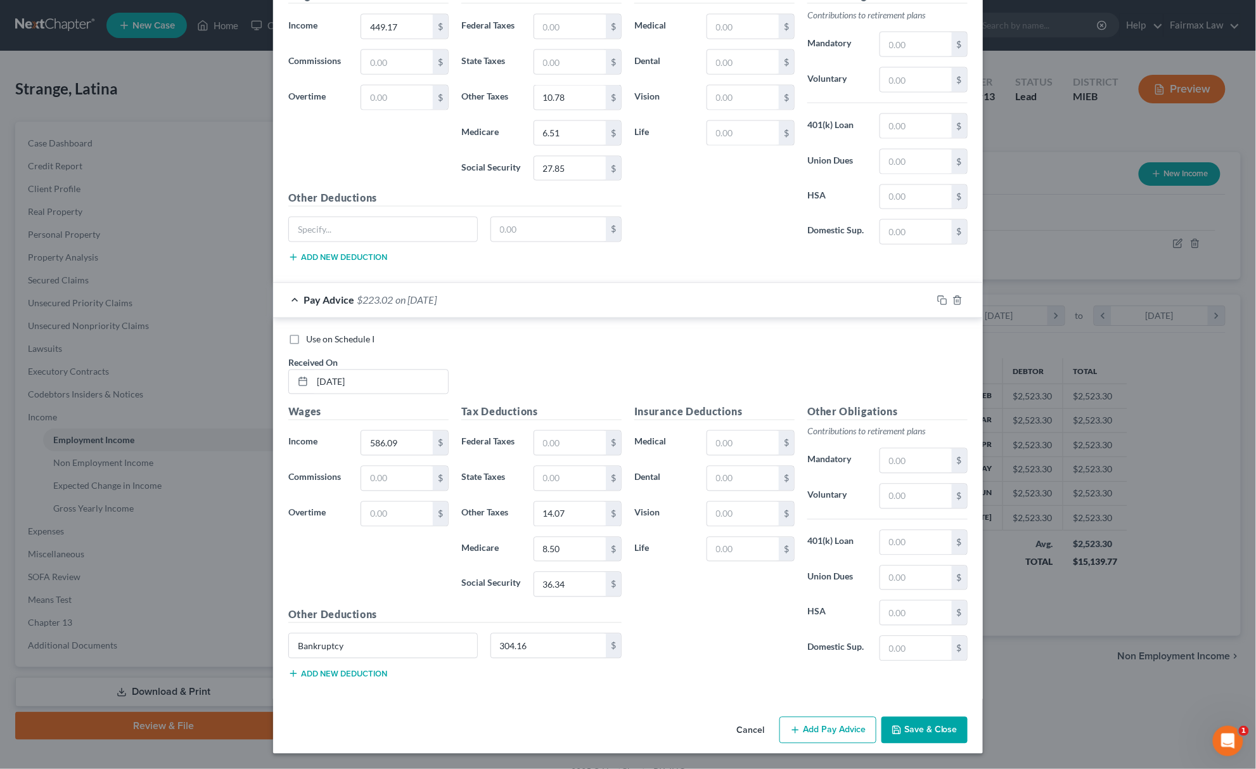
click at [808, 721] on button "Add Pay Advice" at bounding box center [827, 730] width 97 height 27
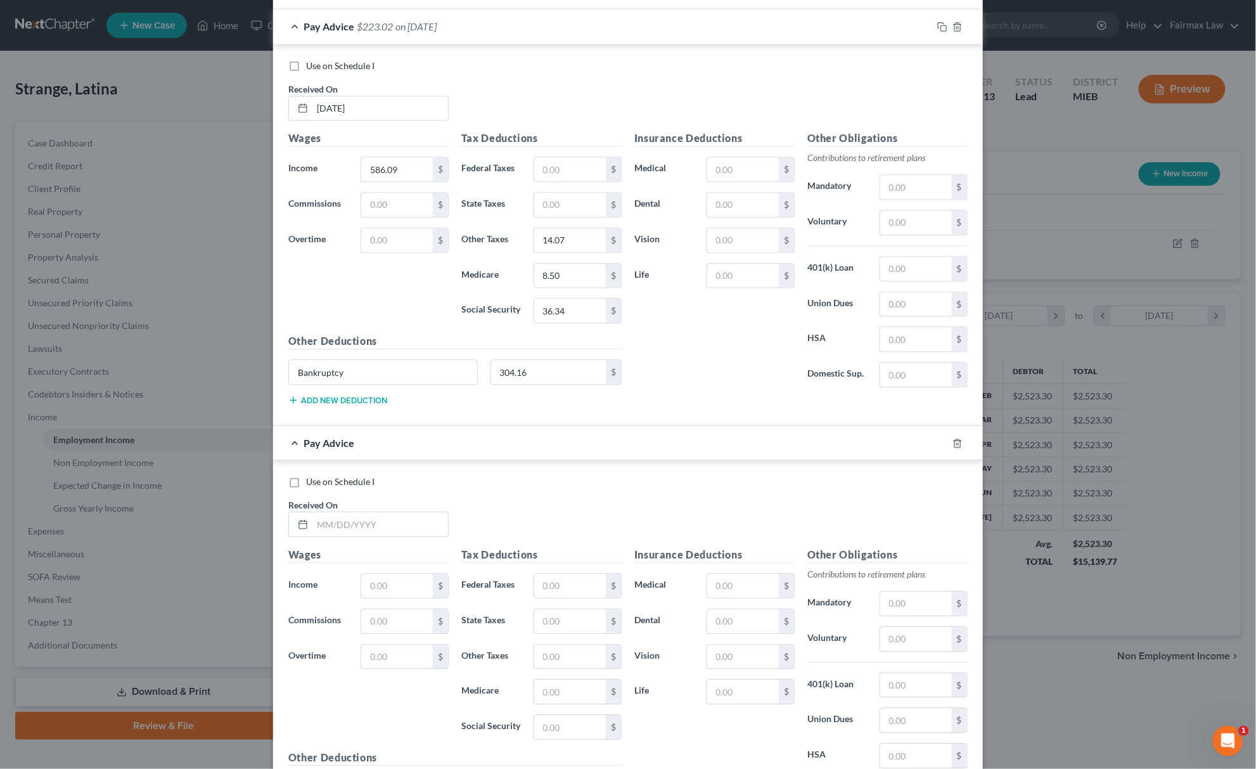
scroll to position [6892, 0]
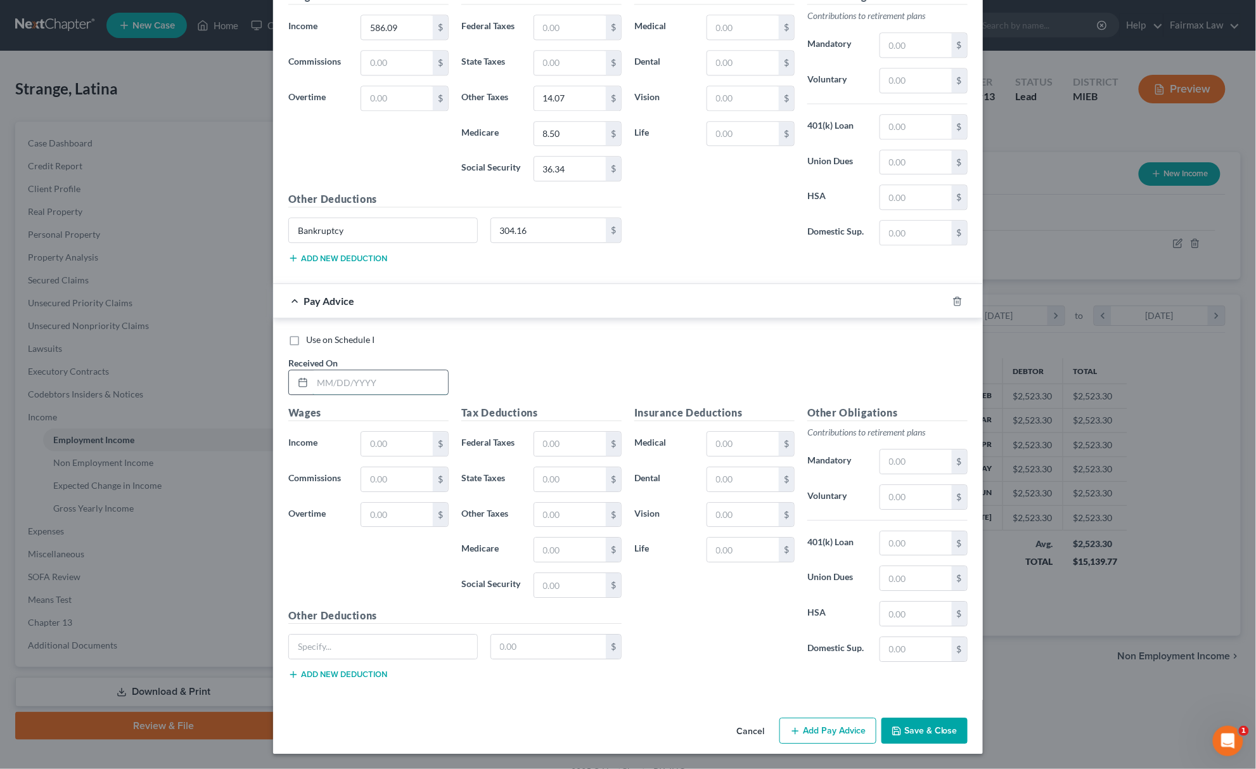
click at [375, 388] on input "text" at bounding box center [380, 382] width 136 height 24
type input "9"
type input "[DATE]"
click at [417, 444] on input "text" at bounding box center [397, 443] width 72 height 24
paste input "752.48"
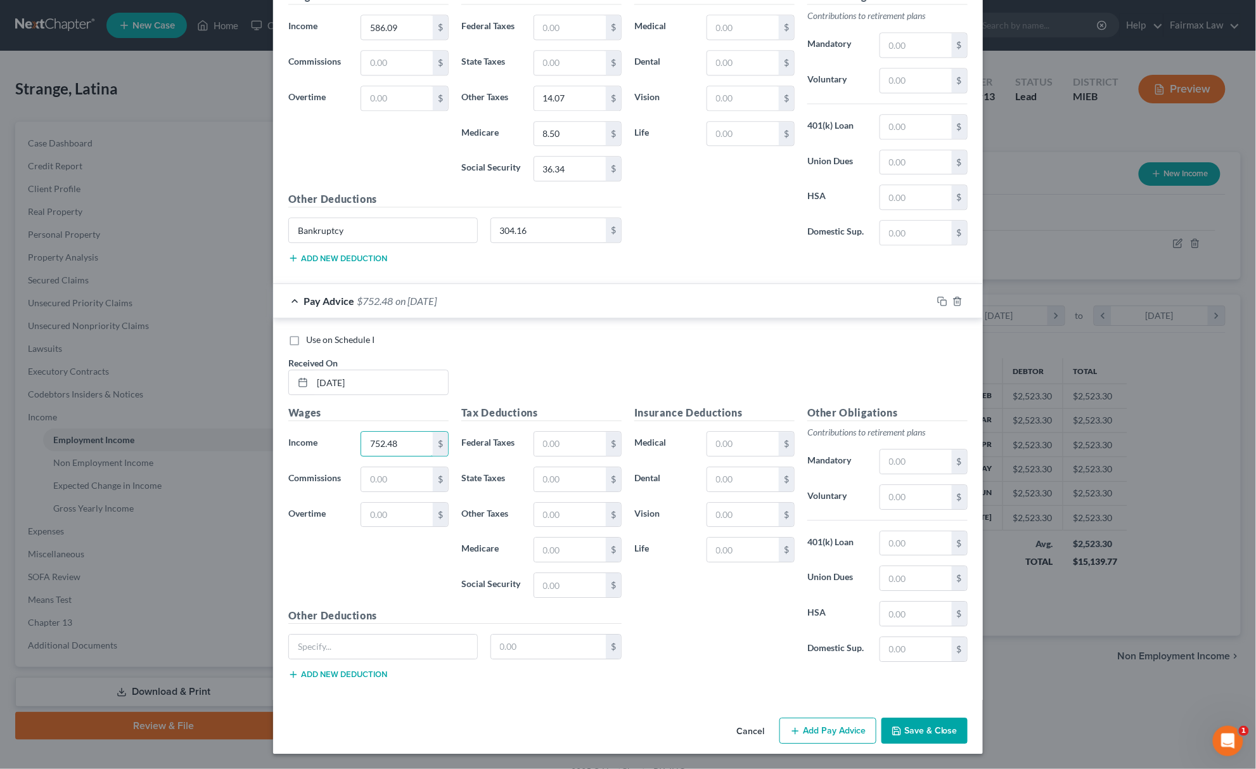
type input "752.48"
click at [554, 580] on input "text" at bounding box center [570, 585] width 72 height 24
paste input "46.65"
type input "46.65"
click at [521, 542] on div "Medicare $" at bounding box center [541, 549] width 173 height 25
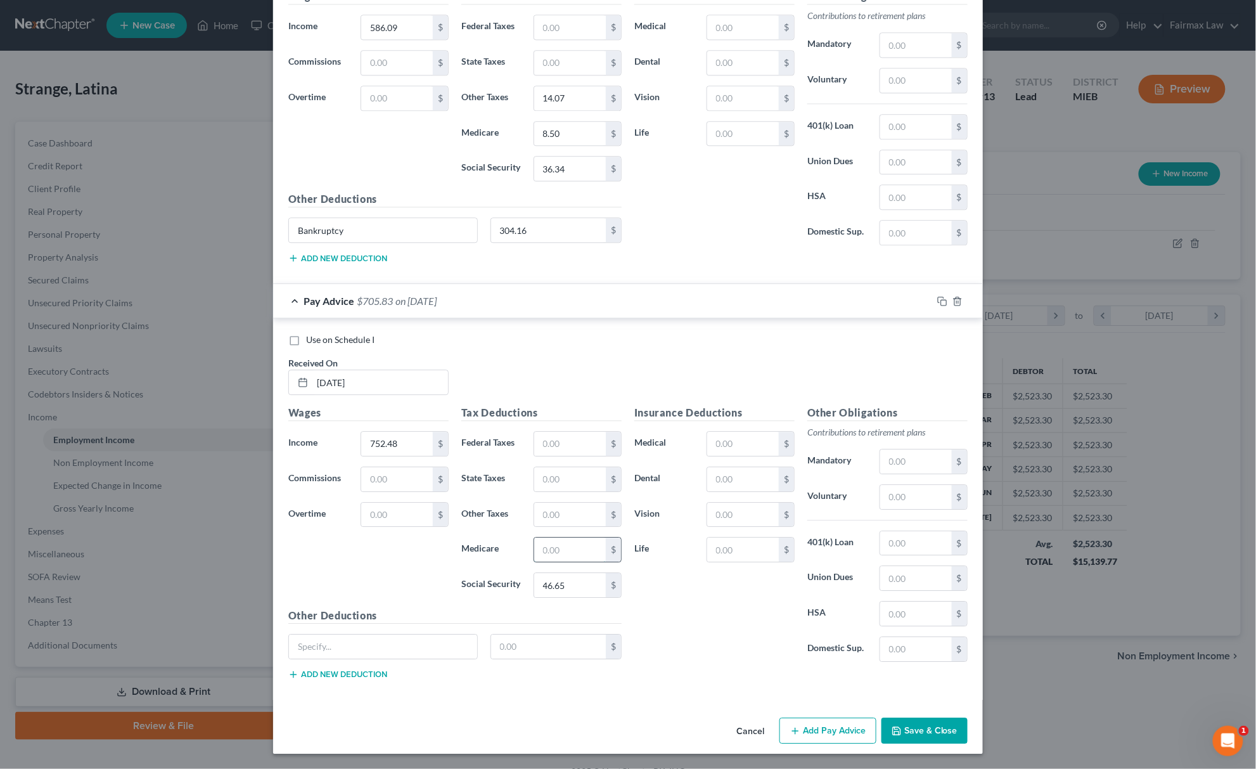
click at [560, 550] on input "text" at bounding box center [570, 549] width 72 height 24
paste input "10.91"
type input "10.91"
click at [546, 515] on input "text" at bounding box center [570, 514] width 72 height 24
paste input "18.06"
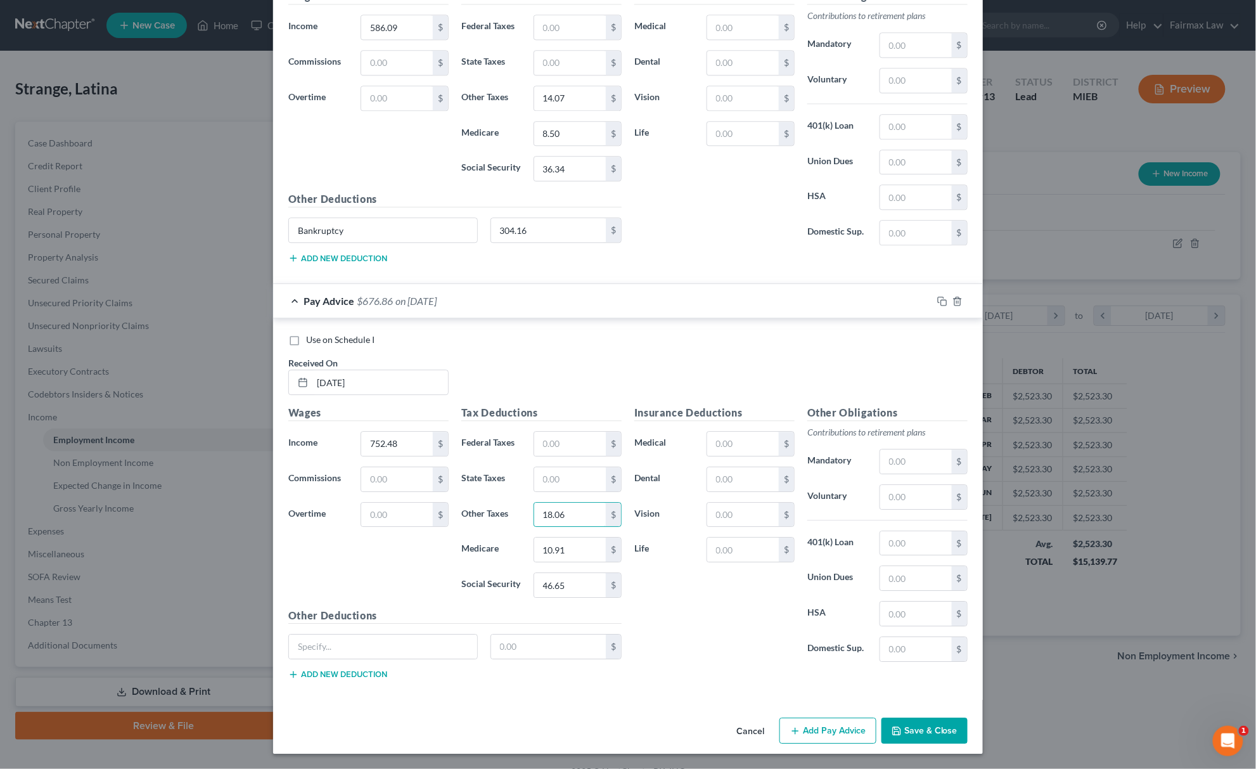
type input "18.06"
click at [814, 730] on button "Add Pay Advice" at bounding box center [827, 730] width 97 height 27
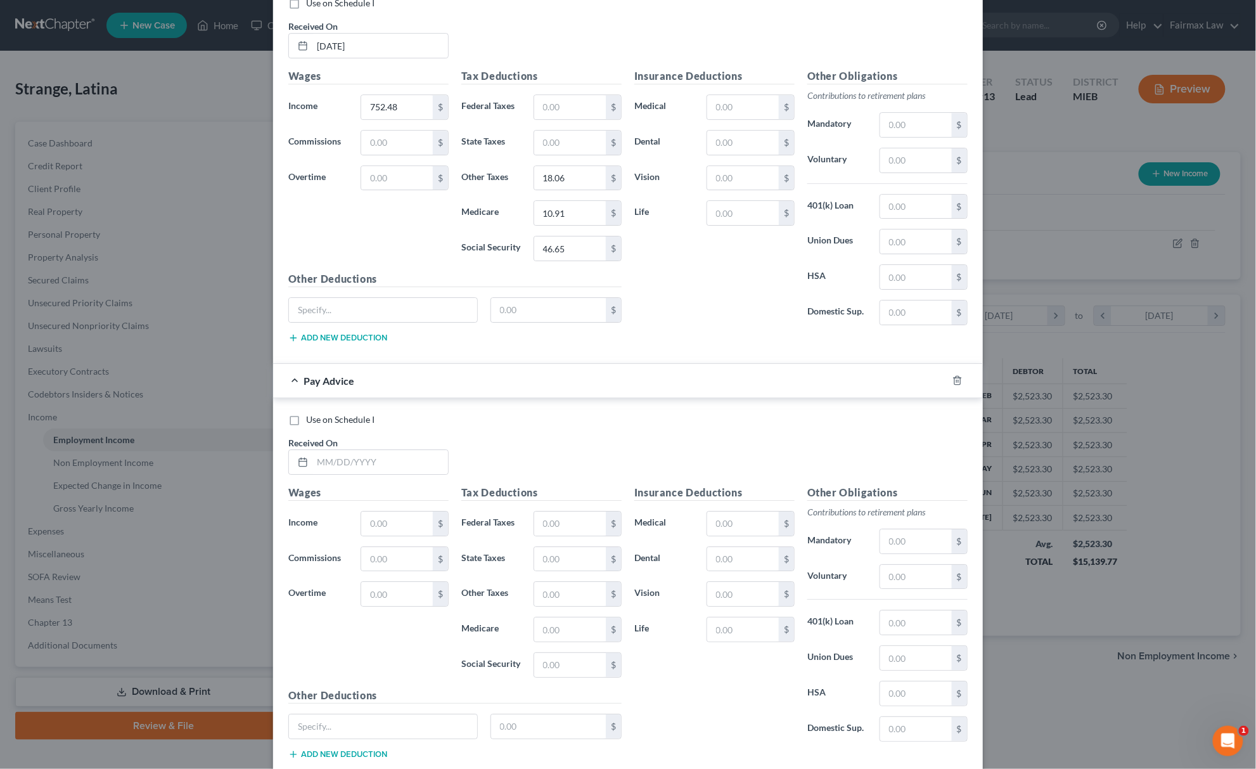
scroll to position [7313, 0]
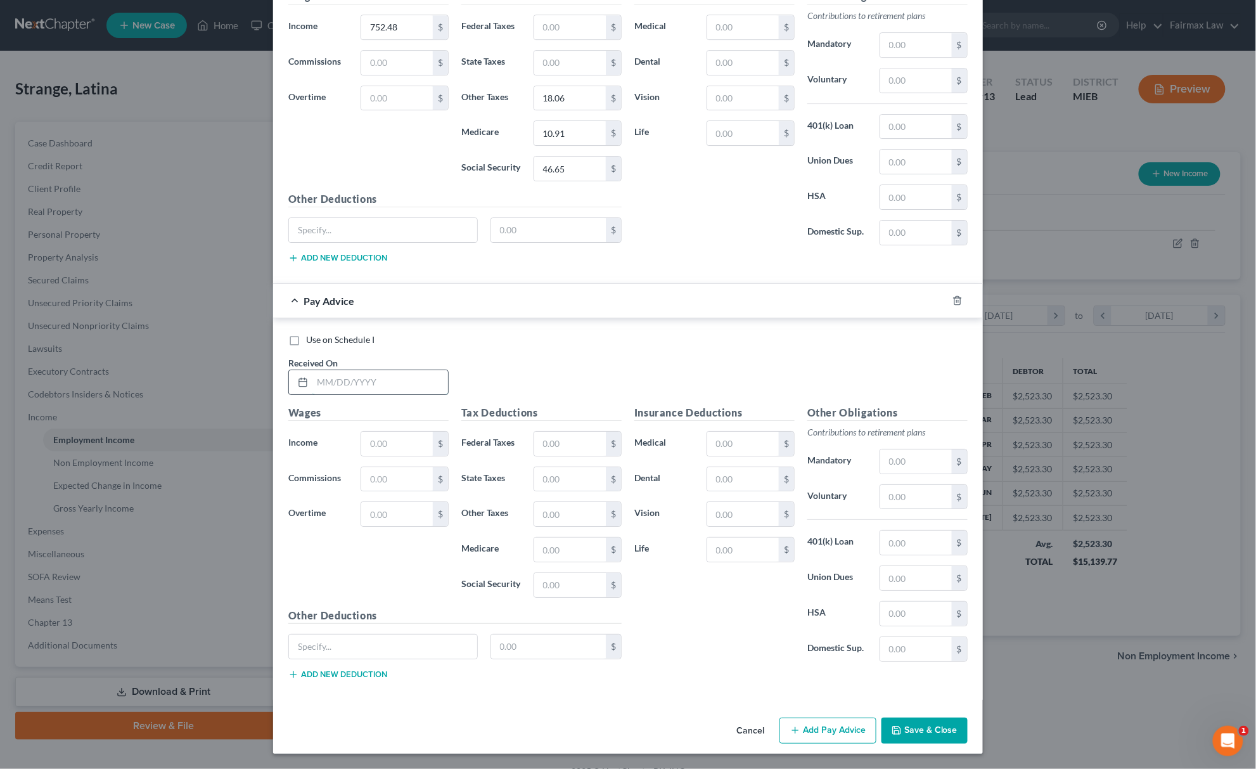
click at [365, 381] on input "text" at bounding box center [380, 382] width 136 height 24
type input "[DATE]"
click at [414, 459] on div "Wages Income * $ Commissions $ Overtime $" at bounding box center [368, 506] width 173 height 203
click at [414, 447] on input "text" at bounding box center [397, 443] width 72 height 24
paste input "778.75"
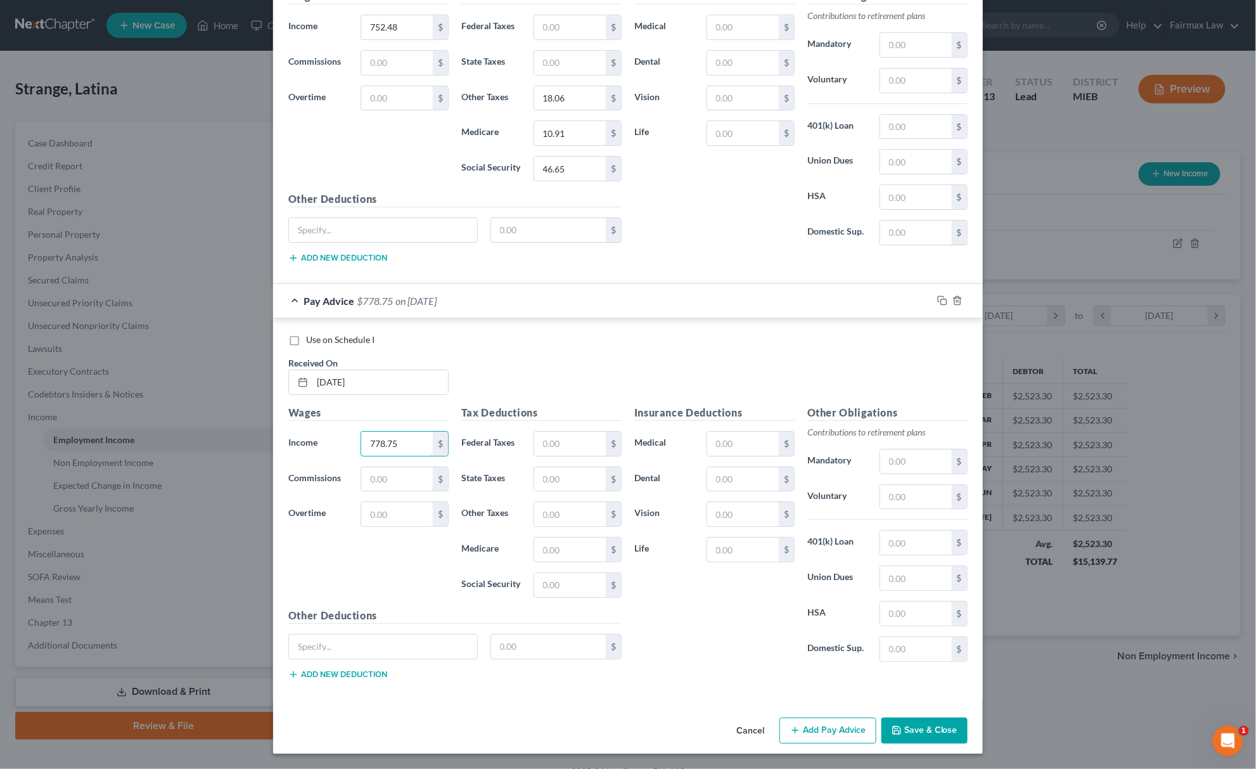
type input "778.75"
click at [563, 578] on input "text" at bounding box center [570, 585] width 72 height 24
paste input "48.28"
type input "48.28"
click at [534, 547] on input "text" at bounding box center [570, 549] width 72 height 24
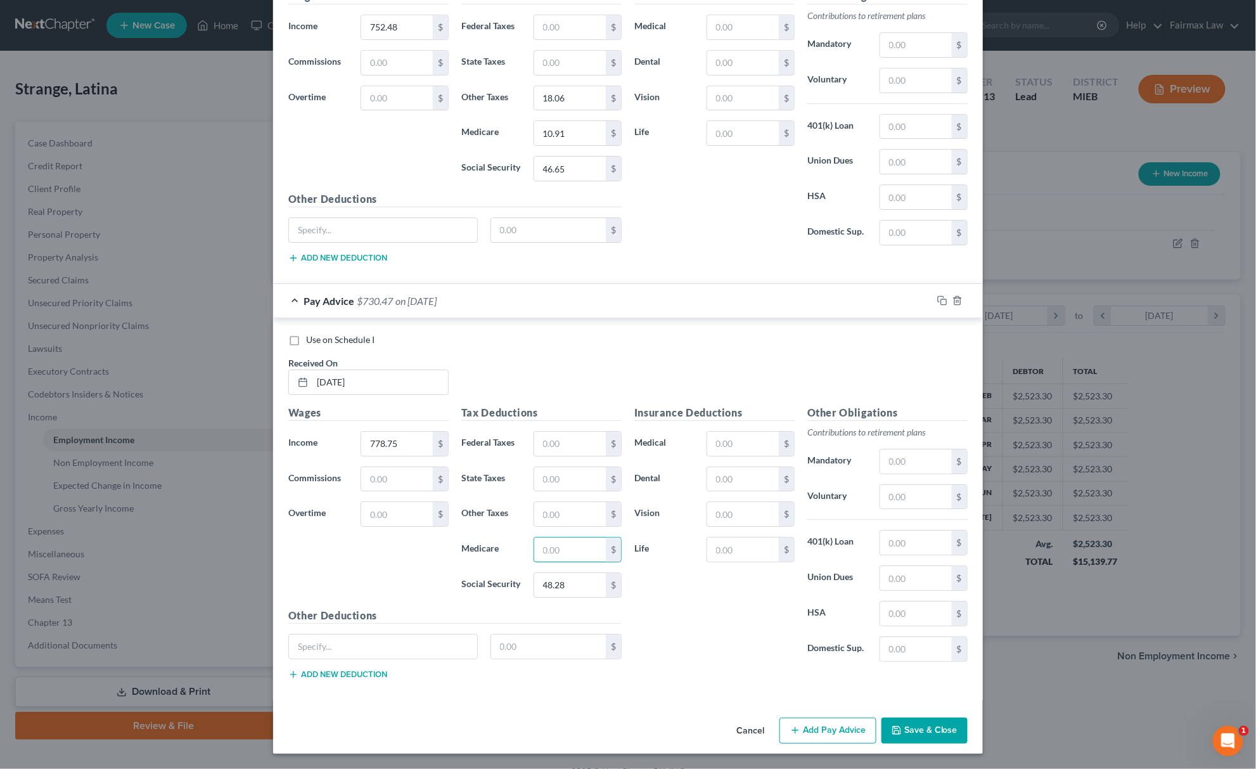
paste input "11.29"
type input "11.29"
click at [564, 513] on input "text" at bounding box center [570, 514] width 72 height 24
paste input "18.69"
type input "18.69"
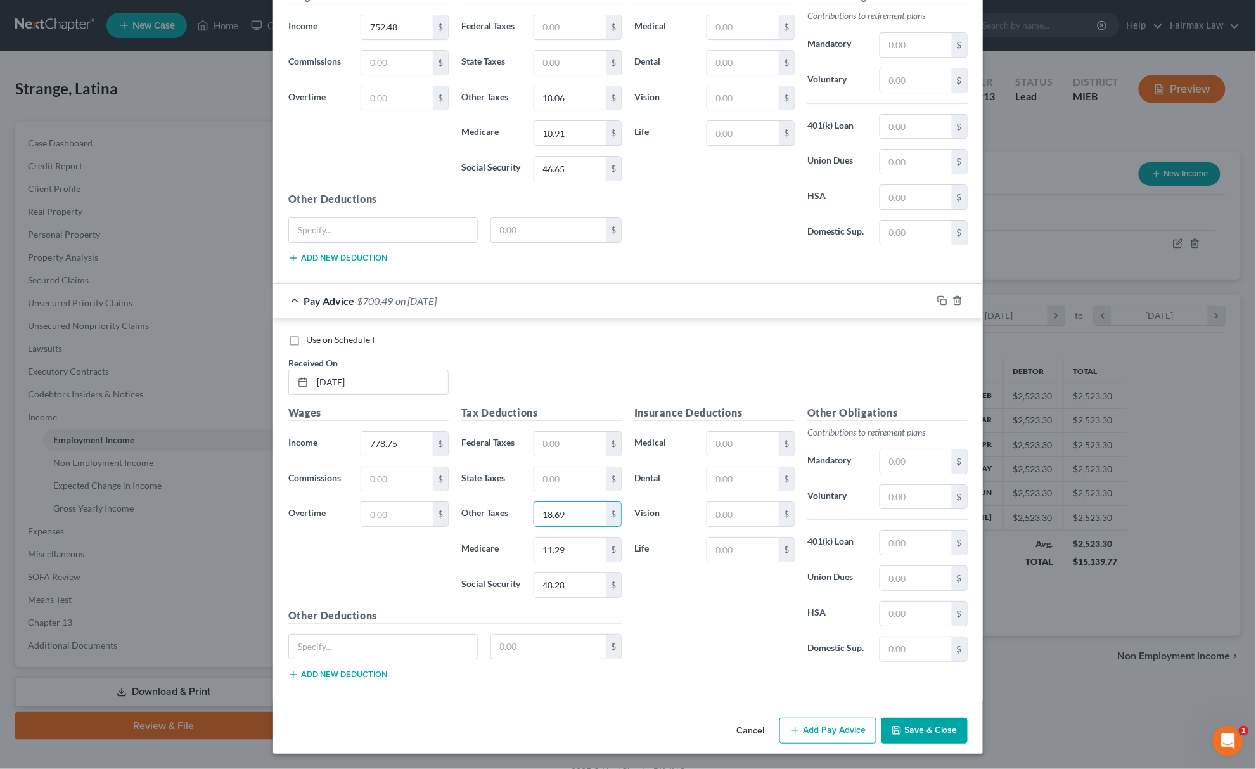
click at [822, 732] on button "Add Pay Advice" at bounding box center [827, 730] width 97 height 27
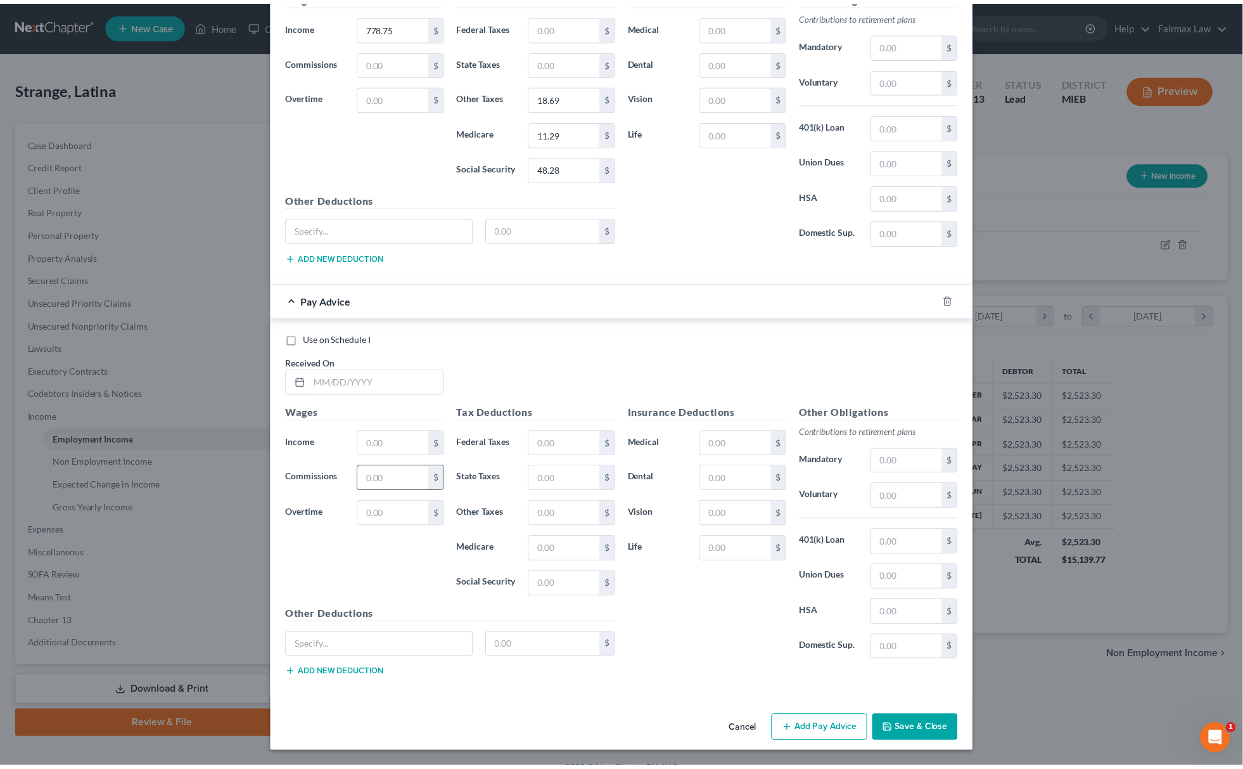
scroll to position [7733, 0]
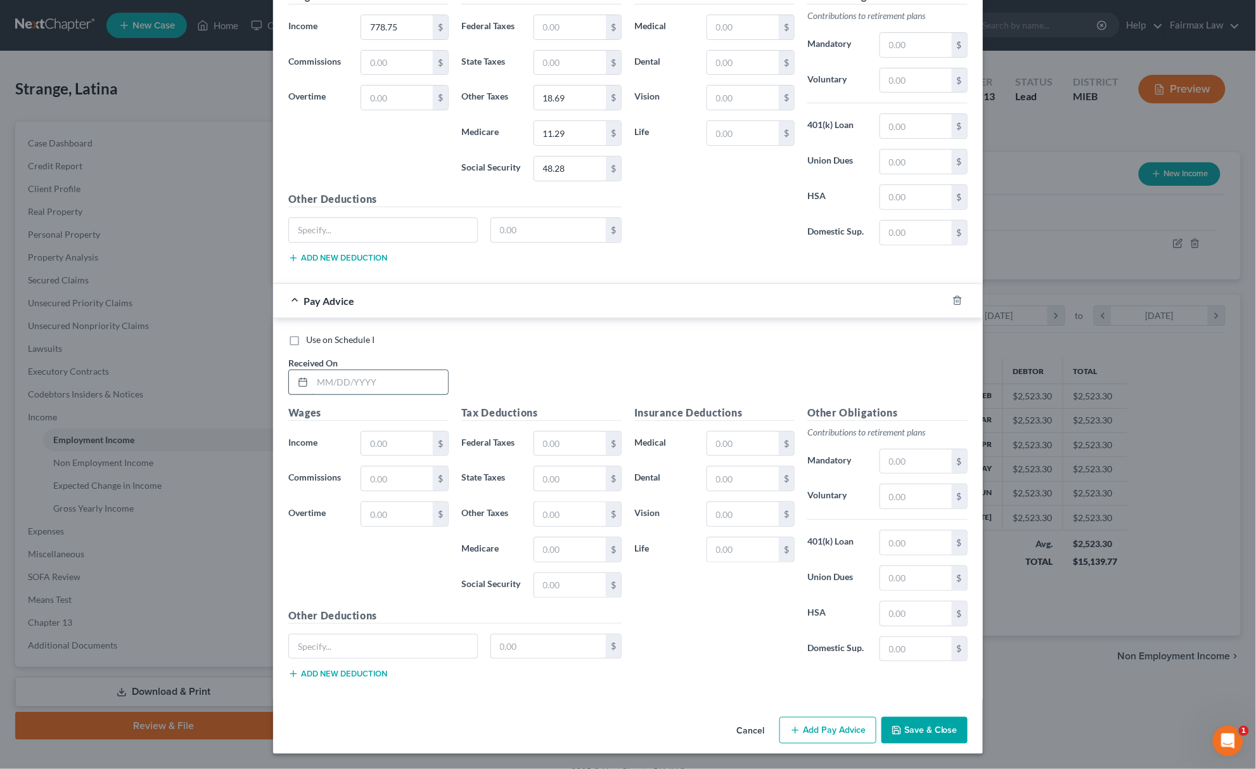
click at [397, 370] on input "text" at bounding box center [380, 382] width 136 height 24
type input "[DATE]"
click at [361, 441] on input "text" at bounding box center [397, 443] width 72 height 24
paste input "673.75"
type input "673.75"
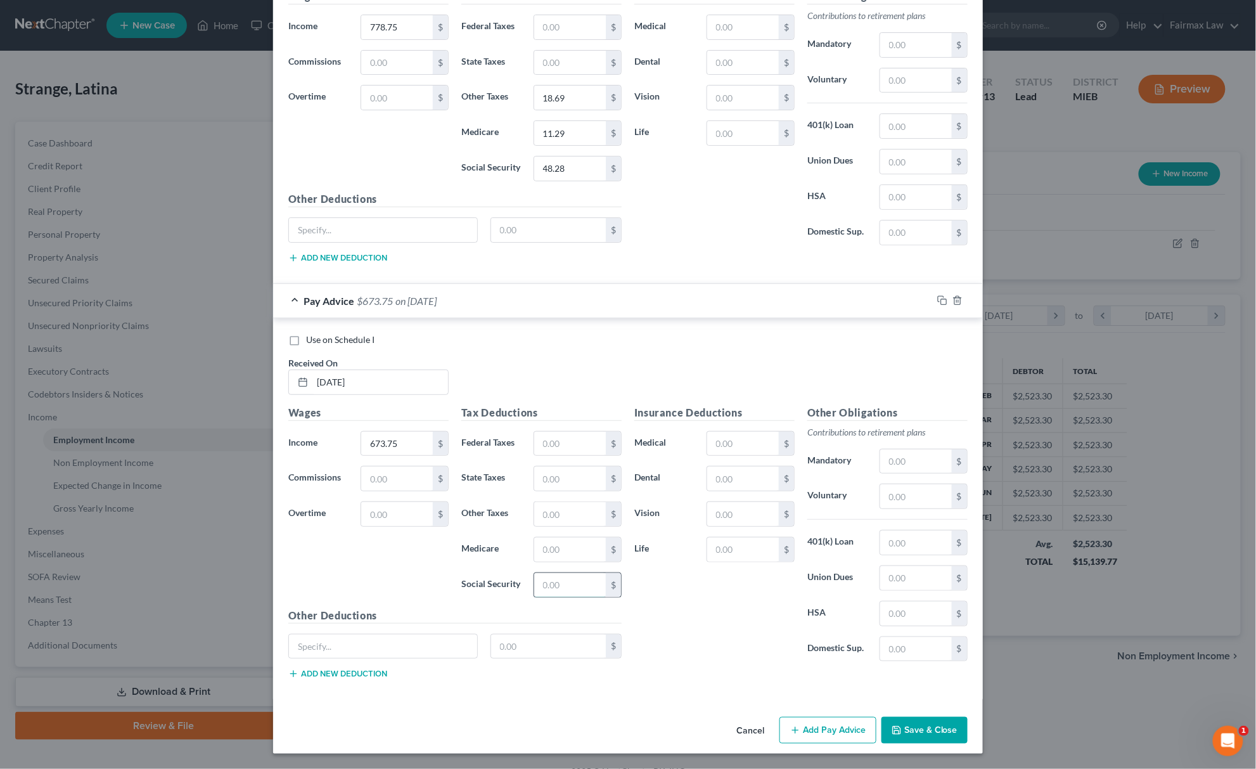
click at [534, 585] on input "text" at bounding box center [570, 585] width 72 height 24
paste input "41.77"
type input "41.77"
drag, startPoint x: 591, startPoint y: 544, endPoint x: 582, endPoint y: 549, distance: 10.2
click at [582, 549] on input "text" at bounding box center [570, 549] width 72 height 24
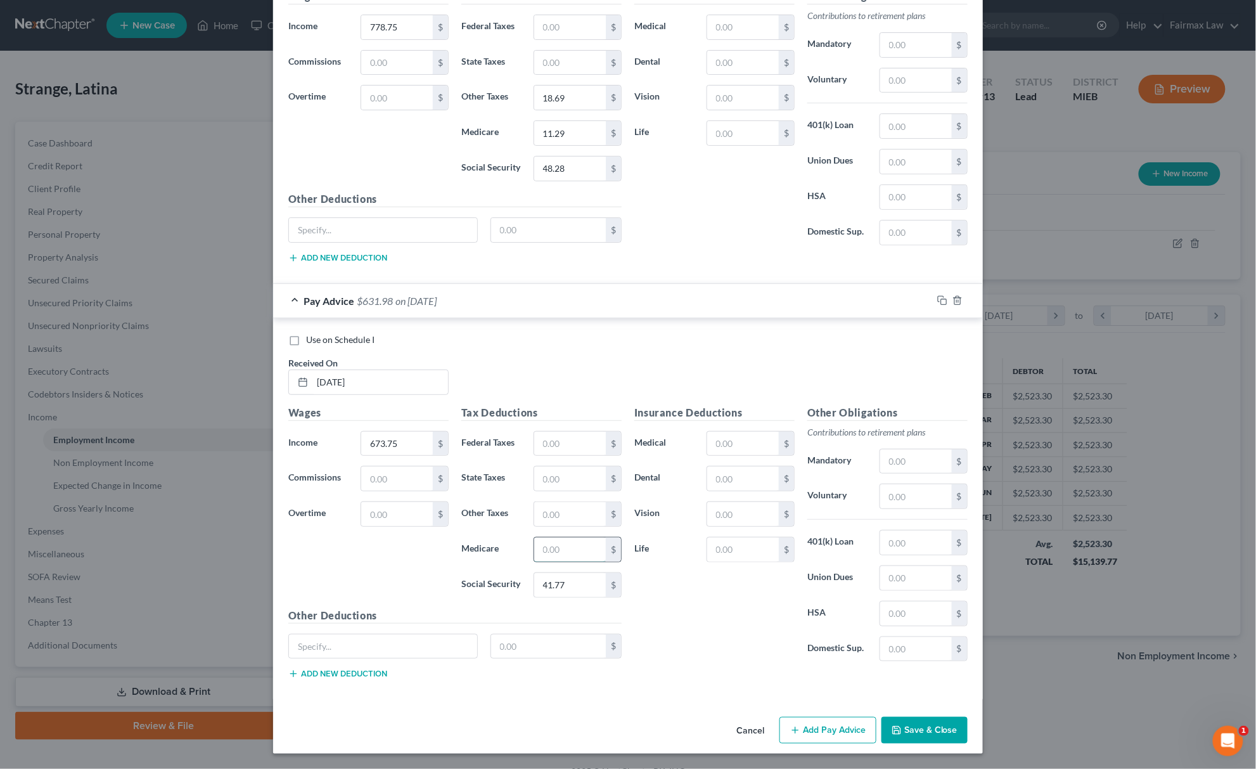
paste input "9.77"
type input "9.77"
click at [551, 504] on input "text" at bounding box center [570, 514] width 72 height 24
paste input "16.17"
type input "16.17"
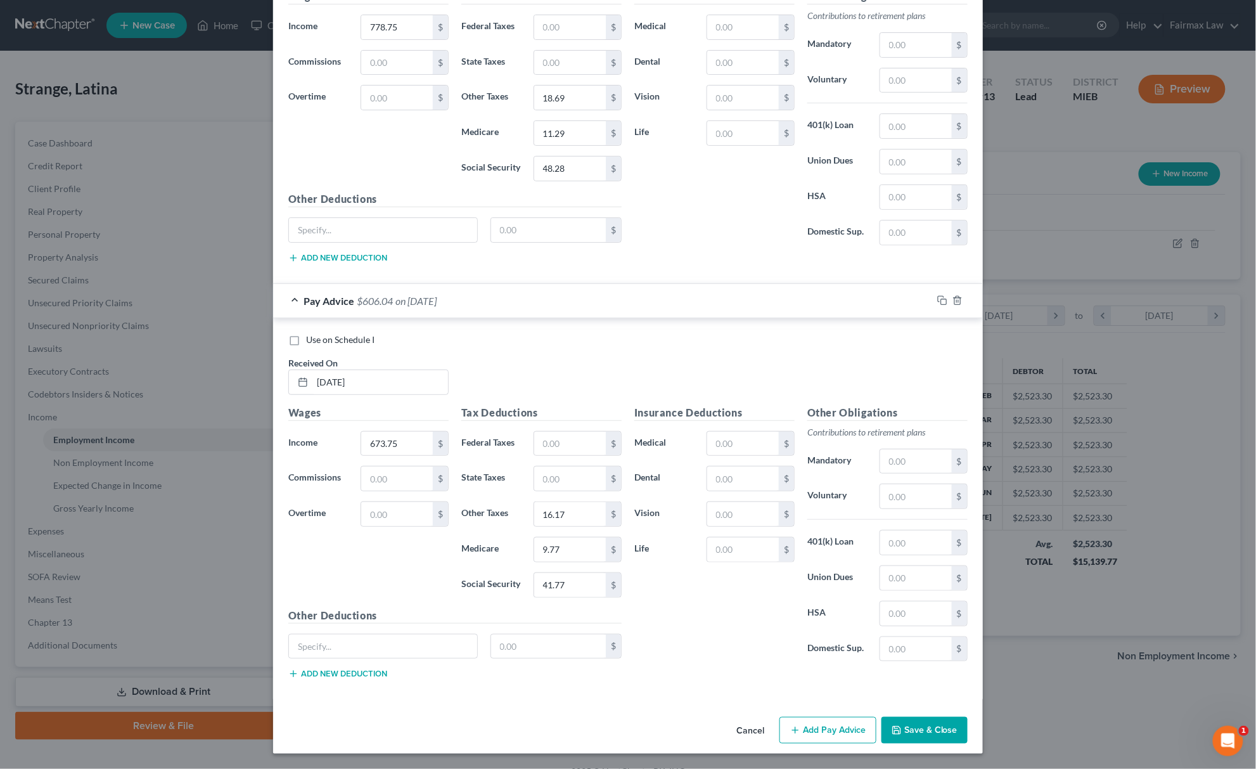
click at [931, 730] on button "Save & Close" at bounding box center [924, 730] width 86 height 27
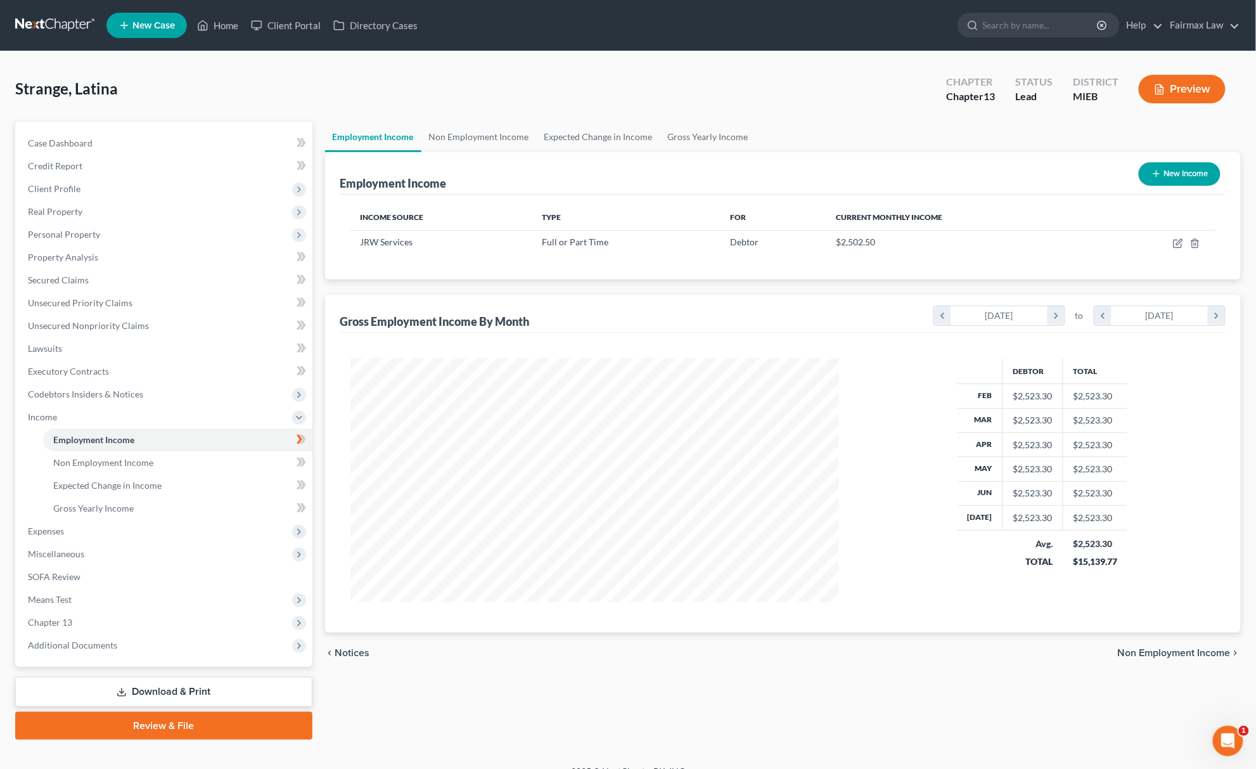
scroll to position [633368, 633098]
click at [1160, 243] on icon "button" at bounding box center [1165, 243] width 10 height 10
select select "0"
select select "23"
select select "3"
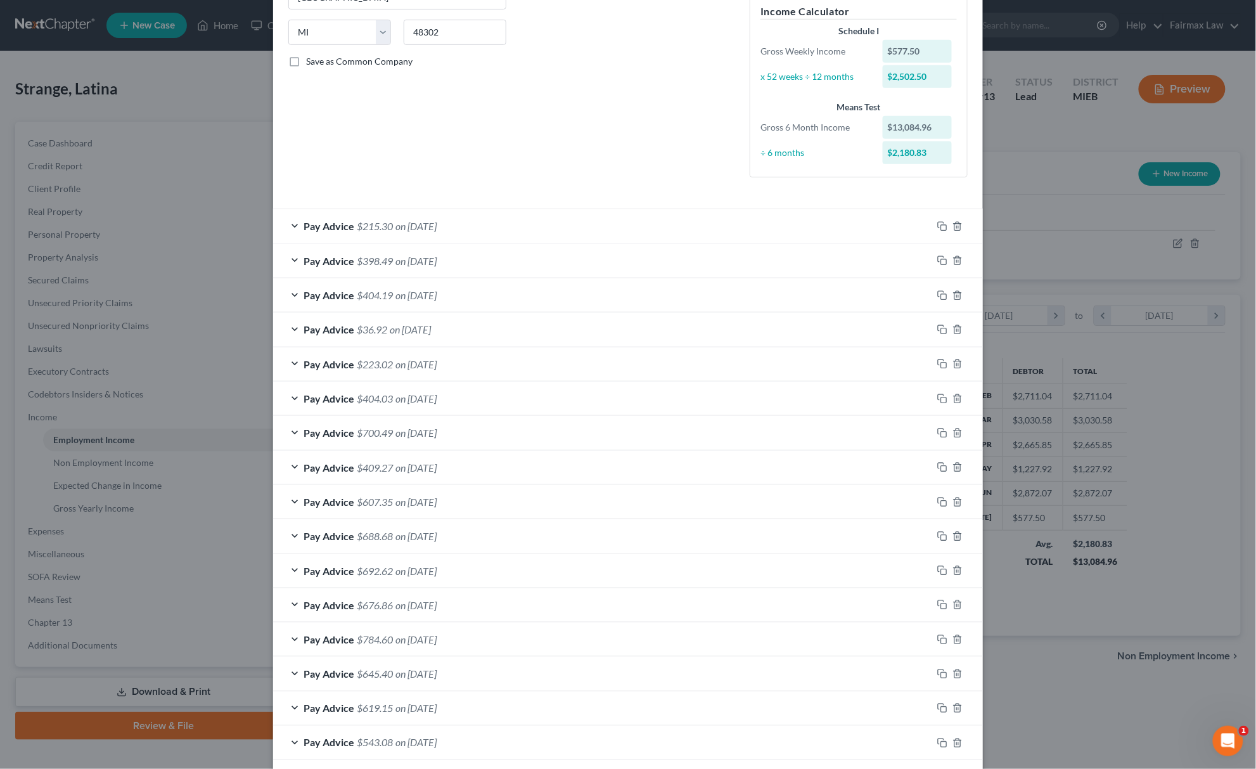
scroll to position [0, 0]
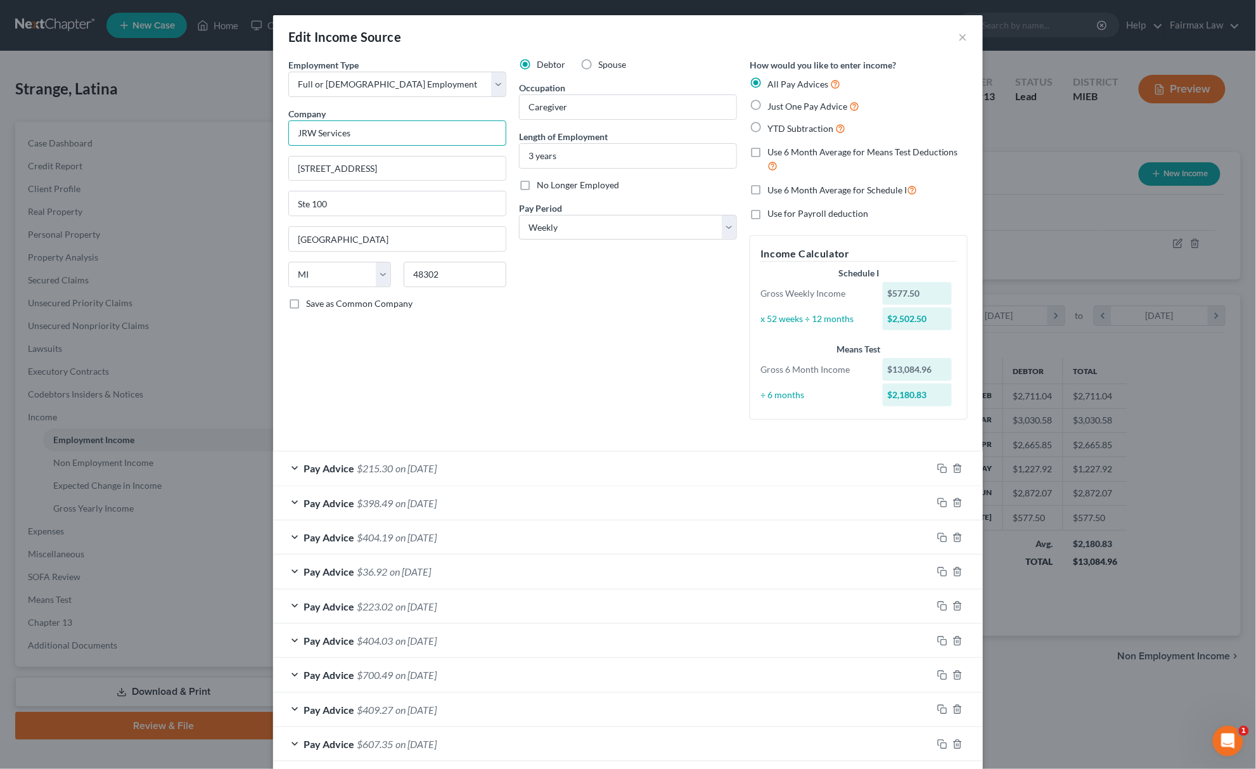
drag, startPoint x: 347, startPoint y: 131, endPoint x: 277, endPoint y: 158, distance: 75.4
click at [282, 158] on div "Employment Type * Select Full or [DEMOGRAPHIC_DATA] Employment Self Employment …" at bounding box center [397, 243] width 231 height 371
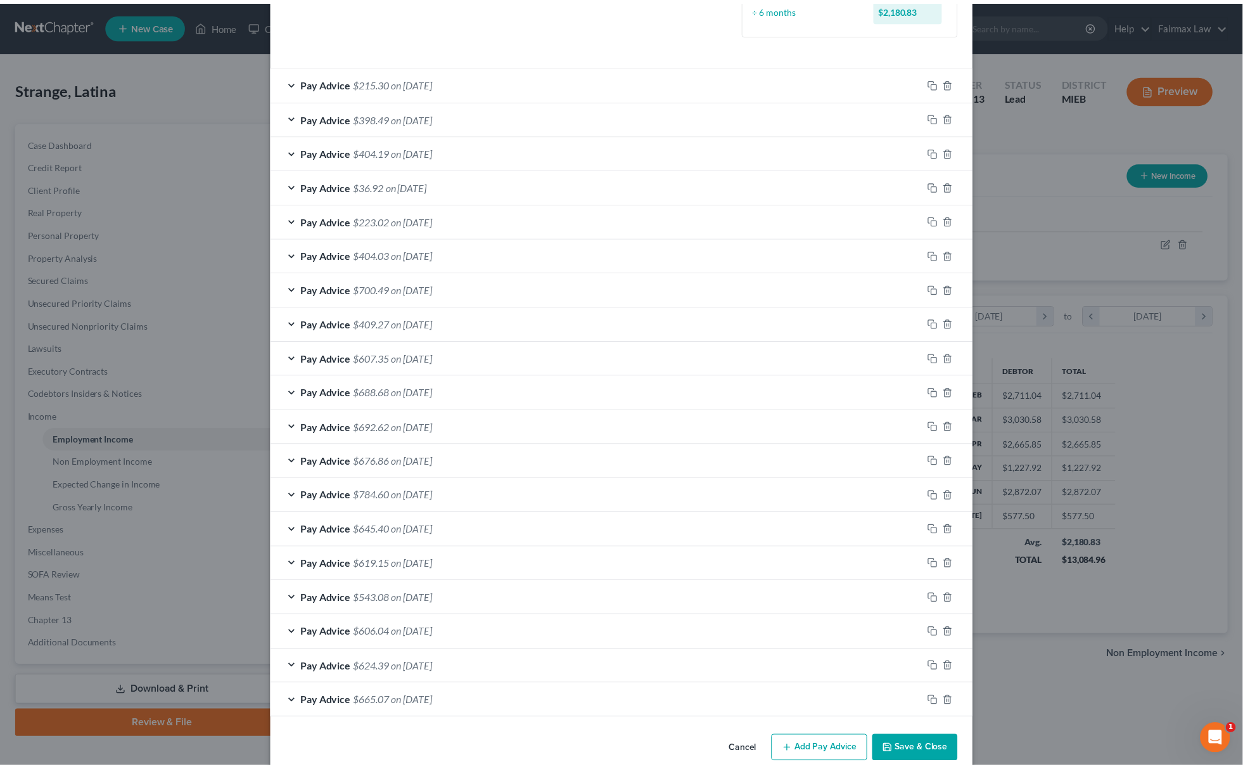
scroll to position [411, 0]
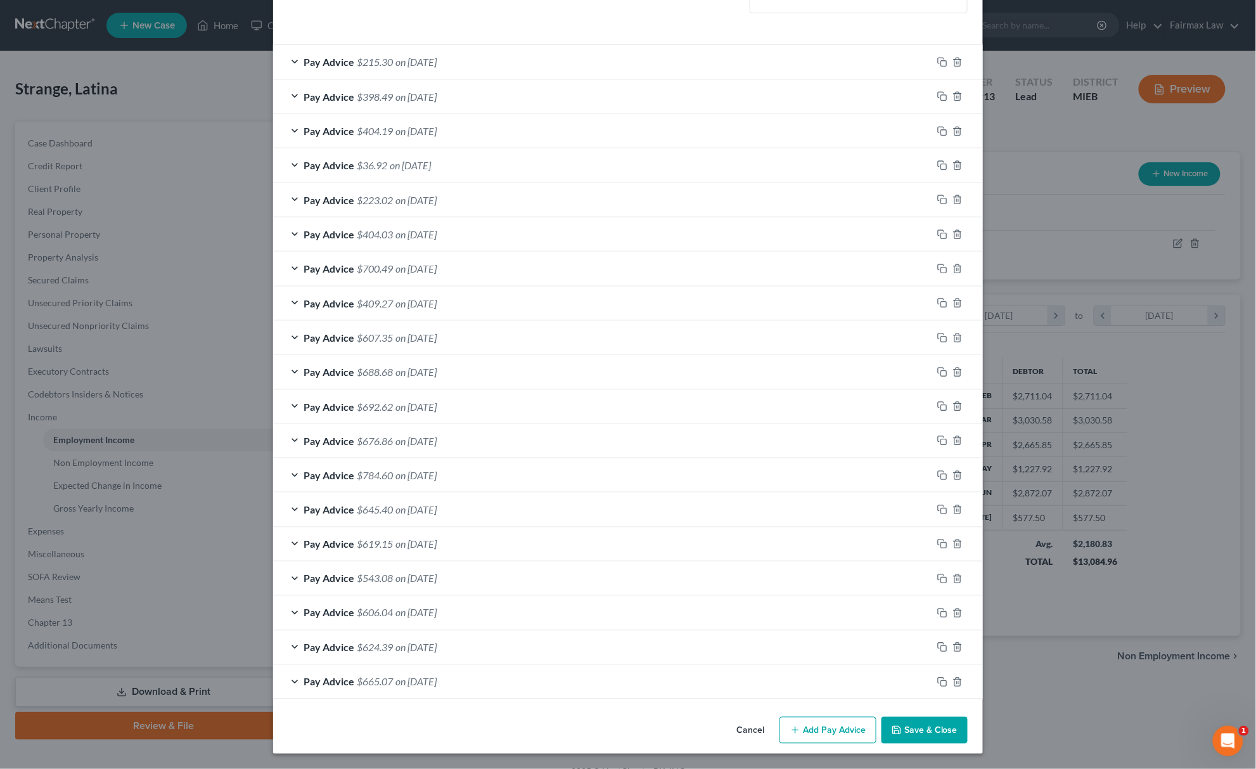
type input "Right at Home"
click at [925, 725] on button "Save & Close" at bounding box center [924, 730] width 86 height 27
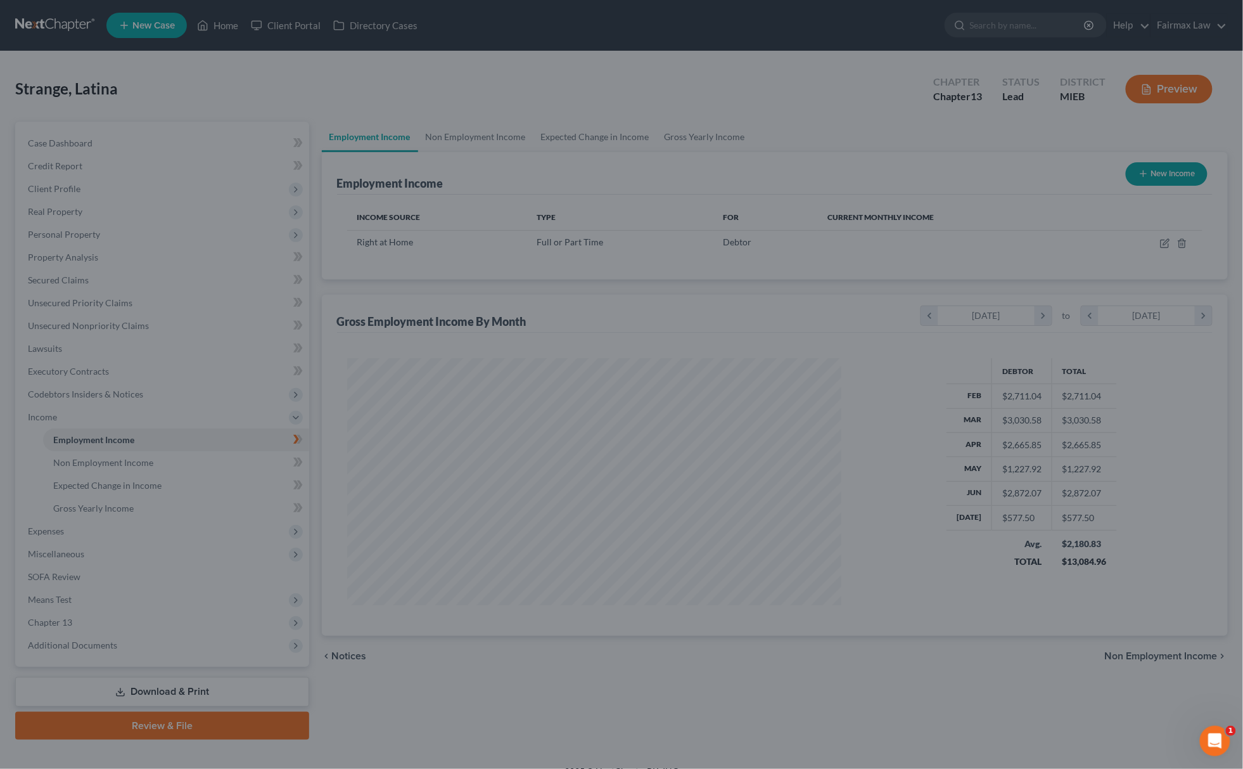
scroll to position [633368, 633098]
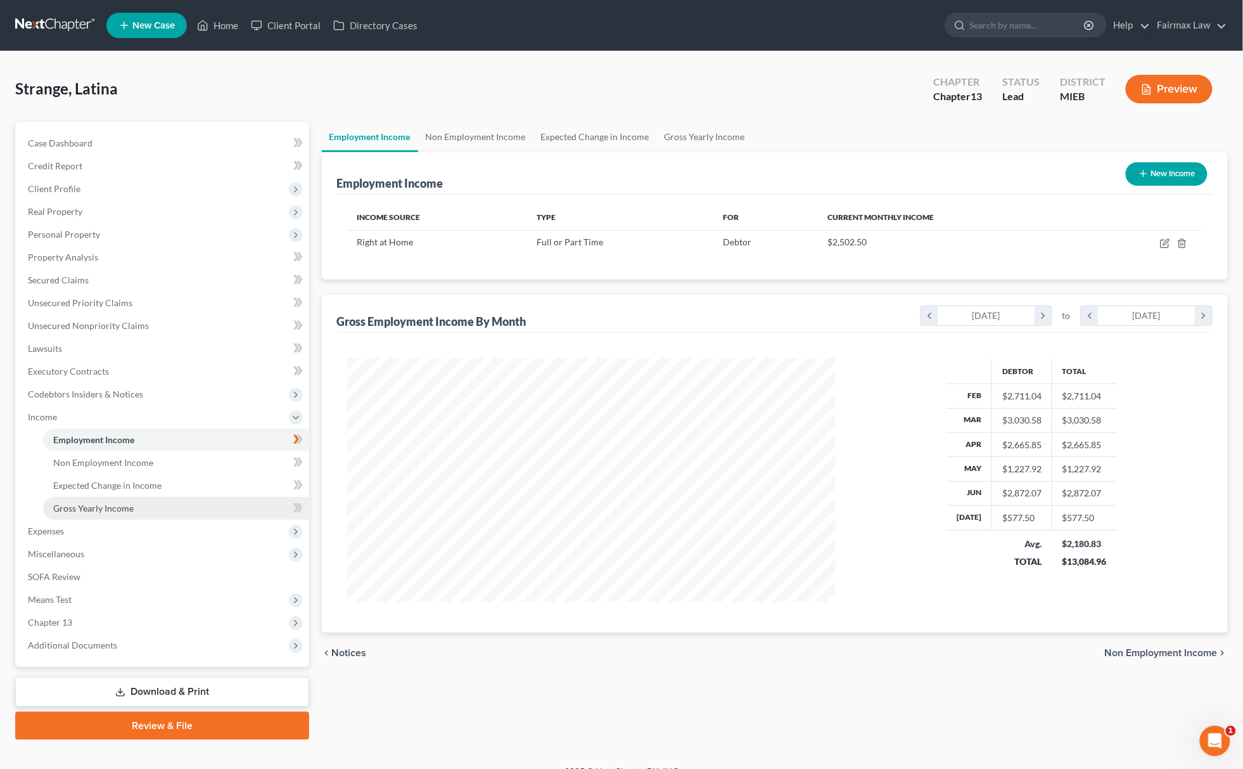
click at [199, 507] on link "Gross Yearly Income" at bounding box center [176, 508] width 266 height 23
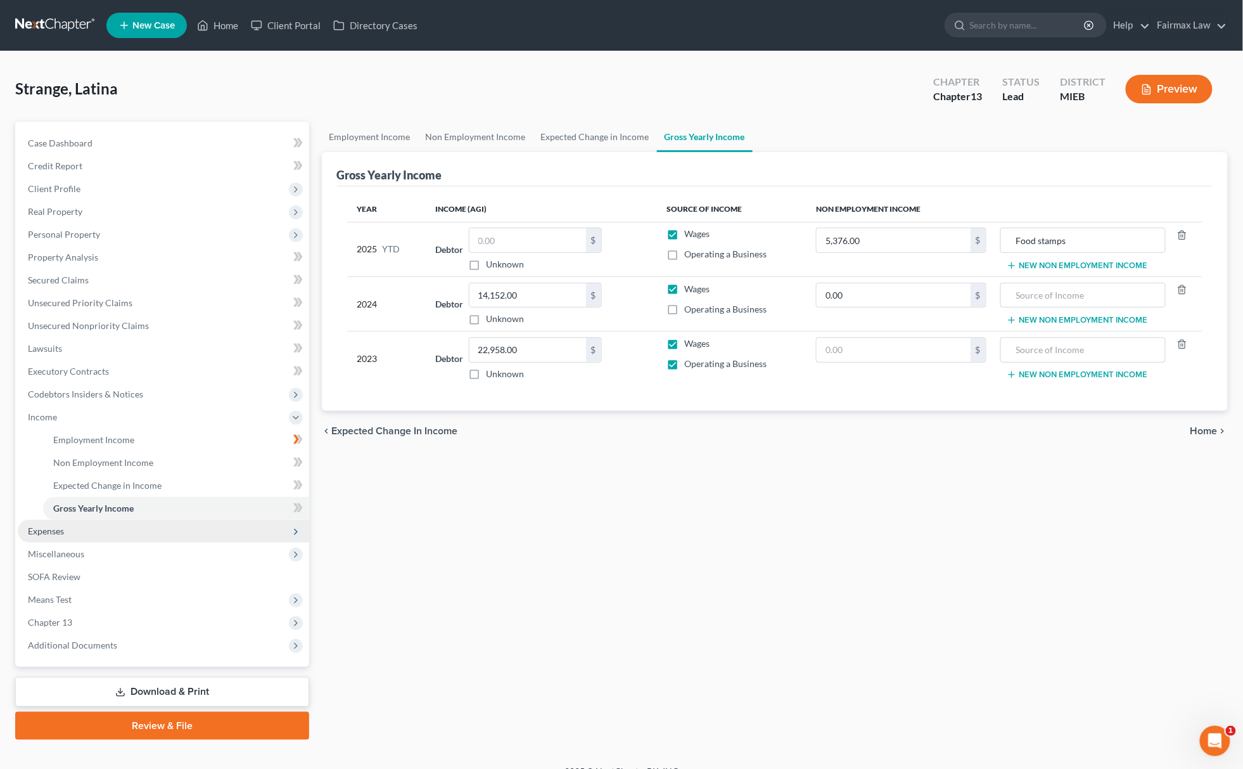
click at [100, 527] on span "Expenses" at bounding box center [163, 531] width 291 height 23
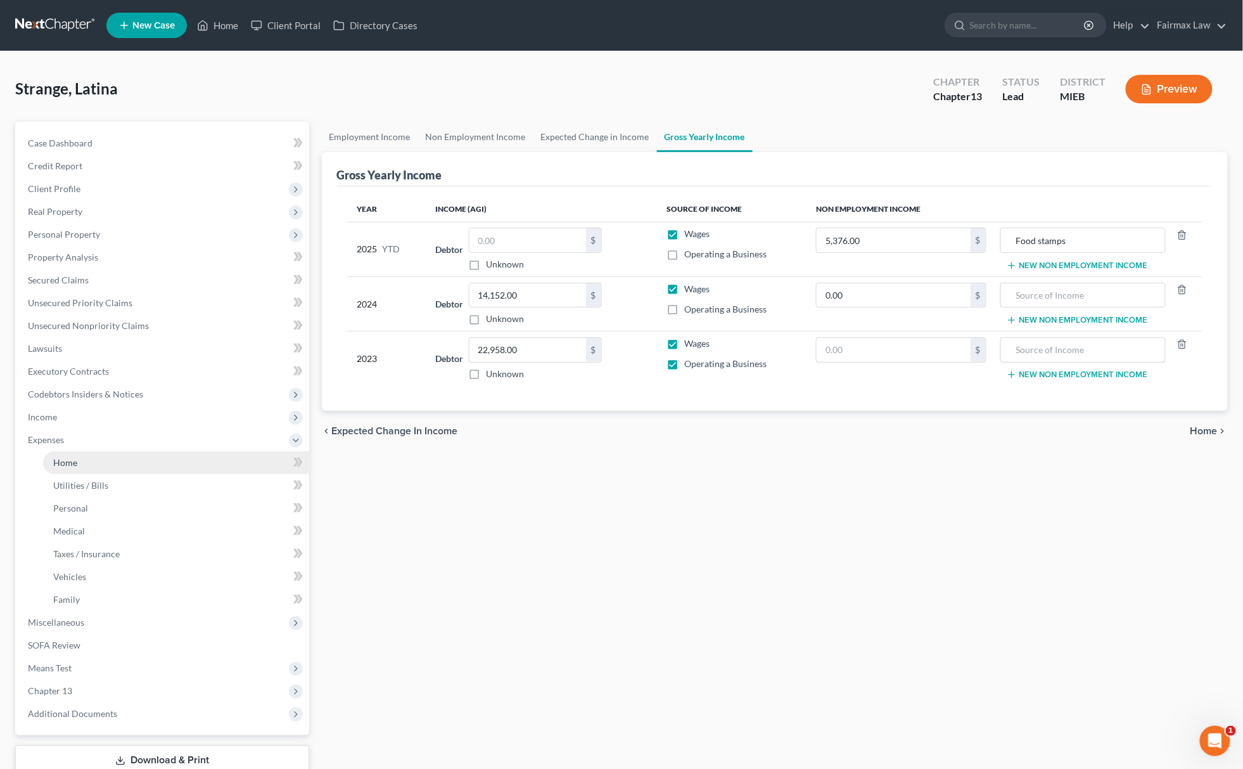
click at [68, 457] on span "Home" at bounding box center [65, 462] width 24 height 11
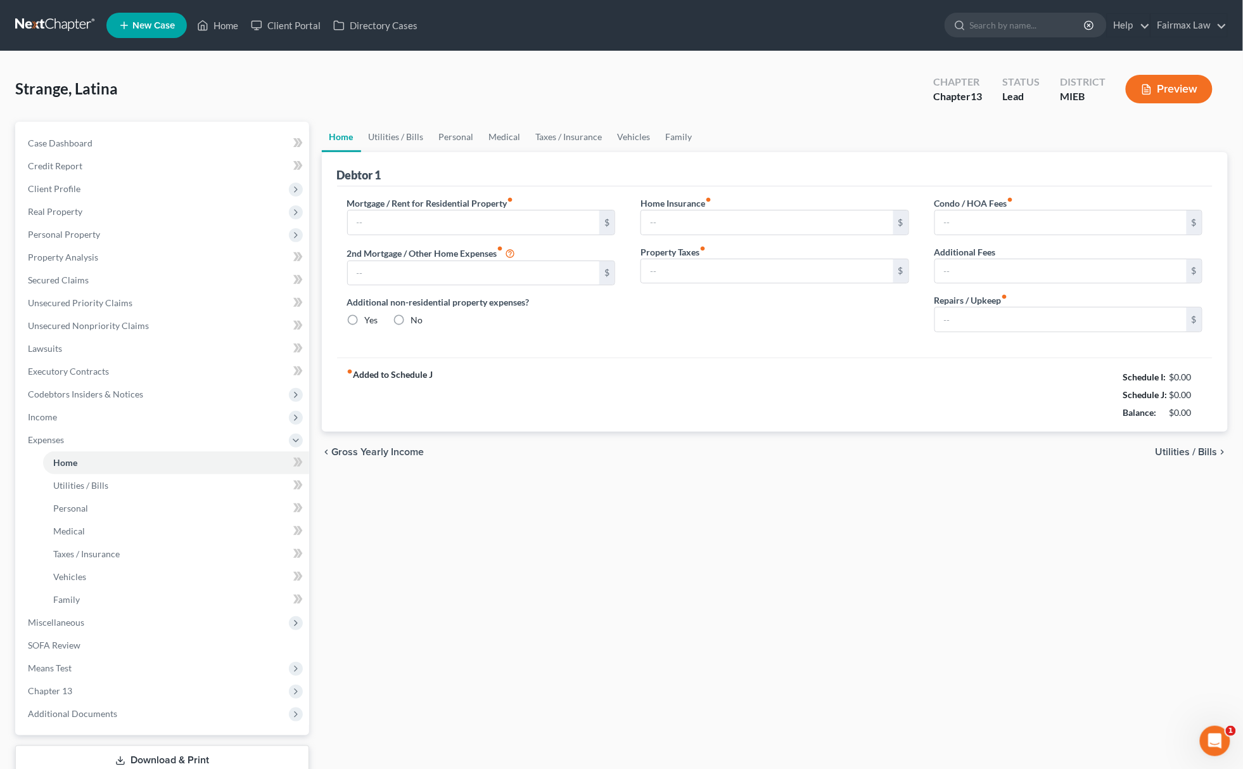
type input "899.00"
type input "0.00"
radio input "true"
type input "0.00"
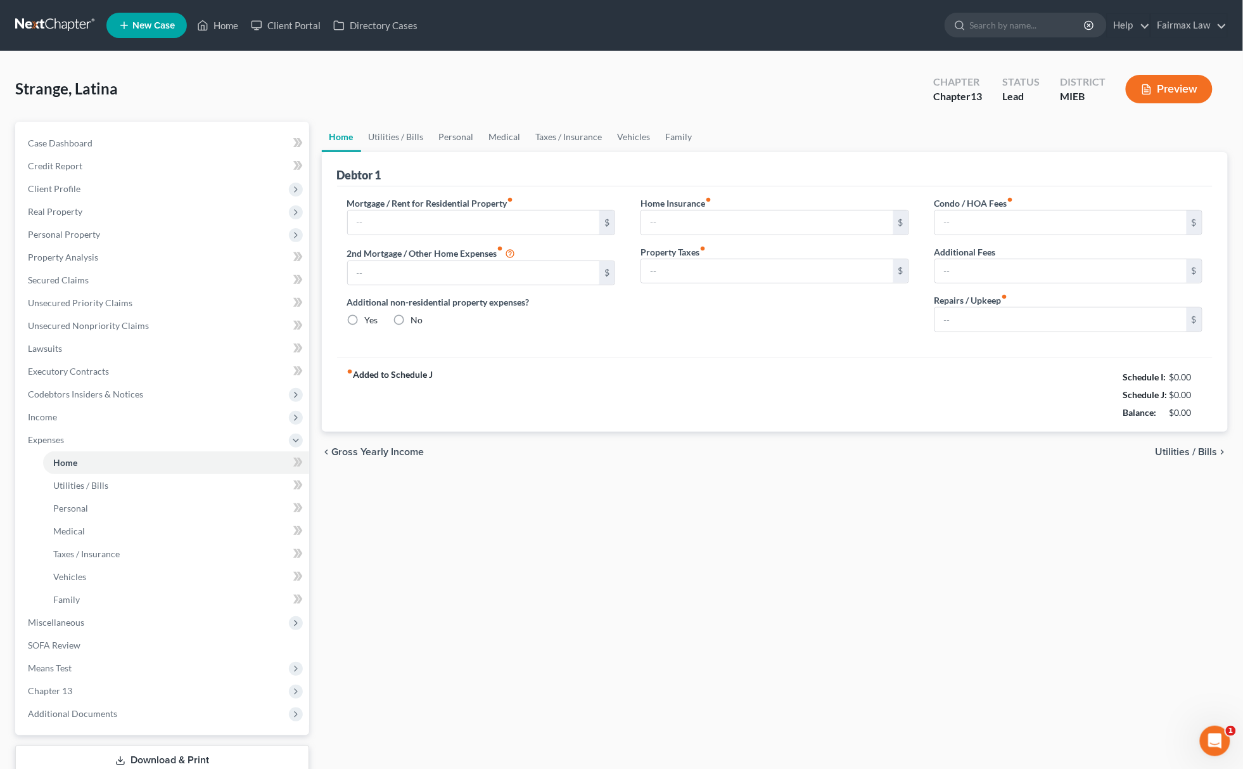
type input "0.00"
click at [401, 119] on div "Strange, Latina Upgraded Chapter Chapter 13 Status Lead District MIEB Preview" at bounding box center [621, 94] width 1213 height 55
click at [409, 130] on link "Utilities / Bills" at bounding box center [396, 137] width 70 height 30
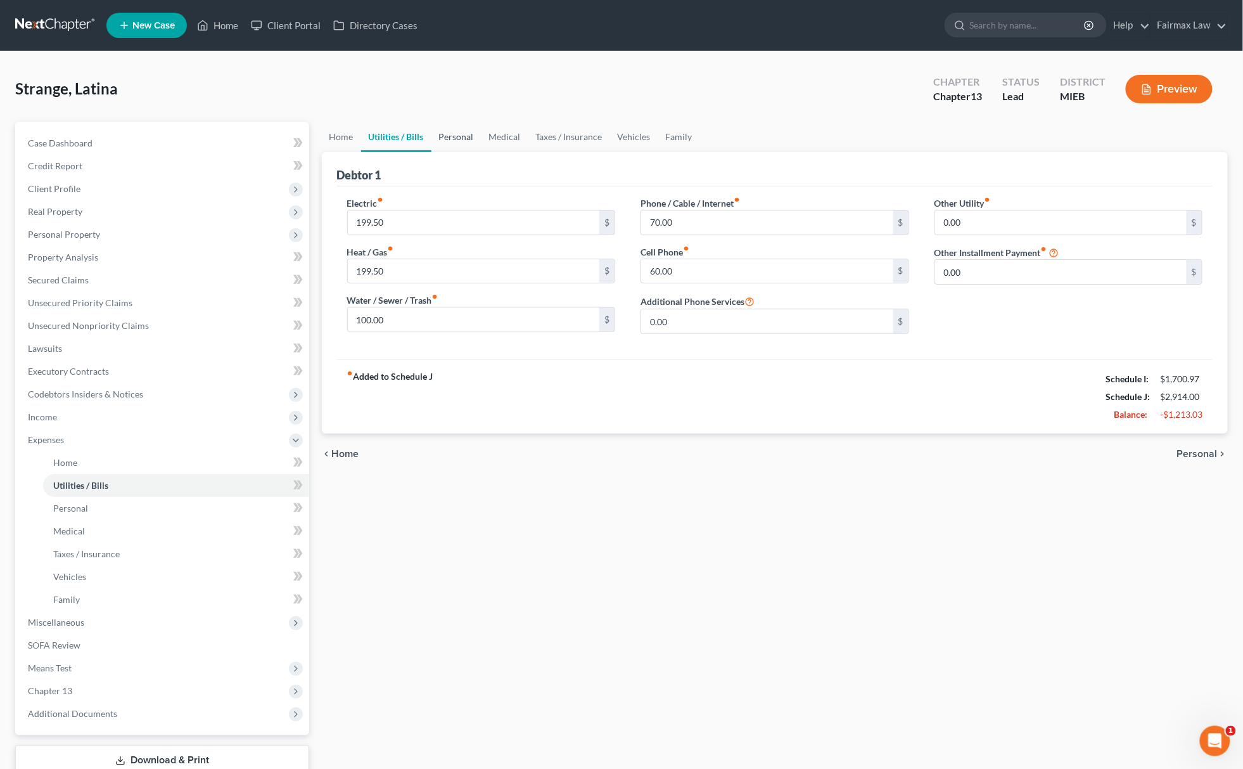
click at [447, 134] on link "Personal" at bounding box center [456, 137] width 50 height 30
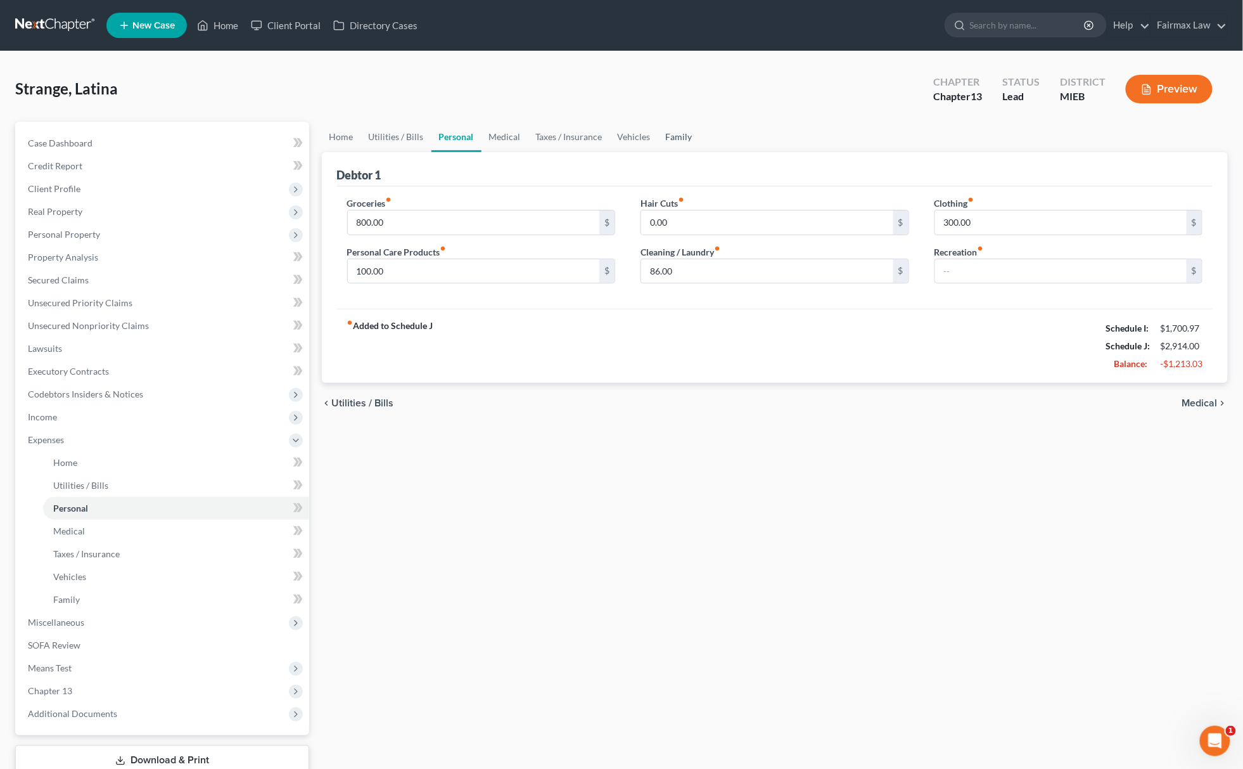
click at [672, 137] on link "Family" at bounding box center [679, 137] width 42 height 30
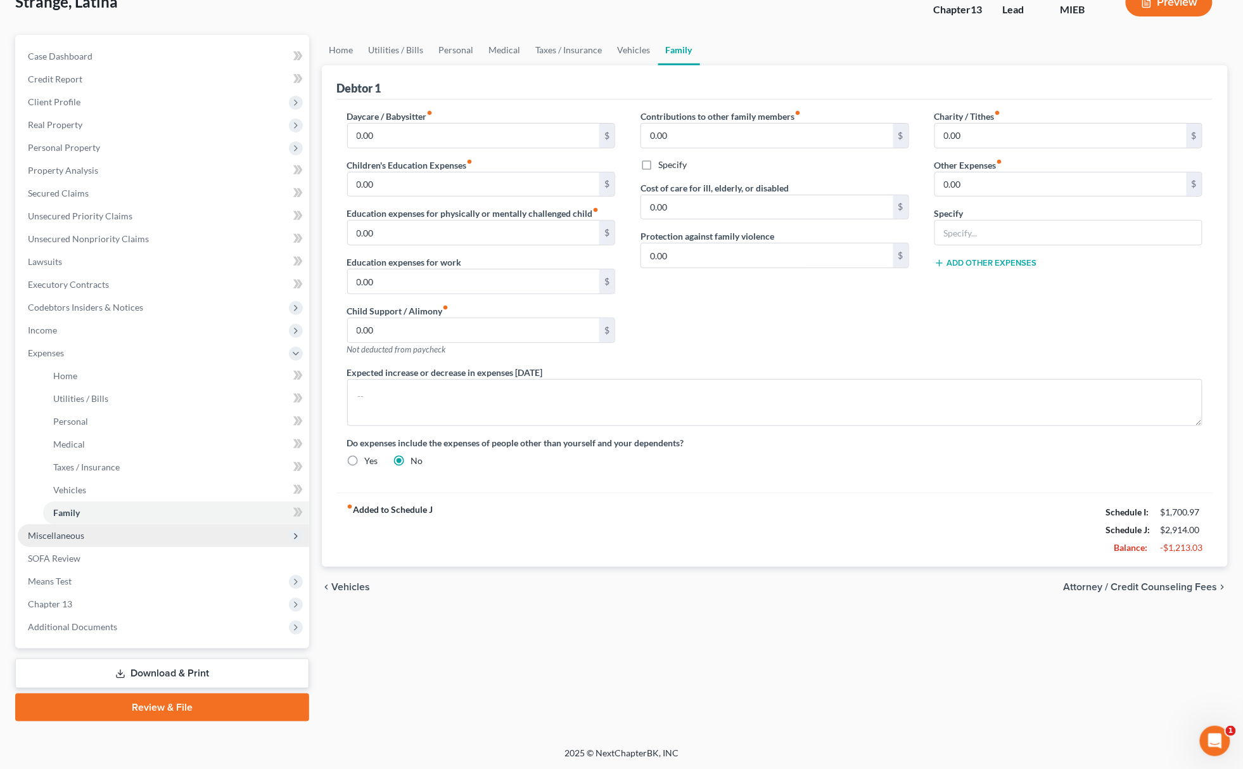
click at [112, 527] on span "Miscellaneous" at bounding box center [163, 535] width 291 height 23
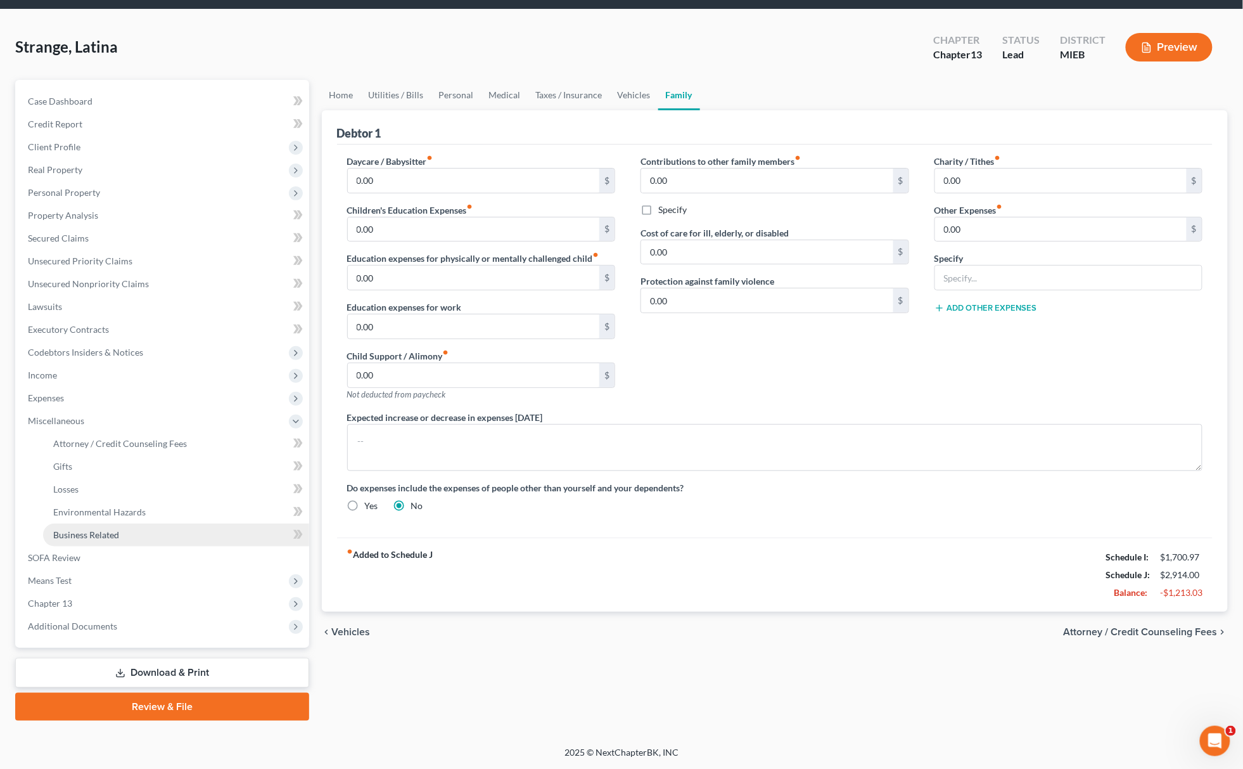
scroll to position [41, 0]
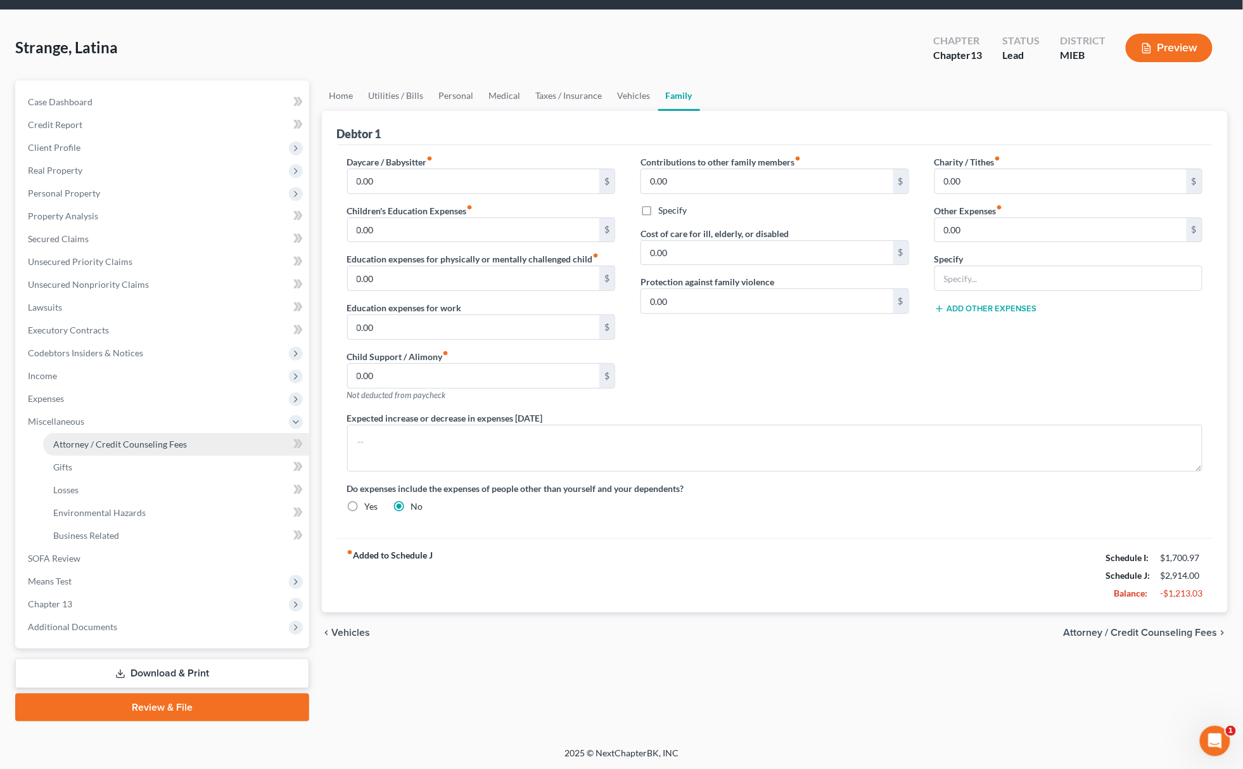
click at [143, 438] on span "Attorney / Credit Counseling Fees" at bounding box center [120, 443] width 134 height 11
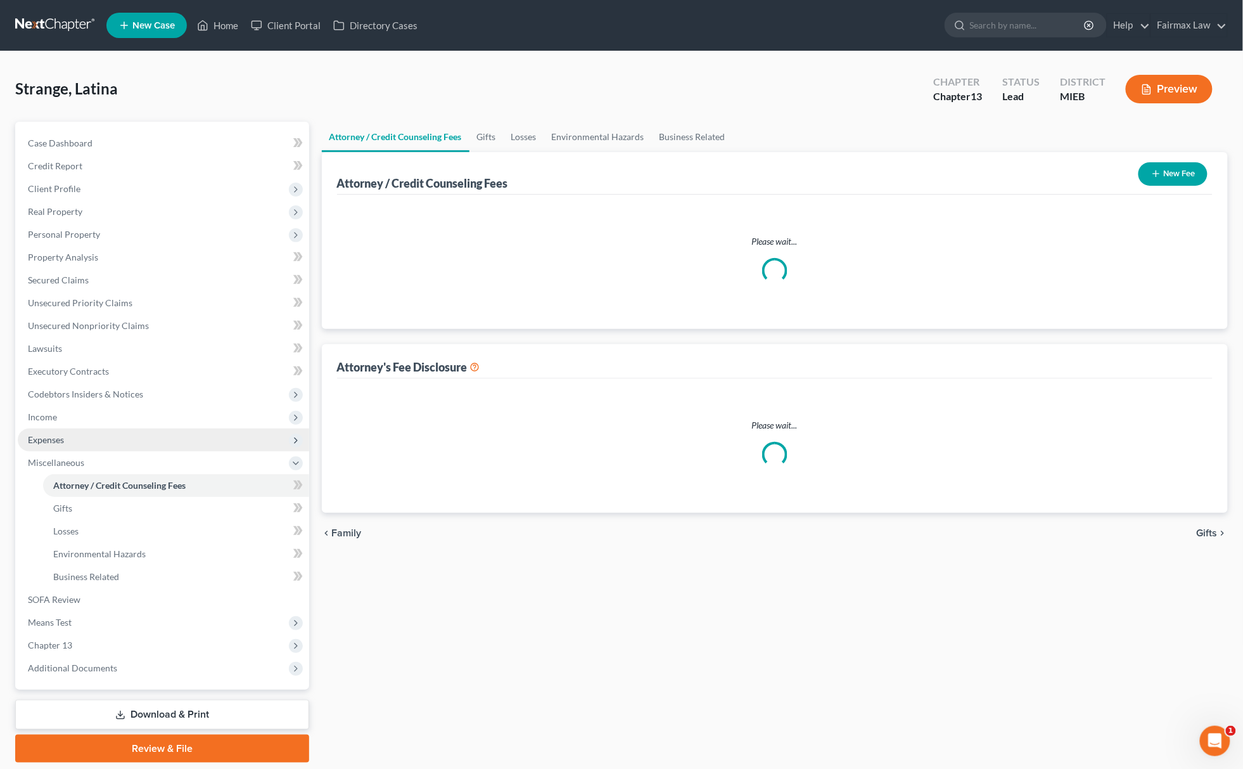
select select "3"
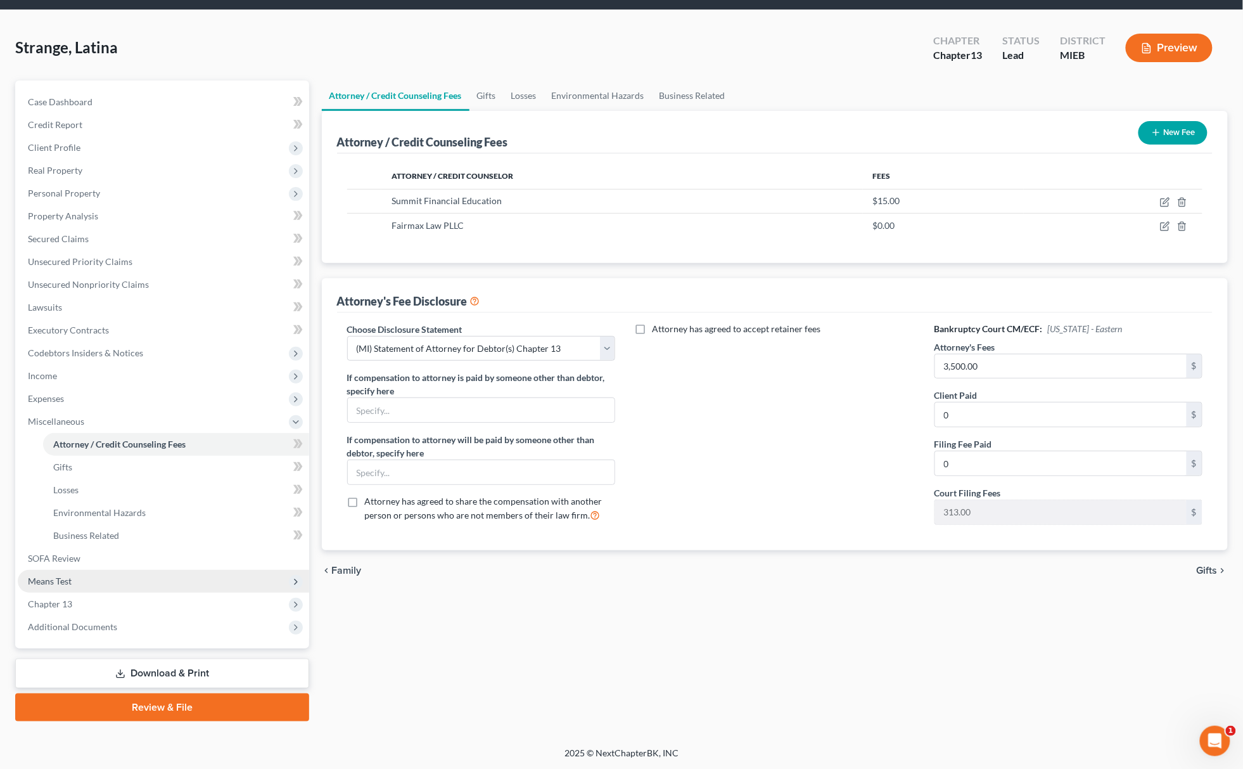
click at [77, 575] on span "Means Test" at bounding box center [163, 581] width 291 height 23
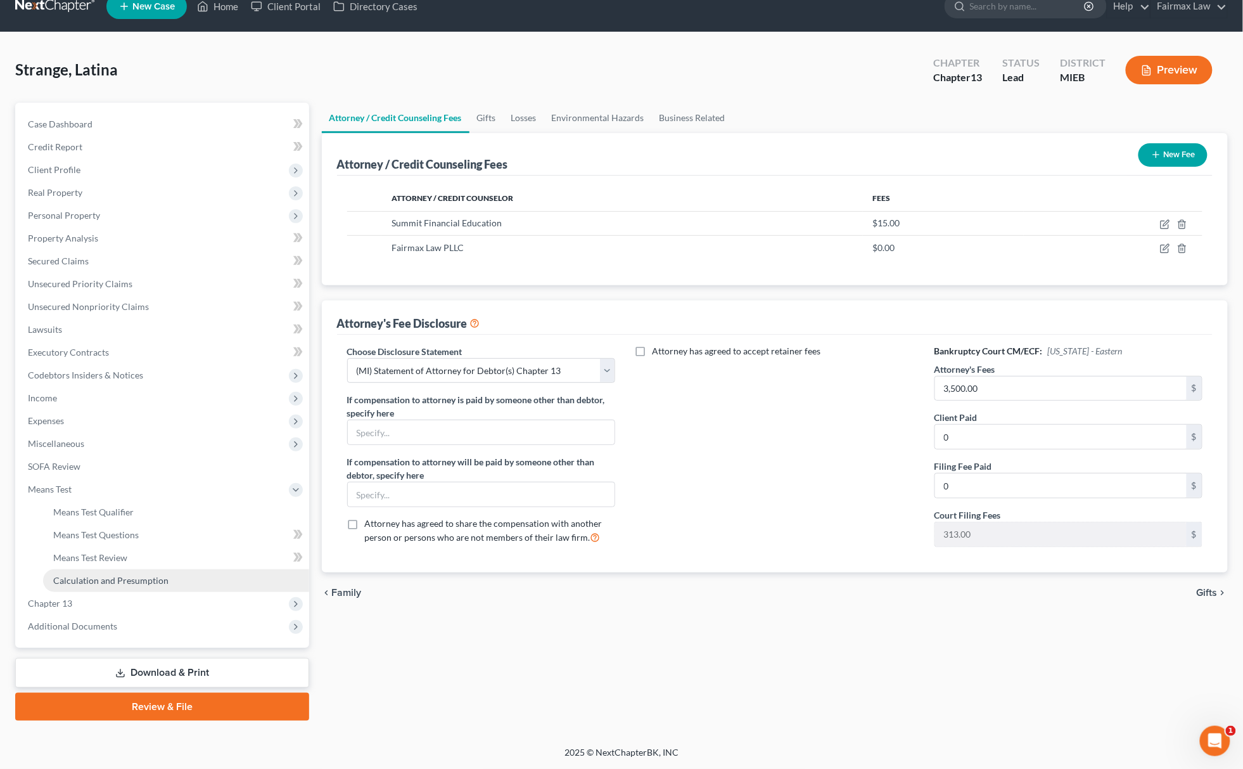
scroll to position [18, 0]
drag, startPoint x: 115, startPoint y: 532, endPoint x: 132, endPoint y: 531, distance: 17.2
click at [115, 531] on span "Means Test Questions" at bounding box center [96, 535] width 86 height 11
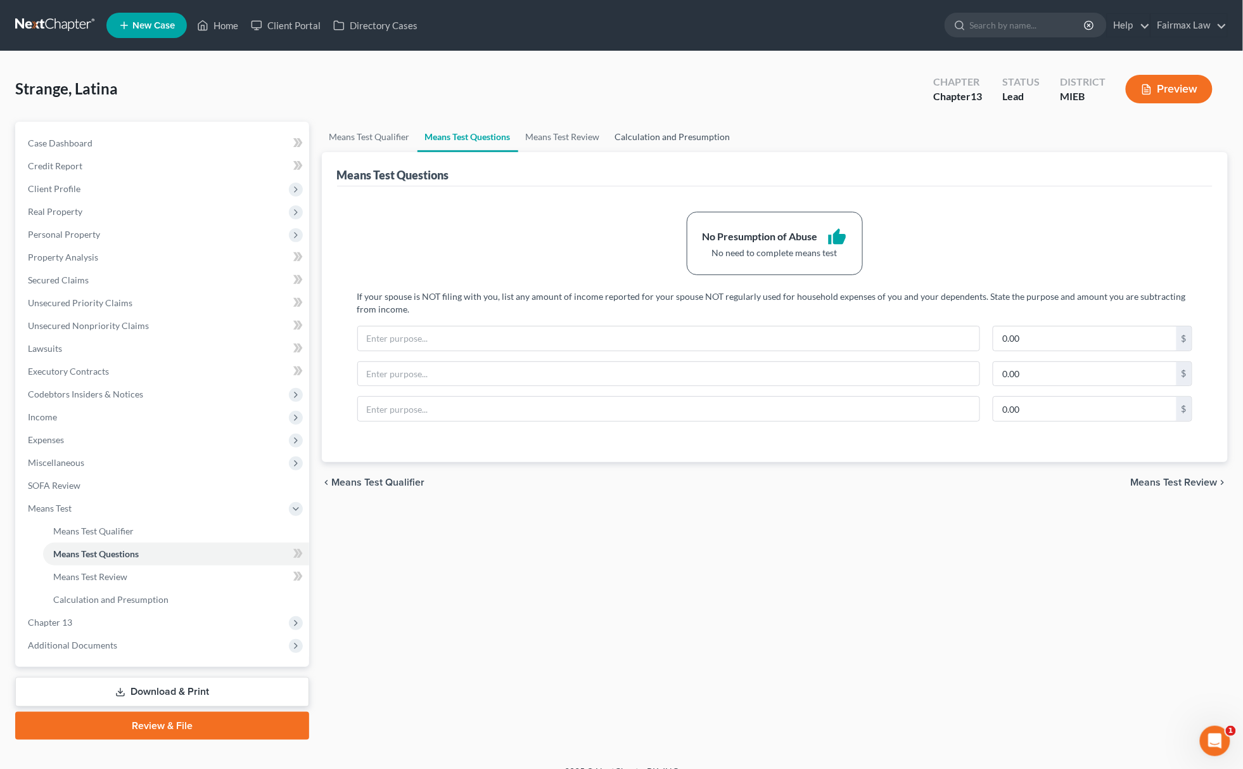
click at [682, 133] on link "Calculation and Presumption" at bounding box center [673, 137] width 131 height 30
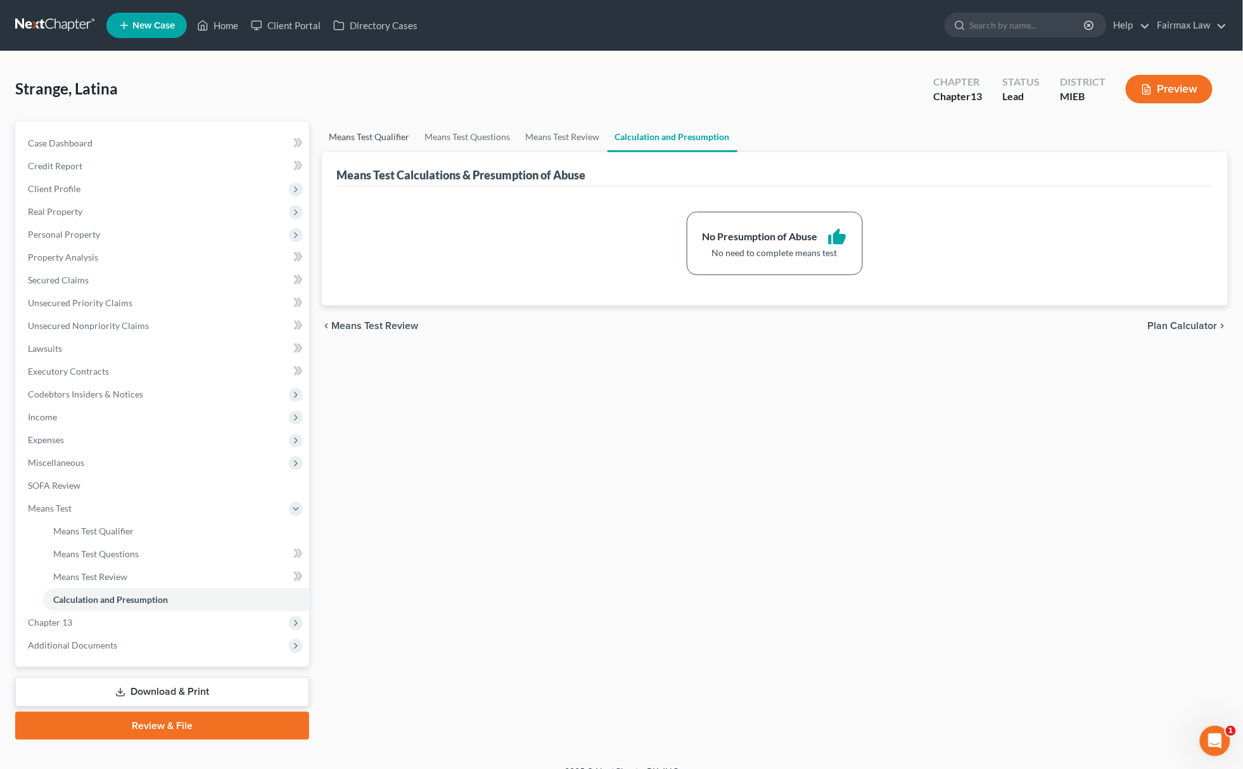
click at [371, 127] on link "Means Test Qualifier" at bounding box center [370, 137] width 96 height 30
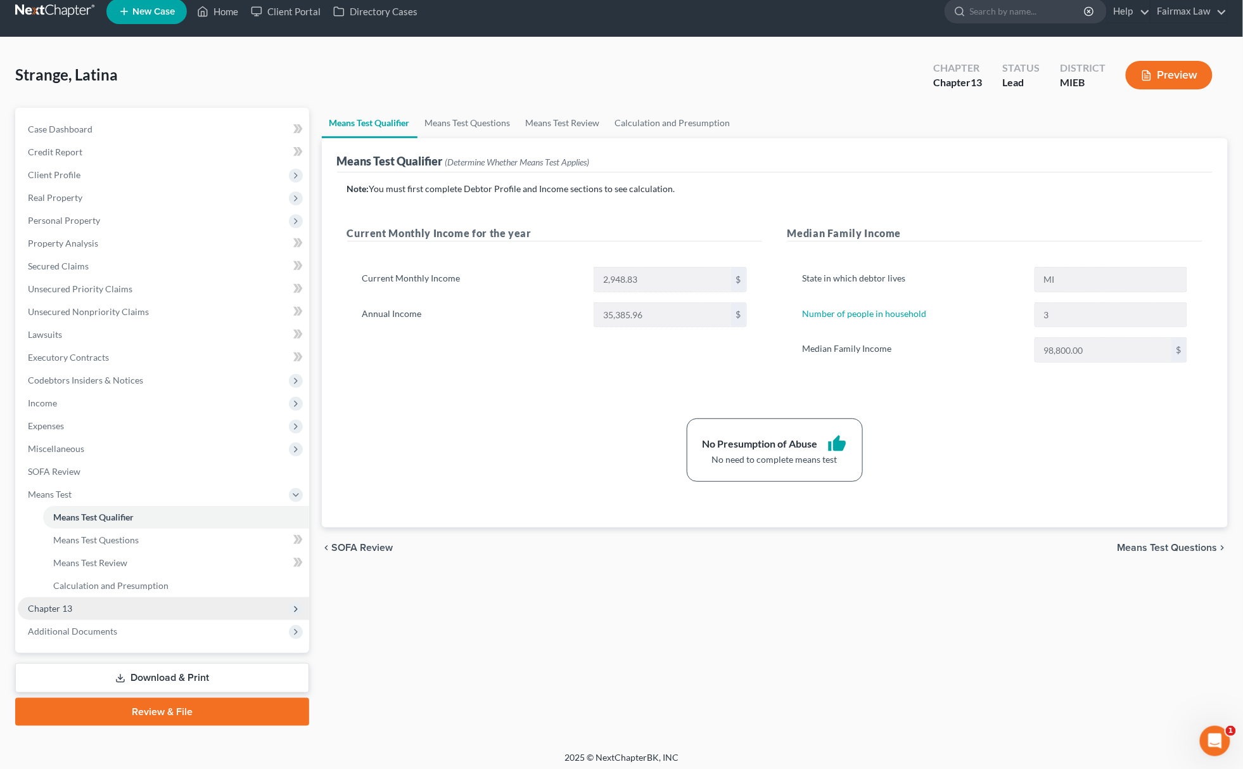
scroll to position [18, 0]
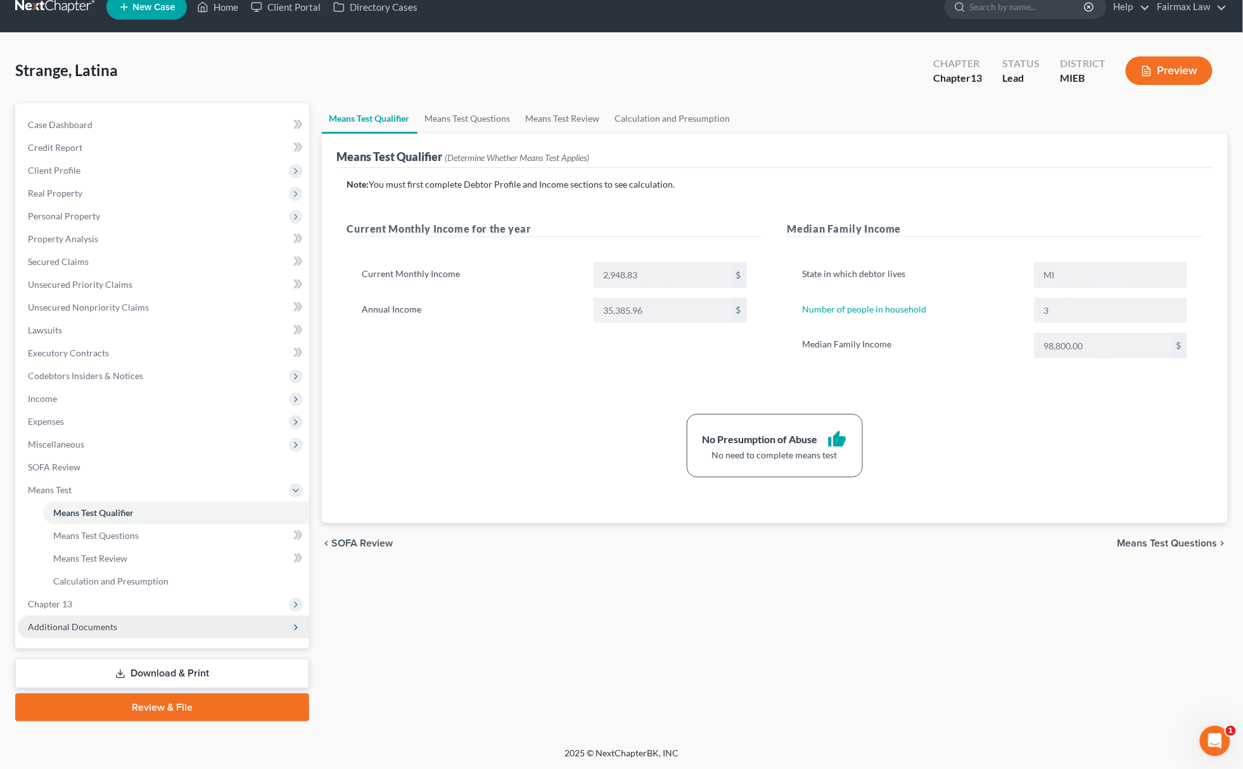
click at [80, 617] on span "Additional Documents" at bounding box center [163, 626] width 291 height 23
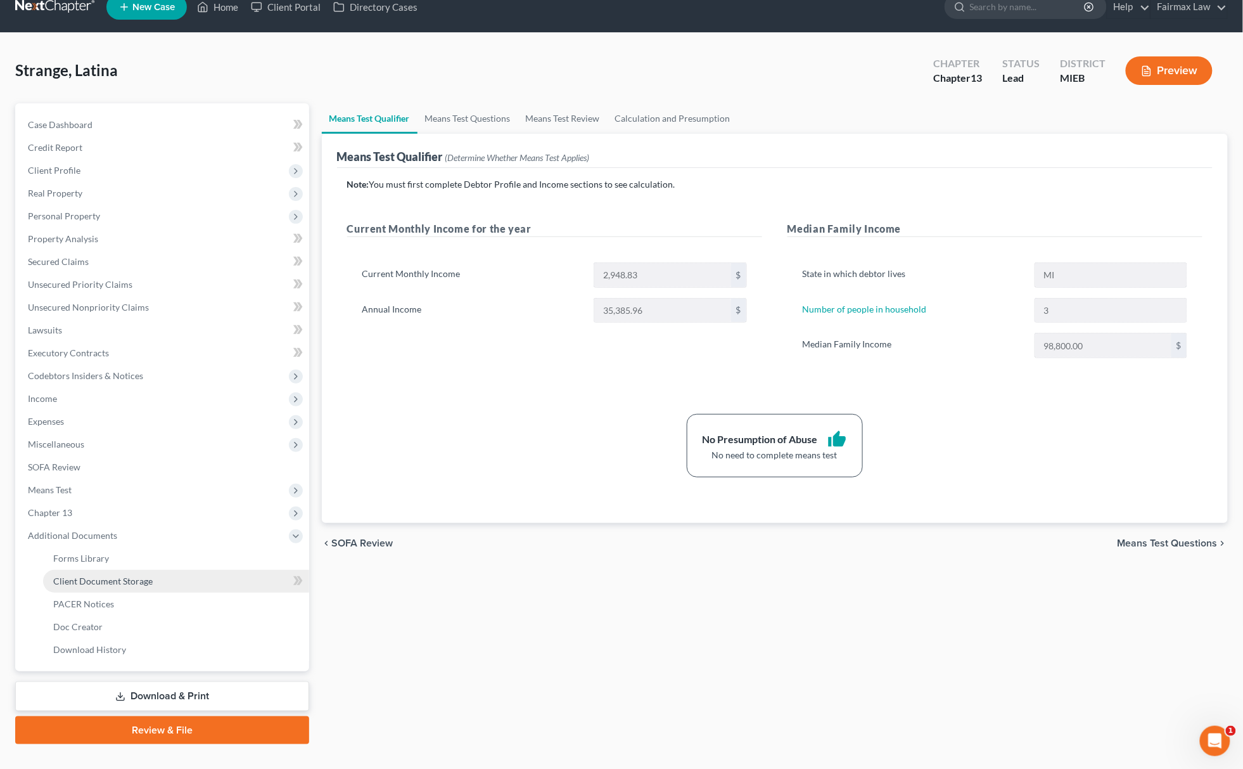
click at [140, 587] on link "Client Document Storage" at bounding box center [176, 581] width 266 height 23
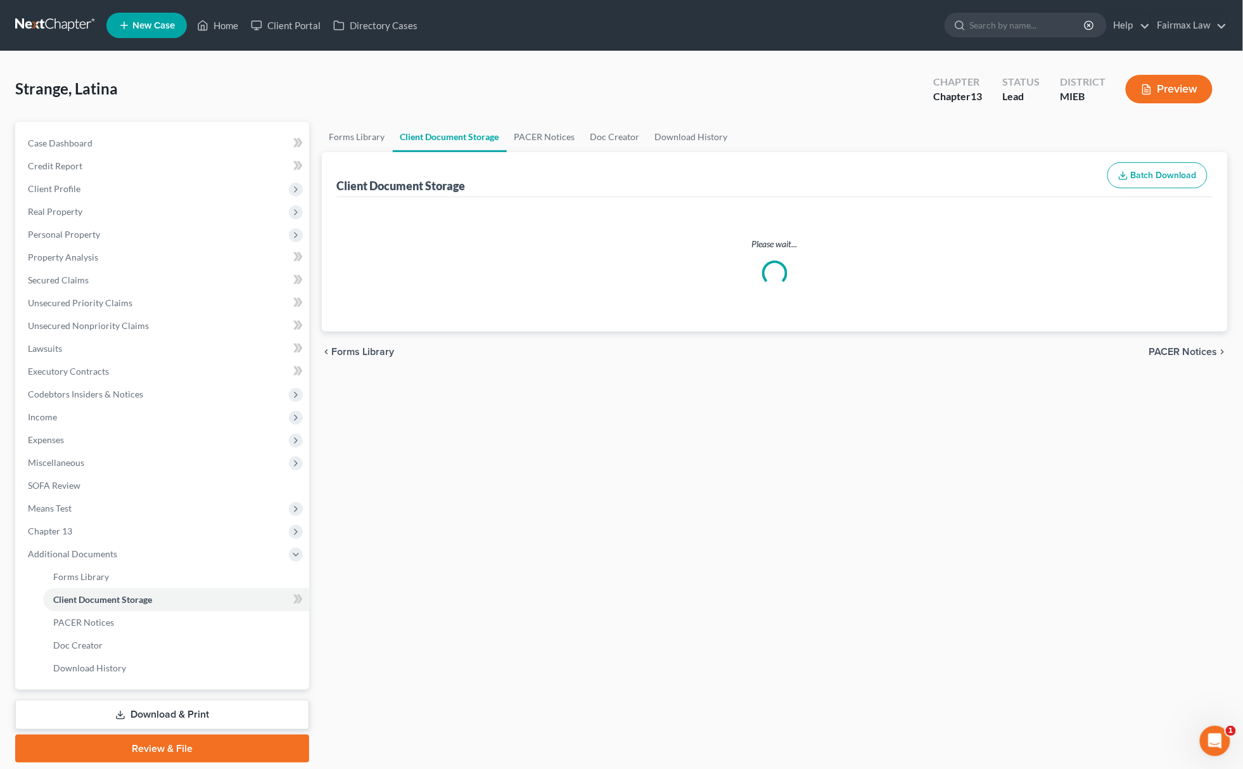
select select "7"
select select "6"
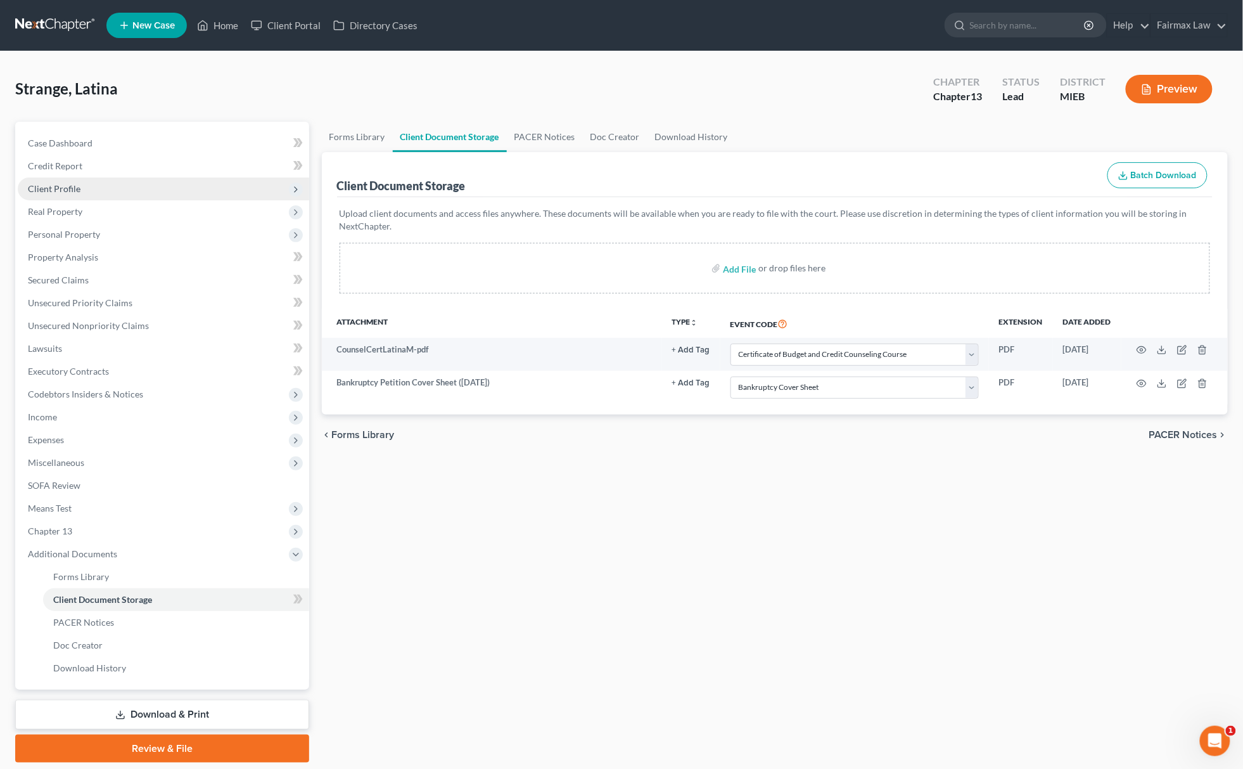
click at [94, 190] on span "Client Profile" at bounding box center [163, 188] width 291 height 23
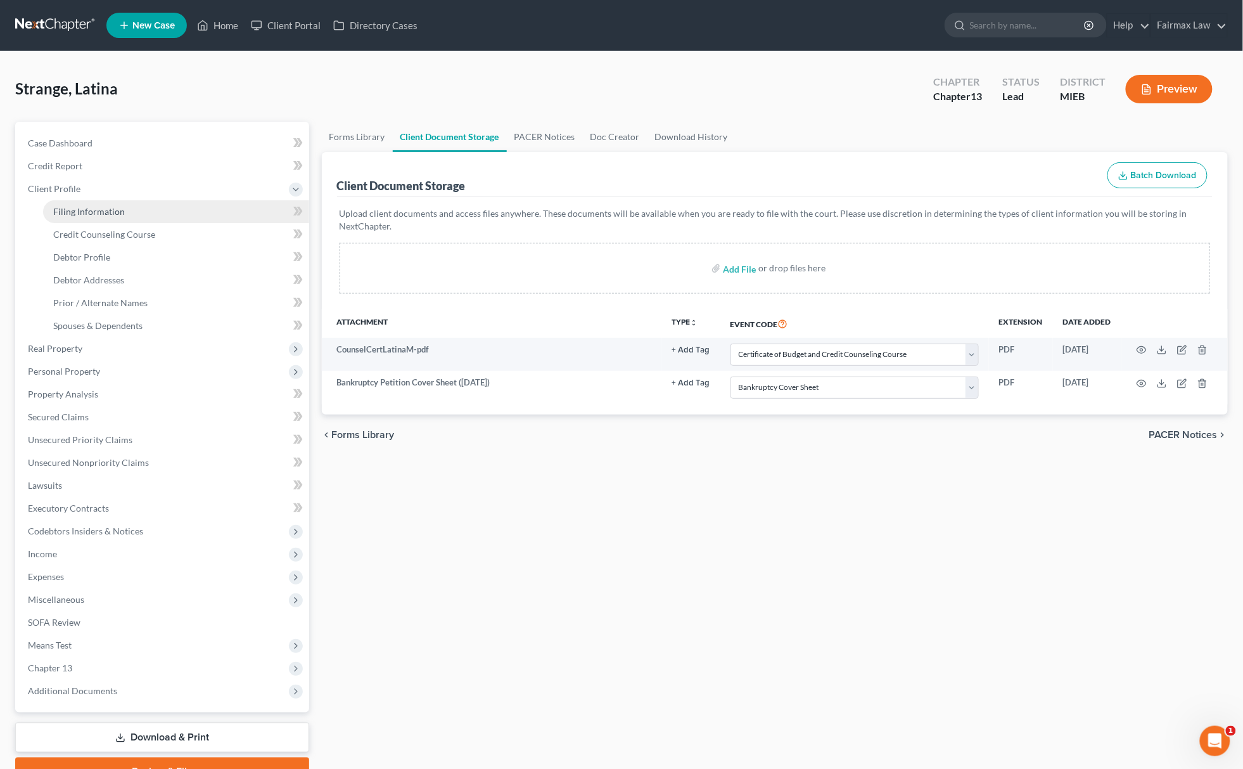
click at [102, 206] on span "Filing Information" at bounding box center [89, 211] width 72 height 11
select select "1"
select select "0"
select select "3"
select select "40"
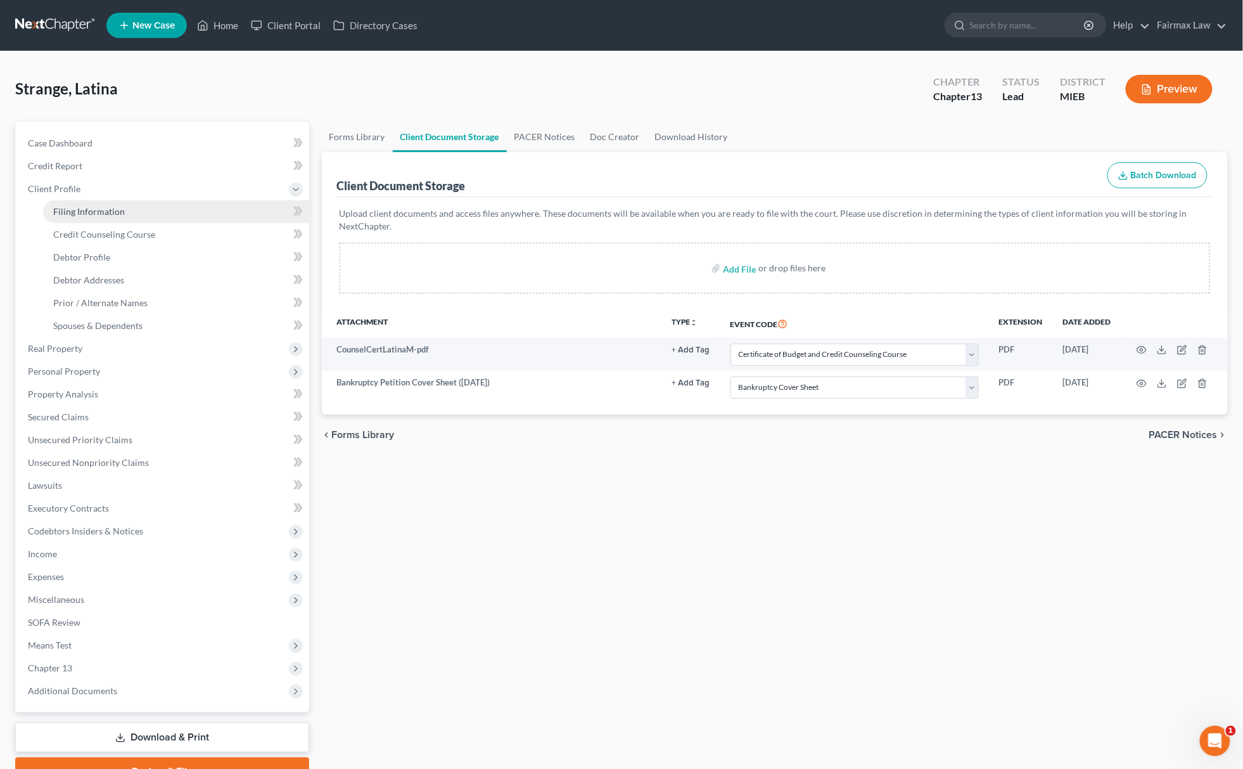
select select "0"
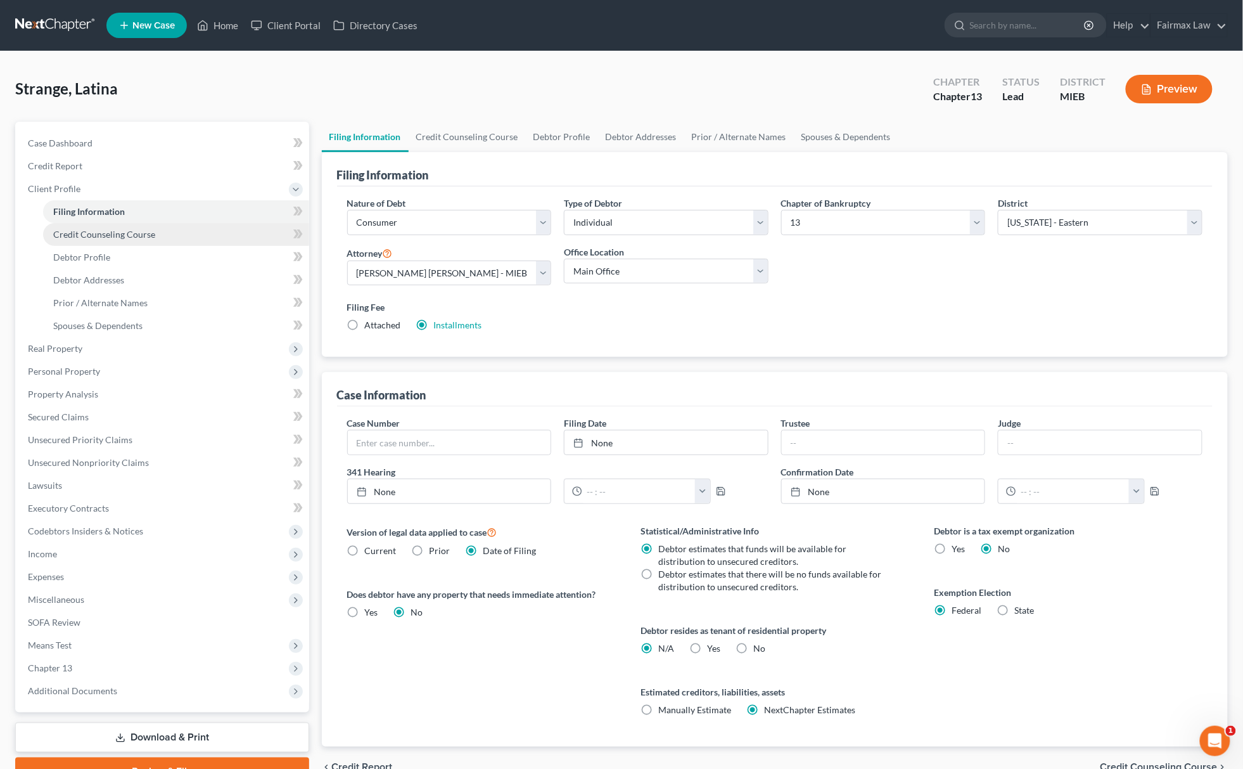
click at [115, 237] on span "Credit Counseling Course" at bounding box center [104, 234] width 102 height 11
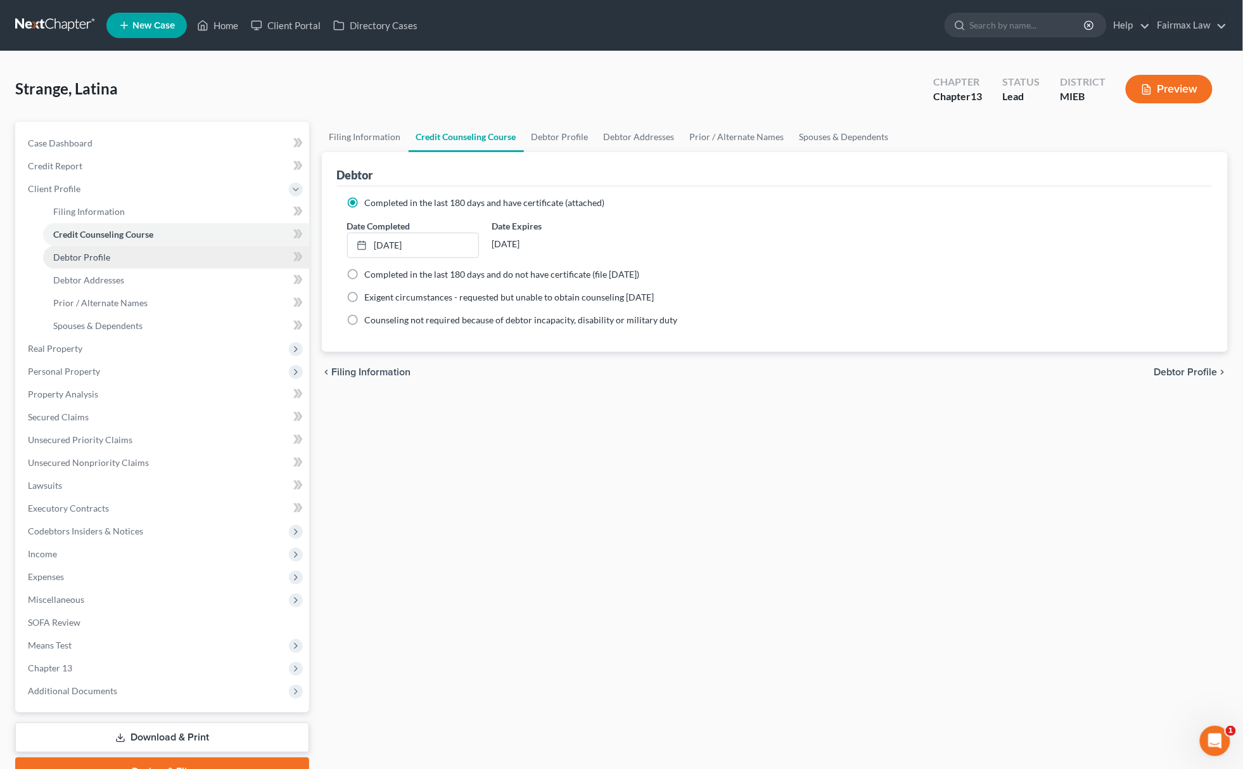
click at [90, 264] on link "Debtor Profile" at bounding box center [176, 257] width 266 height 23
select select "0"
select select "2"
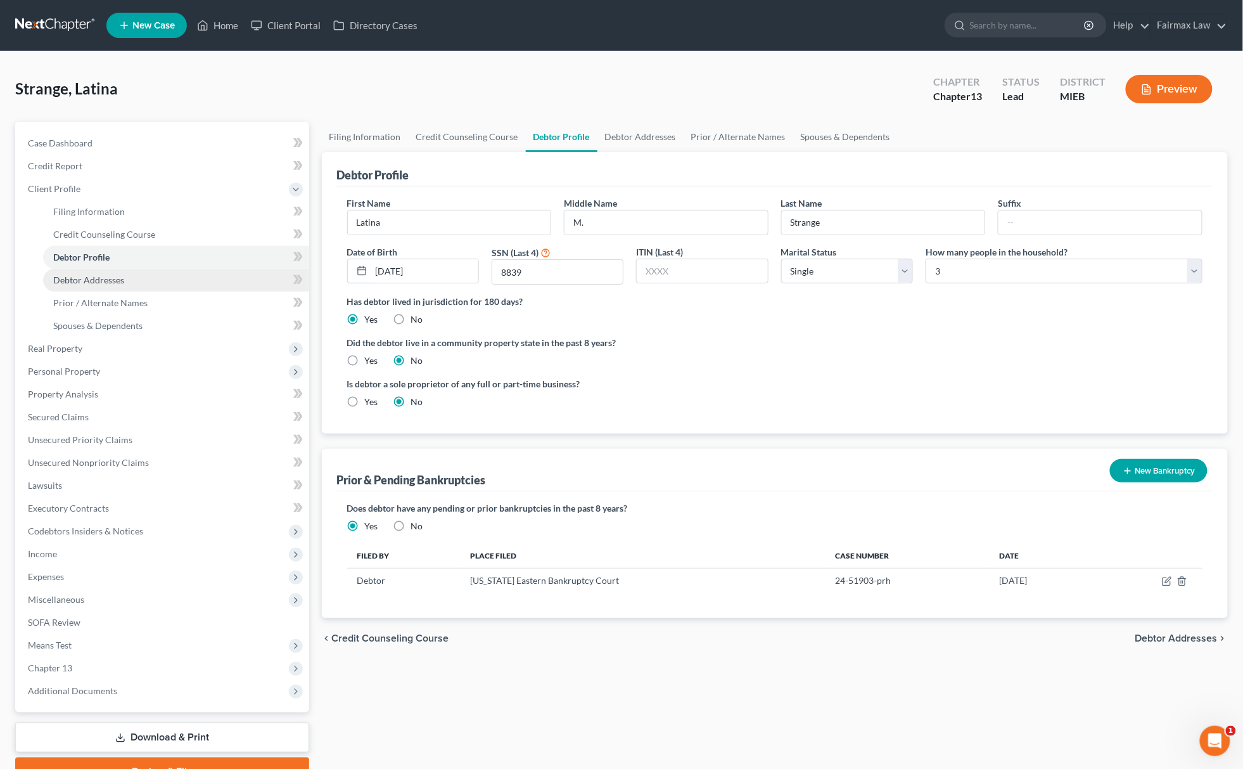
click at [110, 280] on span "Debtor Addresses" at bounding box center [88, 279] width 71 height 11
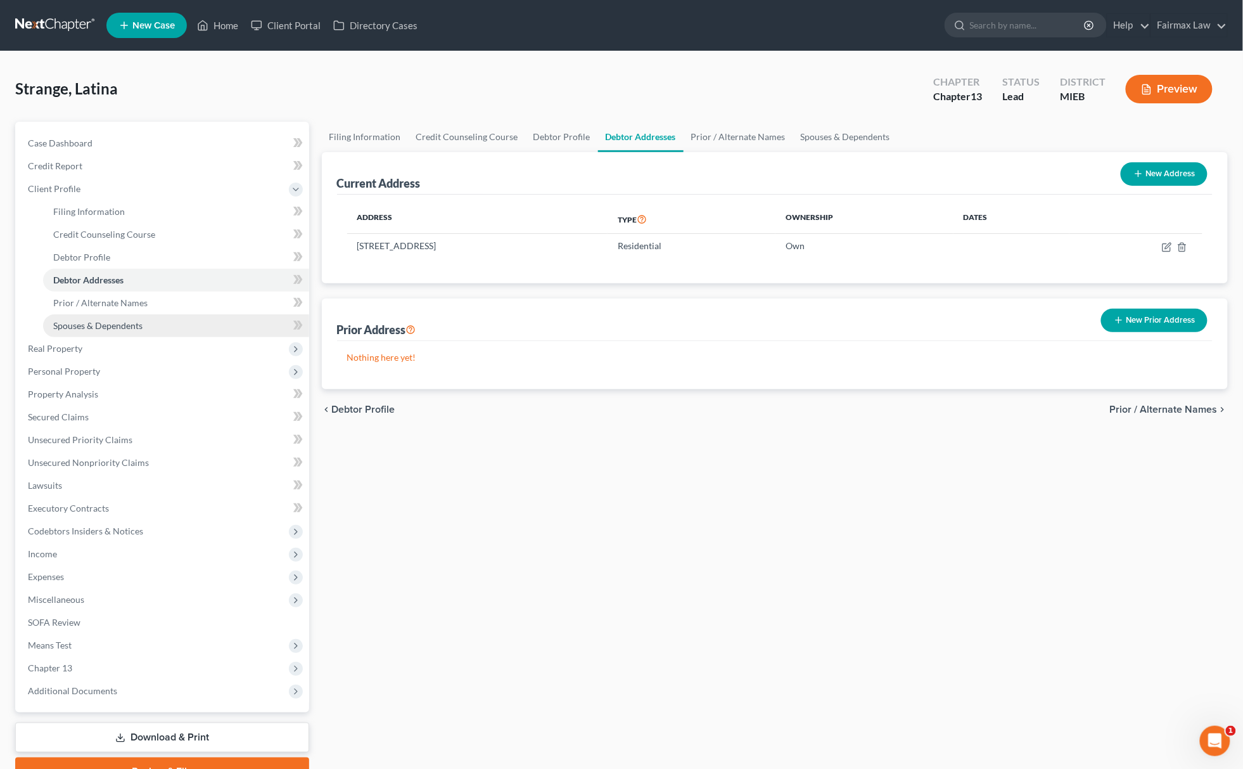
click at [120, 320] on span "Spouses & Dependents" at bounding box center [97, 325] width 89 height 11
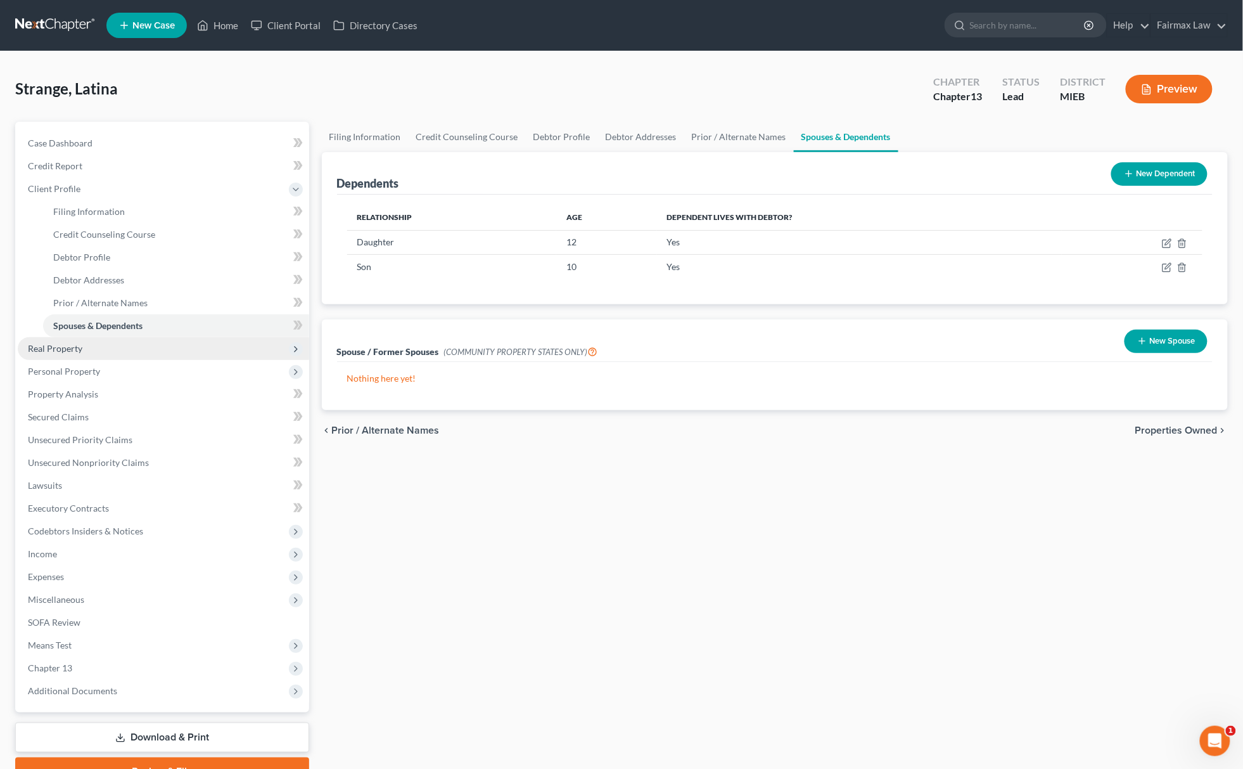
click at [99, 352] on span "Real Property" at bounding box center [163, 348] width 291 height 23
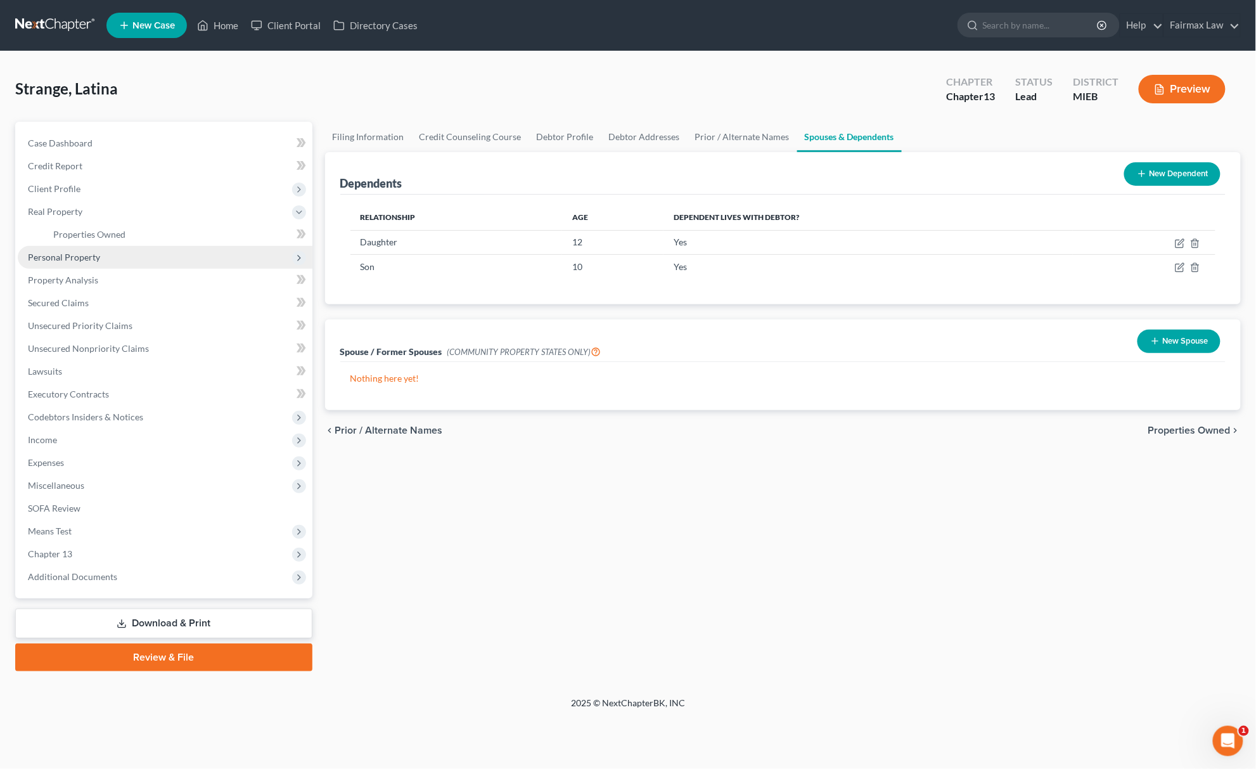
click at [125, 246] on span "Personal Property" at bounding box center [165, 257] width 295 height 23
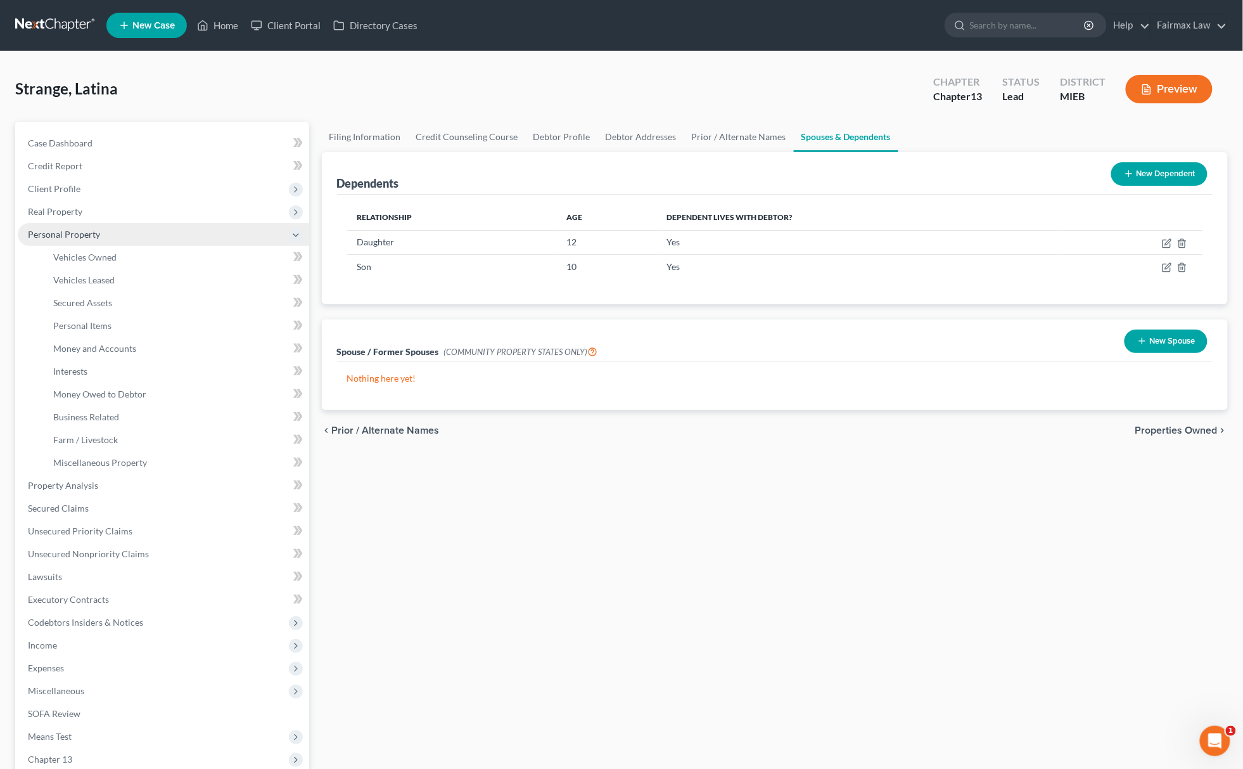
click at [125, 223] on span "Personal Property" at bounding box center [163, 234] width 291 height 23
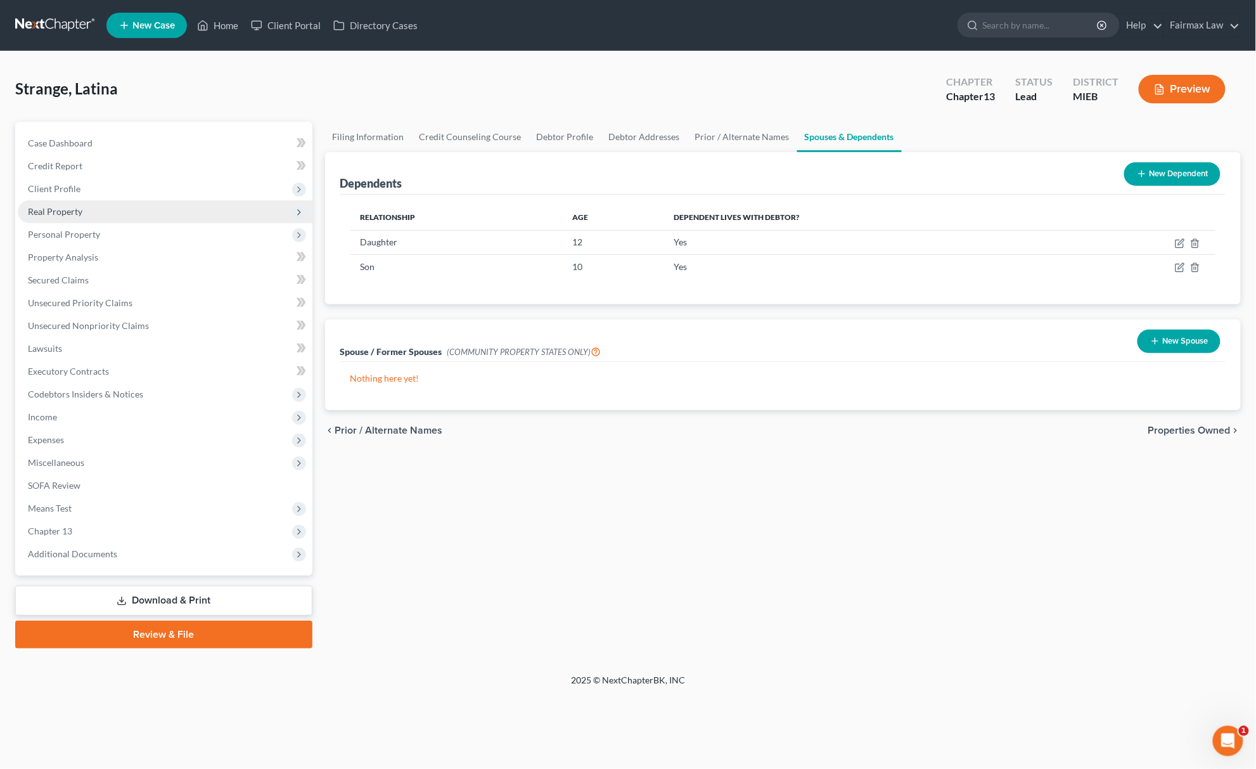
click at [125, 219] on span "Real Property" at bounding box center [165, 211] width 295 height 23
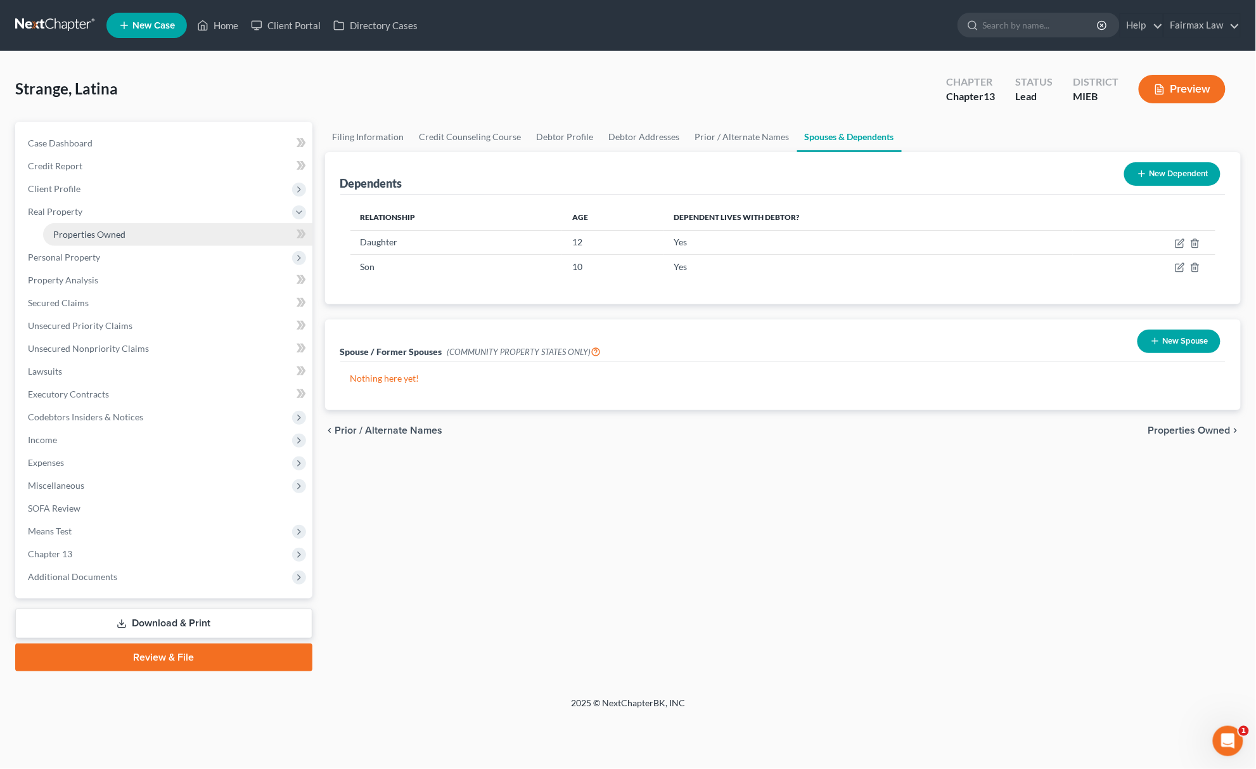
click at [127, 231] on link "Properties Owned" at bounding box center [177, 234] width 269 height 23
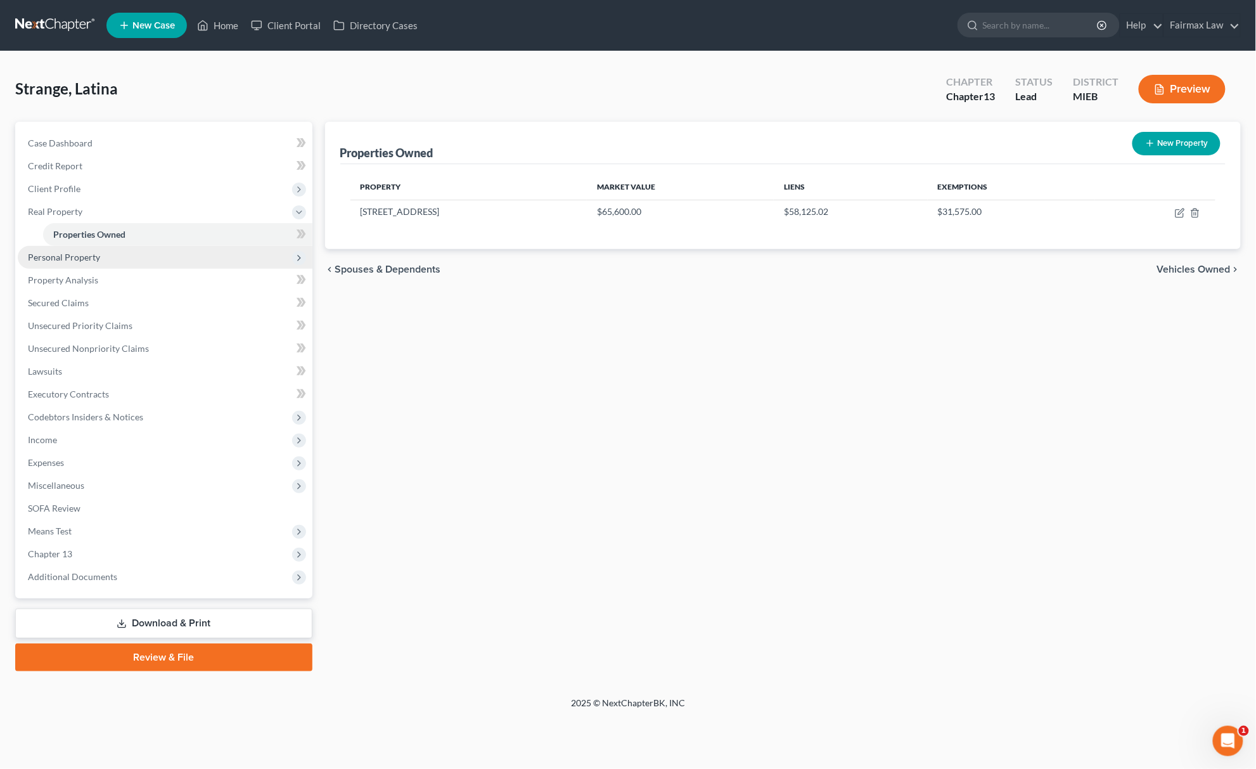
click at [110, 255] on span "Personal Property" at bounding box center [165, 257] width 295 height 23
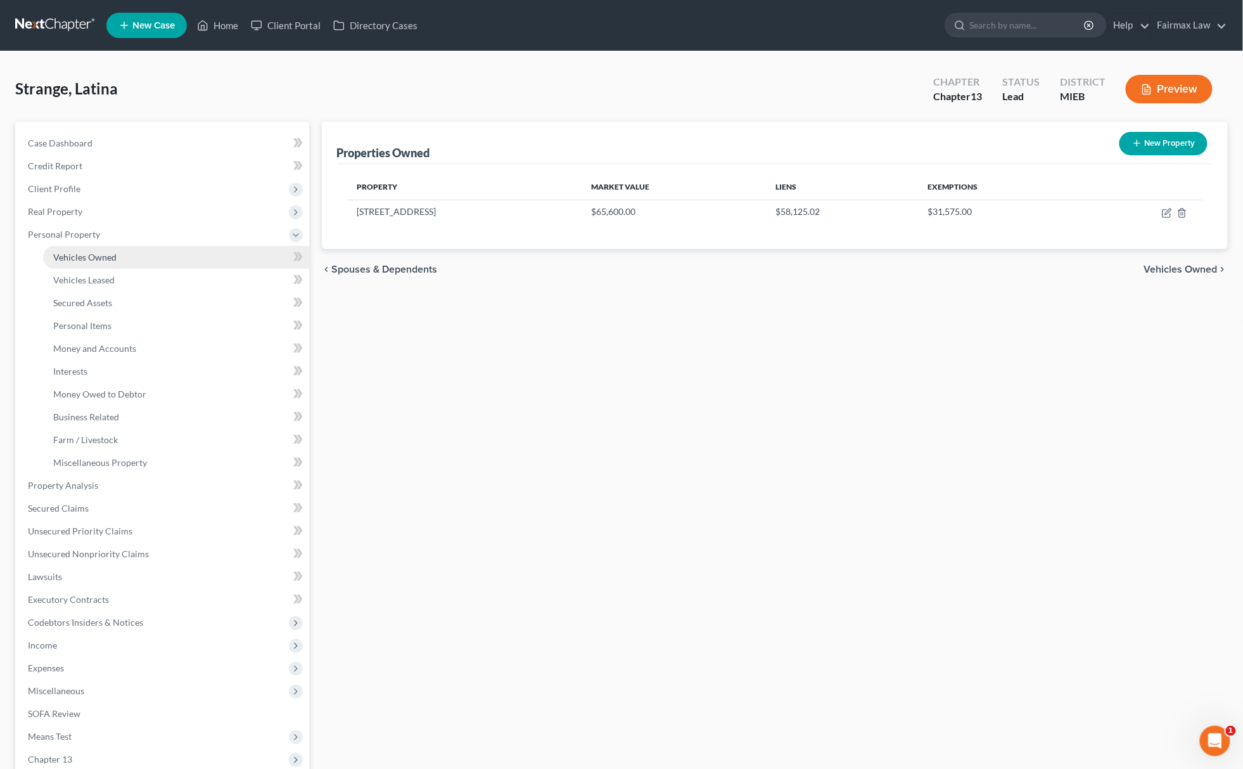
click at [110, 257] on span "Vehicles Owned" at bounding box center [84, 257] width 63 height 11
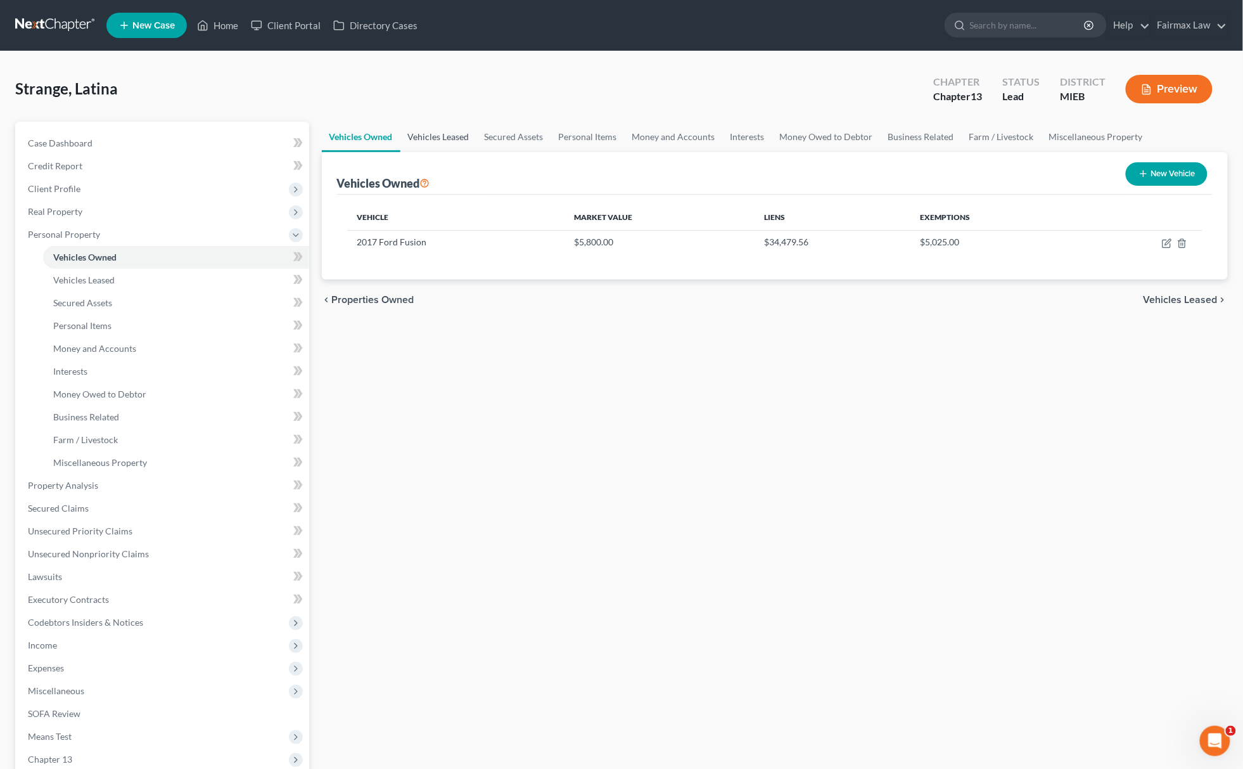
click at [451, 144] on link "Vehicles Leased" at bounding box center [438, 137] width 77 height 30
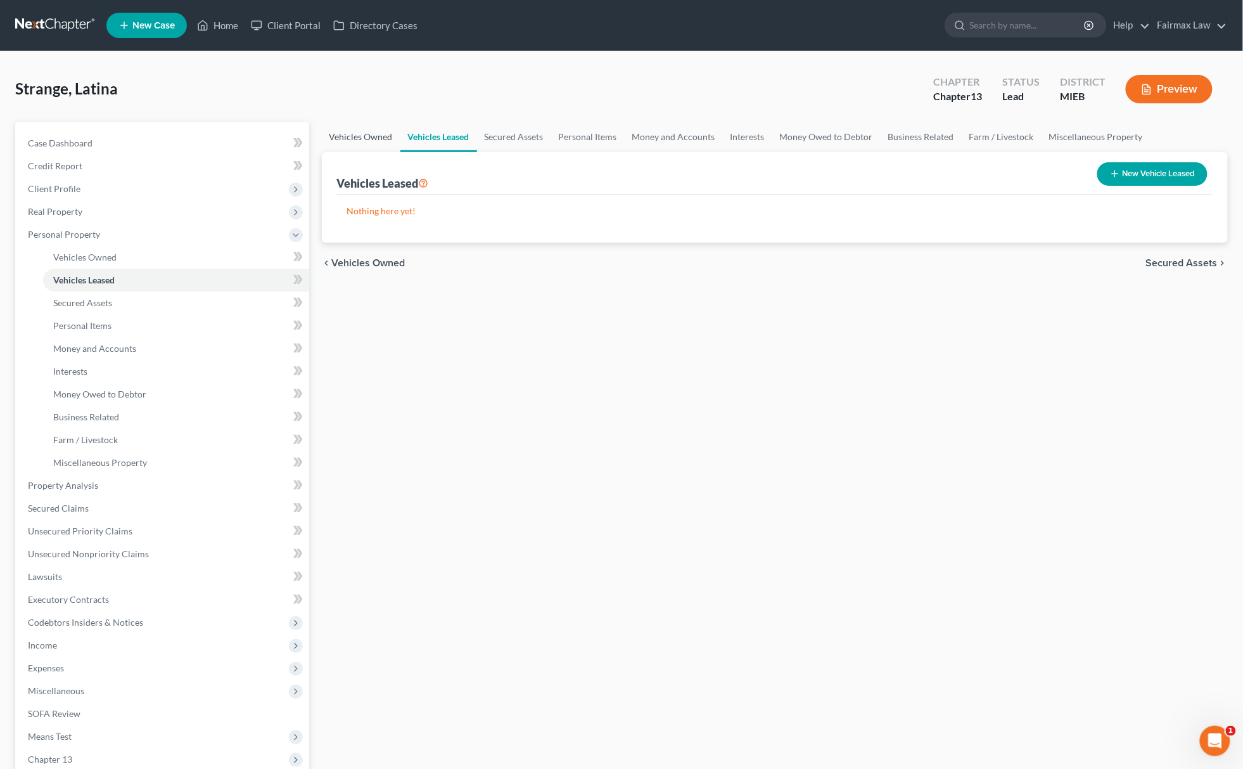
click at [354, 136] on link "Vehicles Owned" at bounding box center [361, 137] width 79 height 30
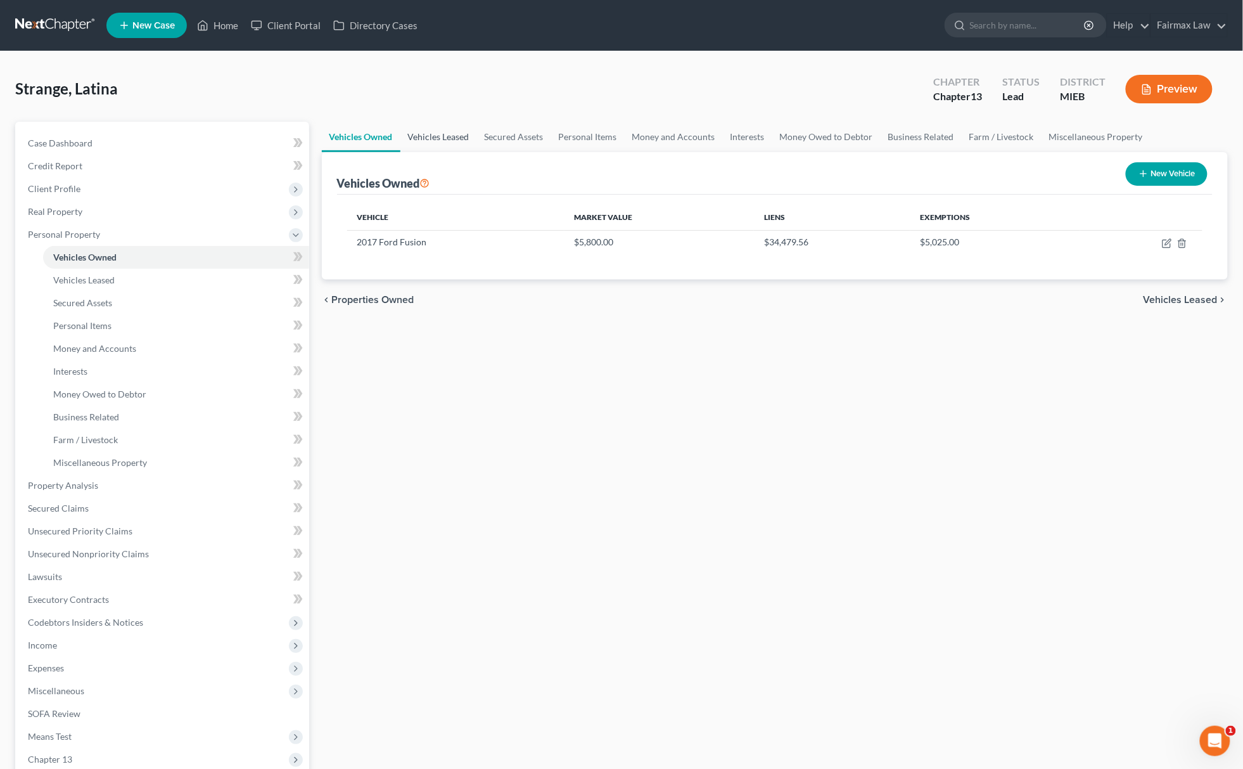
click at [433, 136] on link "Vehicles Leased" at bounding box center [438, 137] width 77 height 30
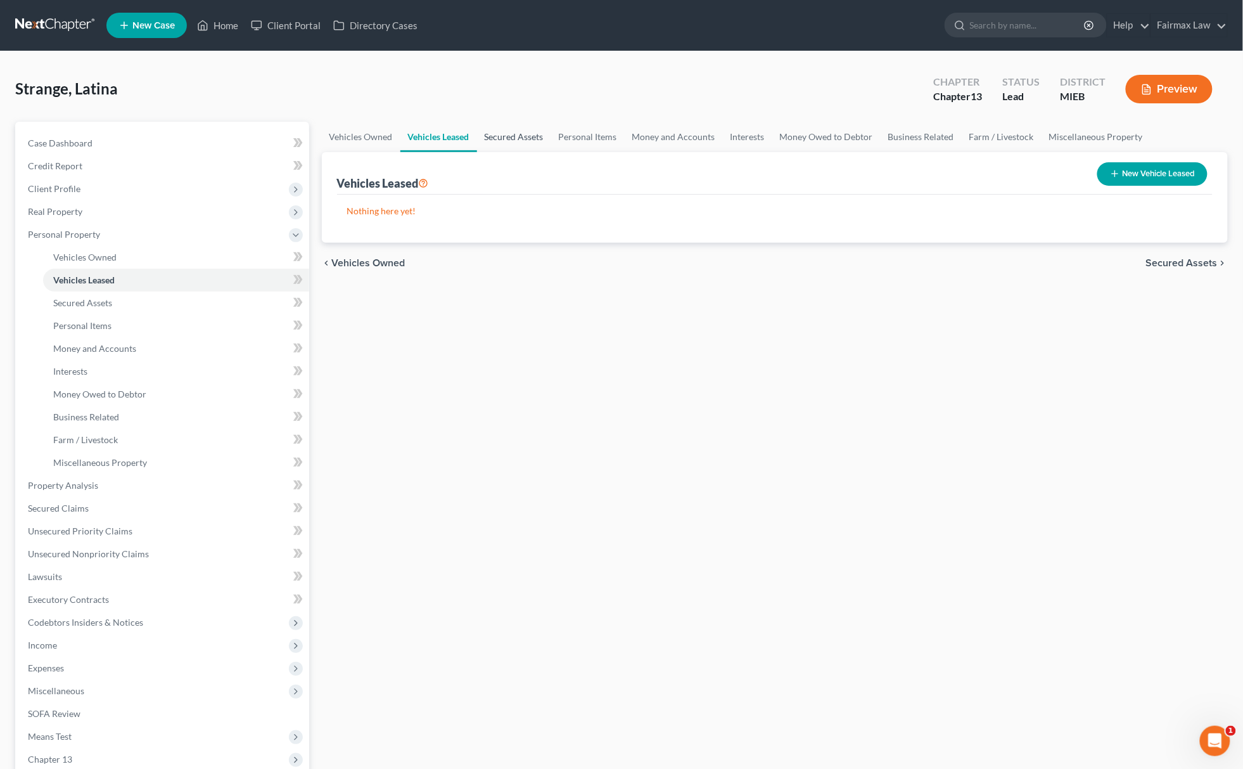
click at [527, 136] on link "Secured Assets" at bounding box center [514, 137] width 74 height 30
click at [569, 136] on link "Personal Items" at bounding box center [588, 137] width 73 height 30
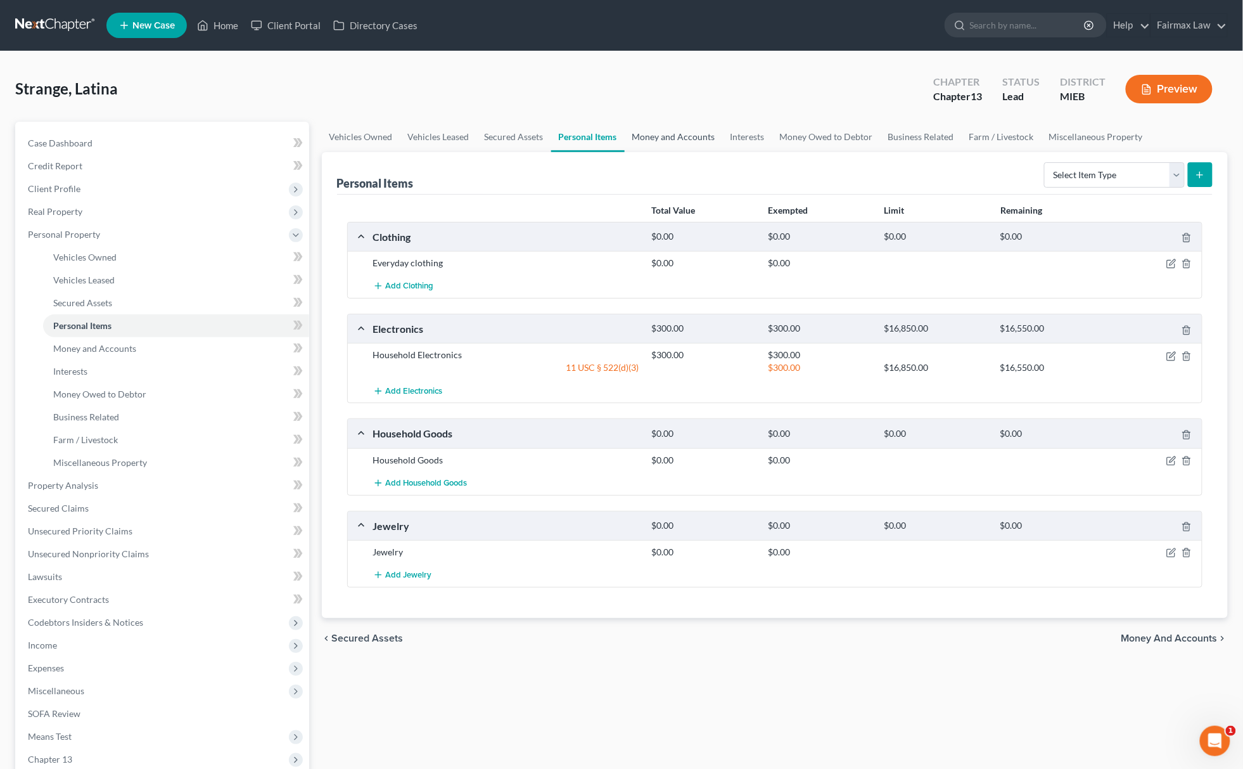
click at [685, 141] on link "Money and Accounts" at bounding box center [674, 137] width 98 height 30
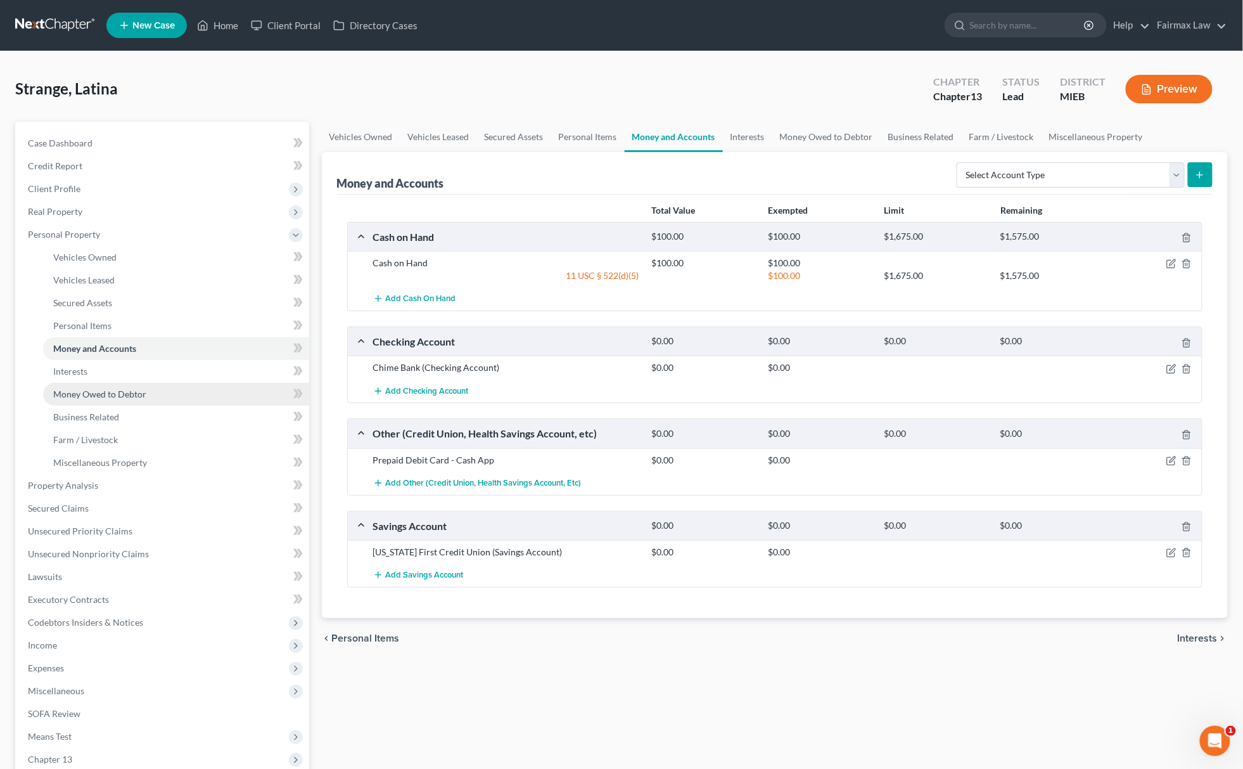
click at [115, 390] on span "Money Owed to Debtor" at bounding box center [99, 393] width 93 height 11
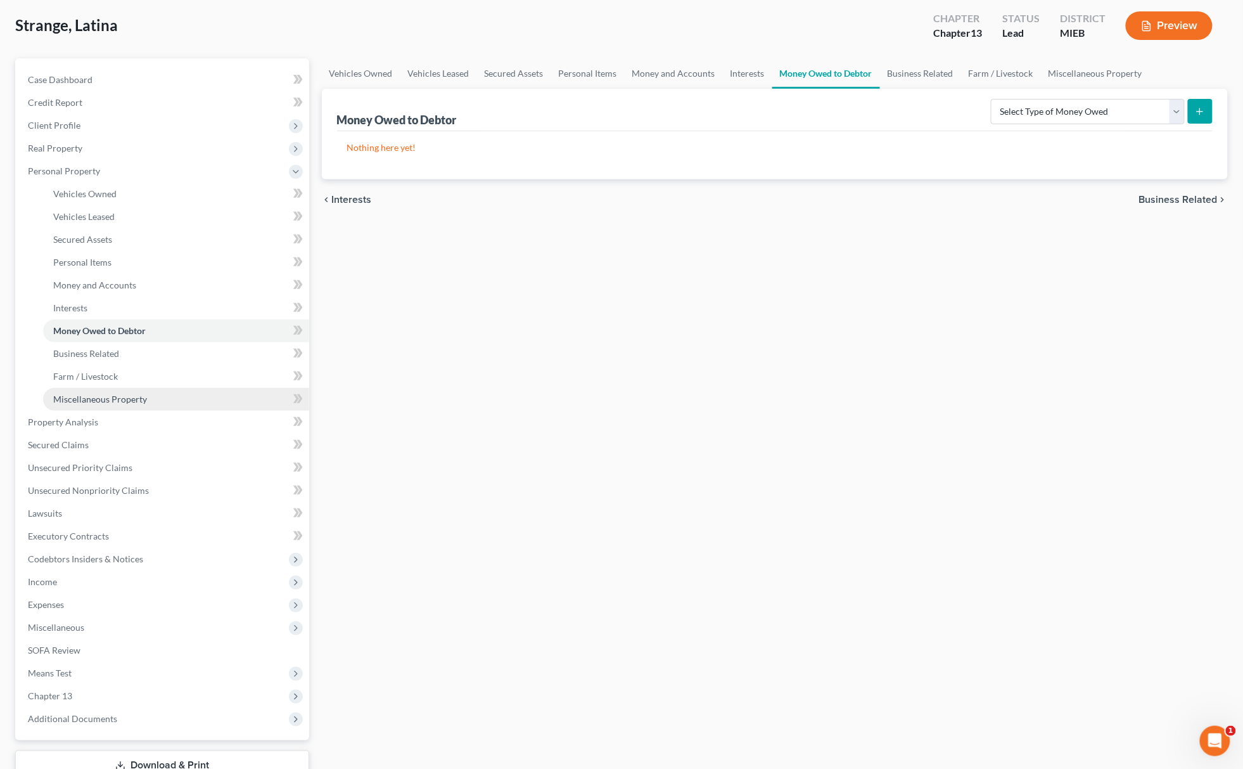
scroll to position [155, 0]
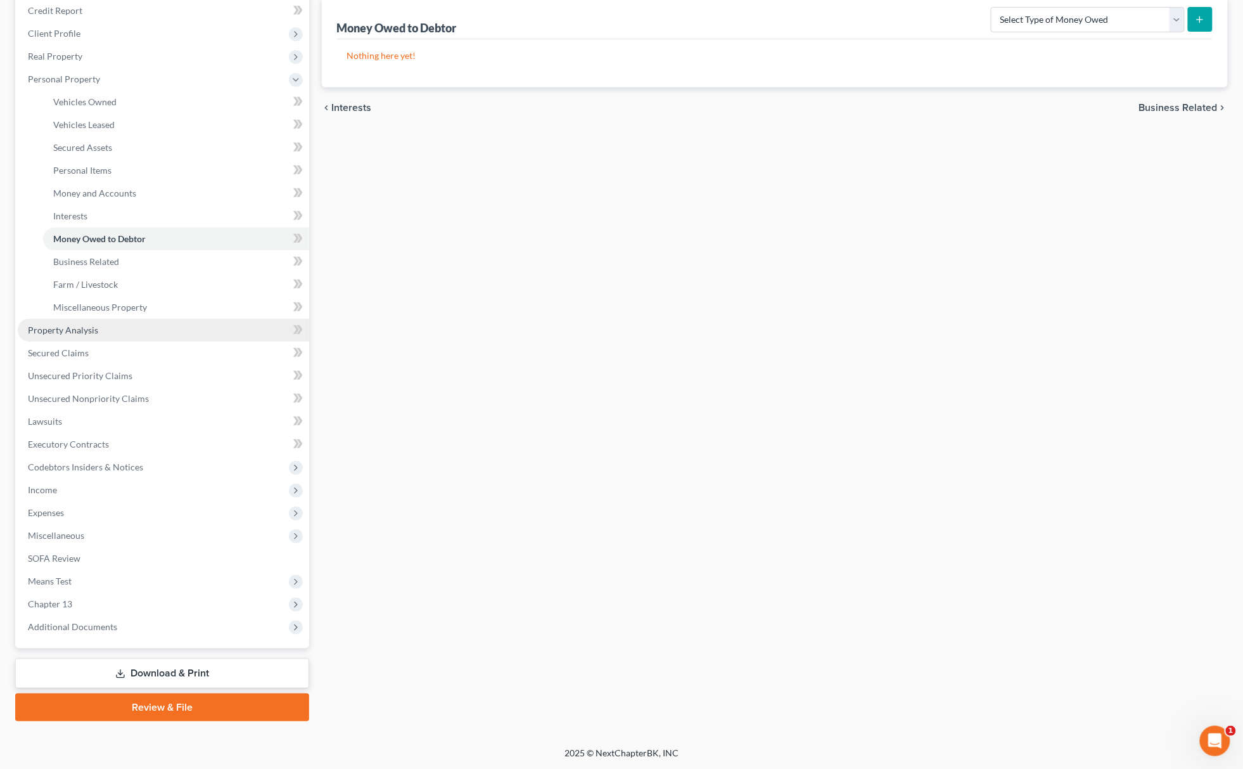
click at [99, 321] on link "Property Analysis" at bounding box center [163, 330] width 291 height 23
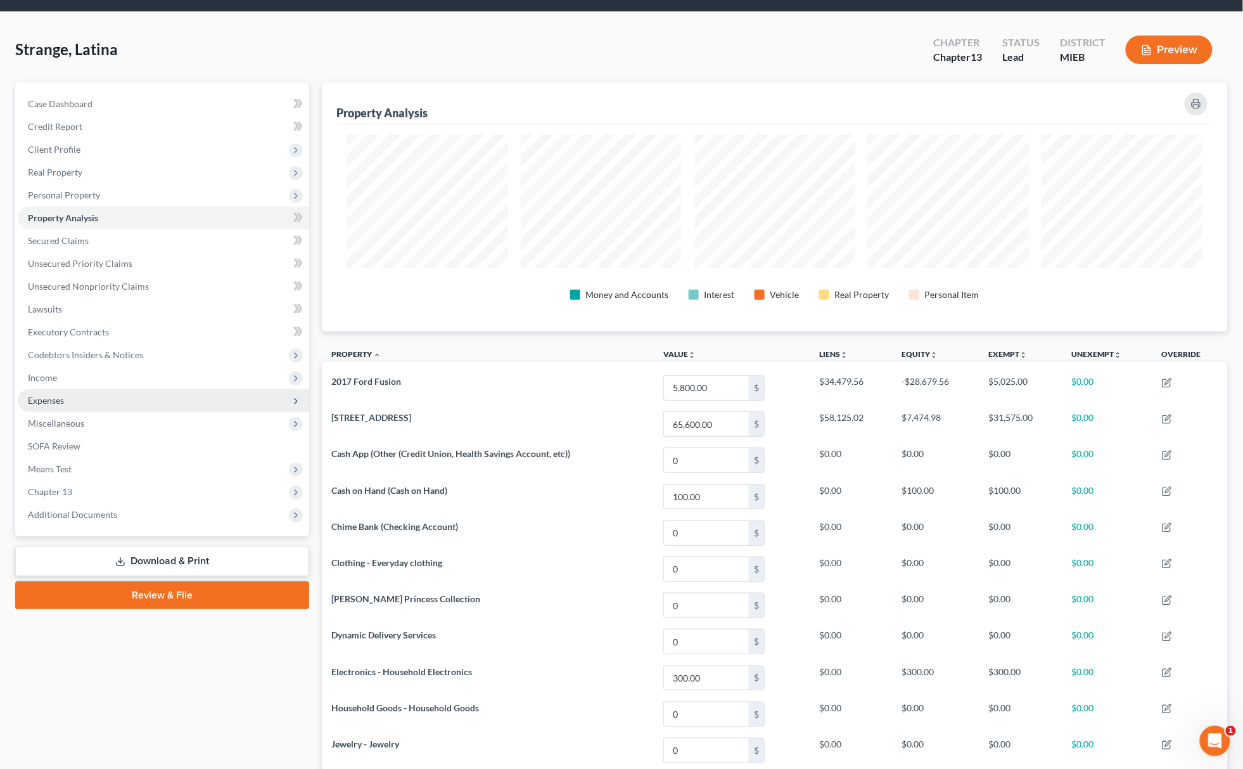
scroll to position [34, 0]
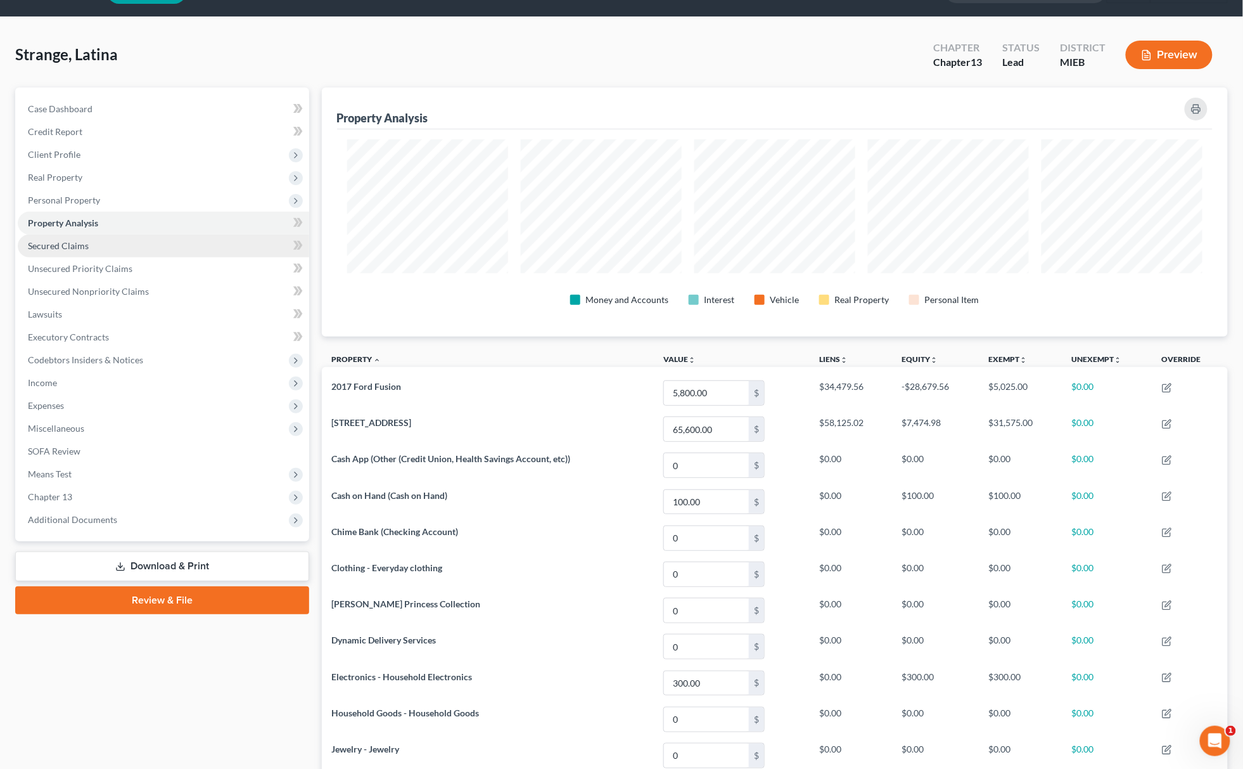
click at [99, 234] on link "Secured Claims" at bounding box center [163, 245] width 291 height 23
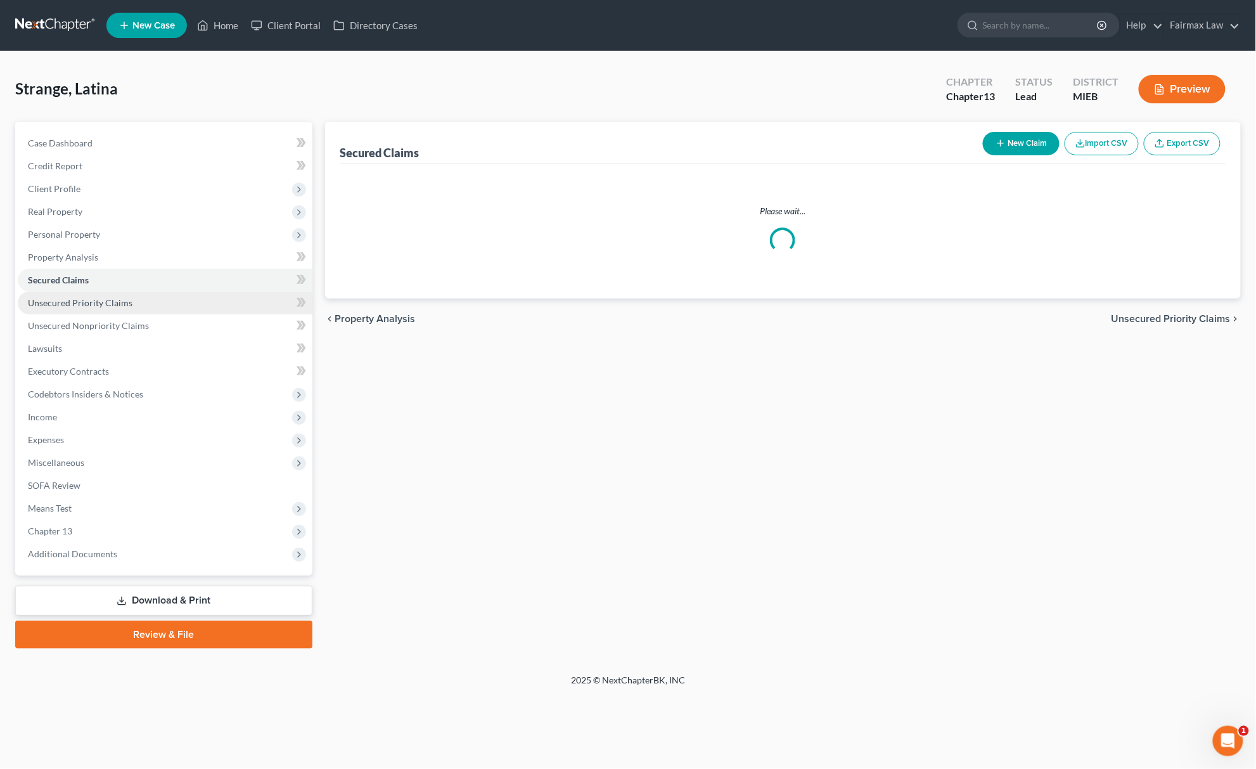
click at [94, 294] on link "Unsecured Priority Claims" at bounding box center [165, 302] width 295 height 23
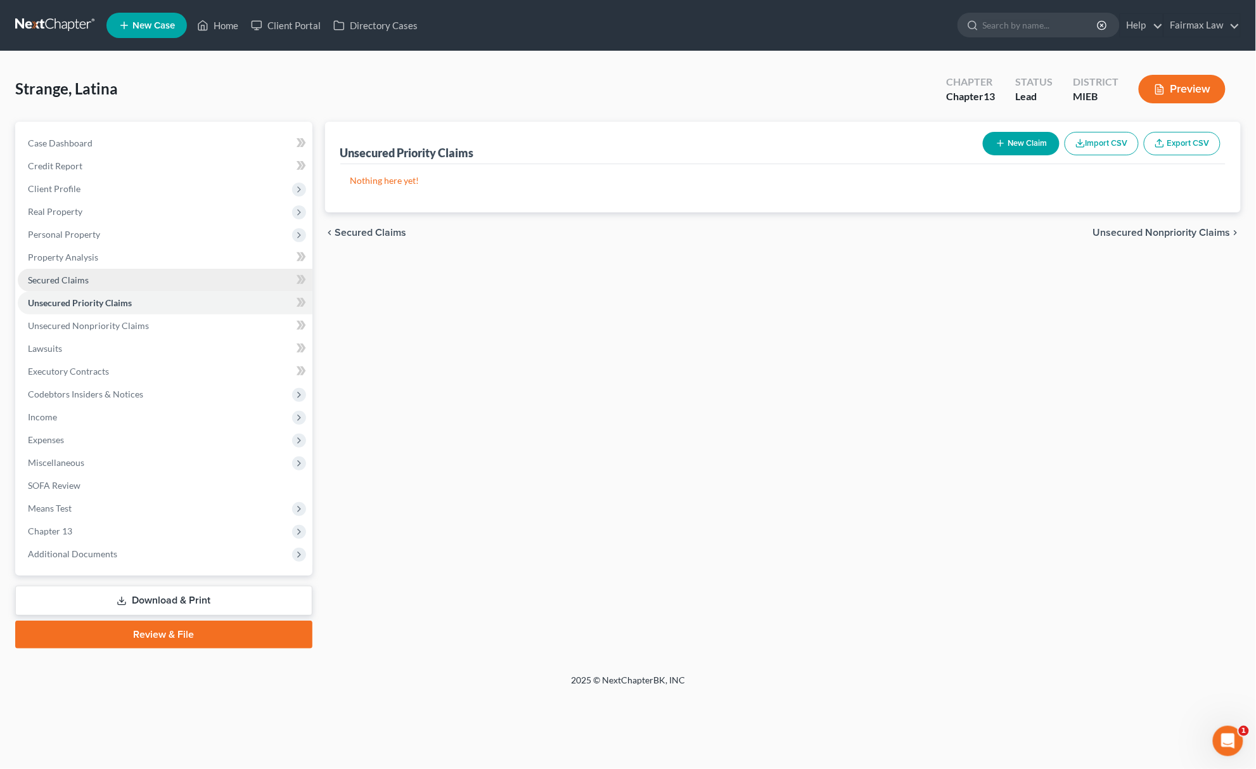
click at [89, 284] on link "Secured Claims" at bounding box center [165, 280] width 295 height 23
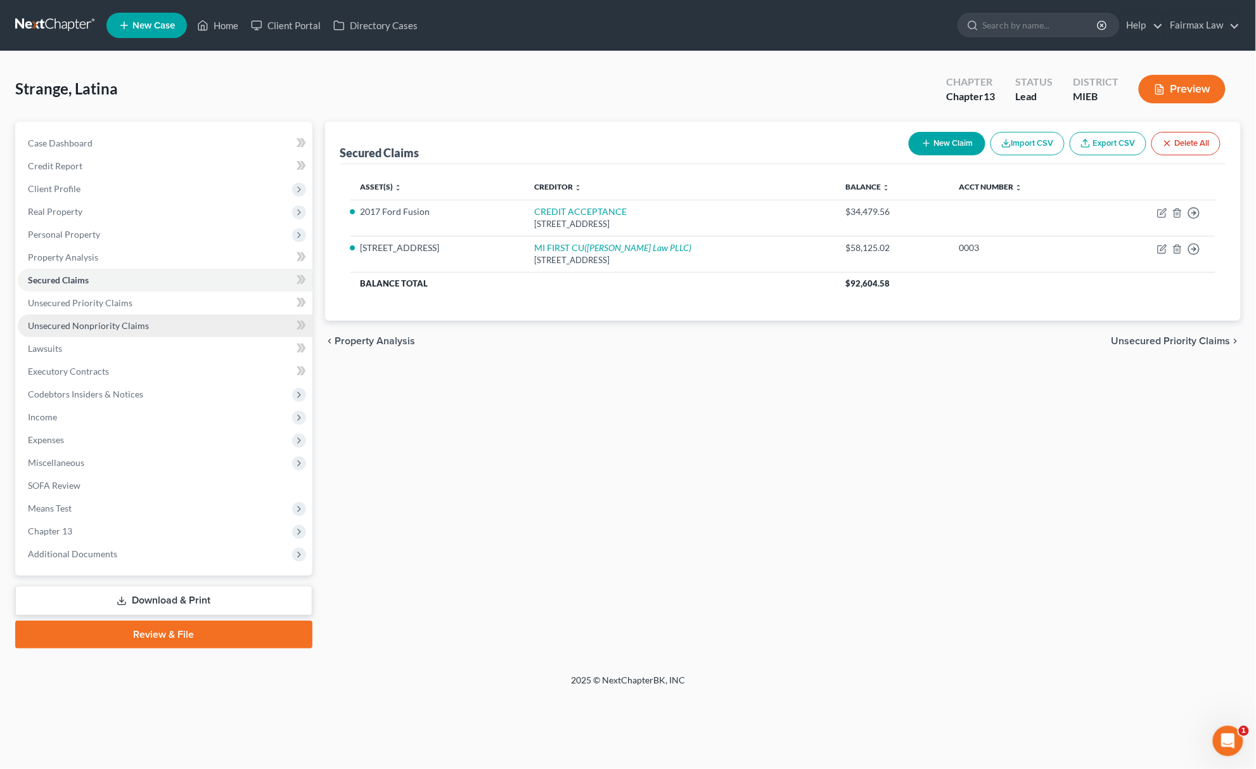
click at [114, 320] on span "Unsecured Nonpriority Claims" at bounding box center [88, 325] width 121 height 11
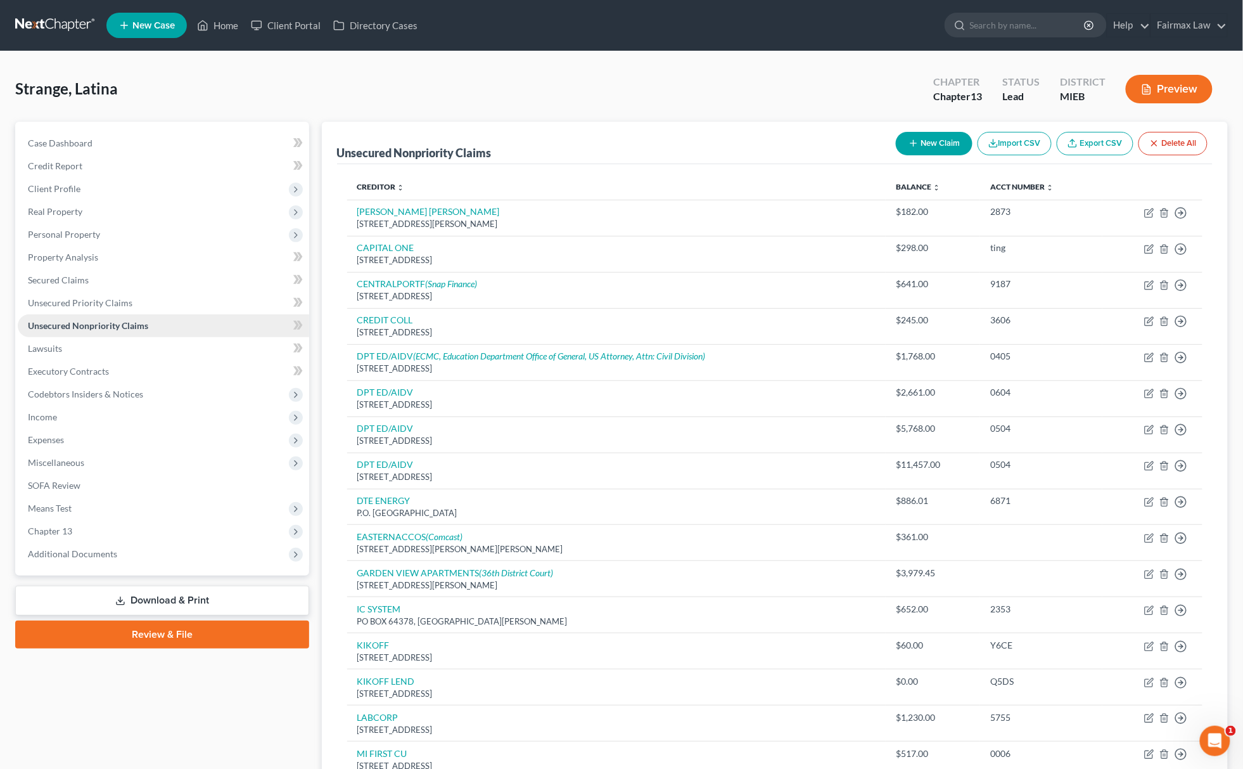
scroll to position [84, 0]
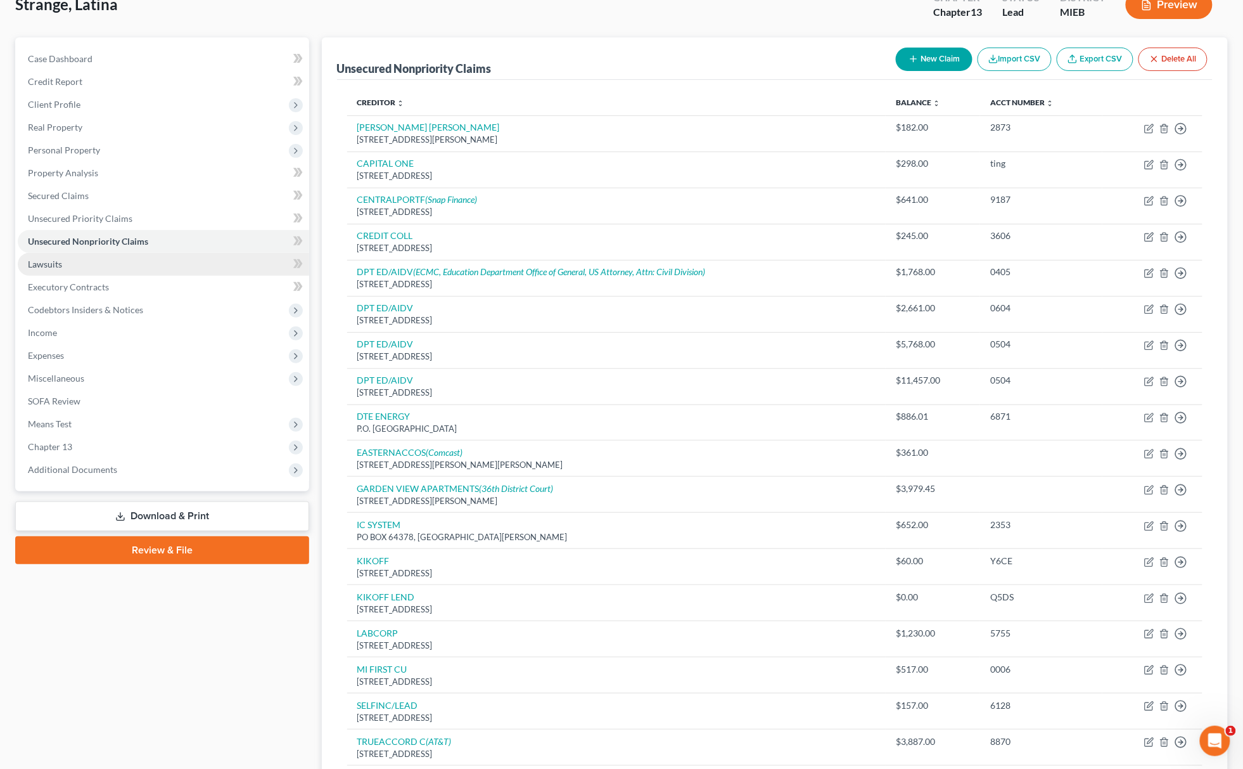
click at [74, 259] on link "Lawsuits" at bounding box center [163, 264] width 291 height 23
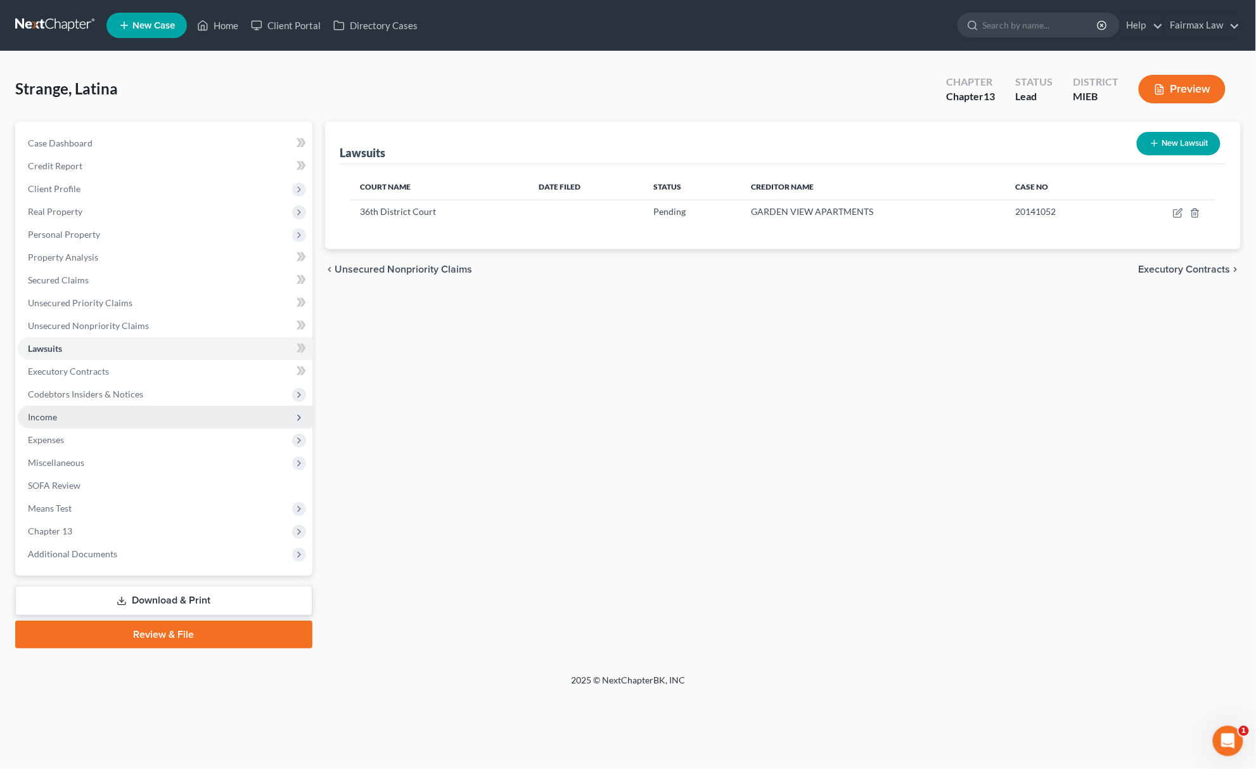
click at [87, 409] on span "Income" at bounding box center [165, 417] width 295 height 23
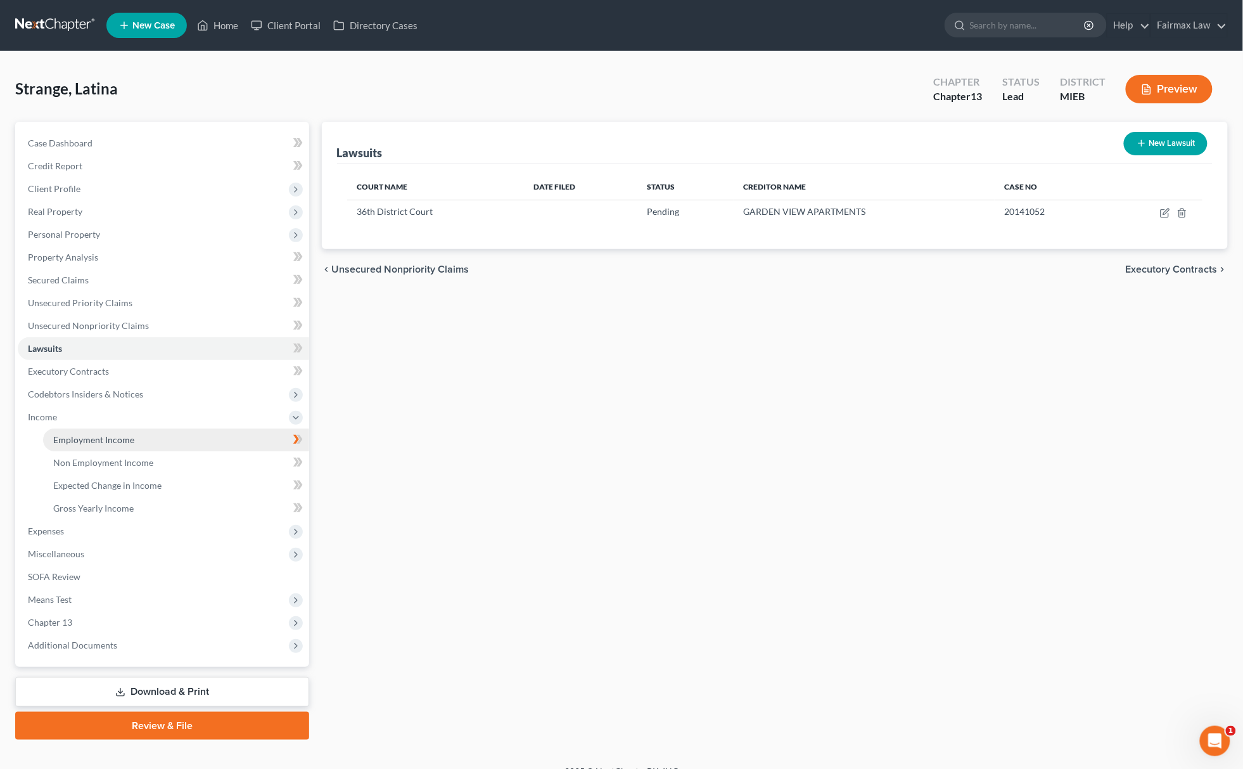
click at [99, 436] on span "Employment Income" at bounding box center [93, 439] width 81 height 11
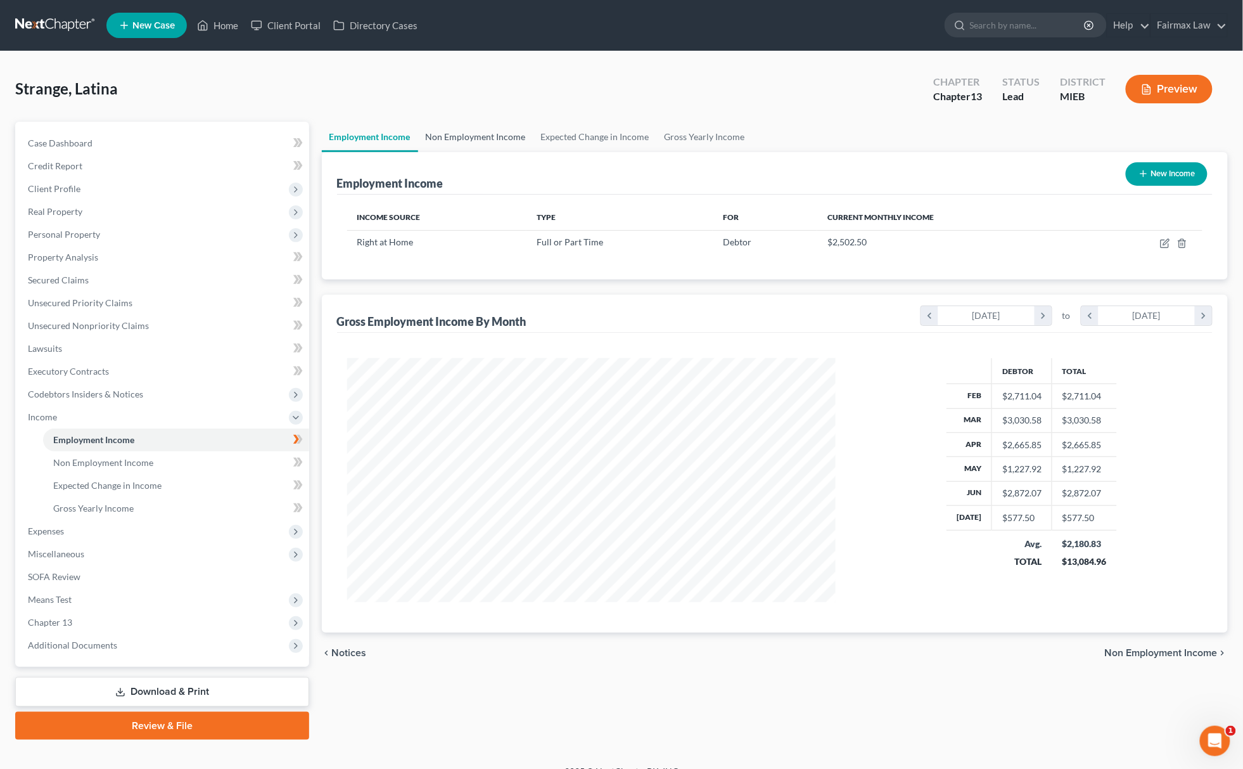
scroll to position [244, 513]
click at [497, 137] on link "Non Employment Income" at bounding box center [475, 137] width 115 height 30
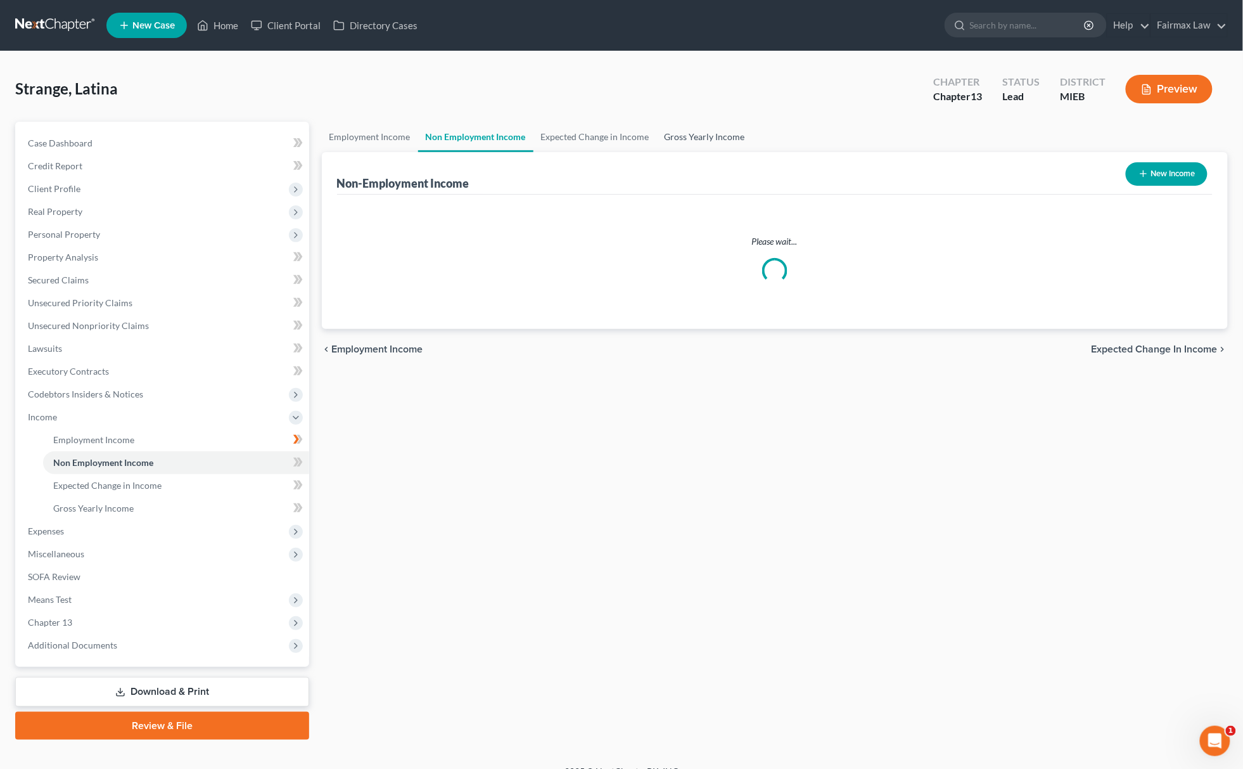
click at [701, 142] on link "Gross Yearly Income" at bounding box center [705, 137] width 96 height 30
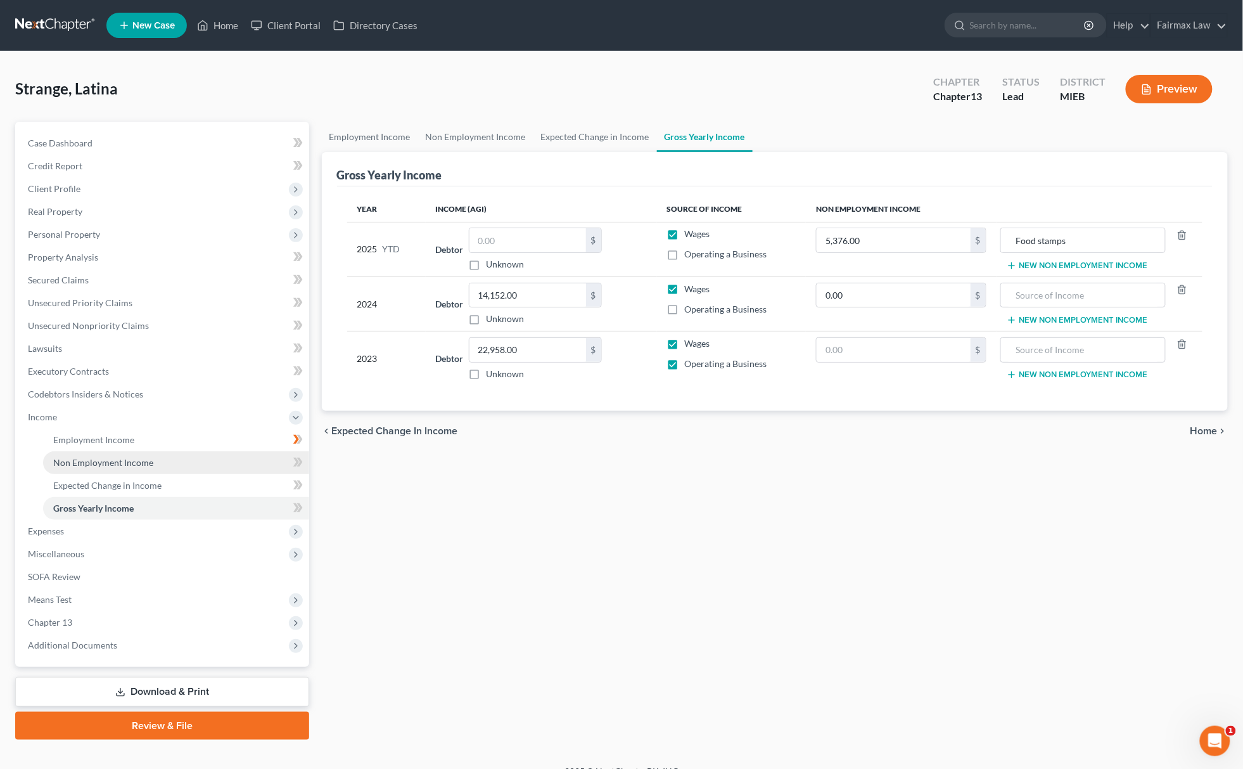
scroll to position [18, 0]
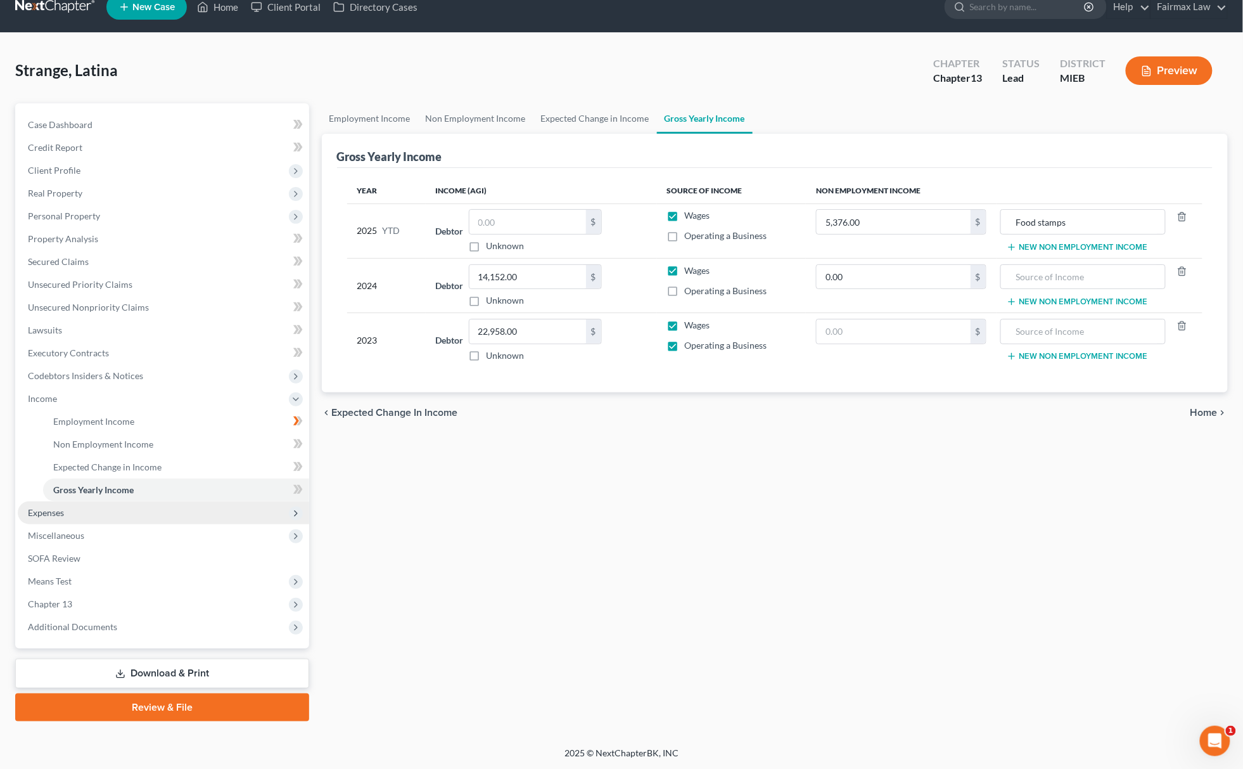
click at [67, 517] on span "Expenses" at bounding box center [163, 512] width 291 height 23
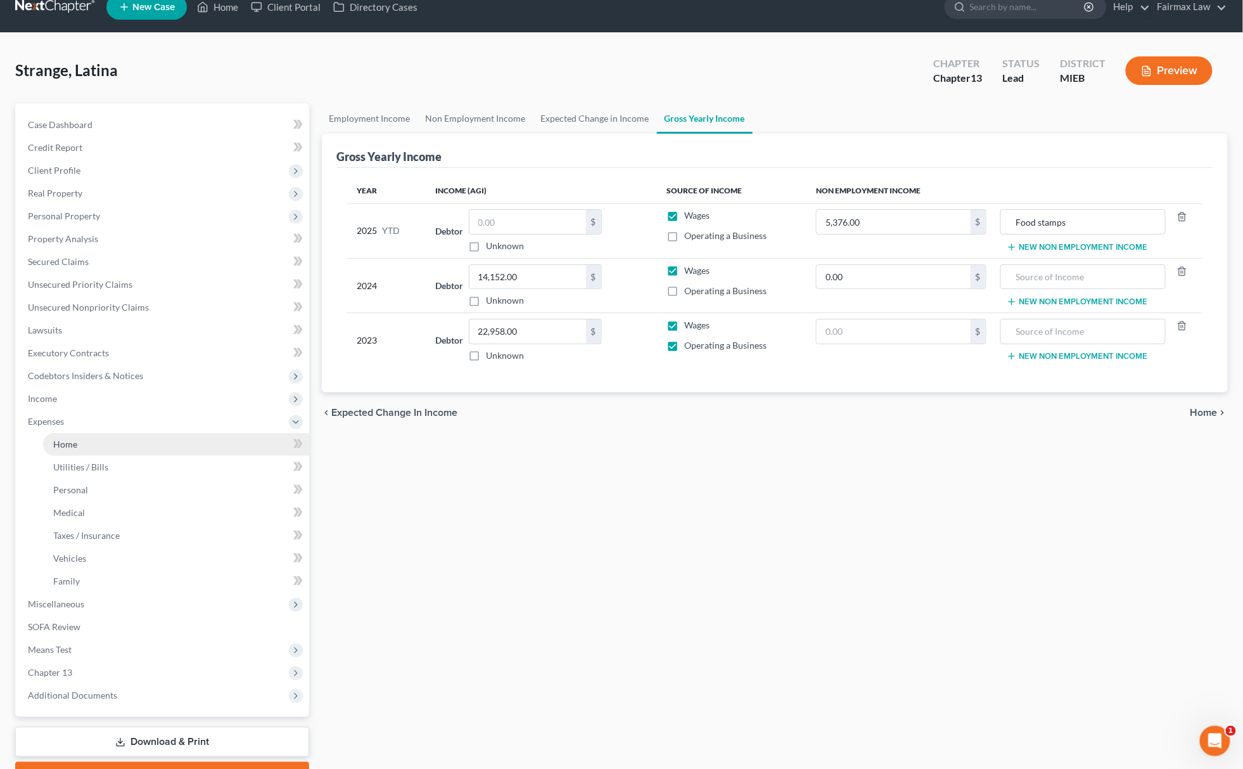
click at [98, 449] on link "Home" at bounding box center [176, 444] width 266 height 23
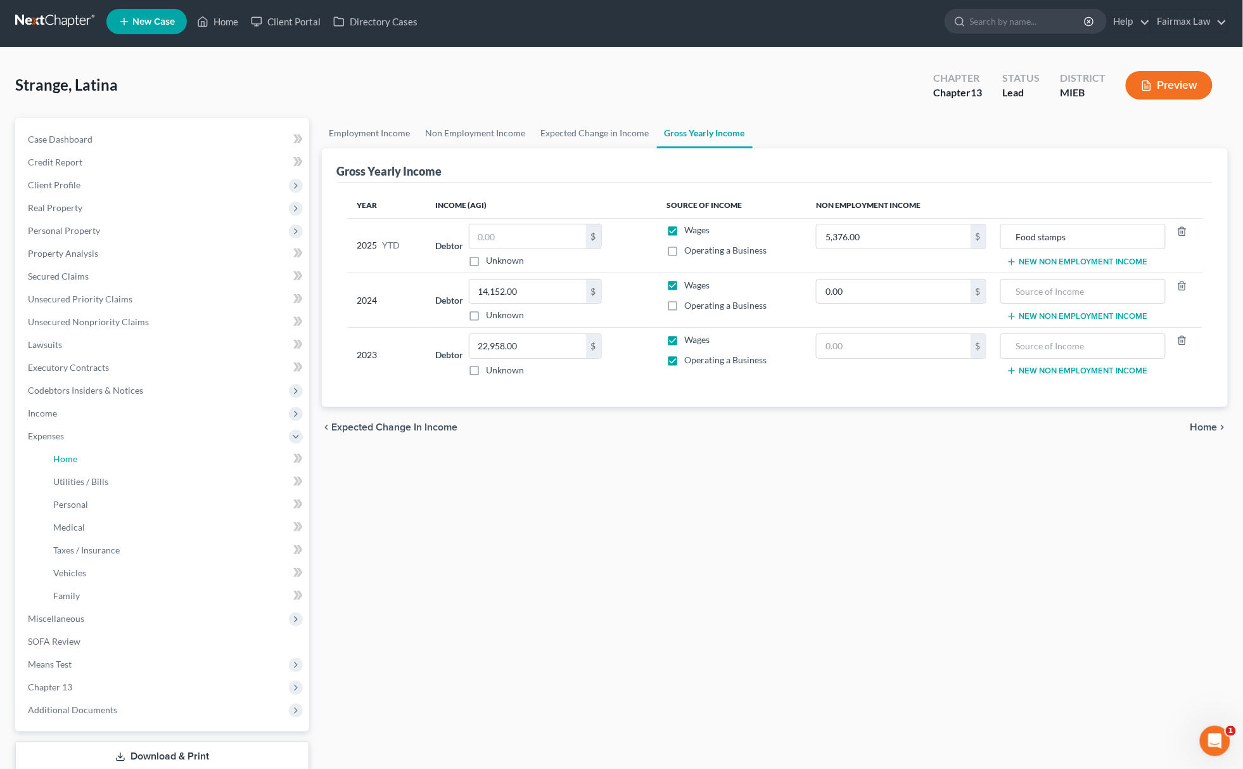
scroll to position [0, 0]
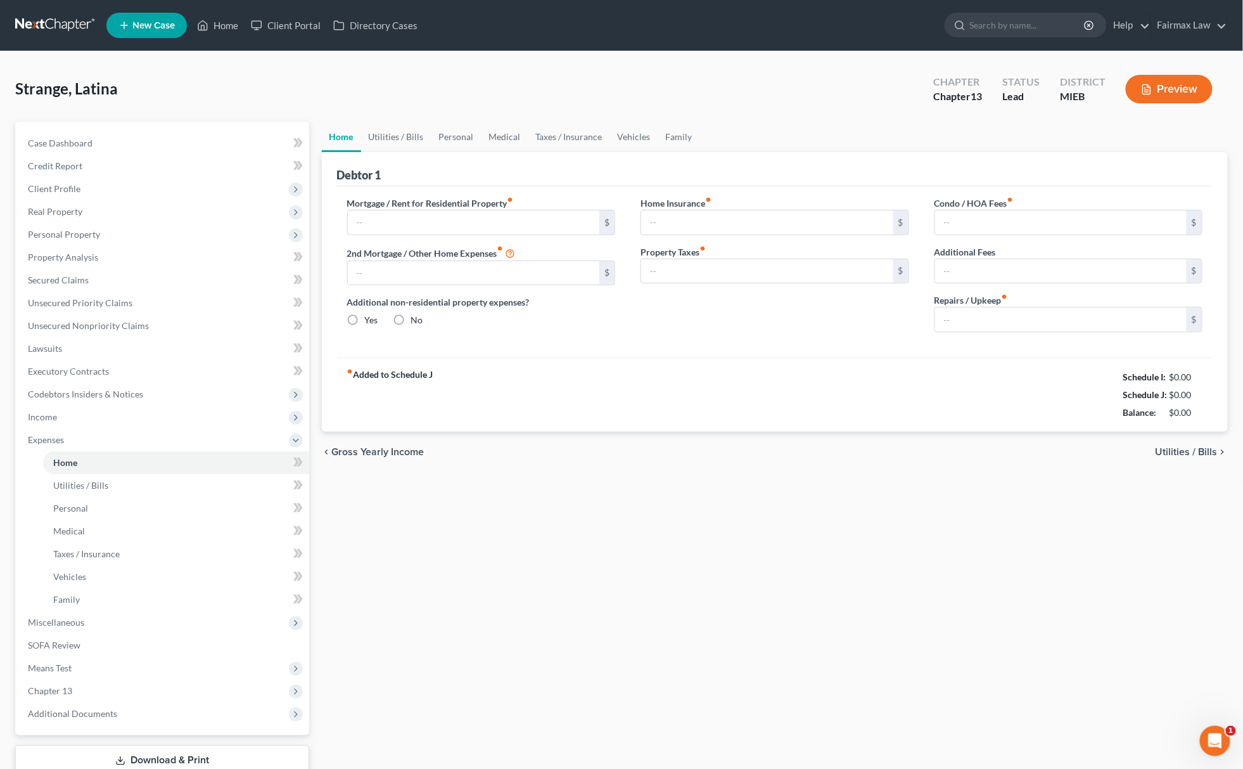
type input "899.00"
type input "0.00"
radio input "true"
type input "0.00"
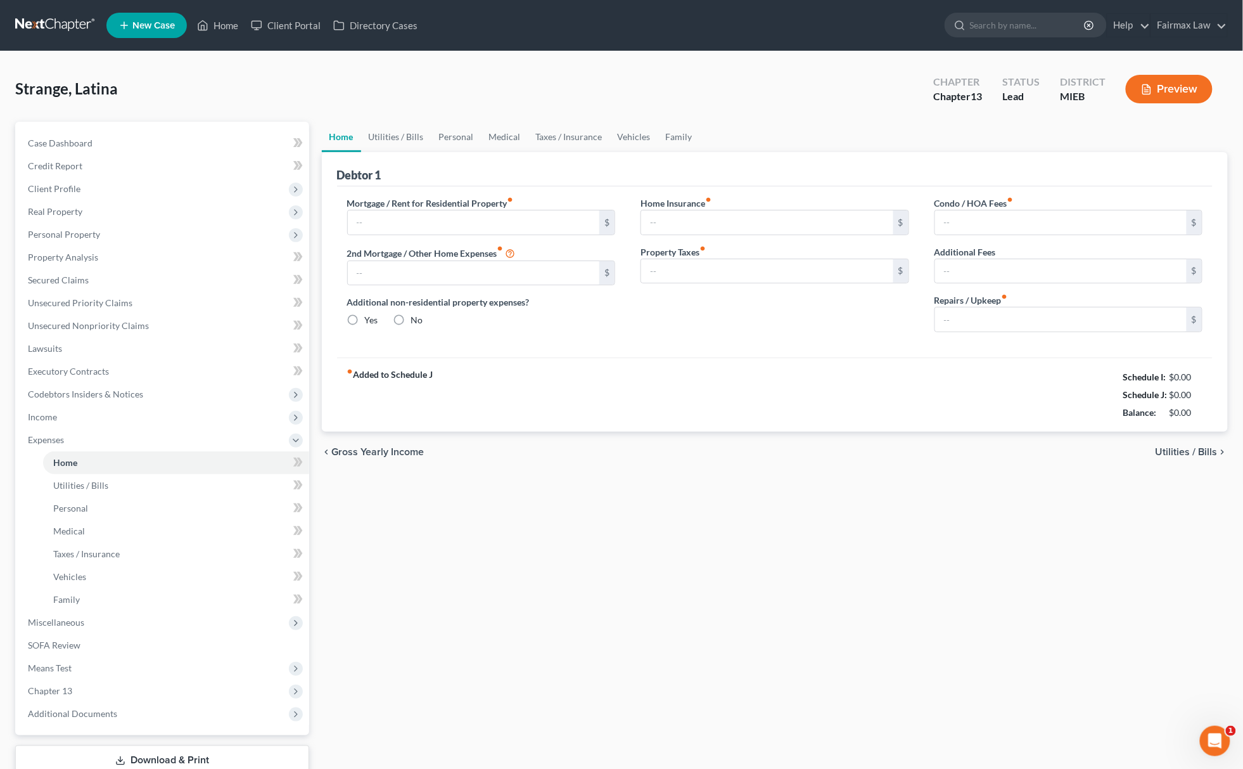
type input "0.00"
click at [397, 119] on div "Strange, Latina Upgraded Chapter Chapter 13 Status Lead District MIEB Preview" at bounding box center [621, 94] width 1213 height 55
click at [416, 137] on link "Utilities / Bills" at bounding box center [396, 137] width 70 height 30
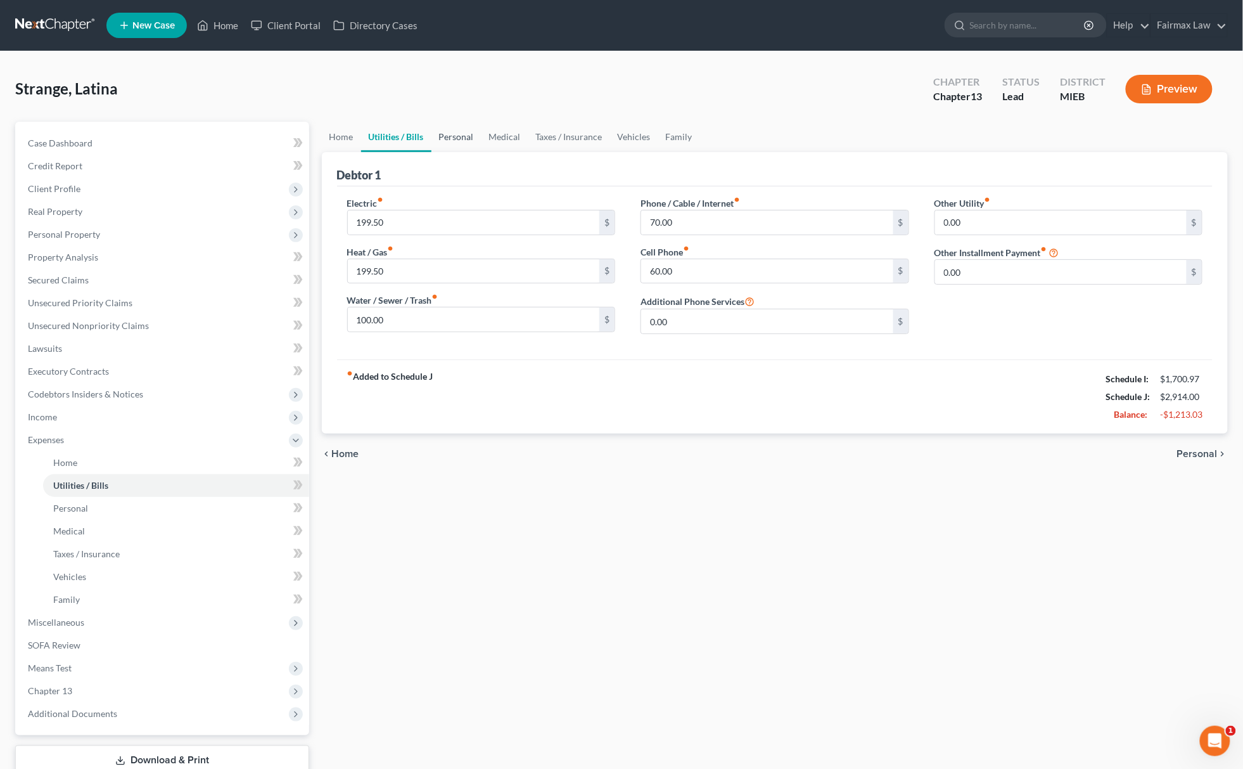
click at [437, 137] on link "Personal" at bounding box center [456, 137] width 50 height 30
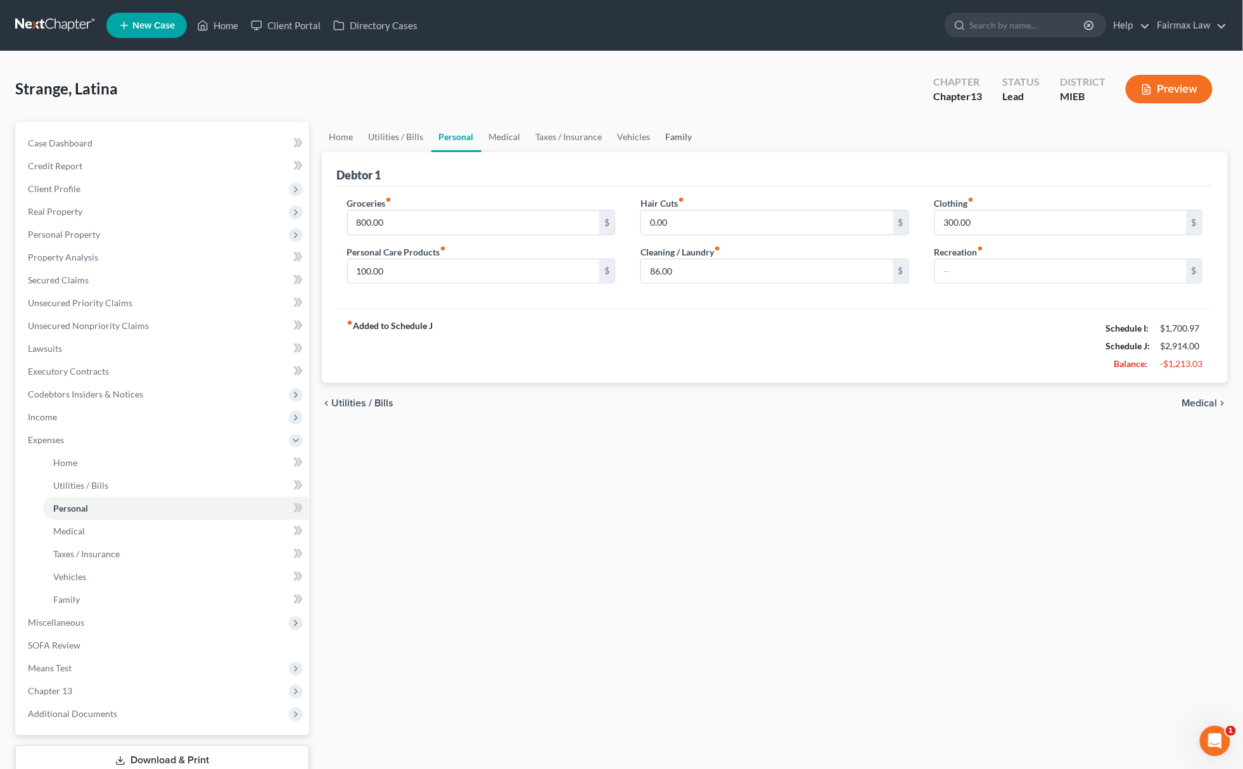
click at [682, 141] on link "Family" at bounding box center [679, 137] width 42 height 30
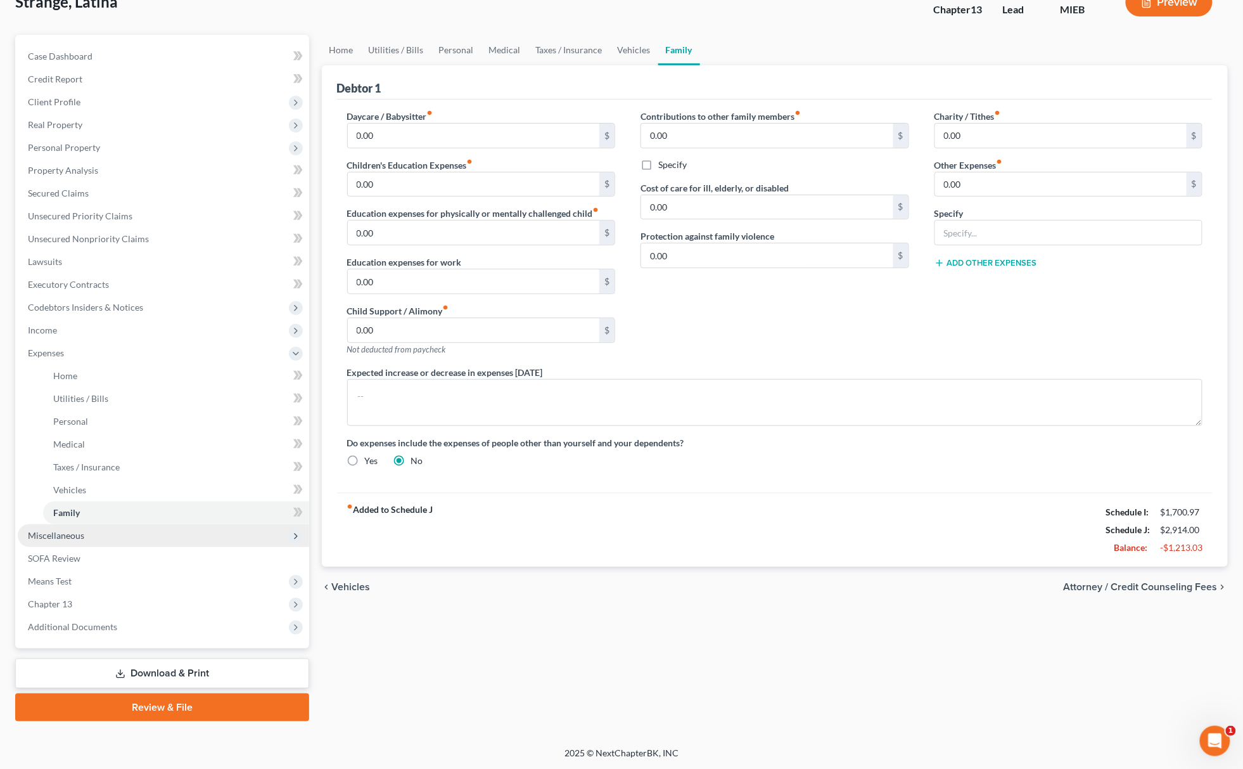
click at [102, 524] on span "Miscellaneous" at bounding box center [163, 535] width 291 height 23
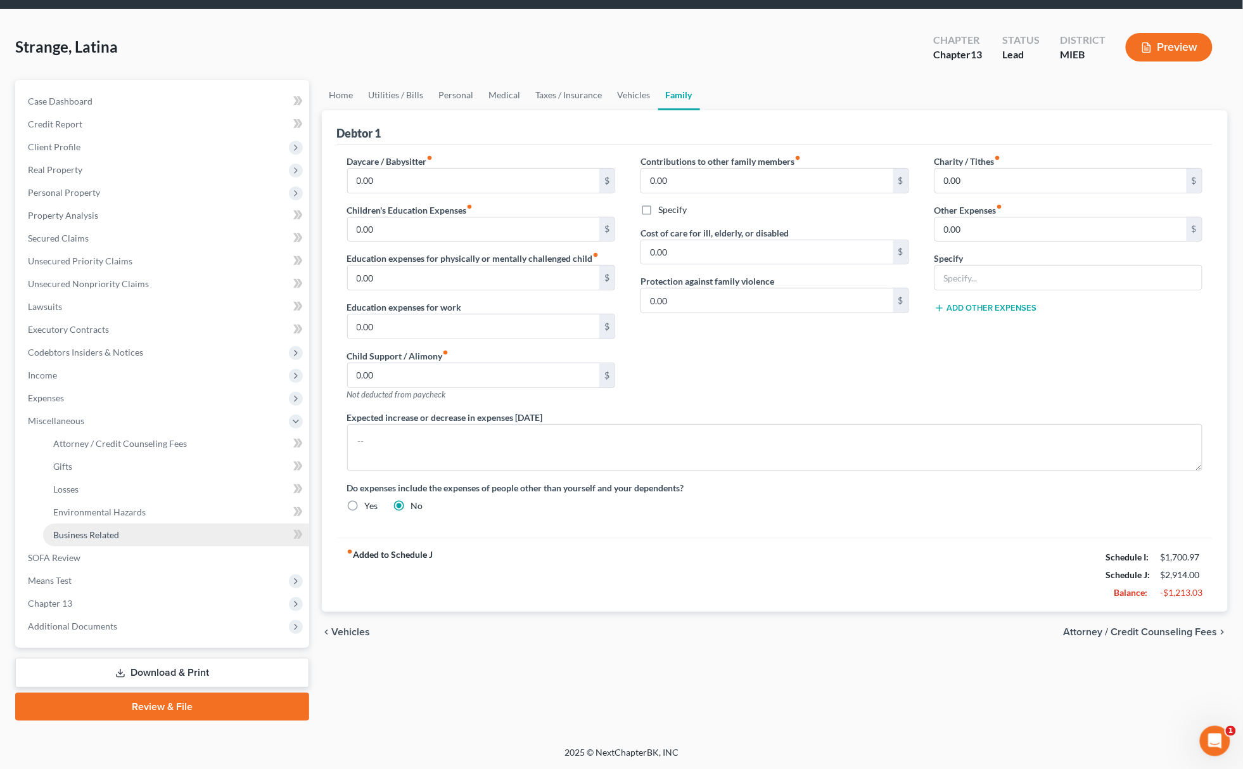
scroll to position [41, 0]
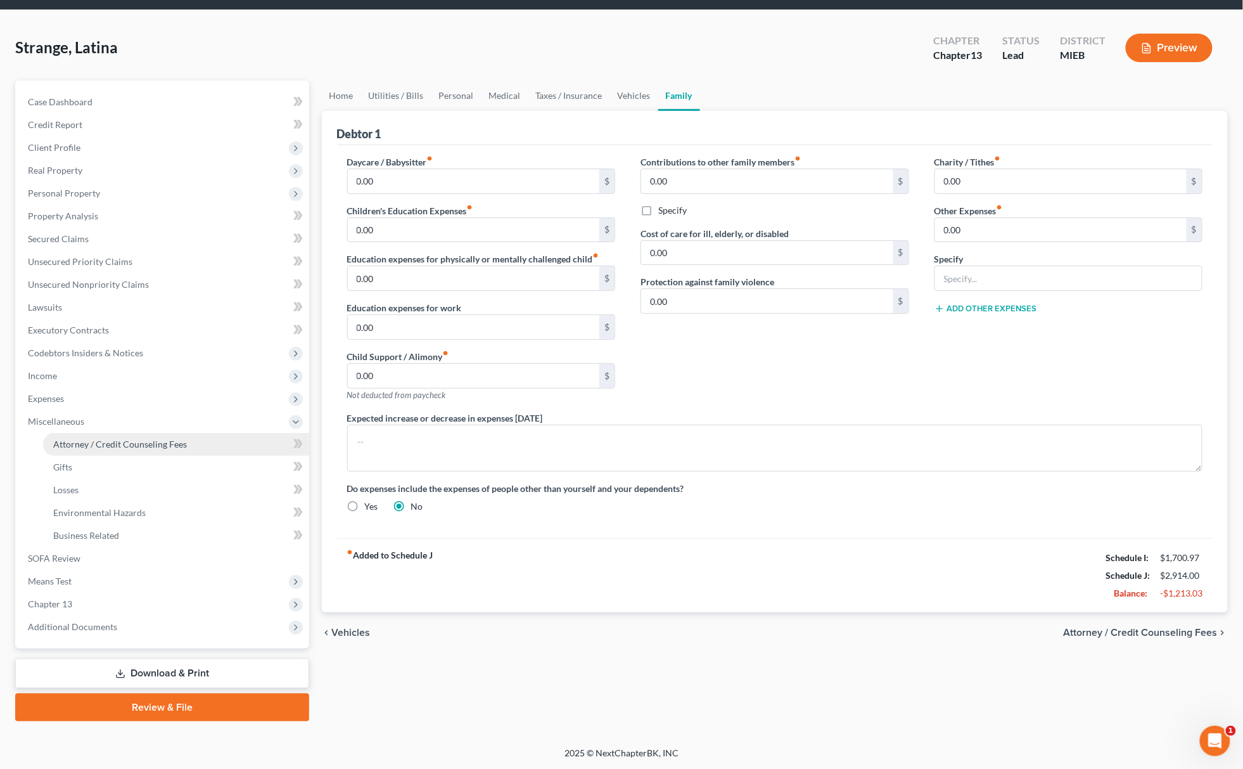
click at [162, 451] on link "Attorney / Credit Counseling Fees" at bounding box center [176, 444] width 266 height 23
select select "3"
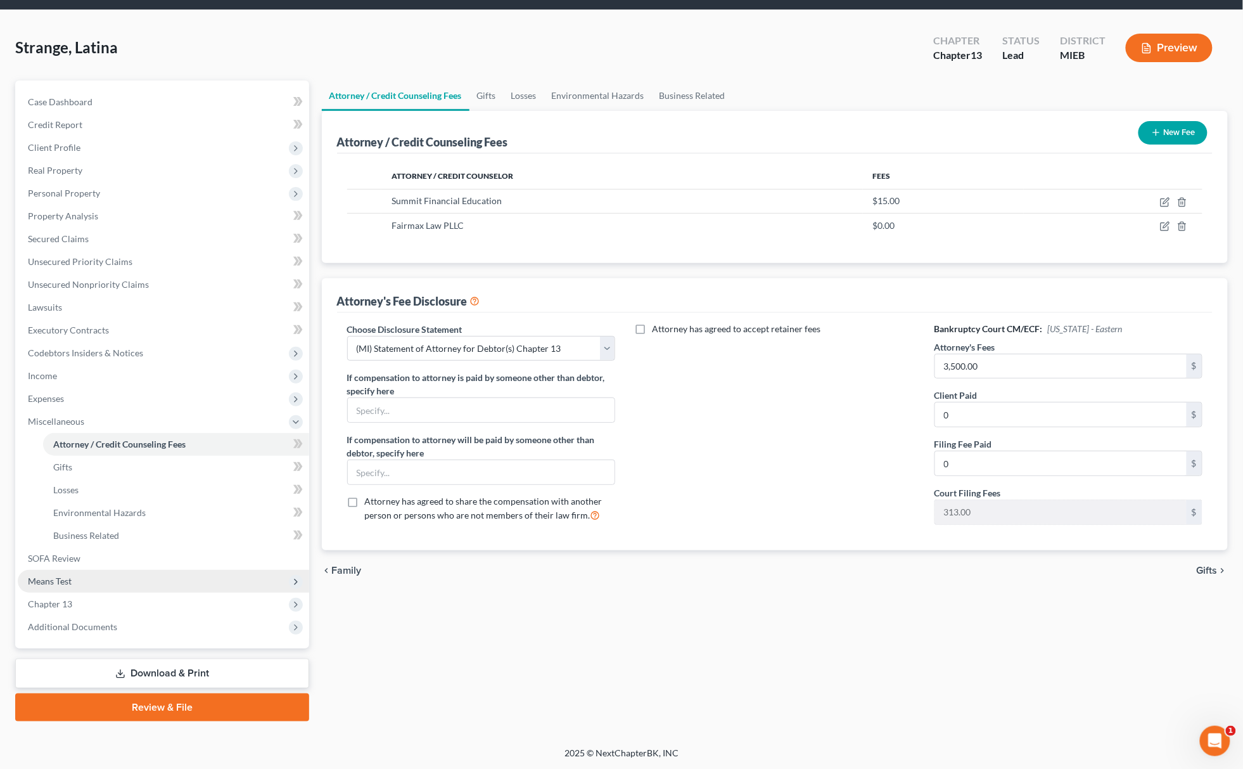
click at [73, 574] on span "Means Test" at bounding box center [163, 581] width 291 height 23
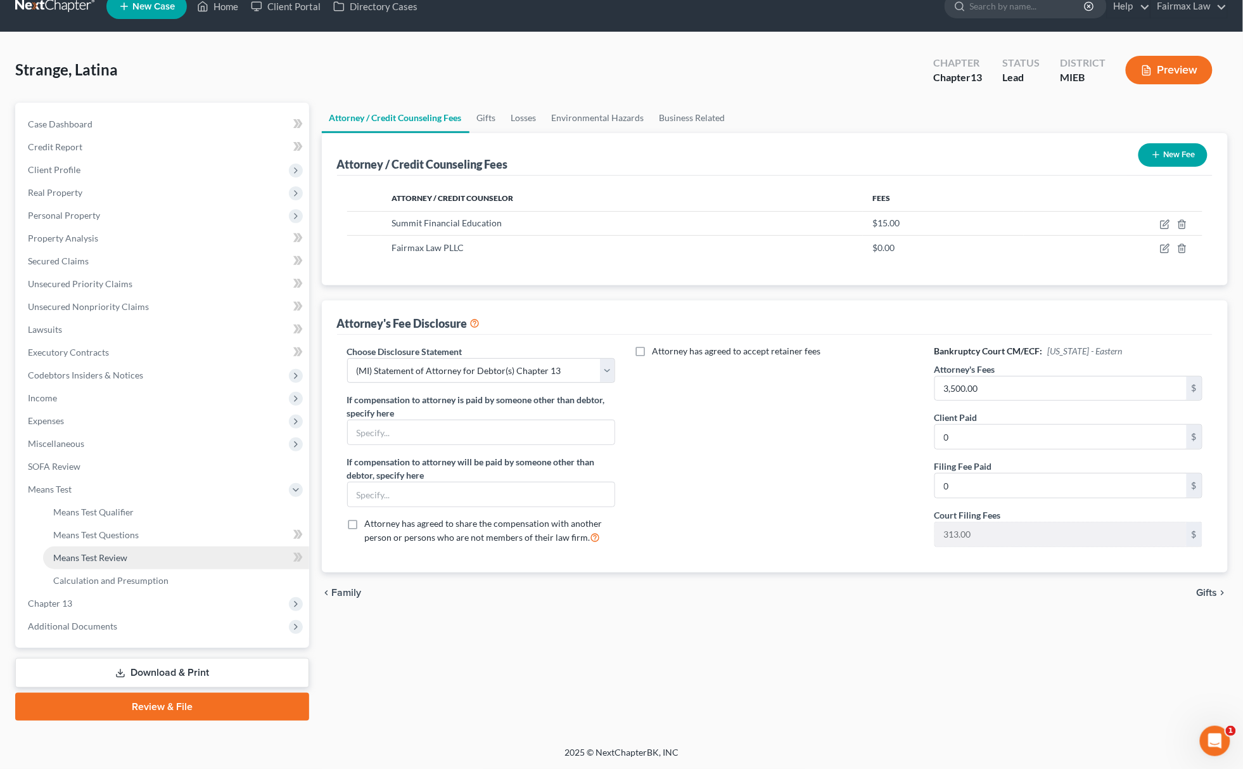
scroll to position [18, 0]
click at [123, 524] on link "Means Test Questions" at bounding box center [176, 535] width 266 height 23
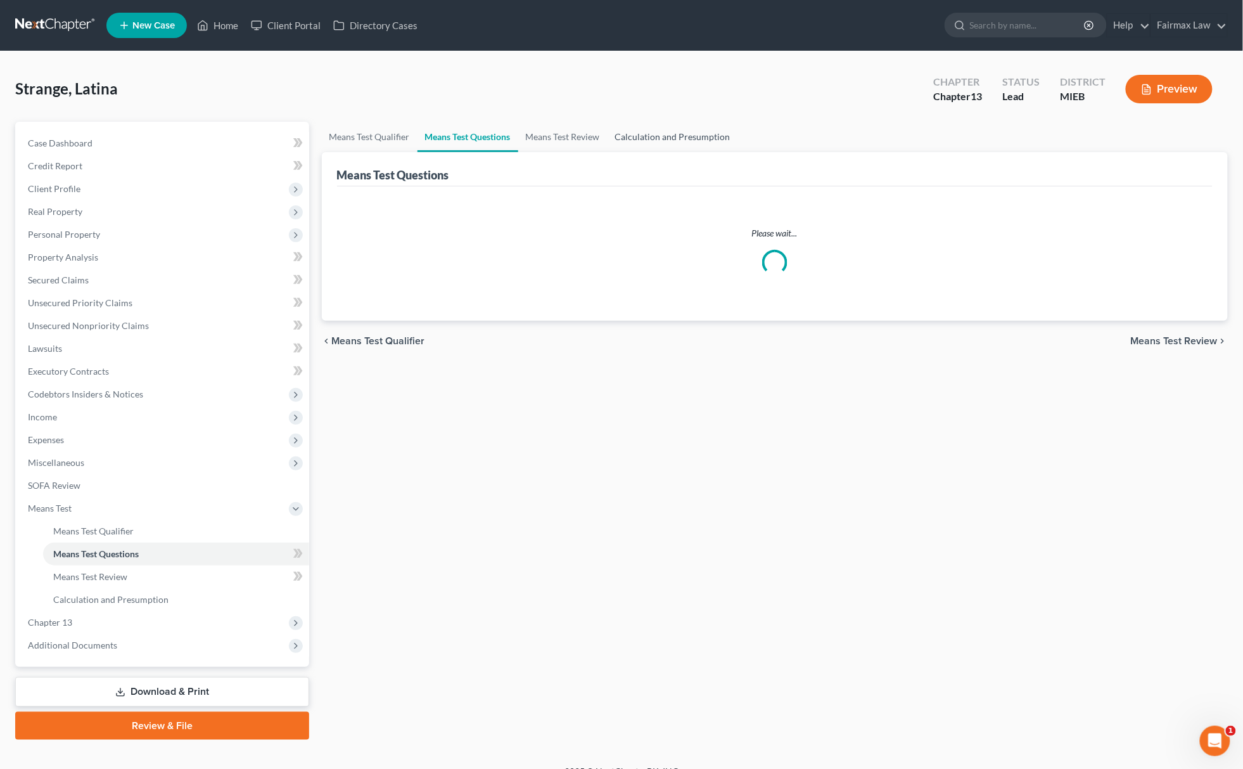
click at [700, 134] on link "Calculation and Presumption" at bounding box center [673, 137] width 131 height 30
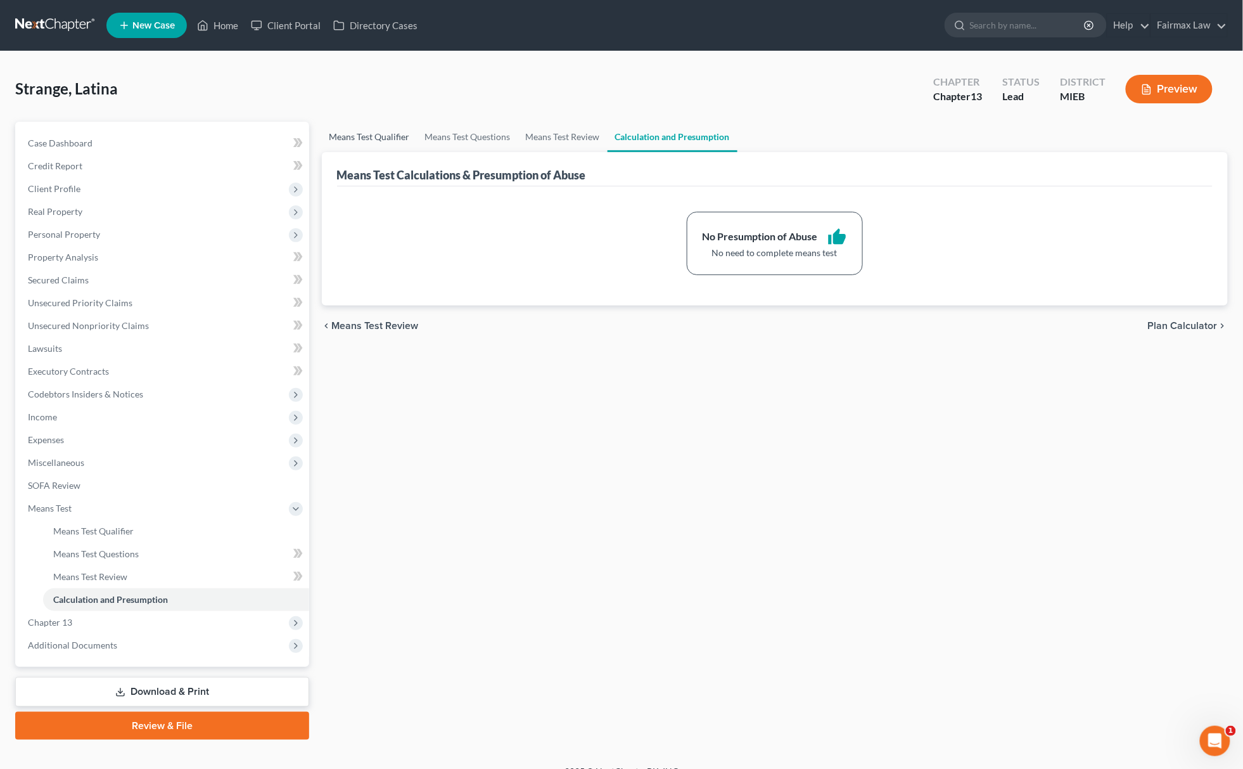
click at [397, 132] on link "Means Test Qualifier" at bounding box center [370, 137] width 96 height 30
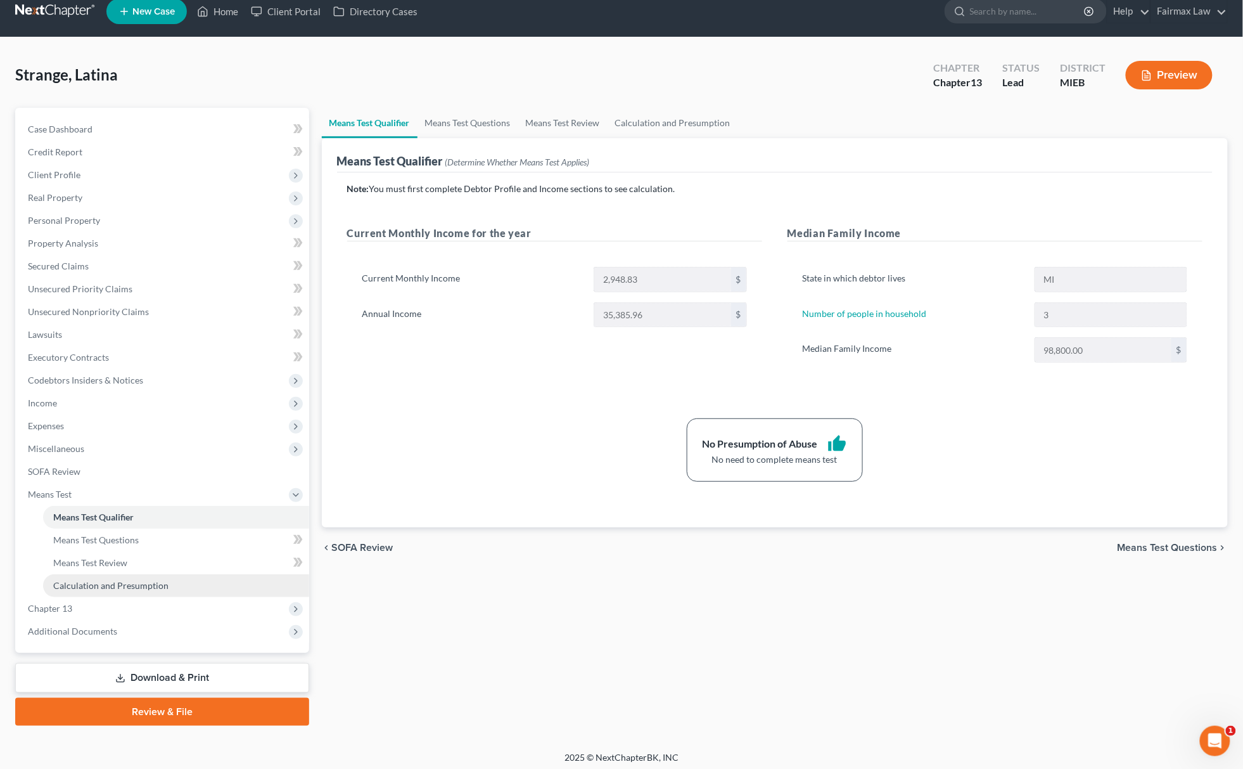
scroll to position [18, 0]
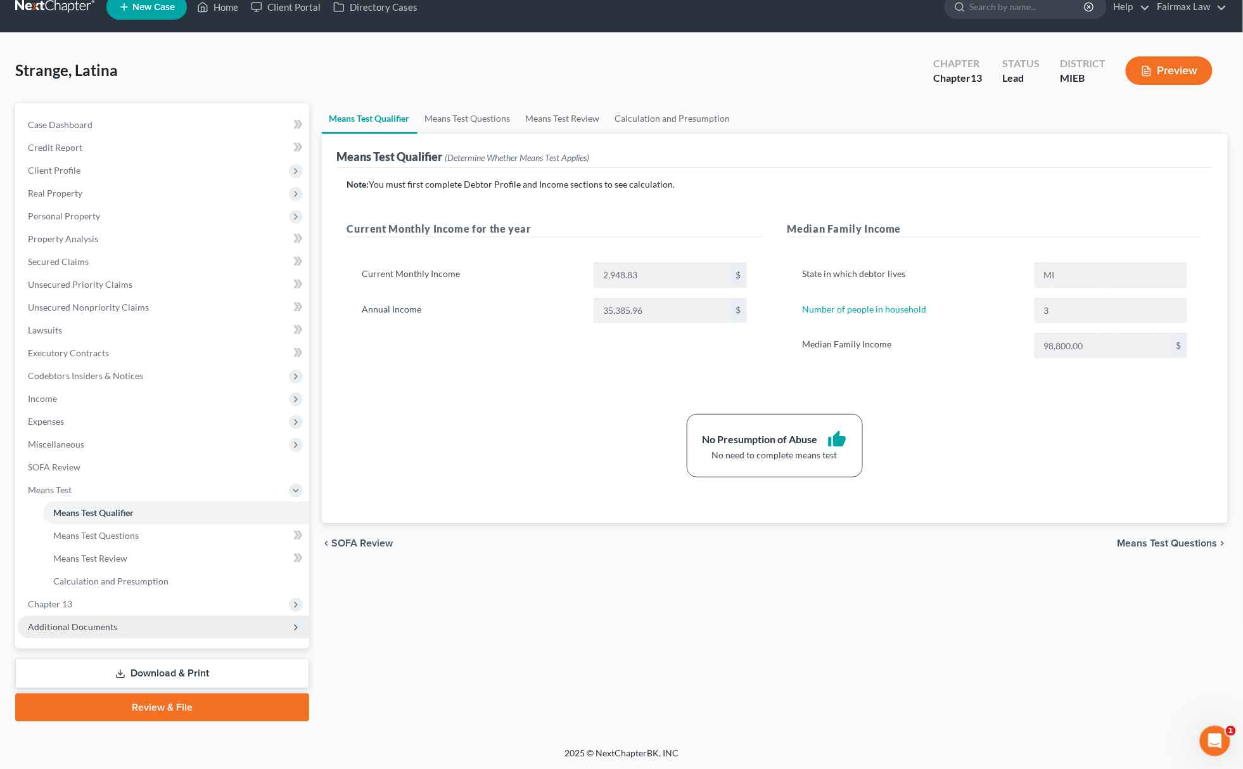
click at [120, 616] on span "Additional Documents" at bounding box center [163, 626] width 291 height 23
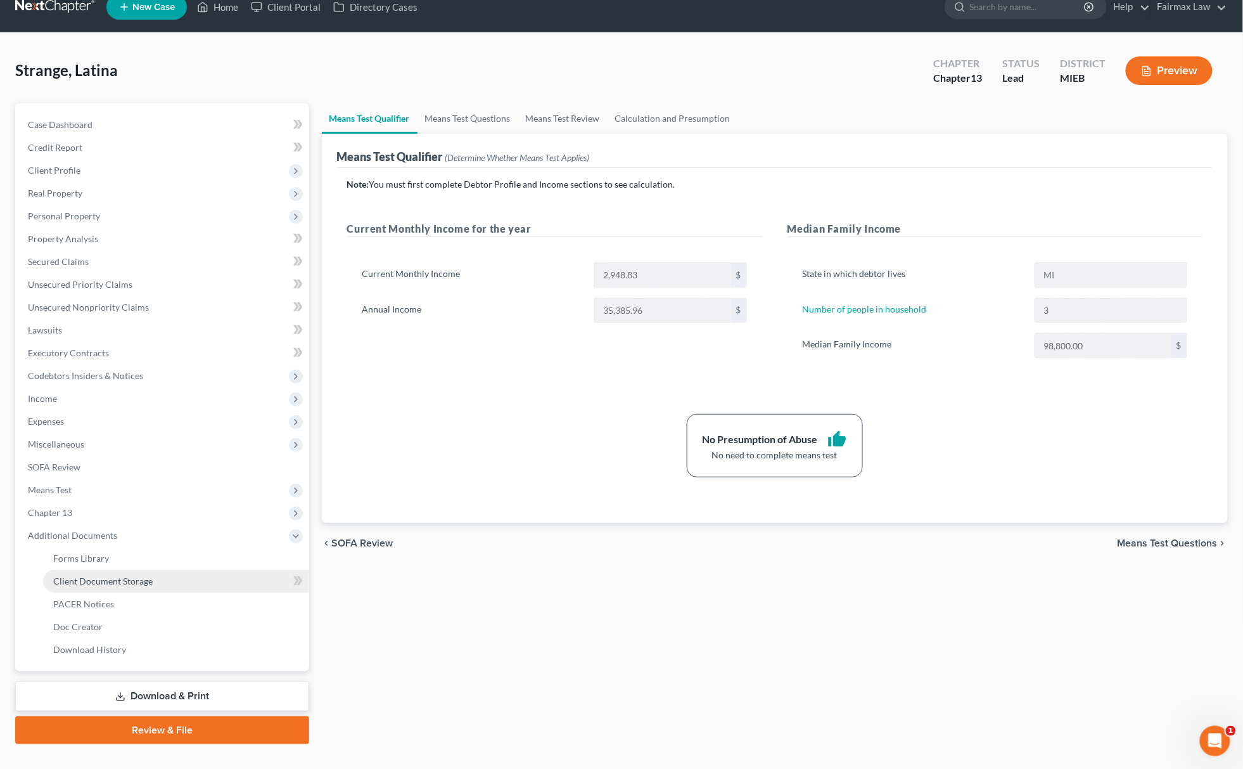
click at [117, 575] on span "Client Document Storage" at bounding box center [102, 580] width 99 height 11
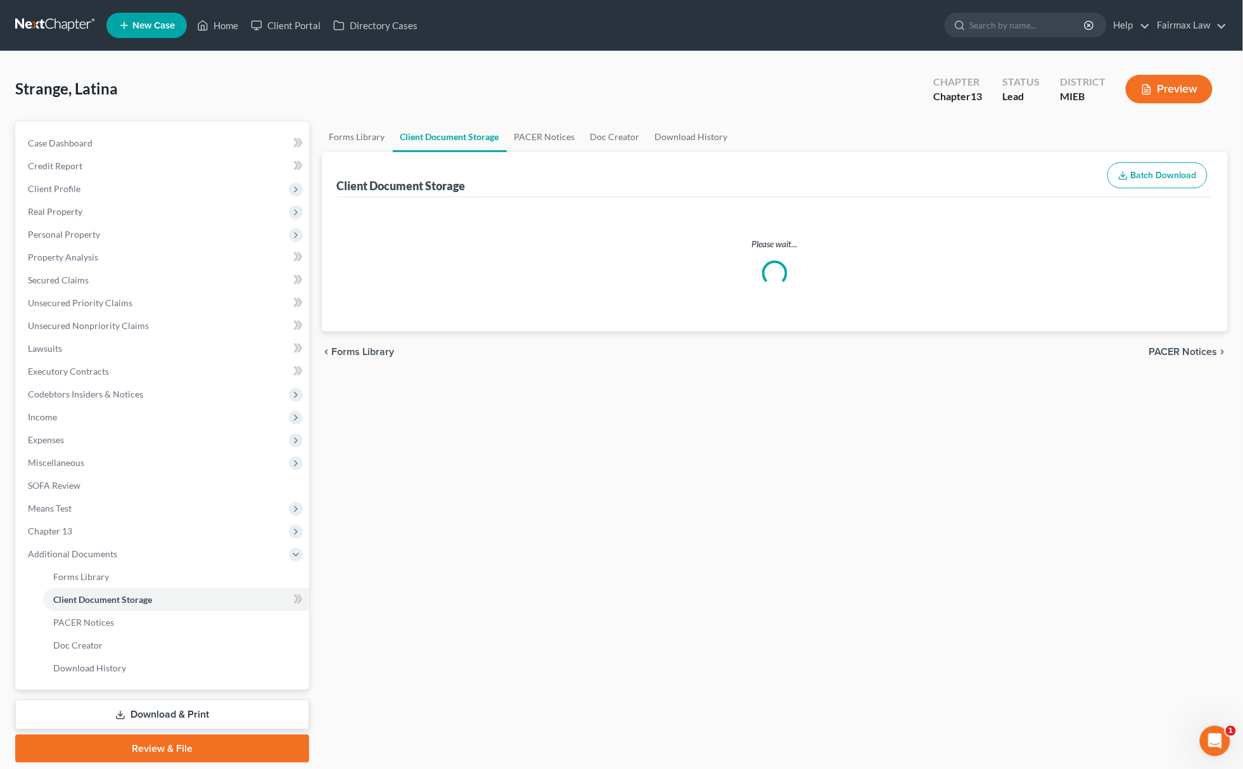
select select "7"
select select "6"
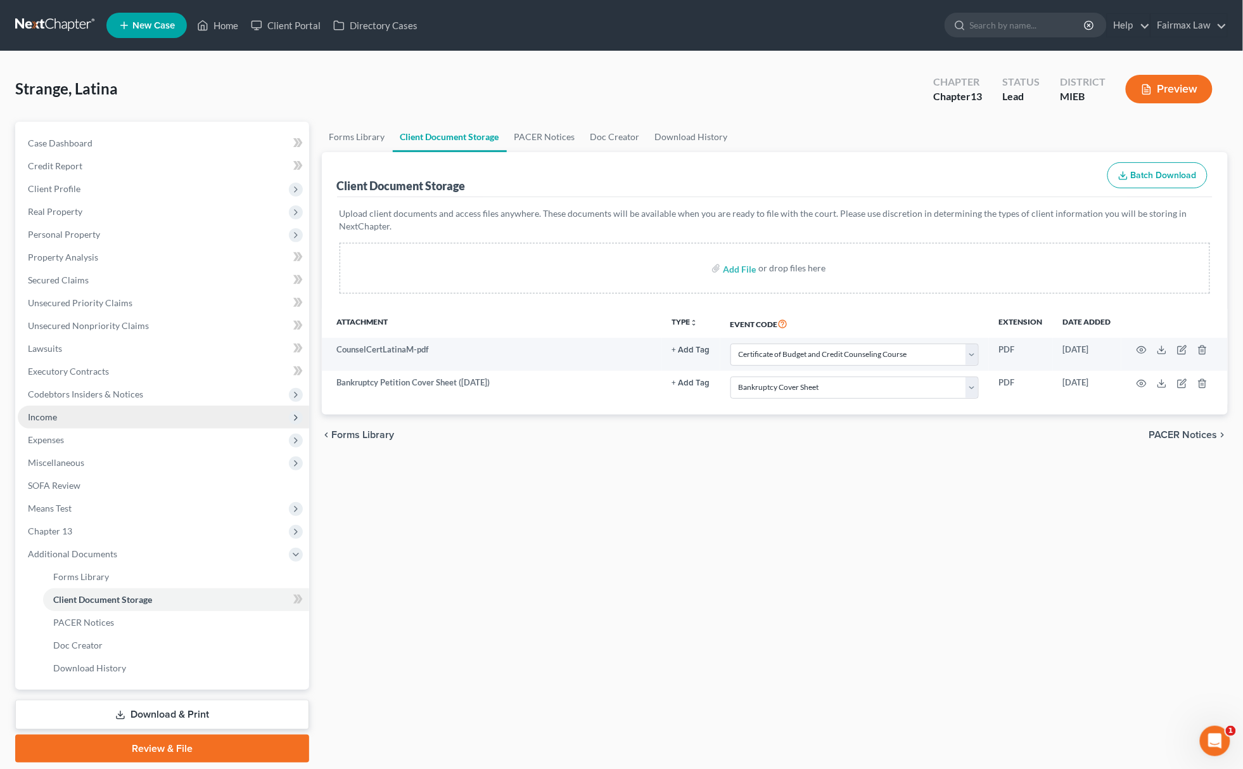
click at [112, 419] on span "Income" at bounding box center [163, 417] width 291 height 23
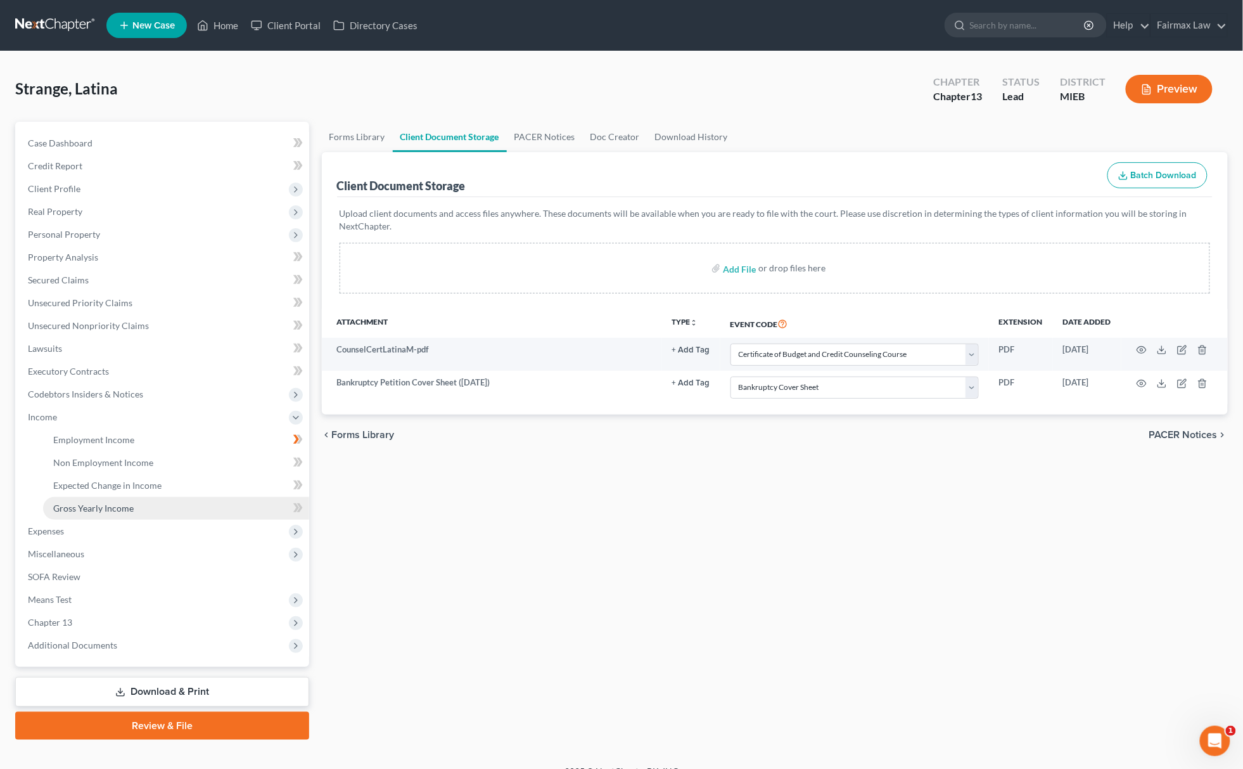
click at [127, 502] on span "Gross Yearly Income" at bounding box center [93, 507] width 80 height 11
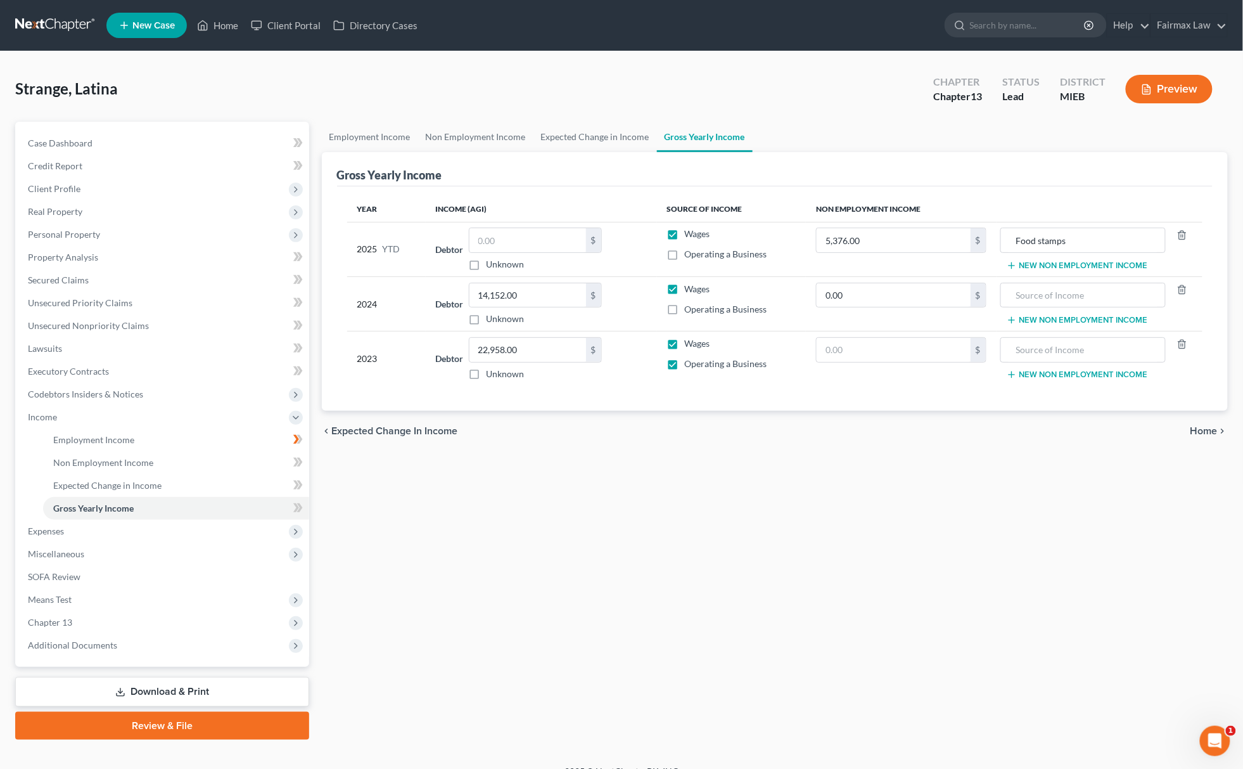
drag, startPoint x: 514, startPoint y: 224, endPoint x: 517, endPoint y: 236, distance: 12.3
click at [513, 224] on td "Debtor $ Unknown Balance Undetermined $ Unknown" at bounding box center [541, 249] width 231 height 54
click at [527, 239] on input "text" at bounding box center [528, 240] width 117 height 24
paste input "17,105.54"
type input "17,105.54"
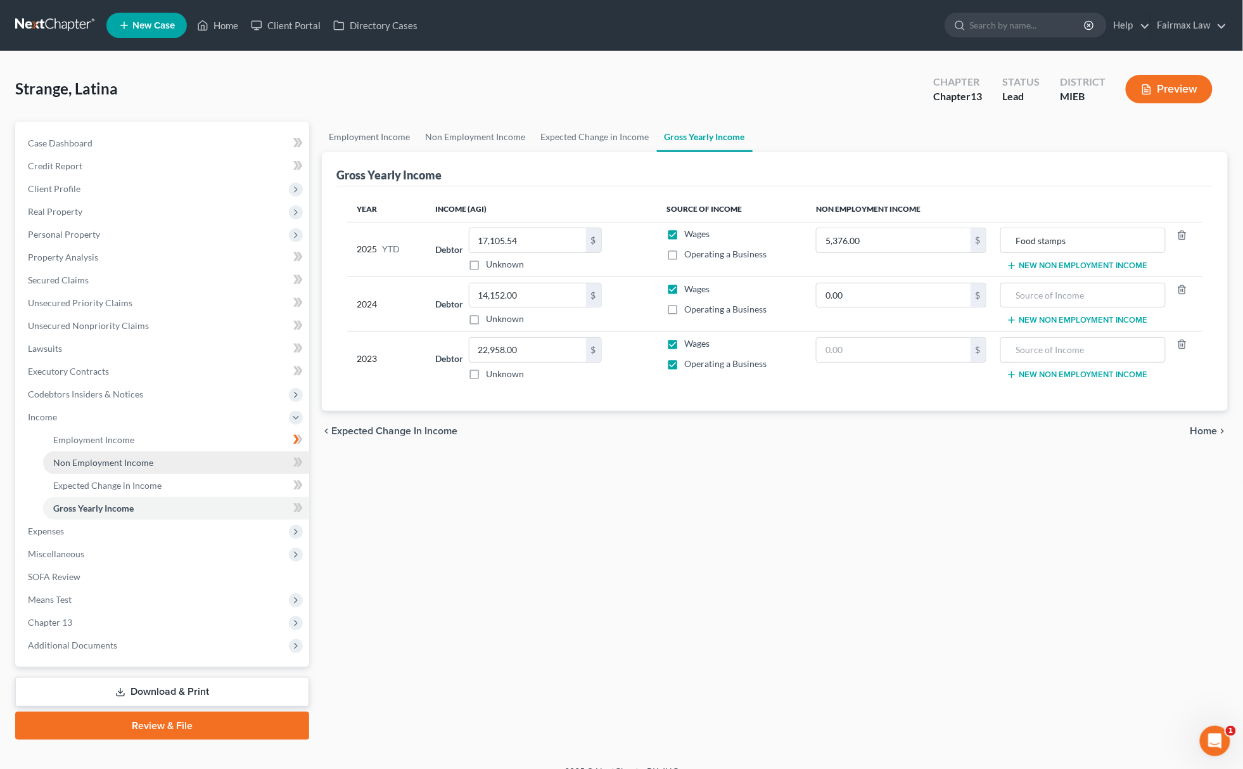
click at [136, 457] on span "Non Employment Income" at bounding box center [103, 462] width 100 height 11
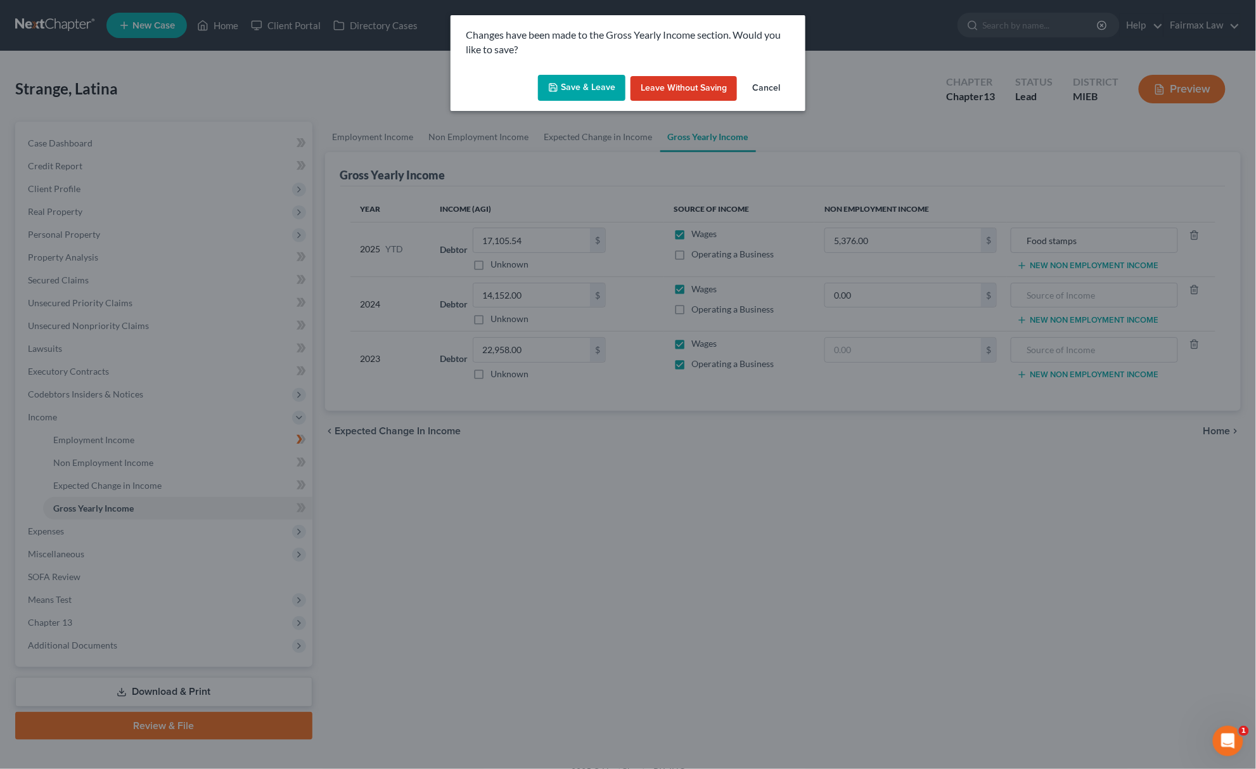
click at [566, 92] on button "Save & Leave" at bounding box center [581, 88] width 87 height 27
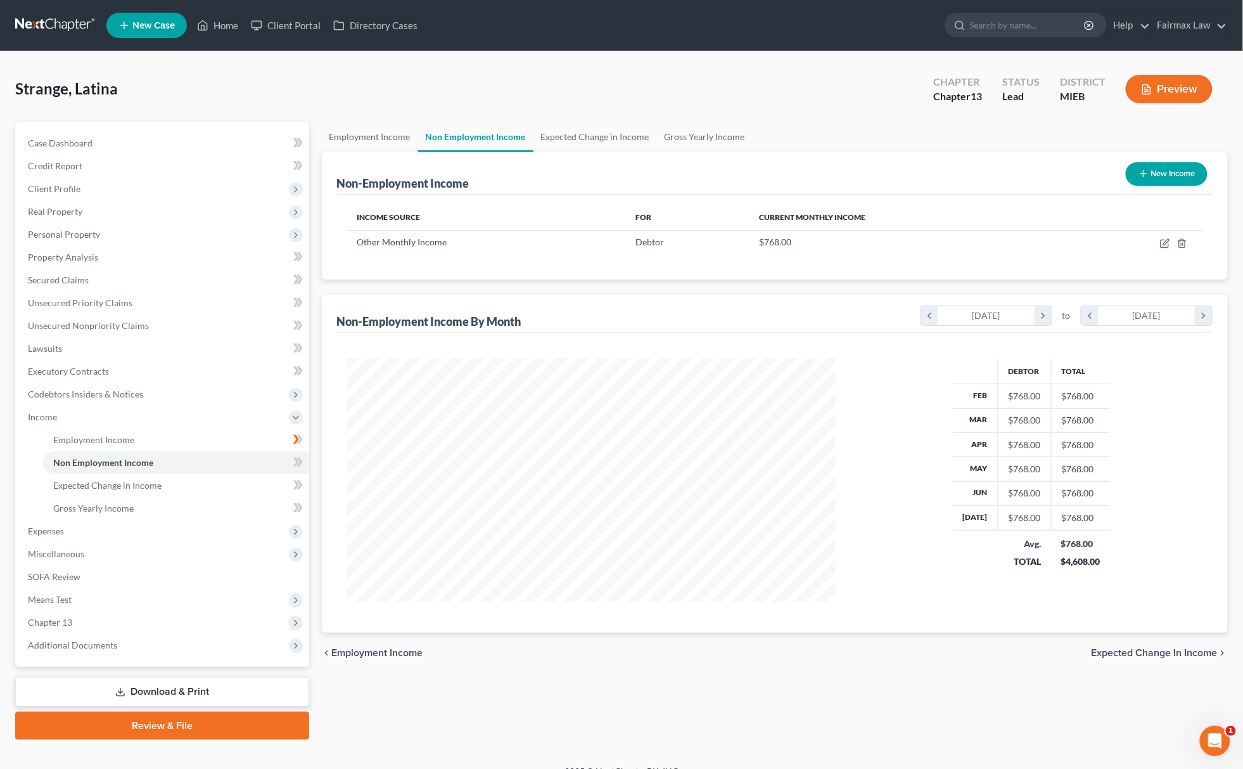
scroll to position [244, 513]
drag, startPoint x: 125, startPoint y: 442, endPoint x: 297, endPoint y: 399, distance: 176.4
click at [125, 442] on span "Employment Income" at bounding box center [93, 439] width 81 height 11
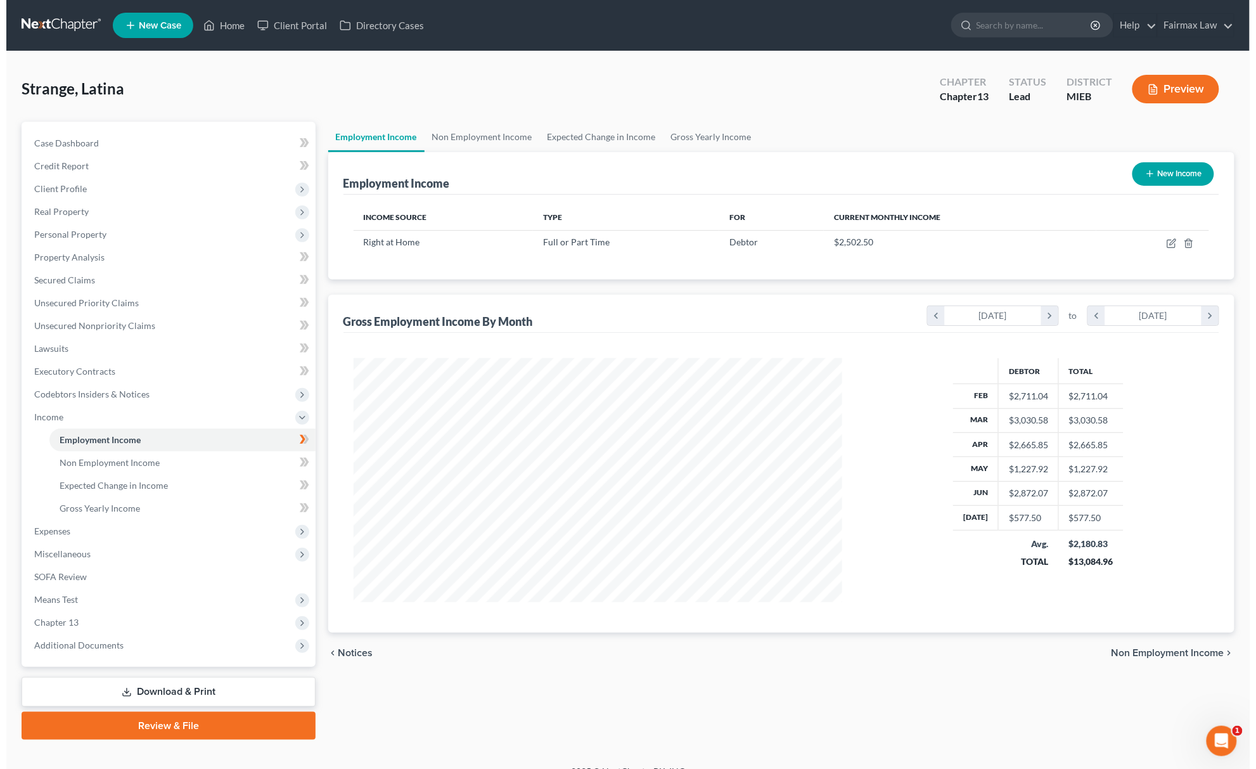
scroll to position [244, 513]
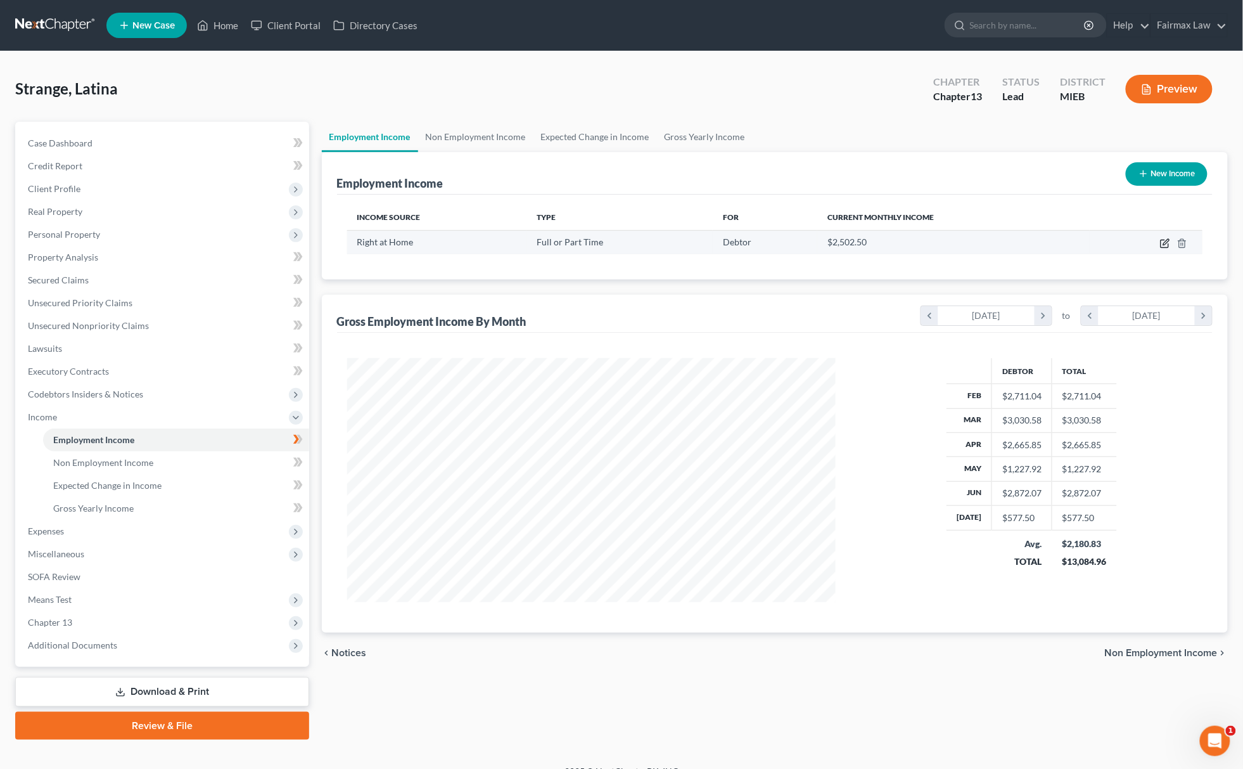
click at [1166, 240] on icon "button" at bounding box center [1165, 243] width 10 height 10
select select "0"
select select "23"
select select "3"
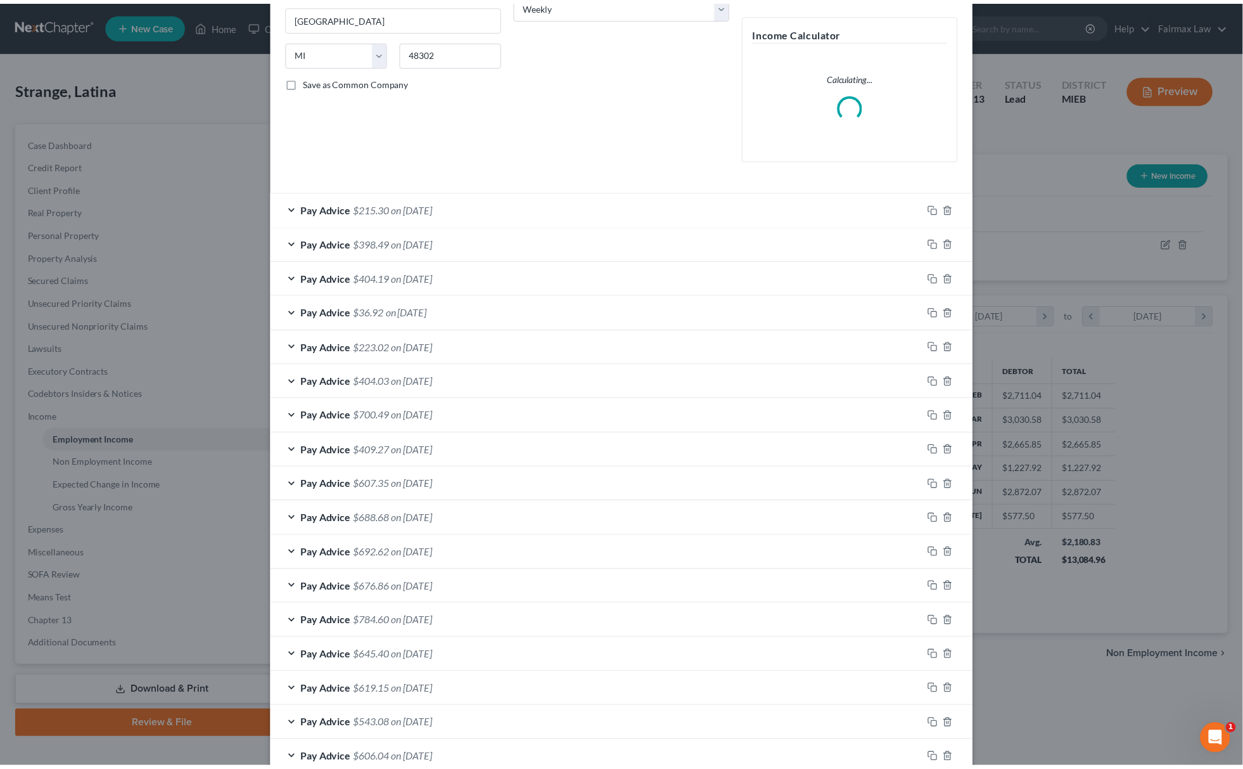
scroll to position [373, 0]
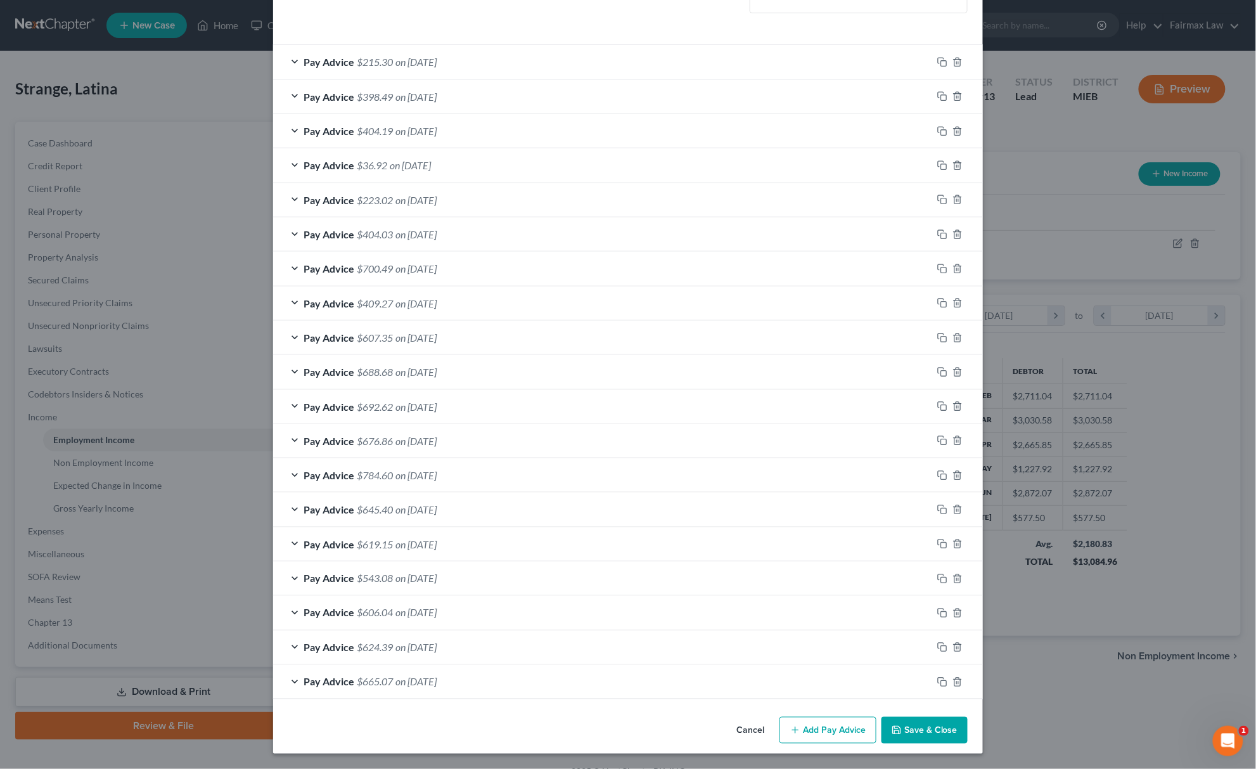
click at [946, 720] on button "Save & Close" at bounding box center [924, 730] width 86 height 27
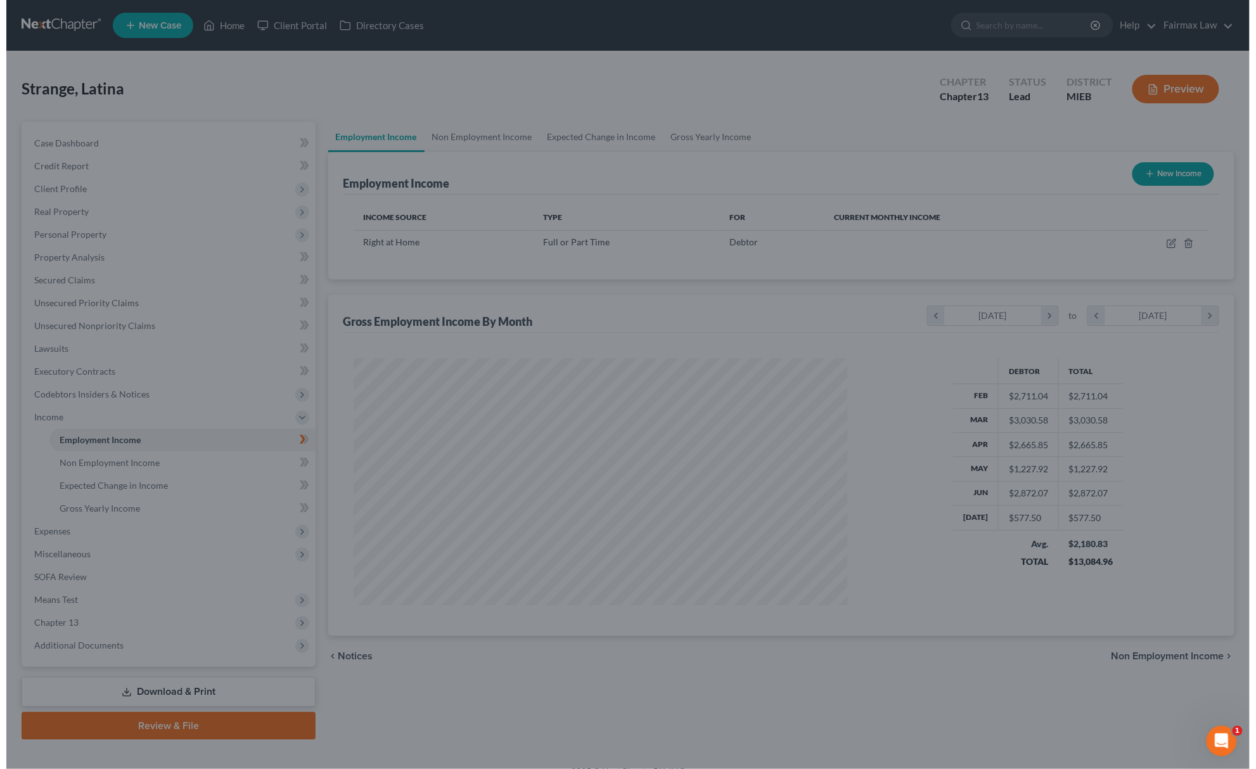
scroll to position [633368, 633098]
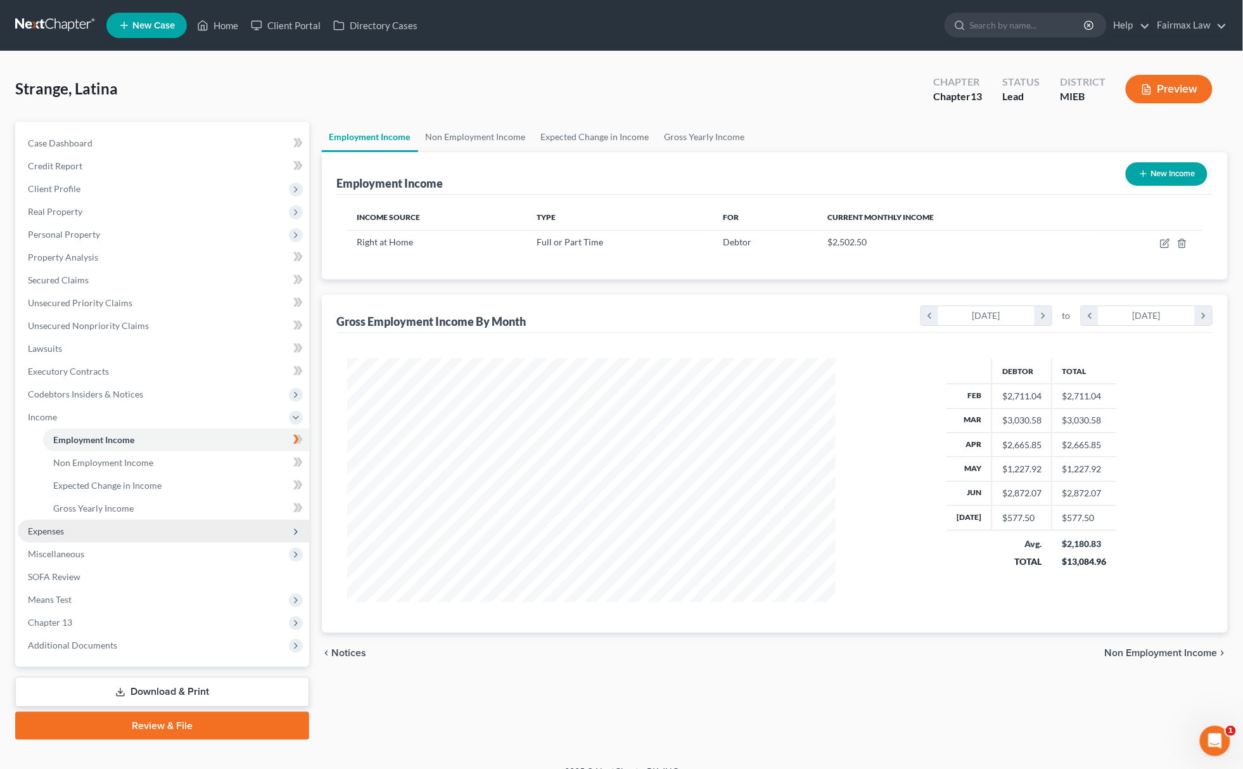
click at [89, 520] on span "Expenses" at bounding box center [163, 531] width 291 height 23
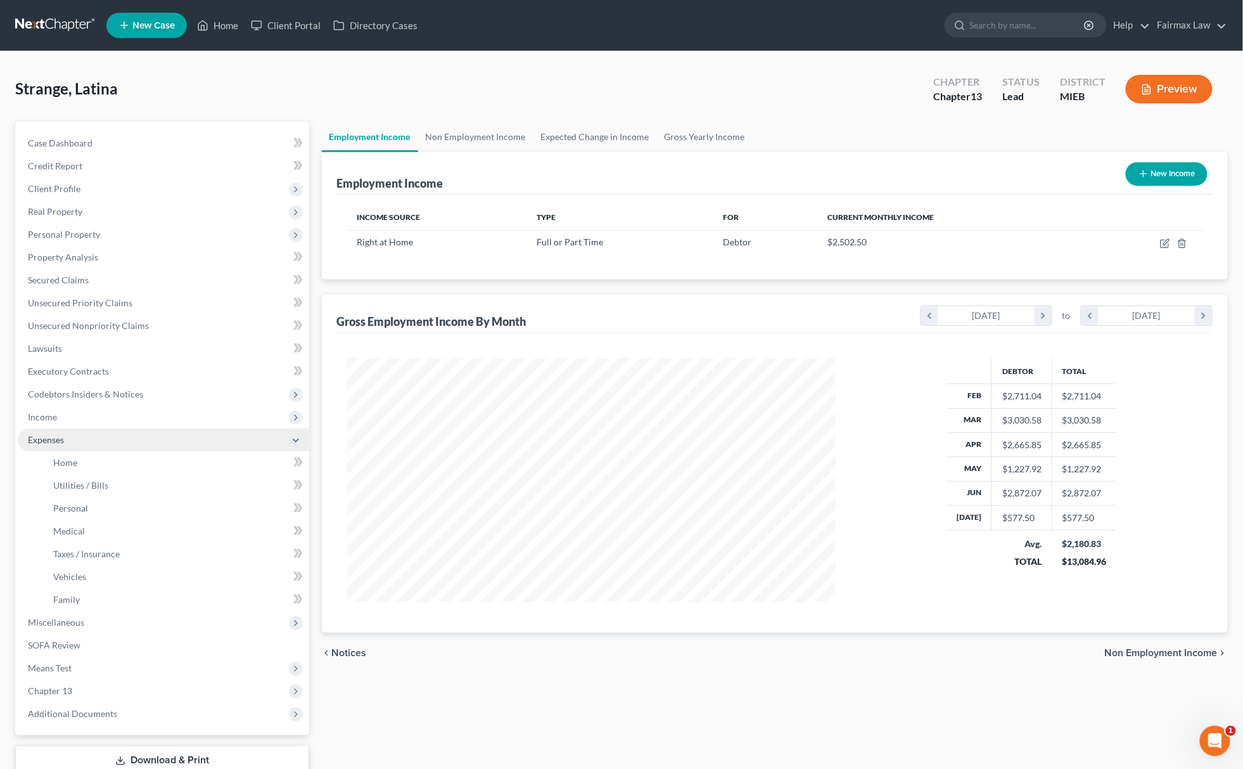
click at [142, 428] on span "Expenses" at bounding box center [163, 439] width 291 height 23
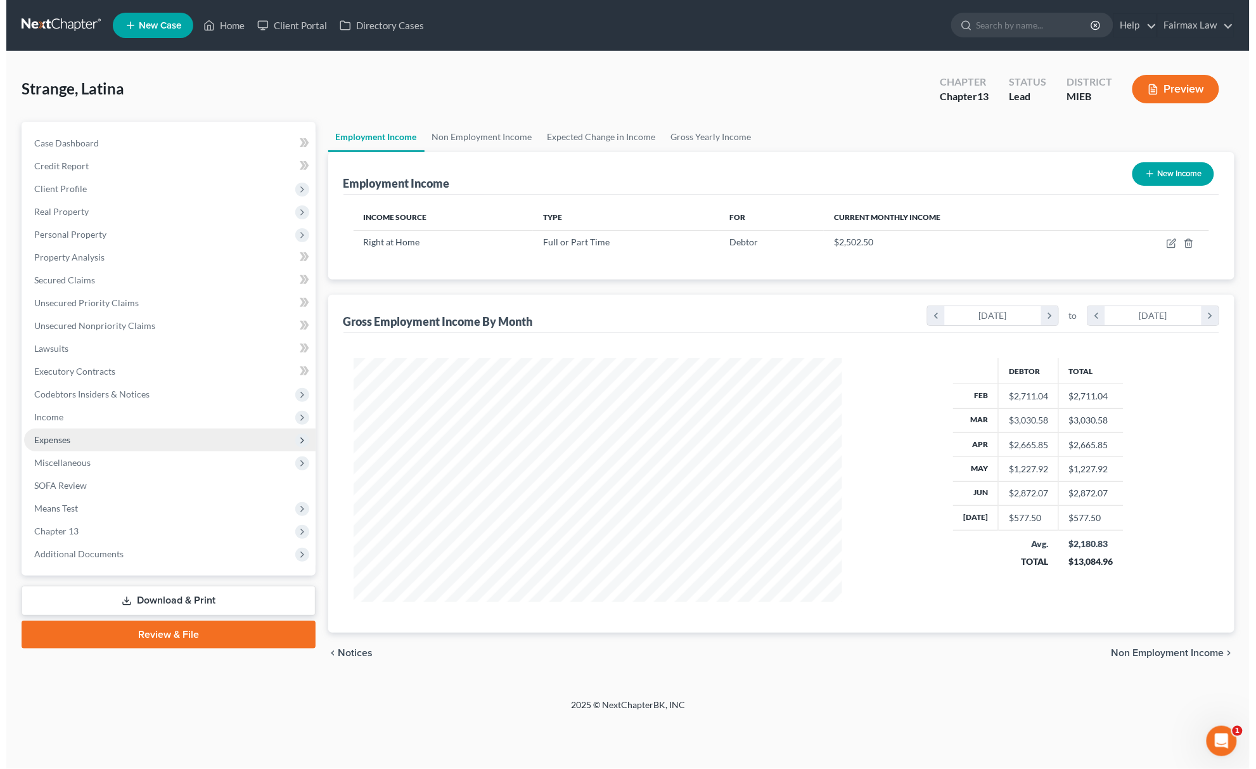
scroll to position [633365, 633093]
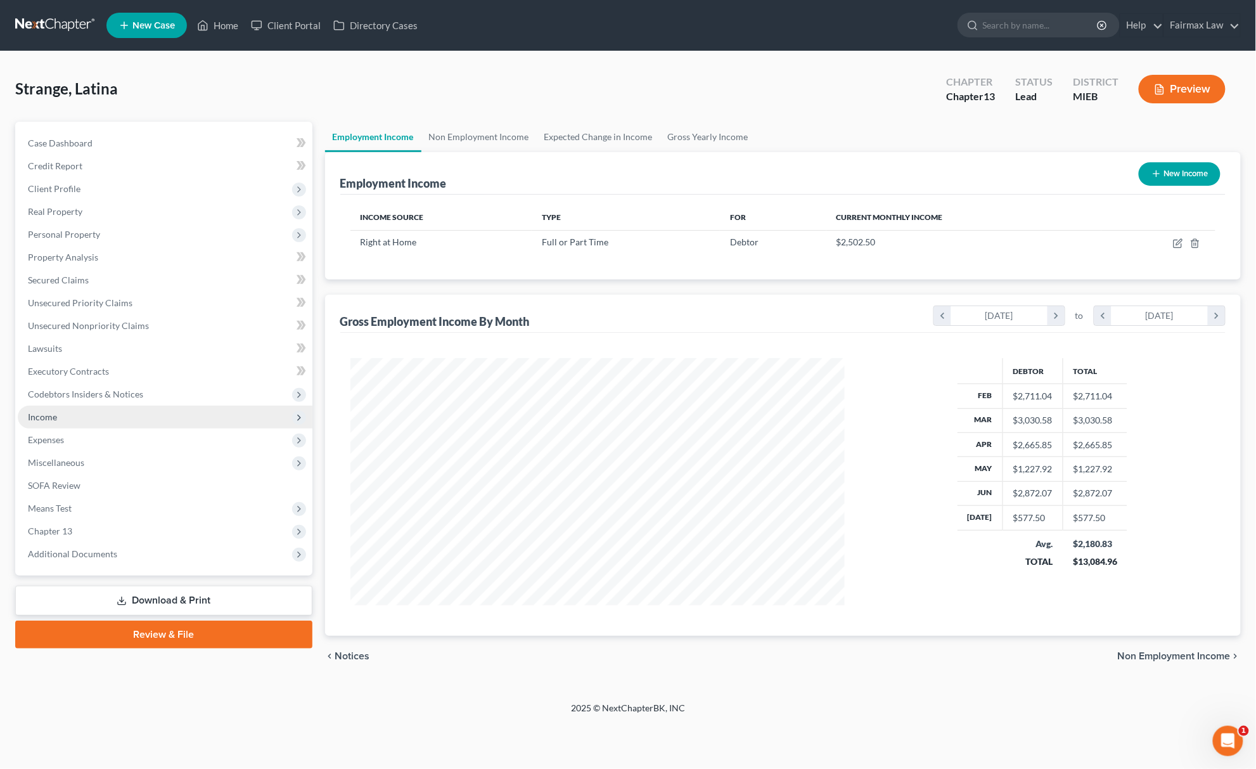
click at [155, 418] on span "Income" at bounding box center [165, 417] width 295 height 23
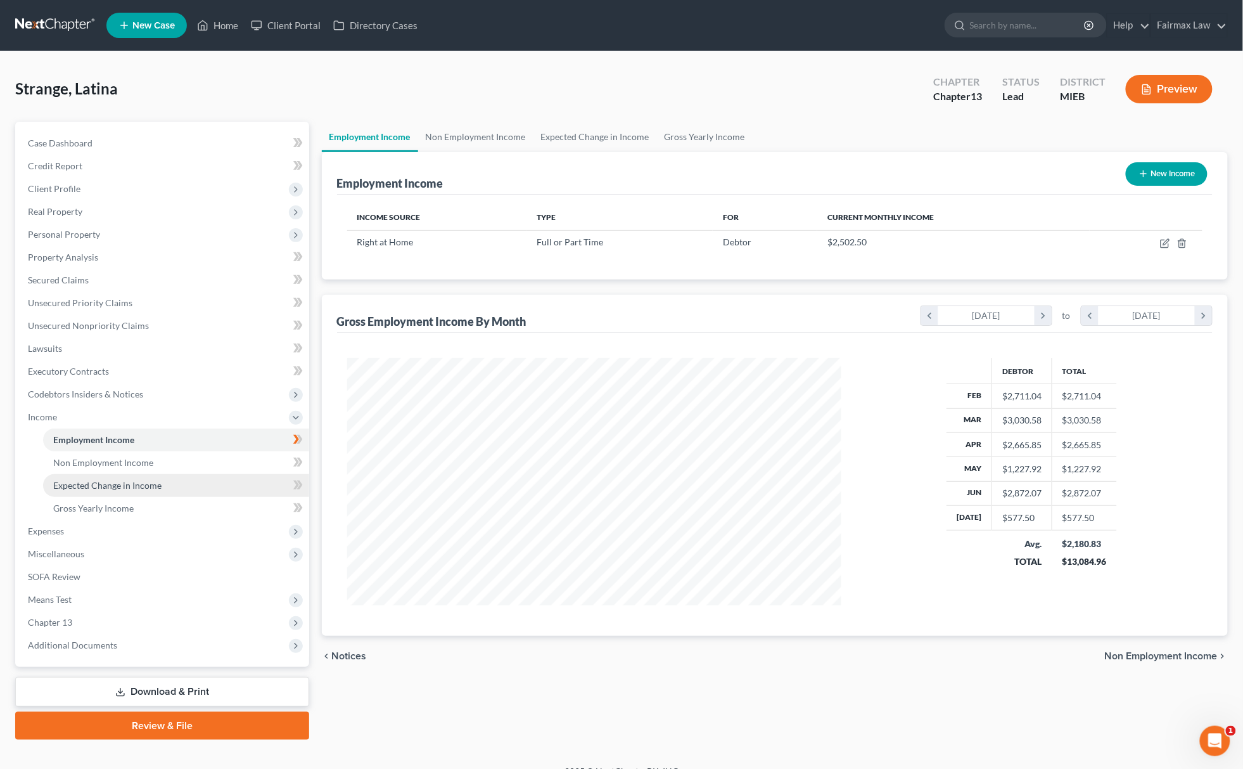
scroll to position [633368, 633098]
click at [137, 500] on link "Gross Yearly Income" at bounding box center [176, 508] width 266 height 23
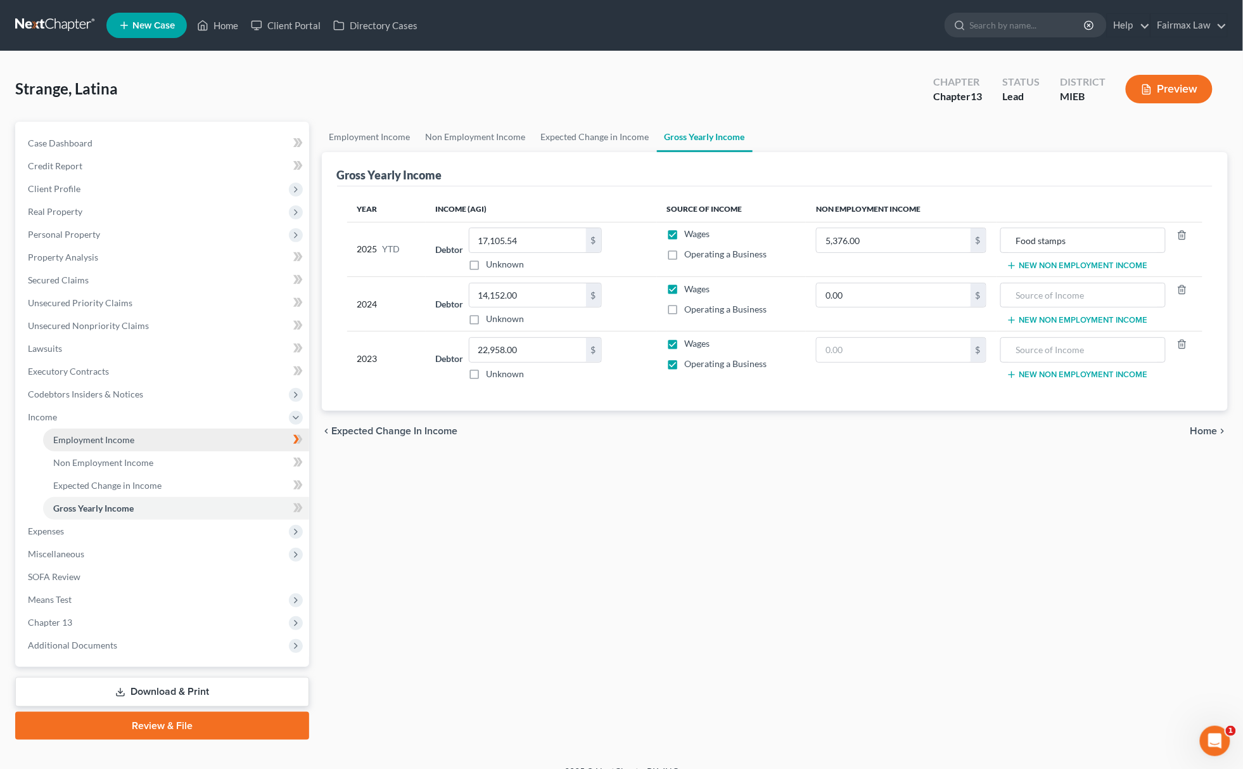
click at [118, 438] on span "Employment Income" at bounding box center [93, 439] width 81 height 11
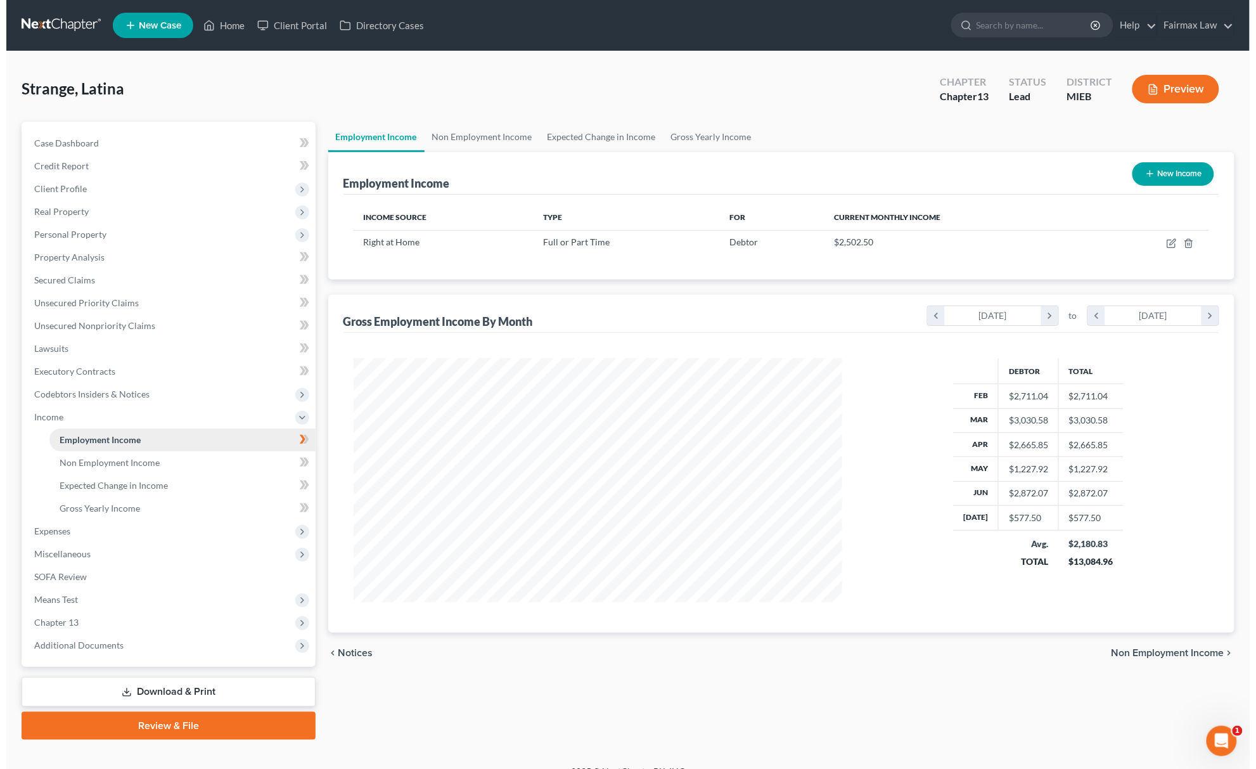
scroll to position [244, 513]
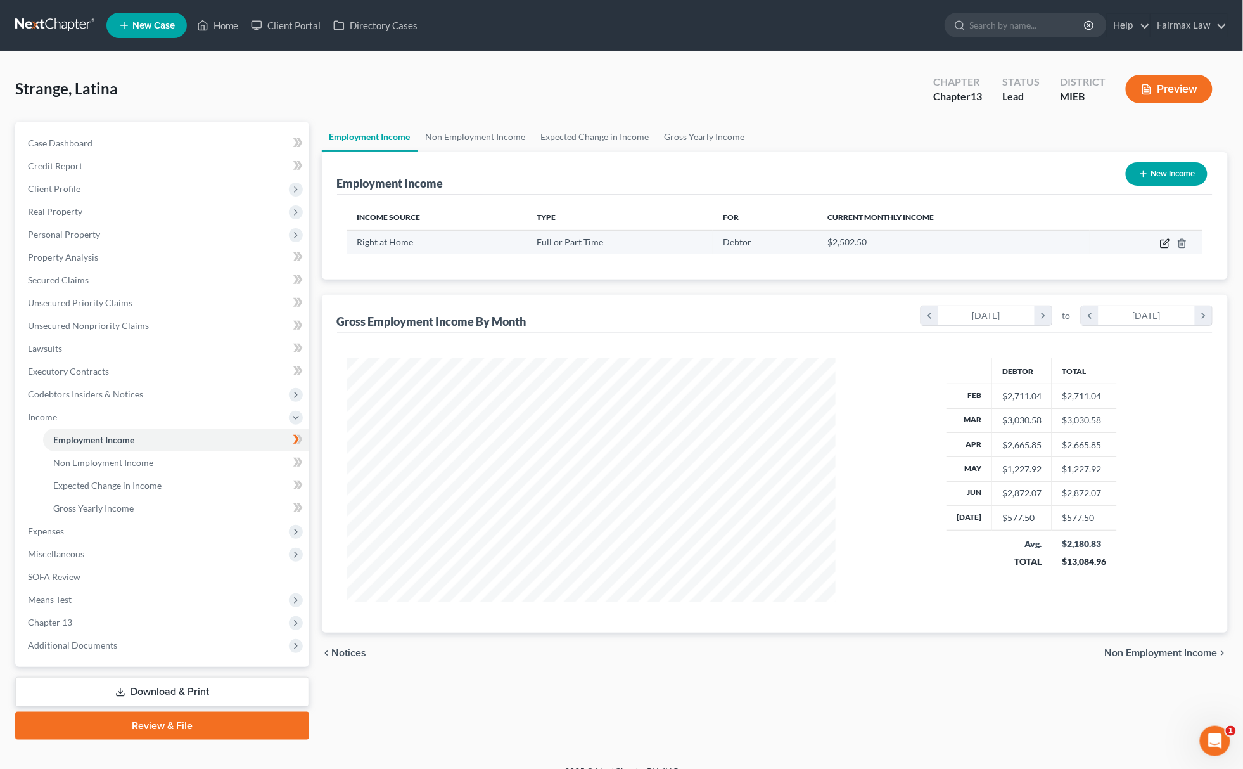
click at [1163, 246] on icon "button" at bounding box center [1165, 244] width 8 height 8
select select "0"
select select "23"
select select "3"
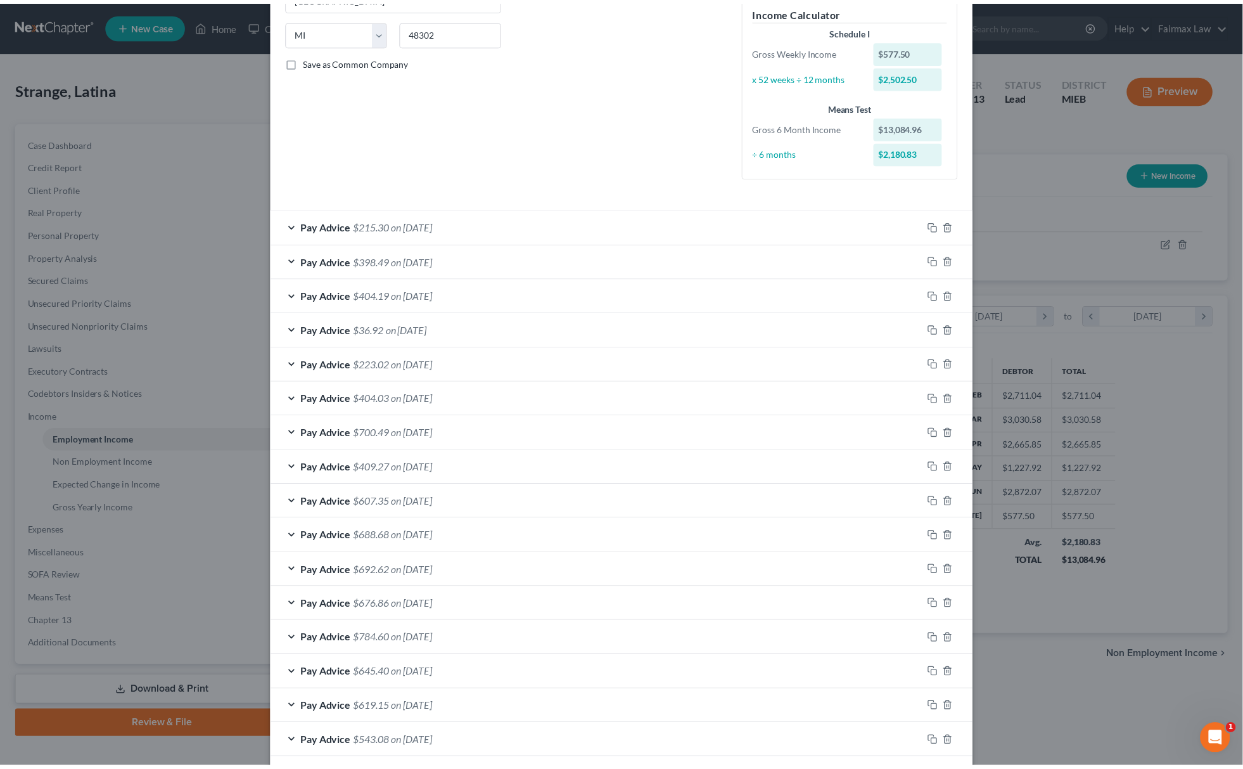
scroll to position [411, 0]
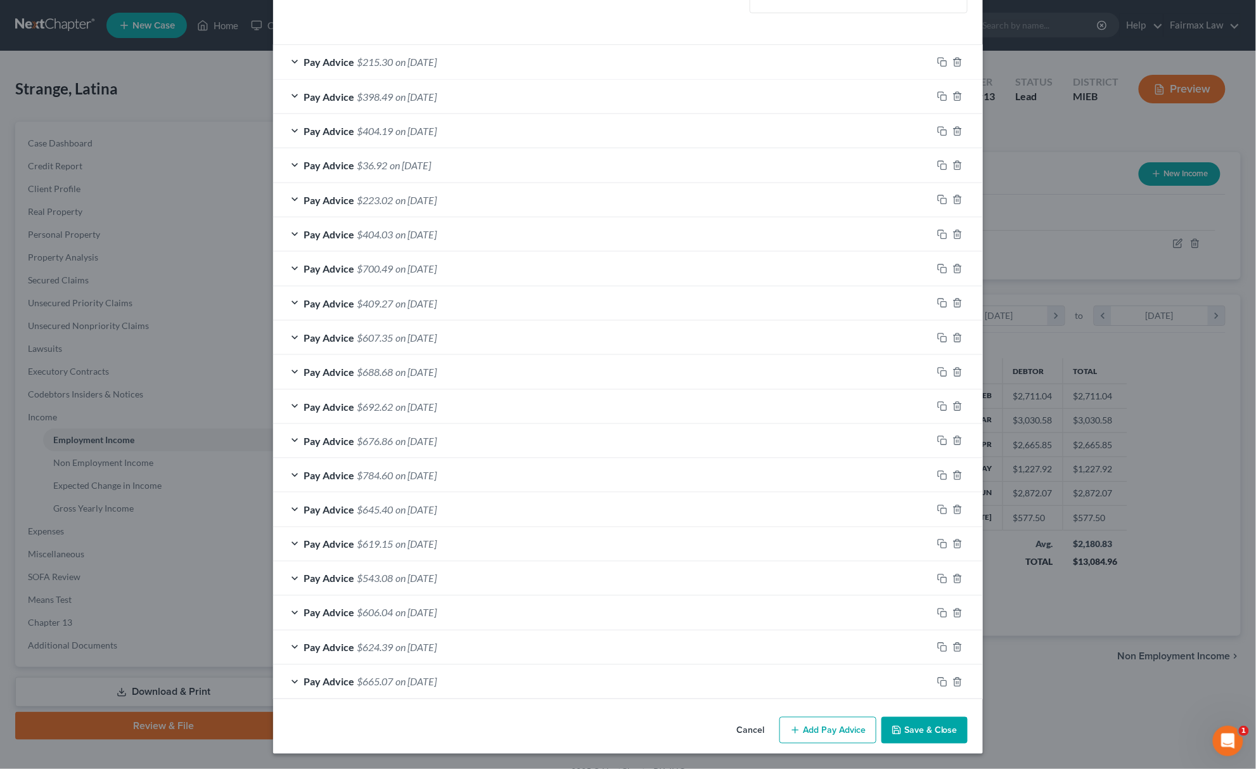
click at [926, 734] on button "Save & Close" at bounding box center [924, 730] width 86 height 27
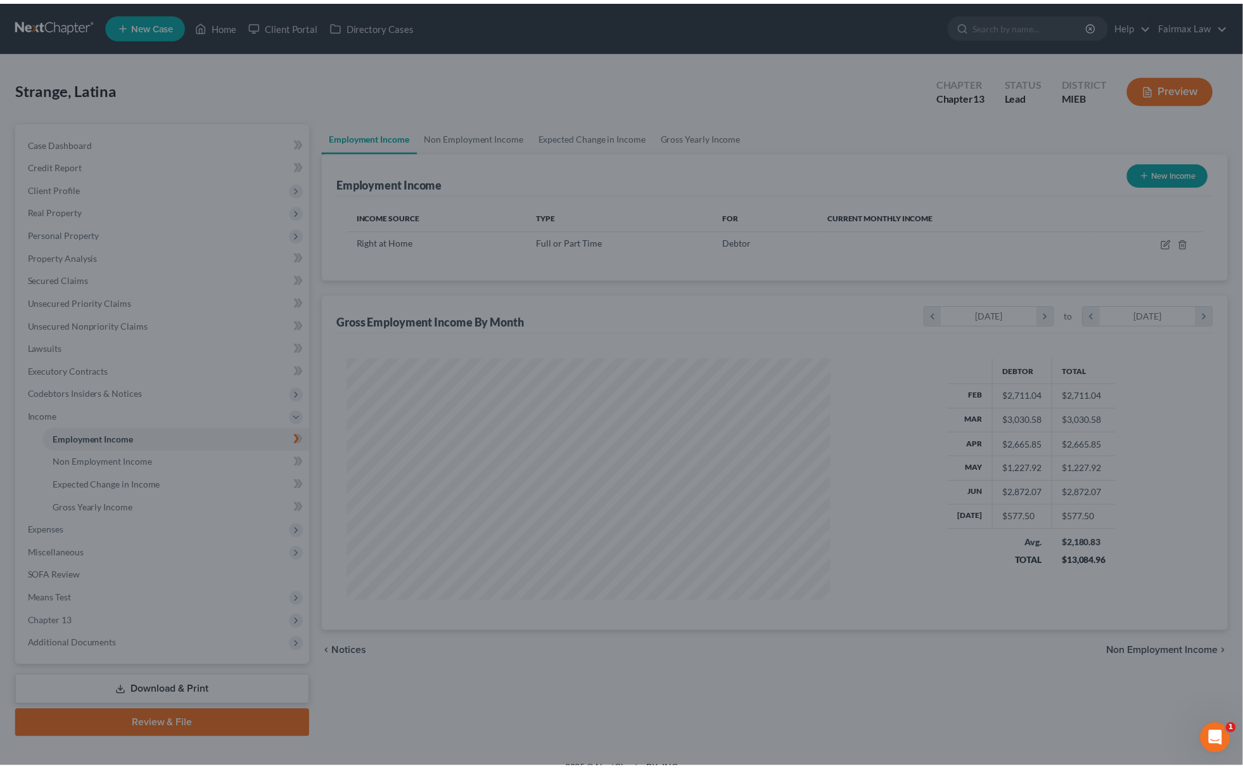
scroll to position [633368, 633098]
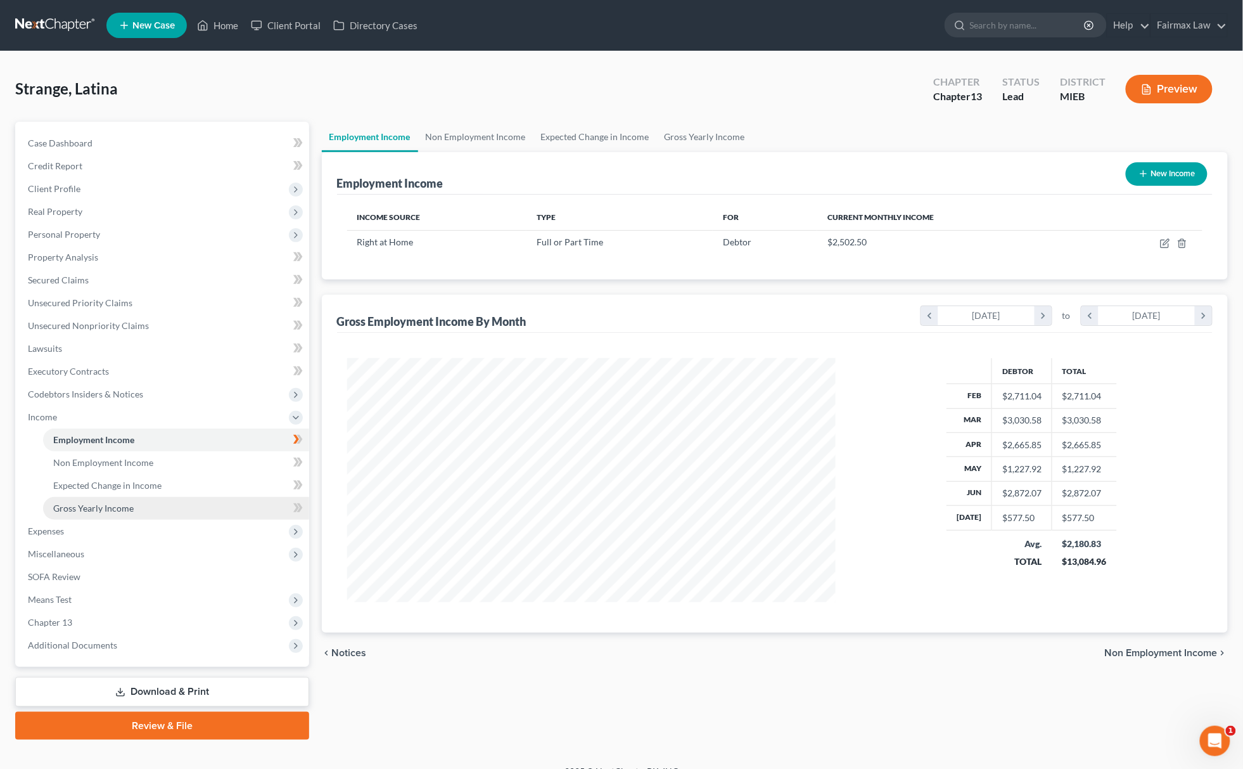
click at [102, 500] on link "Gross Yearly Income" at bounding box center [176, 508] width 266 height 23
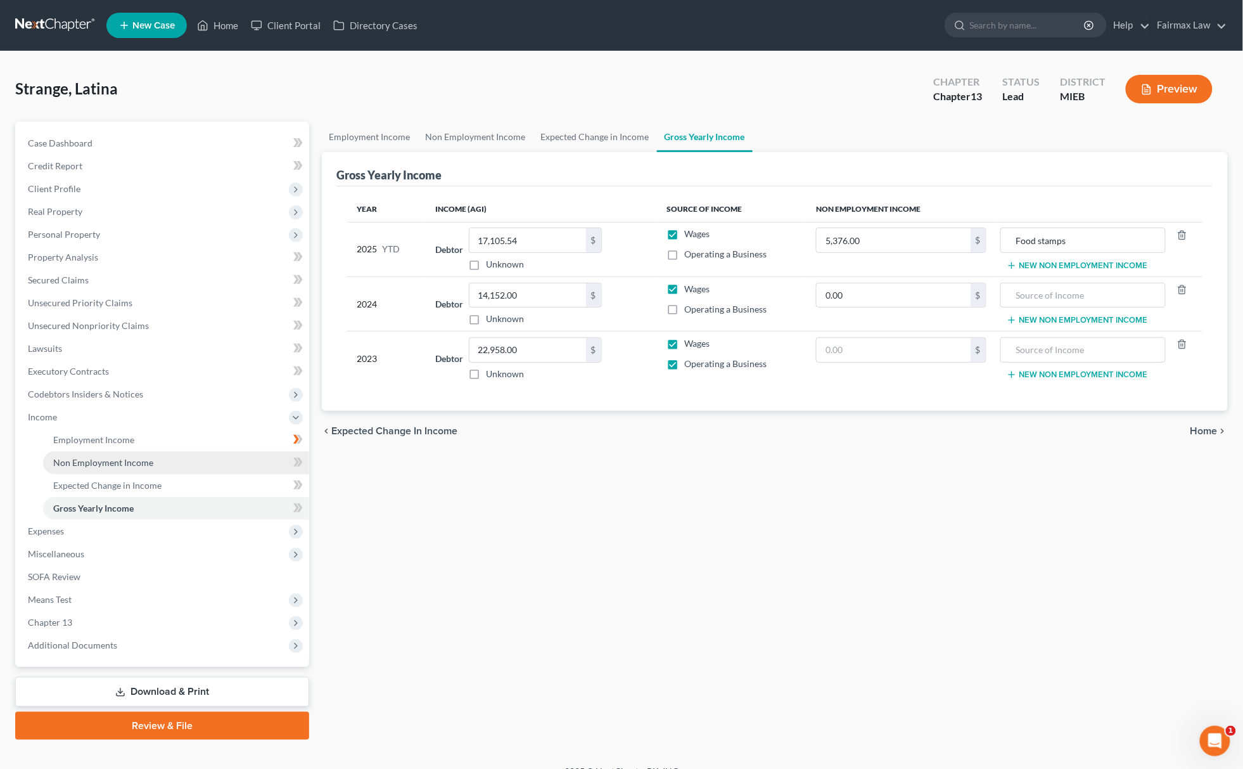
click at [118, 468] on link "Non Employment Income" at bounding box center [176, 462] width 266 height 23
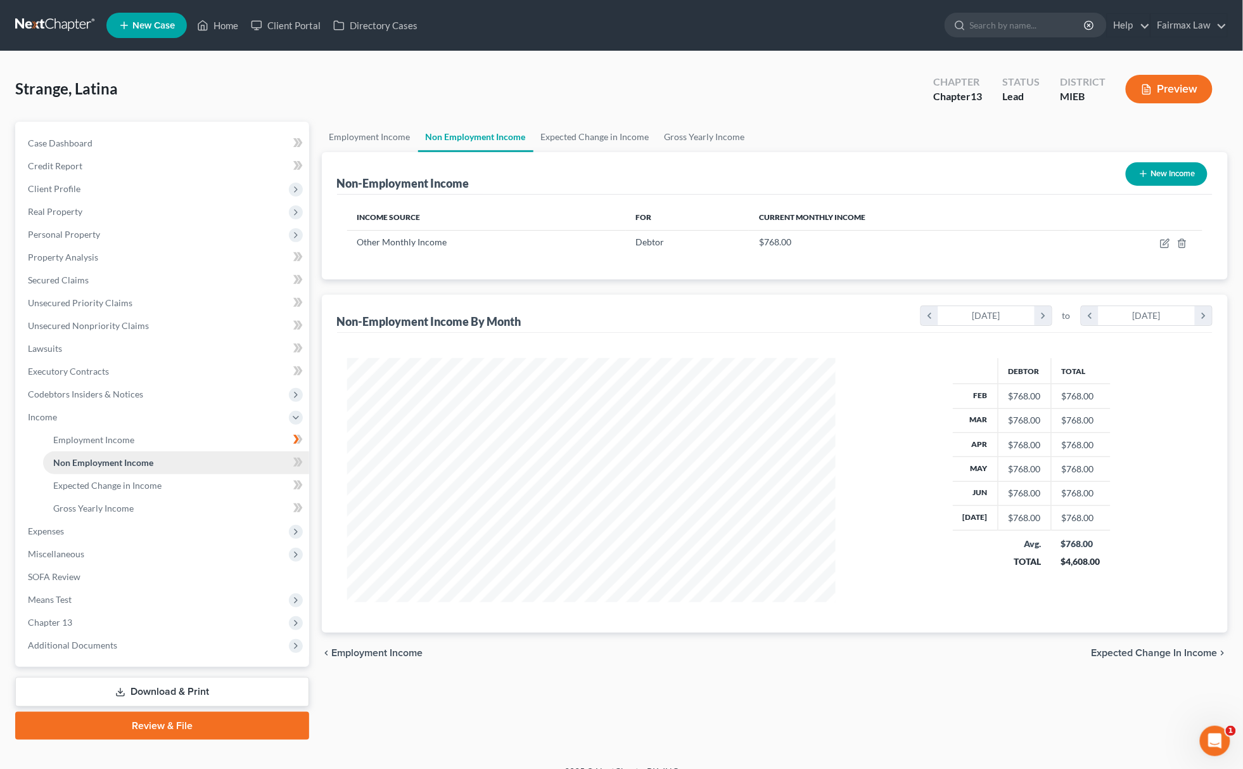
scroll to position [244, 513]
click at [125, 527] on span "Expenses" at bounding box center [163, 531] width 291 height 23
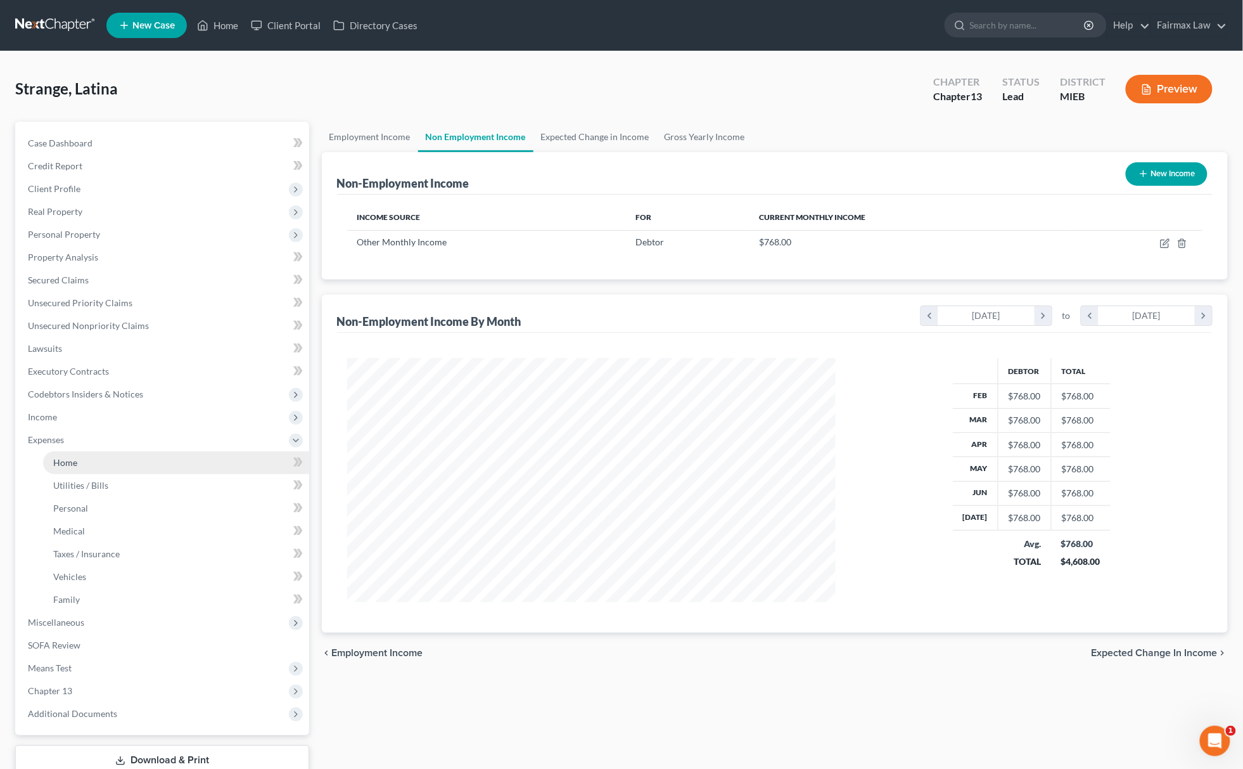
click at [110, 460] on link "Home" at bounding box center [176, 462] width 266 height 23
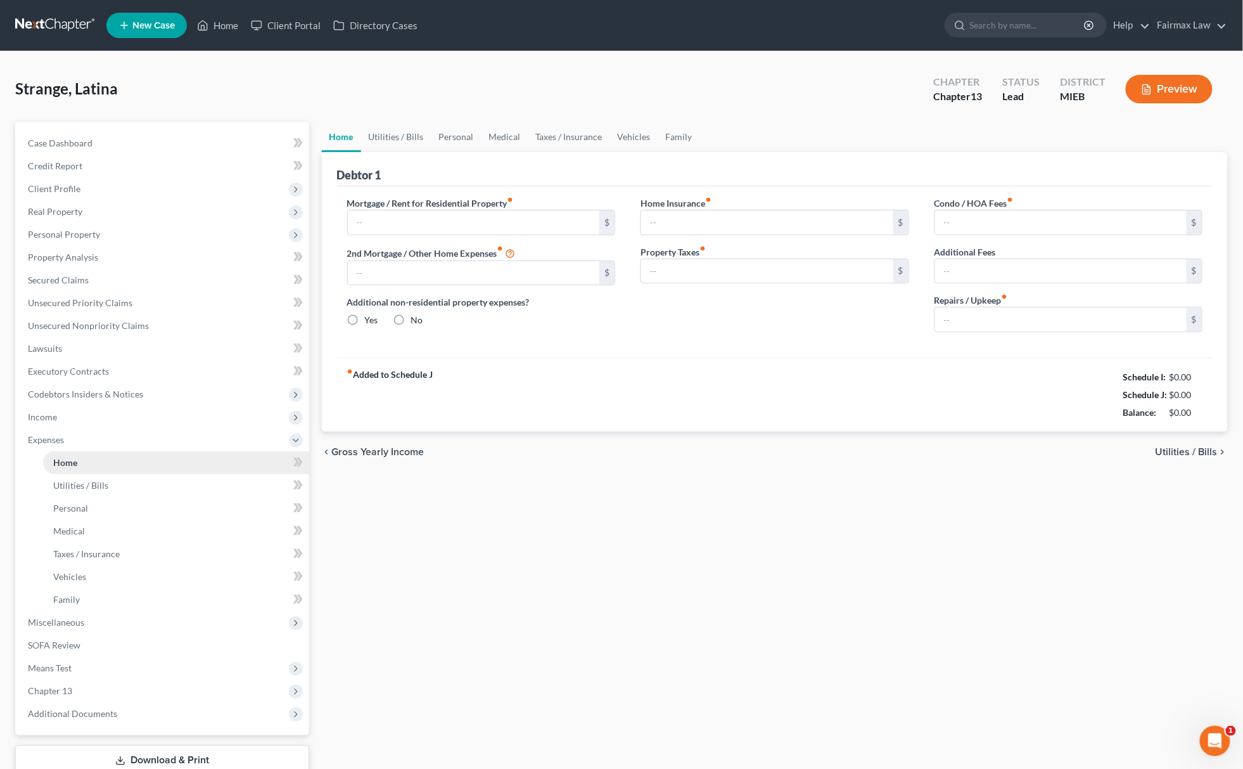
type input "899.00"
type input "0.00"
radio input "true"
type input "0.00"
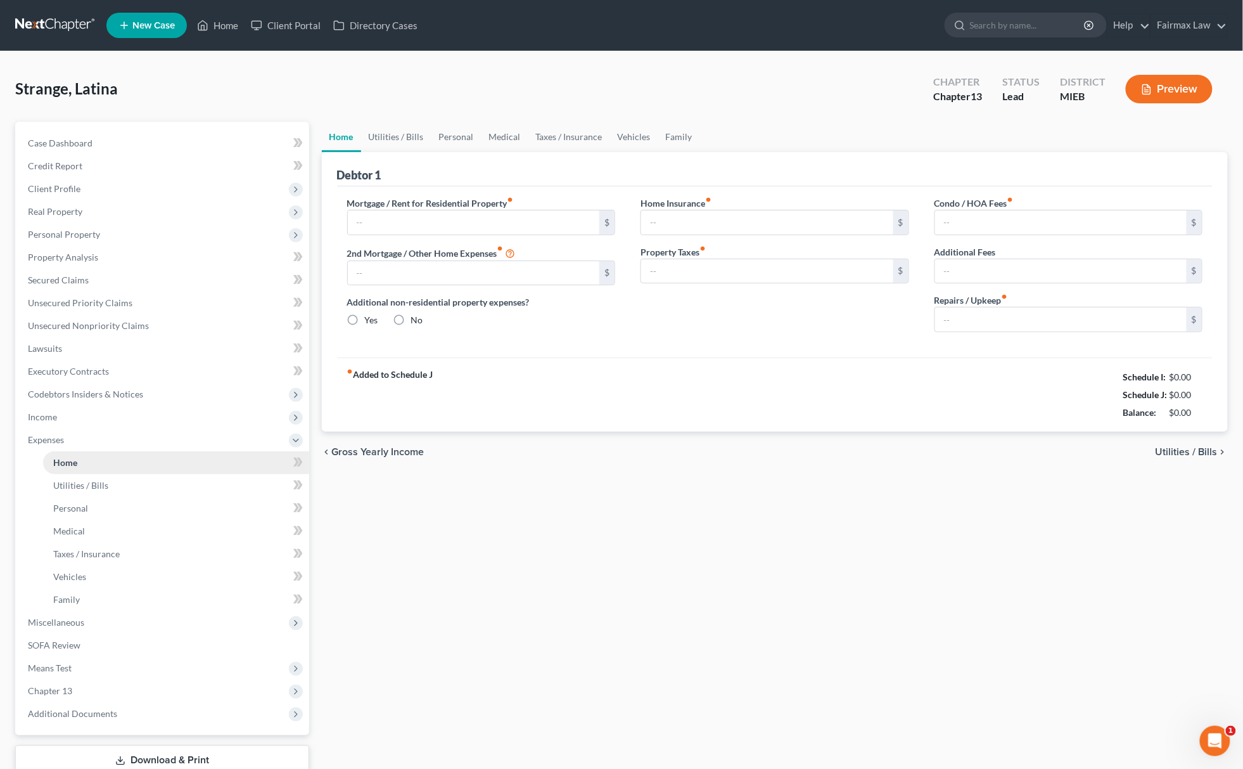
type input "0.00"
click at [672, 134] on link "Family" at bounding box center [679, 137] width 42 height 30
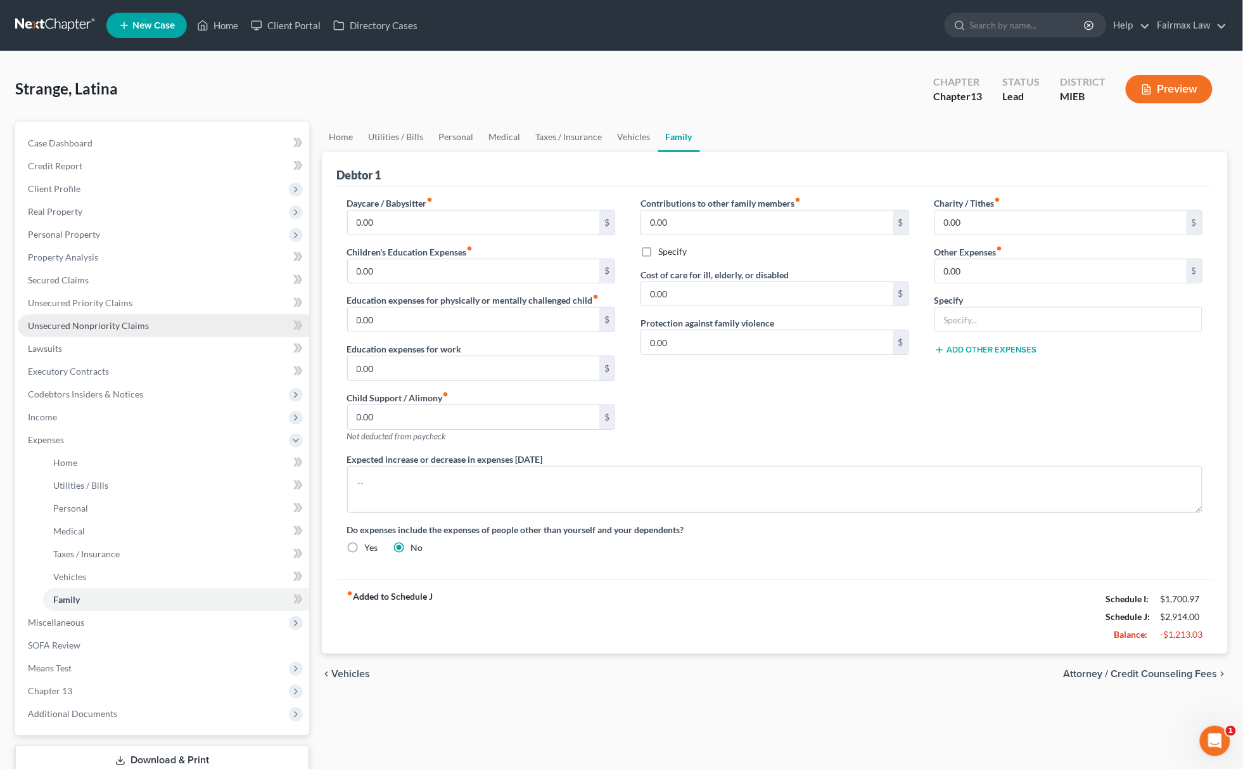
click at [125, 314] on link "Unsecured Nonpriority Claims" at bounding box center [163, 325] width 291 height 23
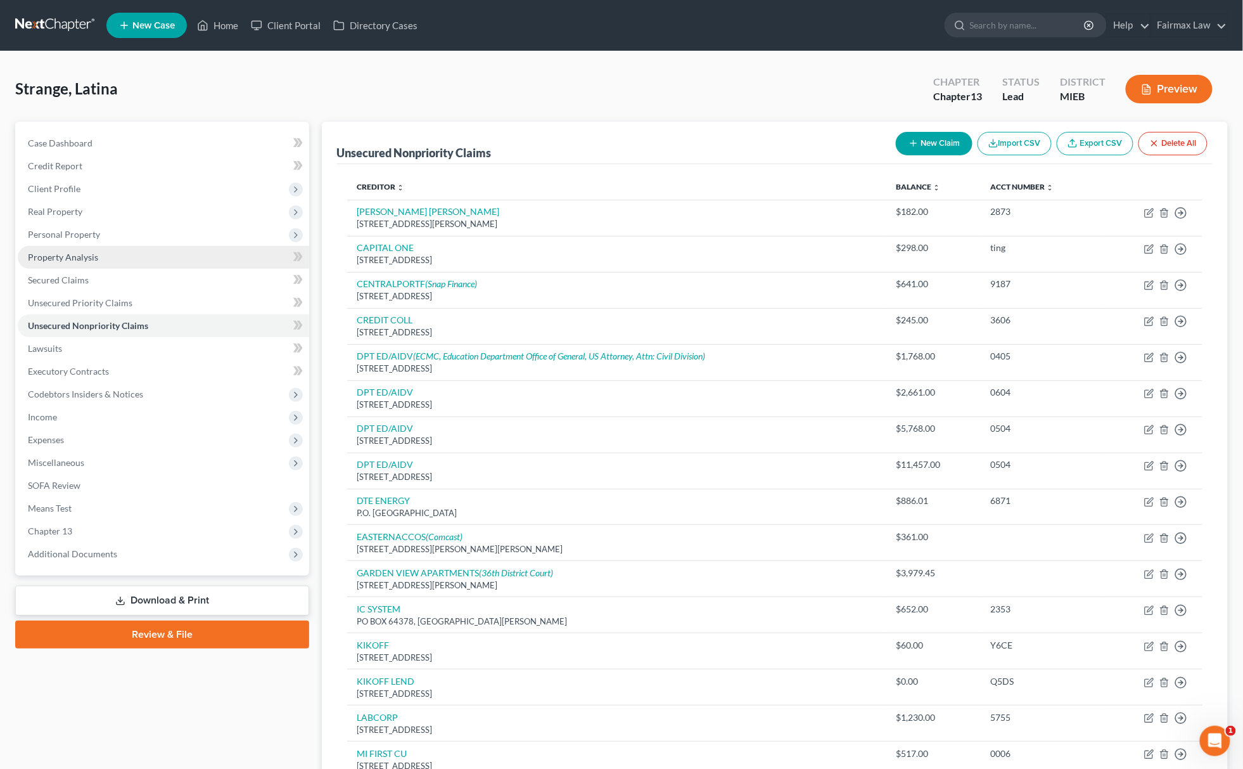
click at [95, 257] on span "Property Analysis" at bounding box center [63, 257] width 70 height 11
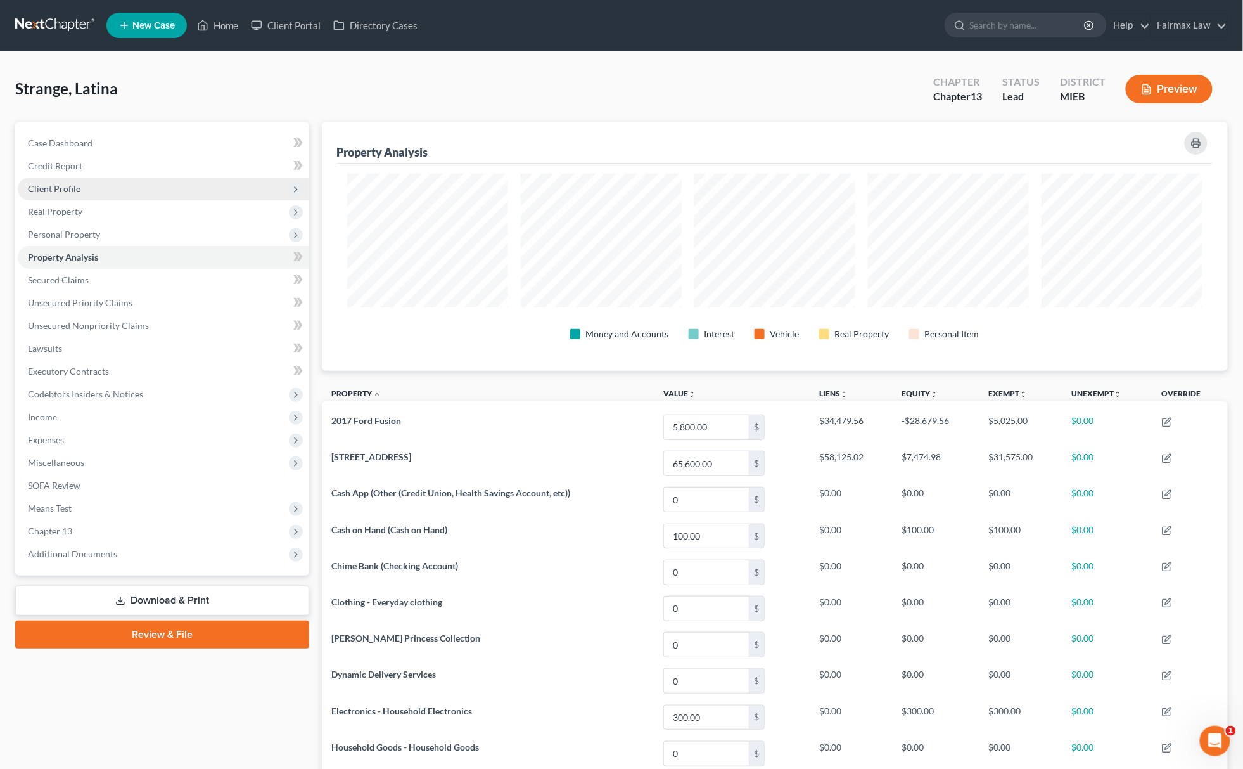
click at [86, 198] on span "Client Profile" at bounding box center [163, 188] width 291 height 23
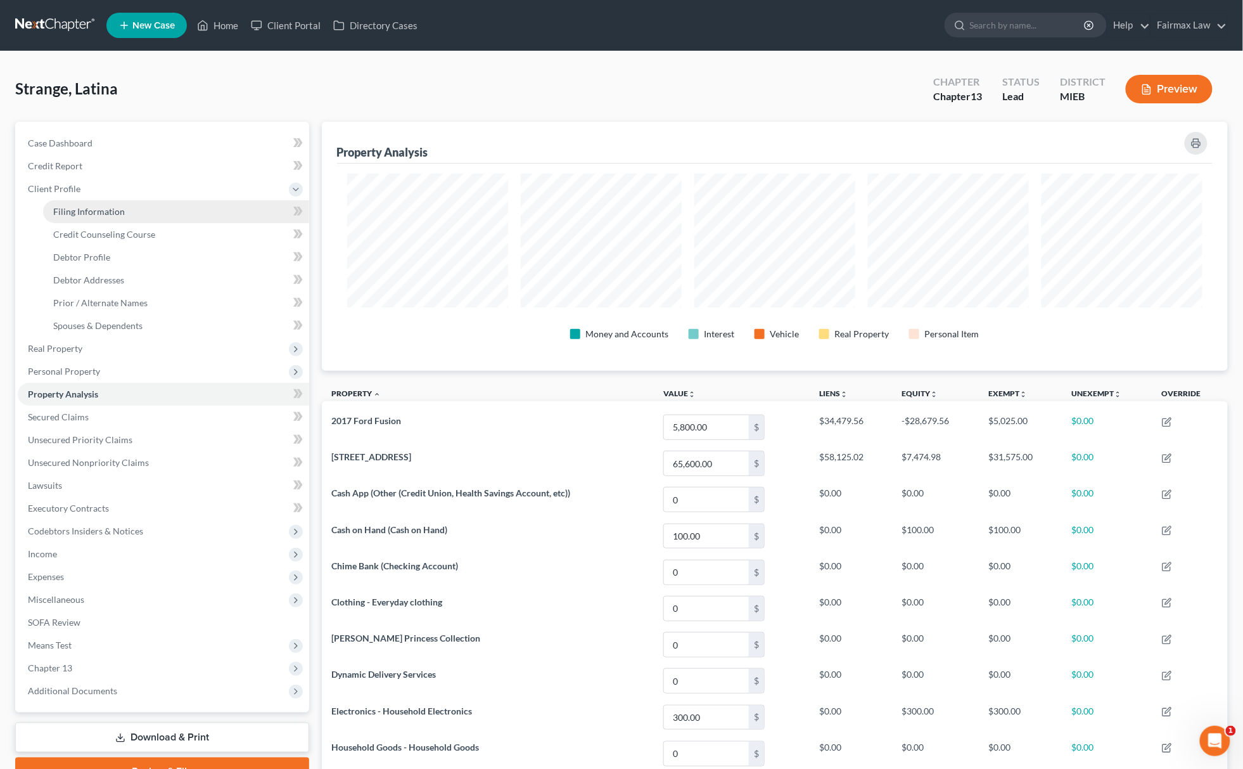
click at [122, 208] on span "Filing Information" at bounding box center [89, 211] width 72 height 11
select select "1"
select select "0"
select select "3"
select select "40"
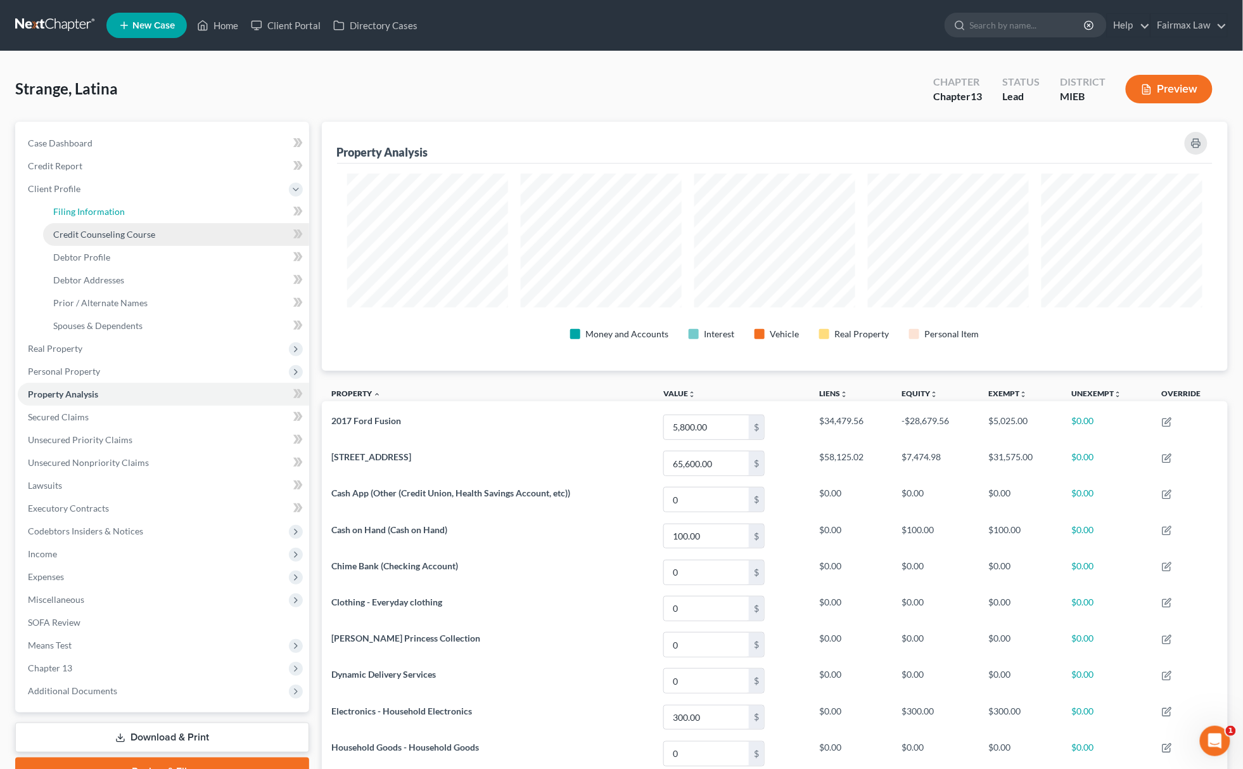
select select "0"
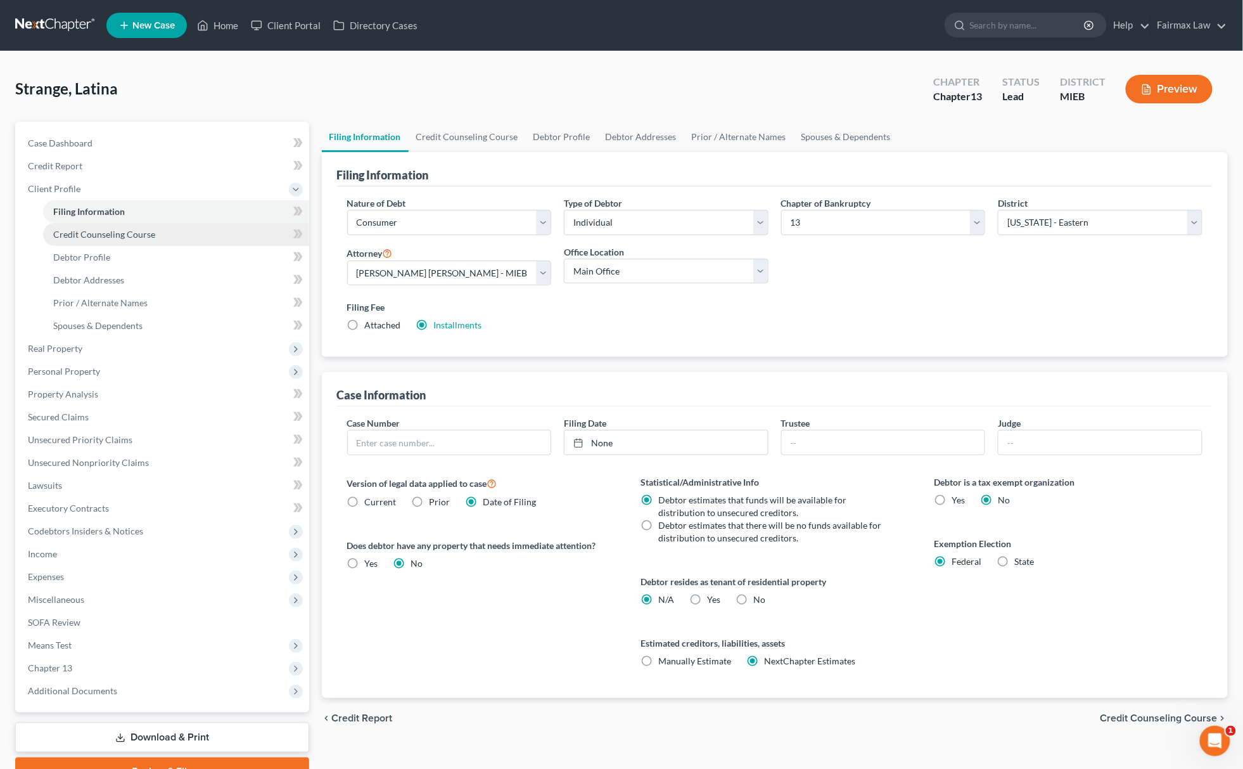
click at [131, 229] on span "Credit Counseling Course" at bounding box center [104, 234] width 102 height 11
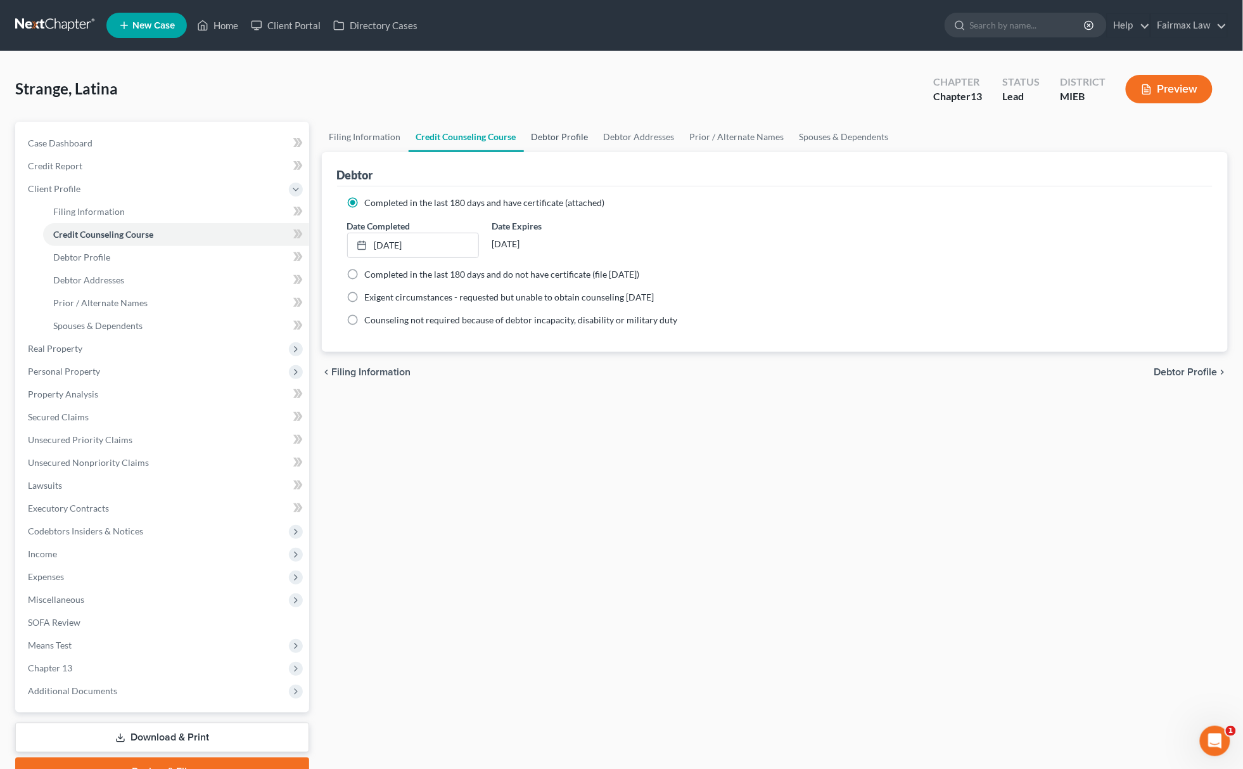
click at [537, 129] on link "Debtor Profile" at bounding box center [560, 137] width 72 height 30
select select "0"
select select "2"
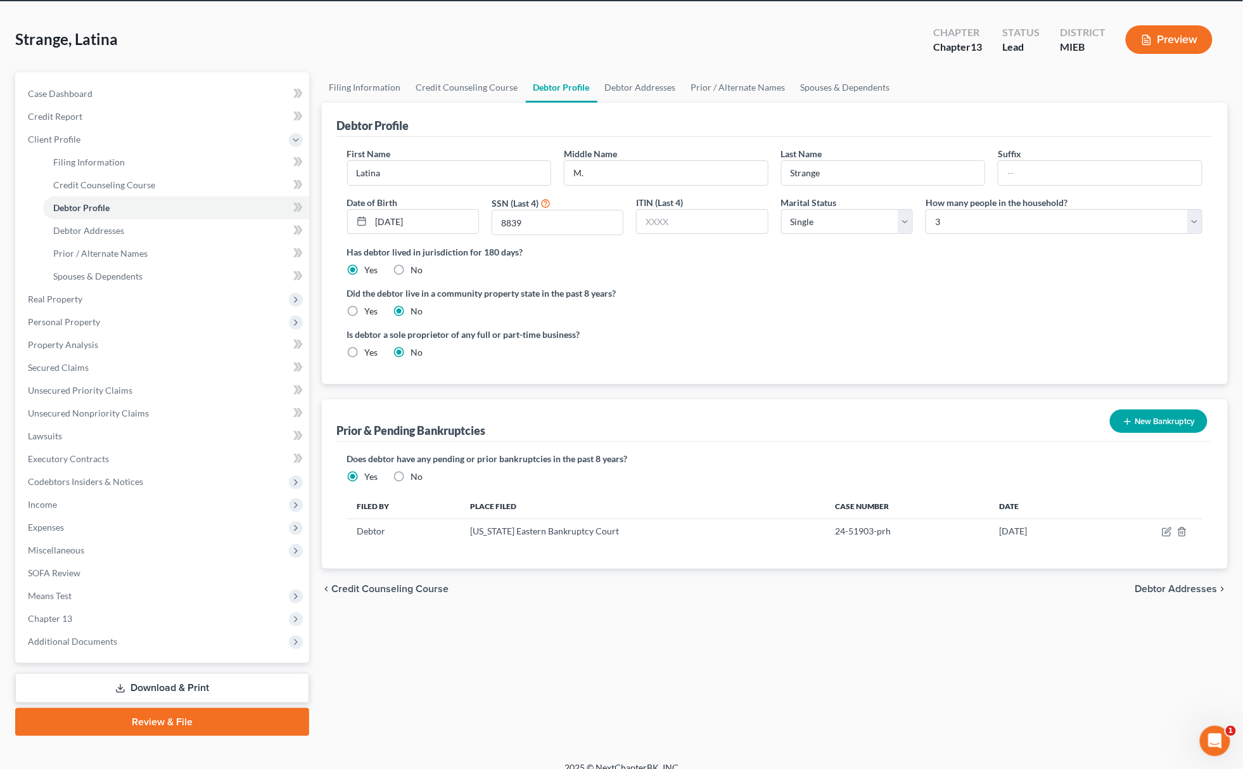
scroll to position [64, 0]
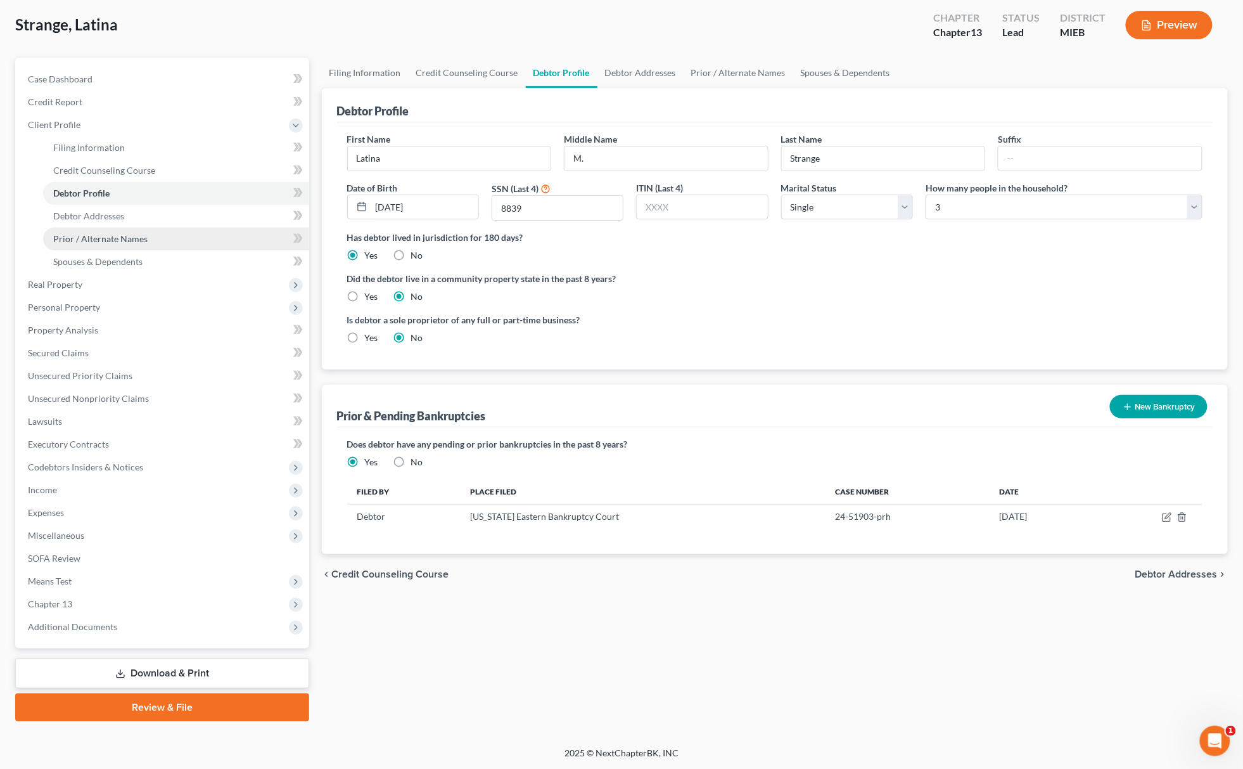
click at [143, 244] on link "Prior / Alternate Names" at bounding box center [176, 238] width 266 height 23
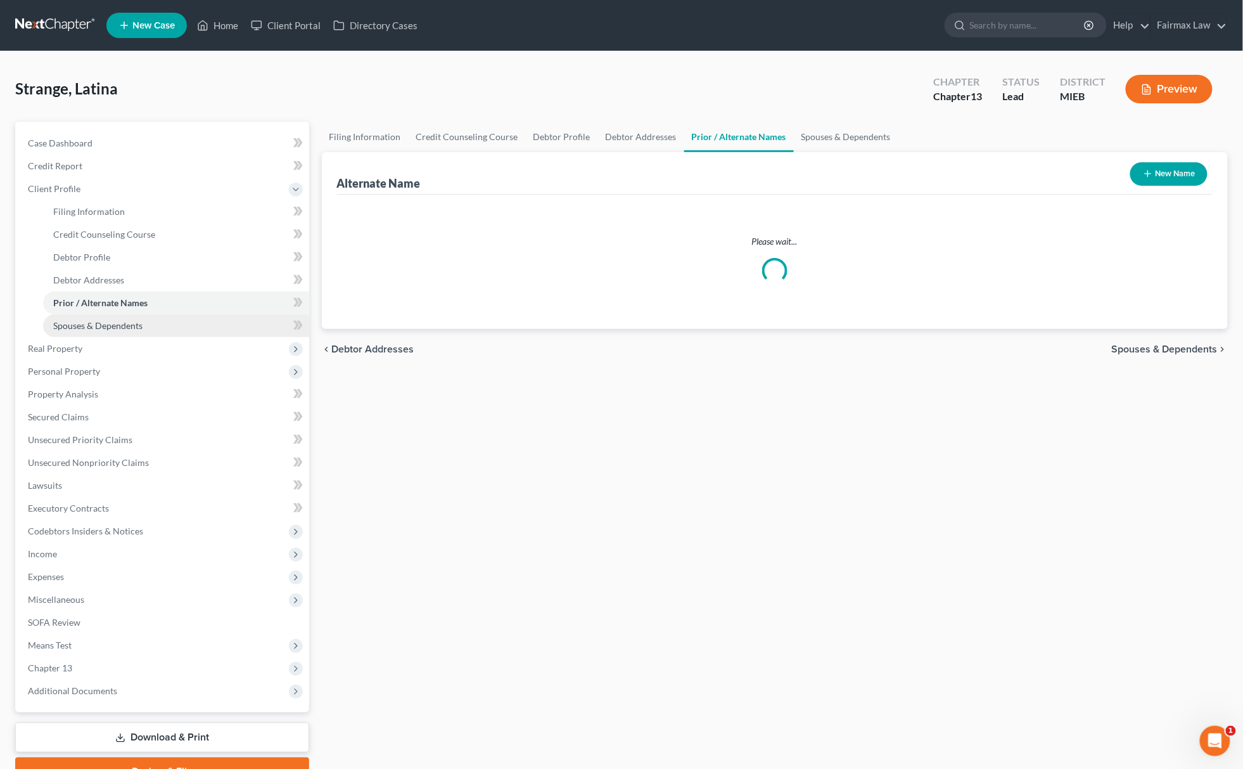
click at [109, 323] on span "Spouses & Dependents" at bounding box center [97, 325] width 89 height 11
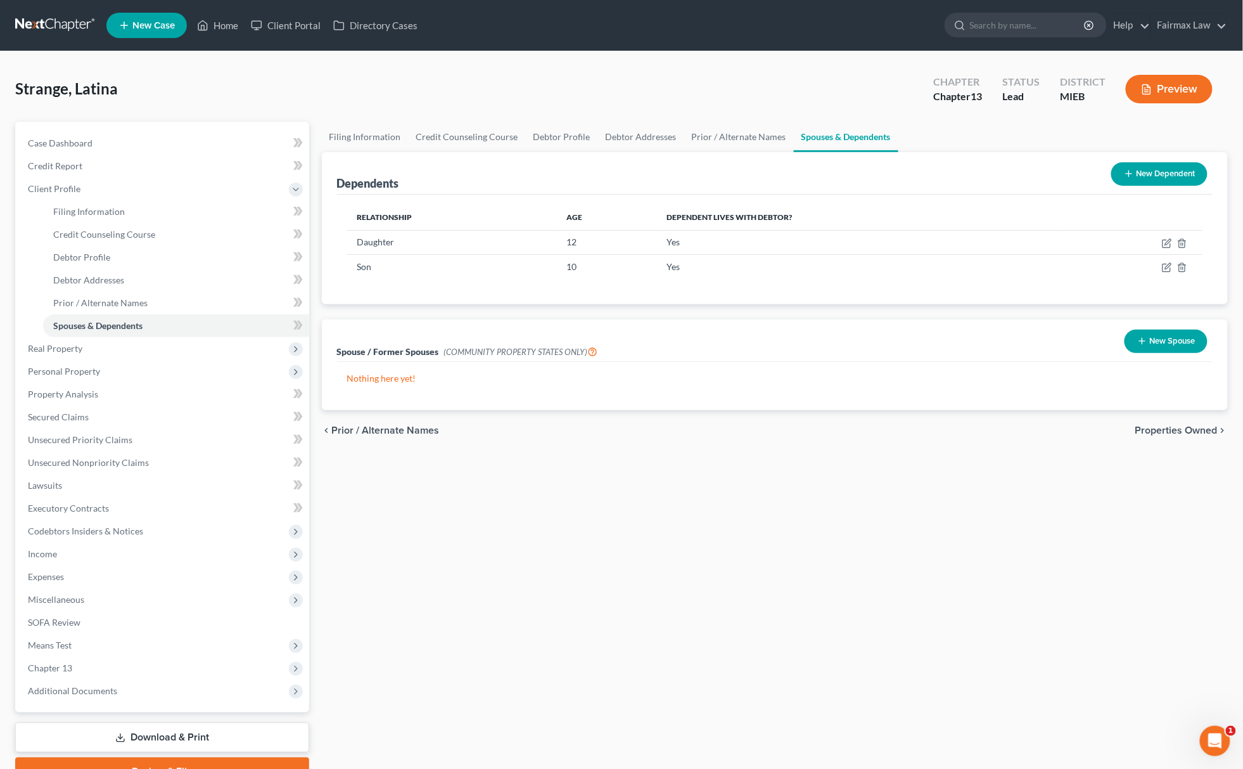
scroll to position [64, 0]
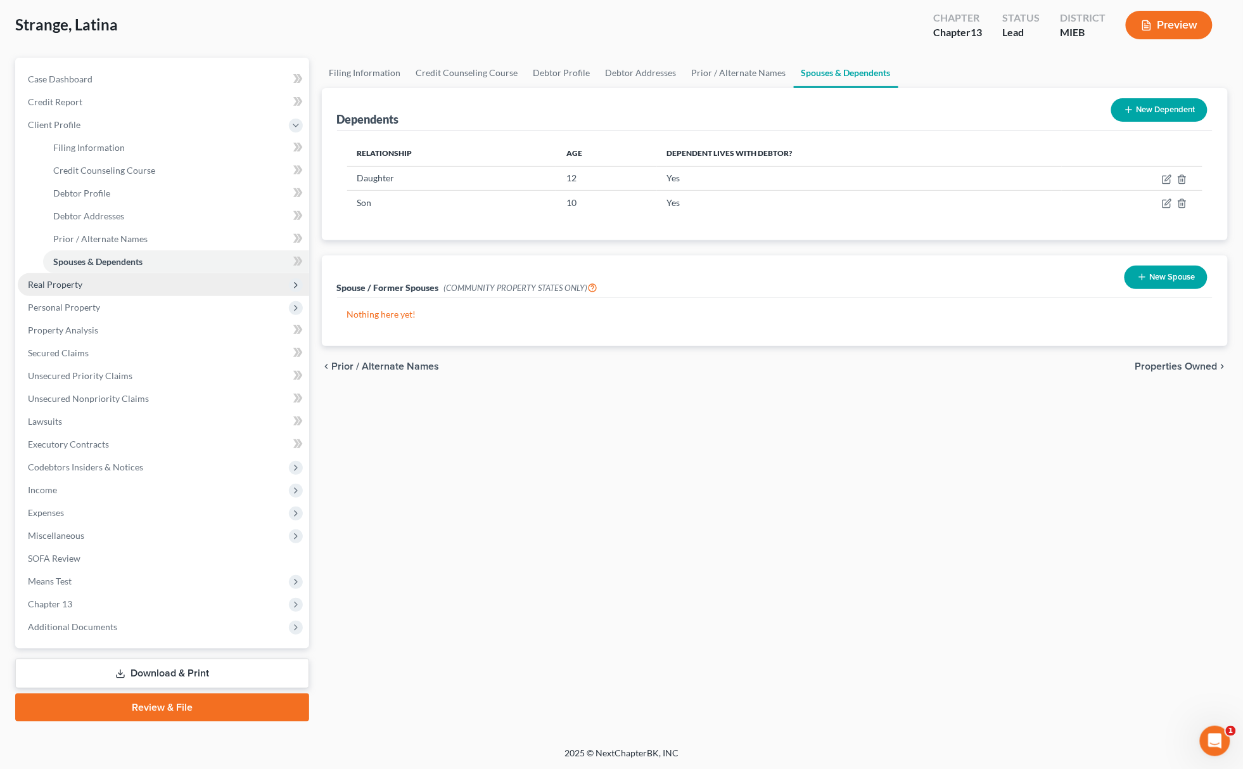
click at [72, 279] on span "Real Property" at bounding box center [55, 284] width 54 height 11
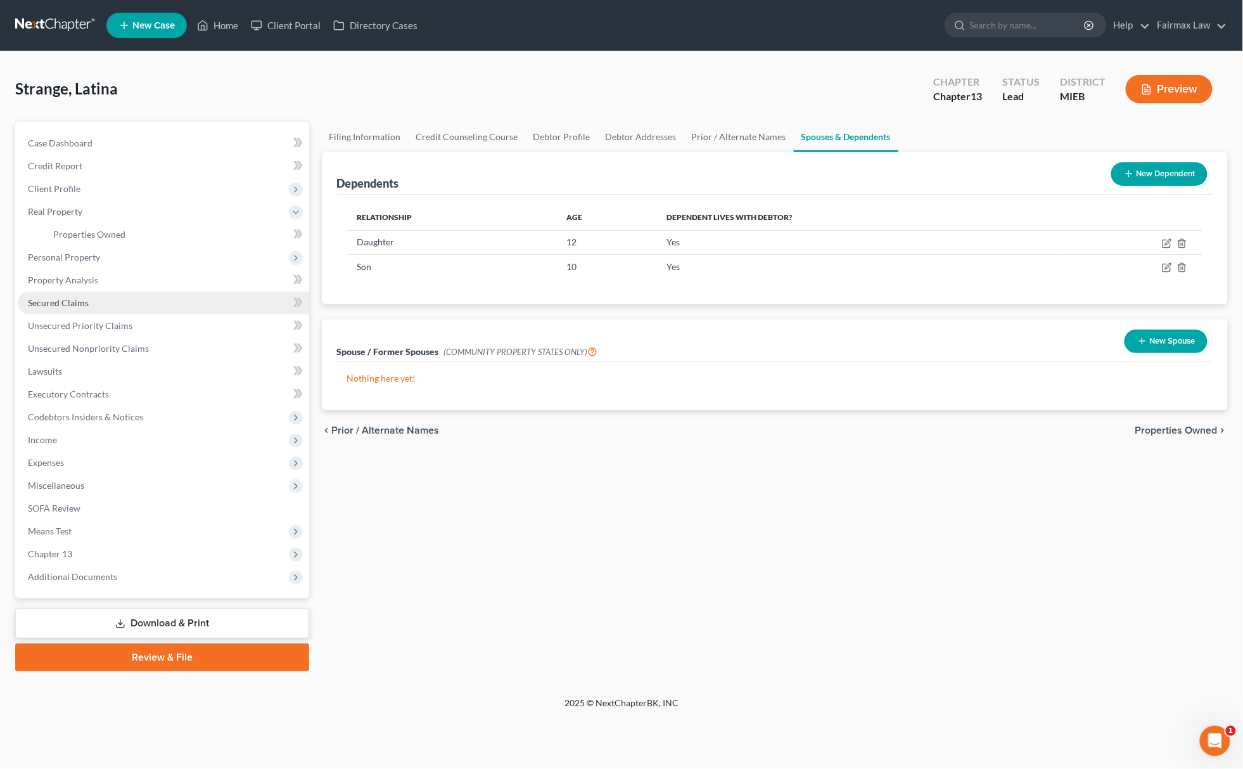
scroll to position [0, 0]
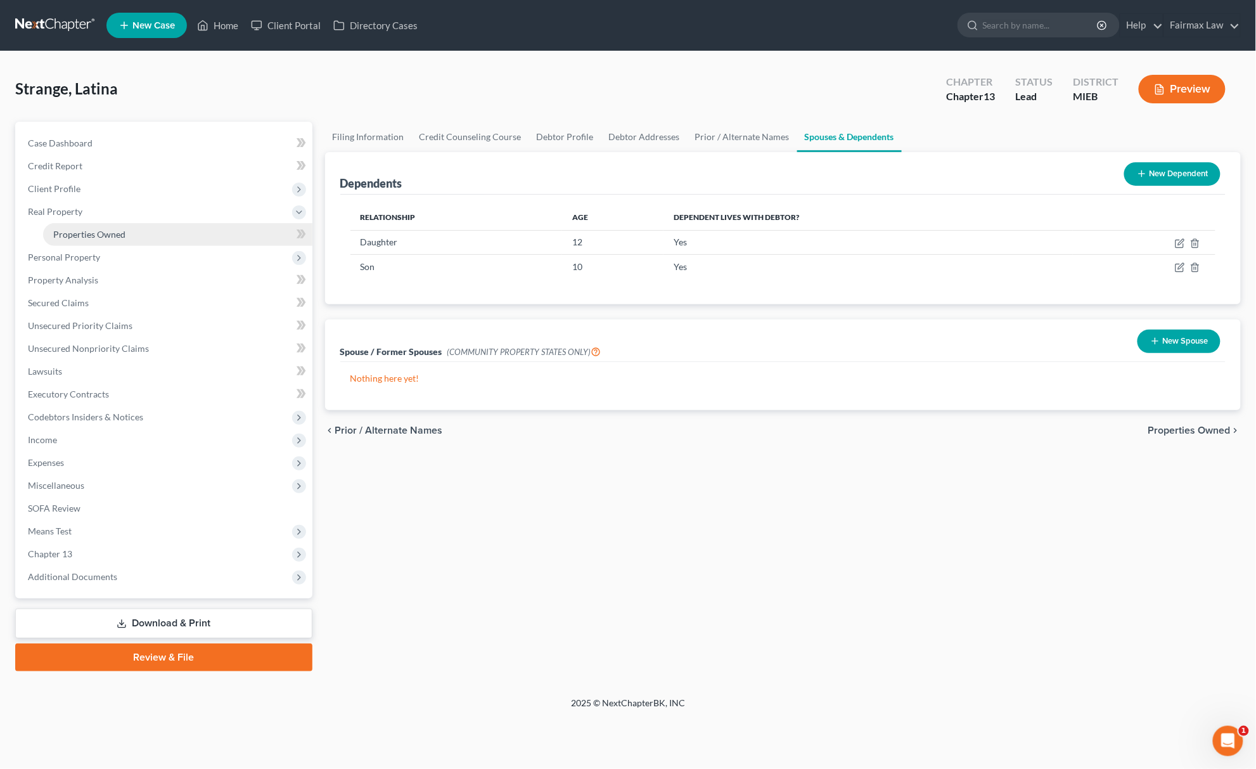
click at [93, 223] on link "Properties Owned" at bounding box center [177, 234] width 269 height 23
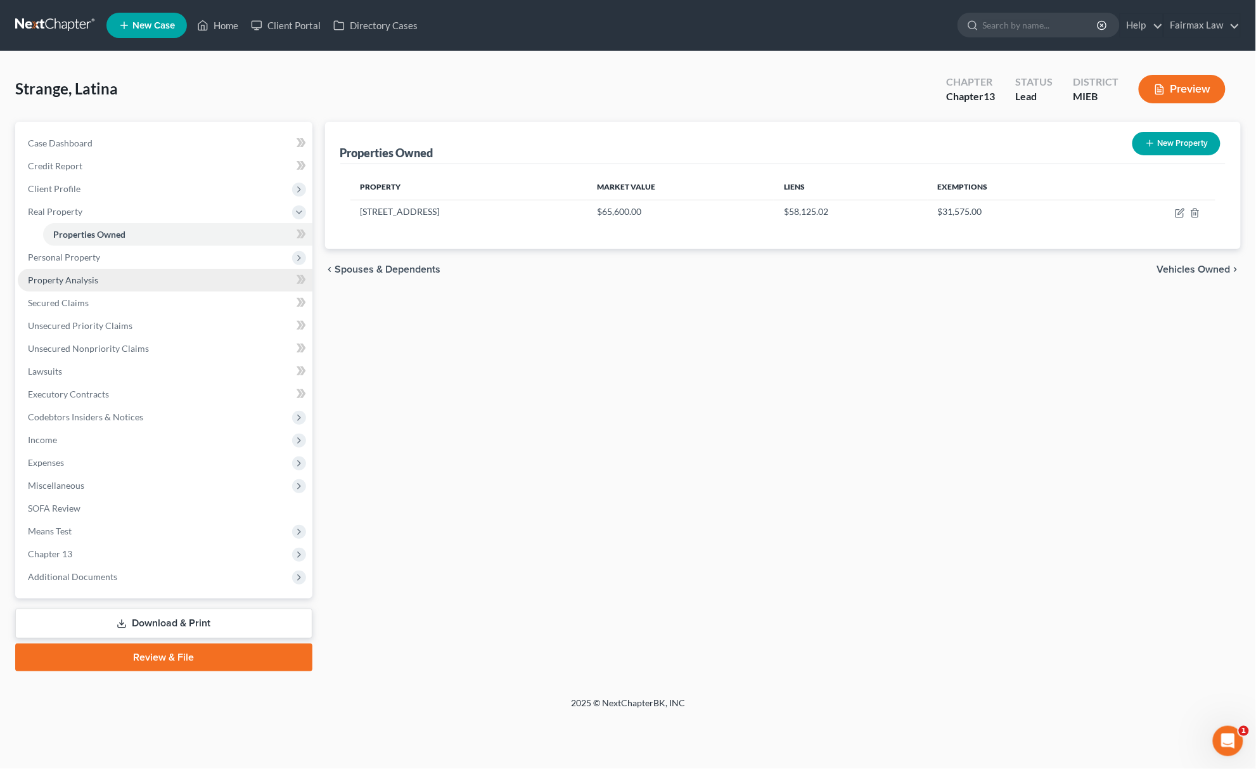
click at [70, 276] on span "Property Analysis" at bounding box center [63, 279] width 70 height 11
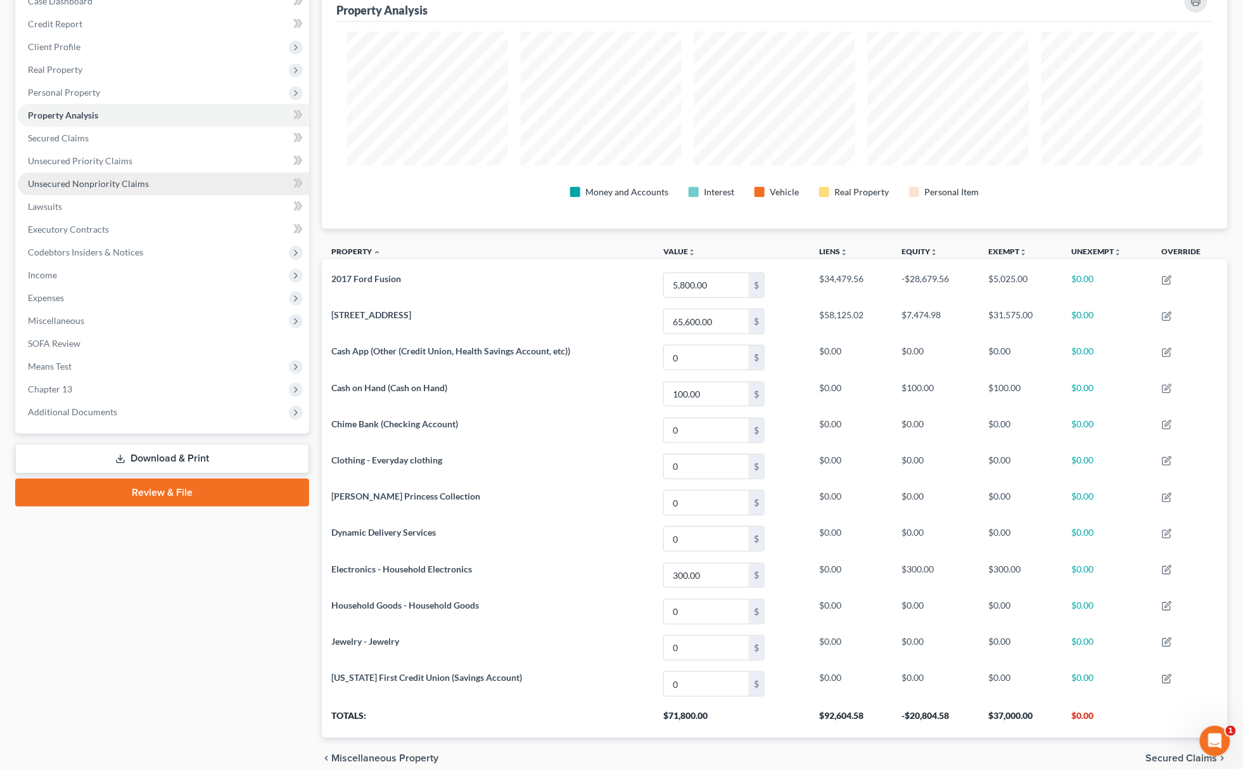
scroll to position [34, 0]
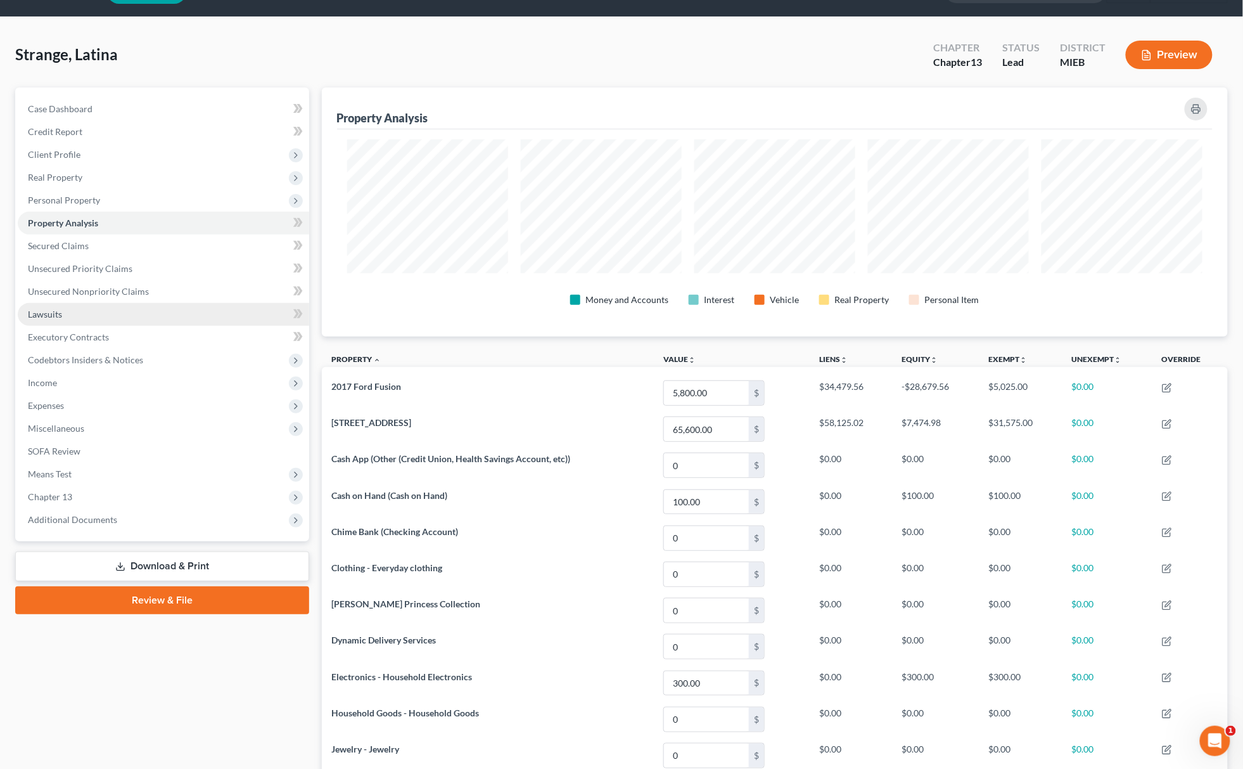
click at [41, 319] on link "Lawsuits" at bounding box center [163, 314] width 291 height 23
